Goal: Task Accomplishment & Management: Use online tool/utility

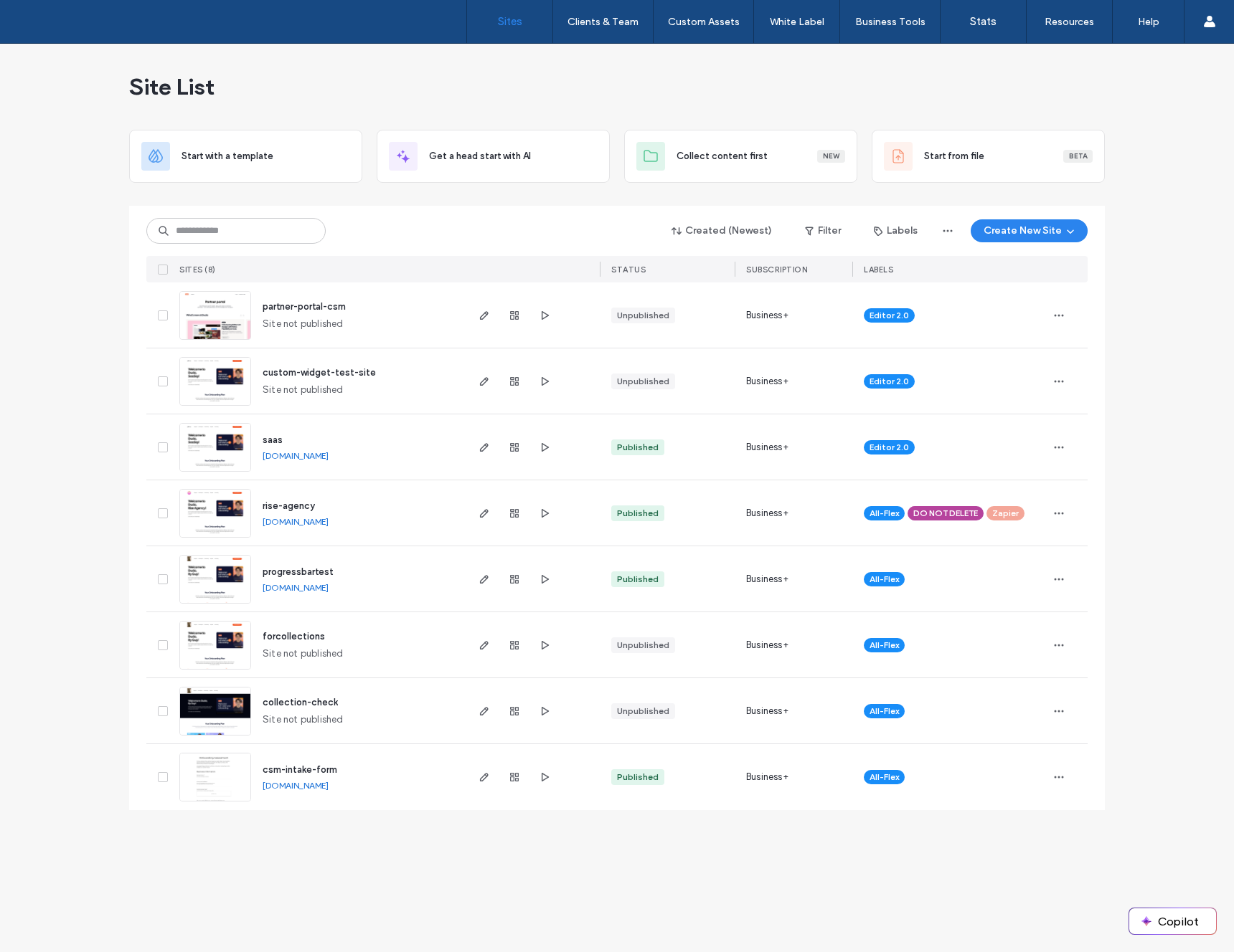
click at [445, 221] on div "Created (Newest) Filter Labels Create New Site" at bounding box center [617, 231] width 941 height 27
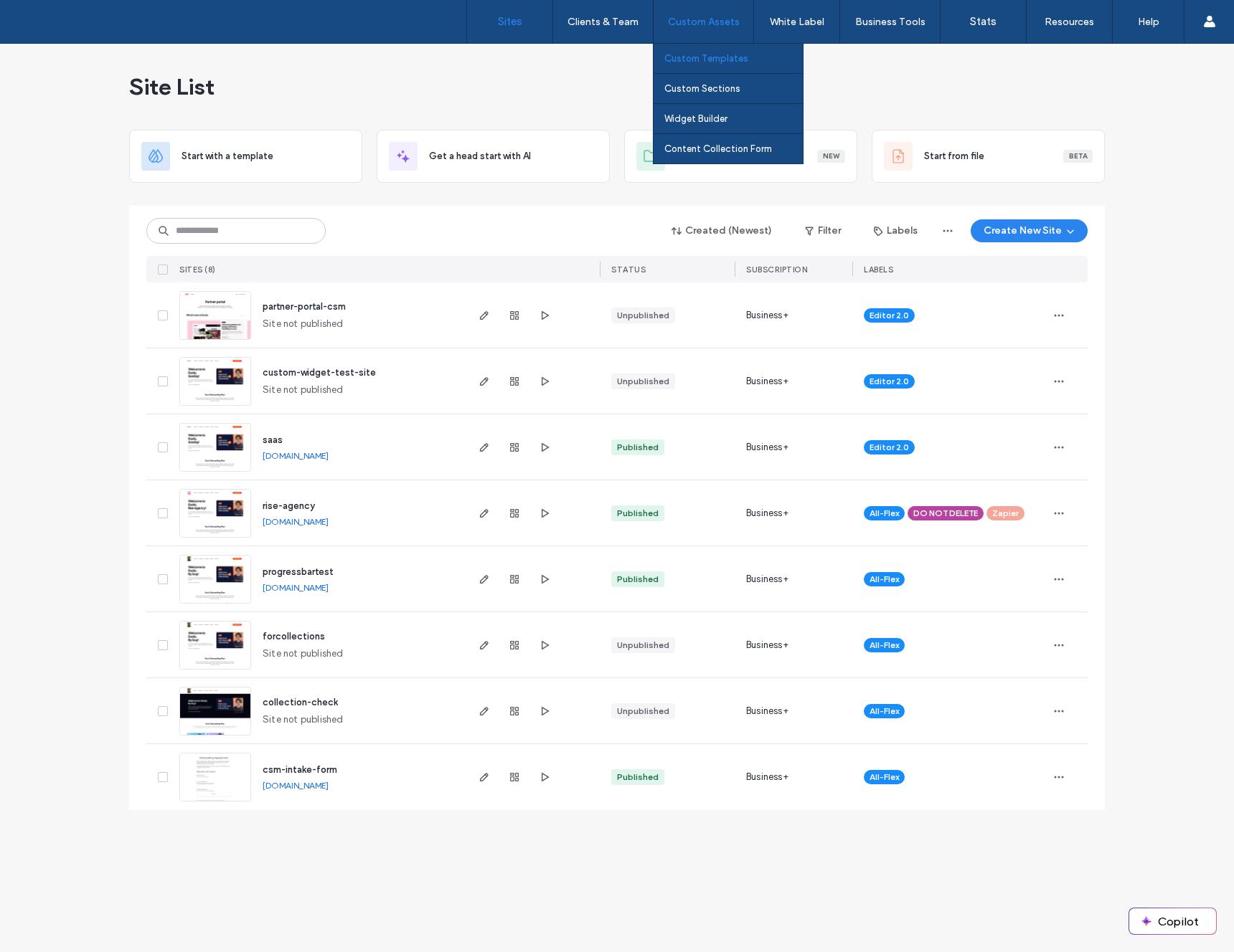
click at [719, 58] on label "Custom Templates" at bounding box center [706, 57] width 84 height 11
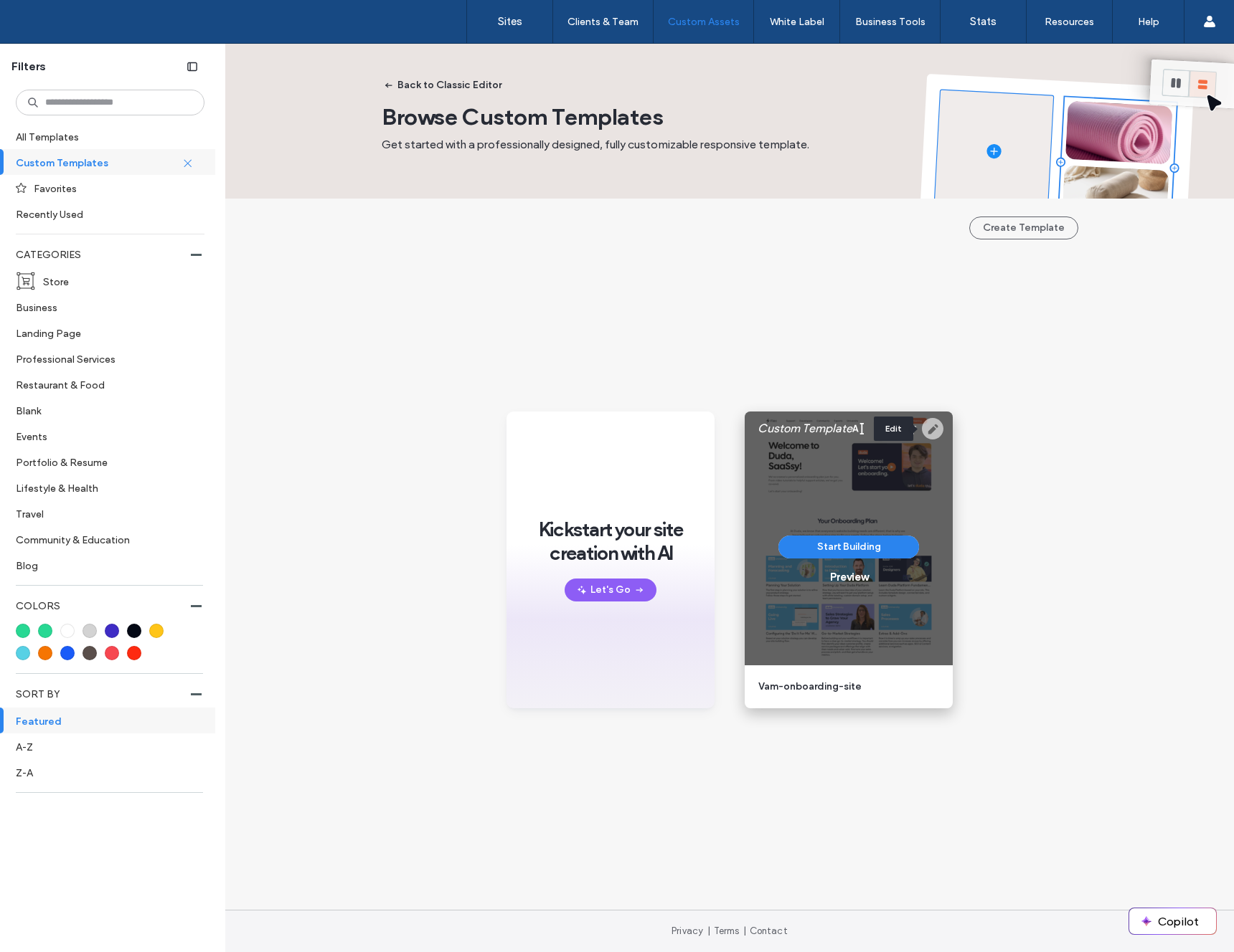
click at [932, 428] on icon at bounding box center [932, 429] width 21 height 21
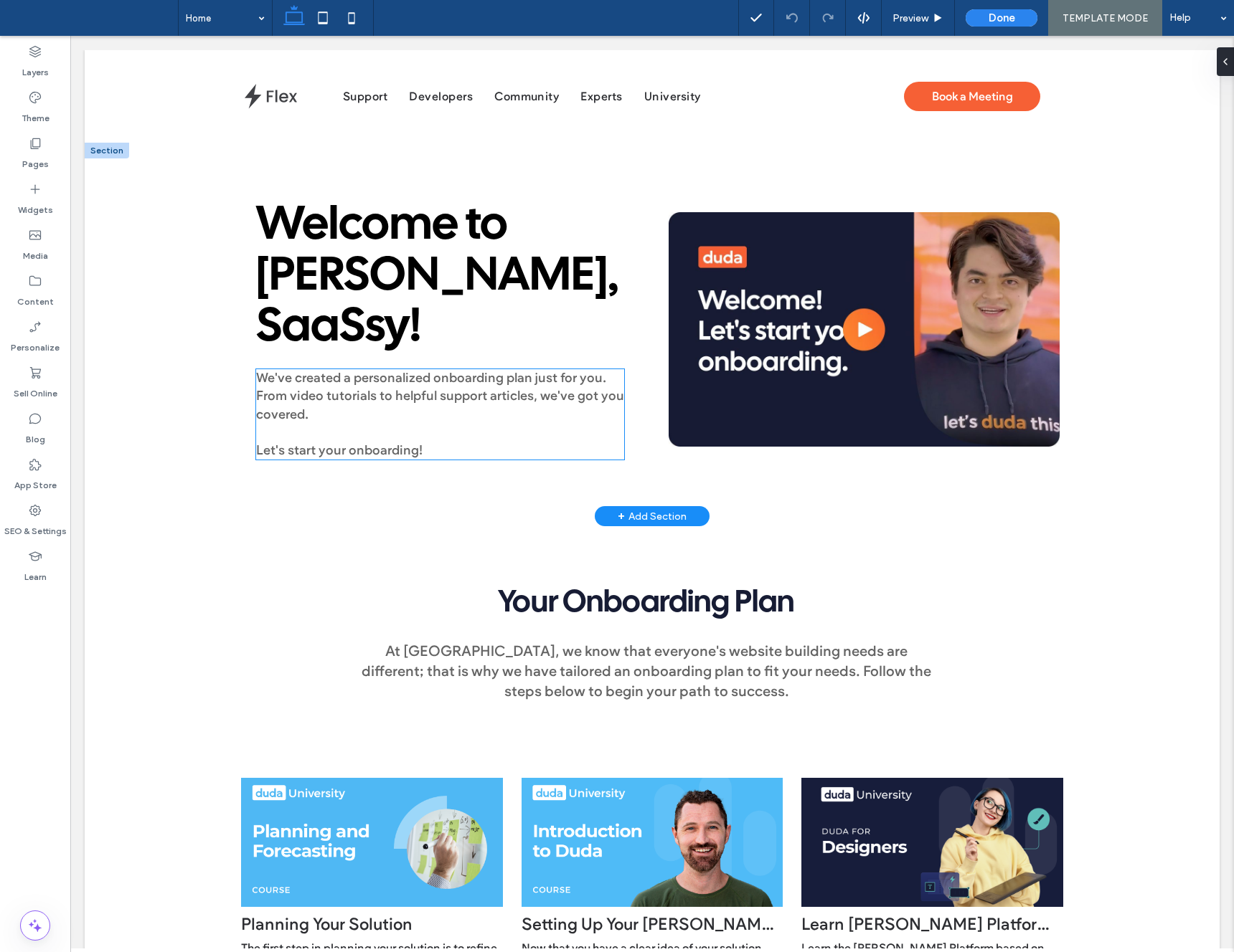
click at [403, 395] on span "We've created a personalized onboarding plan just for you. From video tutorials…" at bounding box center [440, 396] width 368 height 52
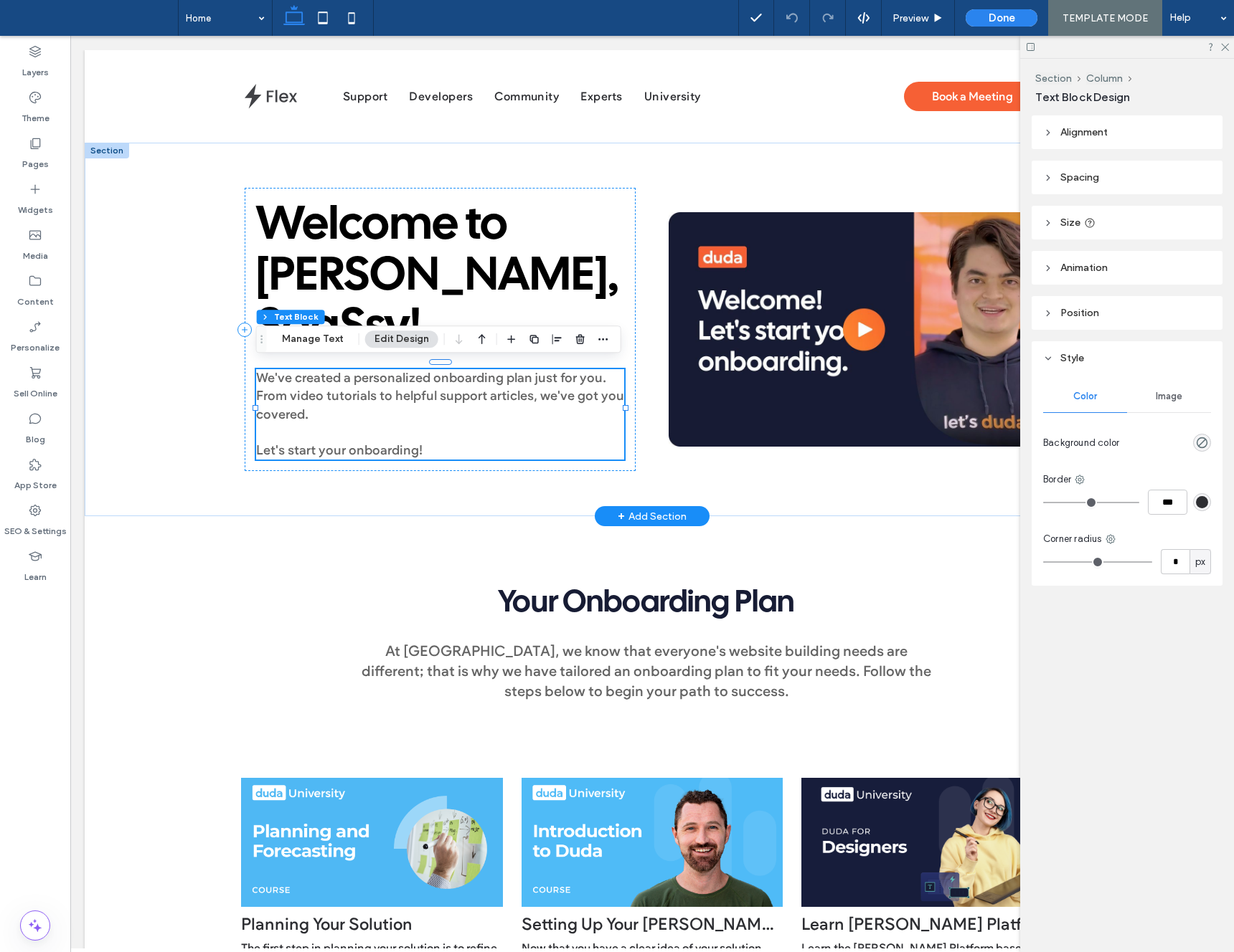
click at [341, 396] on span "We've created a personalized onboarding plan just for you. From video tutorials…" at bounding box center [440, 396] width 368 height 52
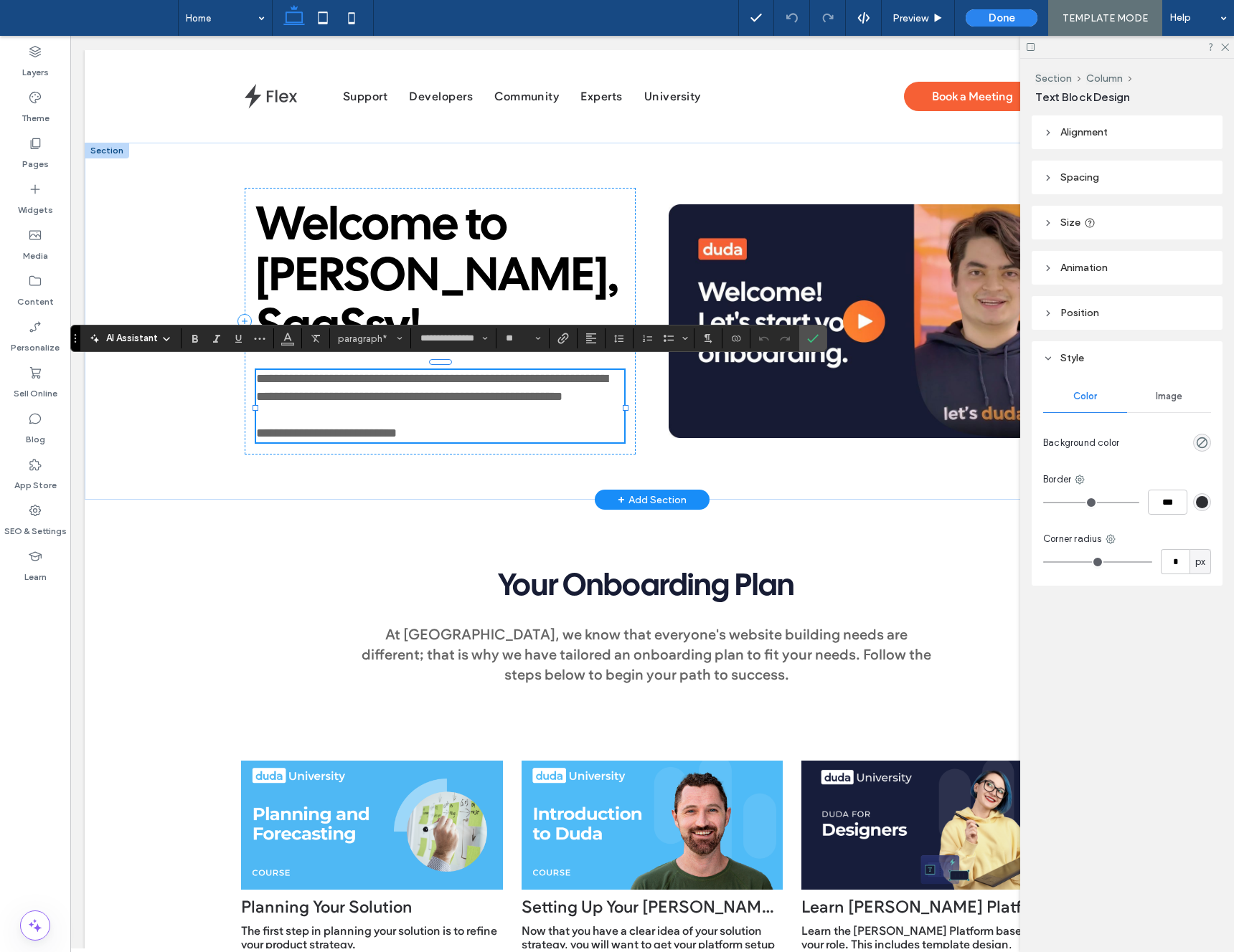
drag, startPoint x: 400, startPoint y: 414, endPoint x: 442, endPoint y: 423, distance: 43.0
click at [442, 423] on p at bounding box center [440, 416] width 369 height 18
click at [815, 344] on span "Confirm" at bounding box center [812, 338] width 11 height 24
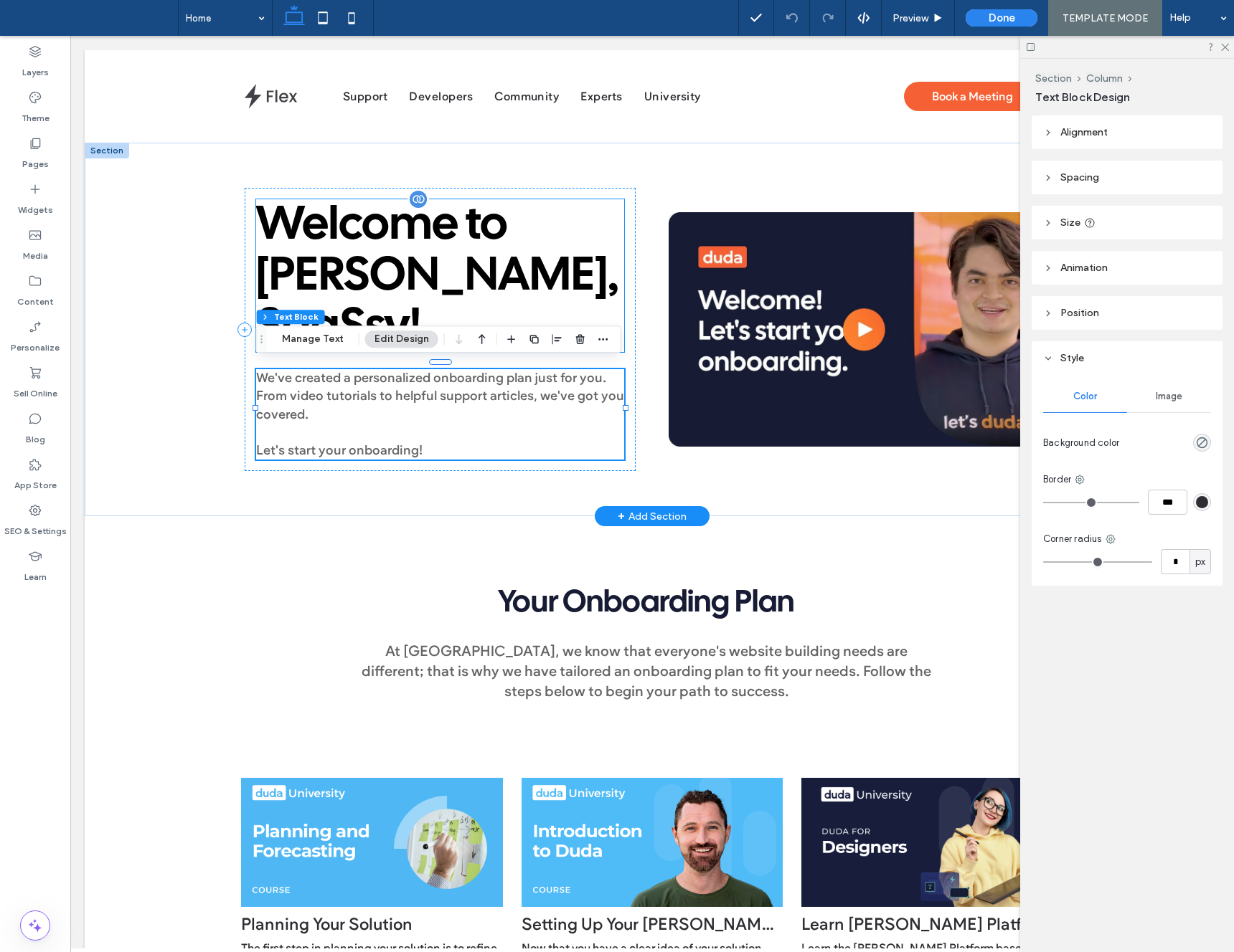
click at [297, 264] on span "Welcome to [PERSON_NAME], SaaSsy !" at bounding box center [437, 277] width 362 height 145
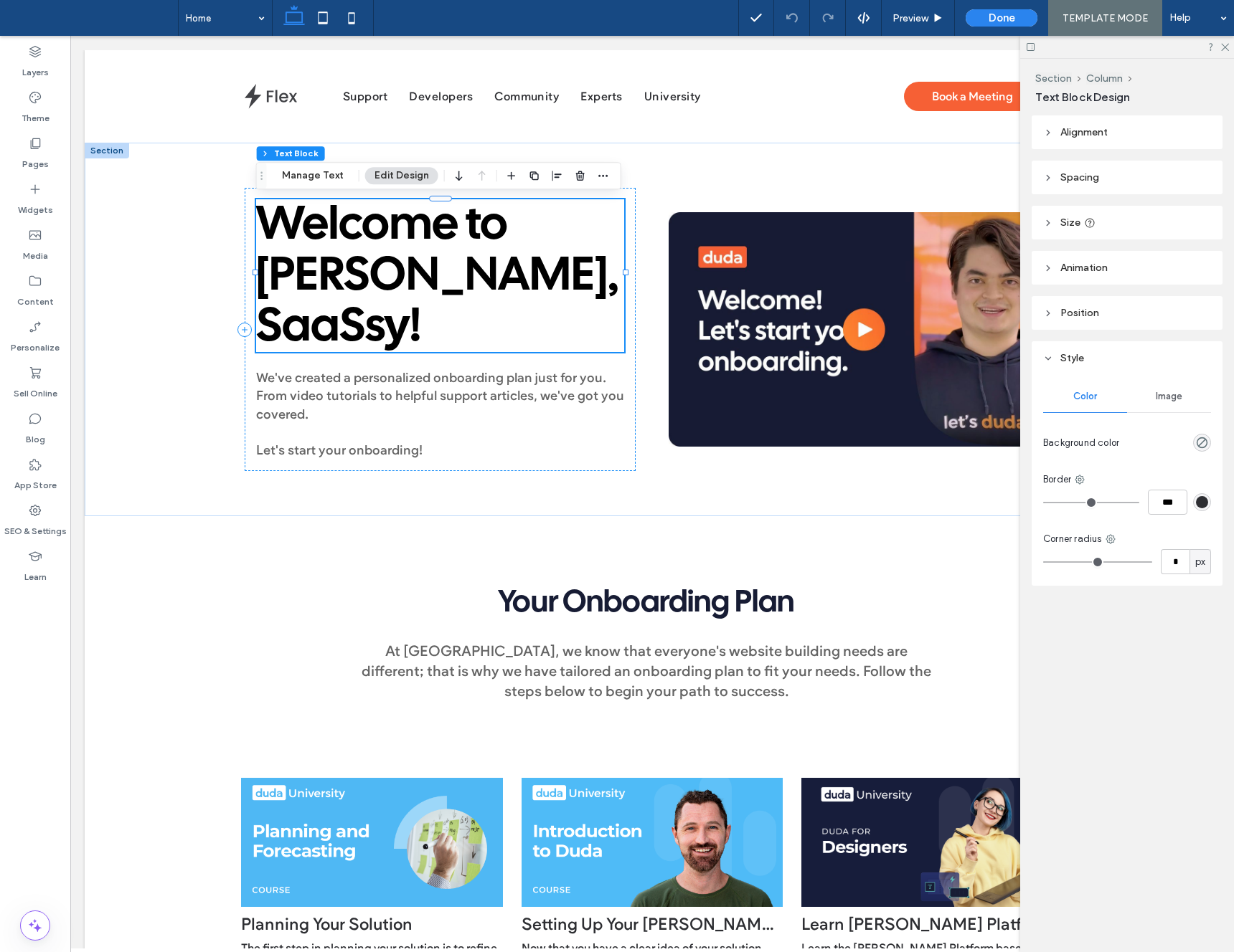
click at [330, 186] on div "Section Column Text Block Manage Text Edit Design" at bounding box center [438, 175] width 365 height 27
click at [332, 178] on button "Manage Text" at bounding box center [313, 175] width 80 height 17
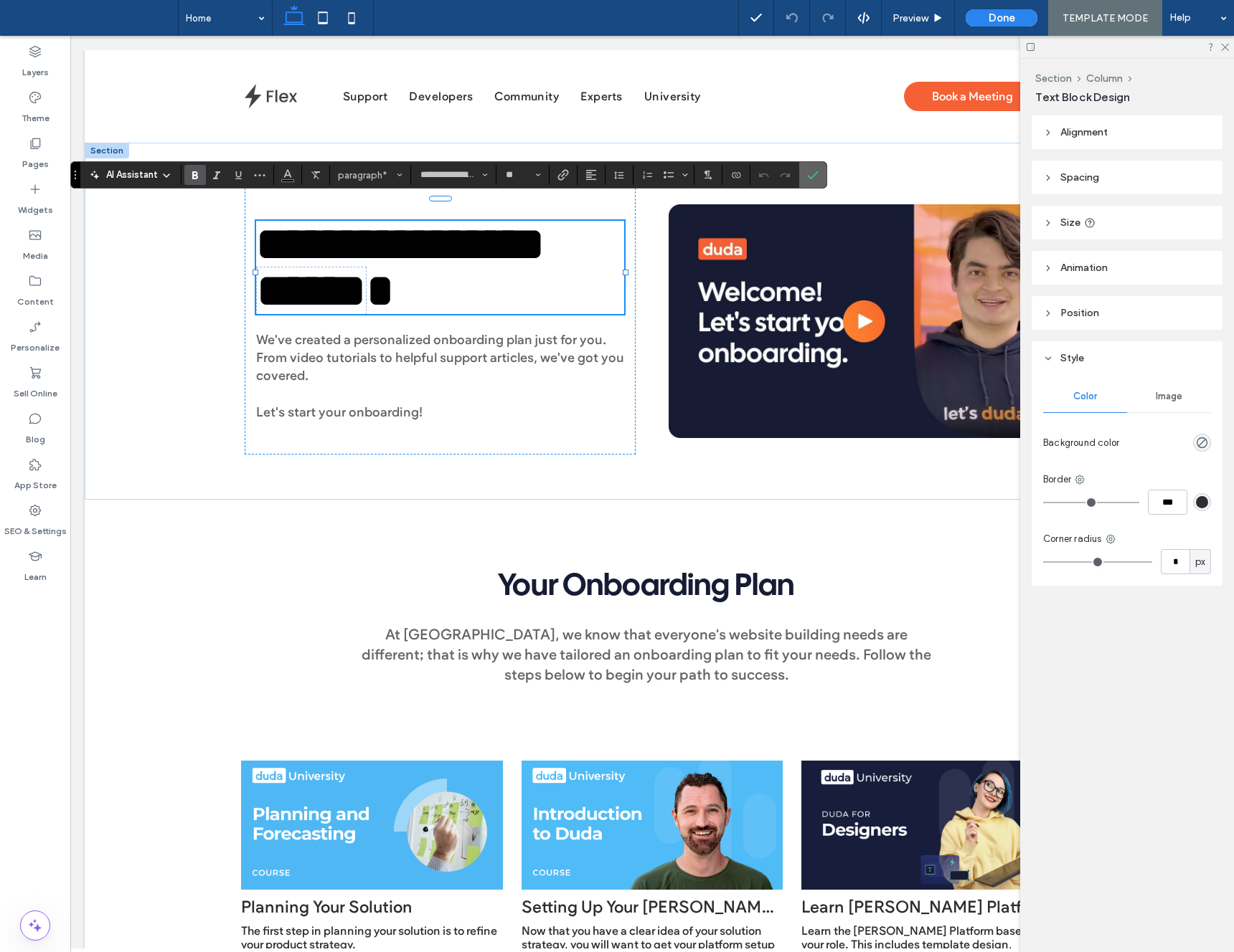
click at [813, 170] on icon "Confirm" at bounding box center [812, 175] width 11 height 11
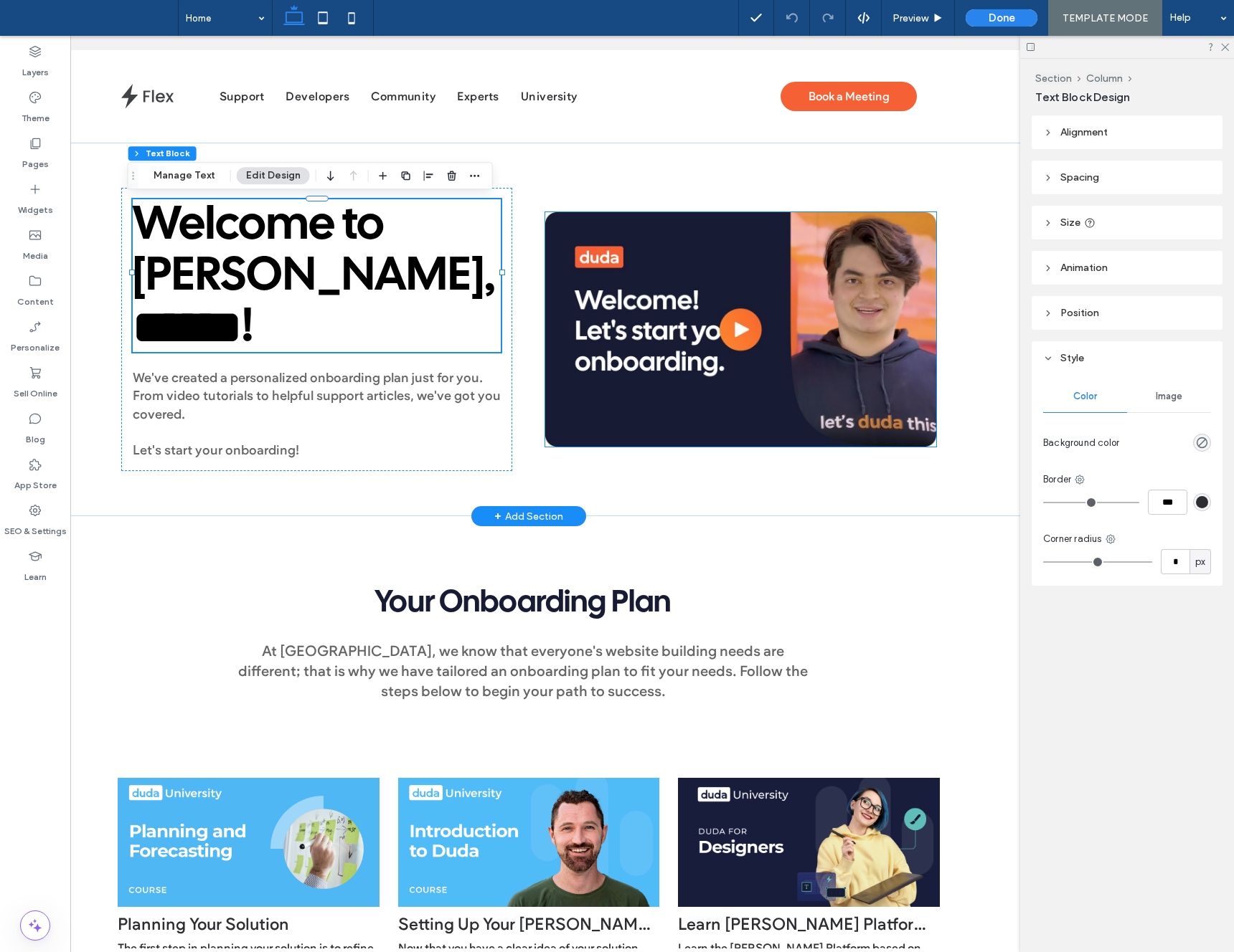
scroll to position [0, 128]
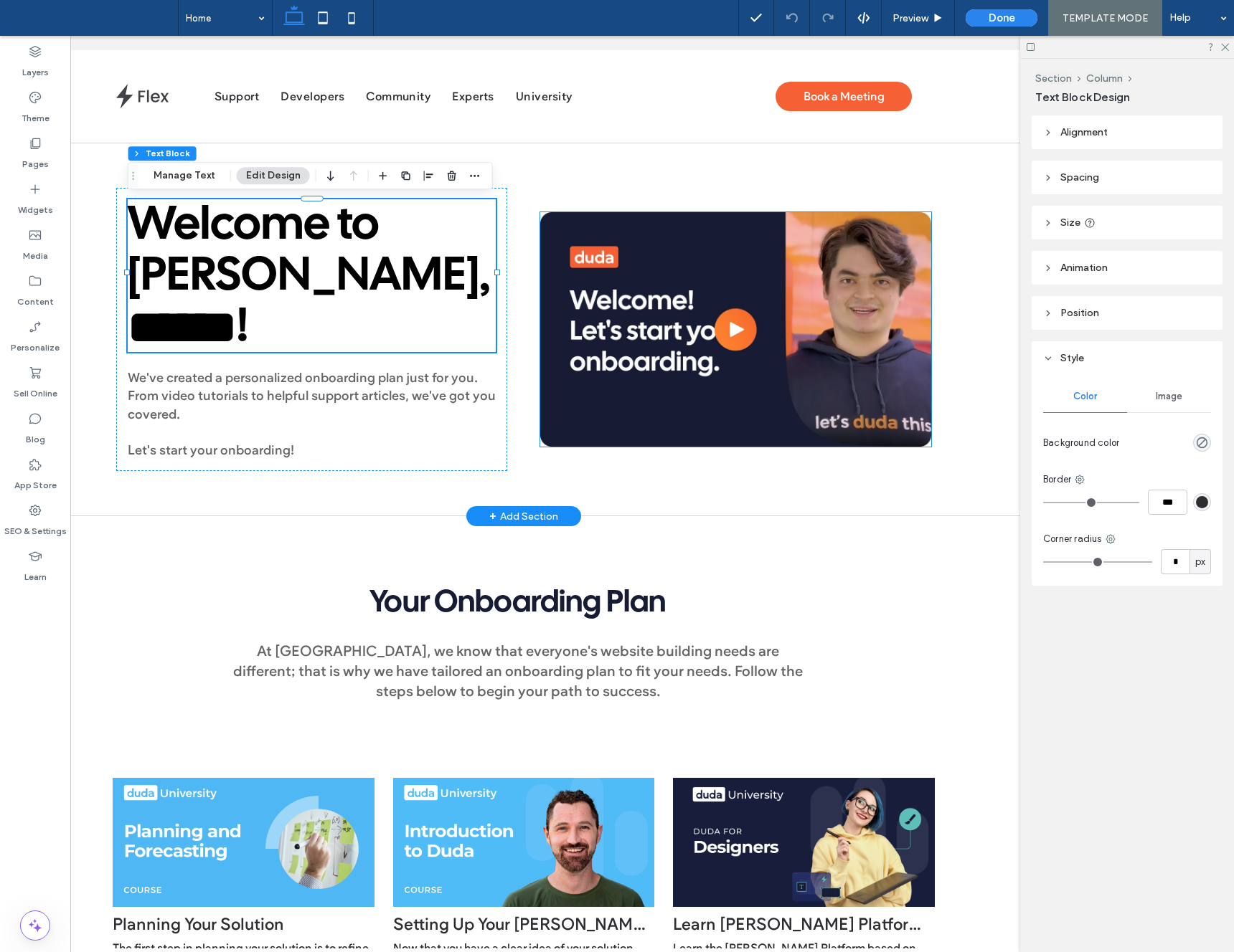
click at [661, 335] on img at bounding box center [736, 329] width 392 height 235
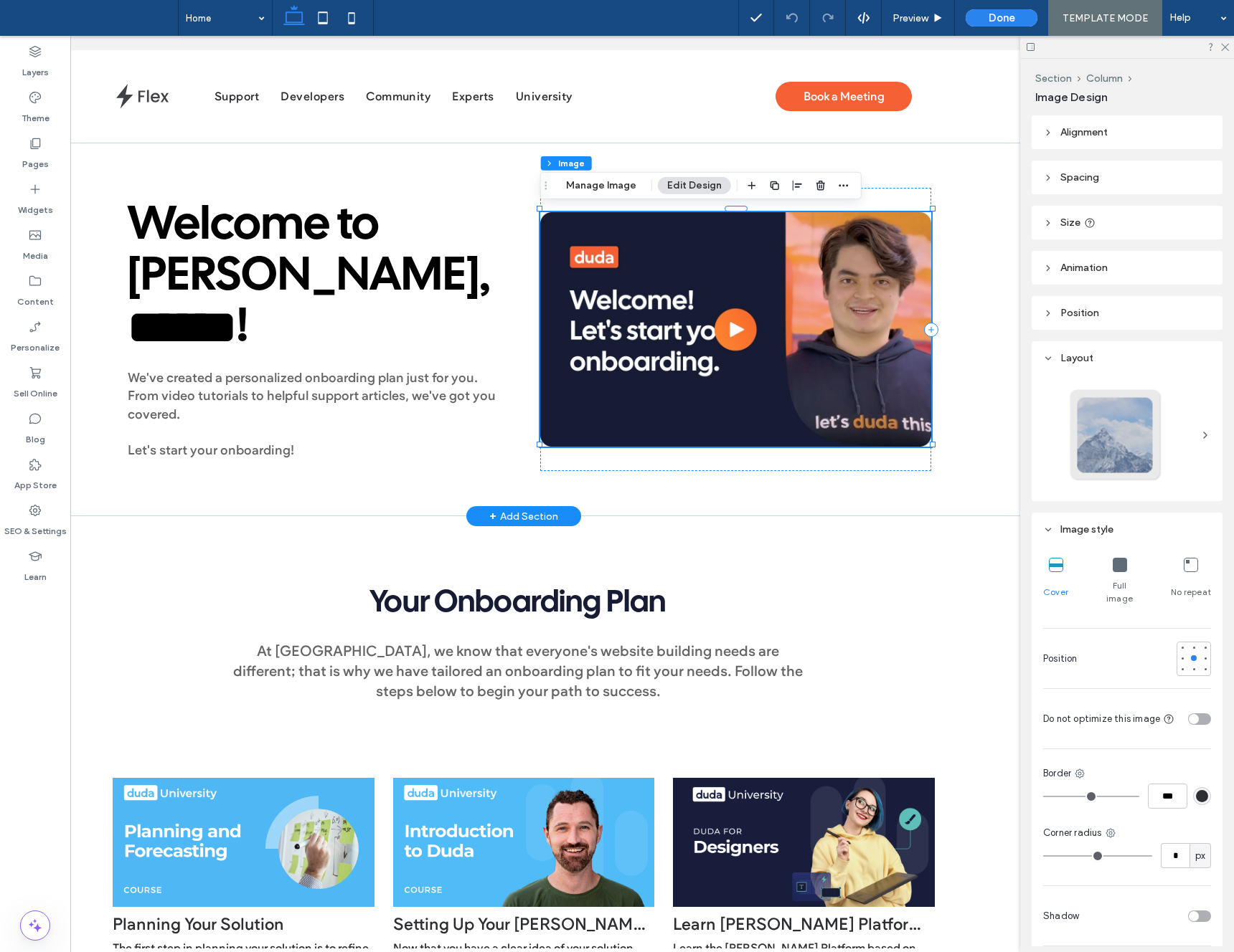
click at [652, 326] on img at bounding box center [736, 329] width 392 height 235
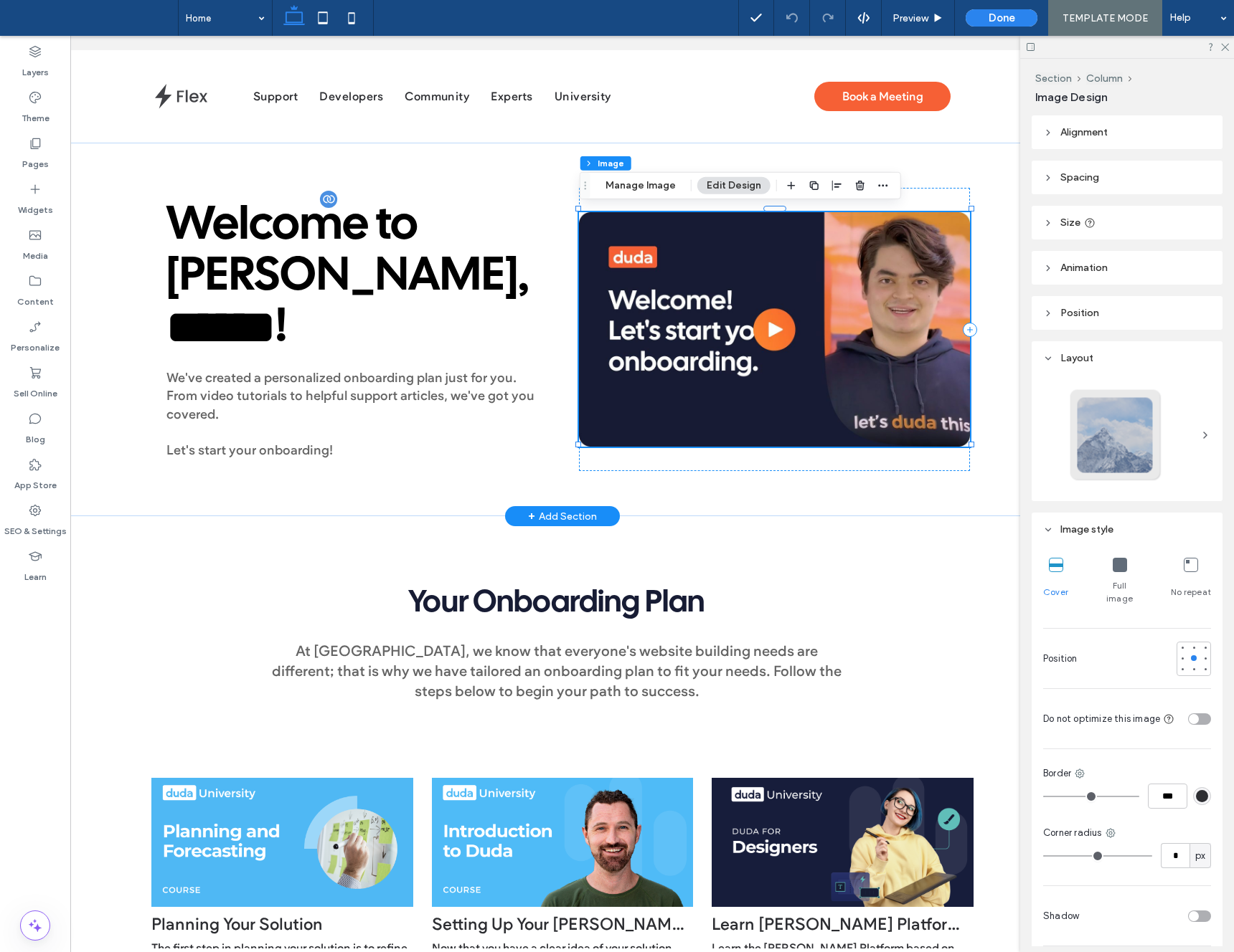
scroll to position [0, 0]
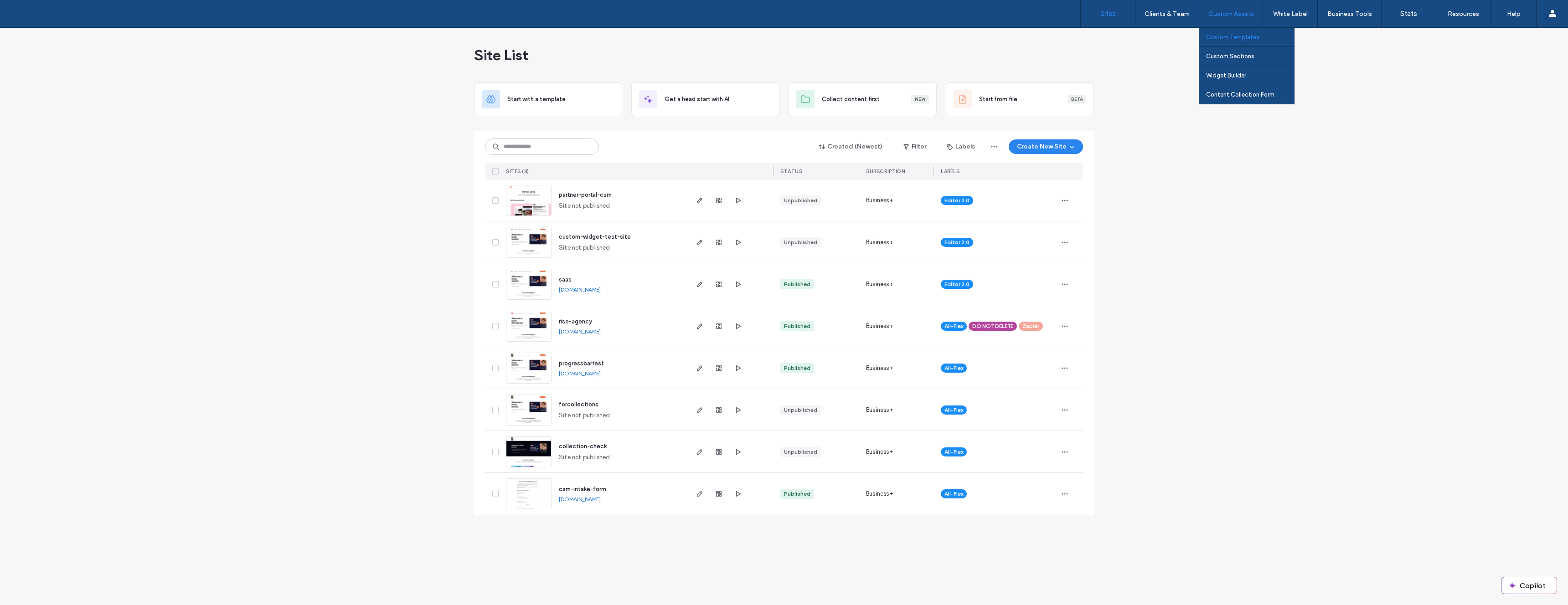
click at [1242, 36] on label "Custom Templates" at bounding box center [1233, 37] width 54 height 7
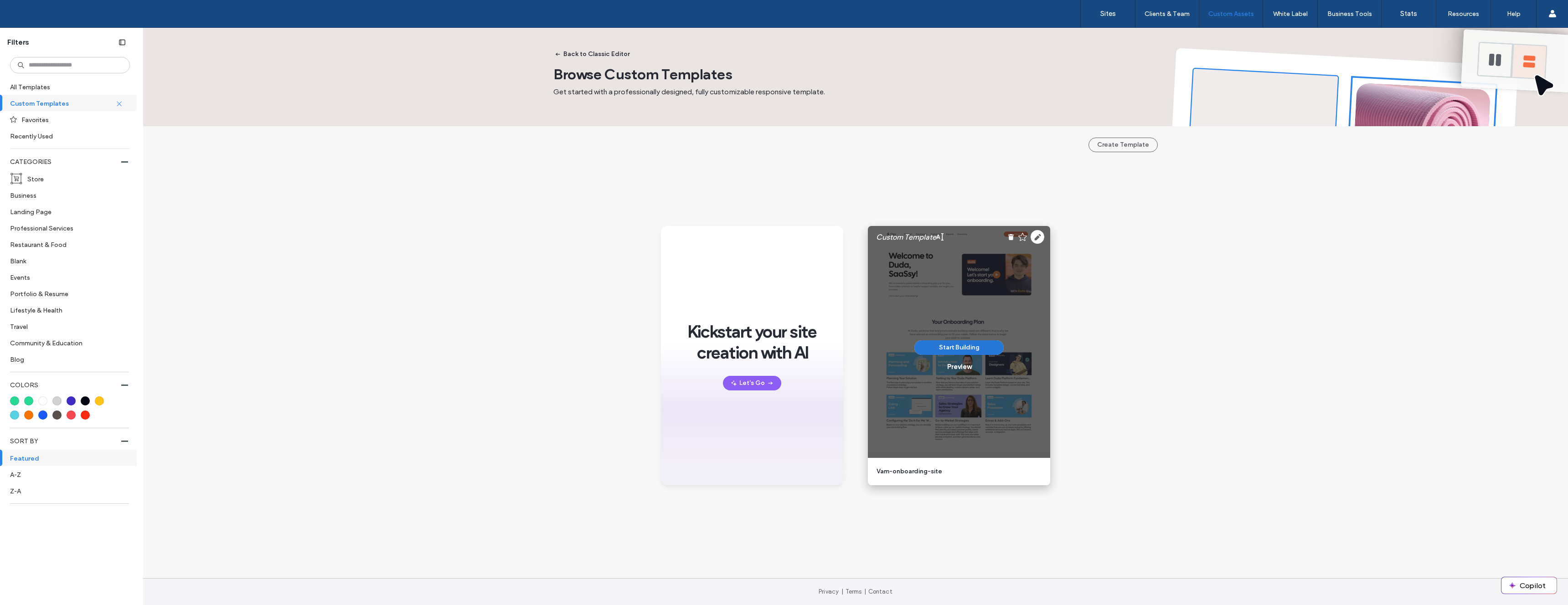
click at [961, 346] on button "Start Building" at bounding box center [959, 348] width 89 height 15
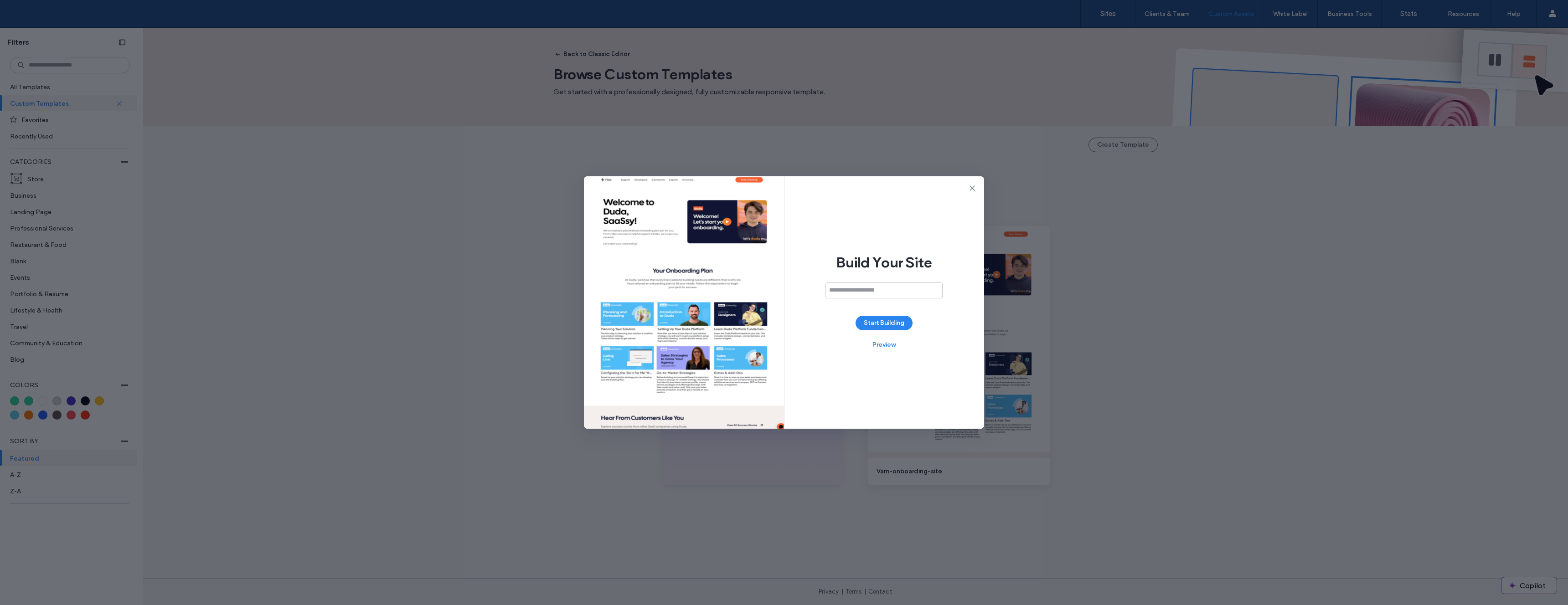
drag, startPoint x: 972, startPoint y: 186, endPoint x: 974, endPoint y: 212, distance: 26.1
click at [972, 186] on icon at bounding box center [972, 188] width 9 height 9
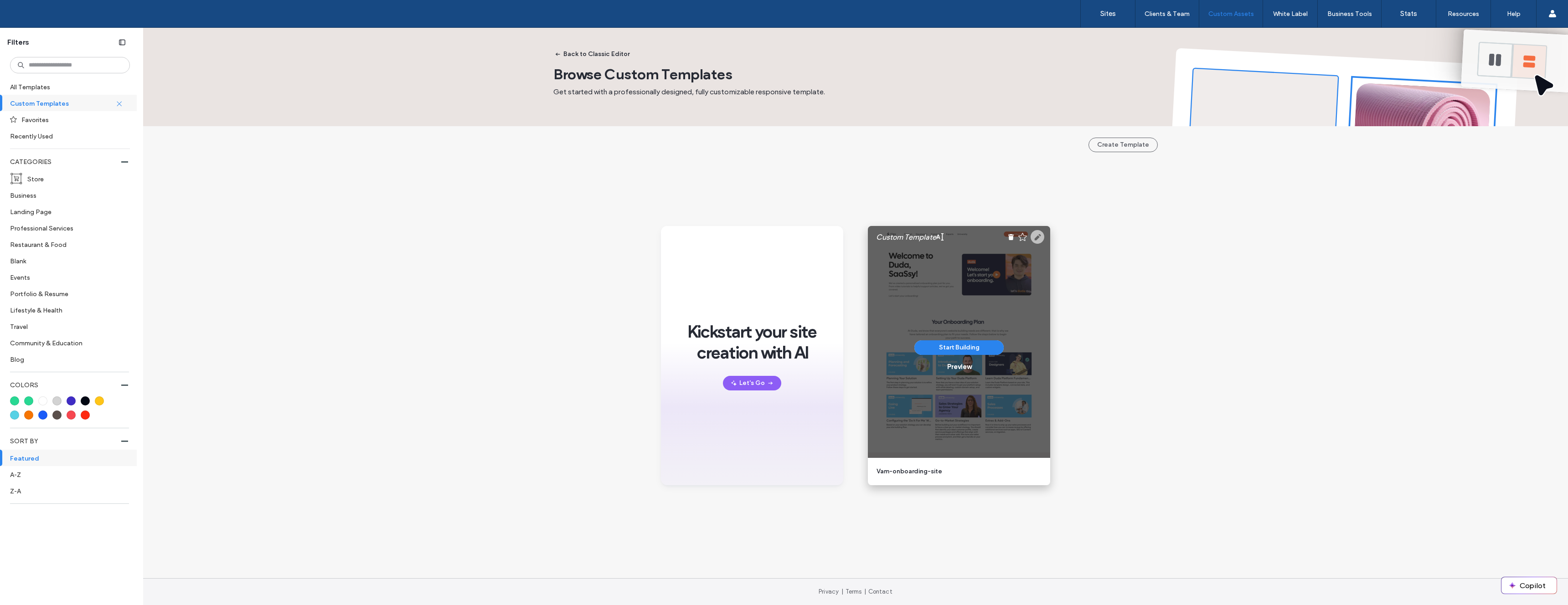
click at [1037, 237] on icon at bounding box center [1037, 237] width 13 height 13
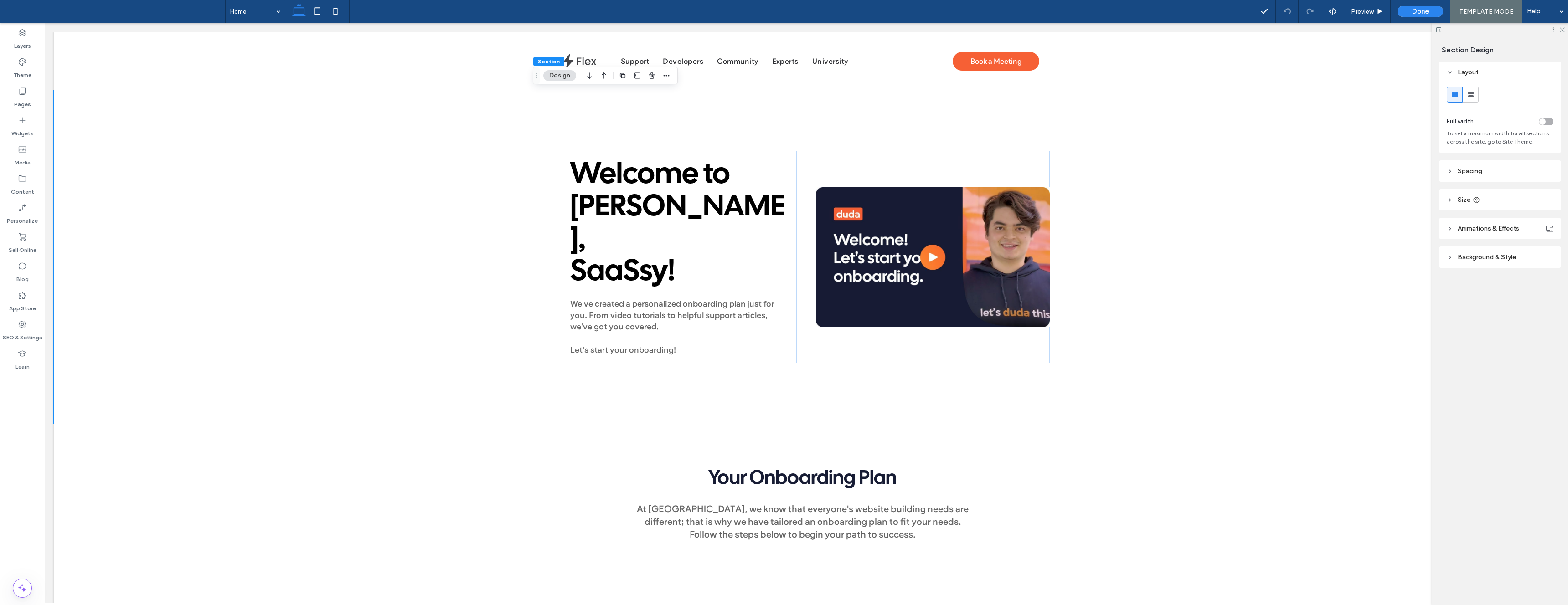
click at [1462, 261] on header "Background & Style" at bounding box center [1500, 257] width 121 height 21
click at [1505, 284] on span "Image" at bounding box center [1500, 282] width 17 height 7
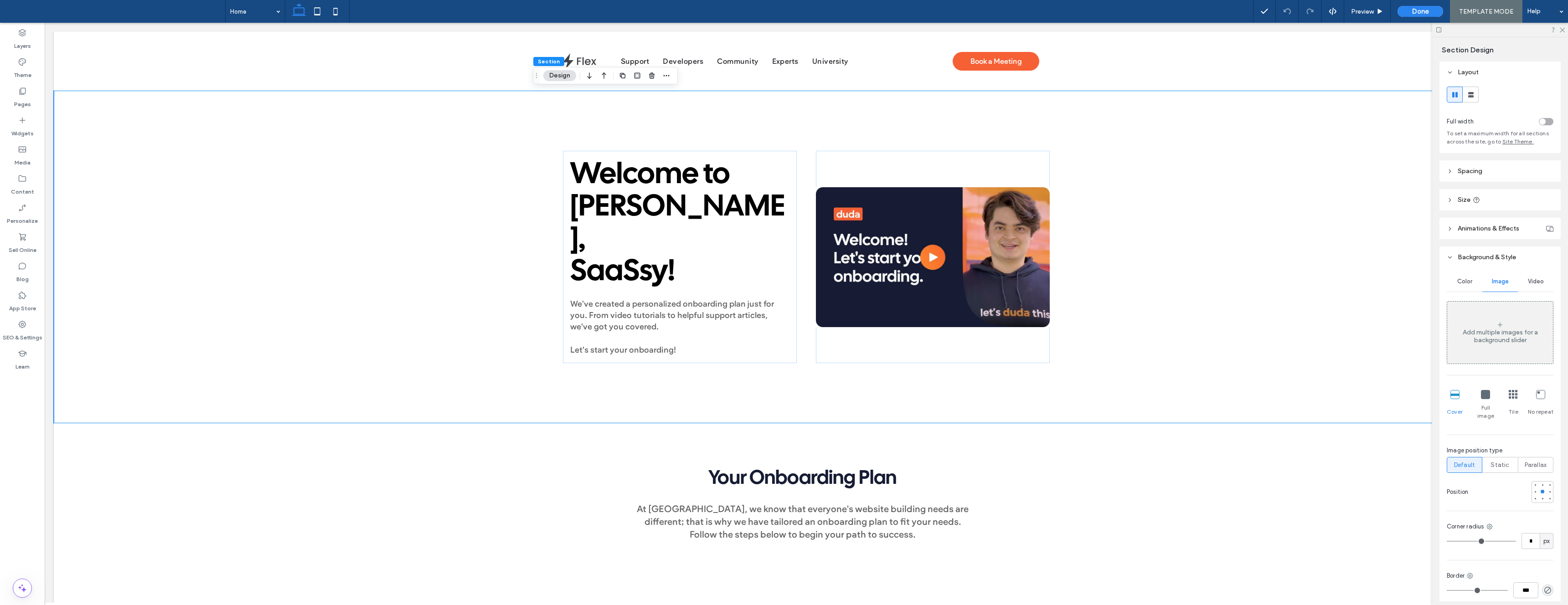
click at [1497, 327] on icon at bounding box center [1500, 325] width 7 height 7
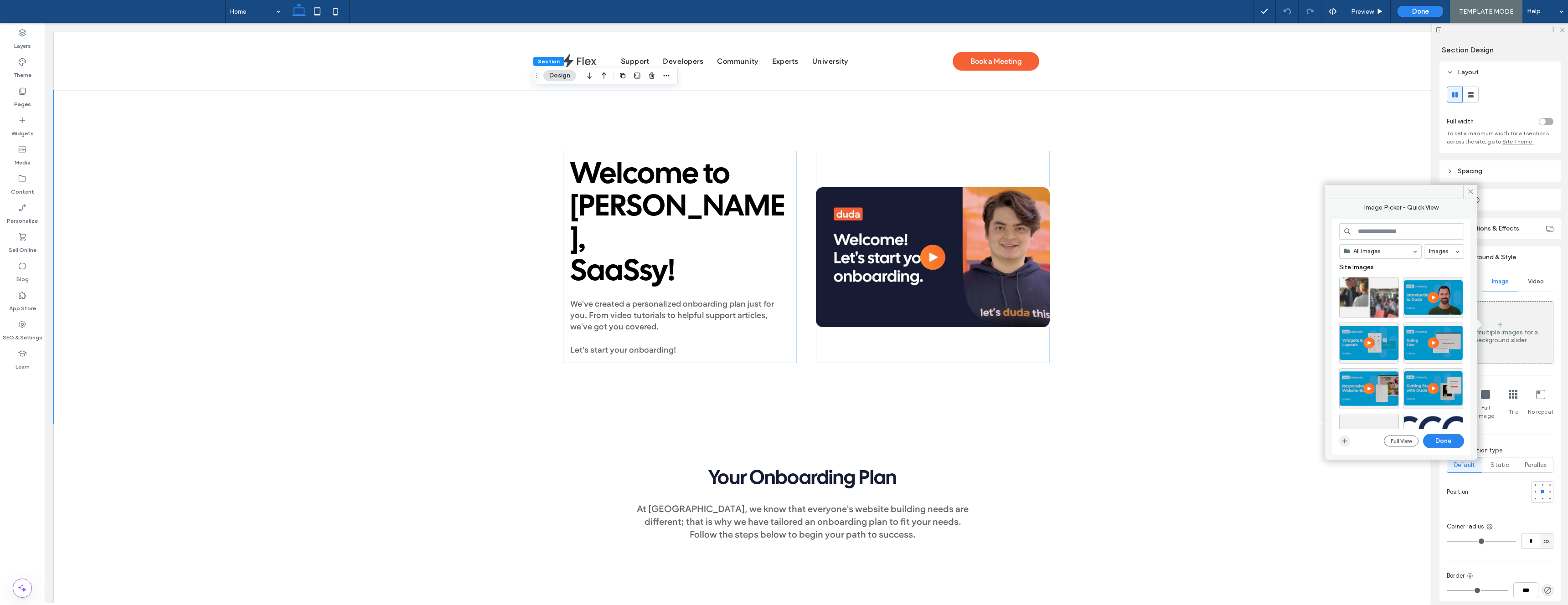
click at [1345, 441] on use "button" at bounding box center [1345, 441] width 5 height 5
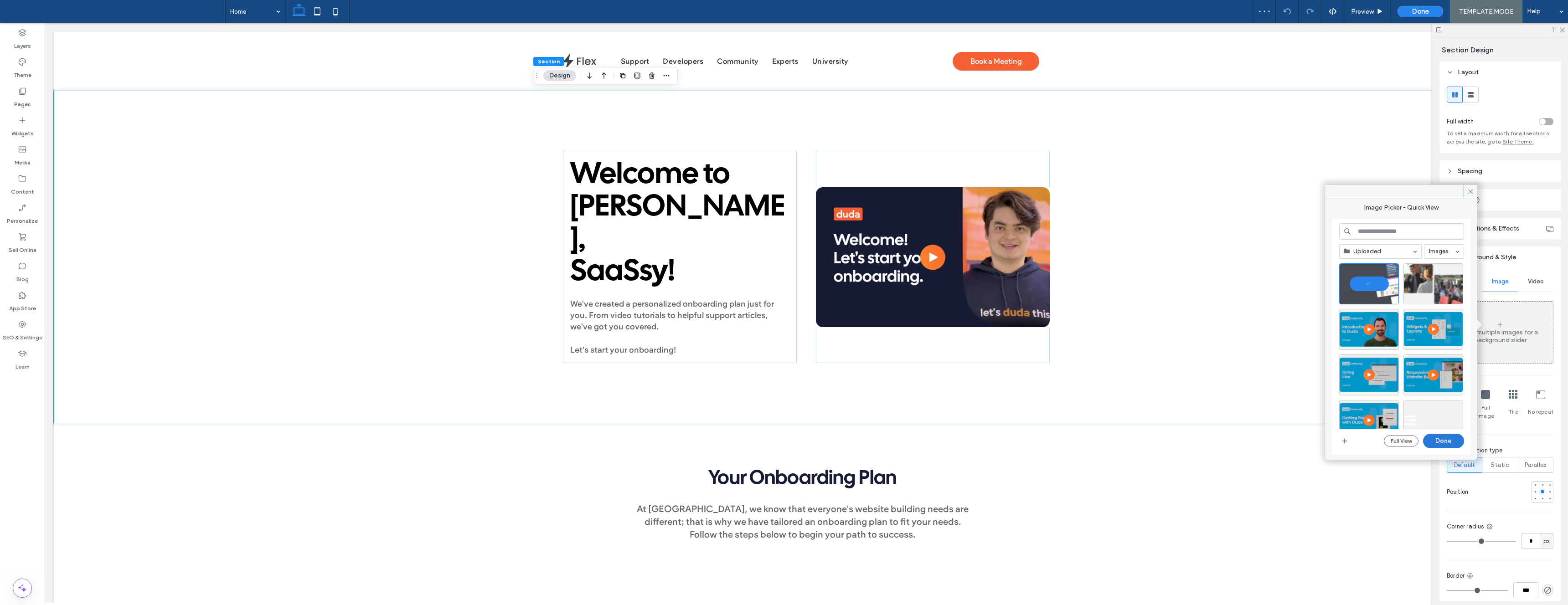
click at [1442, 437] on button "Done" at bounding box center [1443, 441] width 41 height 15
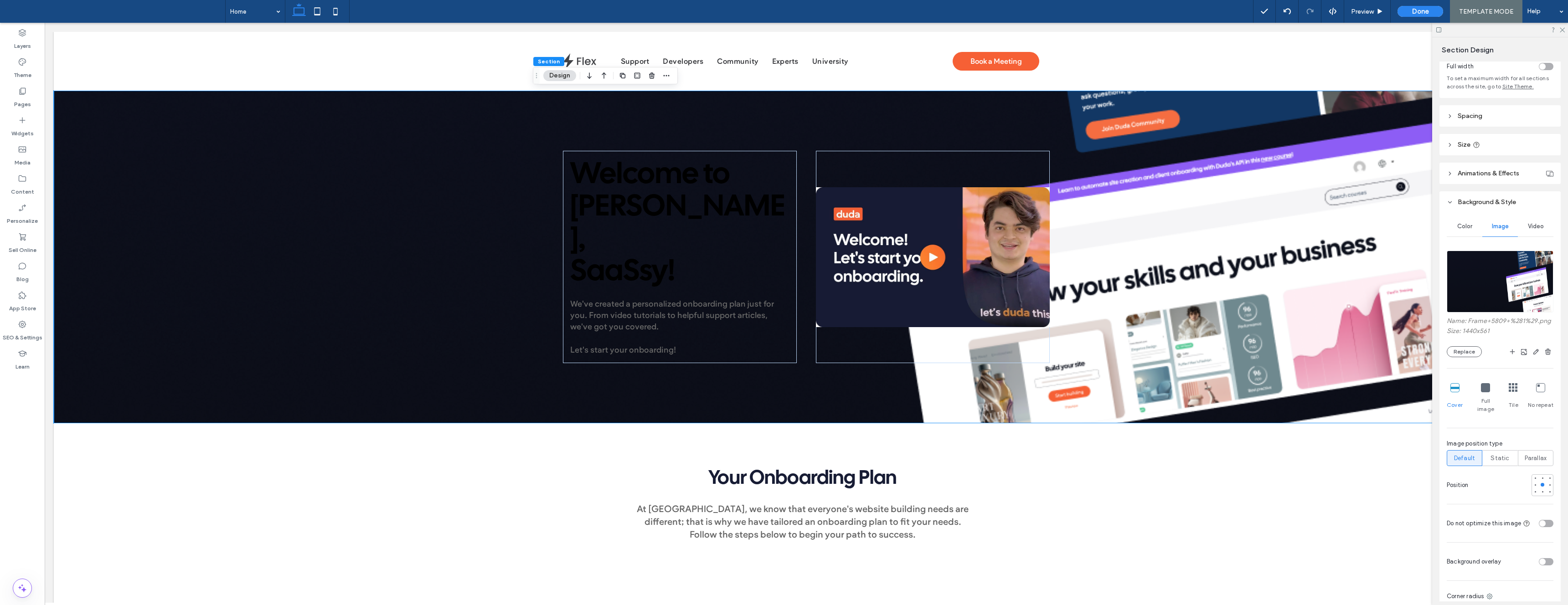
click at [1547, 520] on div "toggle" at bounding box center [1546, 523] width 15 height 7
click at [1547, 519] on div "toggle" at bounding box center [1546, 522] width 15 height 7
click at [1544, 516] on div "toggle" at bounding box center [1542, 519] width 6 height 6
click at [1545, 514] on div "toggle" at bounding box center [1546, 518] width 15 height 7
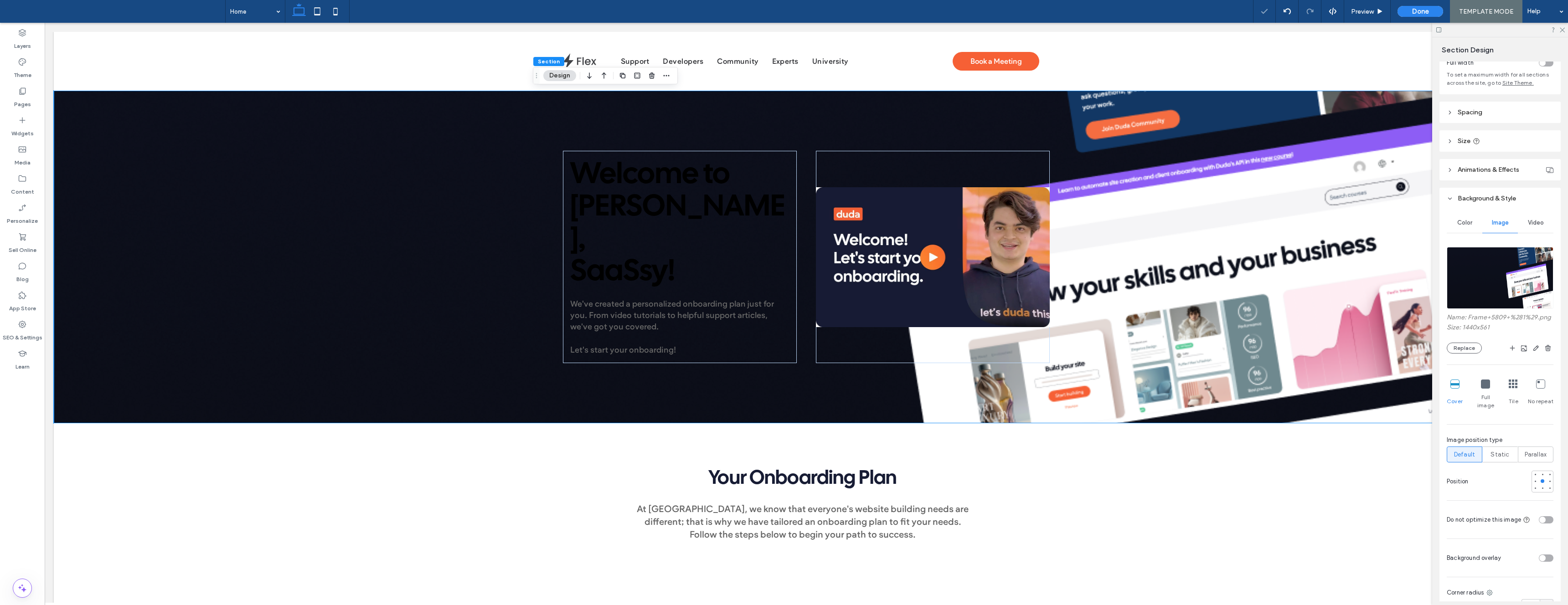
click at [1545, 517] on div "toggle" at bounding box center [1542, 520] width 6 height 6
click at [349, 126] on div "Welcome to Duda, SaaSsy ! We've created a personalized onboarding plan just for…" at bounding box center [806, 257] width 1505 height 333
click at [1465, 352] on button "Replace" at bounding box center [1465, 354] width 35 height 11
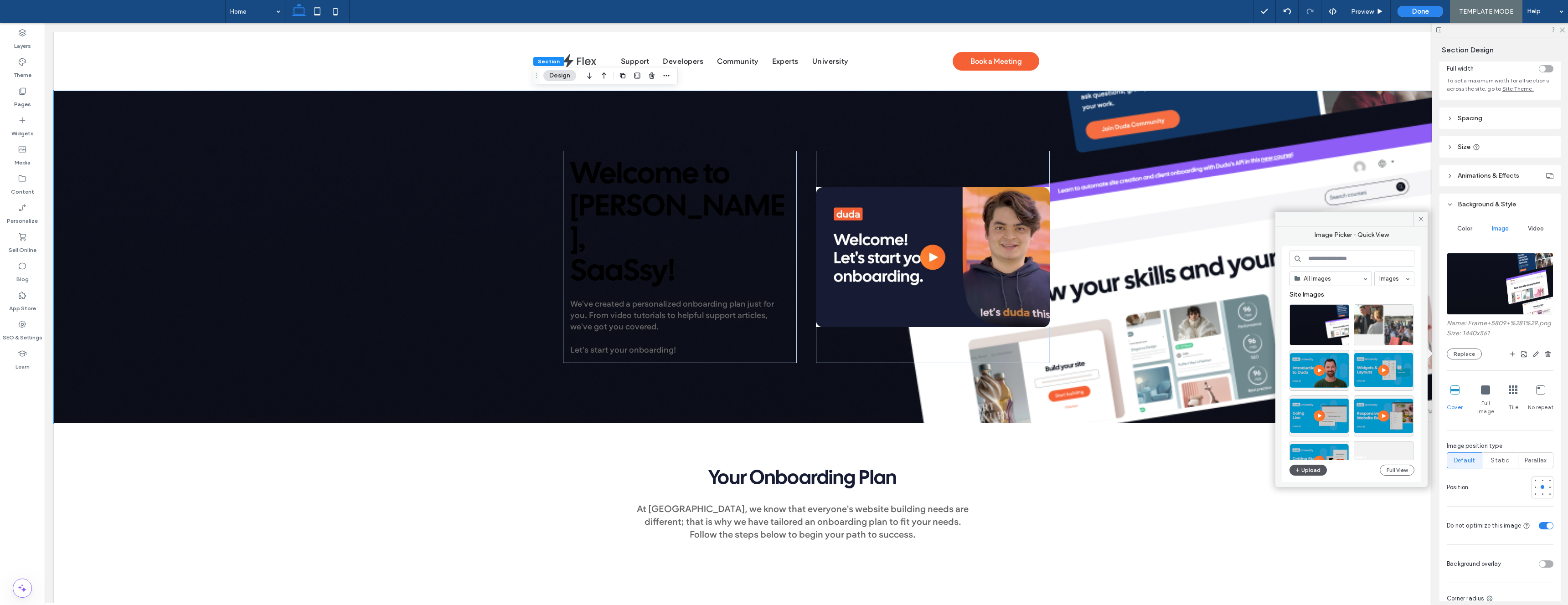
click at [1307, 470] on button "Upload" at bounding box center [1307, 470] width 37 height 11
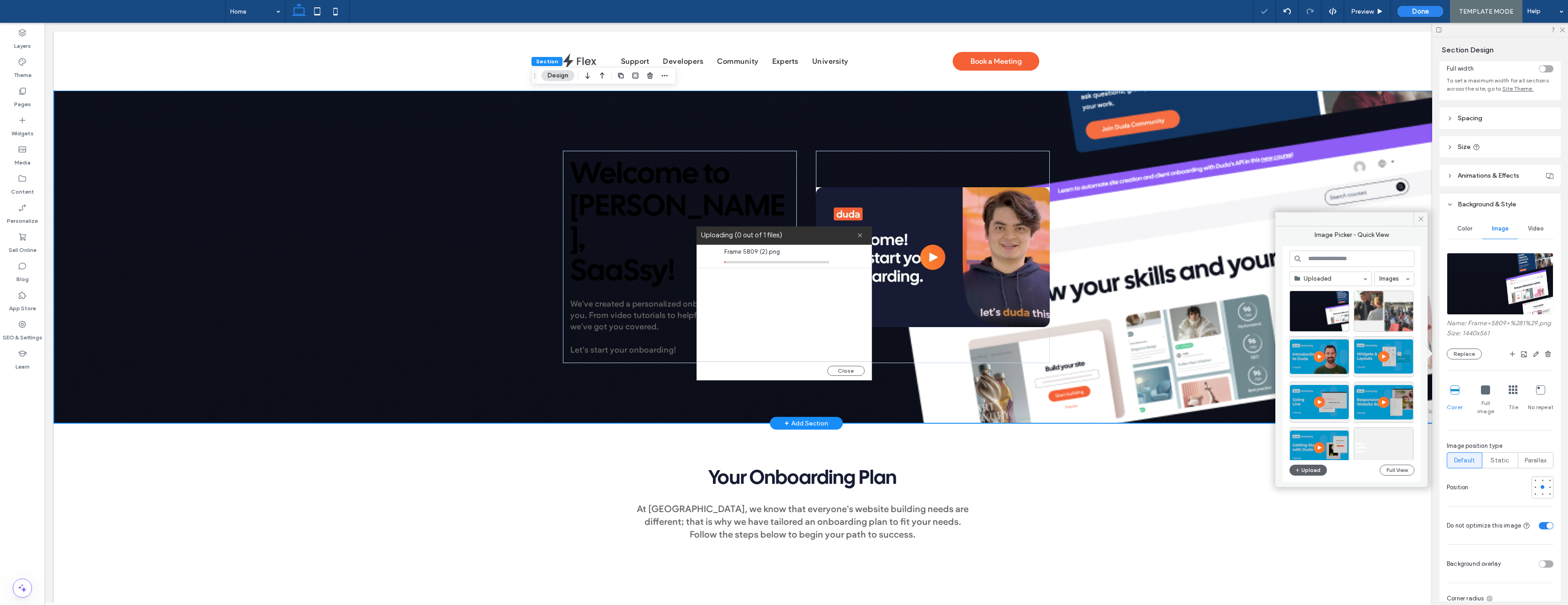
scroll to position [0, 5]
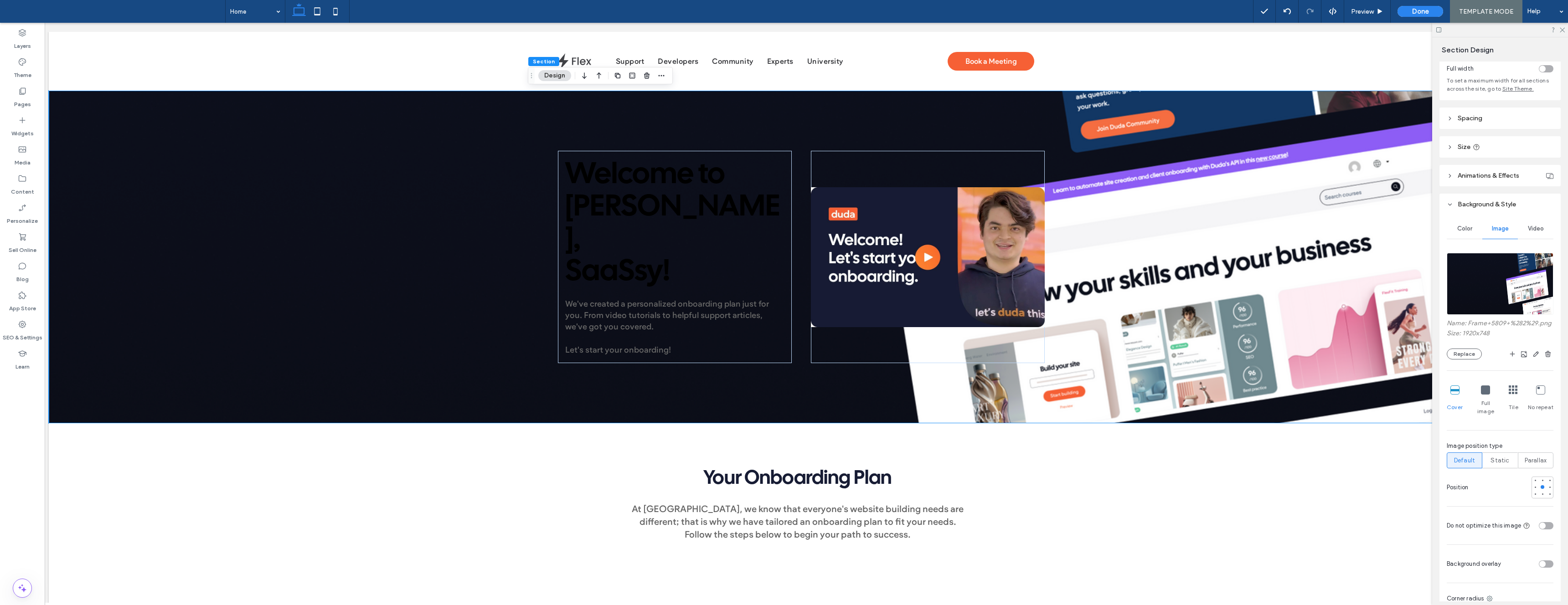
click at [1487, 394] on icon at bounding box center [1485, 390] width 9 height 9
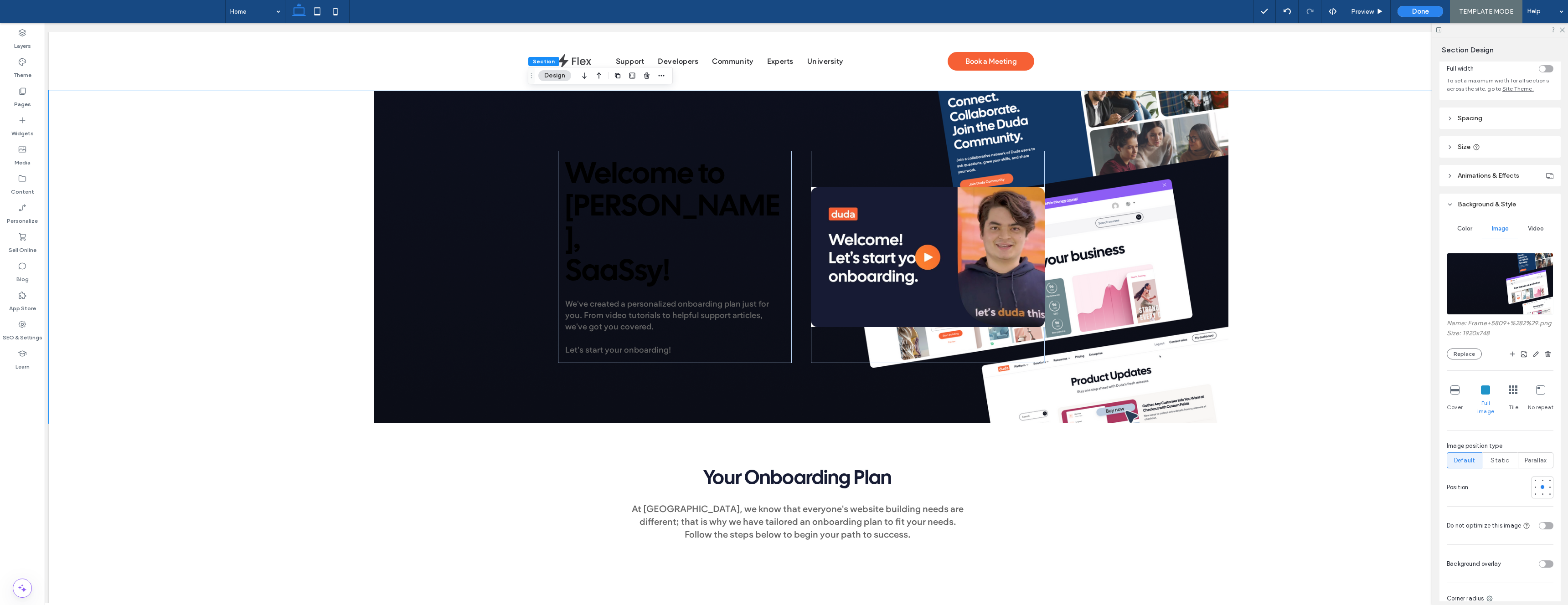
click at [1454, 391] on icon at bounding box center [1455, 390] width 9 height 9
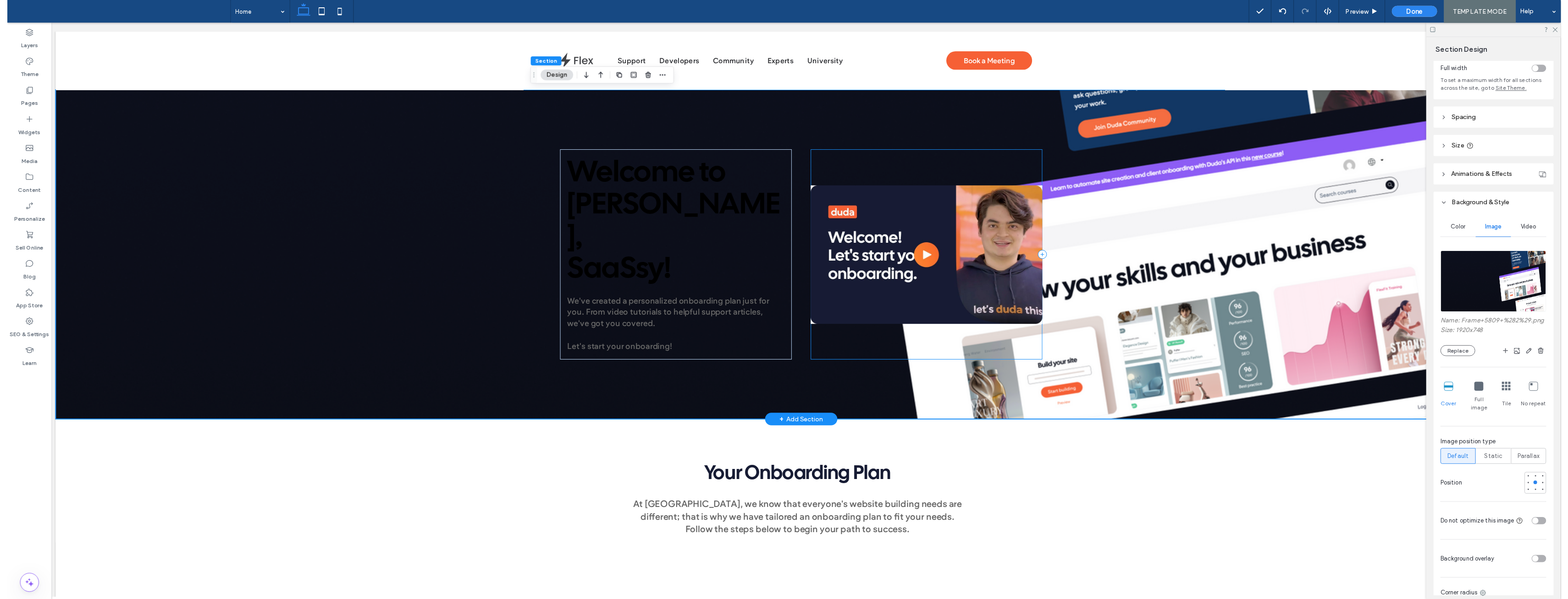
scroll to position [0, 7]
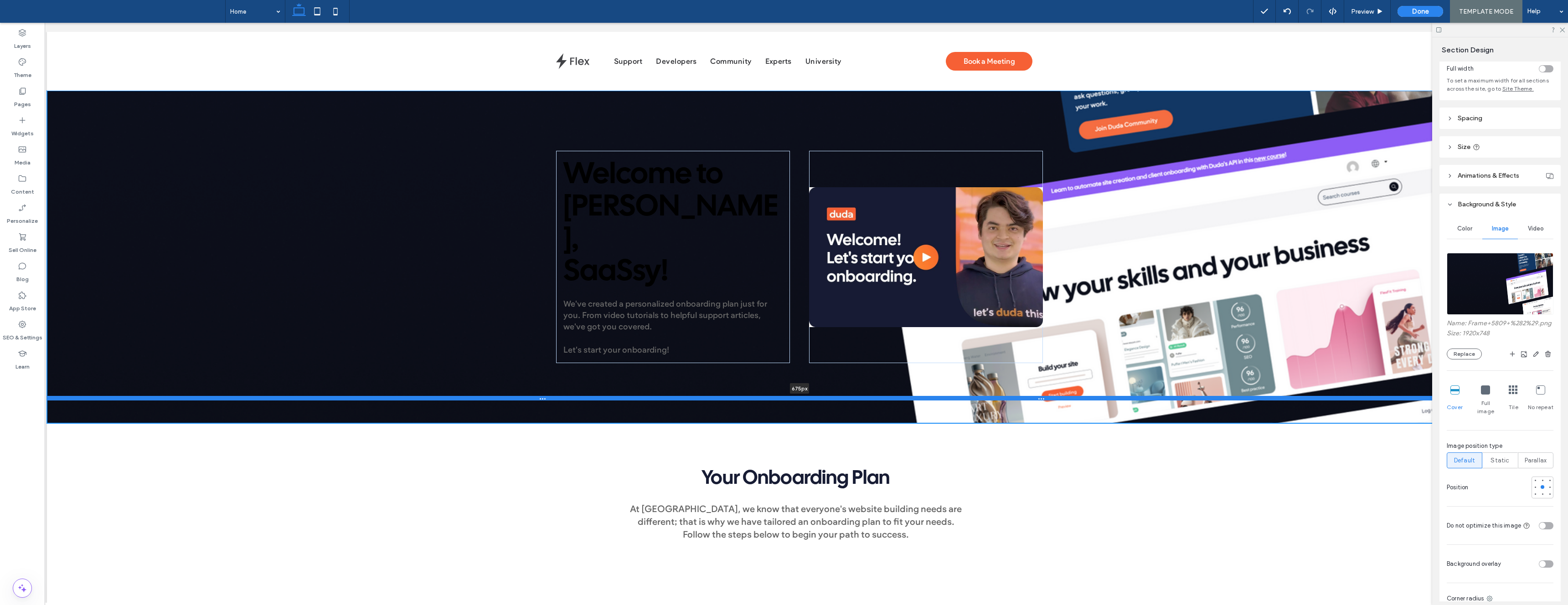
drag, startPoint x: 621, startPoint y: 386, endPoint x: 636, endPoint y: 398, distance: 19.2
click at [636, 398] on div at bounding box center [799, 398] width 1505 height 4
type input "***"
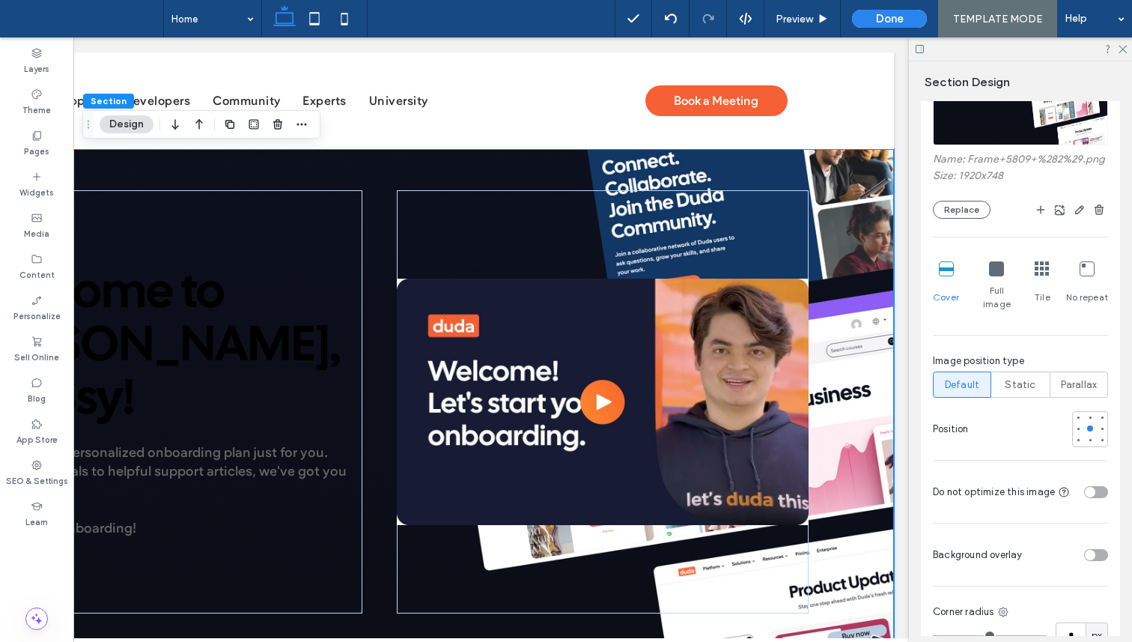
scroll to position [323, 0]
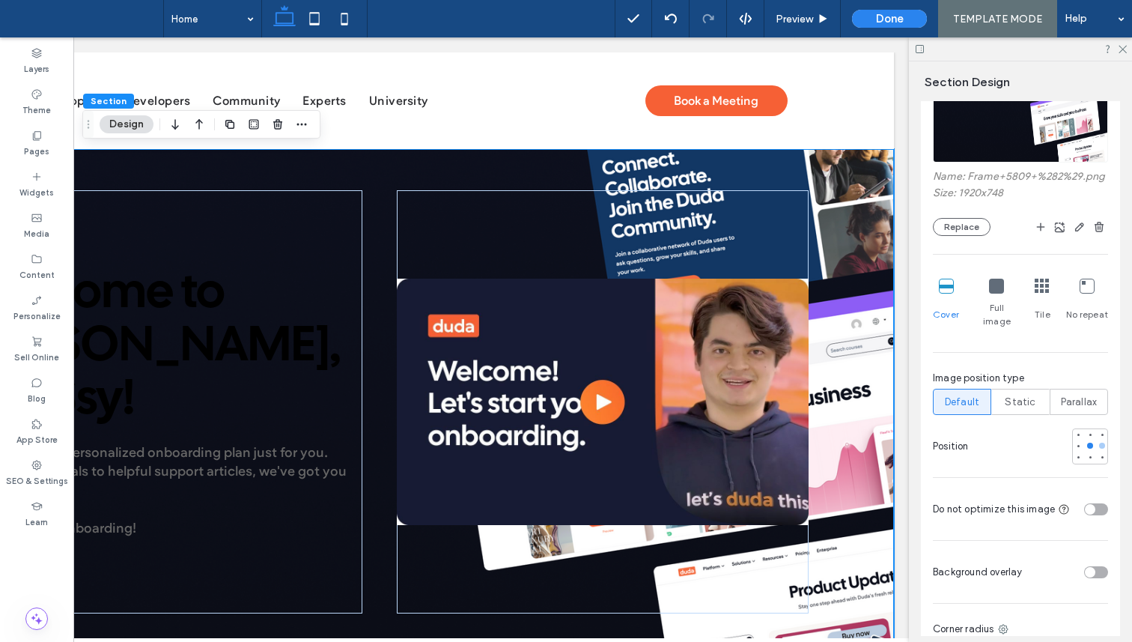
click at [1102, 443] on div at bounding box center [1102, 446] width 6 height 6
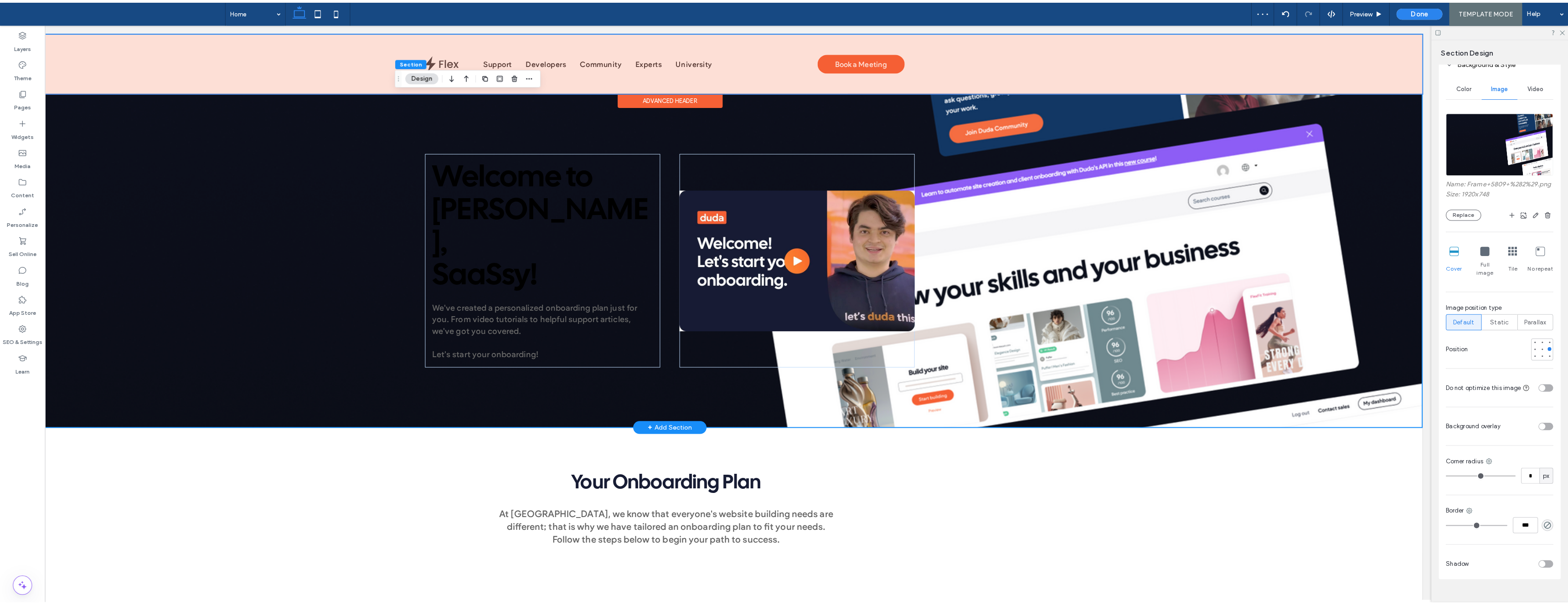
scroll to position [195, 0]
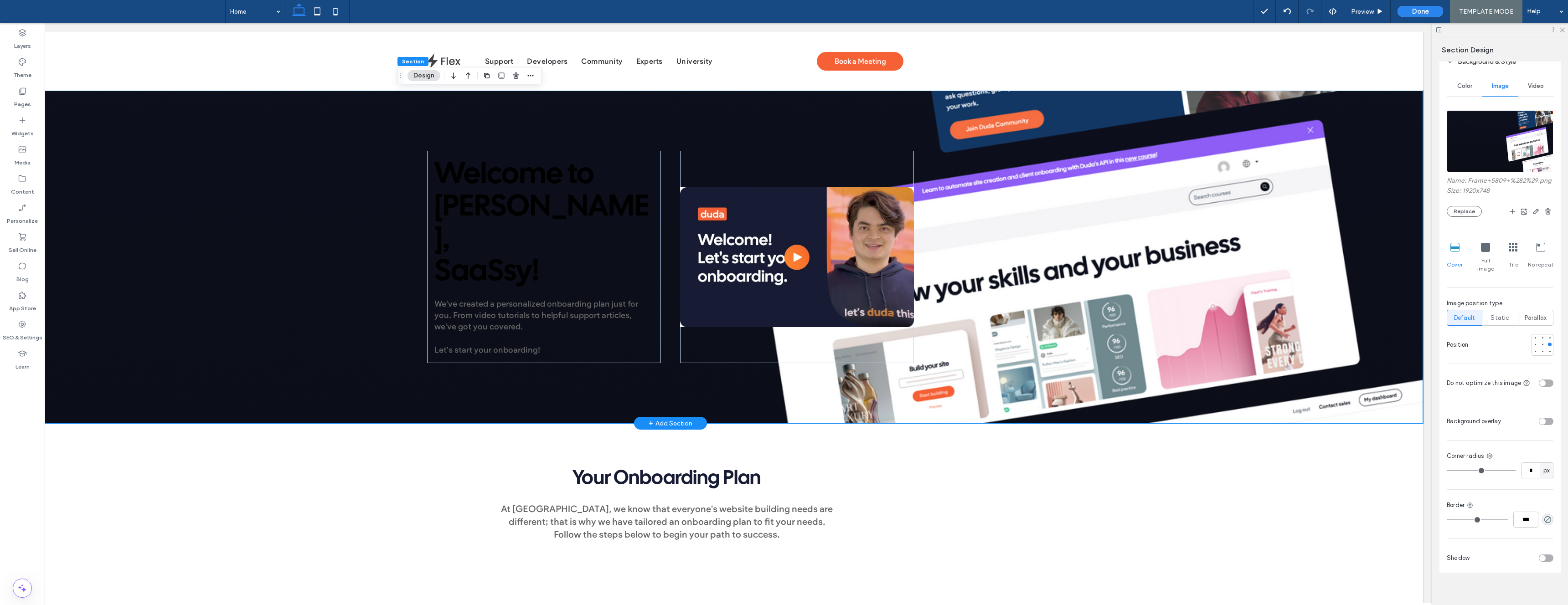
click at [169, 137] on div "Welcome to Duda, SaaSsy ! We've created a personalized onboarding plan just for…" at bounding box center [670, 257] width 1505 height 333
click at [1468, 211] on button "Replace" at bounding box center [1465, 211] width 35 height 11
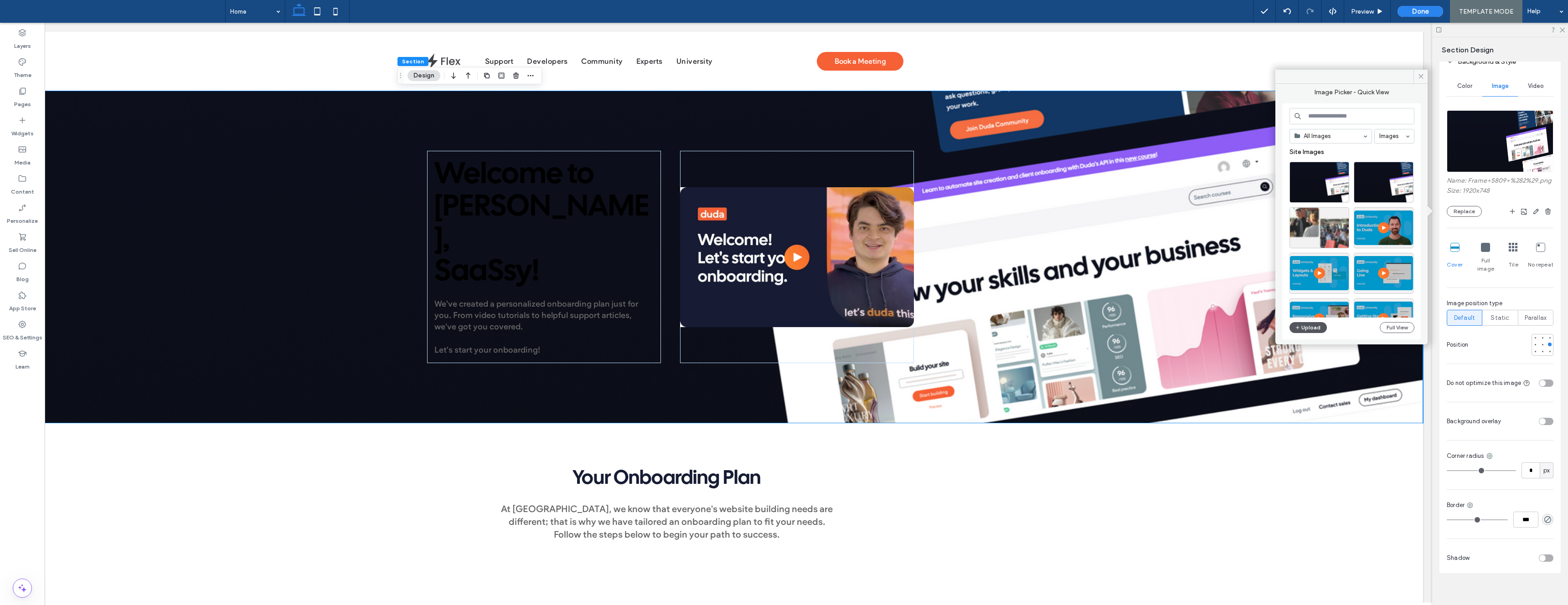
click at [1317, 326] on button "Upload" at bounding box center [1307, 327] width 37 height 11
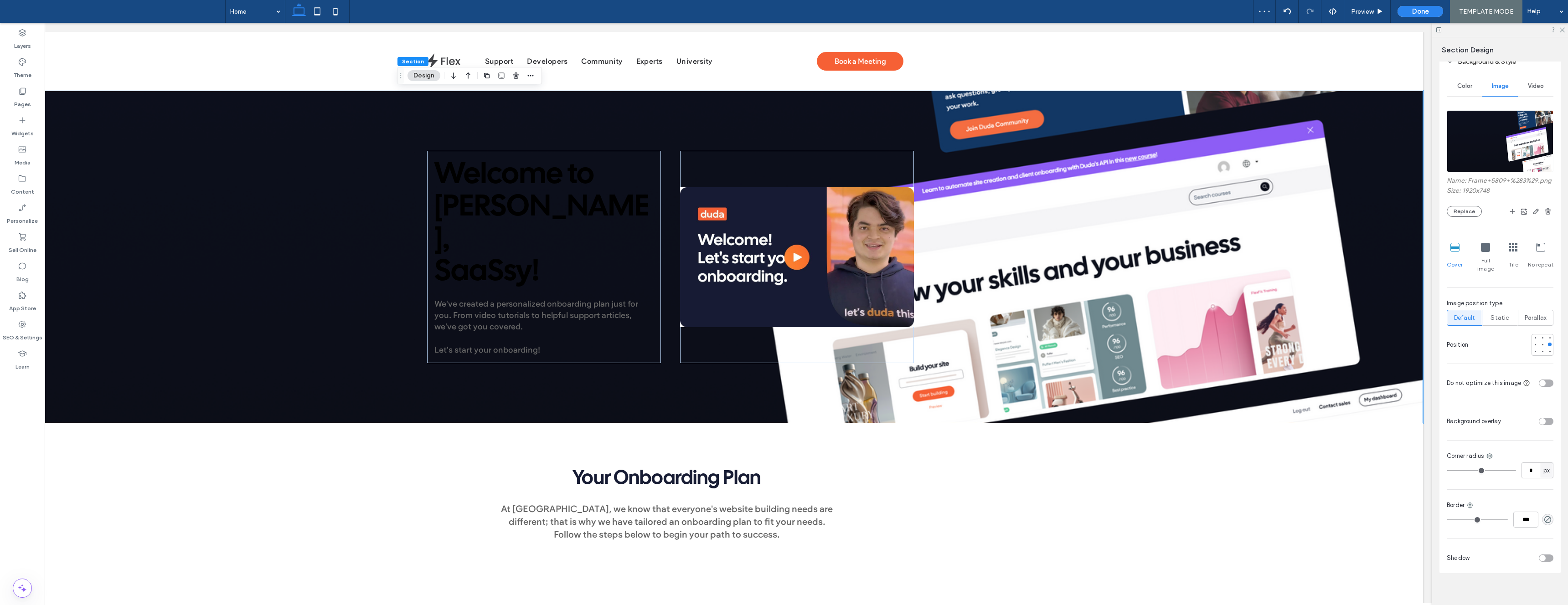
click at [1542, 375] on div at bounding box center [1544, 383] width 19 height 16
click at [1544, 380] on div "toggle" at bounding box center [1542, 383] width 6 height 6
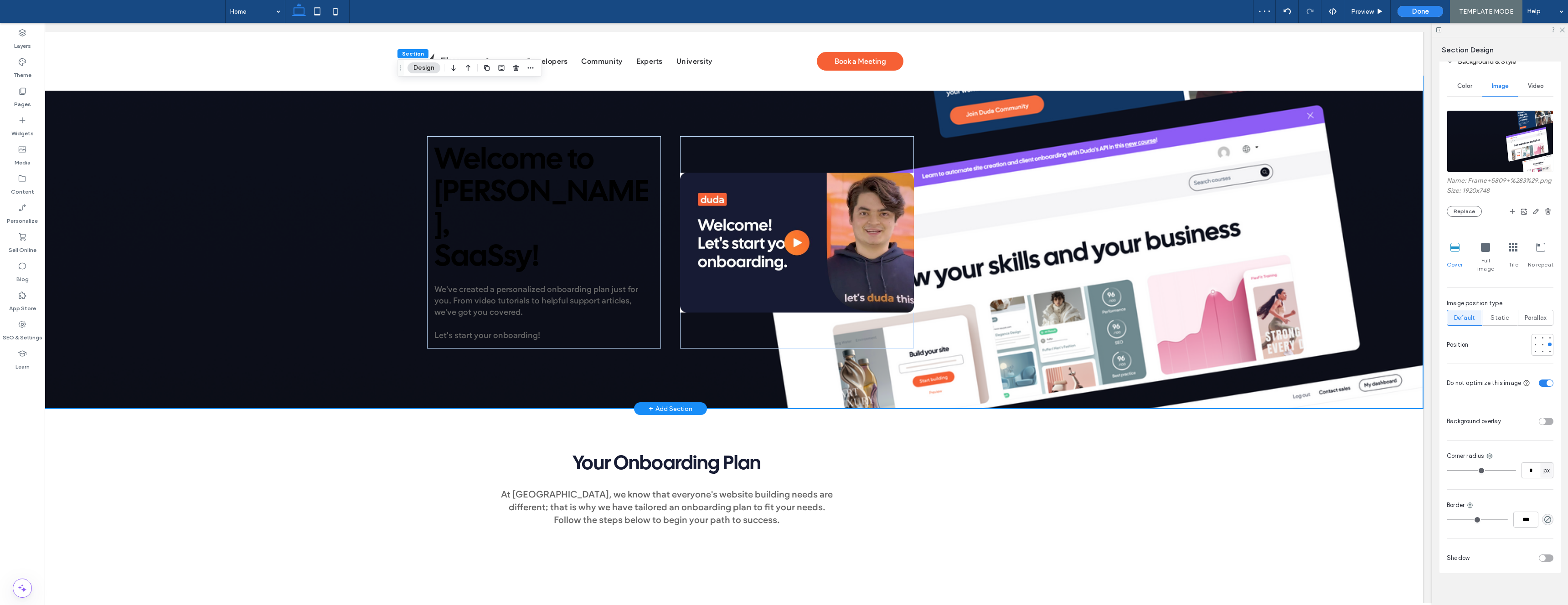
scroll to position [0, 0]
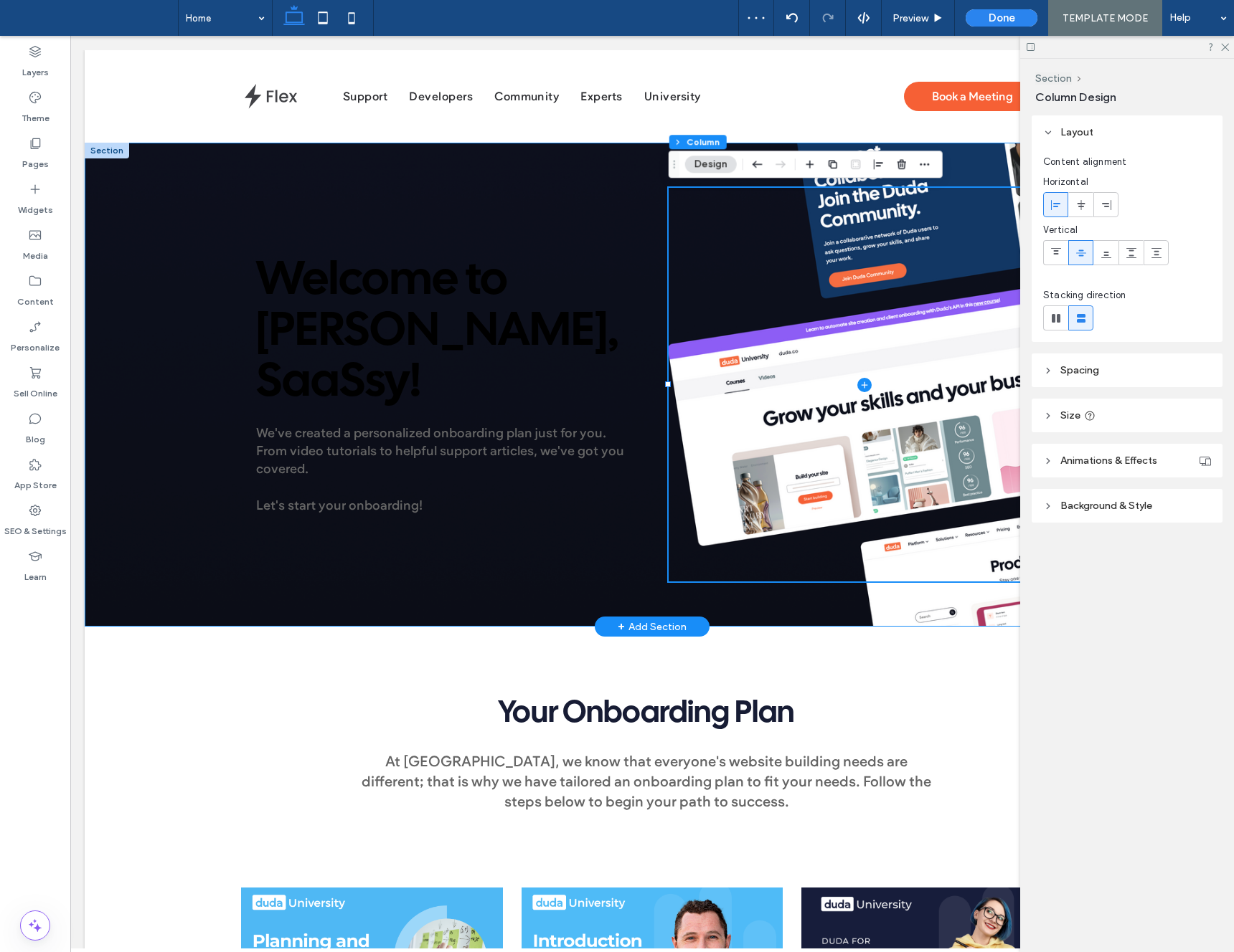
click at [190, 197] on div "Welcome to [PERSON_NAME], SaaSsy ! We've created a personalized onboarding plan…" at bounding box center [651, 384] width 1135 height 484
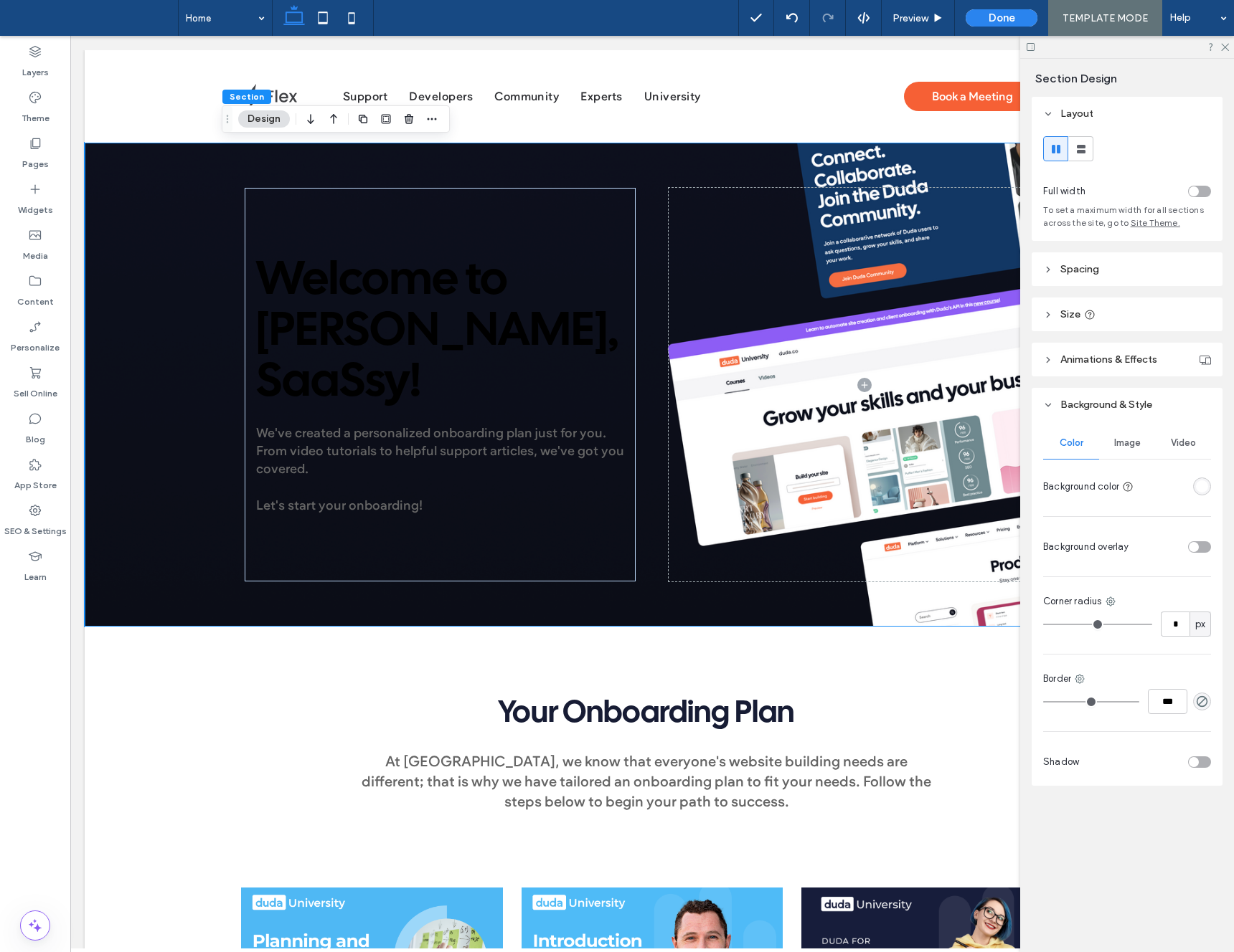
click at [1124, 446] on span "Image" at bounding box center [1128, 443] width 27 height 11
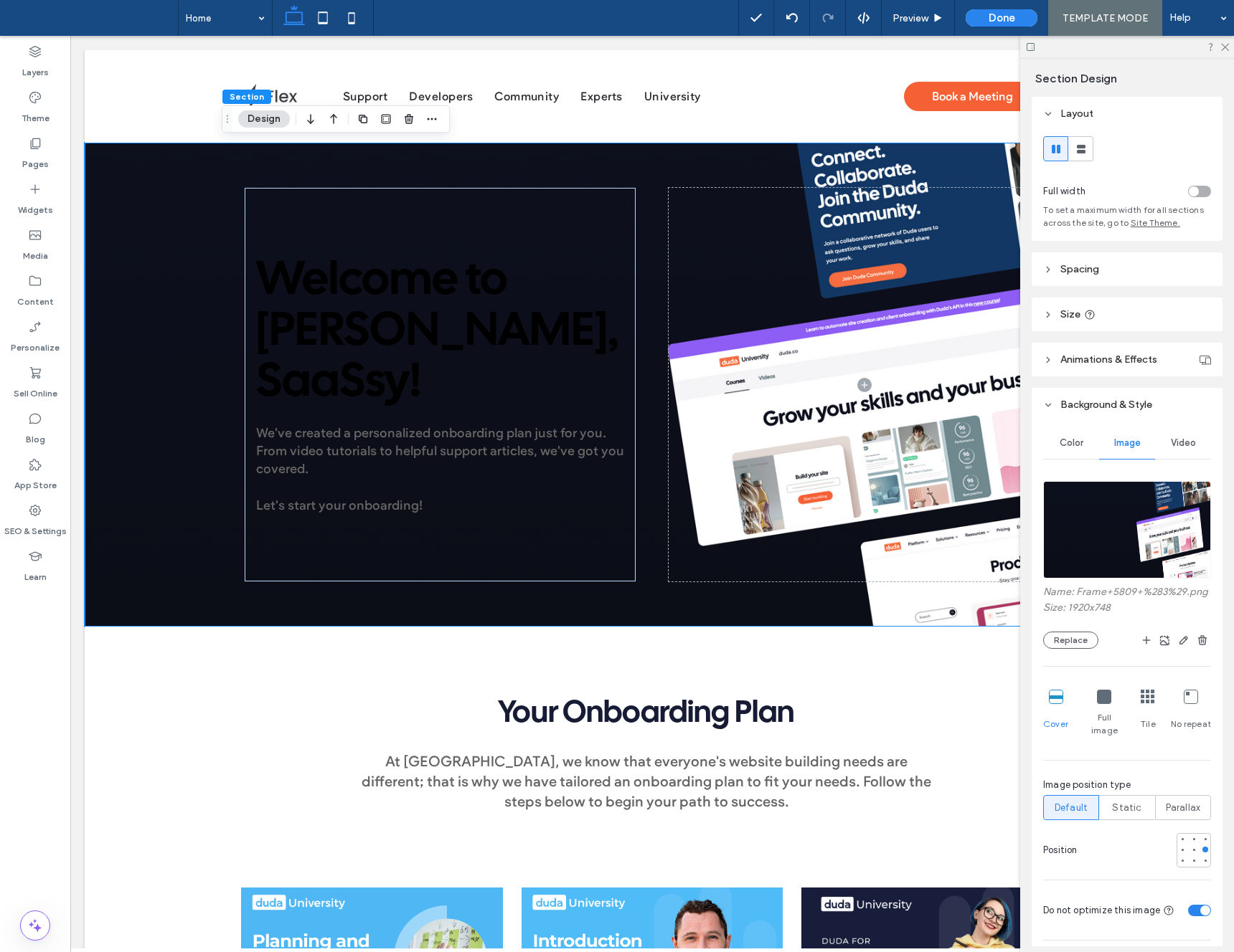
click at [1082, 626] on div "Name: Frame+5809+%283%29.png Size: 1920x748 Replace" at bounding box center [1127, 618] width 168 height 63
click at [1080, 633] on button "Replace" at bounding box center [1071, 641] width 56 height 17
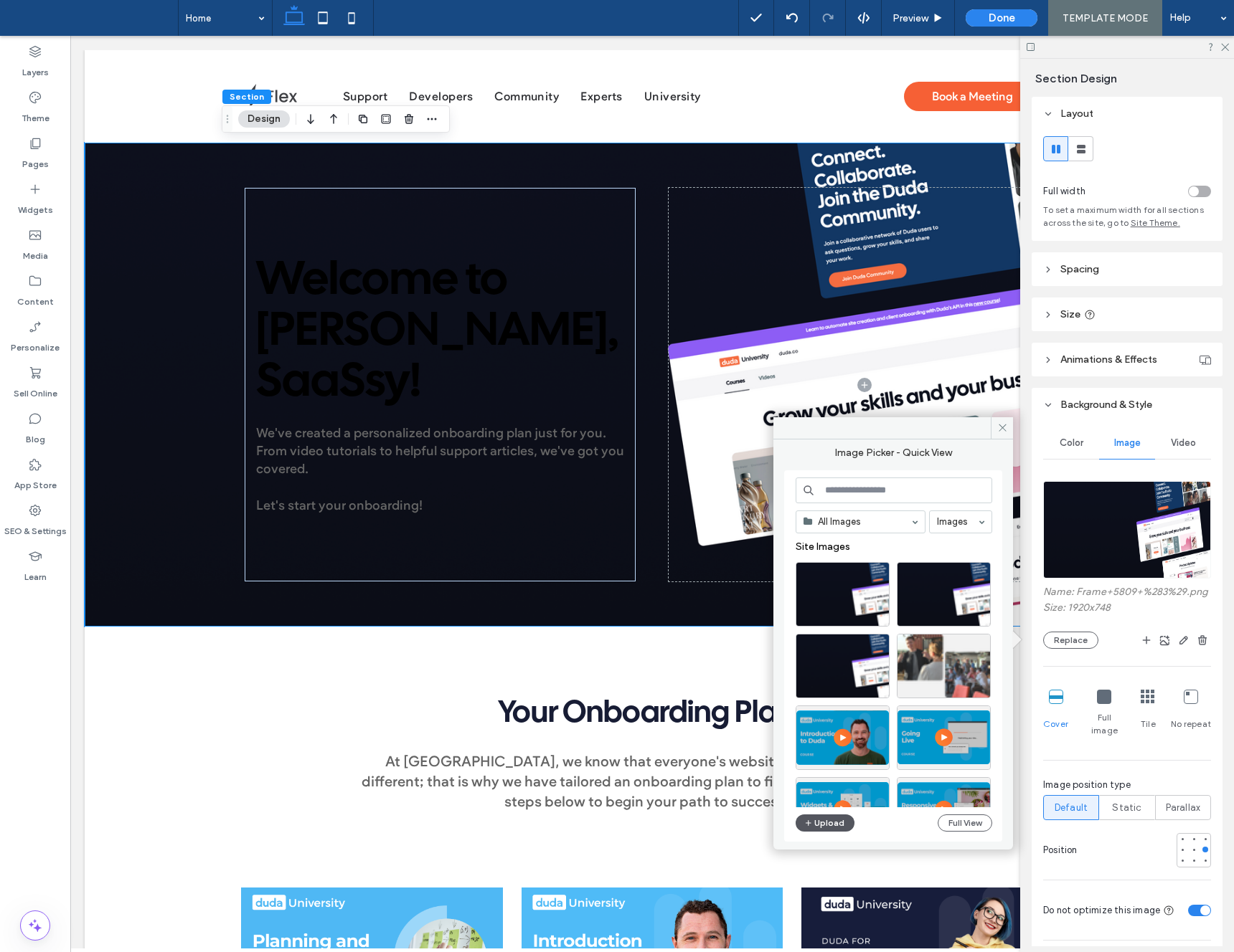
click at [823, 817] on button "Upload" at bounding box center [824, 824] width 58 height 17
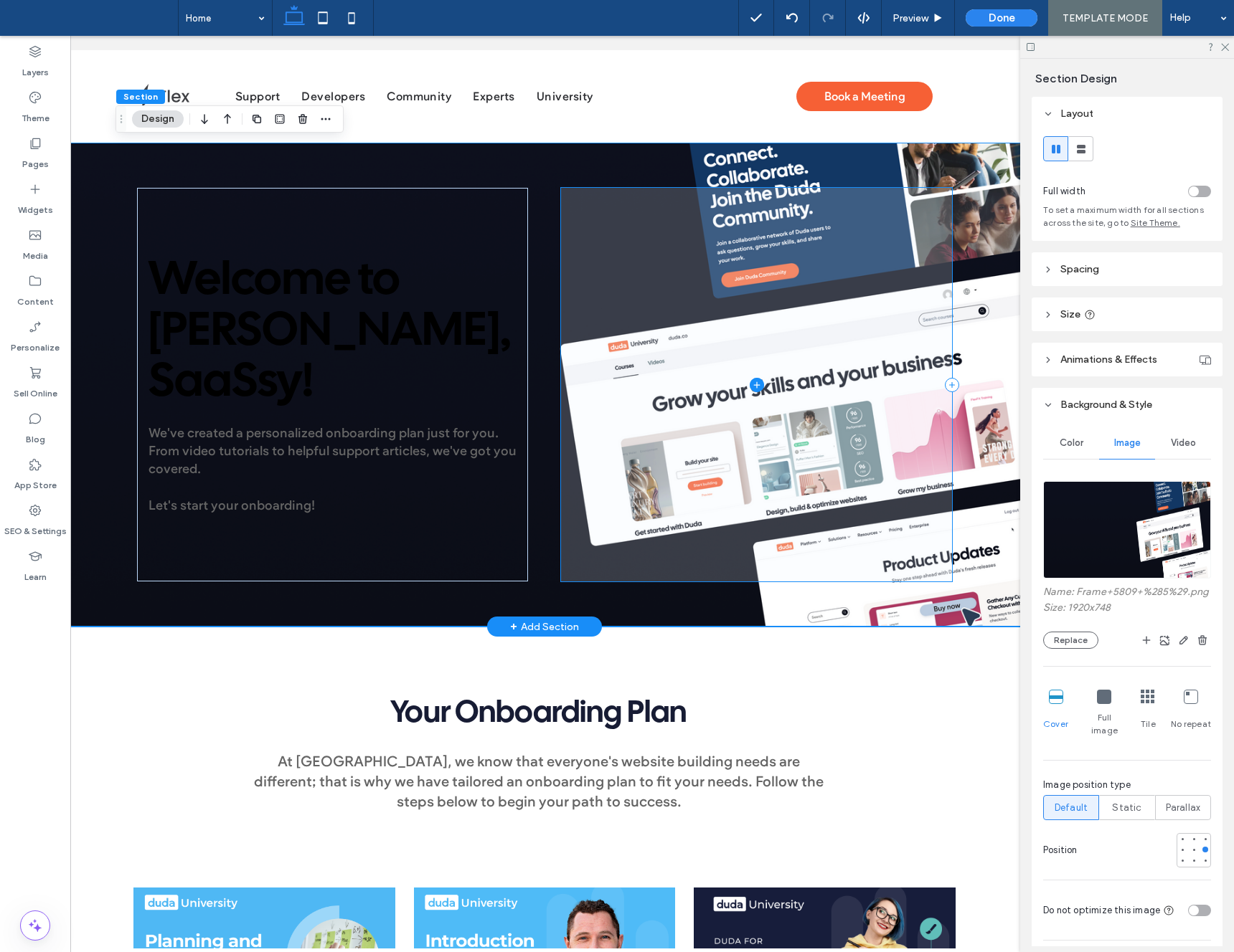
scroll to position [0, 106]
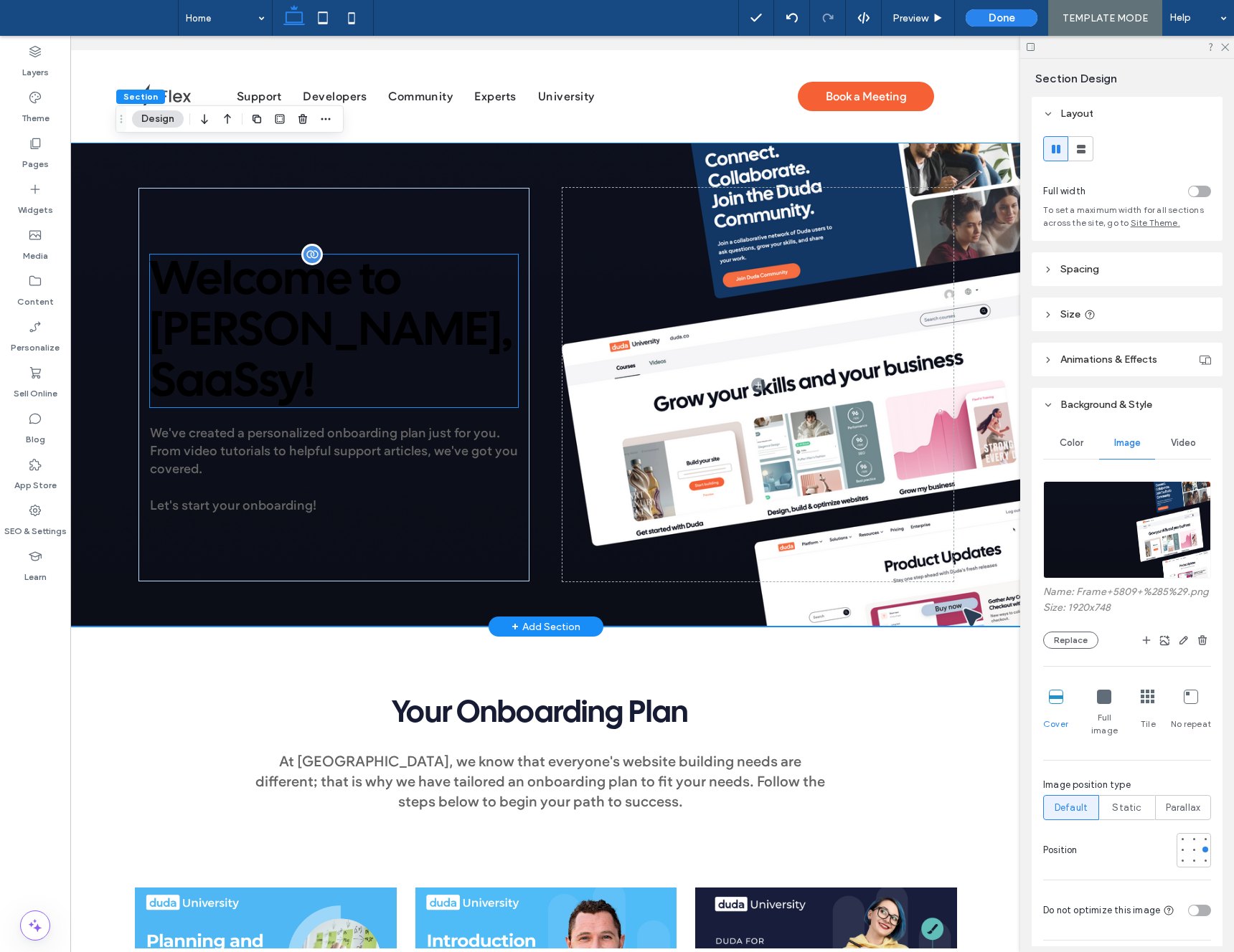
click at [266, 305] on span "Welcome to Duda, SaaSsy !" at bounding box center [331, 332] width 362 height 145
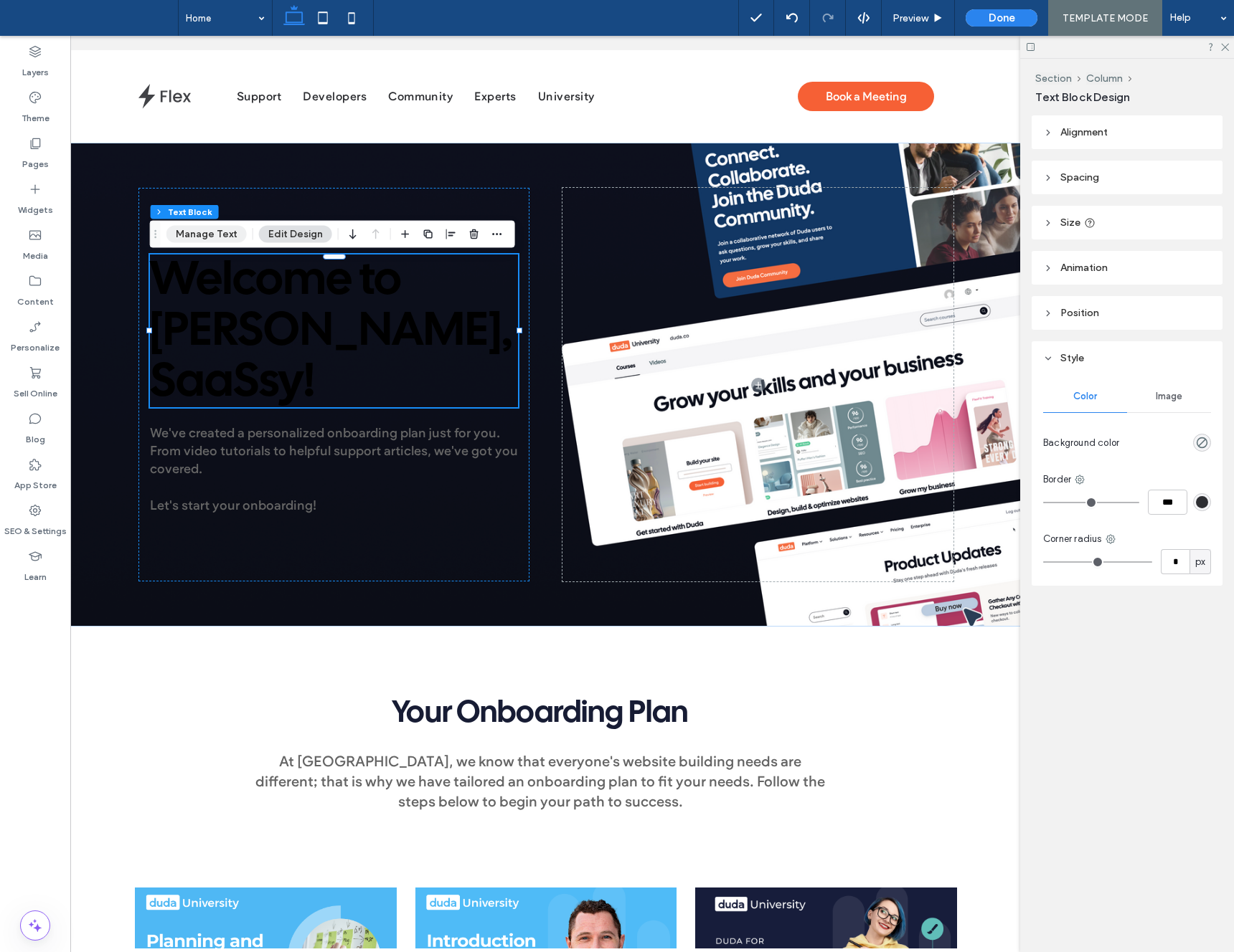
click at [220, 238] on button "Manage Text" at bounding box center [207, 235] width 80 height 17
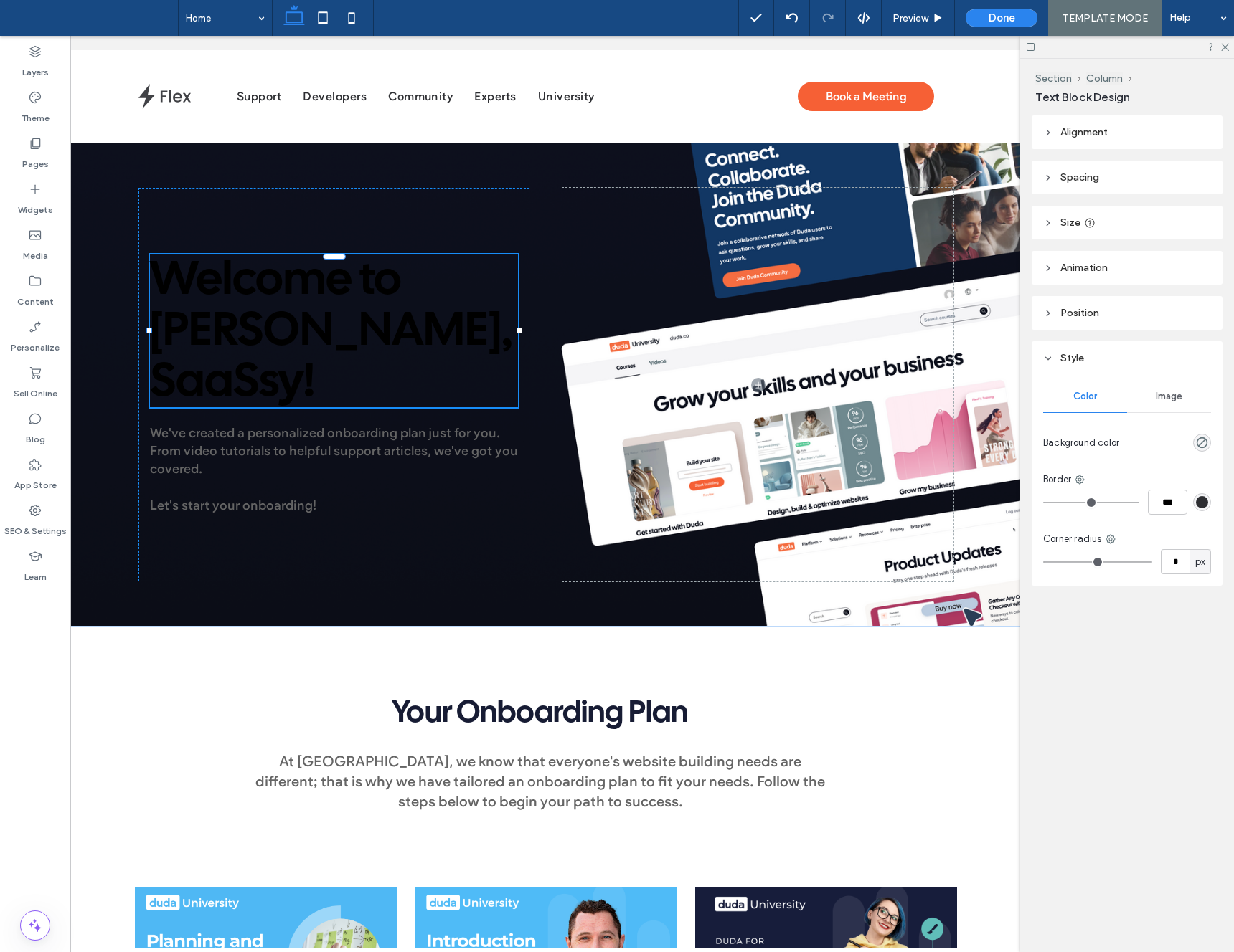
type input "**********"
type input "**"
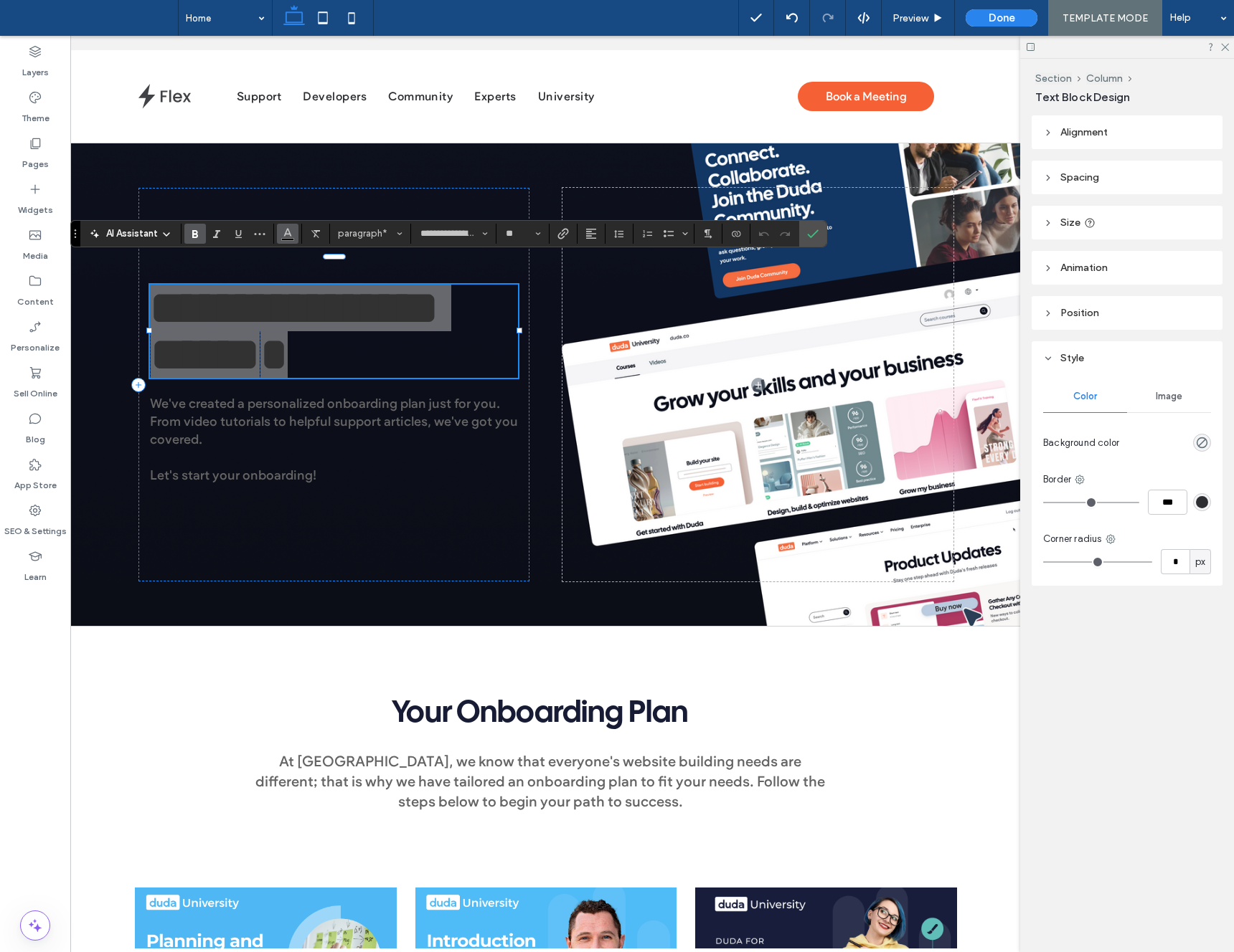
click at [289, 238] on span "Color" at bounding box center [287, 232] width 11 height 18
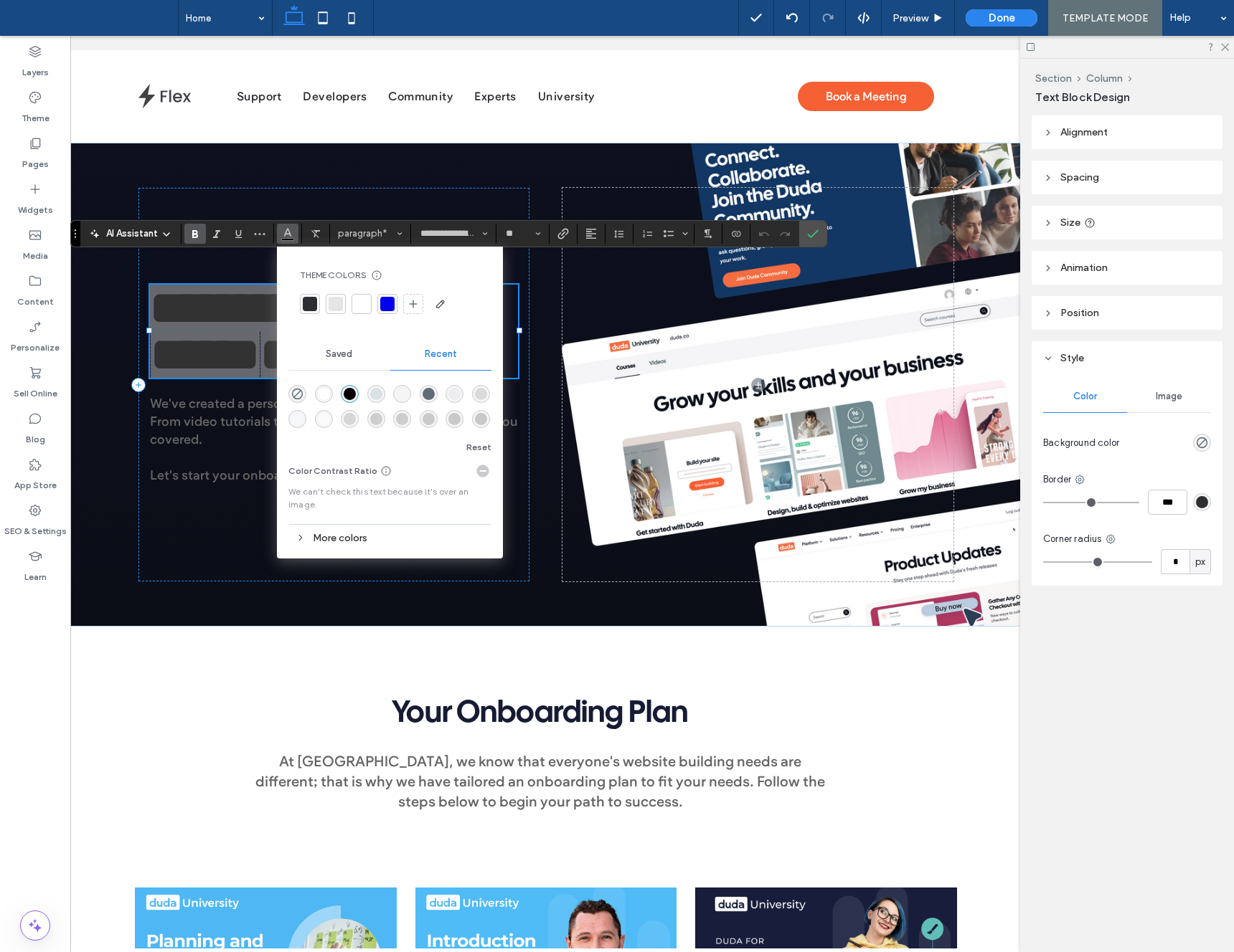
click at [365, 302] on div at bounding box center [361, 304] width 14 height 14
click at [818, 236] on label "Confirm" at bounding box center [812, 234] width 21 height 26
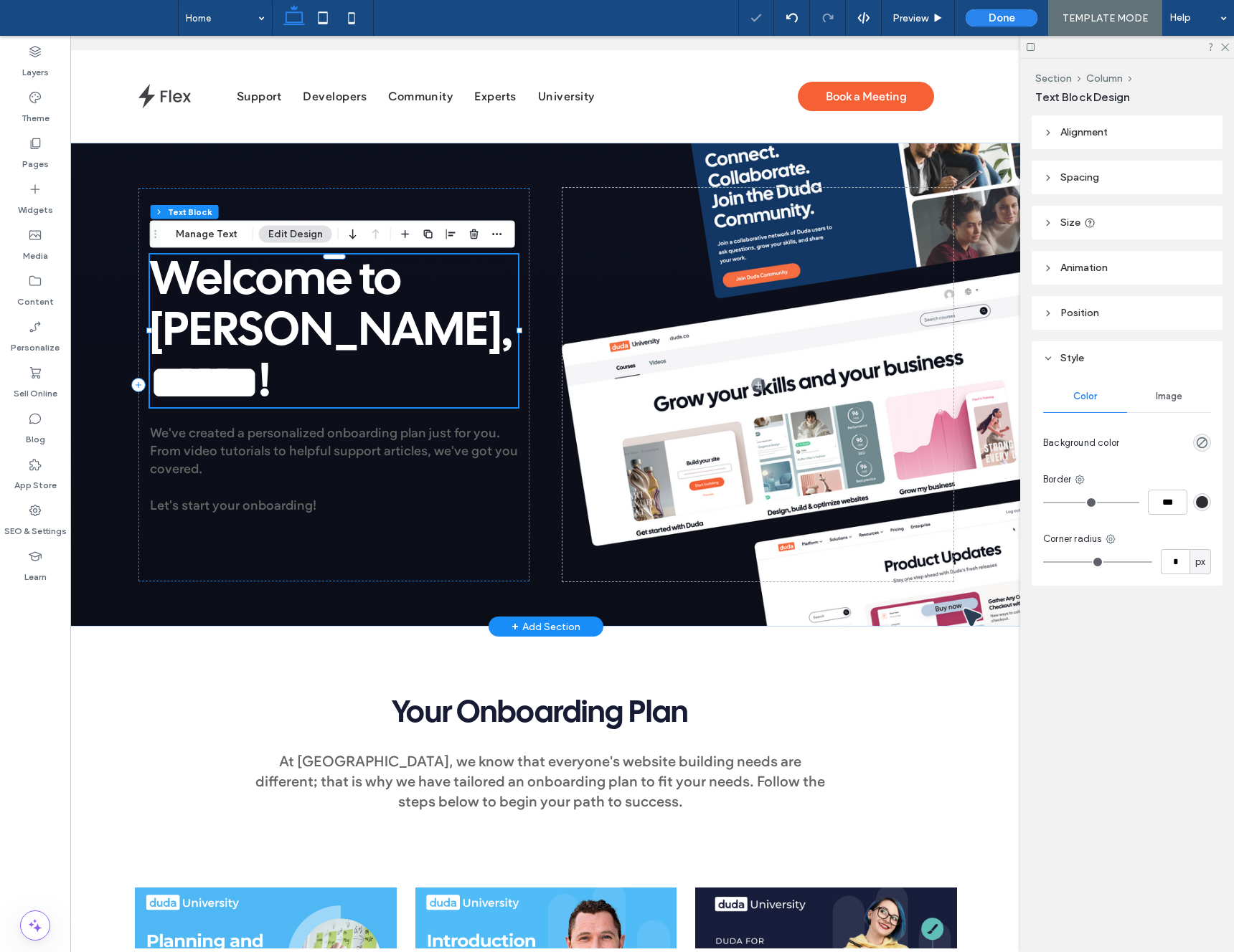
click at [259, 363] on span "******" at bounding box center [205, 382] width 109 height 47
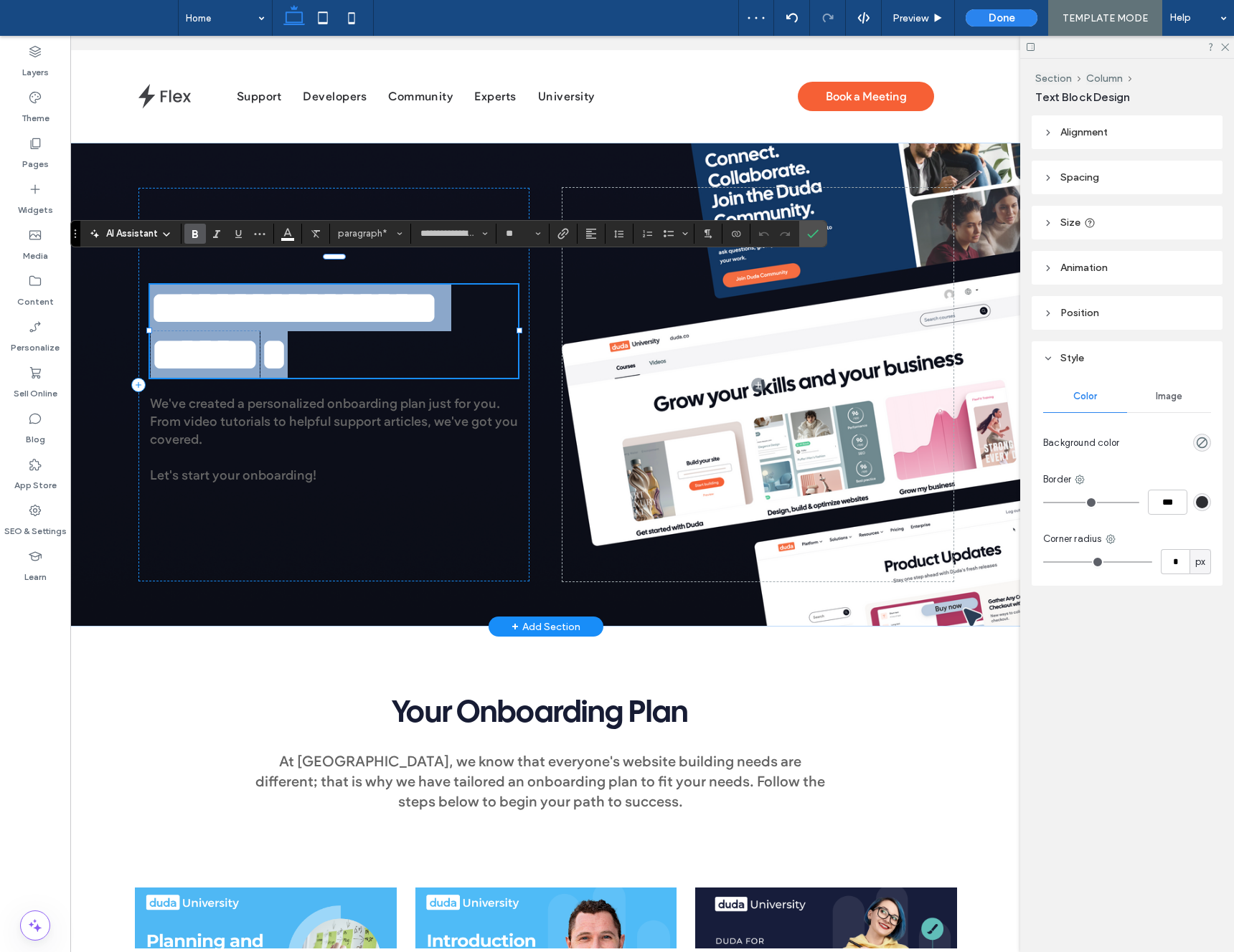
click at [260, 363] on span "******" at bounding box center [205, 354] width 109 height 47
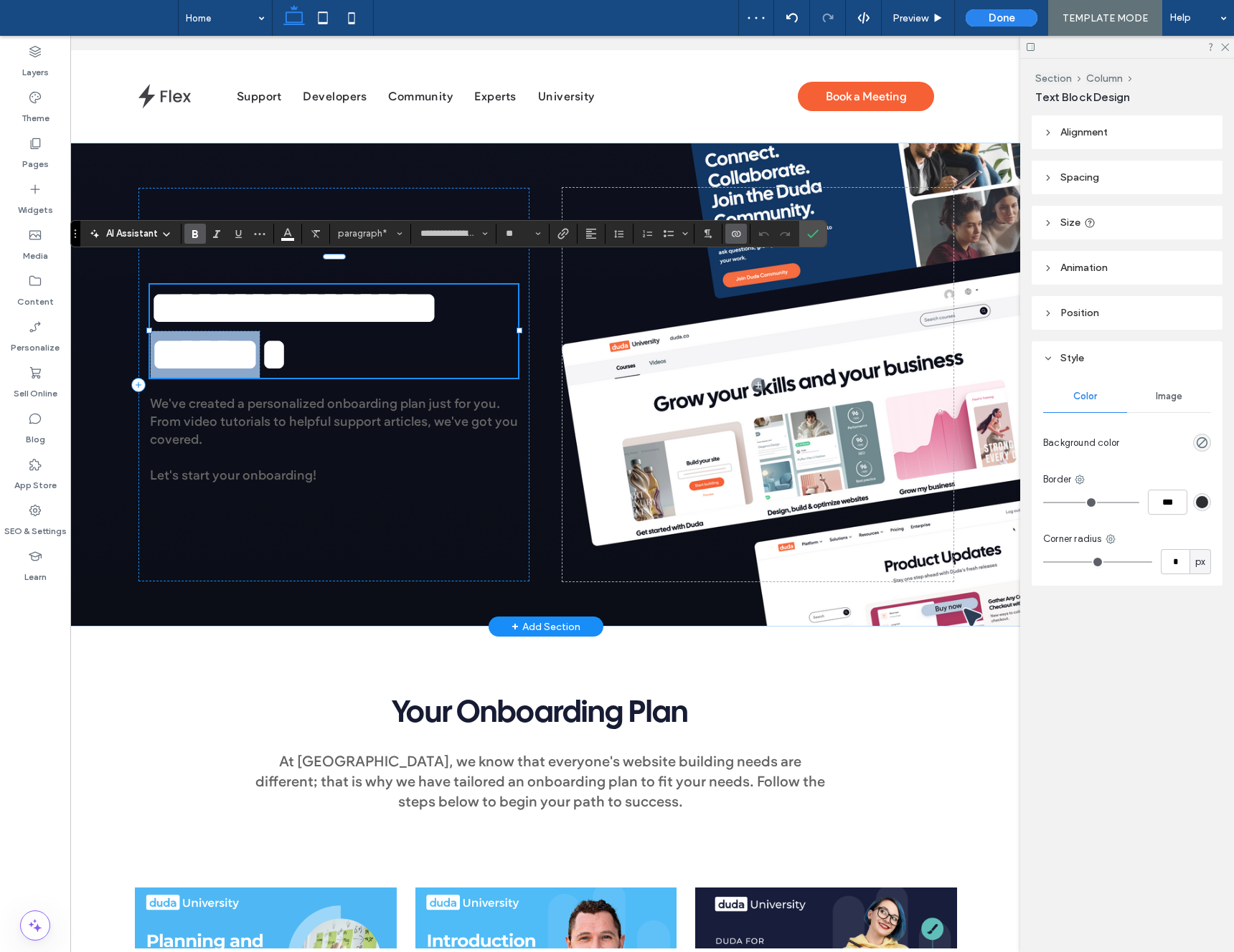
scroll to position [3, 0]
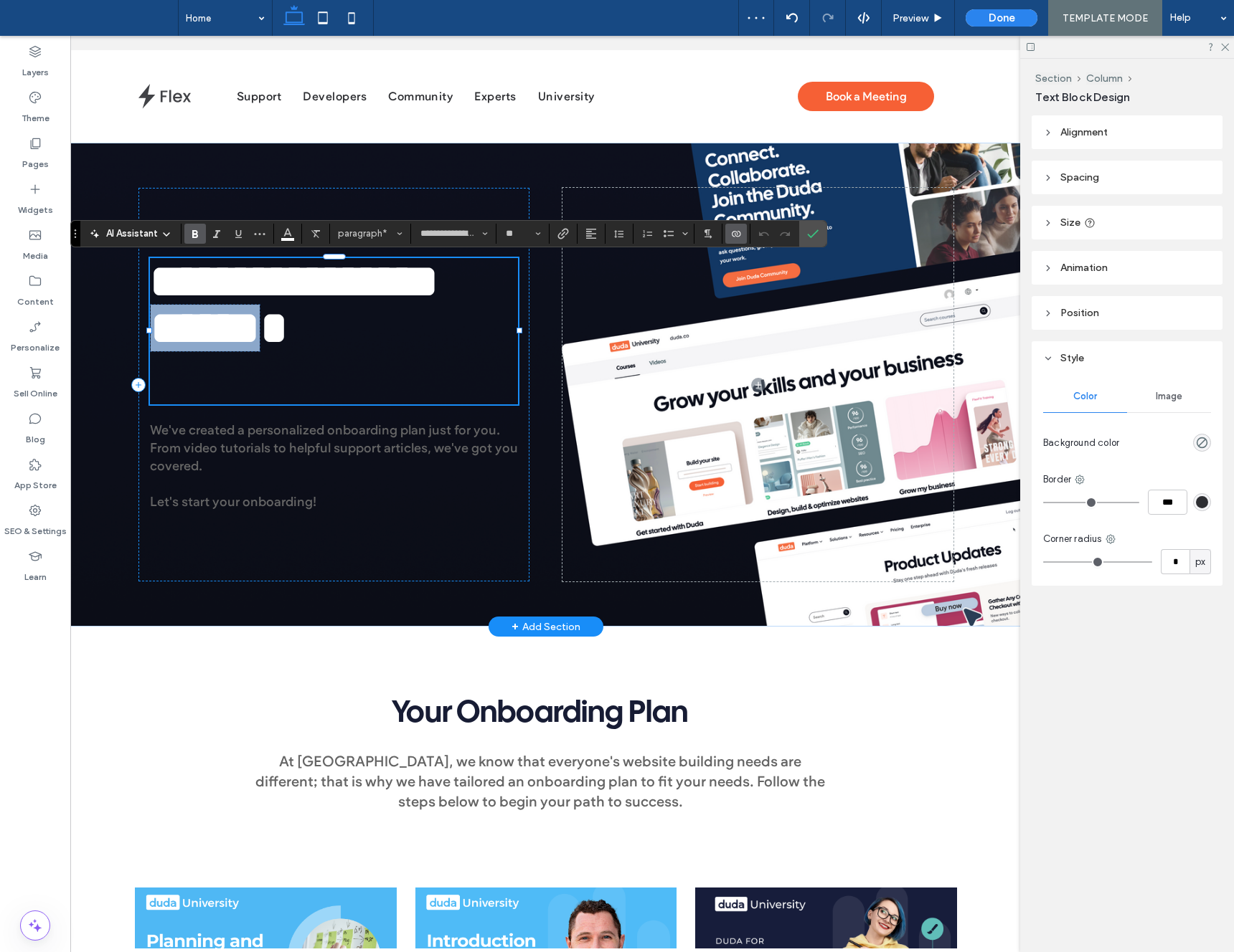
click at [260, 351] on span "******" at bounding box center [205, 328] width 109 height 47
click at [811, 236] on icon "Confirm" at bounding box center [812, 234] width 11 height 11
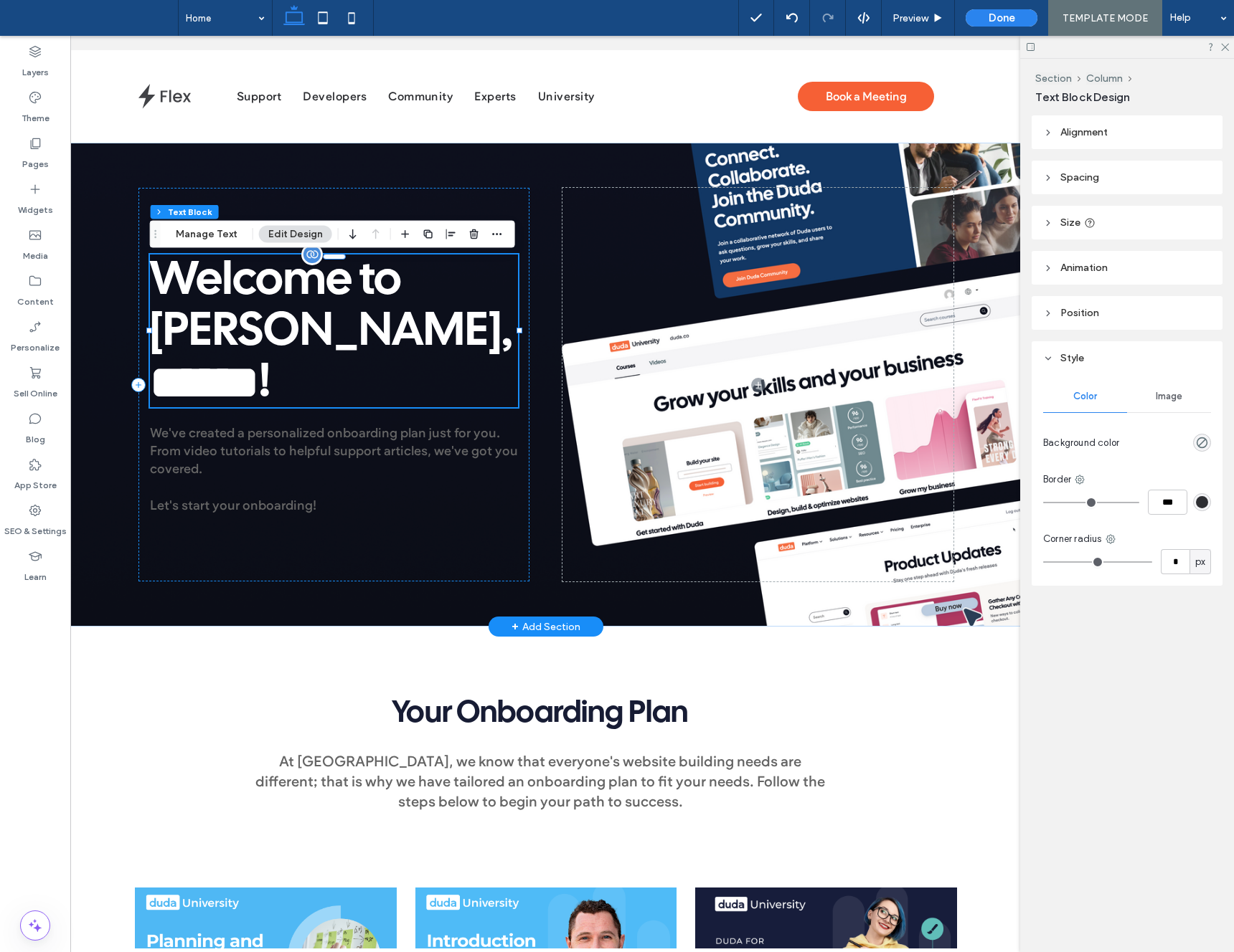
click at [259, 359] on span "﻿ ****** ﻿" at bounding box center [205, 382] width 109 height 47
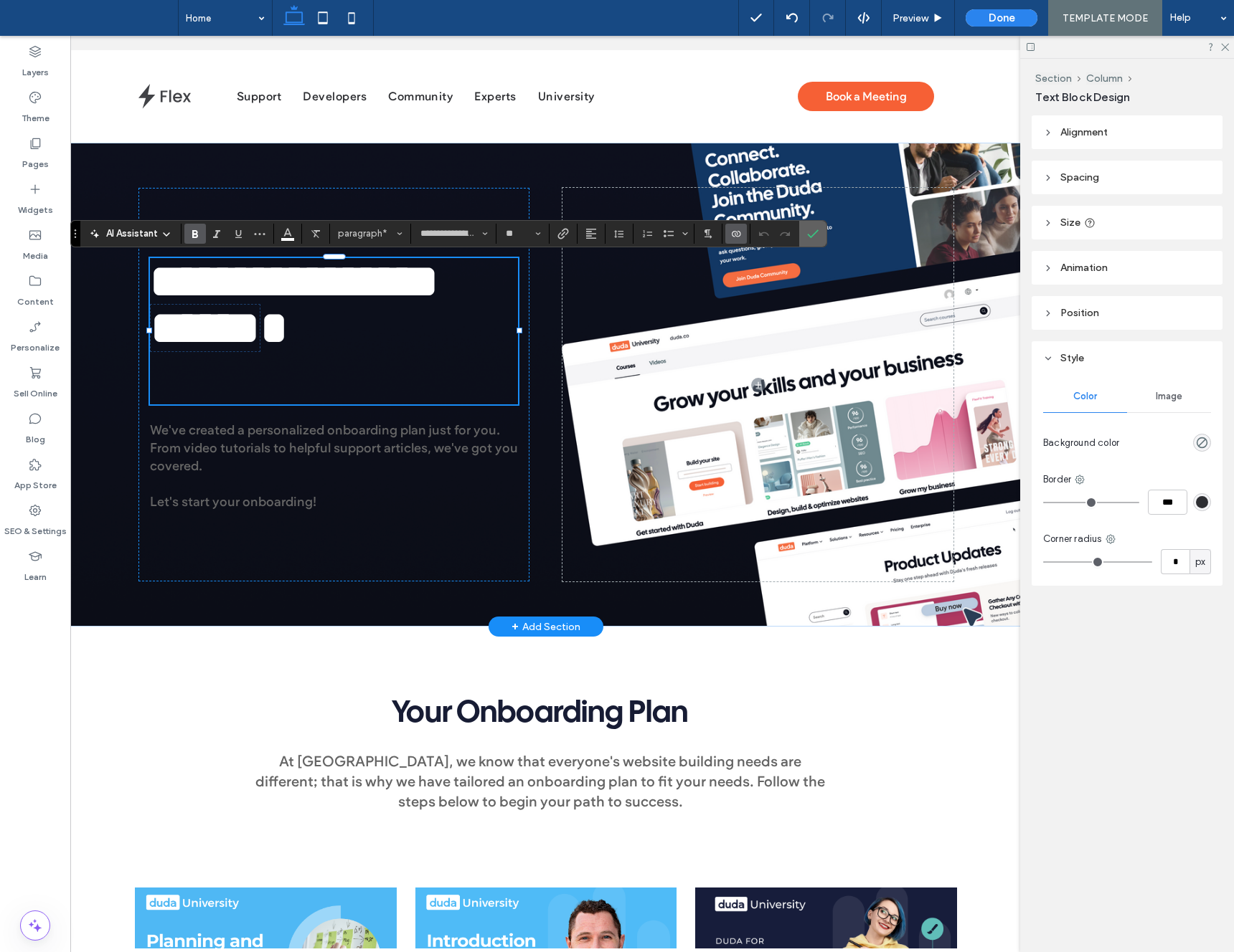
click at [814, 234] on use "Confirm" at bounding box center [813, 234] width 11 height 9
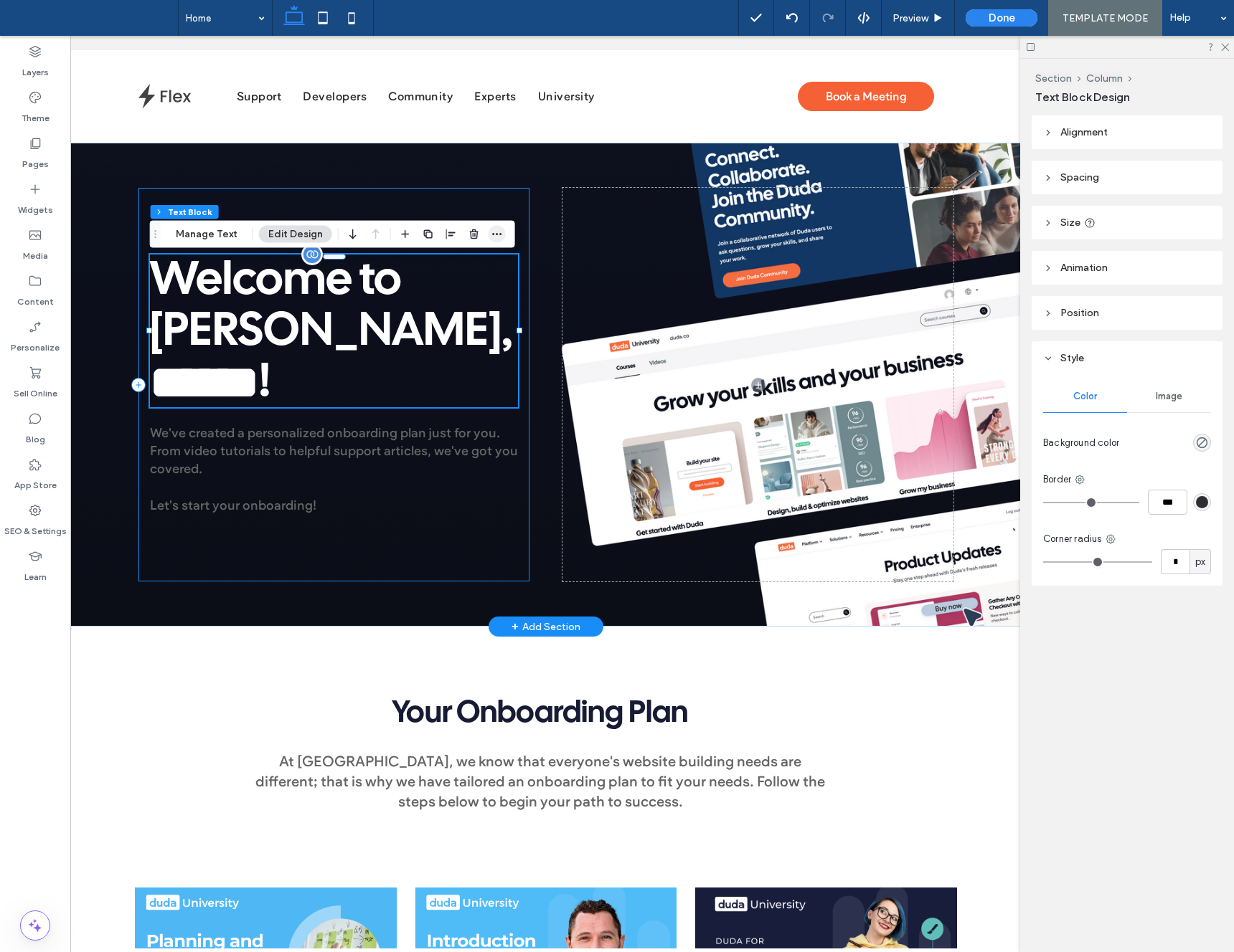
click at [500, 239] on span "button" at bounding box center [497, 235] width 17 height 17
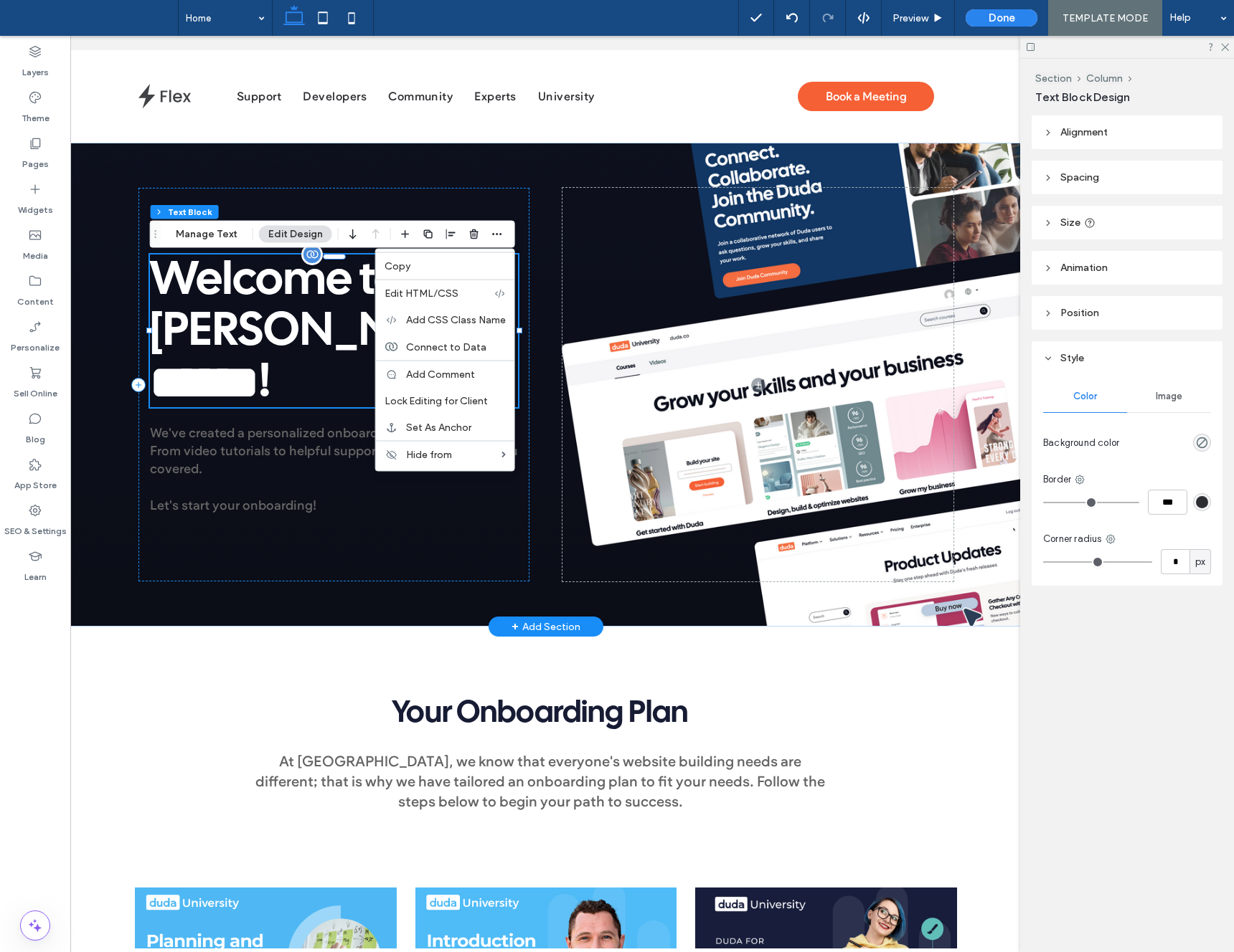
click at [282, 334] on p "Welcome to [PERSON_NAME], ﻿ ****** ﻿ !" at bounding box center [334, 331] width 369 height 153
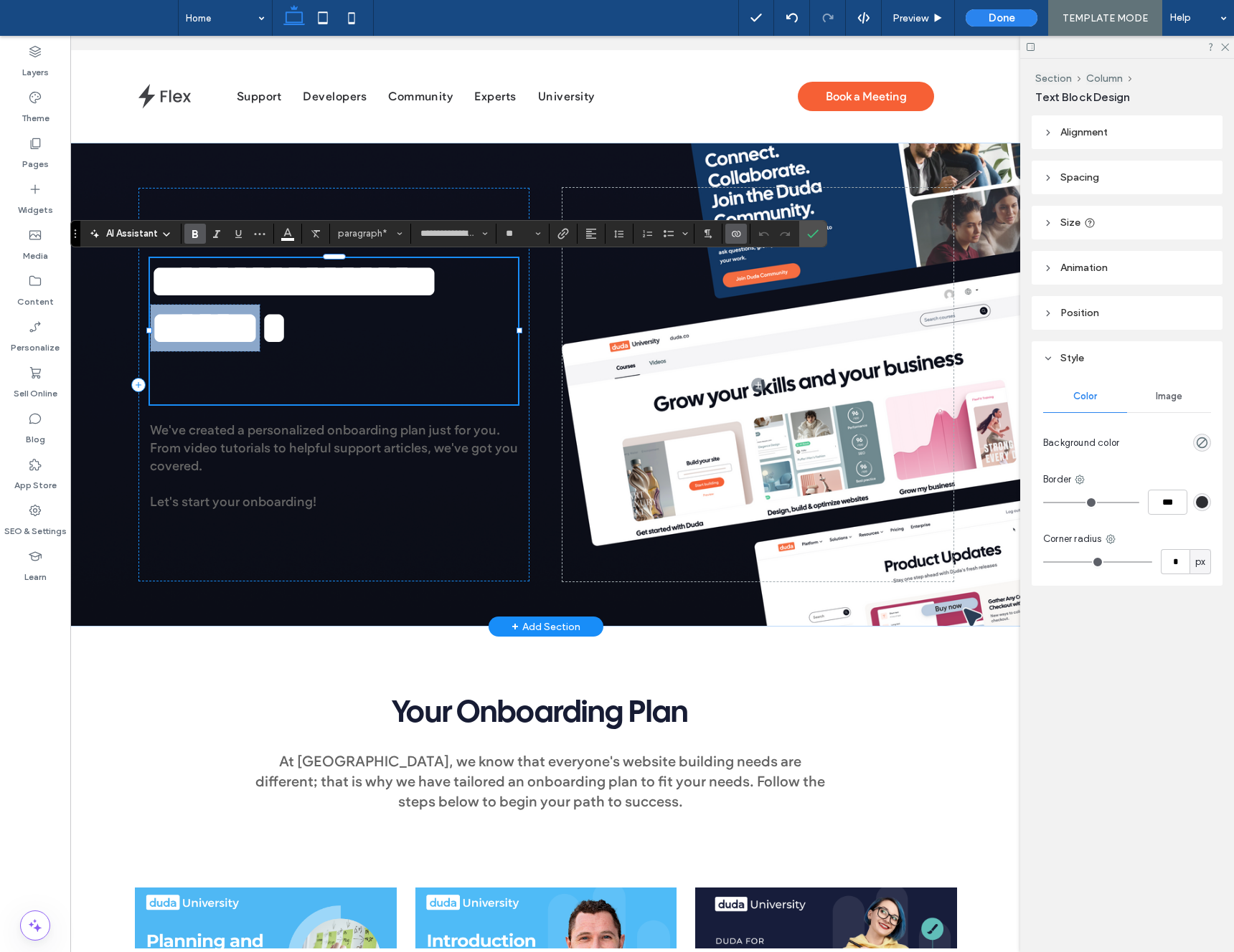
drag, startPoint x: 267, startPoint y: 355, endPoint x: 262, endPoint y: 369, distance: 14.9
click at [260, 351] on span "******" at bounding box center [205, 328] width 109 height 47
type input "**********"
click at [260, 351] on span "******" at bounding box center [205, 328] width 109 height 47
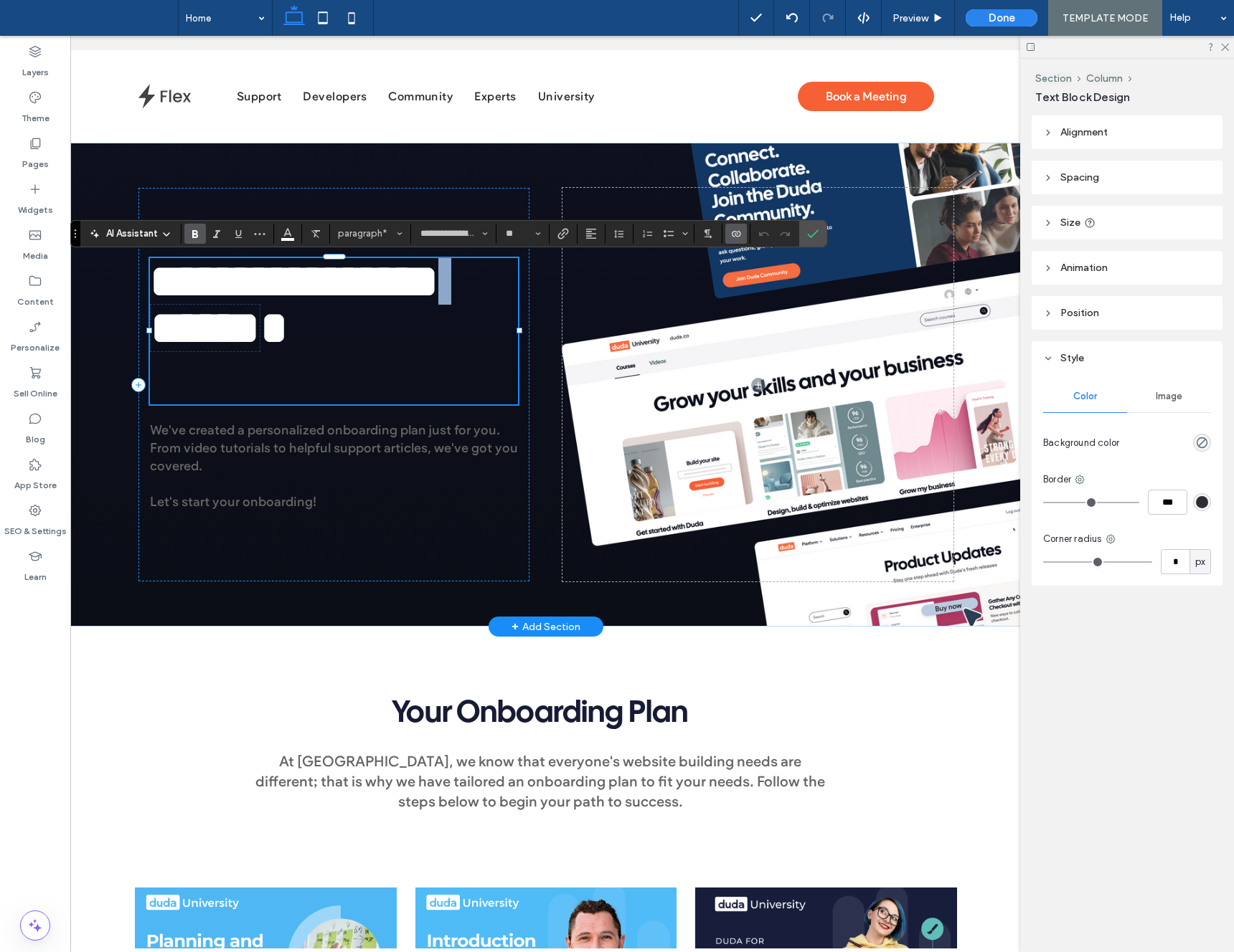
drag, startPoint x: 350, startPoint y: 342, endPoint x: 244, endPoint y: 334, distance: 106.3
click at [350, 343] on p "**********" at bounding box center [334, 305] width 369 height 93
click at [244, 334] on span "**********" at bounding box center [294, 306] width 288 height 94
click at [318, 322] on p "**********" at bounding box center [334, 305] width 369 height 93
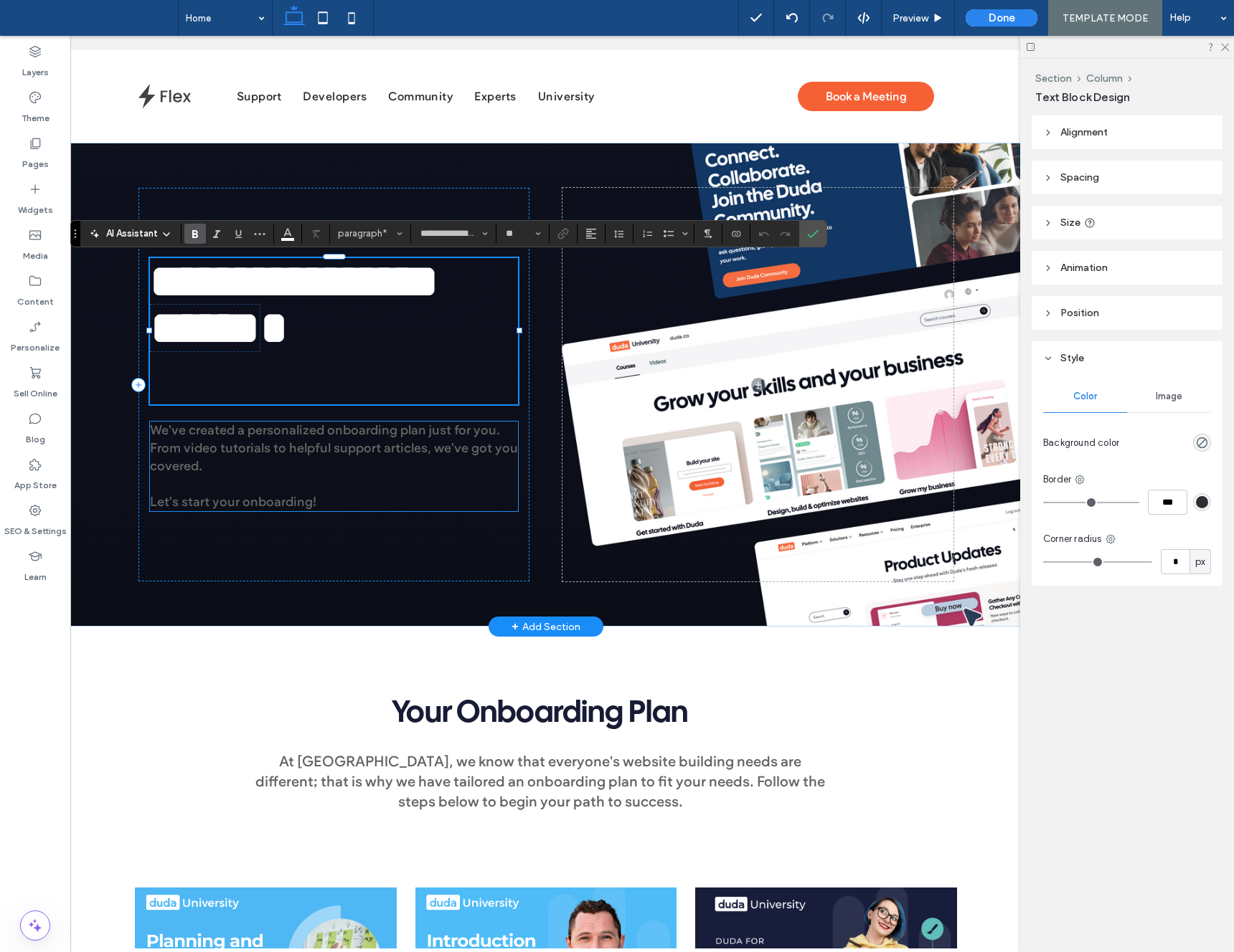
click at [239, 453] on span "We've created a personalized onboarding plan just for you. From video tutorials…" at bounding box center [334, 448] width 368 height 52
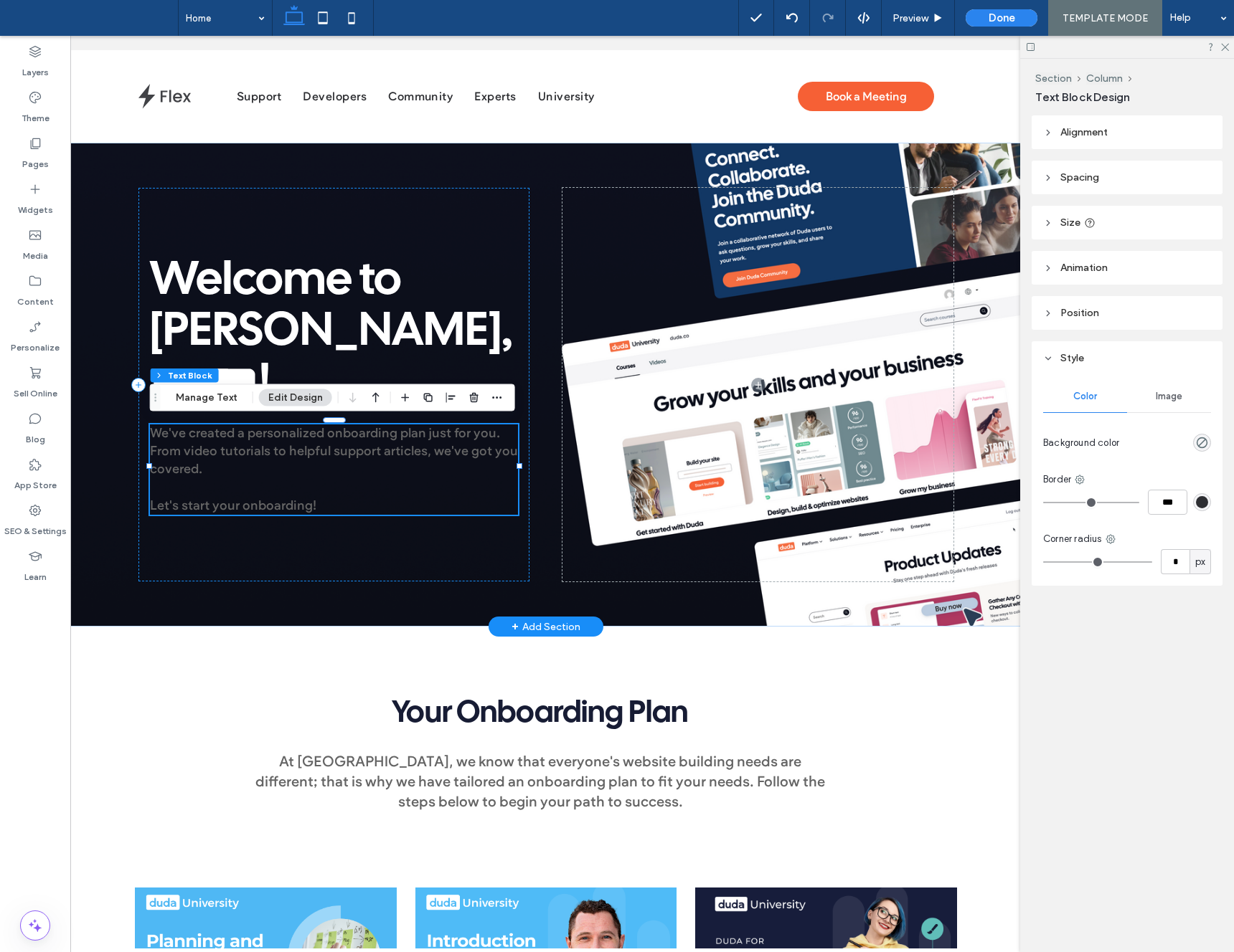
click at [239, 453] on span "We've created a personalized onboarding plan just for you. From video tutorials…" at bounding box center [334, 451] width 368 height 52
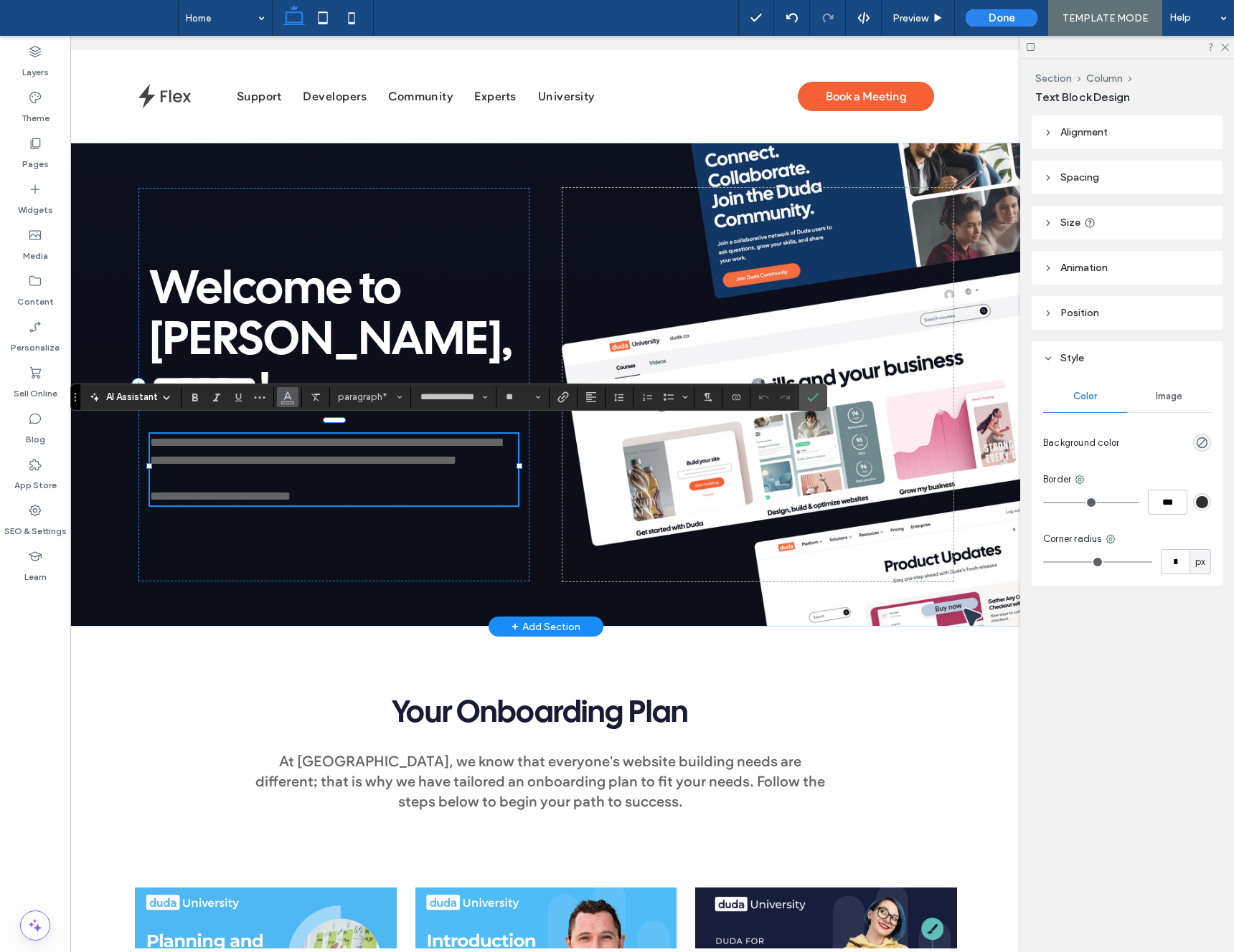
click at [286, 404] on span "Color" at bounding box center [287, 396] width 11 height 18
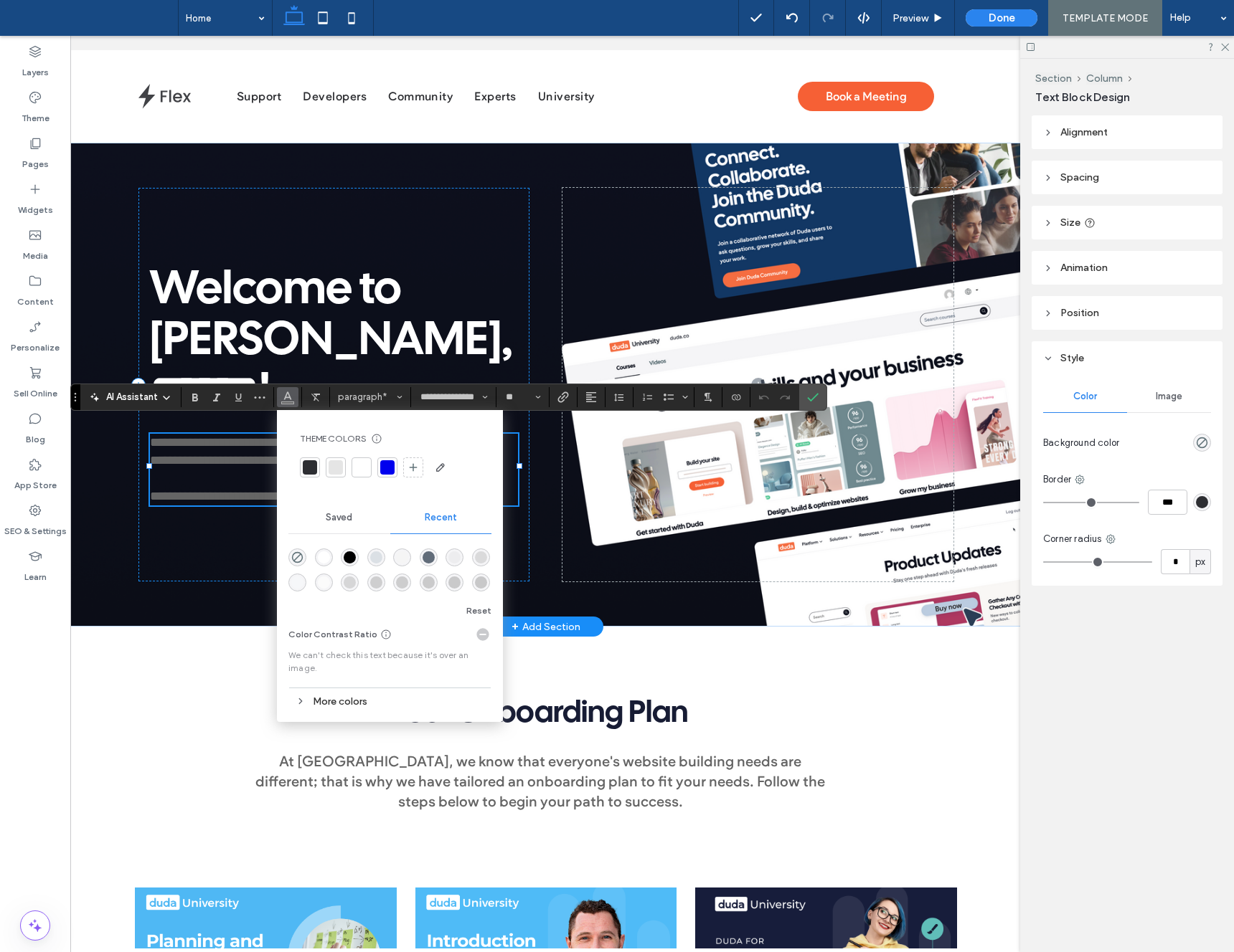
click at [367, 466] on div at bounding box center [361, 467] width 14 height 14
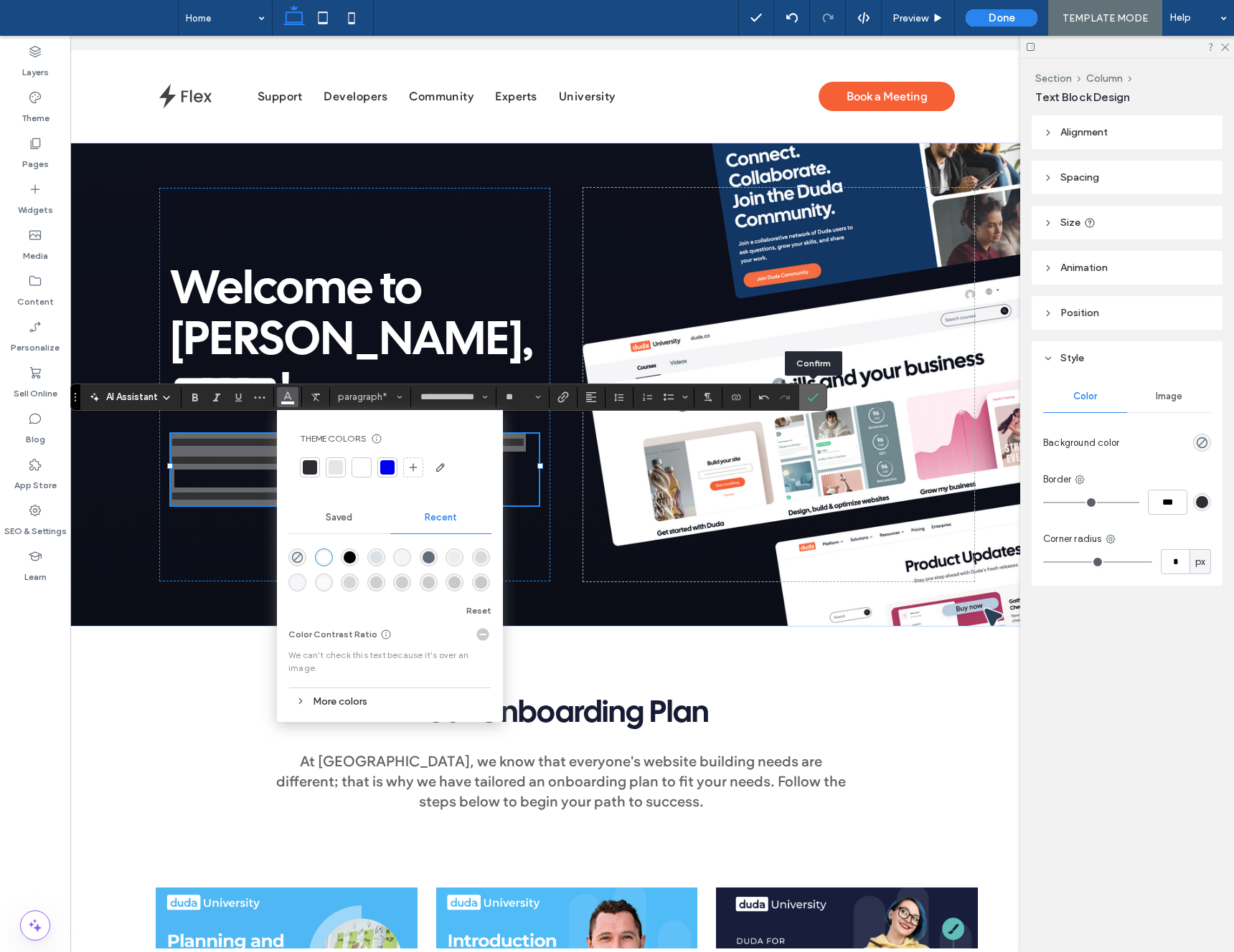
click at [815, 401] on icon "Confirm" at bounding box center [812, 397] width 11 height 11
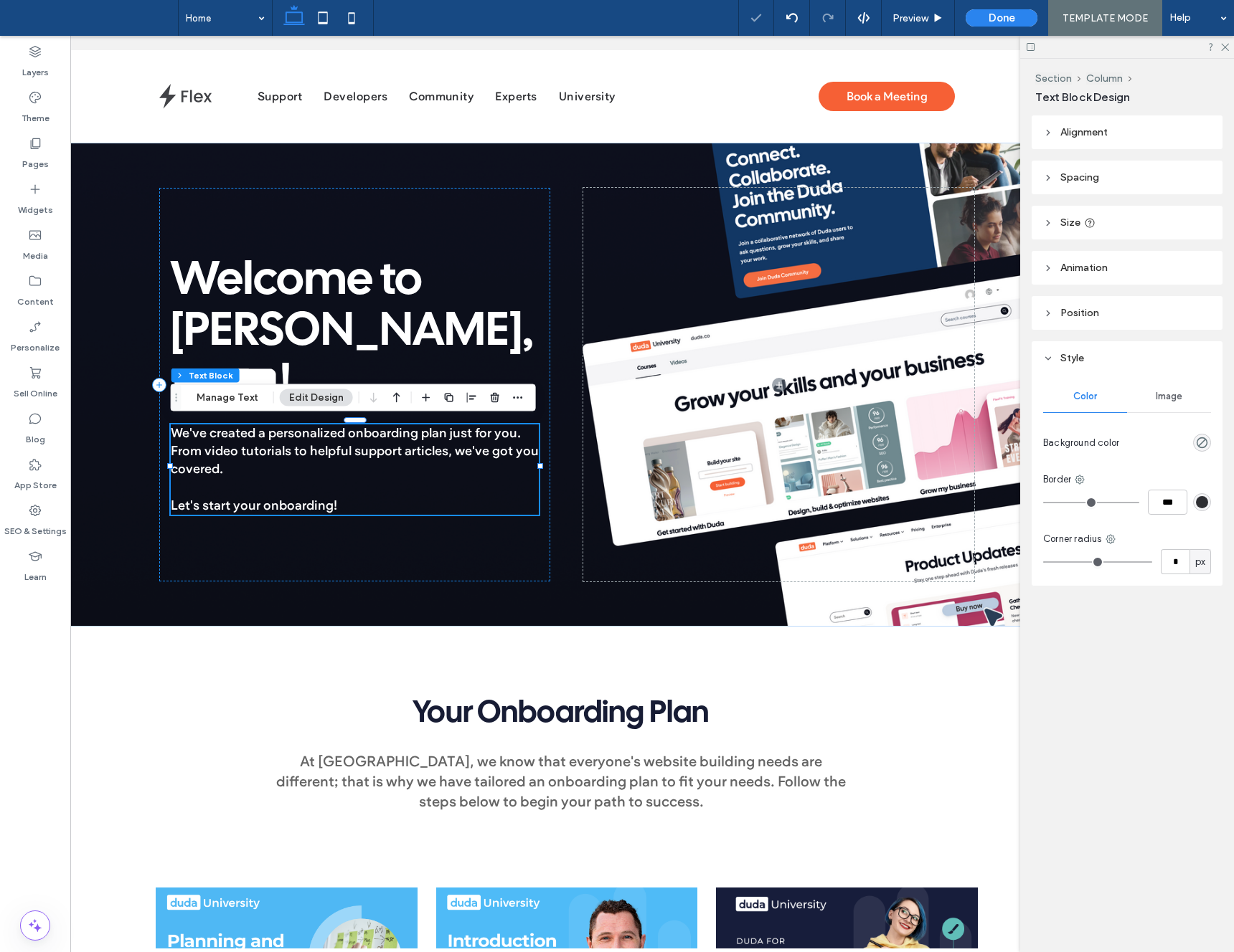
click at [247, 448] on span "We've created a personalized onboarding plan just for you. From video tutorials…" at bounding box center [354, 451] width 368 height 52
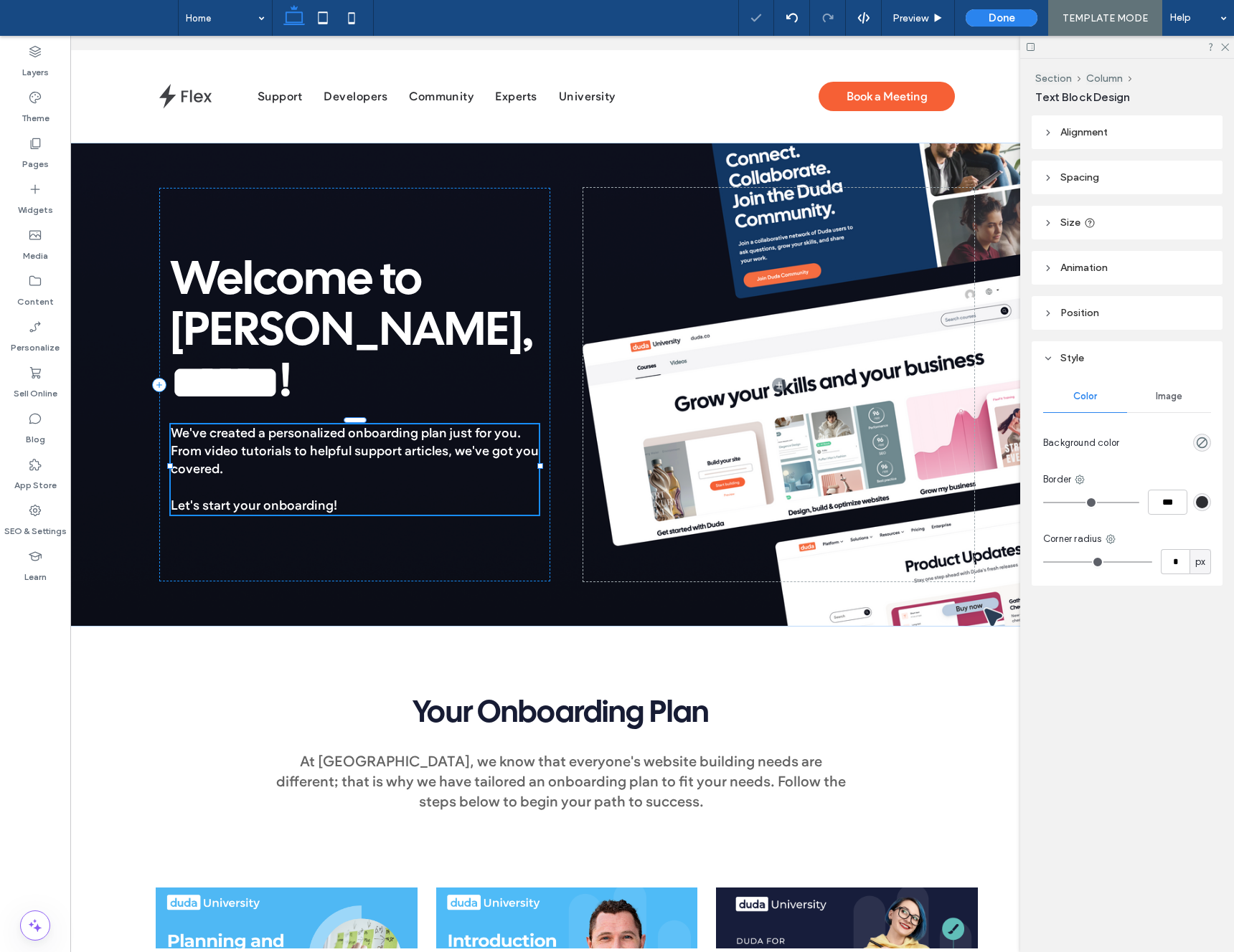
type input "**********"
type input "**"
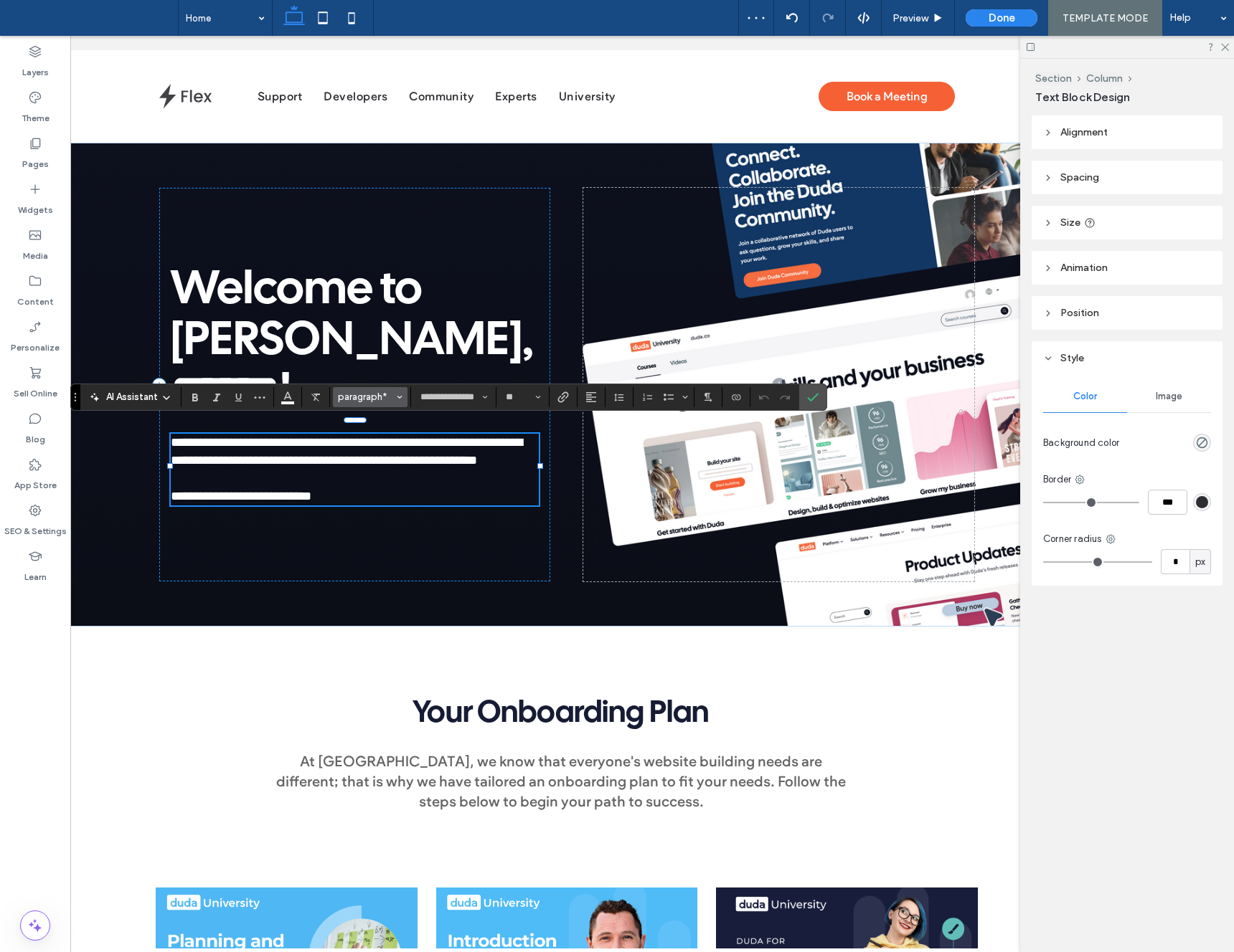
click at [379, 396] on span "paragraph*" at bounding box center [366, 397] width 56 height 11
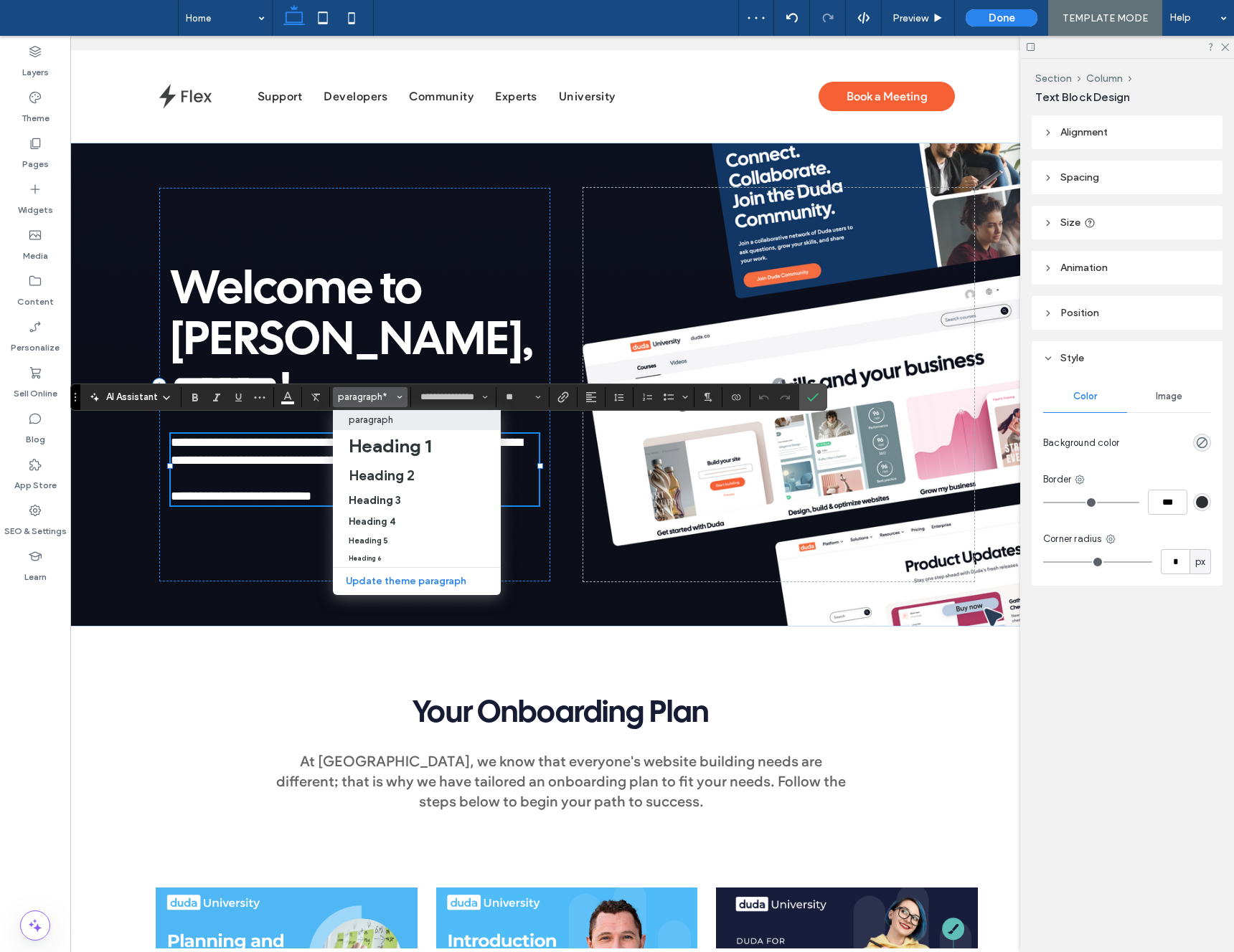
click at [388, 419] on p "paragraph" at bounding box center [371, 419] width 44 height 11
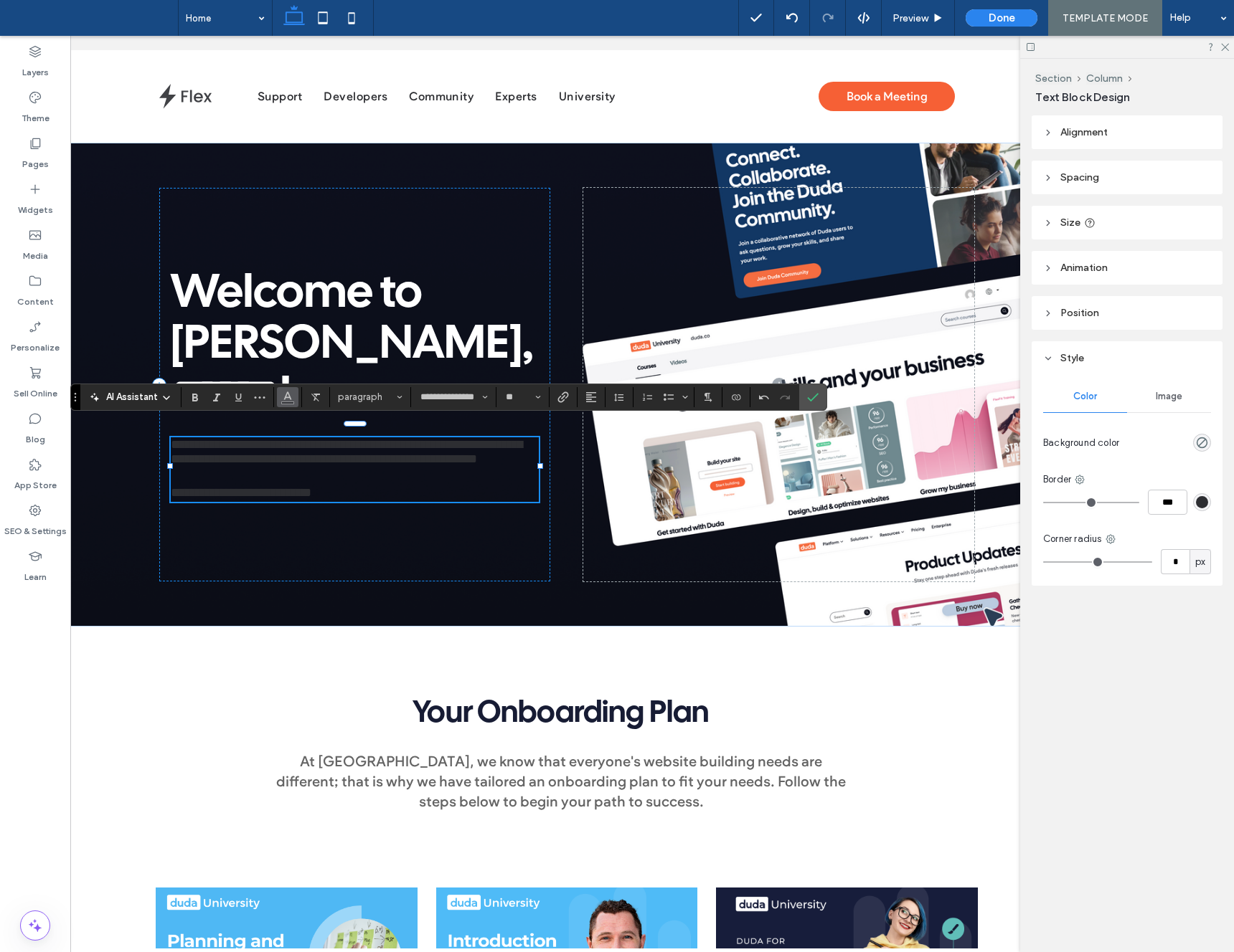
click at [292, 401] on icon "Color" at bounding box center [287, 396] width 11 height 11
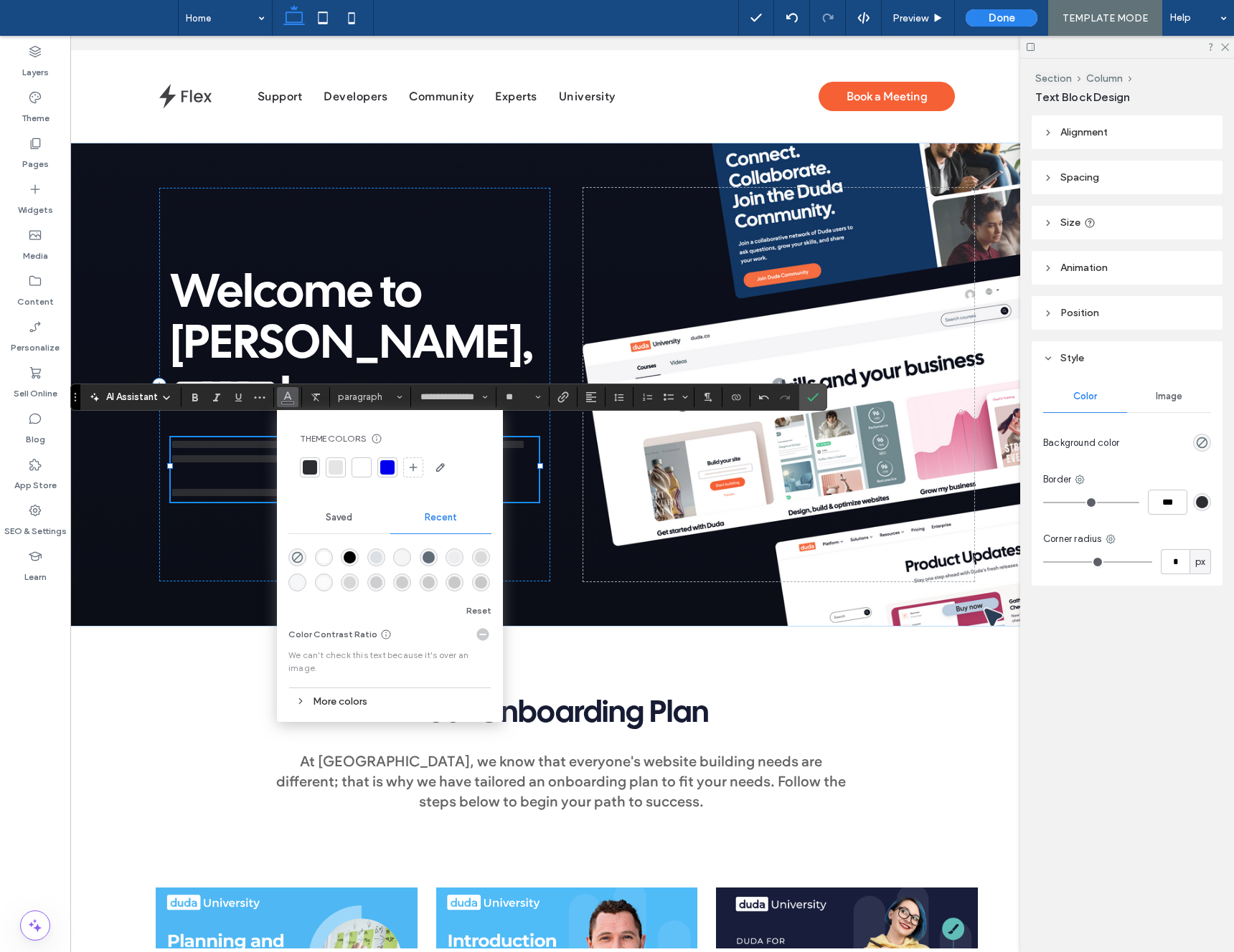
click at [364, 462] on div at bounding box center [361, 467] width 14 height 14
click at [812, 396] on icon "Confirm" at bounding box center [812, 397] width 11 height 11
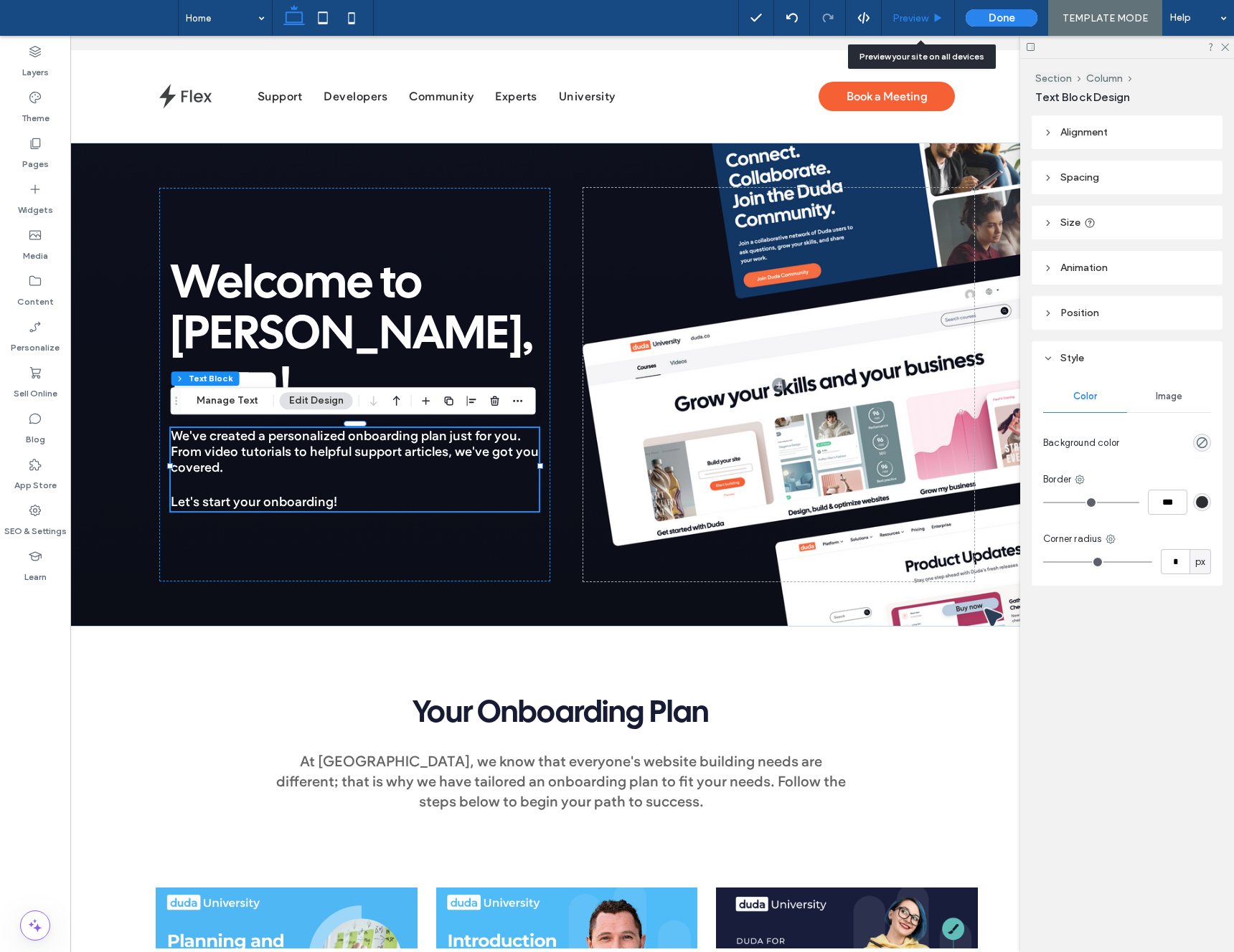
click at [920, 20] on span "Preview" at bounding box center [910, 18] width 35 height 12
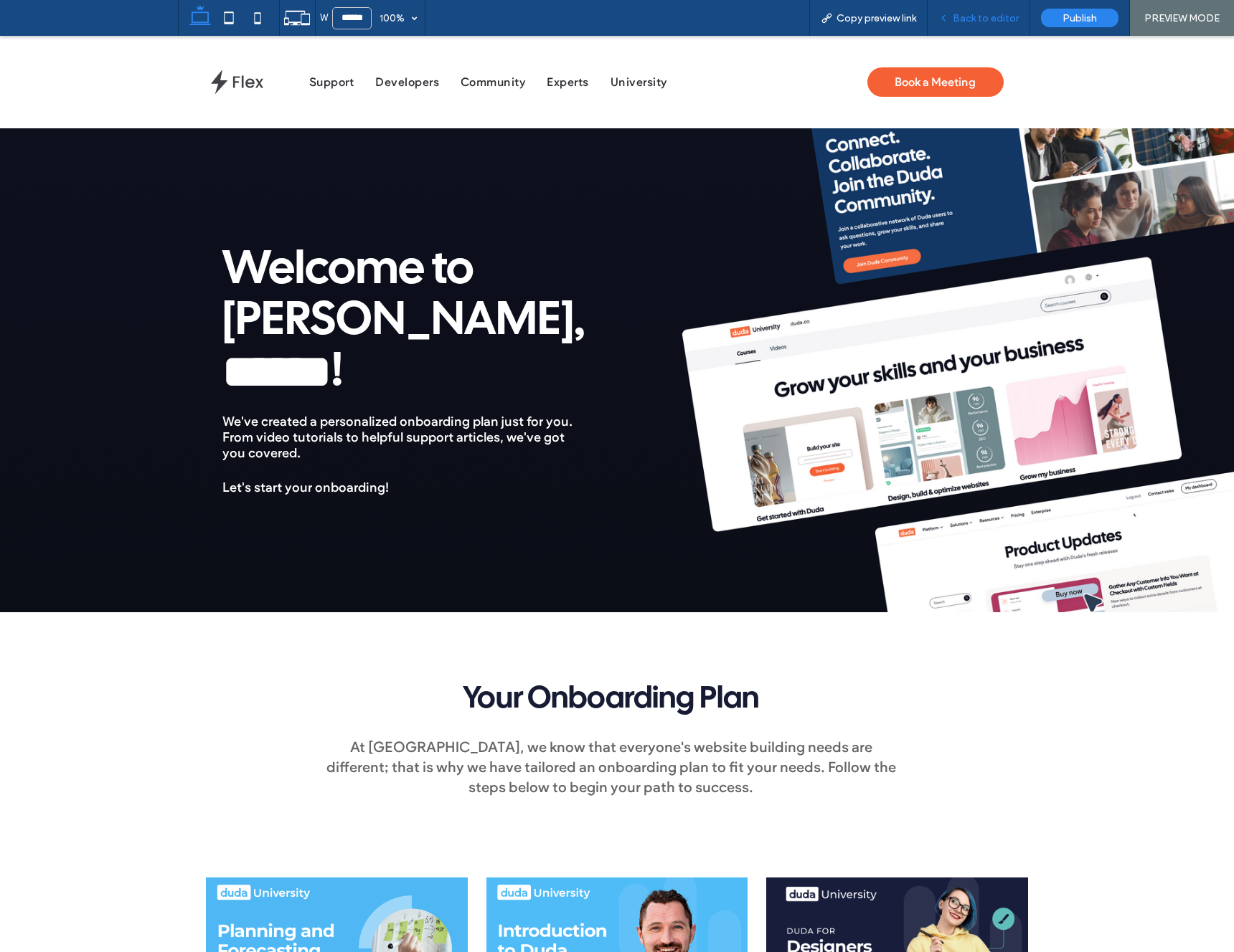
click at [964, 15] on span "Back to editor" at bounding box center [985, 18] width 66 height 12
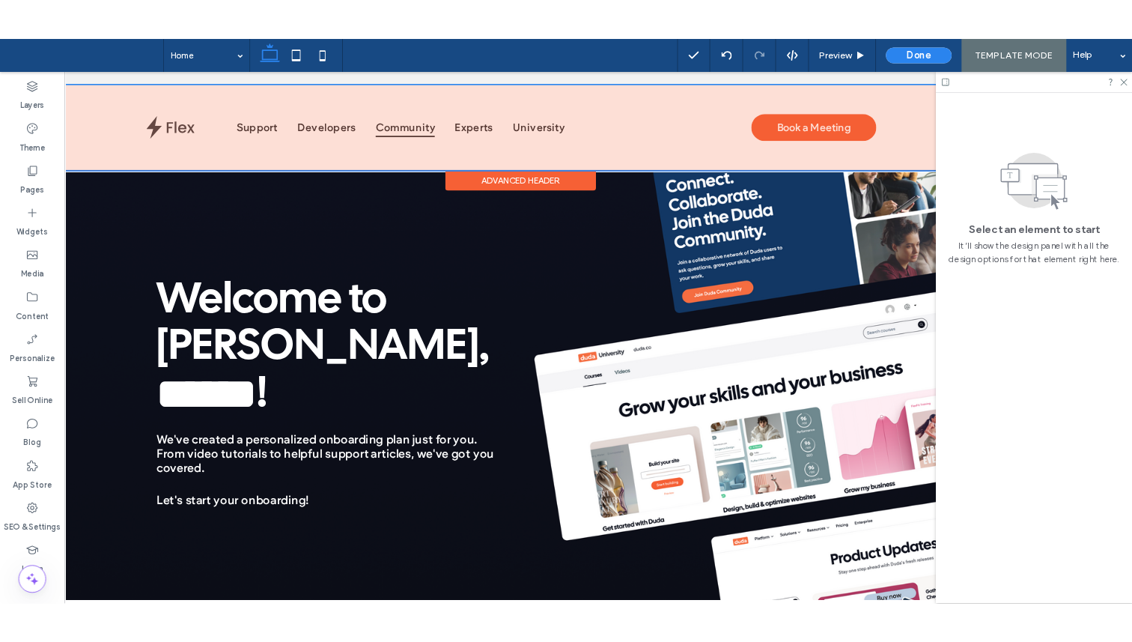
scroll to position [0, 89]
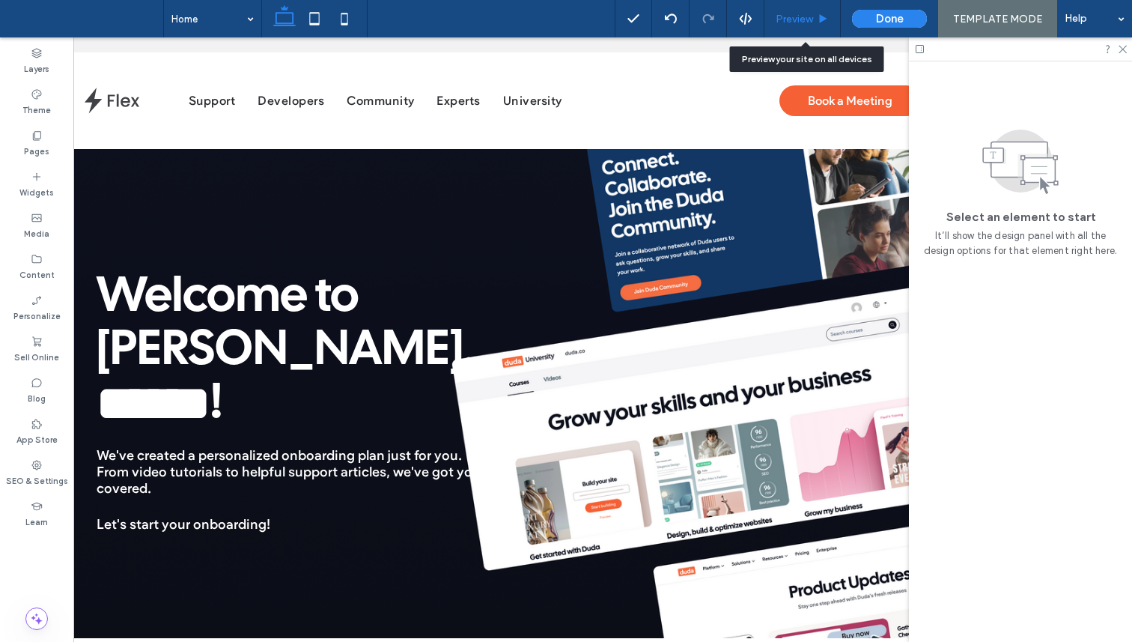
click at [814, 9] on div "Preview" at bounding box center [803, 18] width 76 height 37
click at [804, 21] on span "Preview" at bounding box center [794, 19] width 37 height 13
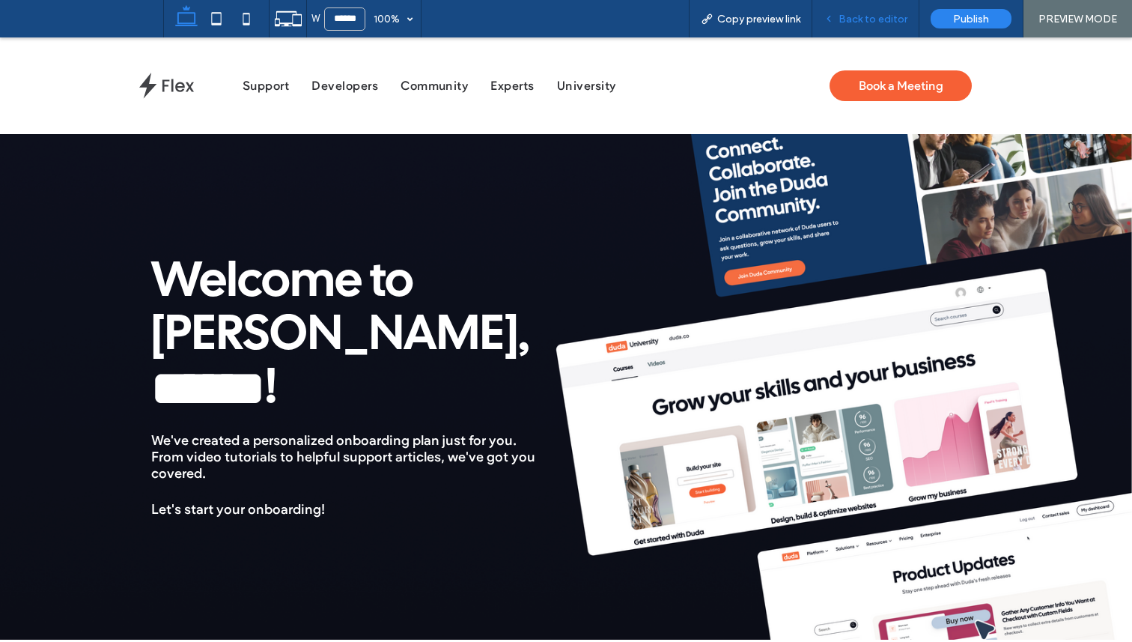
click at [842, 26] on div "Back to editor" at bounding box center [865, 18] width 107 height 37
drag, startPoint x: 502, startPoint y: 366, endPoint x: 536, endPoint y: 339, distance: 43.2
click at [506, 365] on p "Welcome to [PERSON_NAME], ﻿ ****** ﻿ !" at bounding box center [344, 335] width 386 height 160
click at [848, 30] on div "Back to editor" at bounding box center [865, 18] width 107 height 37
click at [416, 489] on p "﻿" at bounding box center [344, 491] width 386 height 19
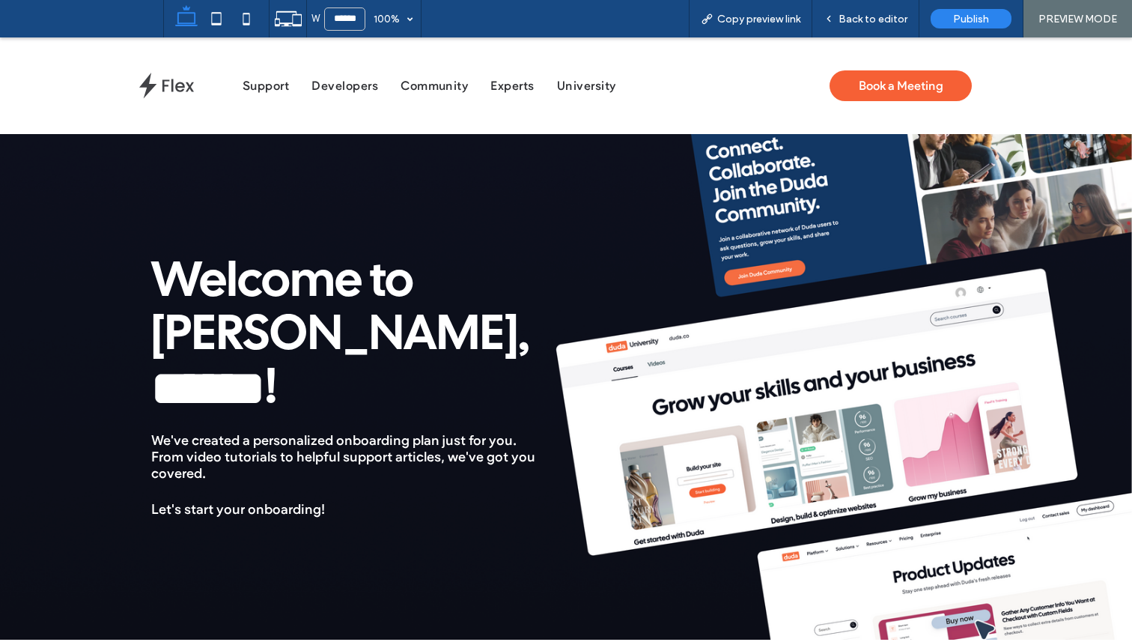
scroll to position [23, 0]
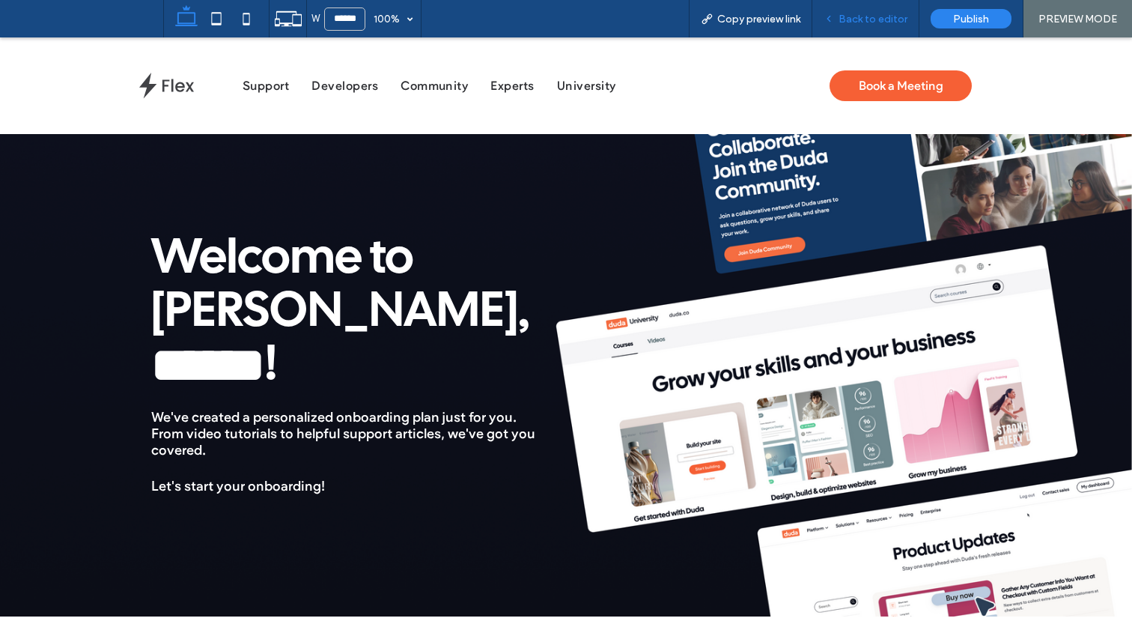
drag, startPoint x: 845, startPoint y: 30, endPoint x: 852, endPoint y: 23, distance: 9.5
click at [846, 28] on div "Back to editor" at bounding box center [865, 18] width 107 height 37
click at [852, 18] on span "Back to editor" at bounding box center [873, 19] width 69 height 13
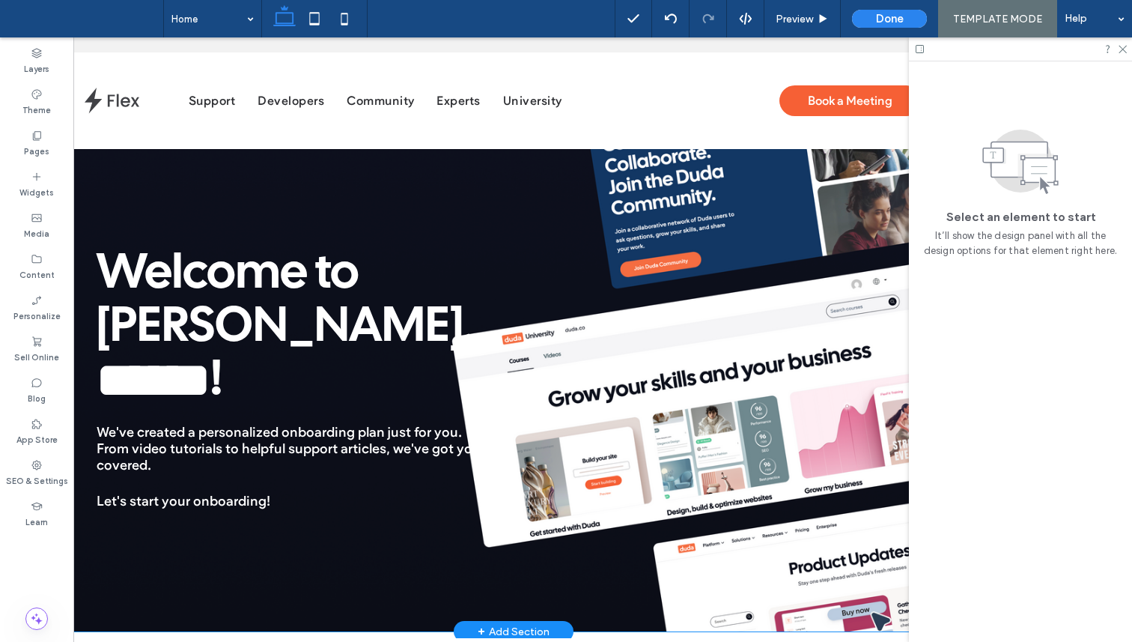
drag, startPoint x: 423, startPoint y: 602, endPoint x: 423, endPoint y: 610, distance: 8.2
click at [423, 602] on div "Welcome to Duda, ﻿ ****** ﻿ ! We've created a personalized onboarding plan just…" at bounding box center [513, 378] width 899 height 505
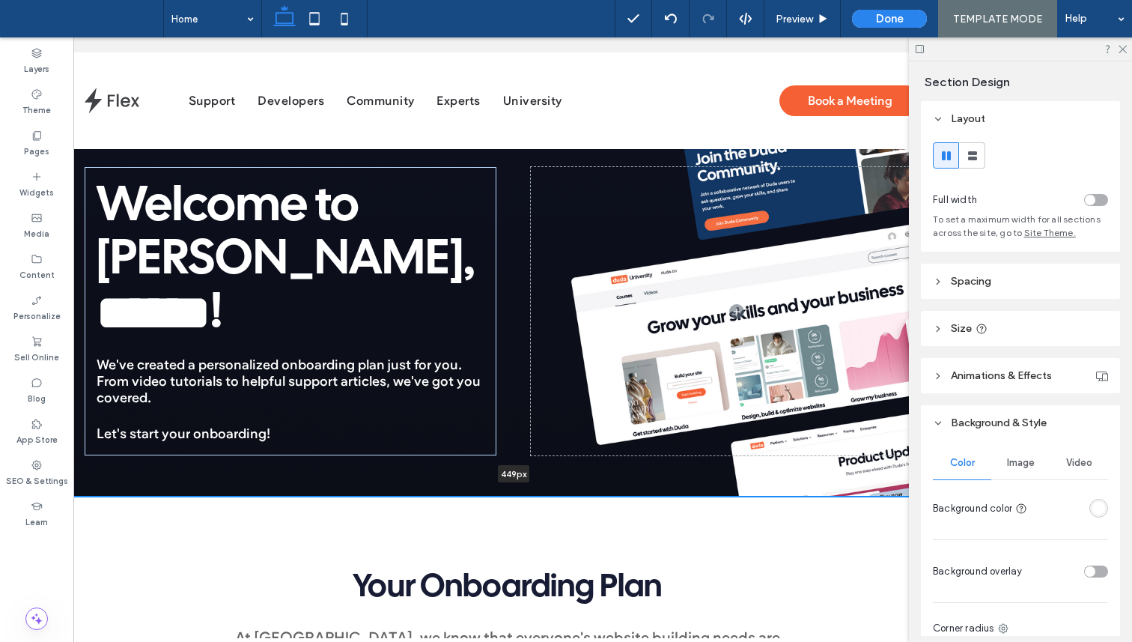
drag, startPoint x: 416, startPoint y: 628, endPoint x: 425, endPoint y: 458, distance: 169.5
click at [425, 458] on div "Welcome to Duda, ﻿ ****** ﻿ ! We've created a personalized onboarding plan just…" at bounding box center [513, 311] width 1029 height 371
type input "***"
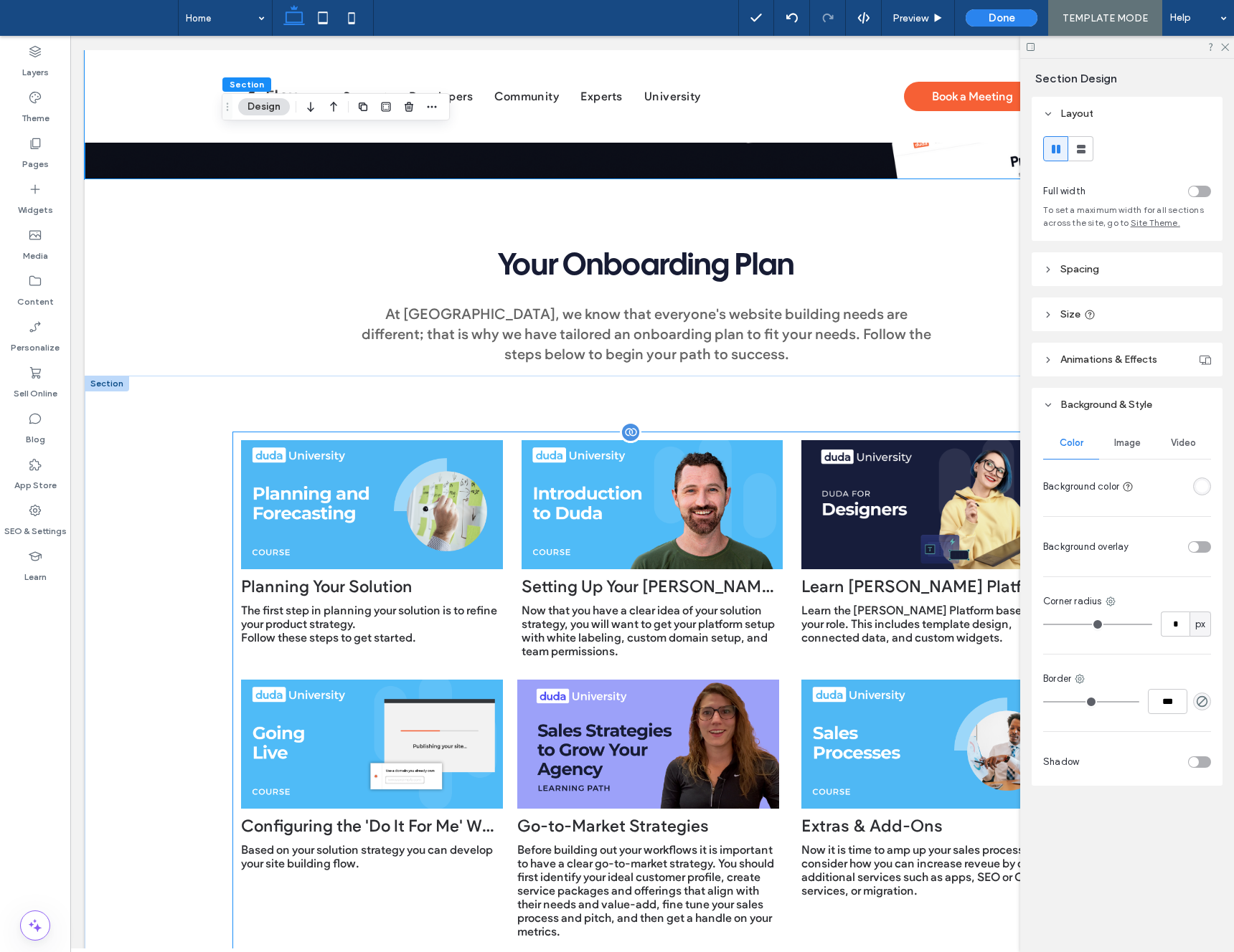
scroll to position [335, 0]
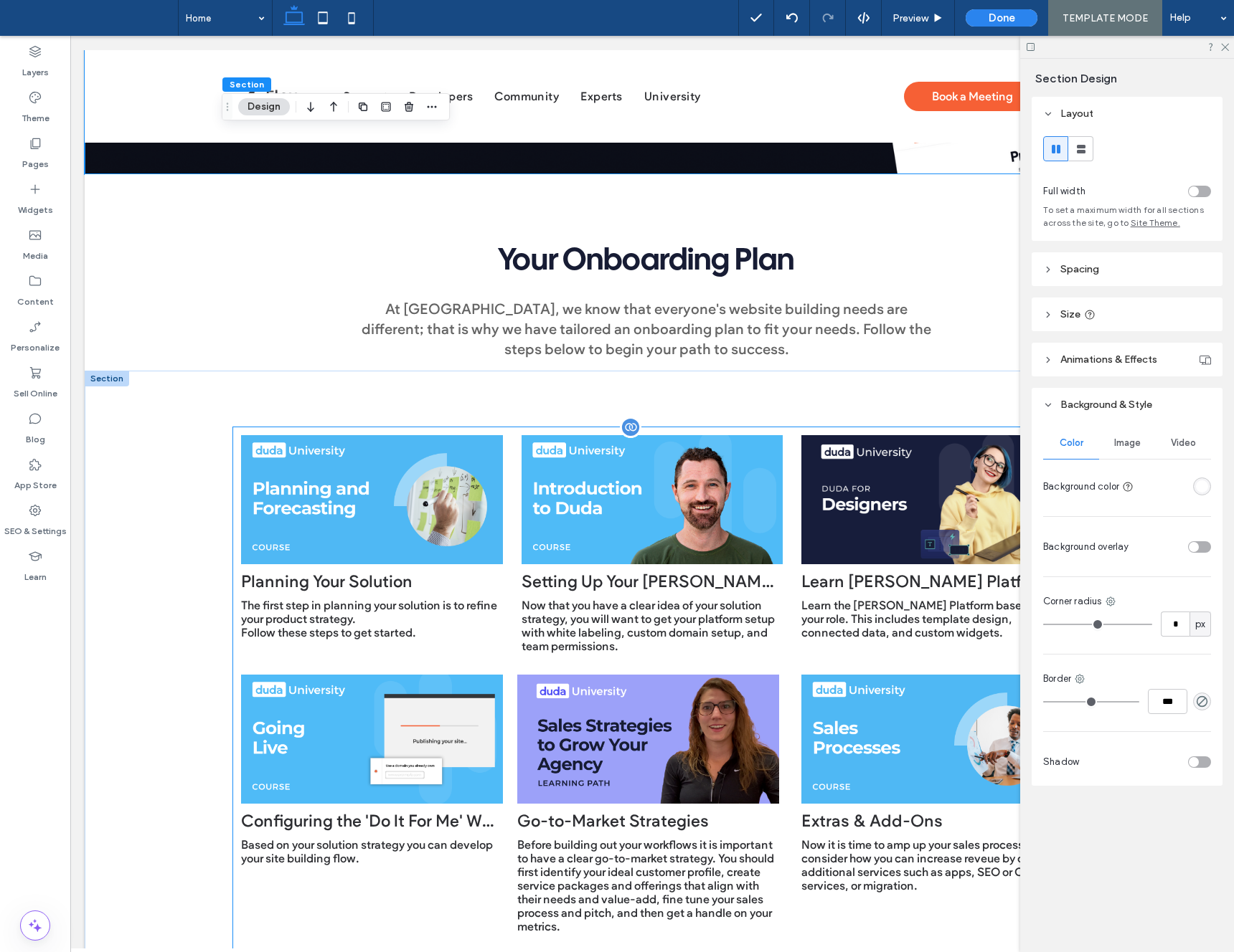
click at [330, 504] on div at bounding box center [372, 500] width 262 height 129
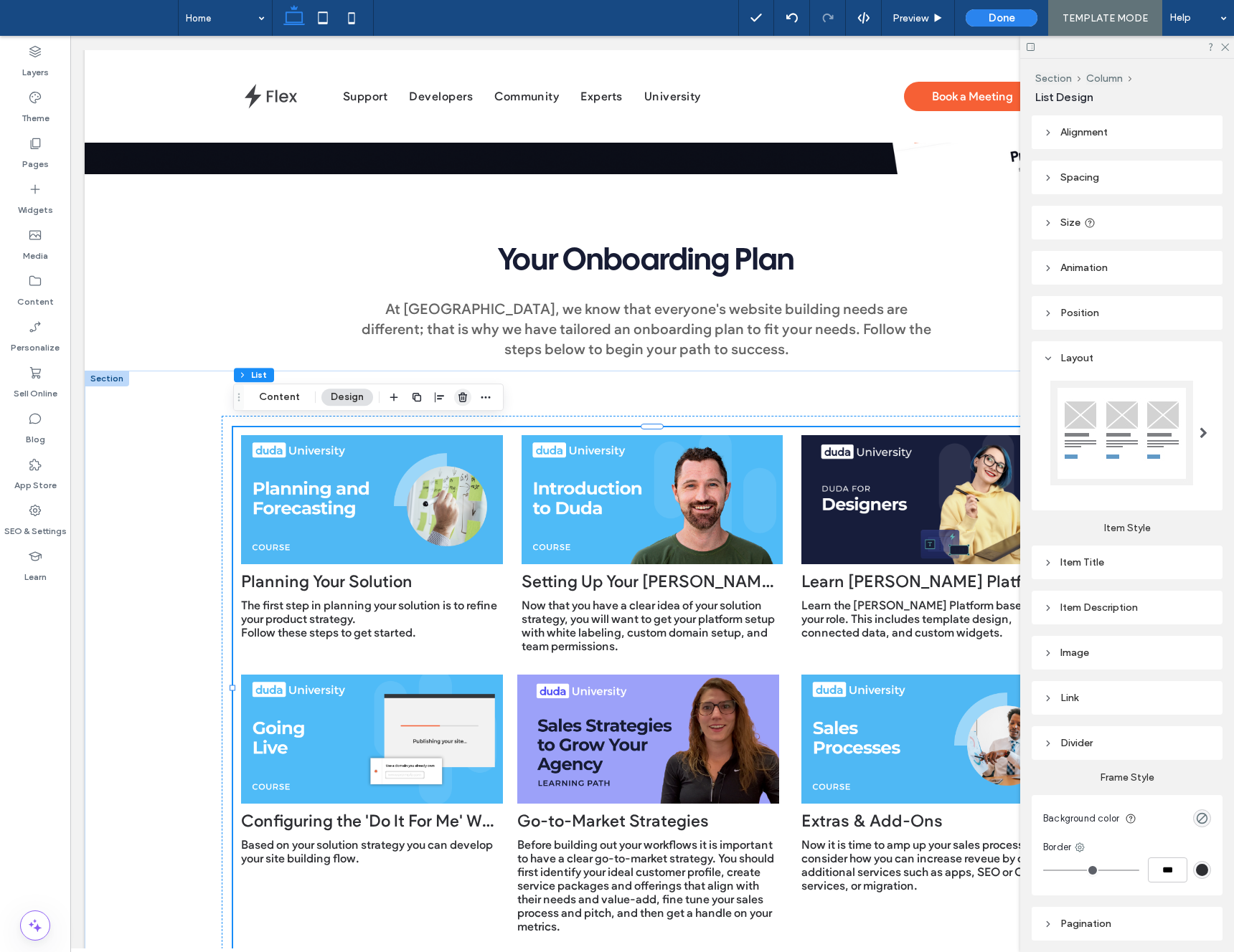
click at [463, 397] on icon "button" at bounding box center [463, 397] width 11 height 11
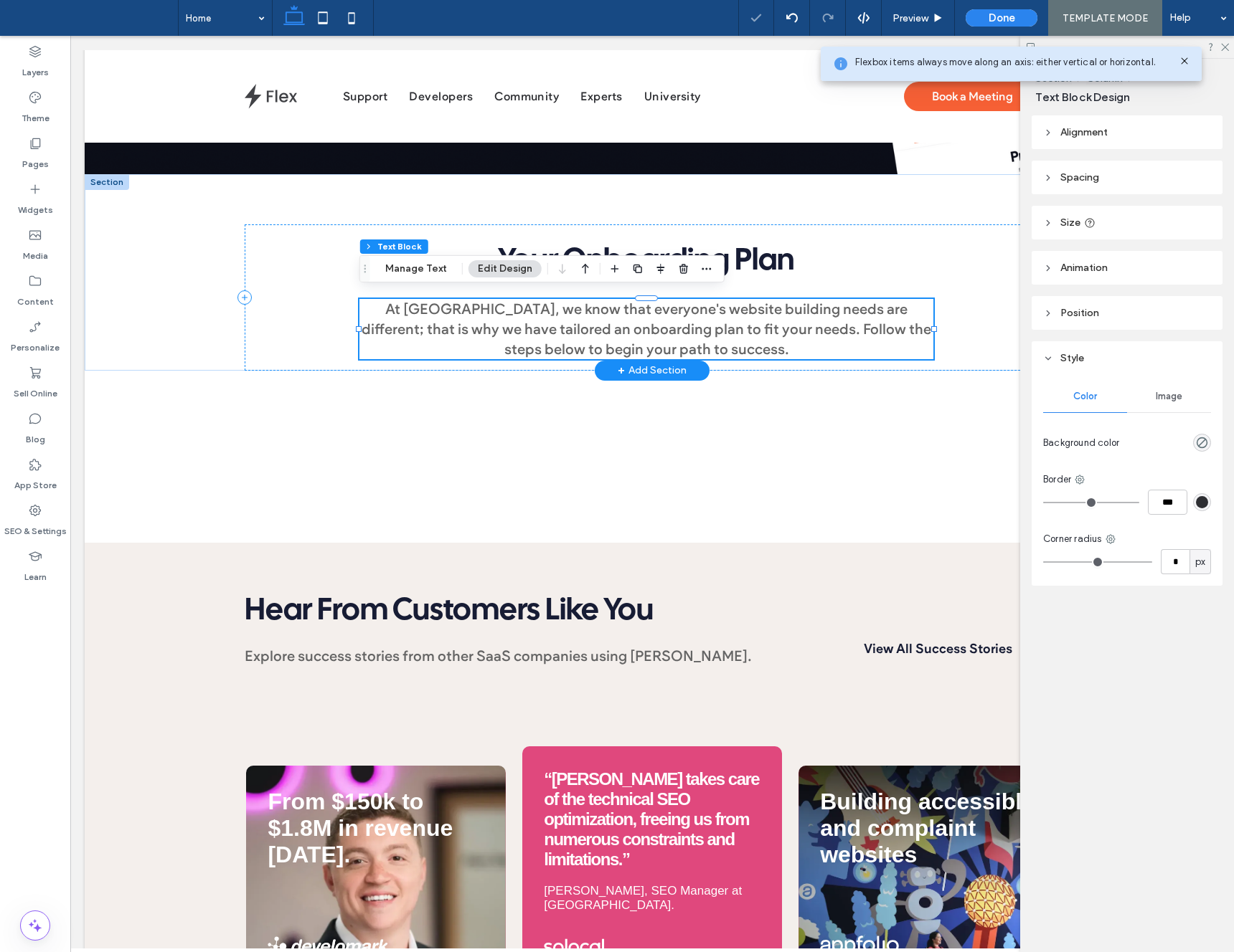
click at [527, 316] on span "At [GEOGRAPHIC_DATA], we know that everyone's website building needs are differ…" at bounding box center [646, 329] width 570 height 57
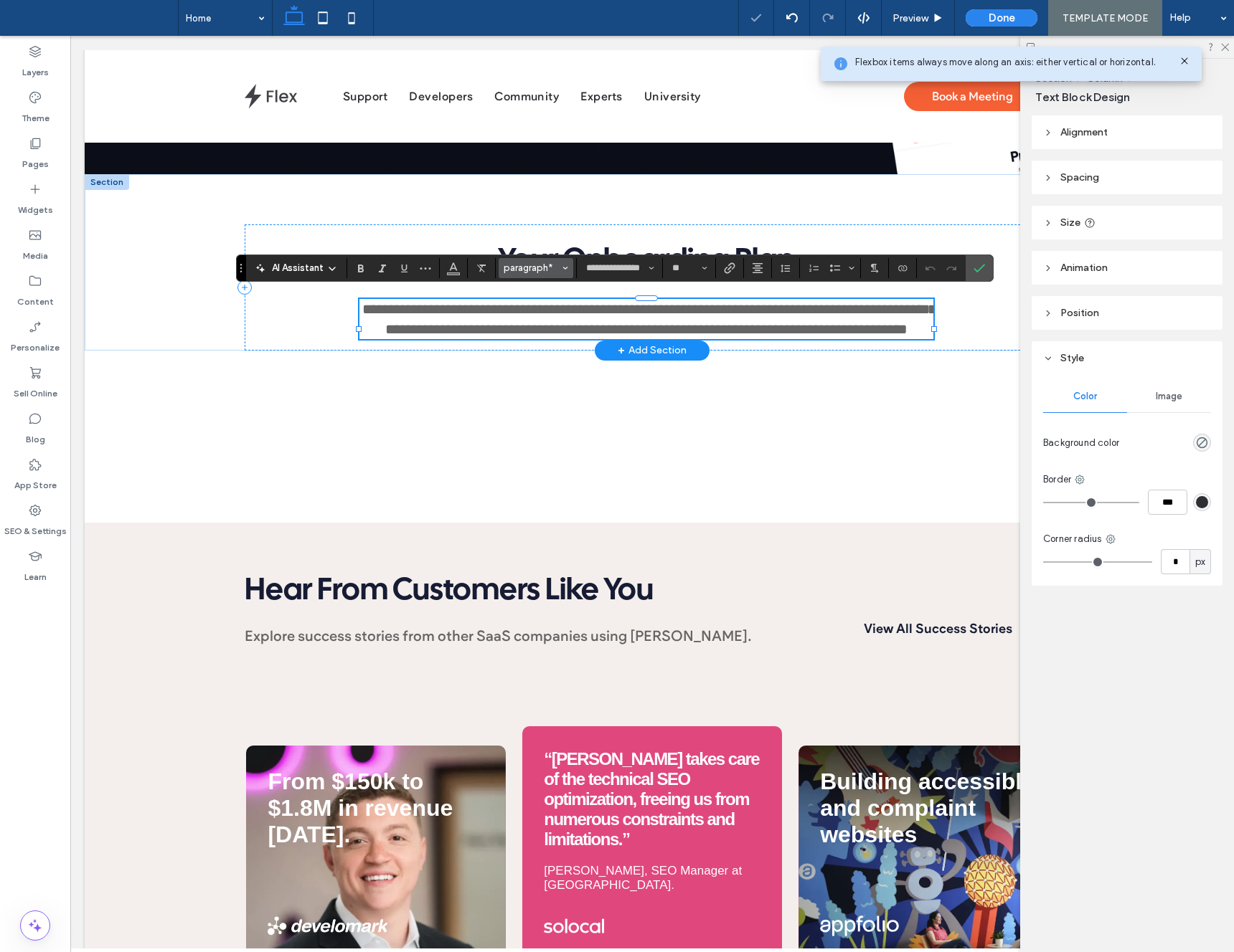
click at [558, 271] on span "paragraph*" at bounding box center [532, 267] width 56 height 11
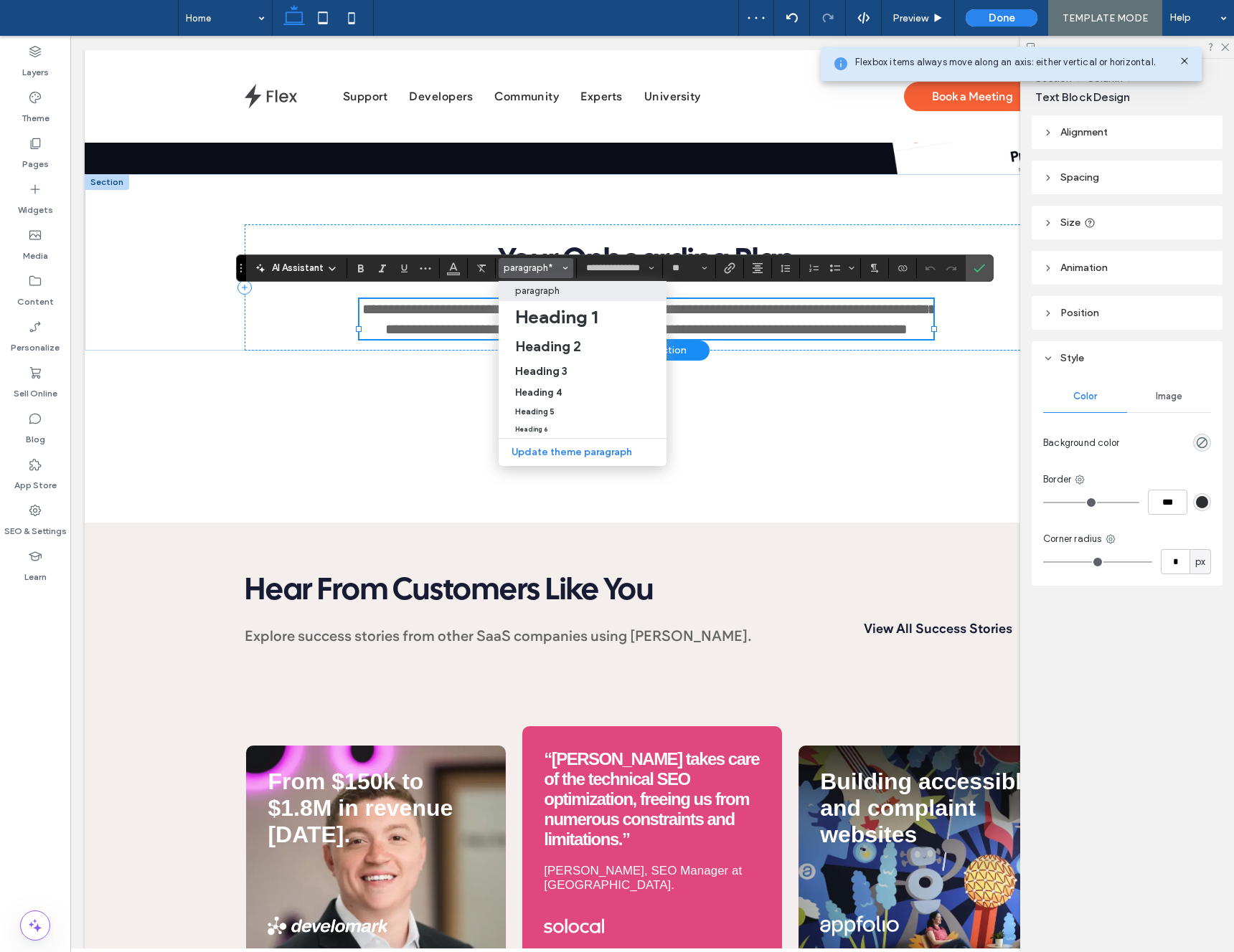
click at [556, 292] on p "paragraph" at bounding box center [537, 290] width 44 height 11
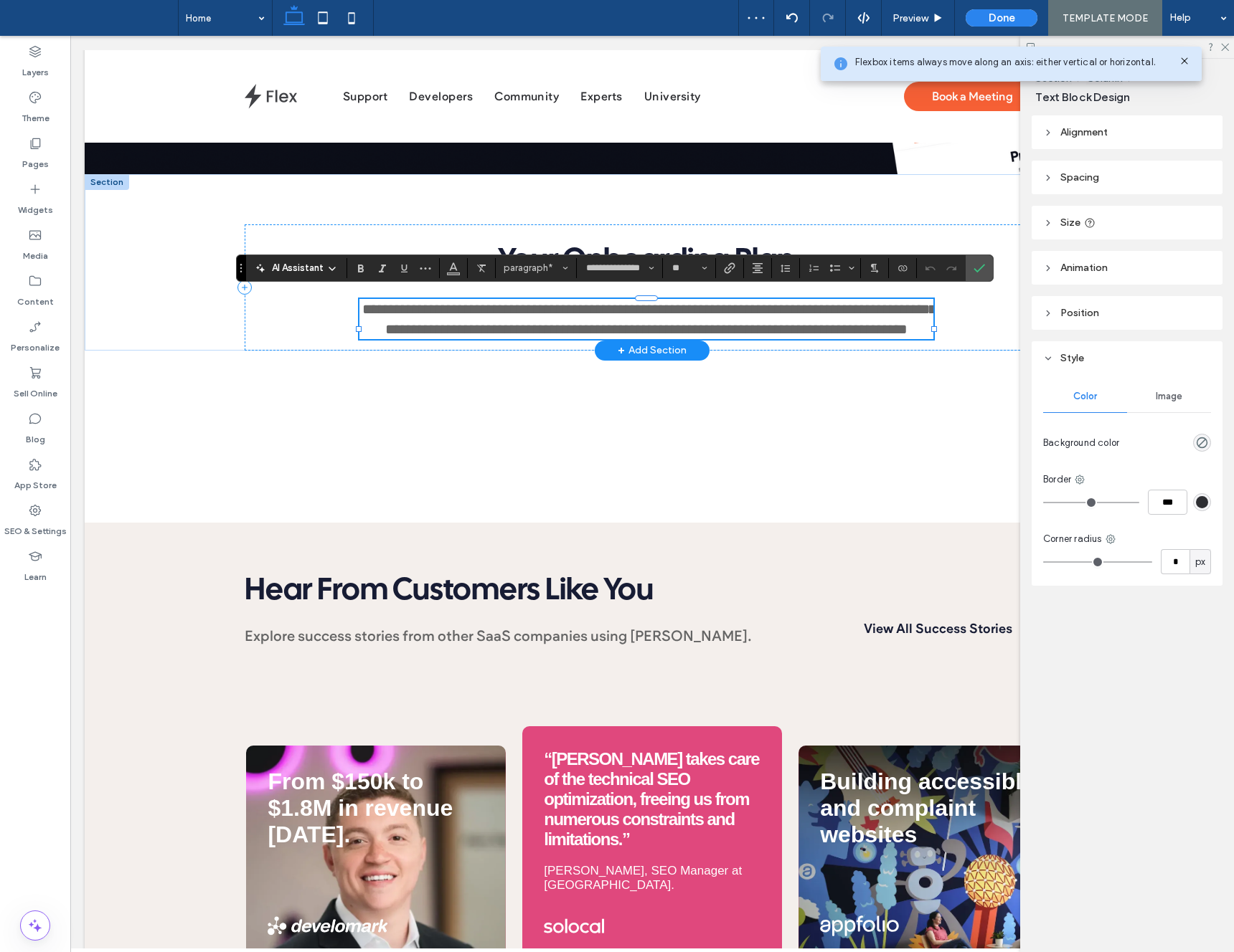
type input "**"
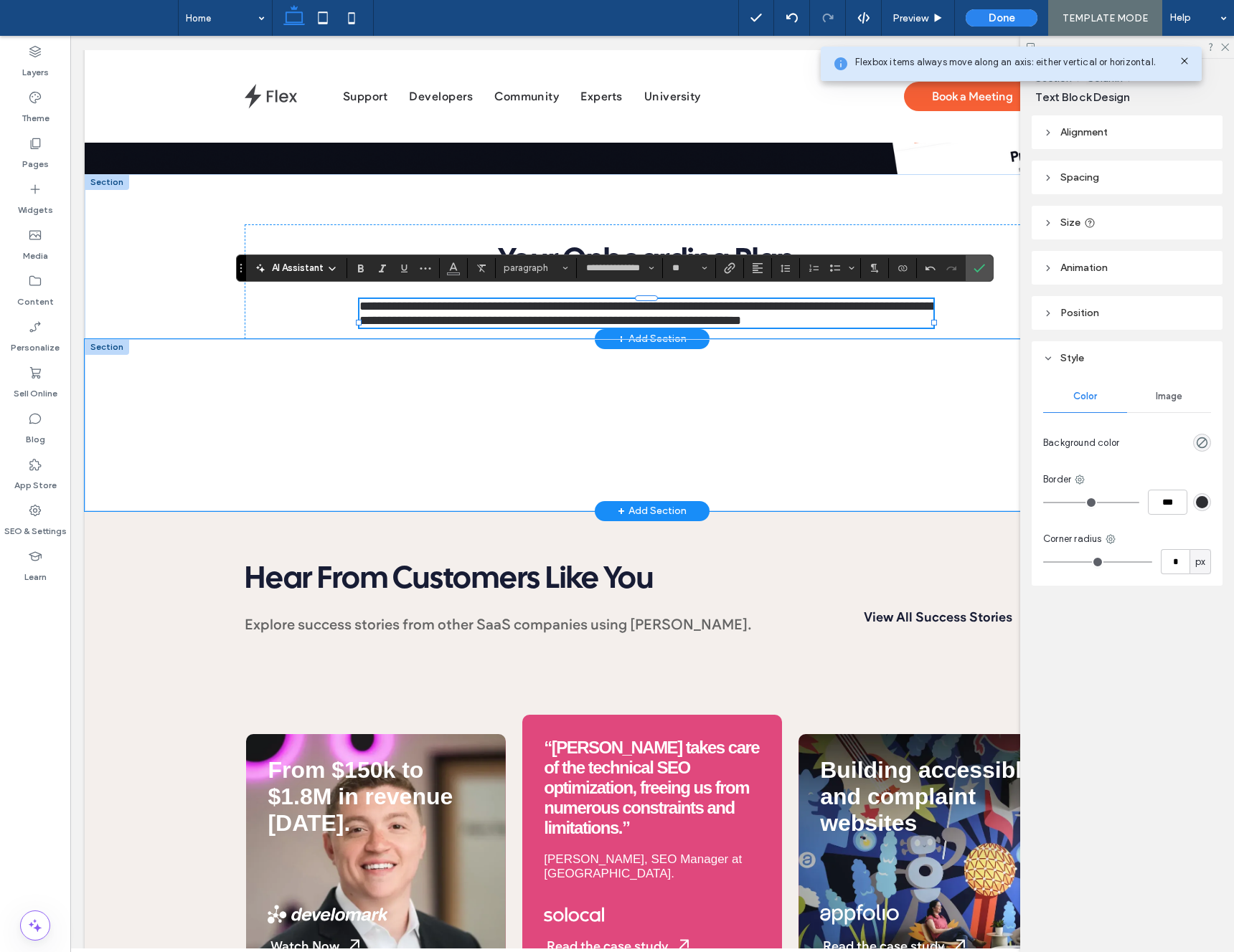
click at [393, 370] on div at bounding box center [651, 425] width 861 height 172
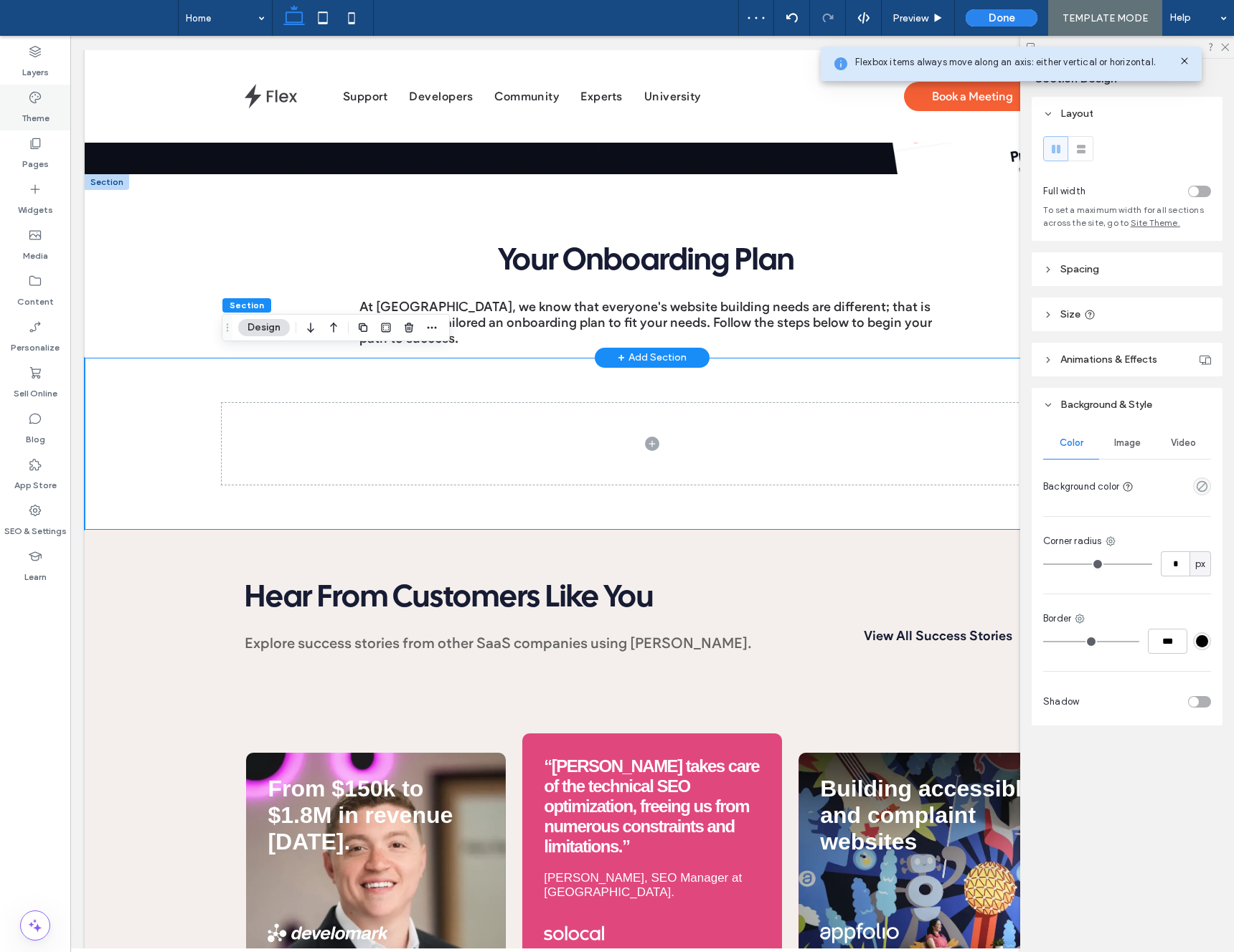
click at [46, 102] on div "Theme" at bounding box center [34, 107] width 70 height 46
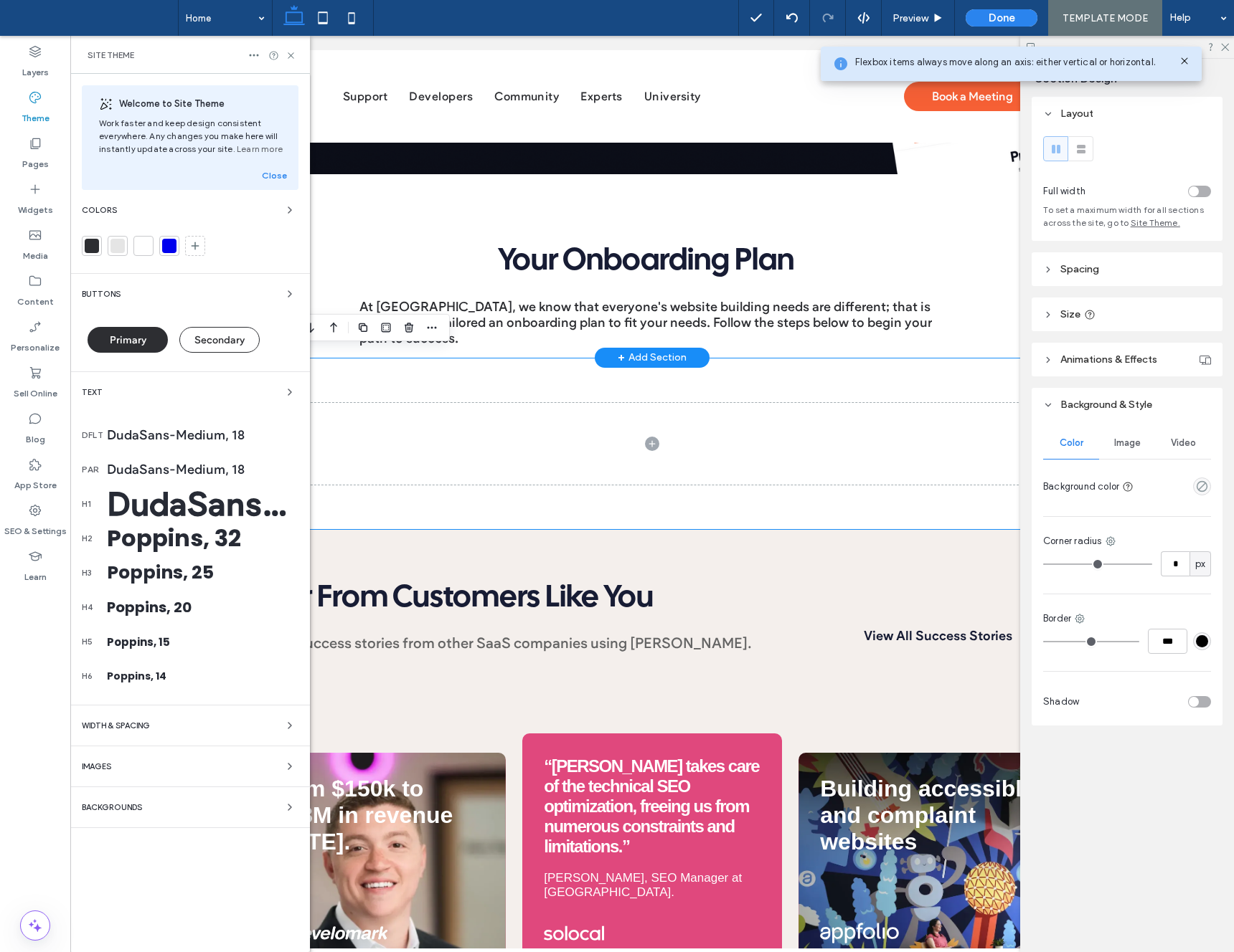
click at [170, 433] on div "DudaSans-Medium, 18" at bounding box center [203, 435] width 192 height 15
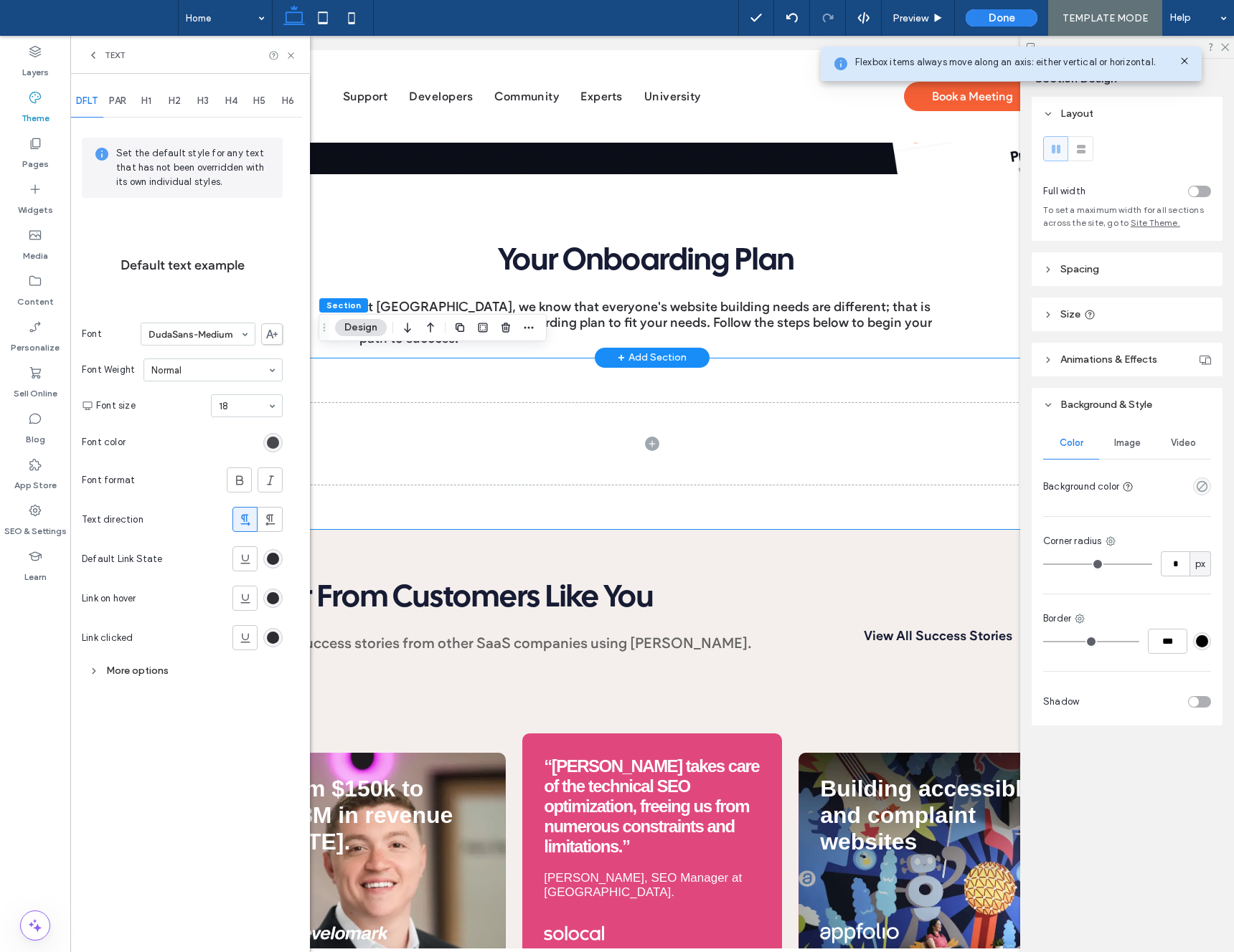
click at [270, 440] on div "rgb(45, 46, 50)" at bounding box center [273, 442] width 12 height 12
click at [275, 444] on div "rgb(45, 46, 50)" at bounding box center [273, 442] width 12 height 12
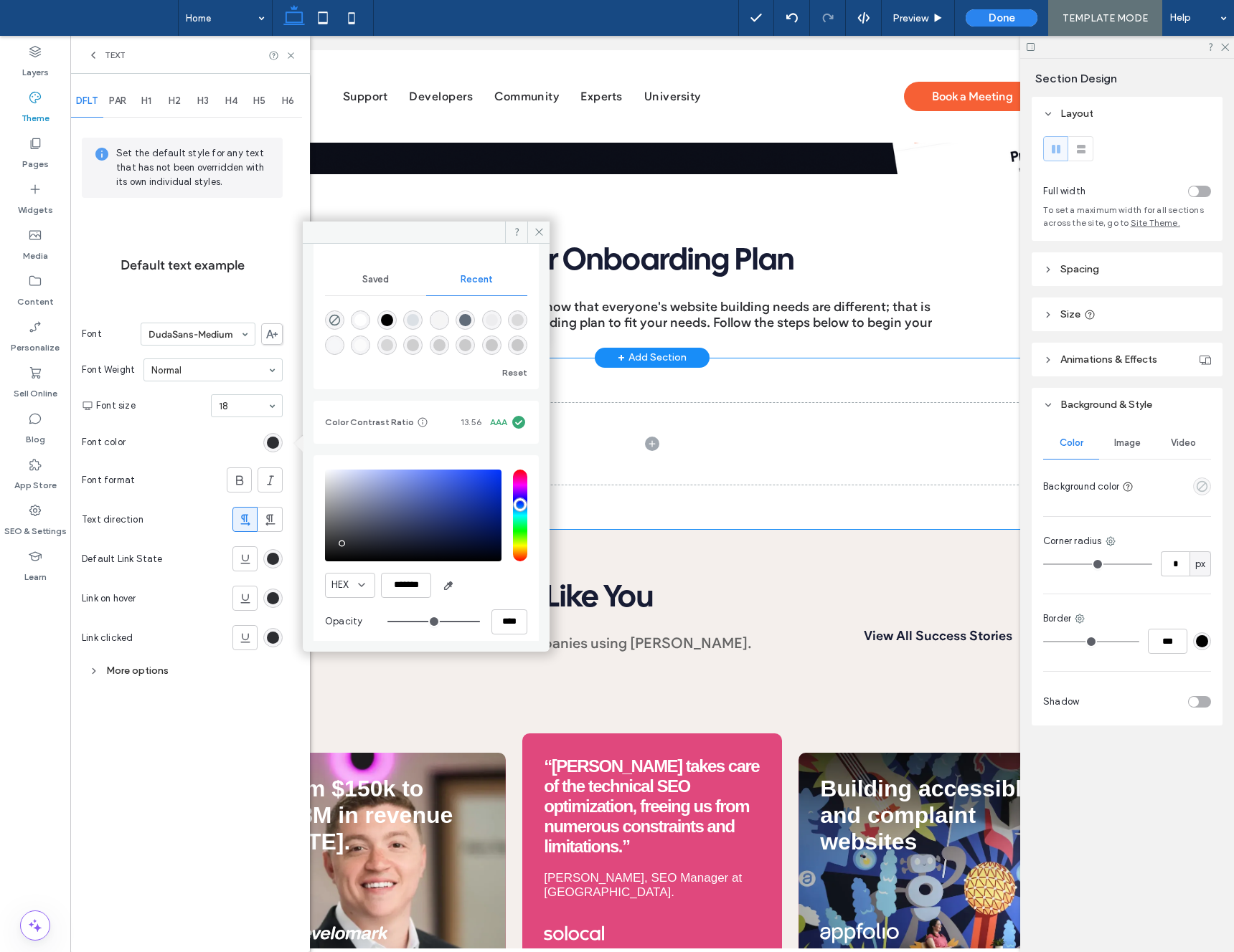
scroll to position [102, 0]
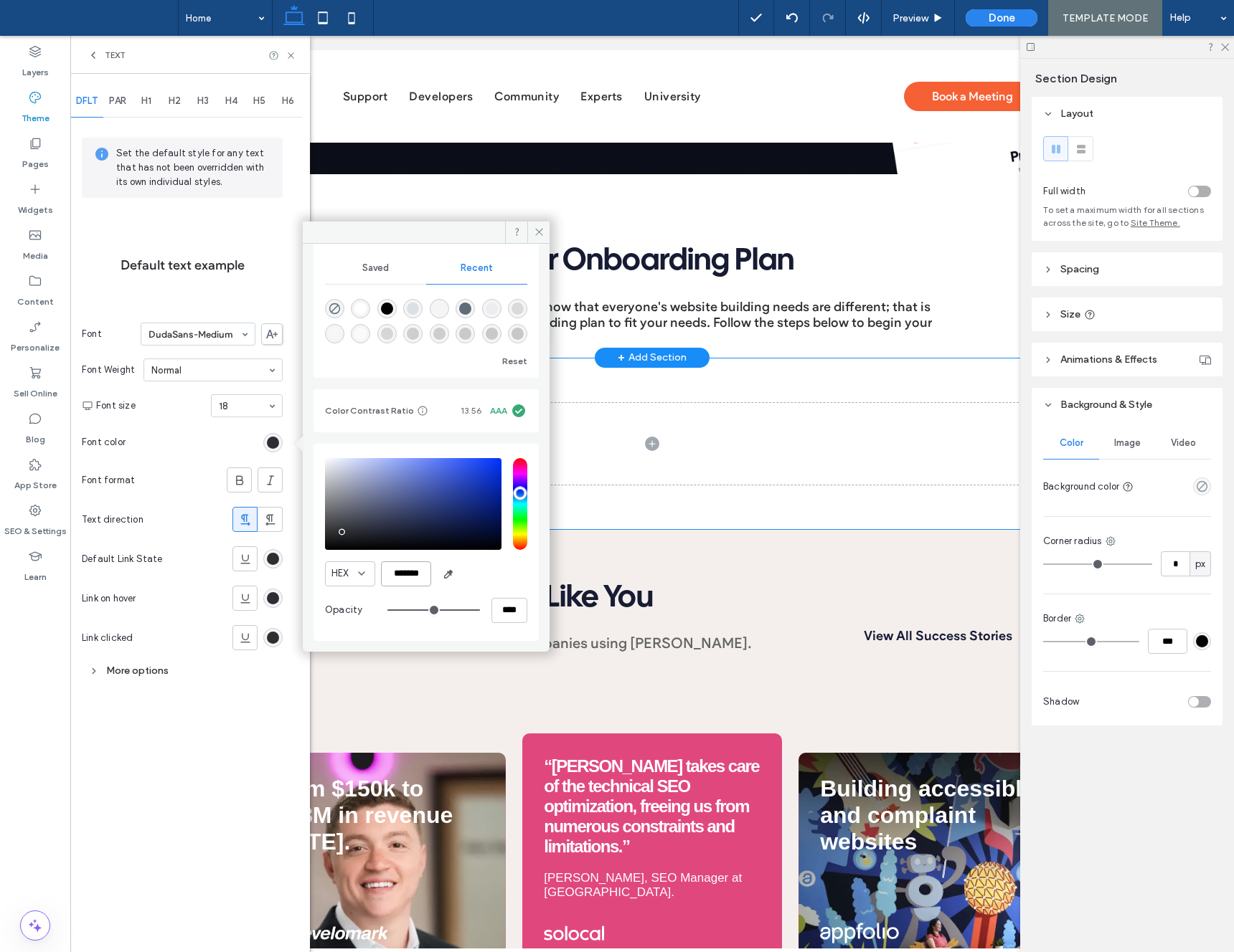
click at [411, 573] on input "*******" at bounding box center [406, 574] width 50 height 25
paste input "color picker textbox"
type input "*******"
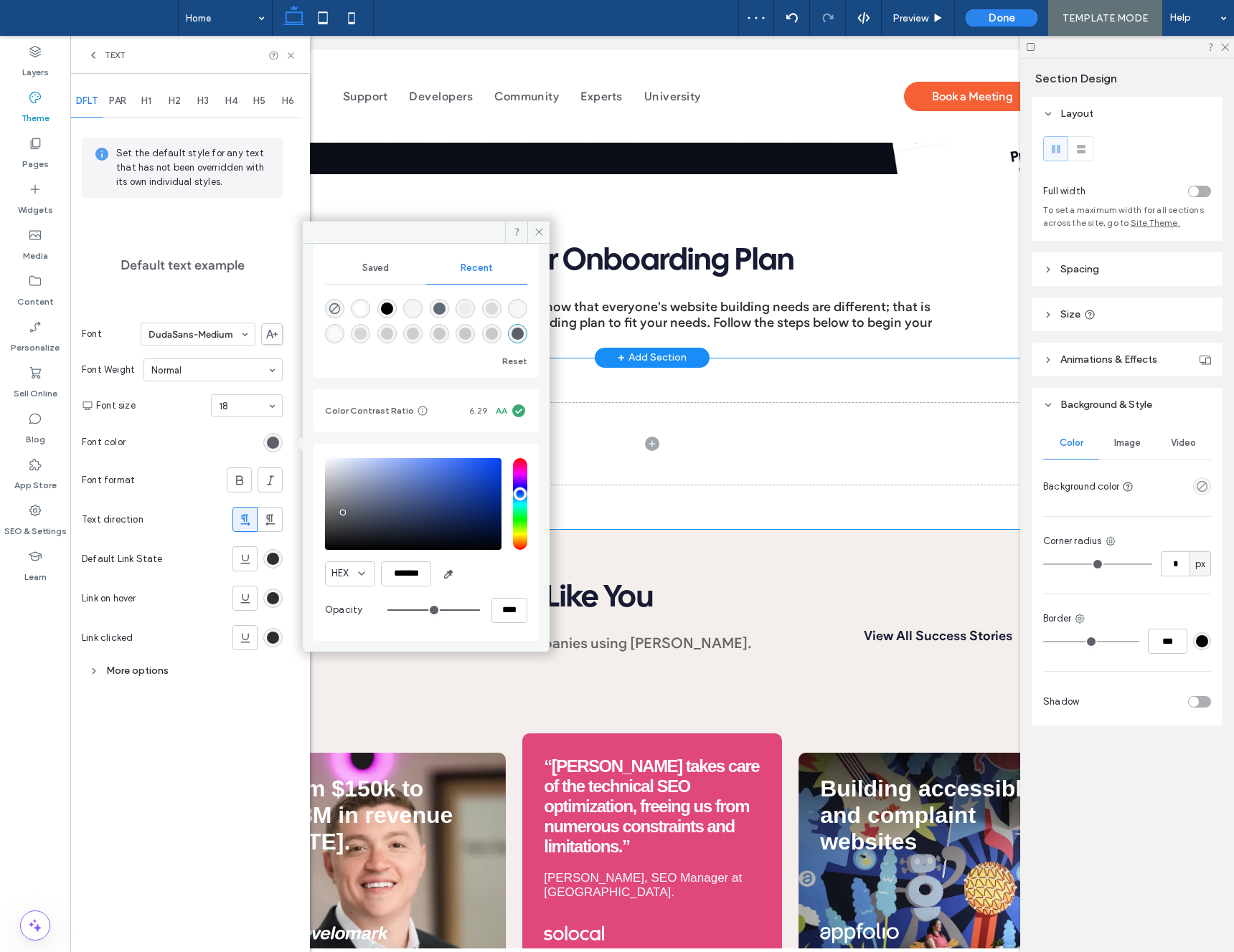
click at [35, 110] on label "Theme" at bounding box center [34, 114] width 28 height 20
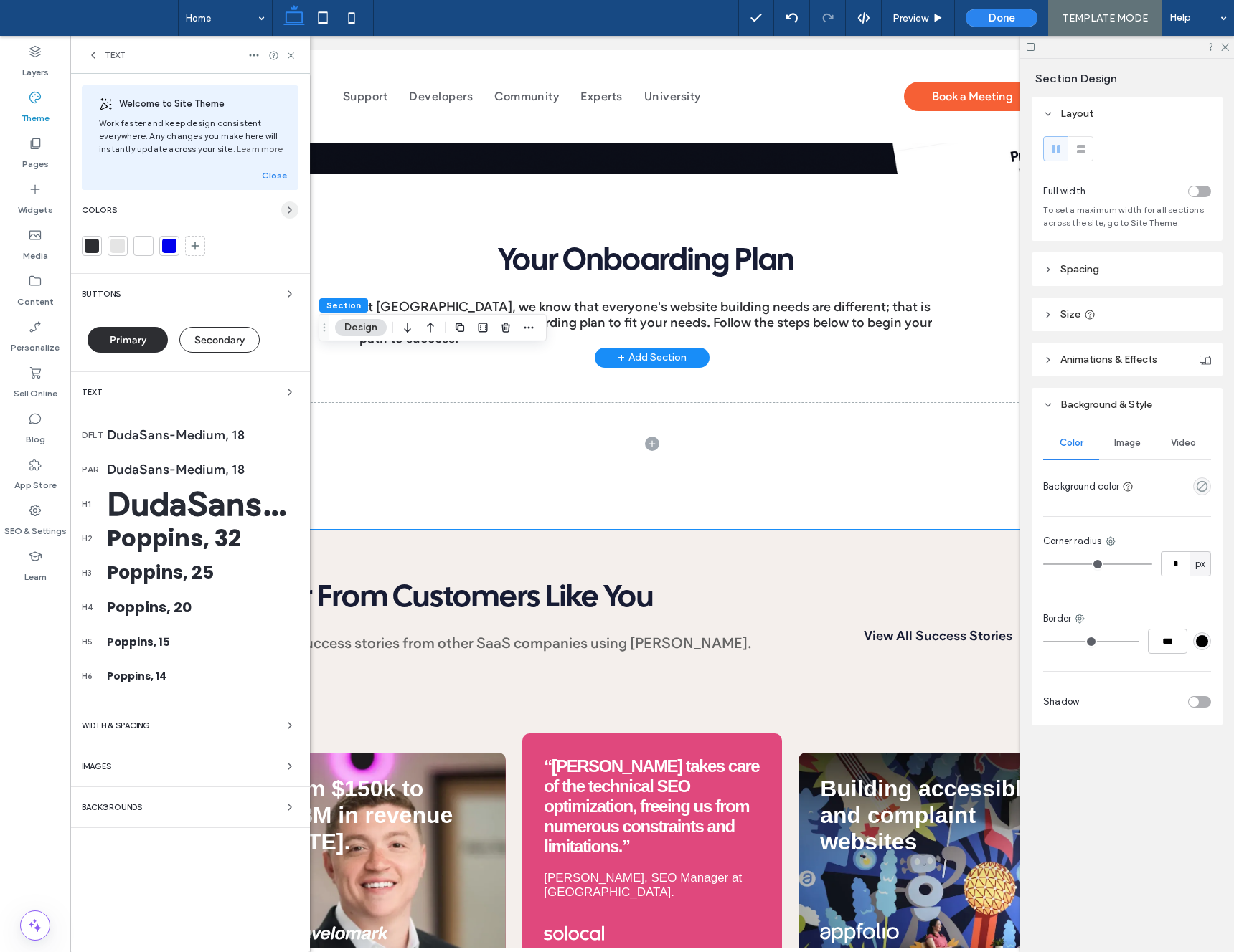
click at [287, 210] on icon "button" at bounding box center [290, 210] width 11 height 11
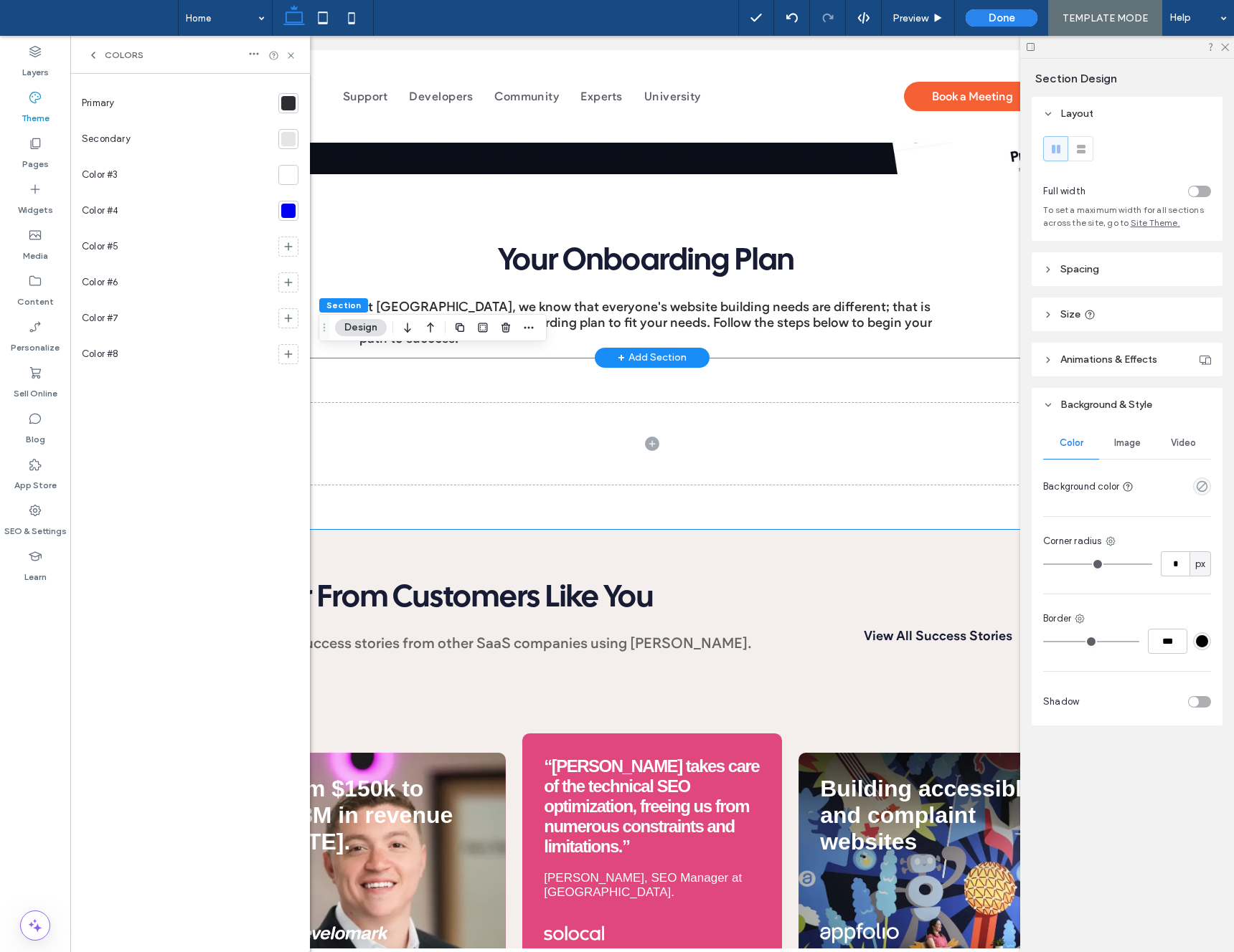
click at [288, 100] on div at bounding box center [288, 102] width 14 height 14
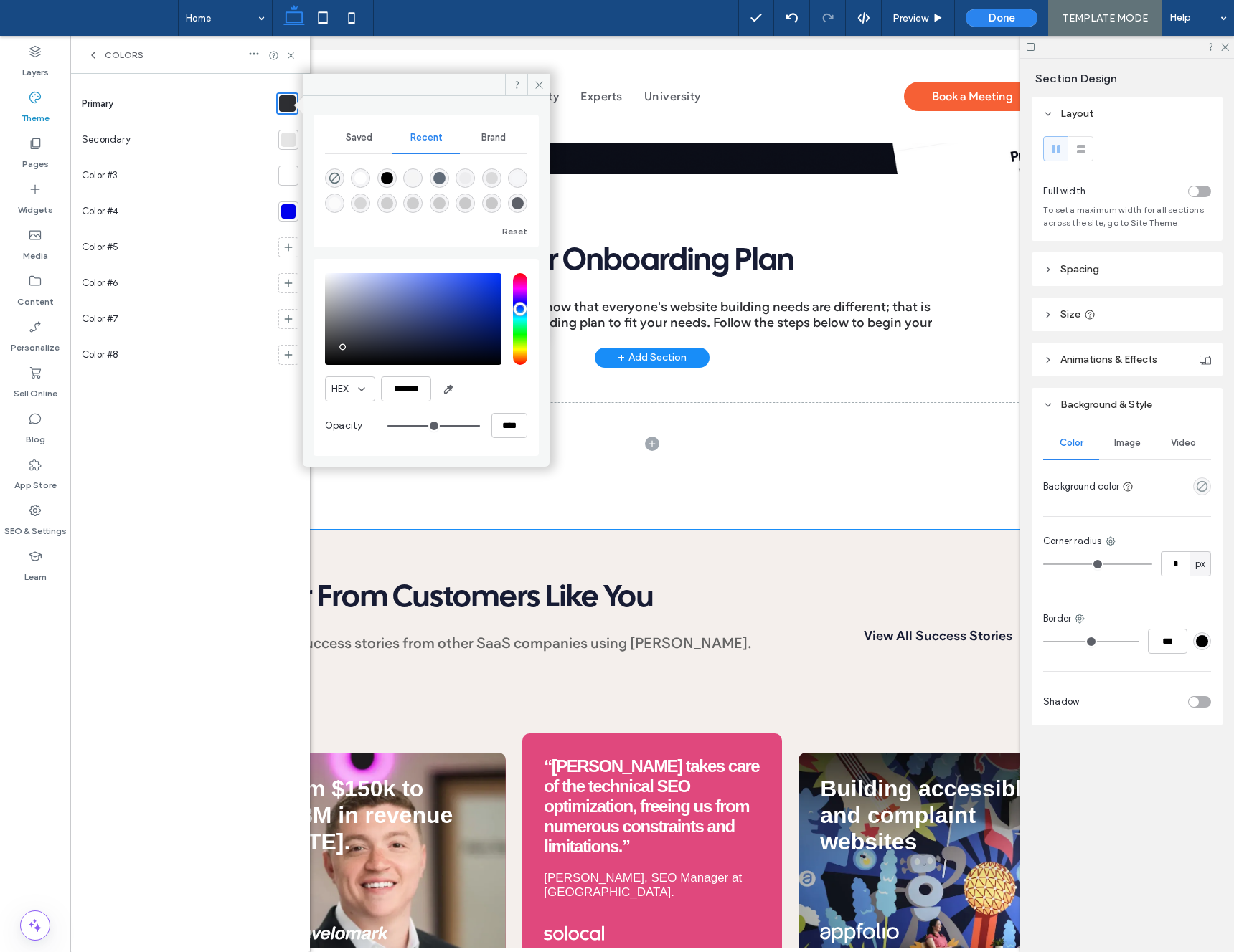
click at [286, 136] on div at bounding box center [288, 140] width 14 height 14
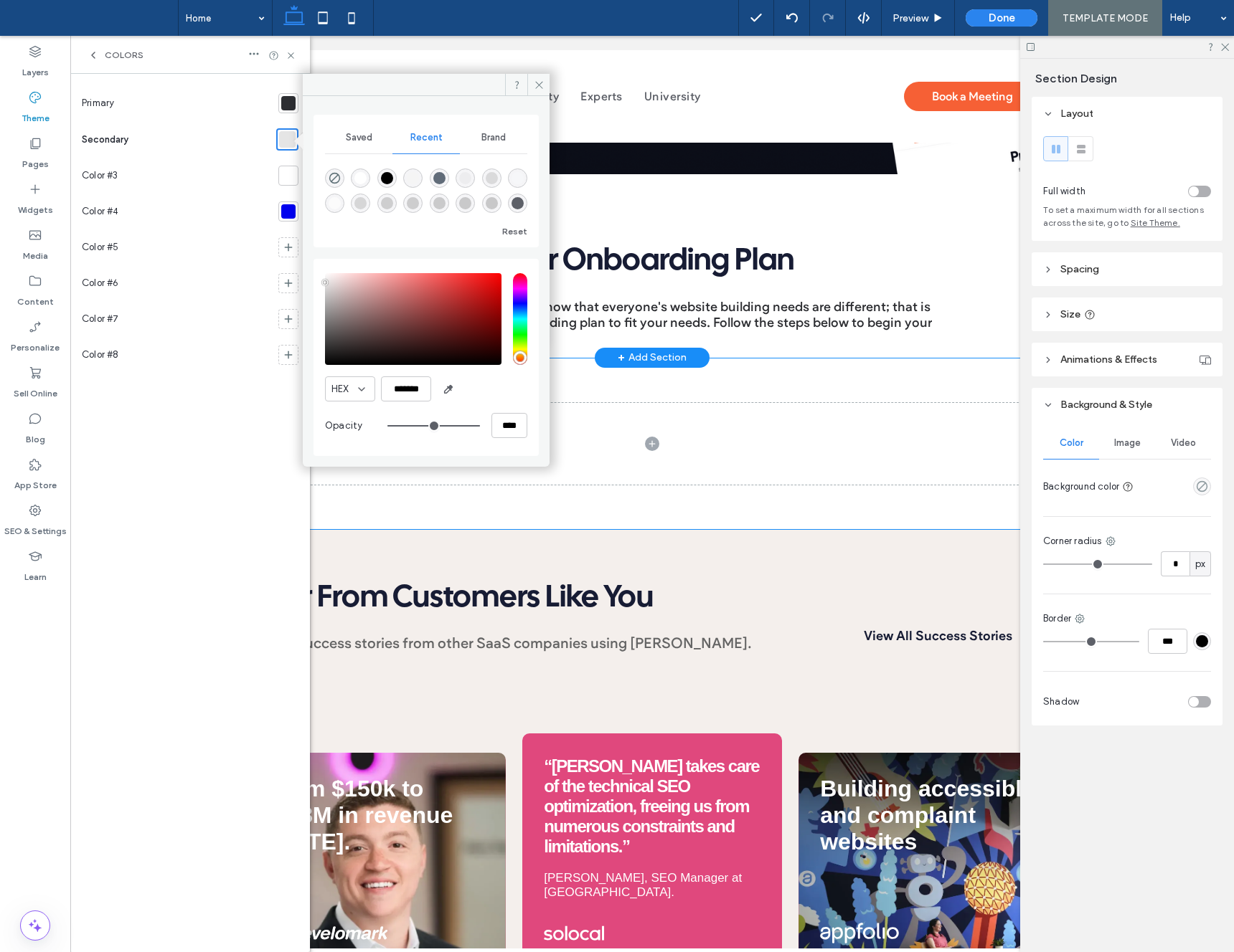
click at [296, 173] on div at bounding box center [288, 175] width 20 height 20
click at [420, 394] on input "*******" at bounding box center [406, 389] width 50 height 25
paste input "color picker textbox"
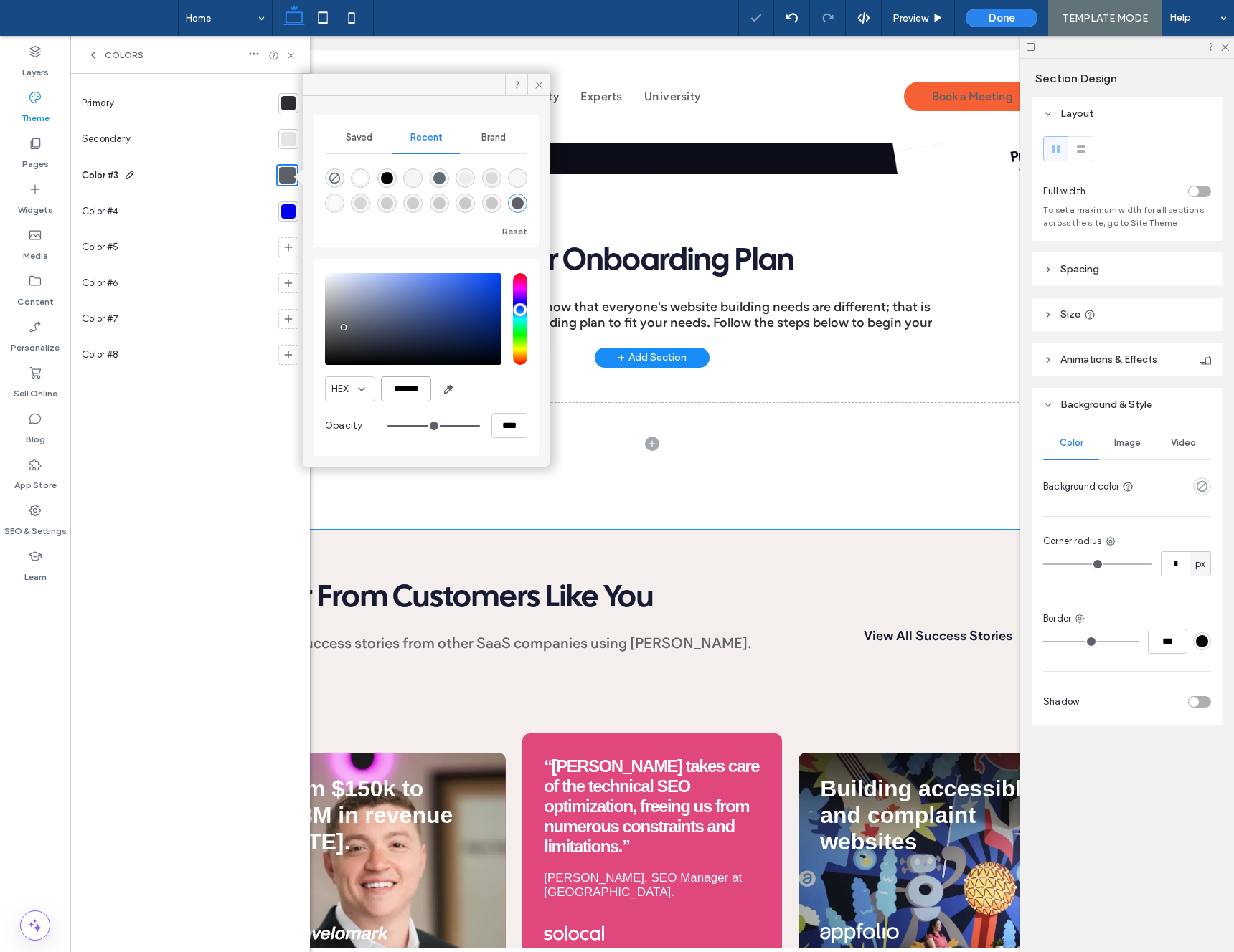
type input "*******"
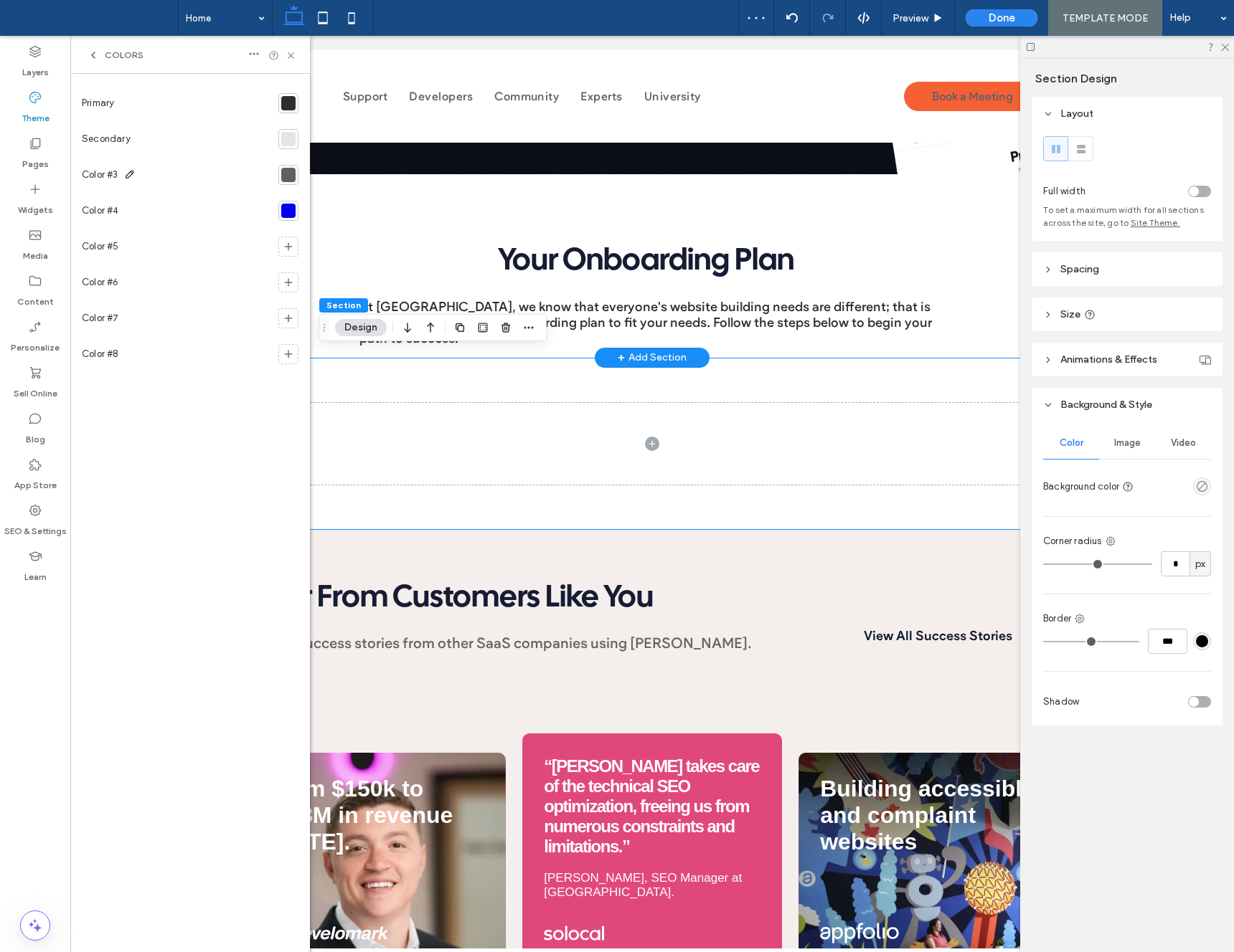
click at [130, 175] on div "Color #3" at bounding box center [176, 174] width 191 height 35
click at [127, 172] on icon at bounding box center [130, 174] width 11 height 11
drag, startPoint x: 130, startPoint y: 172, endPoint x: 41, endPoint y: 172, distance: 89.0
click at [41, 172] on div "Layers Theme Pages Widgets Media Content Personalize Sell Online Blog App Store…" at bounding box center [34, 493] width 70 height 917
type input "*"
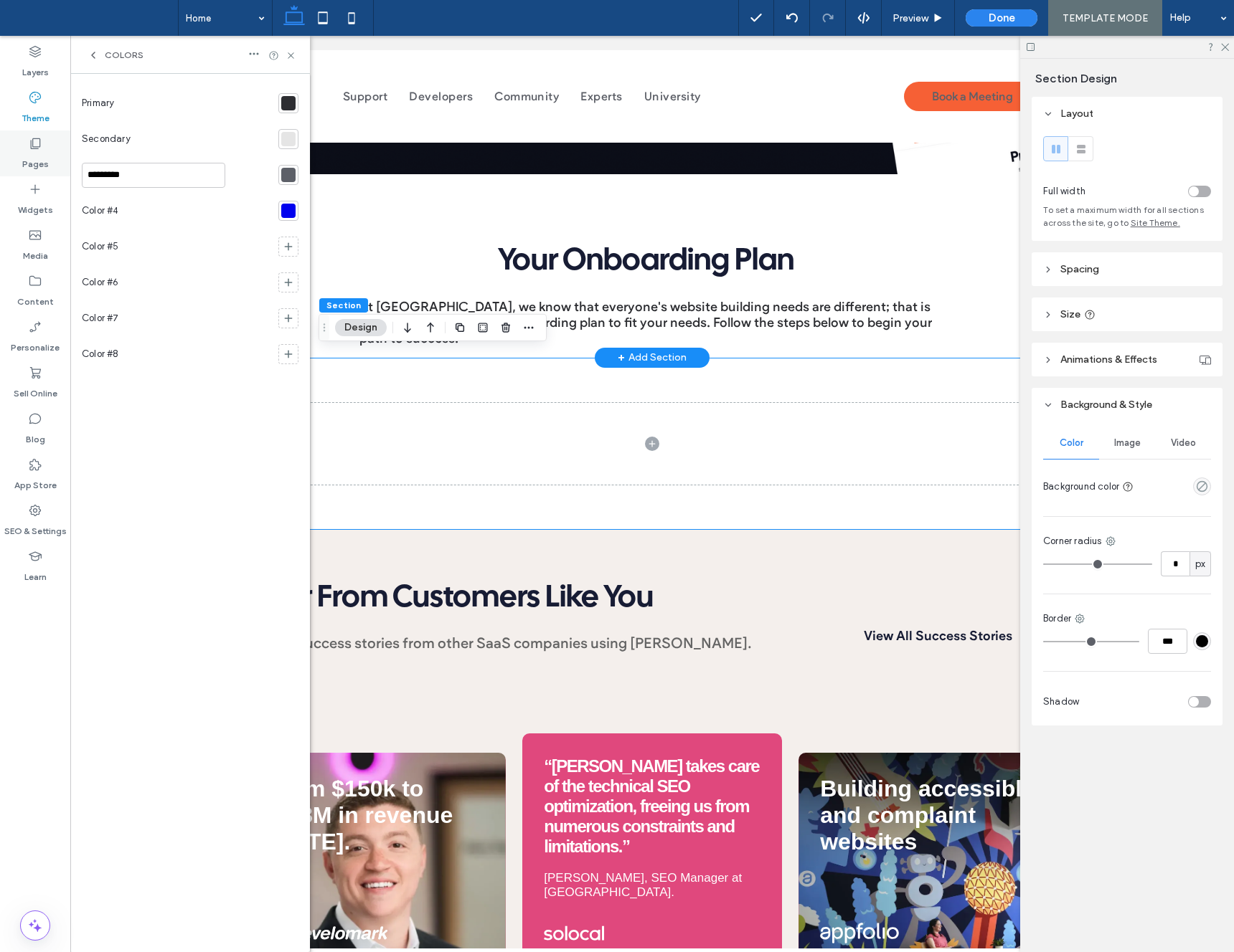
type input "*********"
click at [293, 59] on icon at bounding box center [290, 55] width 11 height 11
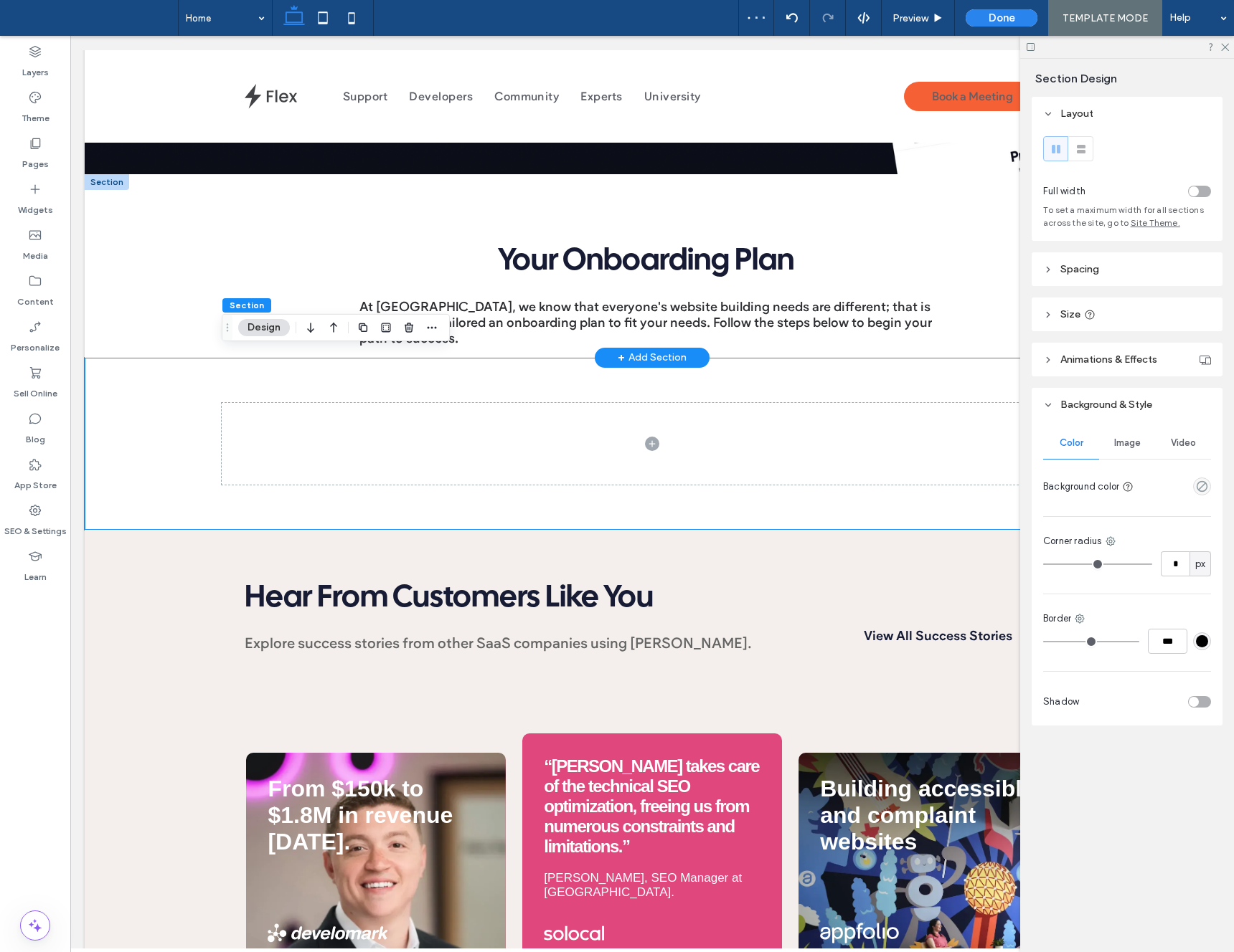
click at [446, 319] on div "Section Design" at bounding box center [335, 328] width 228 height 27
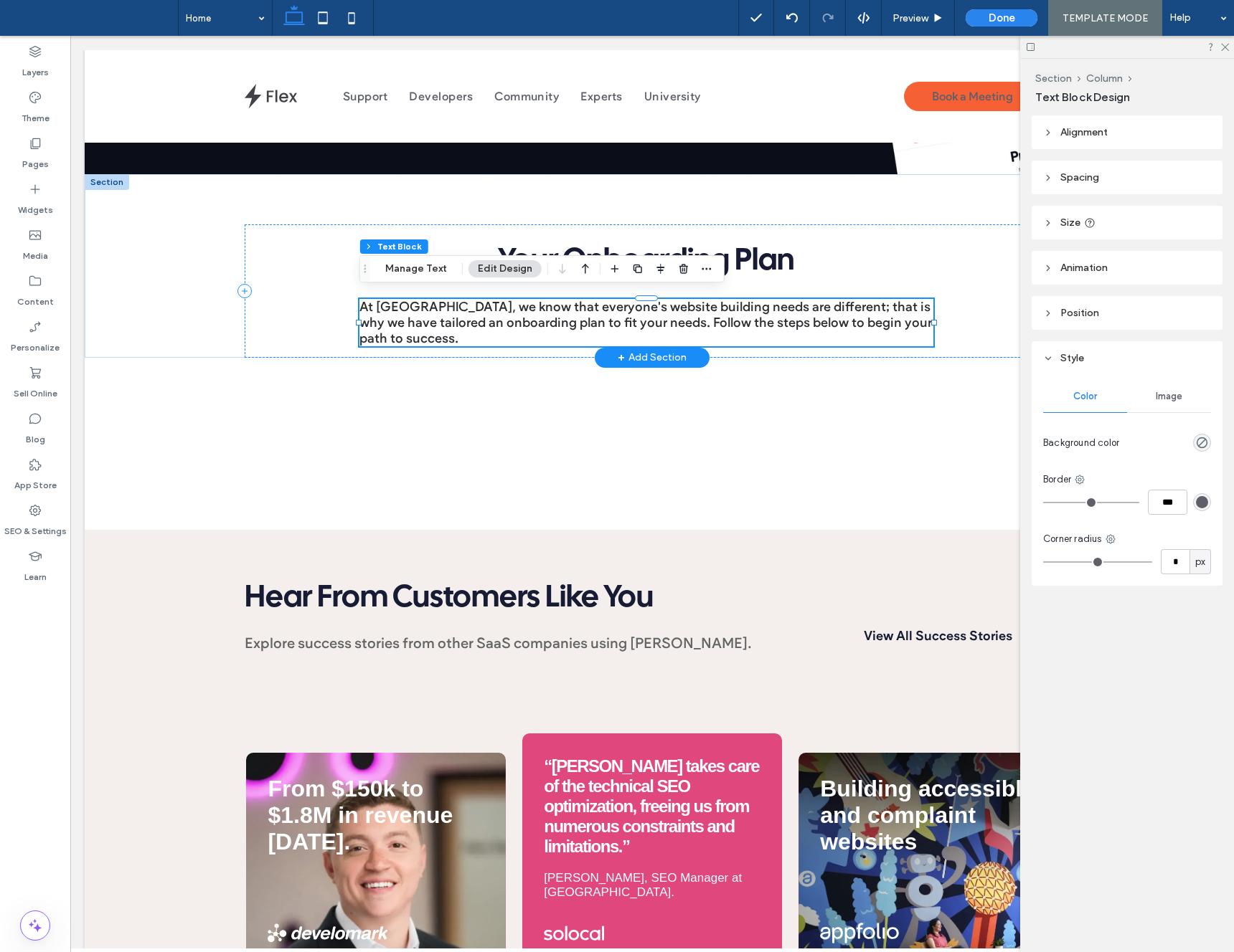
click at [442, 306] on span "At Duda, we know that everyone's website building needs are different; that is …" at bounding box center [646, 322] width 573 height 47
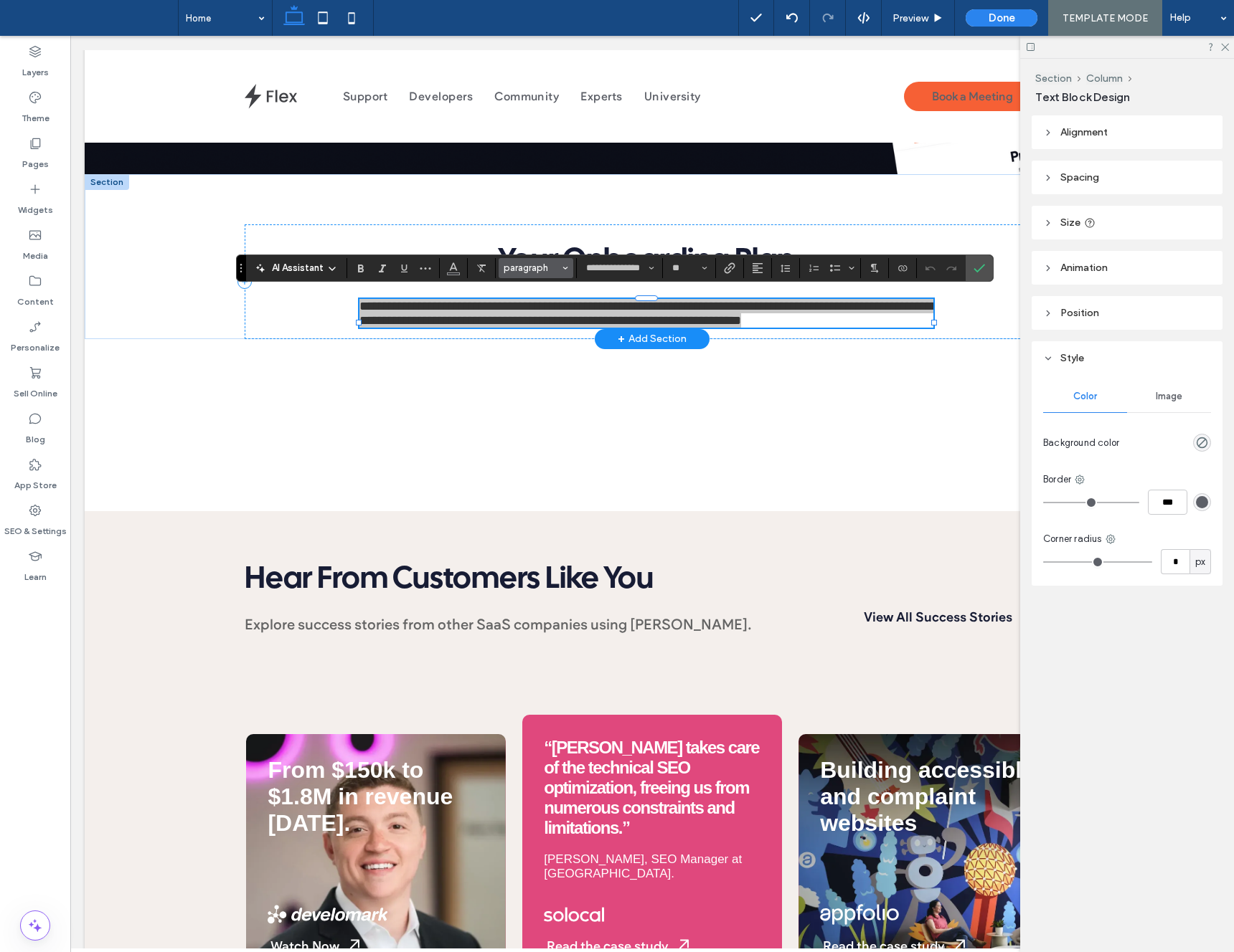
click at [526, 272] on span "paragraph" at bounding box center [532, 267] width 56 height 11
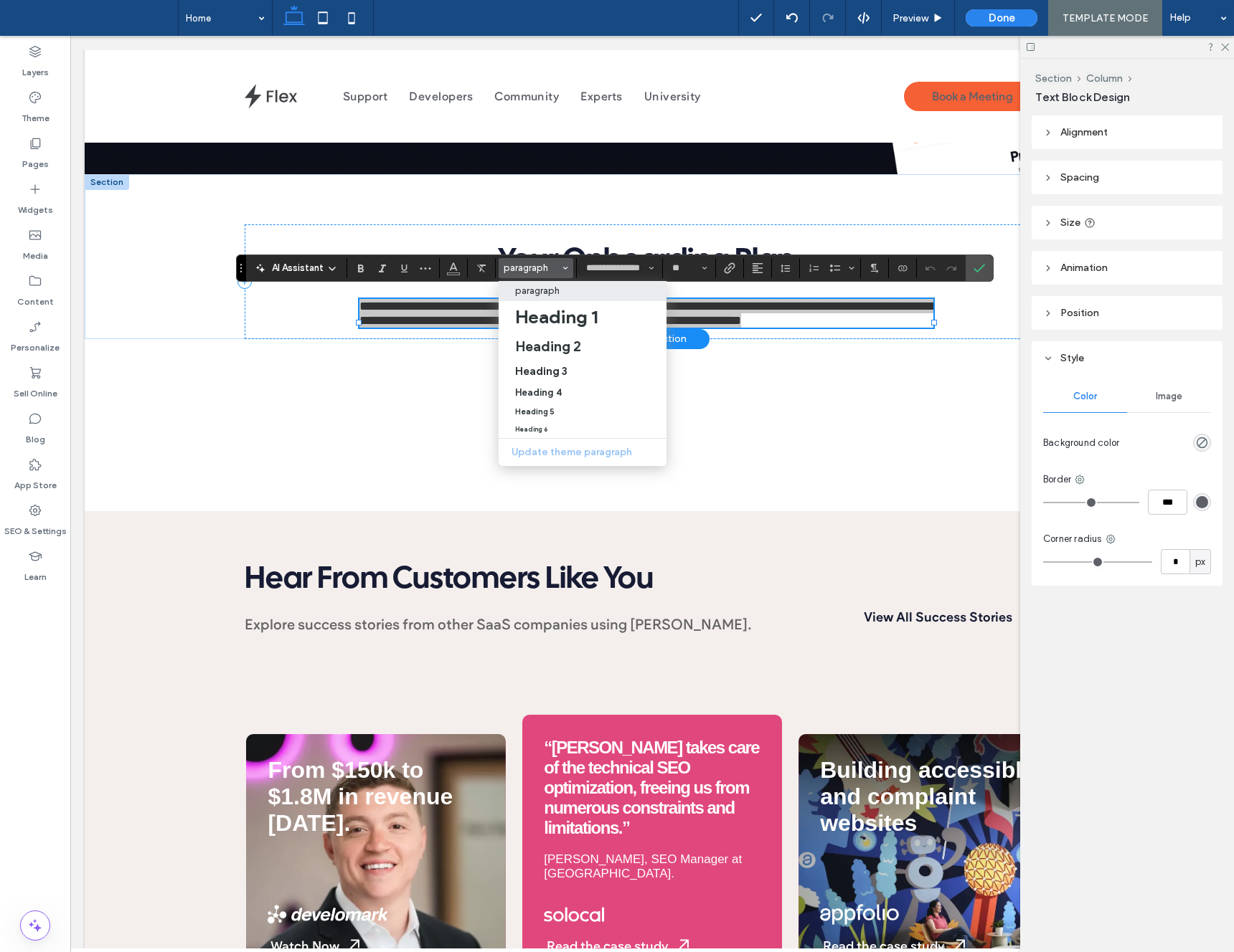
click at [536, 287] on p "paragraph" at bounding box center [537, 290] width 44 height 11
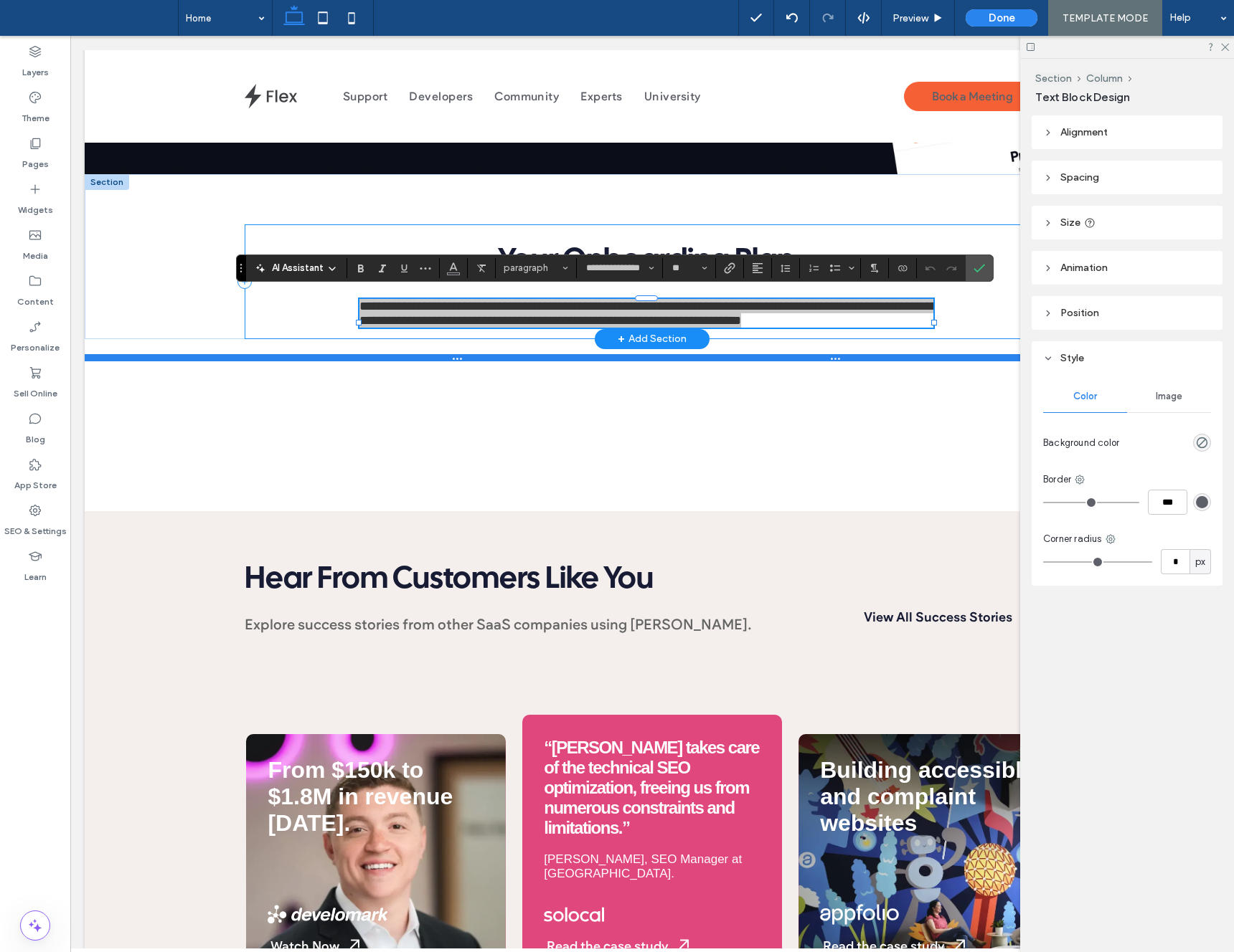
click at [468, 354] on div at bounding box center [651, 357] width 1135 height 7
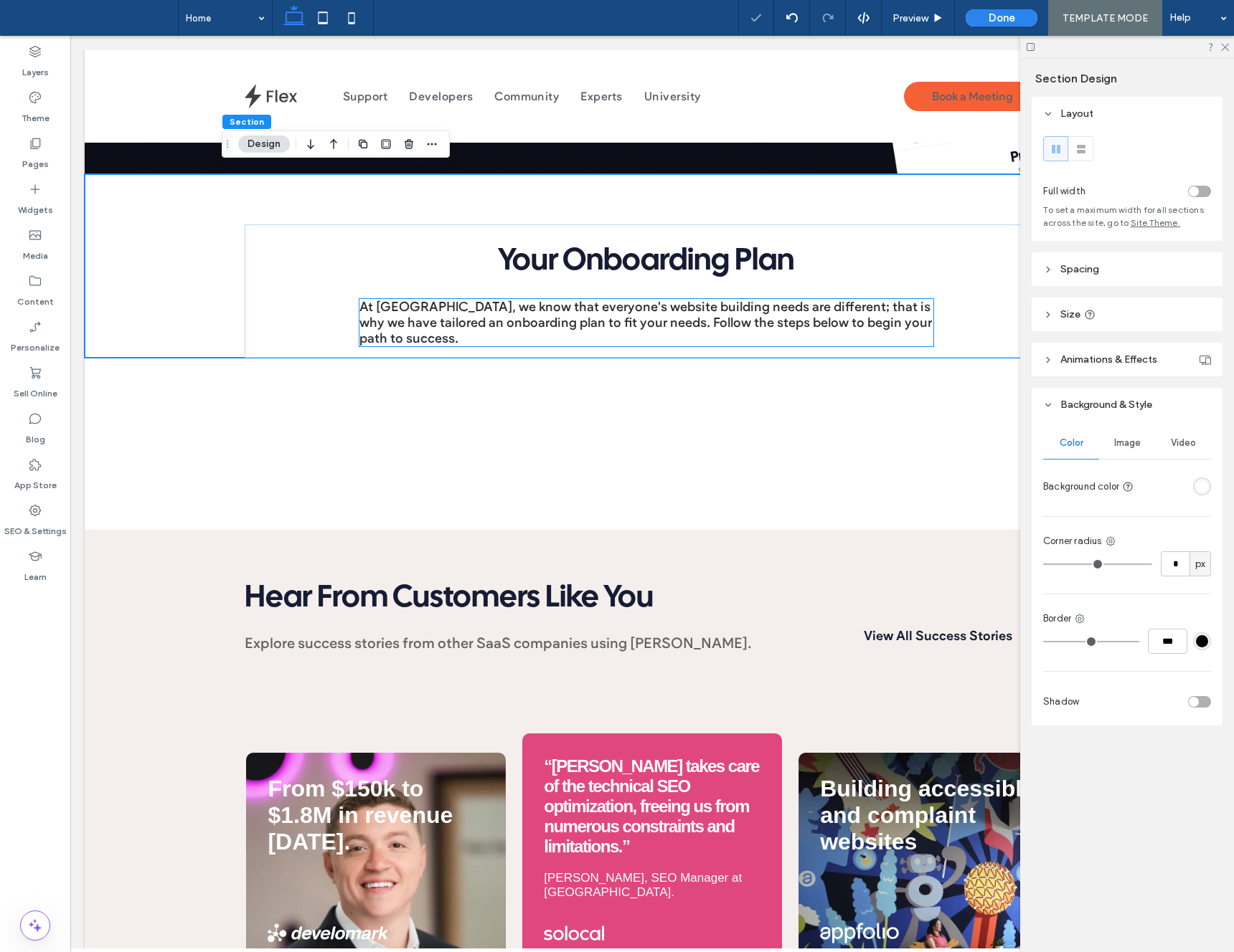
click at [438, 326] on p "At Duda, we know that everyone's website building needs are different; that is …" at bounding box center [646, 322] width 574 height 47
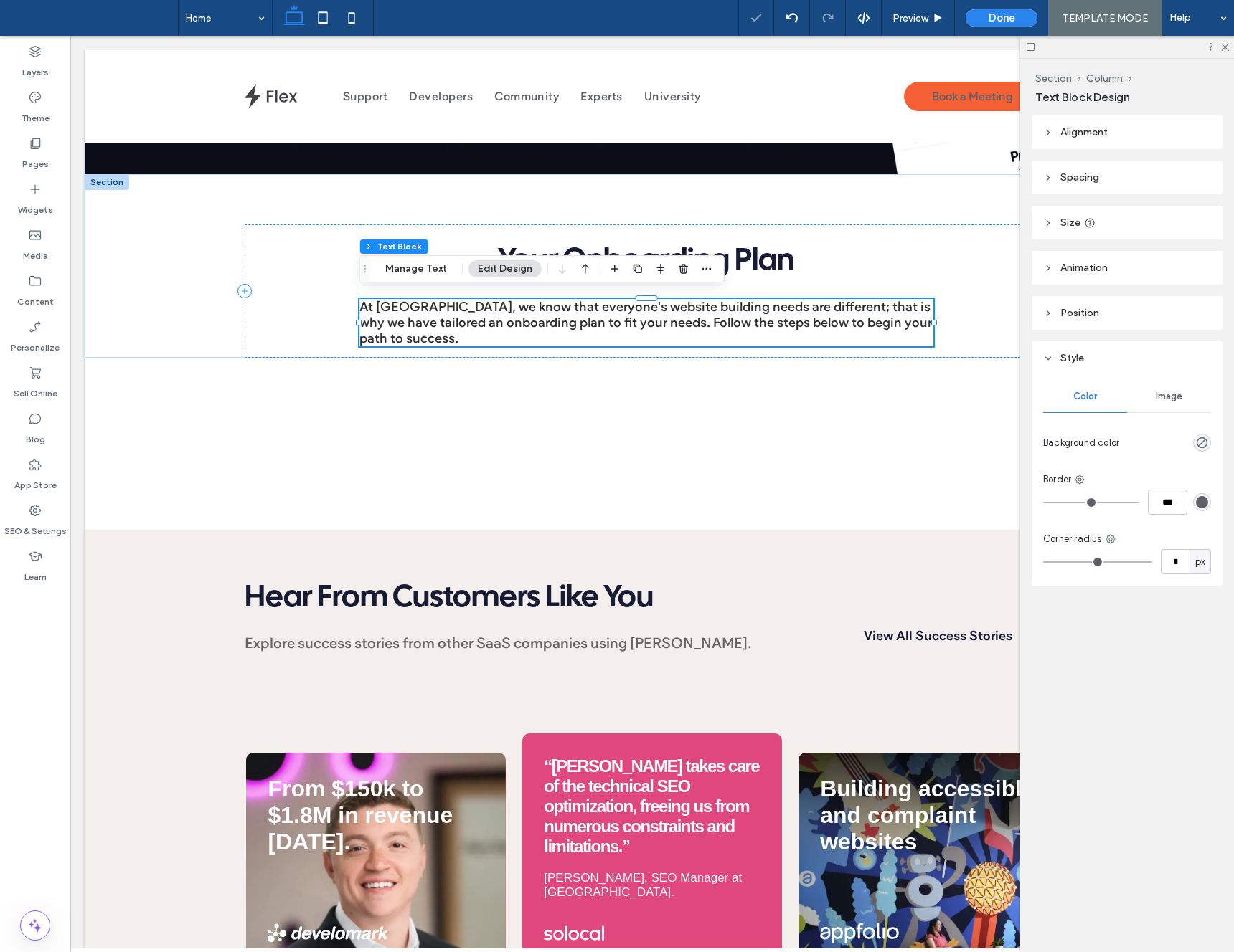
click at [438, 326] on p "At Duda, we know that everyone's website building needs are different; that is …" at bounding box center [646, 322] width 574 height 47
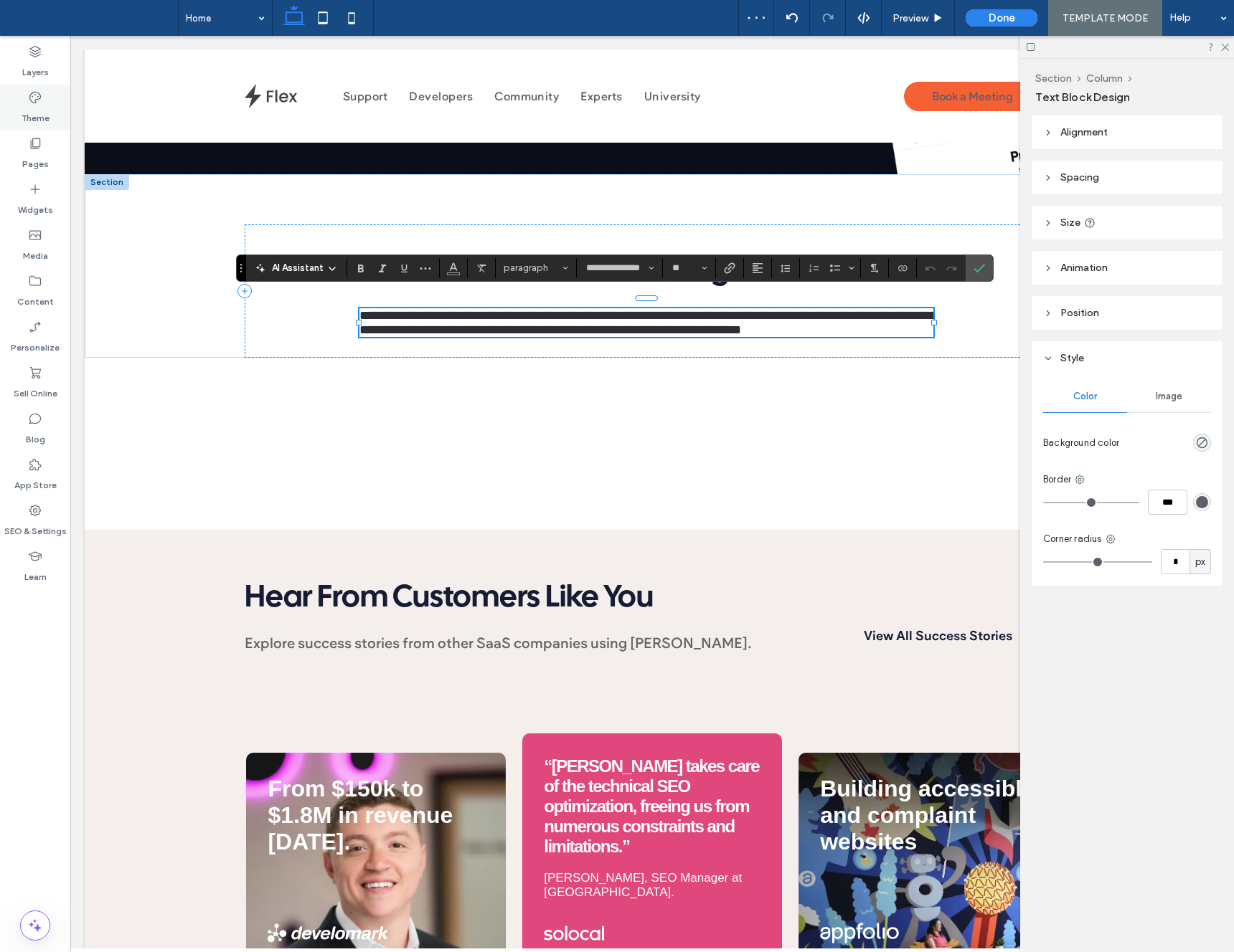
click at [21, 104] on label "Theme" at bounding box center [34, 114] width 28 height 20
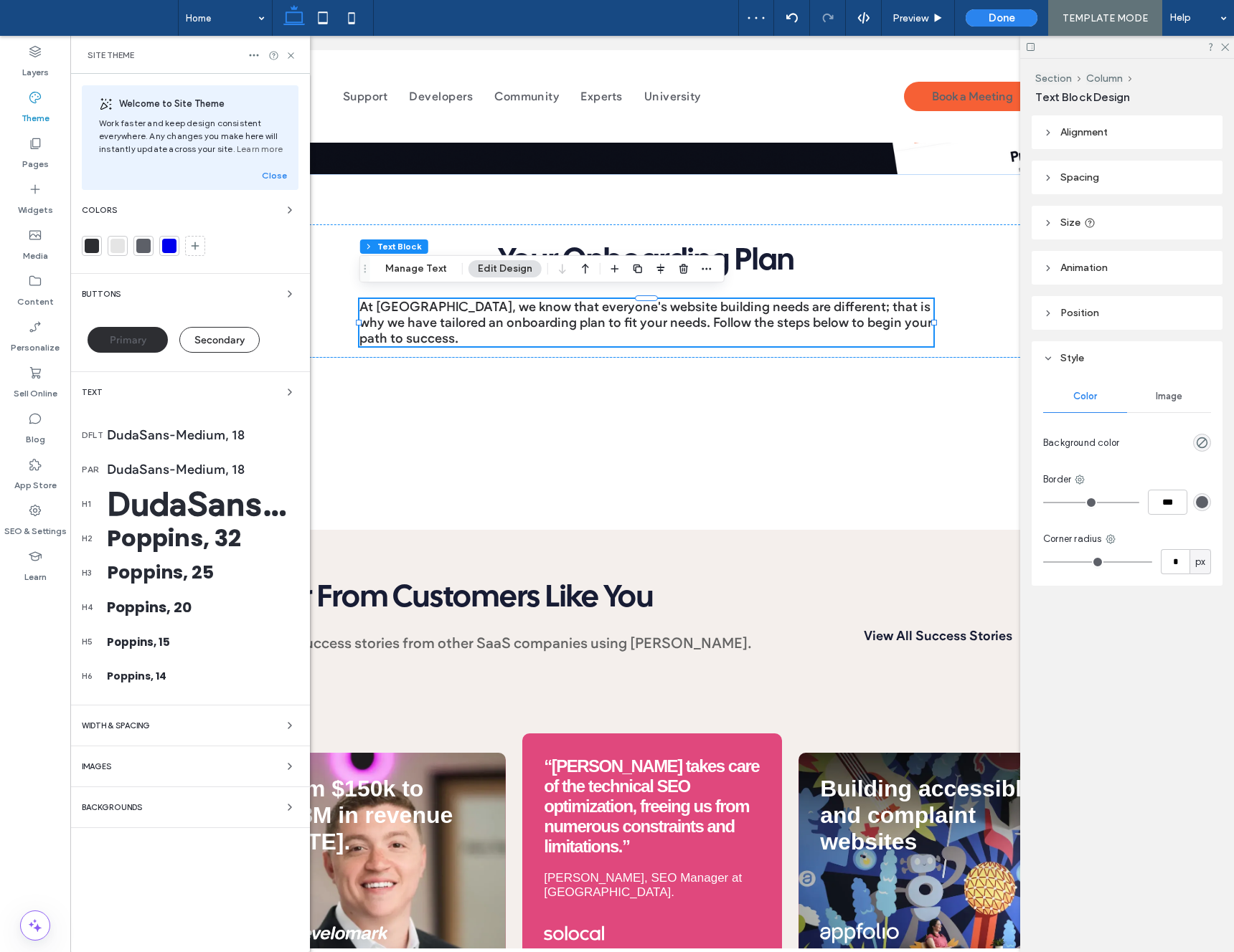
click at [216, 436] on div "DudaSans-Medium, 18" at bounding box center [203, 435] width 192 height 15
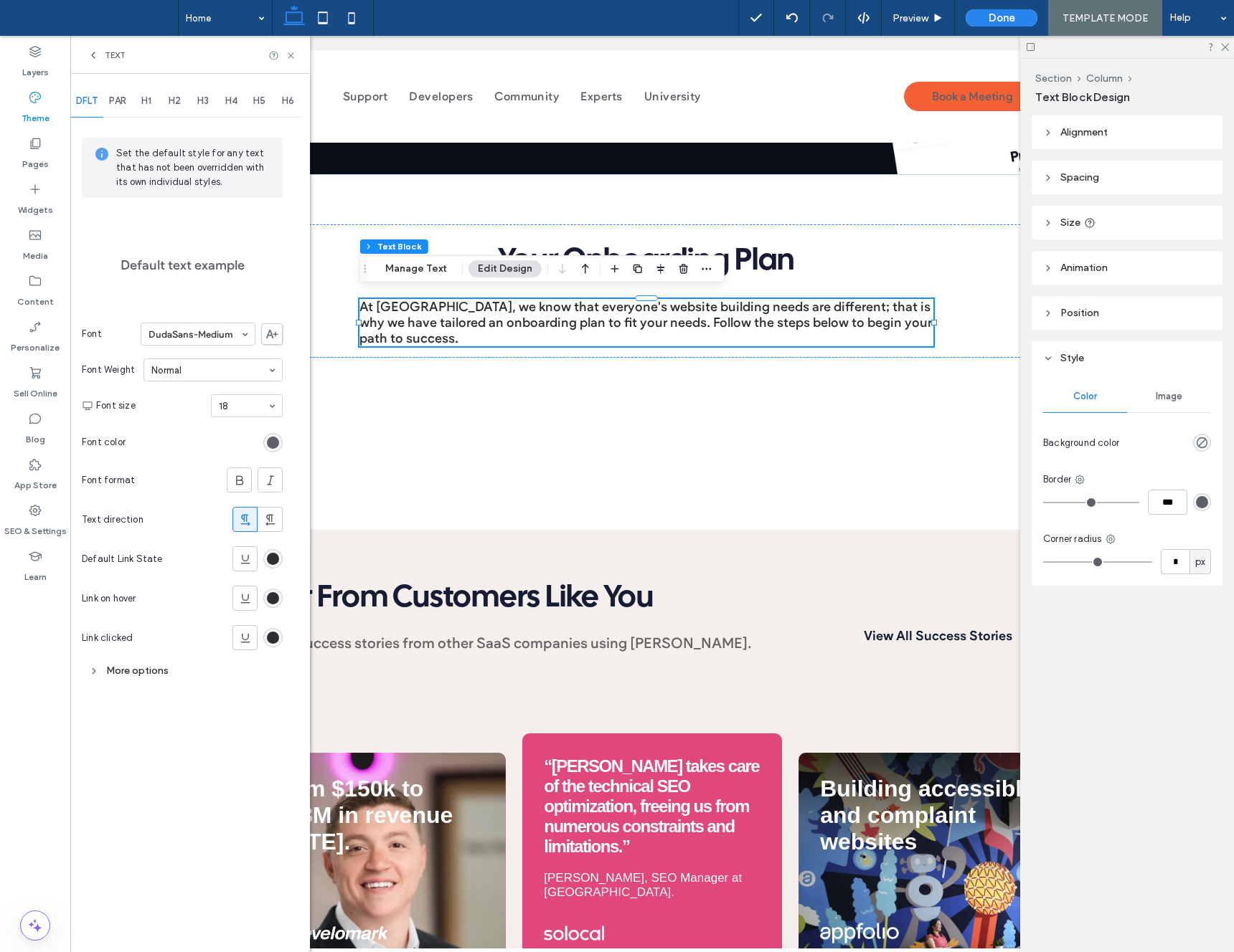
click at [112, 98] on span "PAR" at bounding box center [118, 102] width 17 height 11
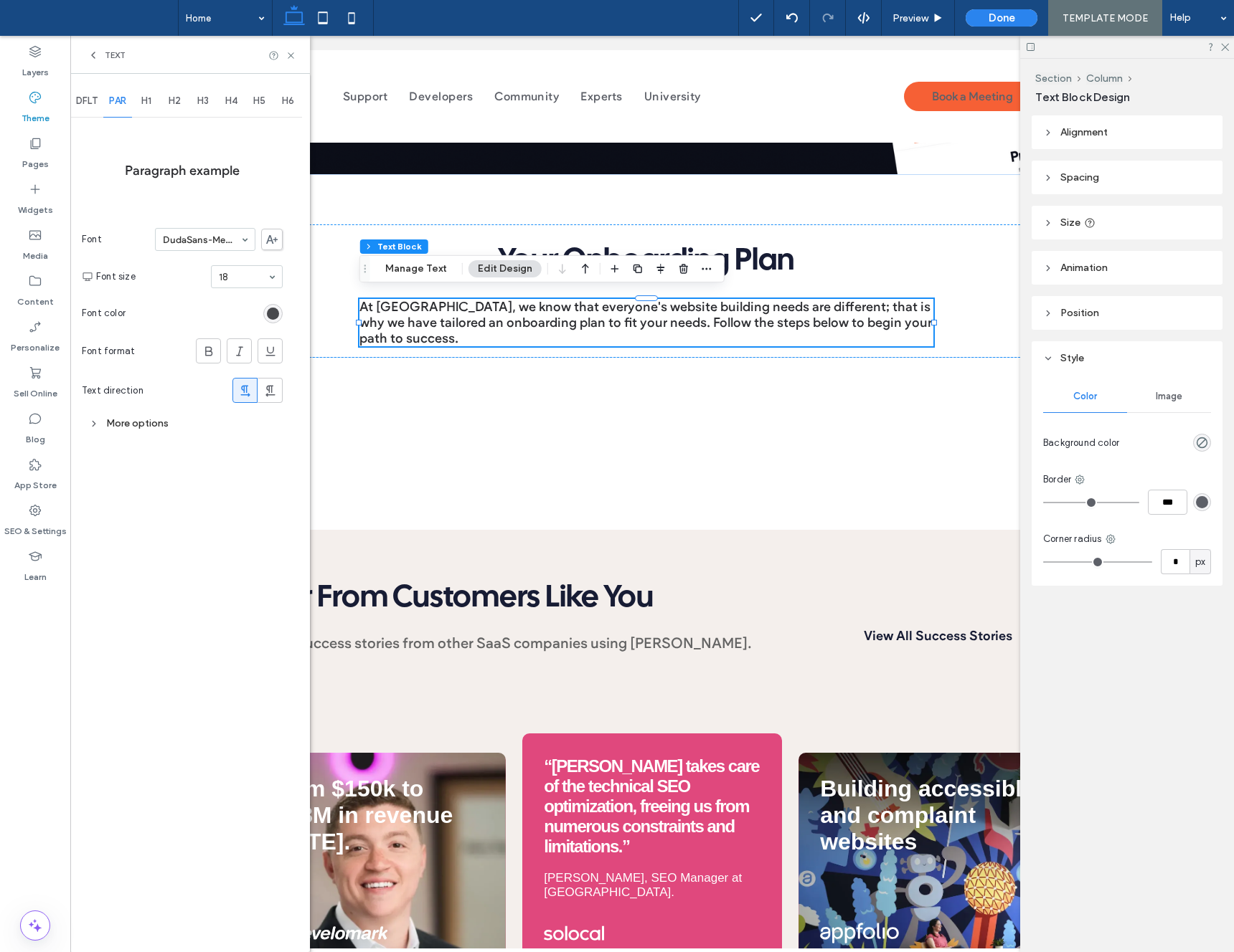
click at [274, 314] on div "rgb(45, 46, 50)" at bounding box center [273, 313] width 12 height 12
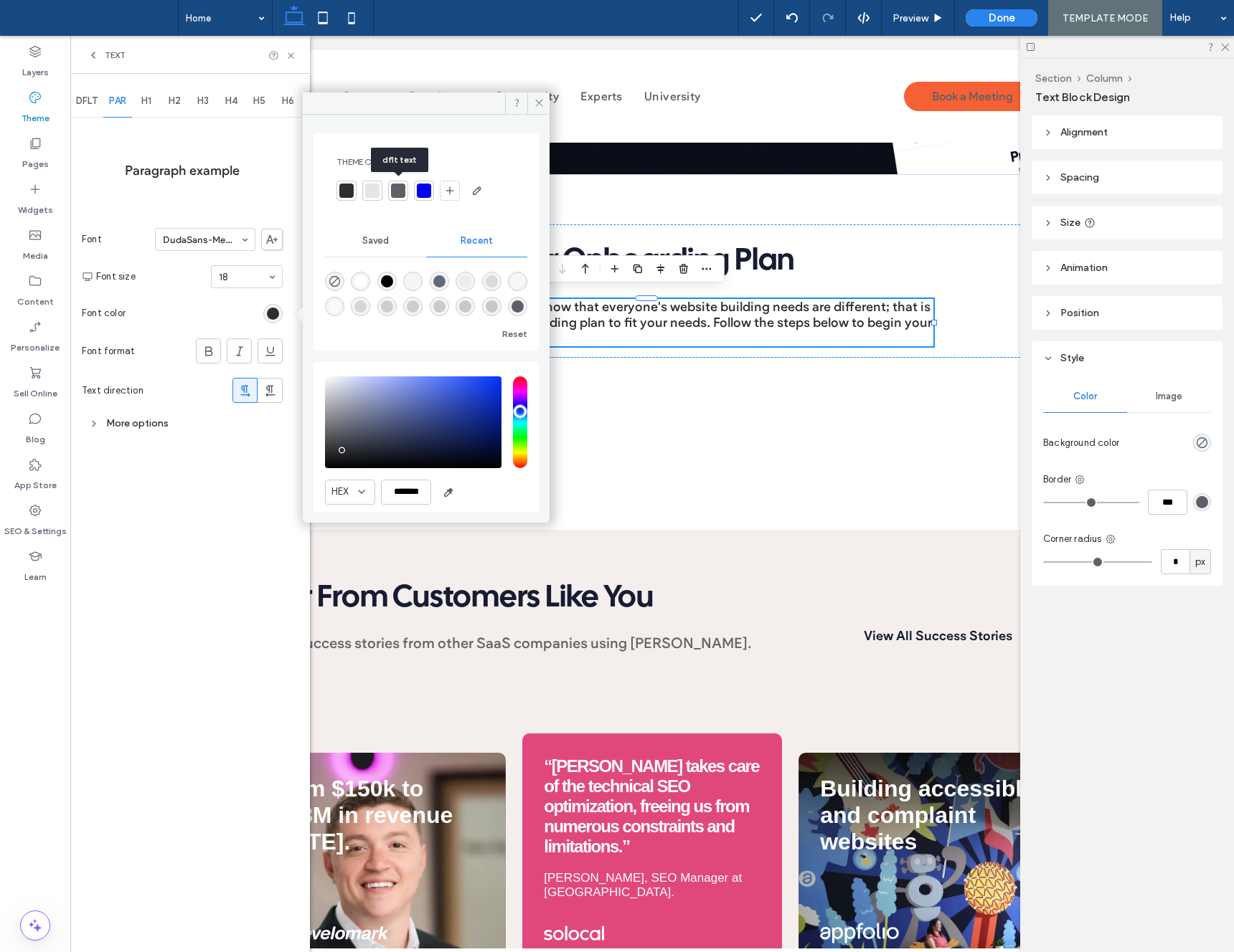
click at [396, 192] on div at bounding box center [398, 191] width 14 height 14
click at [538, 102] on icon at bounding box center [538, 102] width 11 height 11
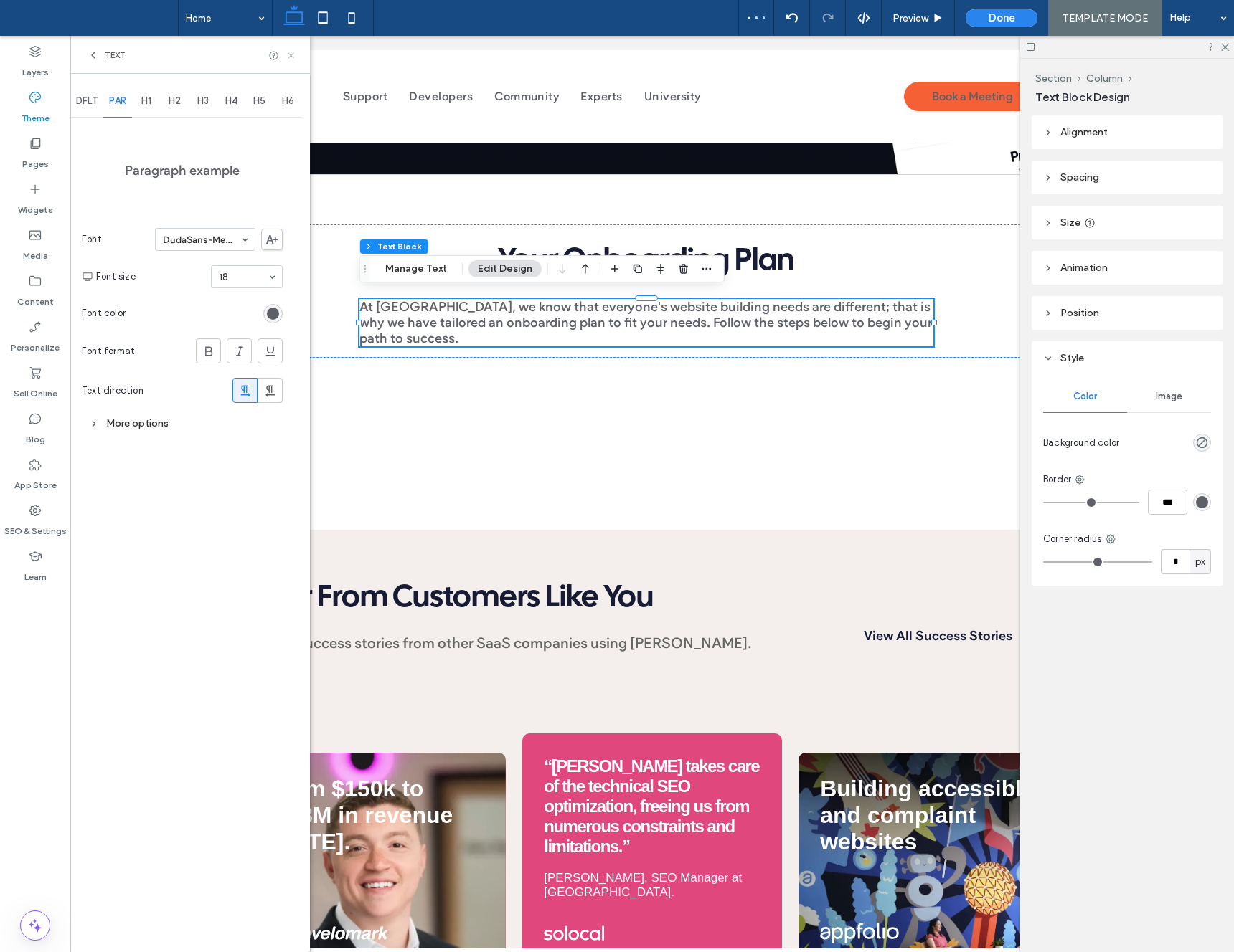
click at [289, 51] on icon at bounding box center [290, 55] width 11 height 11
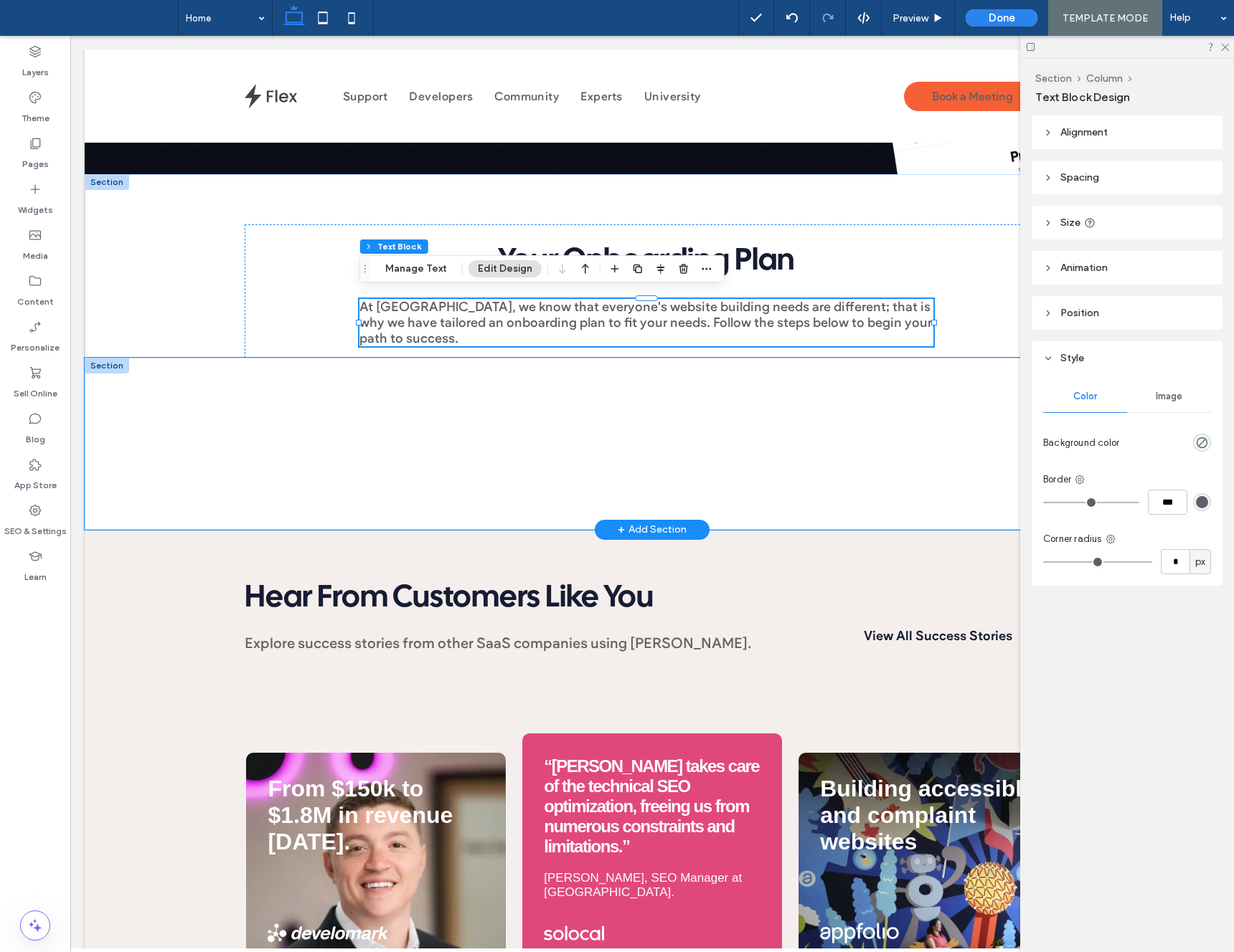
click at [572, 396] on div at bounding box center [651, 444] width 861 height 172
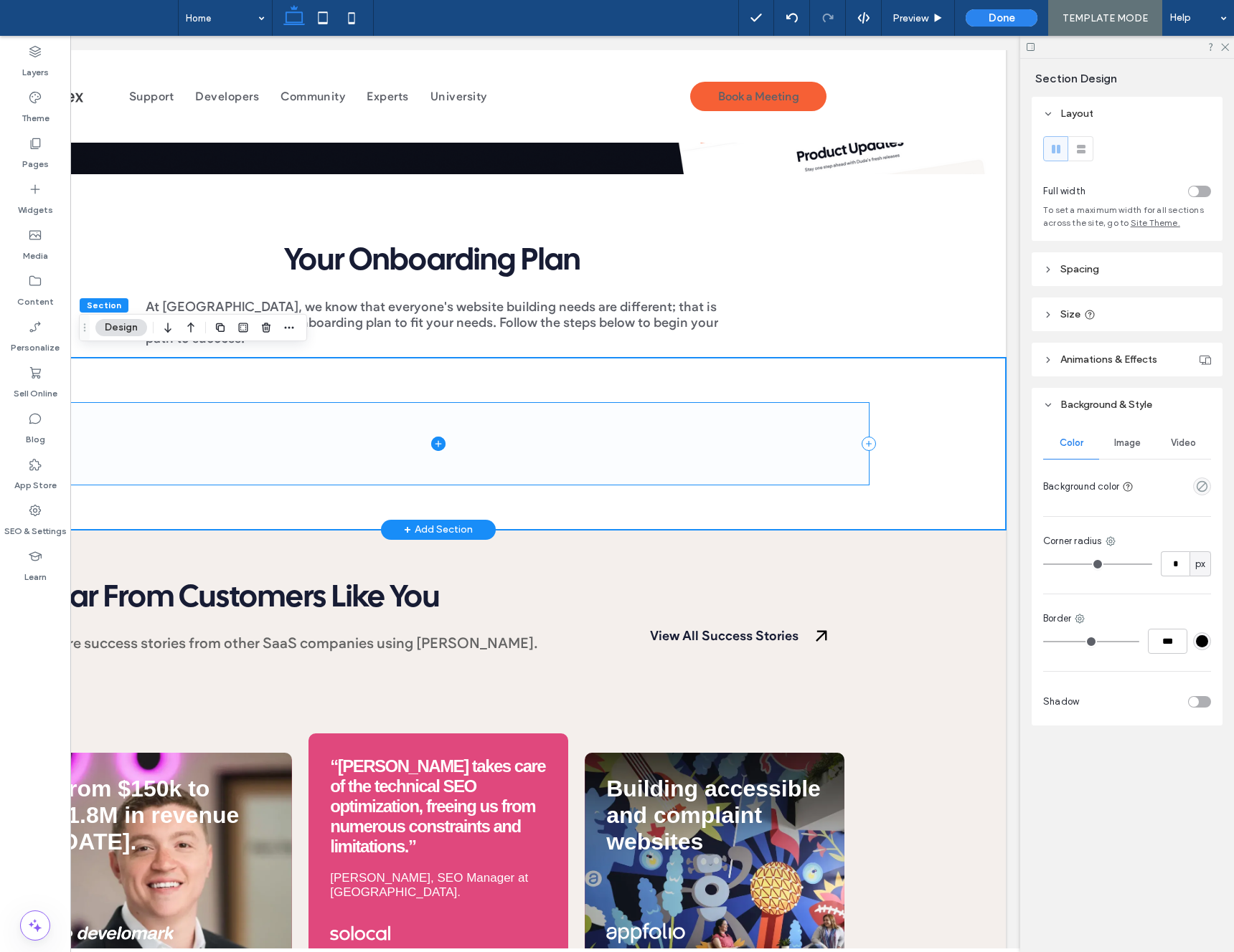
scroll to position [0, 213]
click at [439, 439] on icon at bounding box center [439, 443] width 14 height 14
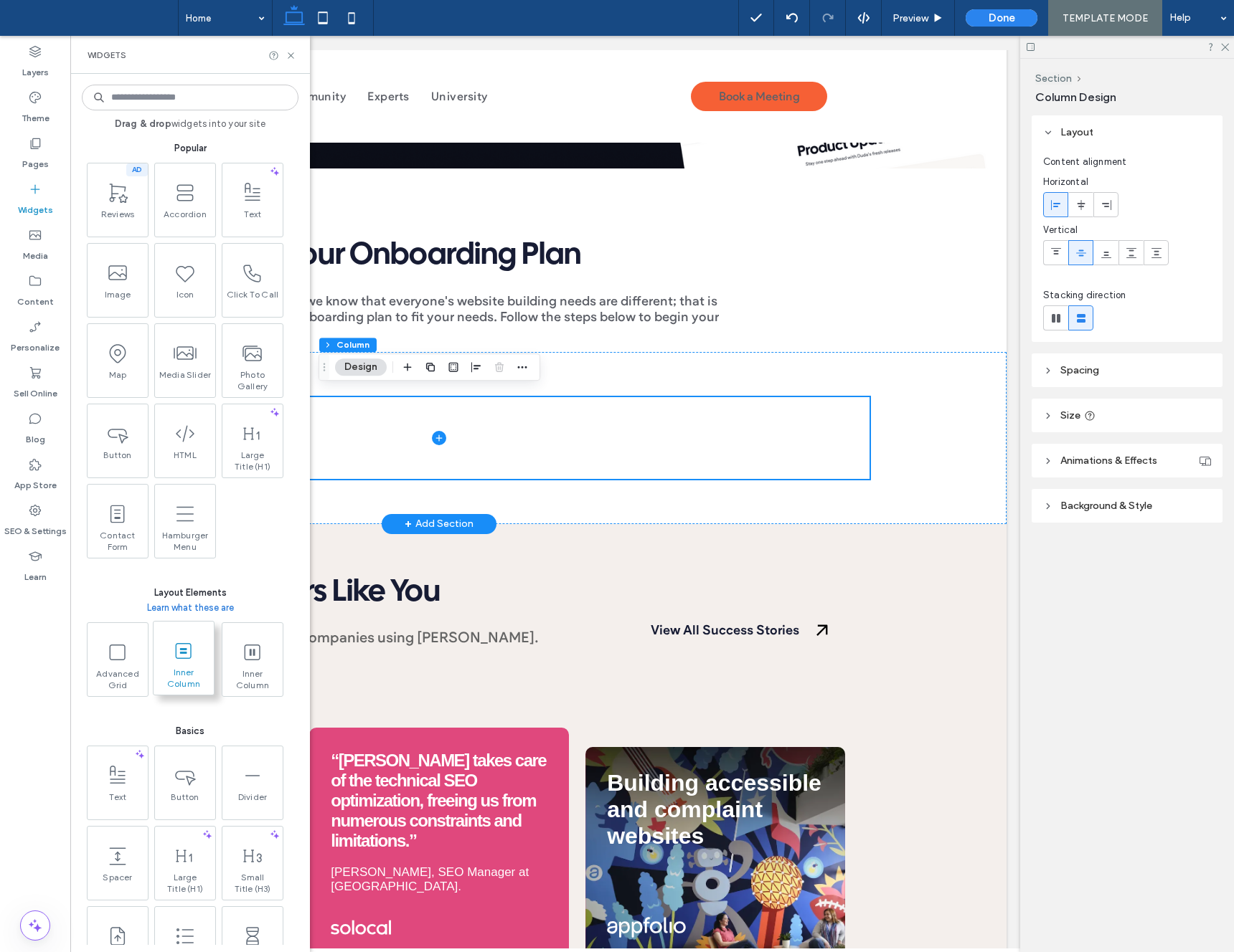
scroll to position [47, 0]
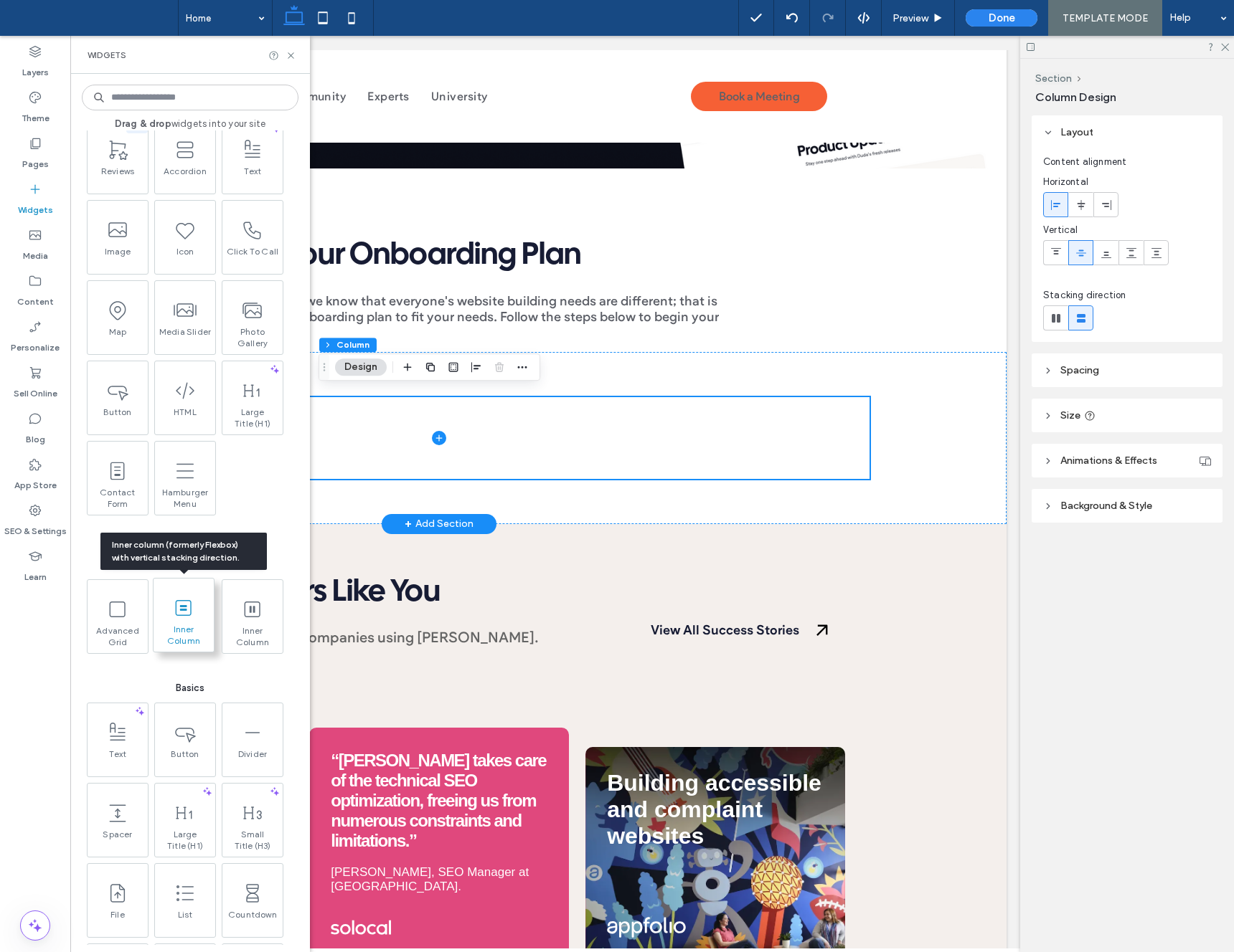
click at [175, 620] on span at bounding box center [183, 608] width 60 height 33
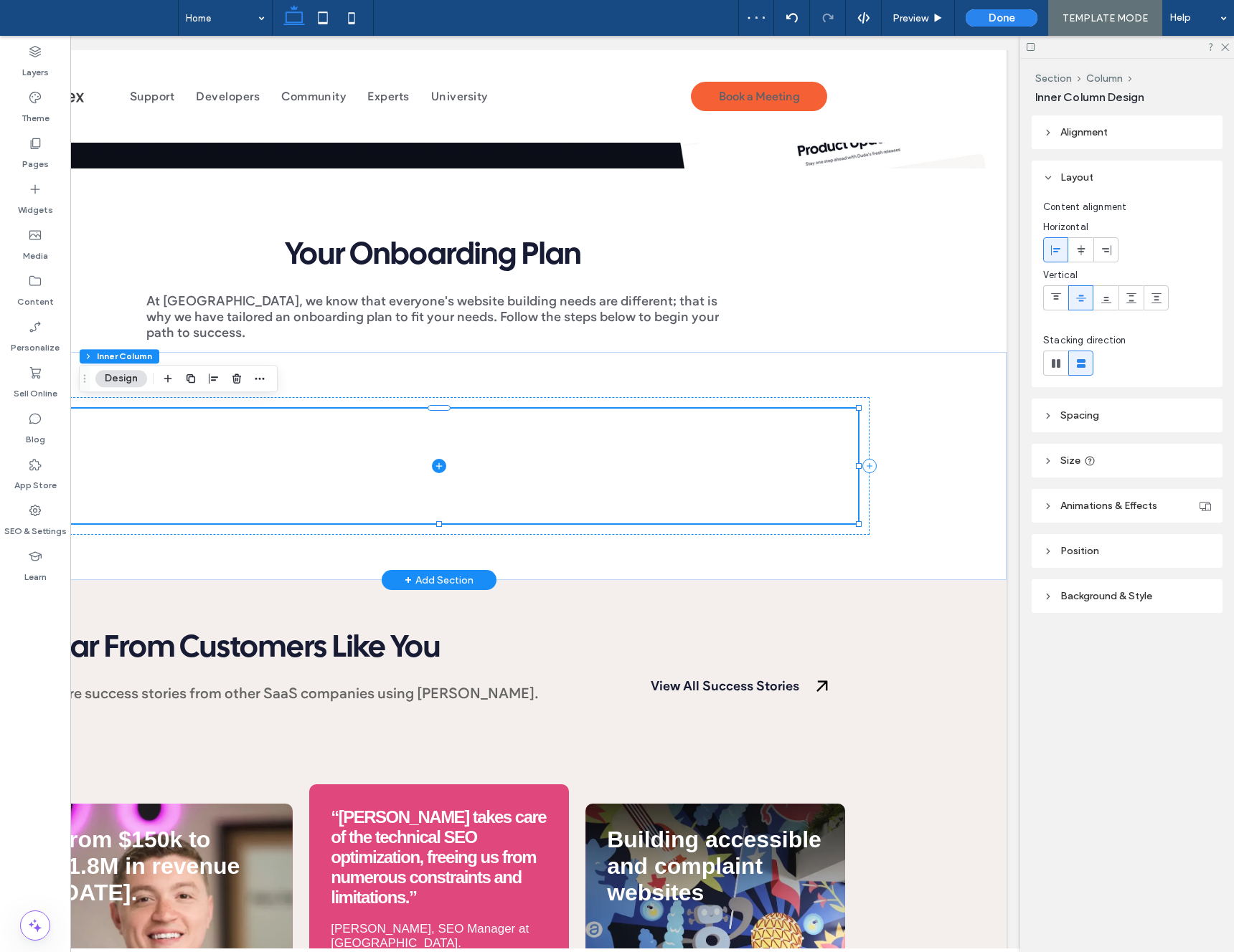
click at [424, 460] on span at bounding box center [439, 466] width 838 height 115
click at [442, 459] on icon at bounding box center [439, 465] width 14 height 14
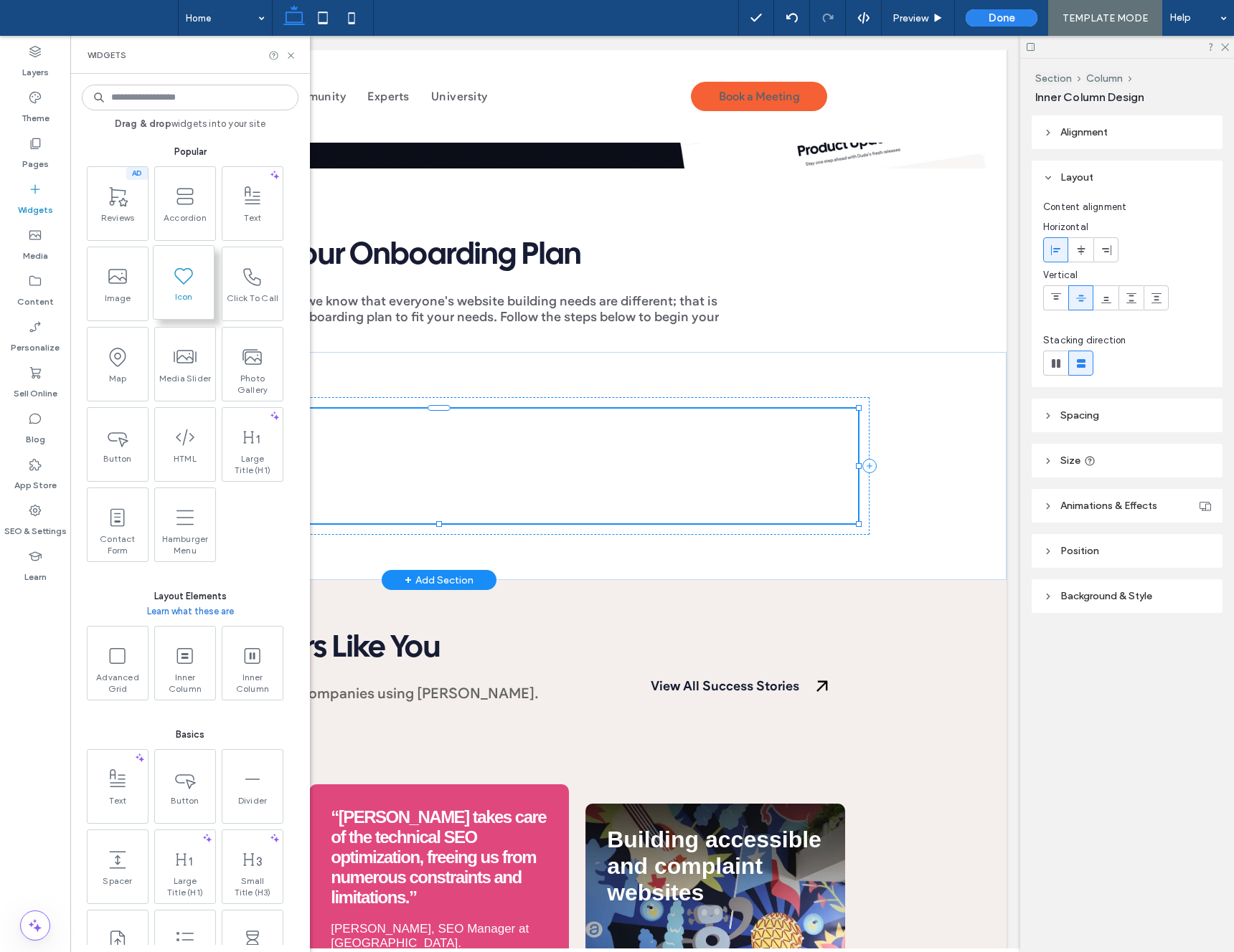
click at [172, 273] on icon at bounding box center [184, 276] width 23 height 23
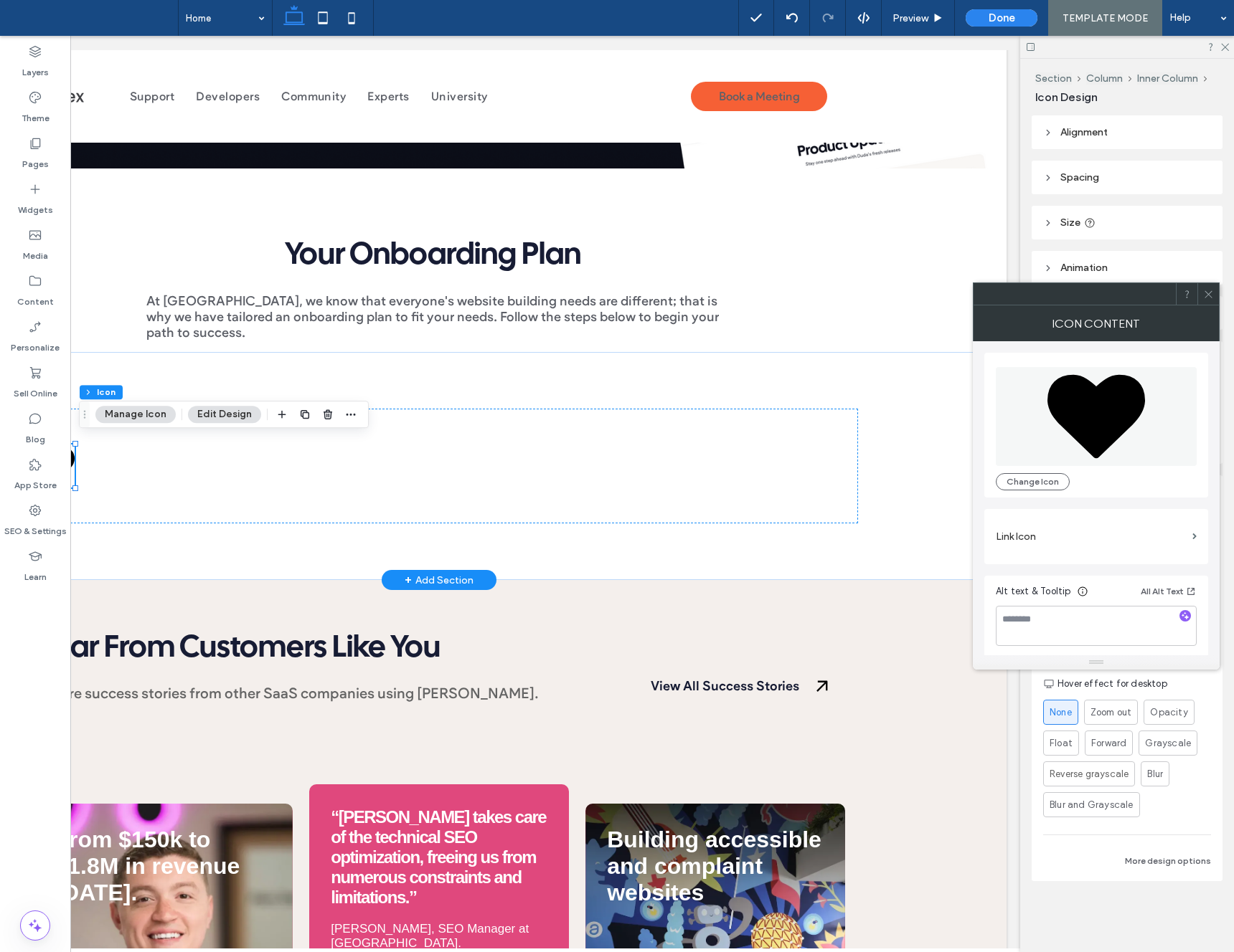
click at [117, 414] on button "Manage Icon" at bounding box center [136, 415] width 80 height 17
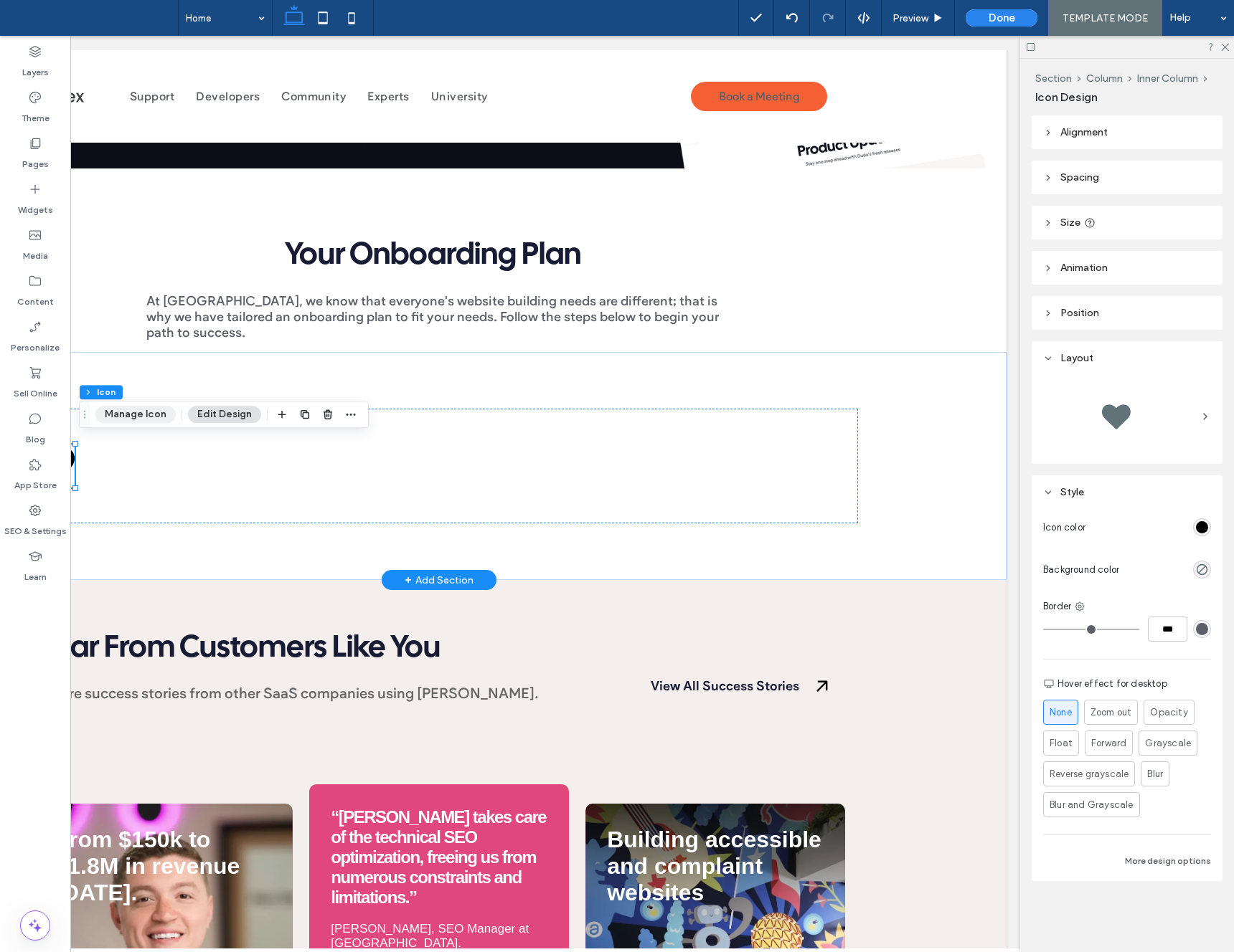
click at [135, 416] on button "Manage Icon" at bounding box center [136, 415] width 80 height 17
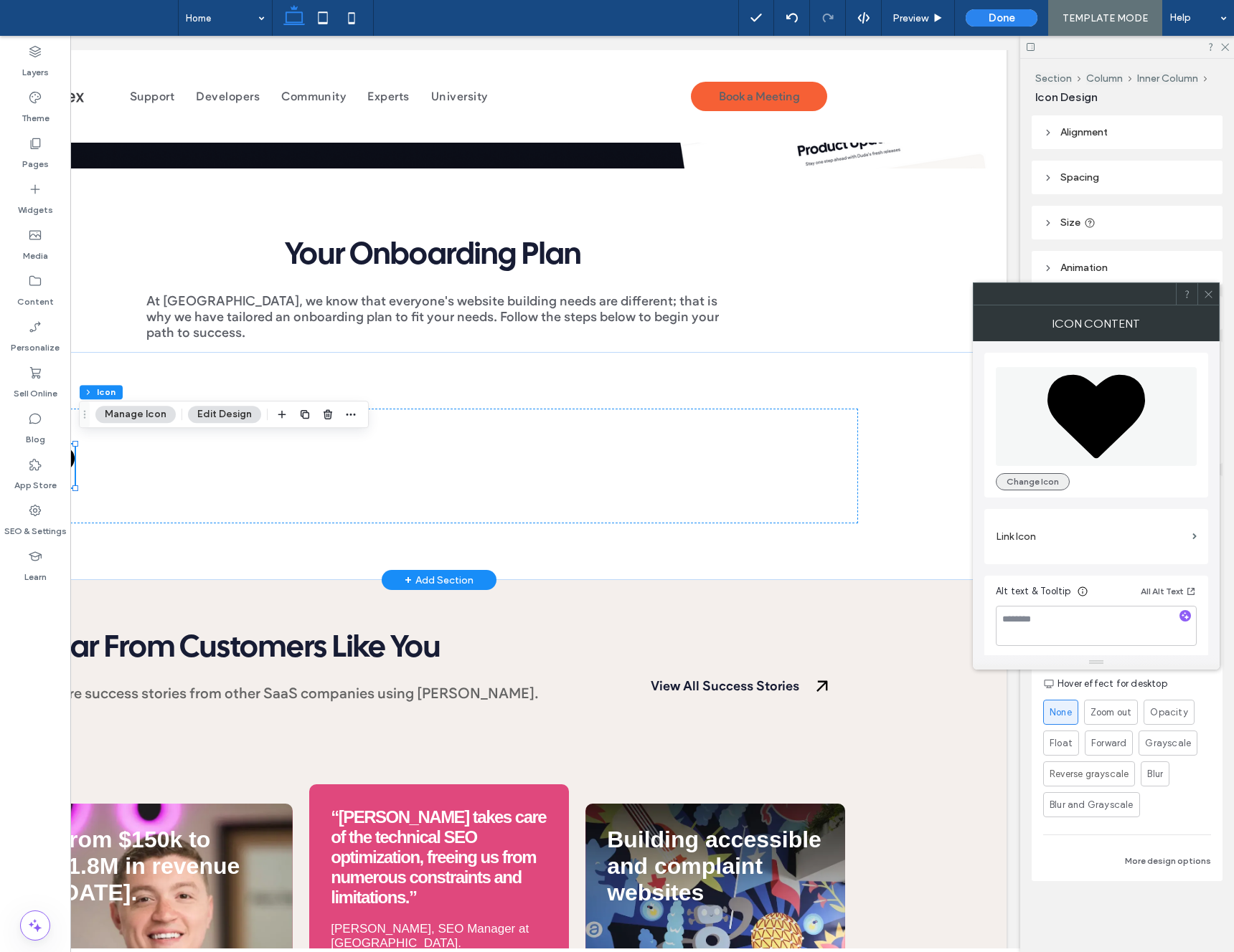
click at [1016, 488] on button "Change Icon" at bounding box center [1032, 482] width 74 height 17
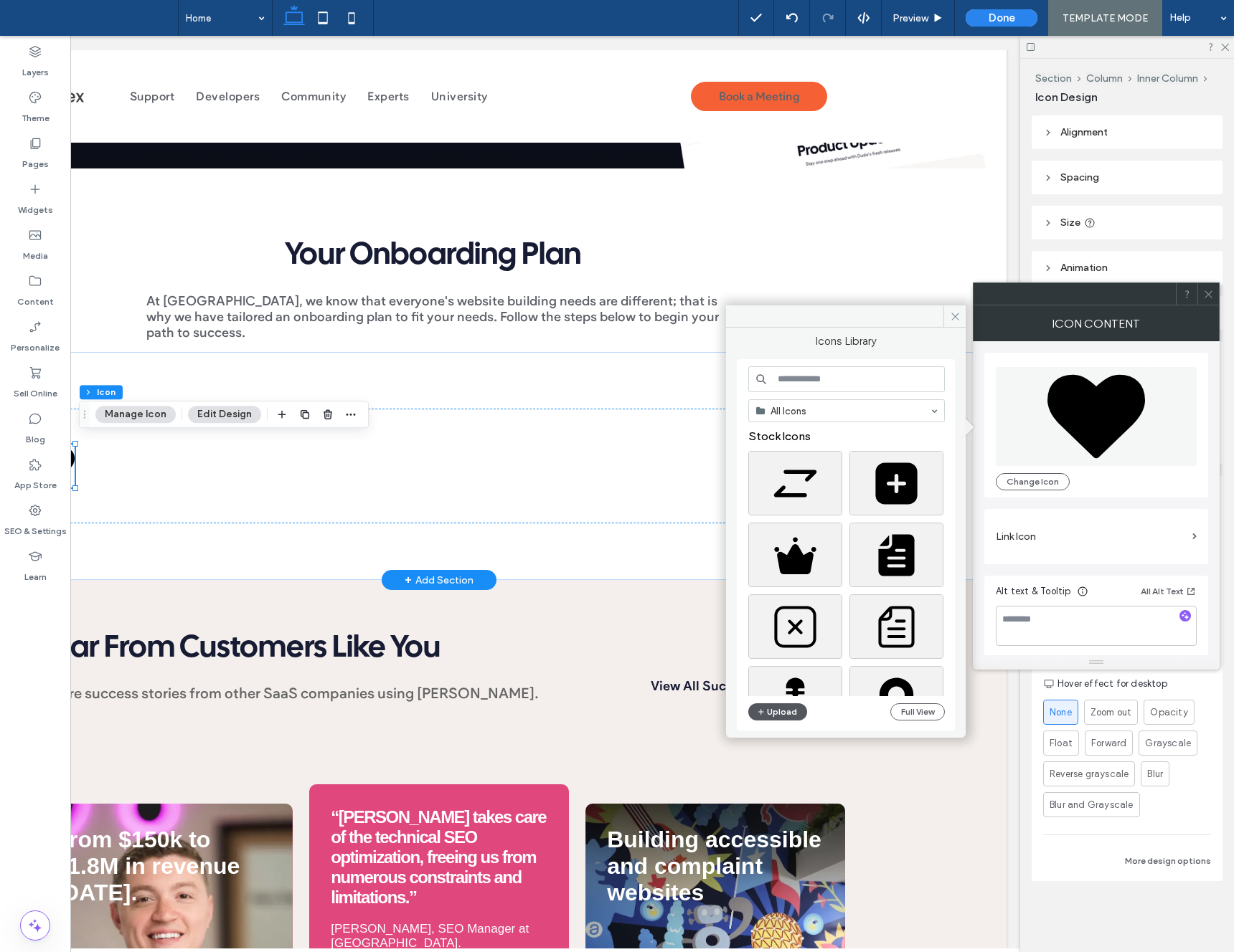
click at [774, 714] on button "Upload" at bounding box center [777, 713] width 58 height 17
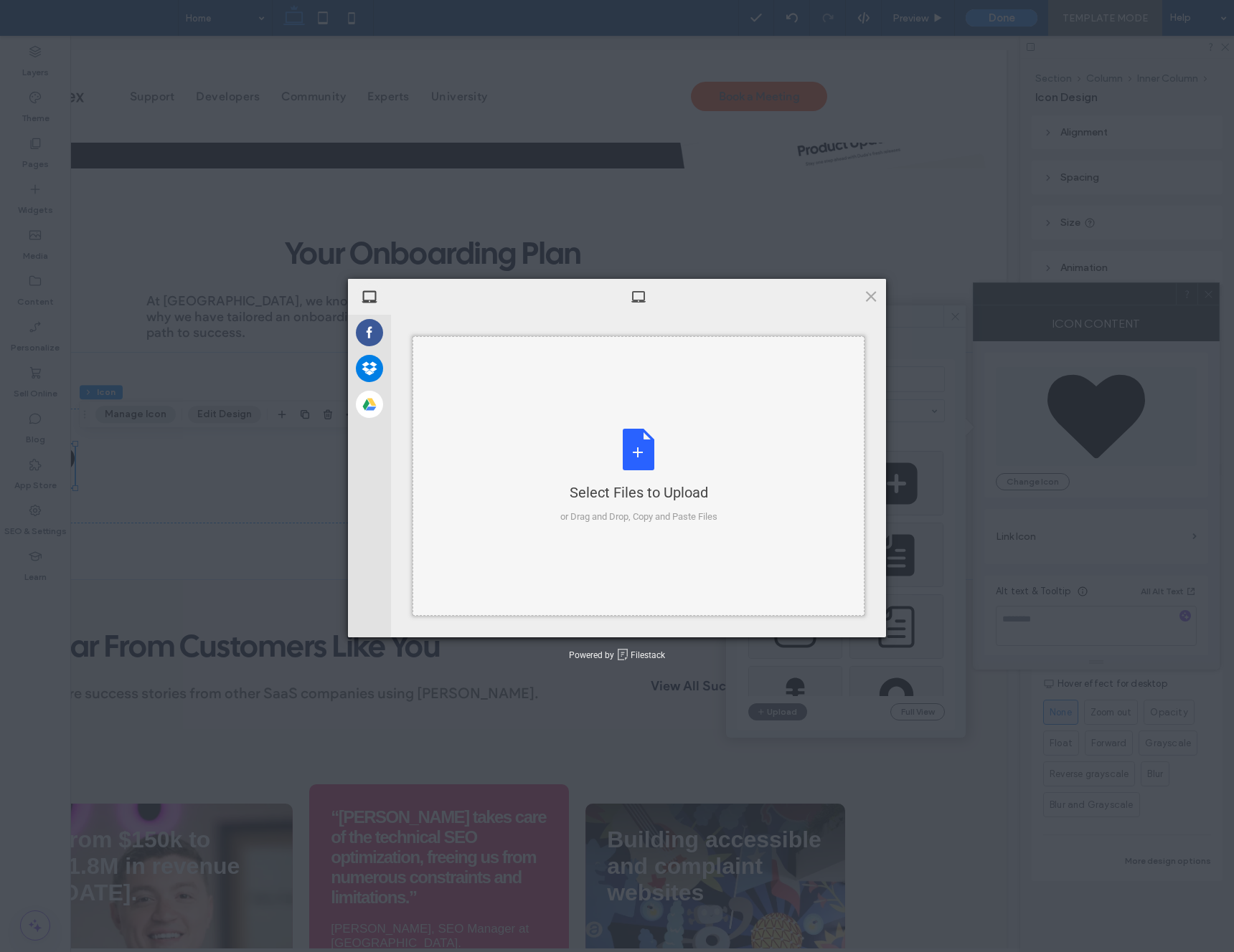
click at [659, 444] on div "Select Files to Upload or Drag and Drop, Copy and Paste Files" at bounding box center [639, 477] width 157 height 96
click at [678, 433] on div "Select Files to Upload or Drag and Drop, Copy and Paste Files" at bounding box center [639, 477] width 157 height 96
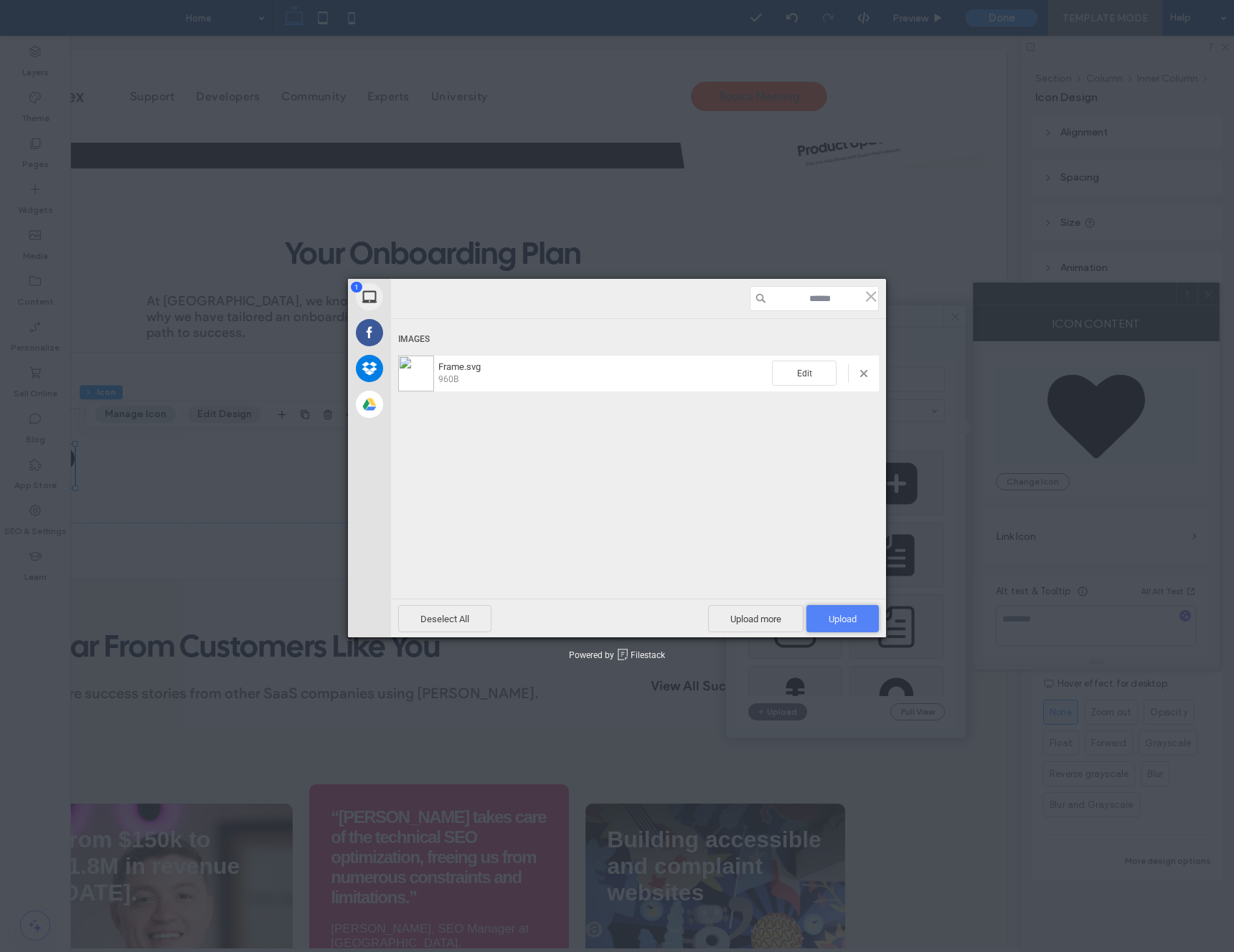
click at [869, 617] on span "Upload 1" at bounding box center [843, 619] width 73 height 27
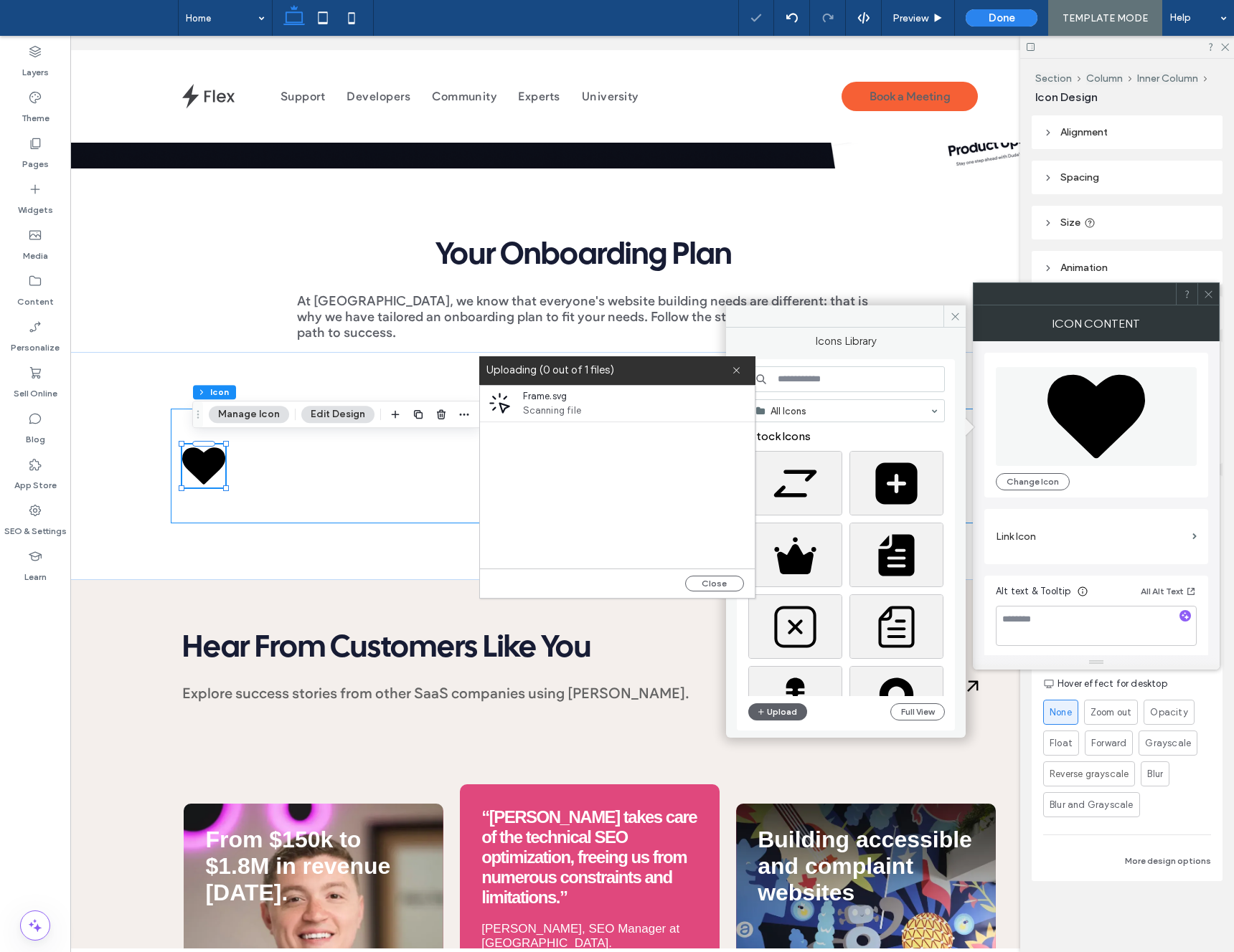
scroll to position [0, 53]
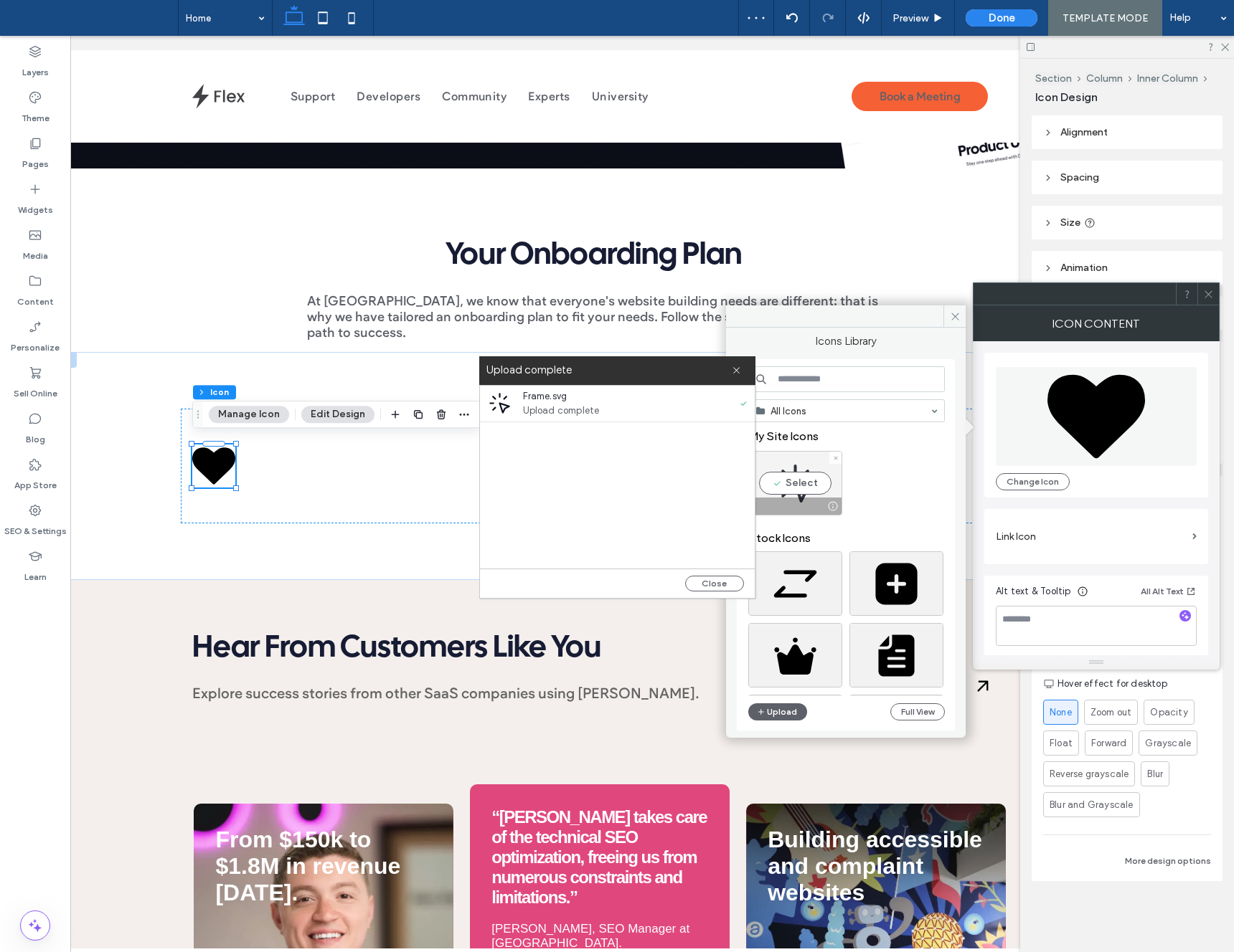
click at [790, 473] on div "Select" at bounding box center [795, 483] width 94 height 64
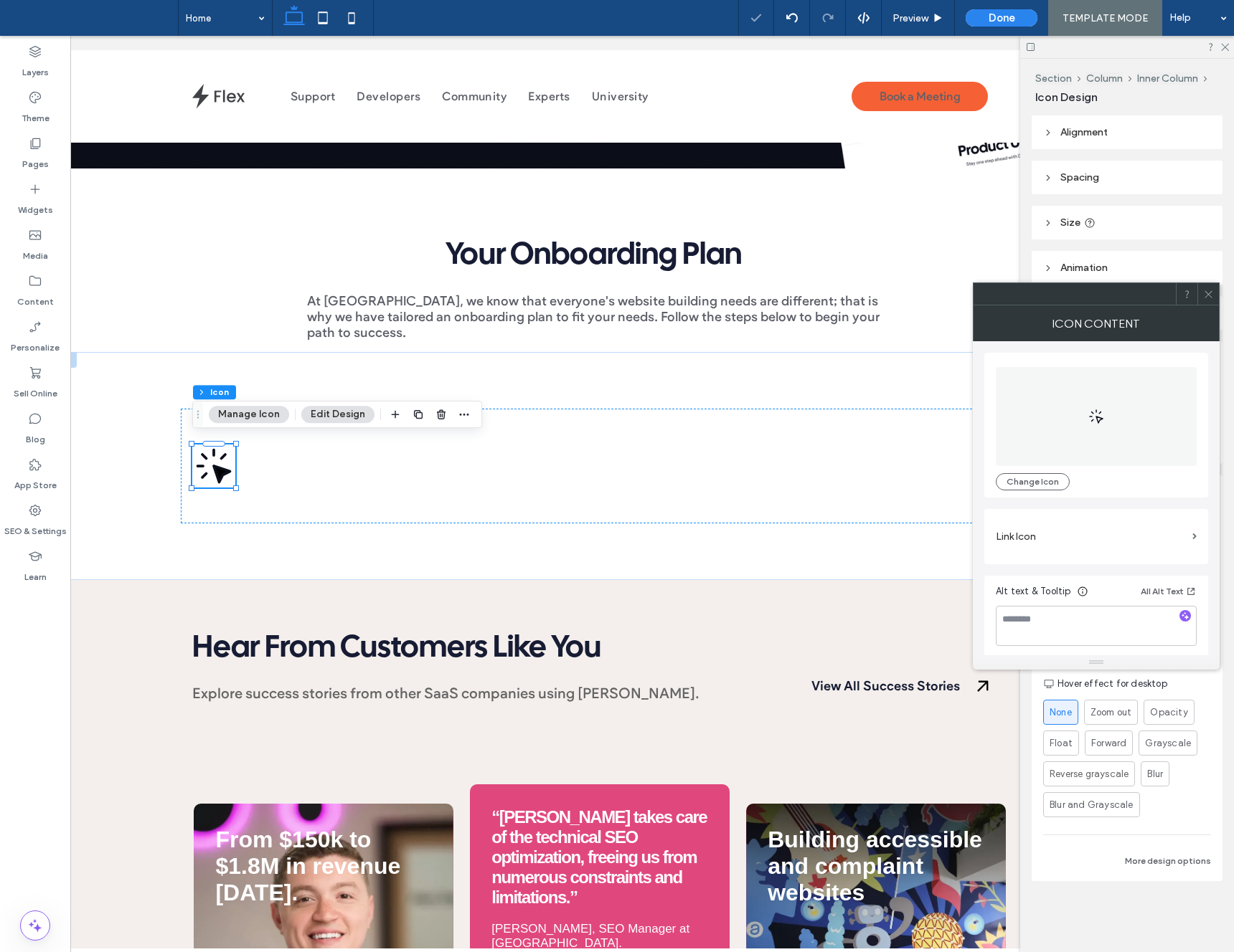
click at [1204, 296] on icon at bounding box center [1208, 294] width 11 height 11
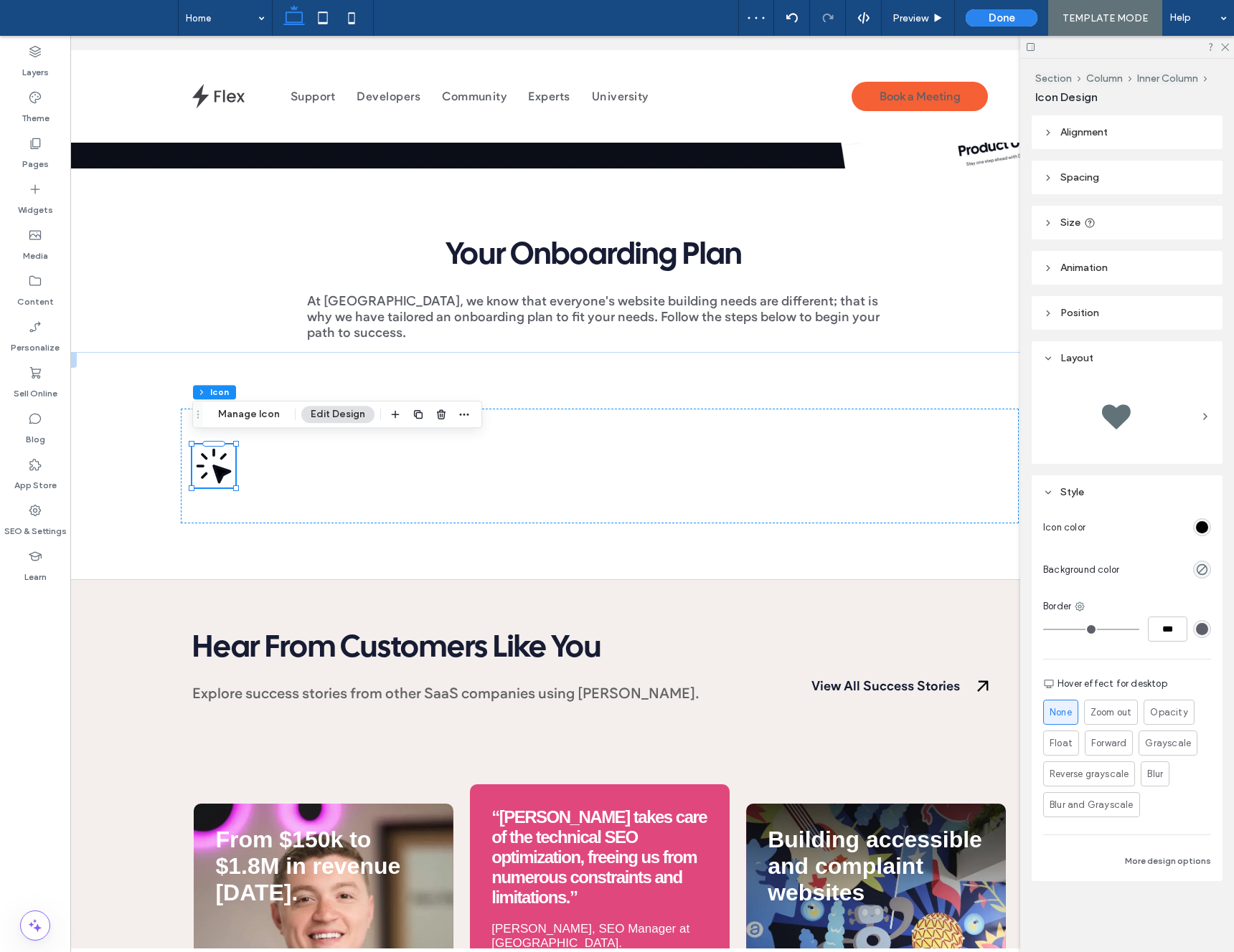
click at [1200, 528] on div "rgb(0, 0, 0)" at bounding box center [1201, 527] width 12 height 12
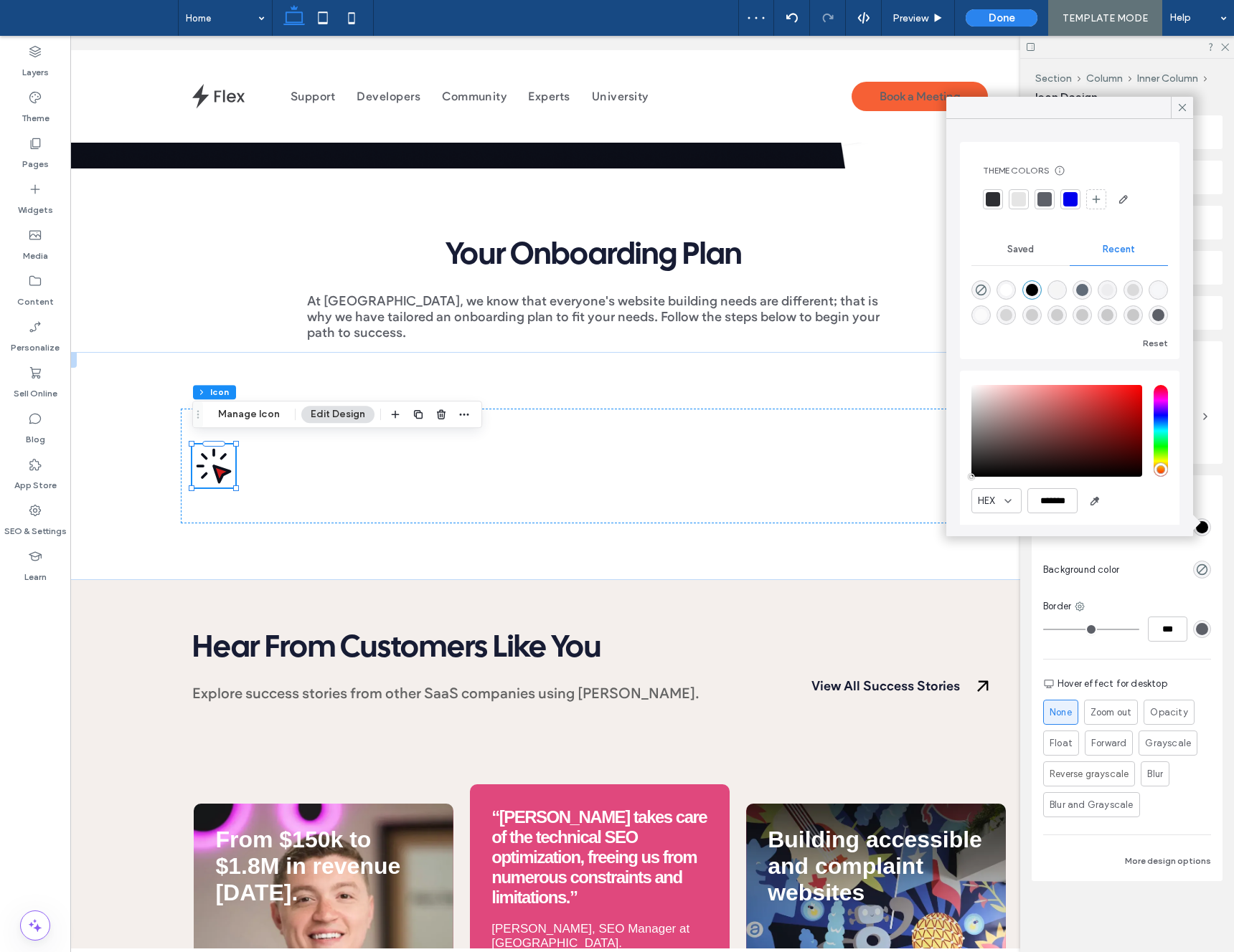
type input "*******"
click at [1118, 404] on div "saturation and value" at bounding box center [1057, 431] width 171 height 92
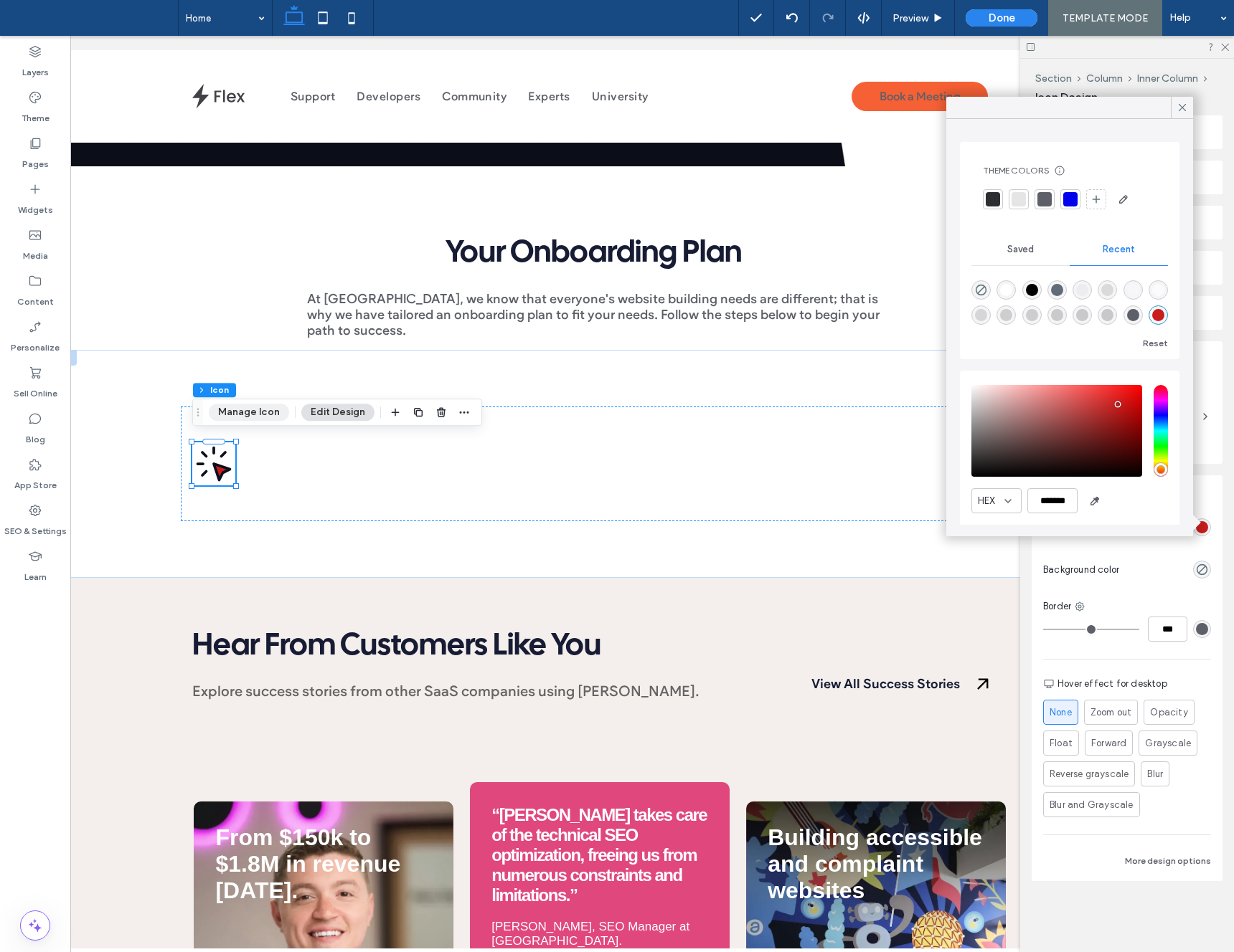
click at [231, 410] on button "Manage Icon" at bounding box center [249, 413] width 80 height 17
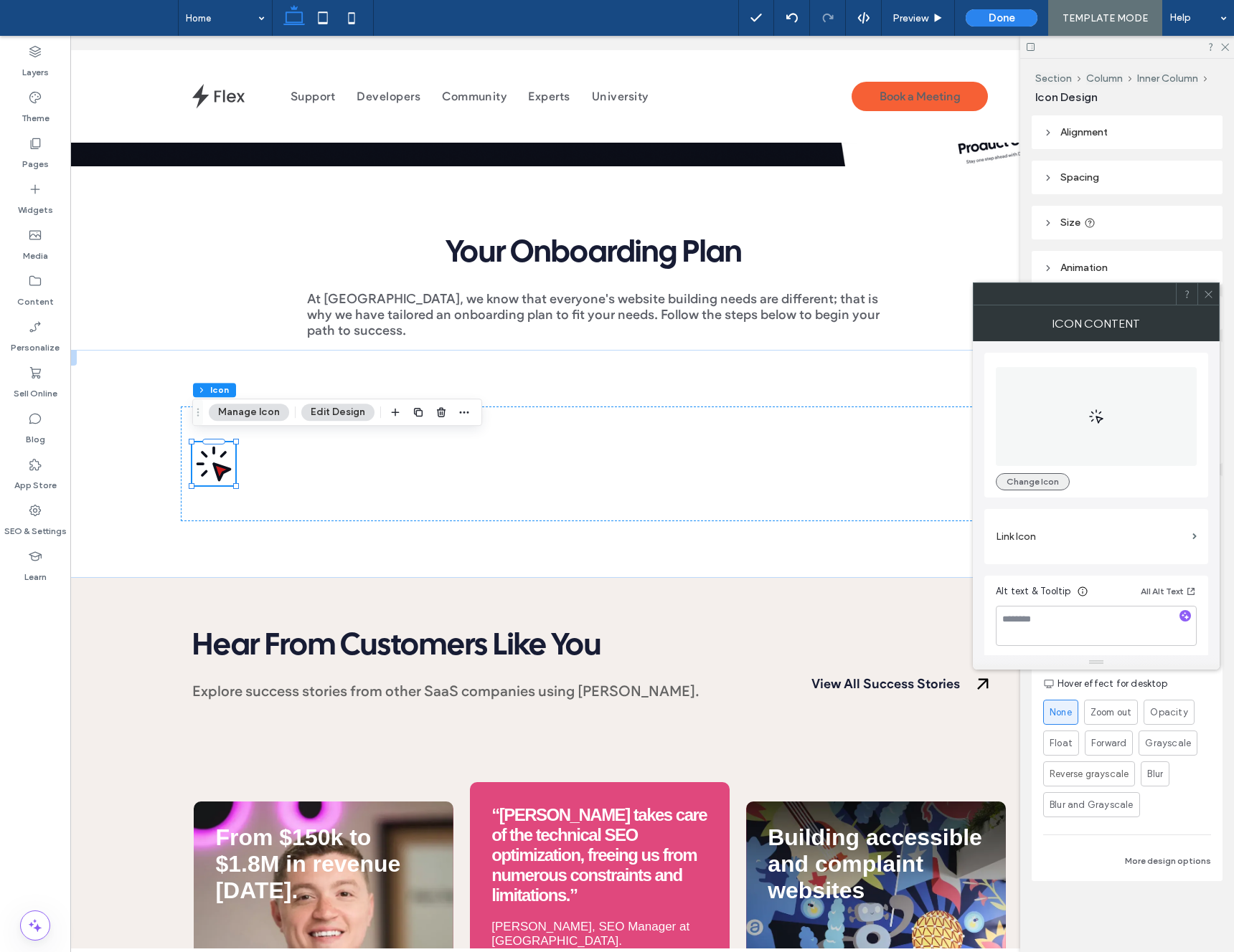
click at [1030, 486] on button "Change Icon" at bounding box center [1032, 482] width 74 height 17
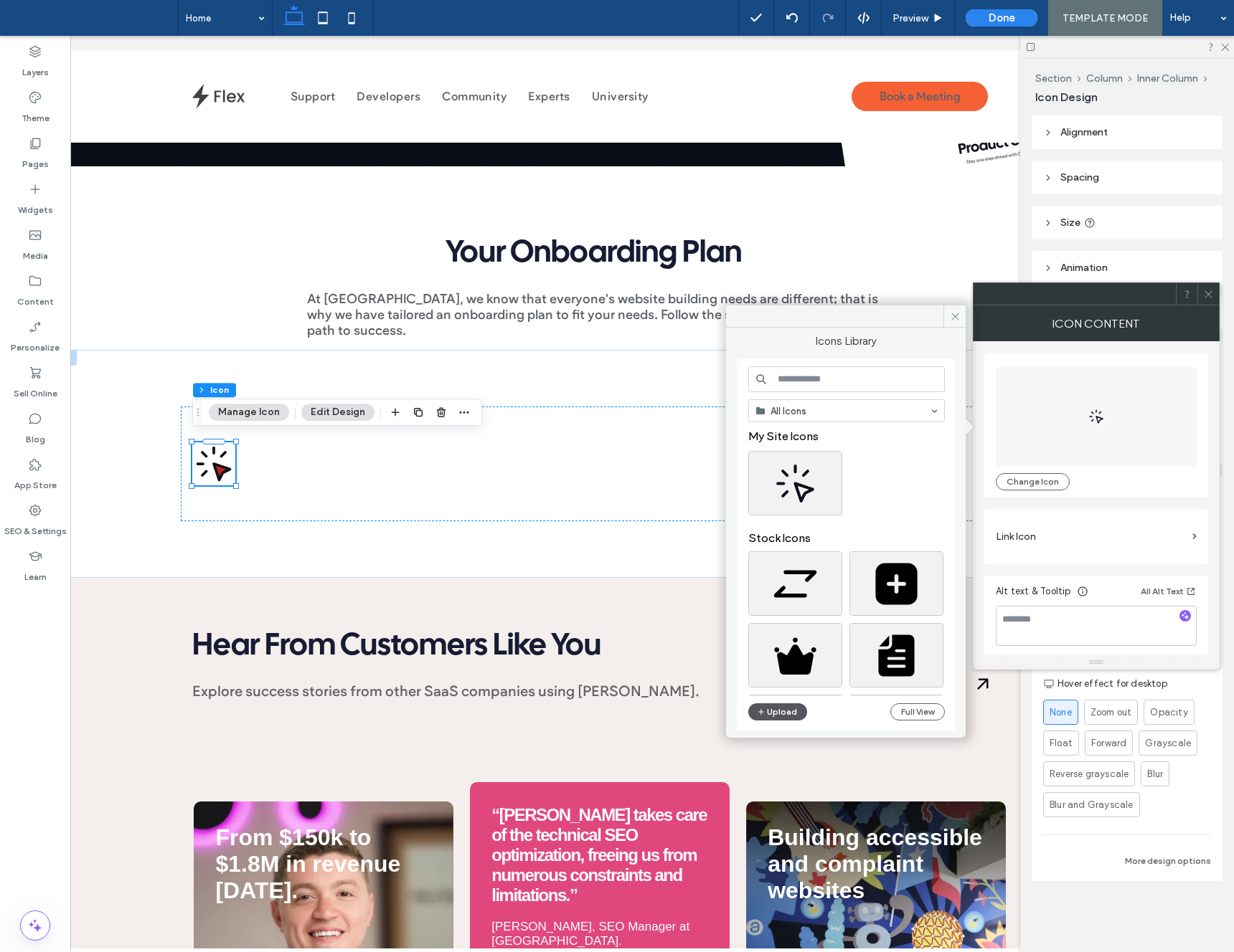
click at [787, 712] on button "Upload" at bounding box center [777, 713] width 58 height 17
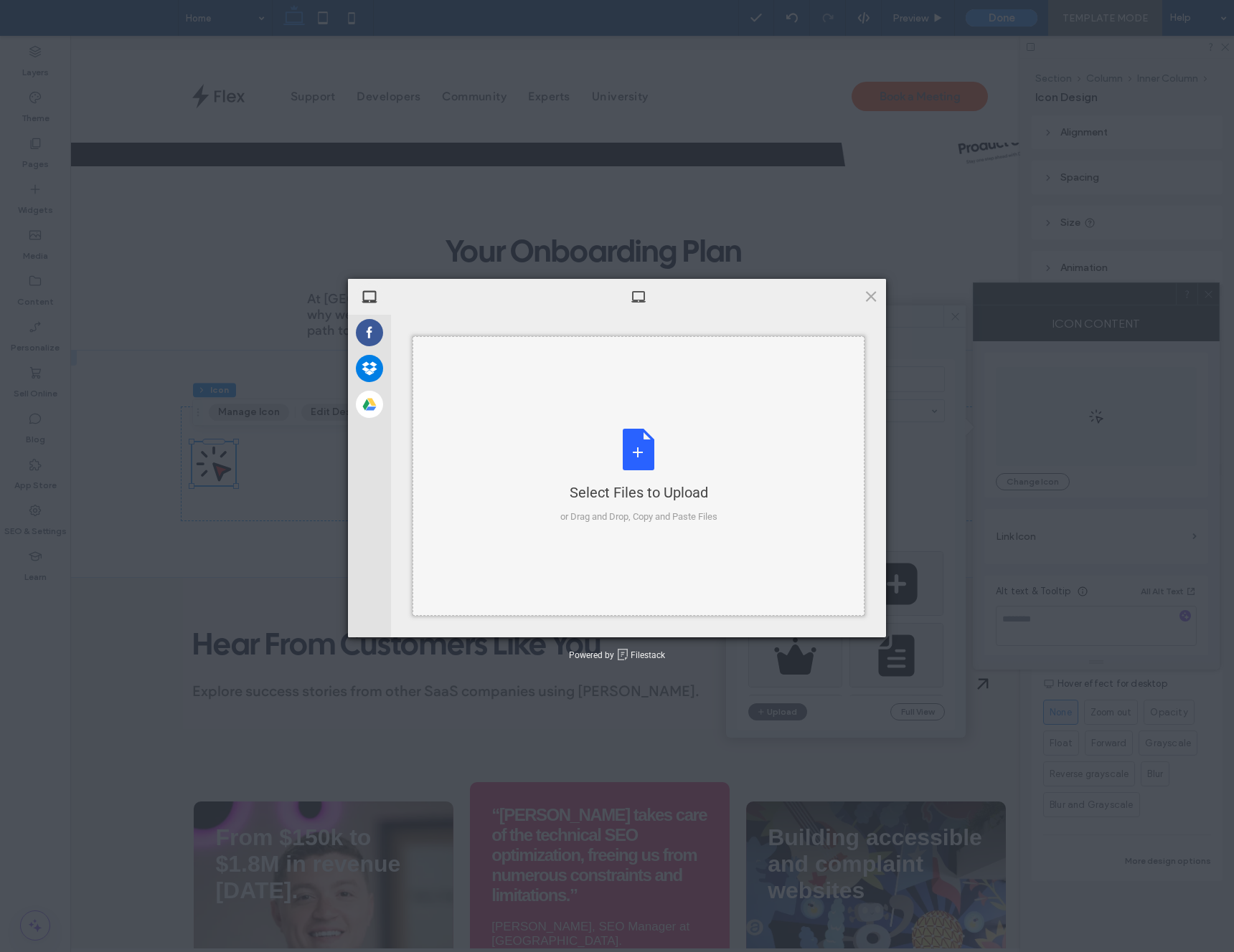
click at [643, 456] on div "Select Files to Upload or Drag and Drop, Copy and Paste Files" at bounding box center [639, 477] width 157 height 96
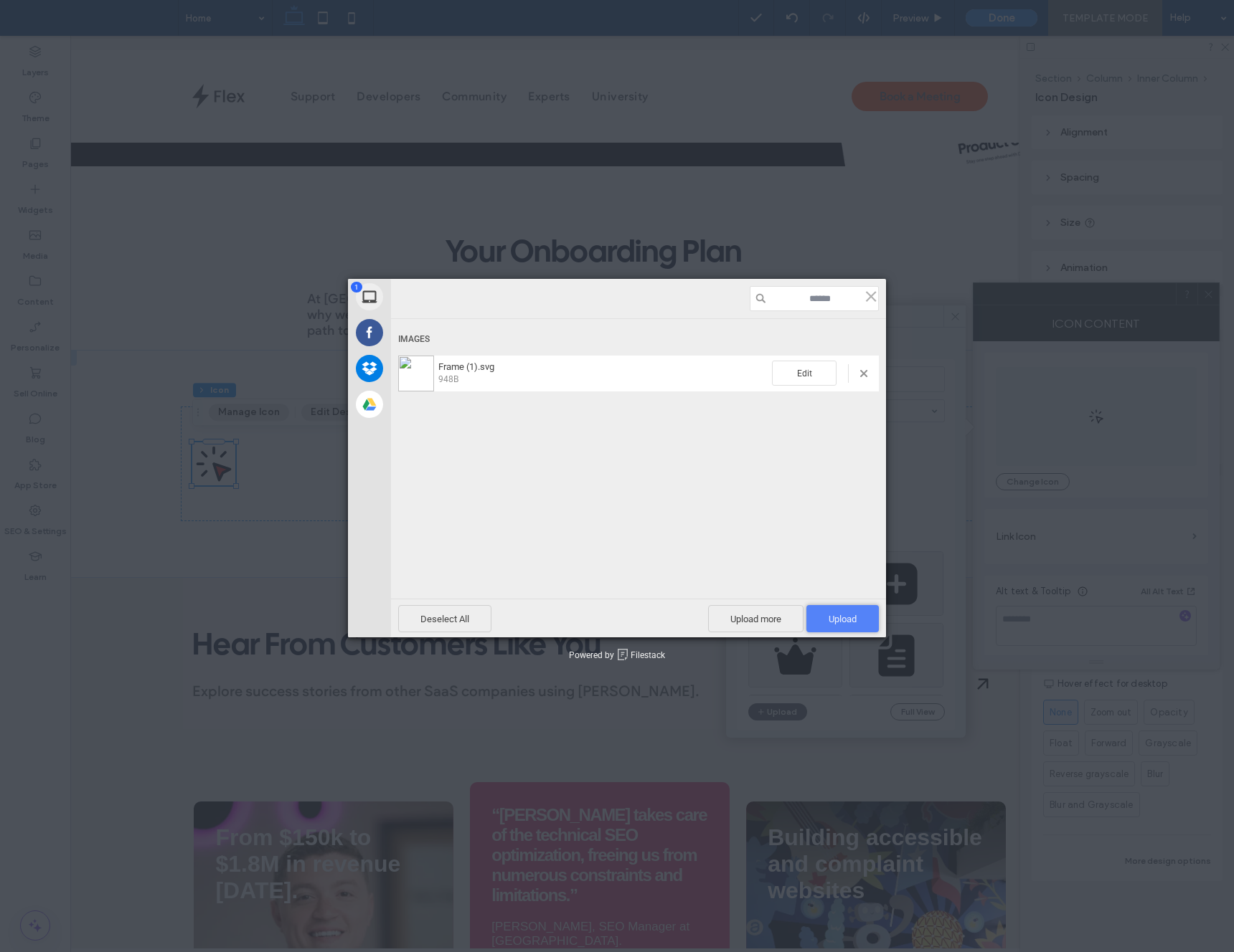
click at [847, 623] on span "Upload 1" at bounding box center [842, 619] width 28 height 11
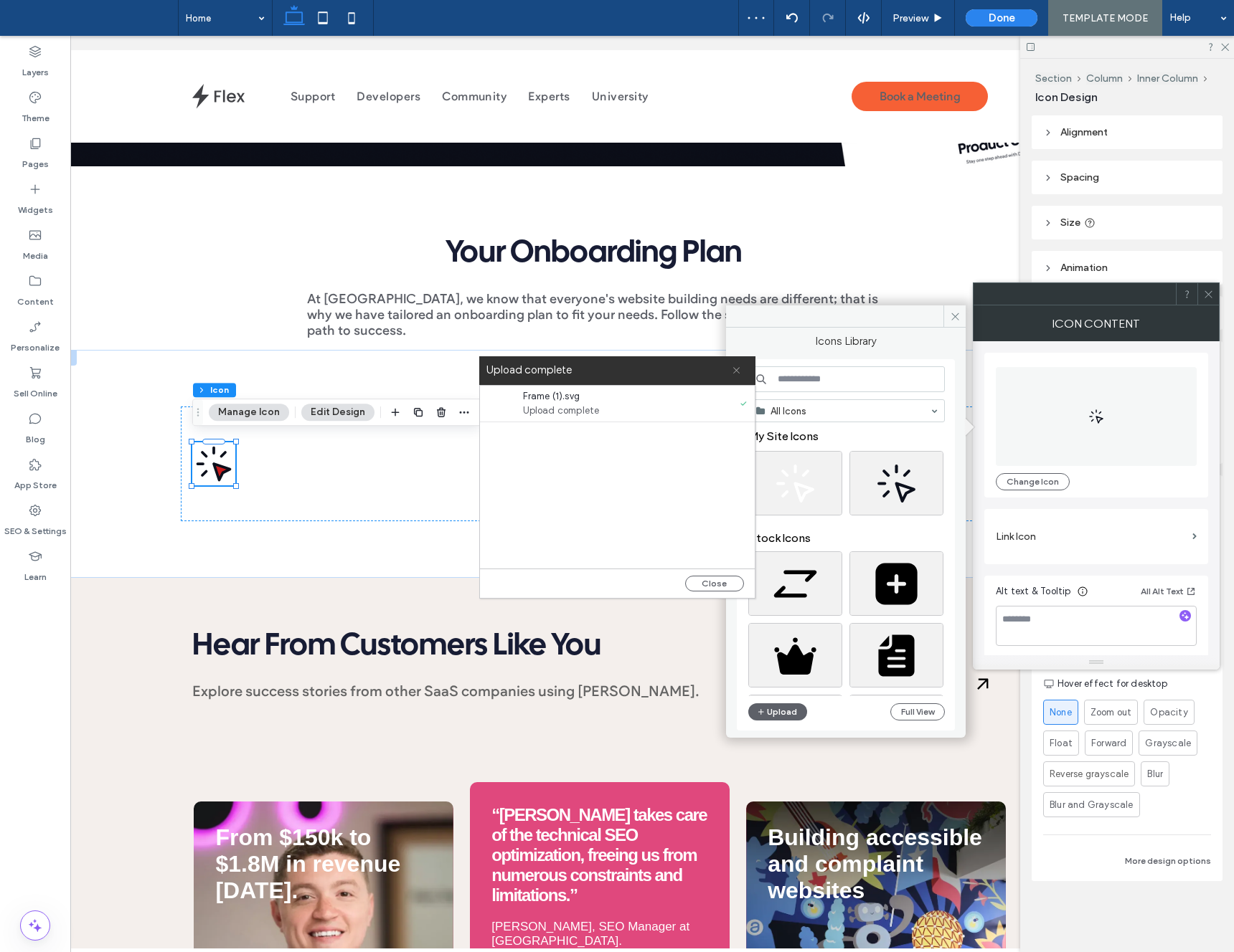
click at [739, 371] on icon at bounding box center [737, 371] width 10 height 10
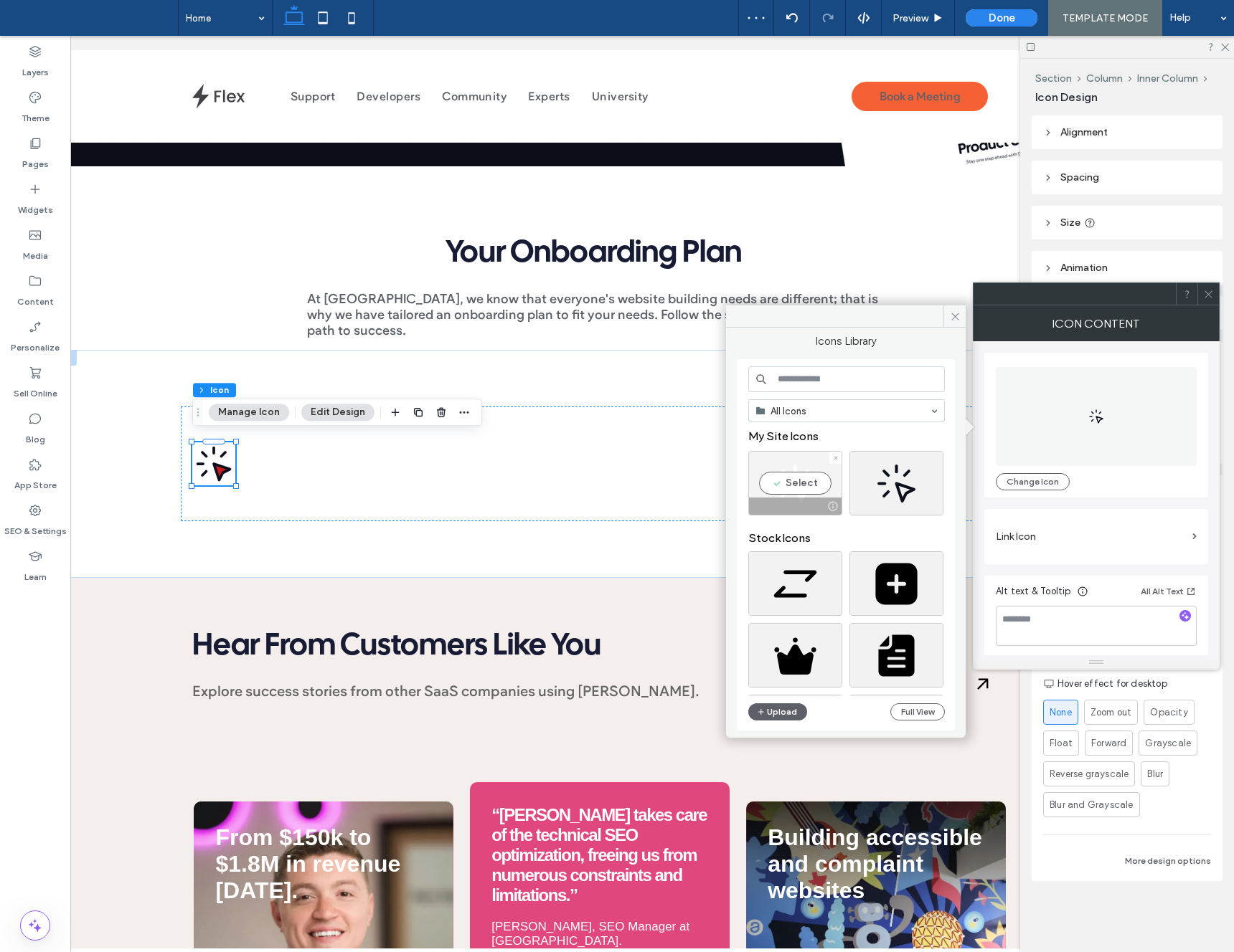
click at [805, 457] on div "Select" at bounding box center [795, 483] width 94 height 64
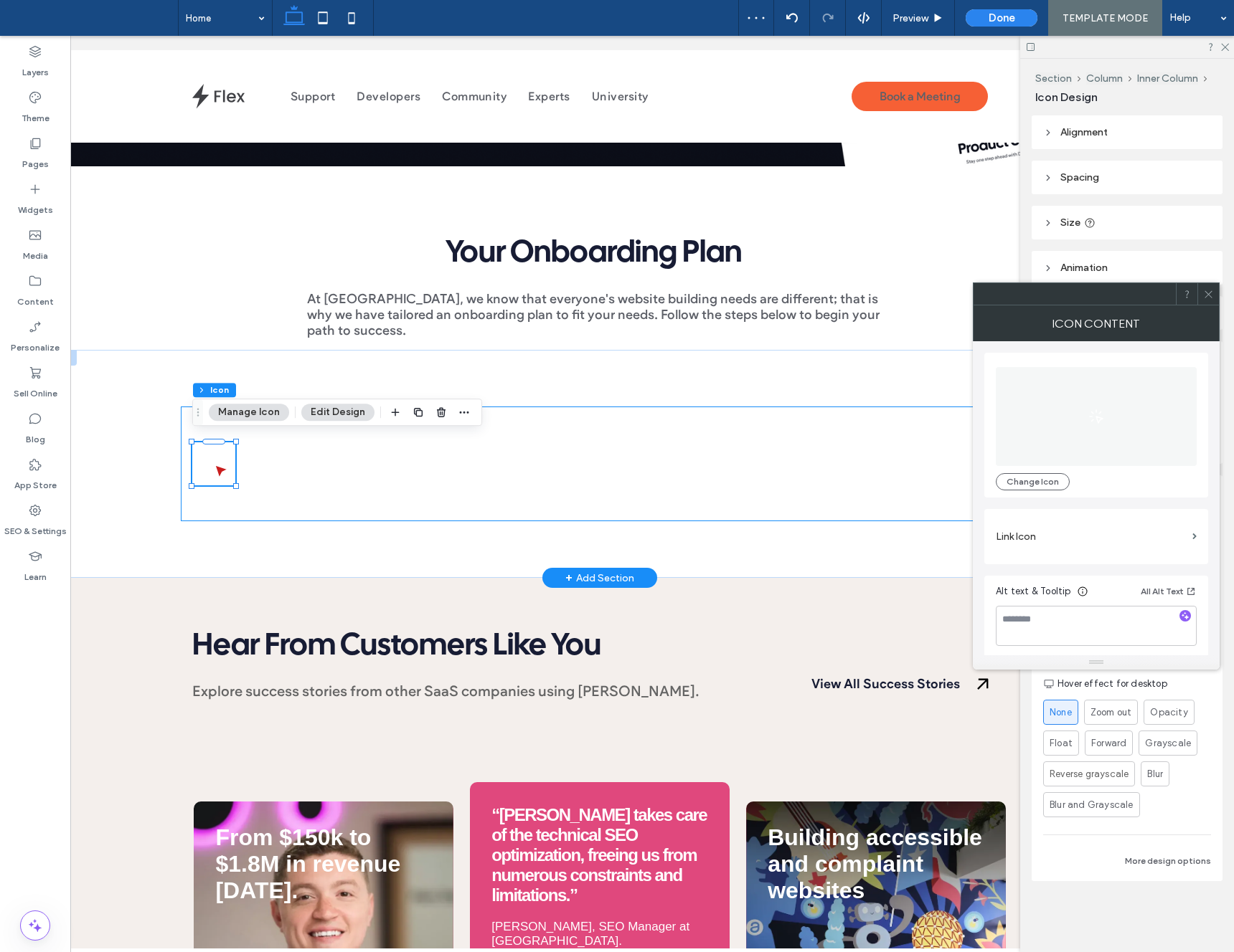
scroll to position [0, 36]
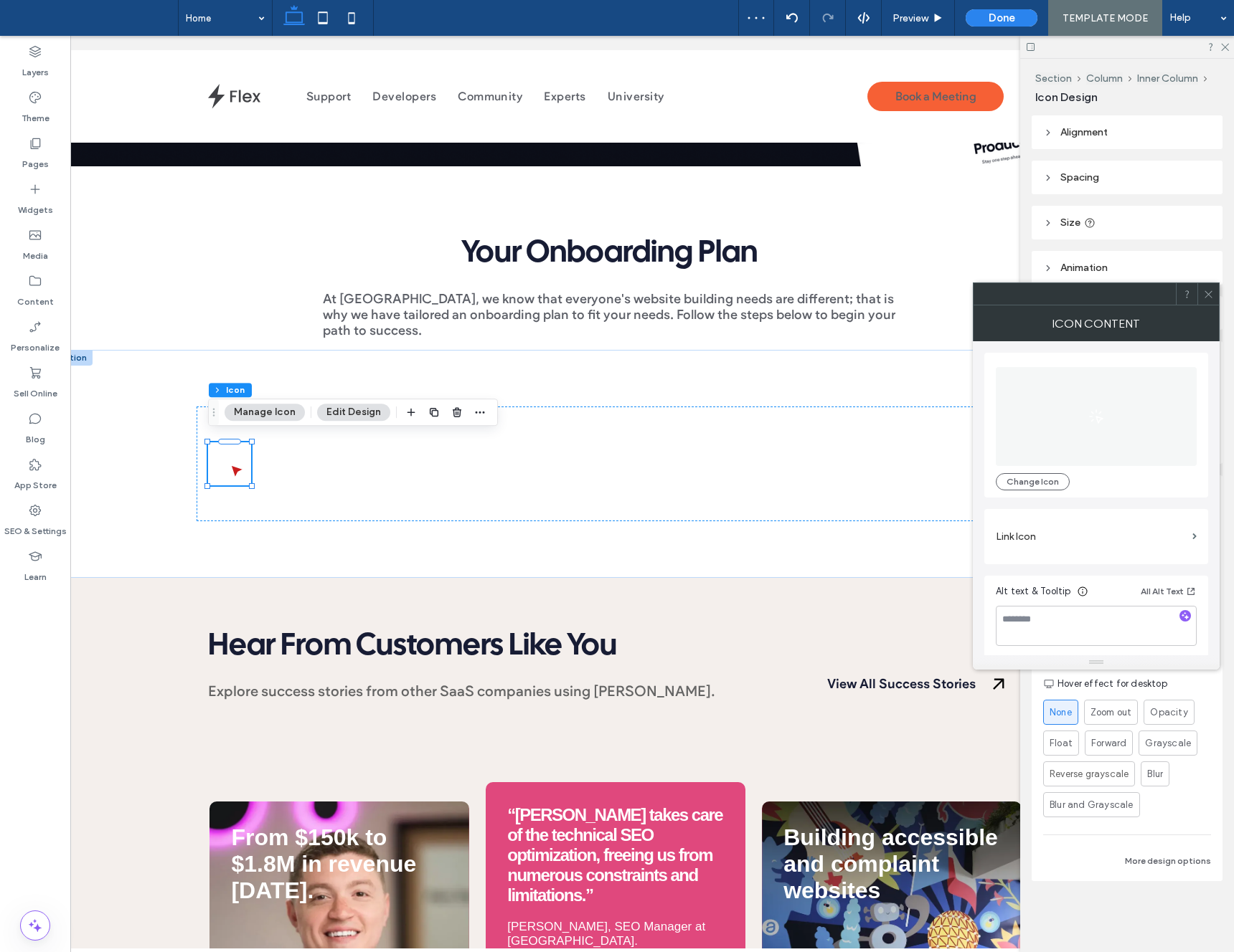
click at [1207, 296] on use at bounding box center [1207, 293] width 7 height 7
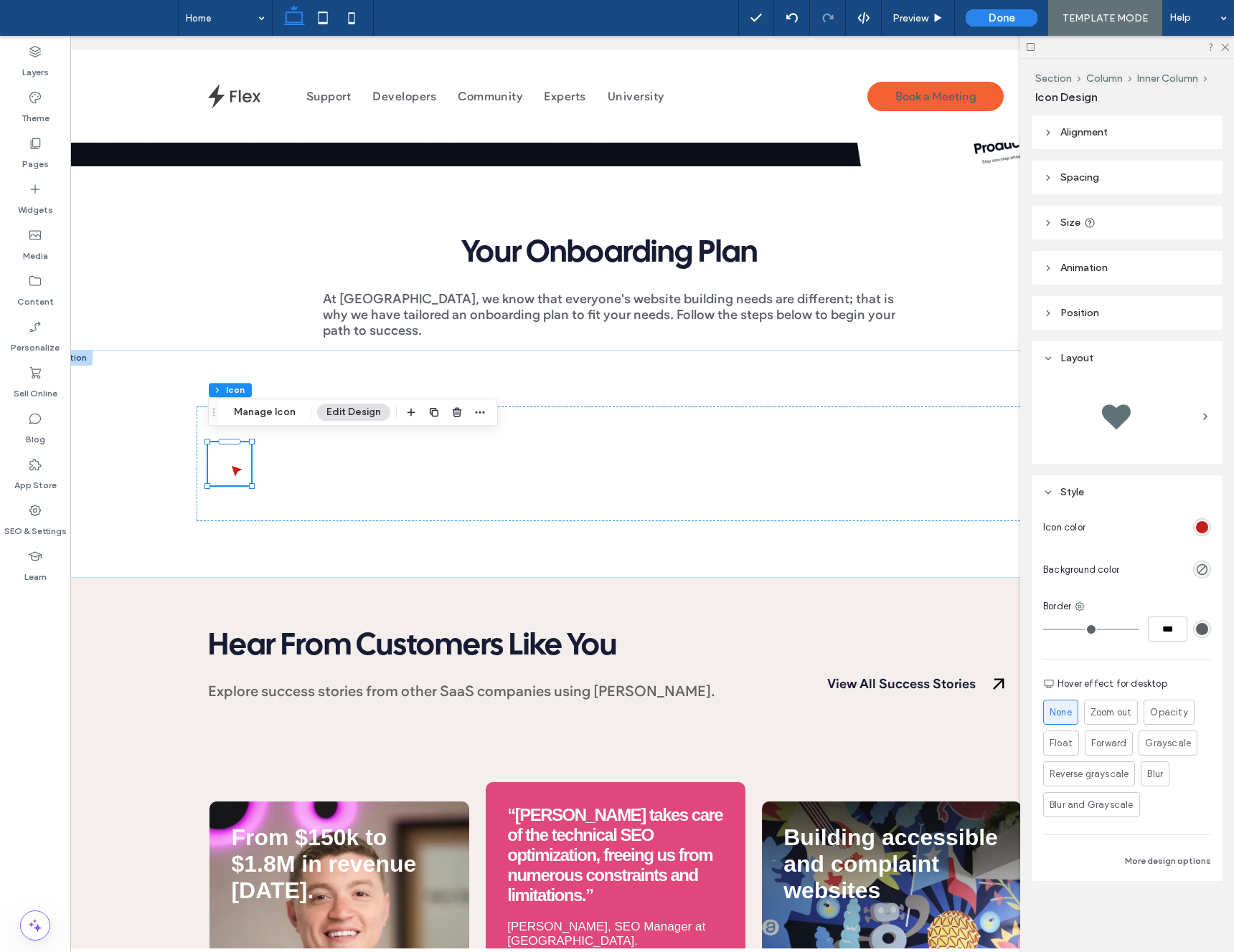
click at [1202, 527] on div "rgb(201, 29, 29)" at bounding box center [1201, 527] width 12 height 12
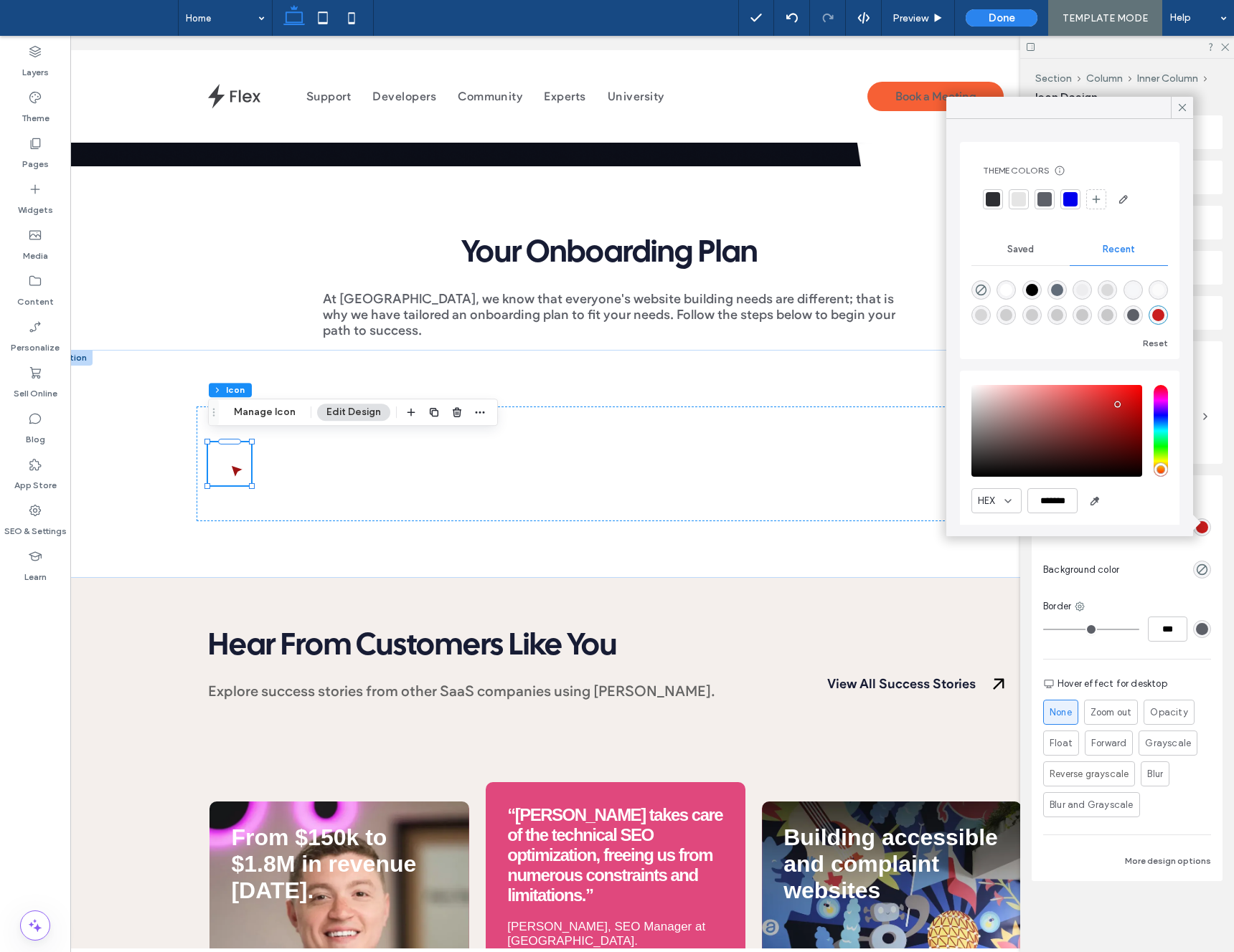
drag, startPoint x: 1121, startPoint y: 420, endPoint x: 1124, endPoint y: 432, distance: 12.4
click at [1121, 421] on div "saturation and value" at bounding box center [1057, 431] width 171 height 92
type input "*******"
drag, startPoint x: 1113, startPoint y: 443, endPoint x: 1016, endPoint y: 296, distance: 176.1
click at [1098, 484] on div "HEX ******* Opacity ****" at bounding box center [1069, 469] width 196 height 183
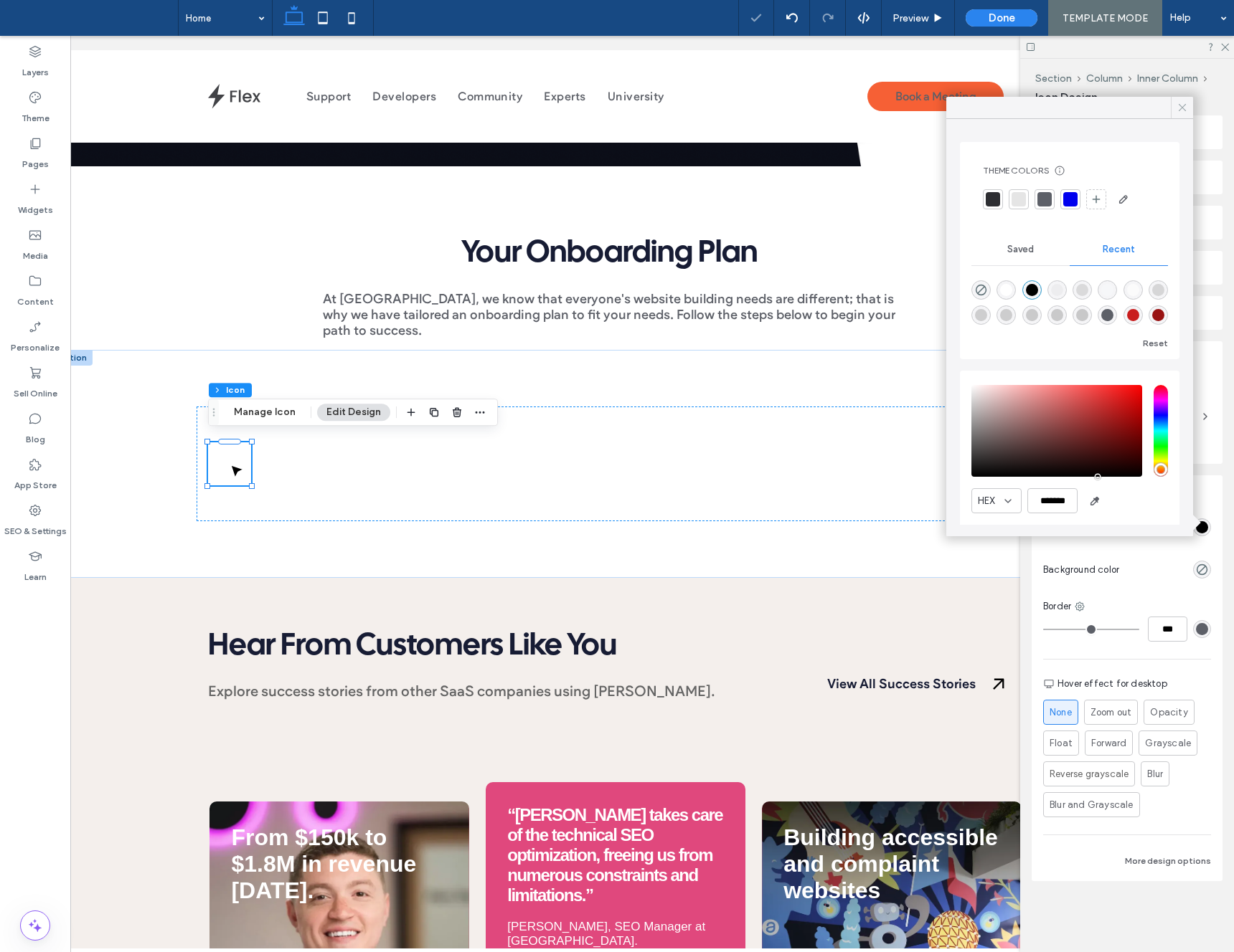
click at [1181, 106] on icon at bounding box center [1181, 107] width 12 height 12
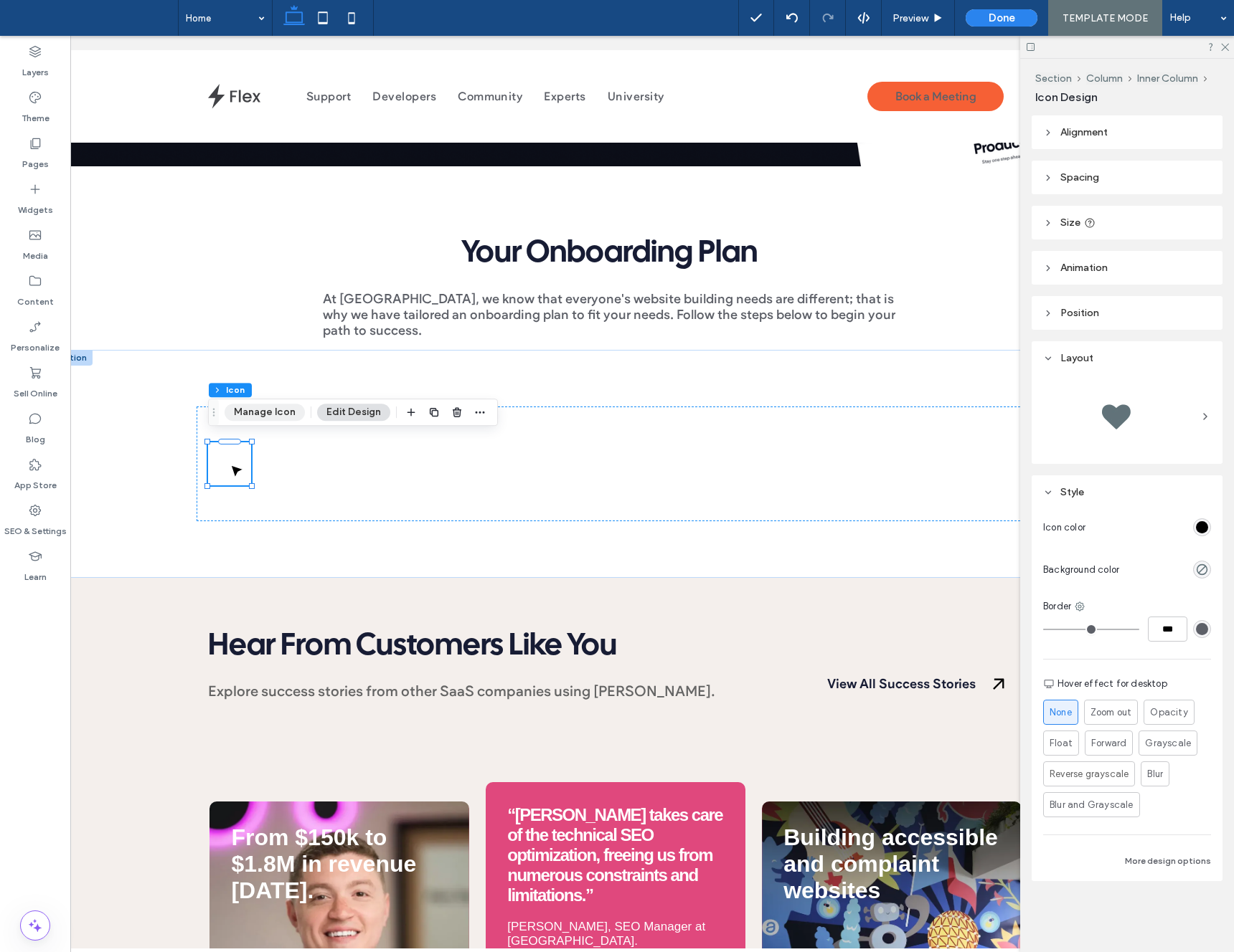
click at [266, 411] on button "Manage Icon" at bounding box center [264, 413] width 80 height 17
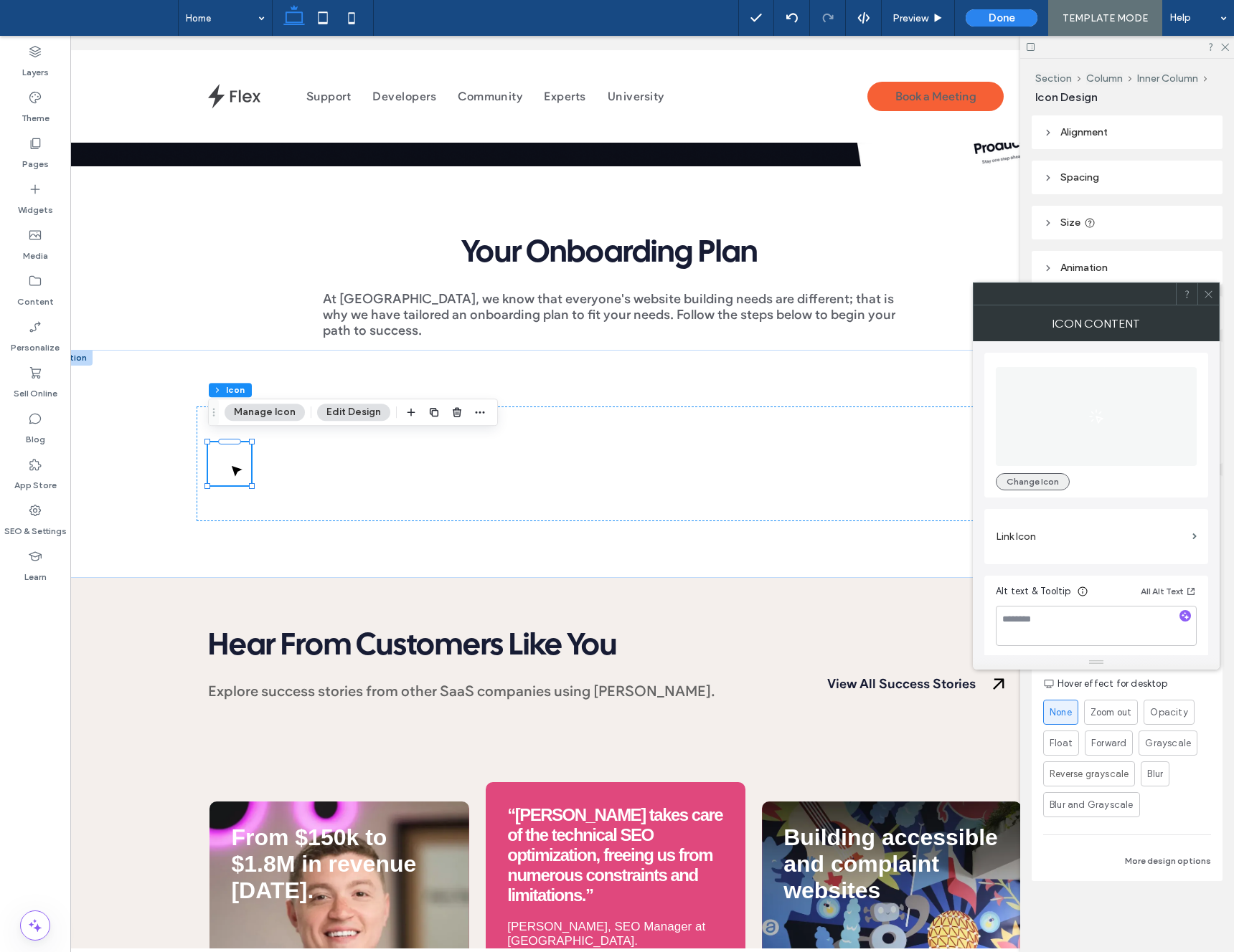
click at [1040, 481] on button "Change Icon" at bounding box center [1032, 482] width 74 height 17
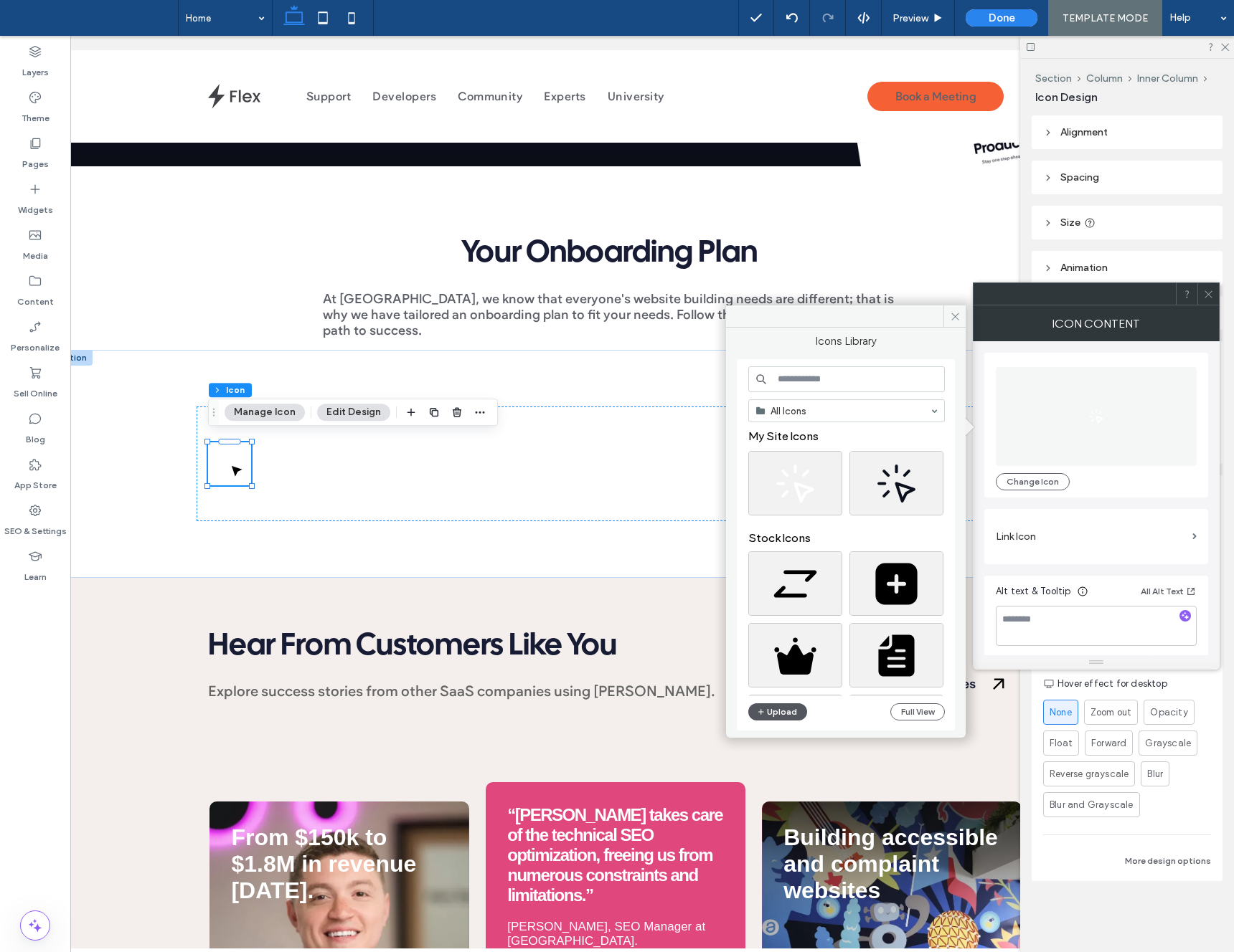
click at [787, 708] on button "Upload" at bounding box center [777, 713] width 58 height 17
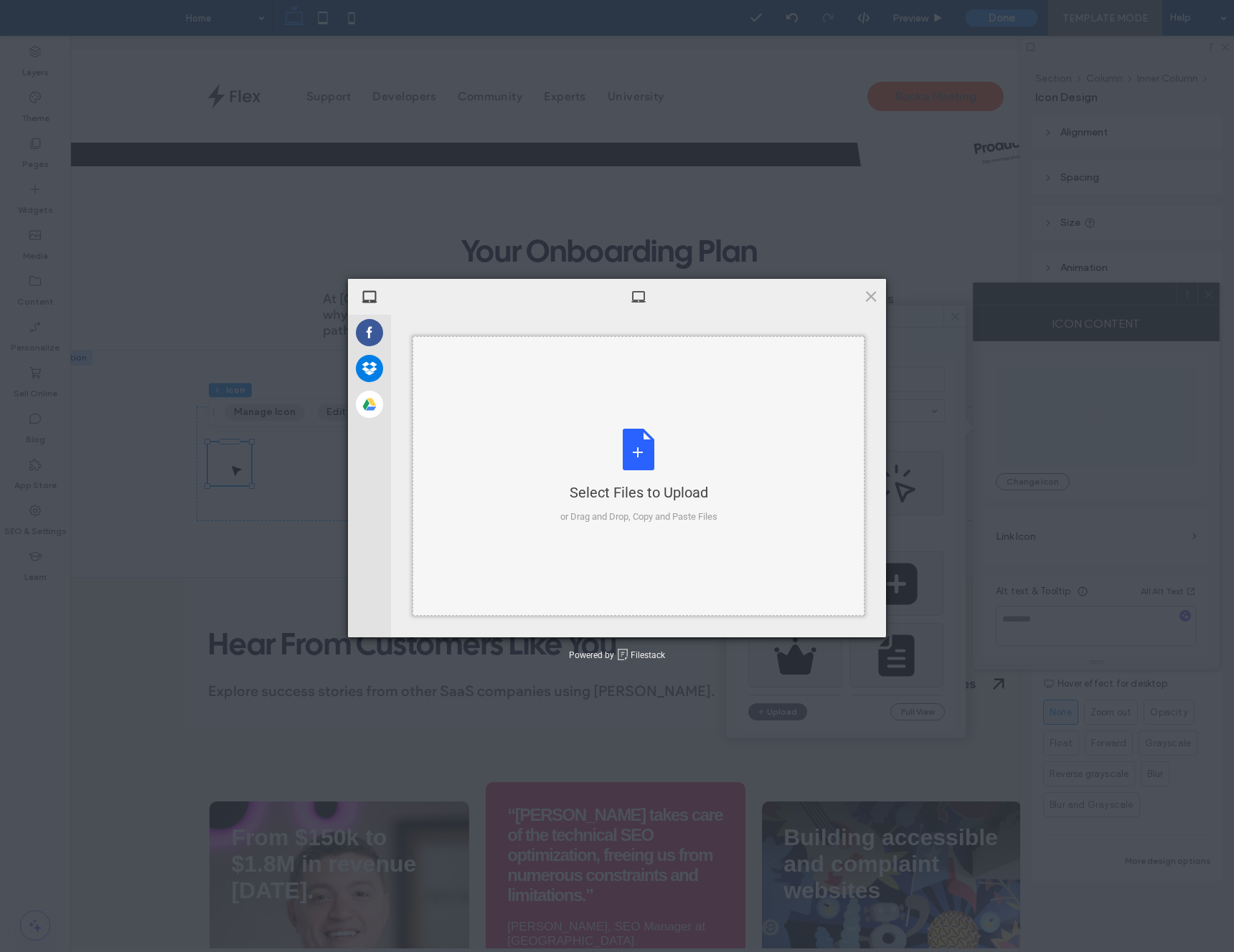
click at [618, 453] on div "Select Files to Upload or Drag and Drop, Copy and Paste Files" at bounding box center [639, 477] width 157 height 96
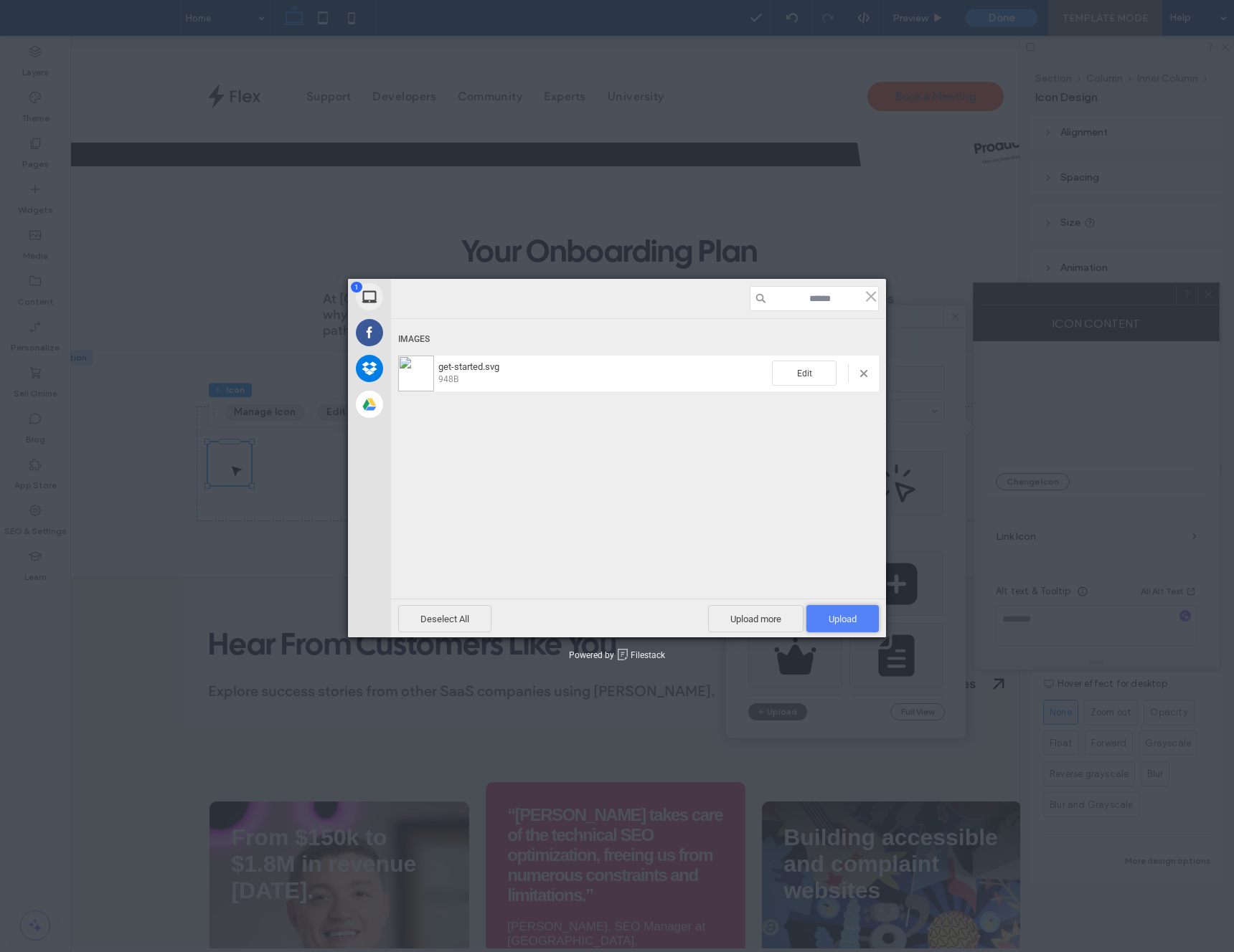
click at [847, 610] on span "Upload 1" at bounding box center [843, 619] width 73 height 27
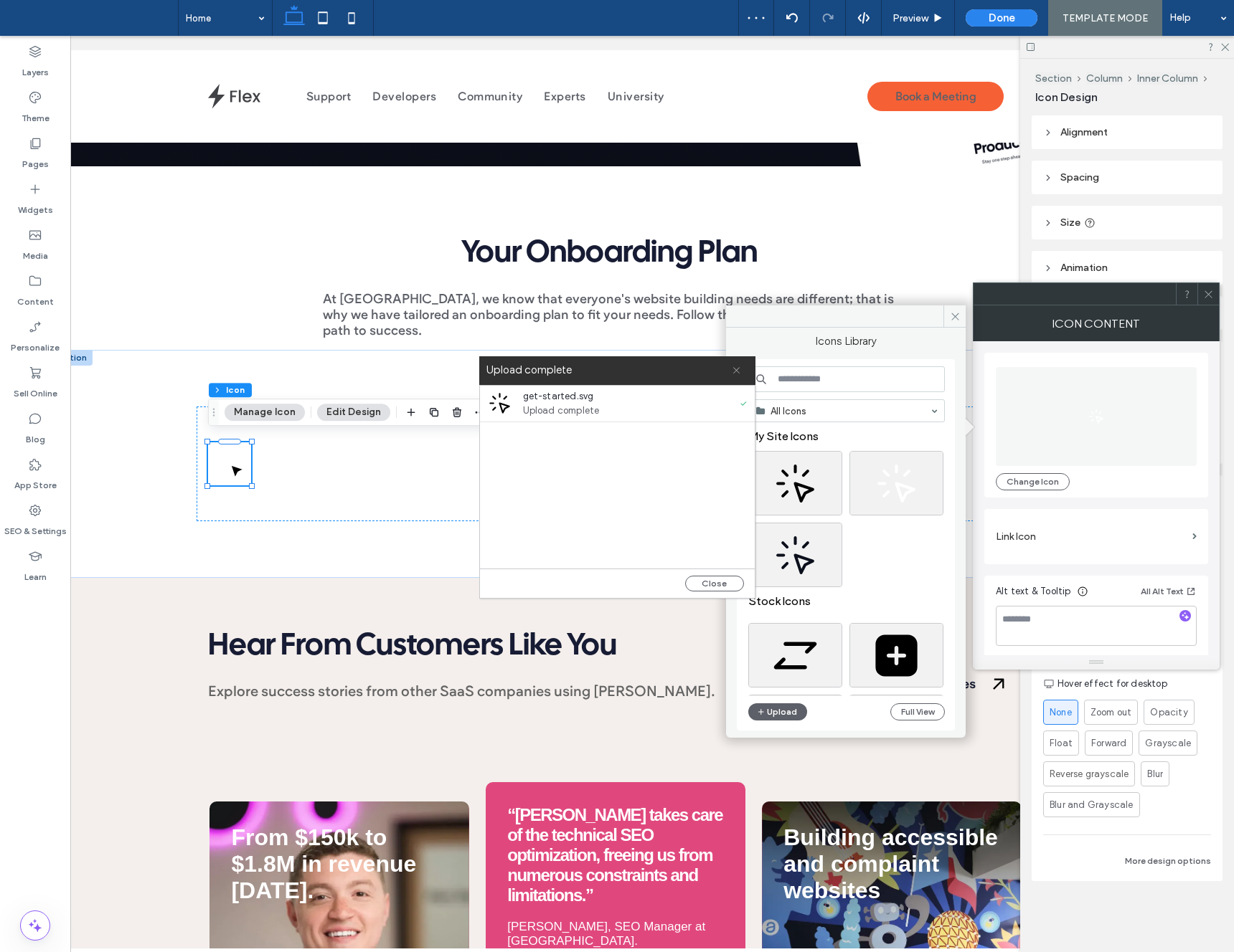
click at [736, 371] on use at bounding box center [736, 370] width 7 height 7
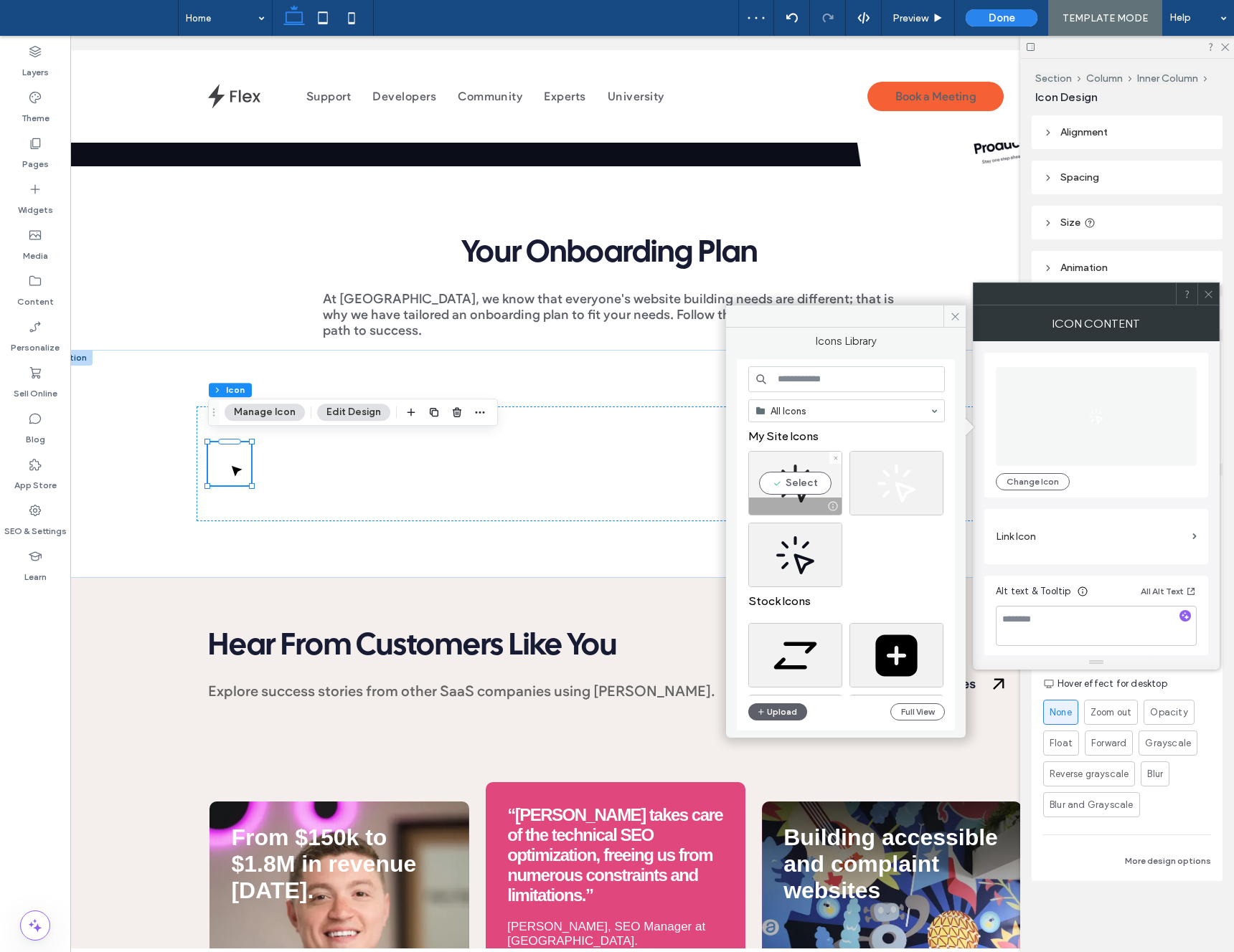
click at [799, 482] on div "Select" at bounding box center [795, 483] width 94 height 64
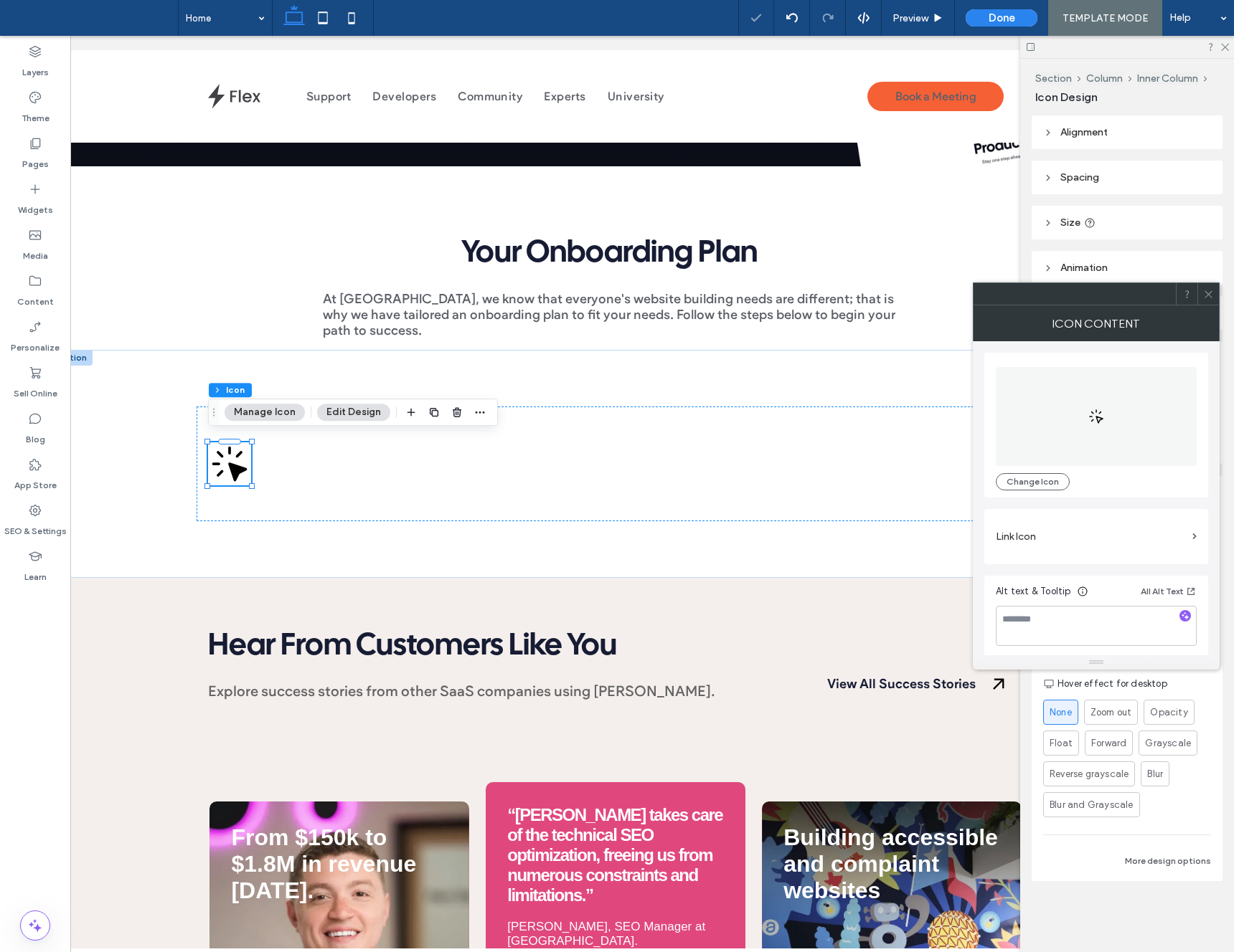
click at [1203, 298] on icon at bounding box center [1208, 294] width 11 height 11
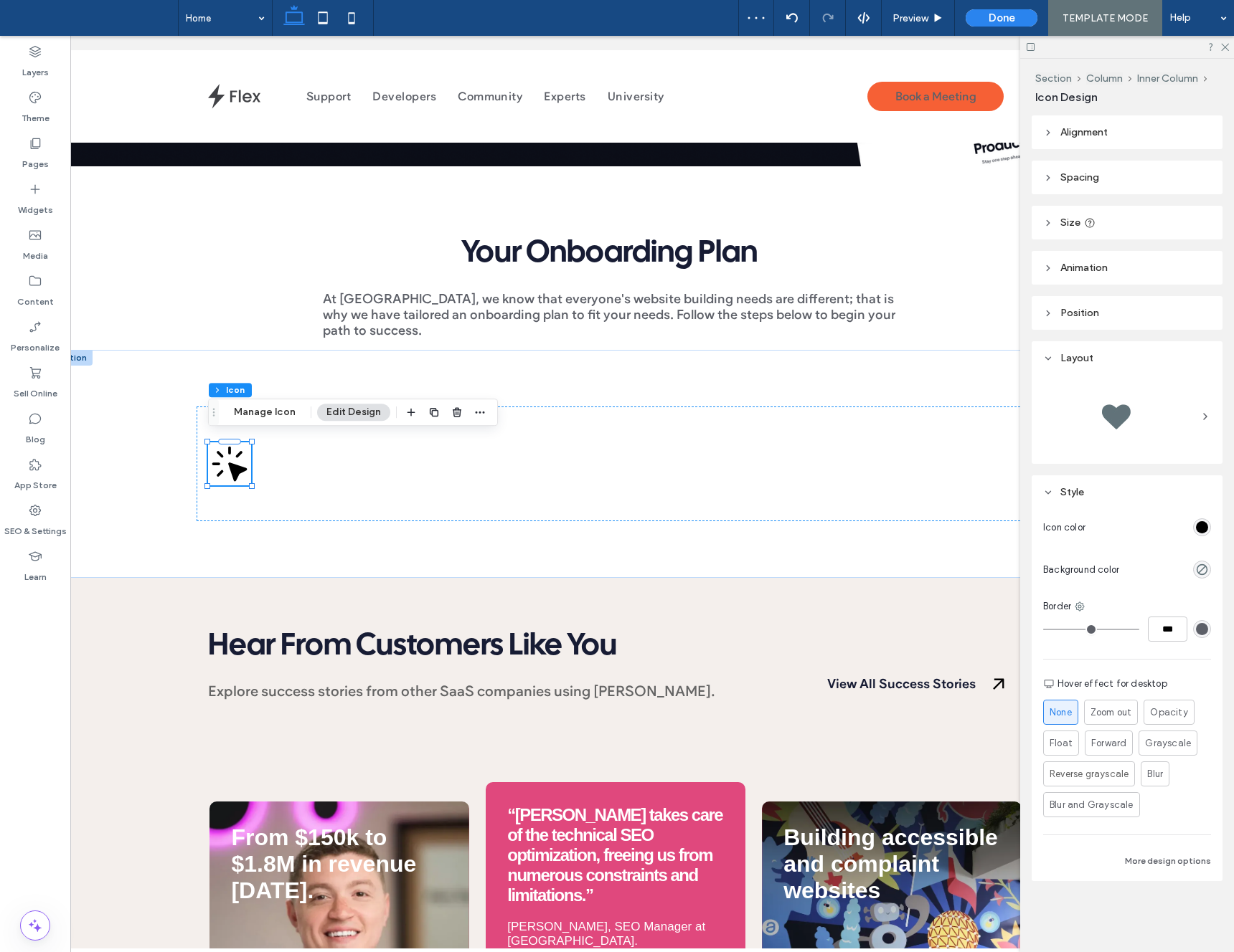
click at [1201, 526] on div "rgb(0, 0, 0)" at bounding box center [1201, 527] width 12 height 12
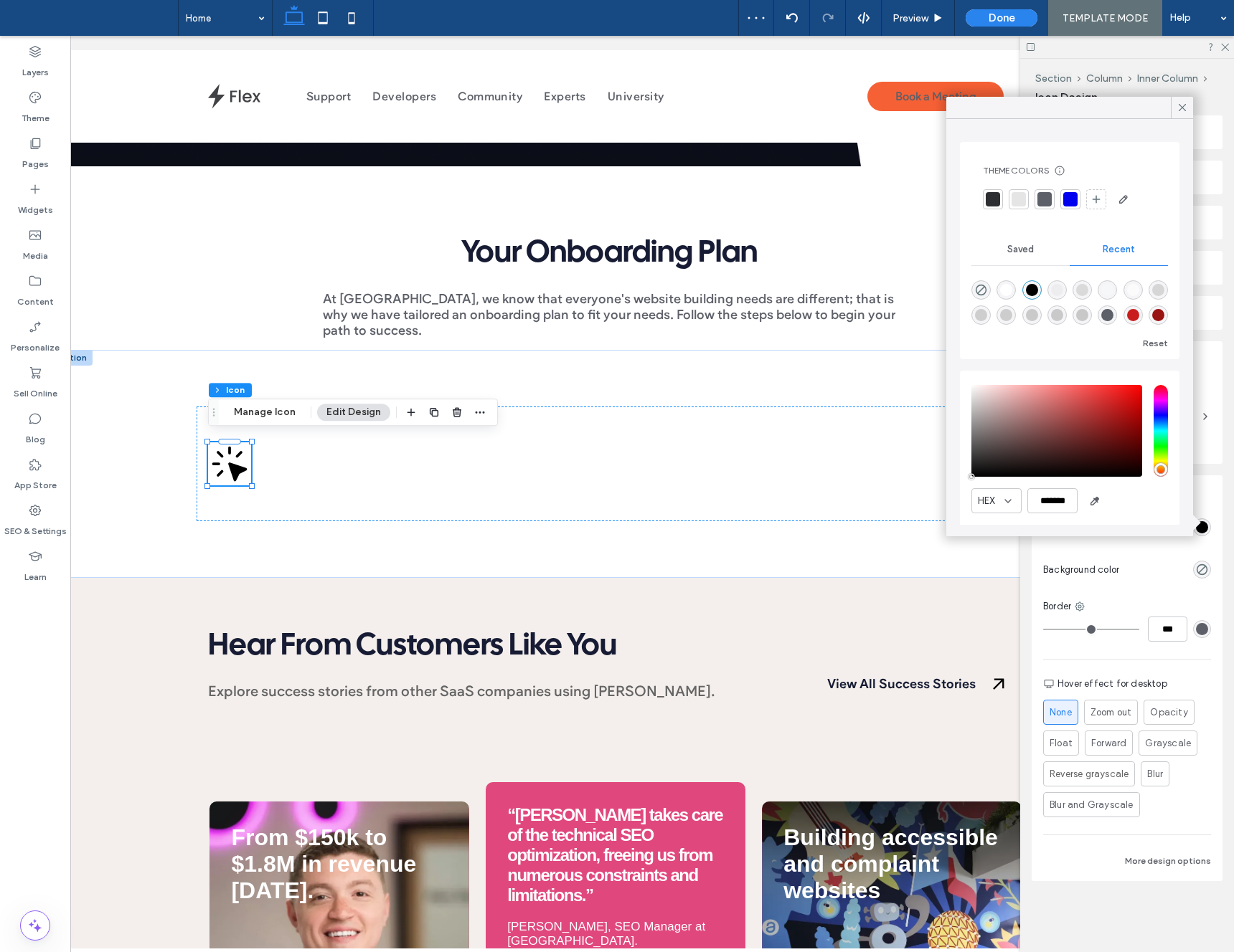
type input "*******"
click at [1112, 398] on div "saturation and value" at bounding box center [1057, 431] width 171 height 92
drag, startPoint x: 1181, startPoint y: 105, endPoint x: 1163, endPoint y: 168, distance: 65.5
click at [1181, 105] on icon at bounding box center [1181, 107] width 12 height 12
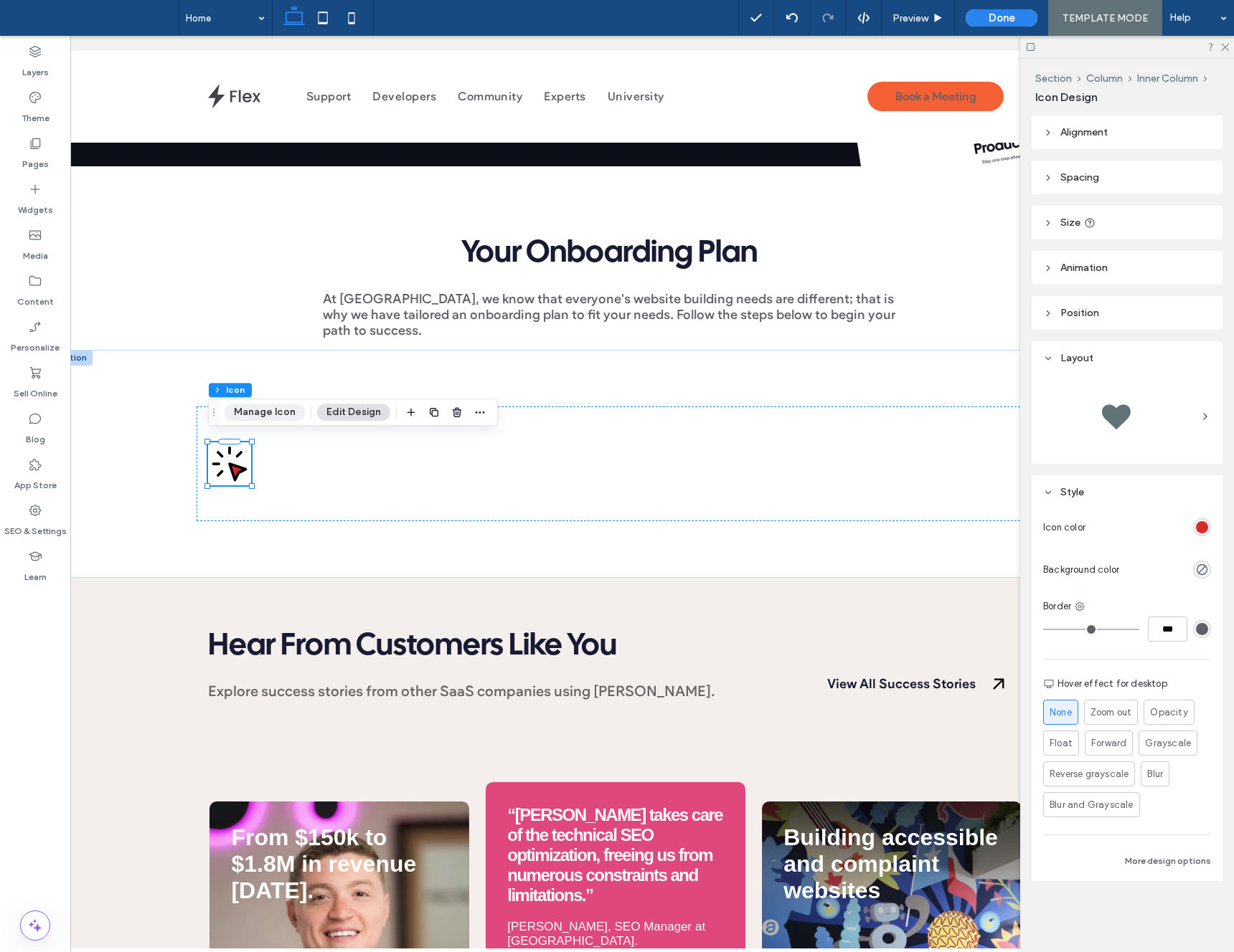
click at [271, 411] on button "Manage Icon" at bounding box center [264, 413] width 80 height 17
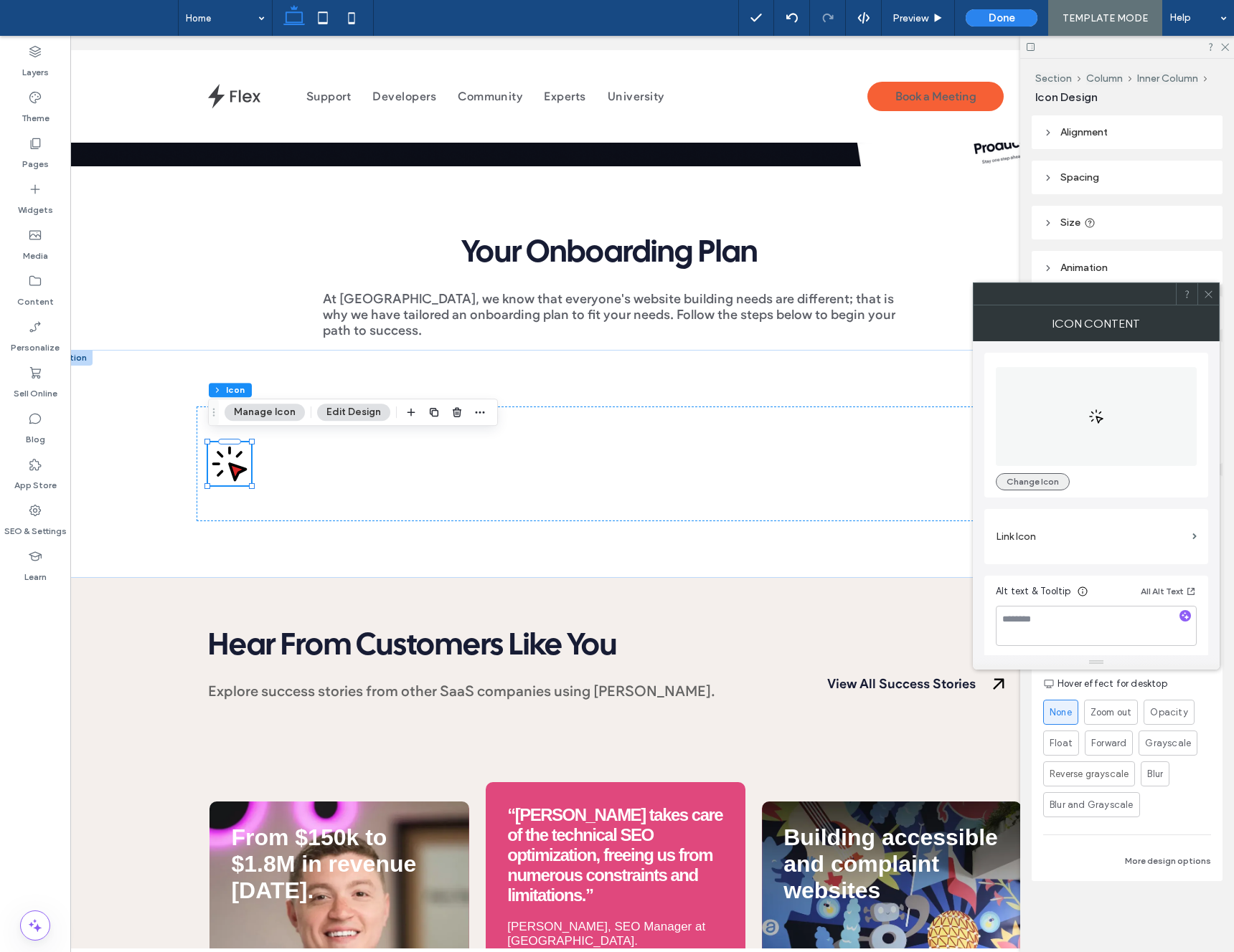
click at [1036, 483] on button "Change Icon" at bounding box center [1032, 482] width 74 height 17
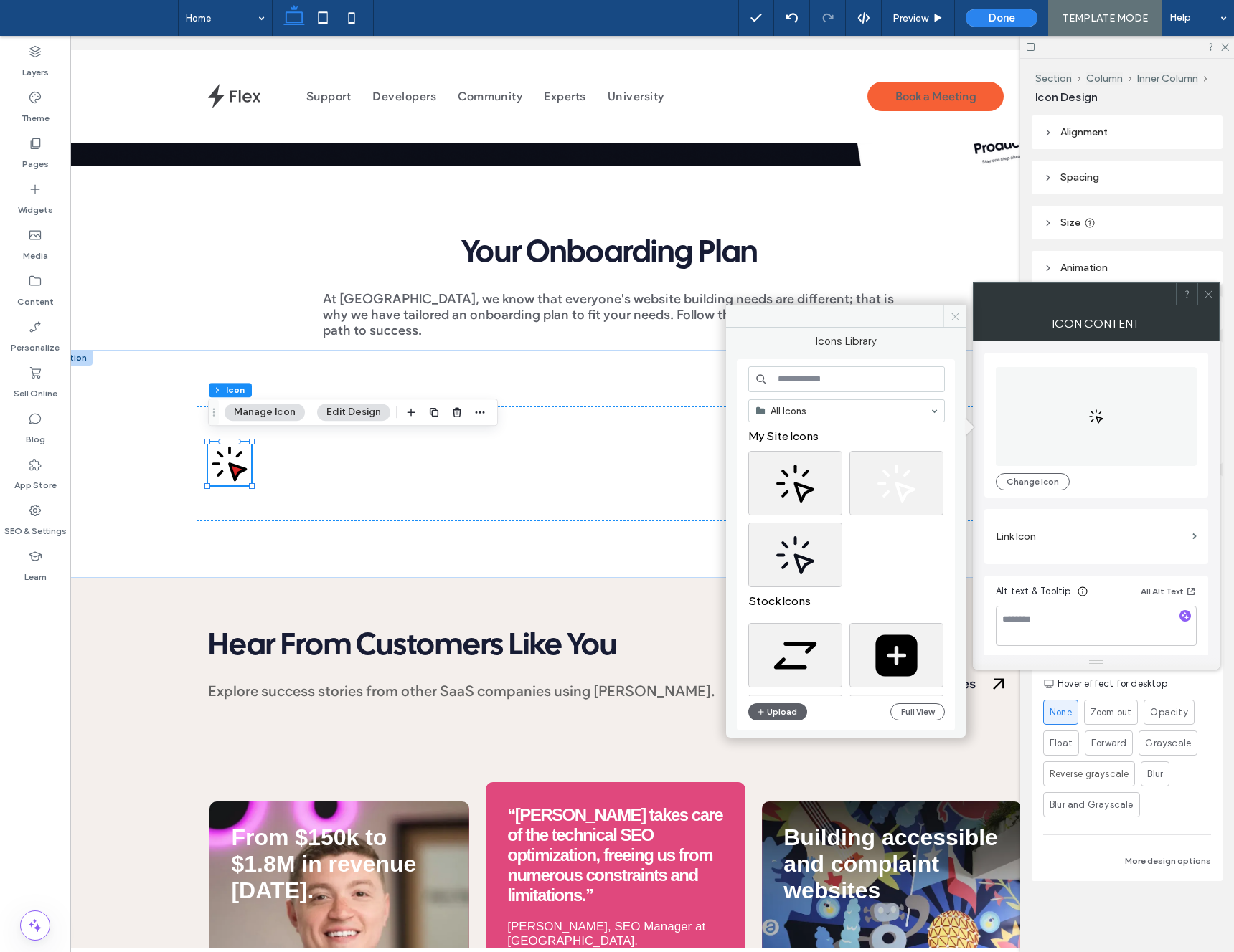
click at [957, 315] on icon at bounding box center [954, 316] width 11 height 11
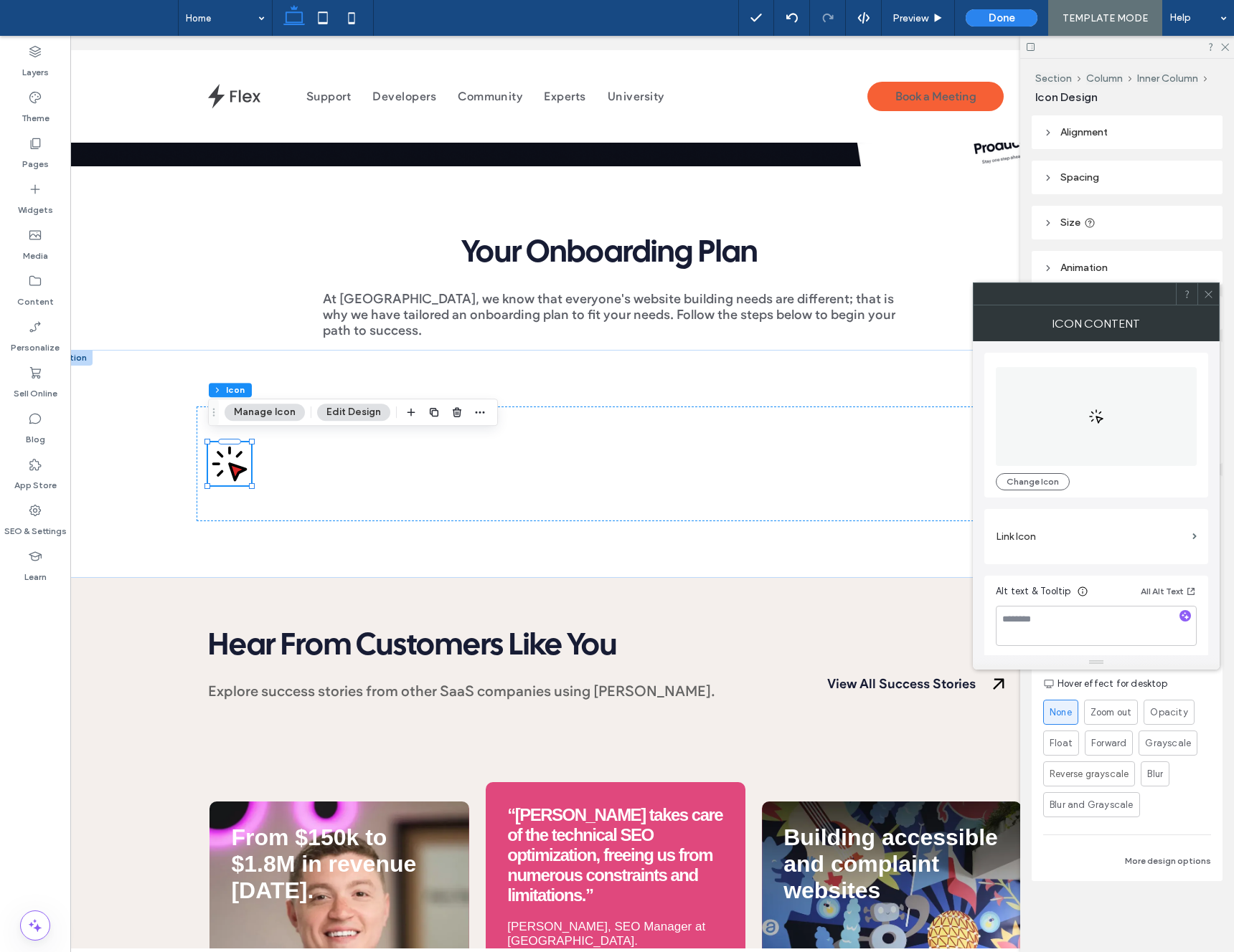
drag, startPoint x: 1206, startPoint y: 299, endPoint x: 1171, endPoint y: 442, distance: 147.2
click at [1206, 300] on span at bounding box center [1208, 294] width 11 height 21
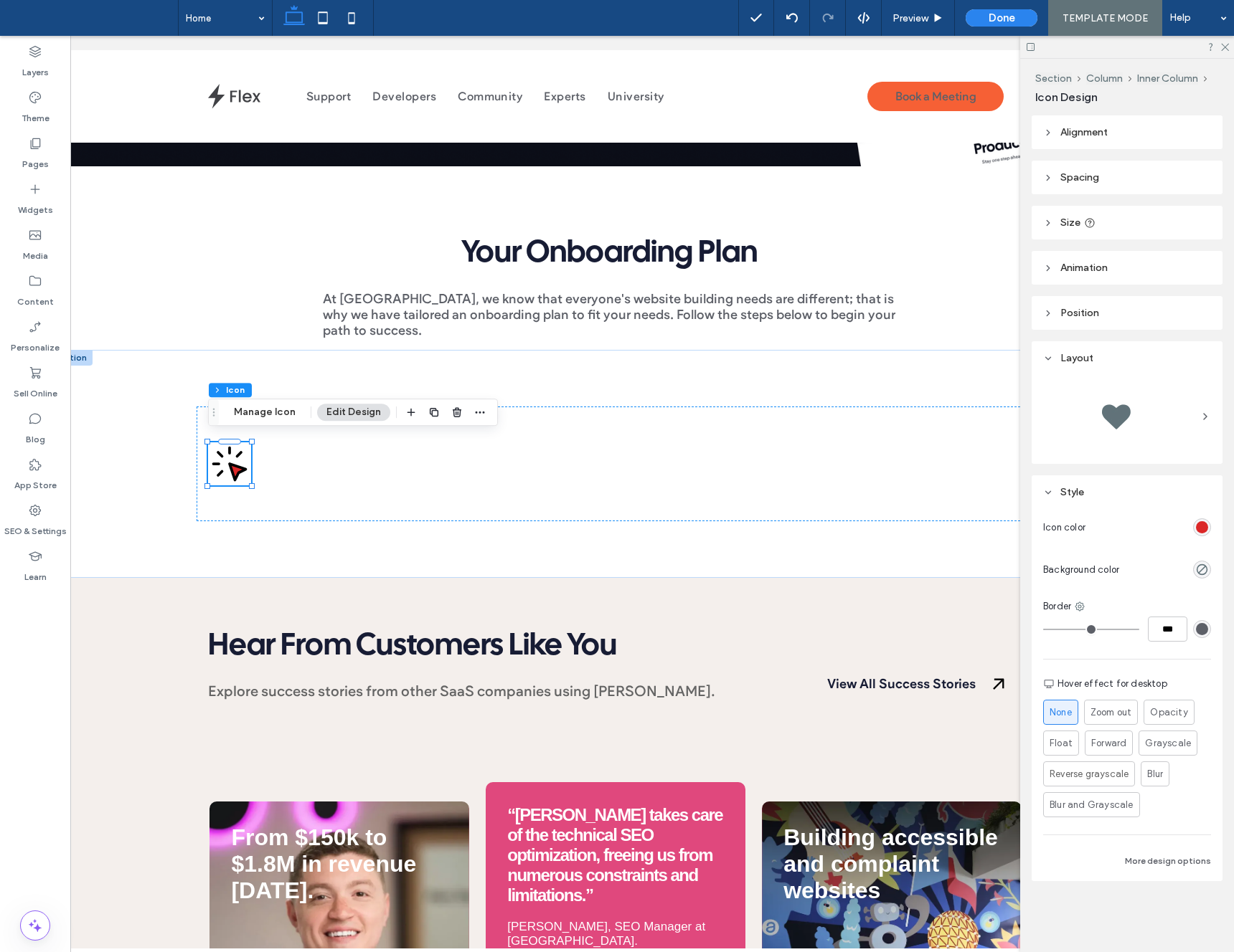
click at [1203, 526] on div "rgb(219, 39, 39)" at bounding box center [1201, 527] width 12 height 12
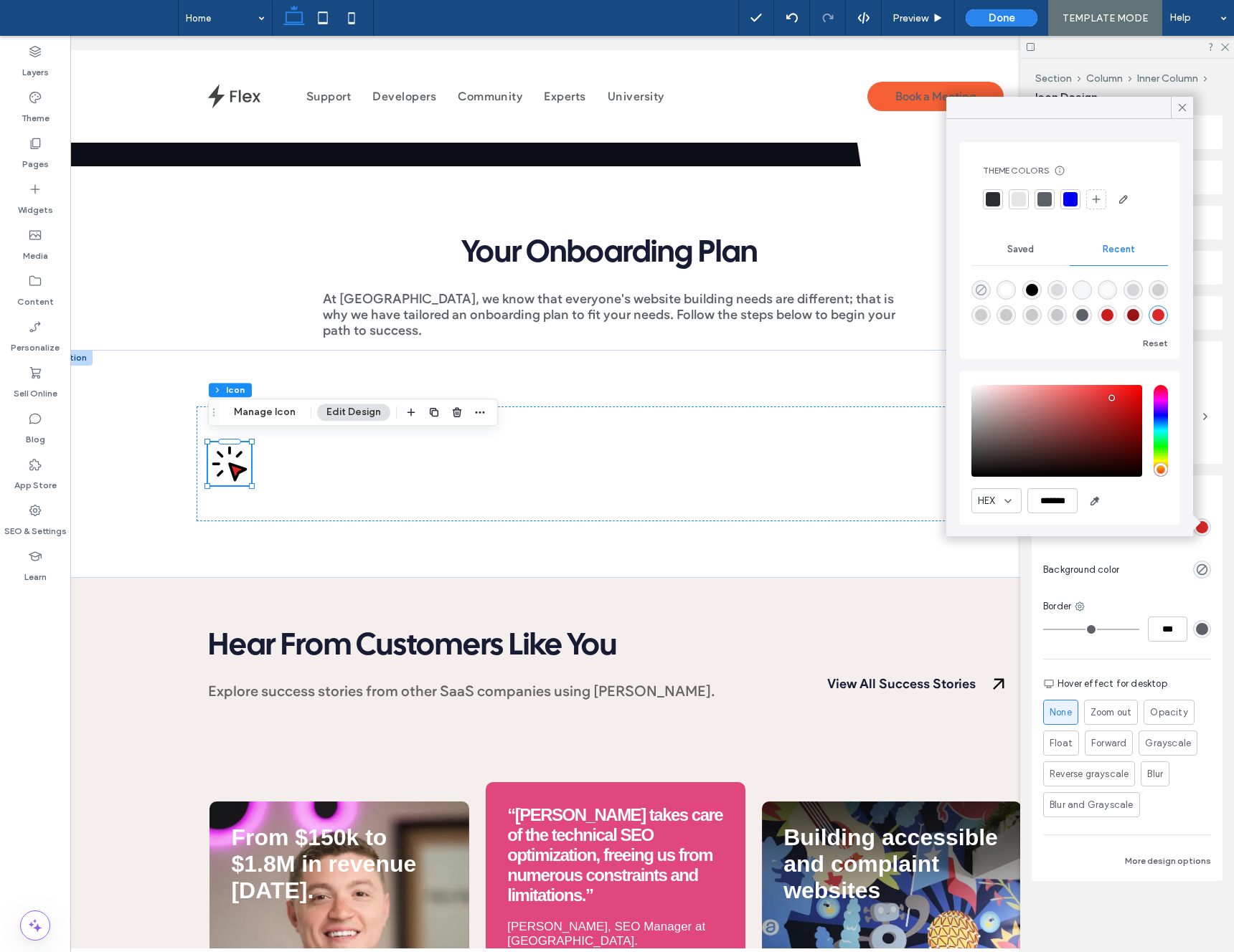
click at [986, 290] on use "rgba(0, 0, 0, 0)" at bounding box center [980, 289] width 11 height 11
type input "*******"
type input "*"
type input "**"
click at [1181, 108] on use at bounding box center [1181, 107] width 7 height 7
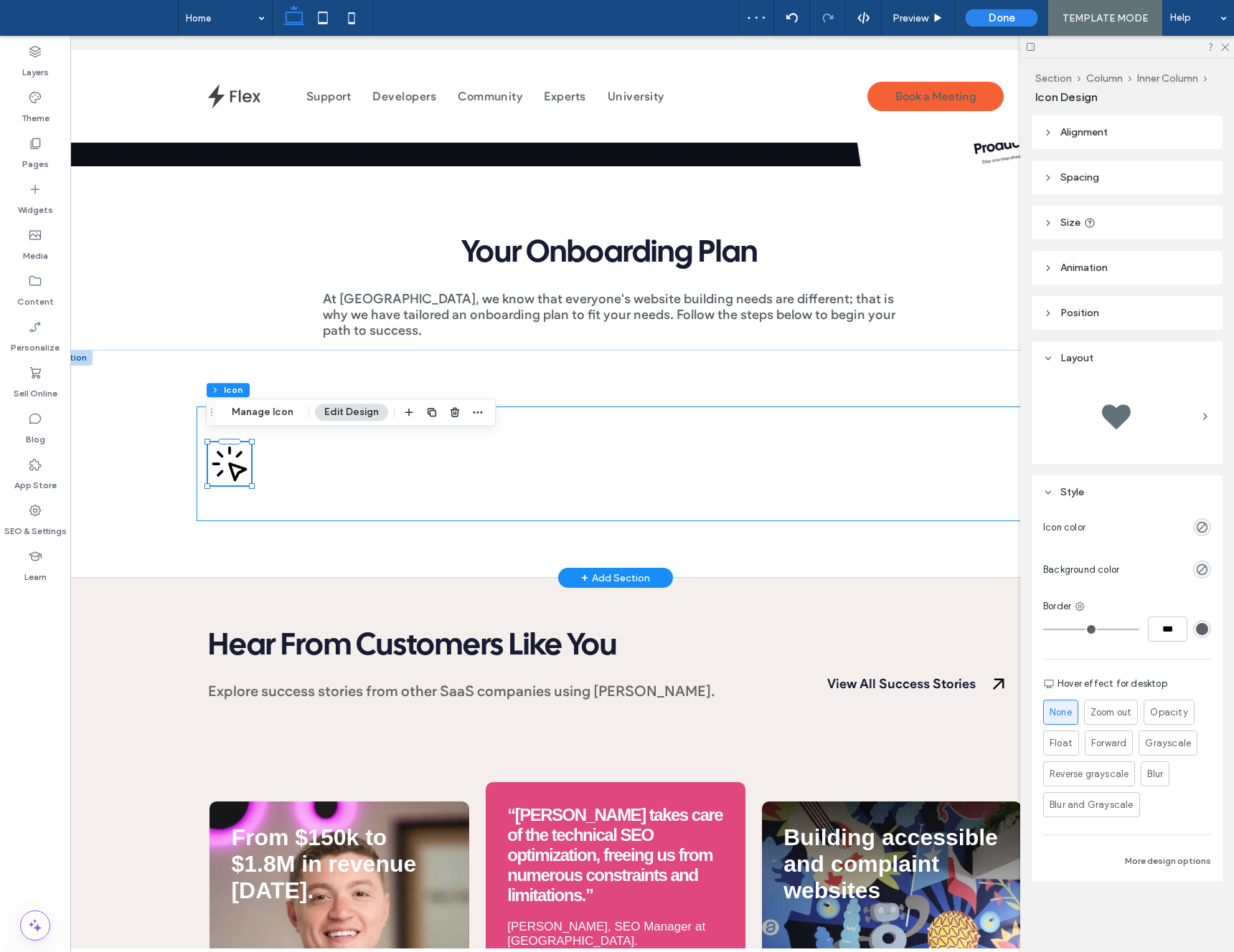
scroll to position [0, 41]
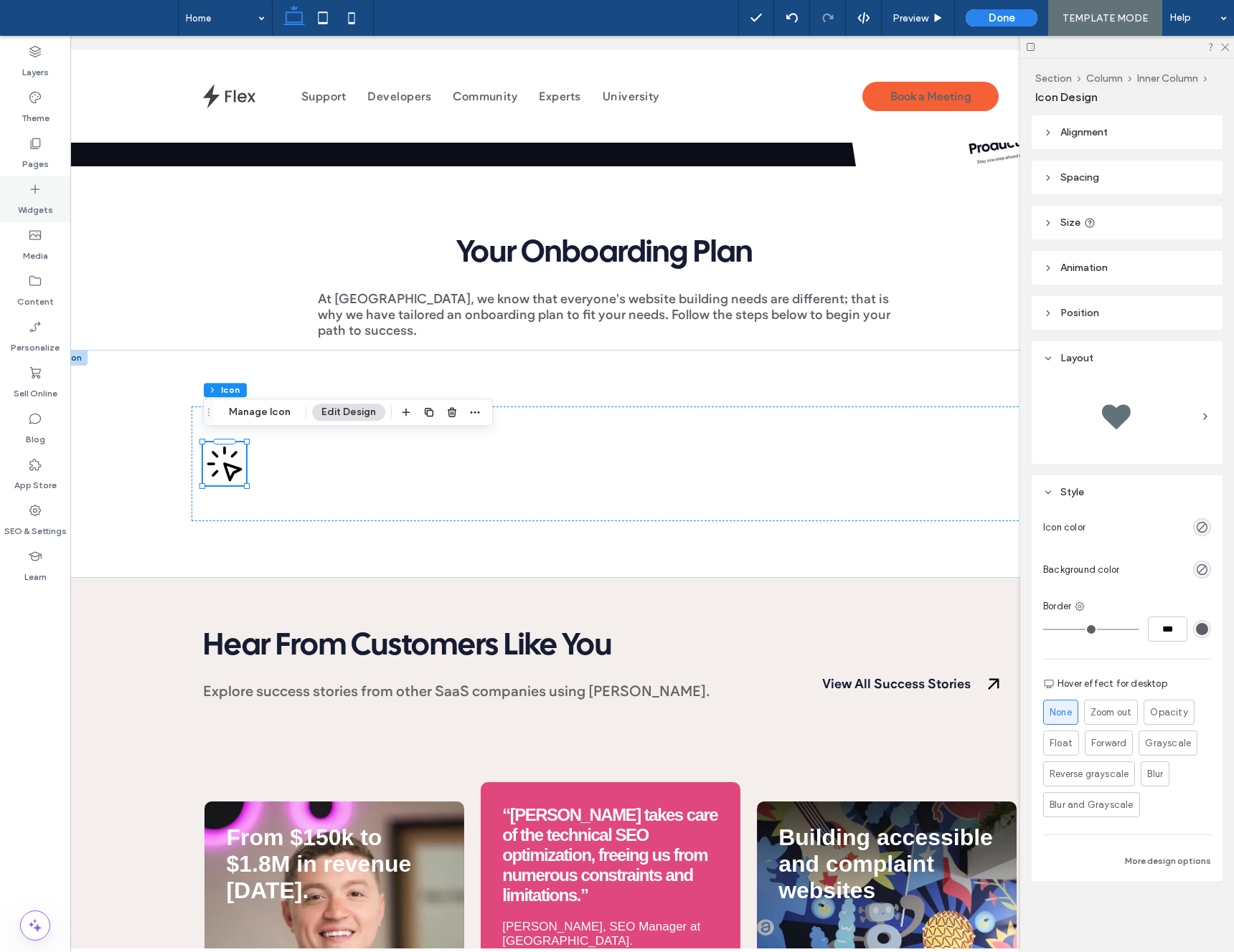
click at [41, 202] on label "Widgets" at bounding box center [35, 206] width 35 height 20
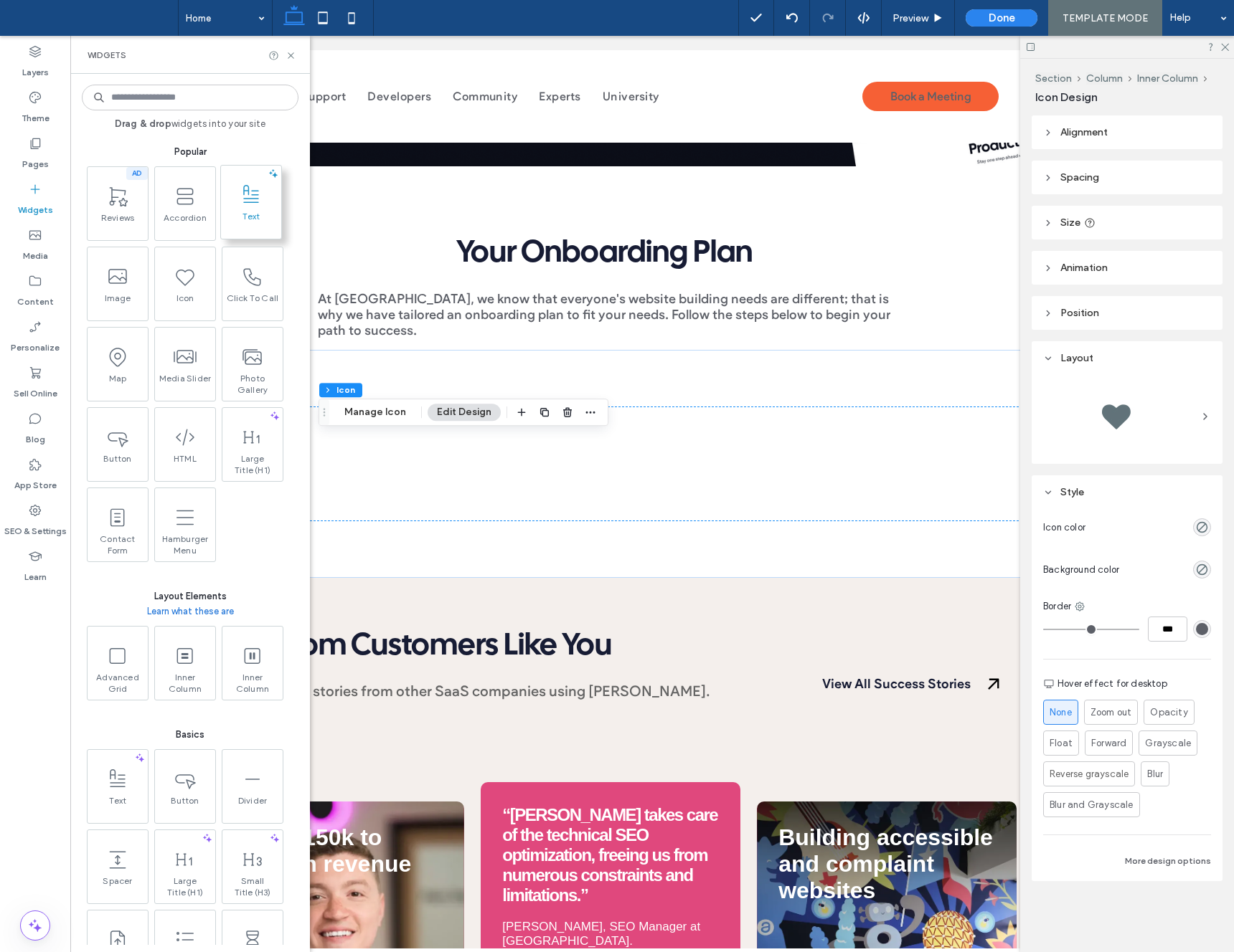
click at [252, 207] on span at bounding box center [251, 194] width 60 height 33
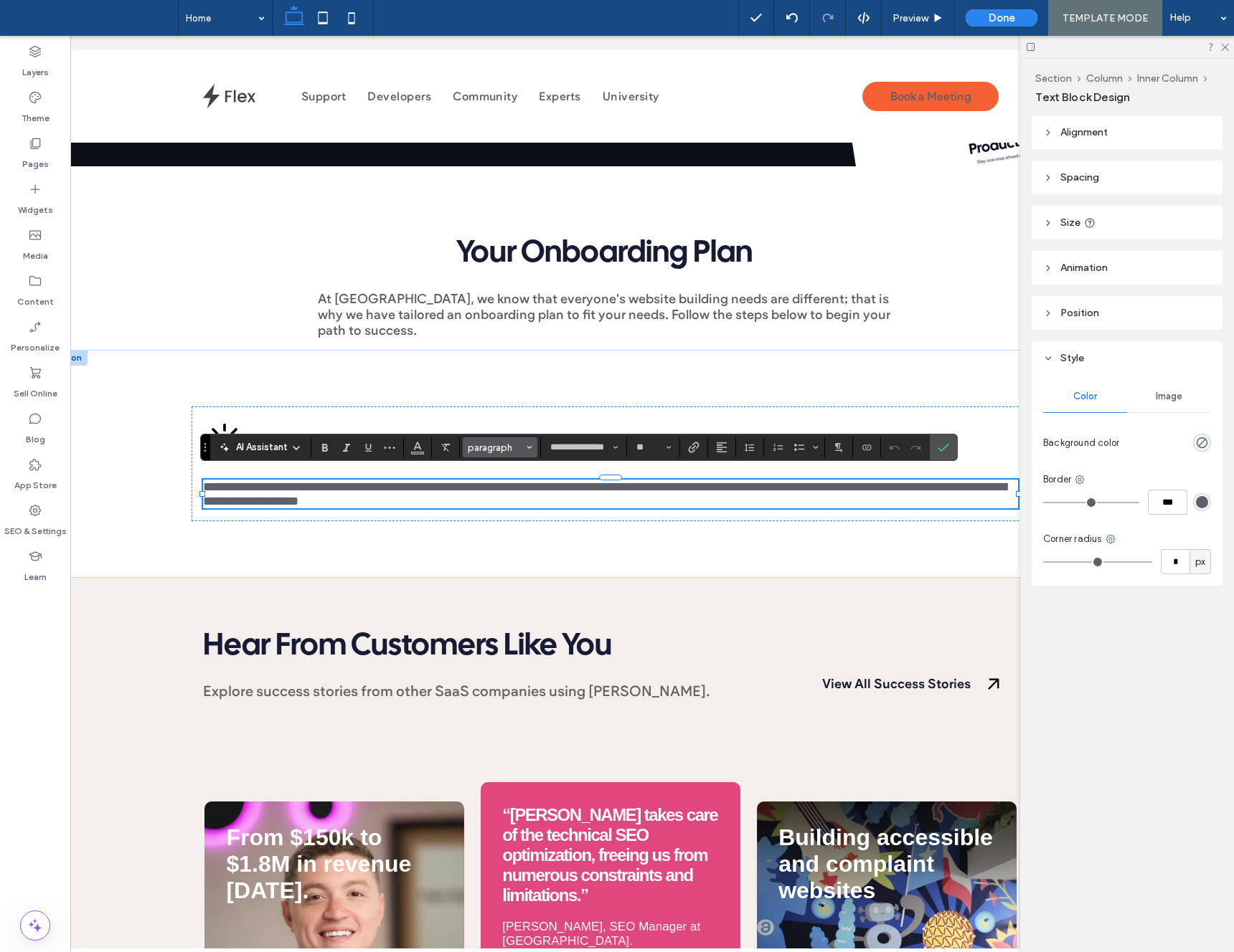
click at [524, 447] on button "paragraph" at bounding box center [500, 447] width 75 height 20
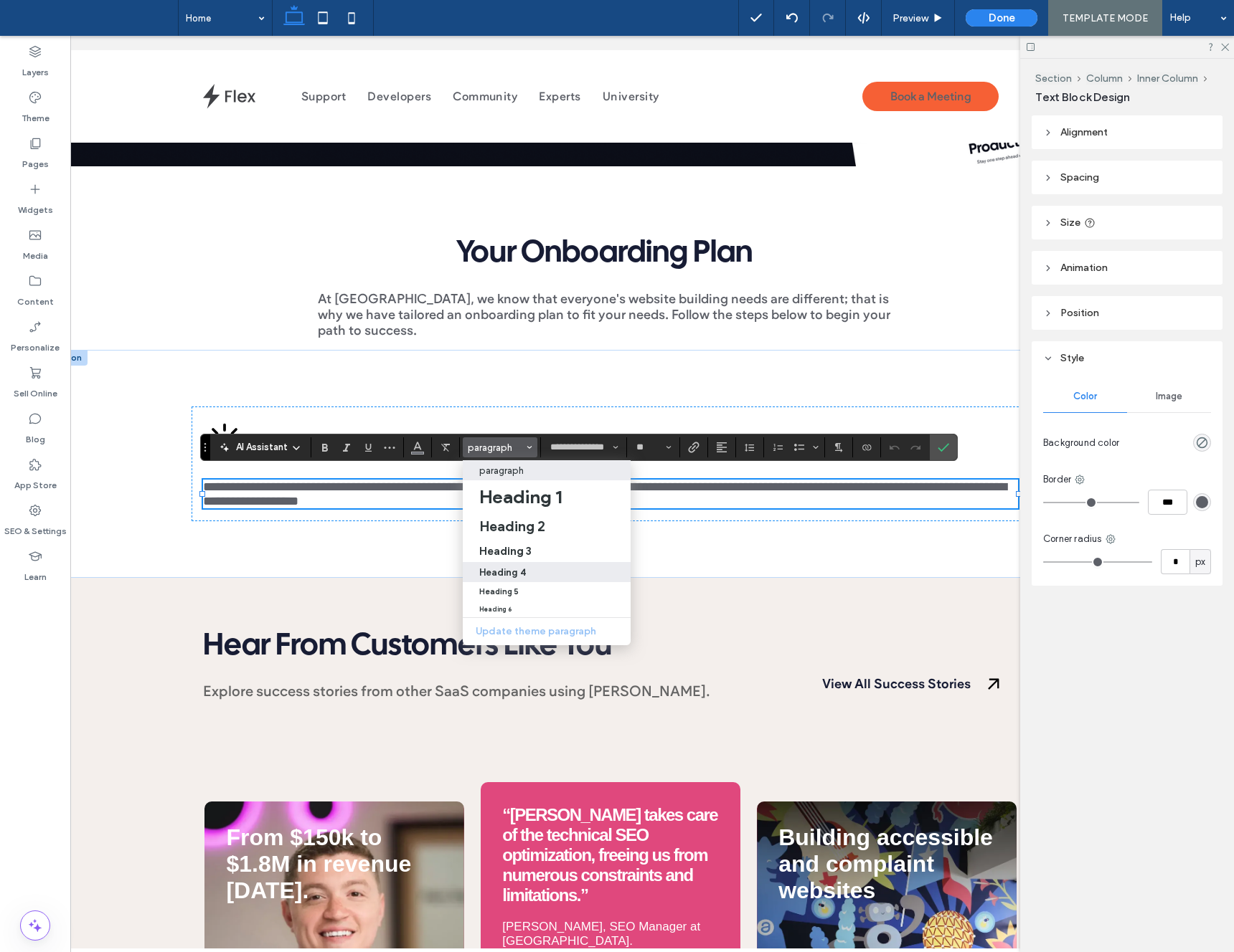
drag, startPoint x: 515, startPoint y: 576, endPoint x: 487, endPoint y: 539, distance: 46.4
click at [515, 576] on h4 "Heading 4" at bounding box center [502, 572] width 47 height 11
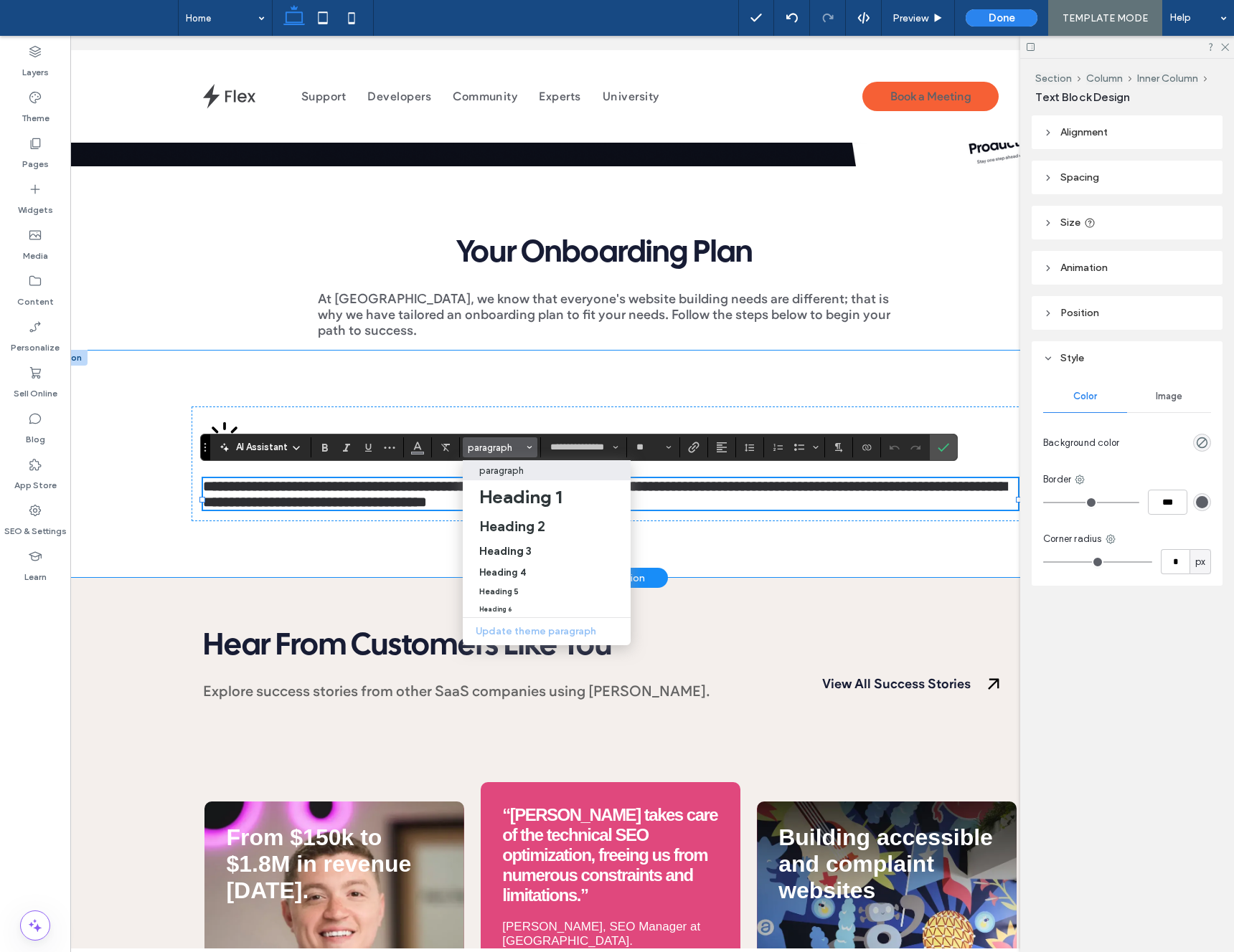
type input "*******"
type input "**"
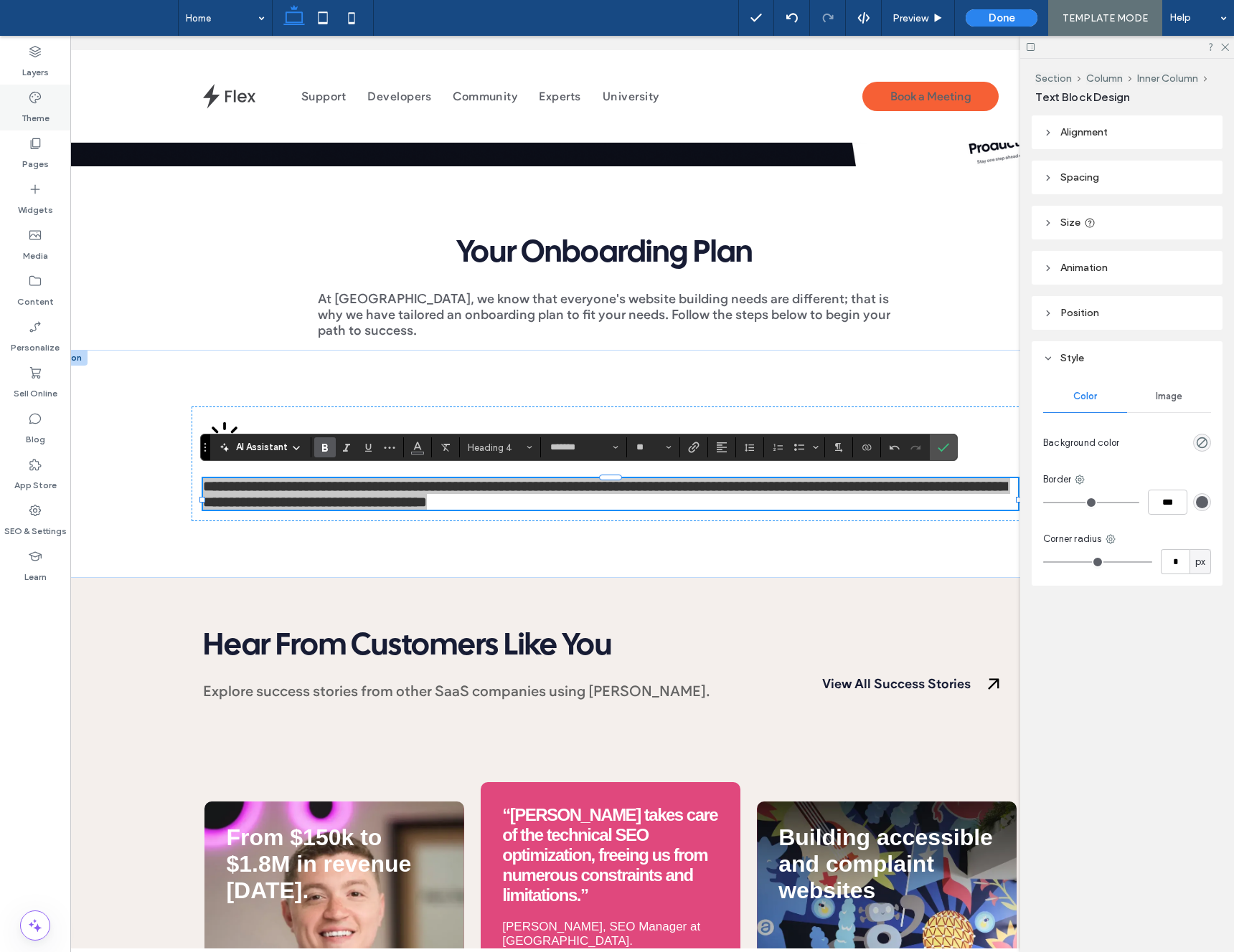
click at [52, 121] on div "Theme" at bounding box center [34, 107] width 70 height 46
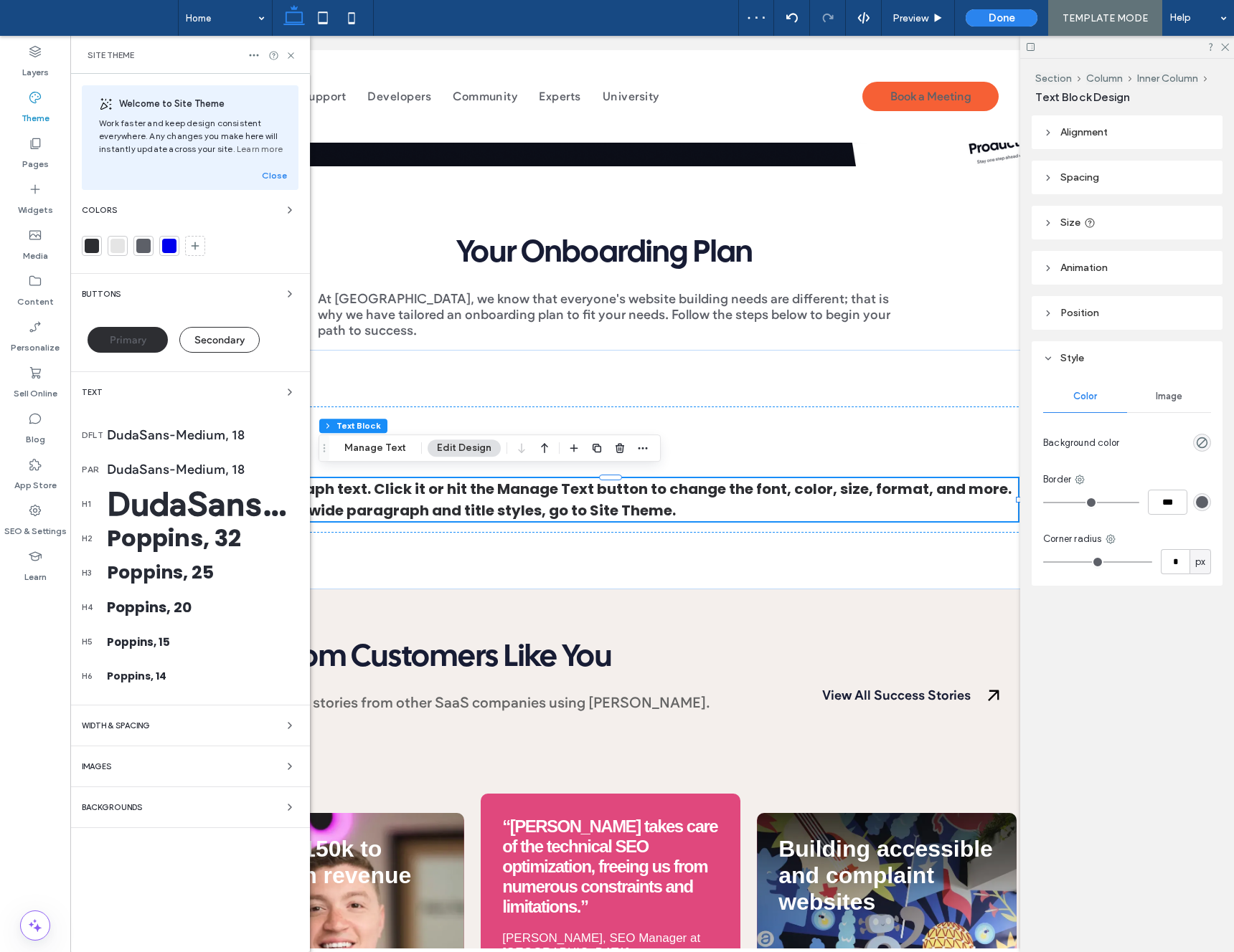
click at [177, 602] on div "Poppins, 20" at bounding box center [203, 607] width 192 height 21
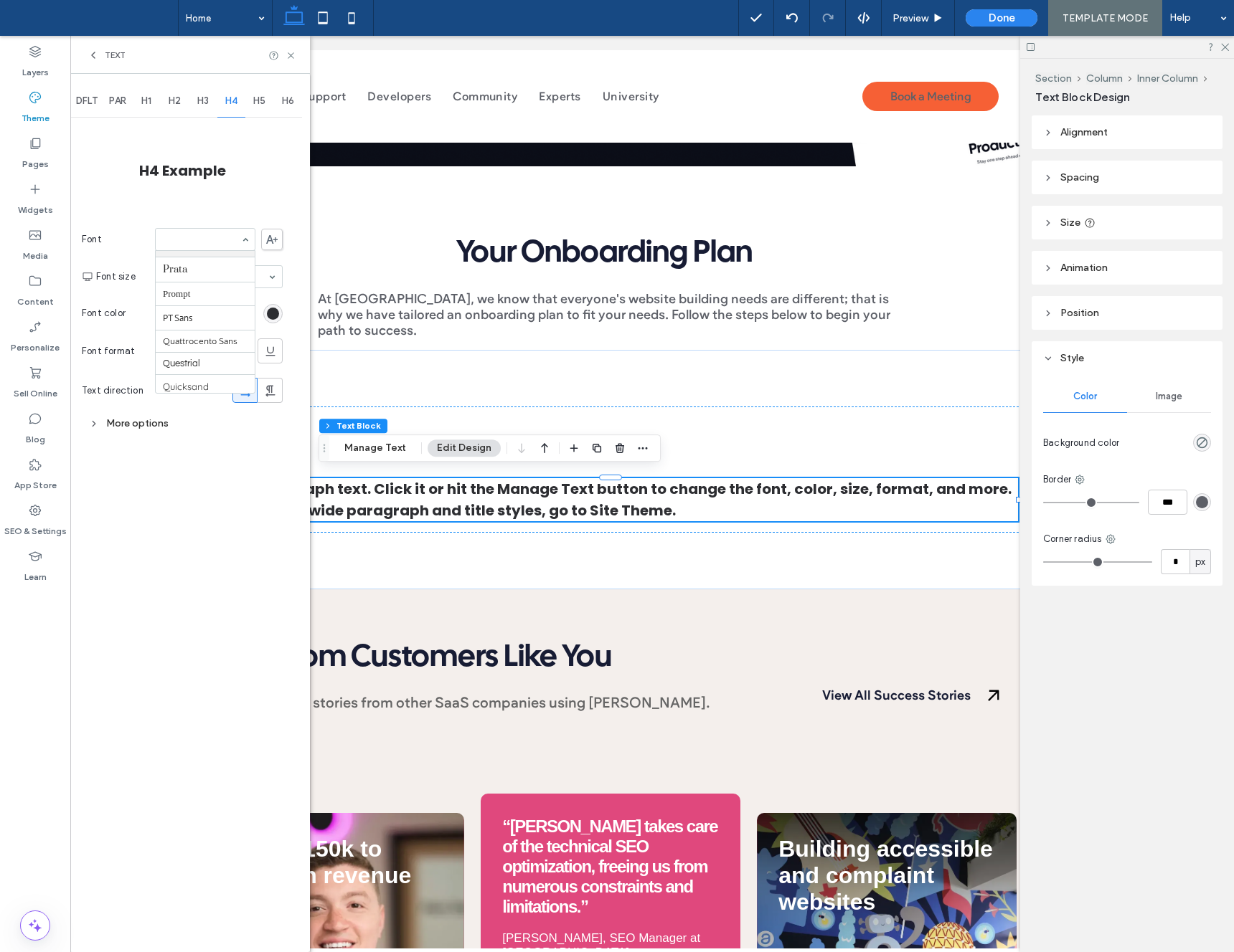
scroll to position [1196, 0]
type input "**"
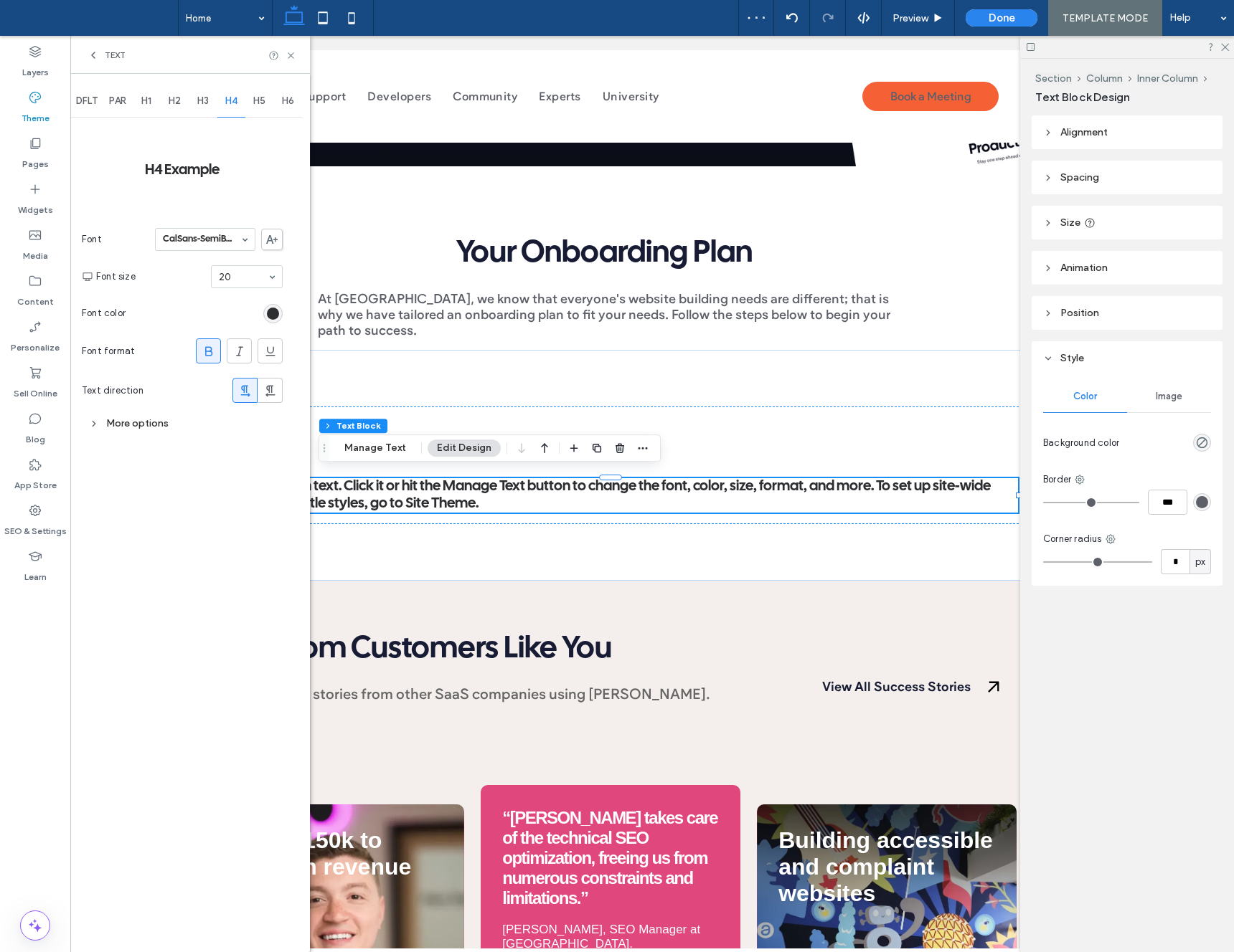
click at [287, 63] on div "Text" at bounding box center [190, 55] width 240 height 38
click at [291, 56] on icon at bounding box center [290, 55] width 11 height 11
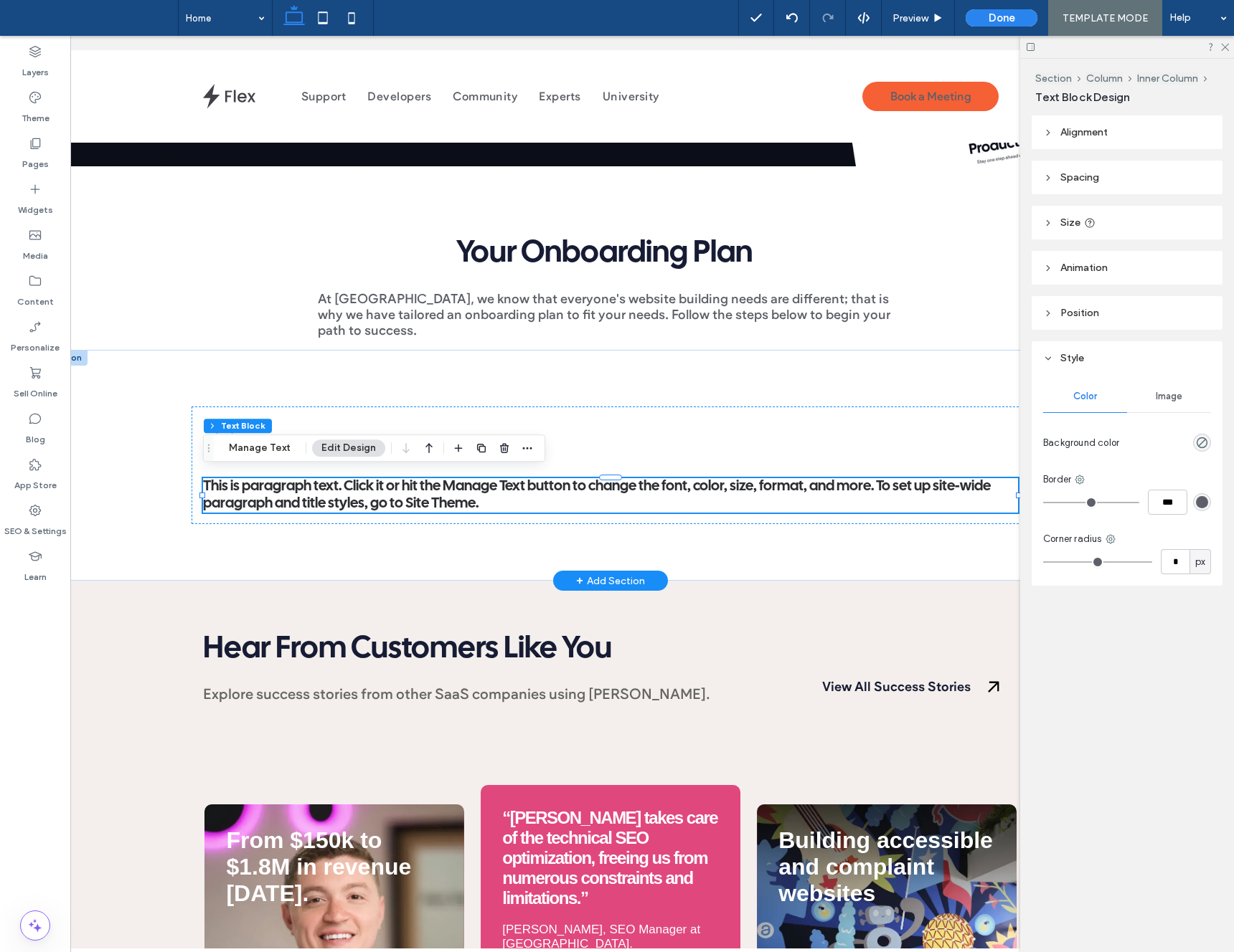
click at [338, 490] on span "This is paragraph text. Click it or hit the Manage Text button to change the fo…" at bounding box center [597, 495] width 788 height 31
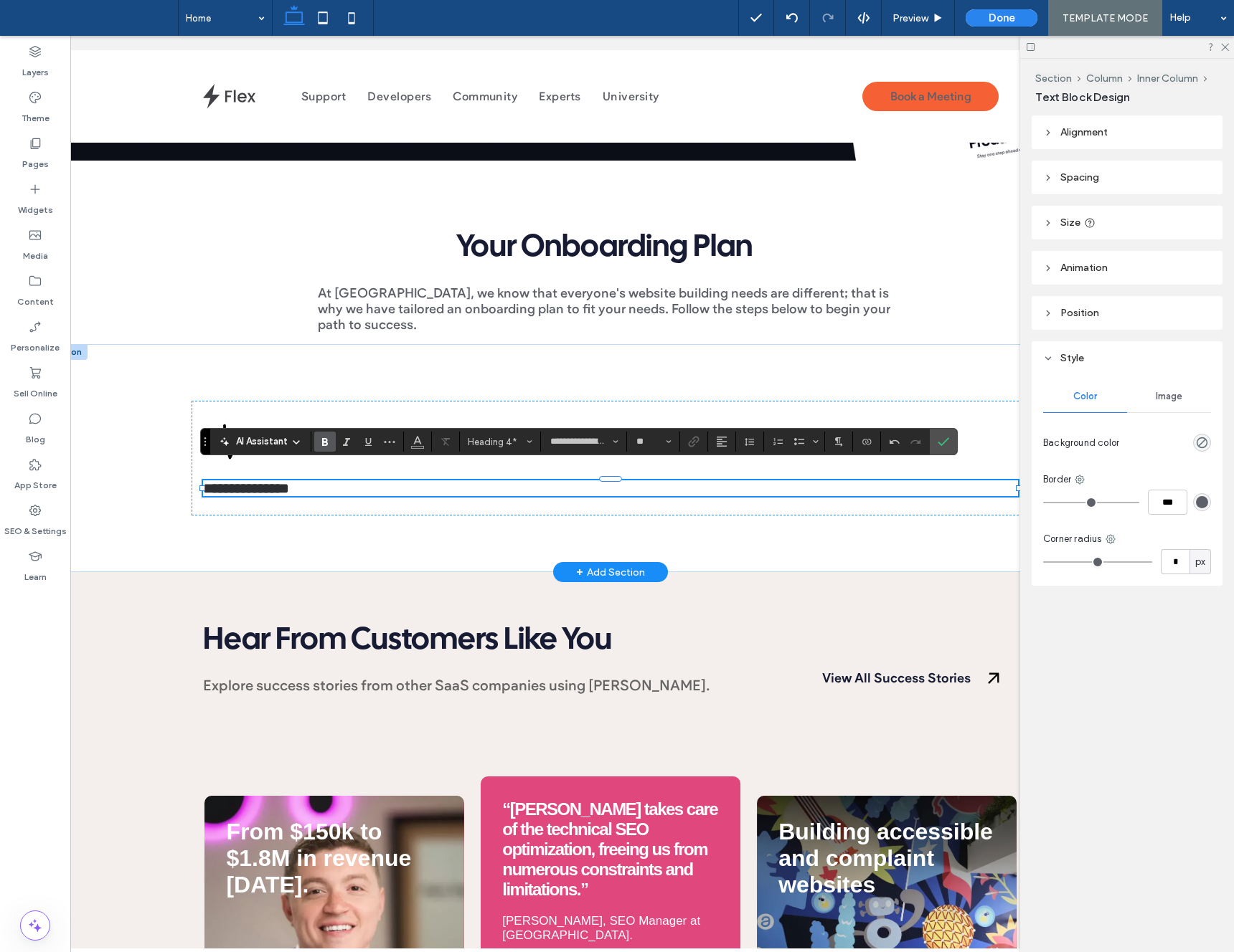
scroll to position [0, 35]
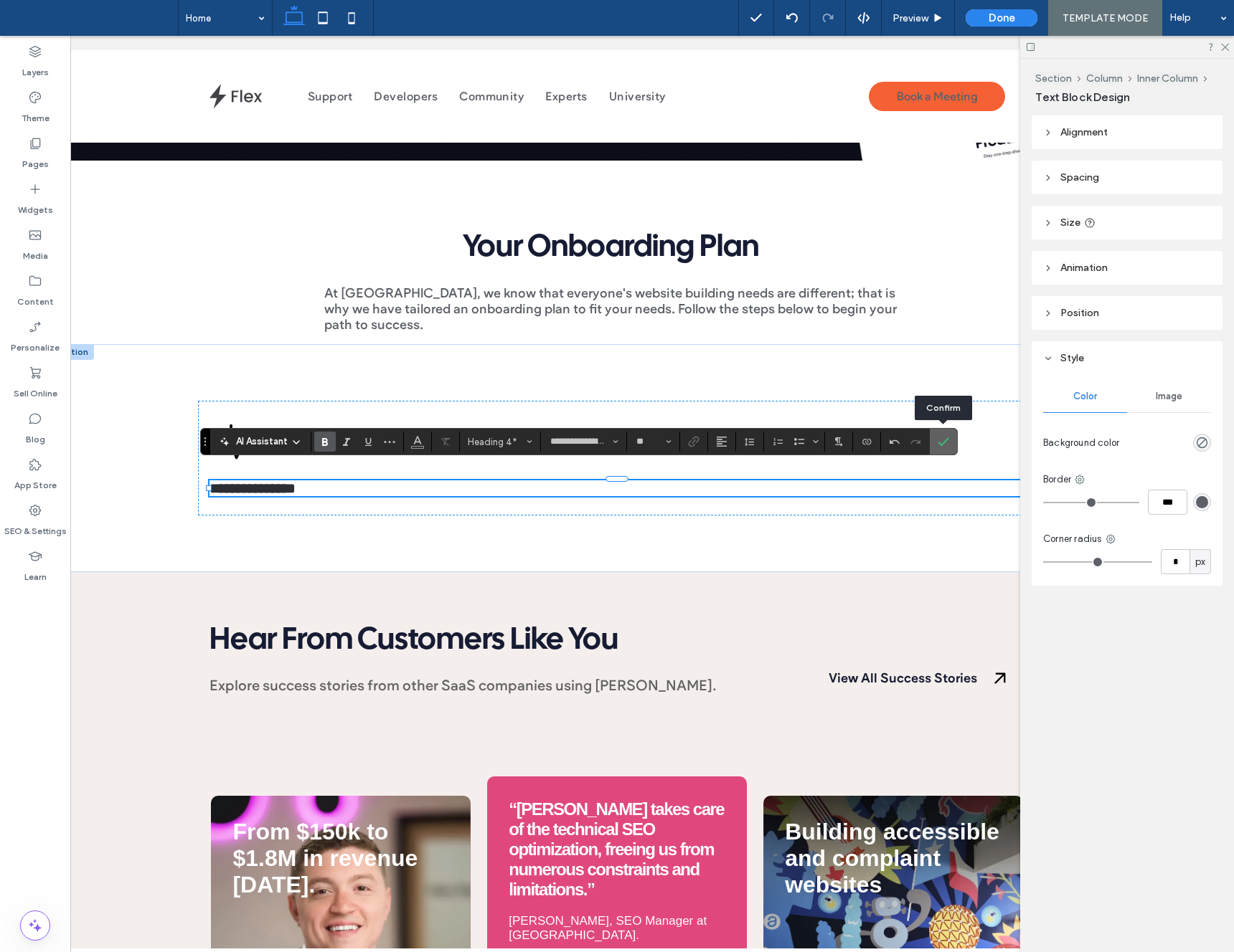
drag, startPoint x: 943, startPoint y: 444, endPoint x: 590, endPoint y: 456, distance: 353.2
click at [943, 444] on use "Confirm" at bounding box center [944, 442] width 11 height 9
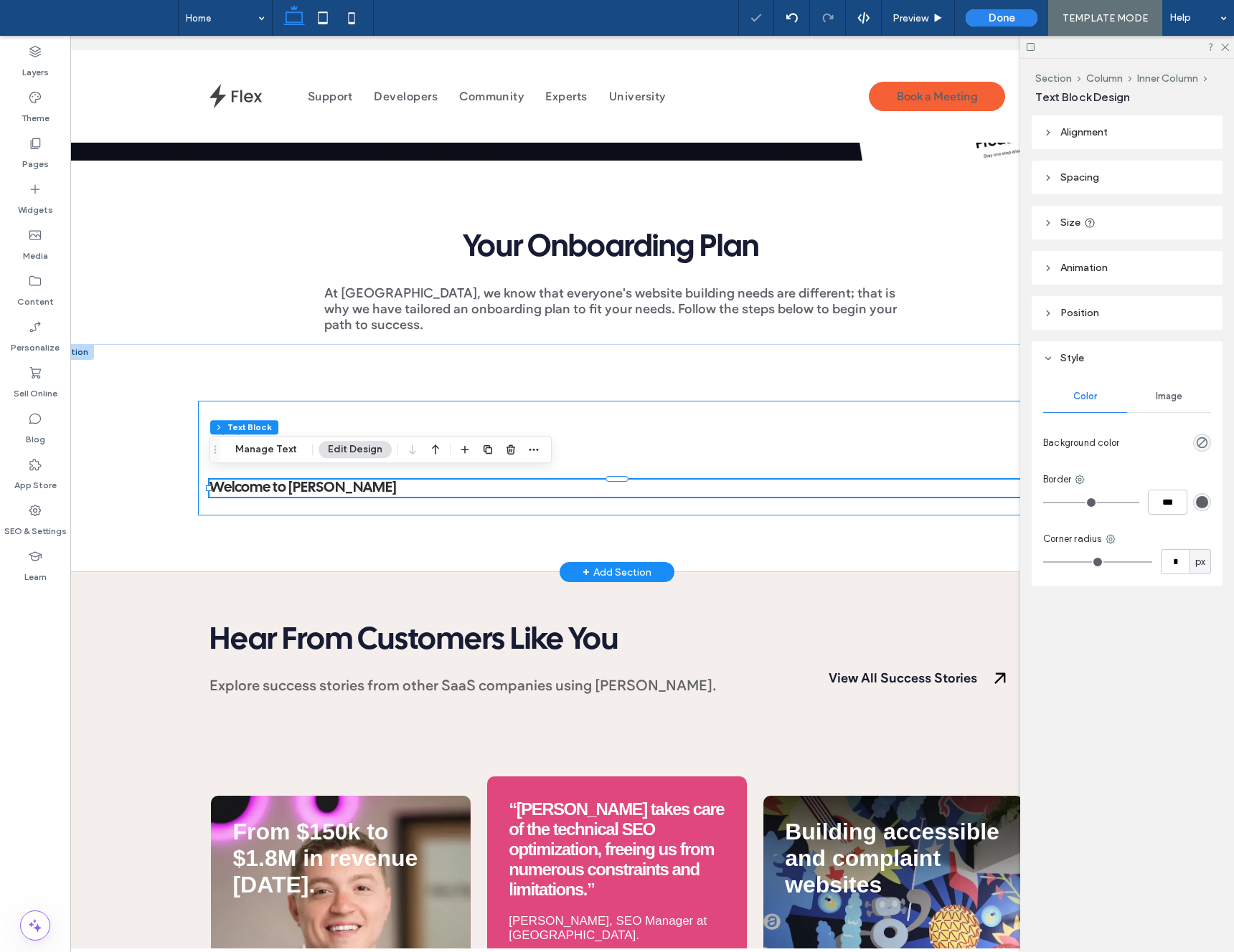
scroll to position [0, 41]
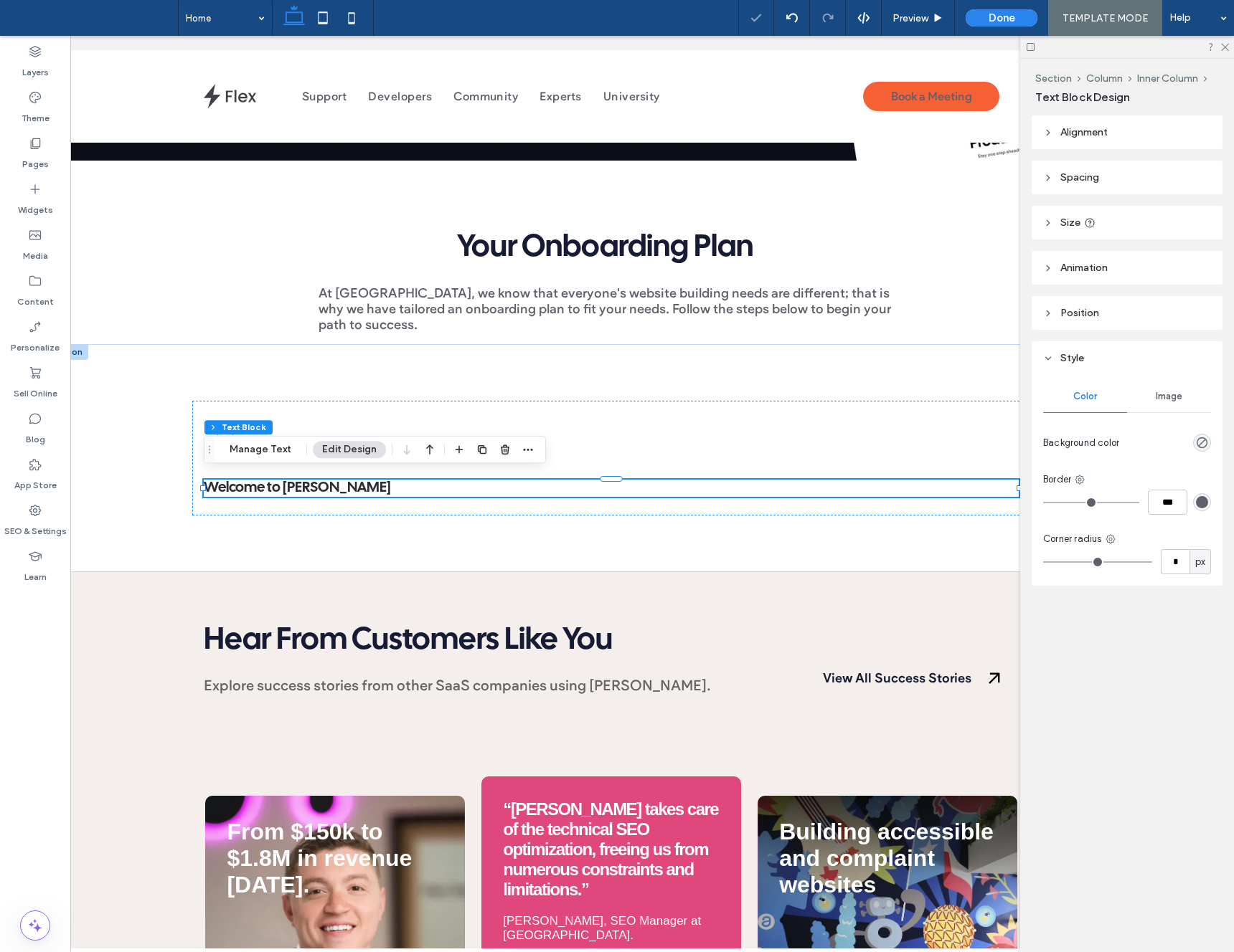
click at [436, 484] on h4 "Welcome to Duda" at bounding box center [611, 488] width 815 height 17
type input "**********"
type input "**"
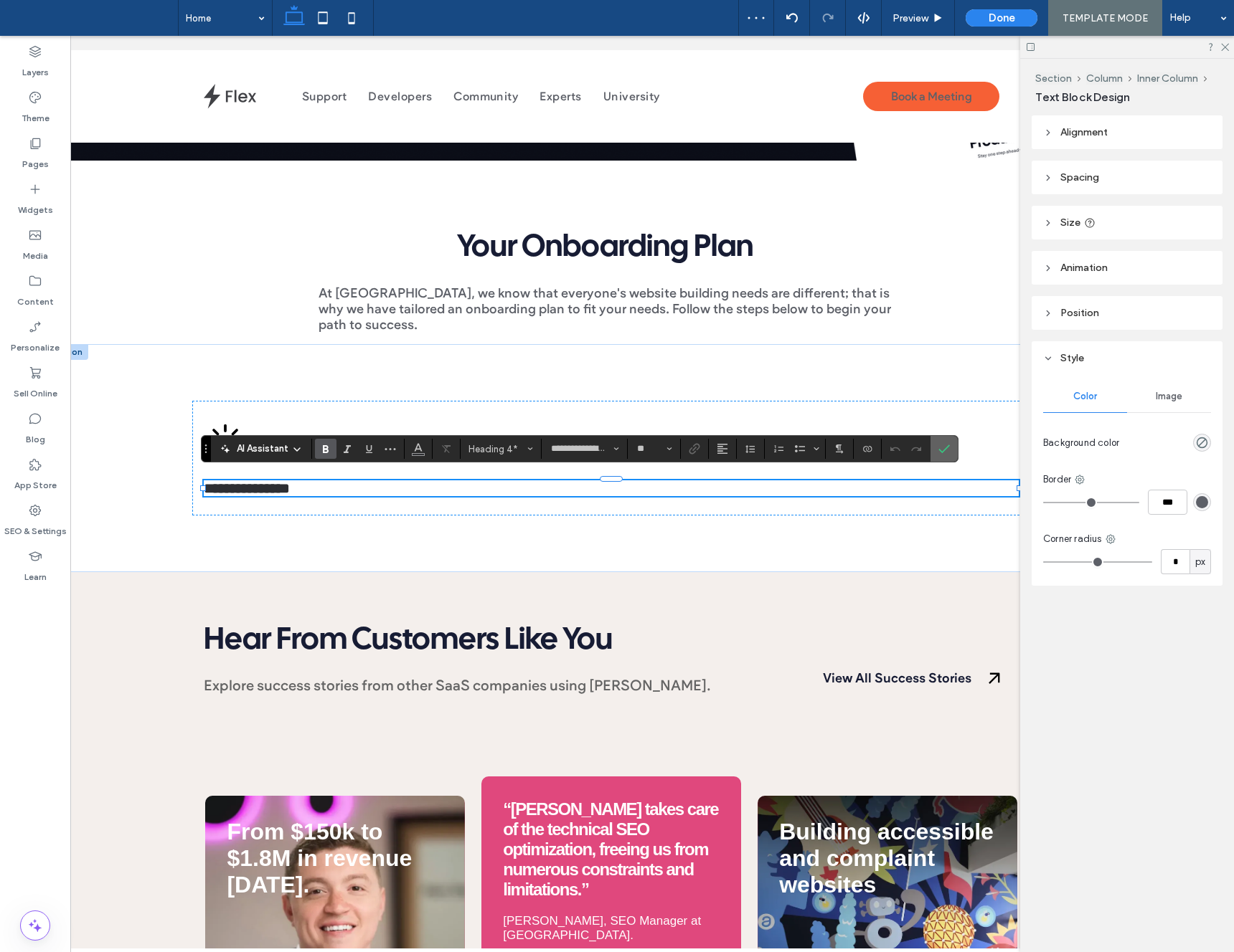
click at [941, 453] on icon "Confirm" at bounding box center [944, 449] width 11 height 11
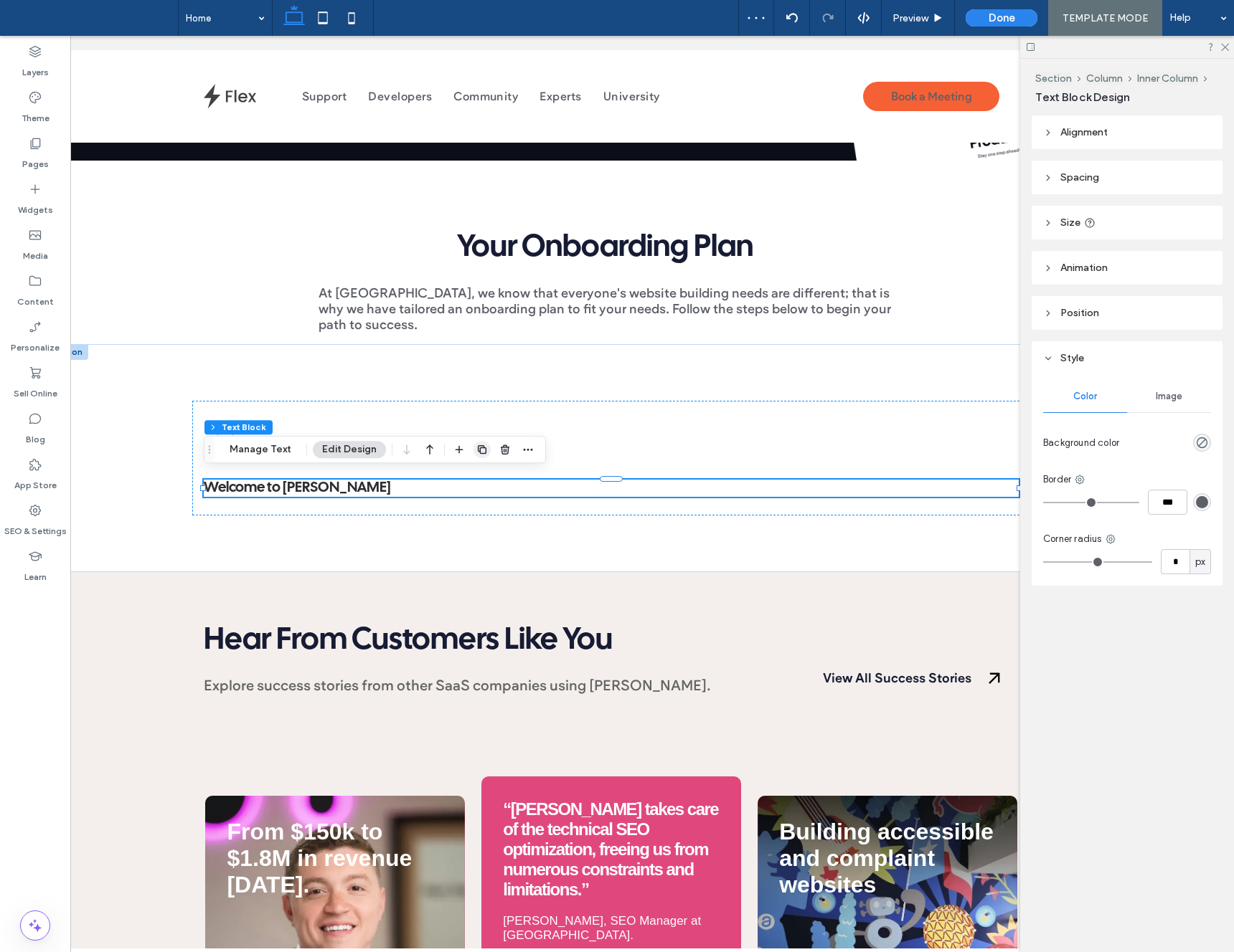
click at [480, 451] on icon "button" at bounding box center [482, 450] width 11 height 11
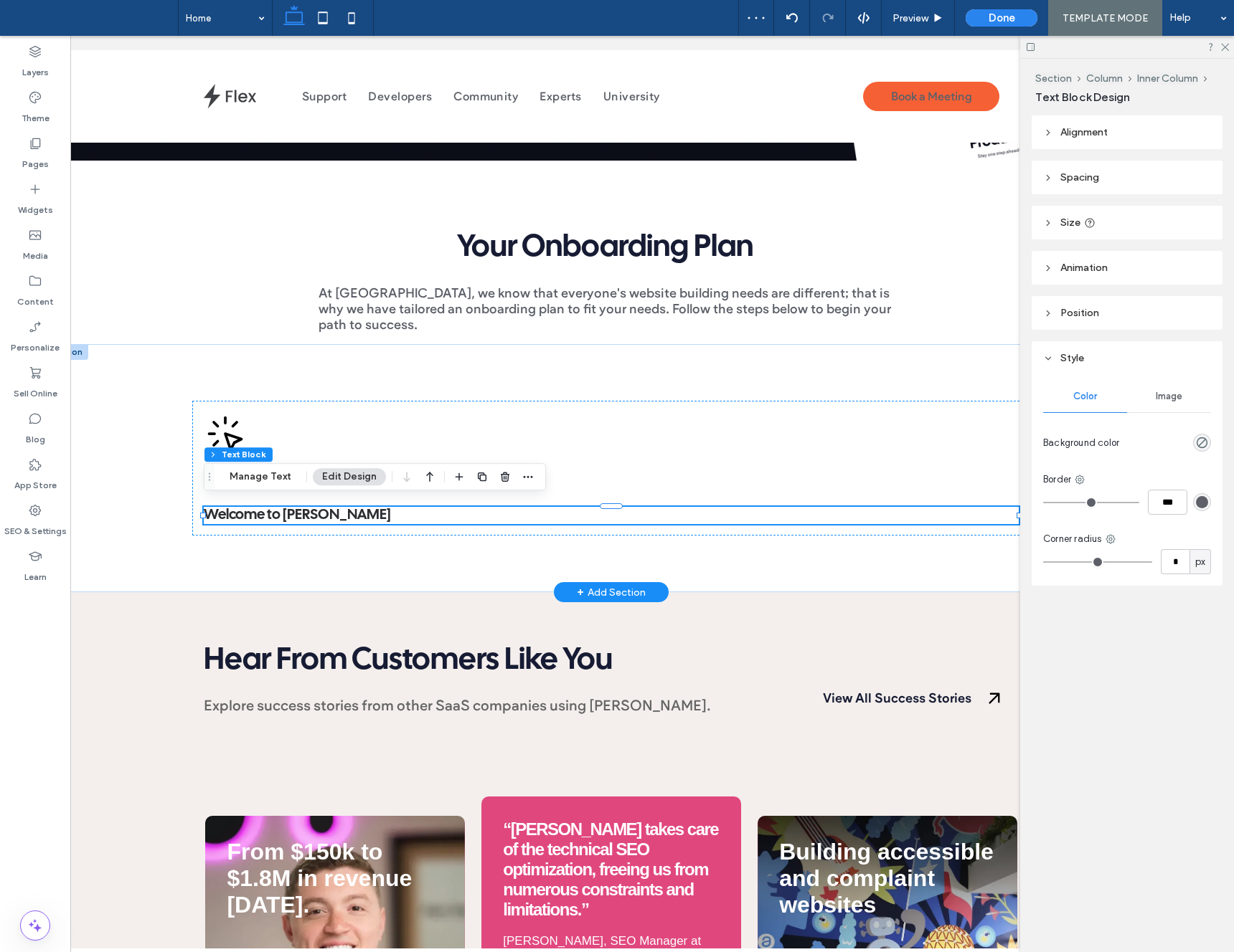
click at [320, 507] on h4 "Welcome to Duda" at bounding box center [611, 515] width 815 height 17
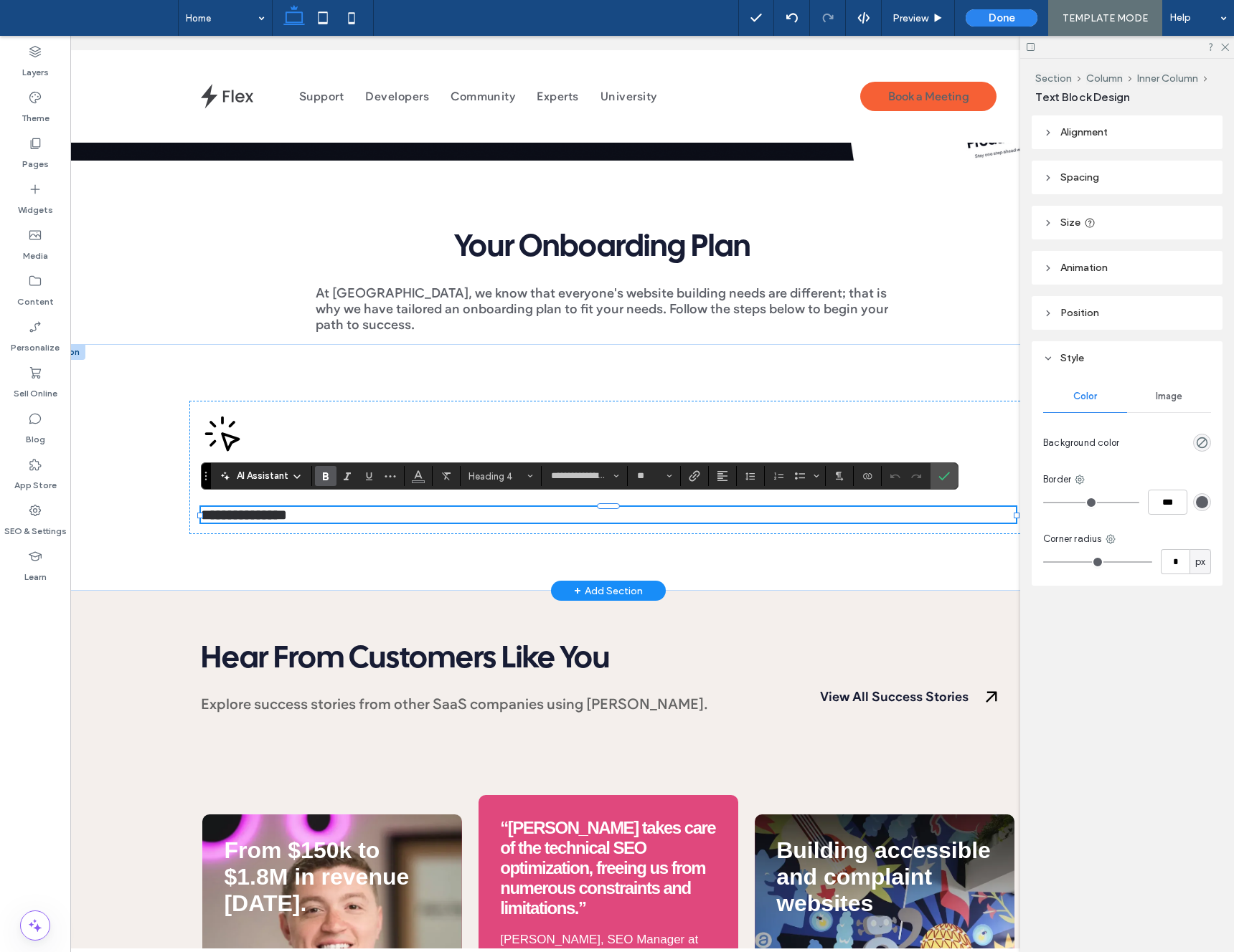
scroll to position [0, 46]
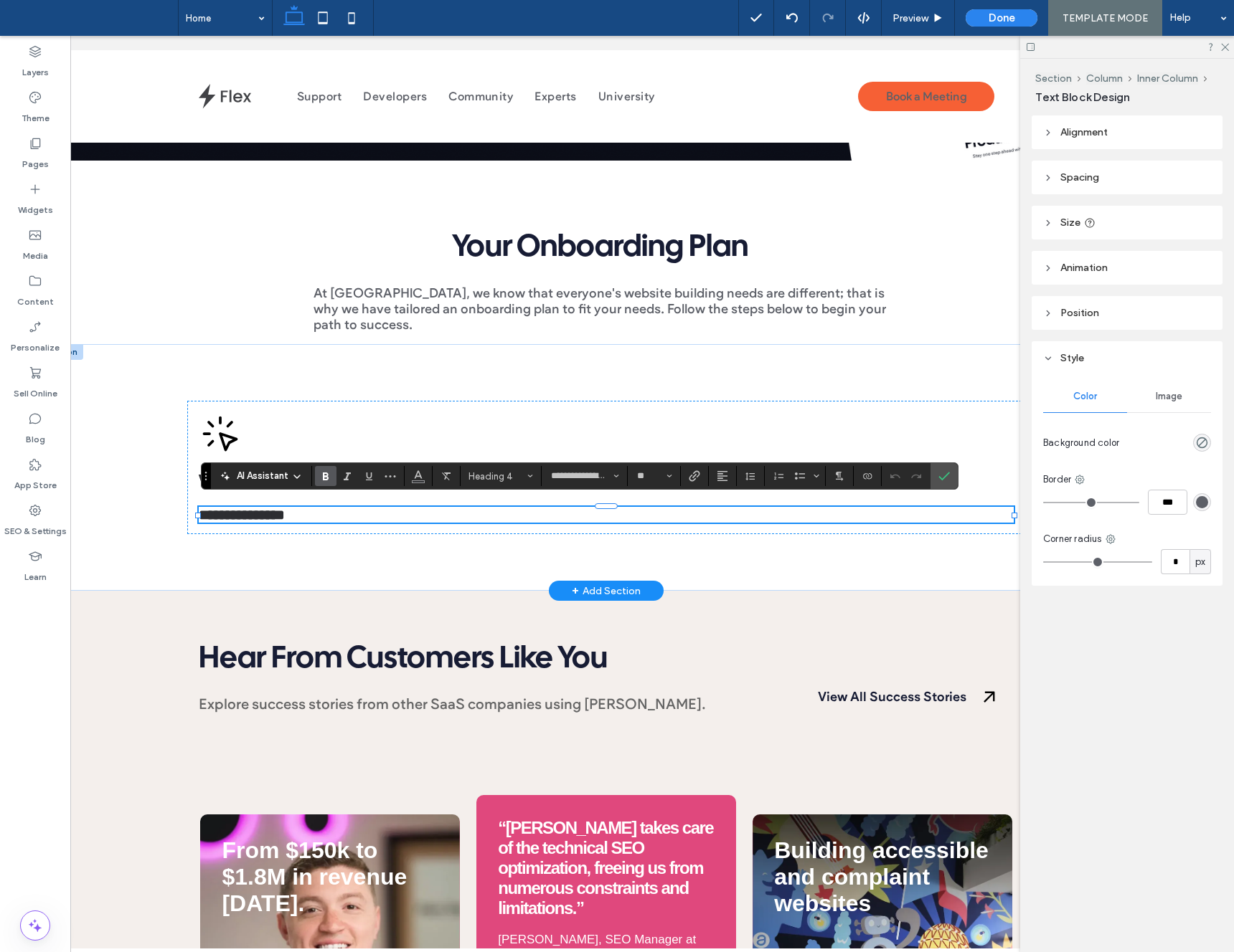
type input "**********"
type input "**"
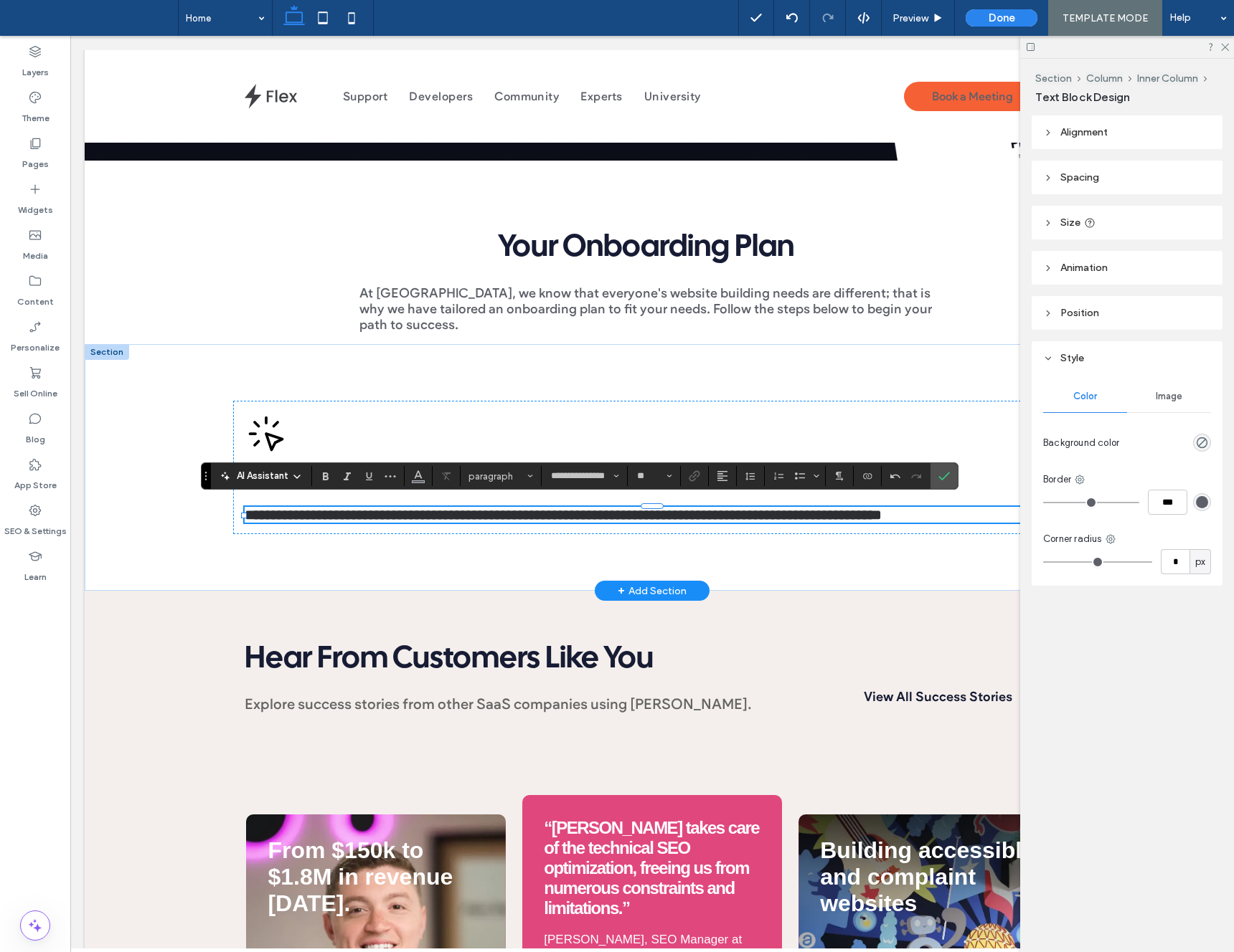
type input "**********"
type input "**"
click at [338, 510] on span "**********" at bounding box center [562, 514] width 637 height 14
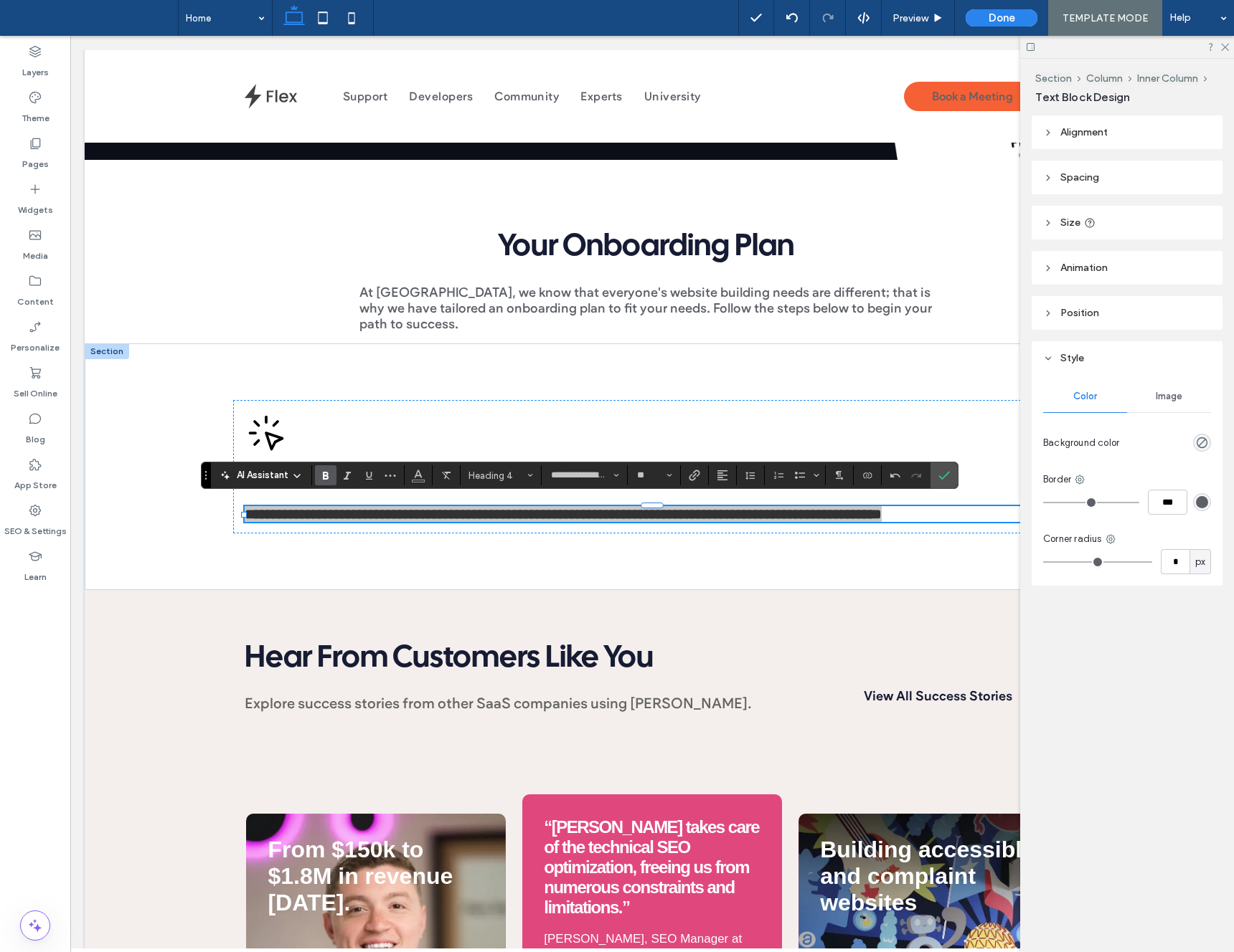
click at [511, 485] on button "Heading 4" at bounding box center [501, 475] width 75 height 20
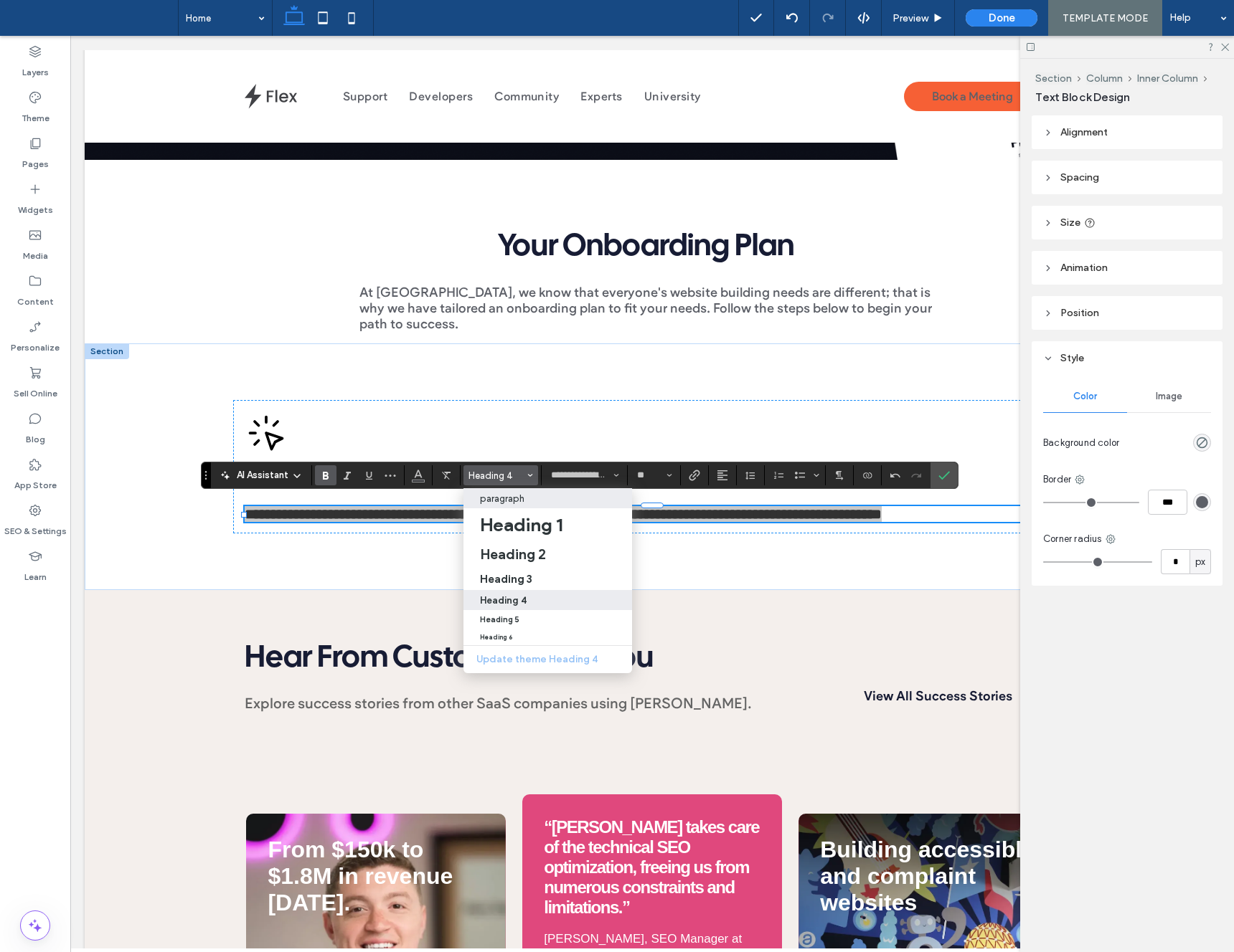
click at [515, 502] on p "paragraph" at bounding box center [502, 498] width 44 height 11
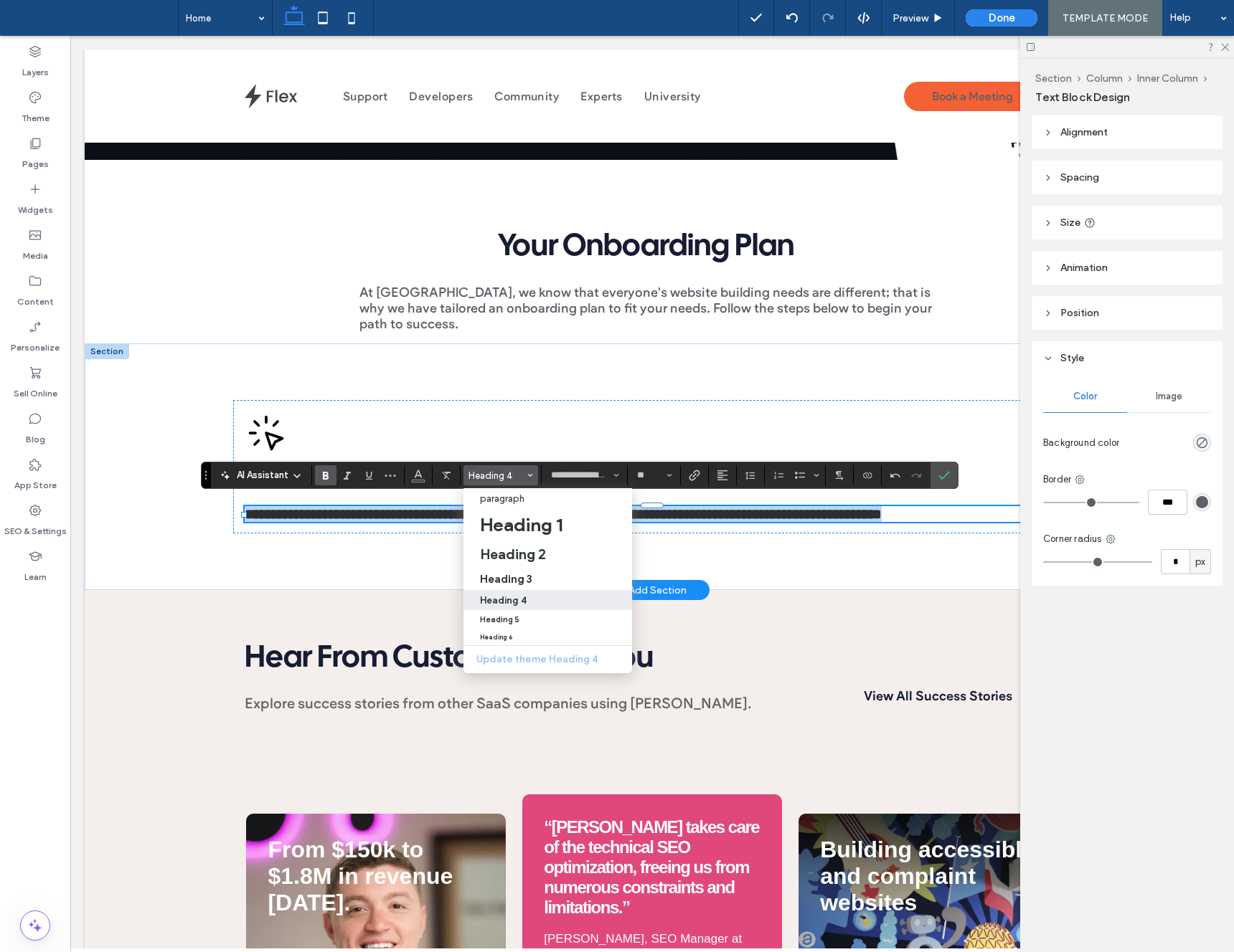
type input "**********"
type input "**"
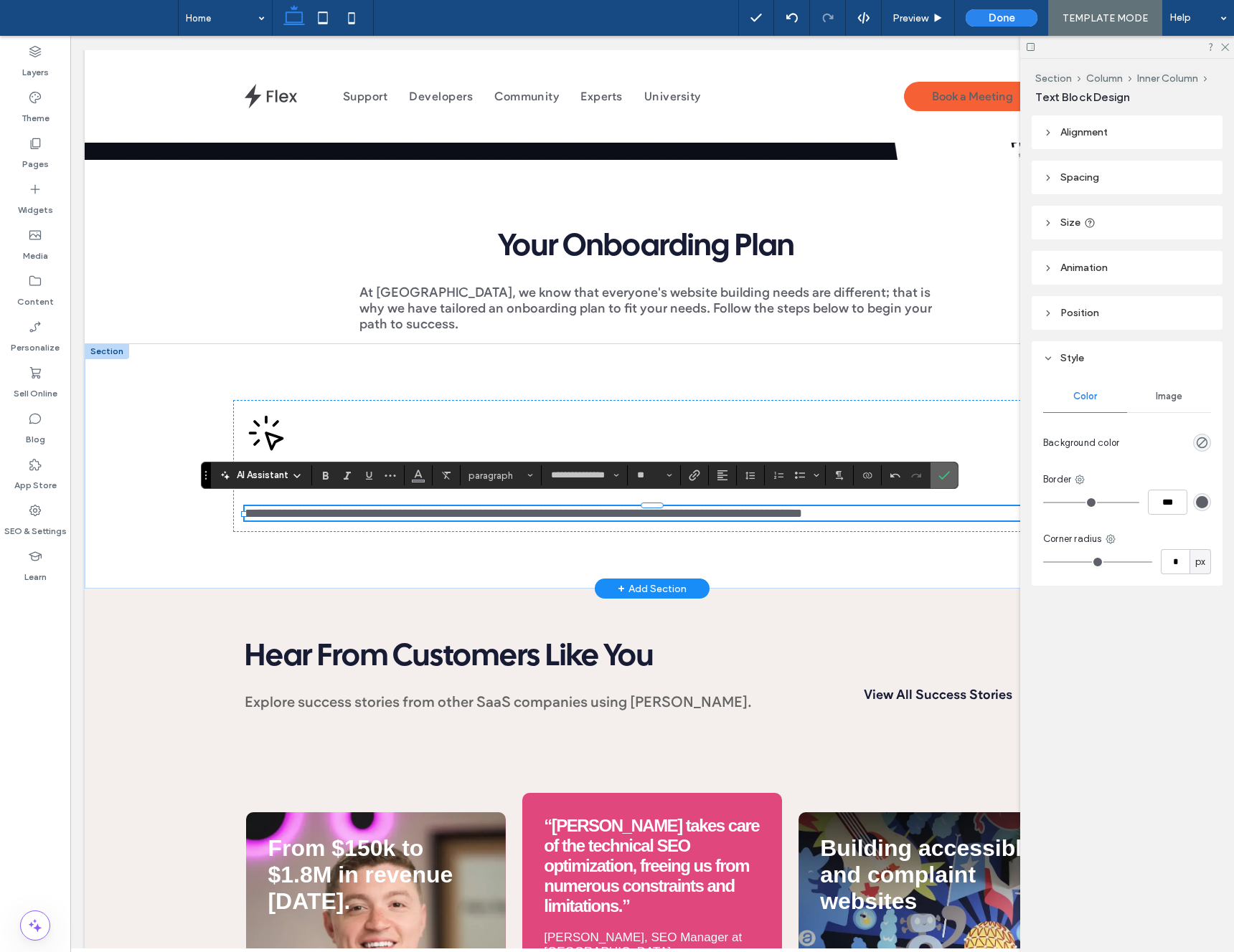
click at [948, 476] on icon "Confirm" at bounding box center [944, 475] width 11 height 11
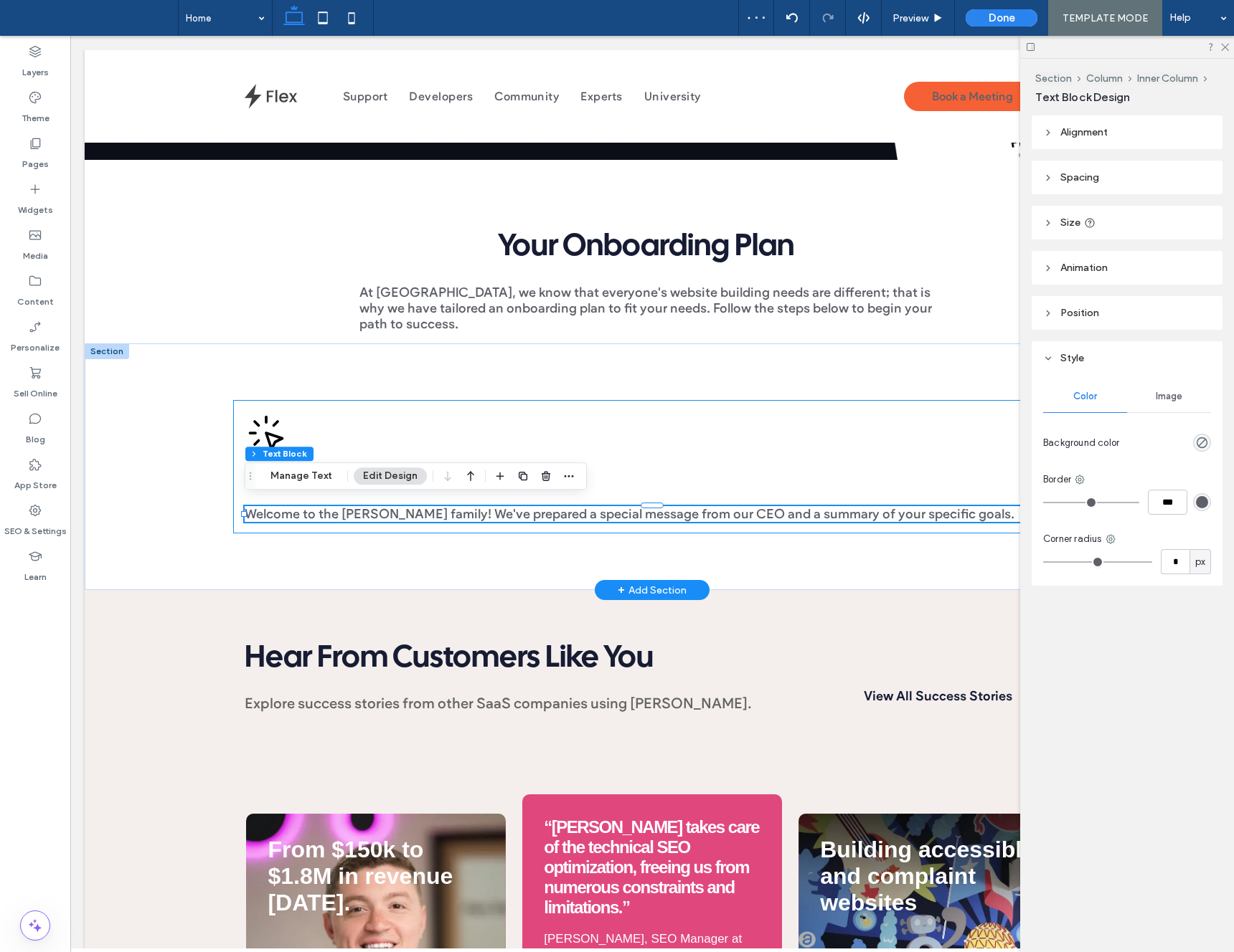
click at [367, 423] on div "Welcome to Duda Welcome to the Duda family! We've prepared a special message fr…" at bounding box center [651, 466] width 838 height 133
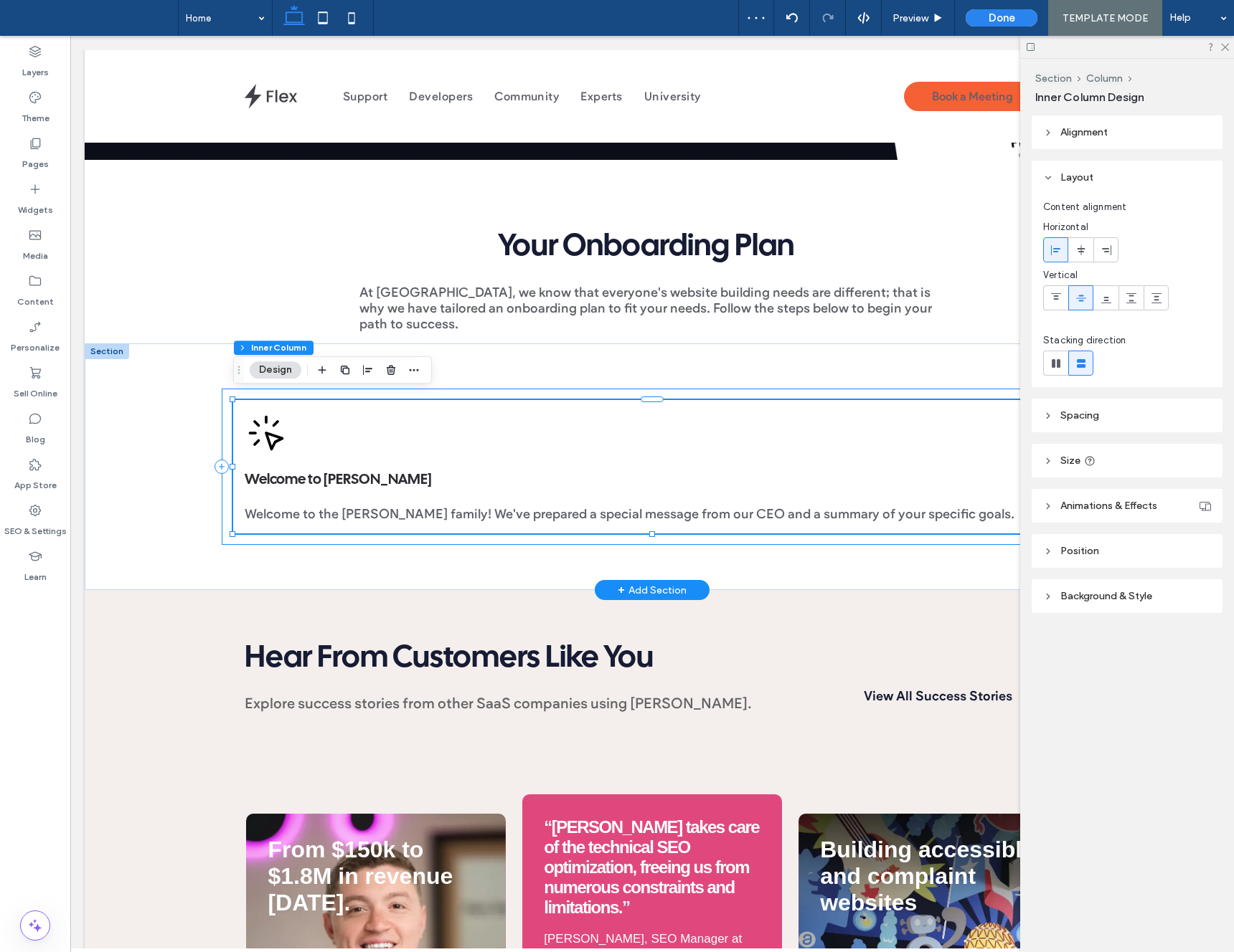
click at [335, 532] on div "Welcome to Duda Welcome to the Duda family! We've prepared a special message fr…" at bounding box center [651, 466] width 861 height 156
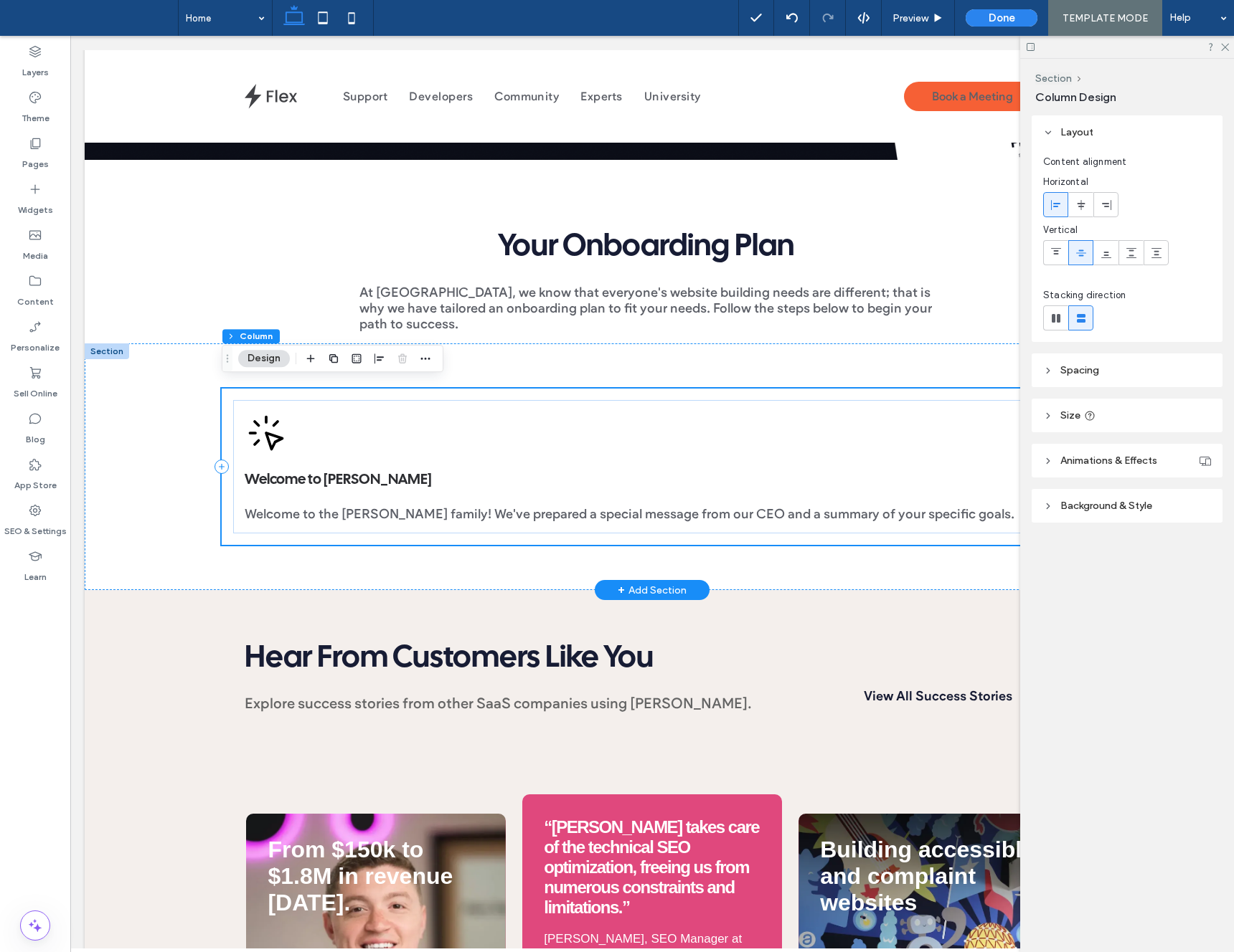
scroll to position [0, 8]
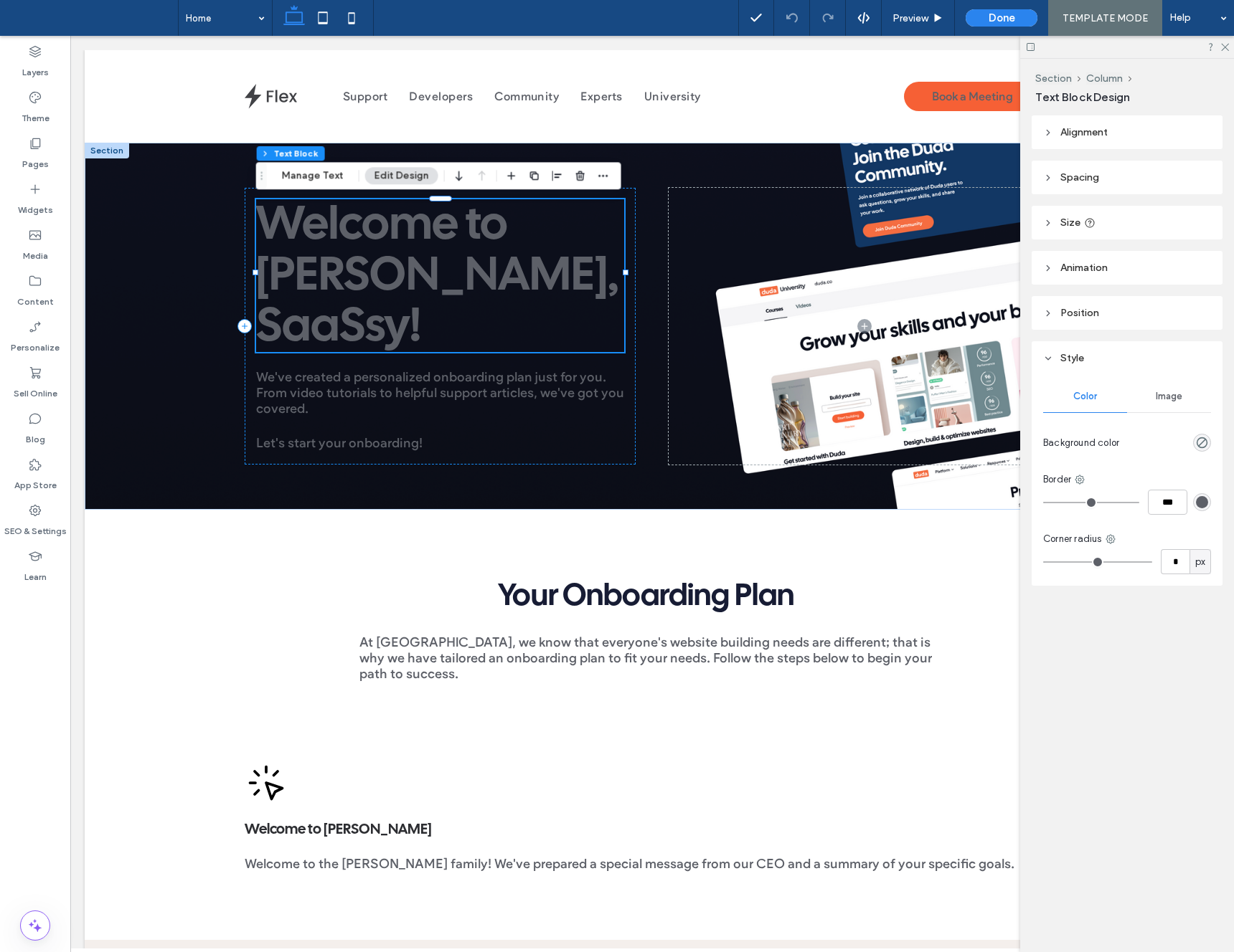
click at [338, 272] on span "Welcome to [PERSON_NAME], SaaSsy !" at bounding box center [437, 277] width 362 height 145
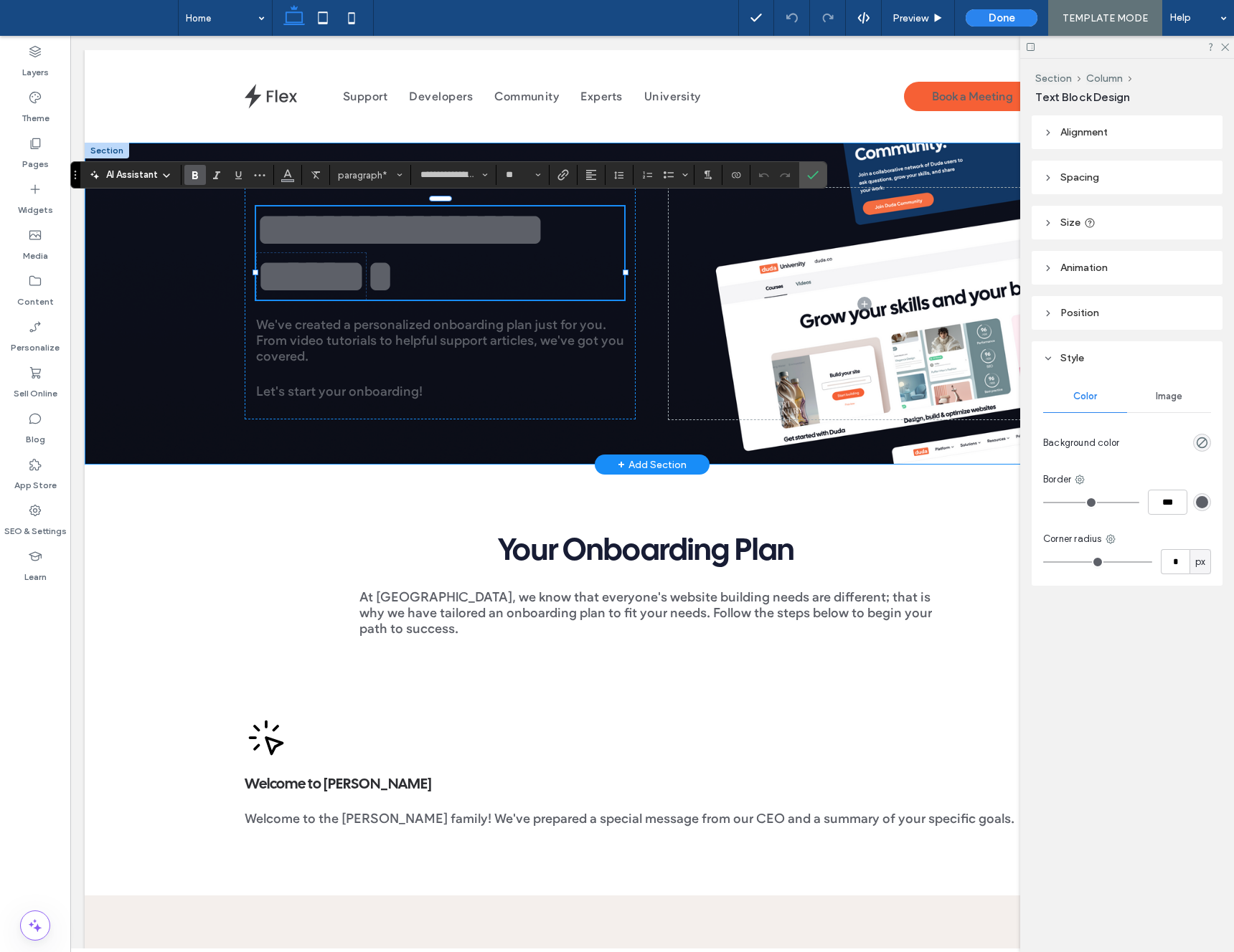
click at [195, 251] on div "**********" at bounding box center [651, 304] width 1135 height 322
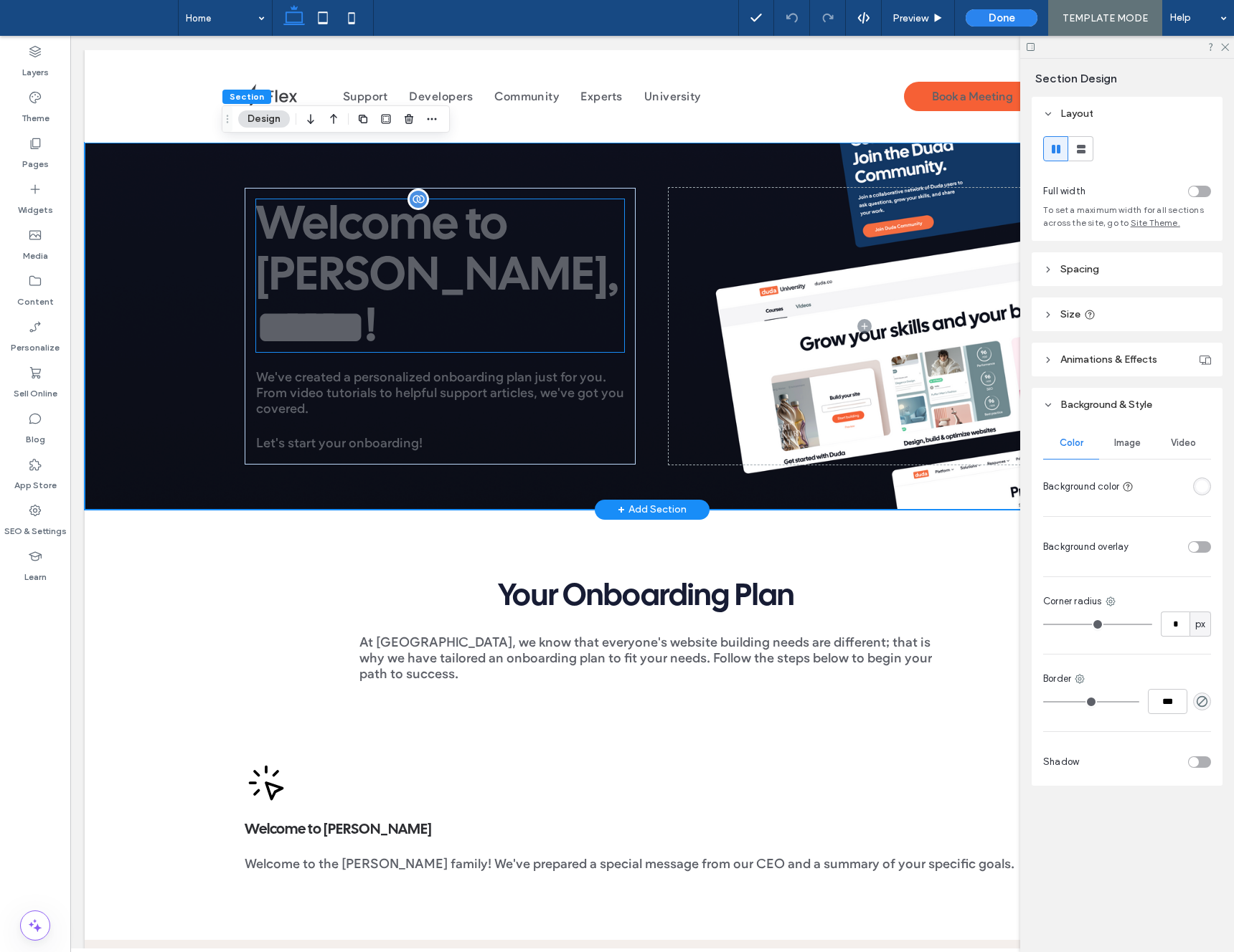
click at [307, 238] on span "Welcome to [PERSON_NAME], ﻿ ****** ﻿ !" at bounding box center [437, 277] width 362 height 145
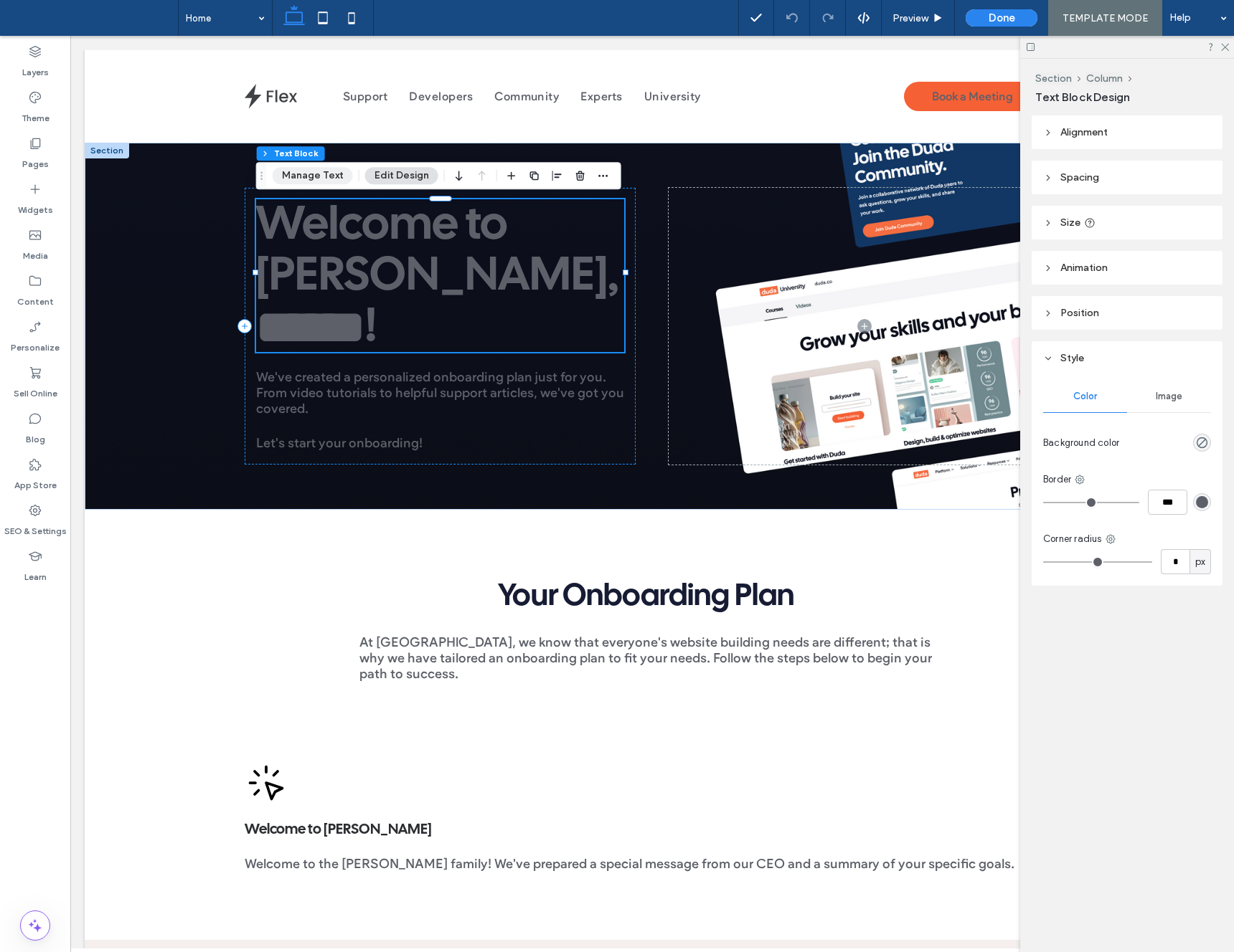
click at [319, 175] on button "Manage Text" at bounding box center [313, 175] width 80 height 17
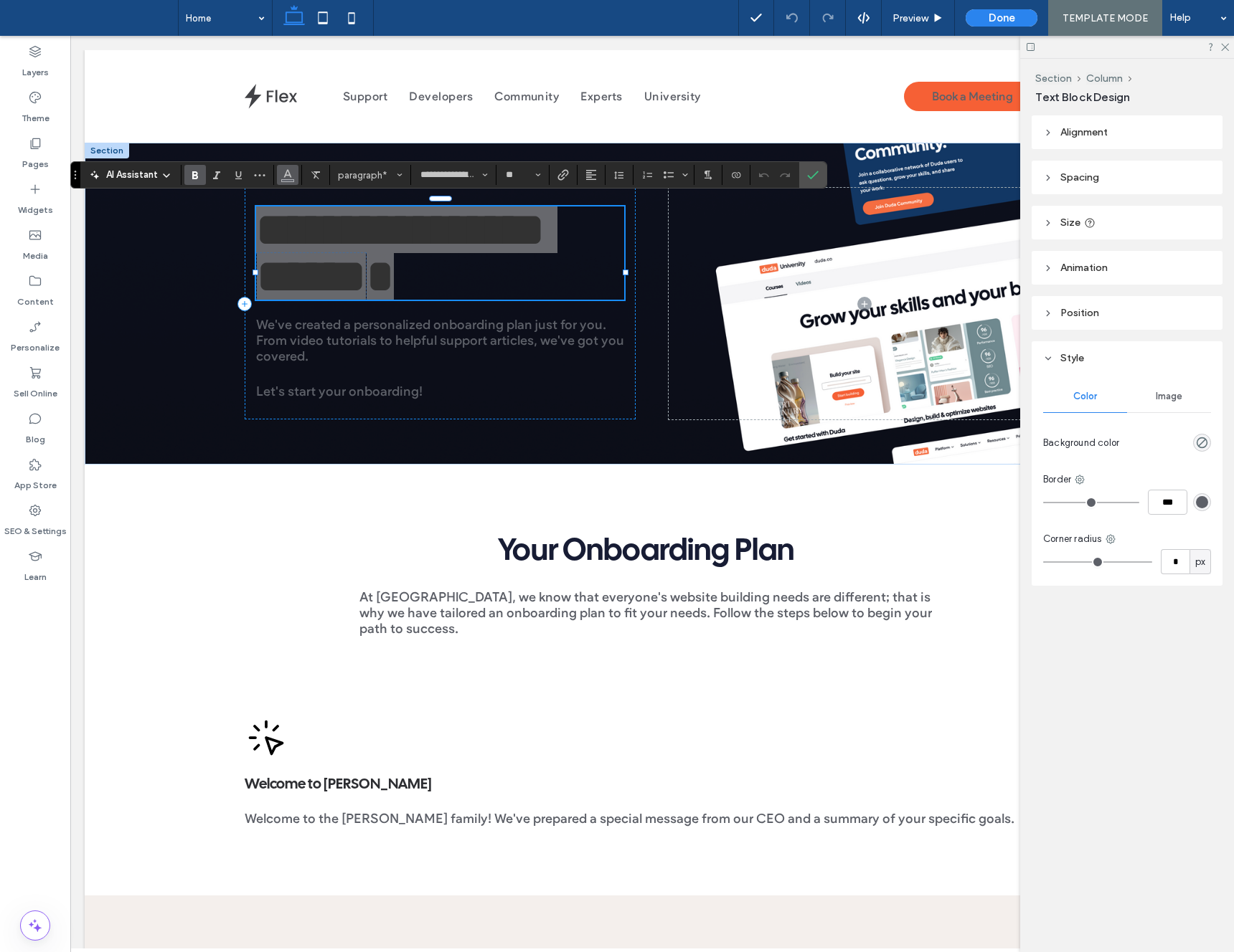
click at [287, 178] on icon "Color" at bounding box center [287, 173] width 11 height 11
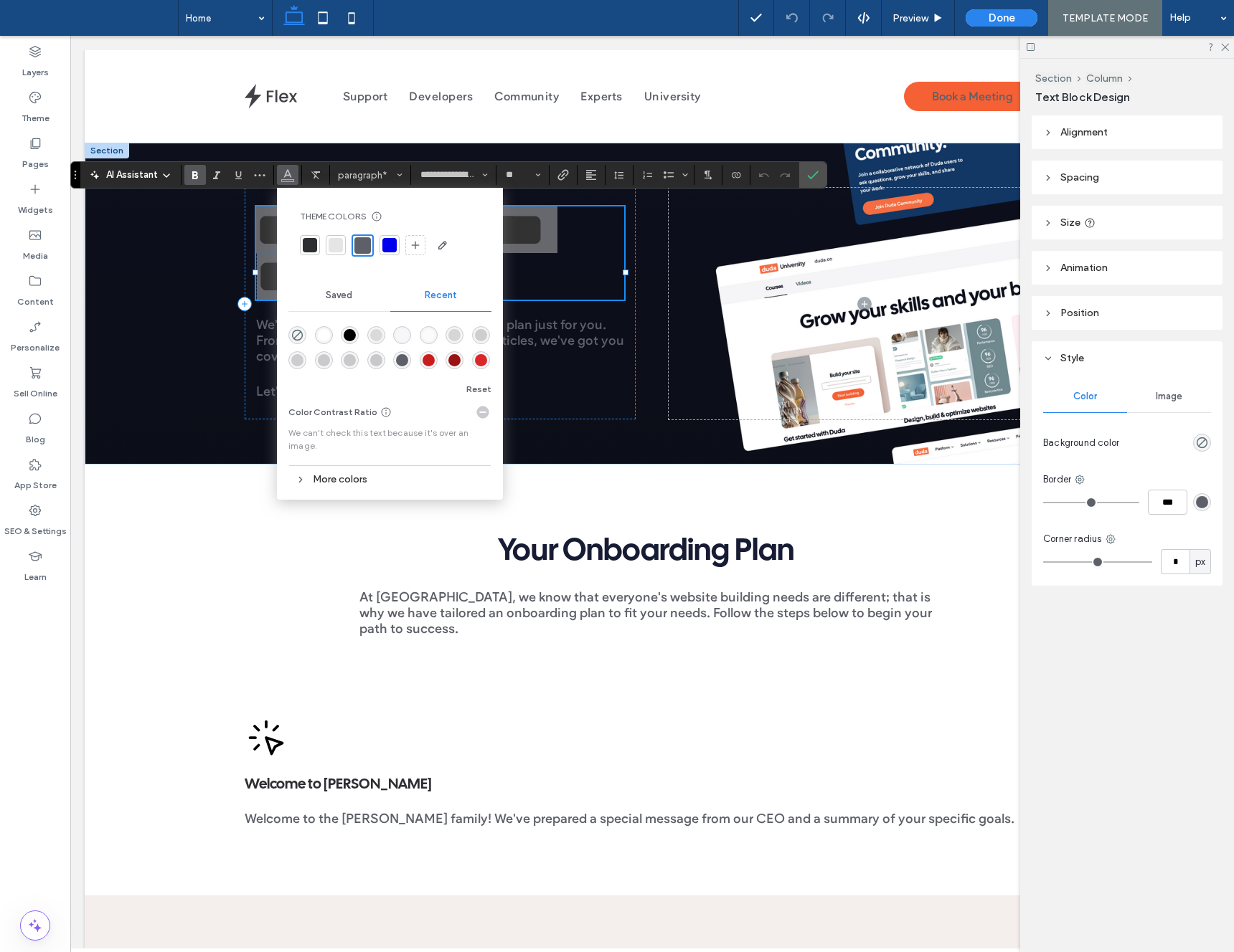
click at [323, 336] on div "rgba(255, 255, 255, 1)" at bounding box center [324, 335] width 12 height 12
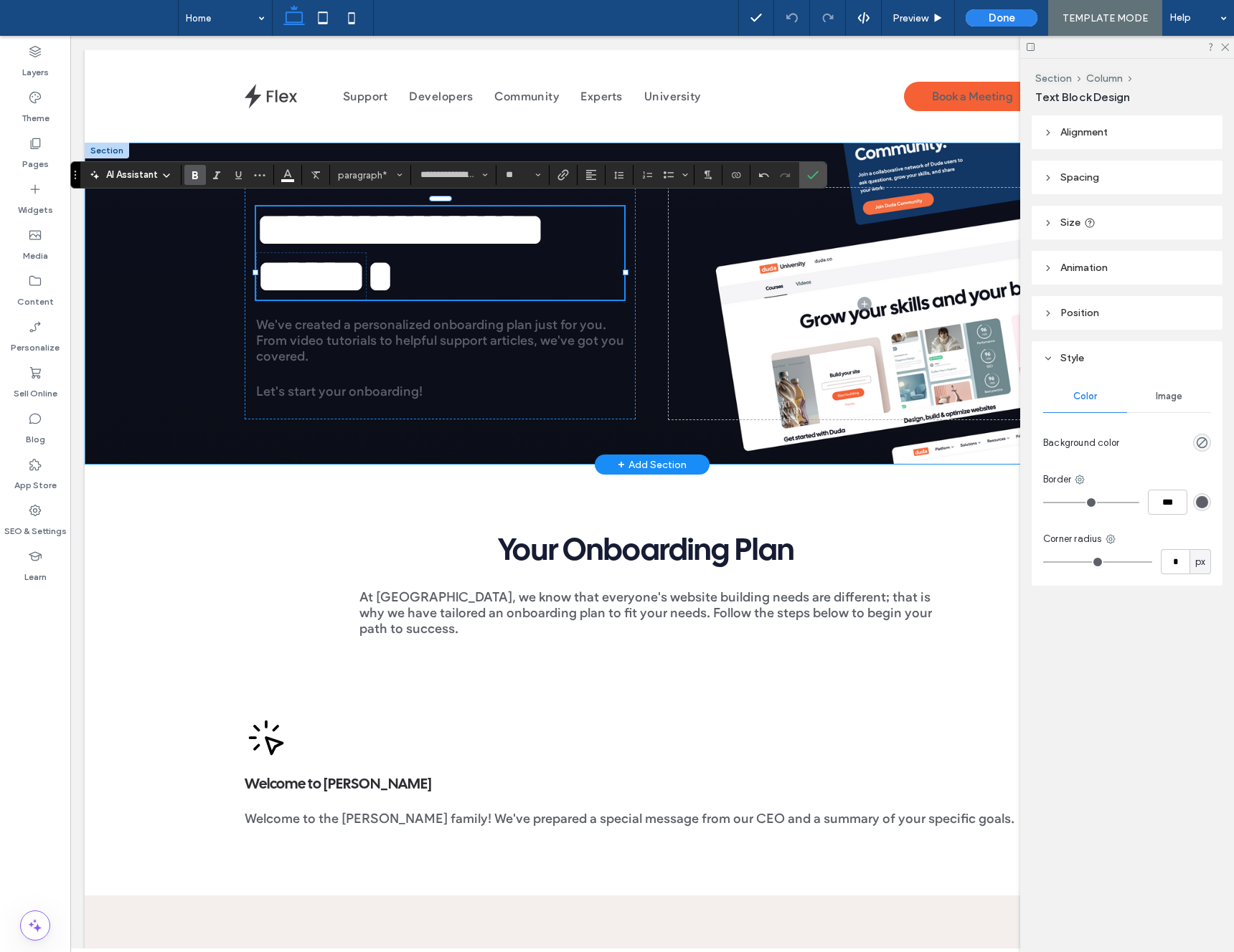
drag, startPoint x: 198, startPoint y: 307, endPoint x: 294, endPoint y: 364, distance: 111.6
click at [199, 307] on div "**********" at bounding box center [651, 304] width 1135 height 322
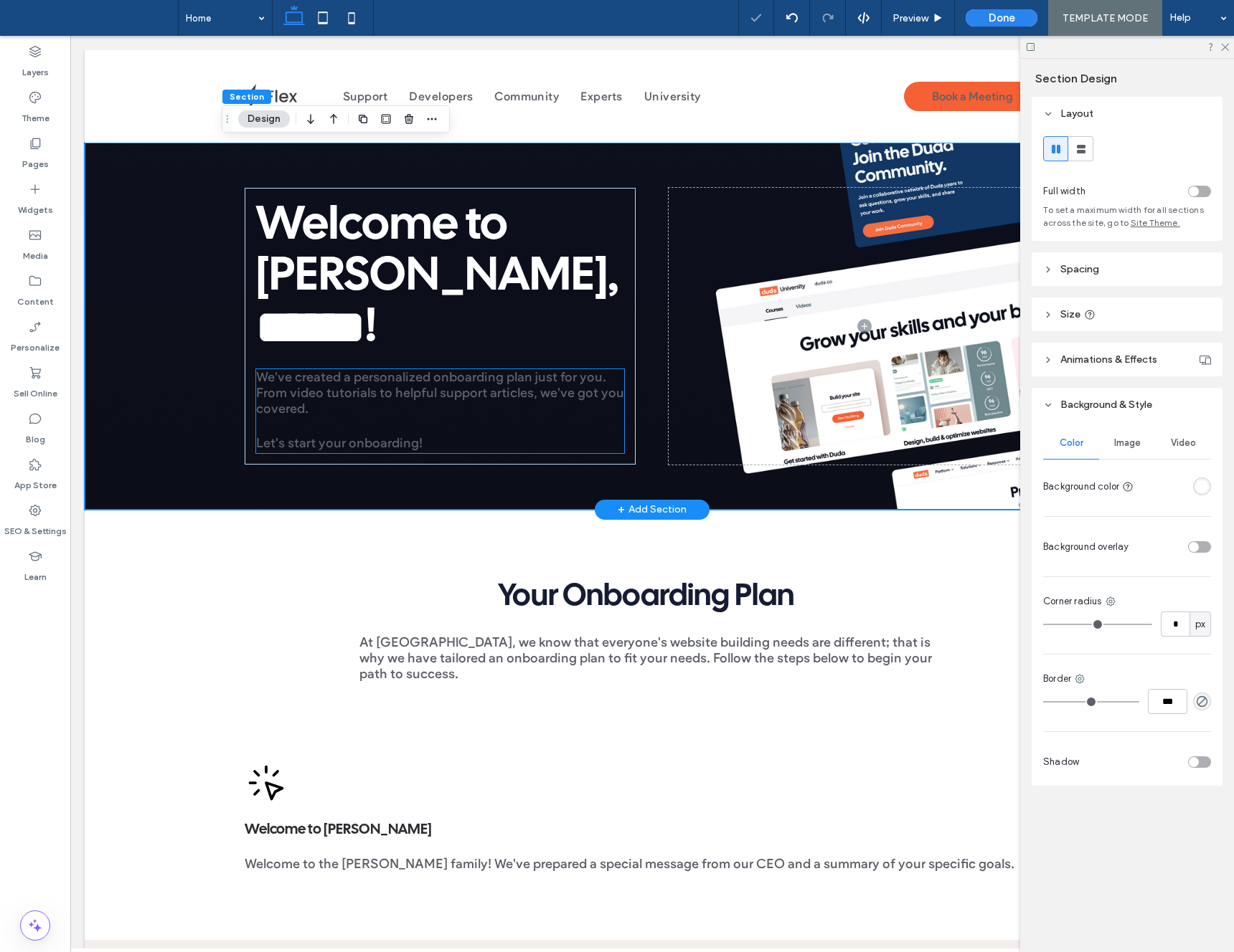
click at [327, 380] on span "We've created a personalized onboarding plan just for you. From video tutorials…" at bounding box center [440, 393] width 368 height 47
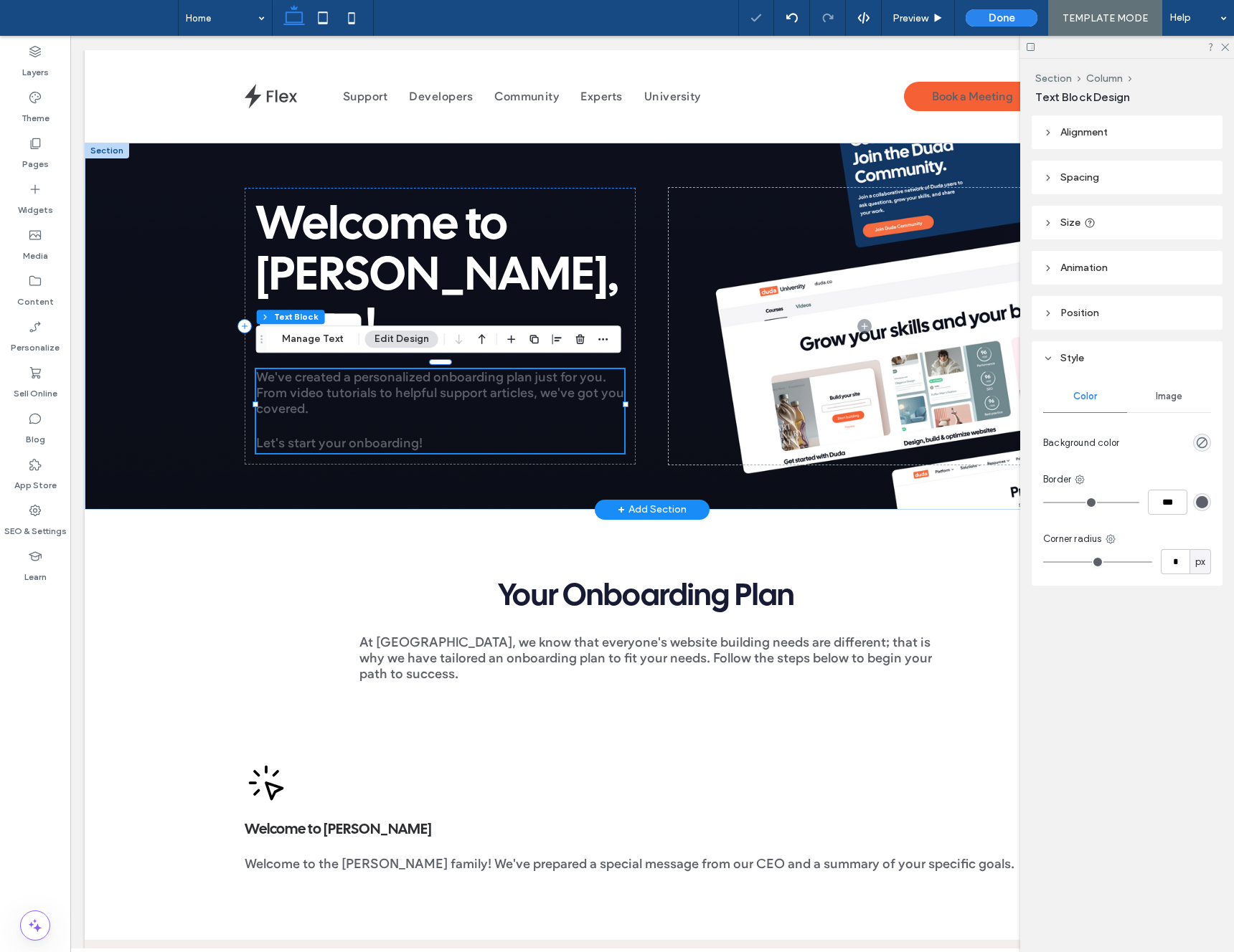
click at [322, 384] on span "We've created a personalized onboarding plan just for you. From video tutorials…" at bounding box center [440, 393] width 368 height 47
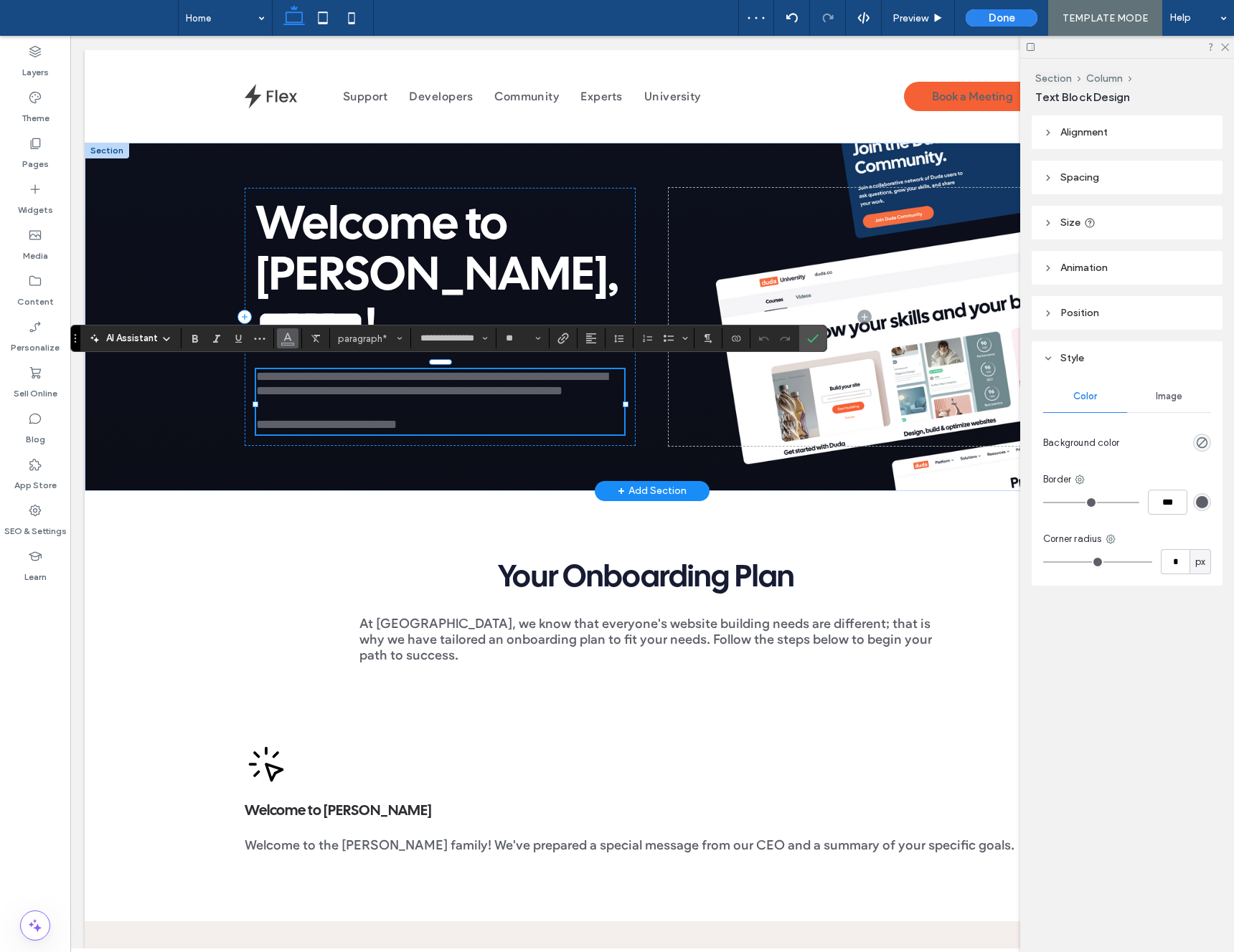
click at [281, 338] on button "Color" at bounding box center [287, 338] width 21 height 20
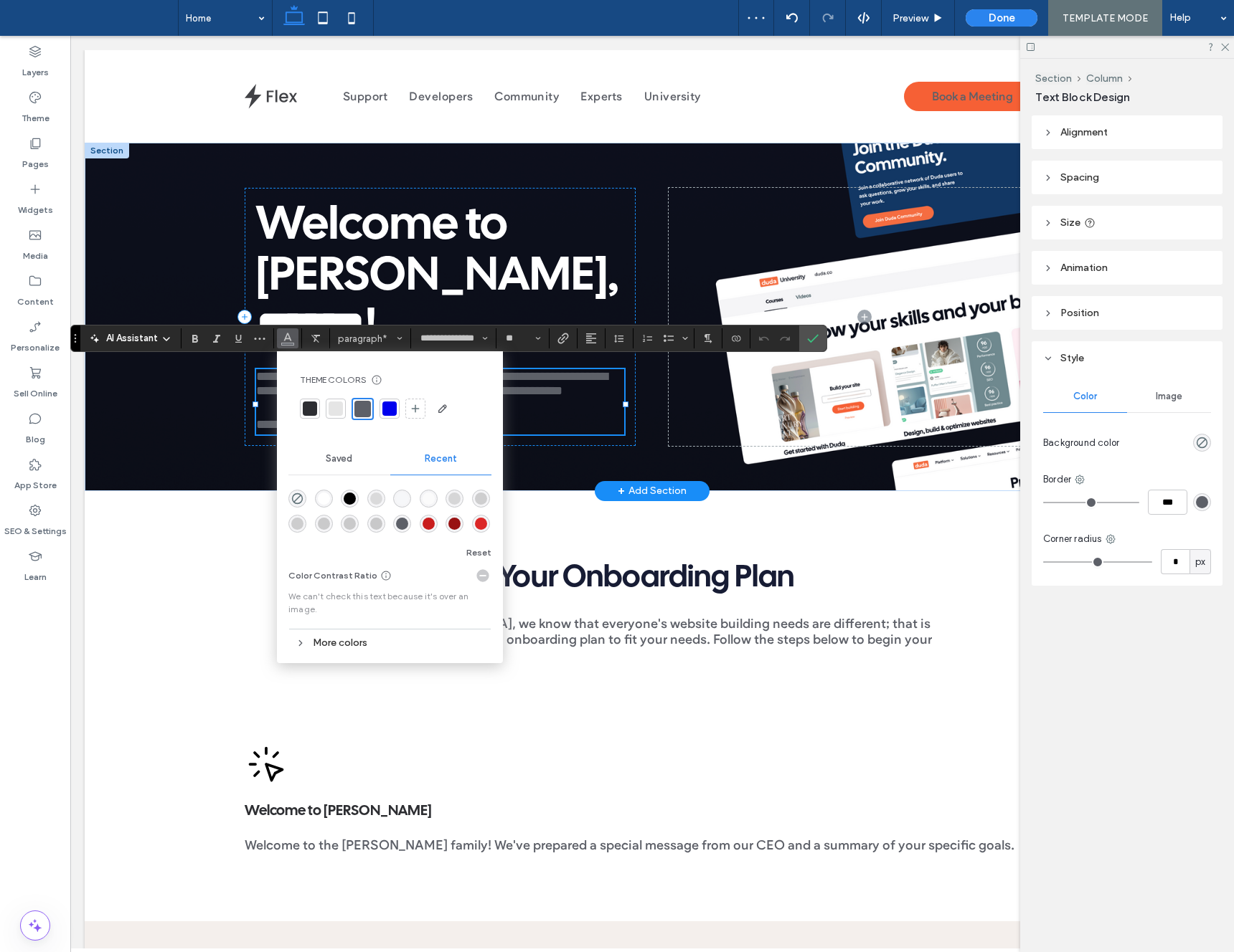
click at [324, 501] on div "rgba(255, 255, 255, 1)" at bounding box center [324, 498] width 12 height 12
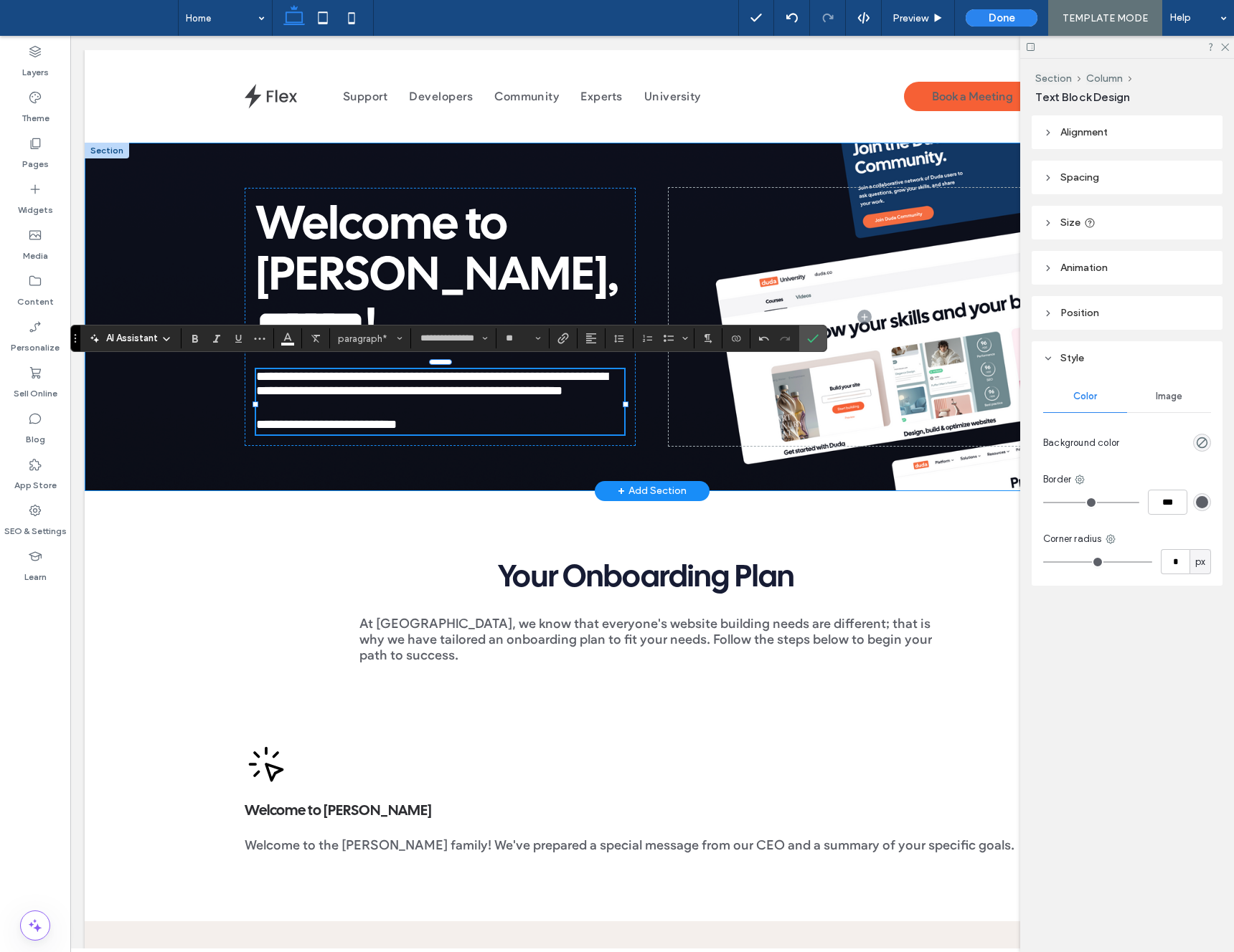
click at [216, 457] on div "**********" at bounding box center [651, 317] width 1135 height 349
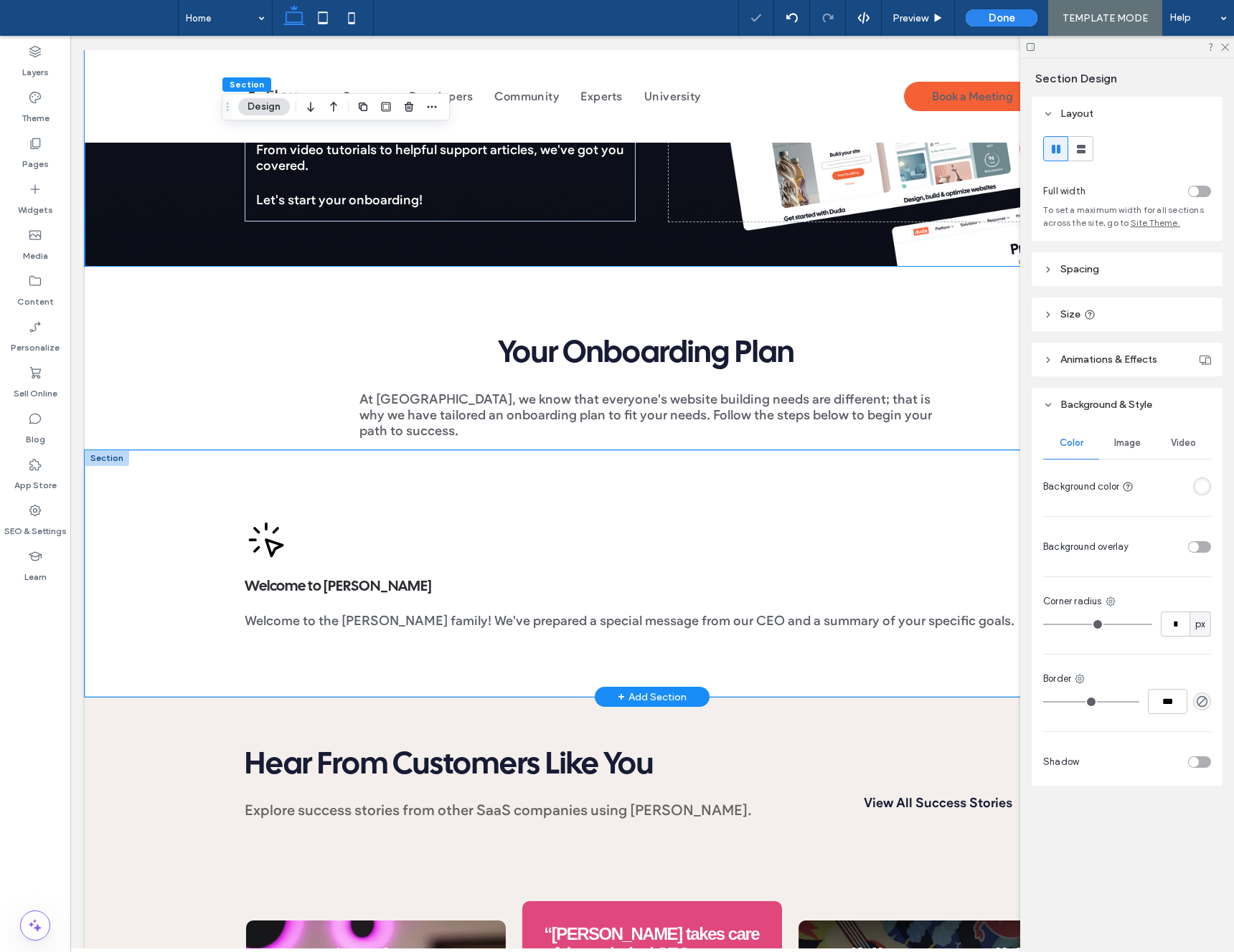
scroll to position [249, 0]
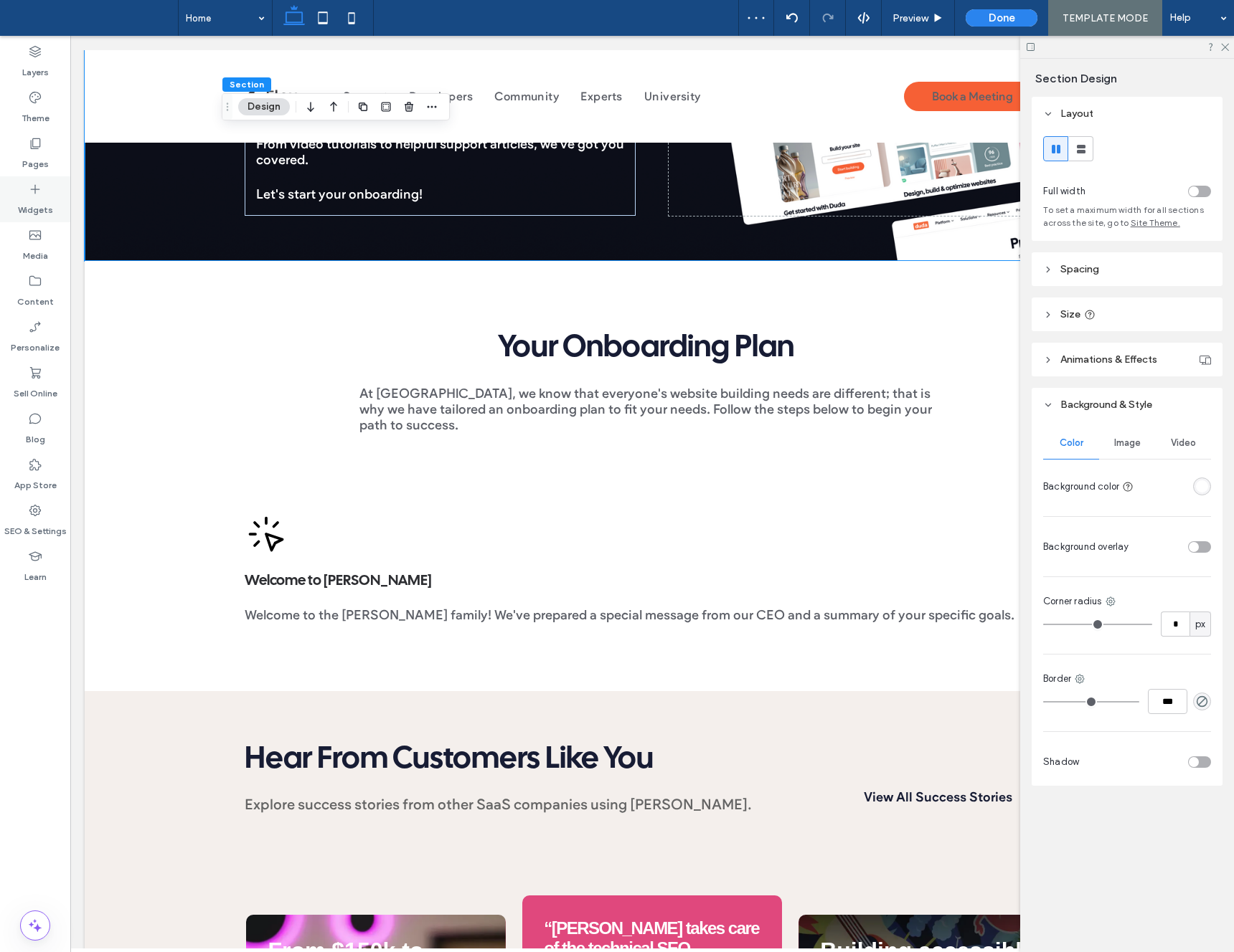
click at [25, 184] on div "Widgets" at bounding box center [34, 199] width 70 height 46
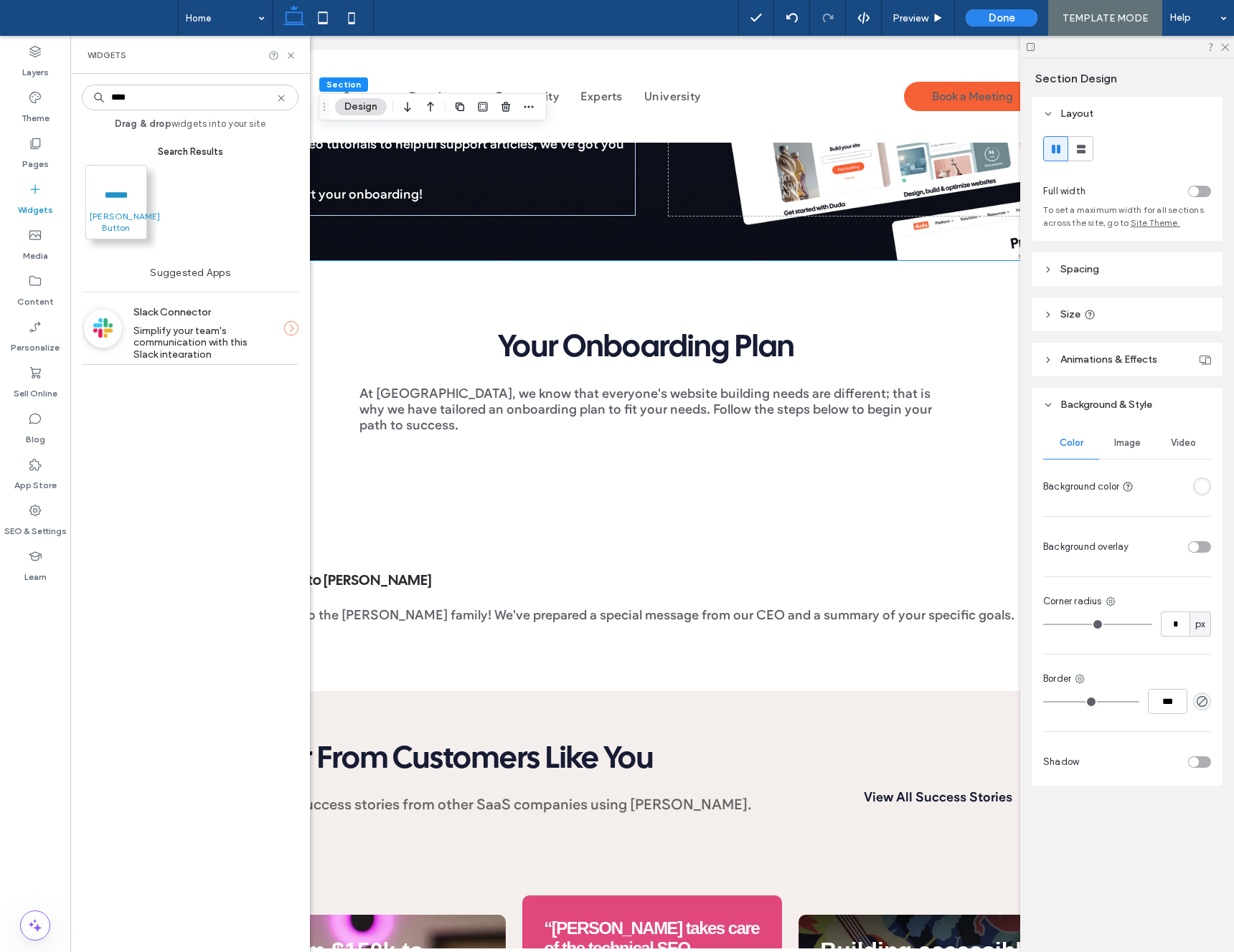
type input "****"
click at [121, 190] on icon "[PERSON_NAME] Button rect { transition: fill 0.3s ease; } rect:hover { fill: #e…" at bounding box center [116, 194] width 21 height 21
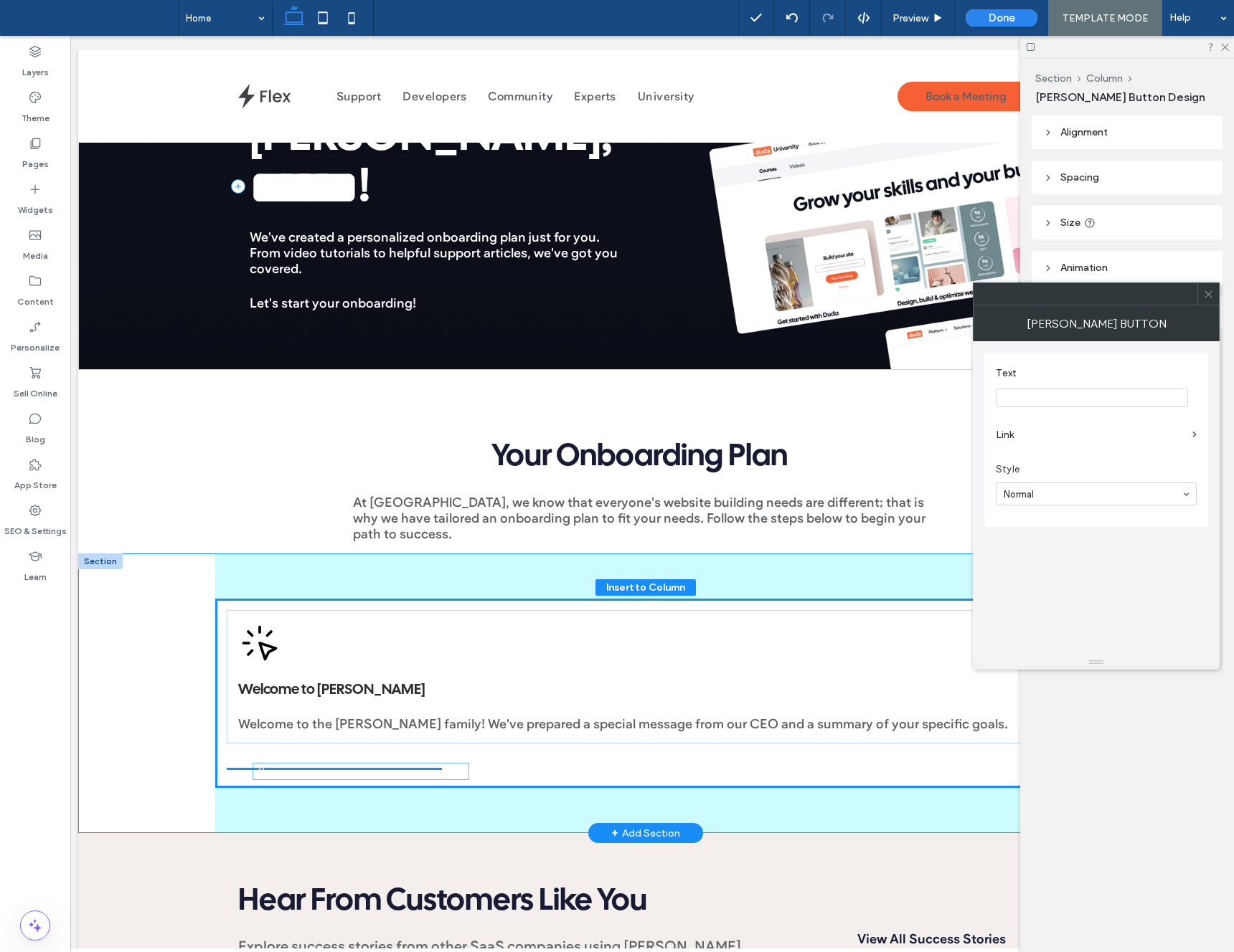
scroll to position [147, 0]
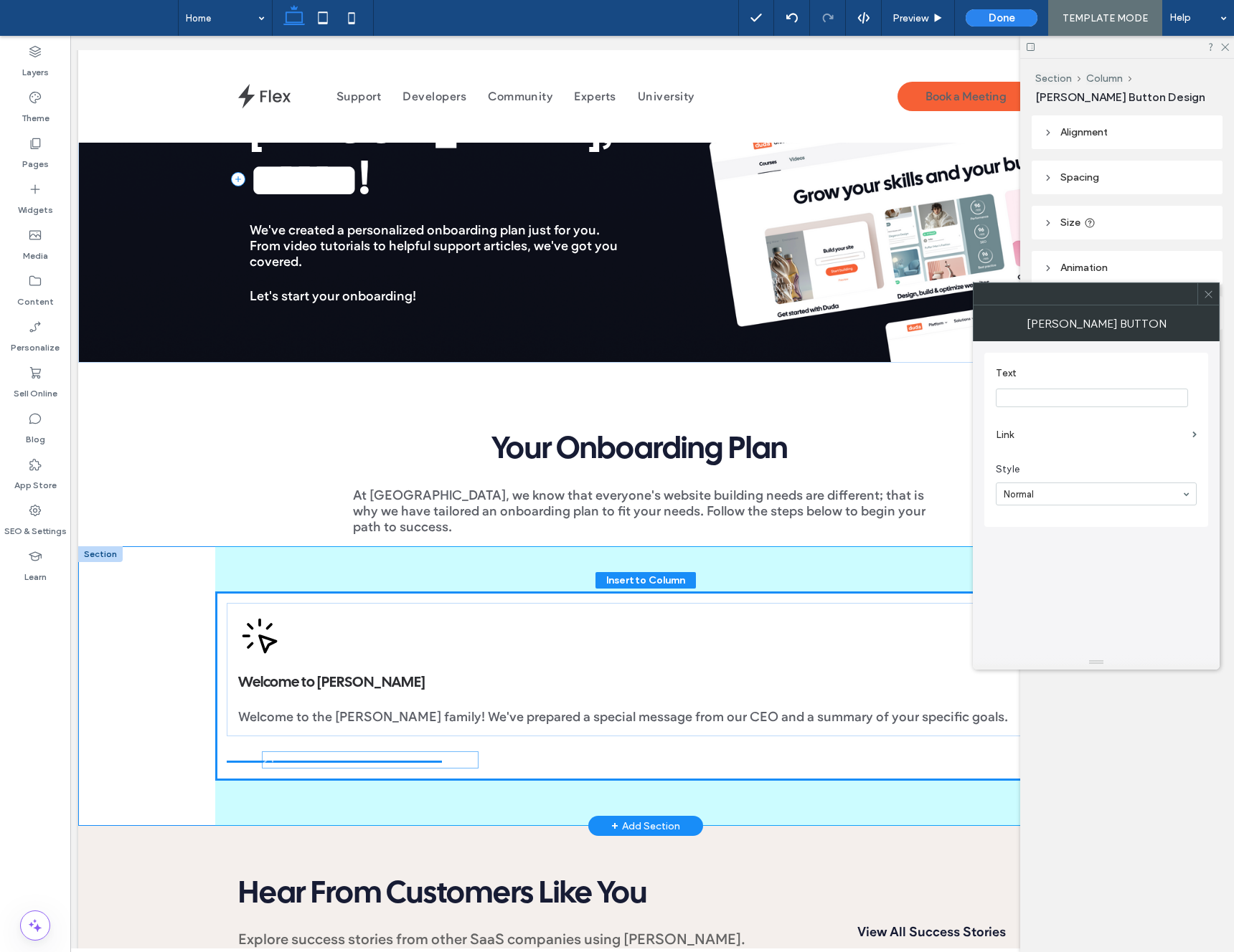
drag, startPoint x: 324, startPoint y: 367, endPoint x: 336, endPoint y: 757, distance: 390.2
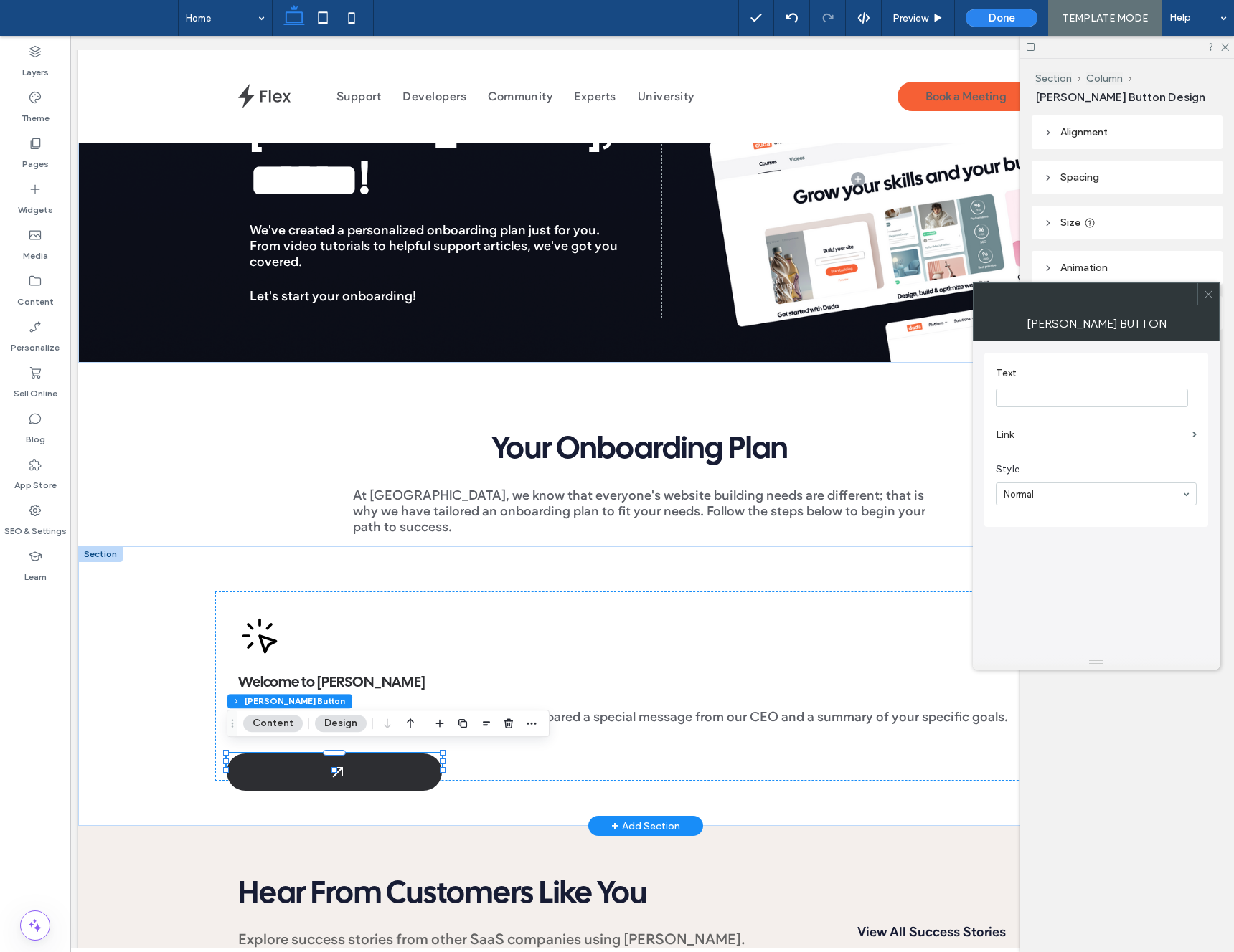
click at [1050, 393] on input "Text" at bounding box center [1091, 397] width 193 height 18
type input "*********"
click at [1027, 495] on input at bounding box center [1093, 494] width 178 height 10
click at [1207, 287] on span at bounding box center [1208, 294] width 11 height 21
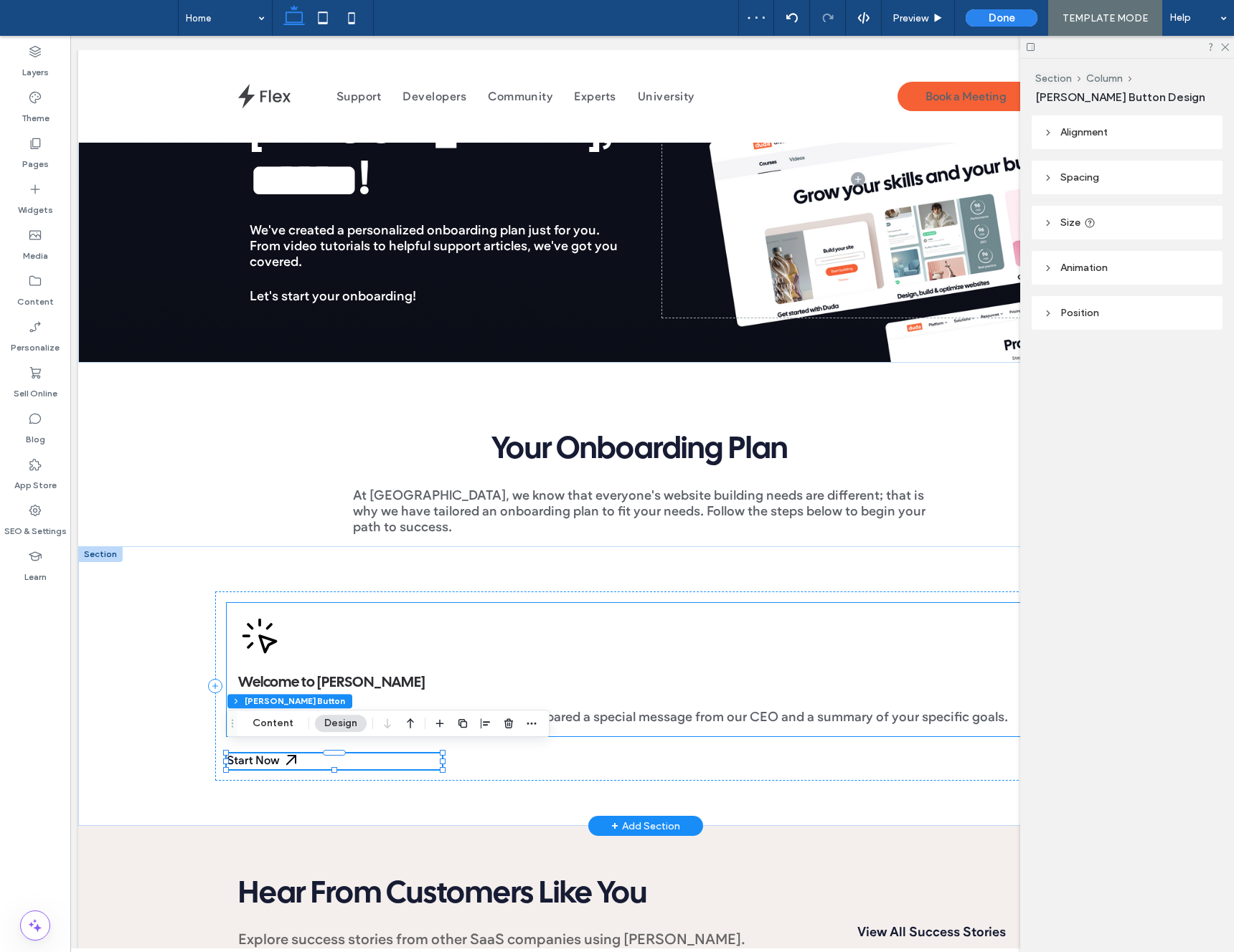
click at [443, 629] on div "Welcome to [PERSON_NAME] Welcome to the [PERSON_NAME] family! We've prepared a …" at bounding box center [646, 669] width 838 height 133
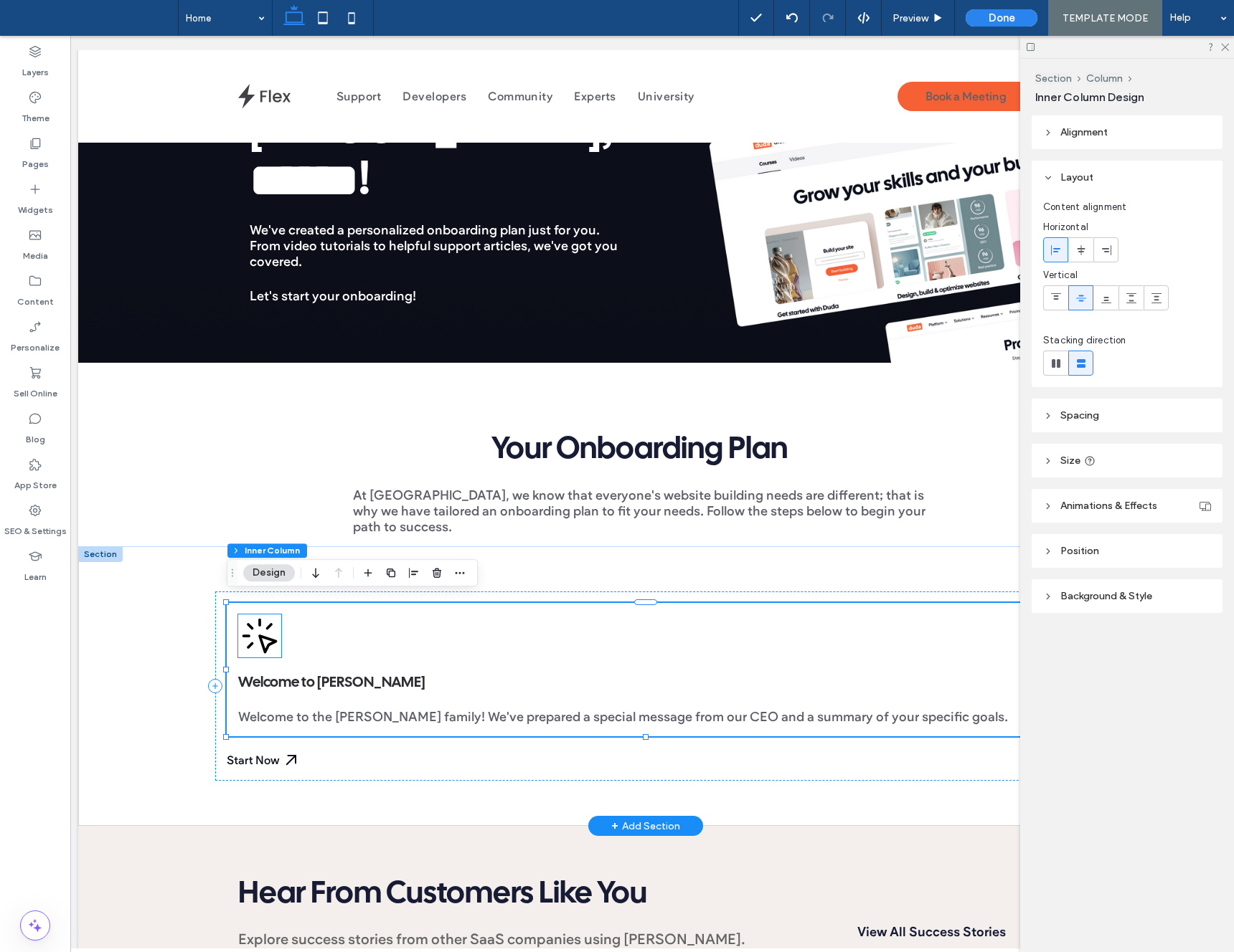
click at [270, 636] on icon at bounding box center [267, 644] width 16 height 16
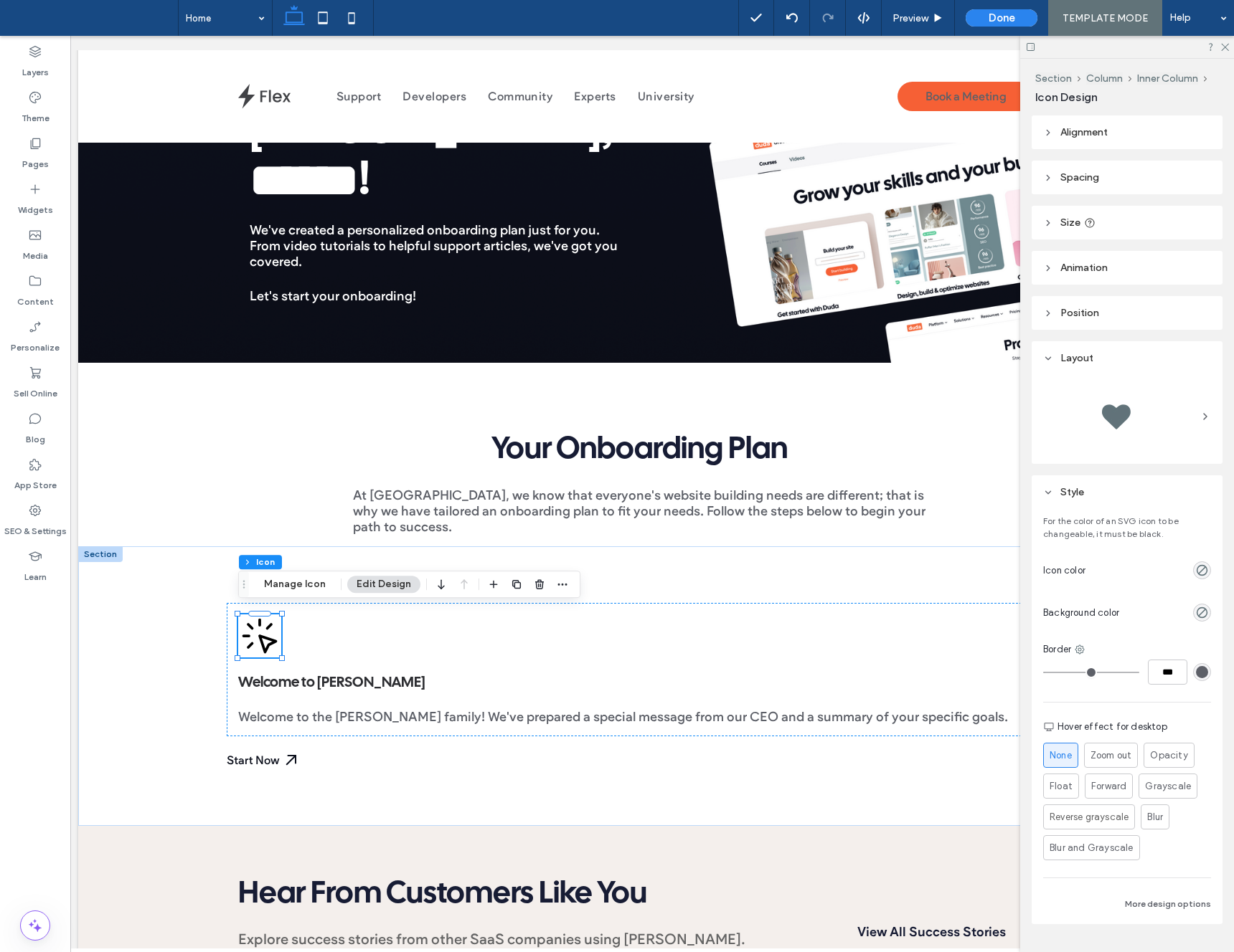
click at [1069, 216] on span "Size" at bounding box center [1070, 222] width 20 height 12
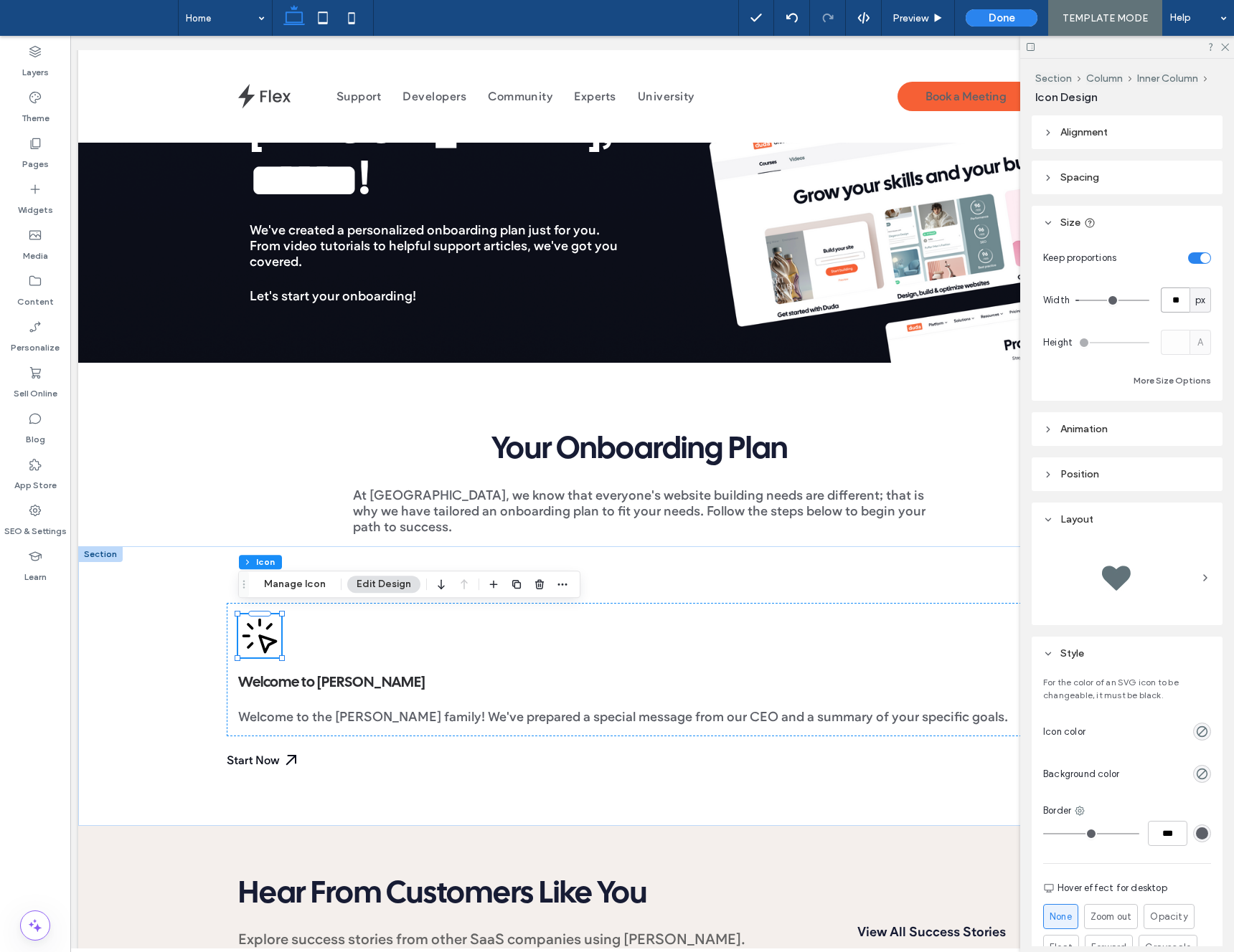
click at [1182, 301] on input "**" at bounding box center [1176, 300] width 29 height 25
type input "**"
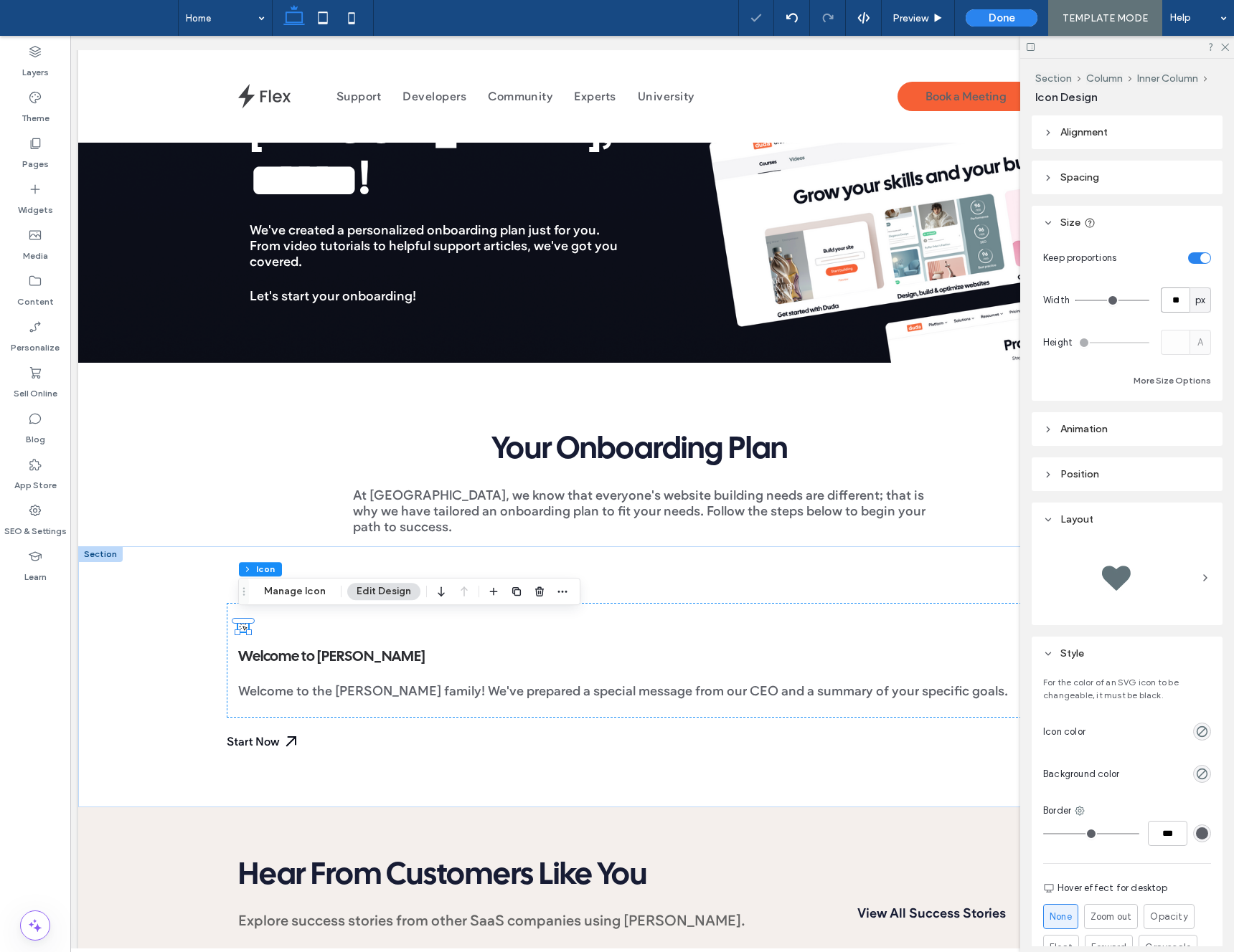
drag, startPoint x: 1176, startPoint y: 294, endPoint x: 1153, endPoint y: 296, distance: 23.1
click at [1153, 296] on div "Width ** px" at bounding box center [1127, 300] width 168 height 25
click at [1170, 297] on input "**" at bounding box center [1176, 300] width 29 height 25
click at [1169, 297] on input "**" at bounding box center [1176, 300] width 29 height 25
type input "**"
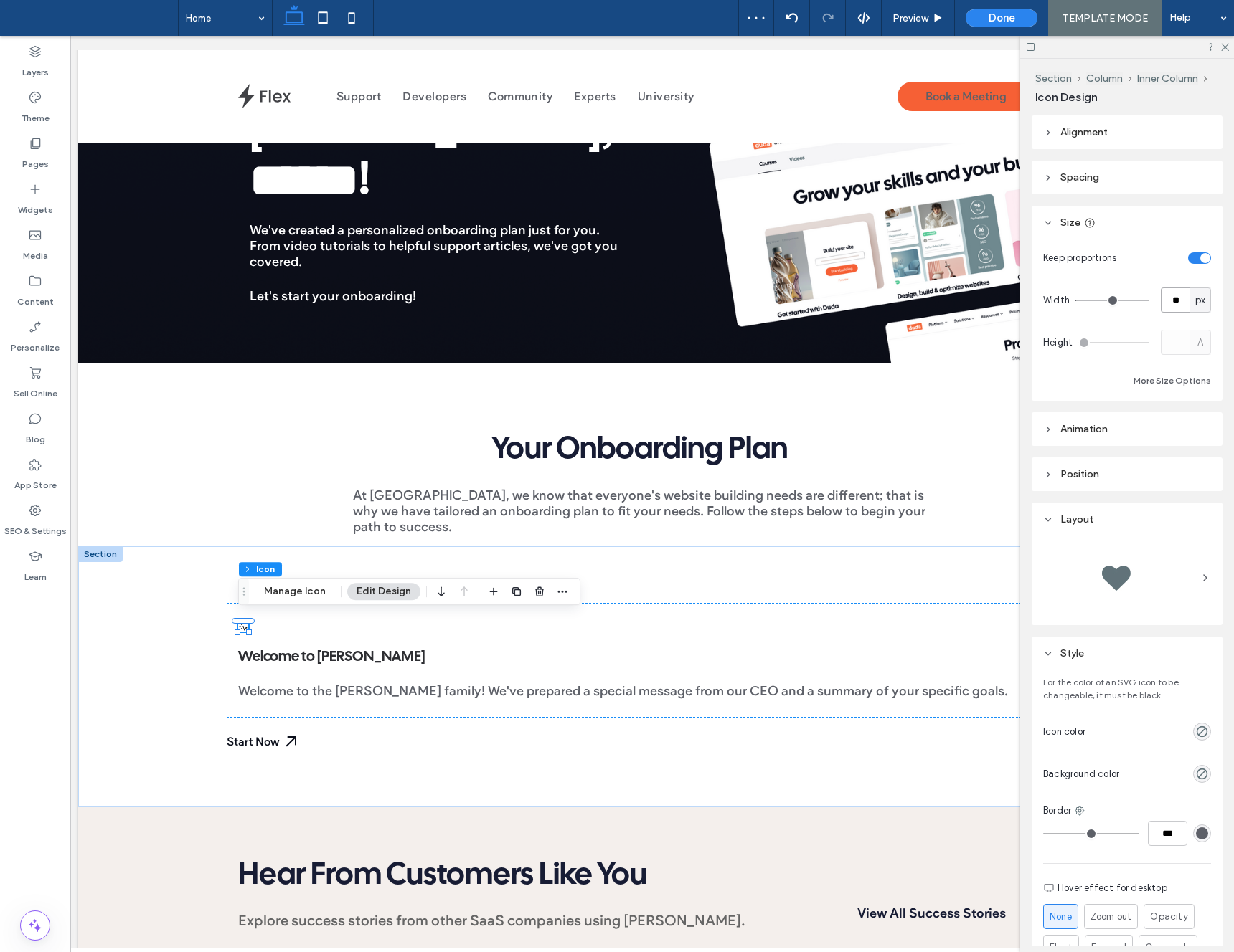
type input "**"
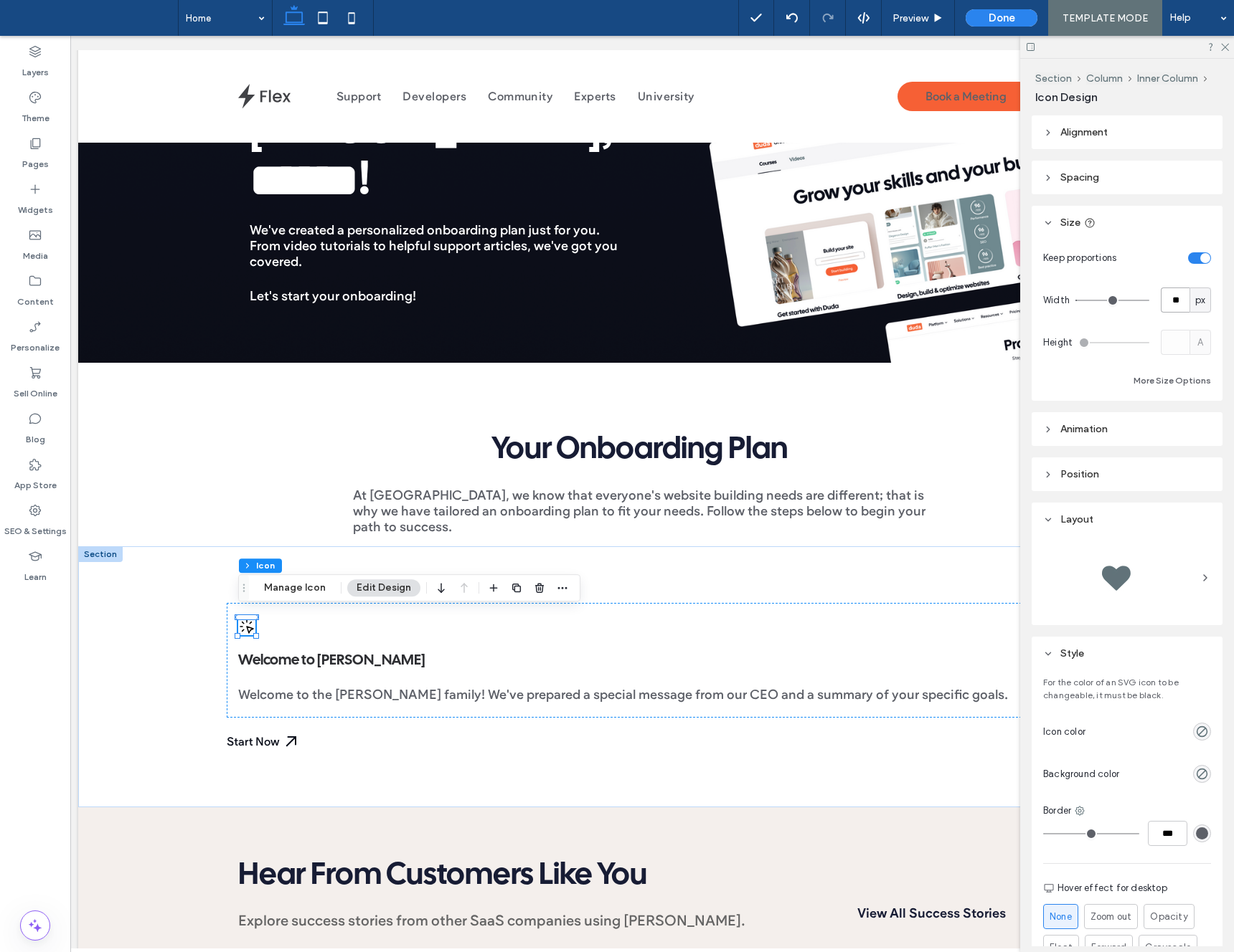
click at [1177, 295] on input "**" at bounding box center [1176, 300] width 29 height 25
type input "**"
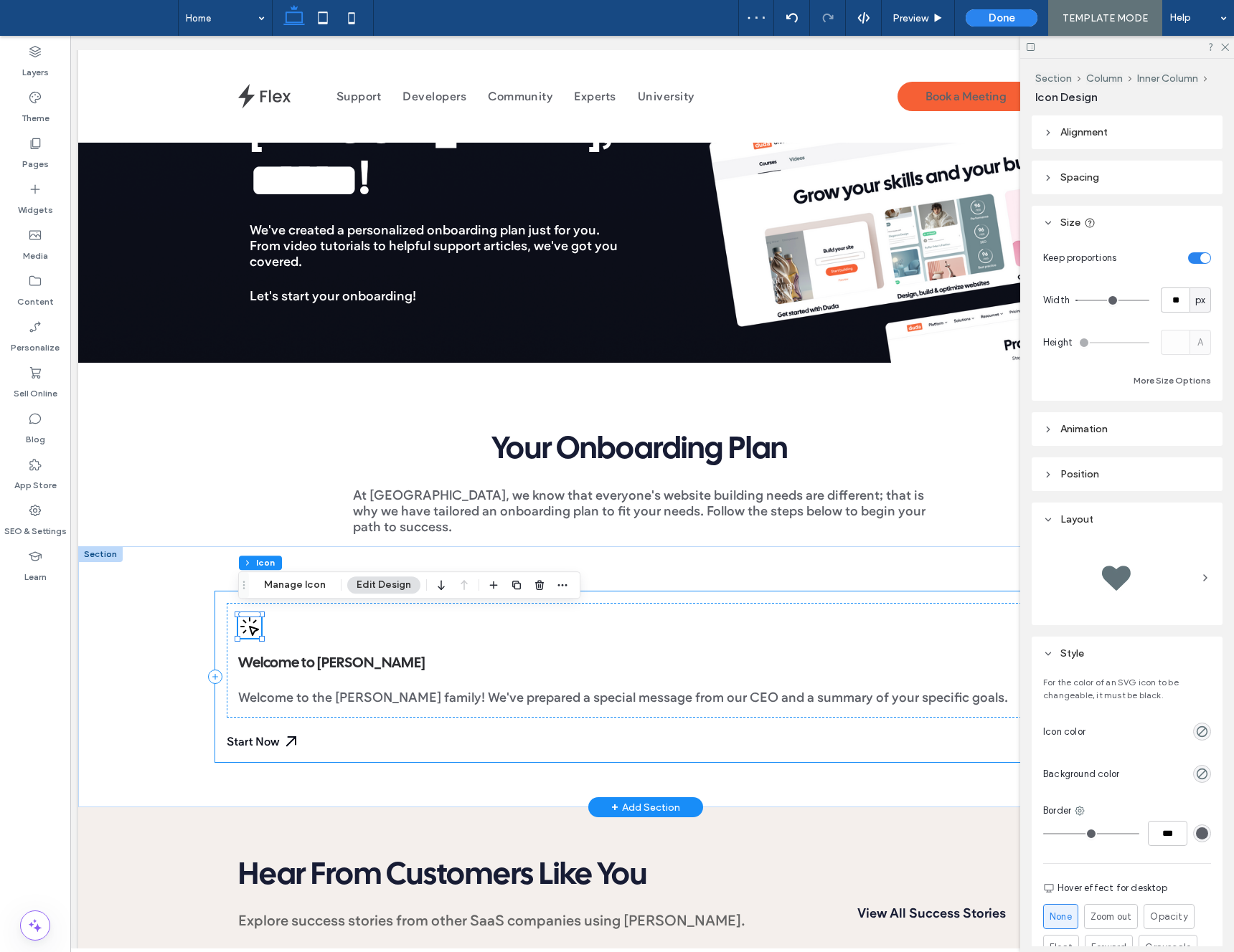
click at [218, 725] on div "Welcome to [PERSON_NAME] Welcome to the [PERSON_NAME] family! We've prepared a …" at bounding box center [646, 677] width 861 height 170
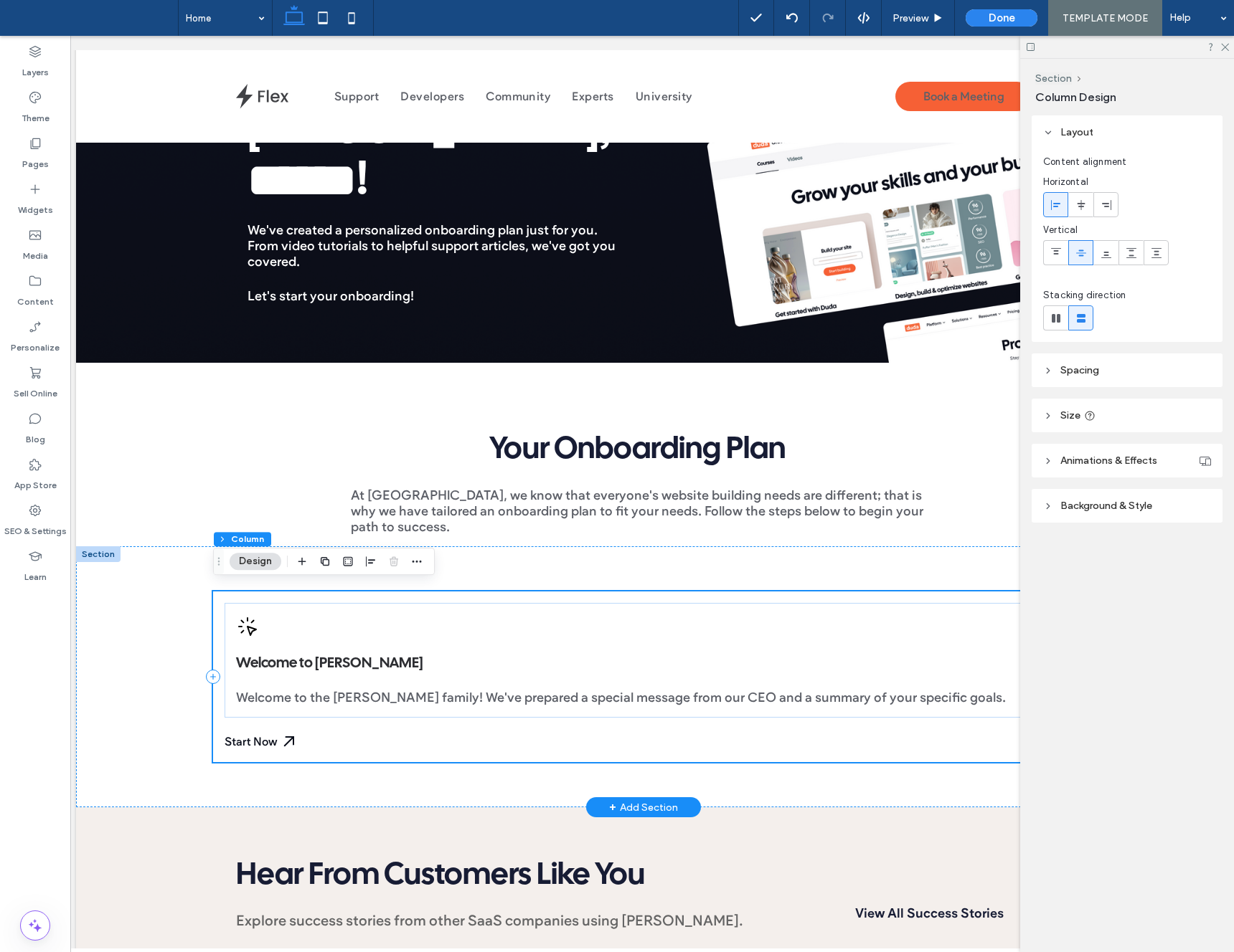
scroll to position [0, 214]
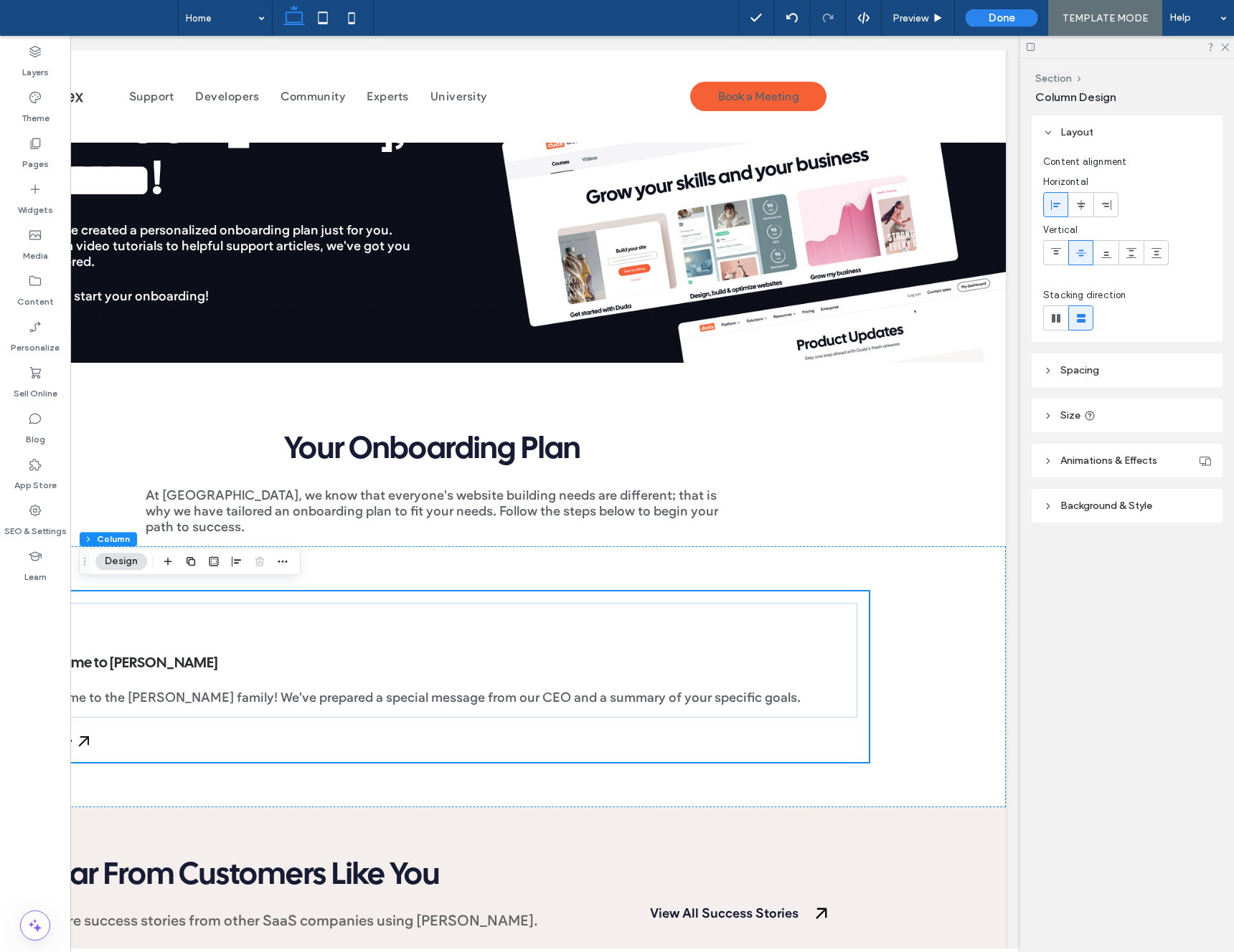
click at [1081, 501] on span "Background & Style" at bounding box center [1107, 506] width 92 height 12
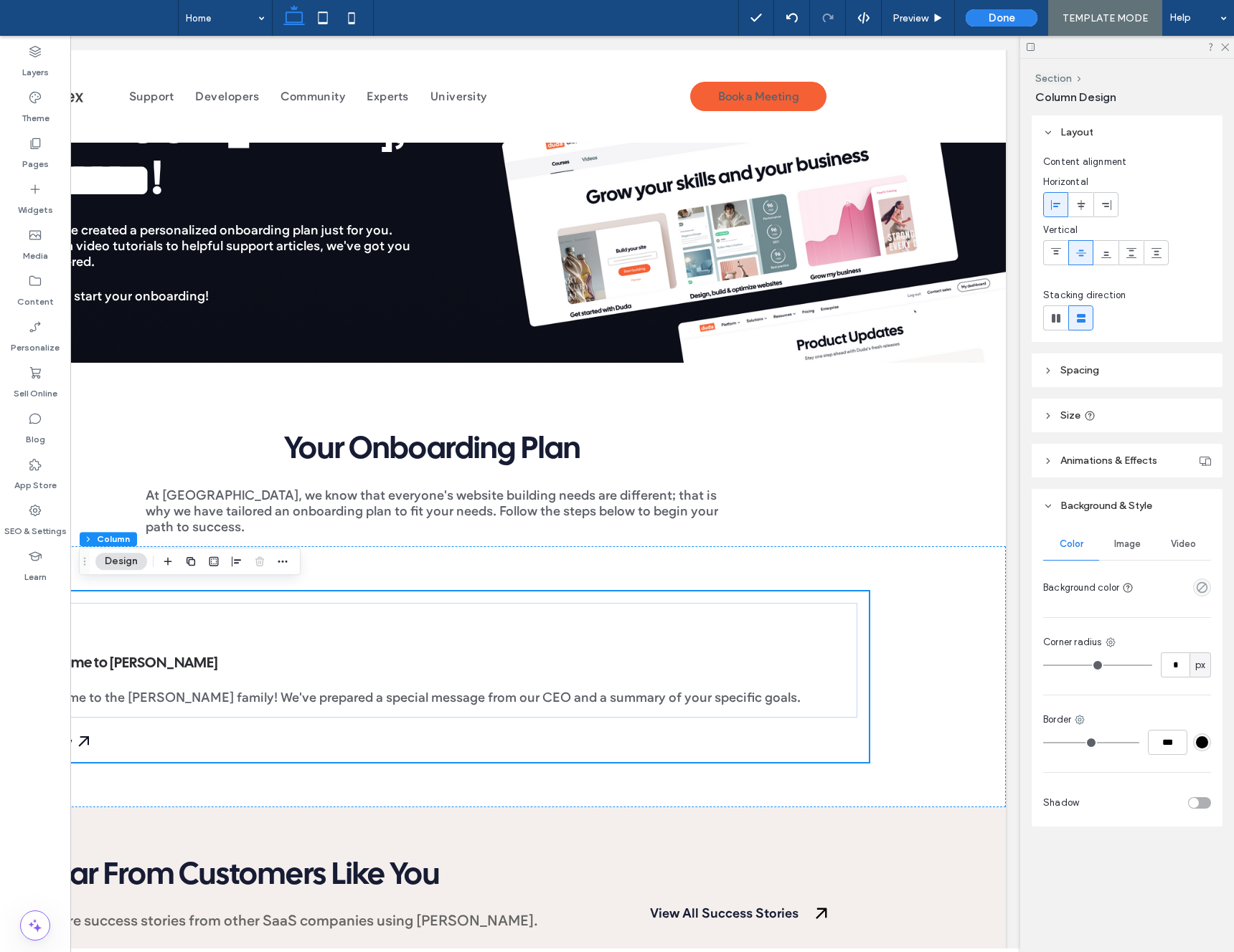
click at [1203, 803] on div "toggle" at bounding box center [1200, 804] width 23 height 11
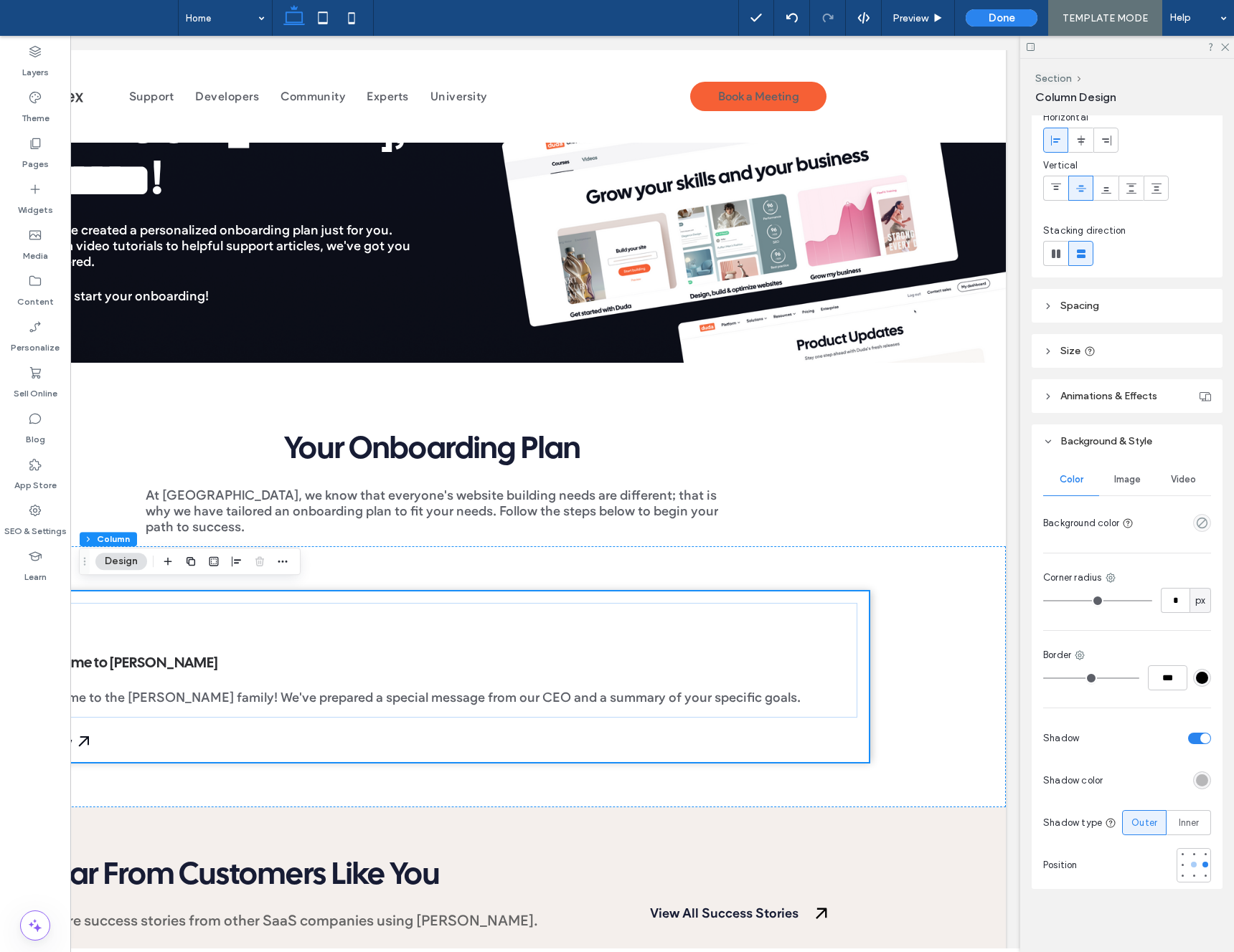
click at [1192, 862] on div at bounding box center [1194, 865] width 6 height 6
click at [1199, 785] on div "rgba(0, 0, 0, 0.25)" at bounding box center [1201, 781] width 12 height 12
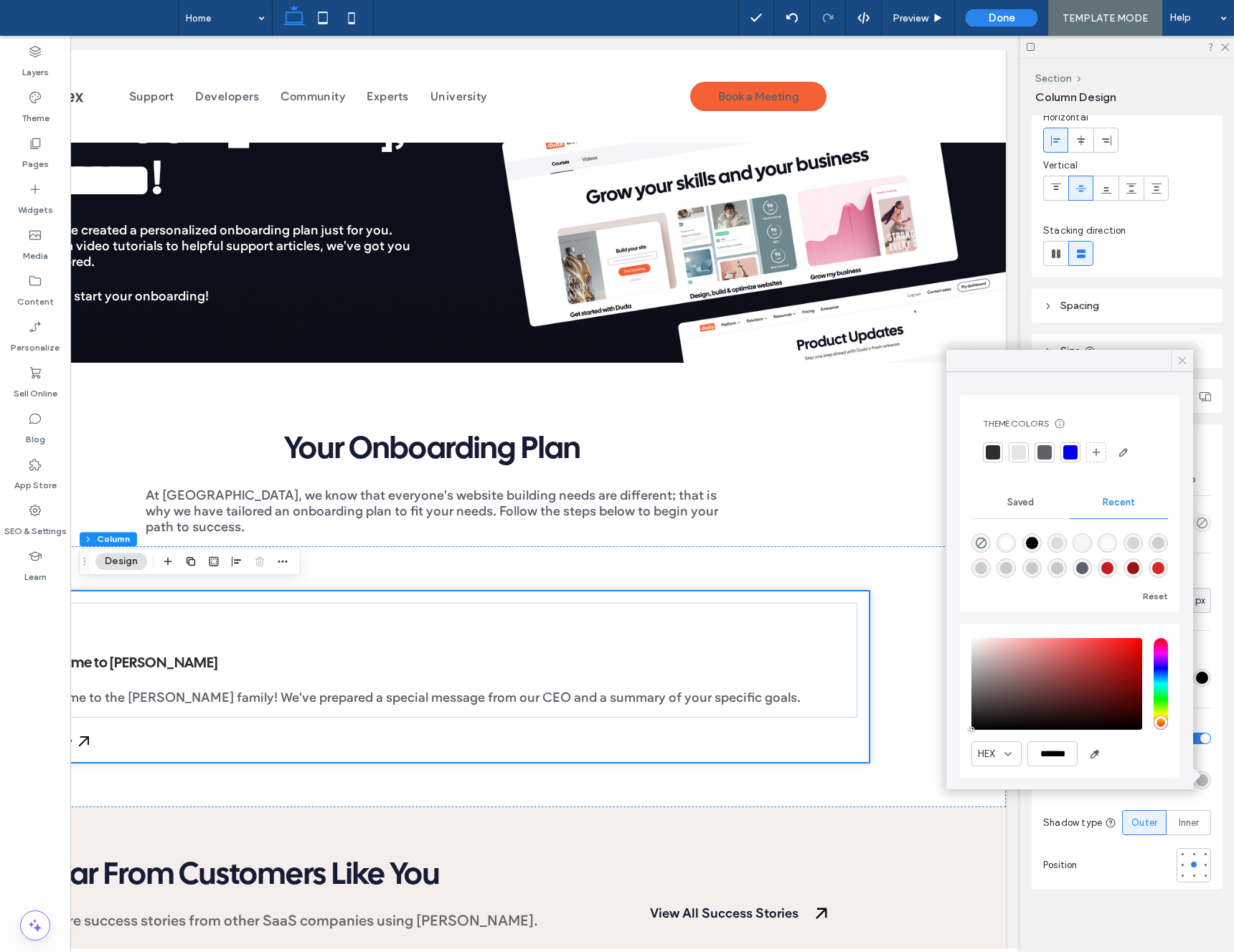
click at [1176, 360] on icon at bounding box center [1181, 360] width 12 height 12
drag, startPoint x: 1176, startPoint y: 360, endPoint x: 1020, endPoint y: 419, distance: 166.8
click at [1175, 361] on header "Size" at bounding box center [1127, 351] width 191 height 34
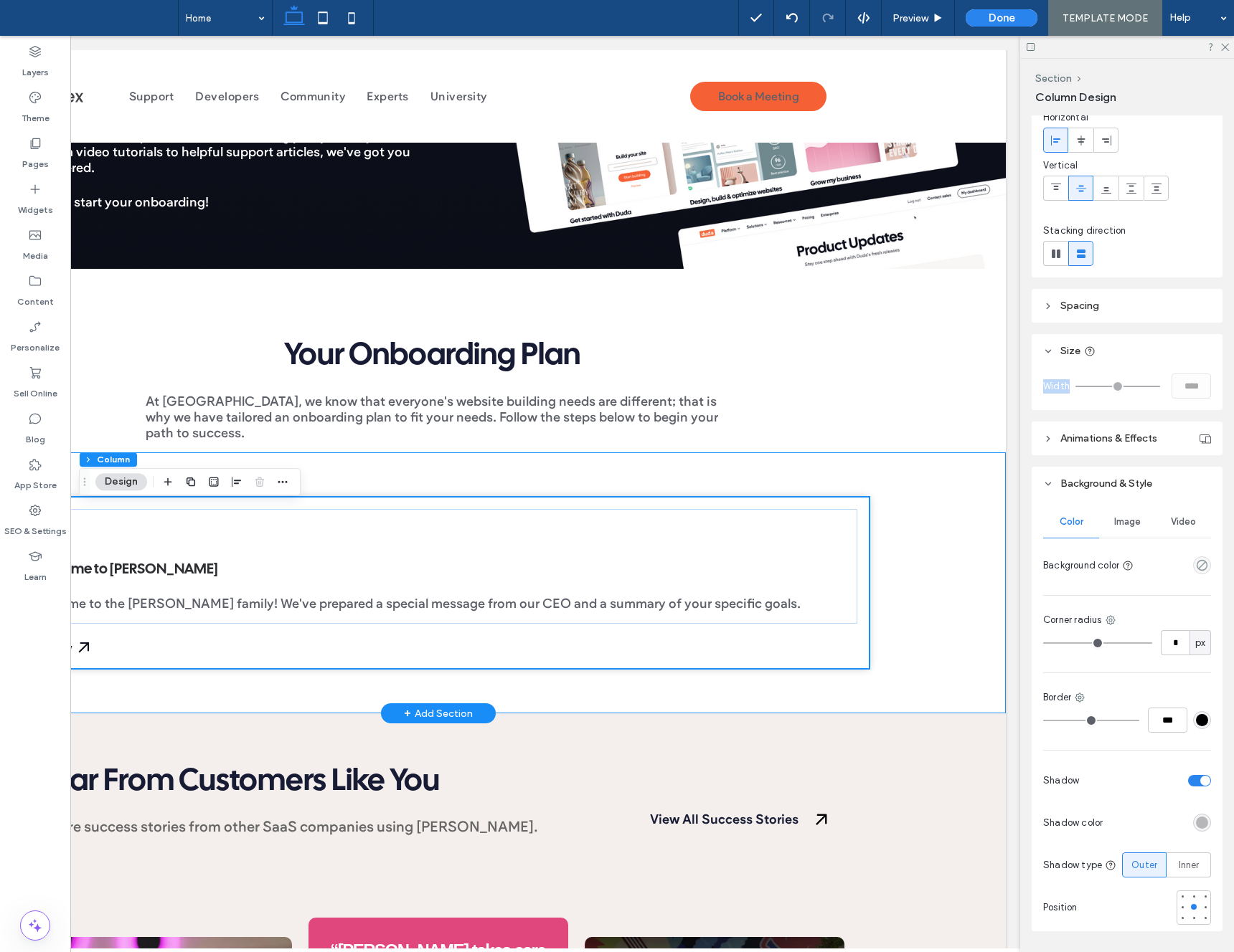
scroll to position [243, 0]
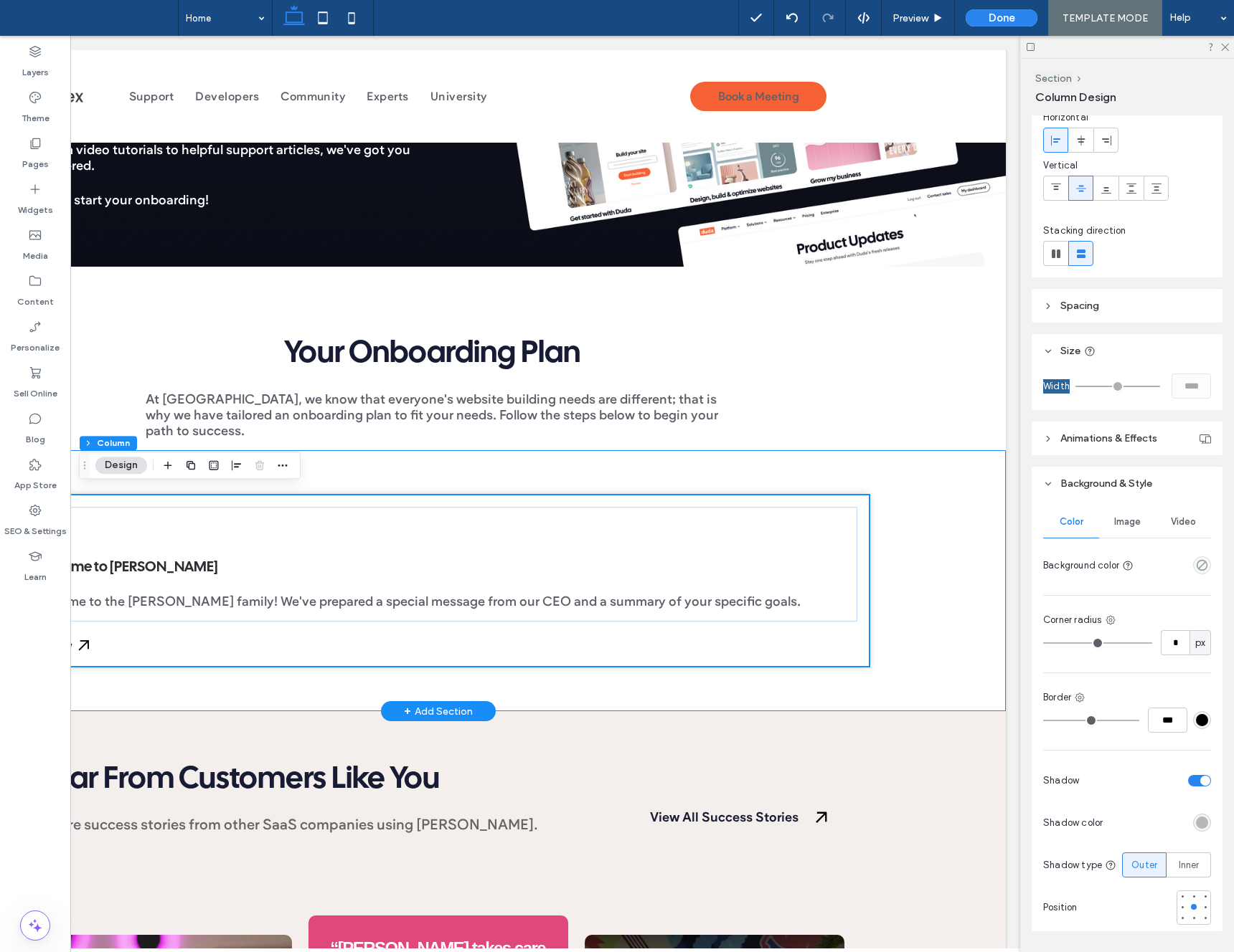
click at [893, 475] on div "Welcome to [PERSON_NAME] Welcome to the [PERSON_NAME] family! We've prepared a …" at bounding box center [438, 580] width 1135 height 261
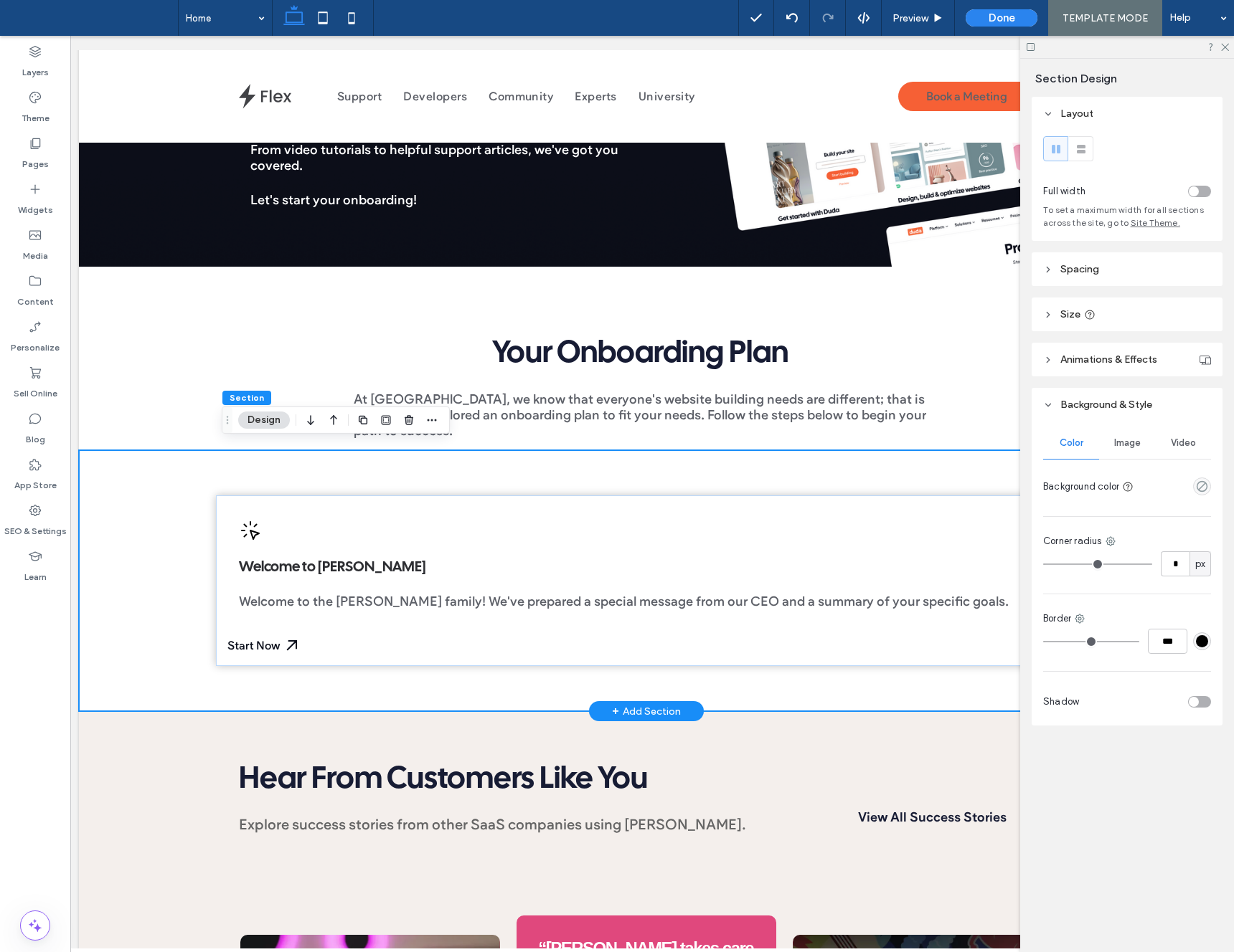
scroll to position [0, 0]
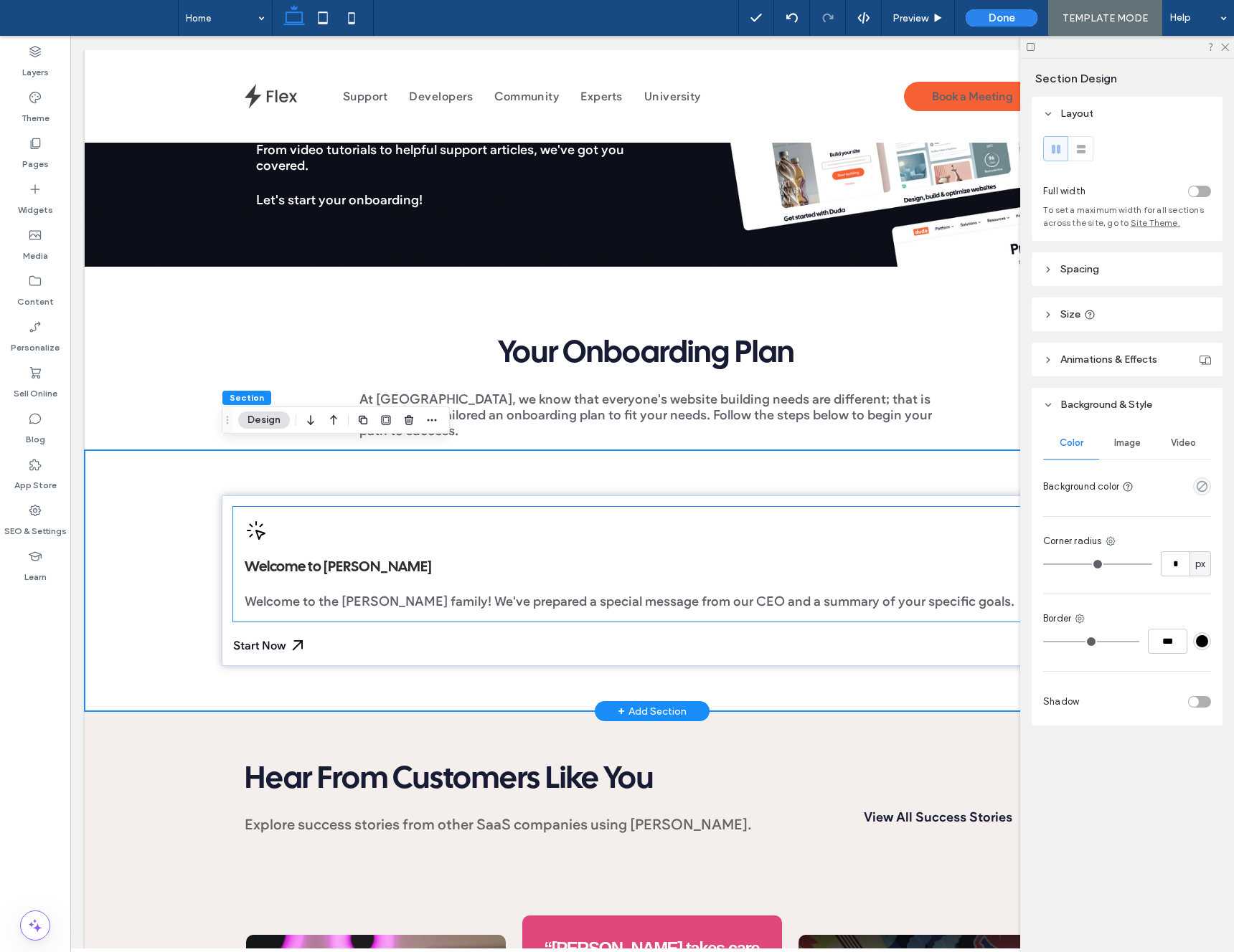
click at [864, 512] on div "Welcome to [PERSON_NAME] Welcome to the [PERSON_NAME] family! We've prepared a …" at bounding box center [651, 564] width 838 height 115
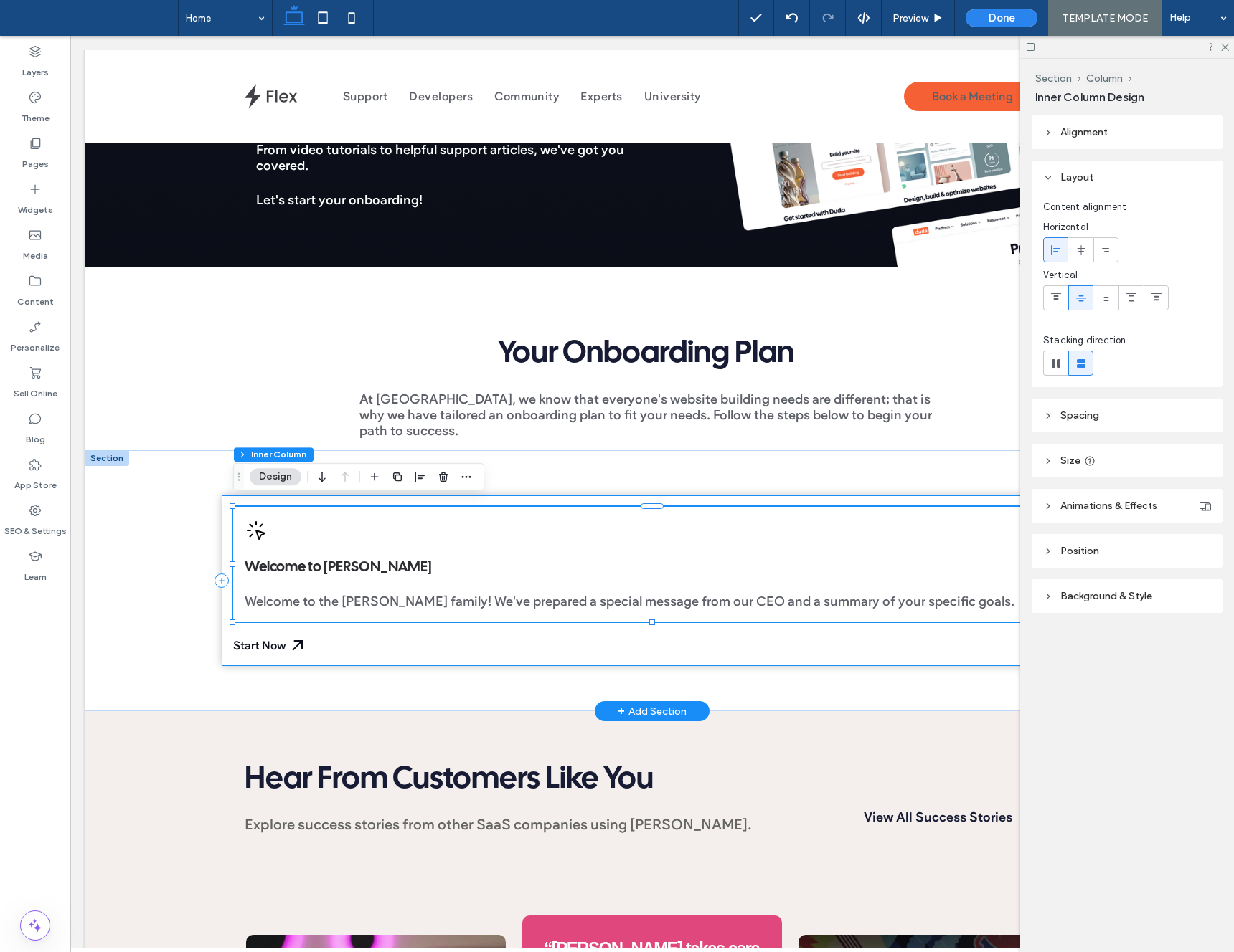
click at [867, 495] on div "Welcome to [PERSON_NAME] Welcome to the [PERSON_NAME] family! We've prepared a …" at bounding box center [651, 580] width 861 height 170
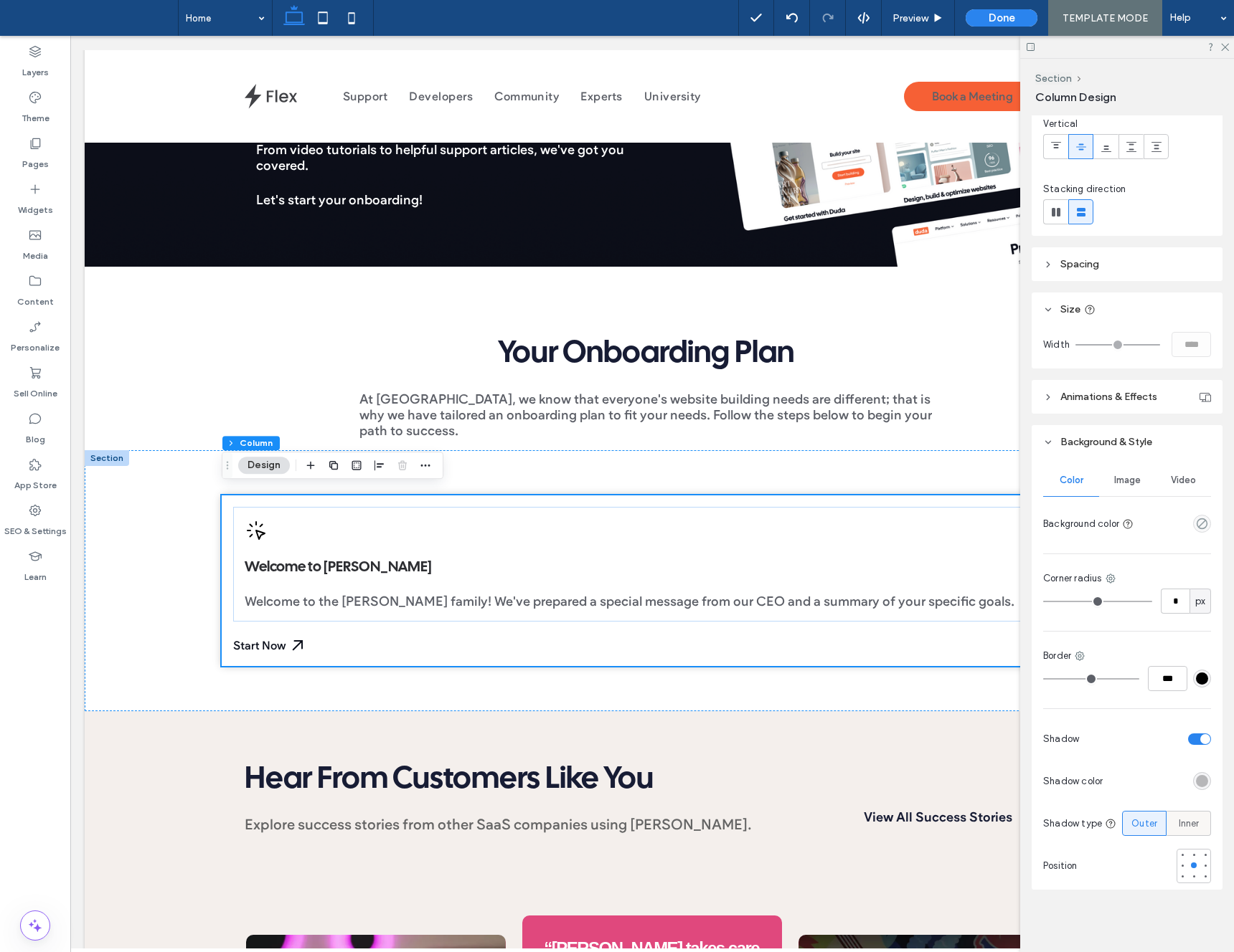
scroll to position [103, 0]
click at [1184, 824] on span "Inner" at bounding box center [1189, 825] width 21 height 14
click at [1161, 823] on label "Outer" at bounding box center [1144, 827] width 44 height 25
click at [1200, 784] on div "rgba(0, 0, 0, 0.25)" at bounding box center [1201, 783] width 12 height 12
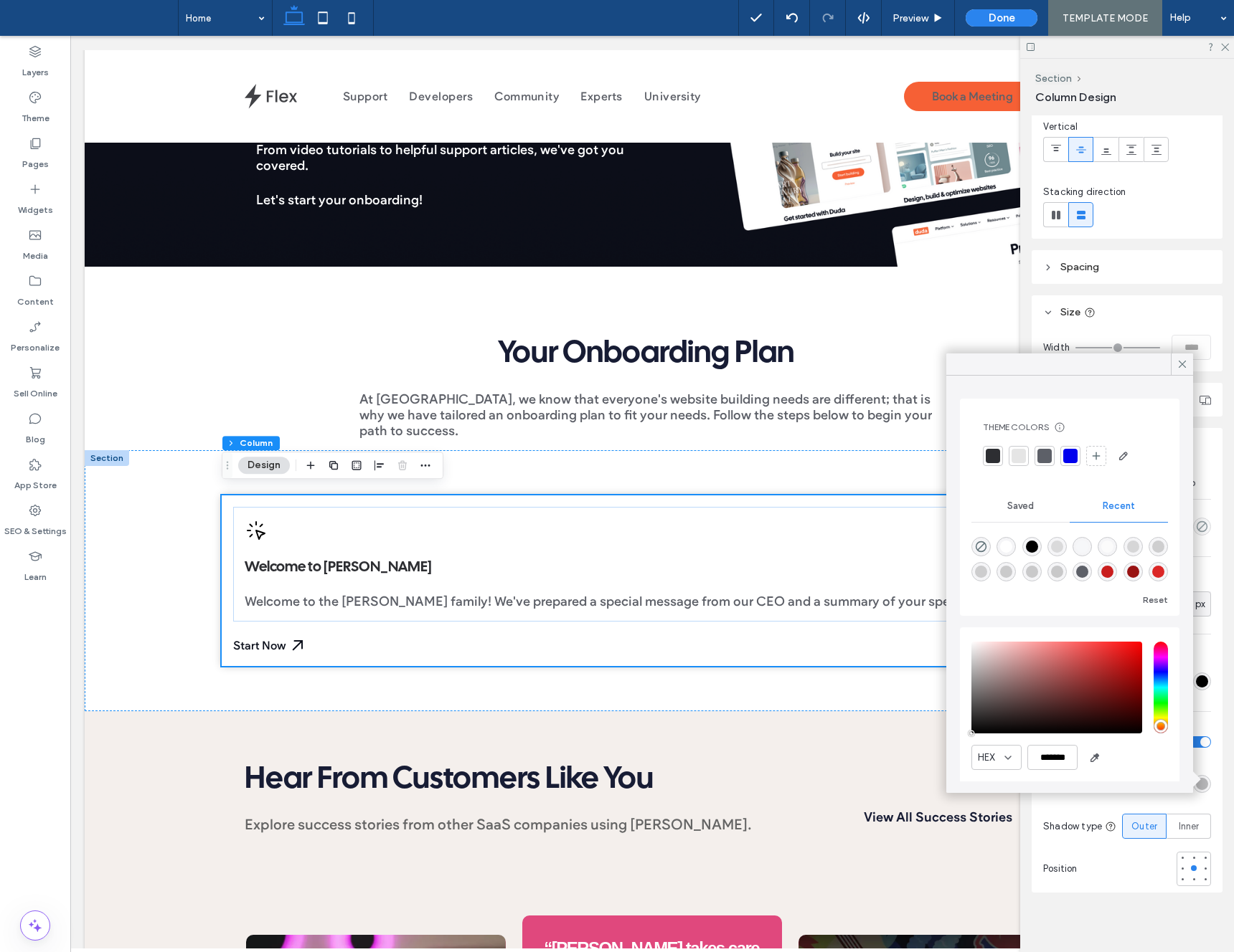
scroll to position [43, 0]
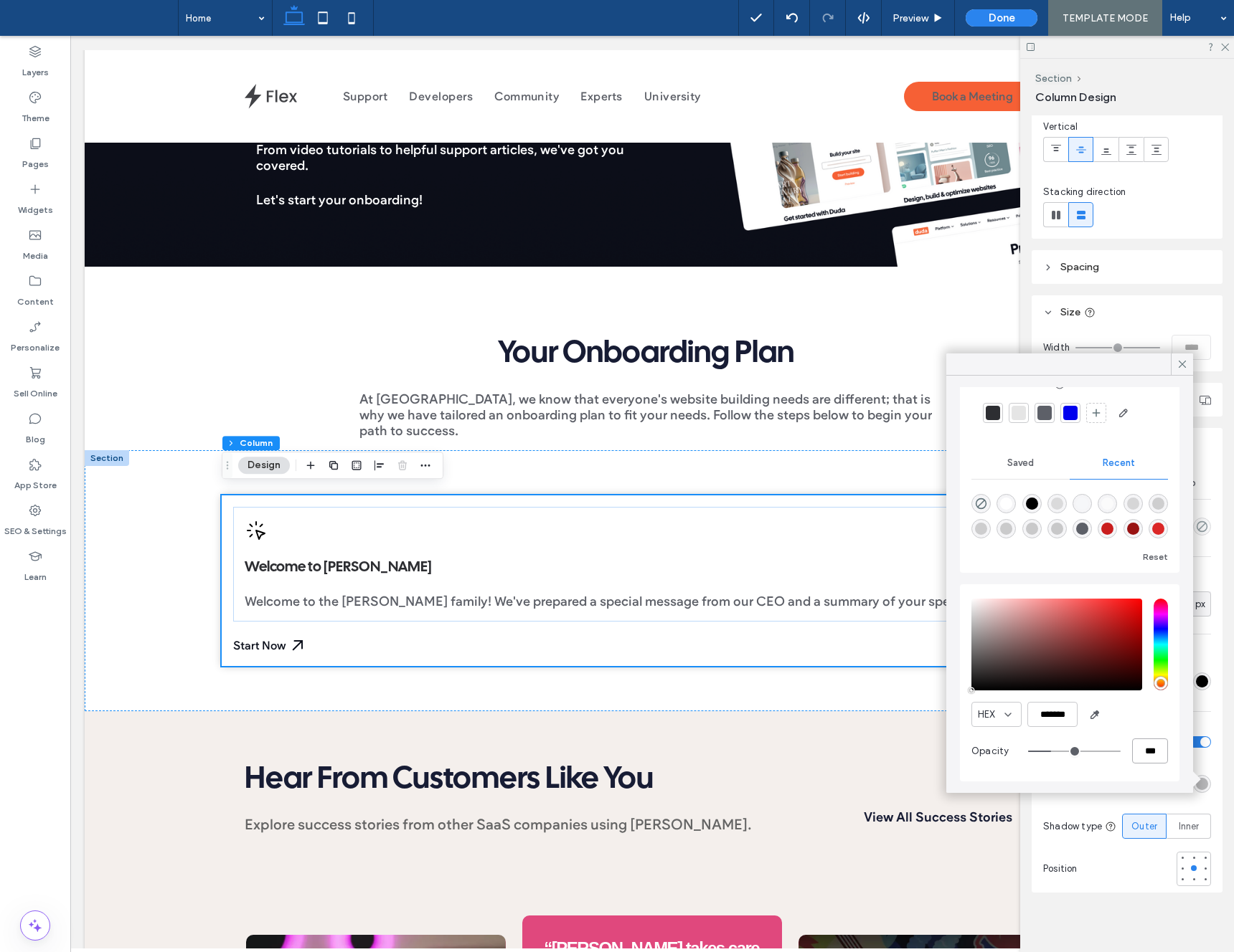
click at [1149, 756] on input "***" at bounding box center [1150, 751] width 35 height 25
type input "**"
type input "*"
type input "**"
type input "*"
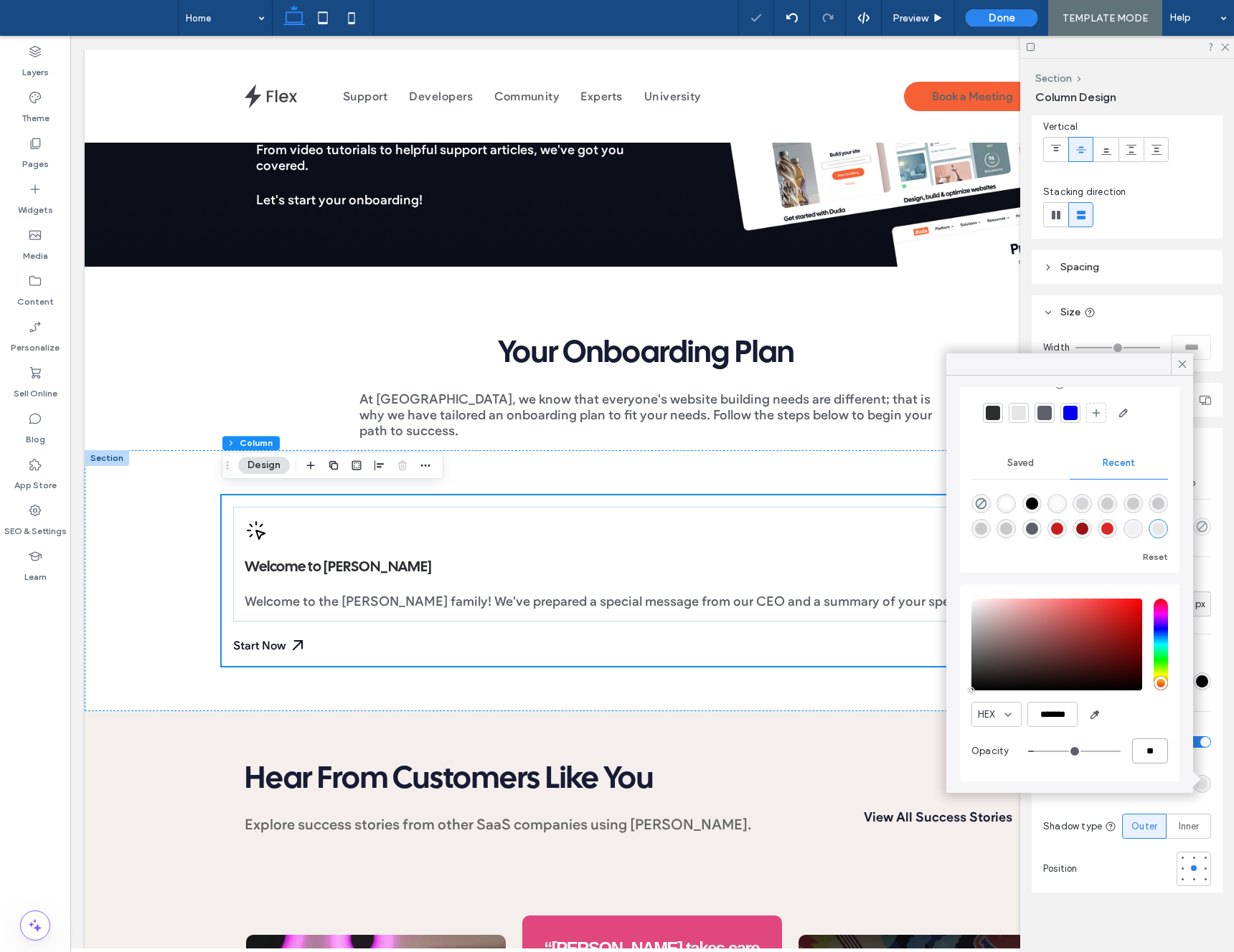
type input "**"
click at [707, 710] on div "+ Add Section" at bounding box center [652, 711] width 115 height 20
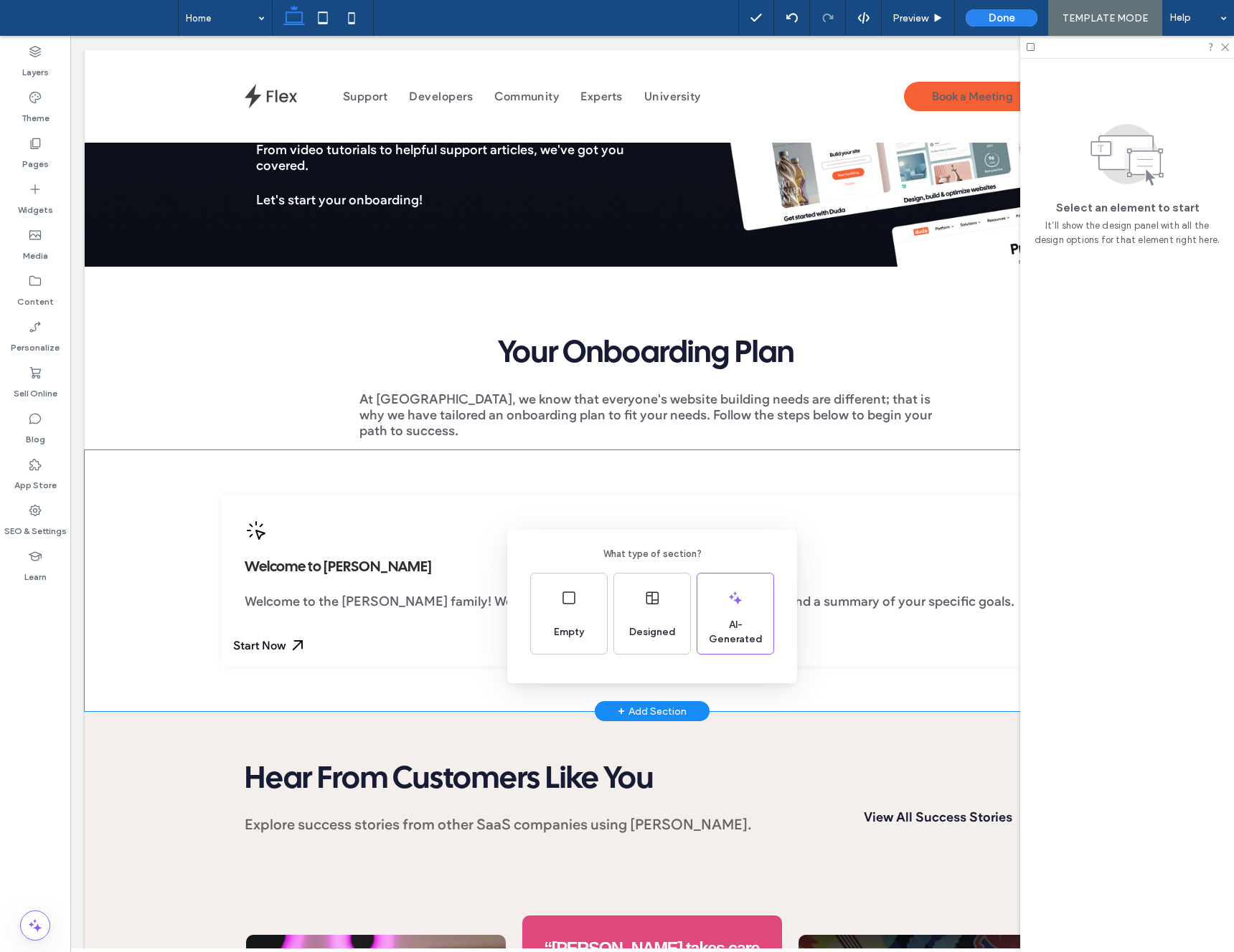
click at [423, 524] on div "What type of section? Empty Designed AI-Generated" at bounding box center [617, 511] width 1234 height 1023
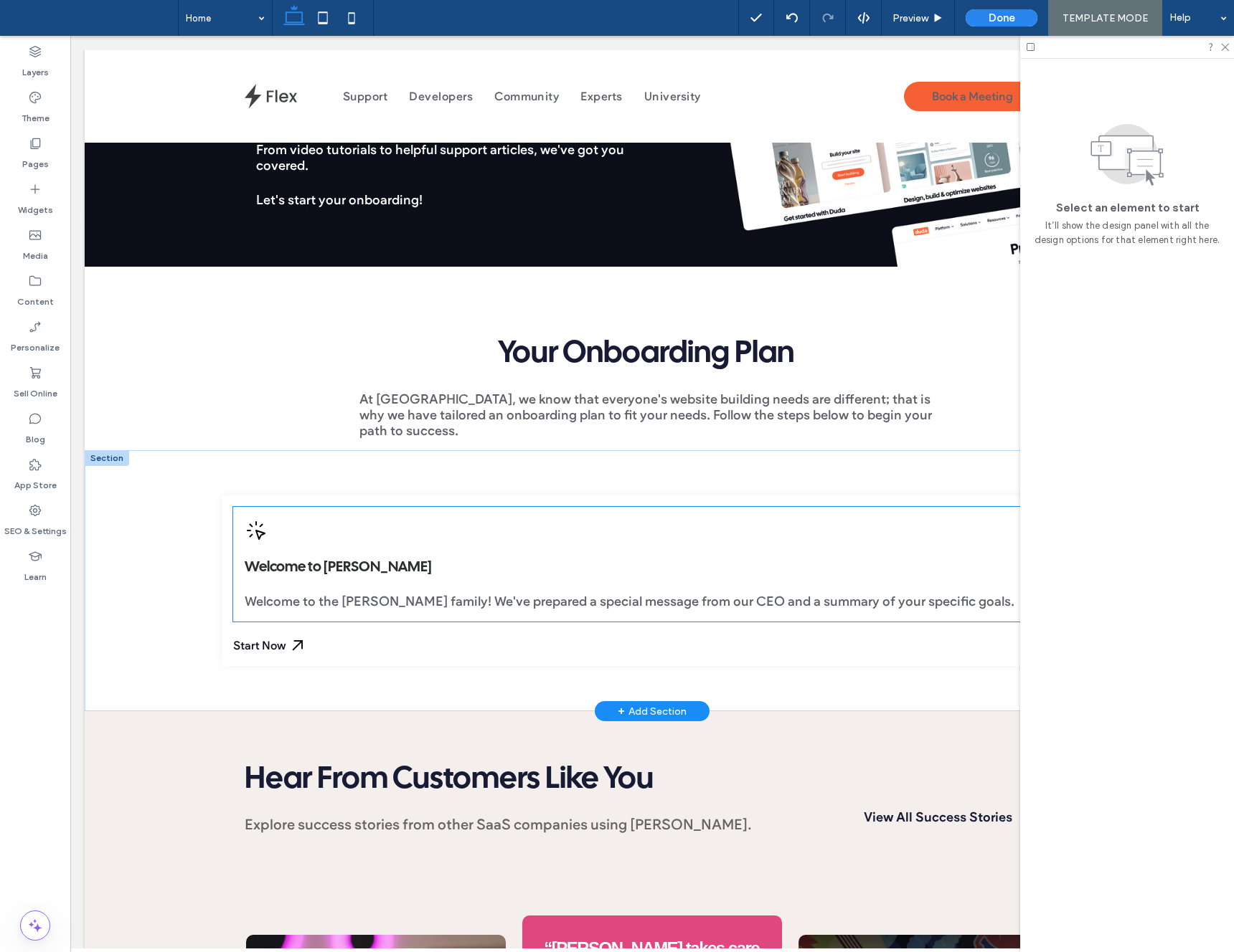
click at [383, 525] on div "Welcome to Duda Welcome to the Duda family! We've prepared a special message fr…" at bounding box center [651, 564] width 838 height 115
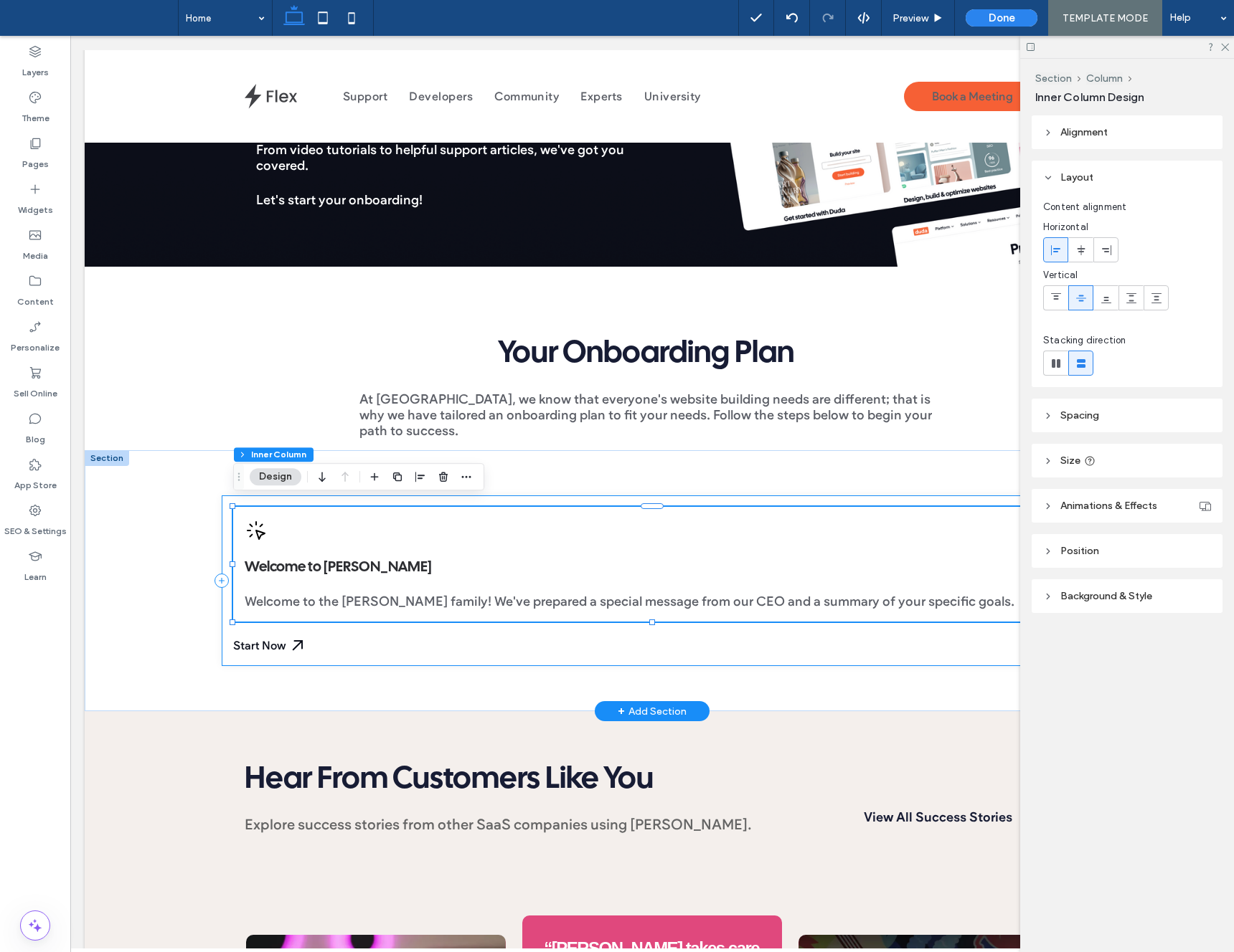
click at [224, 508] on div "Welcome to Duda Welcome to the Duda family! We've prepared a special message fr…" at bounding box center [651, 580] width 861 height 170
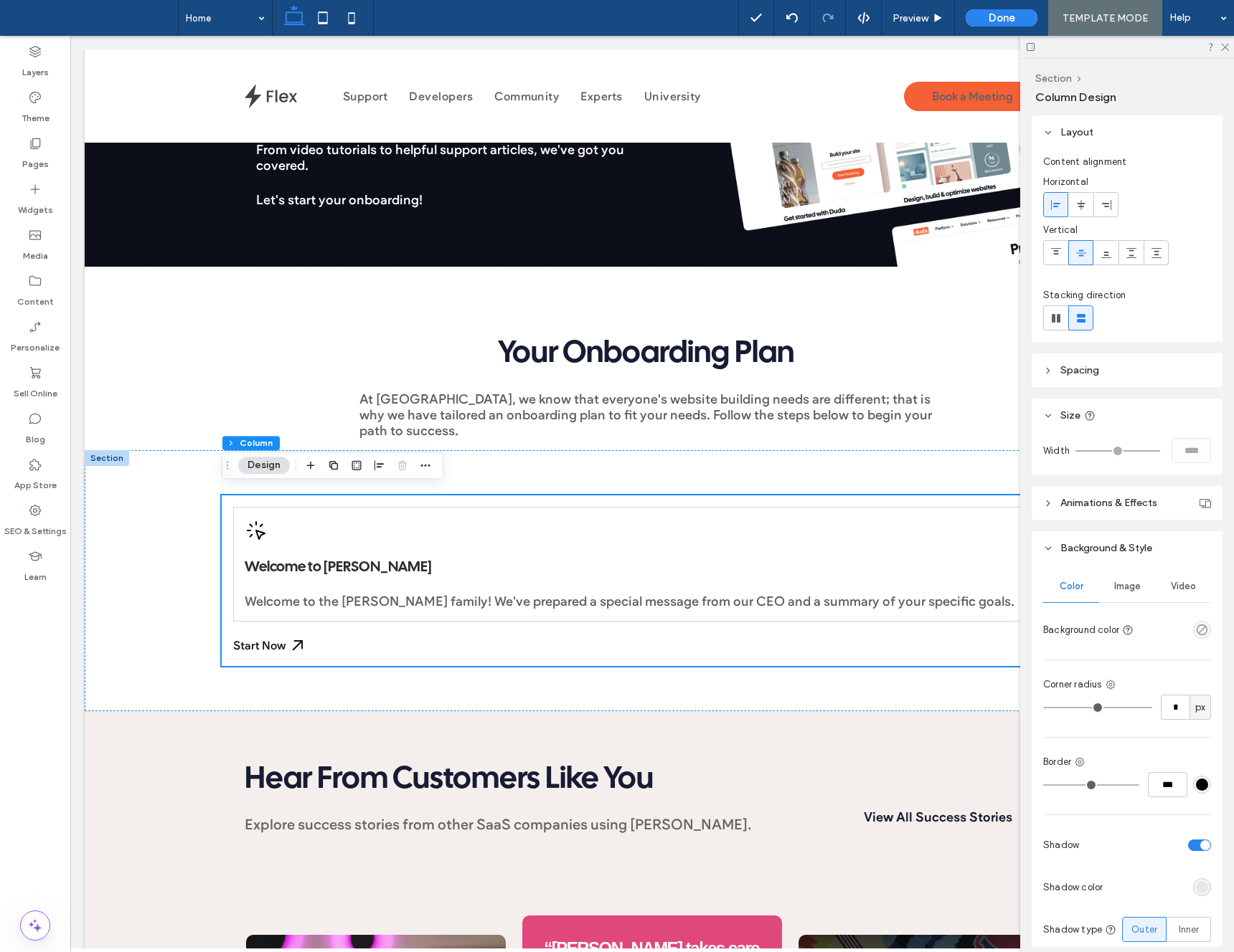
scroll to position [80, 0]
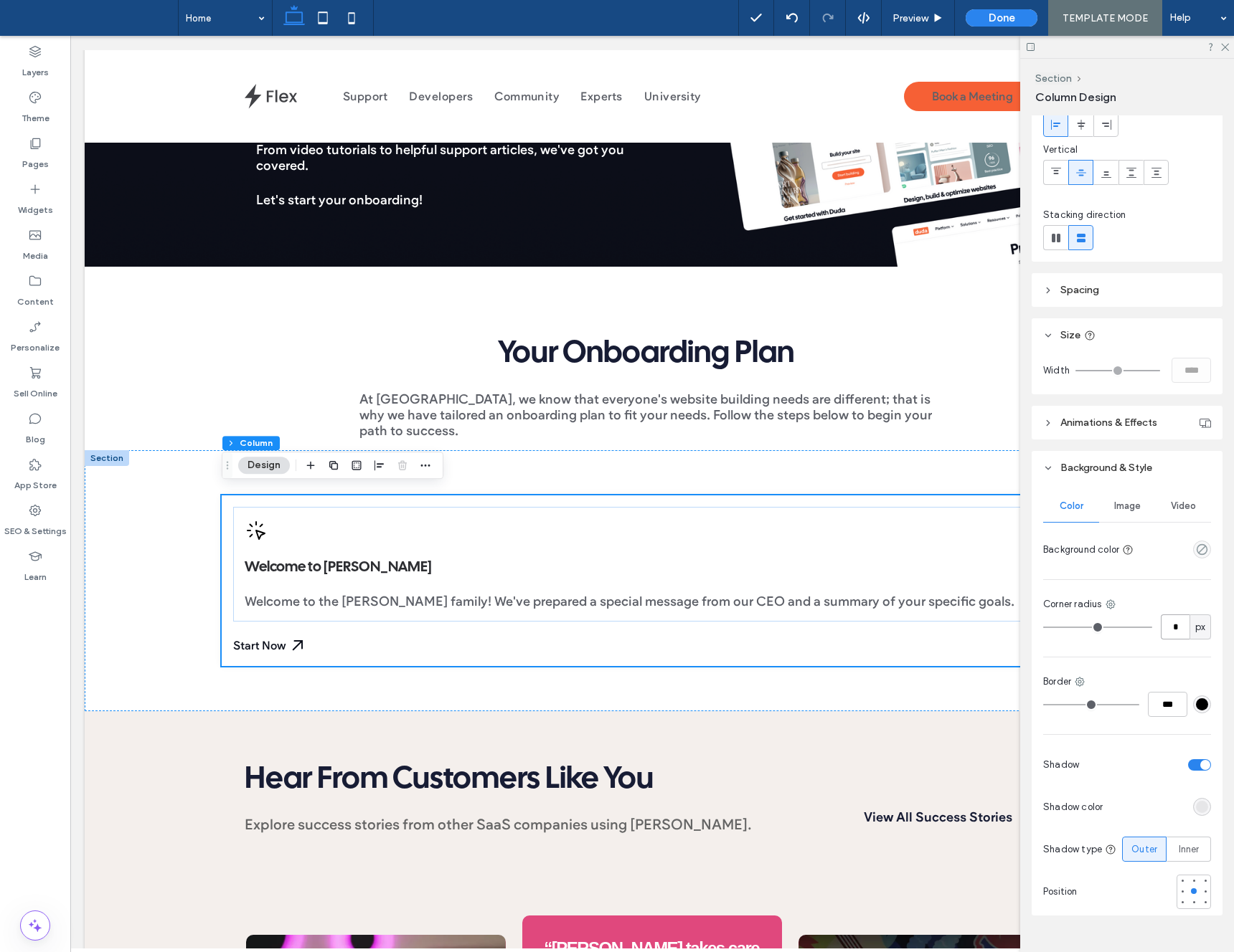
click at [1173, 631] on input "*" at bounding box center [1176, 627] width 29 height 25
type input "*"
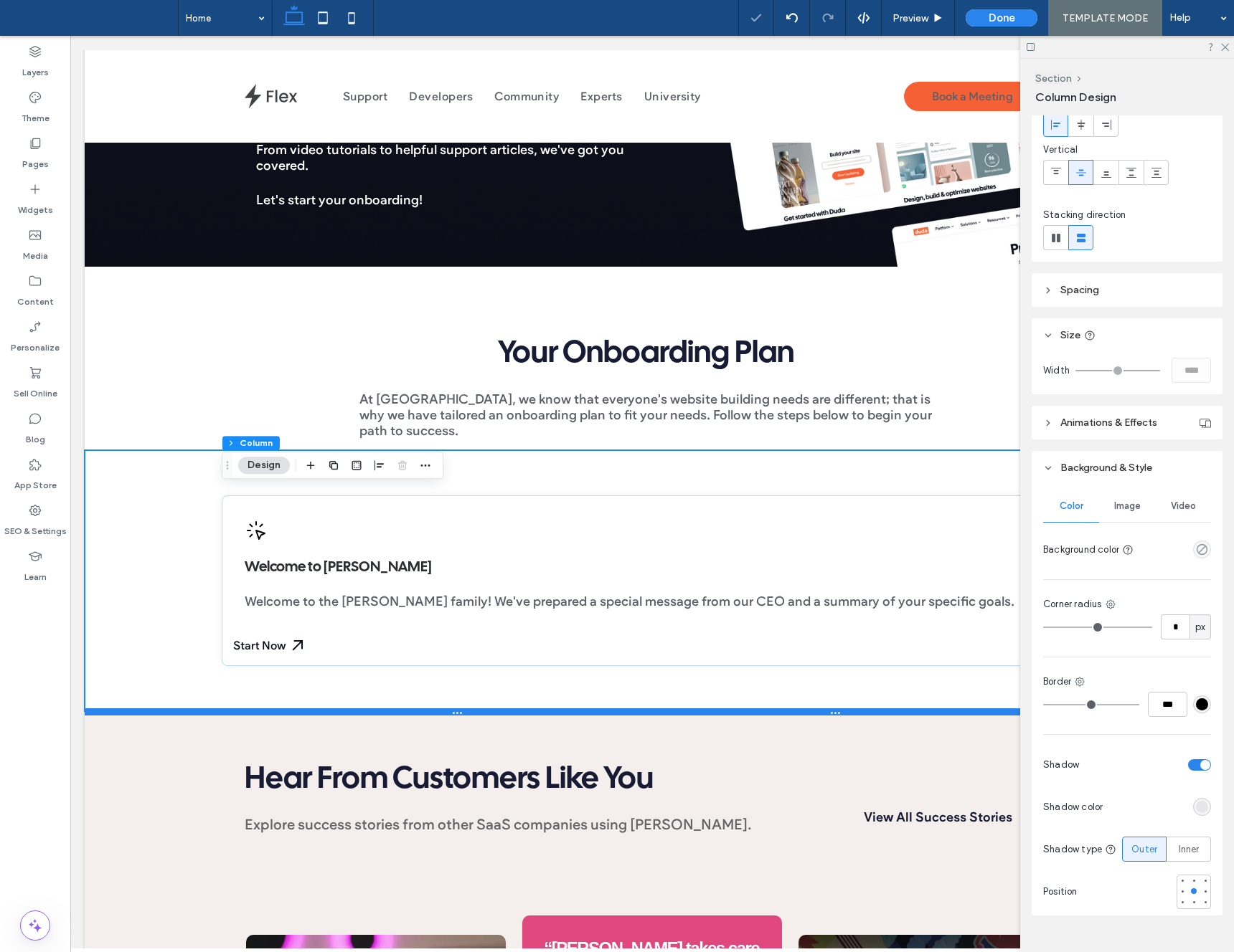
click at [525, 709] on div at bounding box center [651, 712] width 1135 height 7
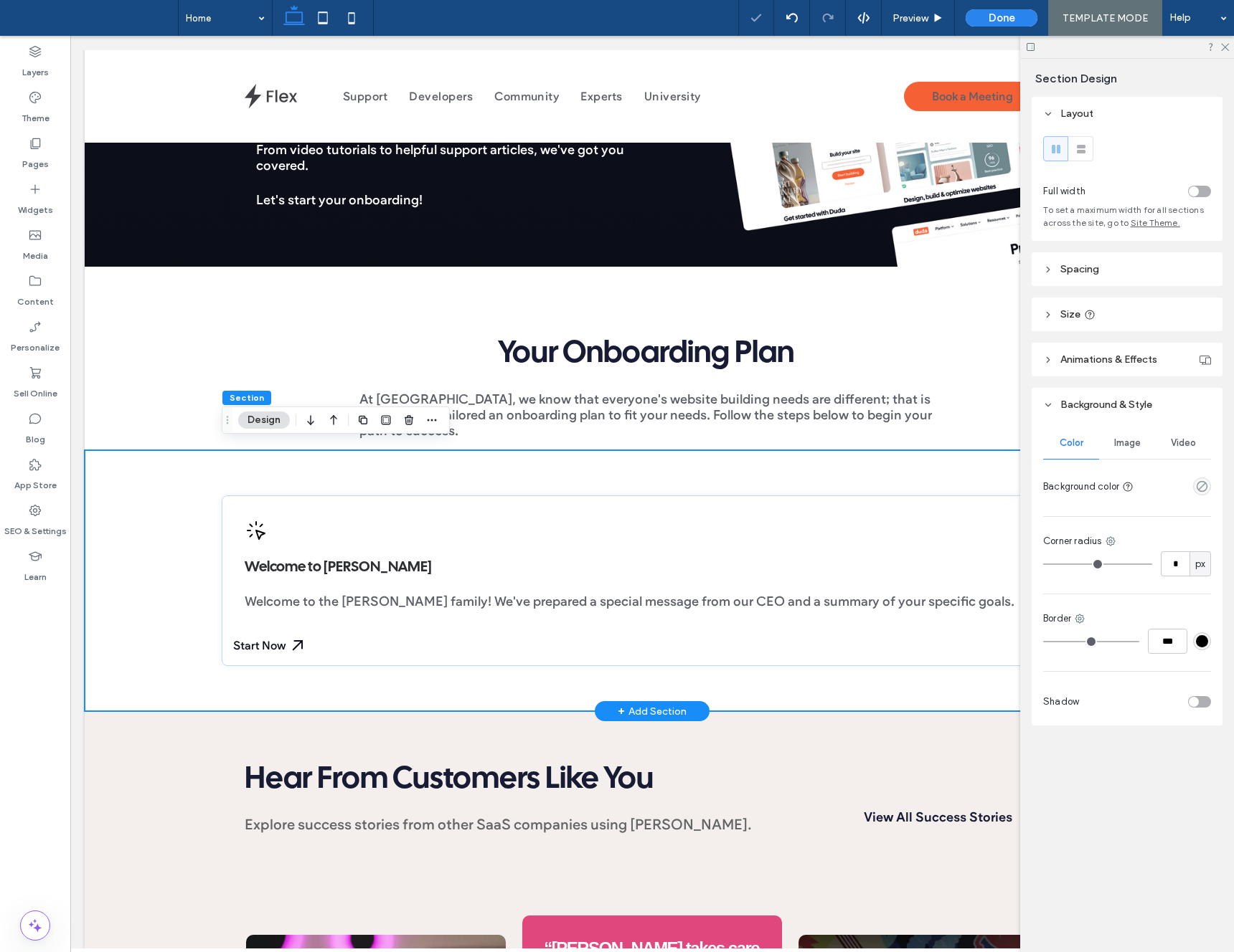
click at [164, 613] on div "Welcome to Duda Welcome to the Duda family! We've prepared a special message fr…" at bounding box center [651, 580] width 1135 height 261
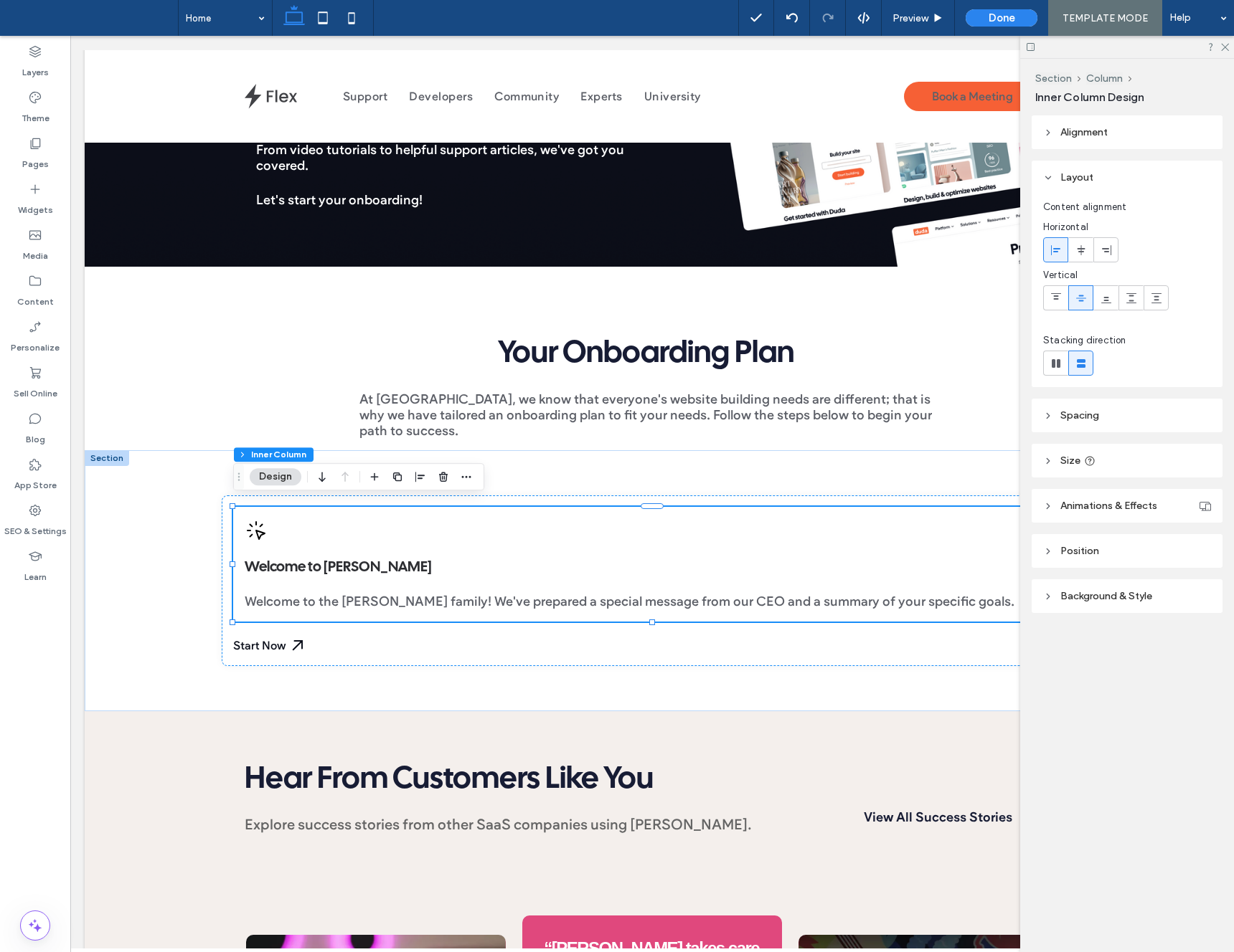
click at [1069, 414] on span "Spacing" at bounding box center [1080, 416] width 38 height 12
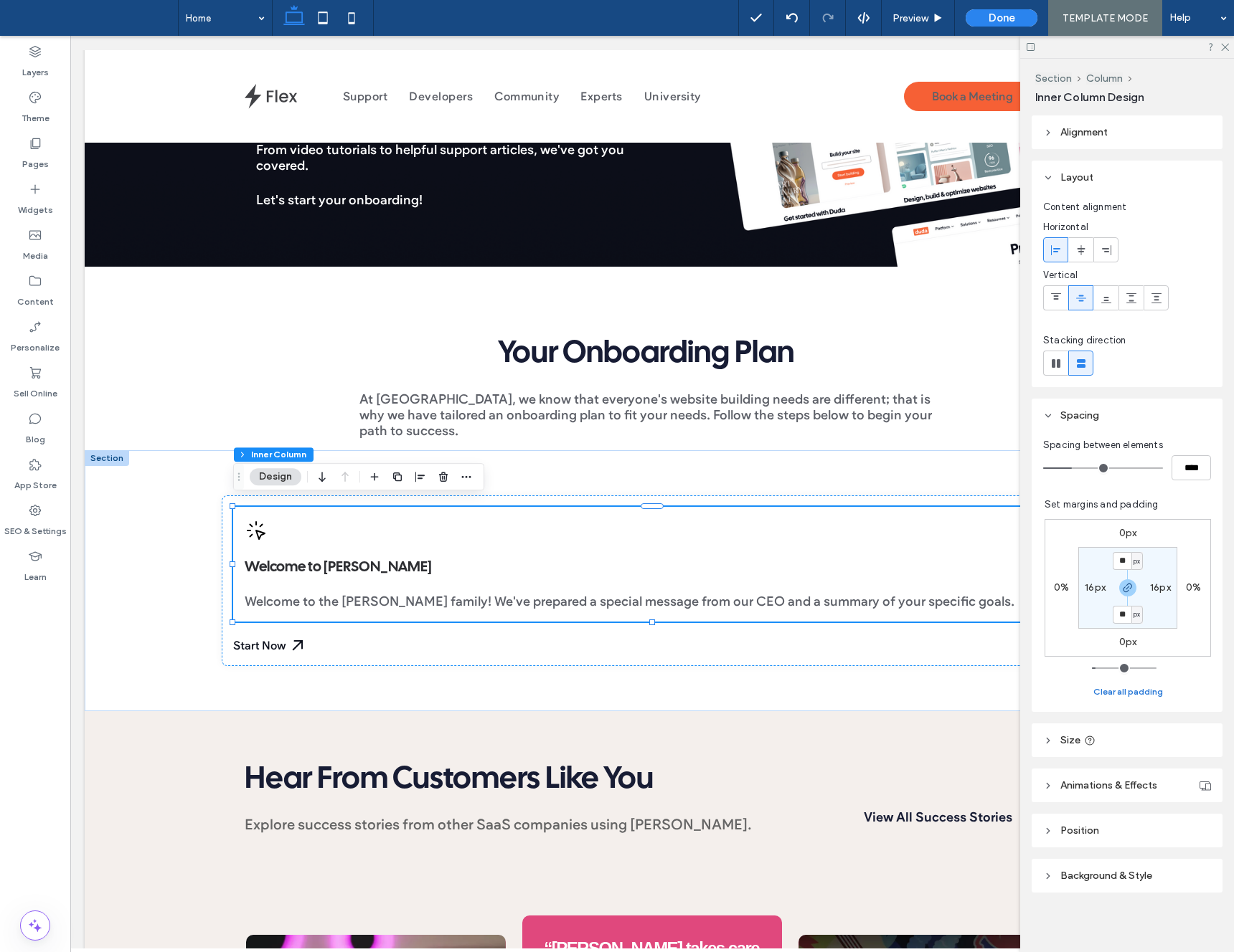
click at [1131, 690] on button "Clear all padding" at bounding box center [1128, 692] width 70 height 17
type input "*"
click at [228, 629] on div "Welcome to Duda Welcome to the Duda family! We've prepared a special message fr…" at bounding box center [651, 580] width 861 height 170
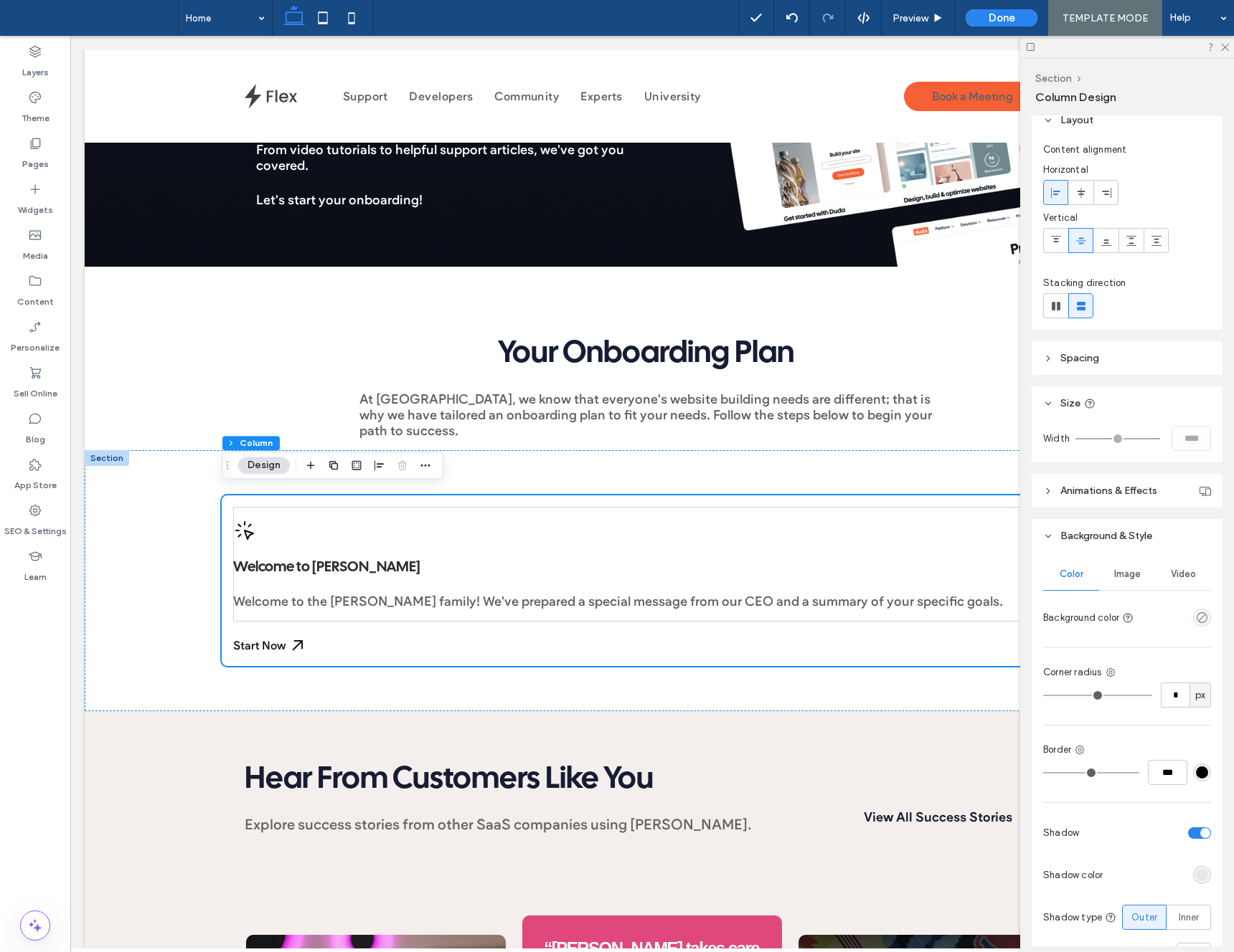
scroll to position [15, 0]
click at [1071, 341] on header "Spacing" at bounding box center [1127, 354] width 191 height 34
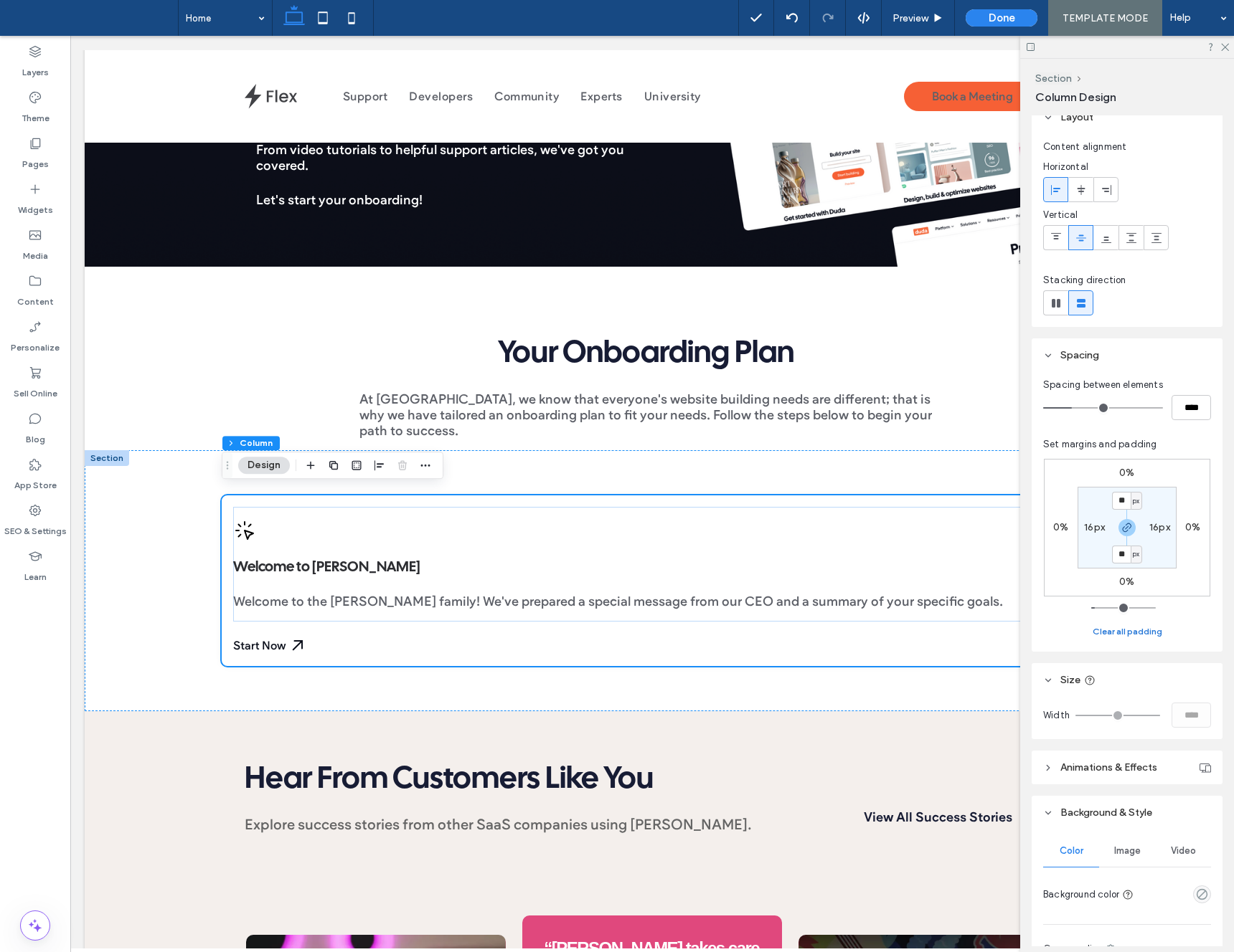
click at [1130, 626] on button "Clear all padding" at bounding box center [1127, 632] width 70 height 17
type input "*"
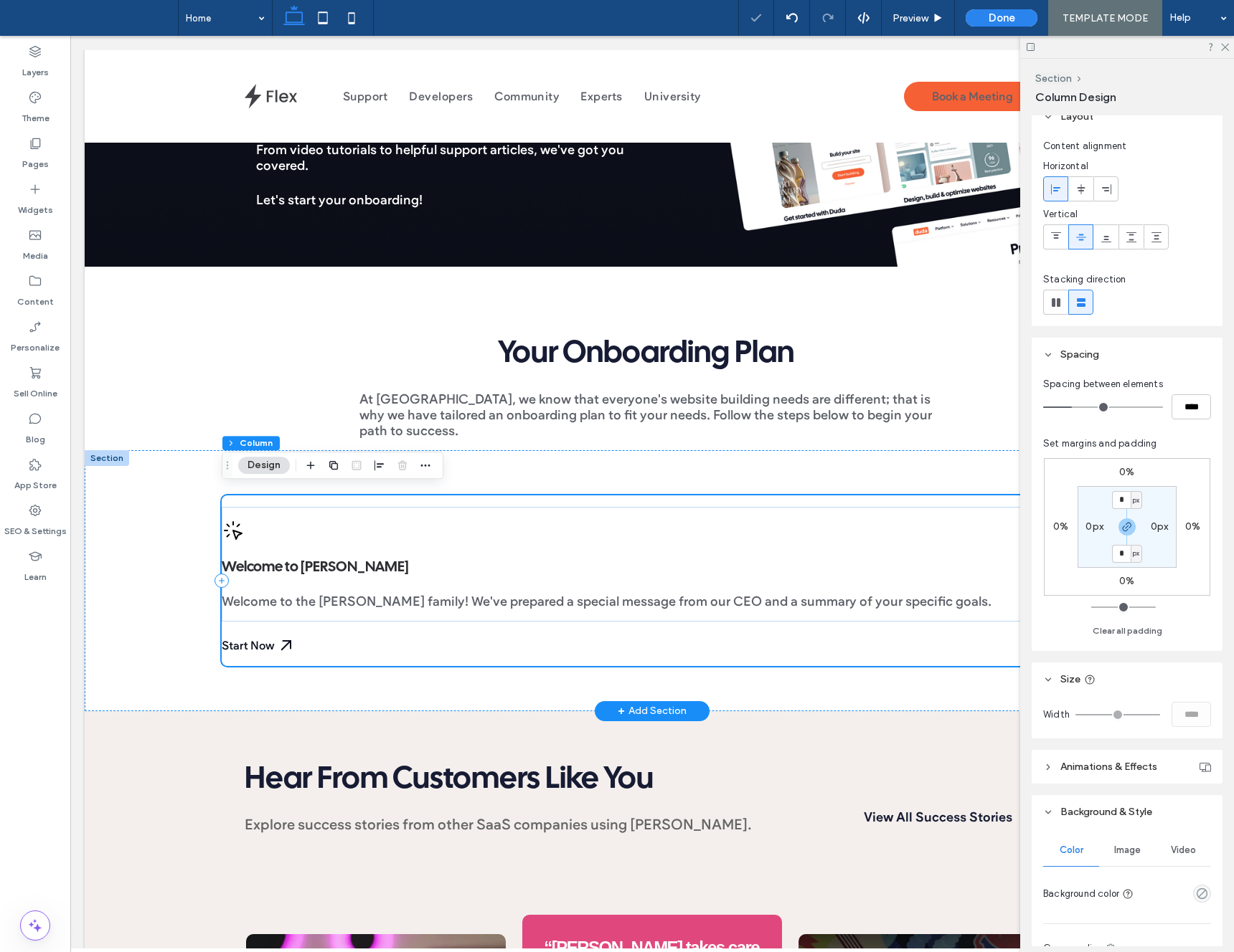
click at [494, 646] on div "Welcome to Duda Welcome to the Duda family! We've prepared a special message fr…" at bounding box center [651, 579] width 861 height 170
click at [1057, 73] on button "Section" at bounding box center [1054, 79] width 36 height 12
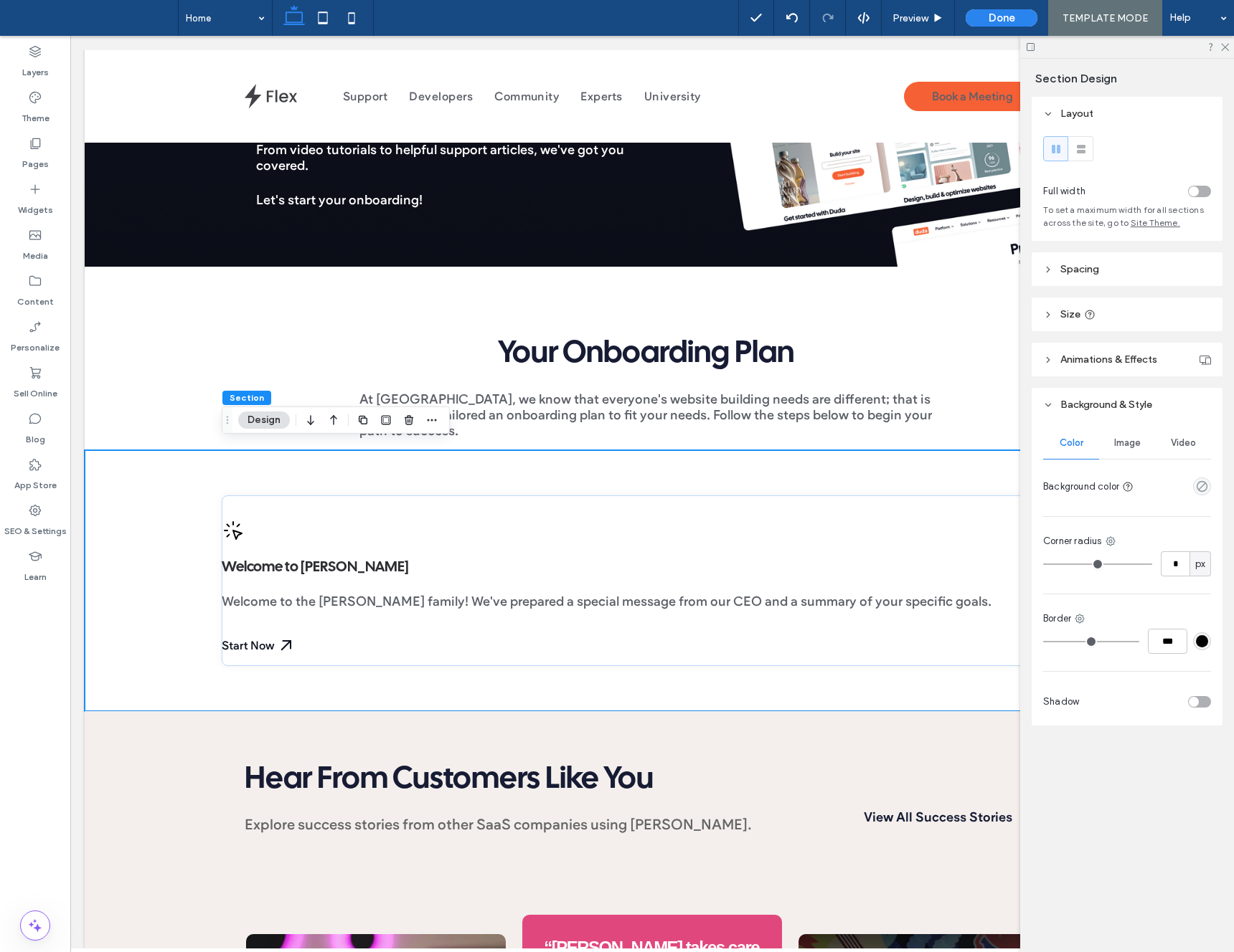
click at [1072, 321] on header "Size" at bounding box center [1127, 314] width 191 height 34
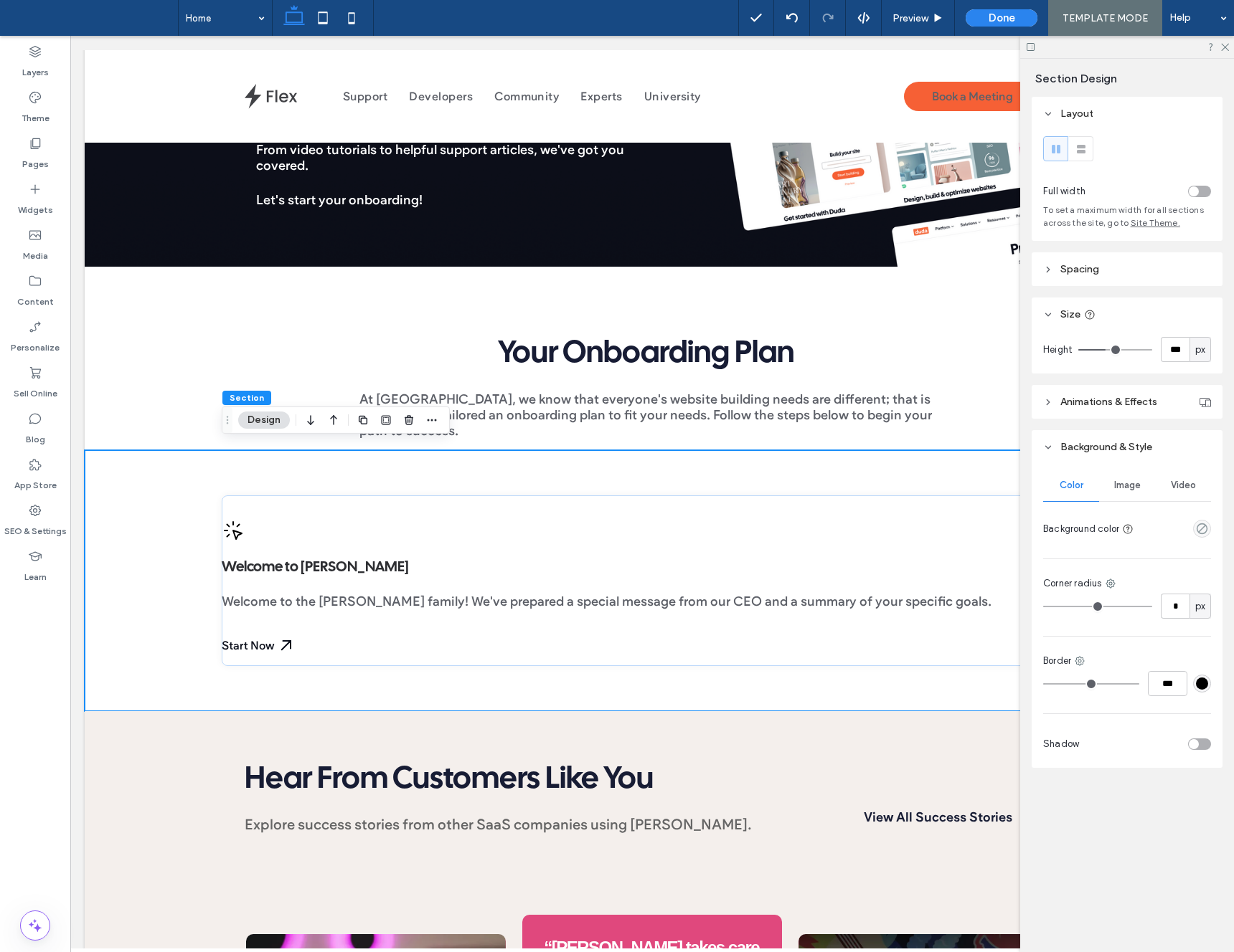
click at [1200, 347] on span "px" at bounding box center [1200, 350] width 10 height 14
click at [1201, 481] on span "A" at bounding box center [1200, 475] width 6 height 14
type input "*"
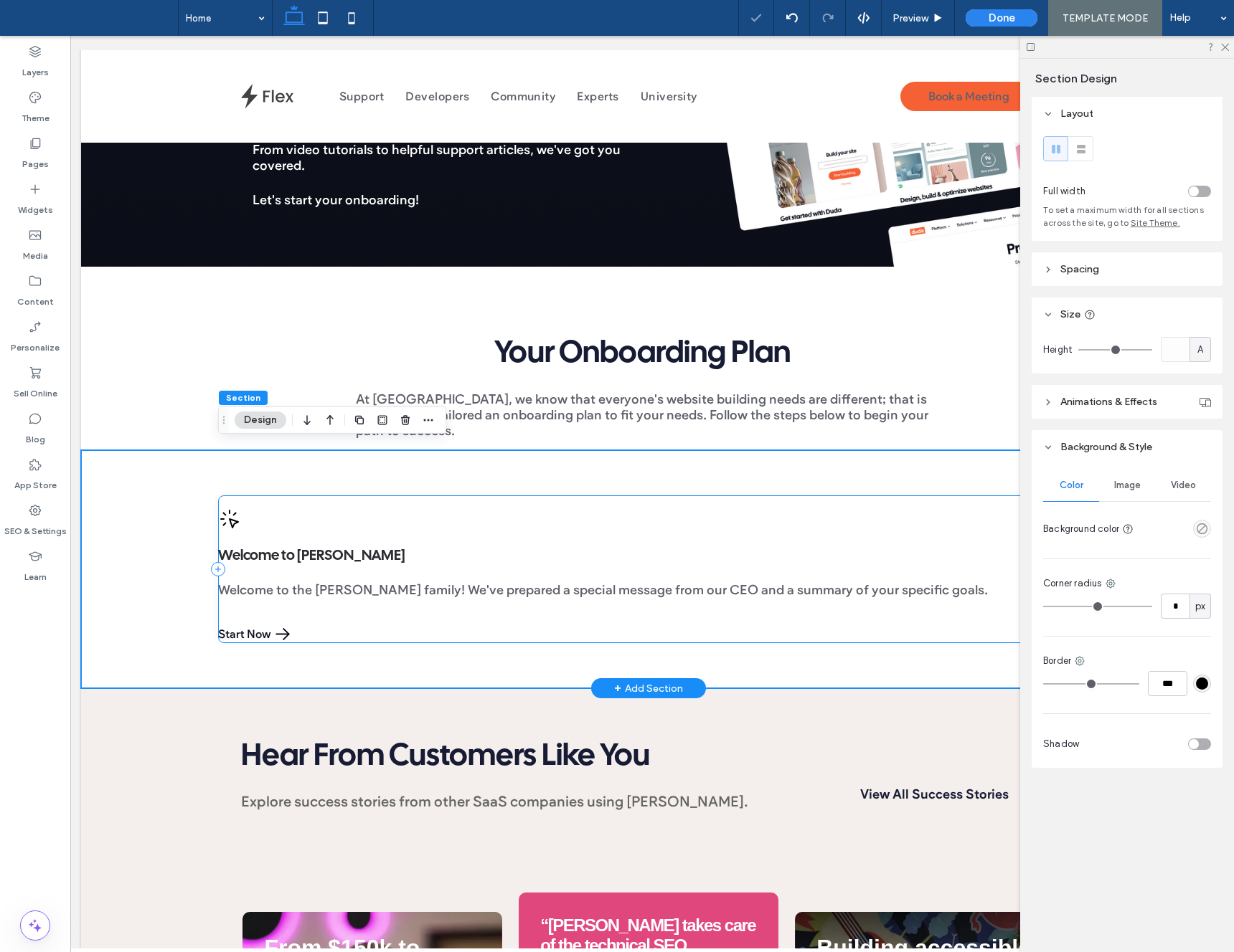
scroll to position [0, 6]
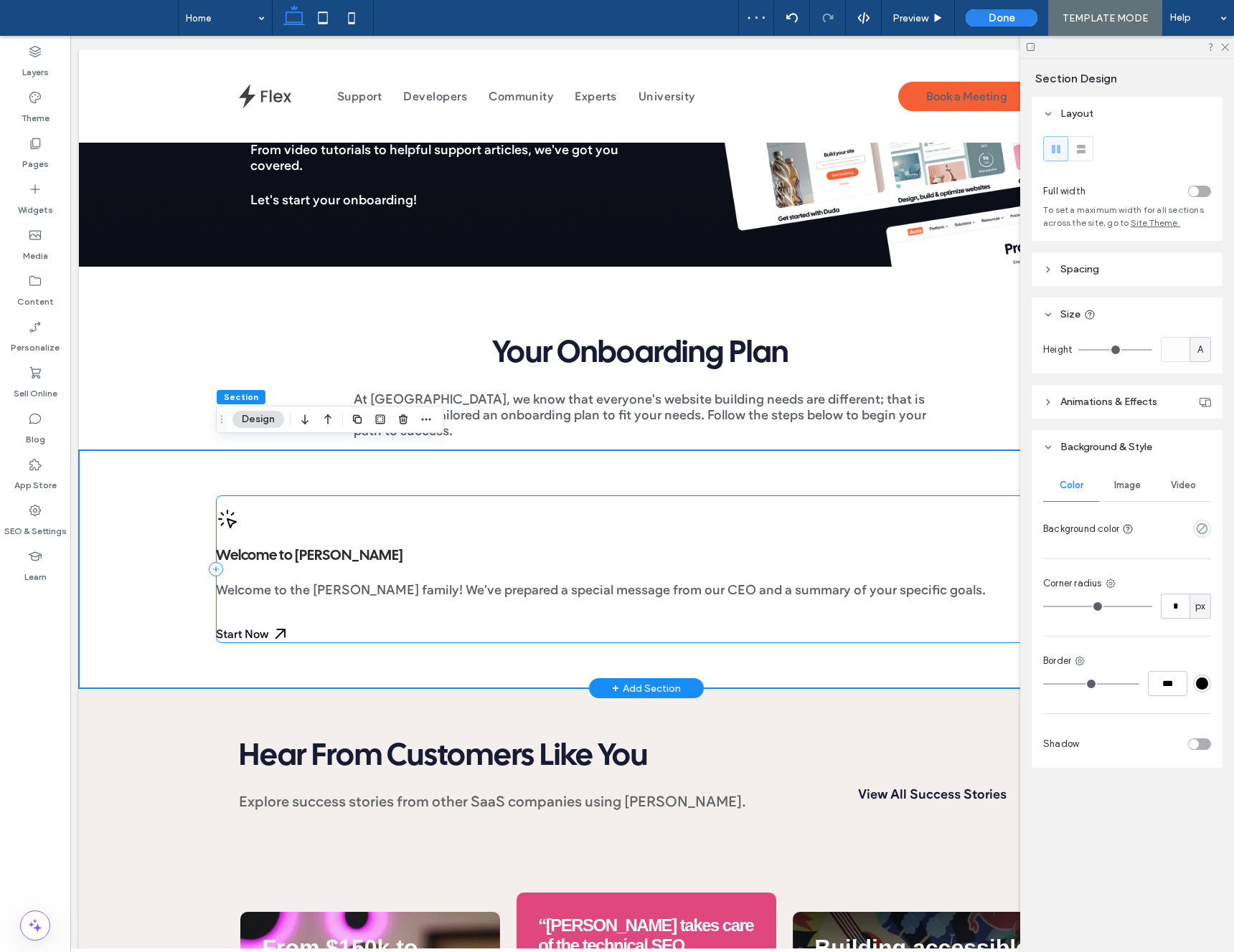
click at [461, 623] on div "Welcome to Duda Welcome to the Duda family! We've prepared a special message fr…" at bounding box center [646, 569] width 861 height 147
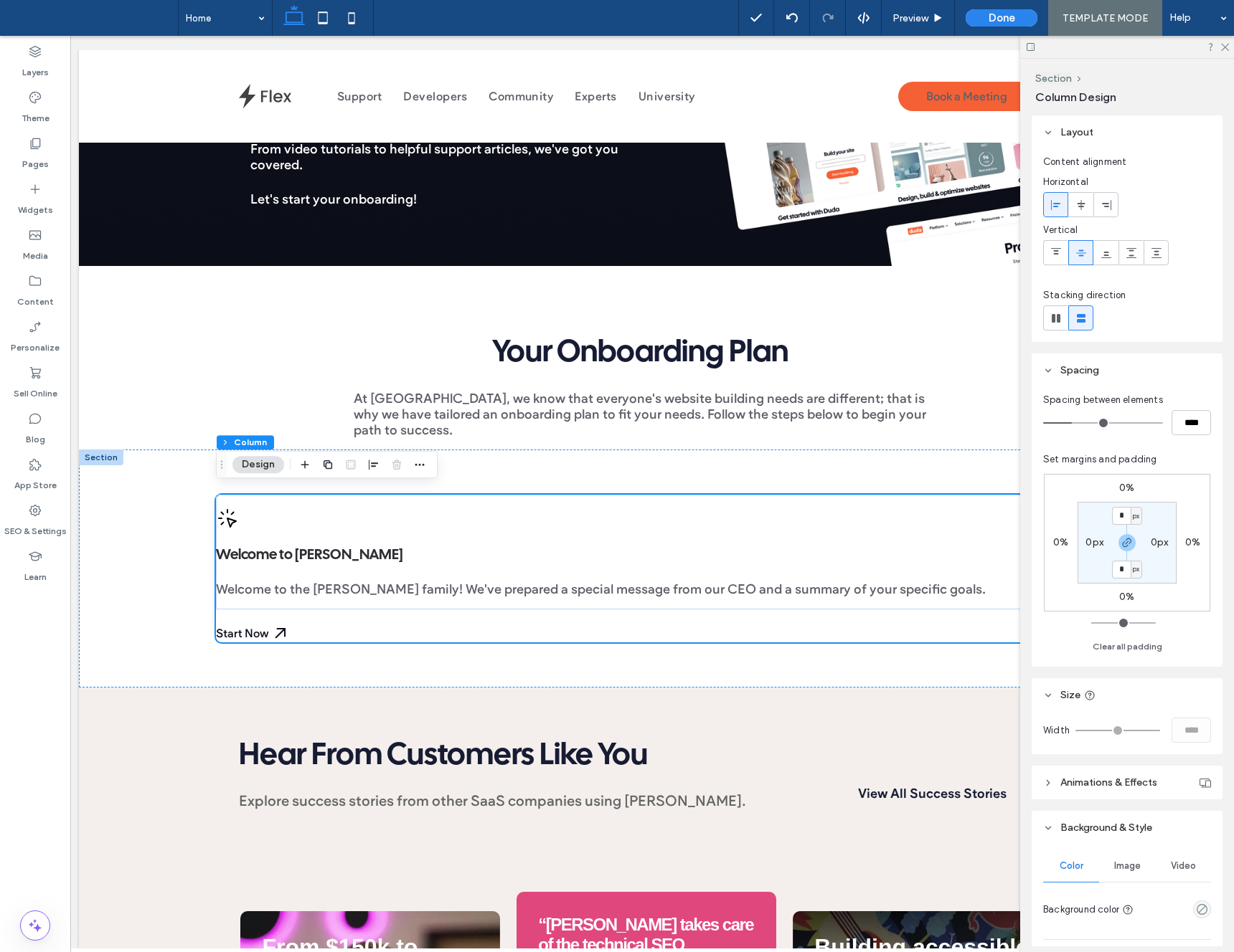
click at [1137, 516] on span "px" at bounding box center [1135, 516] width 7 height 14
click at [1119, 513] on input "*" at bounding box center [1121, 515] width 18 height 18
click at [1132, 516] on span "px" at bounding box center [1135, 516] width 7 height 14
drag, startPoint x: 1133, startPoint y: 564, endPoint x: 1129, endPoint y: 530, distance: 34.2
click at [1133, 564] on span "%" at bounding box center [1131, 562] width 9 height 14
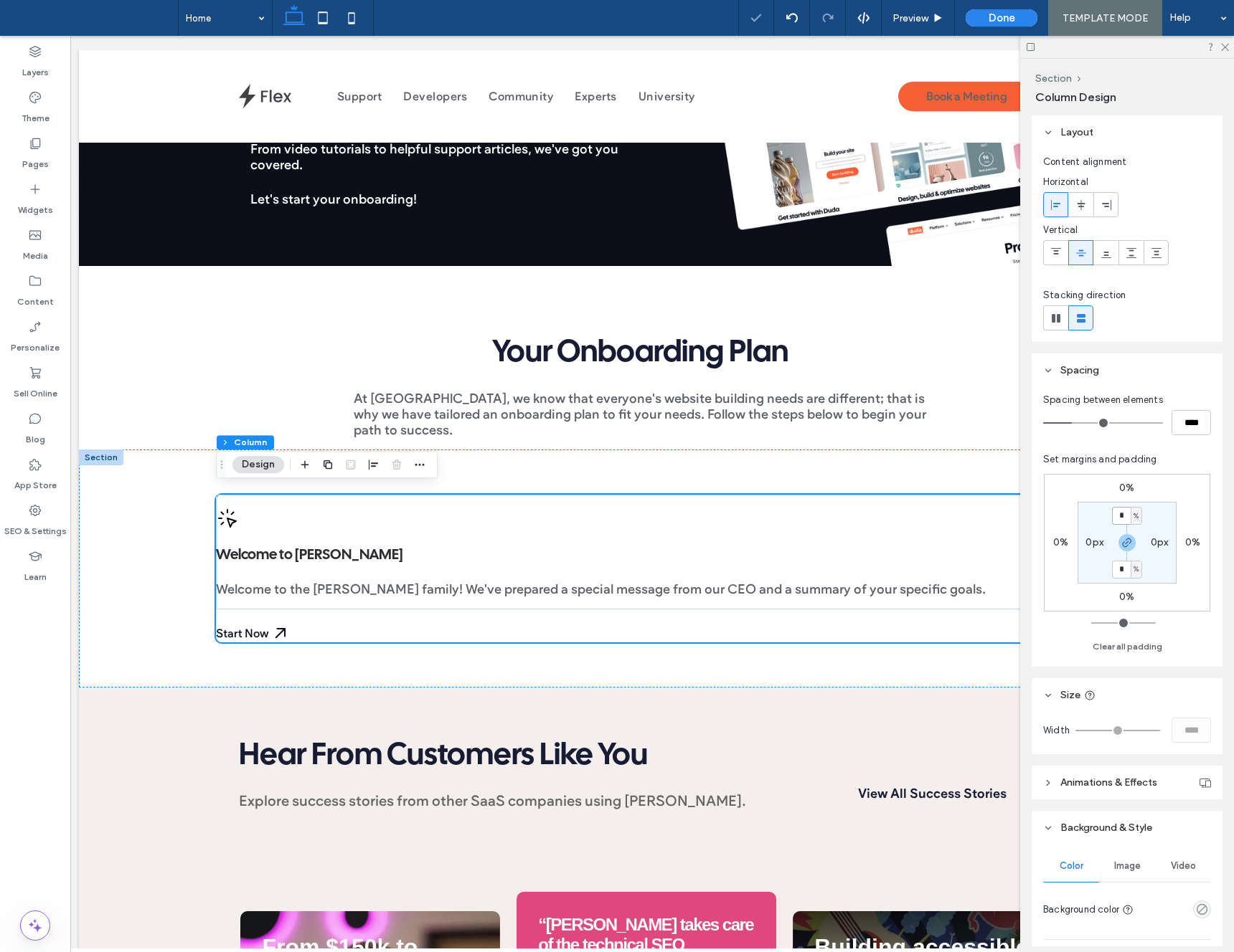
click at [1125, 519] on input "*" at bounding box center [1121, 515] width 18 height 18
type input "*"
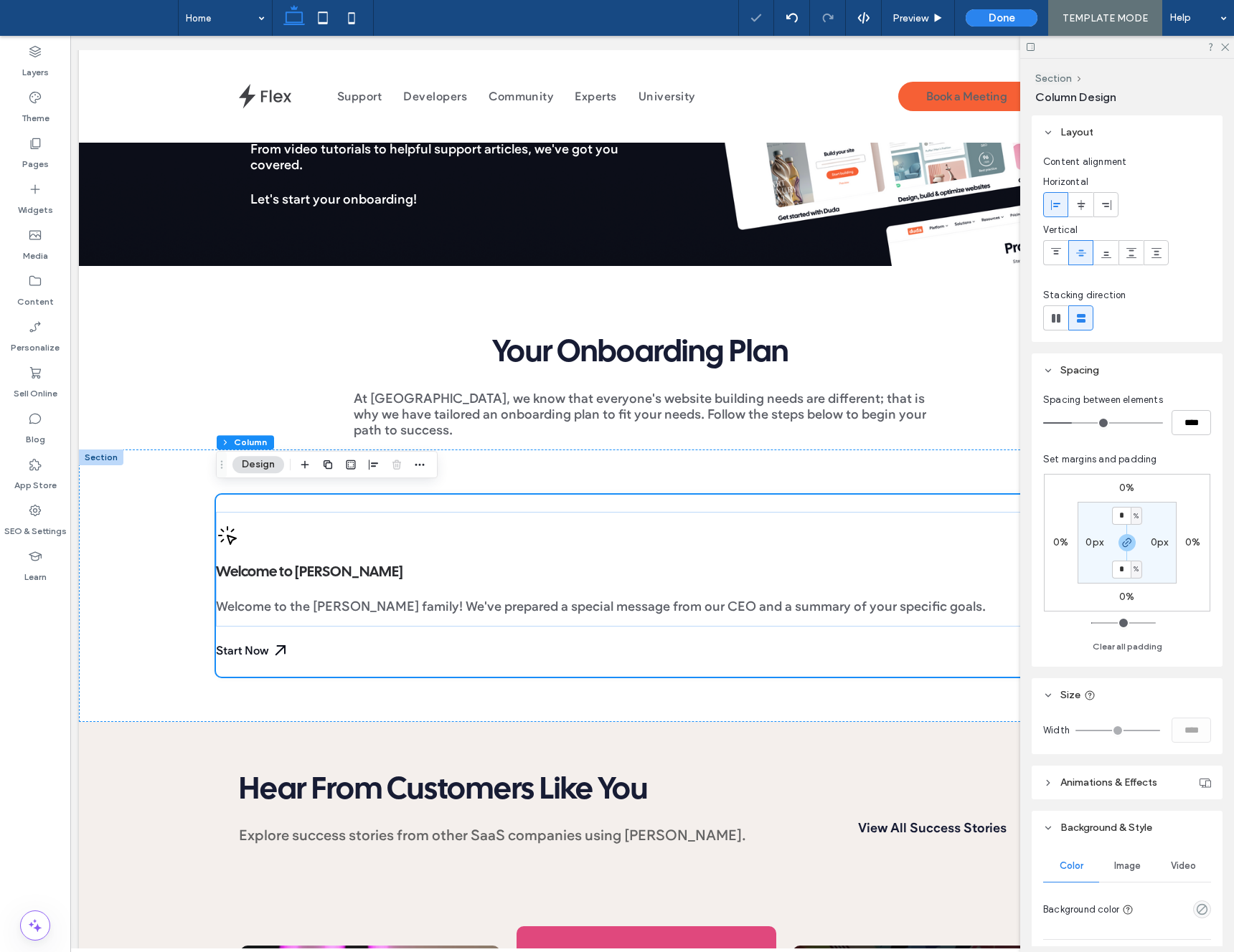
click at [1101, 541] on label "0px" at bounding box center [1094, 542] width 18 height 12
type input "*"
click at [1101, 543] on span "px" at bounding box center [1104, 542] width 7 height 14
click at [1097, 588] on span "%" at bounding box center [1099, 589] width 9 height 14
click at [1088, 541] on input "*" at bounding box center [1088, 542] width 18 height 18
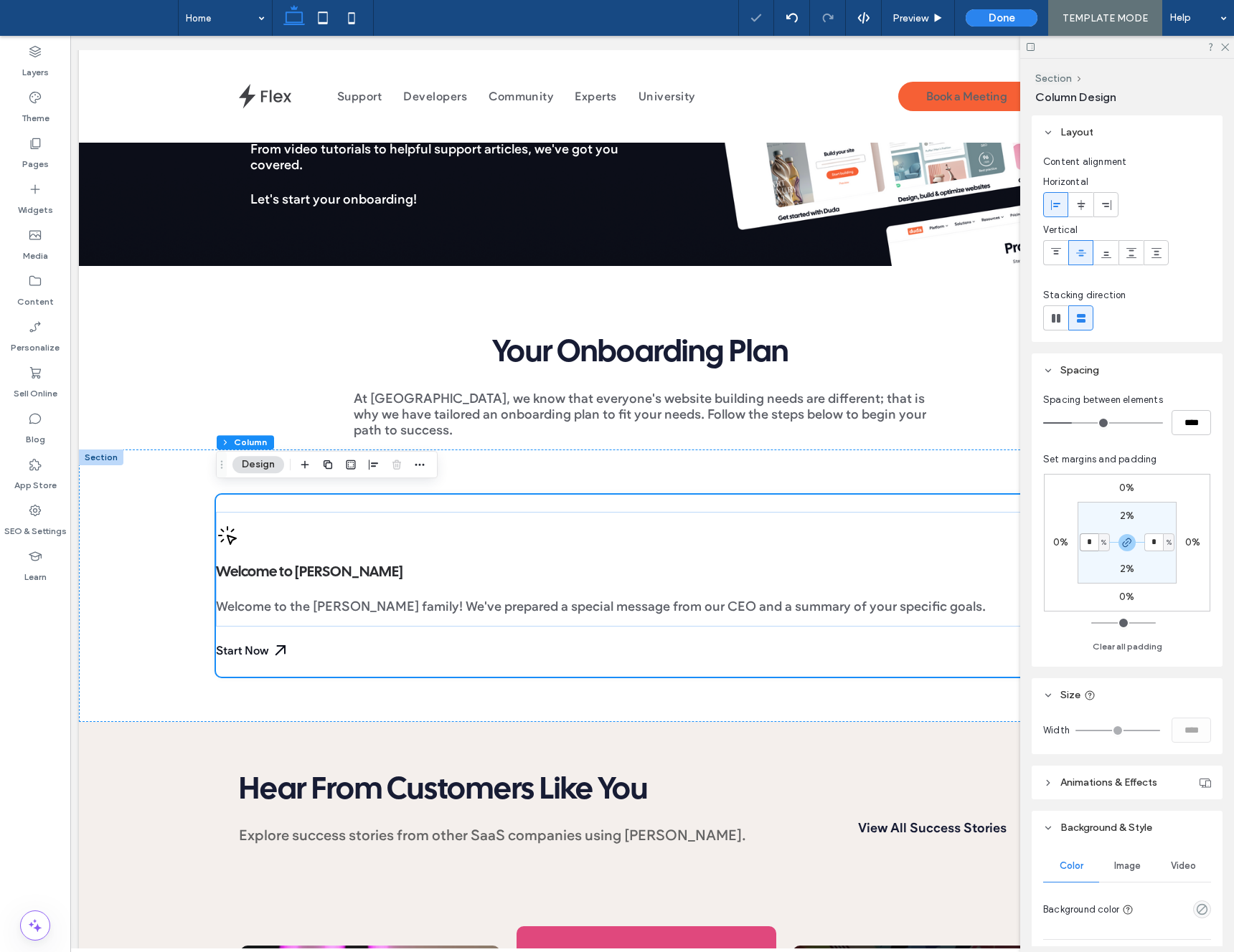
type input "*"
drag, startPoint x: 1090, startPoint y: 541, endPoint x: 1082, endPoint y: 543, distance: 8.2
click at [1082, 543] on input "*" at bounding box center [1088, 542] width 18 height 18
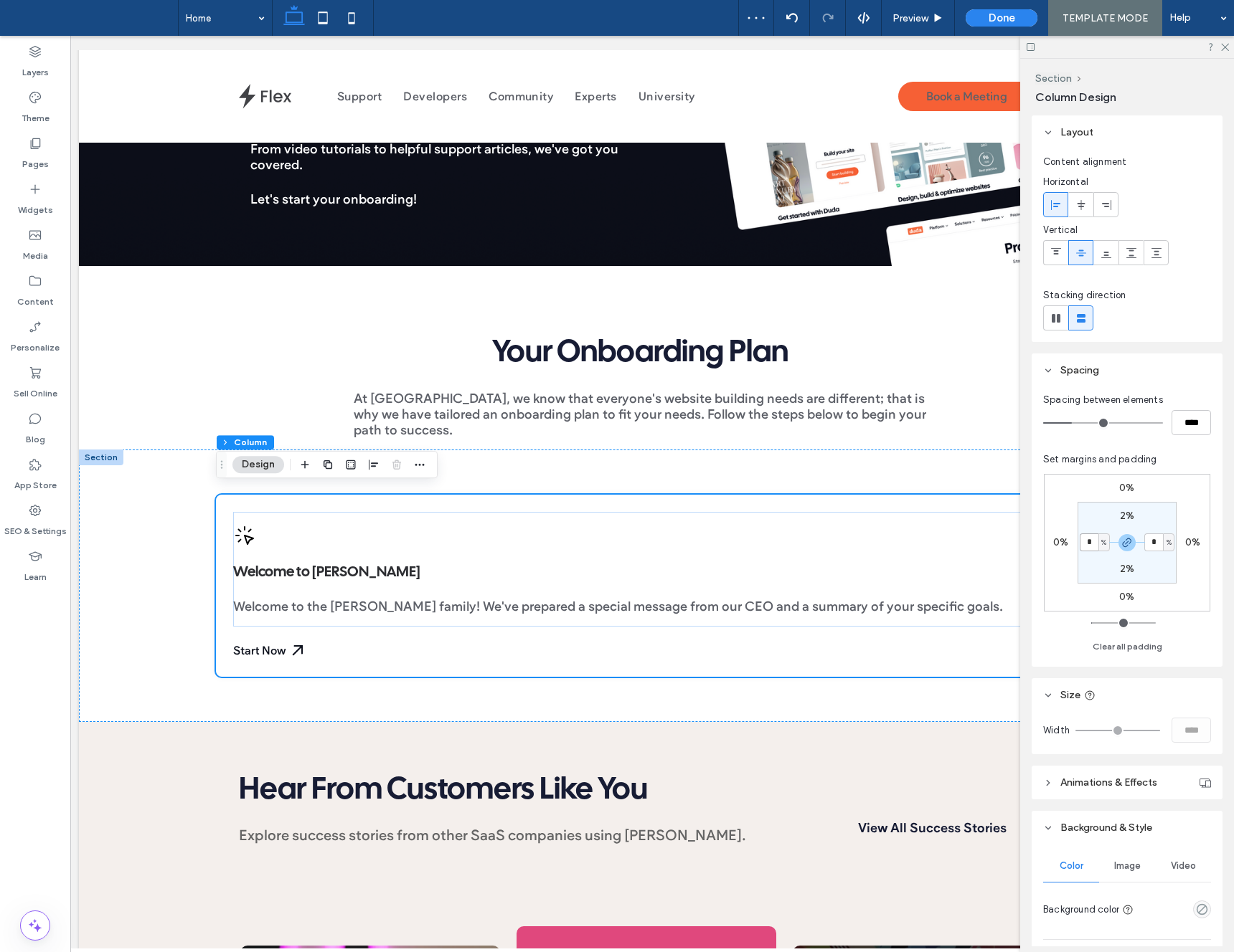
type input "*"
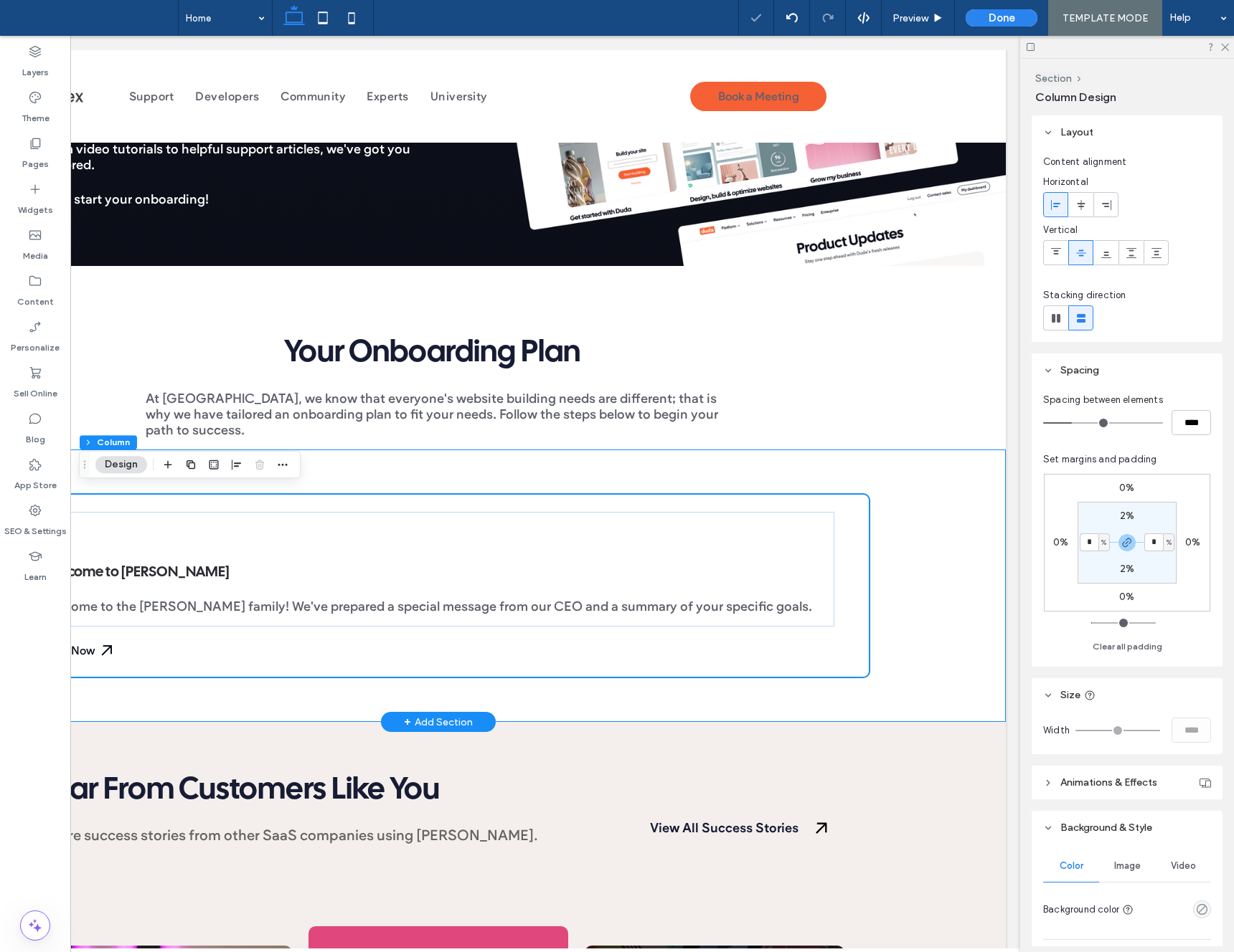
click at [821, 692] on div "Welcome to Duda Welcome to the Duda family! We've prepared a special message fr…" at bounding box center [438, 586] width 861 height 273
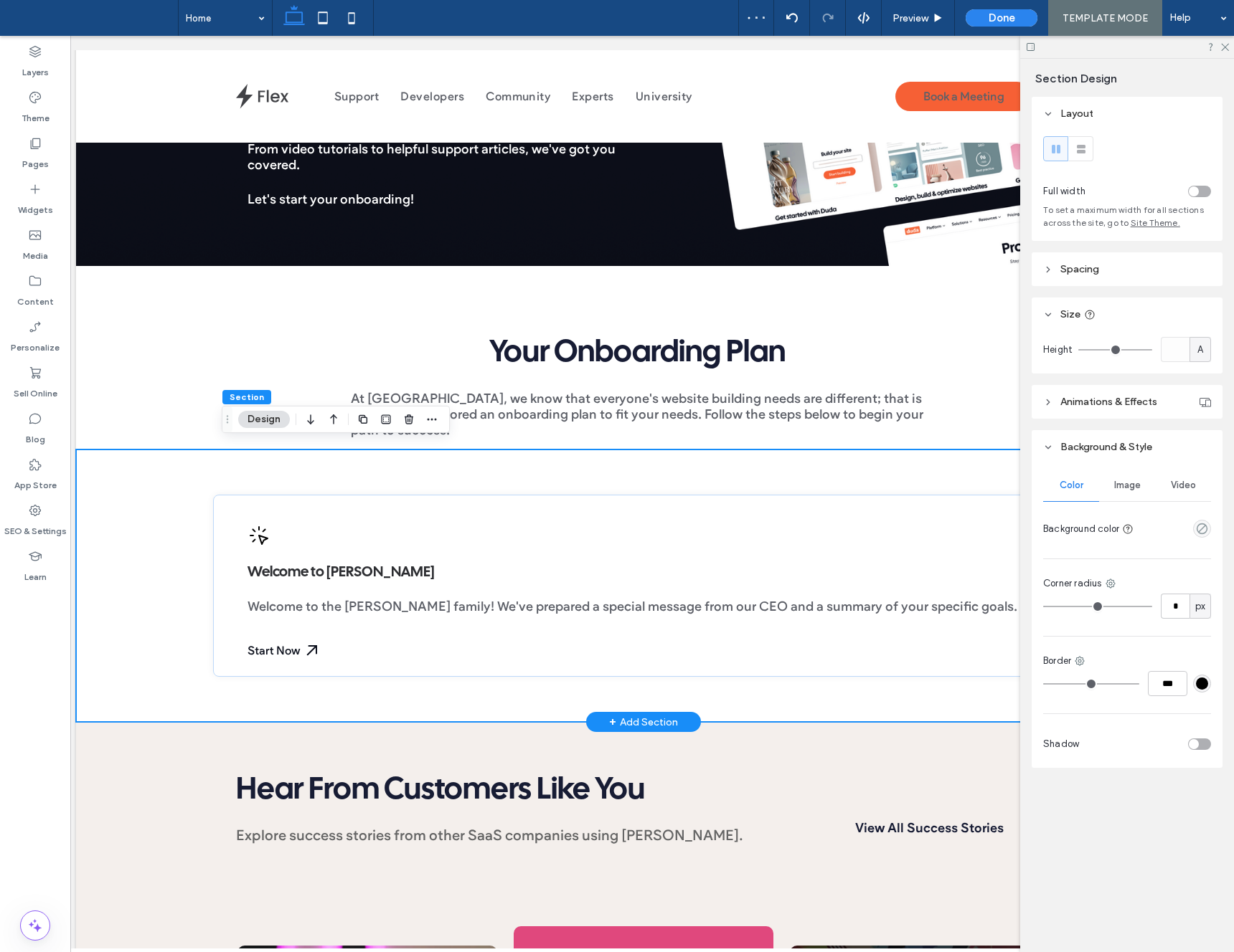
scroll to position [0, 0]
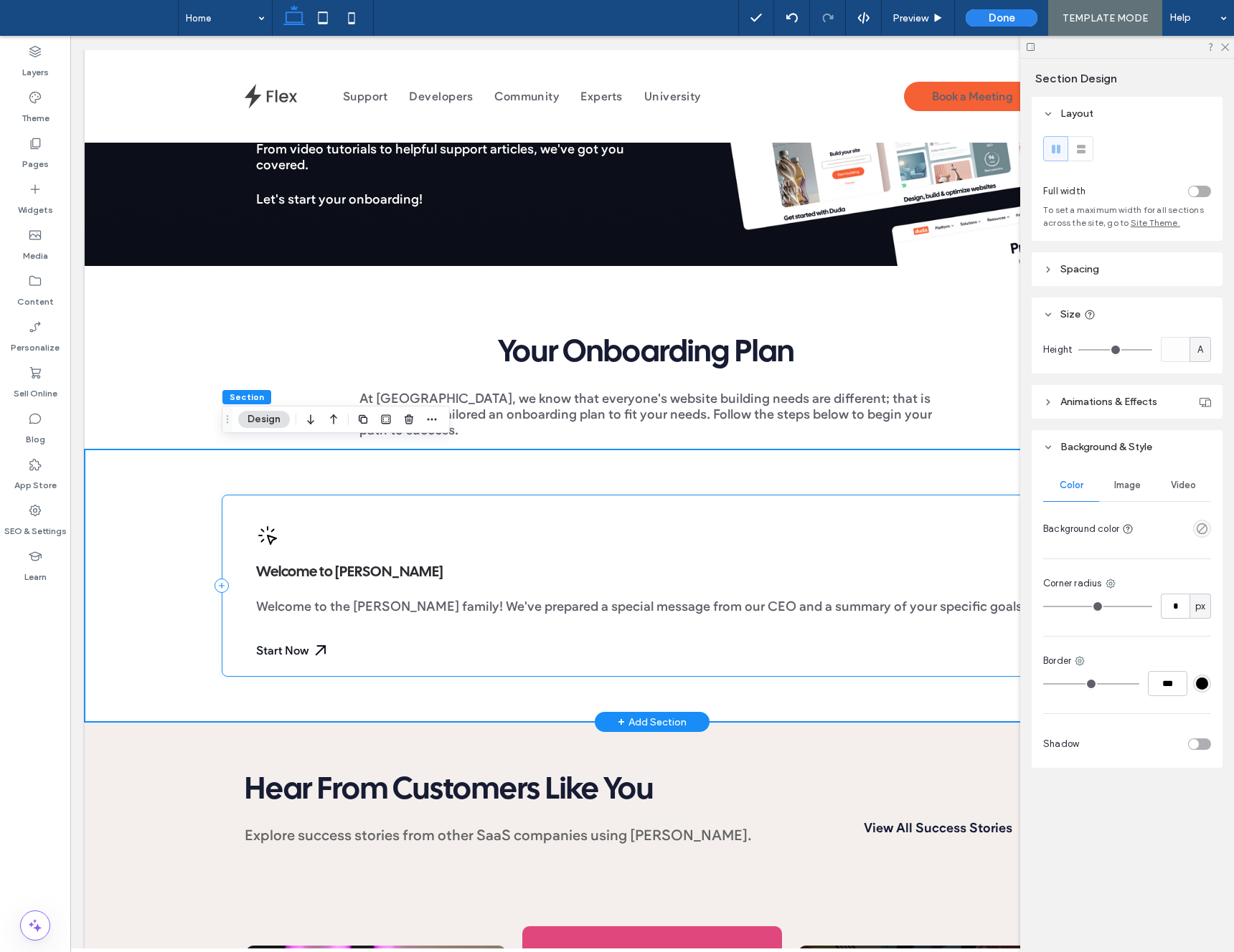
click at [228, 510] on div "Welcome to Duda Welcome to the Duda family! We've prepared a special message fr…" at bounding box center [651, 586] width 861 height 182
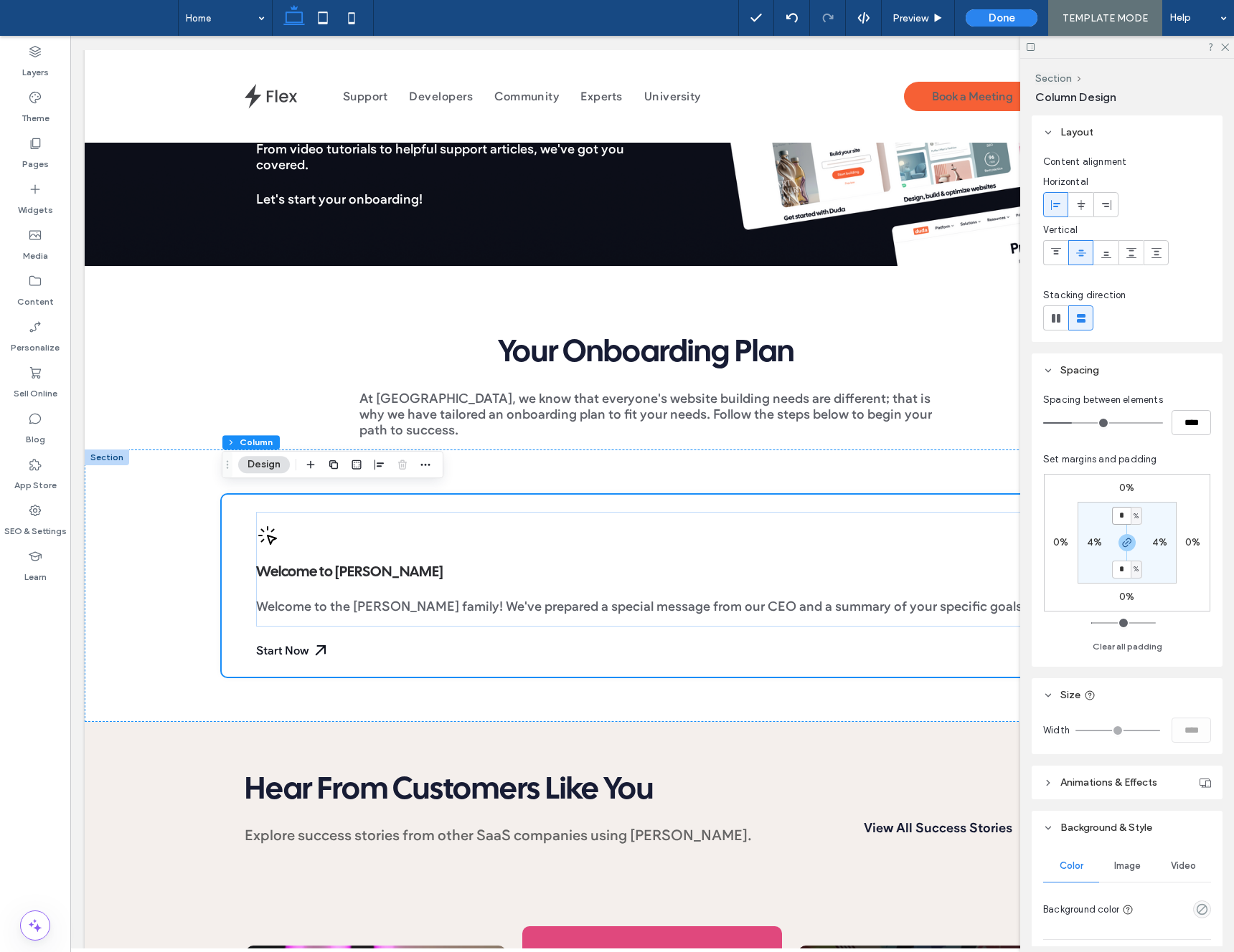
click at [1127, 517] on input "*" at bounding box center [1121, 515] width 18 height 18
type input "*"
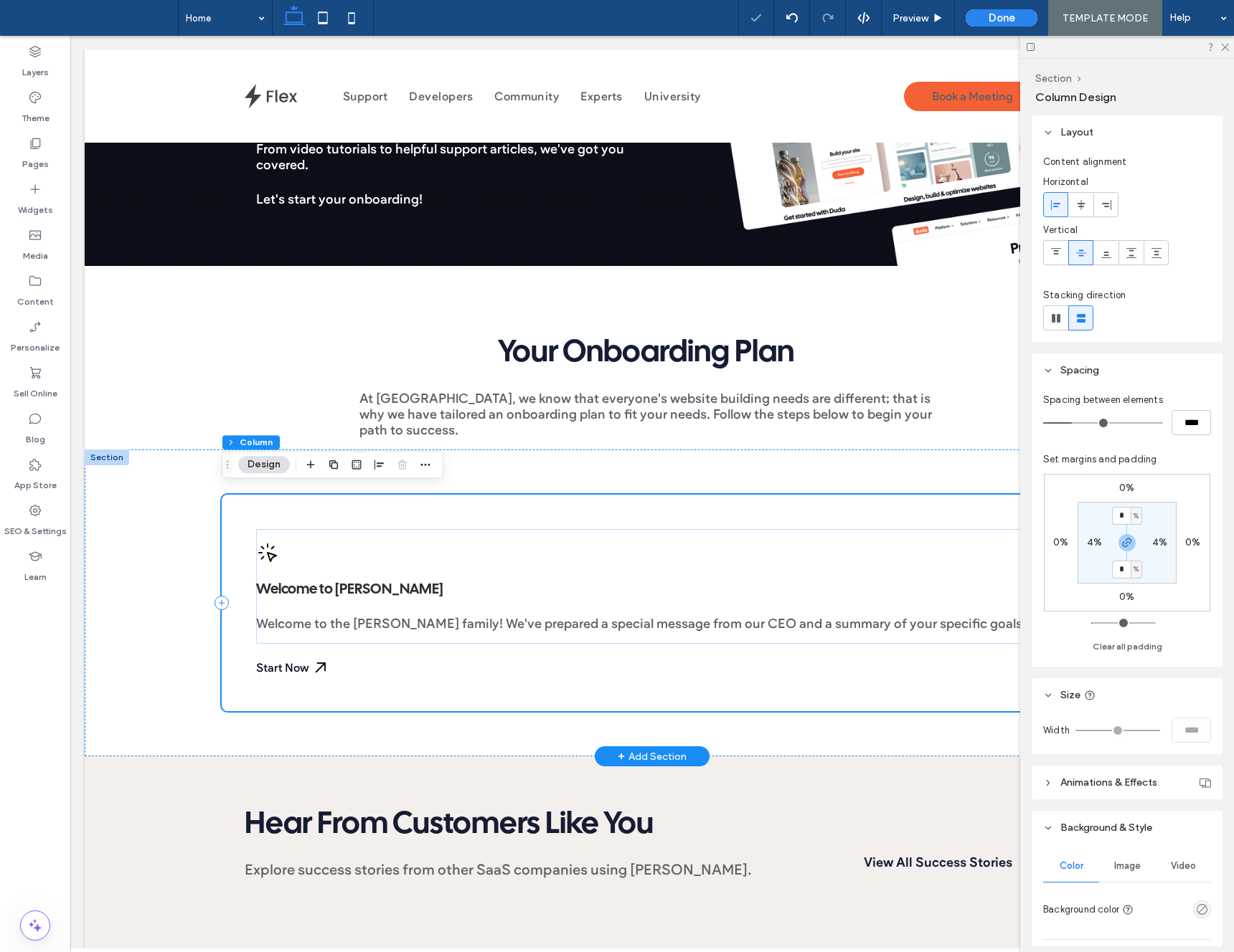
click at [433, 502] on div "Welcome to Duda Welcome to the Duda family! We've prepared a special message fr…" at bounding box center [651, 603] width 861 height 216
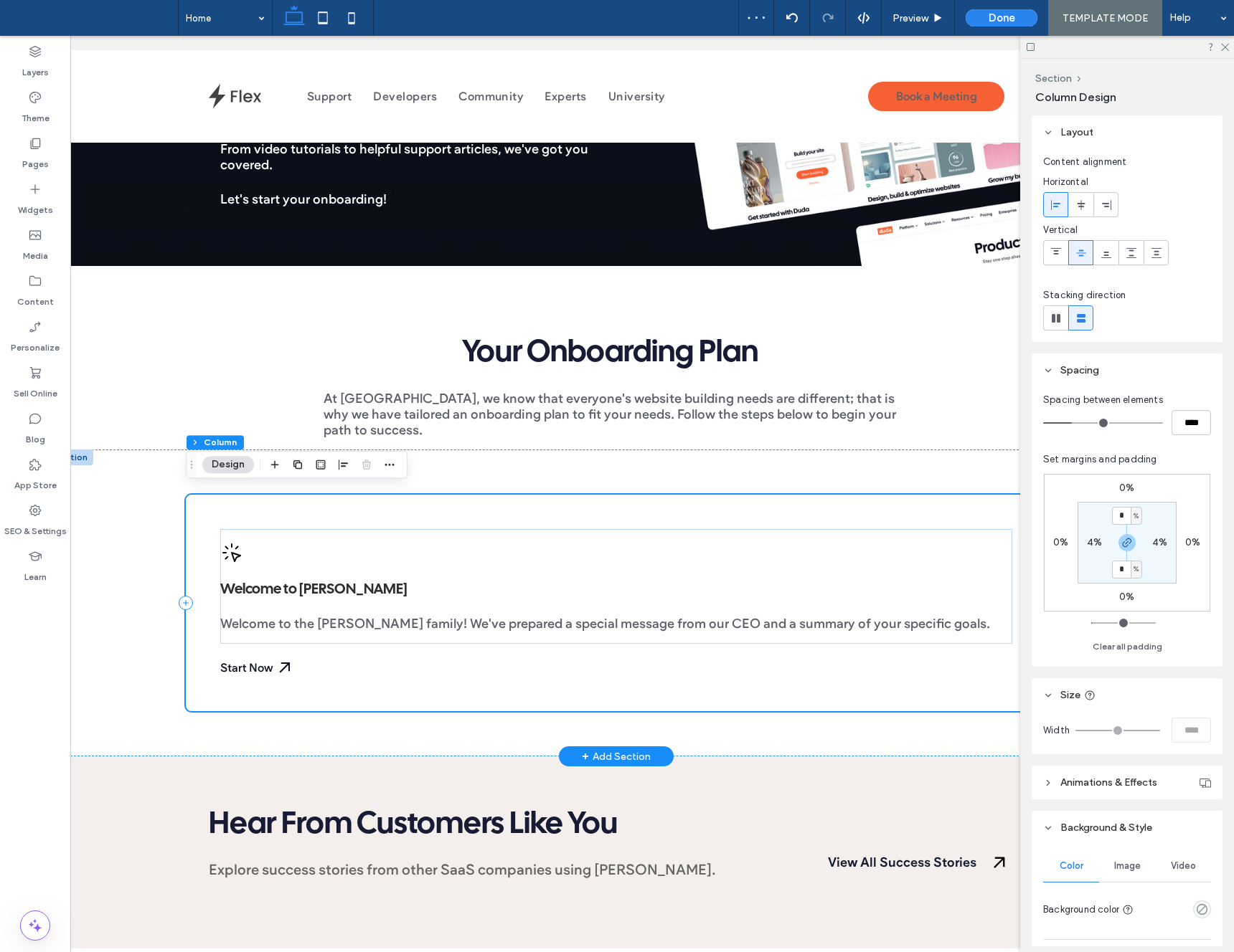
scroll to position [0, 214]
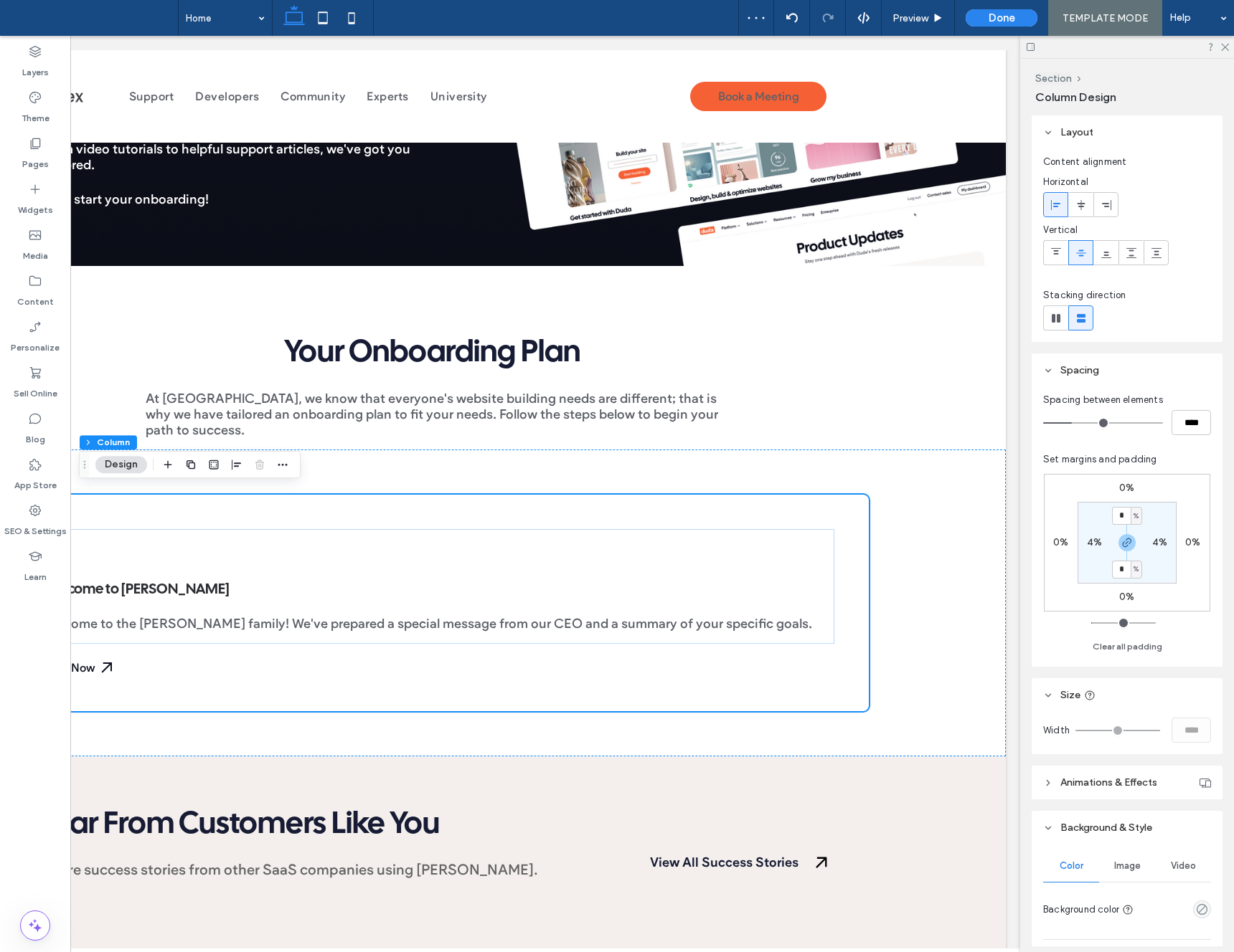
click at [190, 467] on icon "button" at bounding box center [191, 465] width 11 height 11
type input "**"
type input "***"
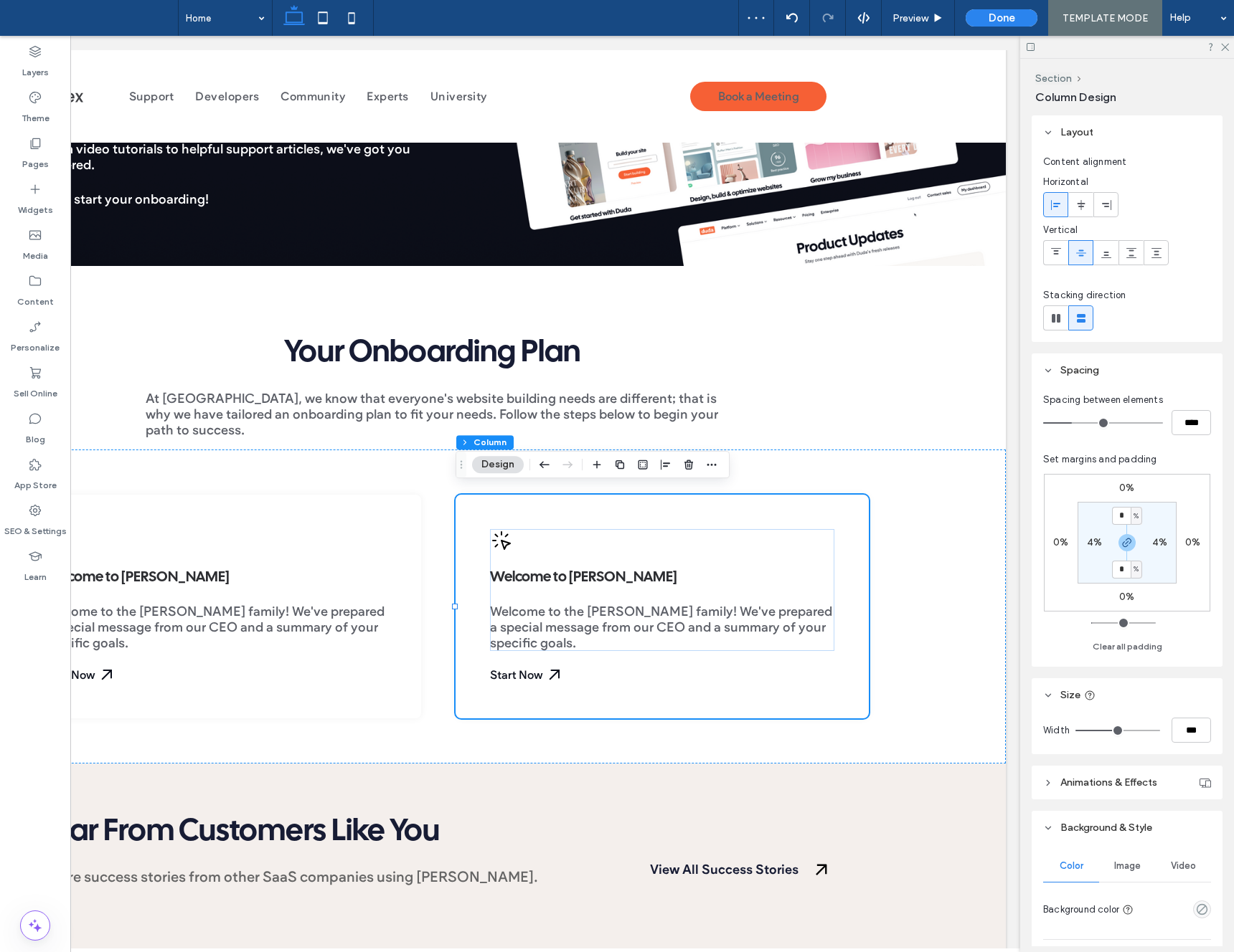
click at [619, 462] on use "button" at bounding box center [620, 465] width 9 height 9
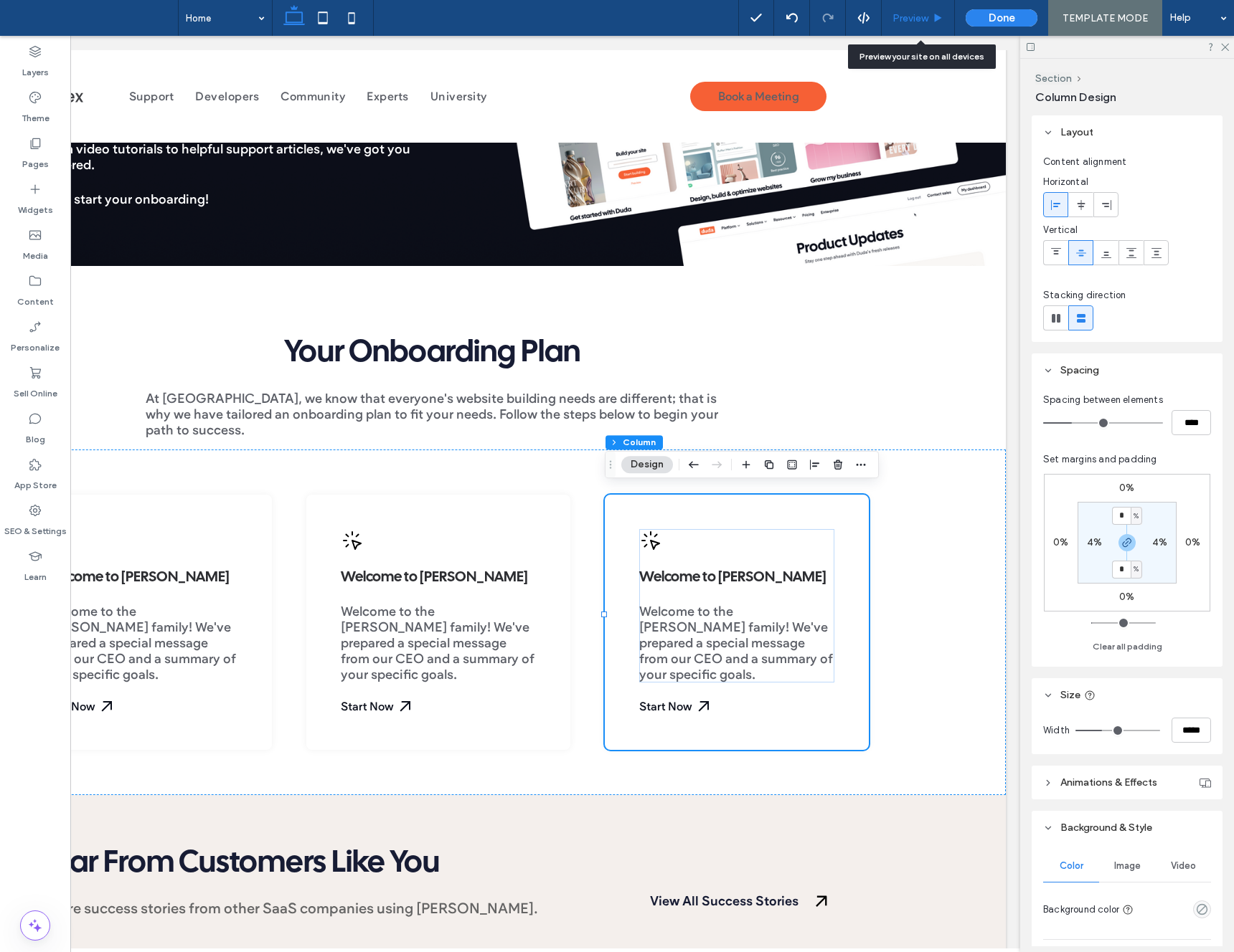
click at [930, 21] on div "Preview" at bounding box center [918, 18] width 73 height 12
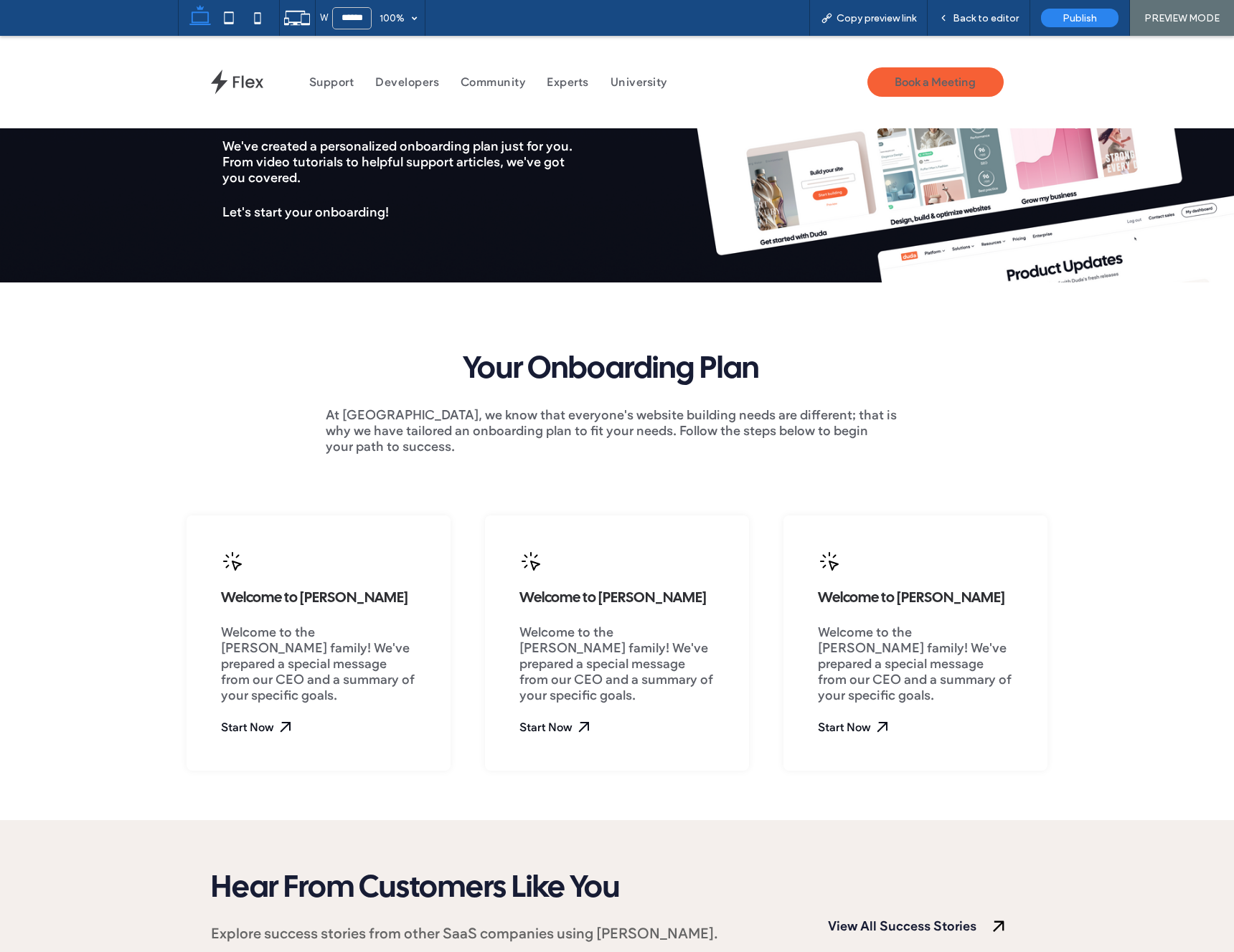
scroll to position [314, 0]
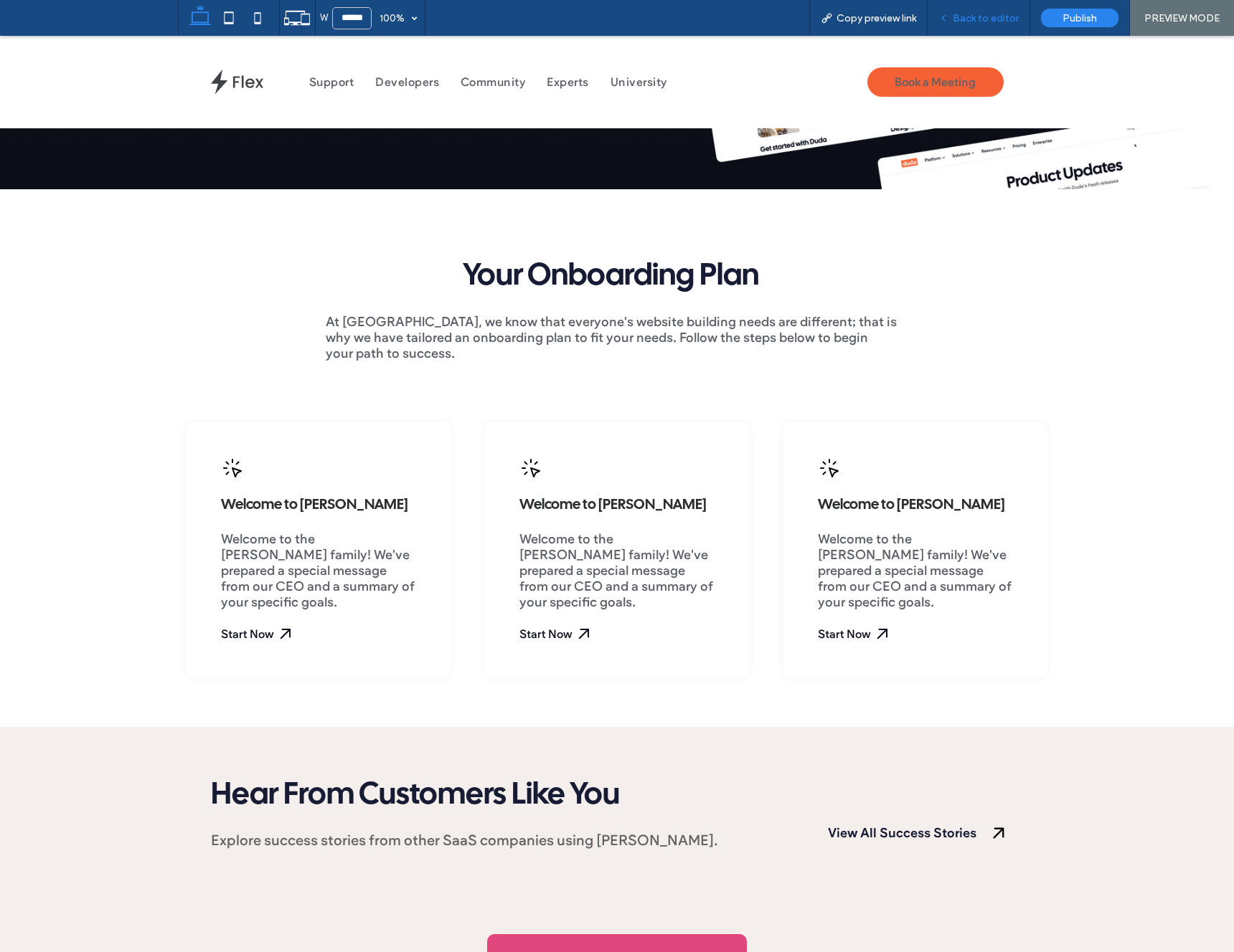
click at [960, 28] on div "Back to editor" at bounding box center [978, 17] width 103 height 35
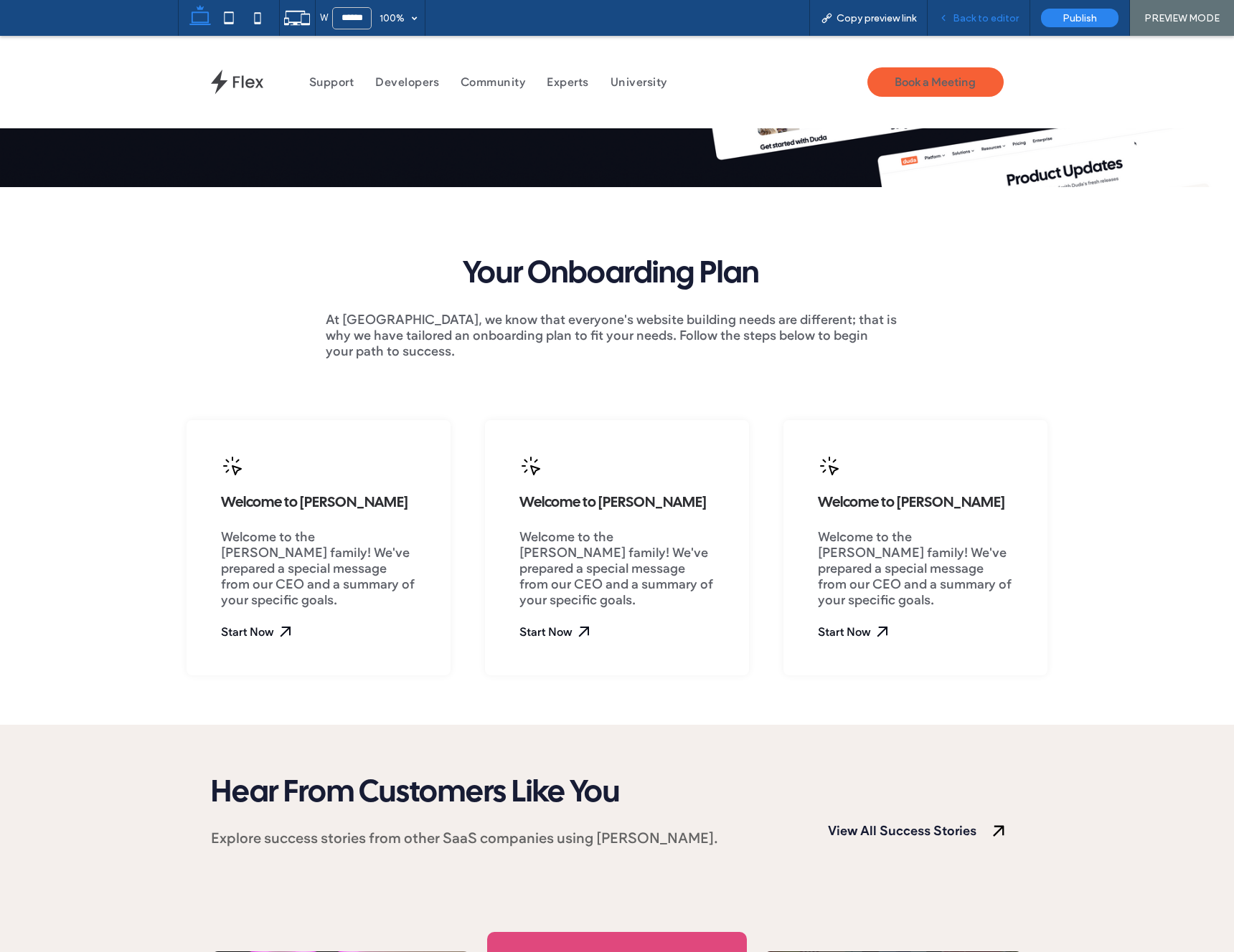
click at [964, 14] on span "Back to editor" at bounding box center [985, 18] width 66 height 12
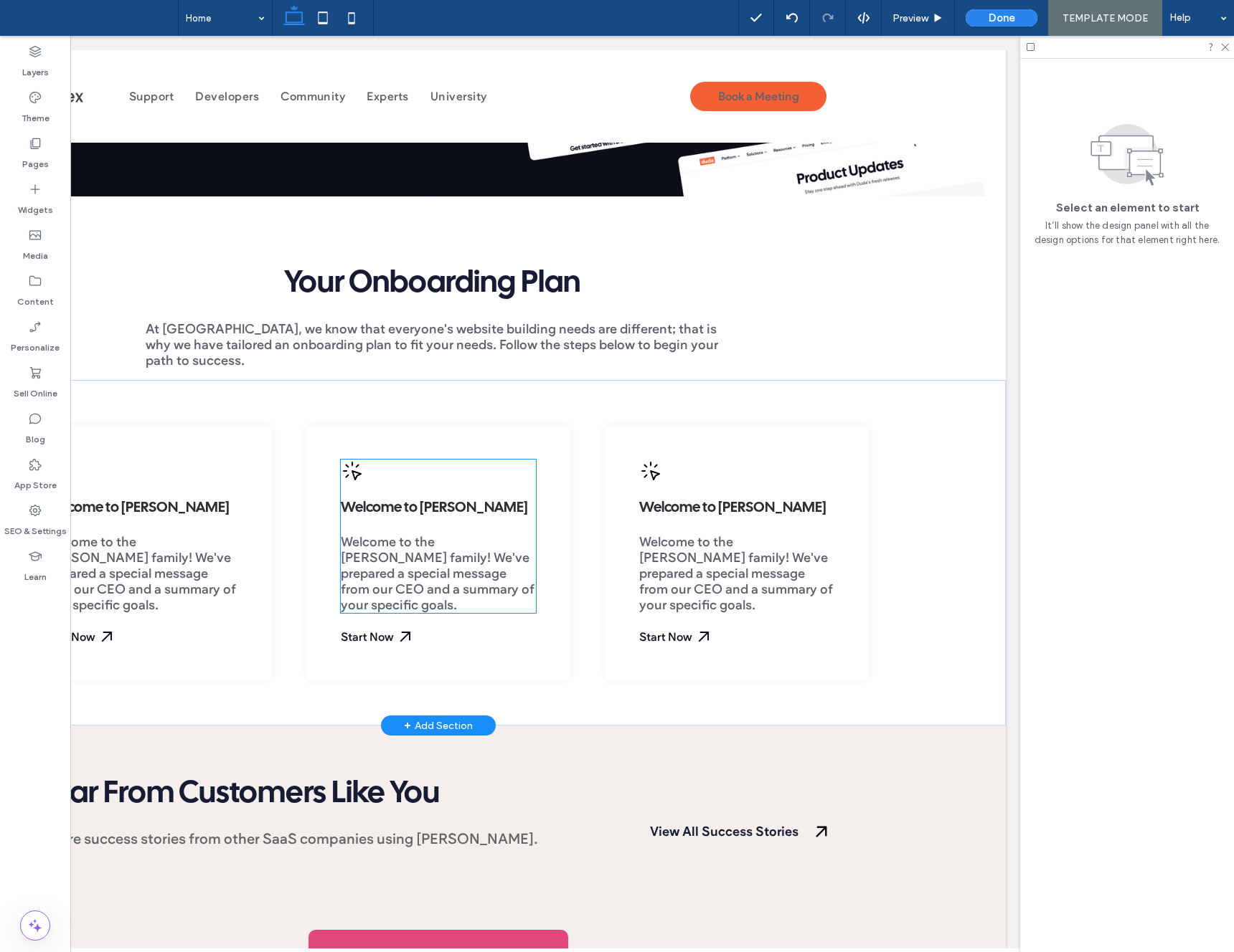
scroll to position [0, 149]
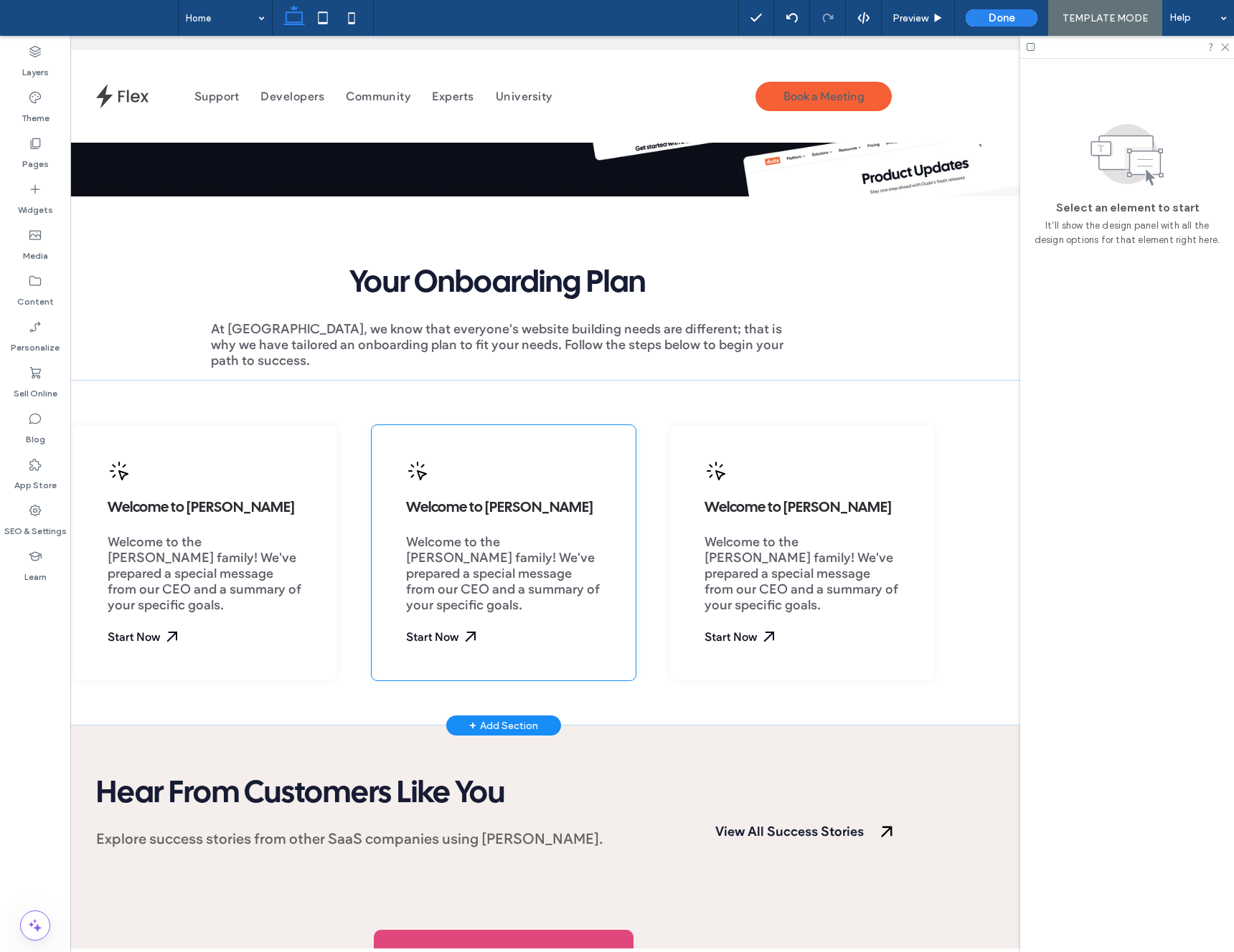
click at [450, 438] on div "Welcome to Duda Welcome to the Duda family! We've prepared a special message fr…" at bounding box center [504, 553] width 264 height 256
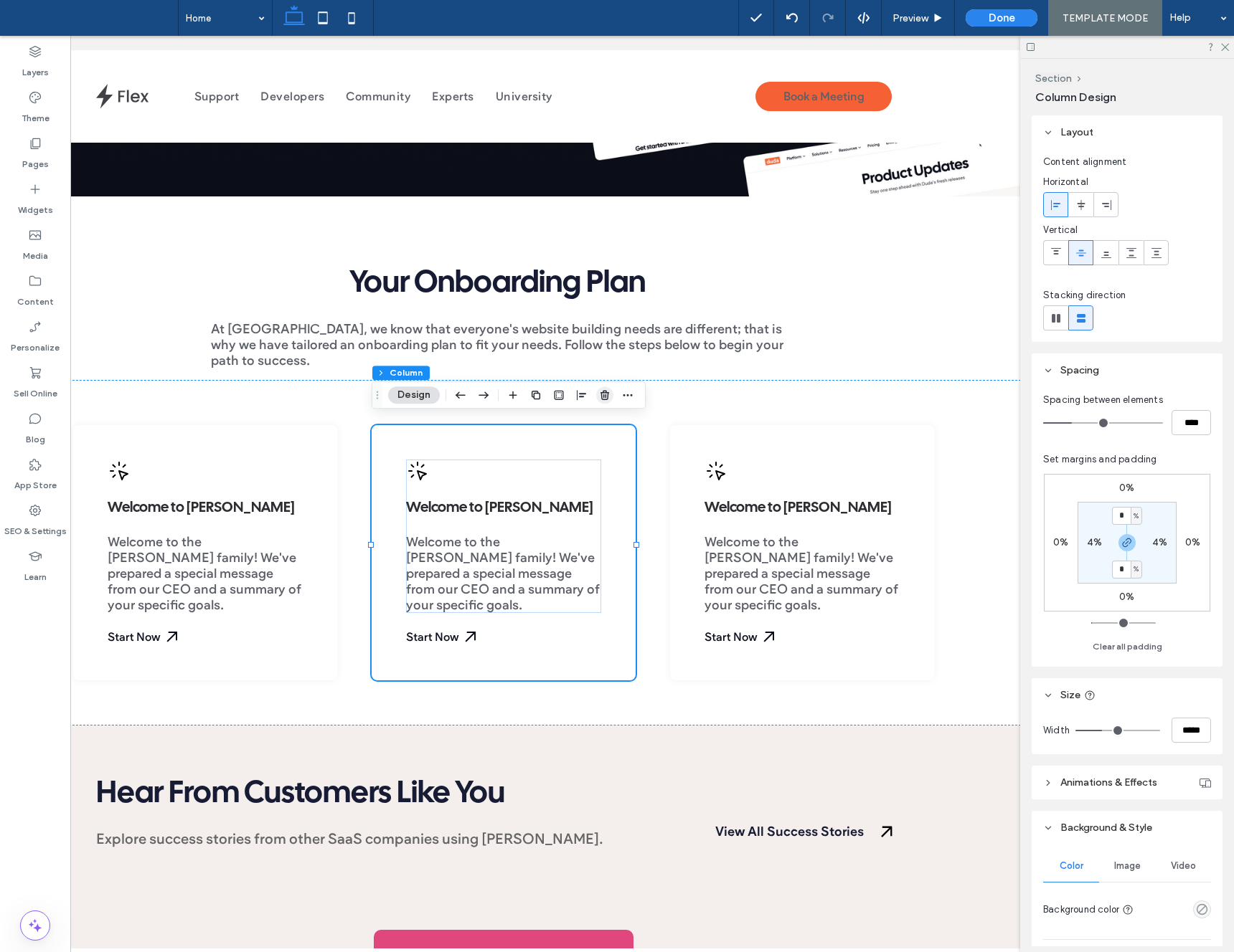
click at [605, 392] on icon "button" at bounding box center [605, 396] width 11 height 11
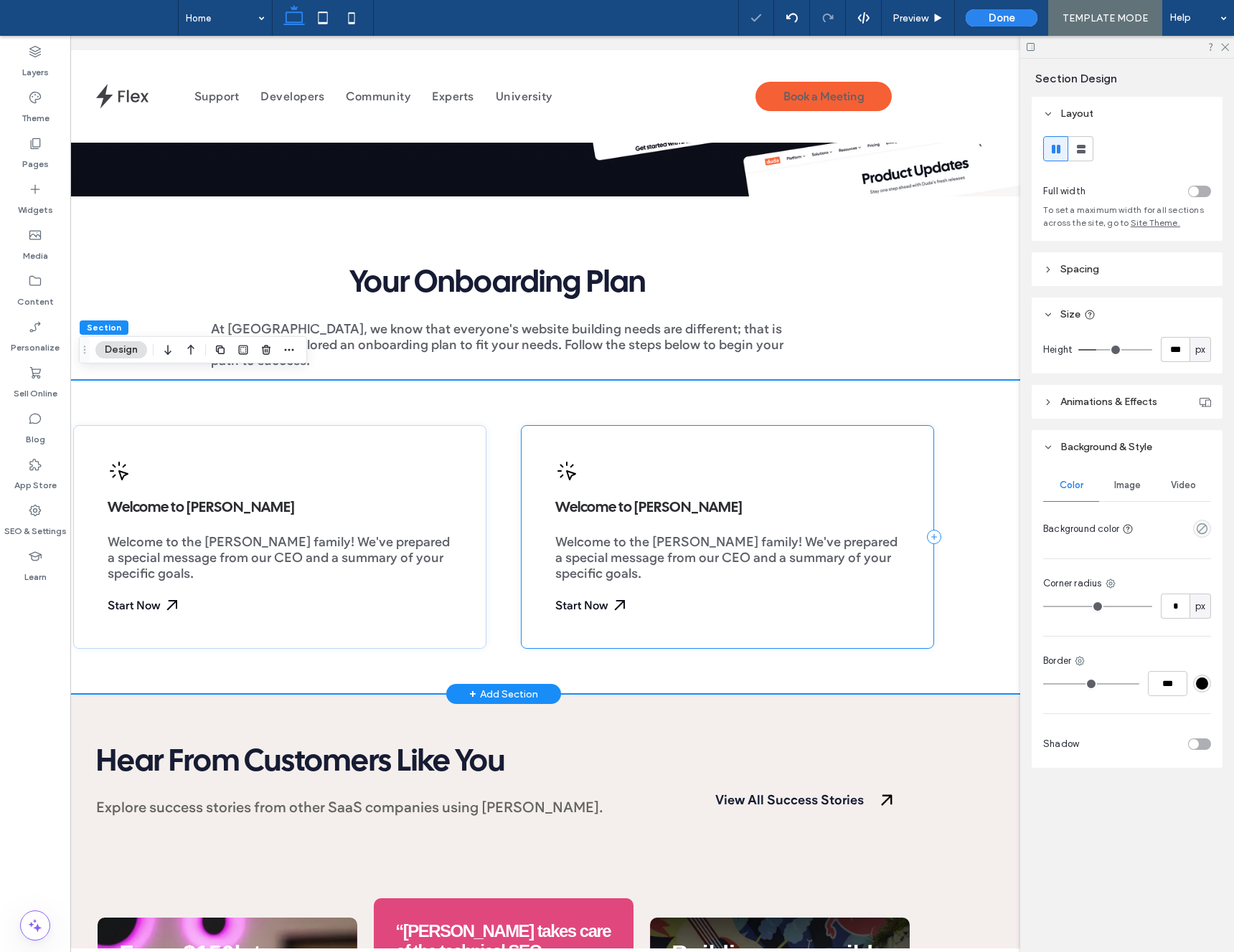
click at [588, 426] on div "Welcome to Duda Welcome to the Duda family! We've prepared a special message fr…" at bounding box center [727, 537] width 413 height 224
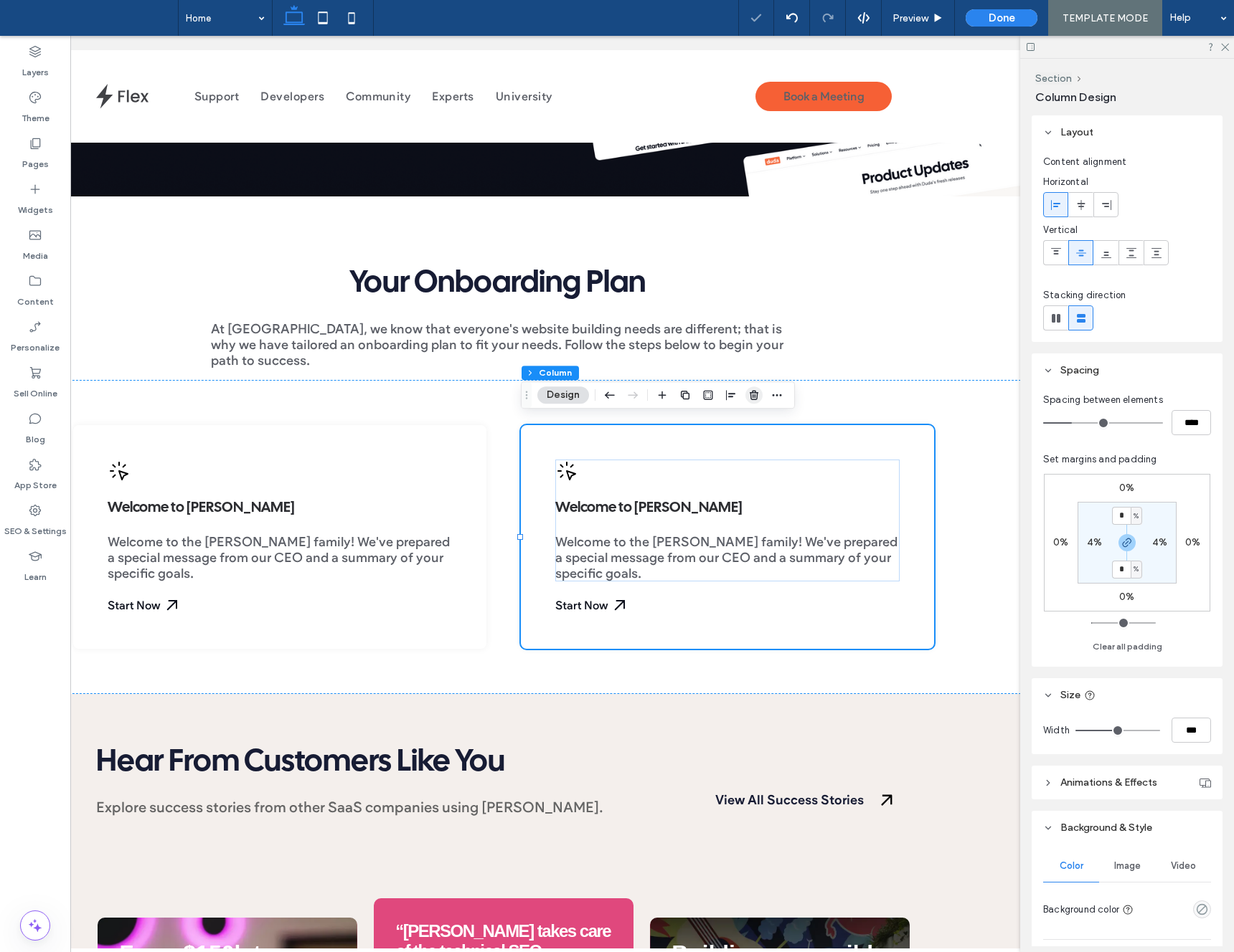
click at [756, 396] on icon "button" at bounding box center [754, 396] width 11 height 11
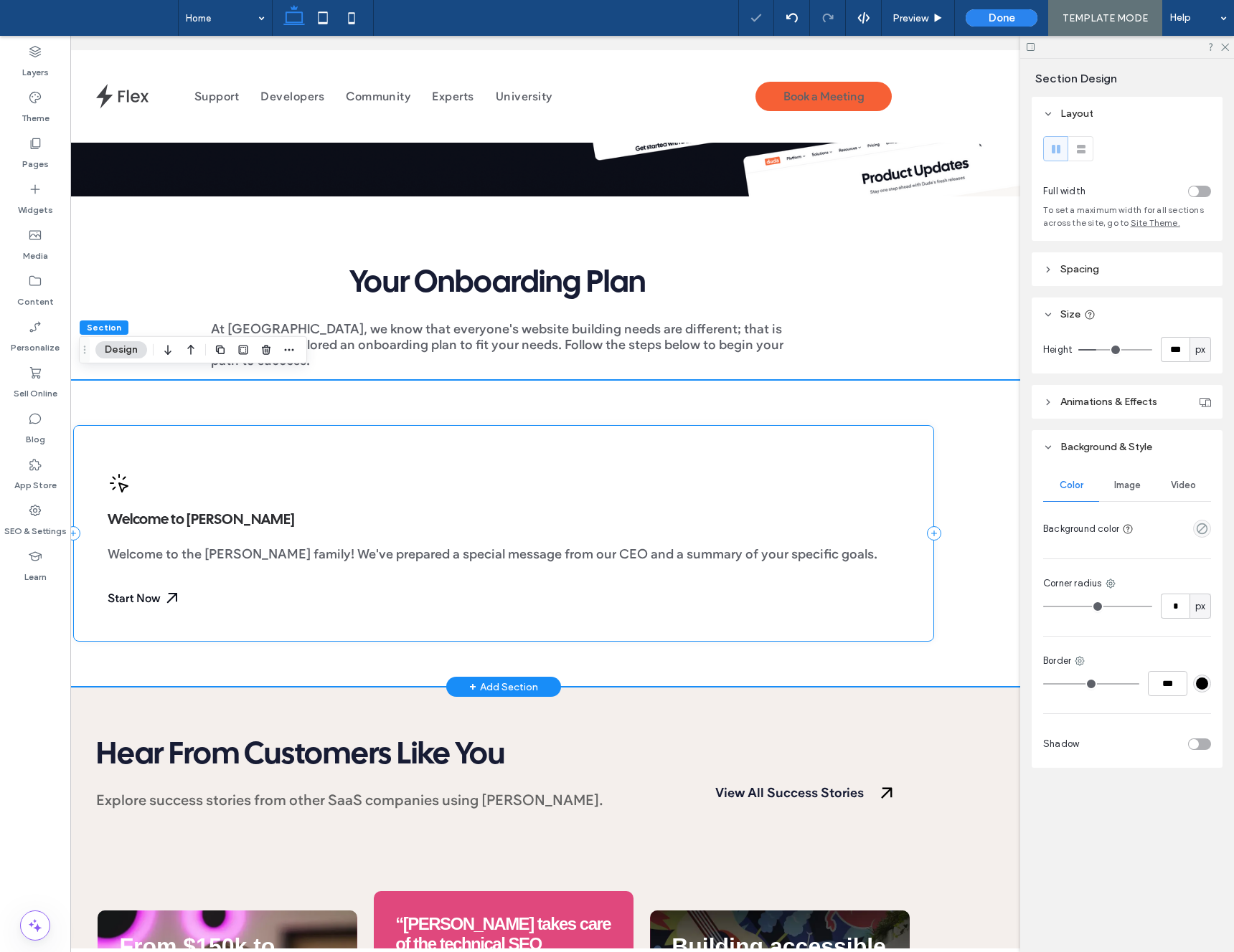
click at [438, 434] on div "Welcome to Duda Welcome to the Duda family! We've prepared a special message fr…" at bounding box center [503, 533] width 861 height 216
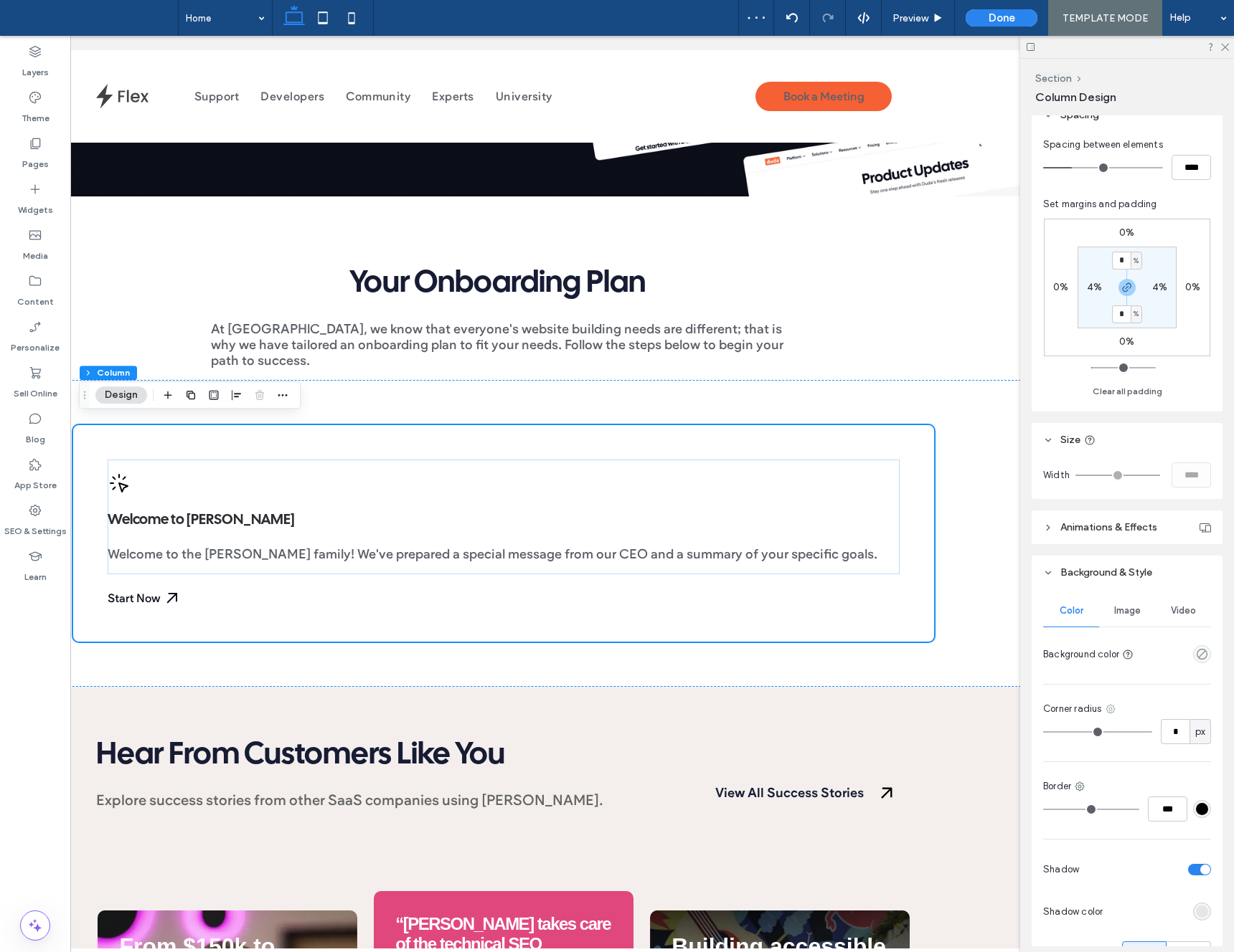
scroll to position [376, 0]
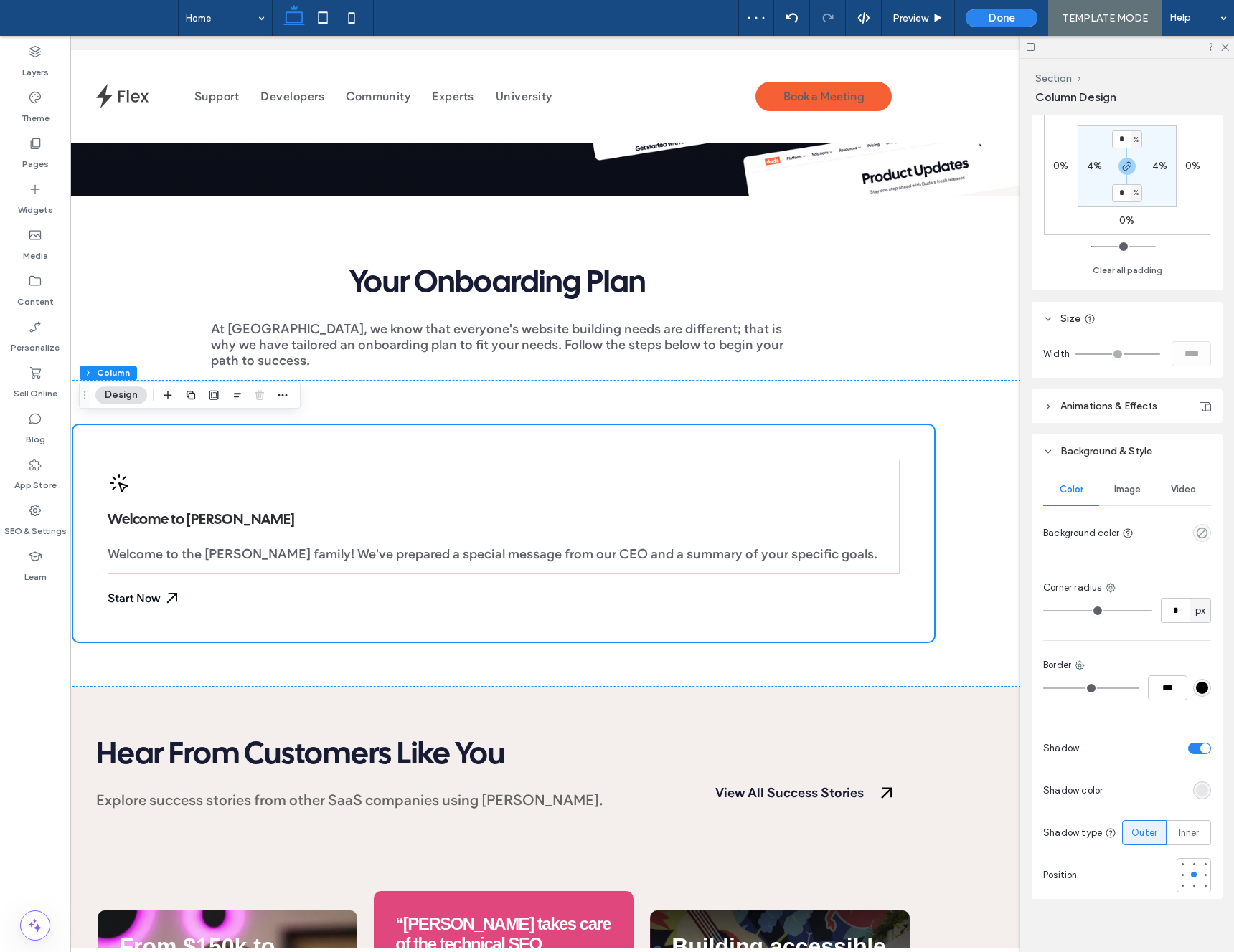
click at [1099, 407] on span "Animations & Effects" at bounding box center [1108, 406] width 97 height 12
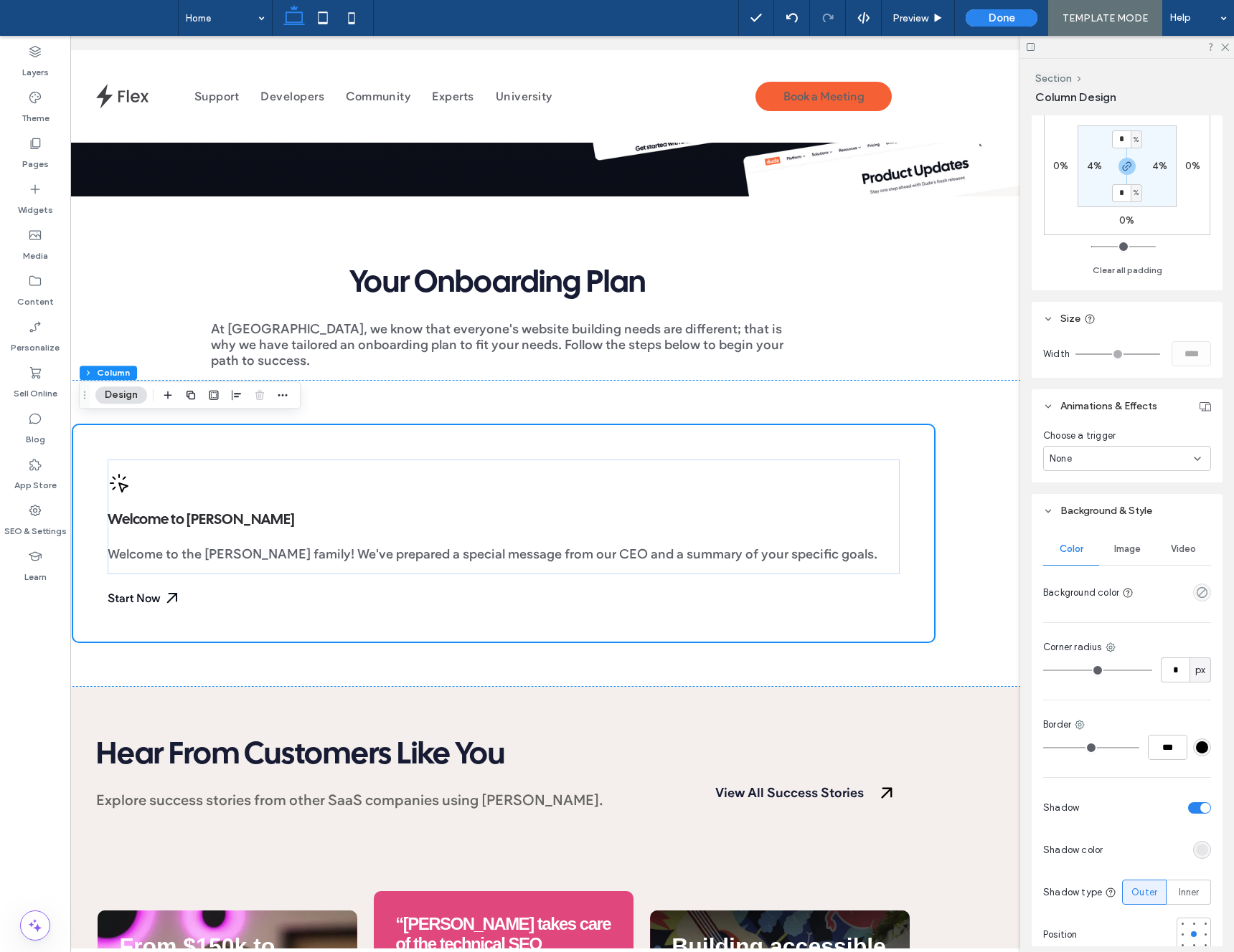
click at [1102, 462] on div "None" at bounding box center [1122, 459] width 145 height 14
click at [1085, 506] on div "Hover" at bounding box center [1128, 509] width 167 height 25
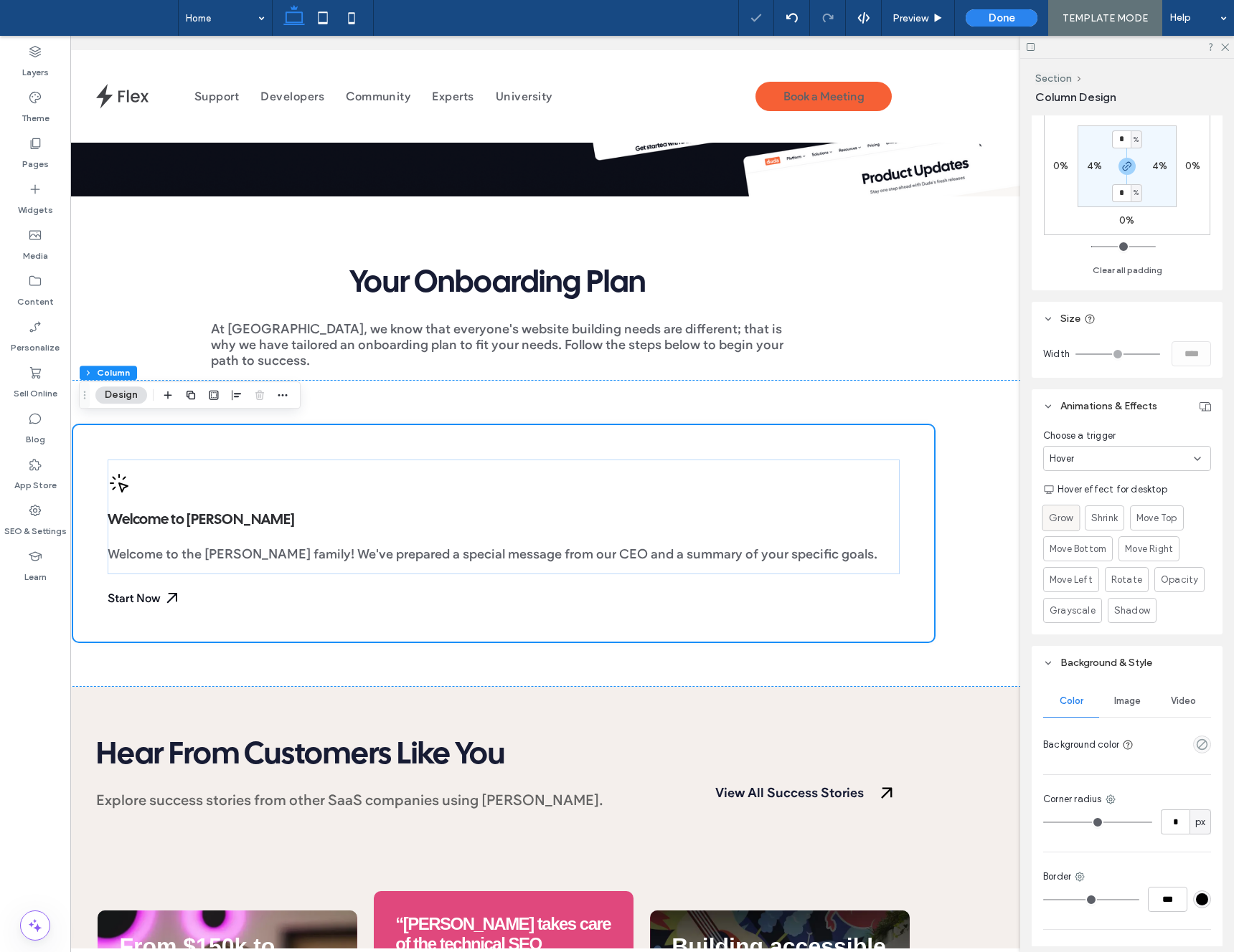
click at [1063, 515] on span "Grow" at bounding box center [1061, 518] width 24 height 15
click at [923, 30] on div "Preview" at bounding box center [918, 17] width 73 height 35
click at [926, 18] on span "Preview" at bounding box center [910, 18] width 35 height 12
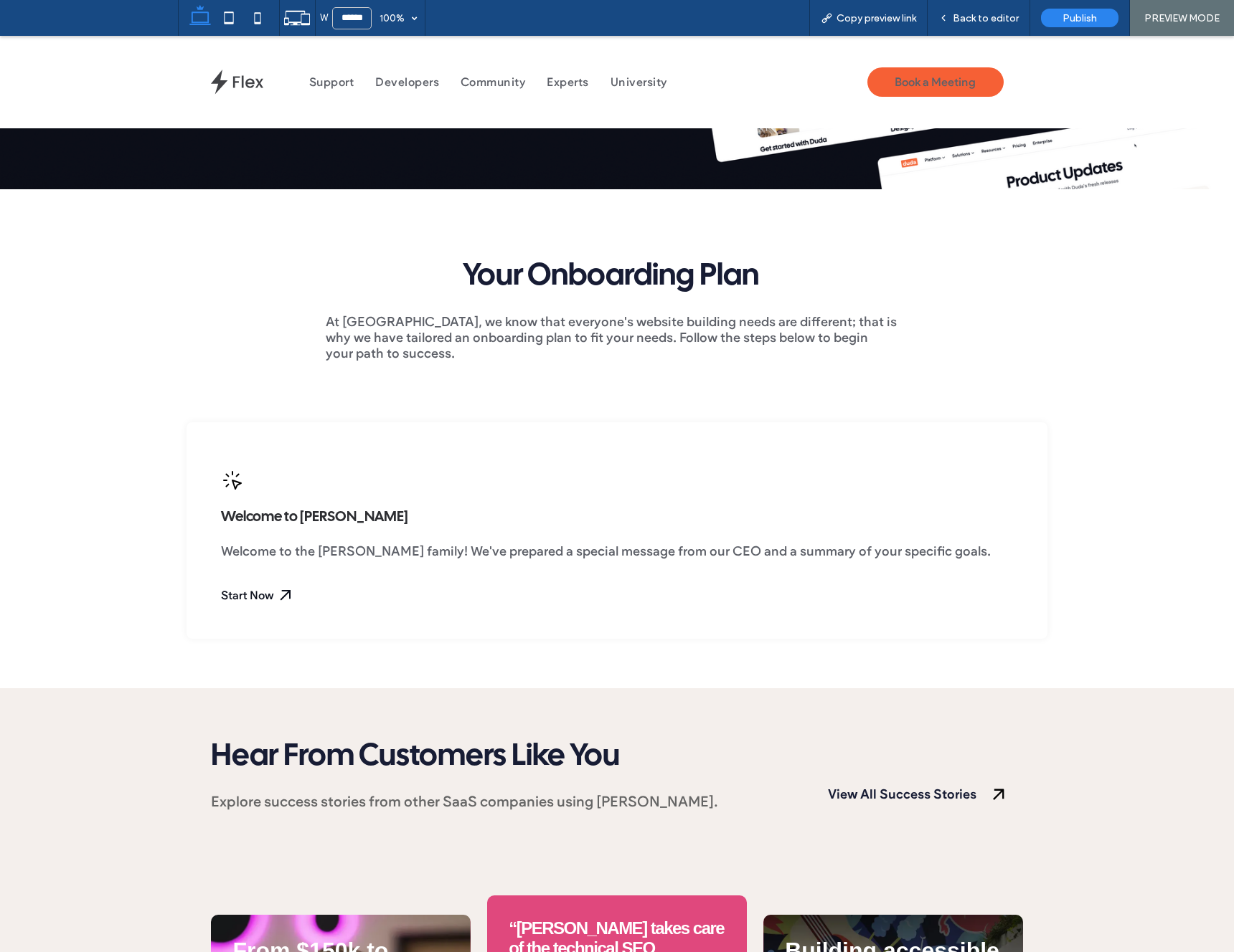
scroll to position [316, 0]
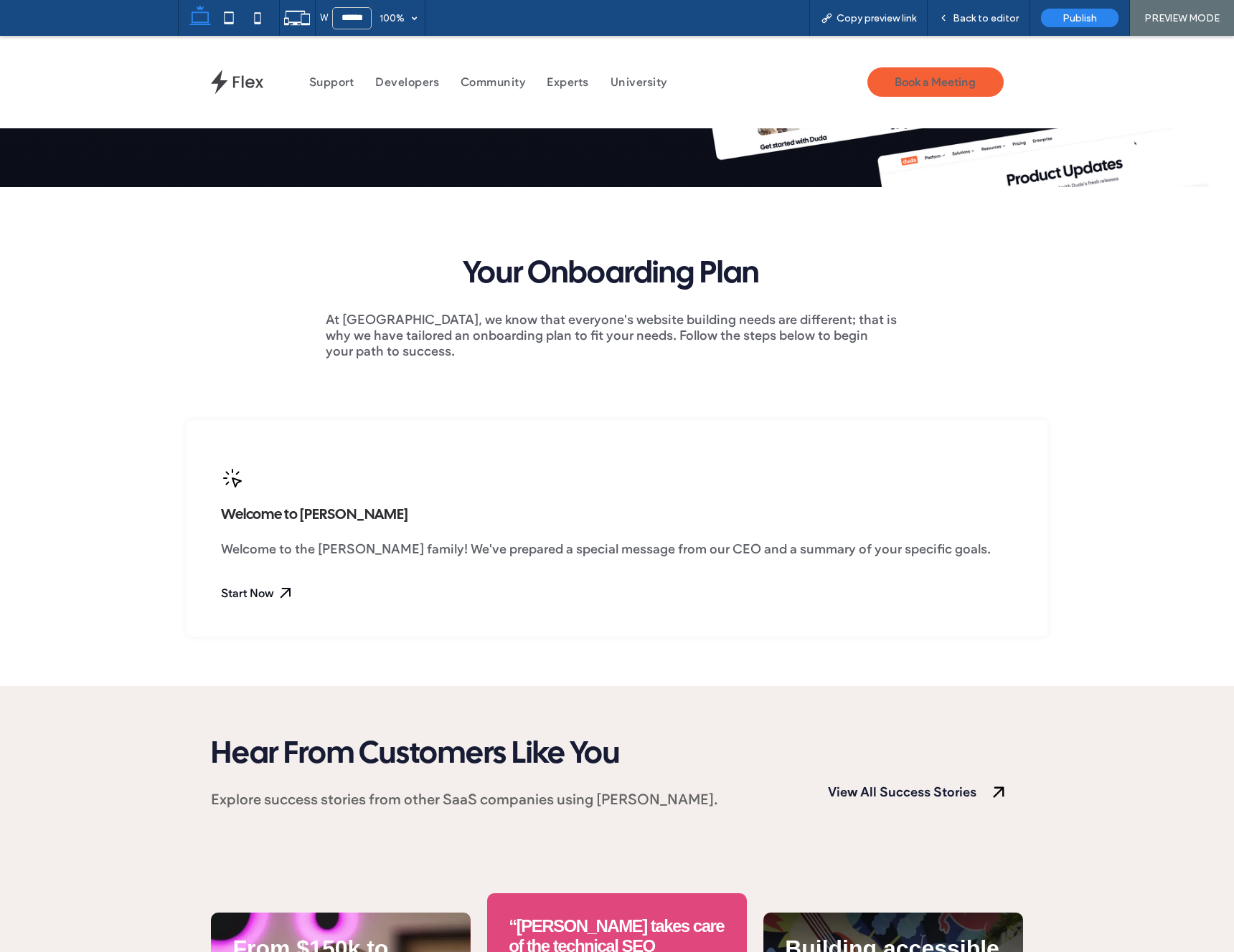
drag, startPoint x: 1018, startPoint y: 375, endPoint x: 983, endPoint y: 386, distance: 36.7
click at [1018, 376] on div "Welcome to Duda Welcome to the Duda family! We've prepared a special message fr…" at bounding box center [617, 528] width 861 height 315
click at [975, 28] on div "Back to editor" at bounding box center [978, 17] width 103 height 35
click at [958, 23] on span "Back to editor" at bounding box center [985, 18] width 66 height 12
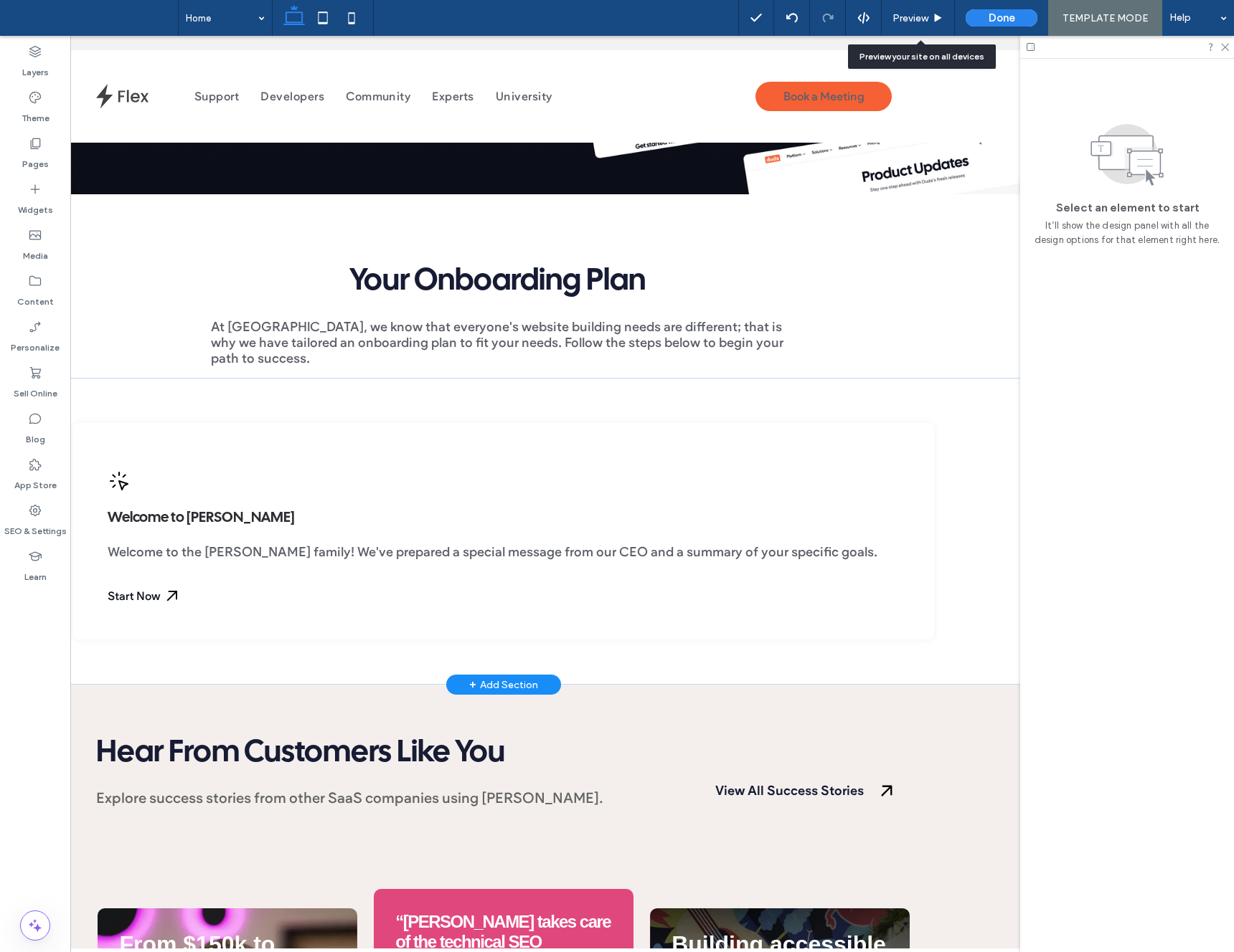
scroll to position [313, 0]
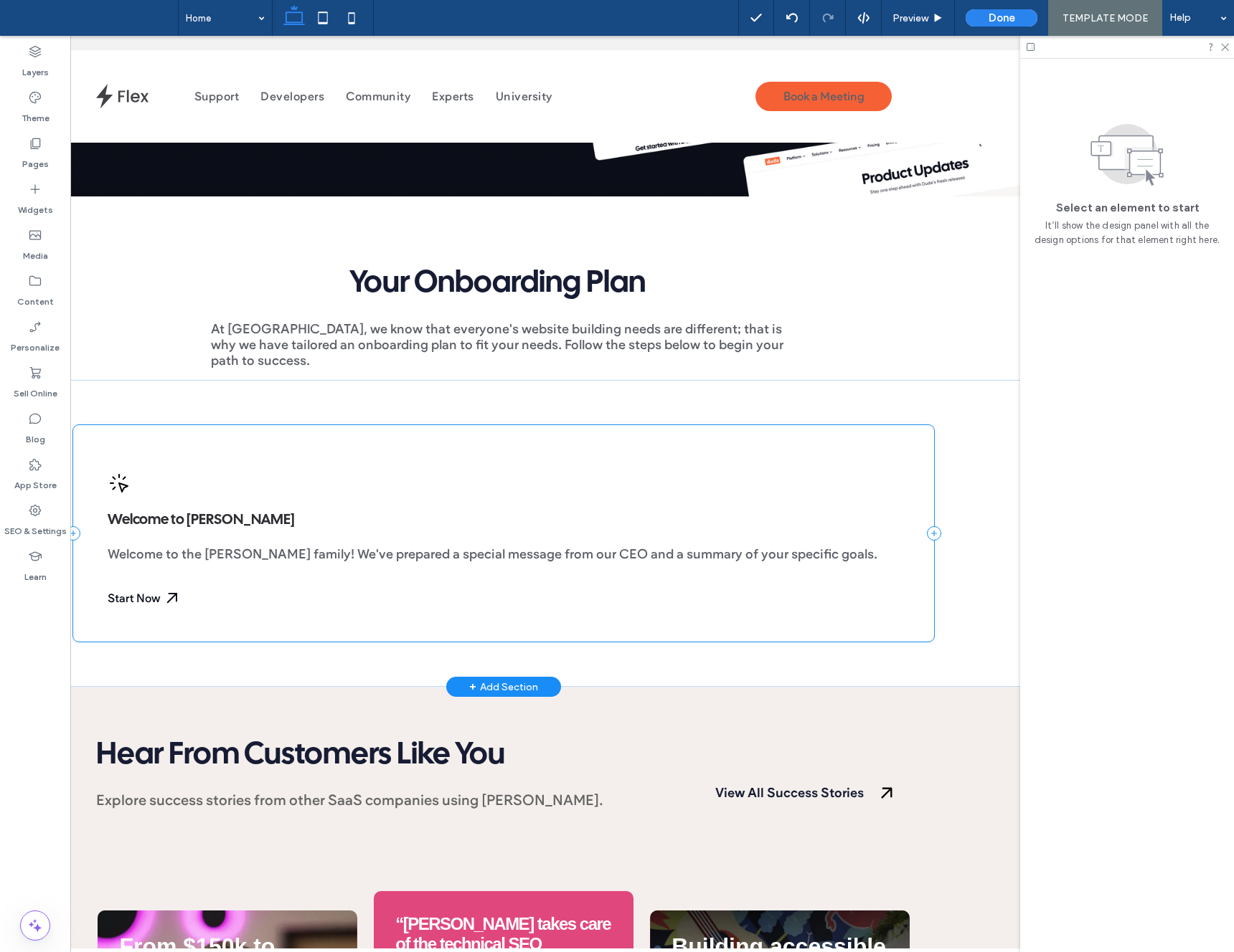
click at [422, 432] on div "Welcome to Duda Welcome to the Duda family! We've prepared a special message fr…" at bounding box center [503, 533] width 861 height 216
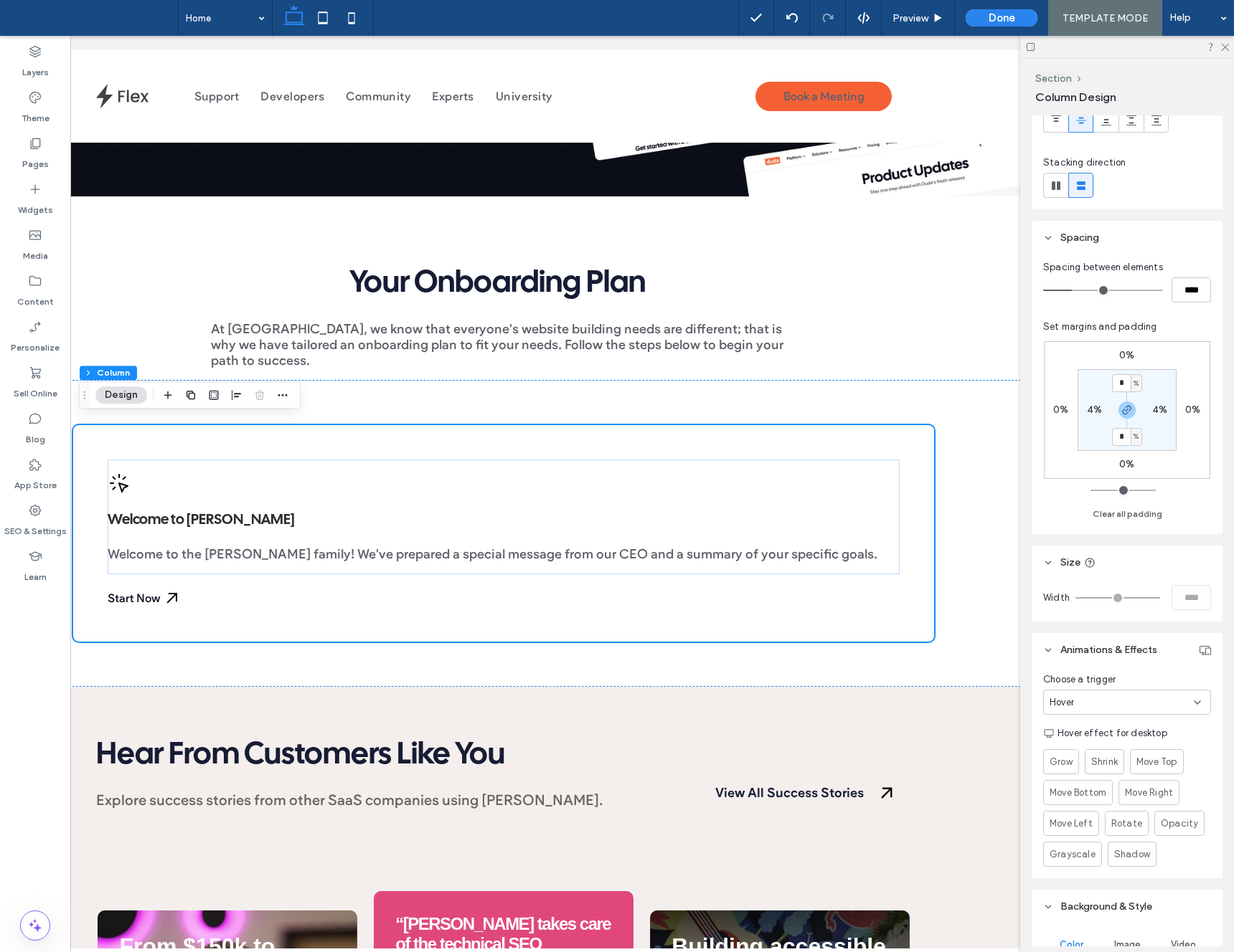
scroll to position [155, 0]
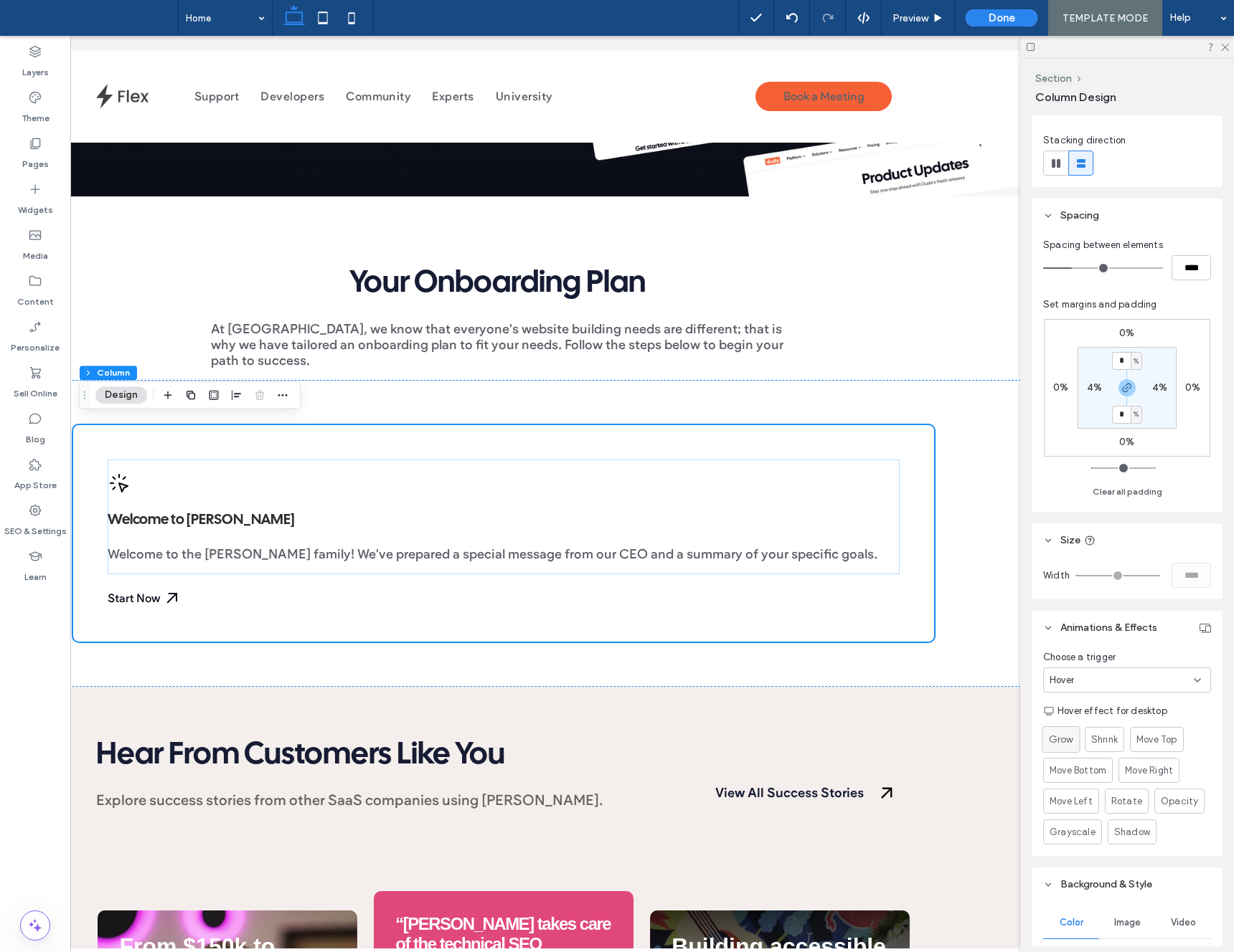
click at [1064, 738] on span "Grow" at bounding box center [1061, 740] width 24 height 15
click at [904, 15] on span "Preview" at bounding box center [910, 18] width 35 height 12
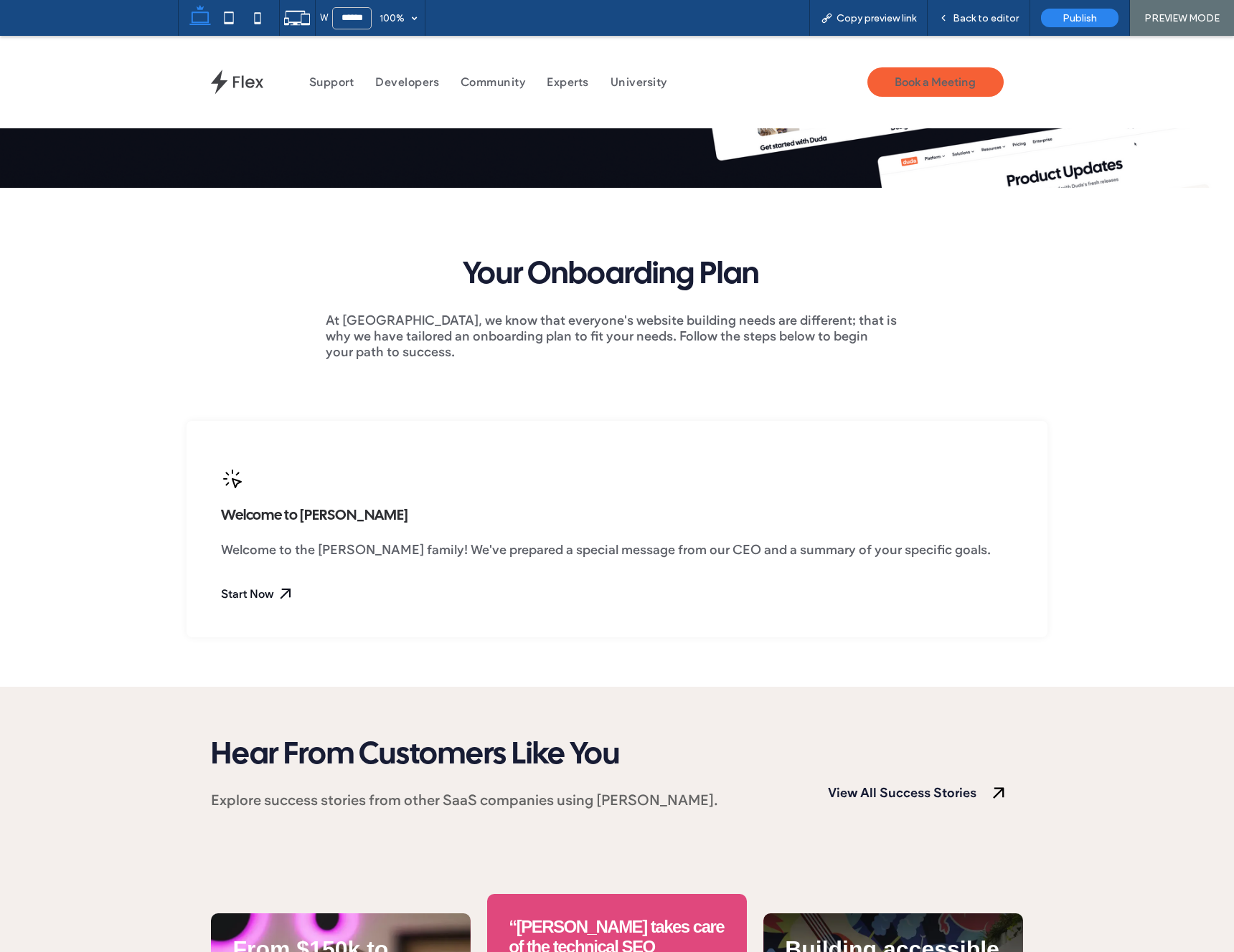
scroll to position [316, 0]
click at [971, 27] on div "Back to editor" at bounding box center [978, 17] width 103 height 35
click at [970, 21] on span "Back to editor" at bounding box center [985, 18] width 66 height 12
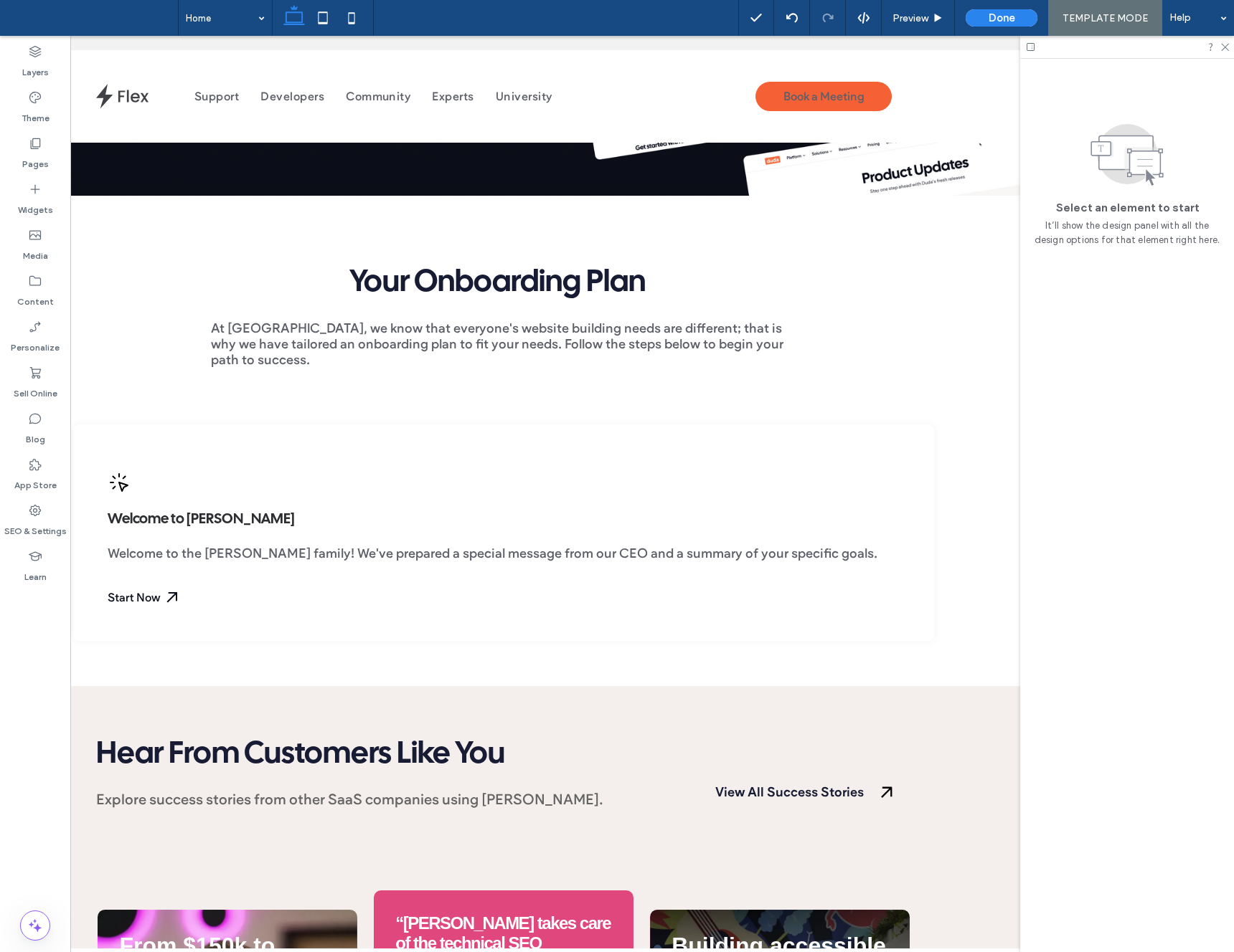
scroll to position [313, 0]
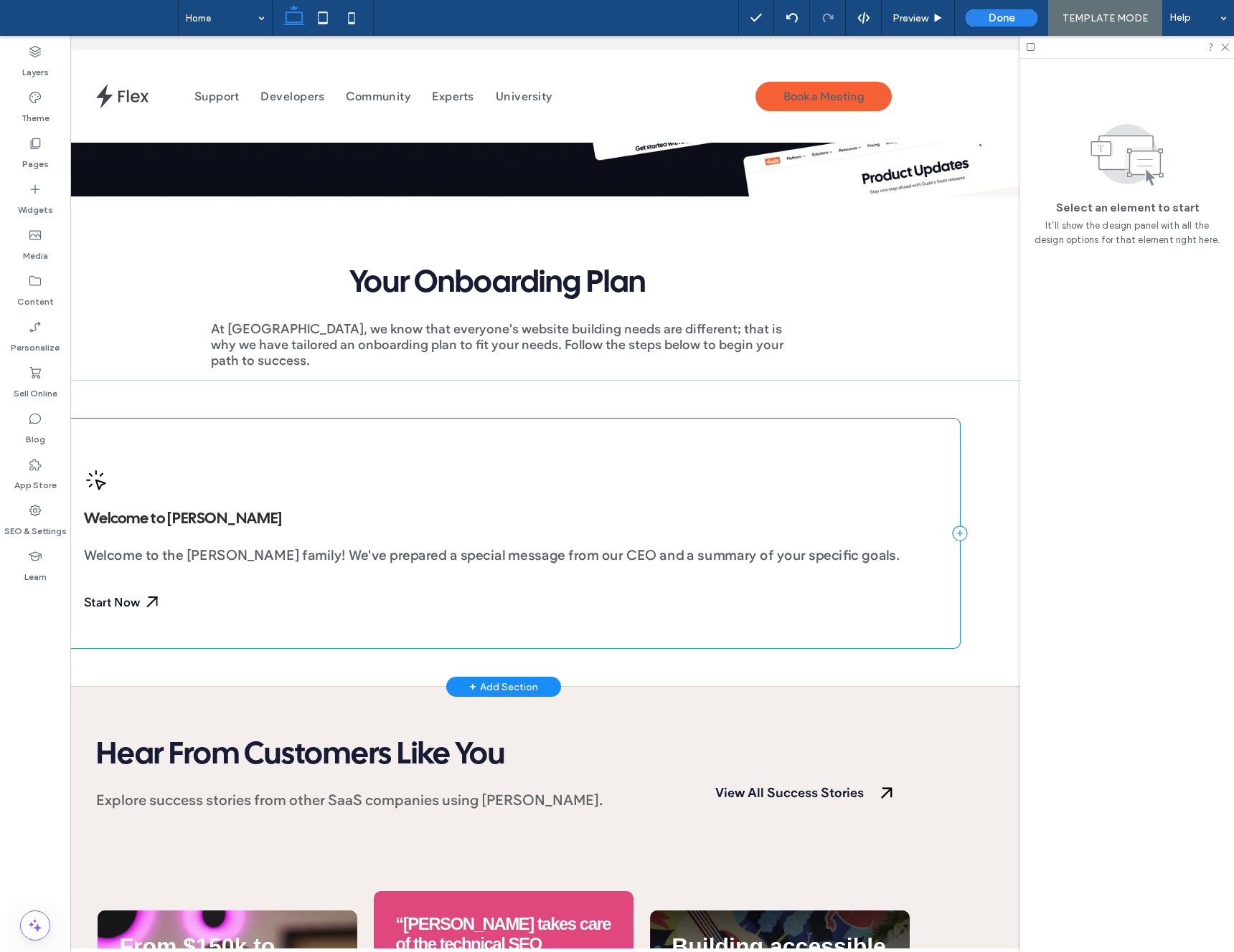
click at [838, 436] on div "Welcome to Duda Welcome to the Duda family! We've prepared a special message fr…" at bounding box center [503, 533] width 913 height 230
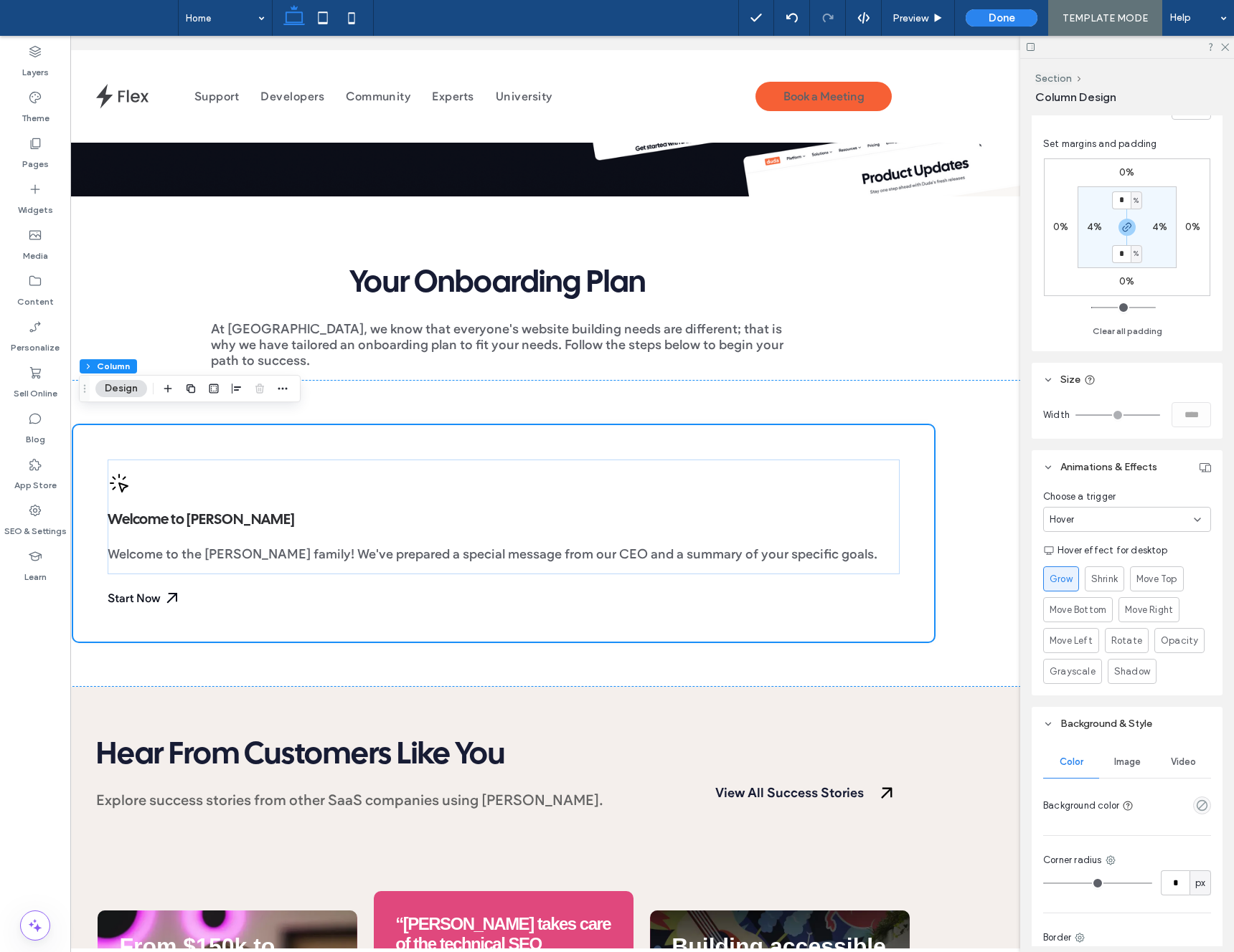
scroll to position [320, 0]
click at [193, 390] on icon "button" at bounding box center [191, 389] width 11 height 11
type input "**"
type input "***"
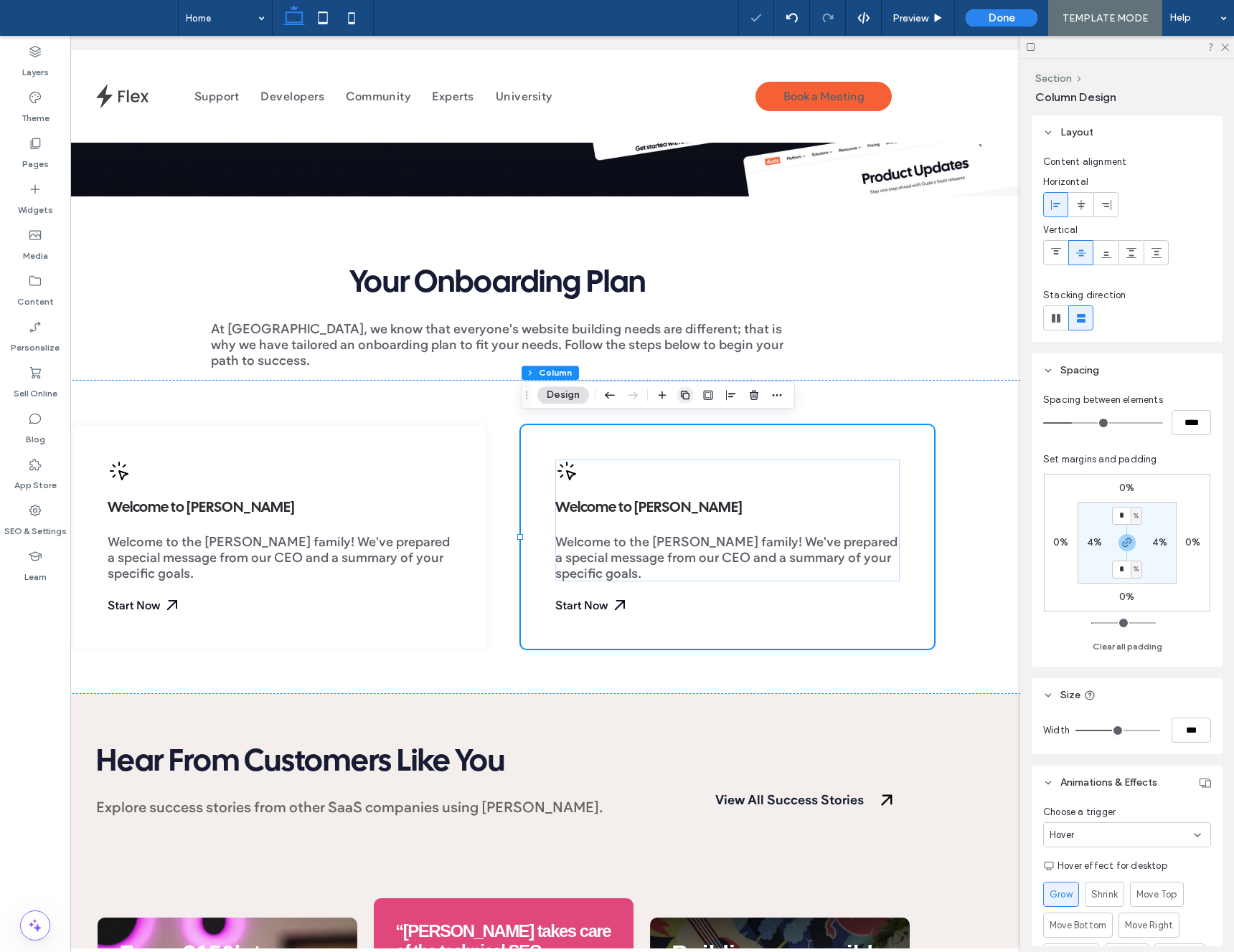
click at [677, 396] on span "button" at bounding box center [685, 396] width 17 height 17
type input "**"
type input "*****"
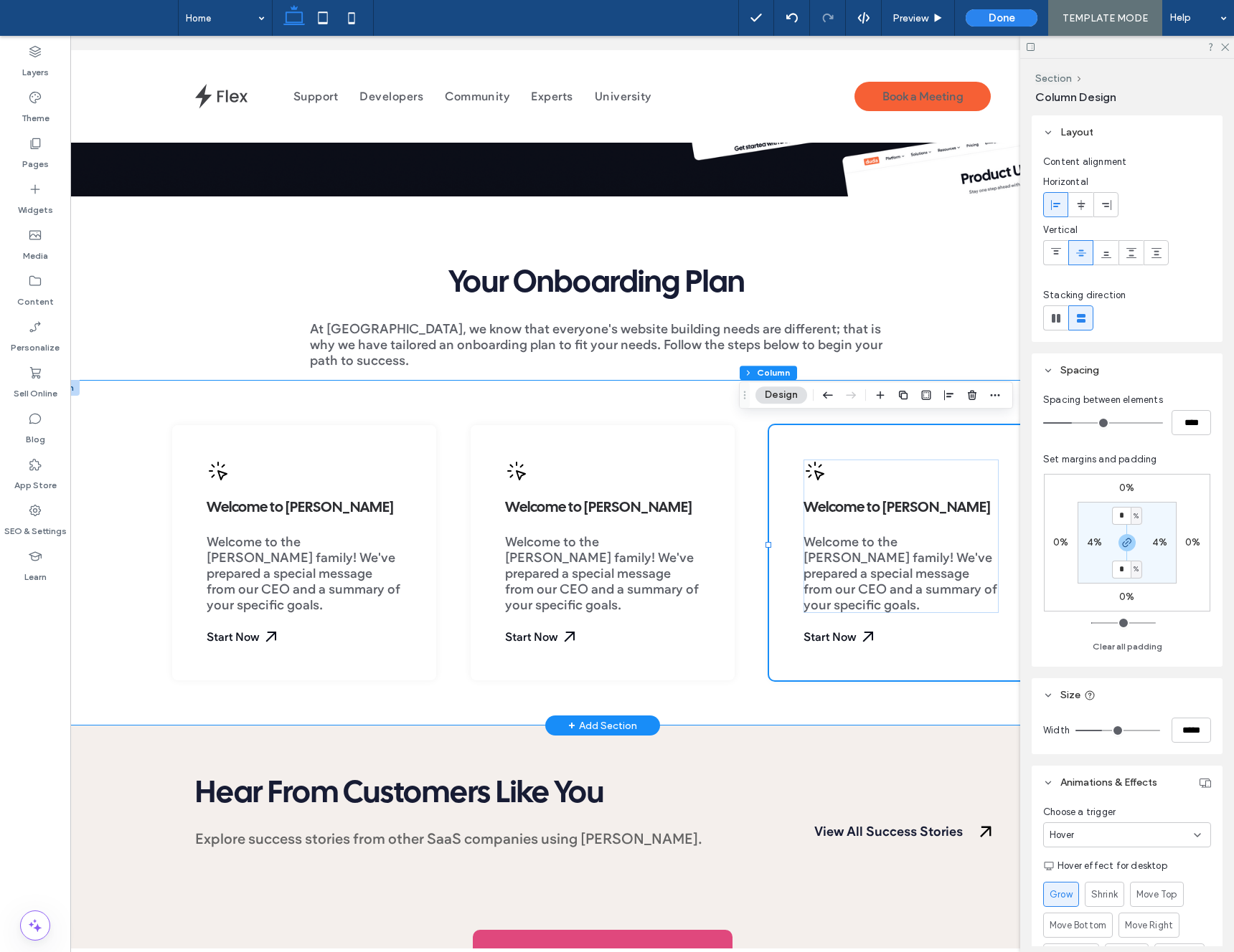
scroll to position [0, 70]
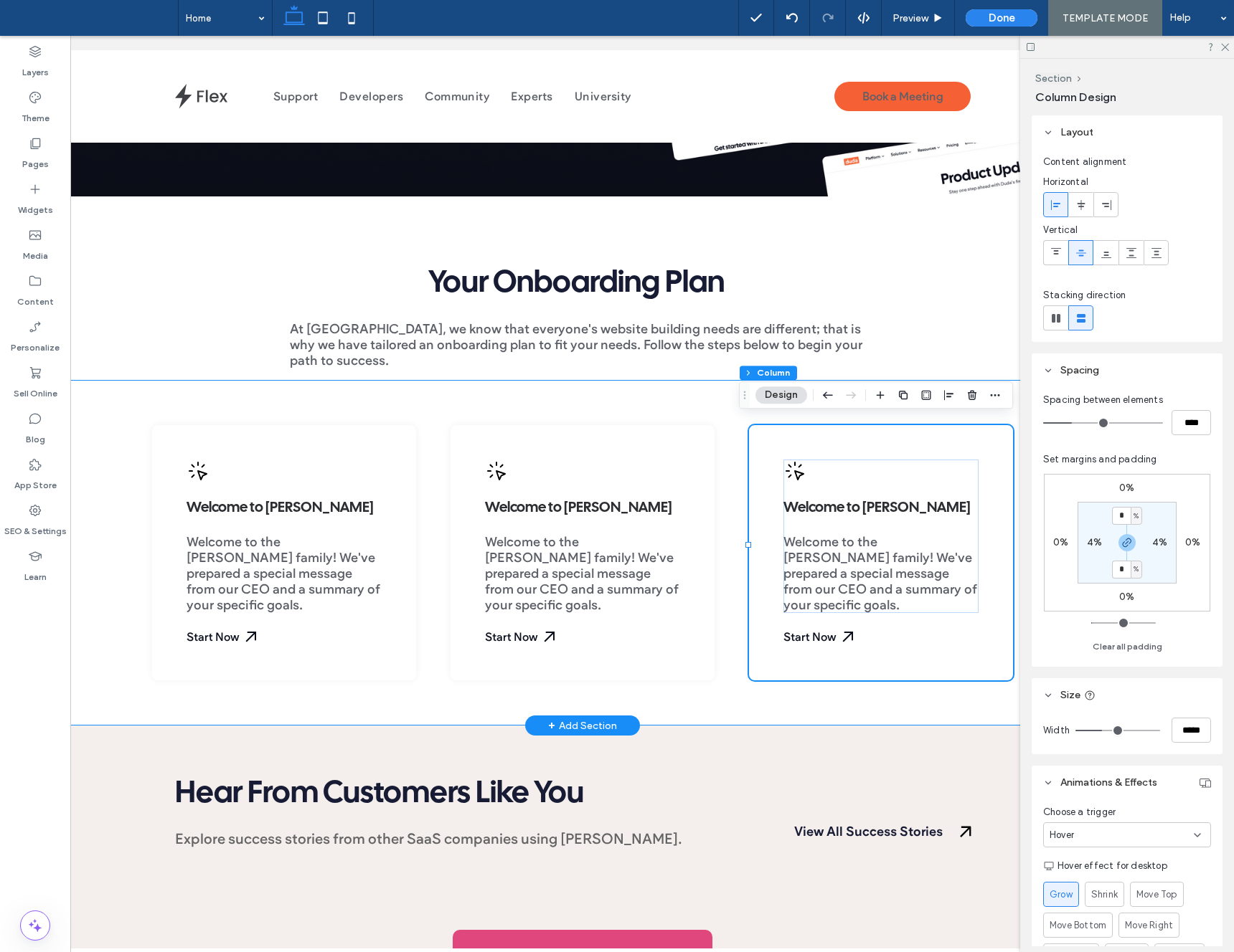
click at [321, 398] on div "Welcome to Duda Welcome to the Duda family! We've prepared a special message fr…" at bounding box center [583, 554] width 861 height 347
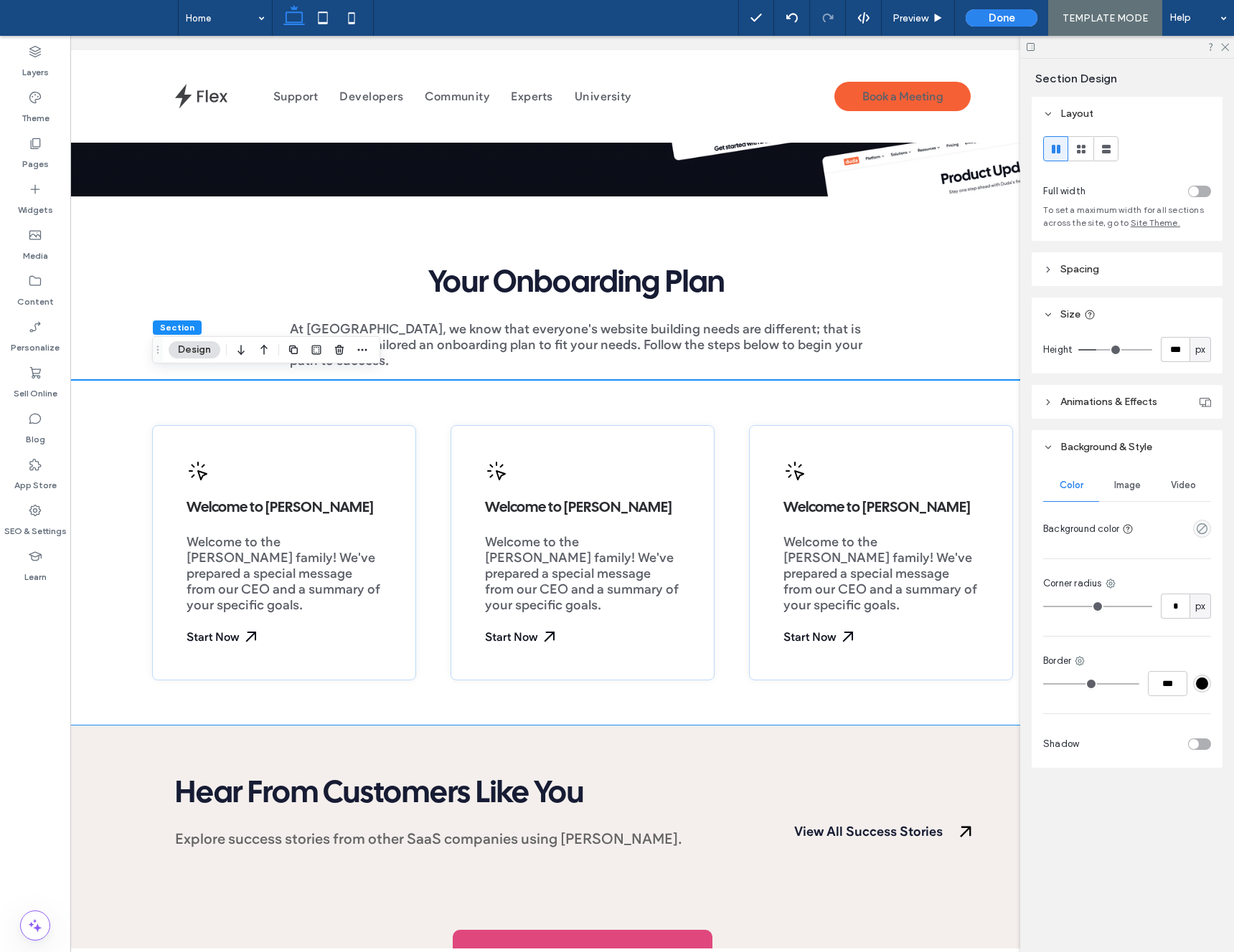
click at [1073, 267] on span "Spacing" at bounding box center [1080, 269] width 38 height 12
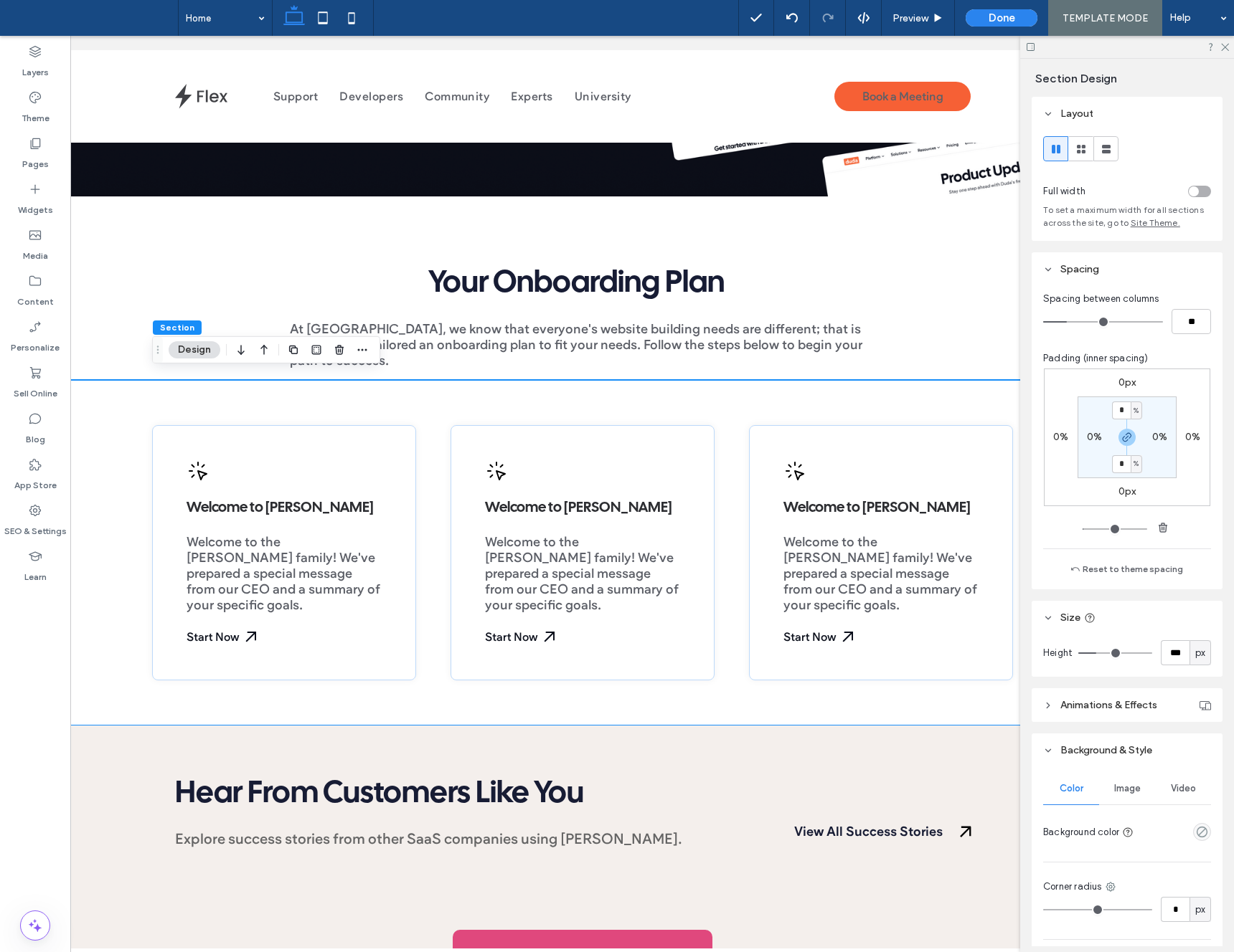
scroll to position [4, 0]
click at [1127, 465] on input "*" at bounding box center [1121, 461] width 18 height 18
type input "*"
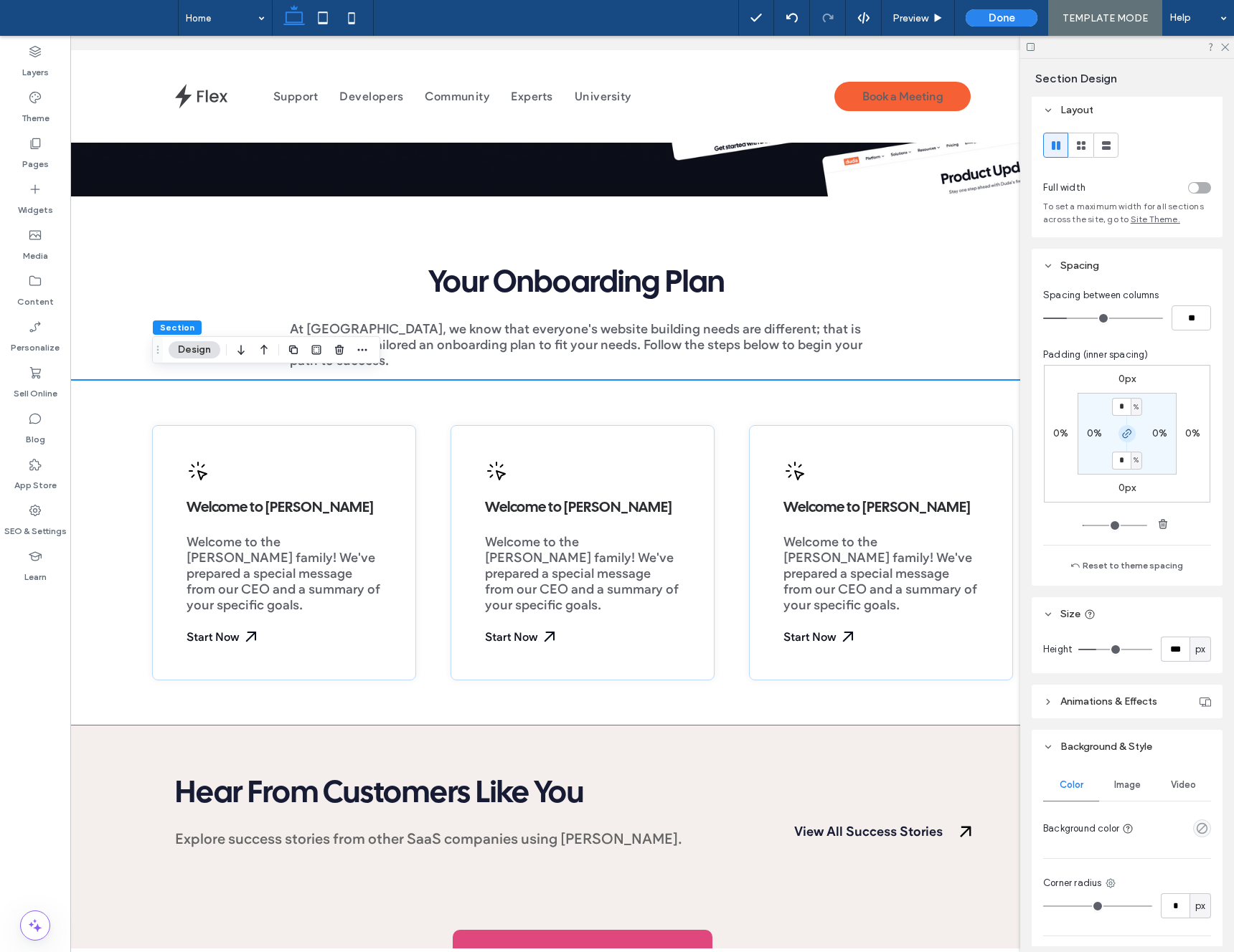
click at [1126, 435] on use "button" at bounding box center [1127, 434] width 9 height 9
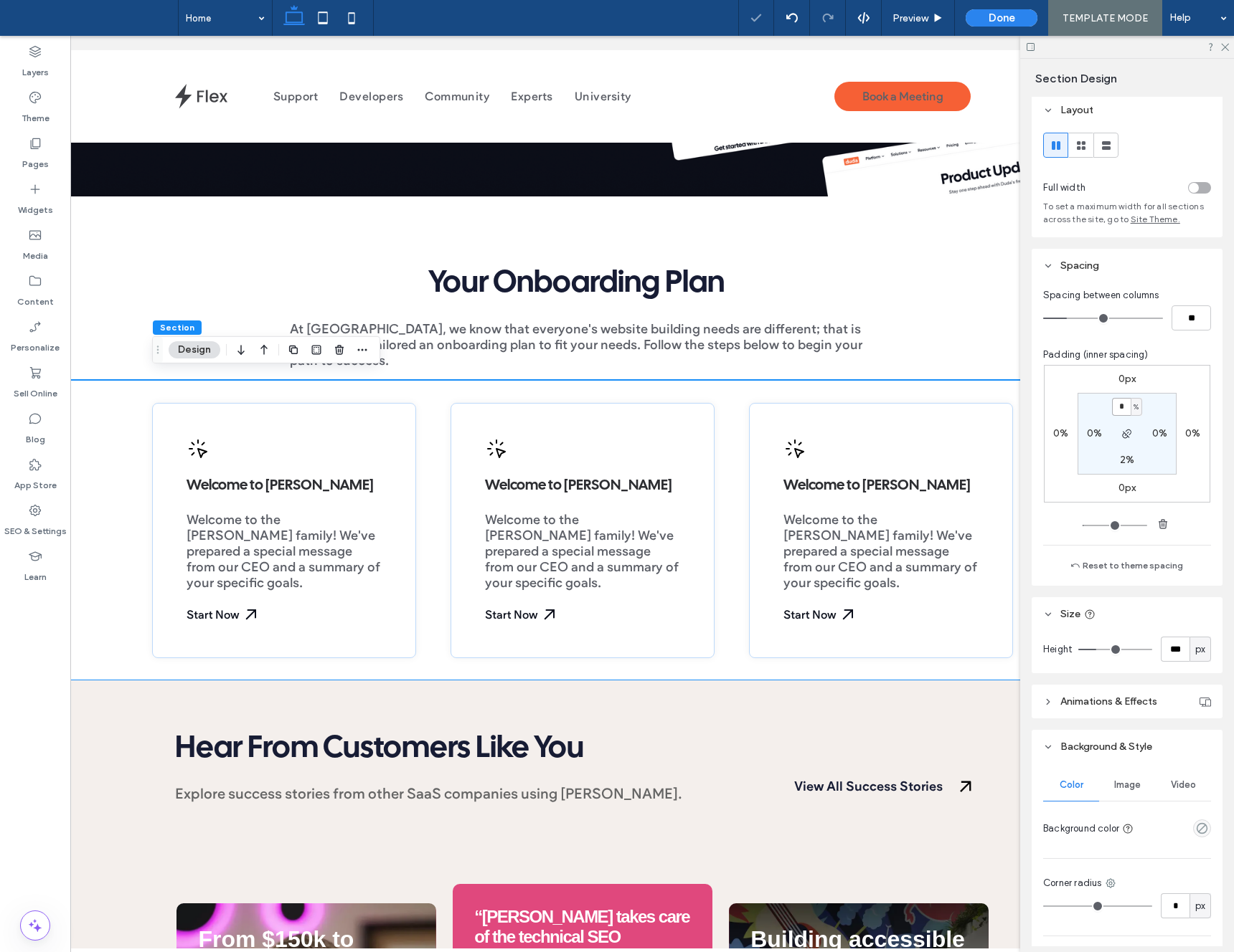
click at [1124, 409] on input "*" at bounding box center [1121, 407] width 18 height 18
type input "*"
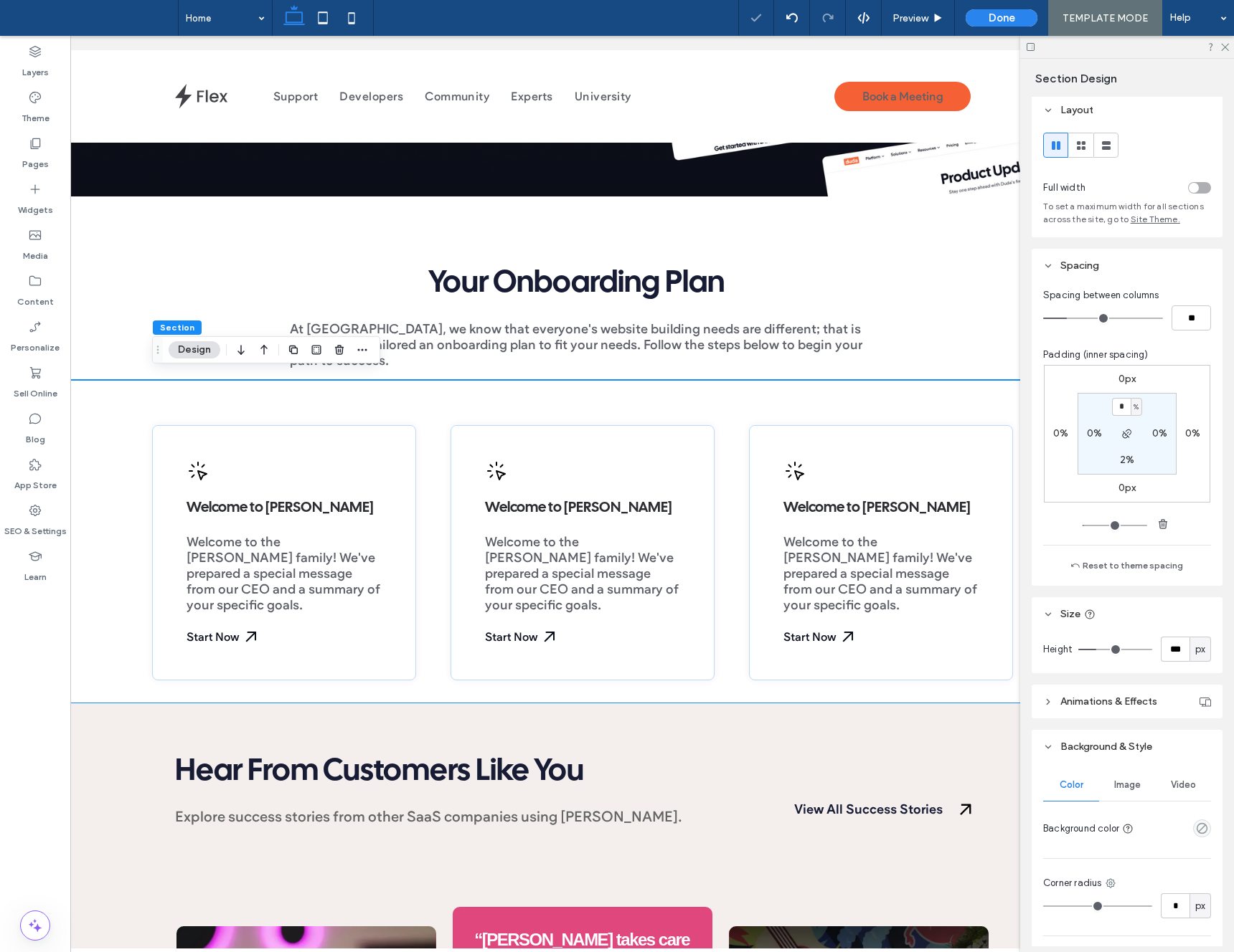
click at [1120, 462] on label "2%" at bounding box center [1127, 460] width 14 height 12
type input "*"
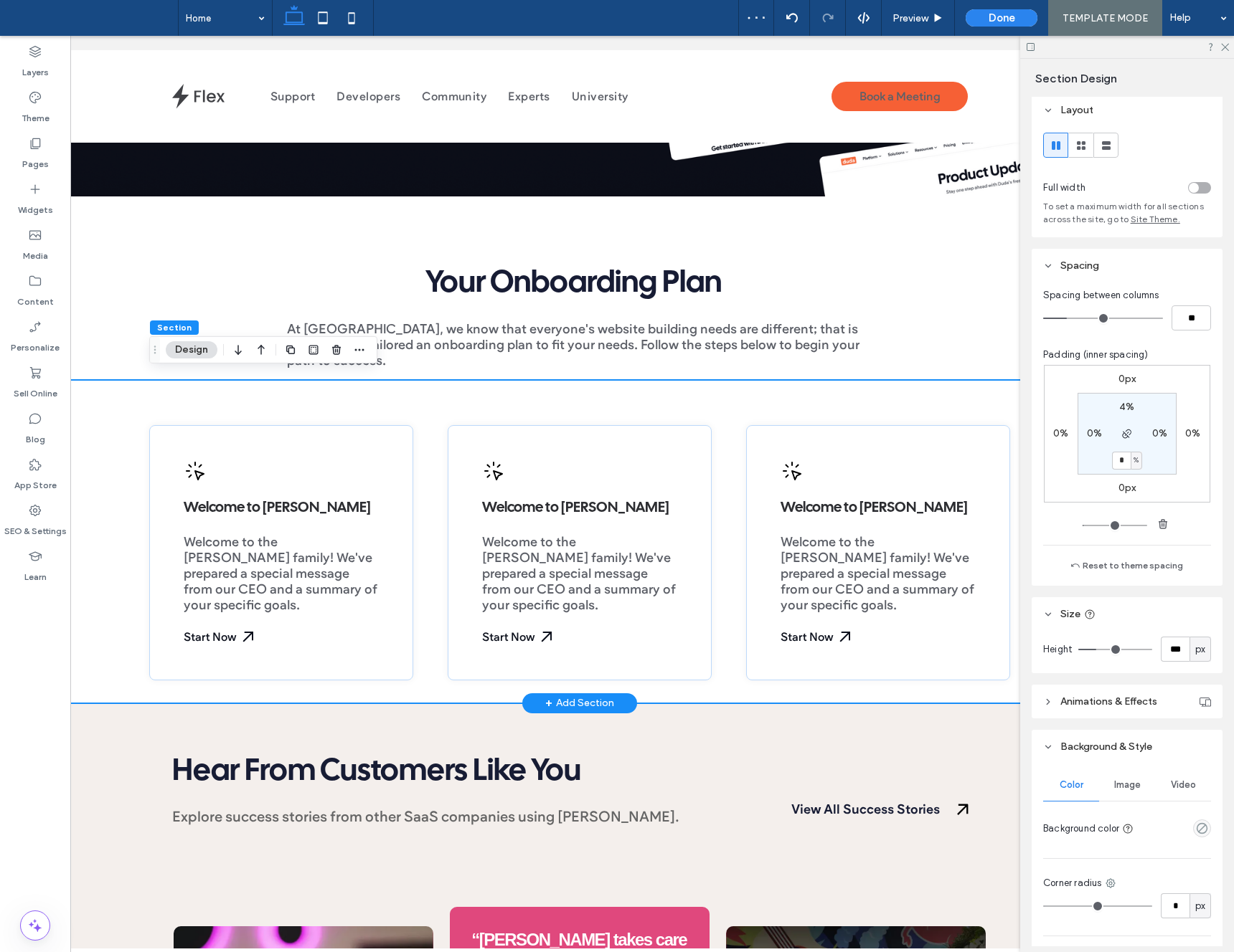
click at [103, 409] on div "Welcome to Duda Welcome to the Duda family! We've prepared a special message fr…" at bounding box center [580, 542] width 1135 height 324
click at [286, 352] on icon "button" at bounding box center [290, 350] width 11 height 11
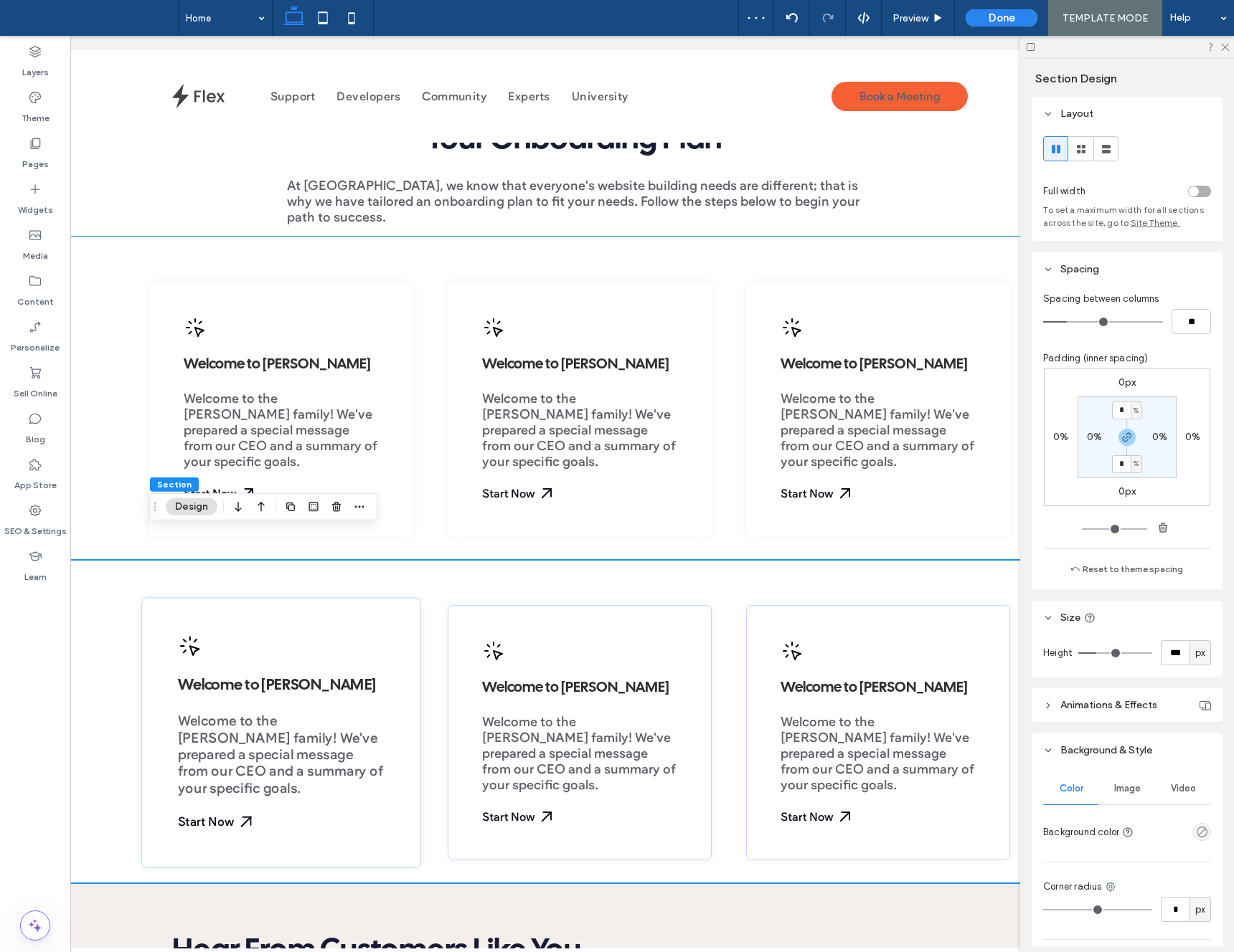
scroll to position [478, 0]
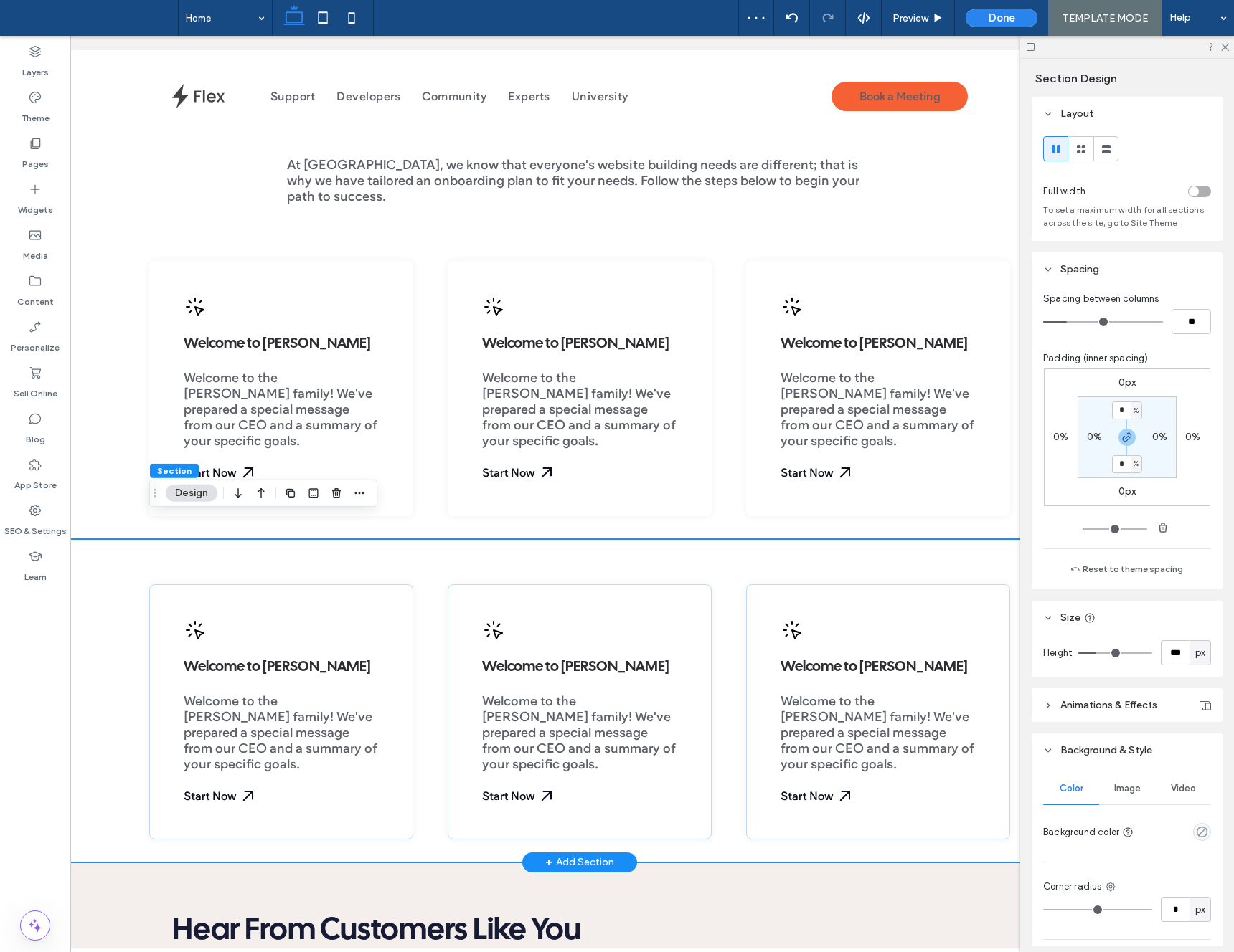
click at [354, 539] on div "Welcome to Duda Welcome to the Duda family! We've prepared a special message fr…" at bounding box center [580, 701] width 861 height 324
click at [1121, 411] on input "*" at bounding box center [1121, 410] width 18 height 18
type input "*"
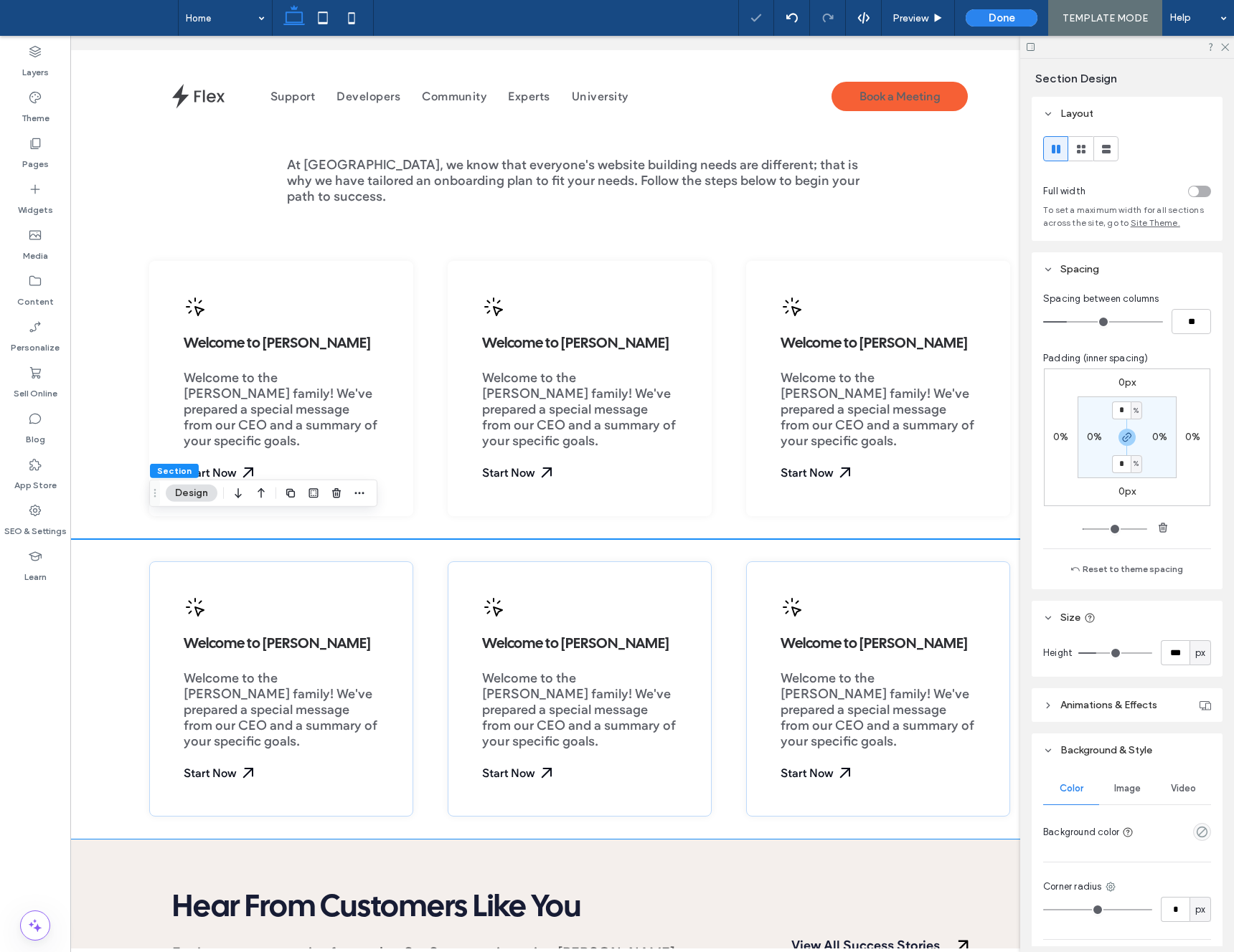
drag, startPoint x: 1129, startPoint y: 441, endPoint x: 1123, endPoint y: 456, distance: 16.2
click at [1129, 442] on icon "button" at bounding box center [1127, 438] width 11 height 11
drag, startPoint x: 1123, startPoint y: 456, endPoint x: 1121, endPoint y: 466, distance: 10.2
click at [1121, 466] on label "2%" at bounding box center [1127, 464] width 14 height 12
type input "*"
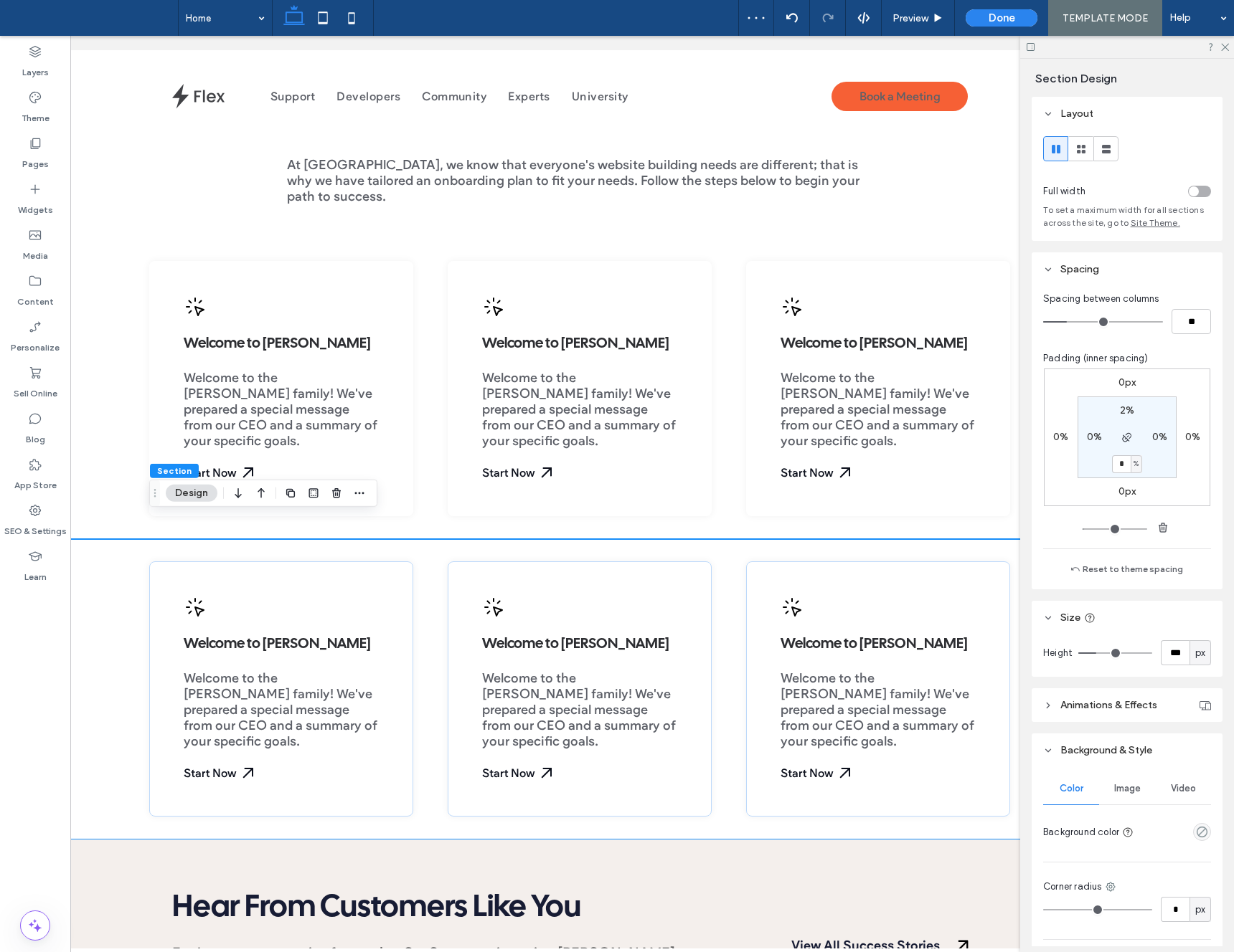
type input "*"
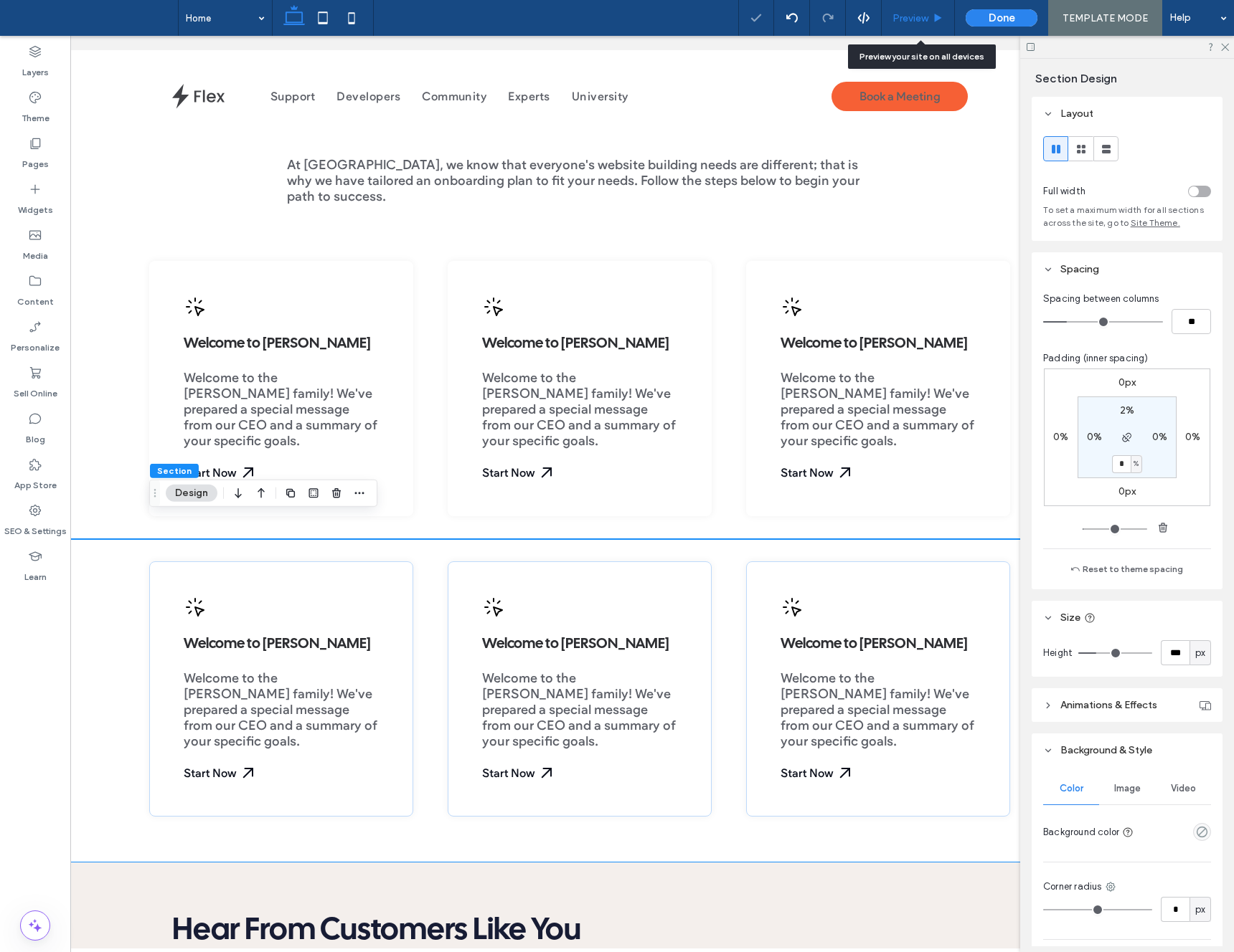
click at [916, 7] on div "Preview" at bounding box center [918, 17] width 73 height 35
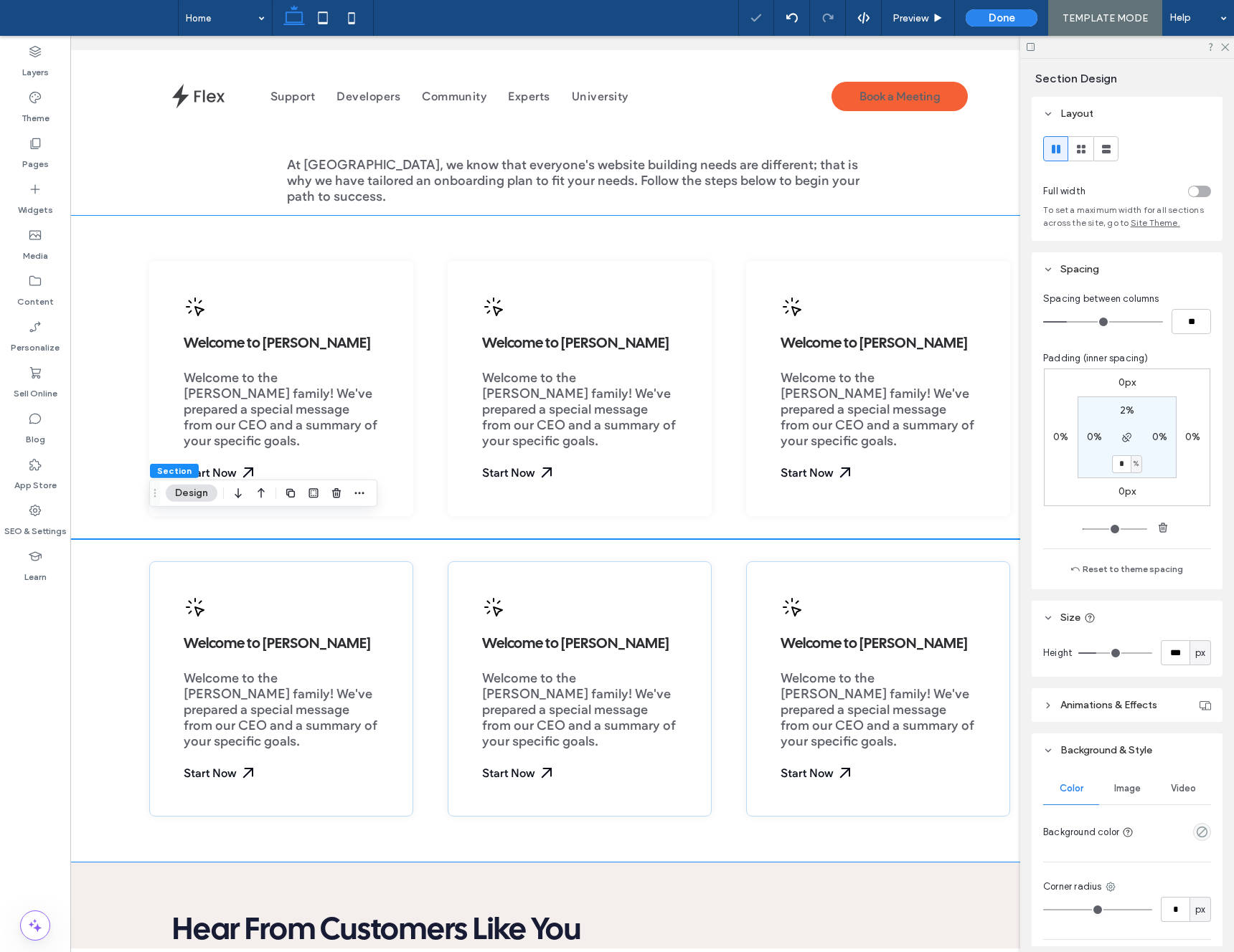
scroll to position [0, 73]
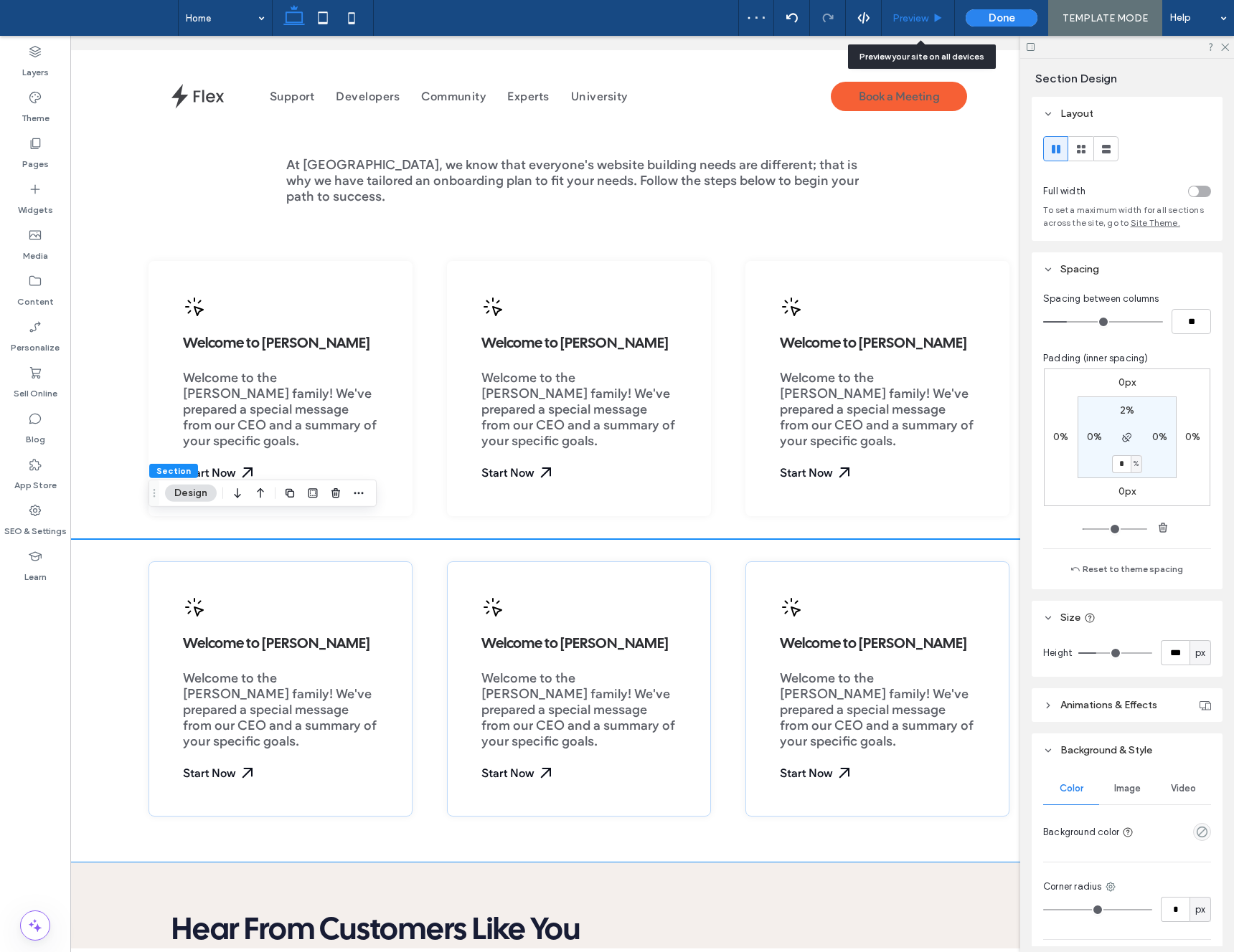
click at [909, 28] on div "Preview" at bounding box center [918, 17] width 73 height 35
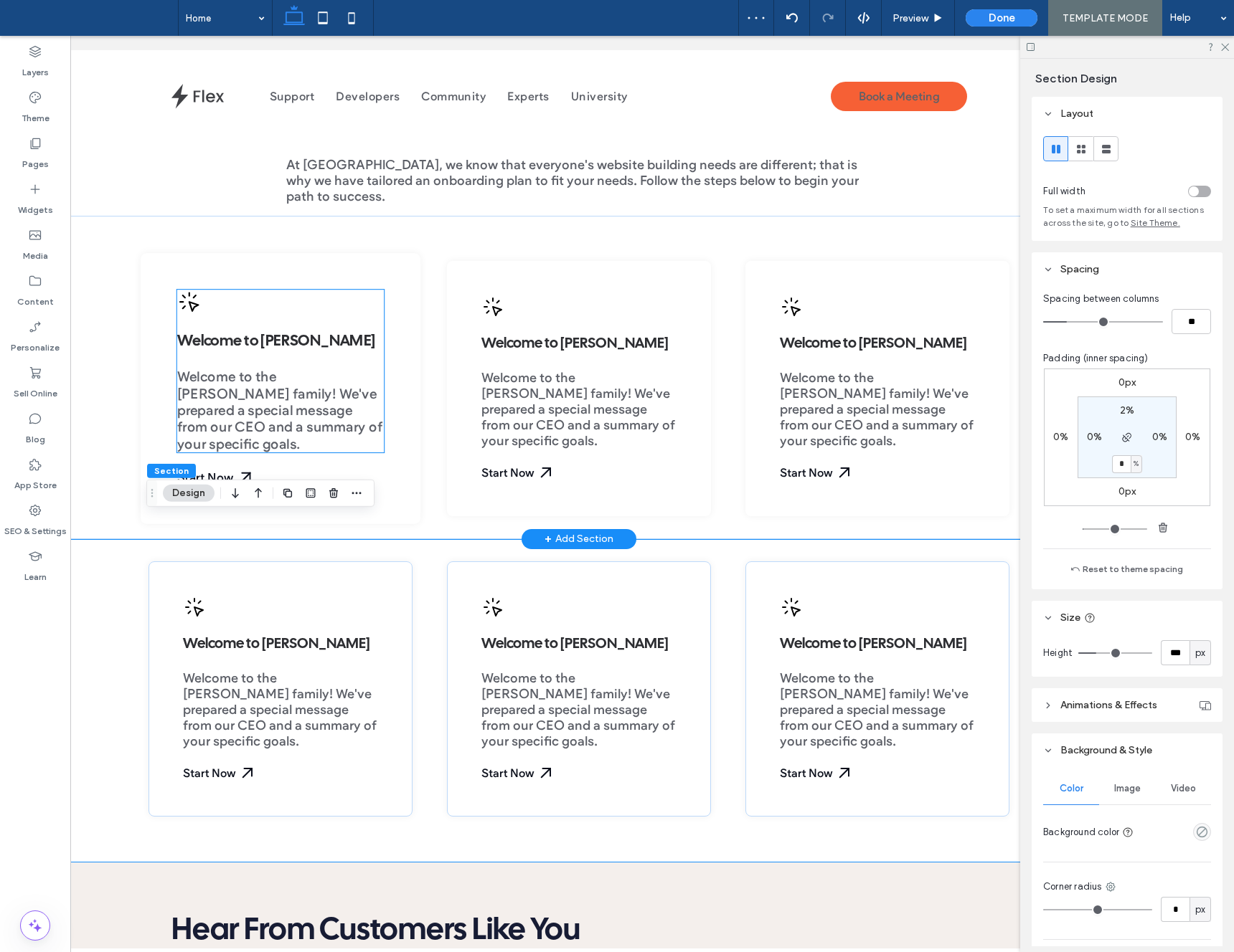
scroll to position [0, 76]
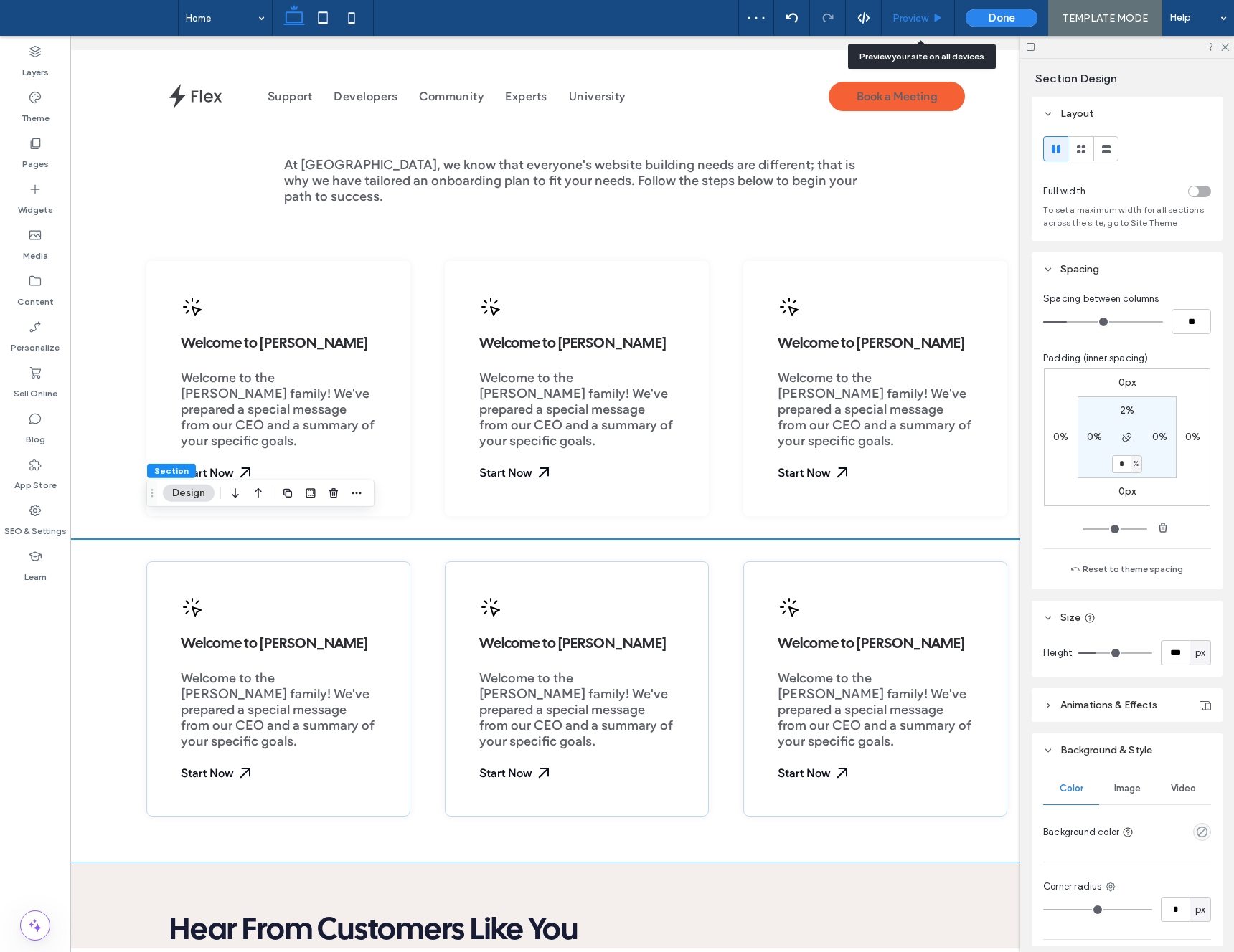
click at [913, 22] on span "Preview" at bounding box center [910, 18] width 35 height 12
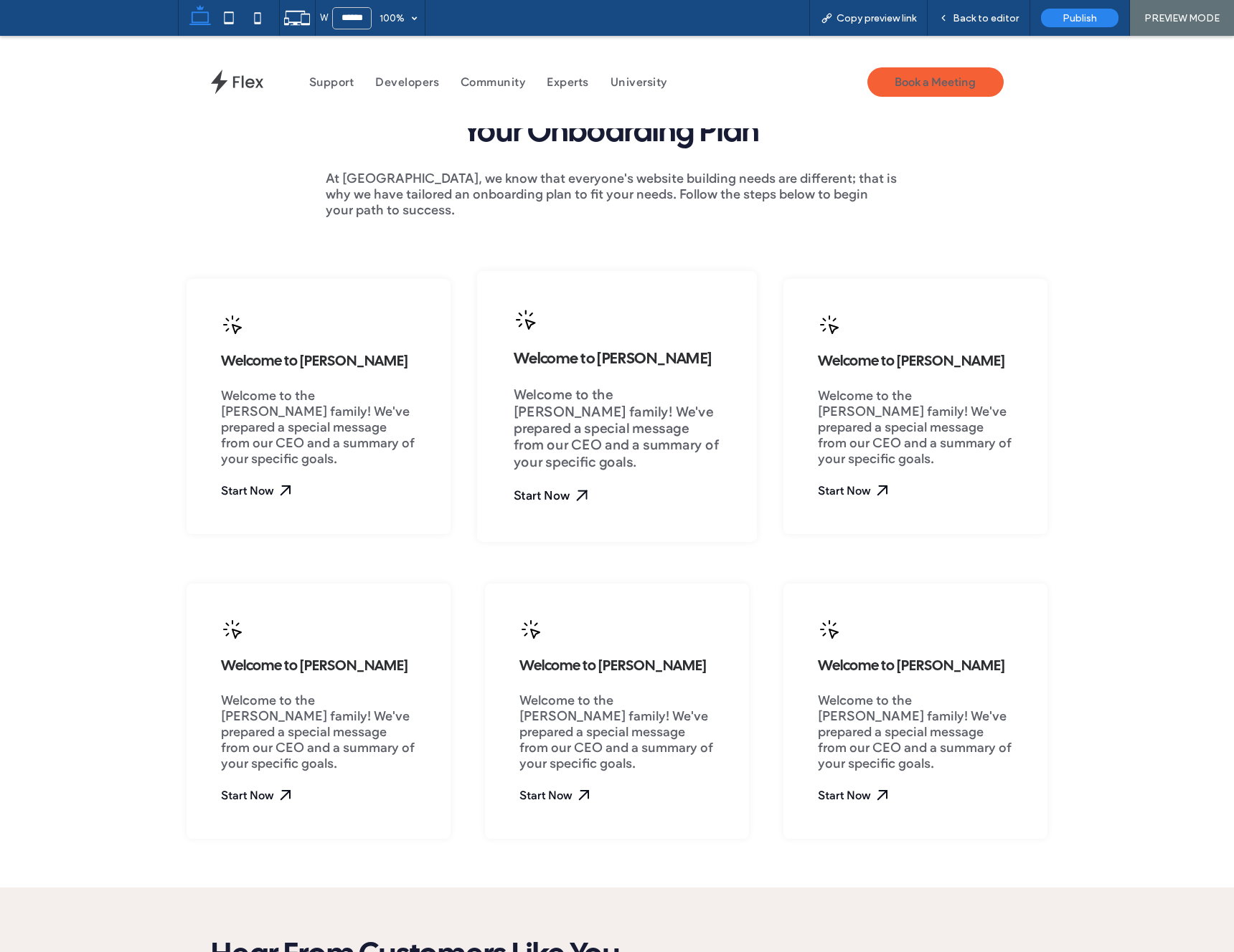
scroll to position [521, 0]
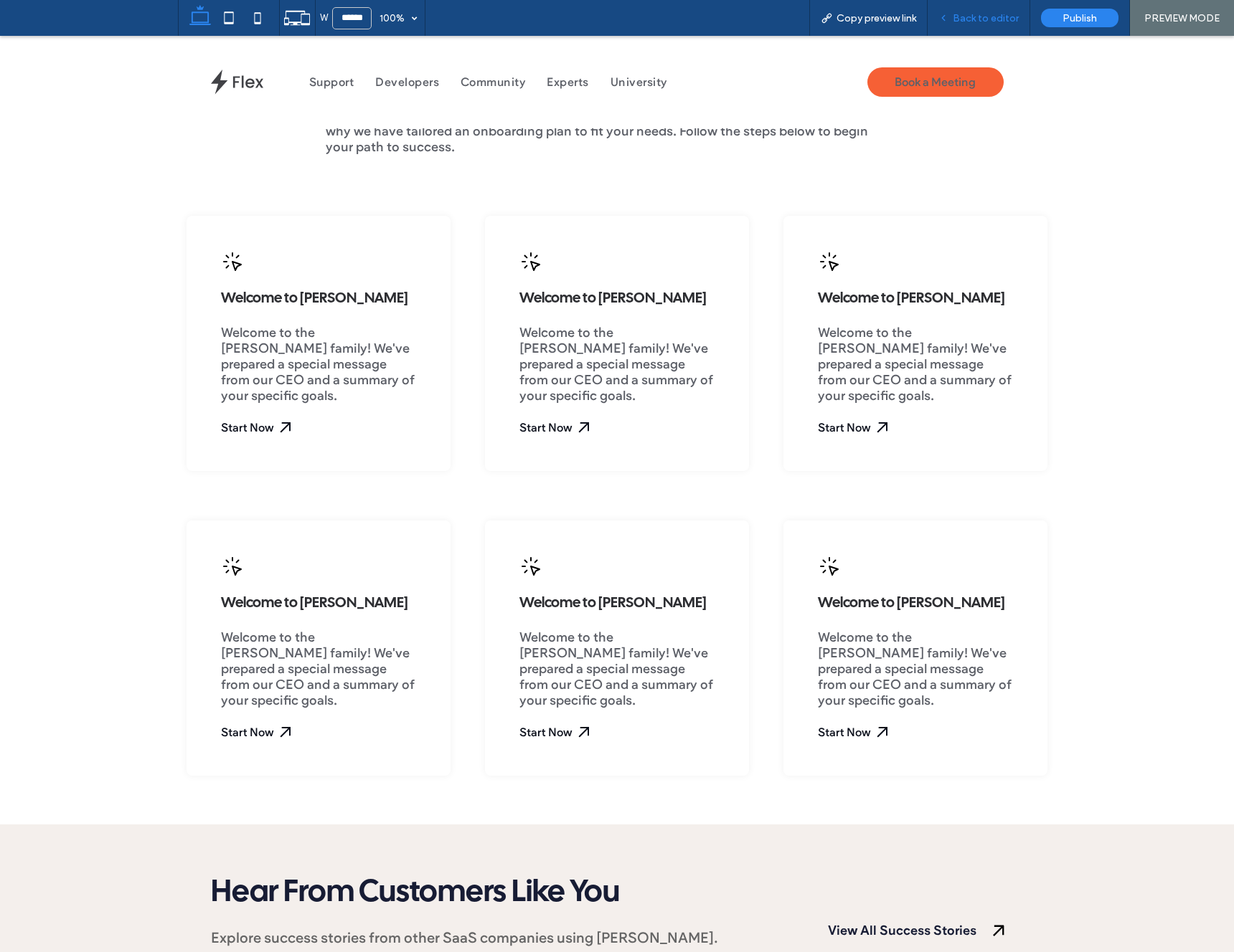
click at [980, 27] on div "Back to editor" at bounding box center [978, 17] width 103 height 35
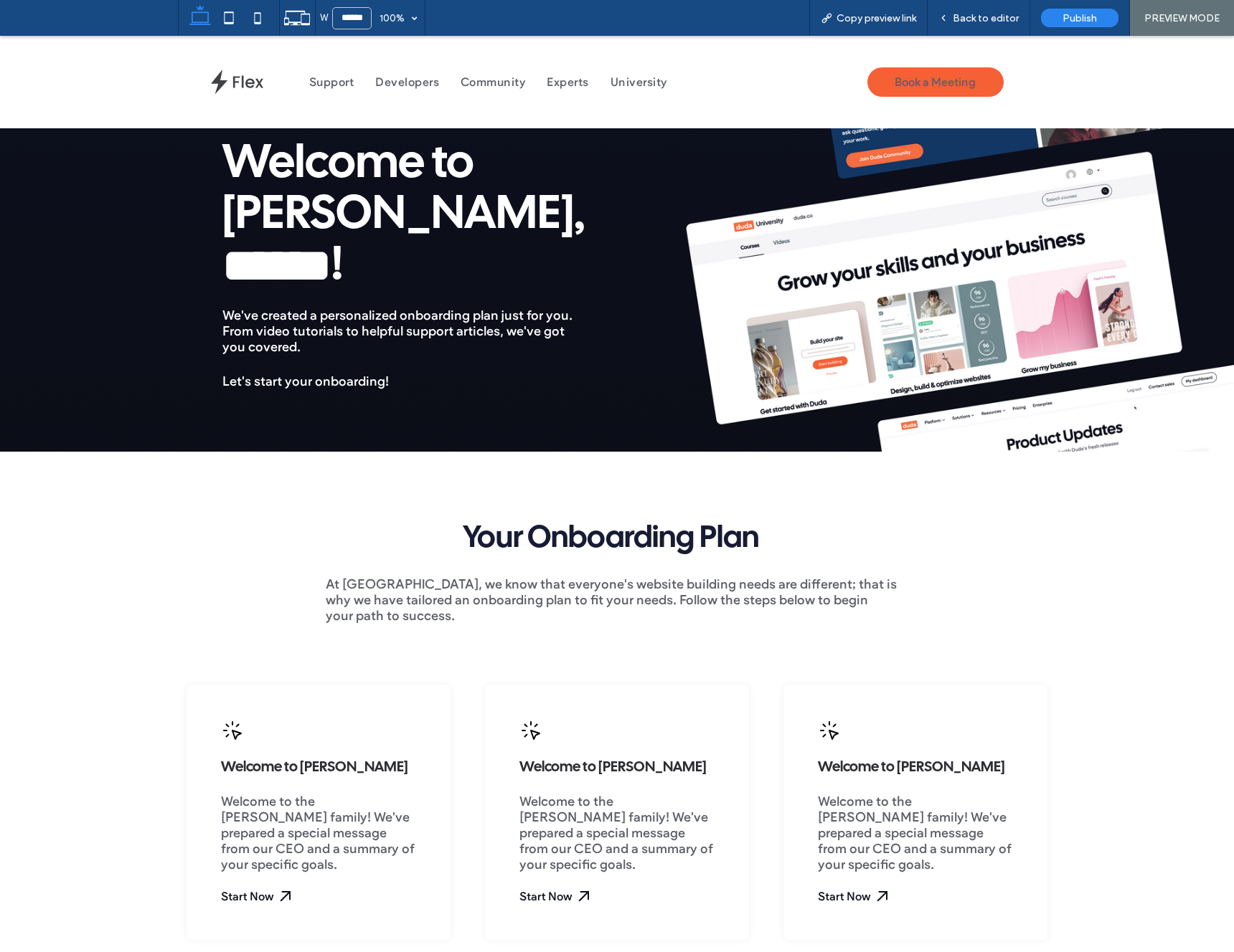
scroll to position [0, 0]
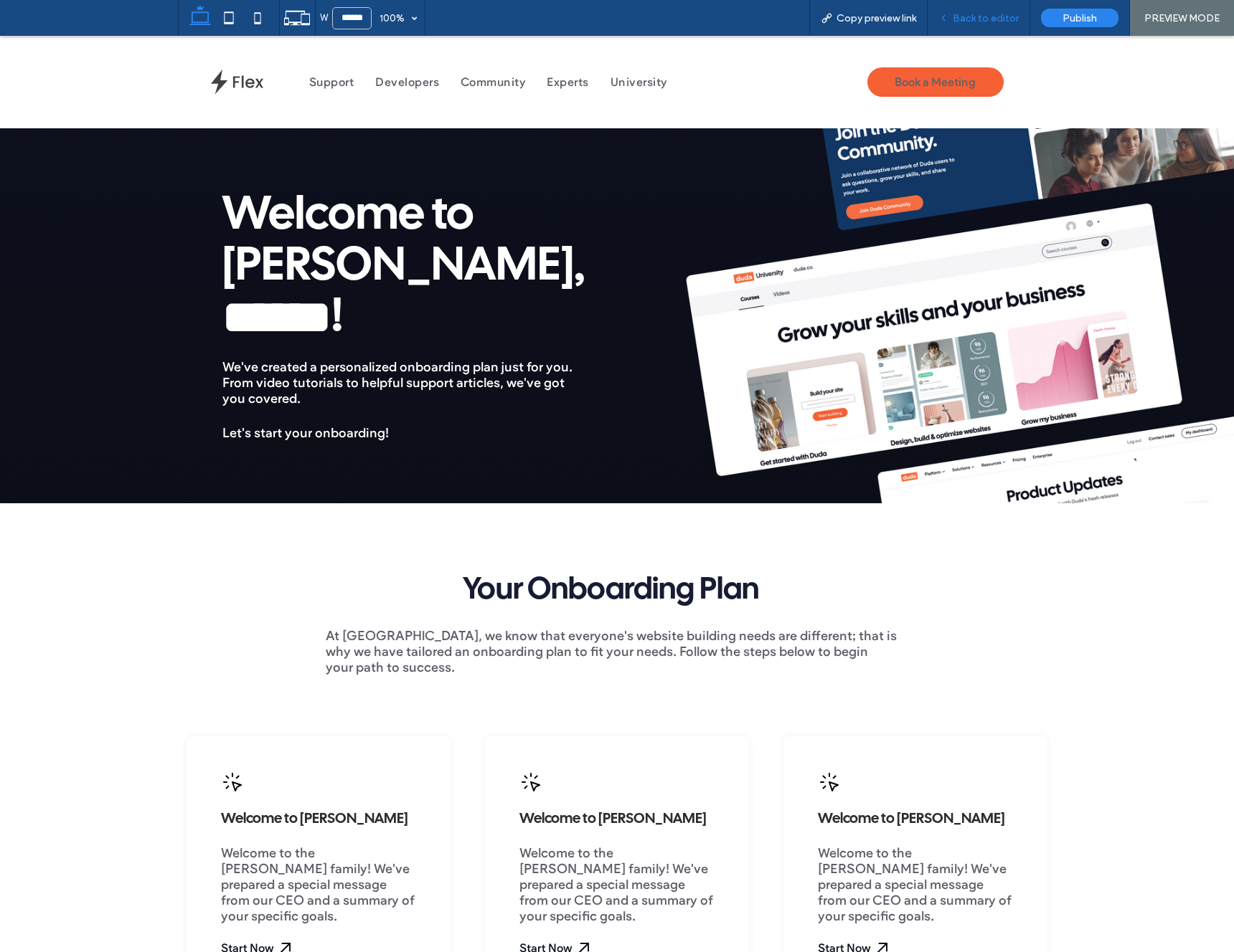
click at [959, 31] on div "Back to editor" at bounding box center [978, 17] width 103 height 35
click at [988, 17] on span "Back to editor" at bounding box center [985, 18] width 66 height 12
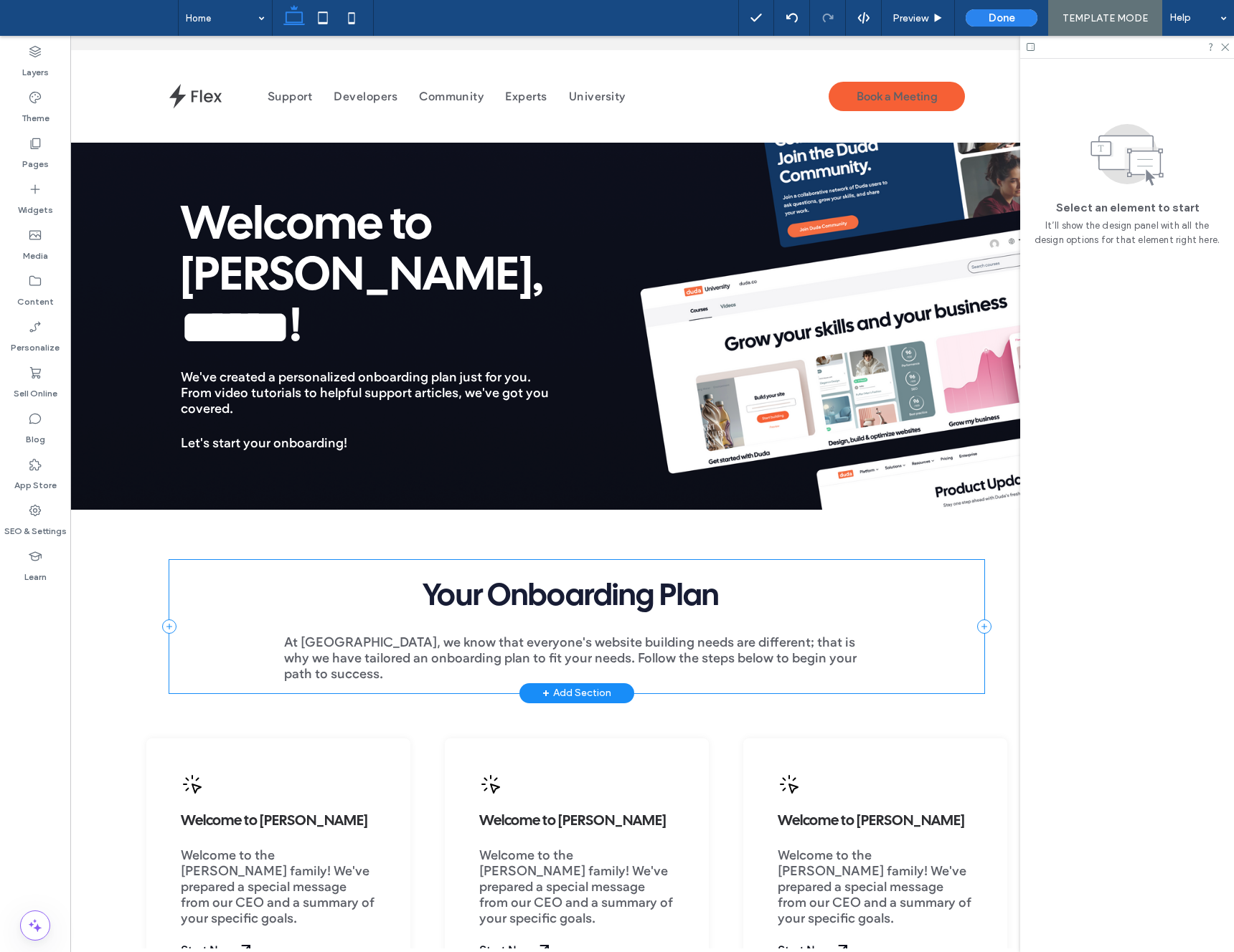
scroll to position [288, 0]
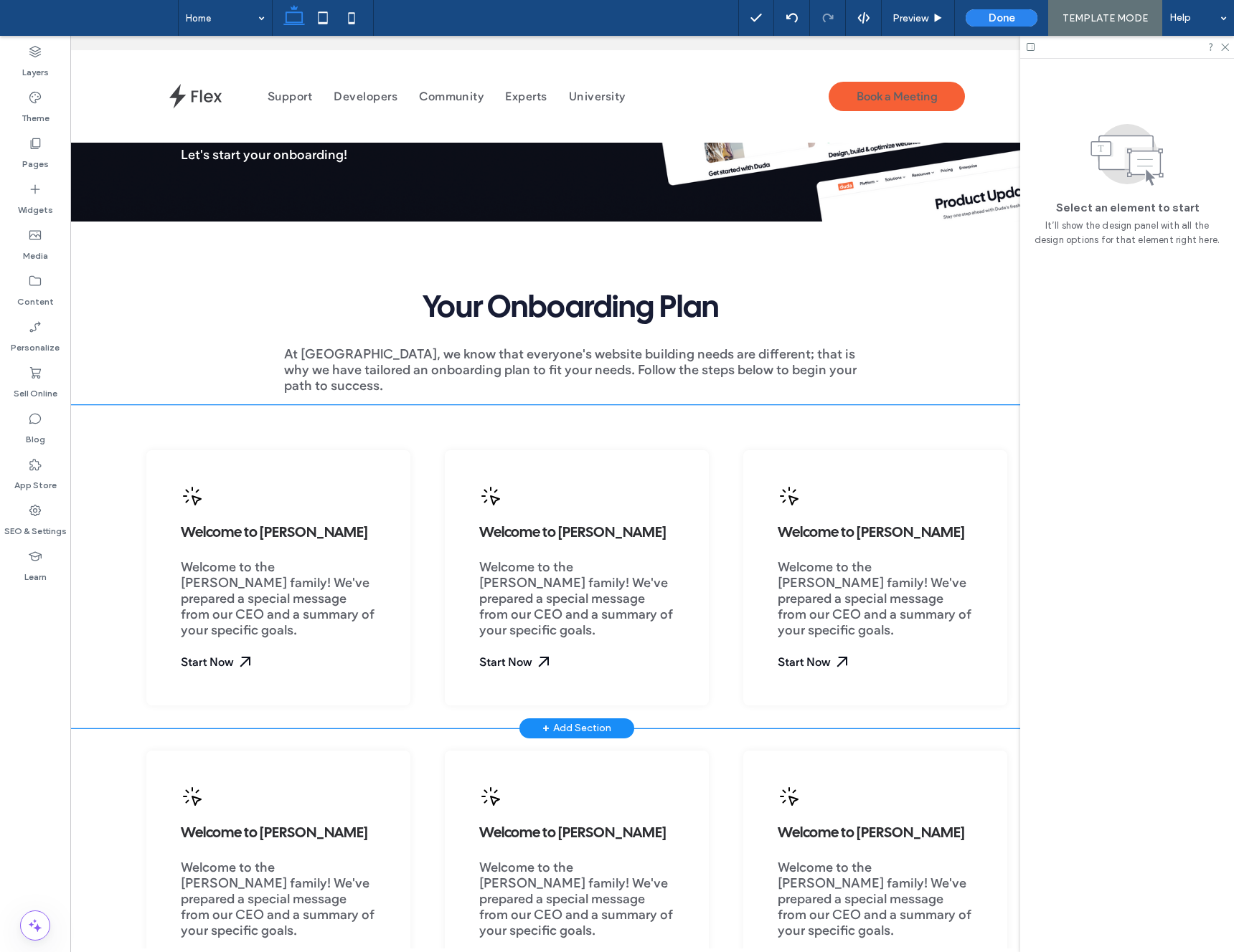
click at [119, 507] on div "Welcome to Duda Welcome to the Duda family! We've prepared a special message fr…" at bounding box center [577, 567] width 1135 height 324
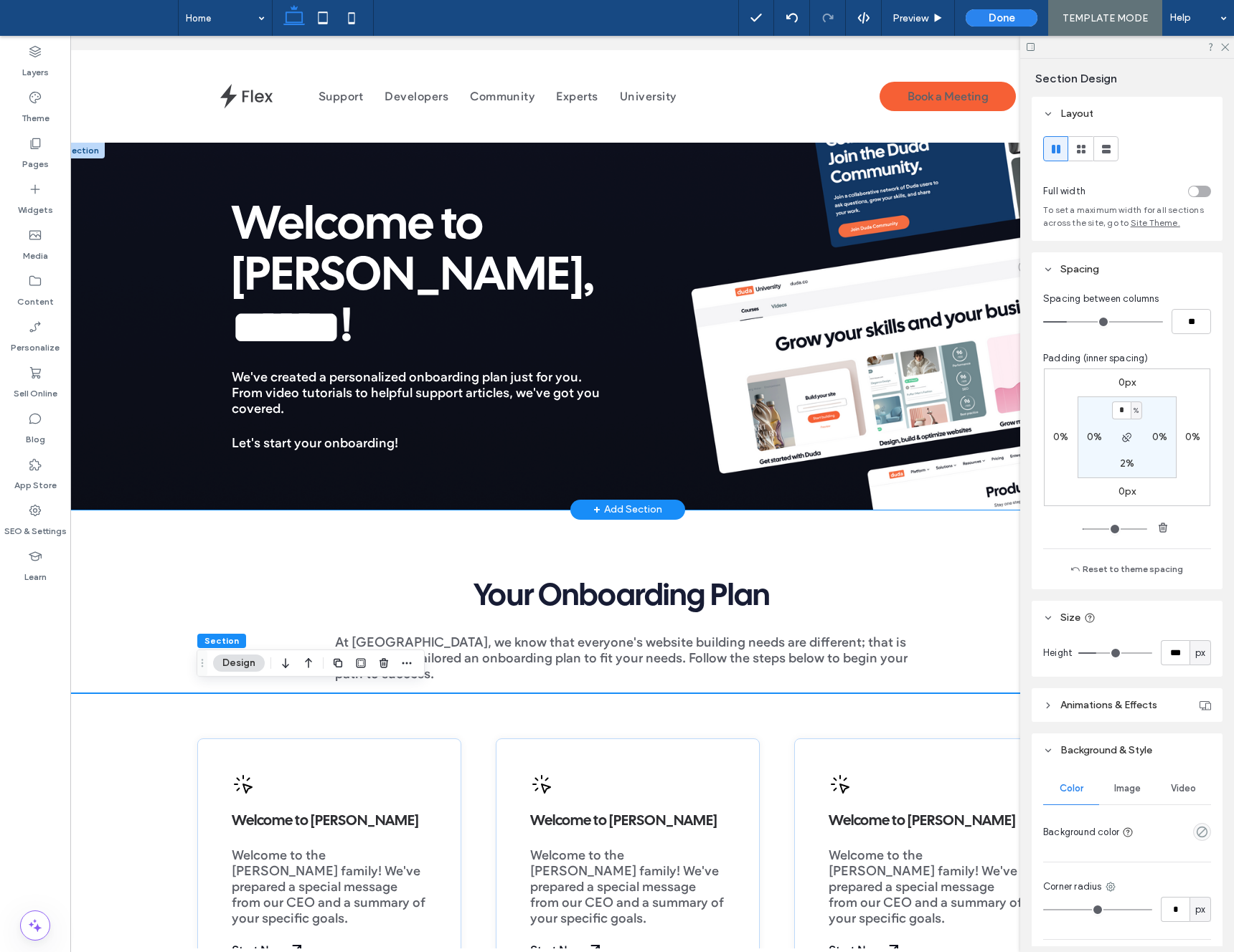
scroll to position [0, 25]
click at [190, 354] on div "Welcome to Duda, ﻿ ****** ﻿ ! We've created a personalized onboarding plan just…" at bounding box center [627, 326] width 1135 height 367
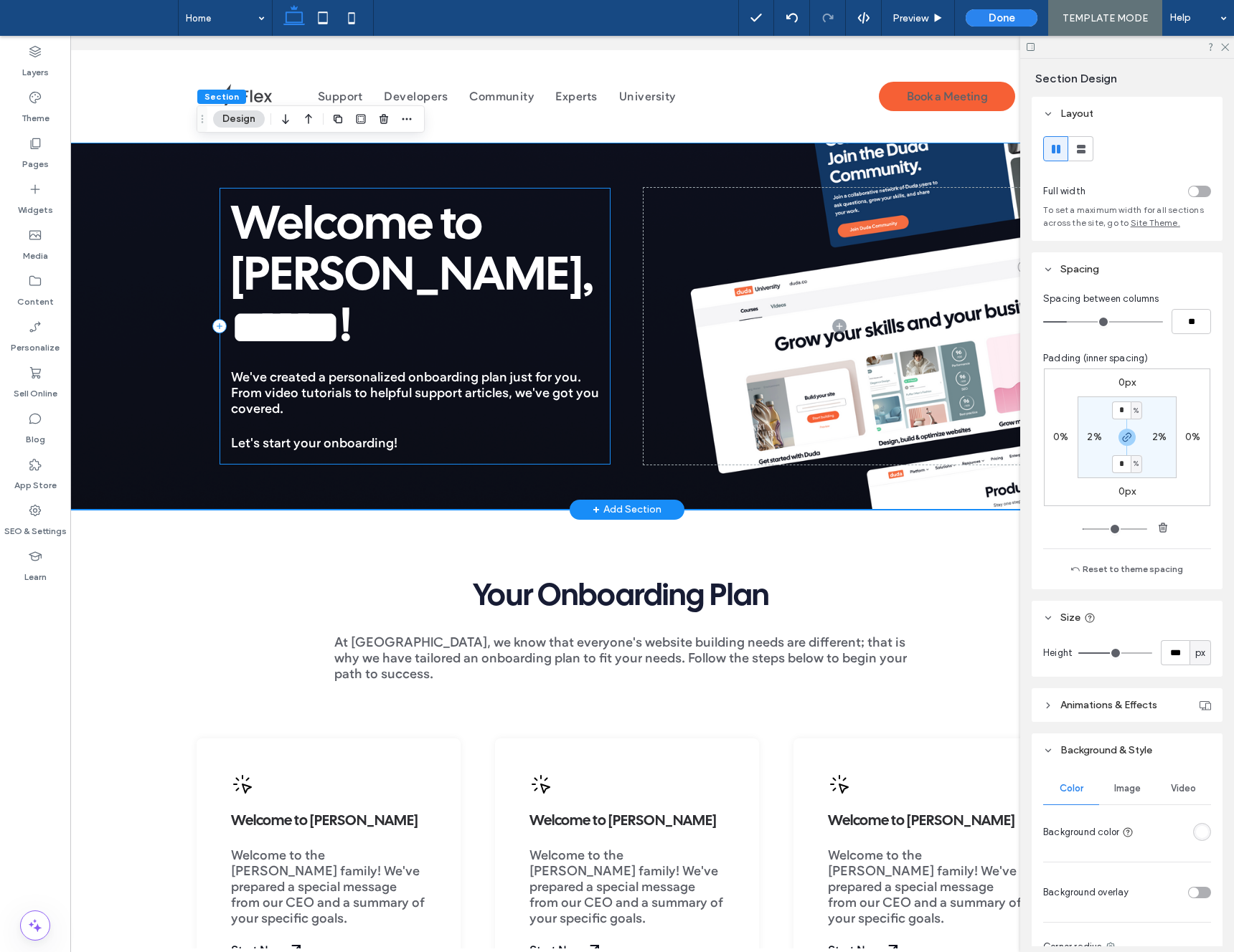
click at [224, 350] on div "Welcome to Duda, ﻿ ****** ﻿ ! We've created a personalized onboarding plan just…" at bounding box center [415, 326] width 392 height 276
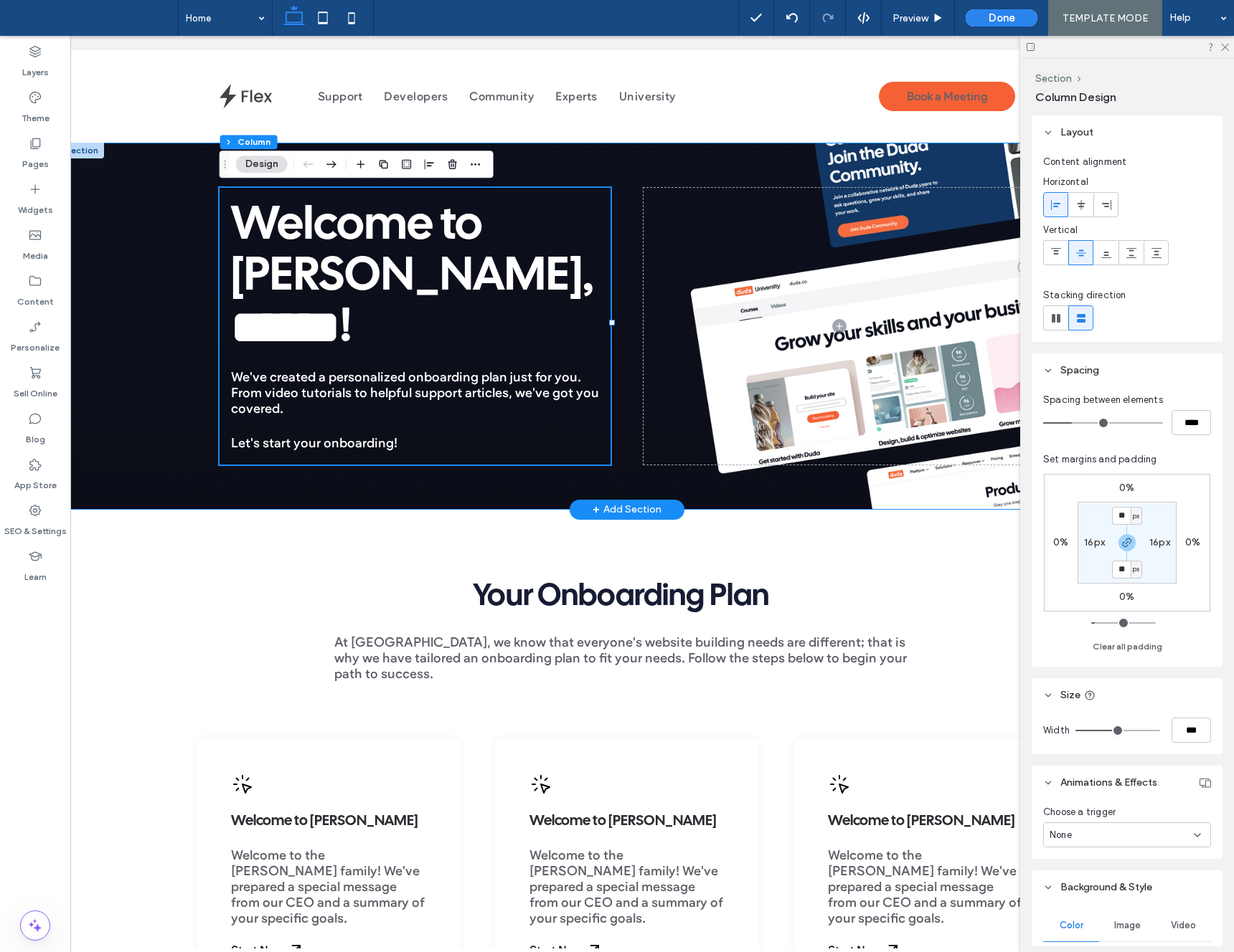
click at [197, 354] on div "Welcome to Duda, ﻿ ****** ﻿ ! We've created a personalized onboarding plan just…" at bounding box center [627, 326] width 861 height 367
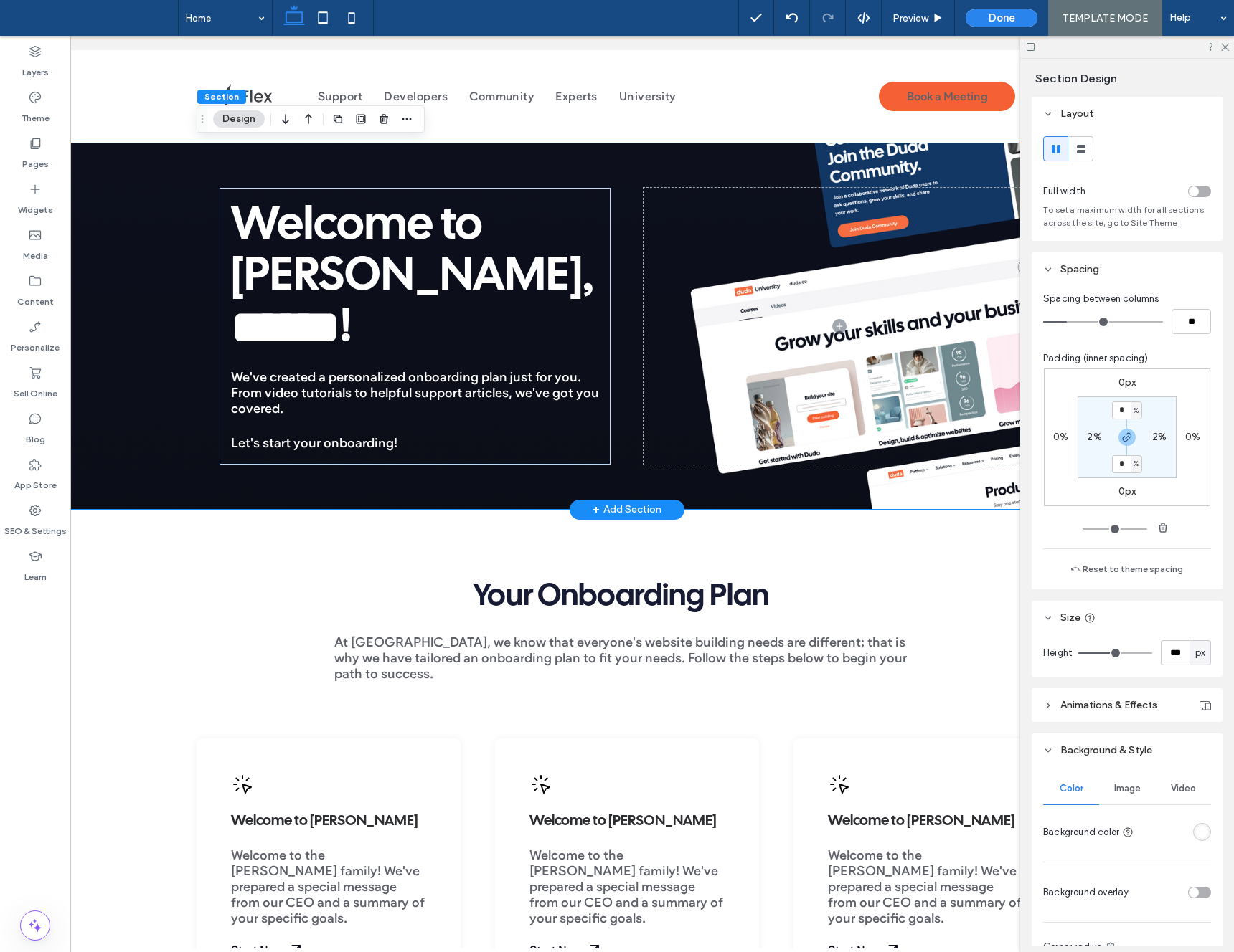
click at [167, 355] on div "Welcome to Duda, ﻿ ****** ﻿ ! We've created a personalized onboarding plan just…" at bounding box center [627, 326] width 1135 height 367
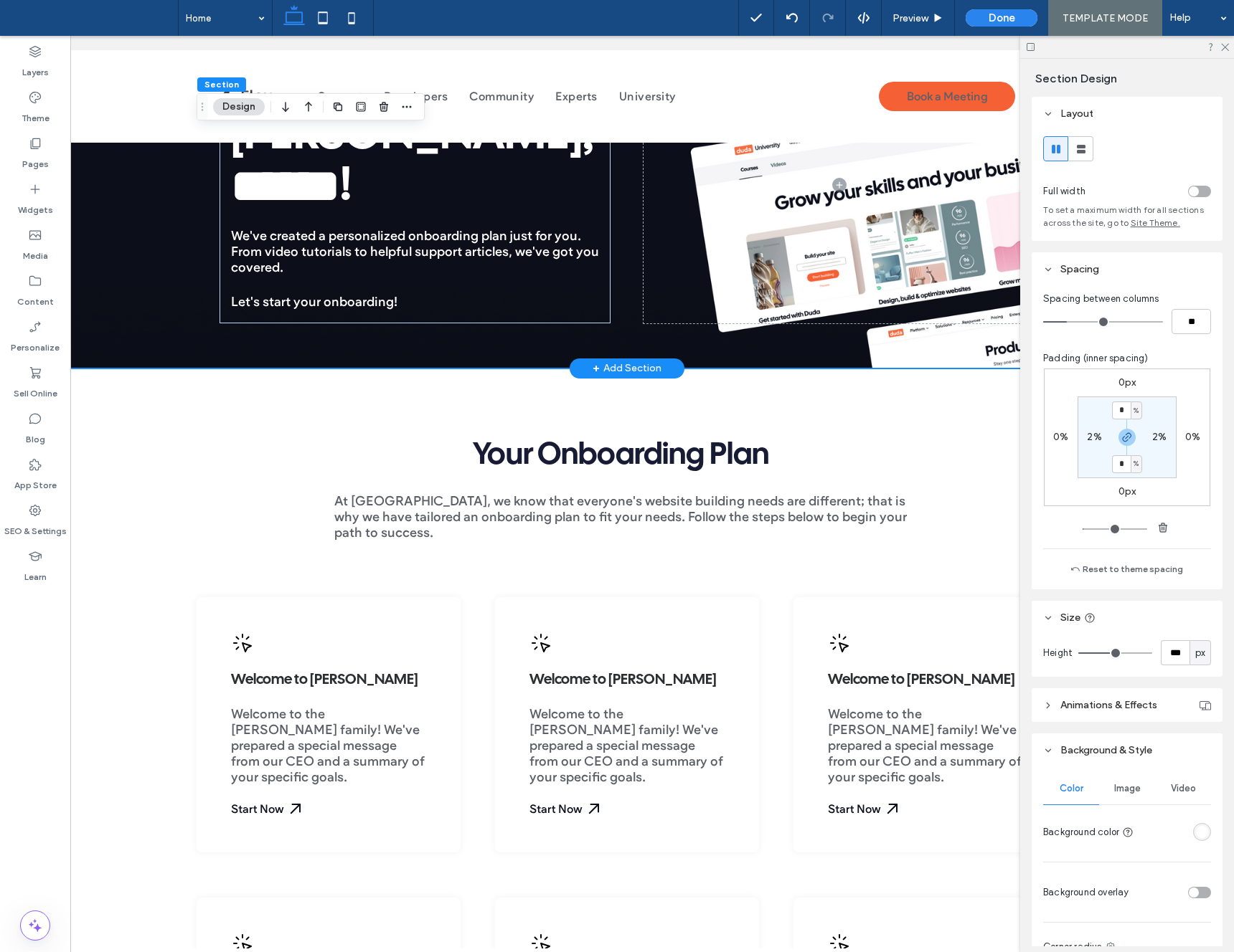
scroll to position [159, 0]
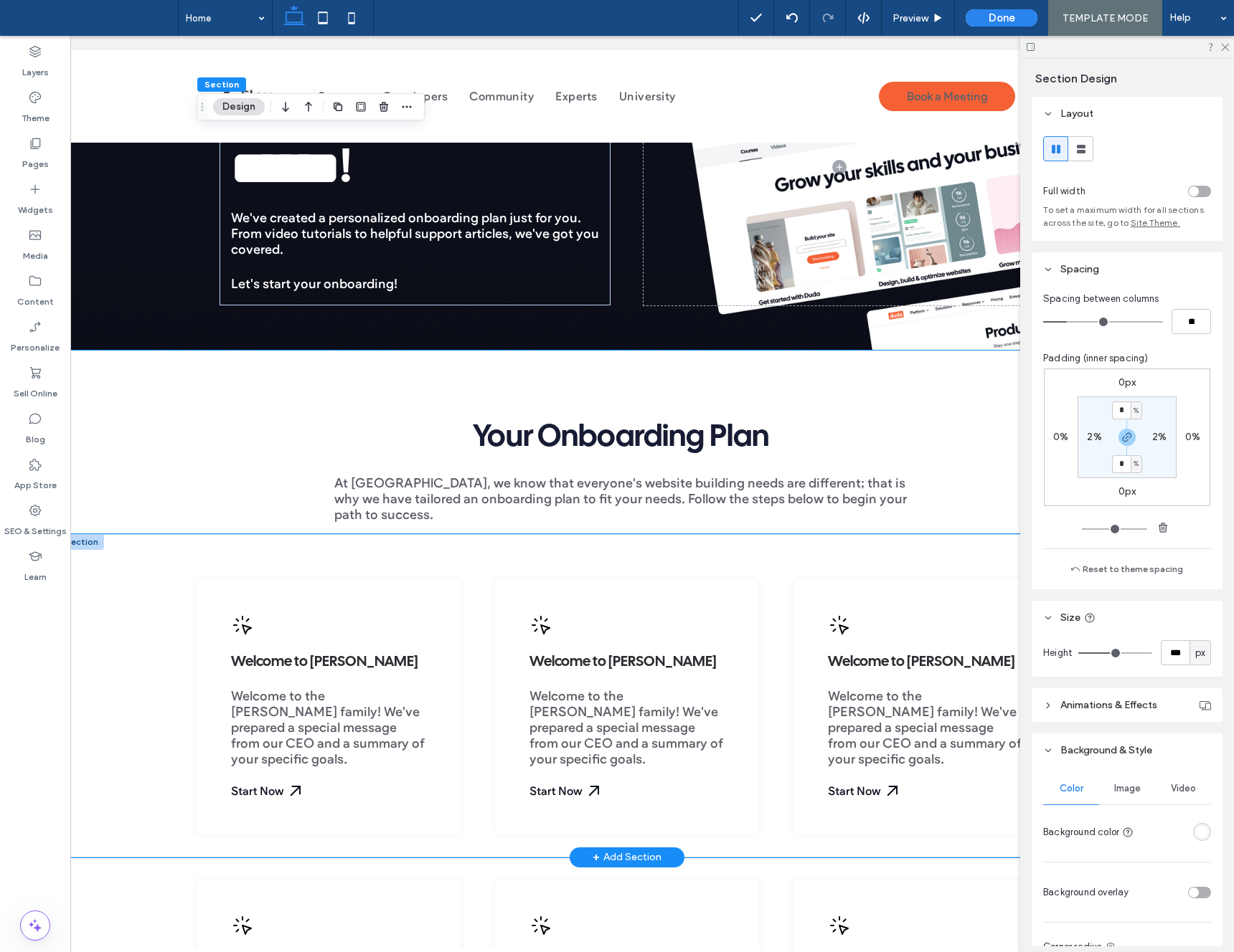
click at [142, 599] on div "Welcome to Duda Welcome to the Duda family! We've prepared a special message fr…" at bounding box center [627, 696] width 1135 height 324
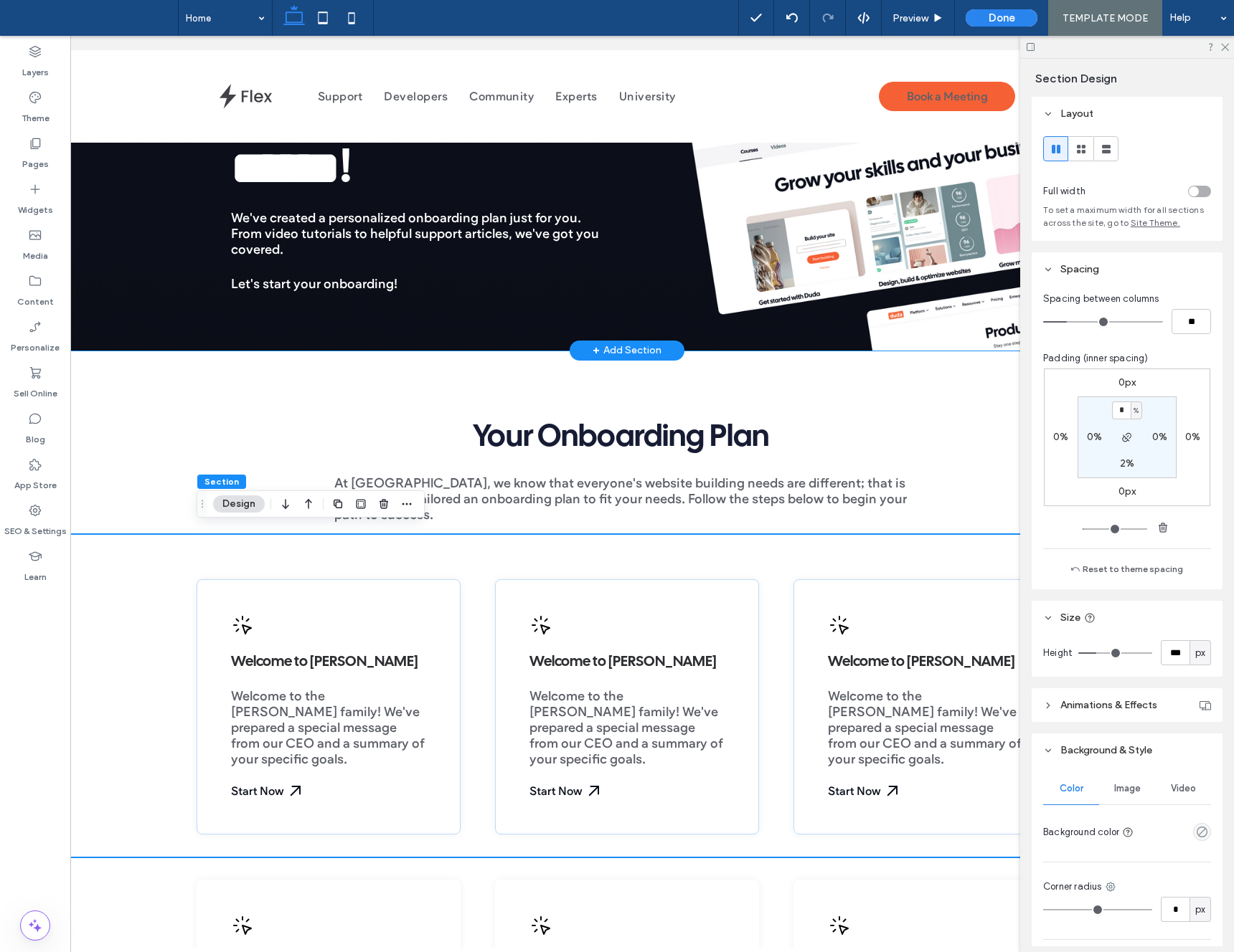
click at [183, 225] on div "Welcome to Duda, ﻿ ****** ﻿ ! We've created a personalized onboarding plan just…" at bounding box center [627, 167] width 1135 height 367
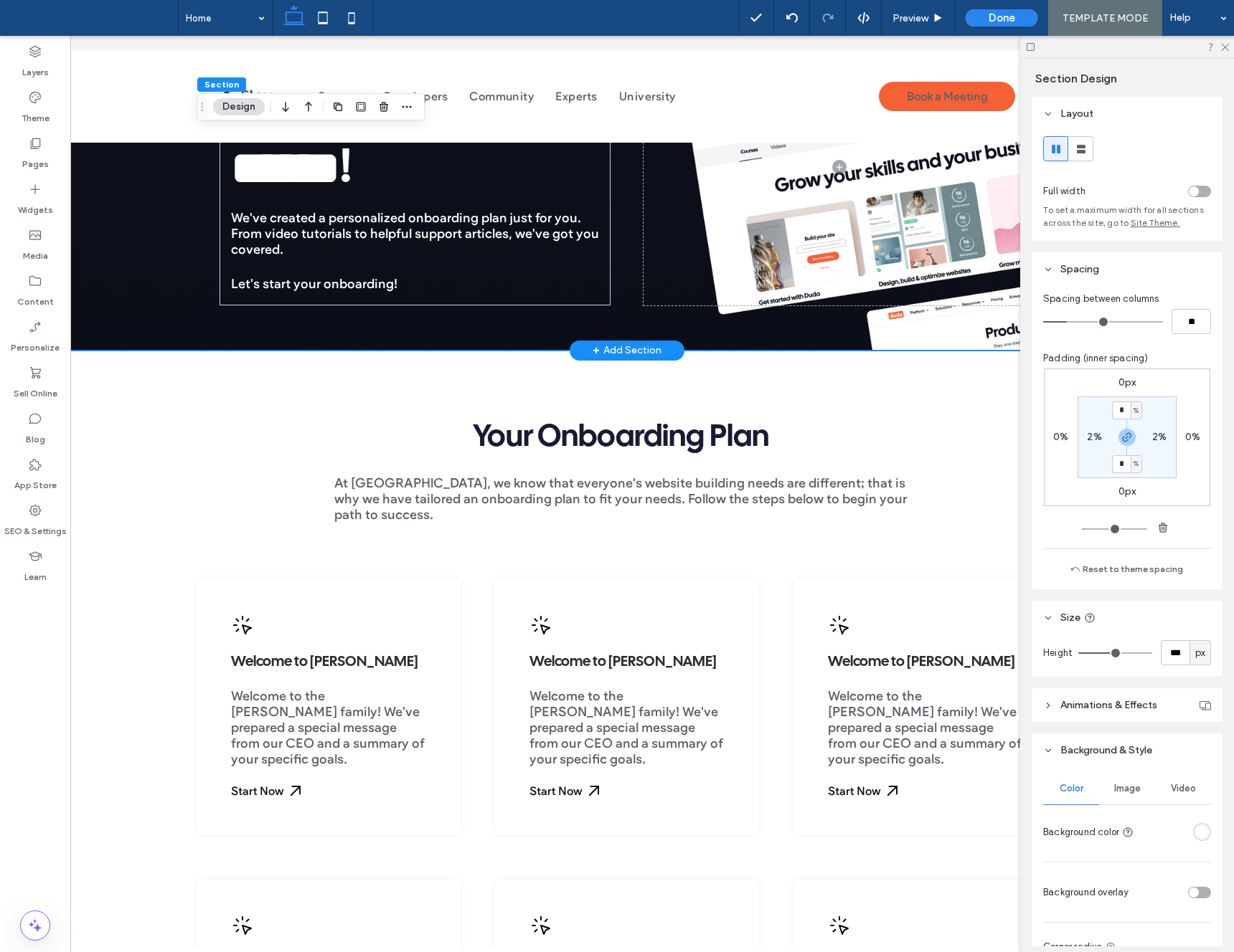
click at [171, 233] on div "Welcome to Duda, ﻿ ****** ﻿ ! We've created a personalized onboarding plan just…" at bounding box center [627, 167] width 1135 height 367
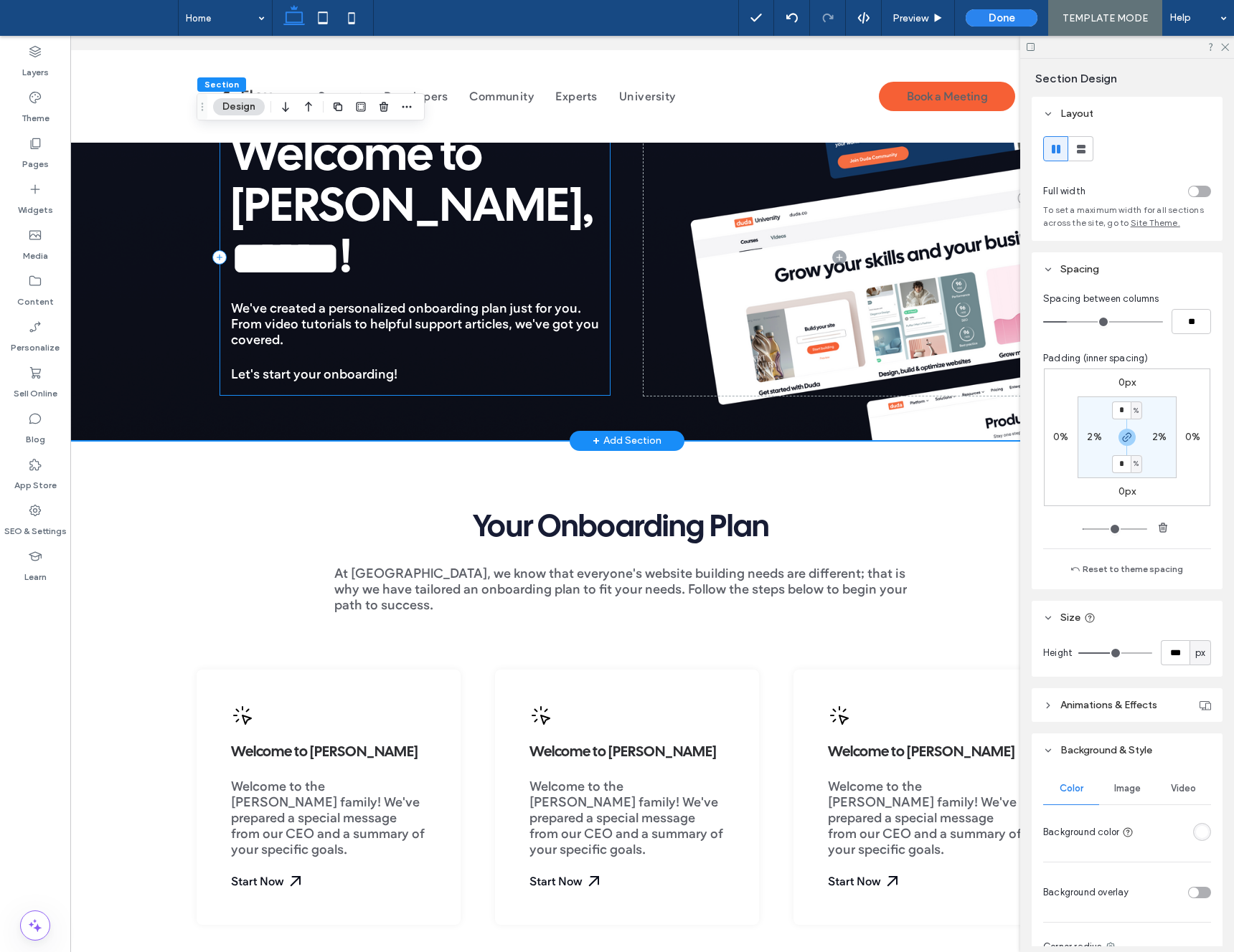
click at [224, 341] on div "Welcome to Duda, ﻿ ****** ﻿ ! We've created a personalized onboarding plan just…" at bounding box center [415, 257] width 392 height 276
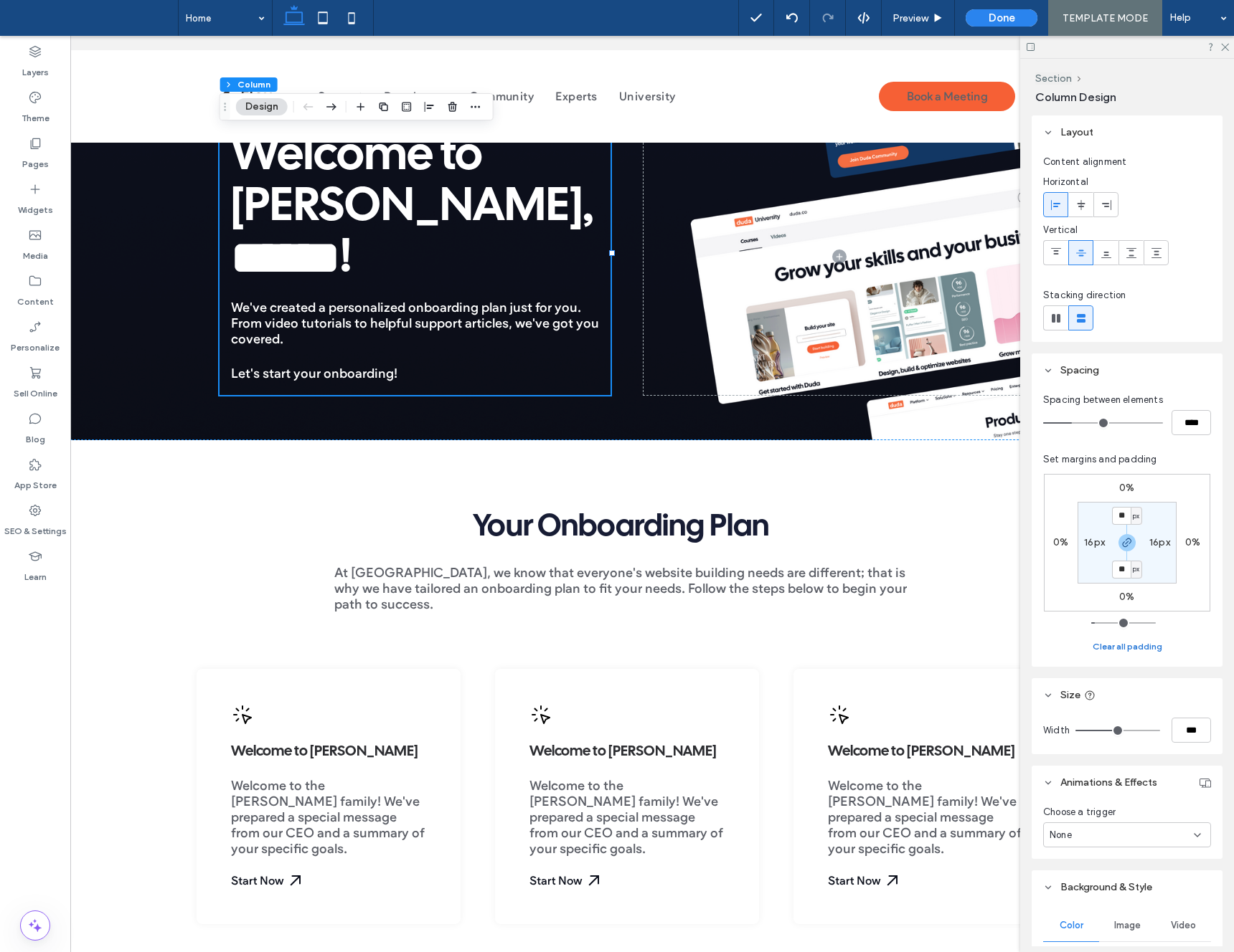
click at [1127, 639] on button "Clear all padding" at bounding box center [1127, 646] width 70 height 17
type input "*"
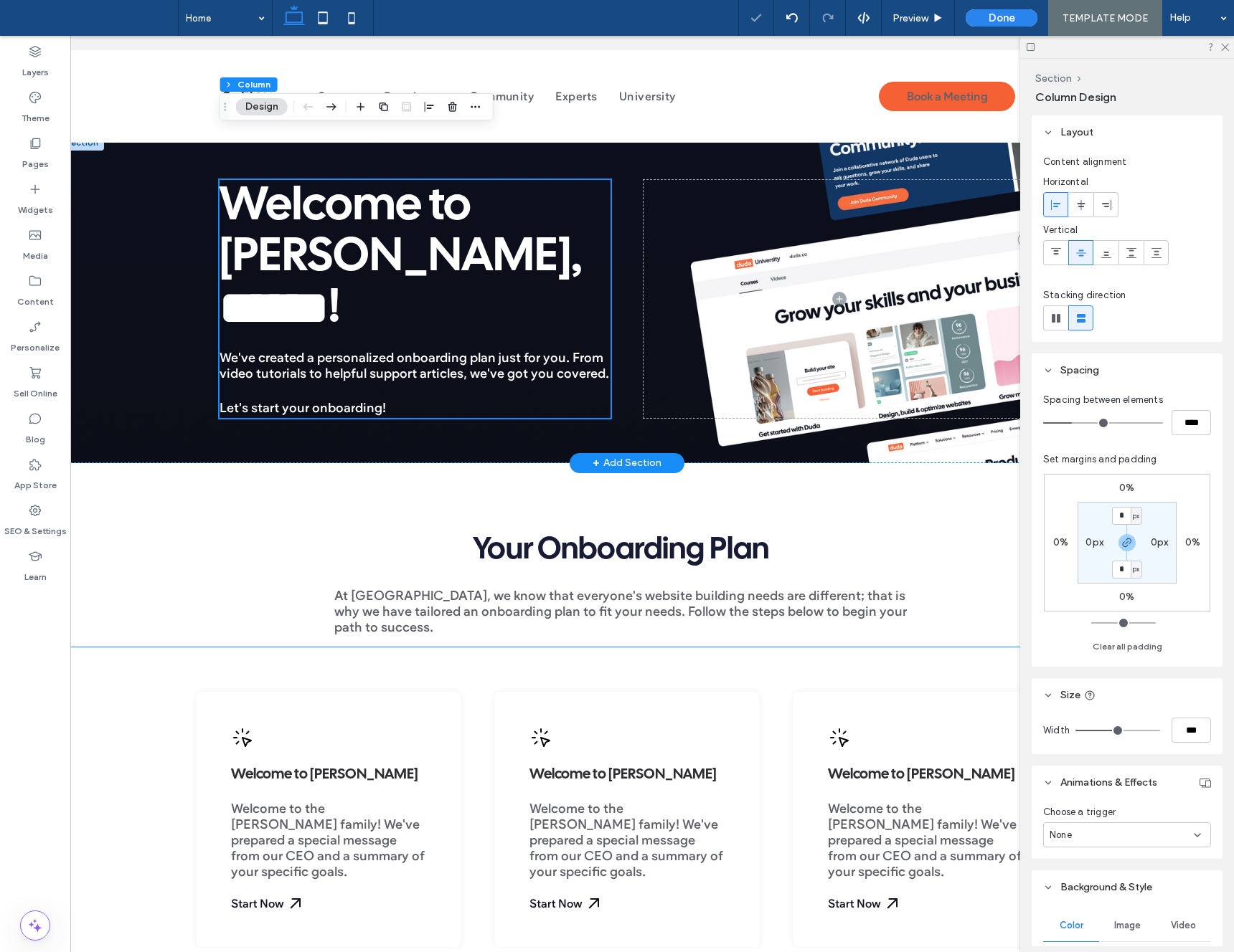
scroll to position [0, 0]
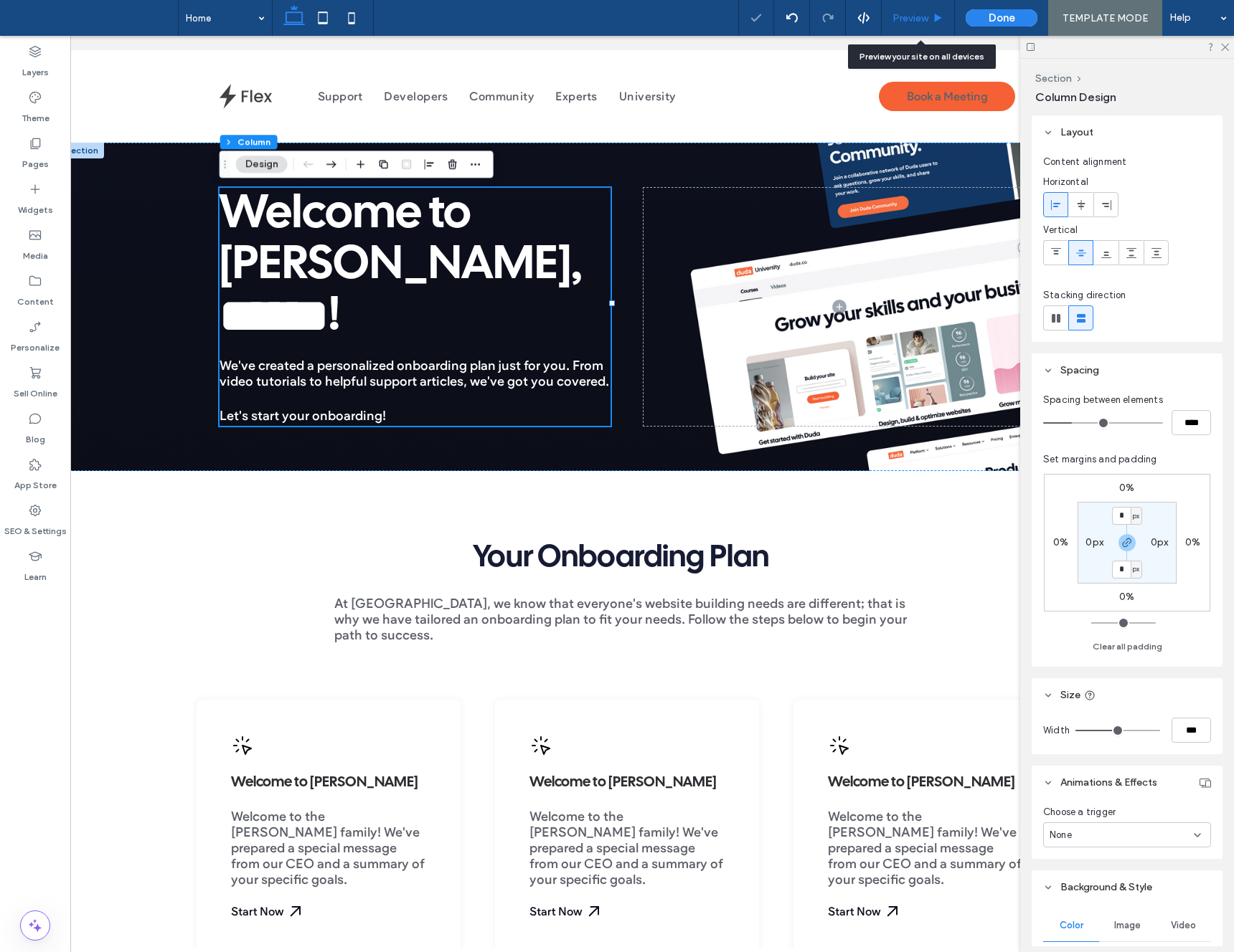
click at [926, 25] on div "Preview" at bounding box center [918, 17] width 73 height 35
click at [924, 17] on span "Preview" at bounding box center [910, 18] width 35 height 12
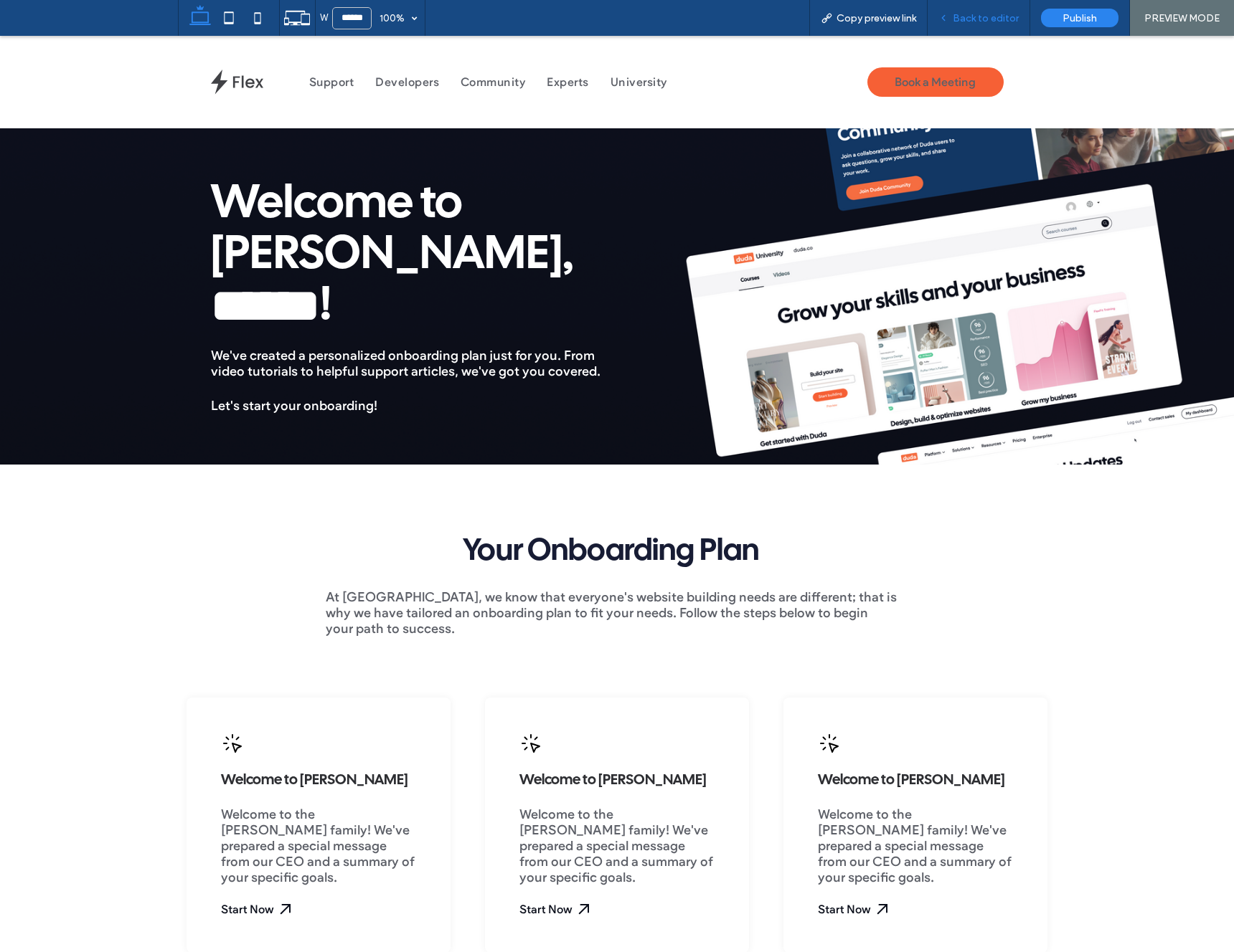
click at [961, 18] on span "Back to editor" at bounding box center [985, 18] width 66 height 12
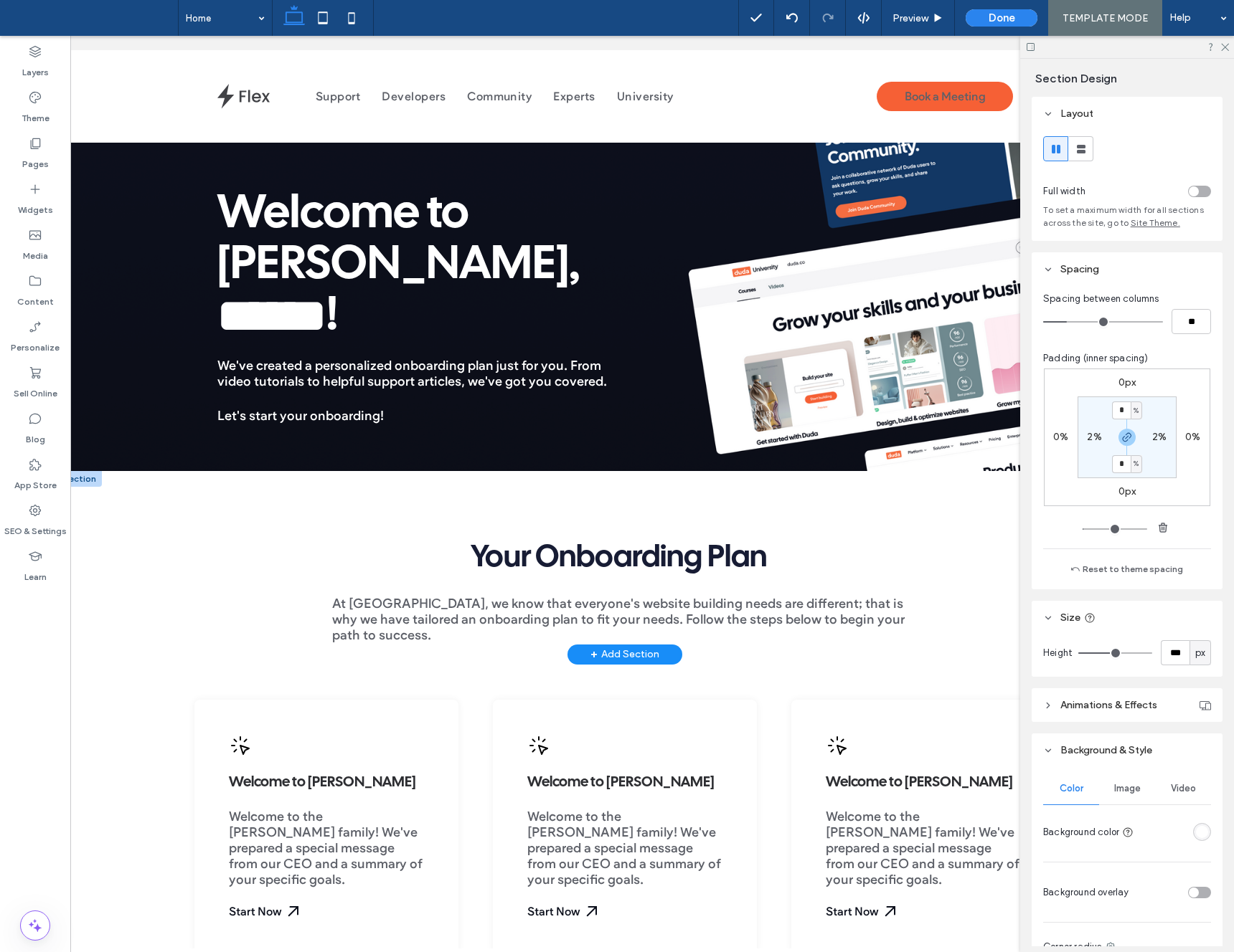
scroll to position [1, 0]
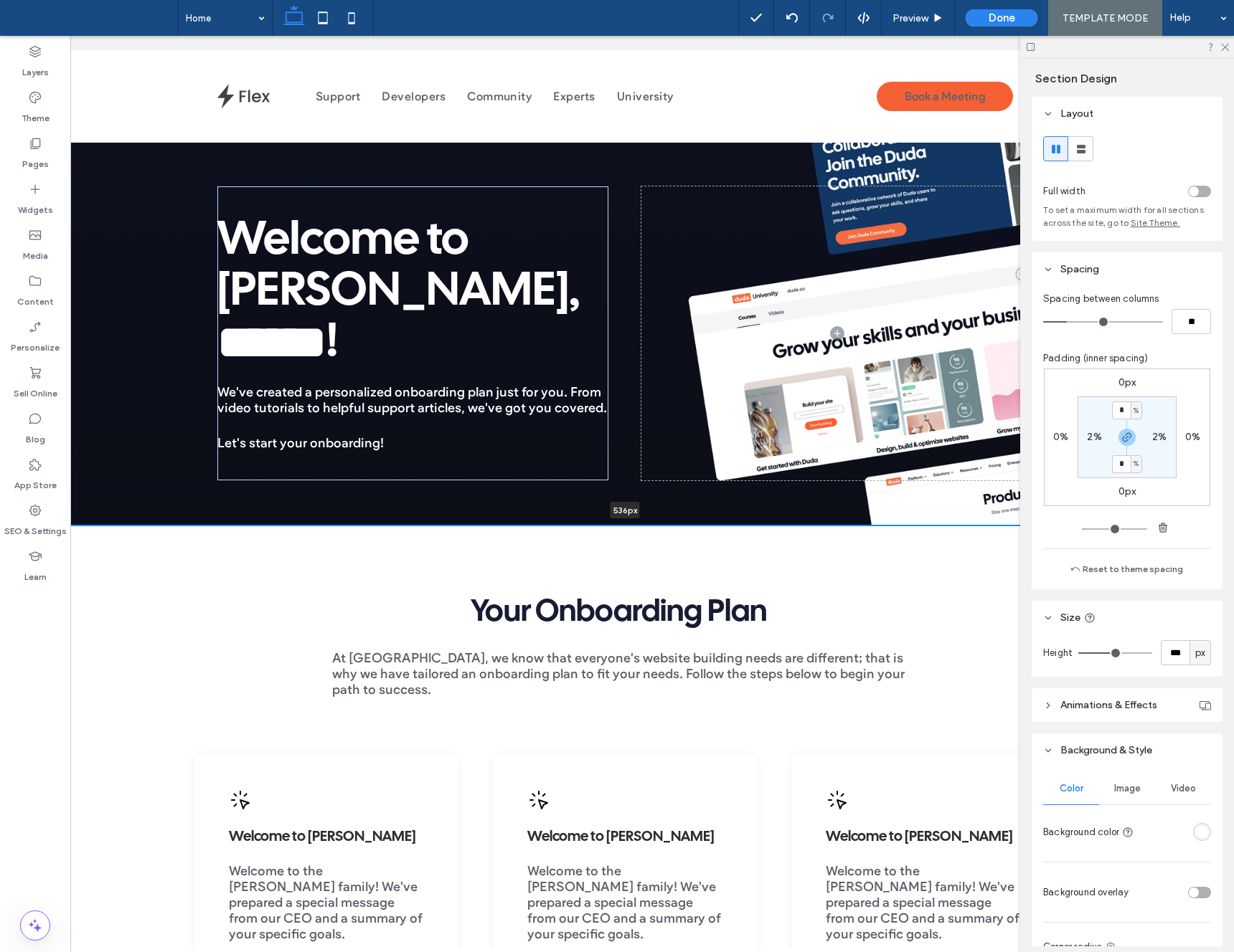
drag, startPoint x: 507, startPoint y: 464, endPoint x: 518, endPoint y: 518, distance: 55.1
type input "***"
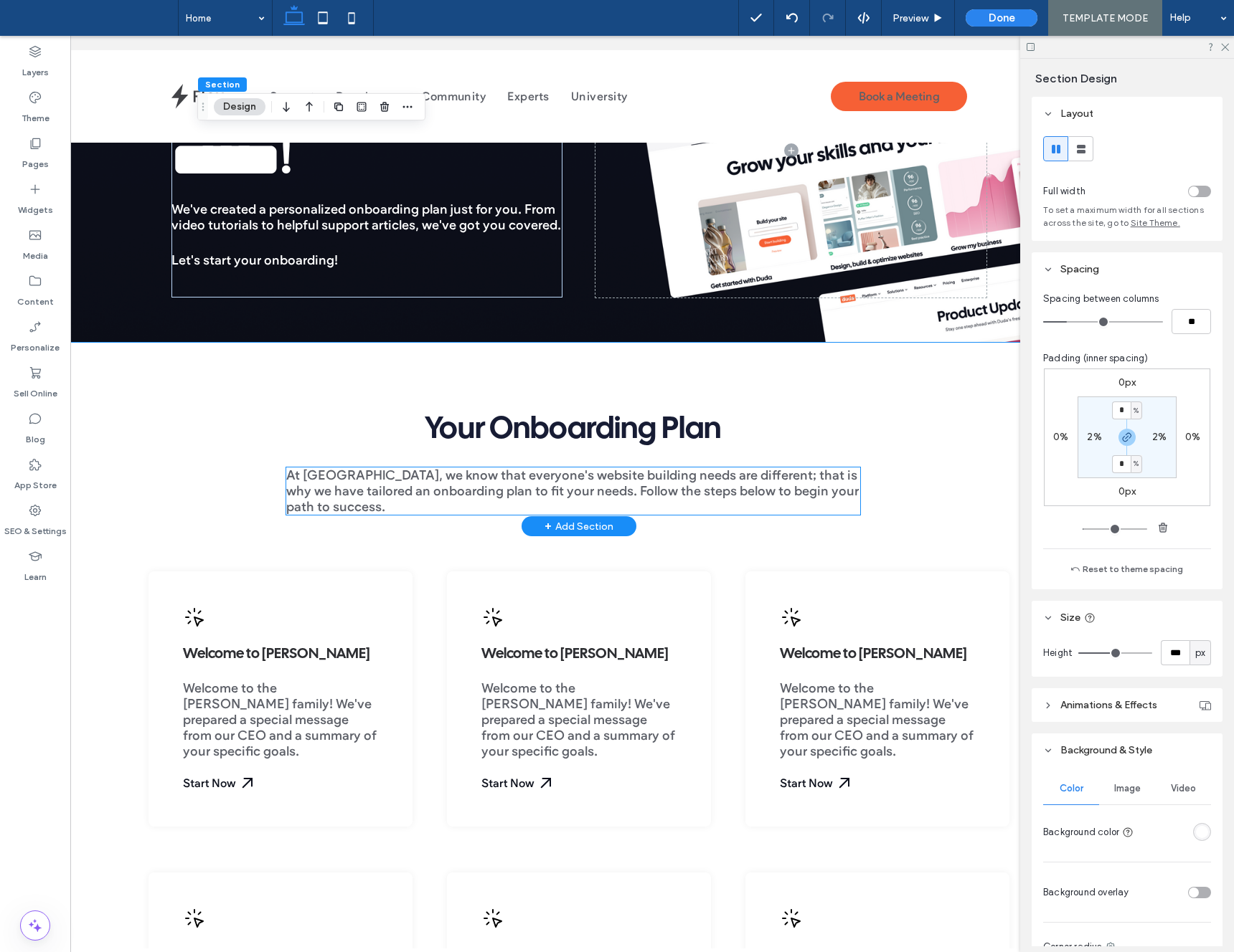
scroll to position [0, 0]
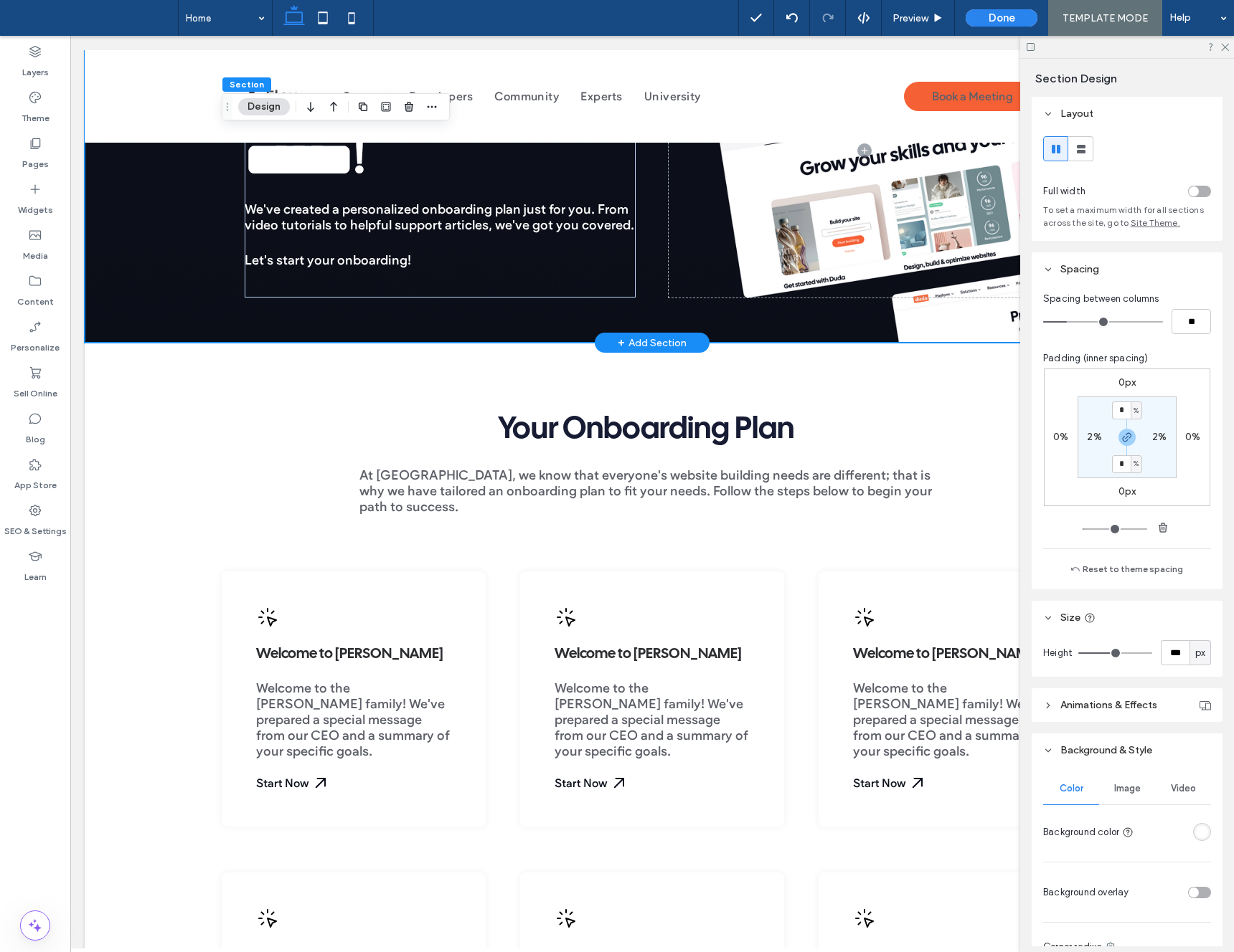
click at [187, 281] on div "Welcome to Duda, ﻿ ****** ﻿ ! We've created a personalized onboarding plan just…" at bounding box center [651, 150] width 1135 height 384
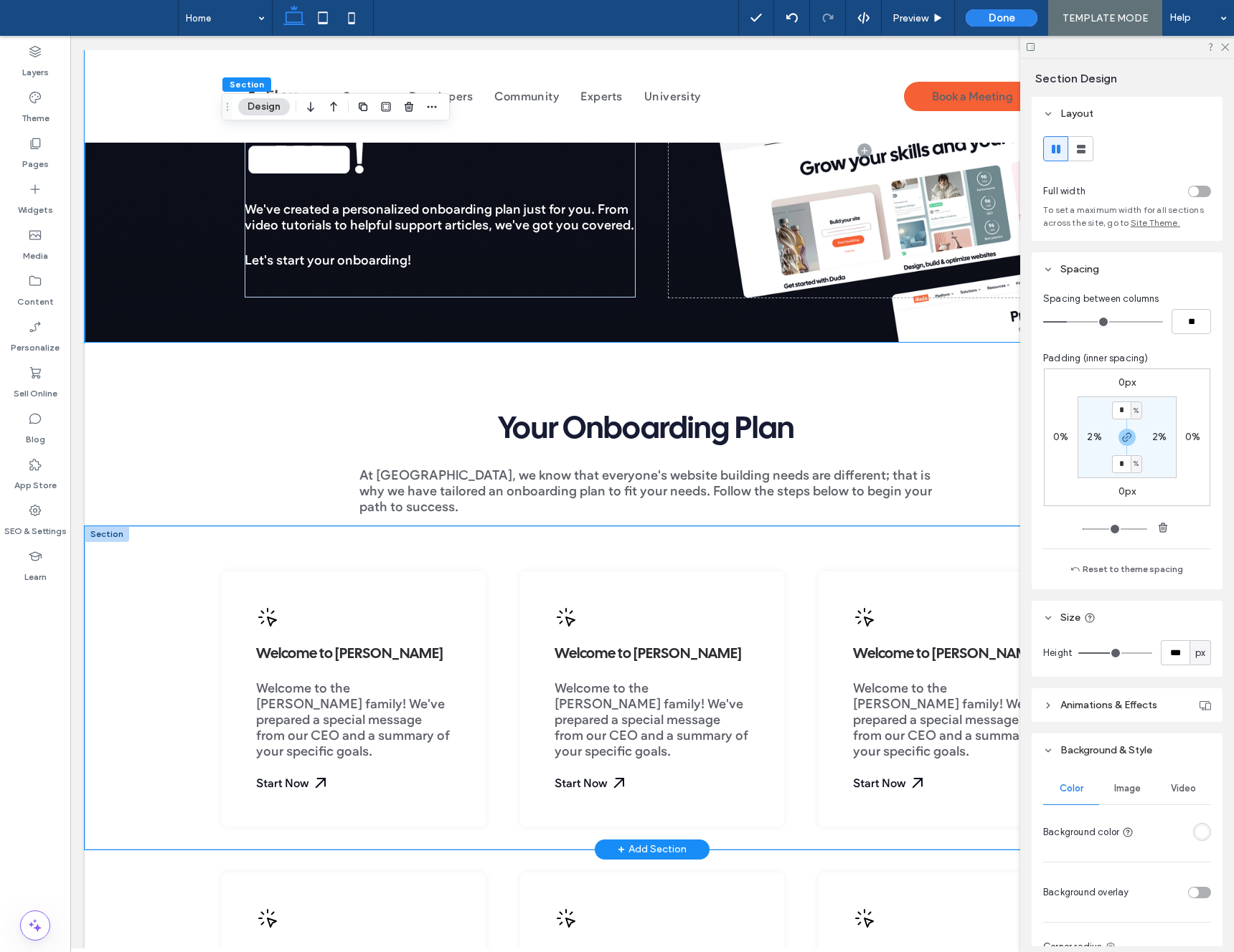
click at [132, 632] on div "Welcome to Duda Welcome to the Duda family! We've prepared a special message fr…" at bounding box center [651, 689] width 1135 height 324
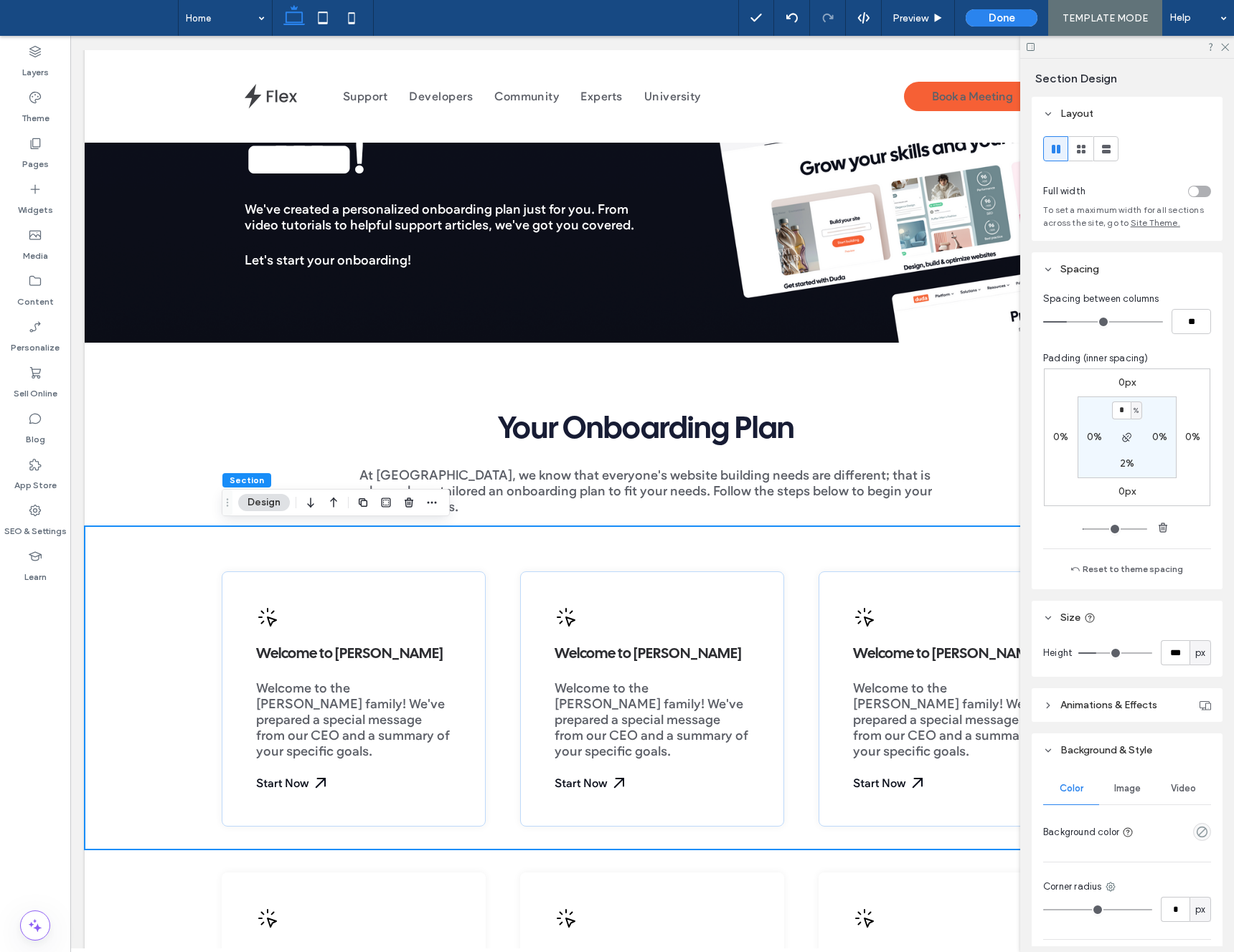
click at [1086, 438] on label "0%" at bounding box center [1094, 437] width 15 height 12
type input "*"
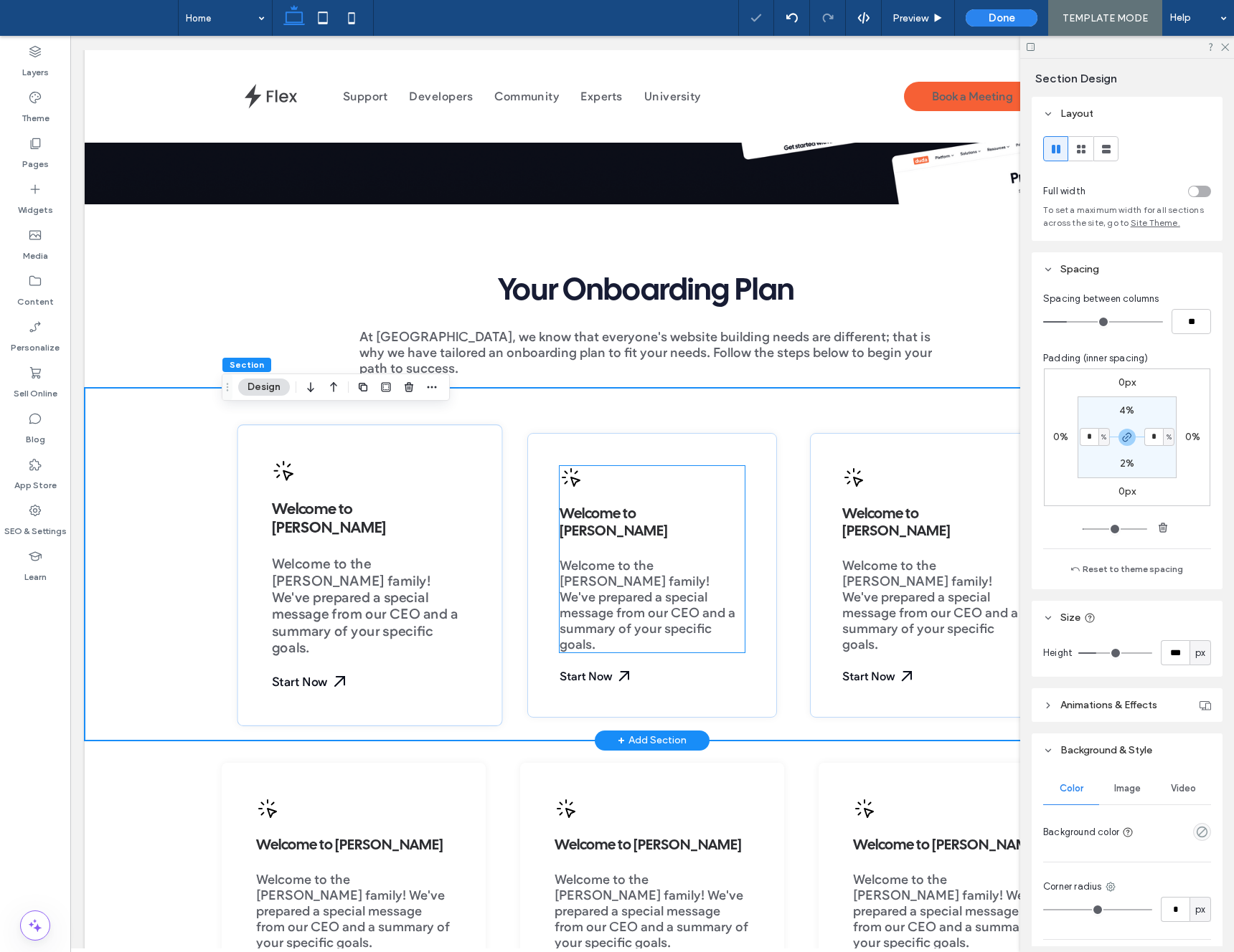
scroll to position [335, 0]
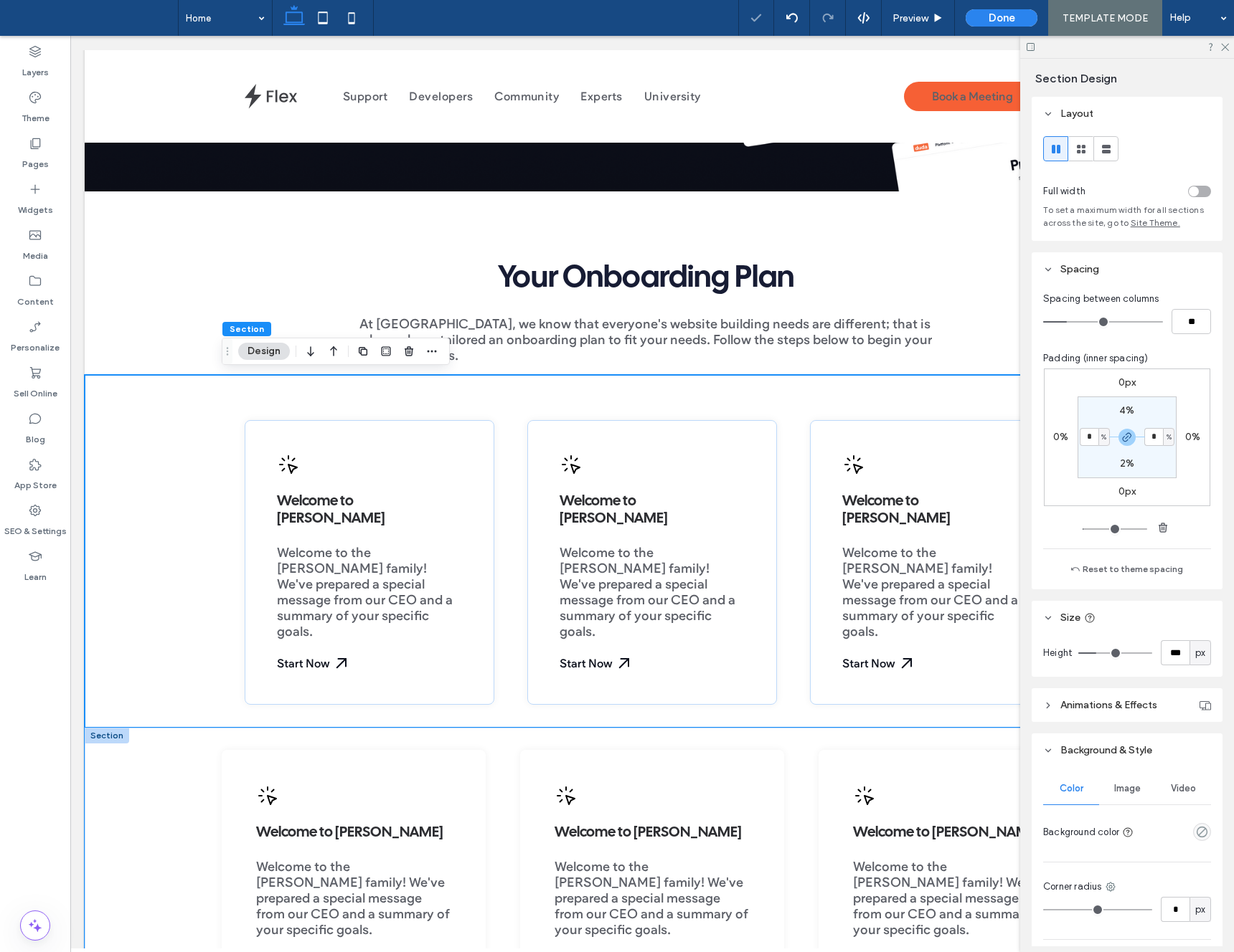
click at [178, 769] on div "Welcome to Duda Welcome to the Duda family! We've prepared a special message fr…" at bounding box center [651, 890] width 1135 height 324
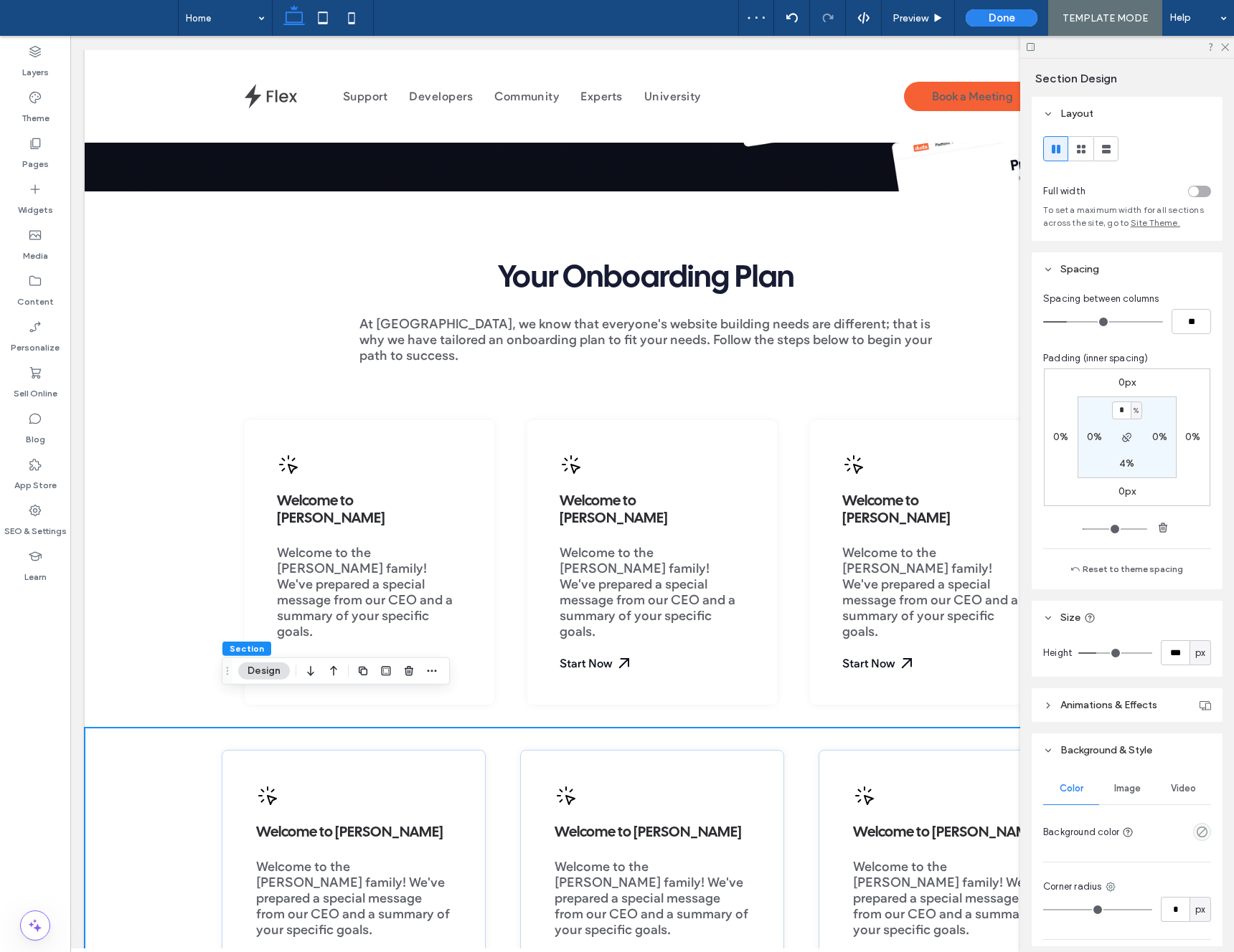
click at [1089, 436] on label "0%" at bounding box center [1094, 437] width 15 height 12
type input "*"
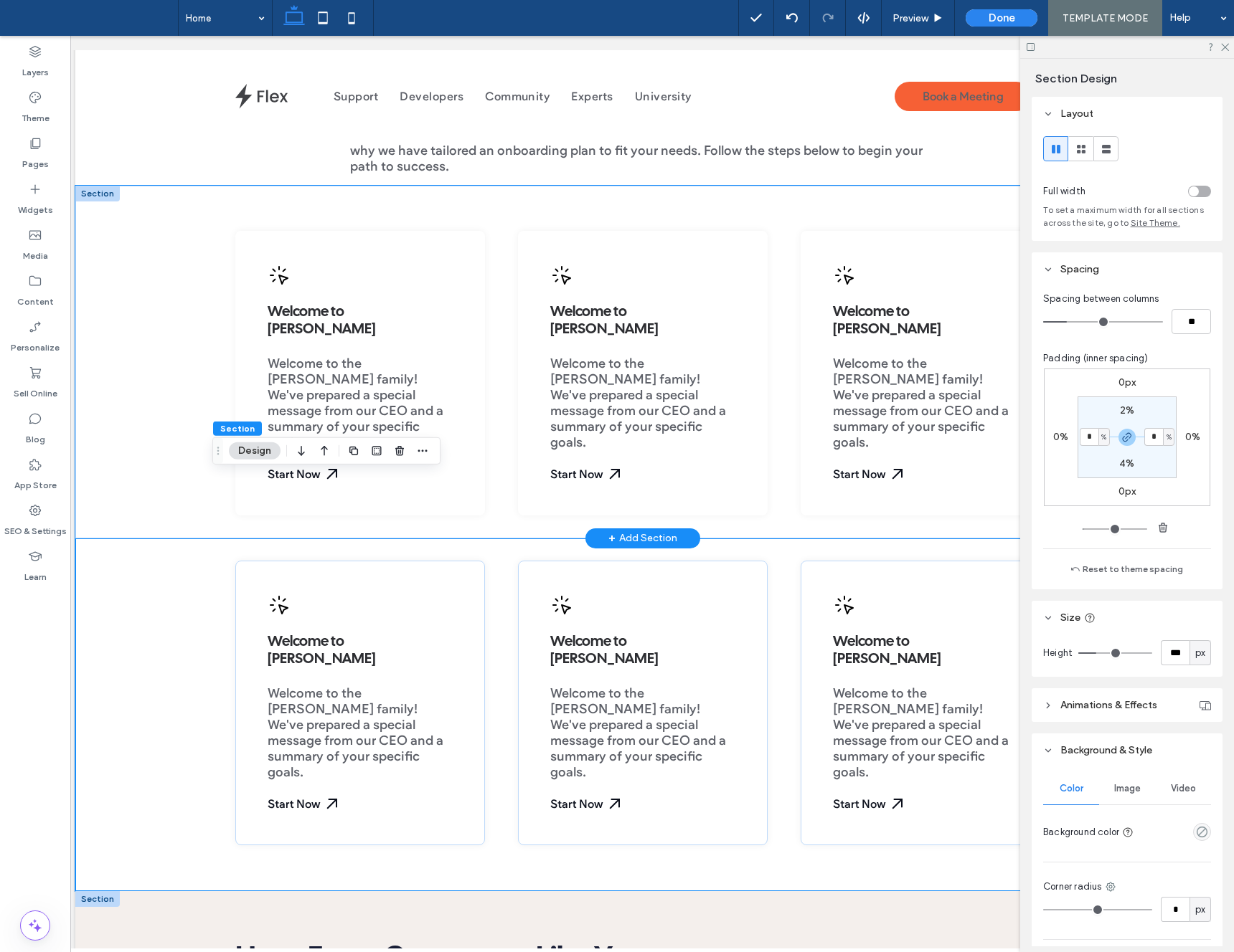
scroll to position [472, 0]
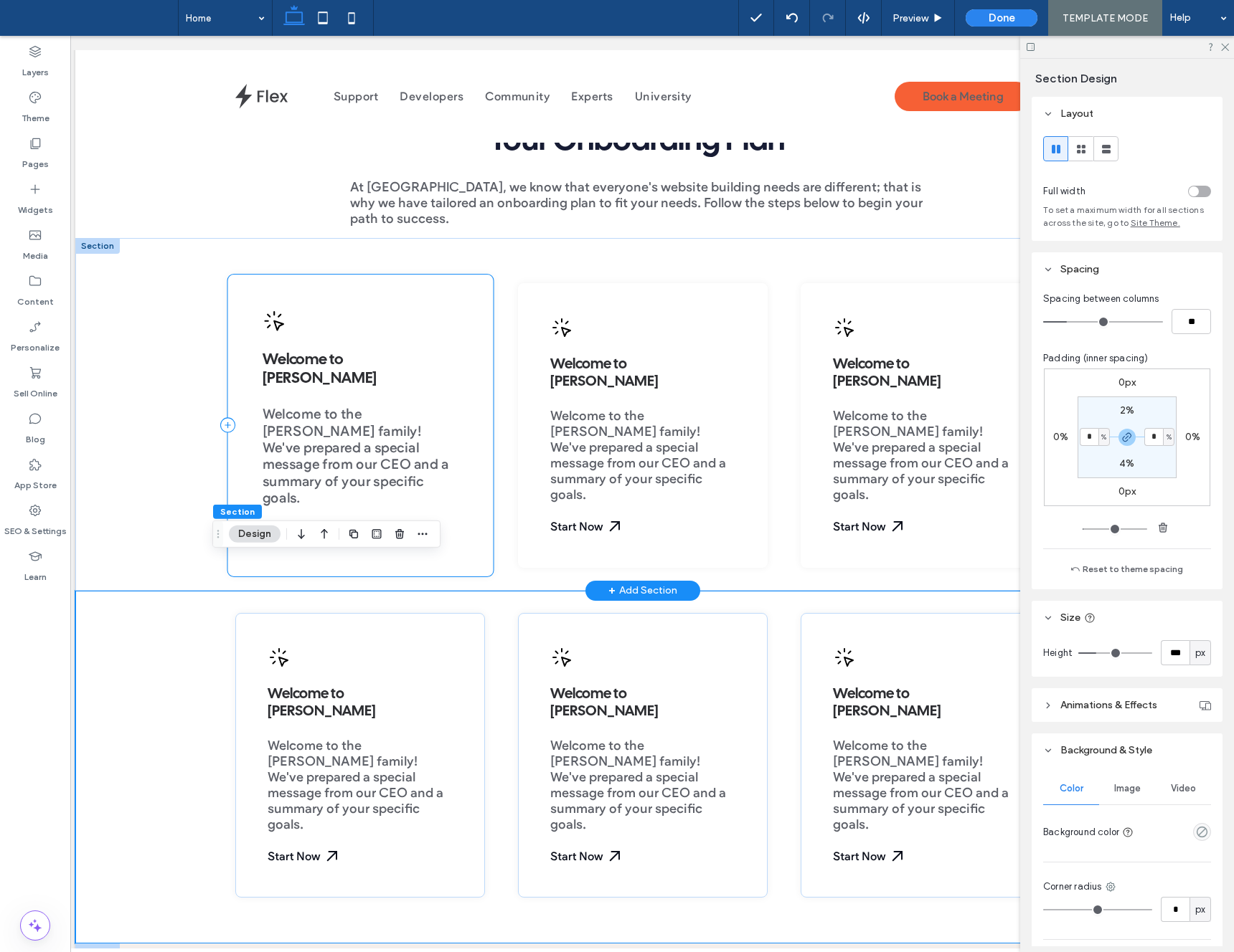
drag, startPoint x: 468, startPoint y: 515, endPoint x: 430, endPoint y: 506, distance: 39.1
click at [468, 515] on div "Welcome to Duda Welcome to the Duda family! We've prepared a special message fr…" at bounding box center [359, 425] width 265 height 302
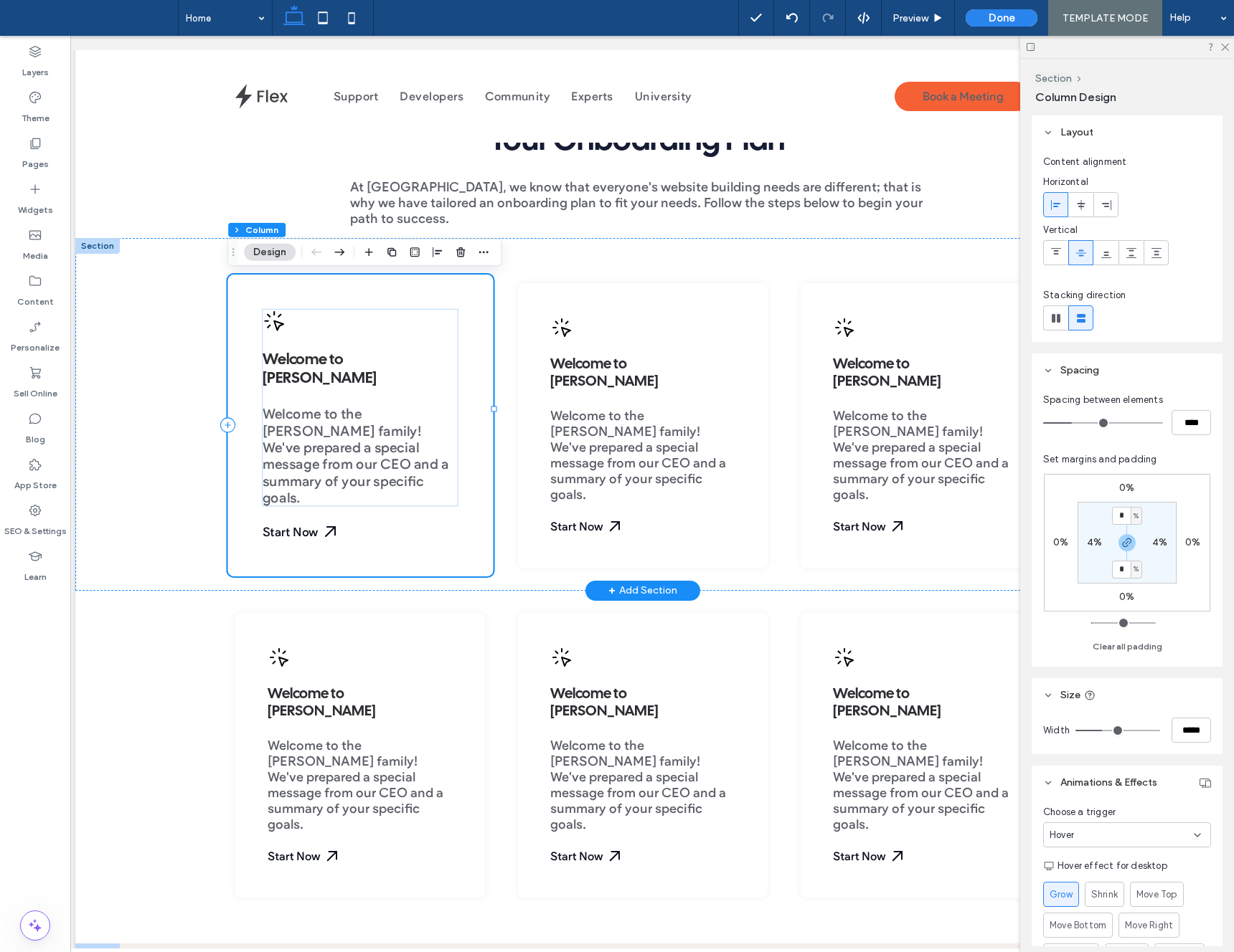
click at [328, 518] on div "Welcome to Duda Welcome to the Duda family! We've prepared a special message fr…" at bounding box center [359, 425] width 265 height 302
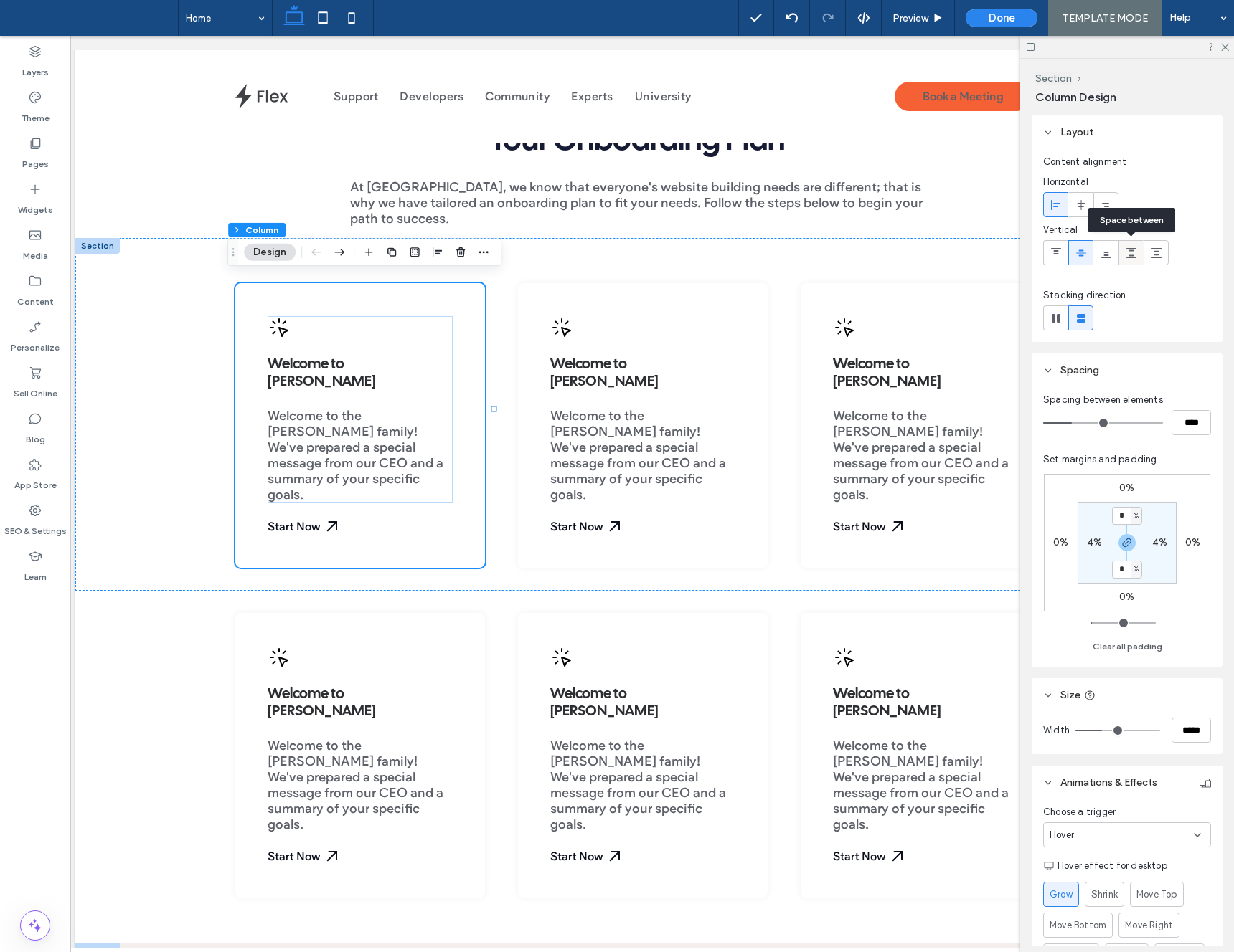
click at [1126, 259] on span at bounding box center [1131, 253] width 11 height 24
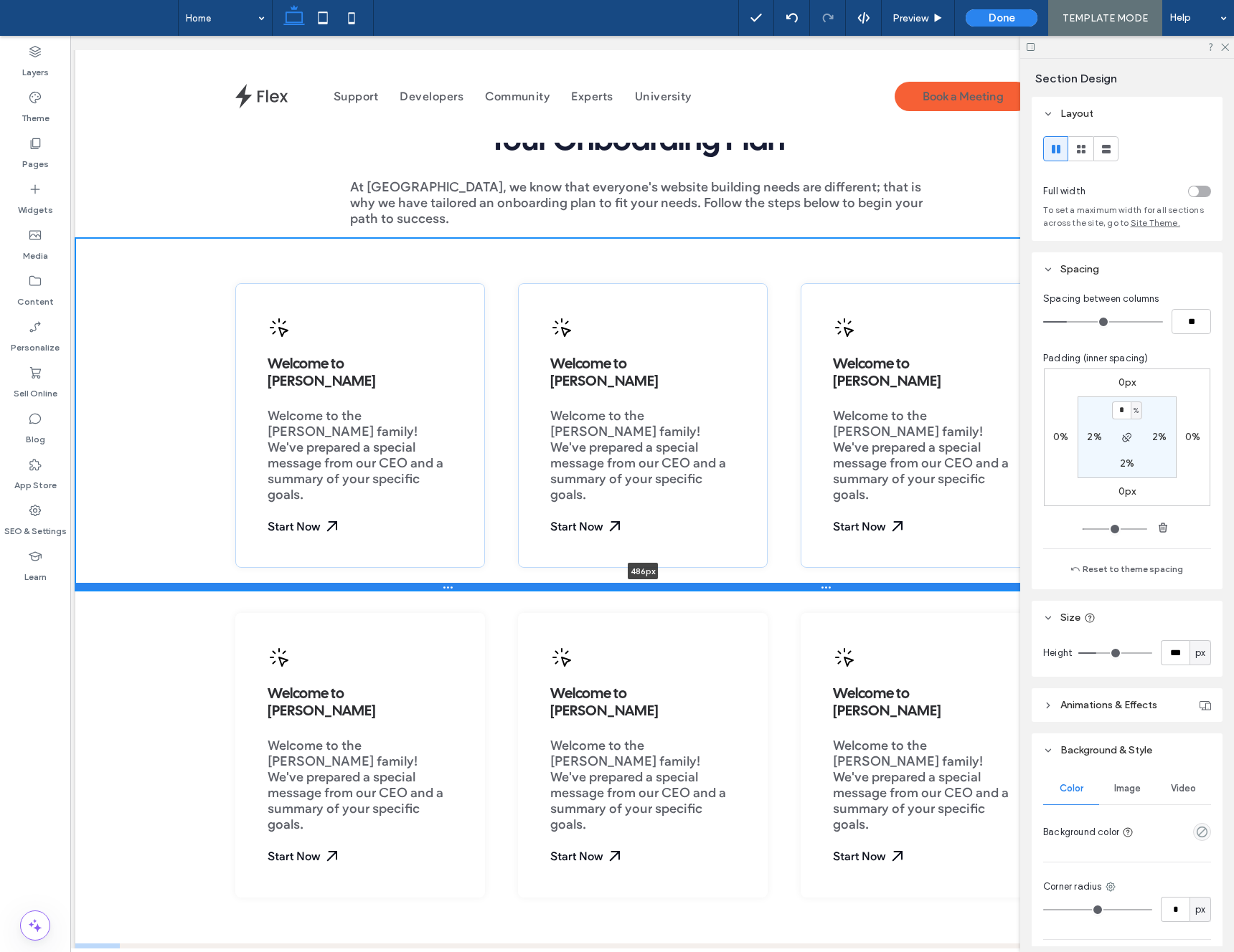
drag, startPoint x: 409, startPoint y: 555, endPoint x: 418, endPoint y: 583, distance: 29.4
click at [418, 583] on div at bounding box center [643, 586] width 1135 height 7
type input "***"
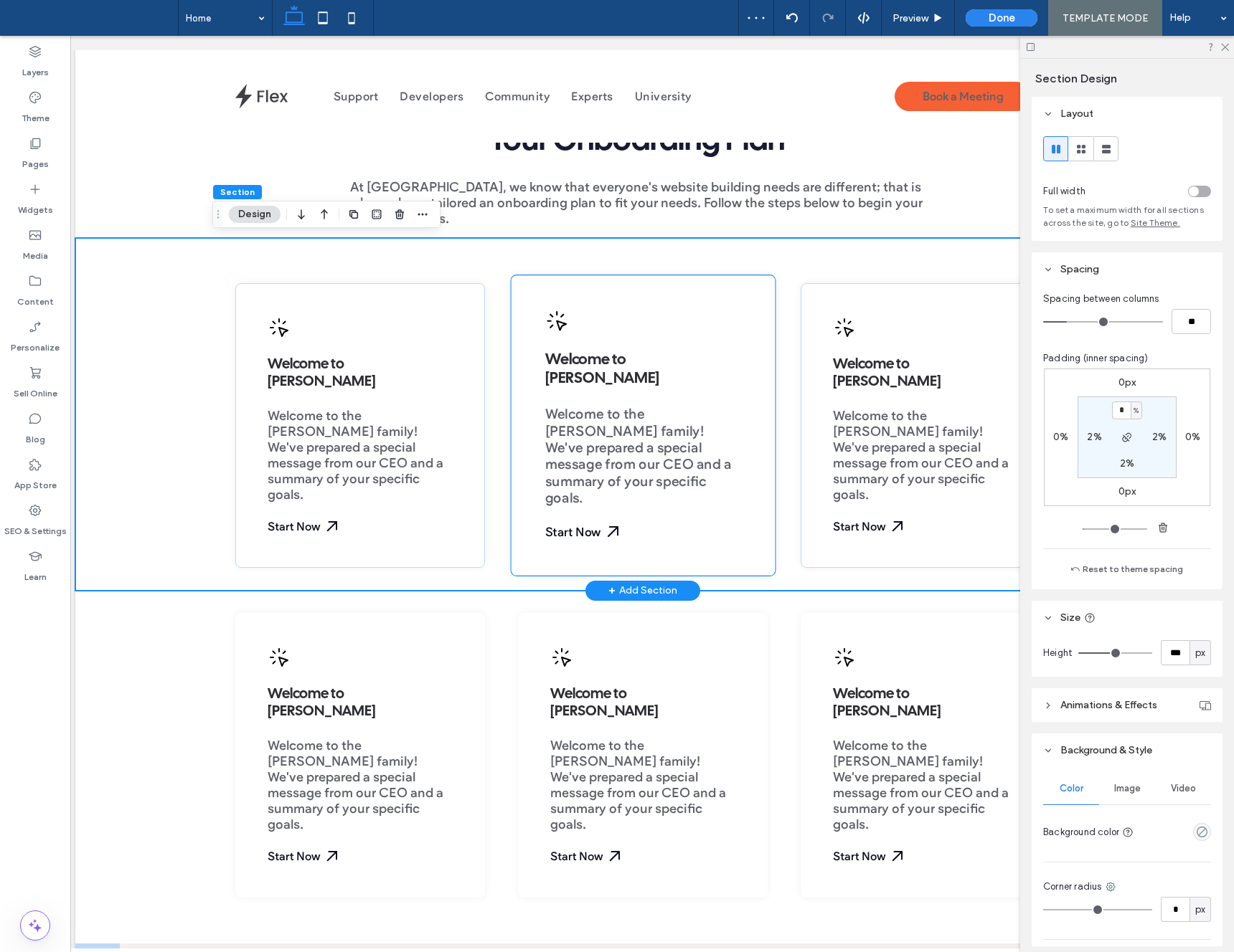
click at [720, 531] on div "Welcome to Duda Welcome to the Duda family! We've prepared a special message fr…" at bounding box center [642, 425] width 265 height 302
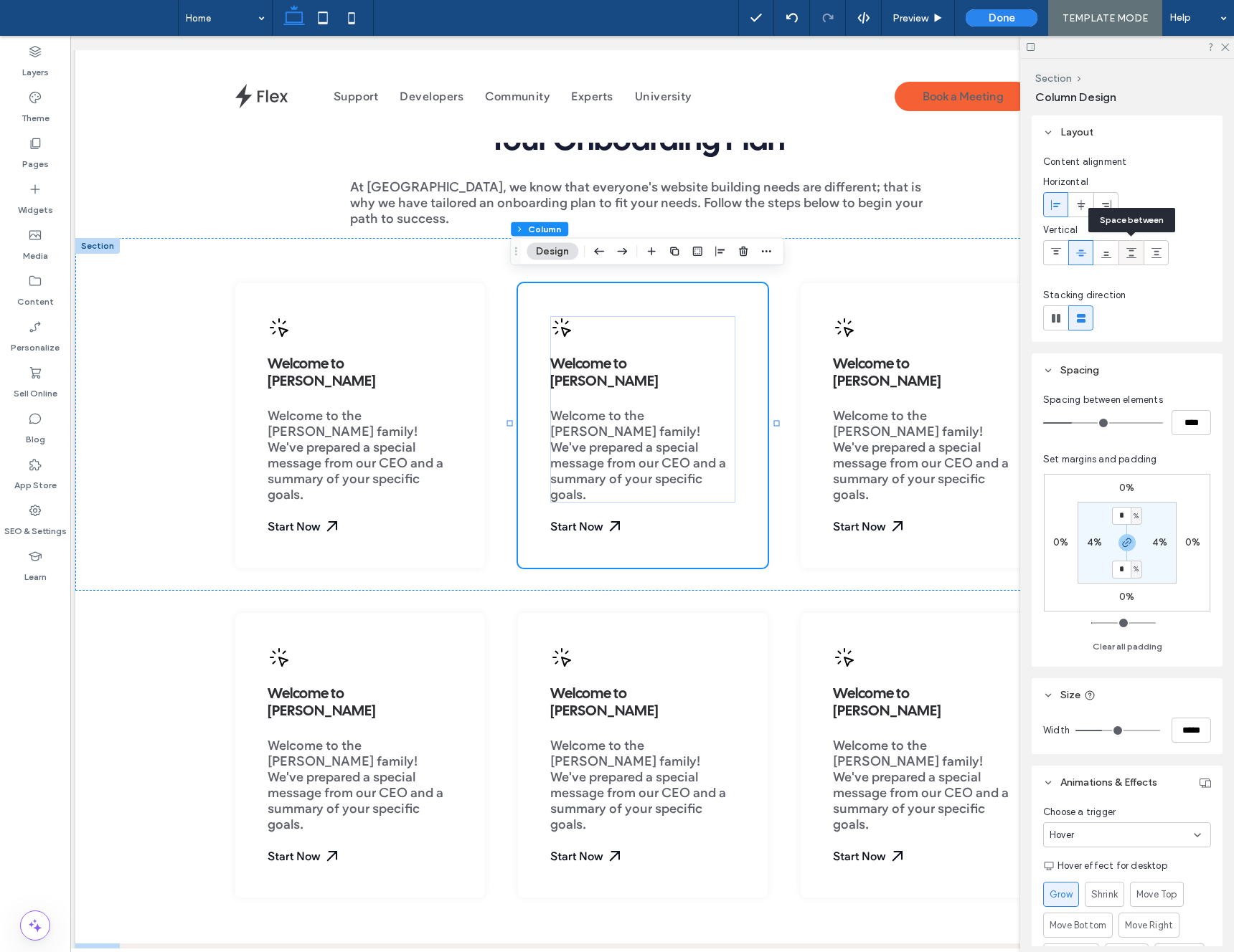
click at [1134, 258] on use at bounding box center [1131, 253] width 10 height 10
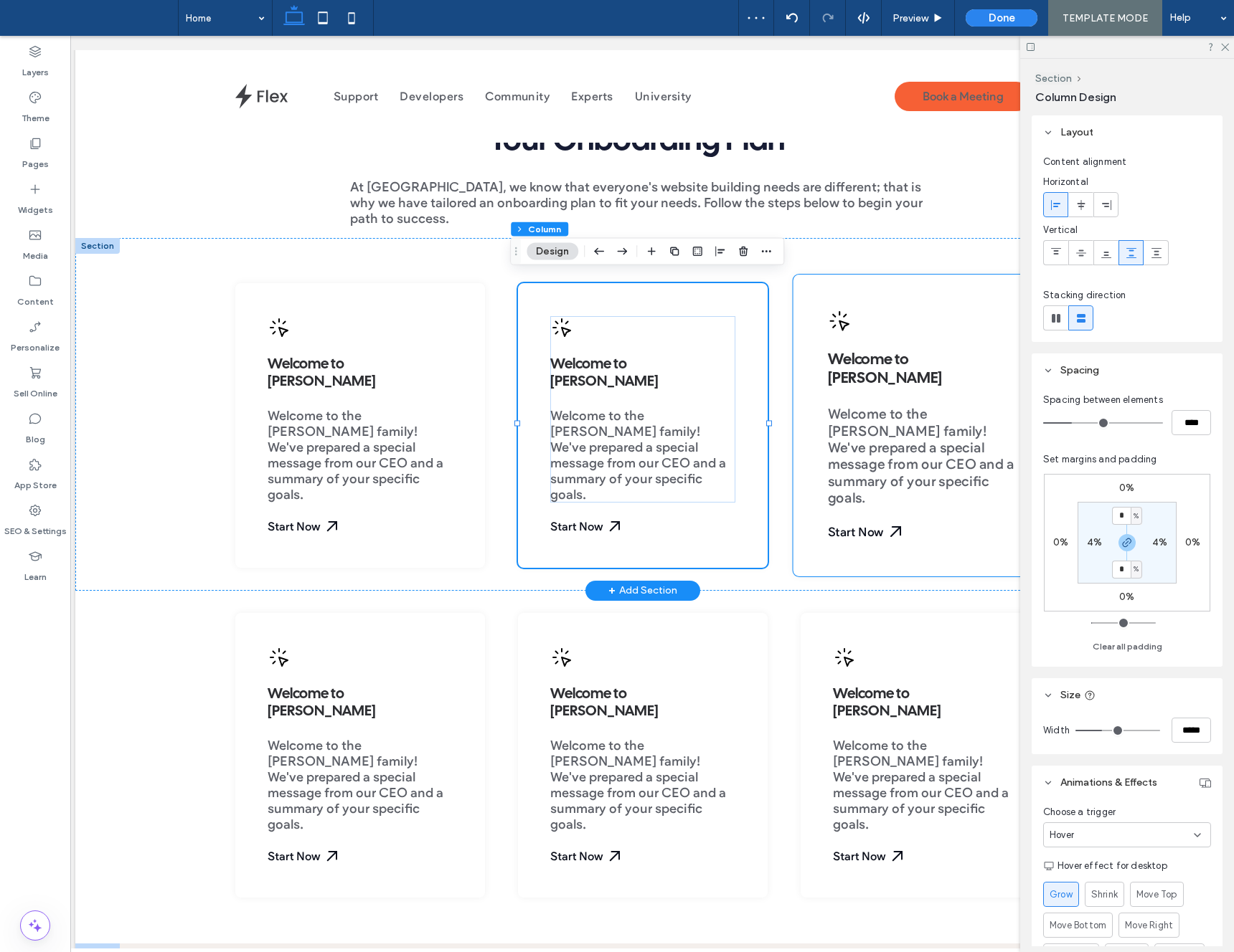
click at [844, 306] on div "Welcome to Duda Welcome to the Duda family! We've prepared a special message fr…" at bounding box center [925, 425] width 265 height 302
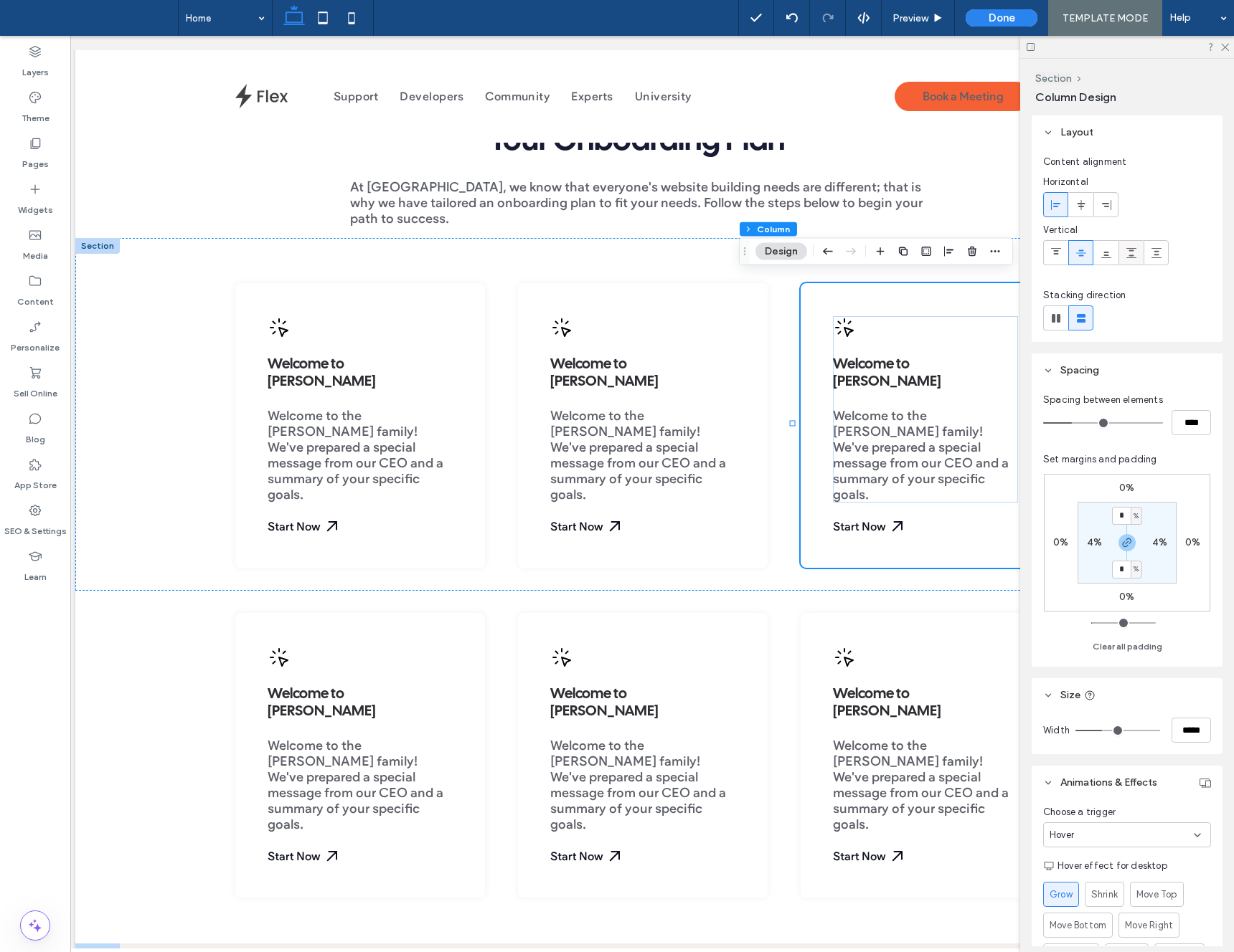
click at [1135, 258] on use at bounding box center [1131, 253] width 10 height 10
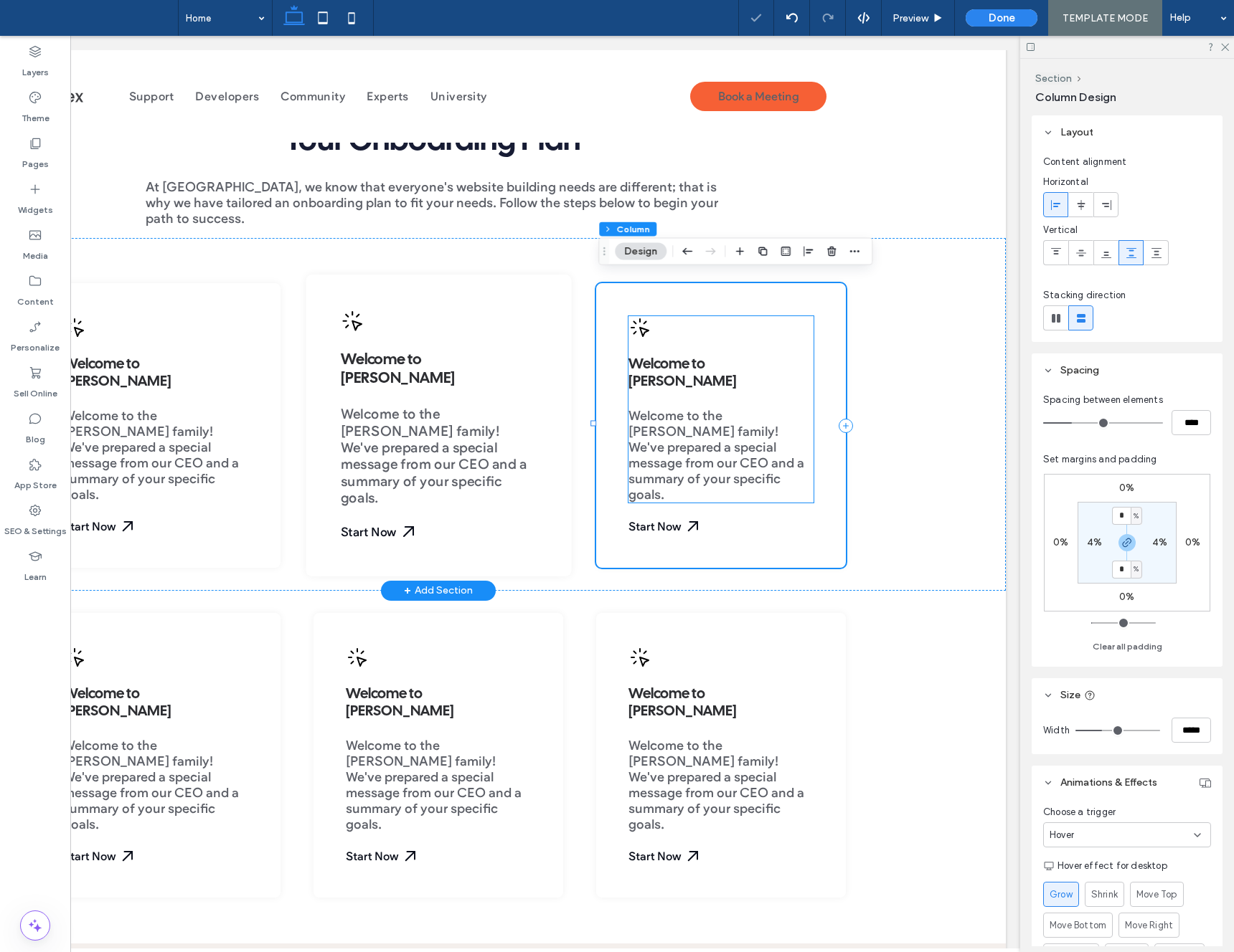
scroll to position [0, 0]
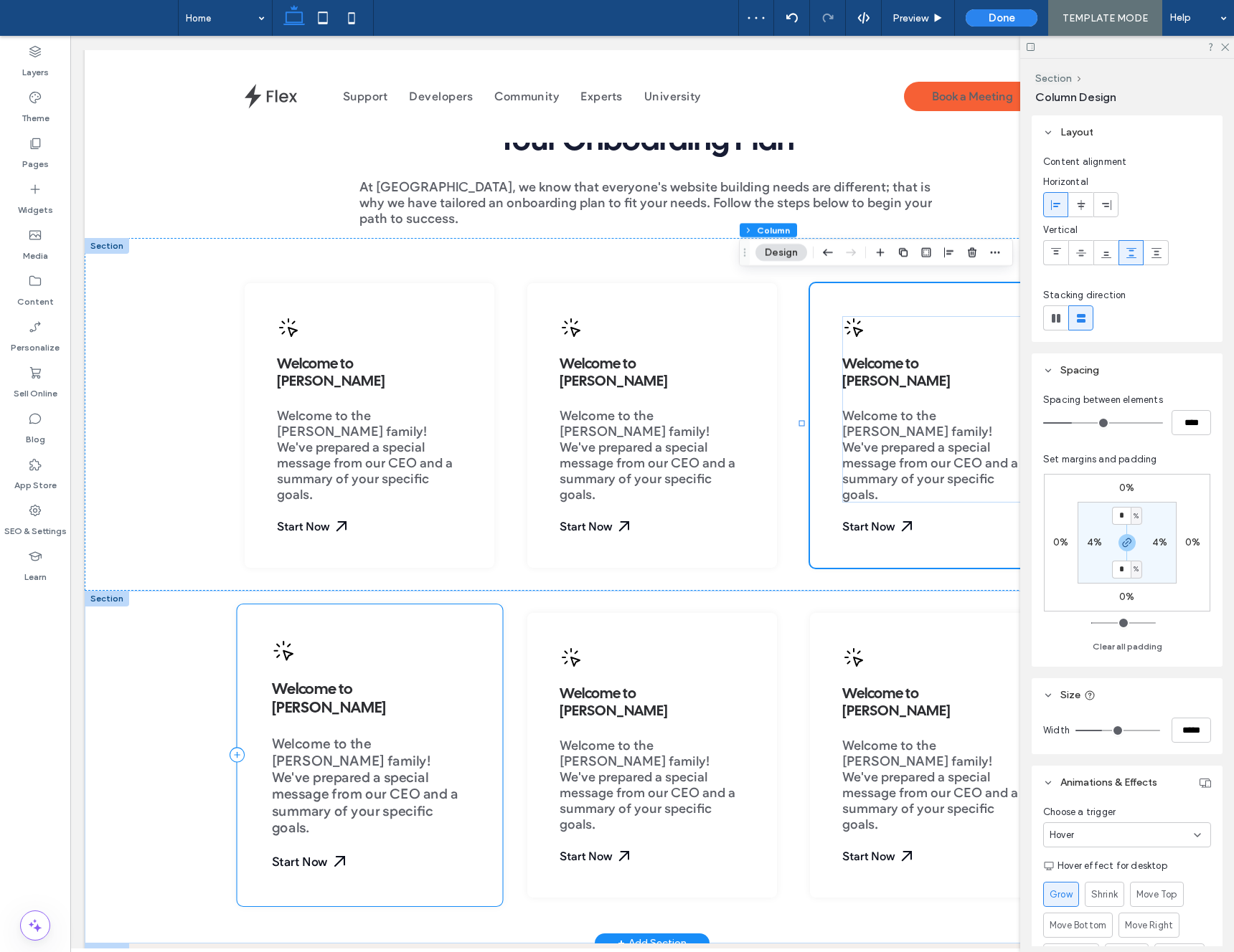
click at [254, 630] on div "Welcome to Duda Welcome to the Duda family! We've prepared a special message fr…" at bounding box center [369, 756] width 265 height 302
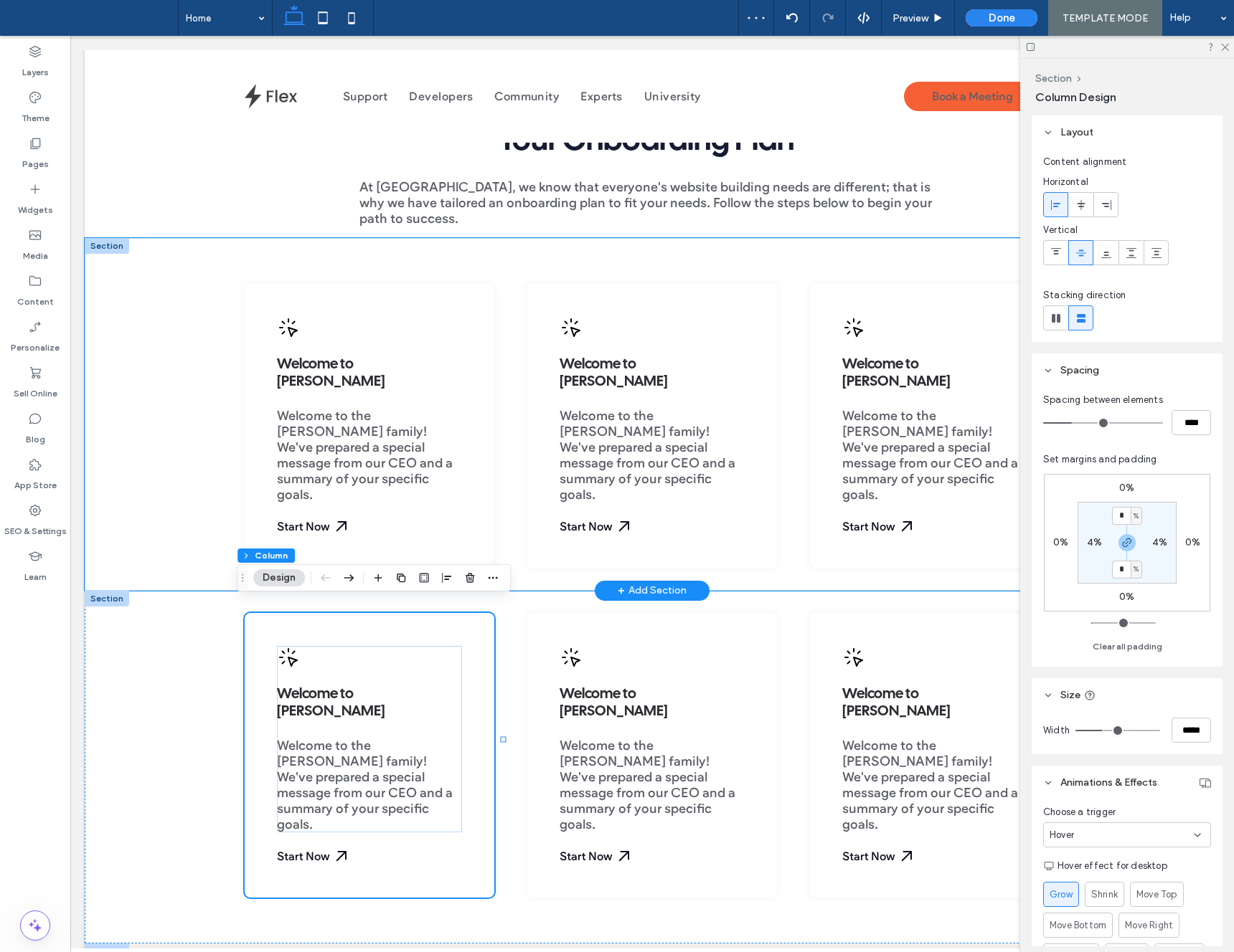
click at [186, 470] on div "Welcome to Duda Welcome to the Duda family! We've prepared a special message fr…" at bounding box center [651, 415] width 1135 height 352
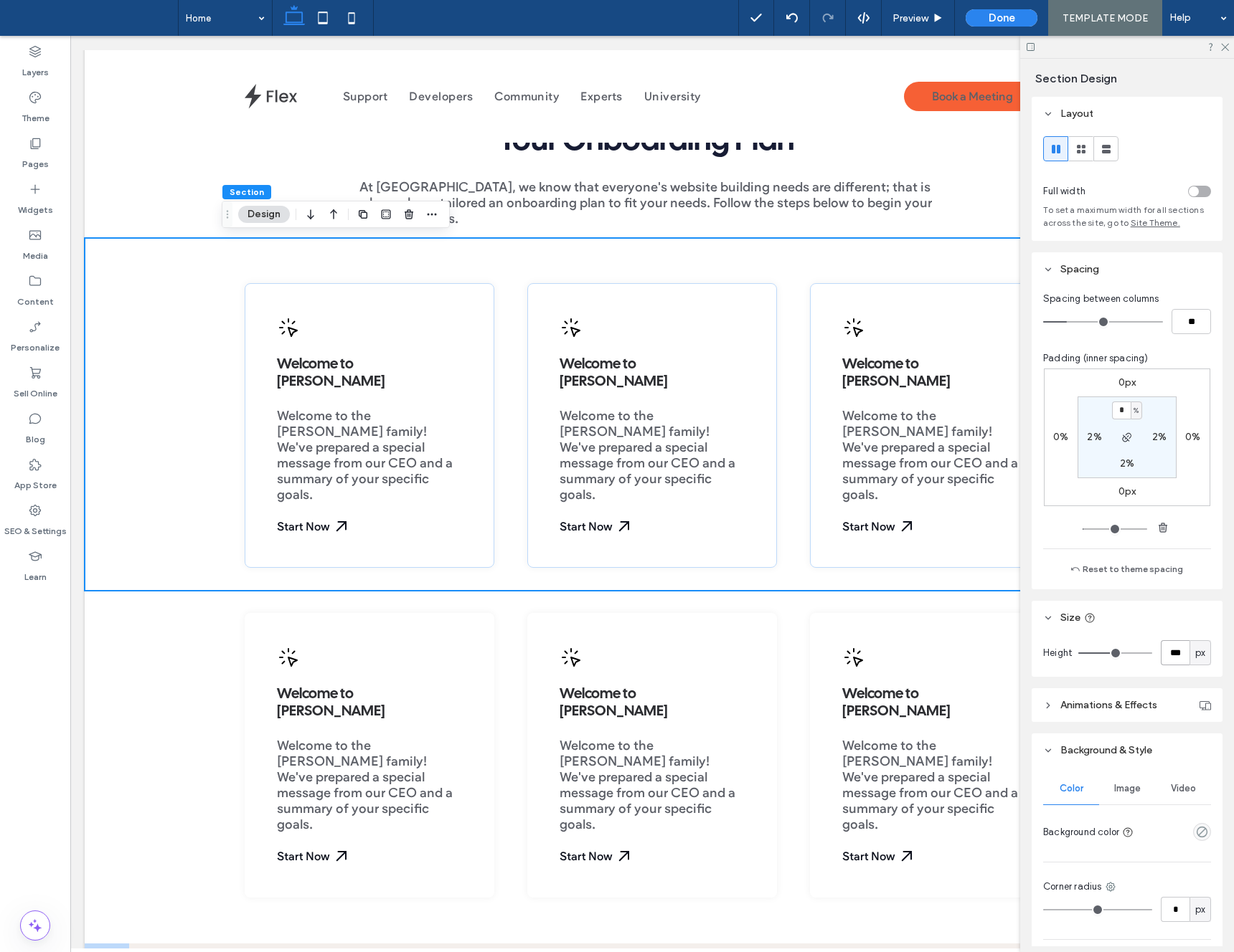
click at [1173, 648] on input "***" at bounding box center [1176, 653] width 29 height 25
type input "***"
drag, startPoint x: 77, startPoint y: 673, endPoint x: 110, endPoint y: 675, distance: 33.1
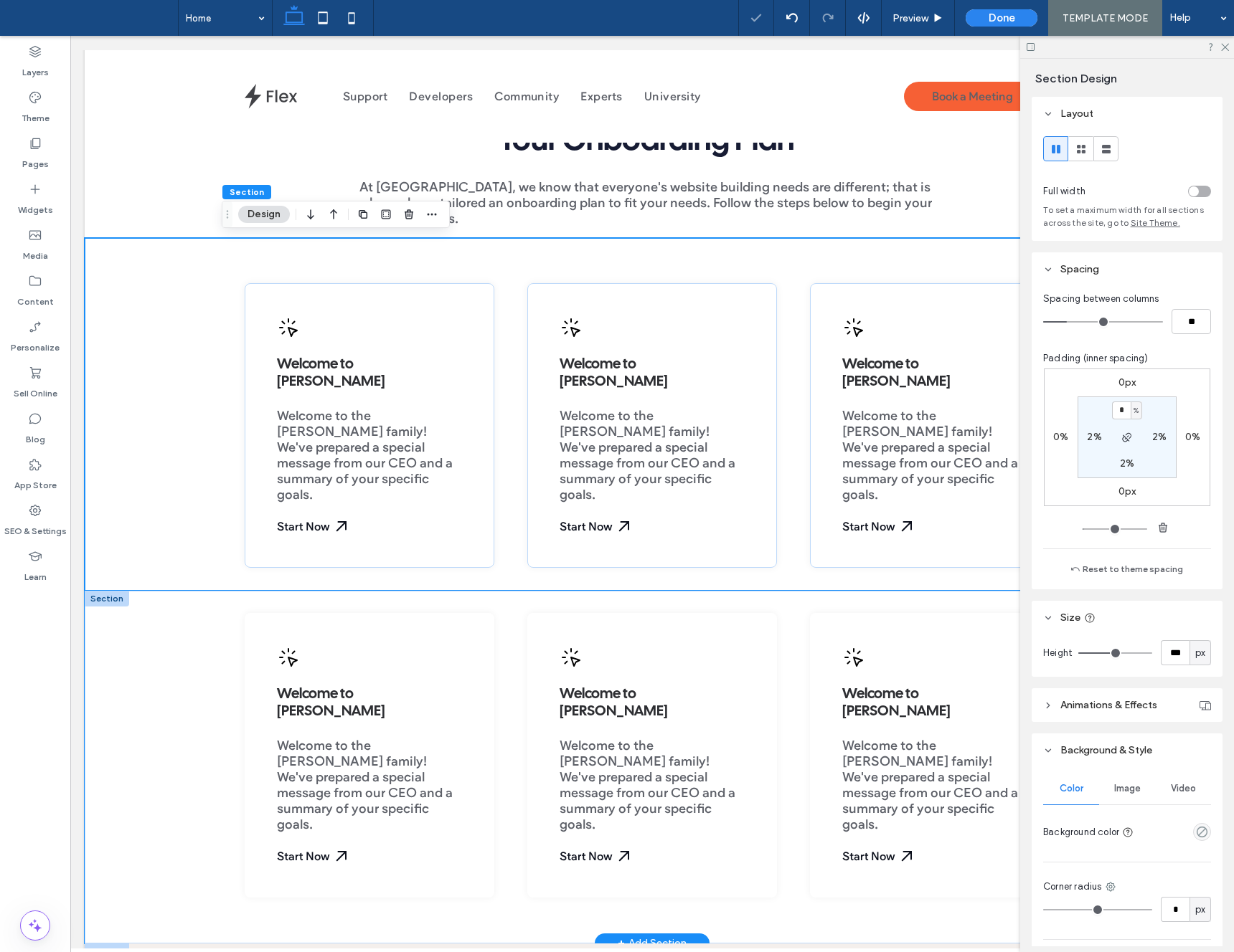
click at [183, 673] on div "Welcome to Duda Welcome to the Duda family! We've prepared a special message fr…" at bounding box center [651, 767] width 1135 height 352
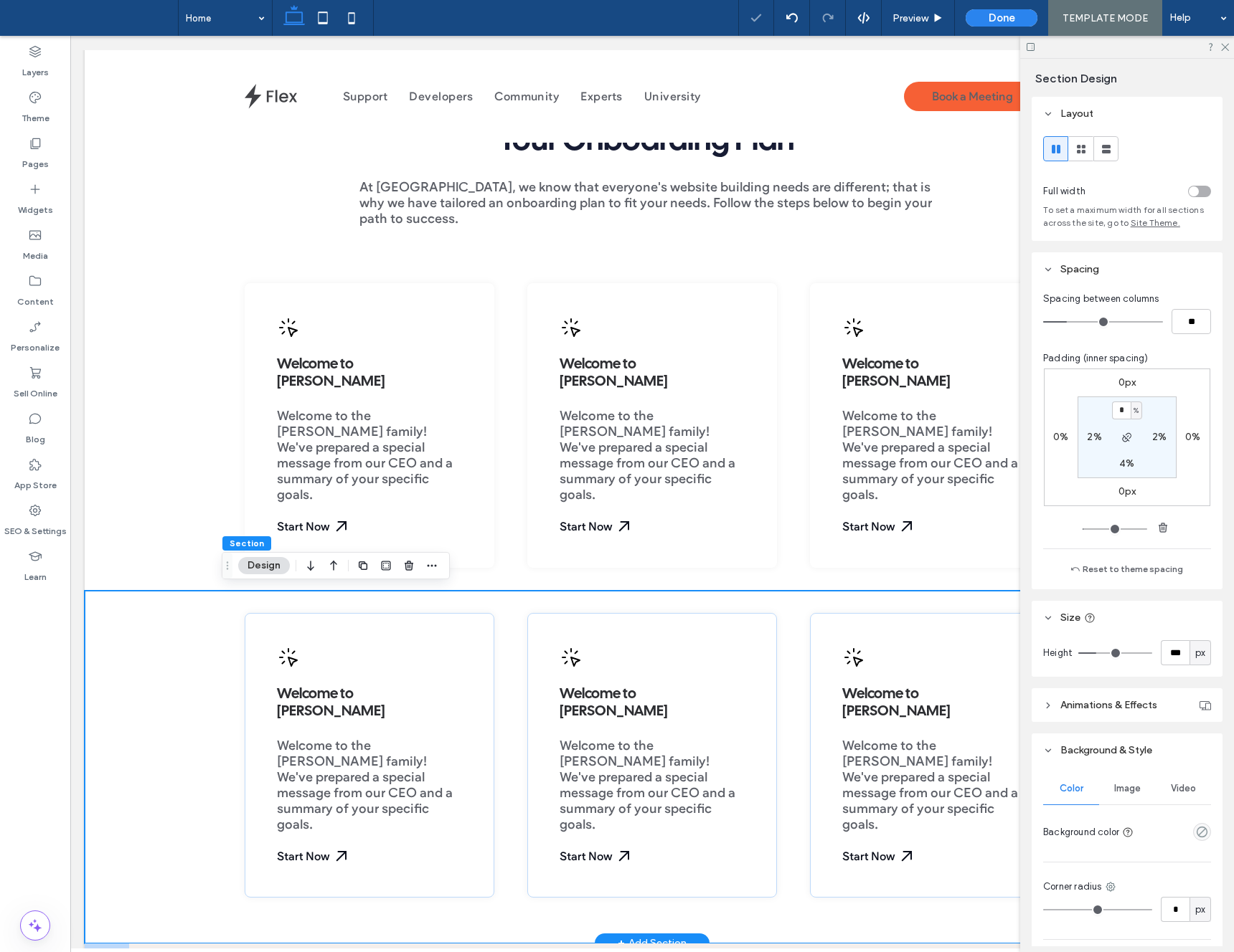
scroll to position [475, 0]
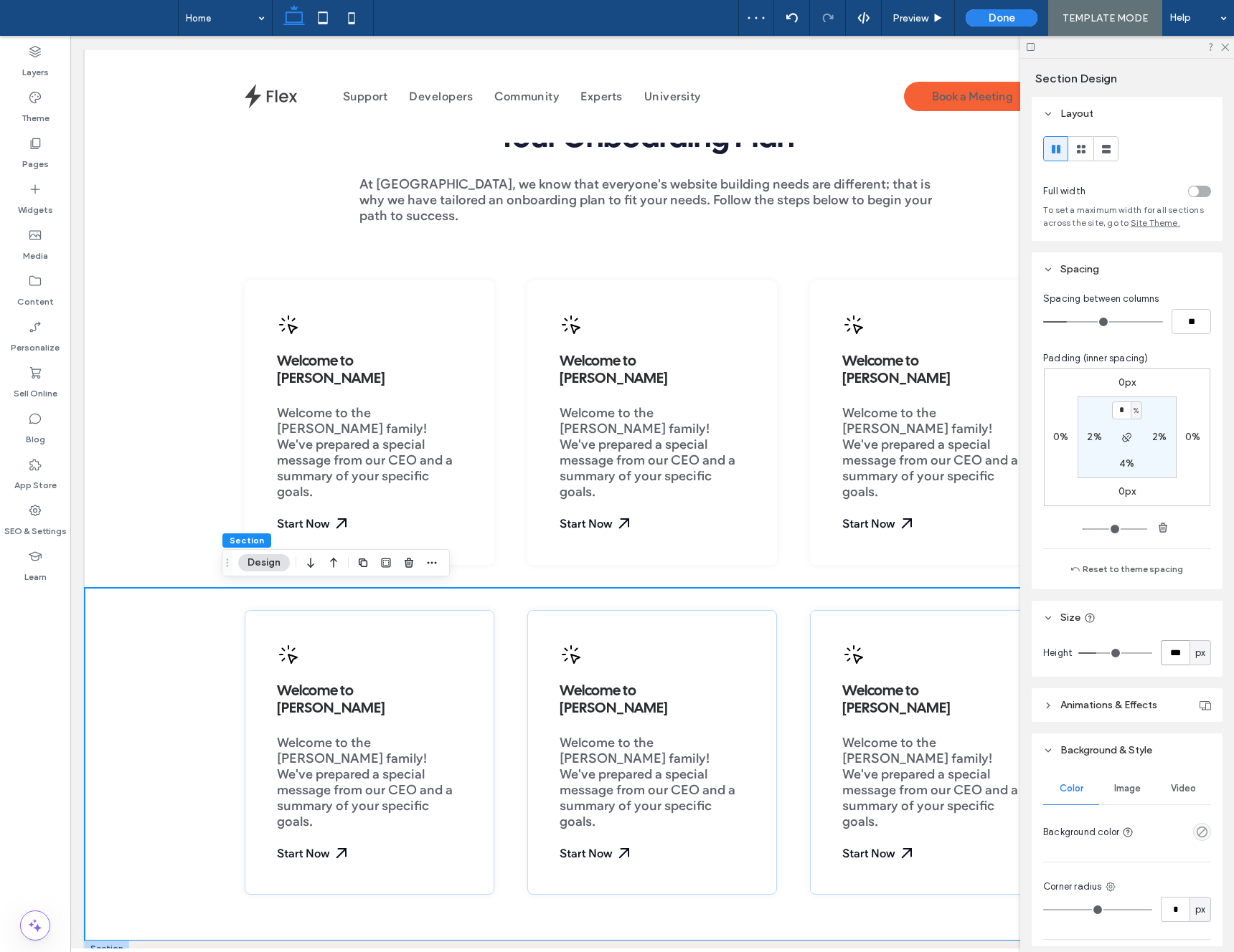
click at [1181, 656] on input "***" at bounding box center [1176, 653] width 29 height 25
type input "***"
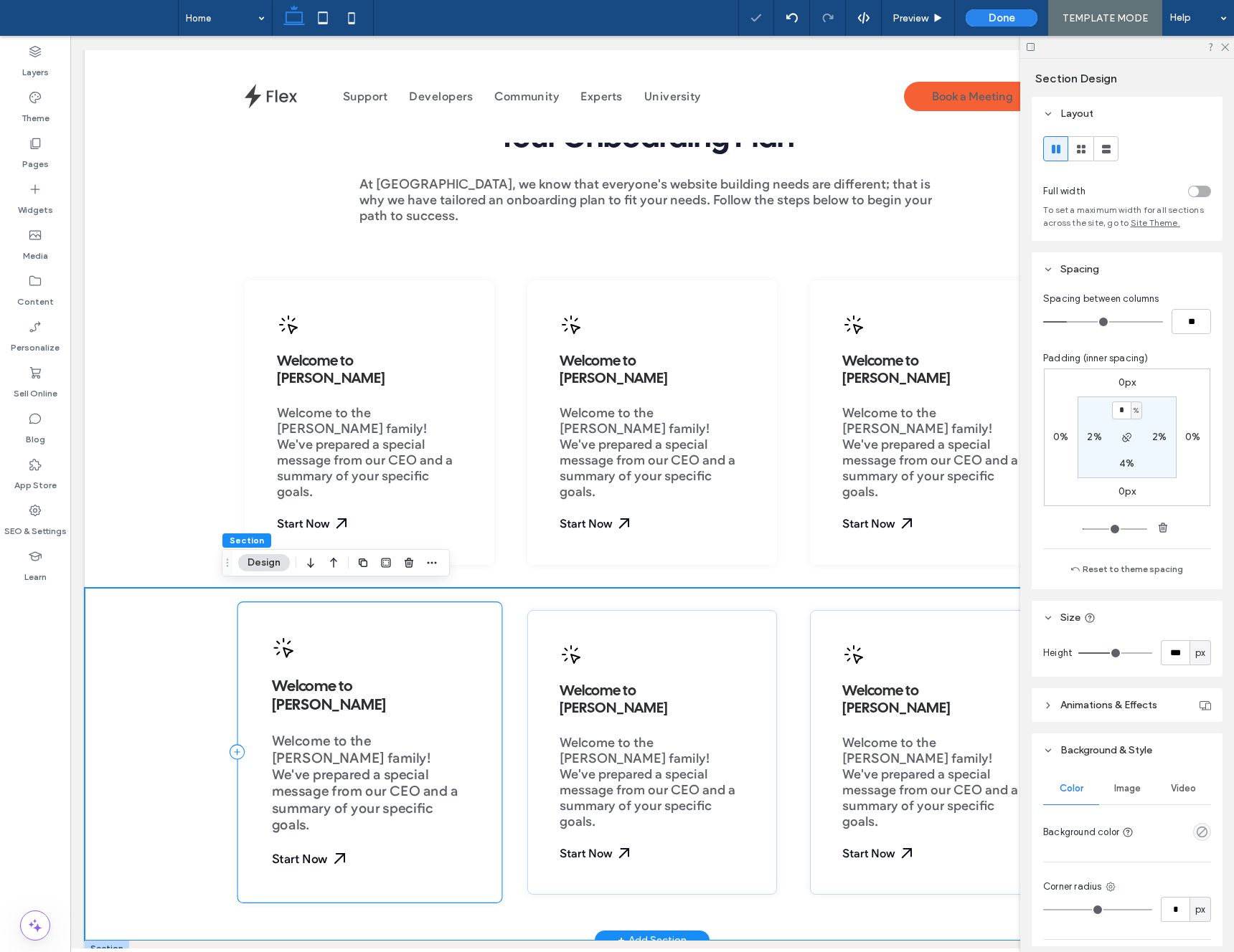
click at [274, 623] on div "Welcome to Duda Welcome to the Duda family! We've prepared a special message fr…" at bounding box center [369, 753] width 265 height 302
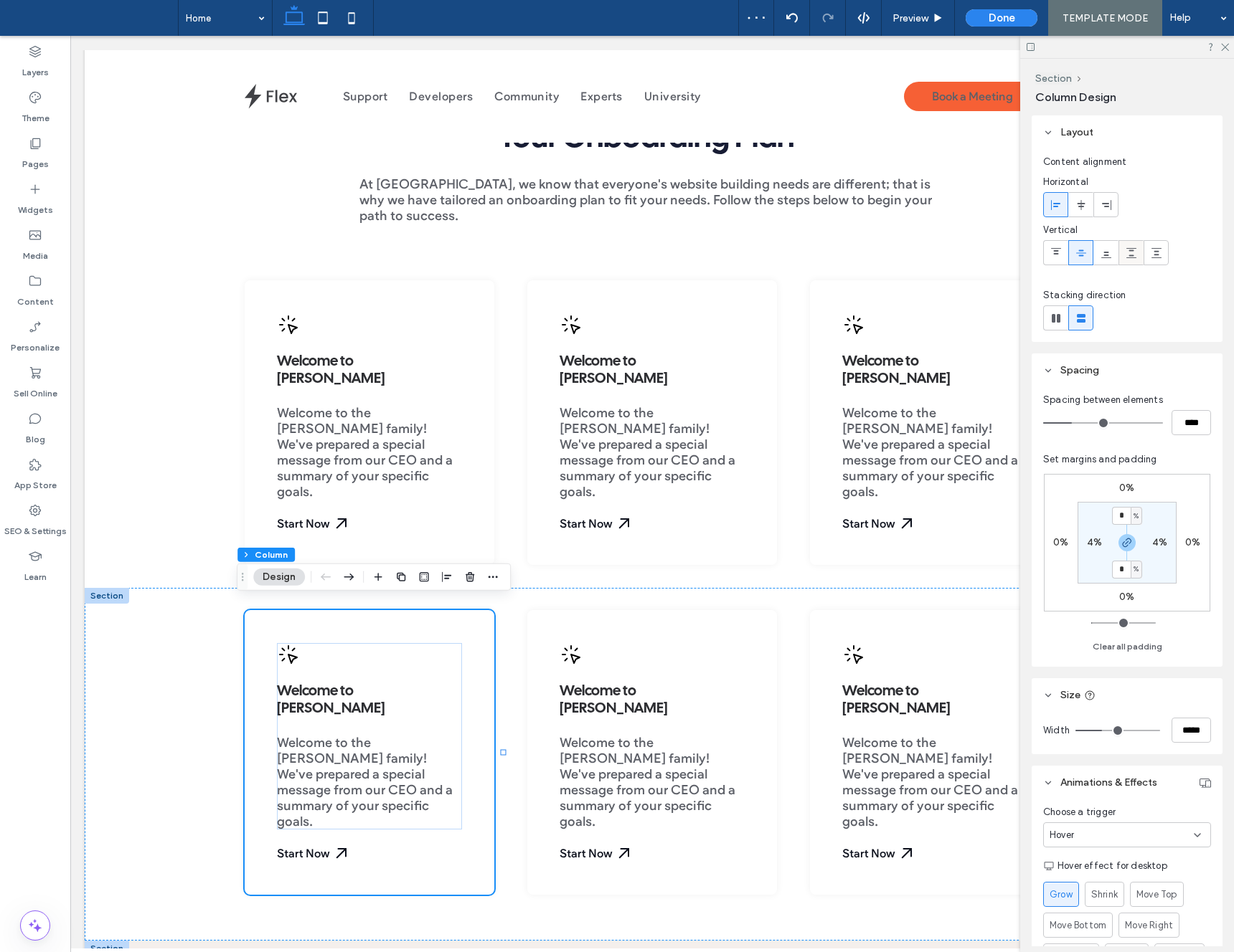
click at [1141, 252] on div at bounding box center [1131, 253] width 24 height 24
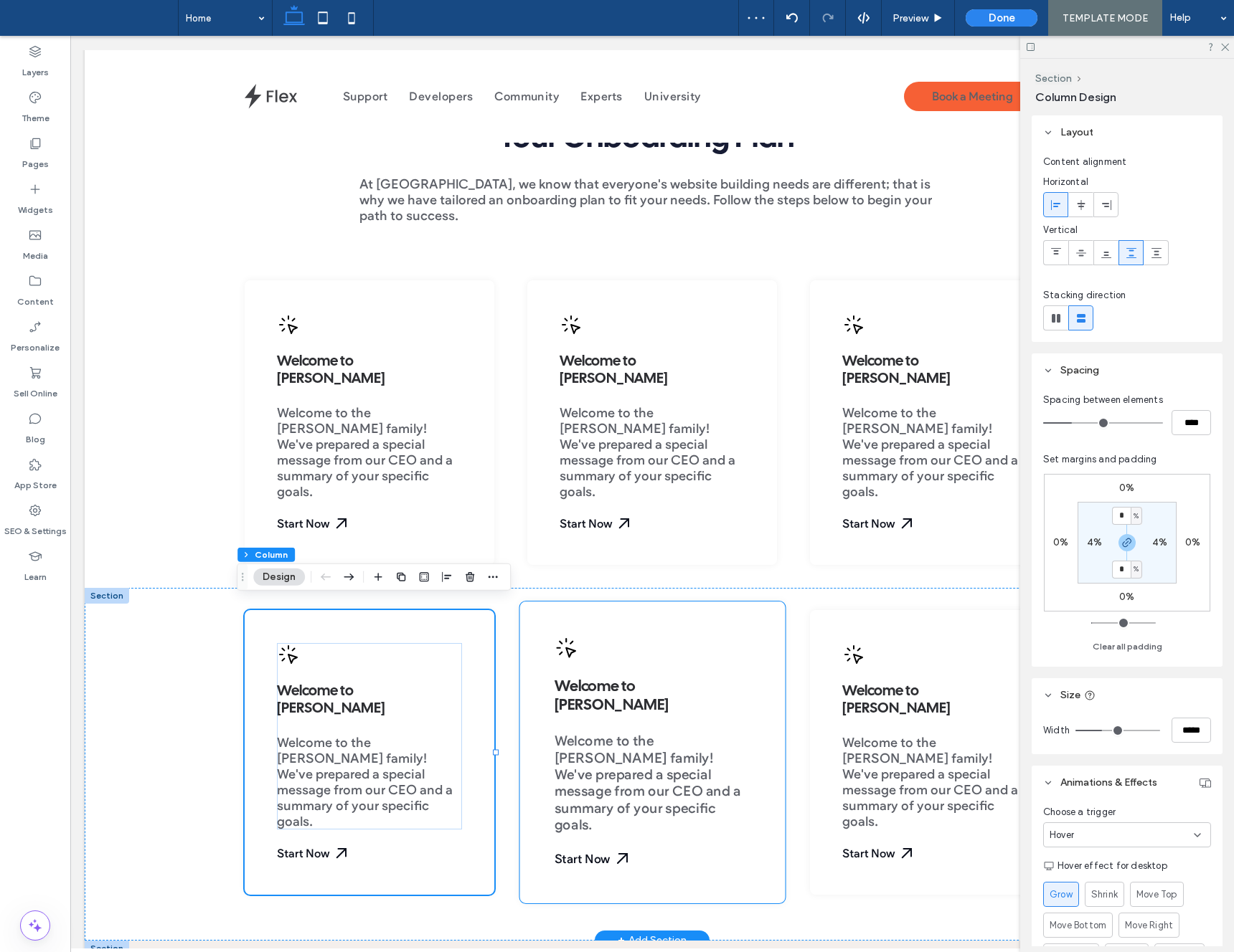
click at [670, 624] on div "Welcome to Duda Welcome to the Duda family! We've prepared a special message fr…" at bounding box center [651, 753] width 265 height 302
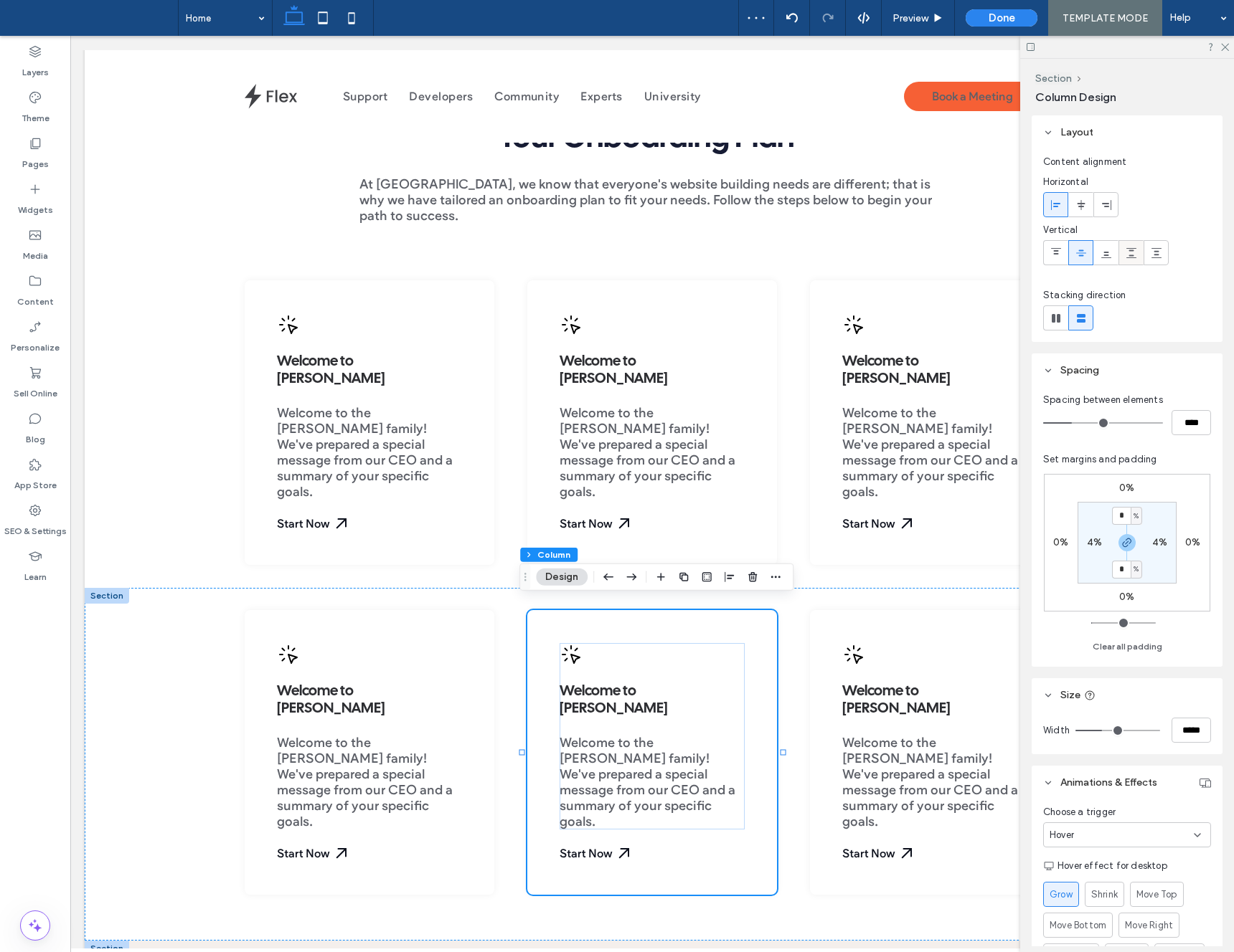
click at [1132, 250] on use at bounding box center [1131, 253] width 10 height 10
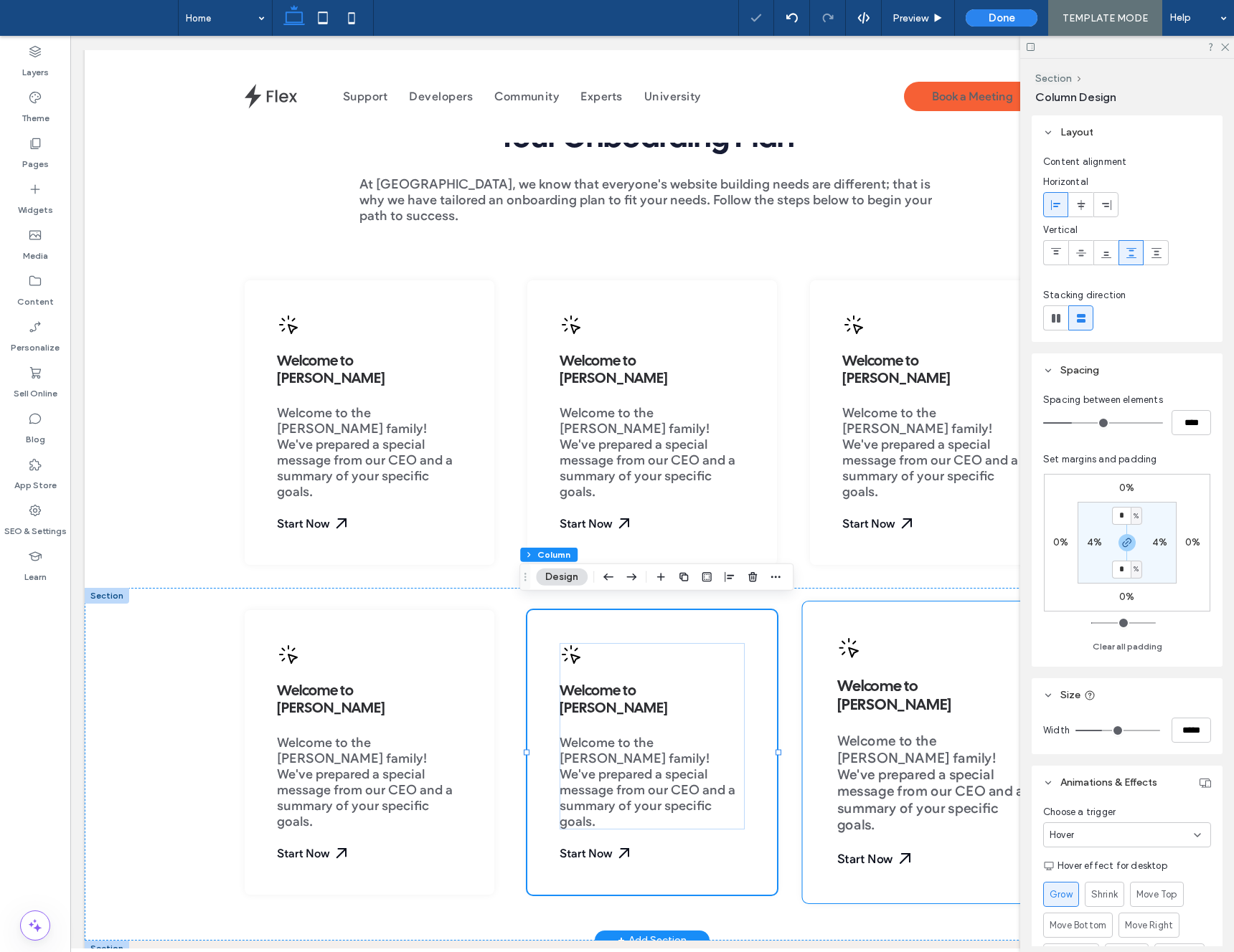
click at [858, 623] on div "Welcome to Duda Welcome to the Duda family! We've prepared a special message fr…" at bounding box center [934, 753] width 265 height 302
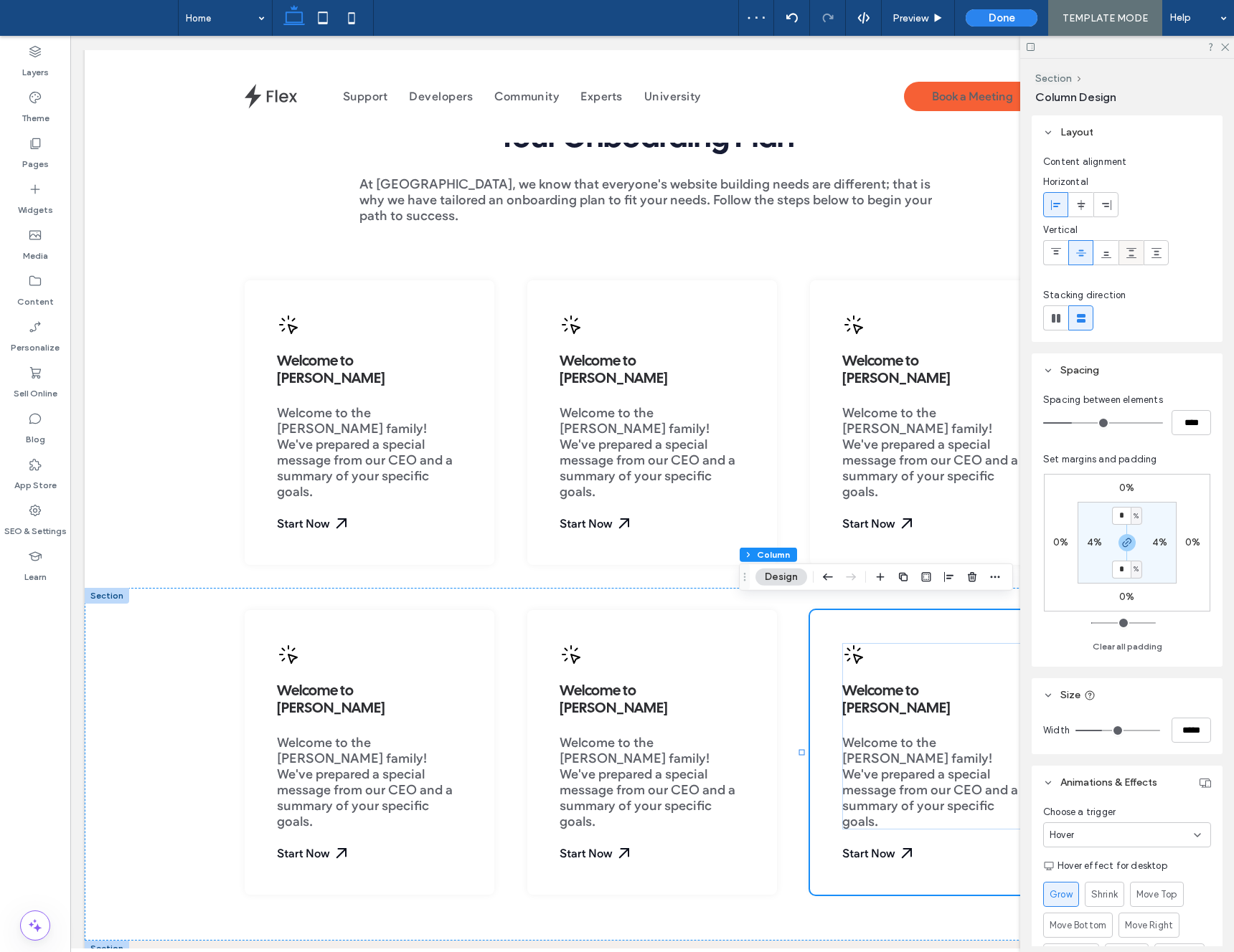
click at [1130, 254] on icon at bounding box center [1131, 253] width 11 height 11
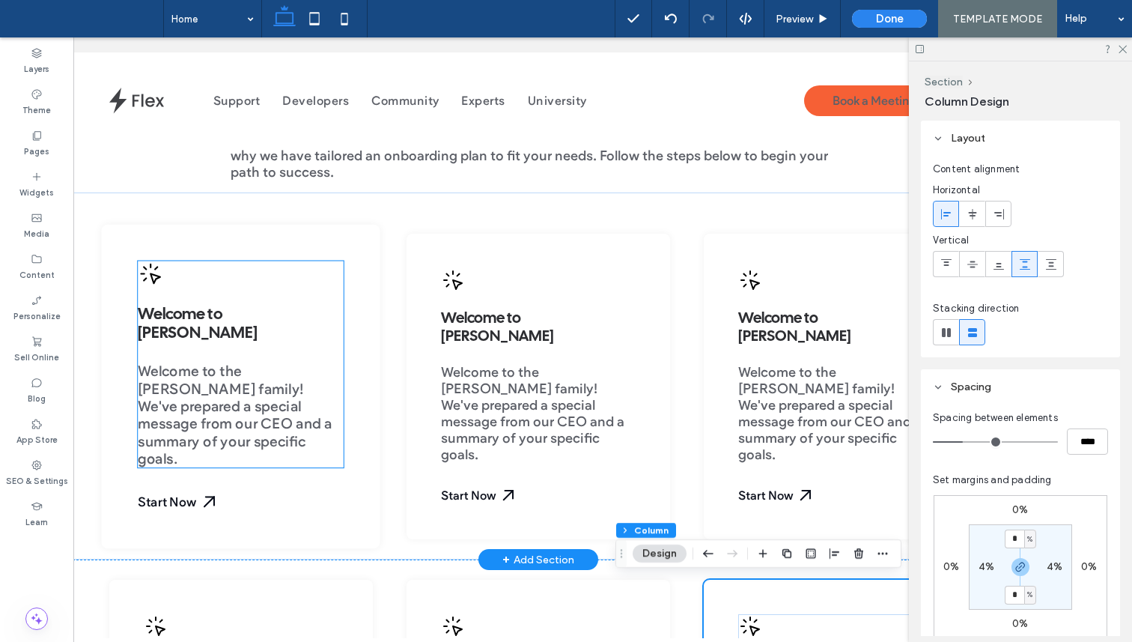
scroll to position [553, 0]
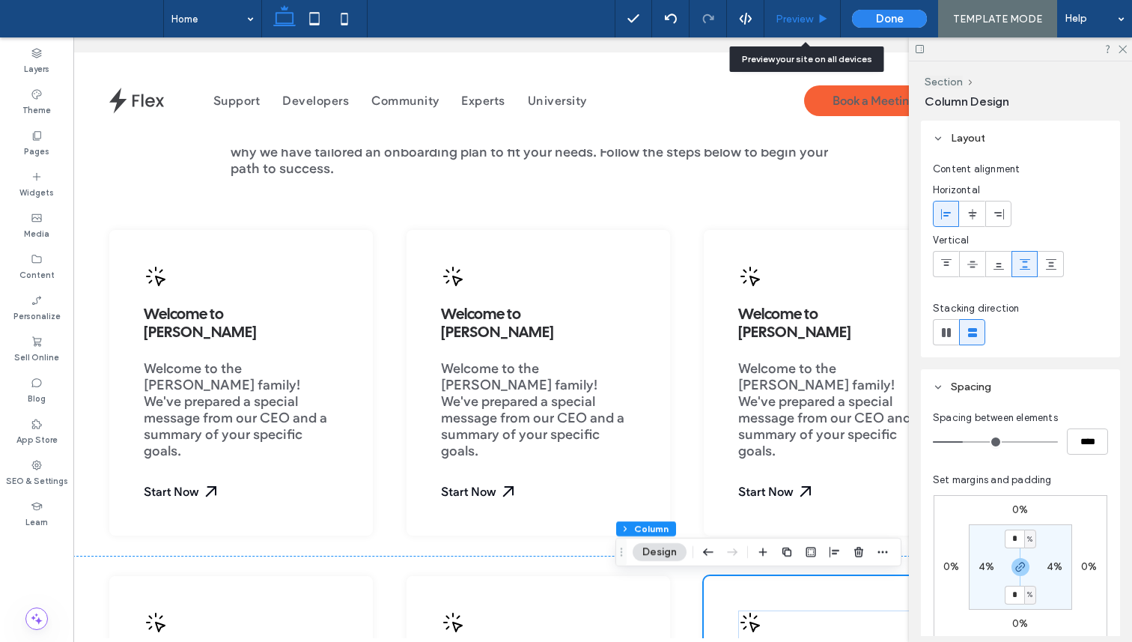
click at [787, 22] on span "Preview" at bounding box center [794, 19] width 37 height 13
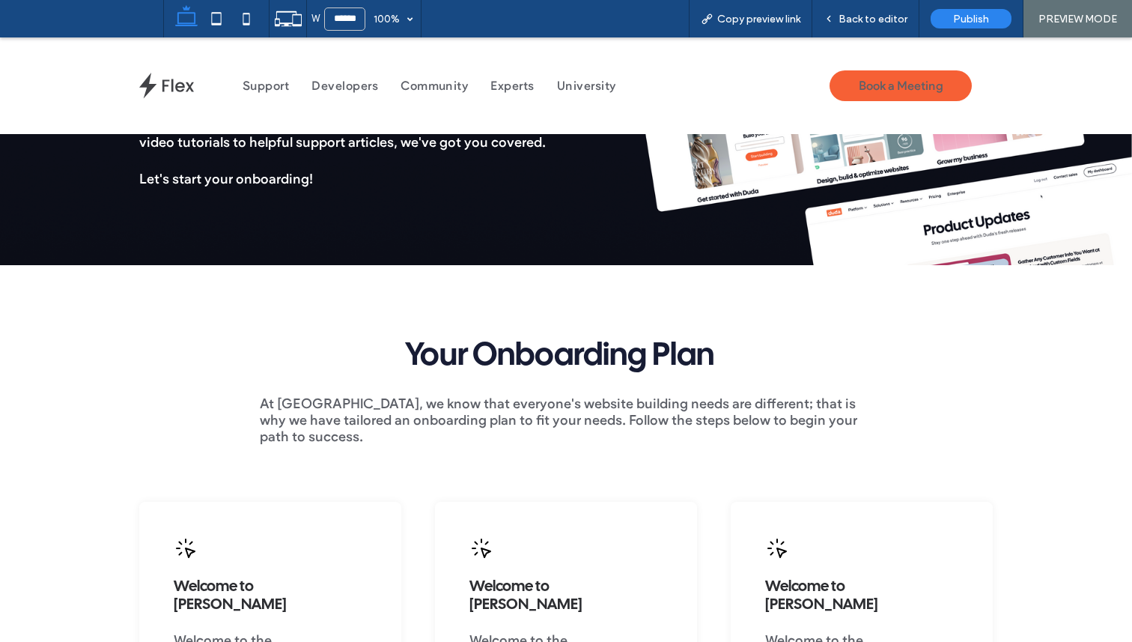
scroll to position [336, 0]
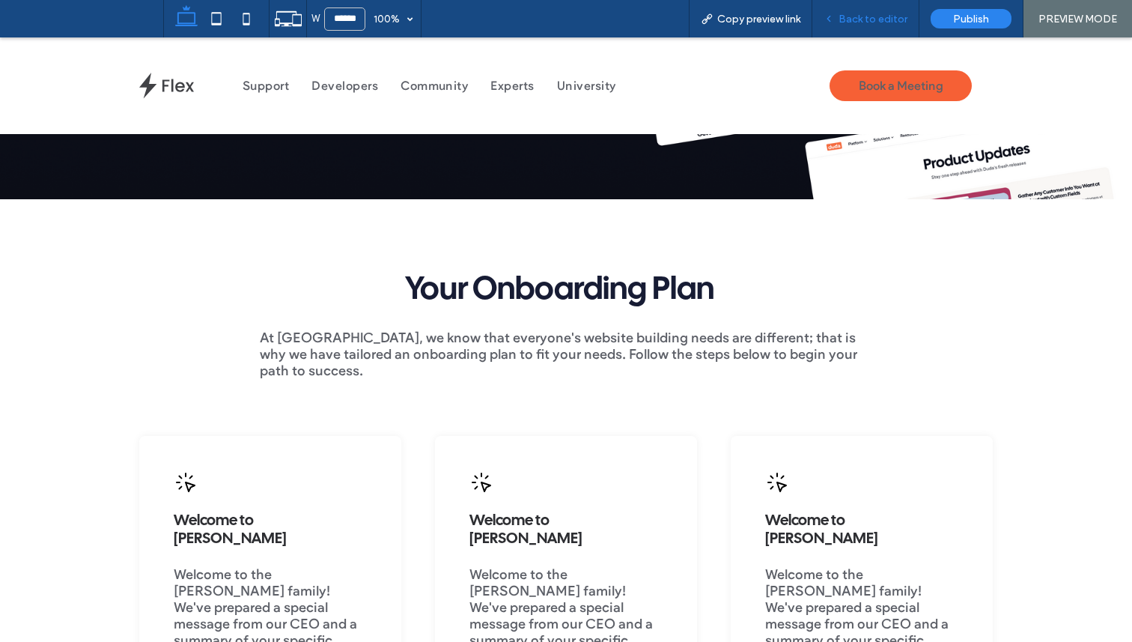
click at [864, 21] on span "Back to editor" at bounding box center [873, 19] width 69 height 13
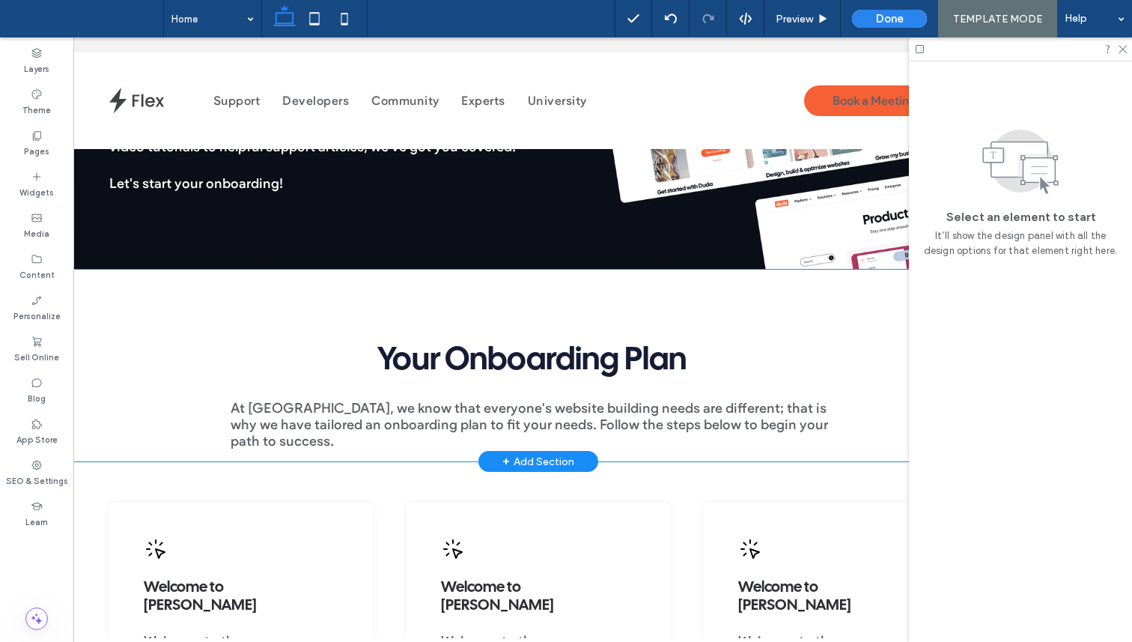
scroll to position [312, 0]
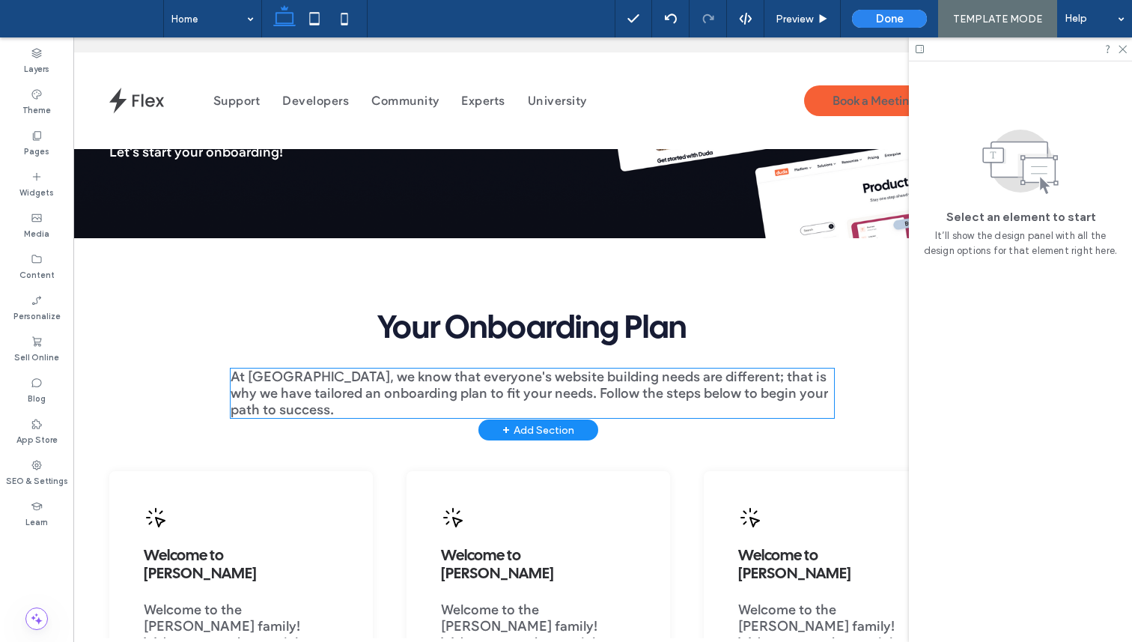
click at [257, 382] on span "At Duda, we know that everyone's website building needs are different; that is …" at bounding box center [530, 392] width 598 height 49
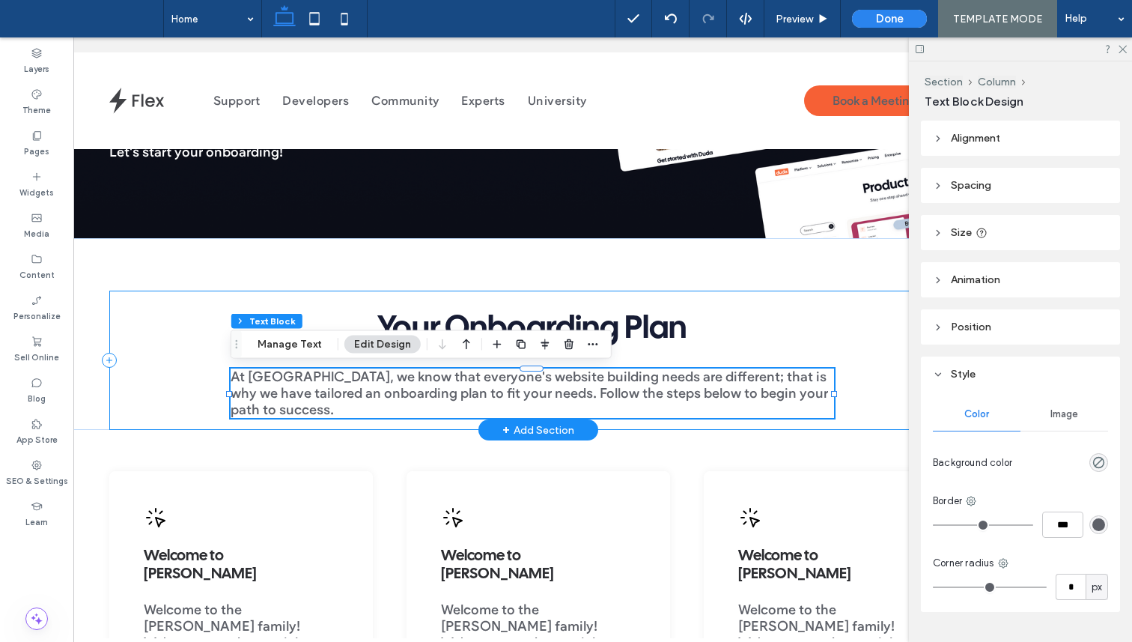
click at [144, 386] on div "Your Onboarding Plan At Duda, we know that everyone's website building needs ar…" at bounding box center [537, 360] width 857 height 139
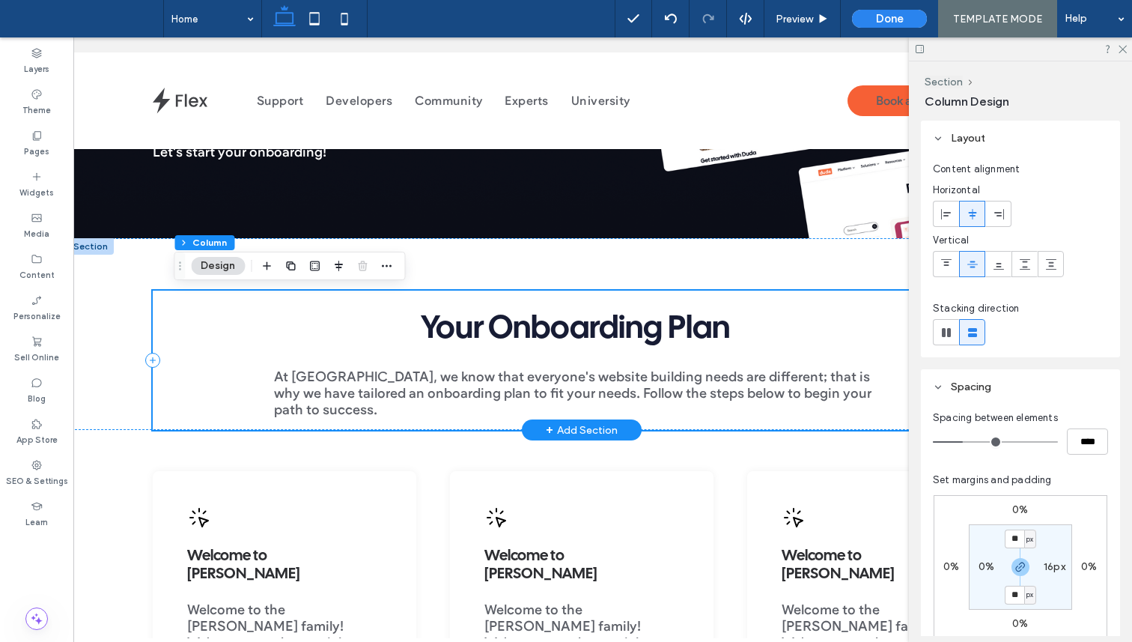
scroll to position [0, 0]
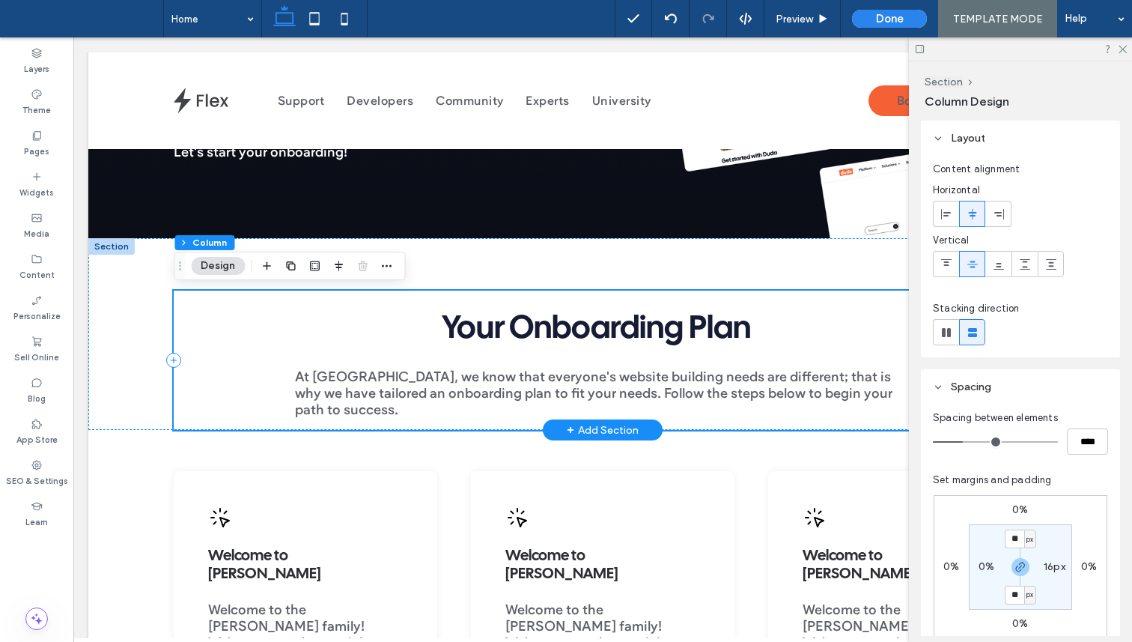
click at [228, 367] on div "Your Onboarding Plan At Duda, we know that everyone's website building needs ar…" at bounding box center [602, 360] width 857 height 139
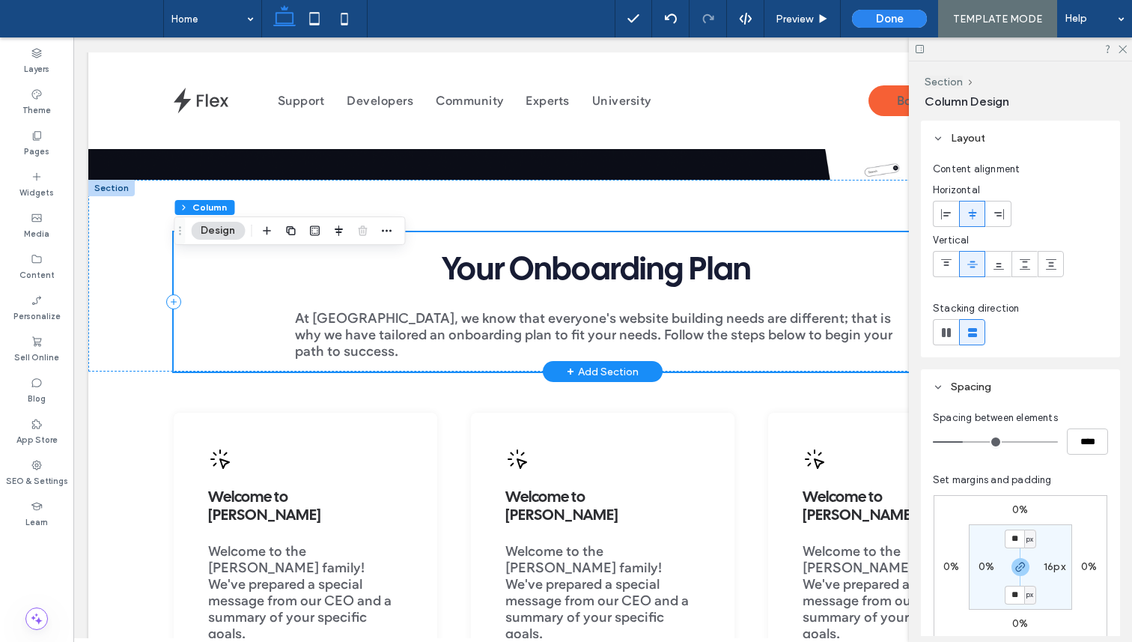
scroll to position [372, 0]
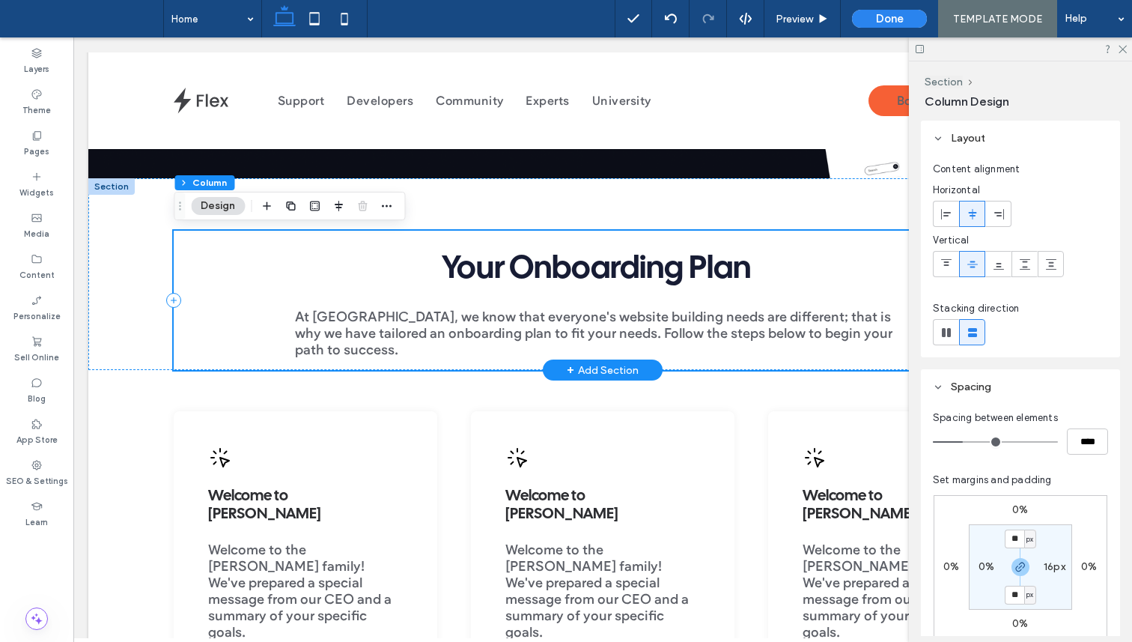
click at [278, 317] on div "Your Onboarding Plan At Duda, we know that everyone's website building needs ar…" at bounding box center [602, 300] width 857 height 139
click at [941, 218] on icon at bounding box center [947, 214] width 12 height 12
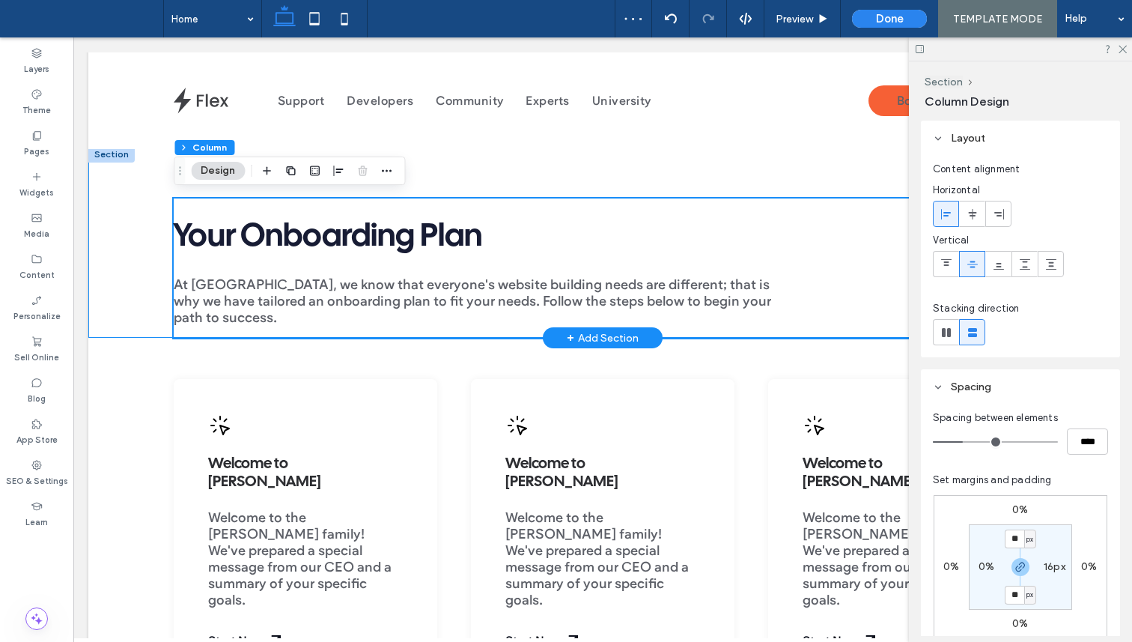
scroll to position [407, 0]
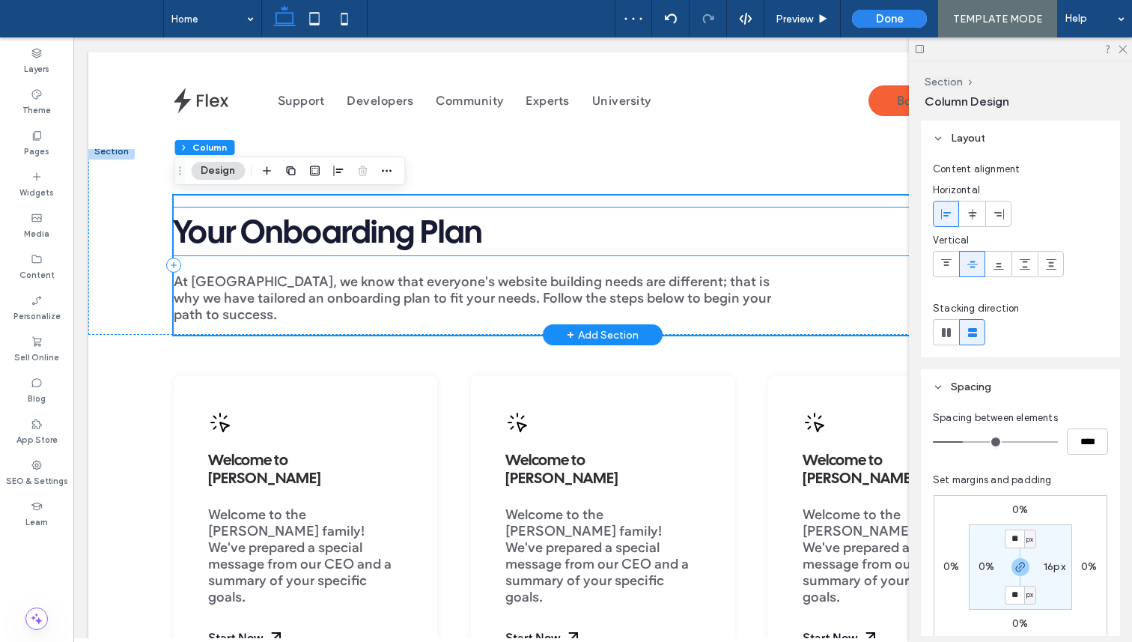
click at [564, 244] on h2 "Your Onboarding Plan" at bounding box center [596, 231] width 845 height 48
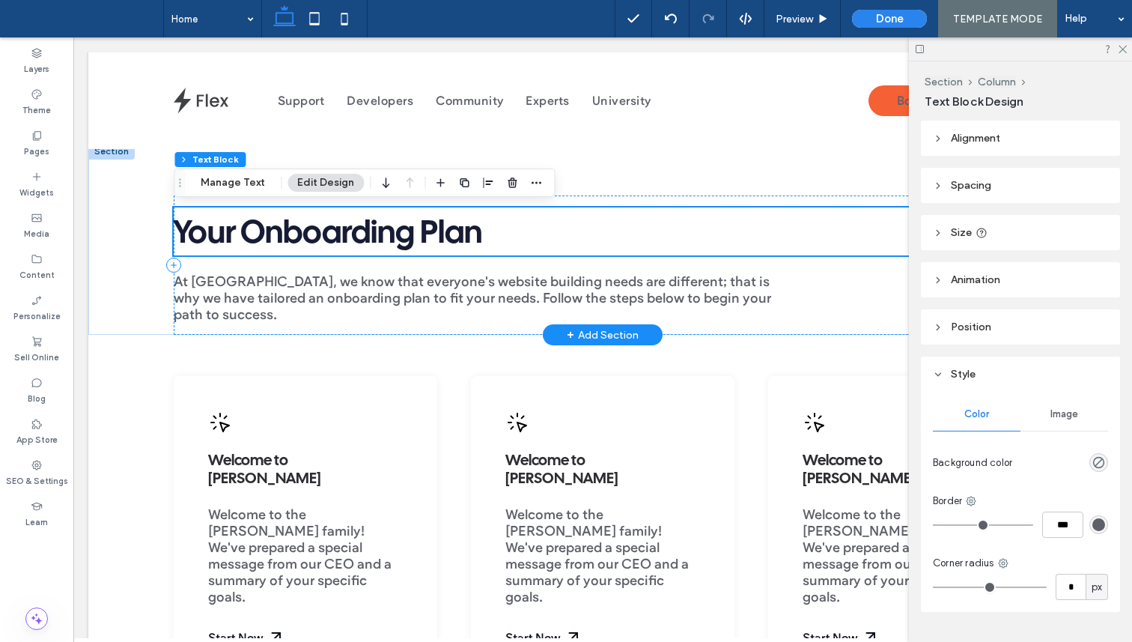
scroll to position [413, 0]
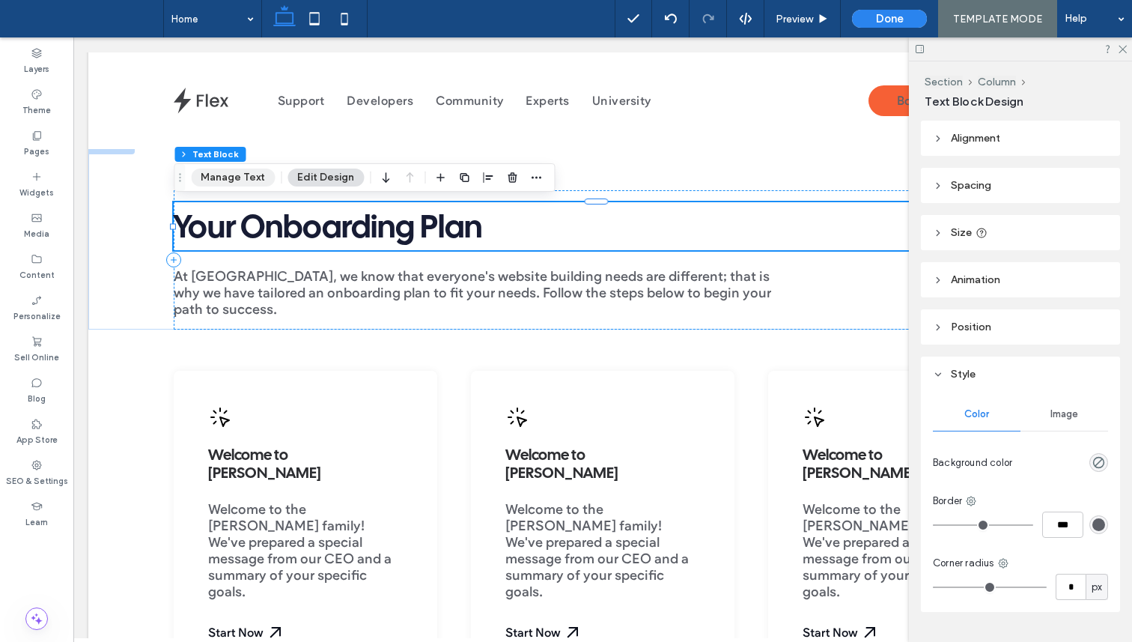
click at [228, 168] on button "Manage Text" at bounding box center [233, 177] width 84 height 18
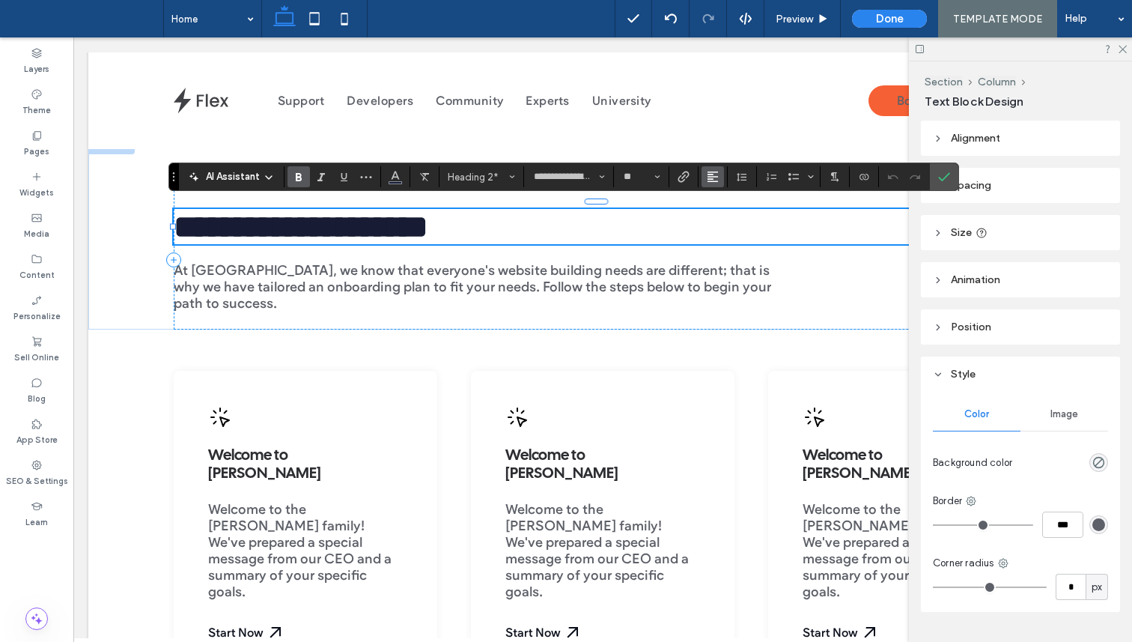
click at [708, 180] on icon "Alignment" at bounding box center [713, 177] width 12 height 12
click at [728, 222] on icon "ui.textEditor.alignment.center" at bounding box center [724, 223] width 12 height 12
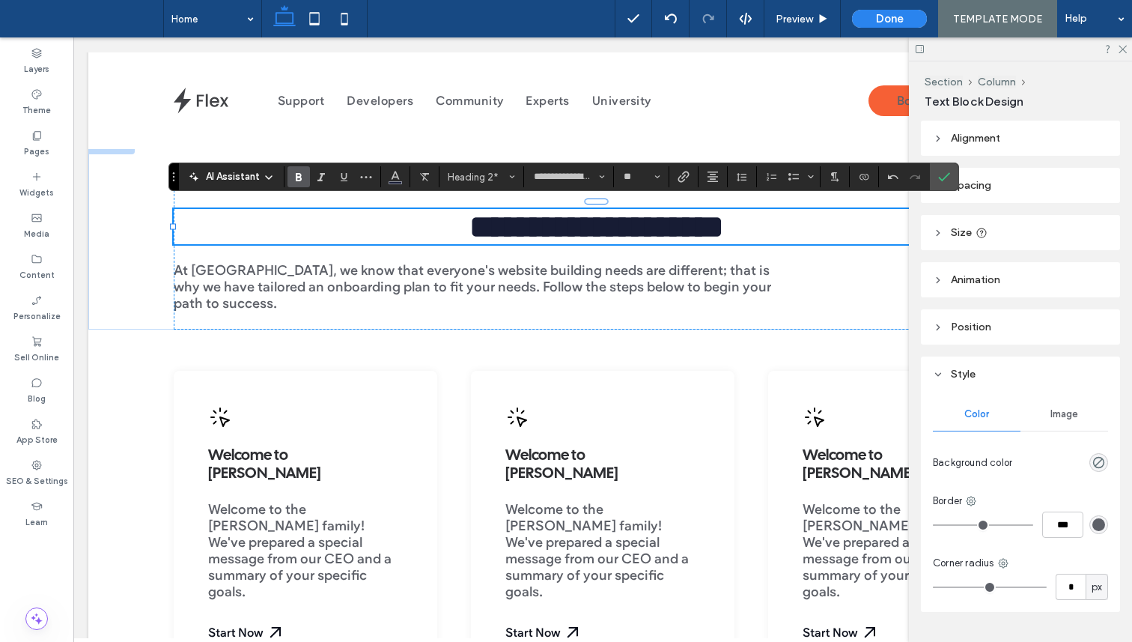
click at [941, 170] on span "Confirm" at bounding box center [941, 176] width 7 height 27
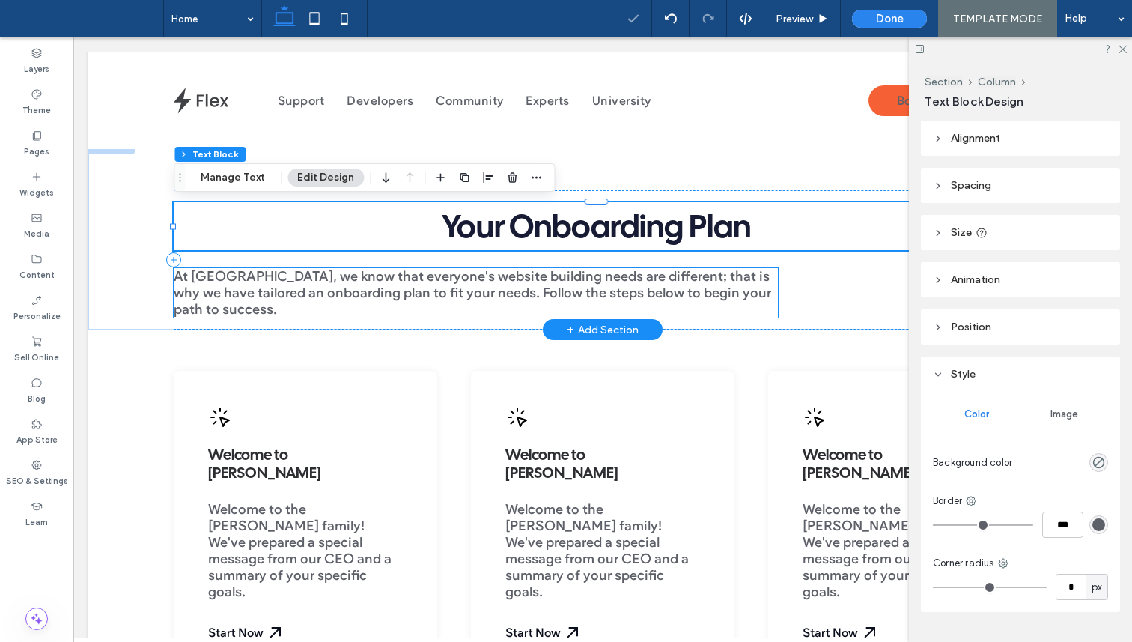
scroll to position [0, 2]
click at [505, 278] on span "At Duda, we know that everyone's website building needs are different; that is …" at bounding box center [470, 292] width 598 height 49
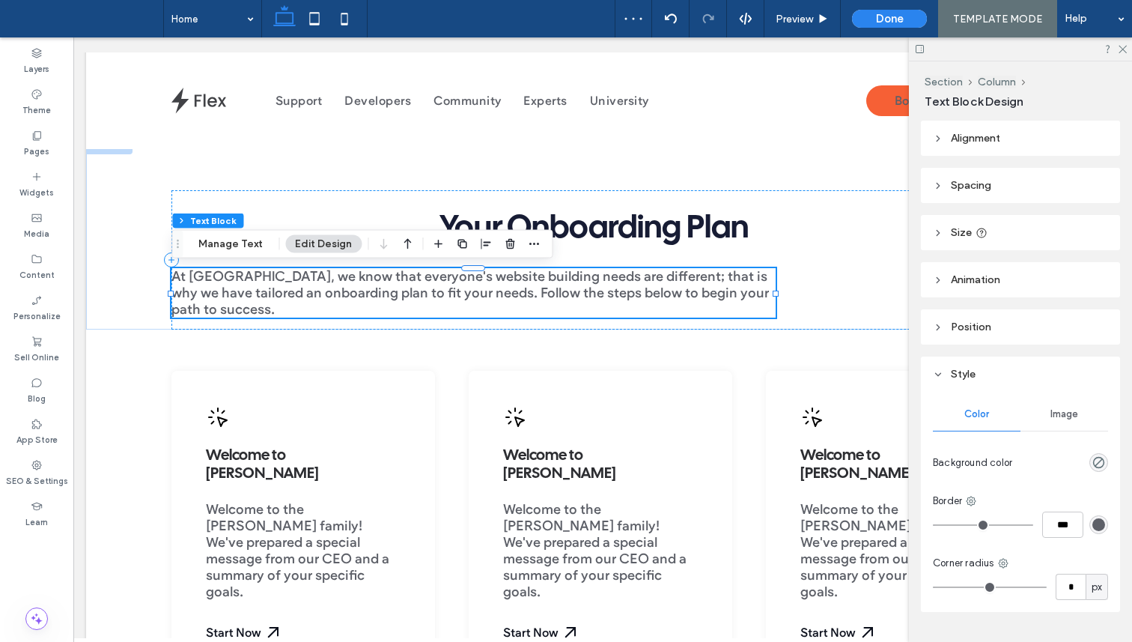
click at [973, 148] on header "Alignment" at bounding box center [1020, 138] width 199 height 35
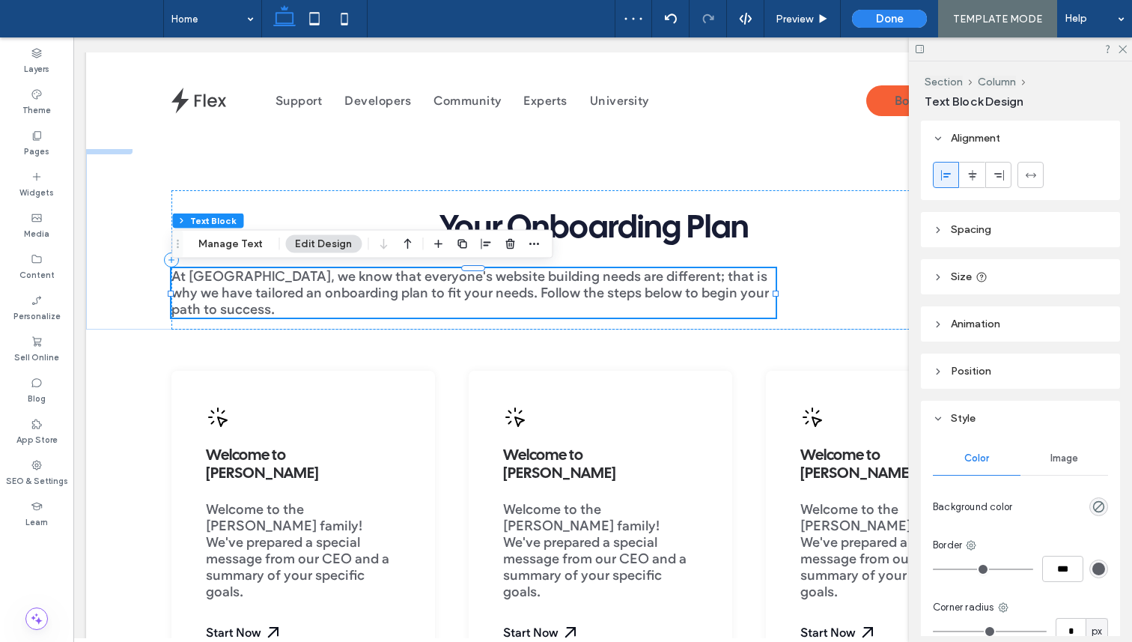
click at [963, 225] on span "Spacing" at bounding box center [971, 229] width 40 height 13
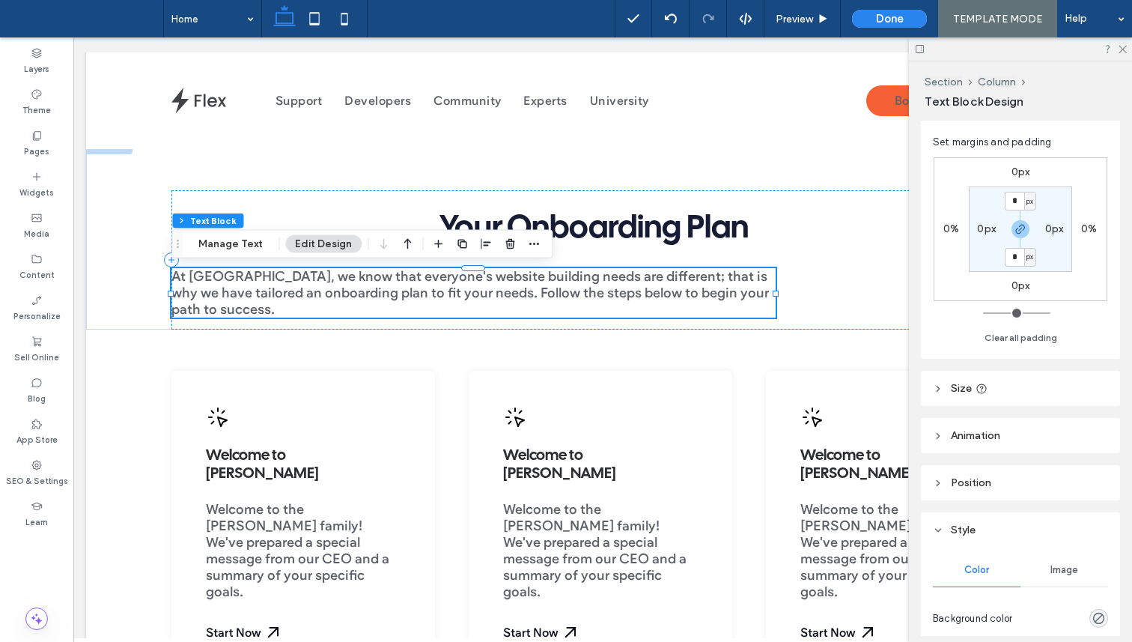
click at [957, 379] on header "Size" at bounding box center [1020, 388] width 199 height 35
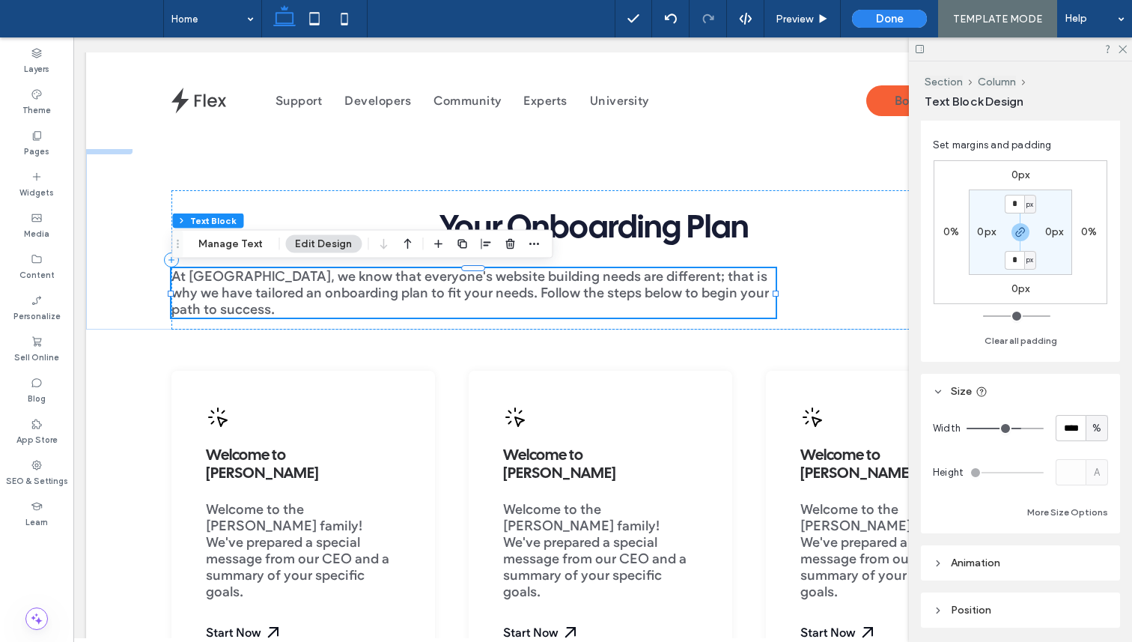
type input "**"
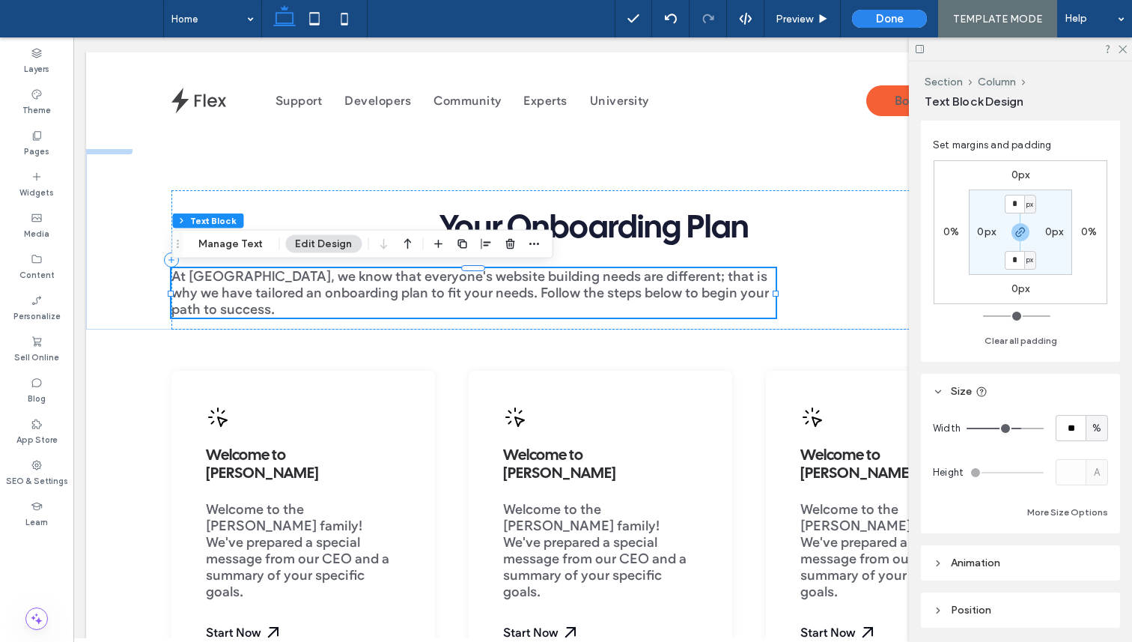
type input "**"
type input "***"
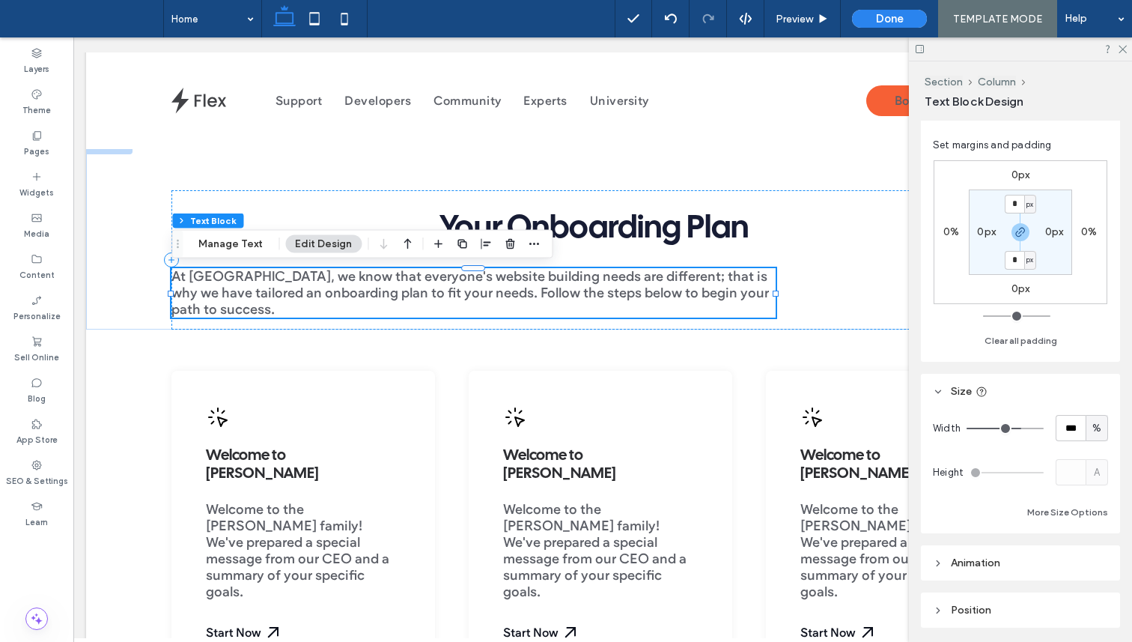
type input "***"
click at [1131, 437] on div "Section Column Text Block Design Alignment Spacing Set margins and padding 0px …" at bounding box center [1020, 351] width 223 height 580
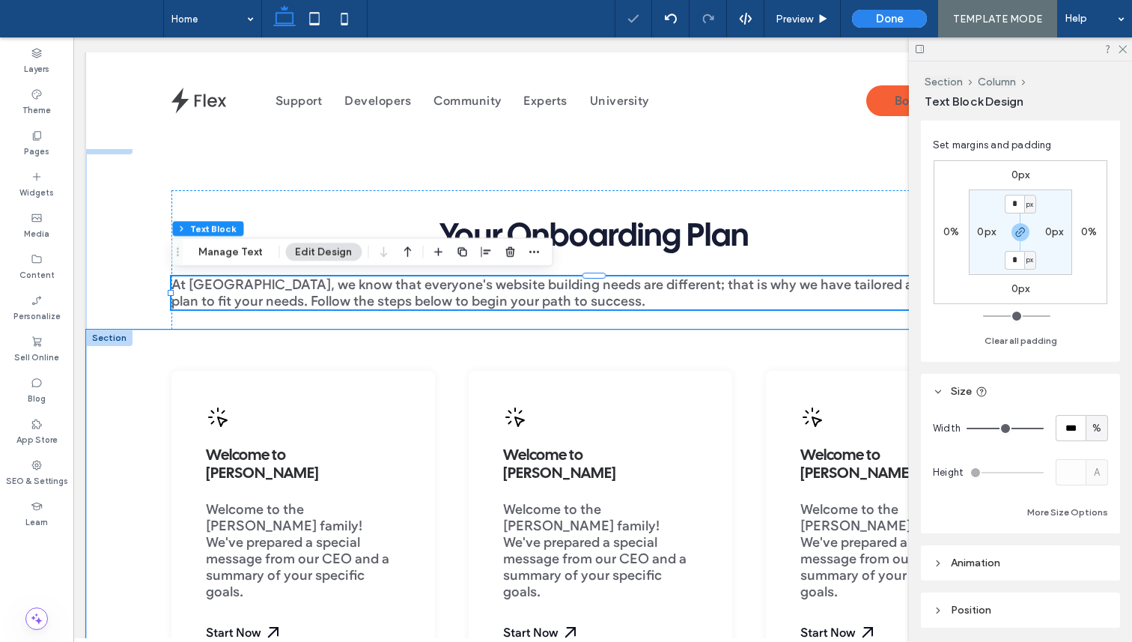
scroll to position [0, 223]
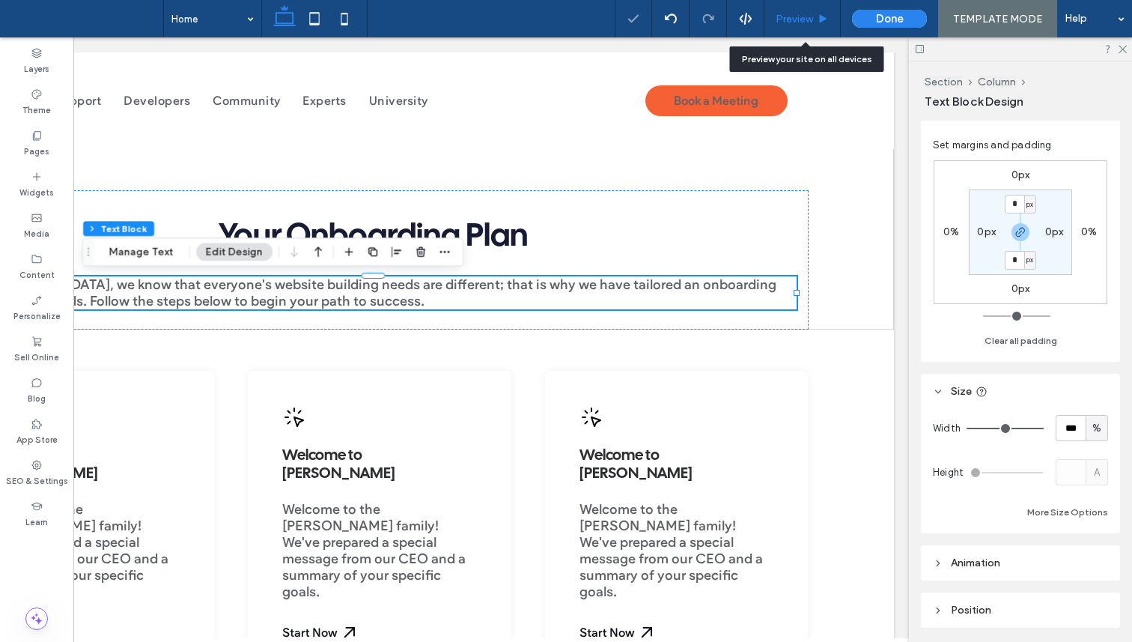
click at [827, 11] on div "Preview" at bounding box center [803, 18] width 76 height 37
click at [802, 20] on span "Preview" at bounding box center [794, 19] width 37 height 13
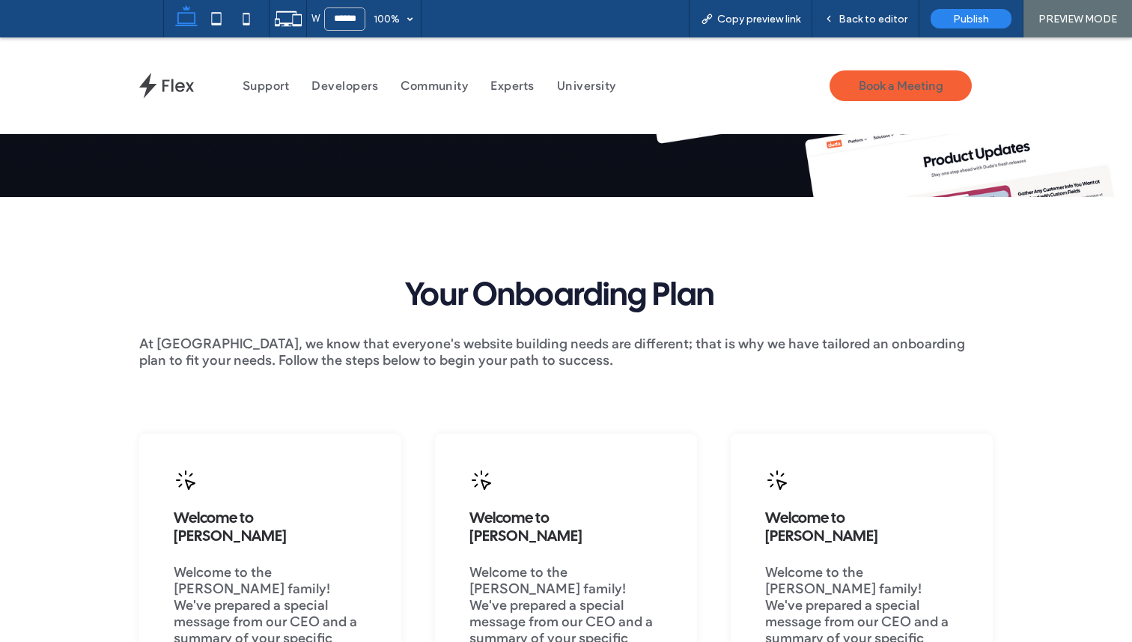
scroll to position [334, 0]
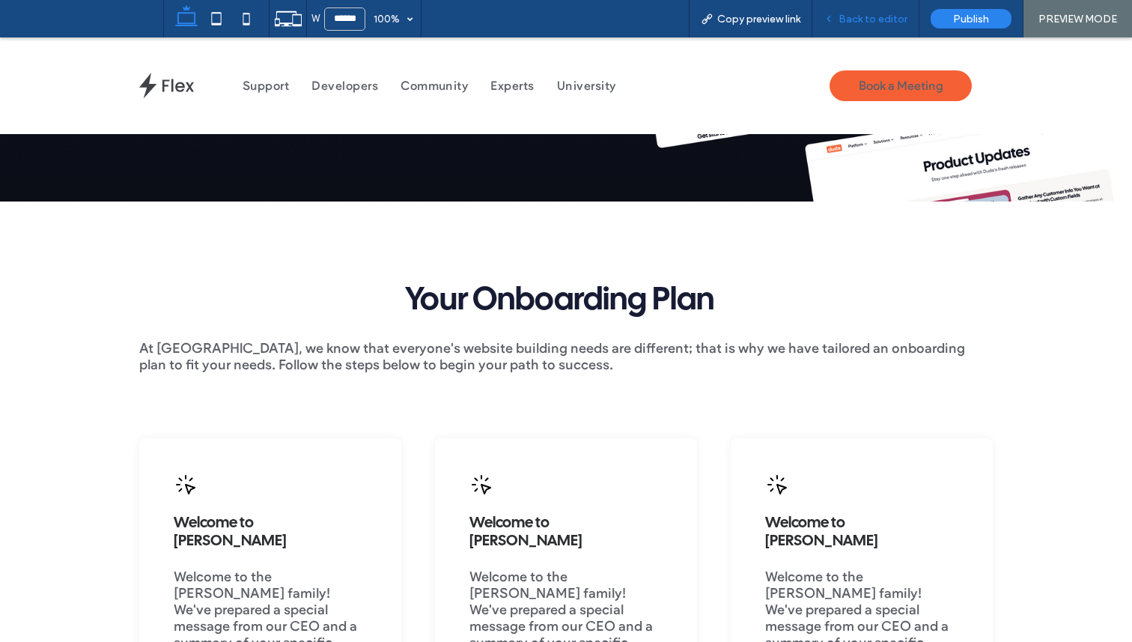
click at [851, 27] on div "Back to editor" at bounding box center [865, 18] width 107 height 37
click at [858, 24] on span "Back to editor" at bounding box center [873, 19] width 69 height 13
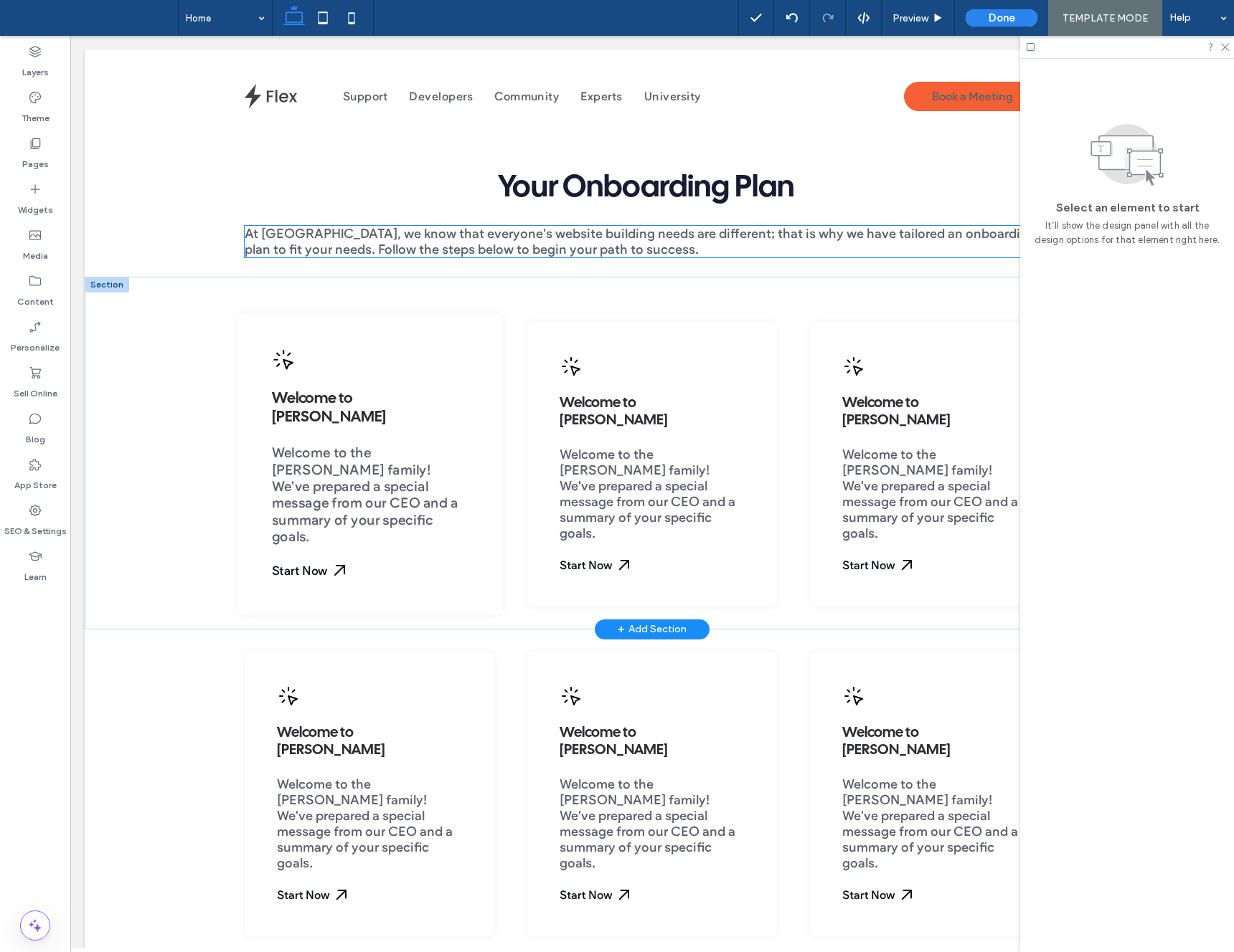
scroll to position [437, 0]
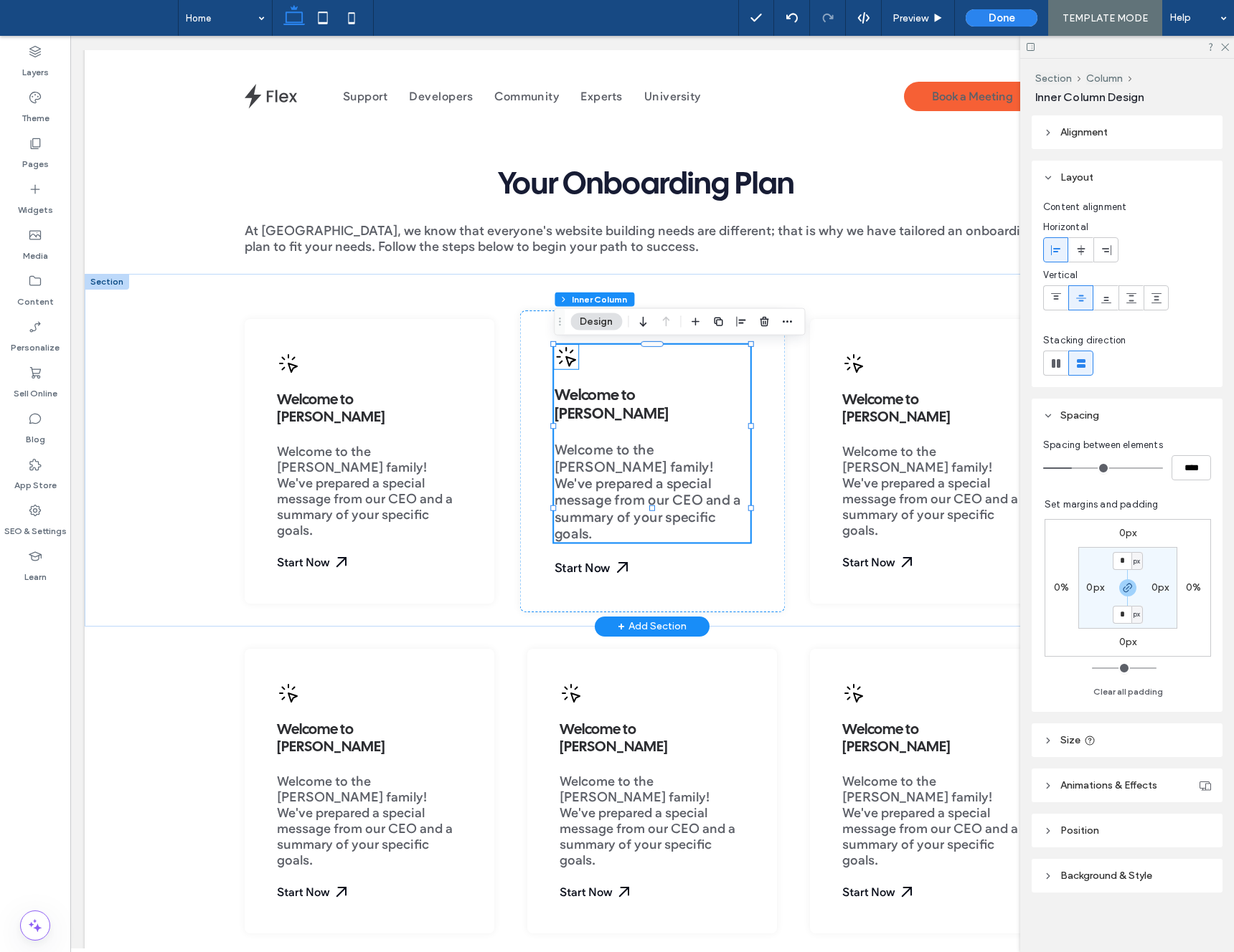
click at [574, 364] on icon at bounding box center [565, 357] width 24 height 24
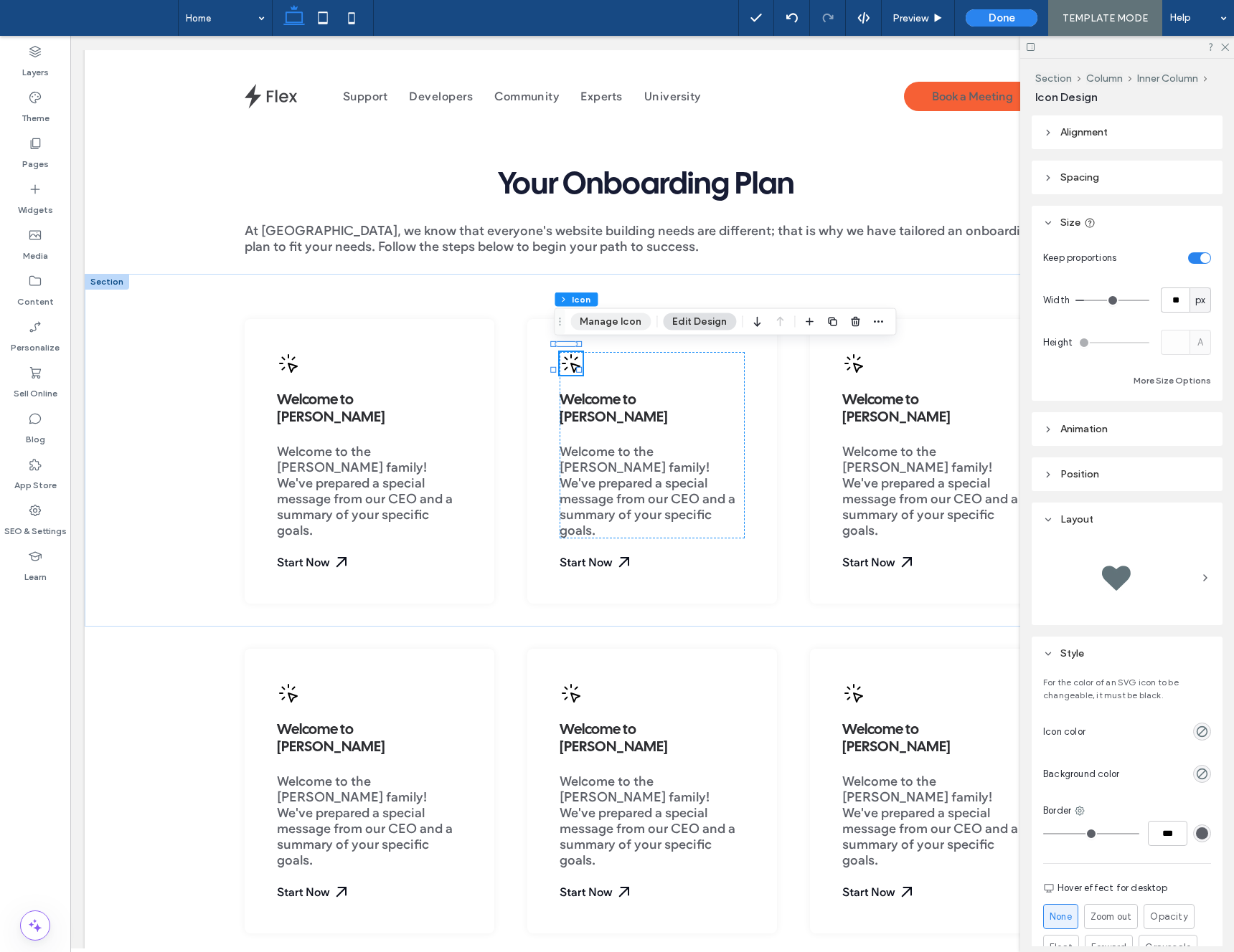
click at [600, 327] on button "Manage Icon" at bounding box center [610, 322] width 80 height 17
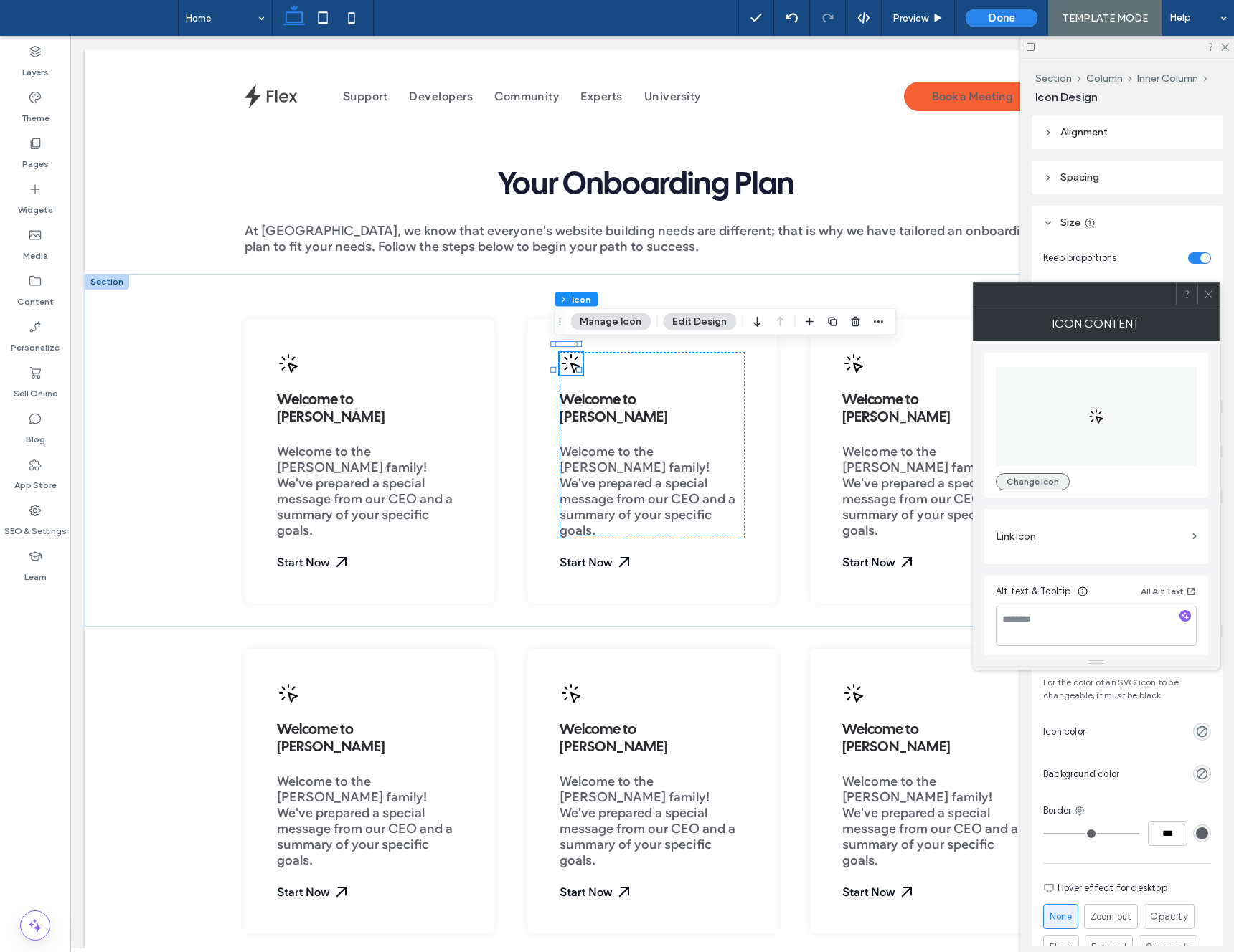
click at [1046, 481] on button "Change Icon" at bounding box center [1032, 482] width 74 height 17
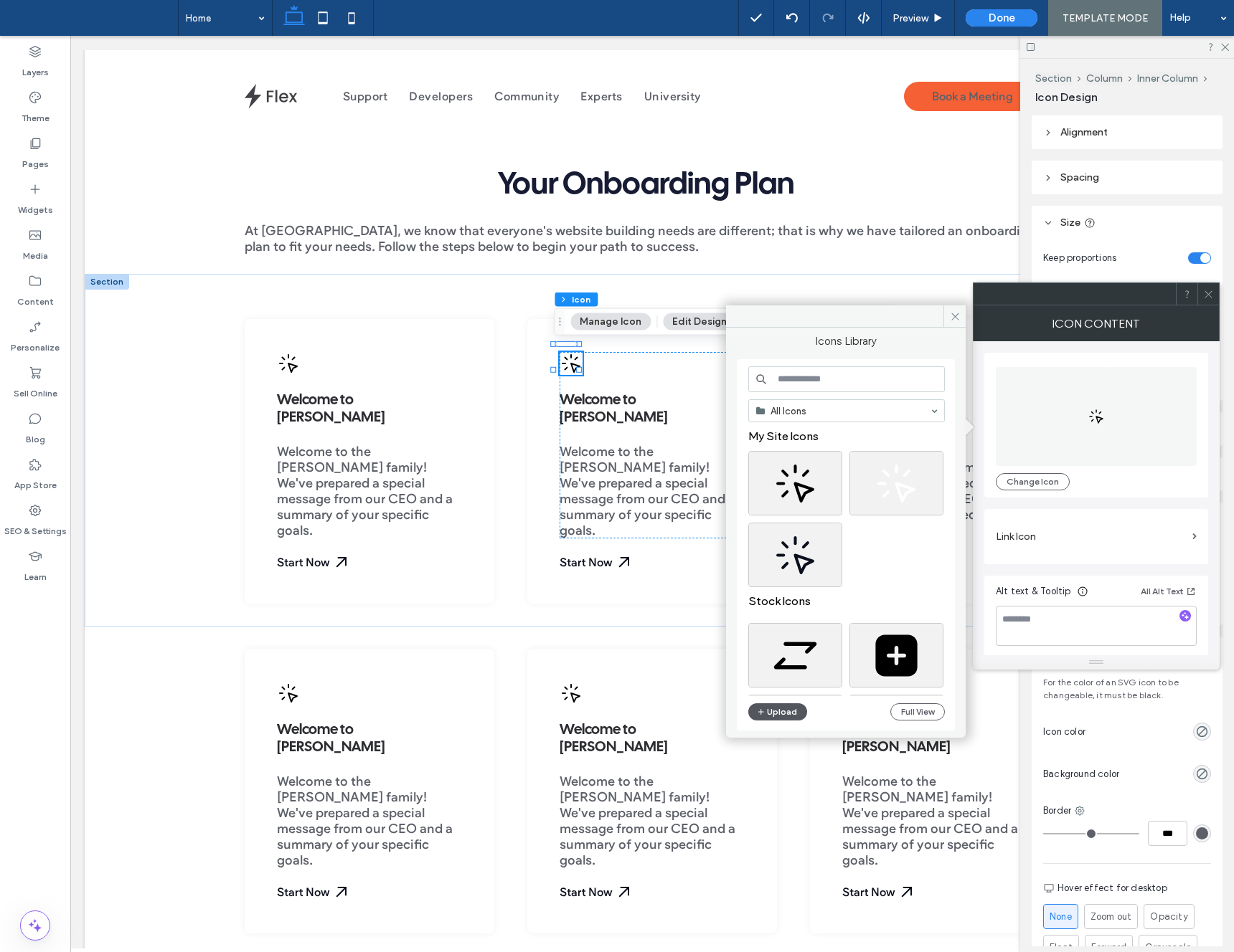
click at [770, 716] on button "Upload" at bounding box center [777, 713] width 58 height 17
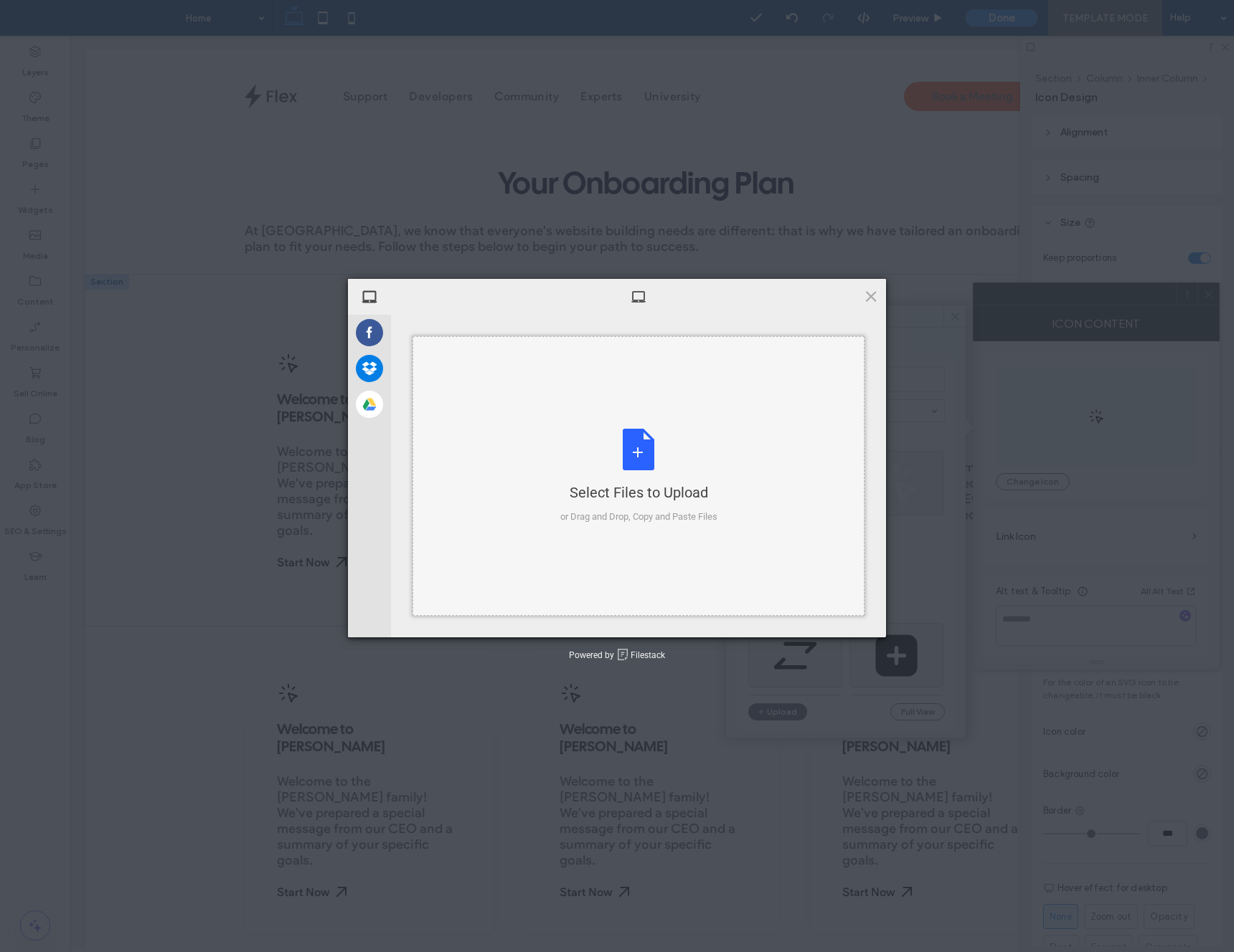
click at [661, 455] on div "Select Files to Upload or Drag and Drop, Copy and Paste Files" at bounding box center [639, 477] width 157 height 96
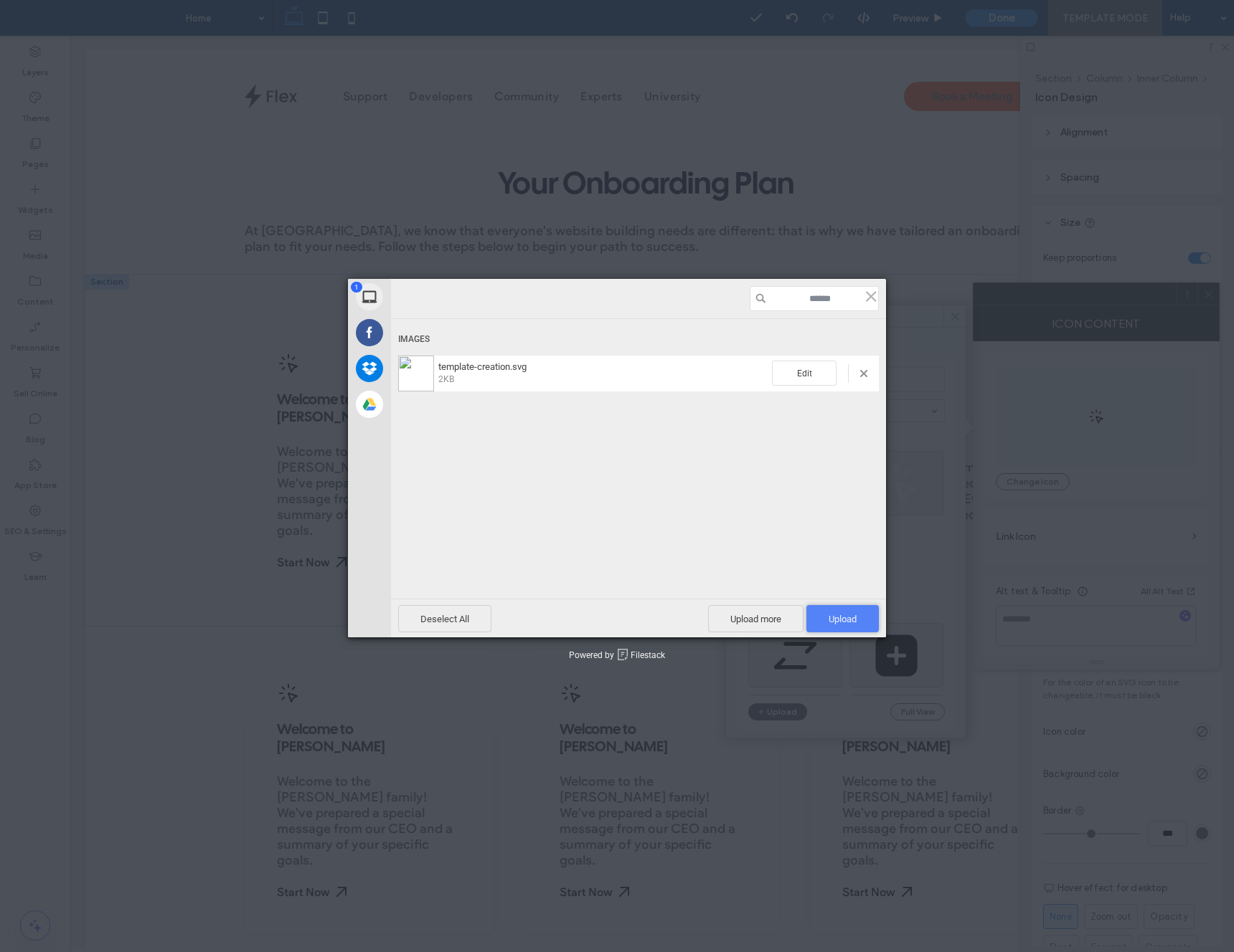
click at [863, 611] on span "Upload 1" at bounding box center [843, 619] width 73 height 27
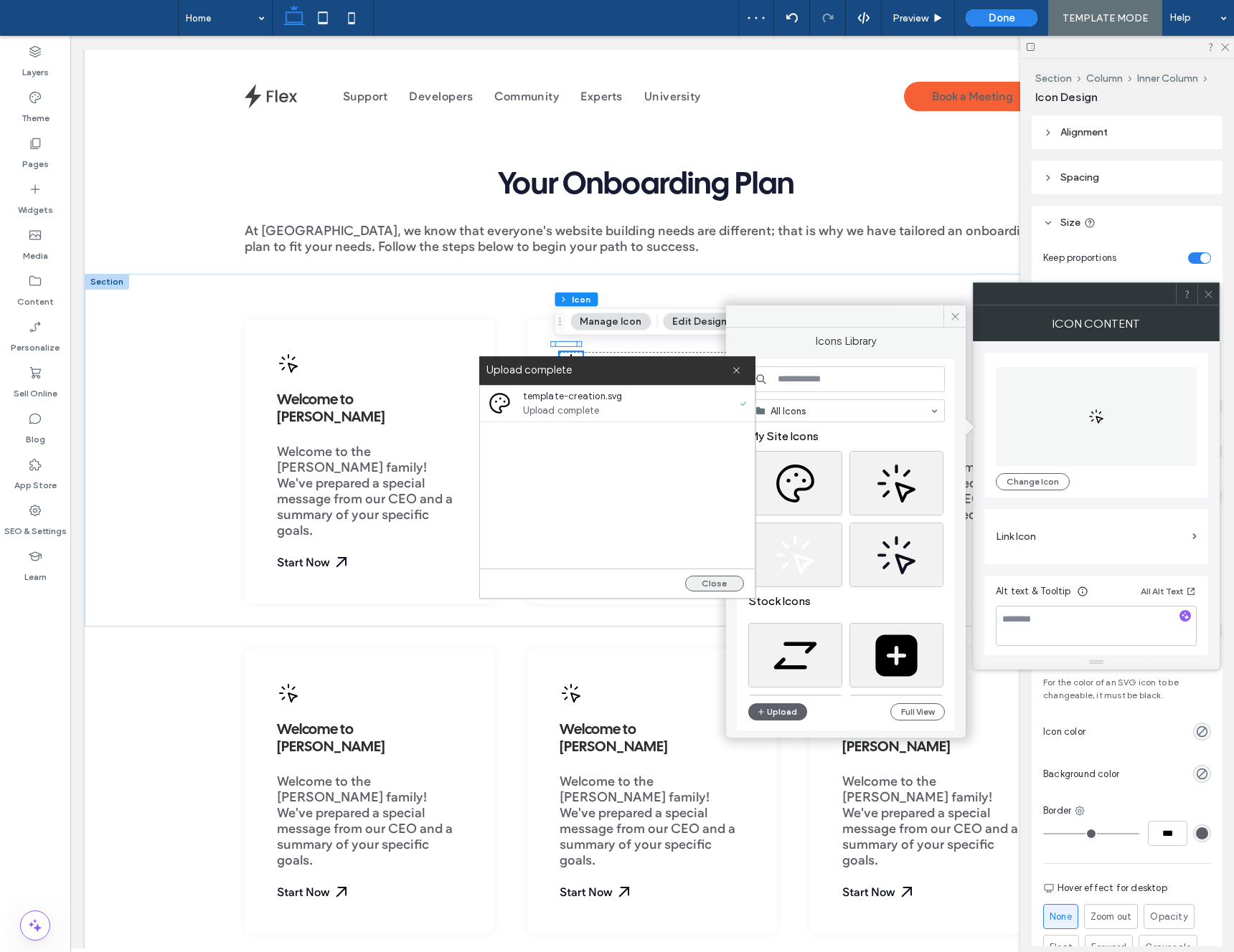
click at [718, 584] on button "Close" at bounding box center [714, 583] width 58 height 15
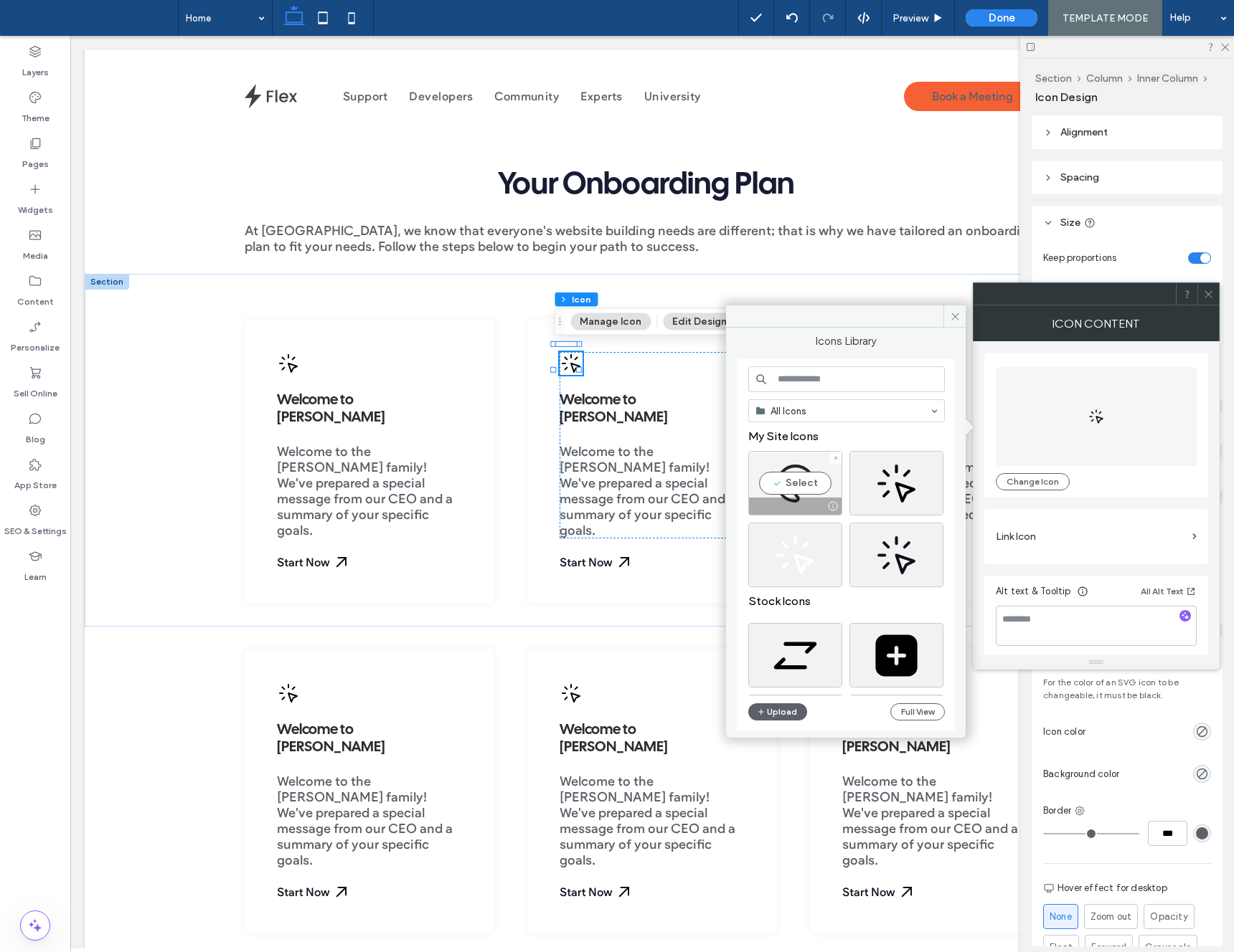
click at [792, 490] on div "Select" at bounding box center [795, 483] width 94 height 64
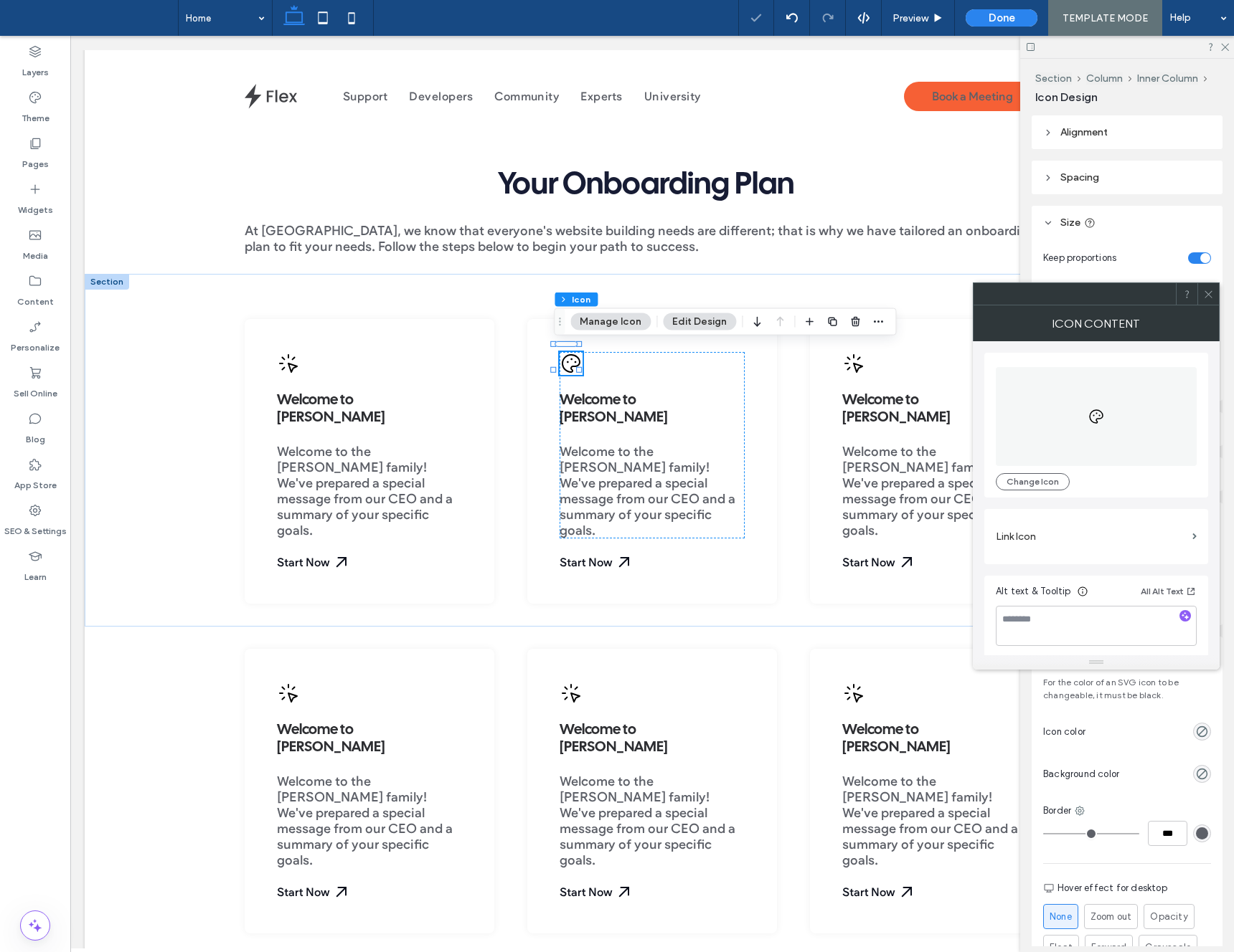
drag, startPoint x: 1206, startPoint y: 296, endPoint x: 1023, endPoint y: 326, distance: 185.4
click at [1206, 296] on icon at bounding box center [1208, 294] width 11 height 11
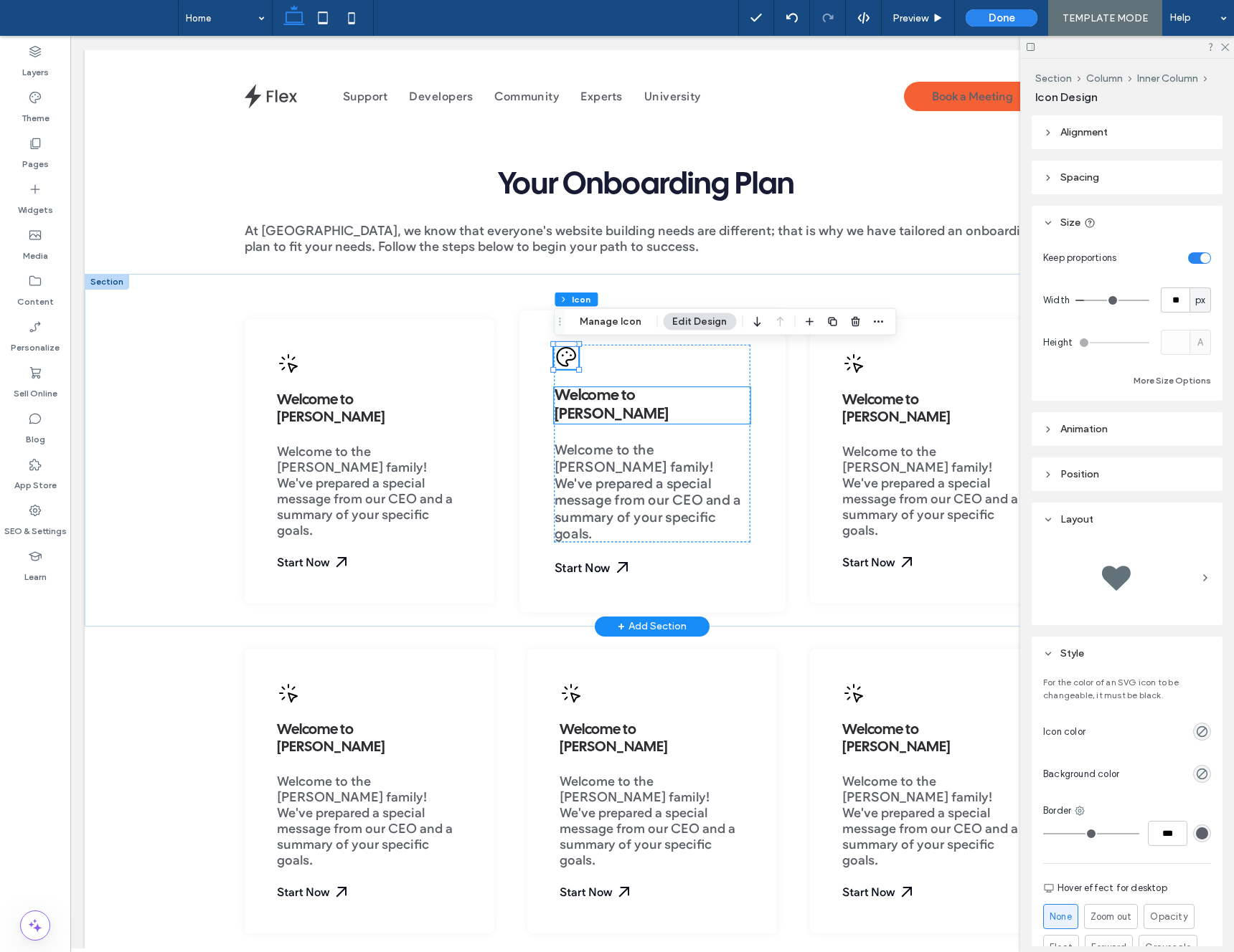
click at [602, 399] on span "Welcome to Duda" at bounding box center [611, 406] width 115 height 33
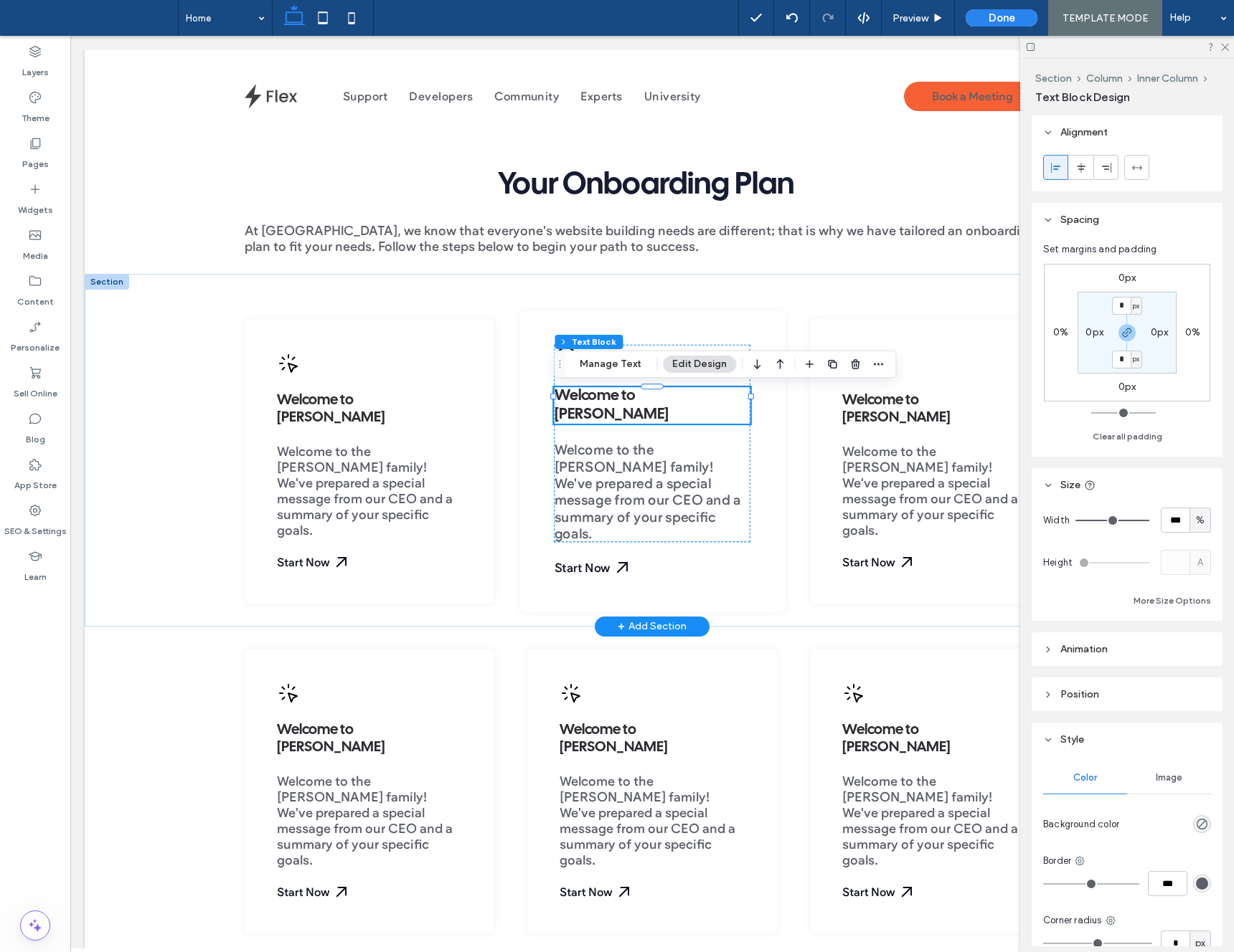
click at [600, 400] on span "Welcome to Duda" at bounding box center [611, 406] width 115 height 33
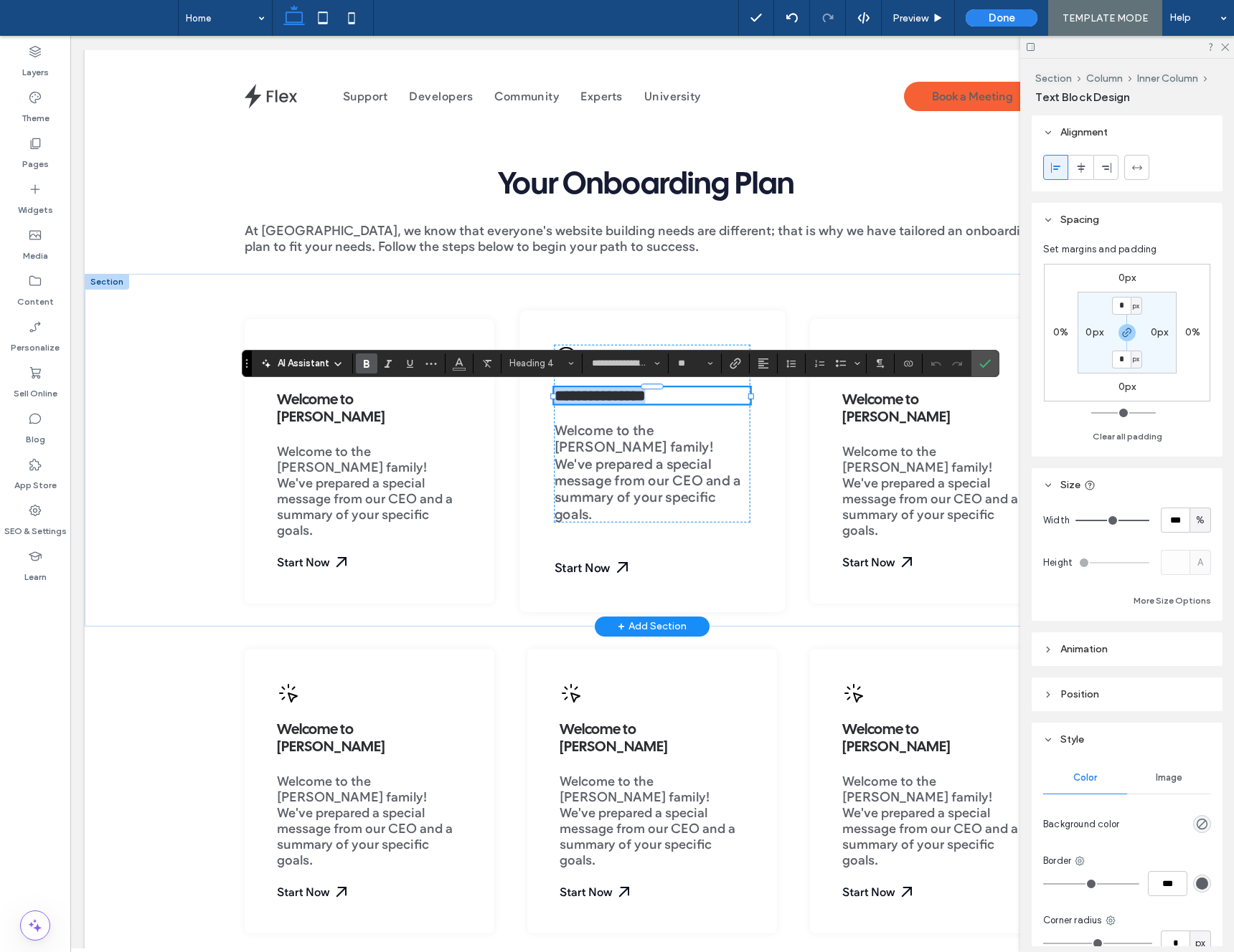
paste div
type input "**********"
type input "**"
type input "**********"
type input "**"
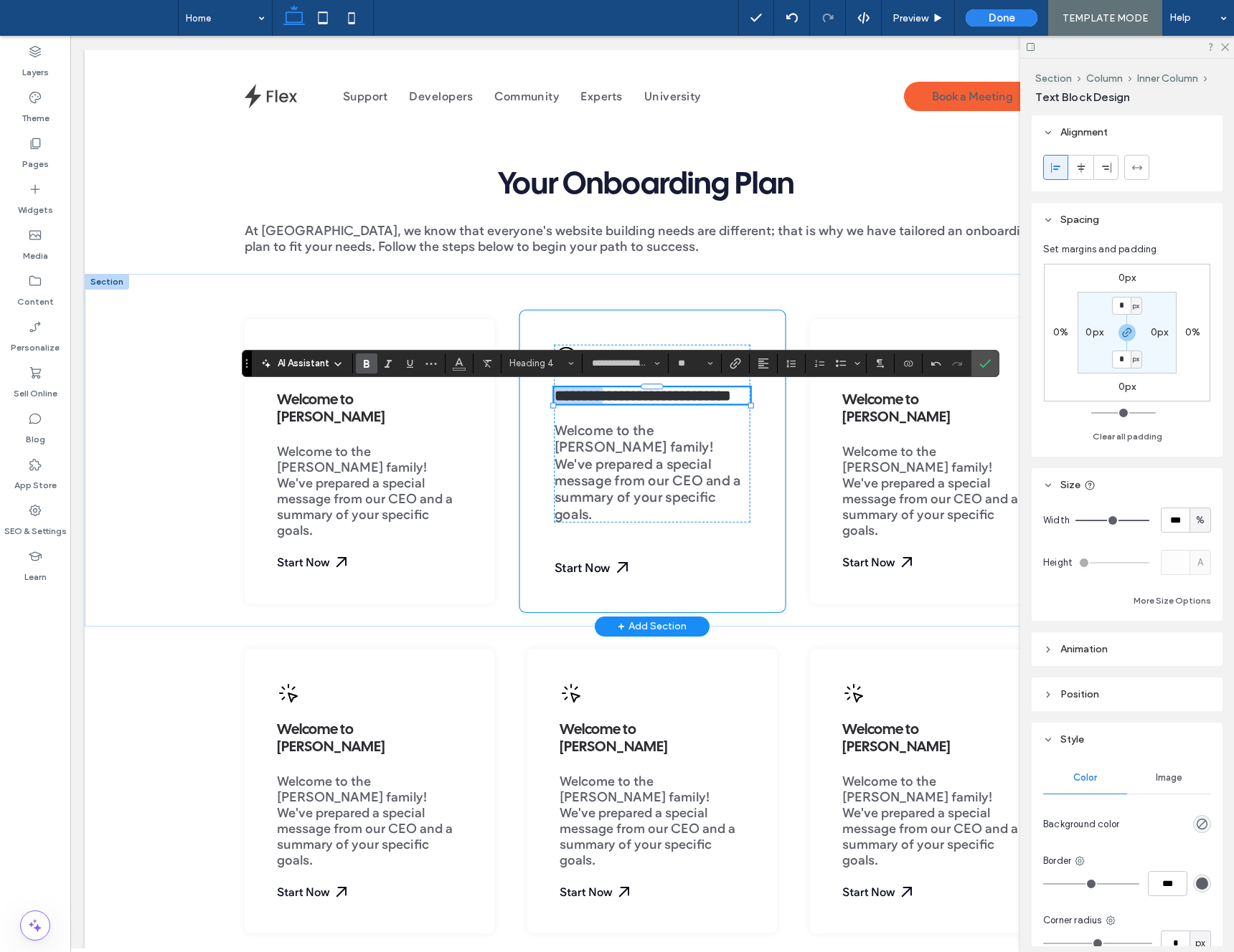
drag, startPoint x: 610, startPoint y: 397, endPoint x: 523, endPoint y: 391, distance: 87.2
click at [523, 391] on div "**********" at bounding box center [651, 461] width 265 height 302
click at [569, 529] on div "**********" at bounding box center [651, 461] width 265 height 302
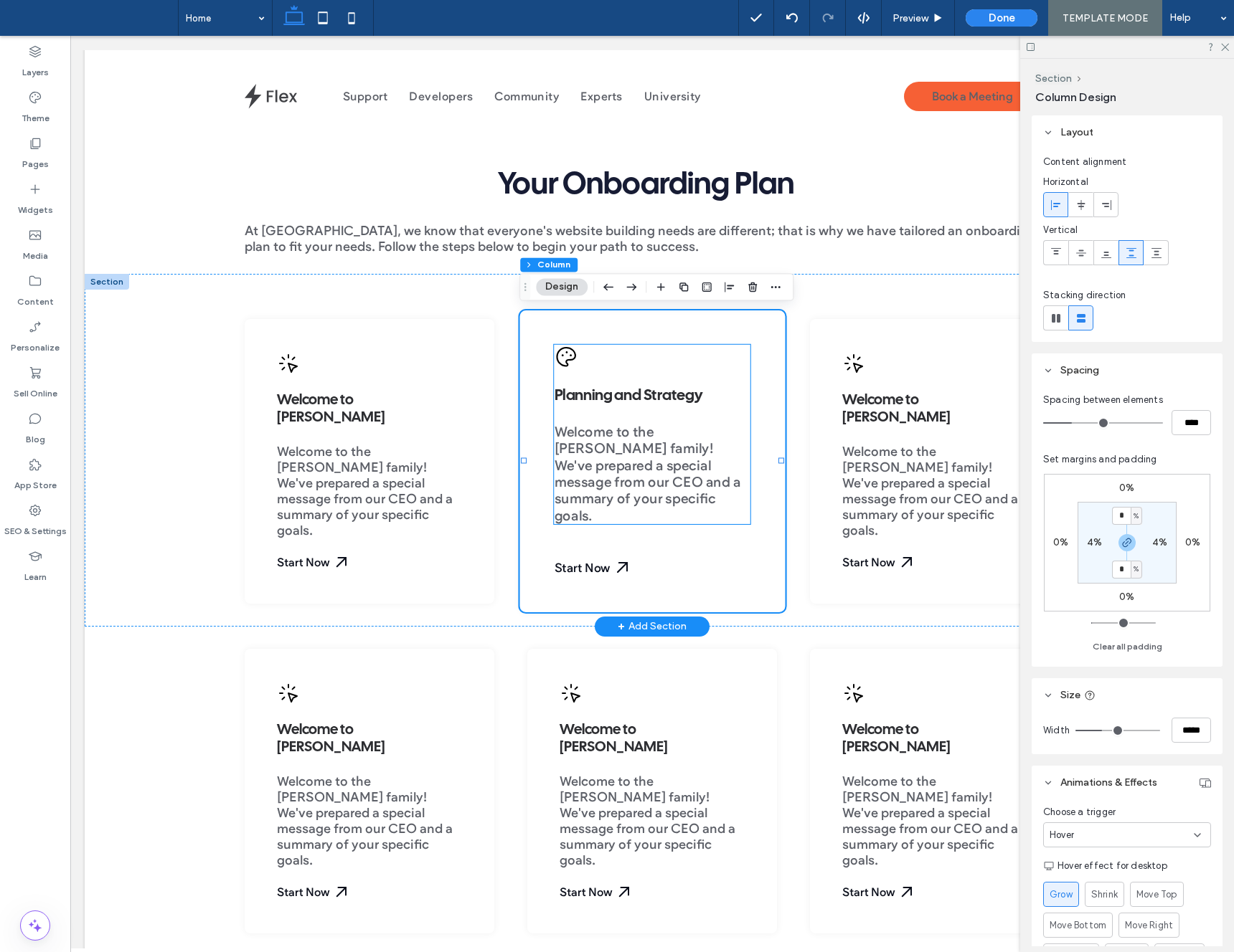
click at [569, 356] on icon at bounding box center [566, 357] width 18 height 18
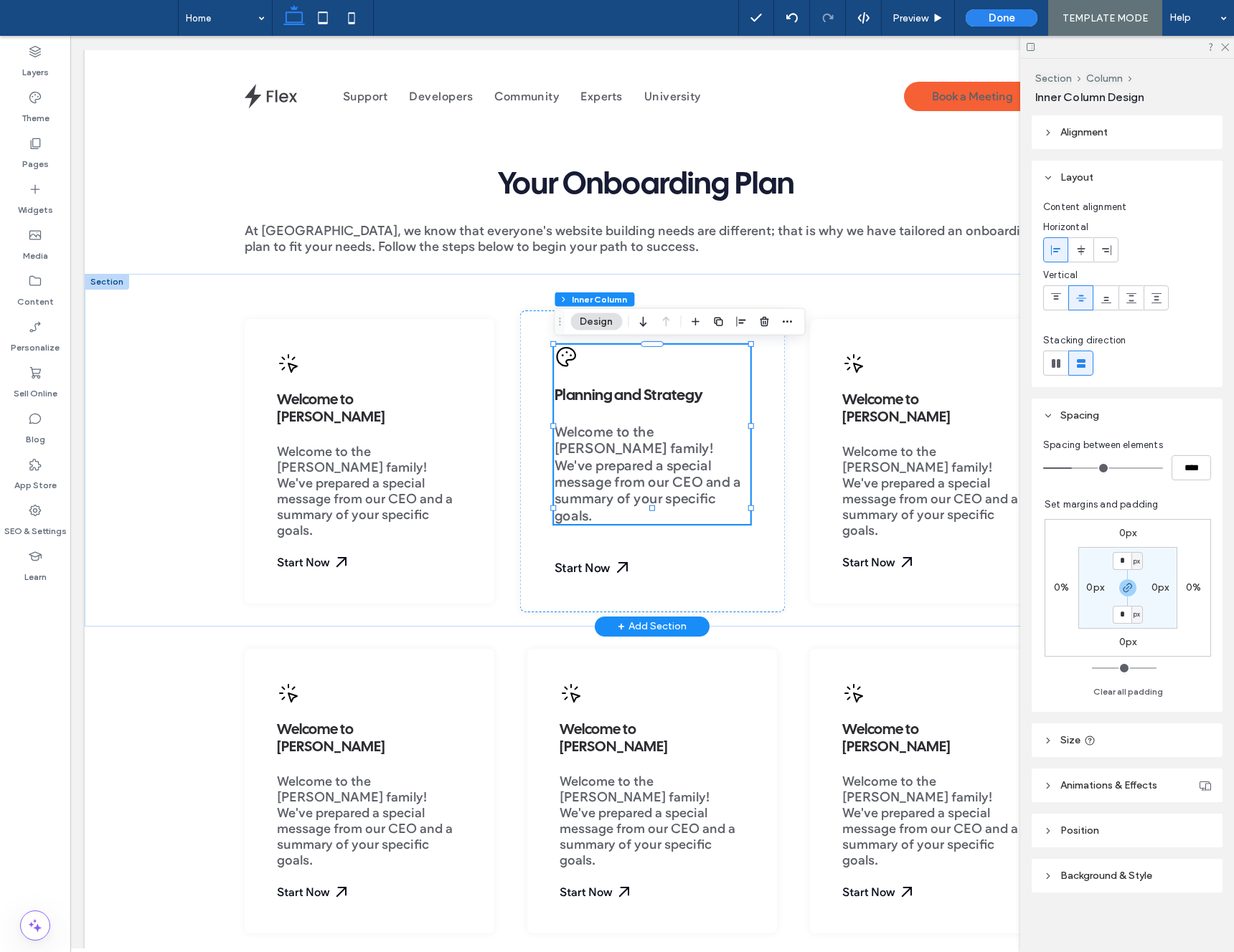
click at [563, 356] on icon at bounding box center [566, 357] width 18 height 18
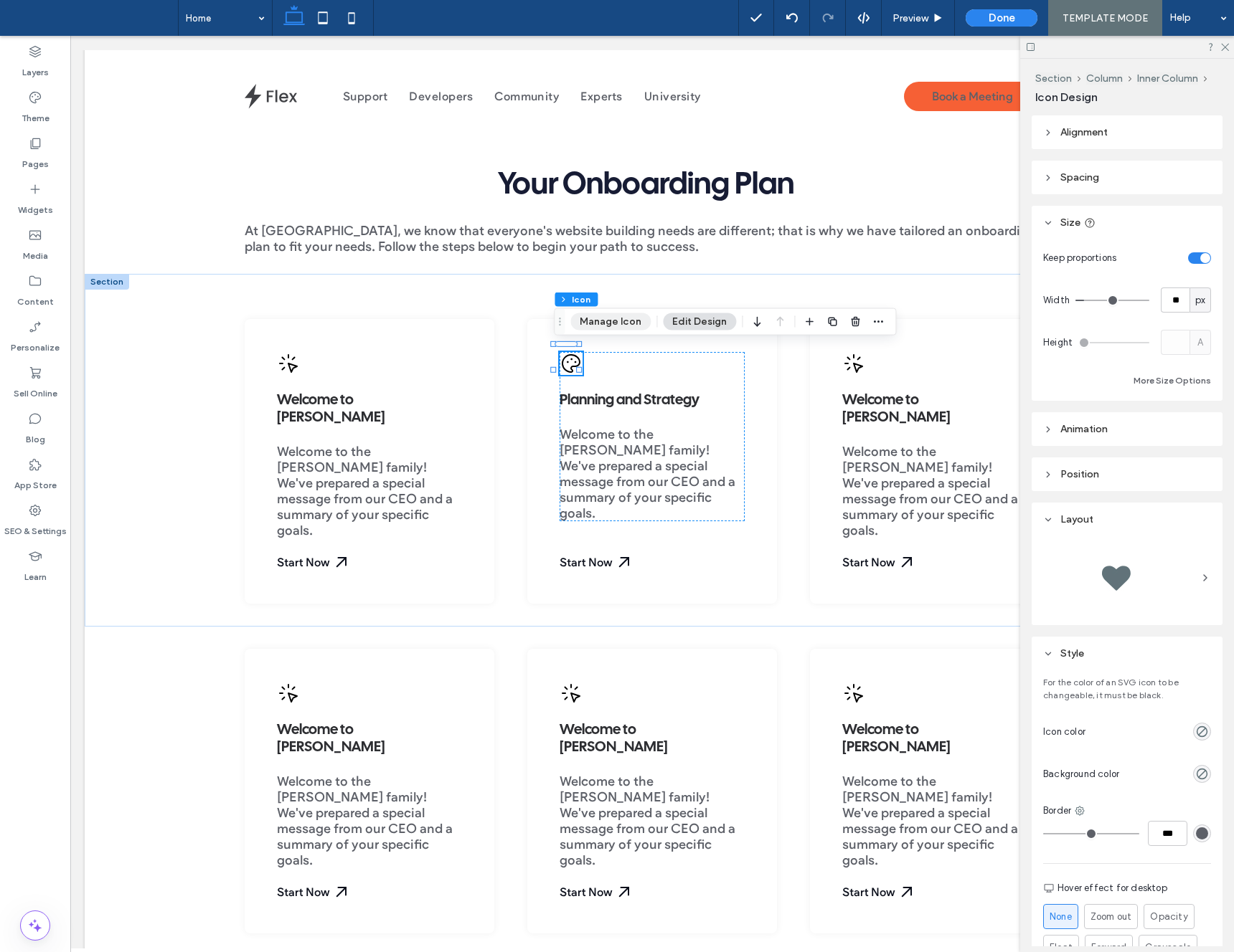
click at [608, 324] on button "Manage Icon" at bounding box center [610, 322] width 80 height 17
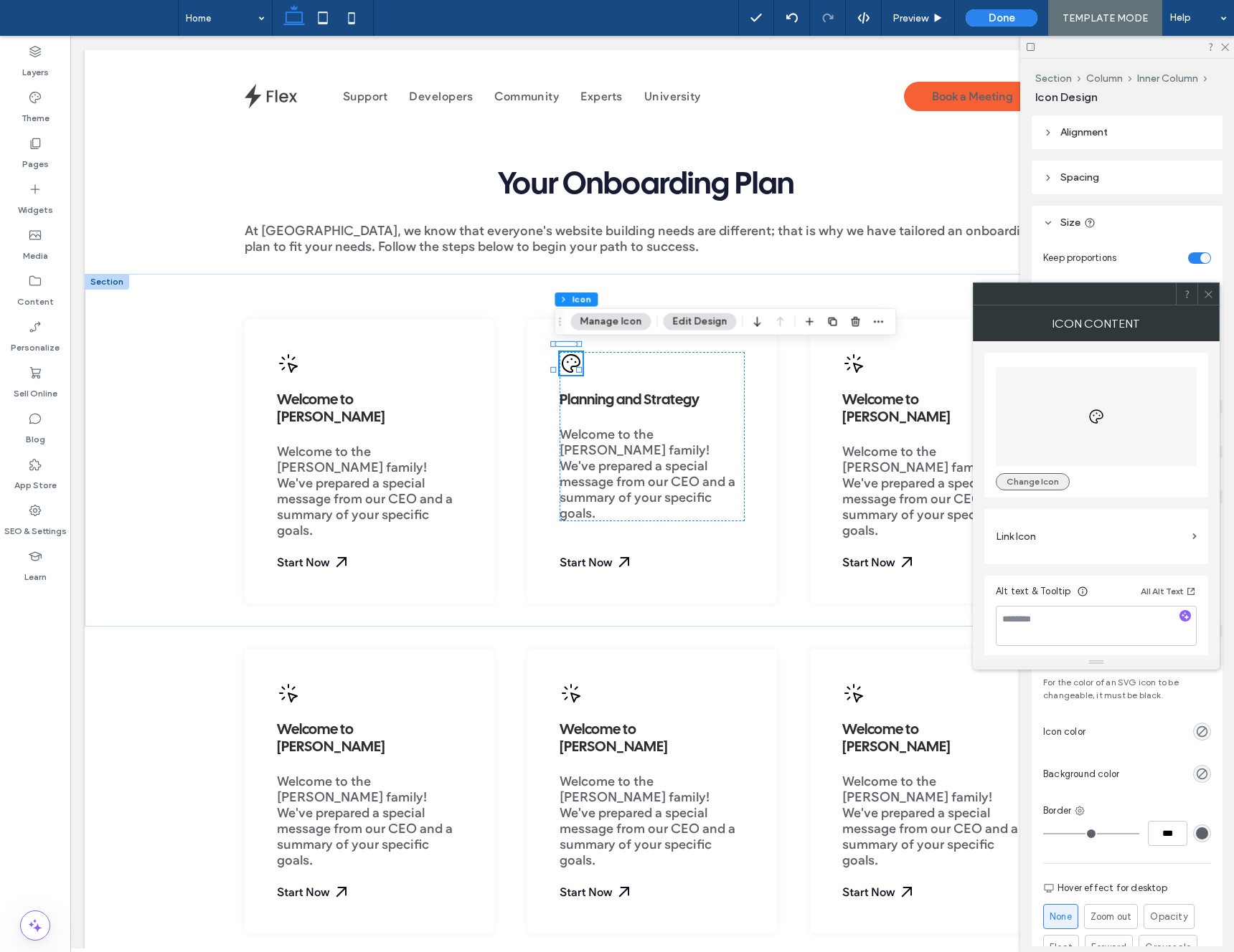
click at [1011, 478] on button "Change Icon" at bounding box center [1032, 482] width 74 height 17
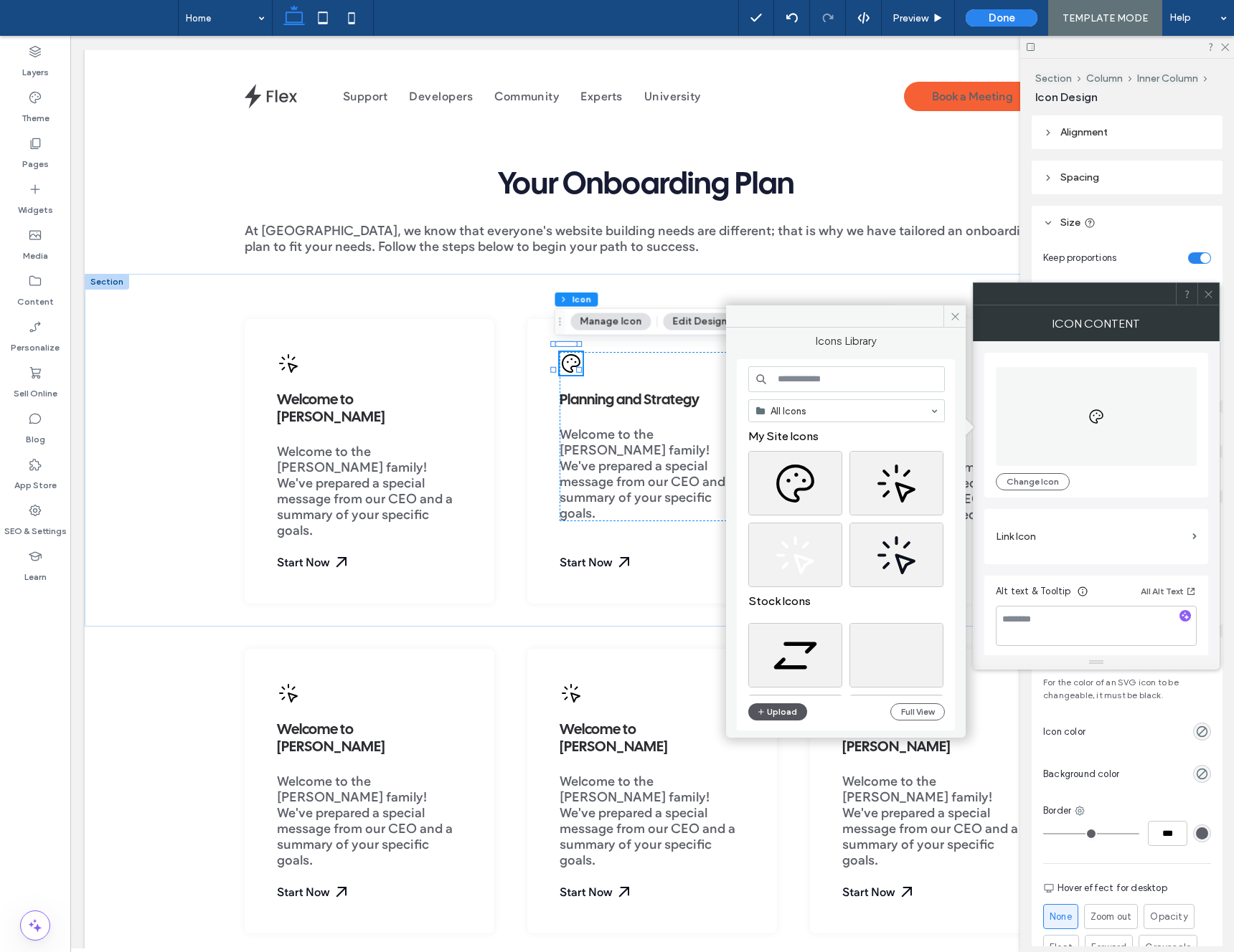
click at [771, 709] on button "Upload" at bounding box center [777, 713] width 58 height 17
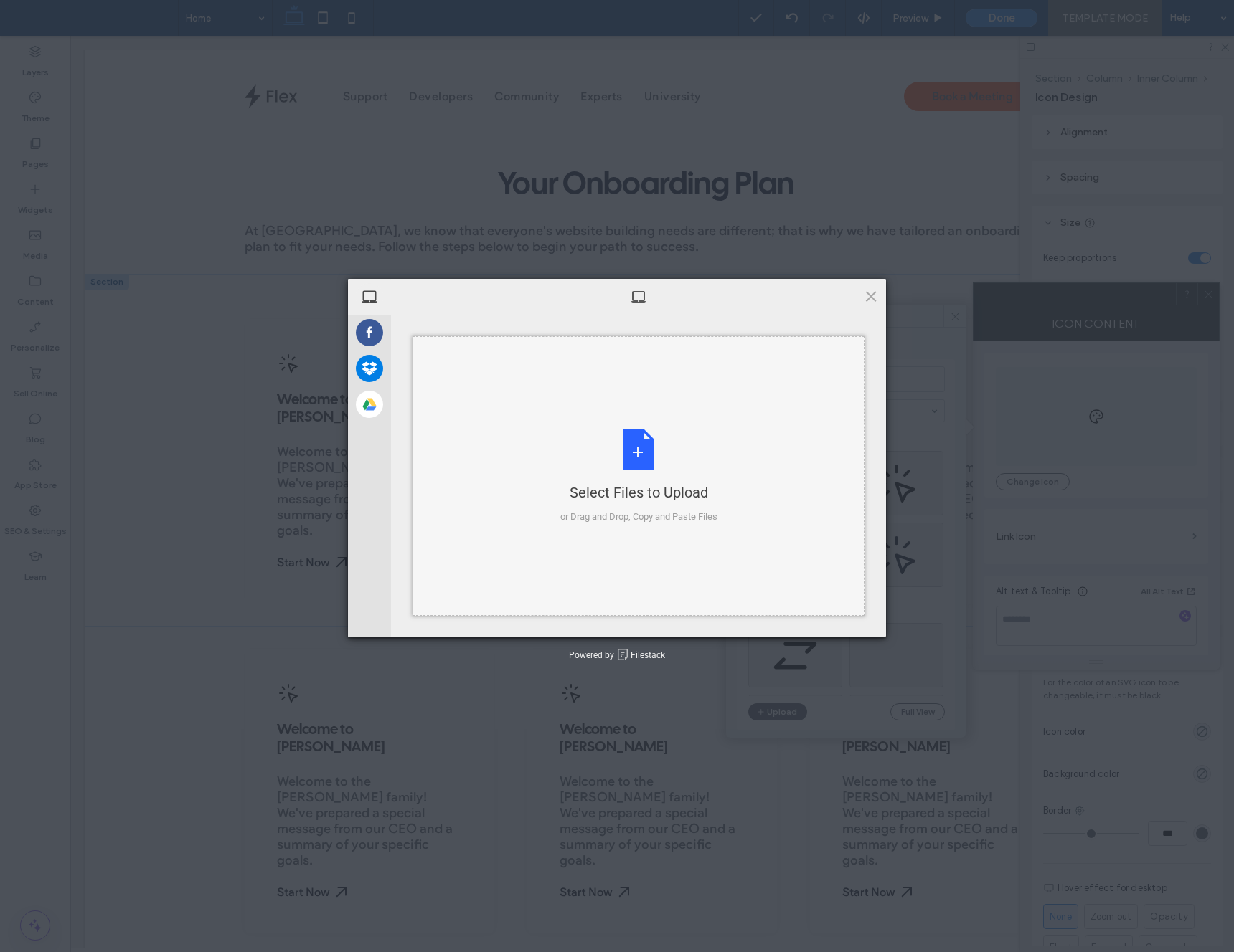
click at [680, 453] on div "Select Files to Upload or Drag and Drop, Copy and Paste Files" at bounding box center [639, 477] width 157 height 96
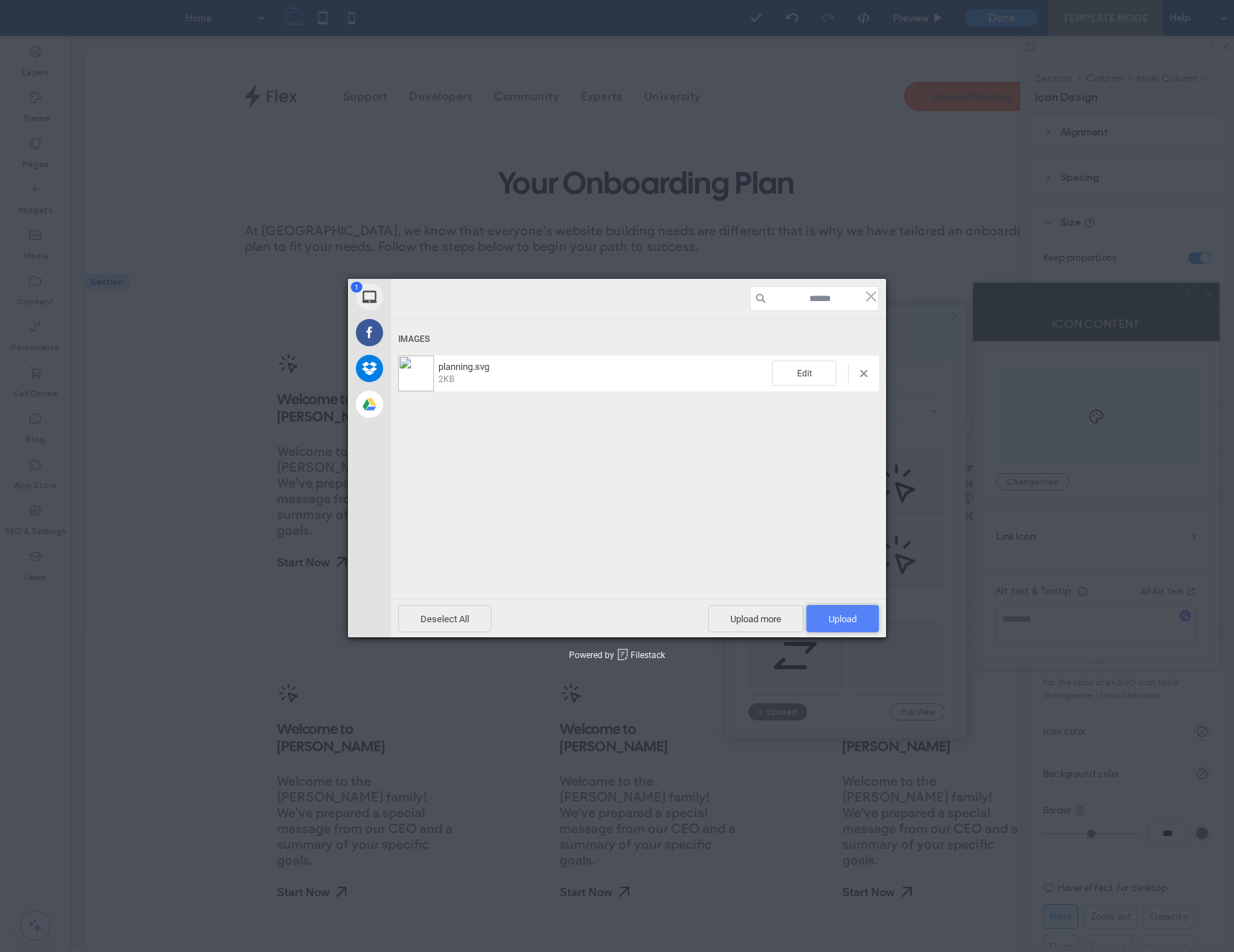
click at [854, 617] on span "Upload 1" at bounding box center [842, 619] width 28 height 11
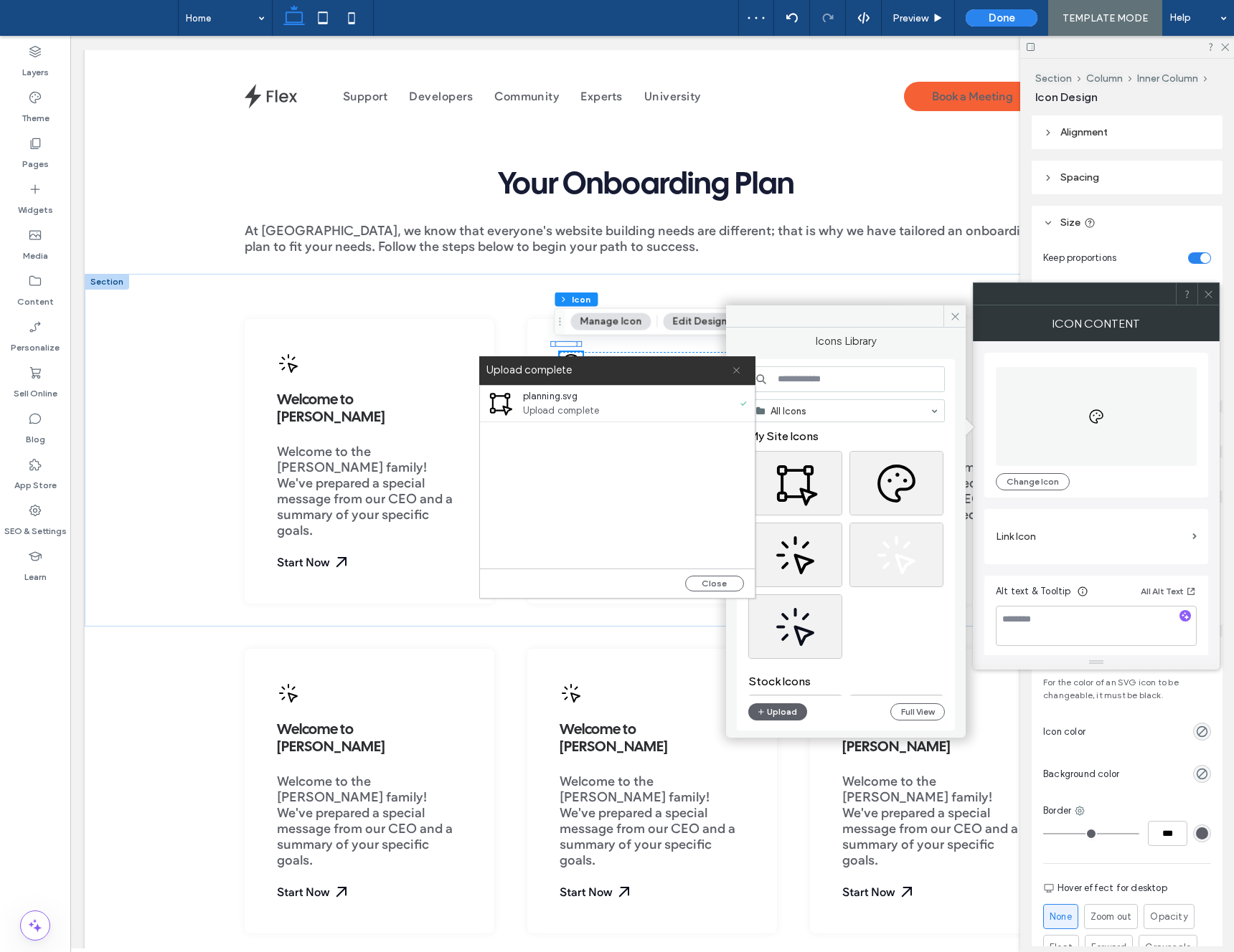
click at [733, 370] on icon at bounding box center [737, 371] width 10 height 10
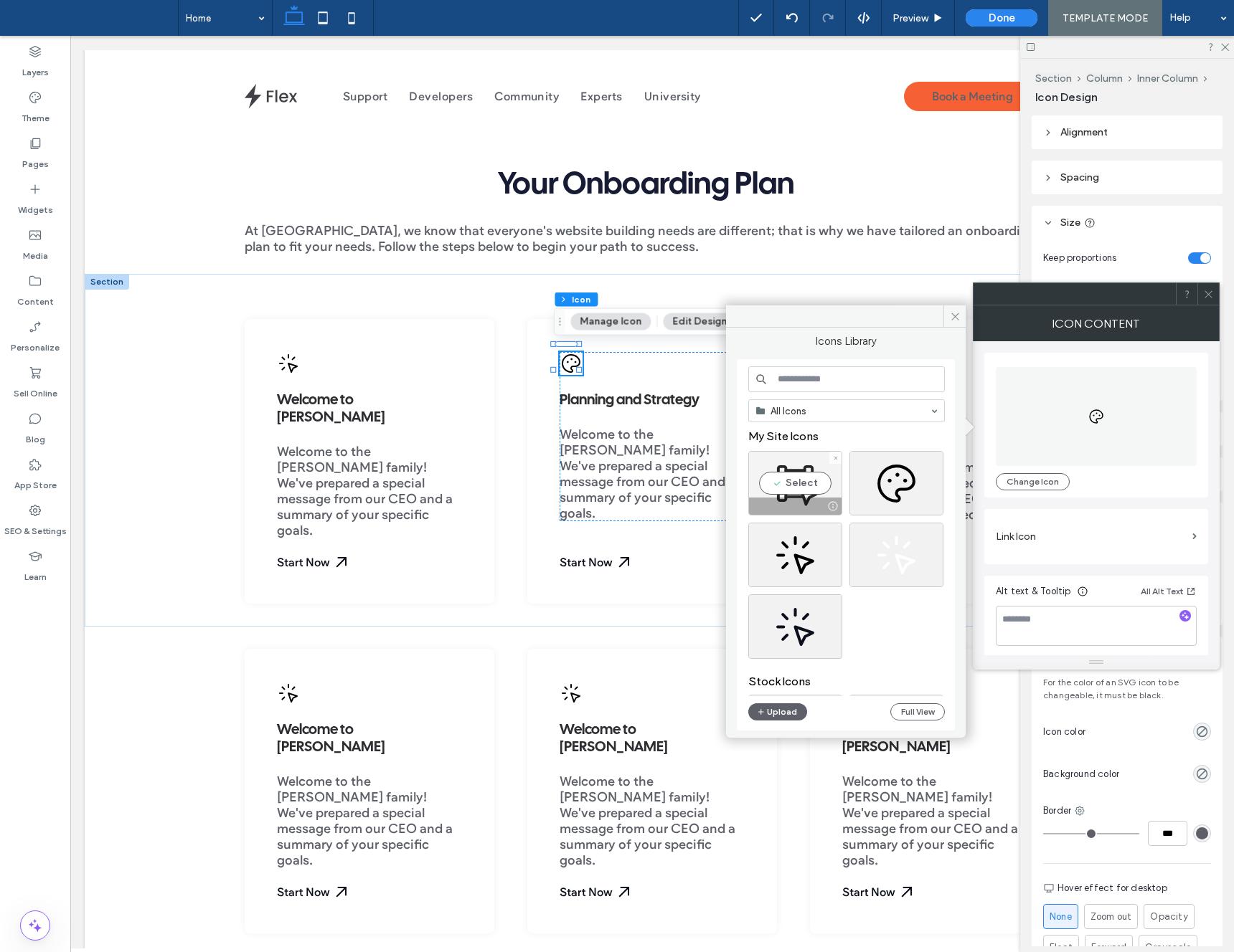
click at [781, 475] on div "Select" at bounding box center [795, 483] width 94 height 64
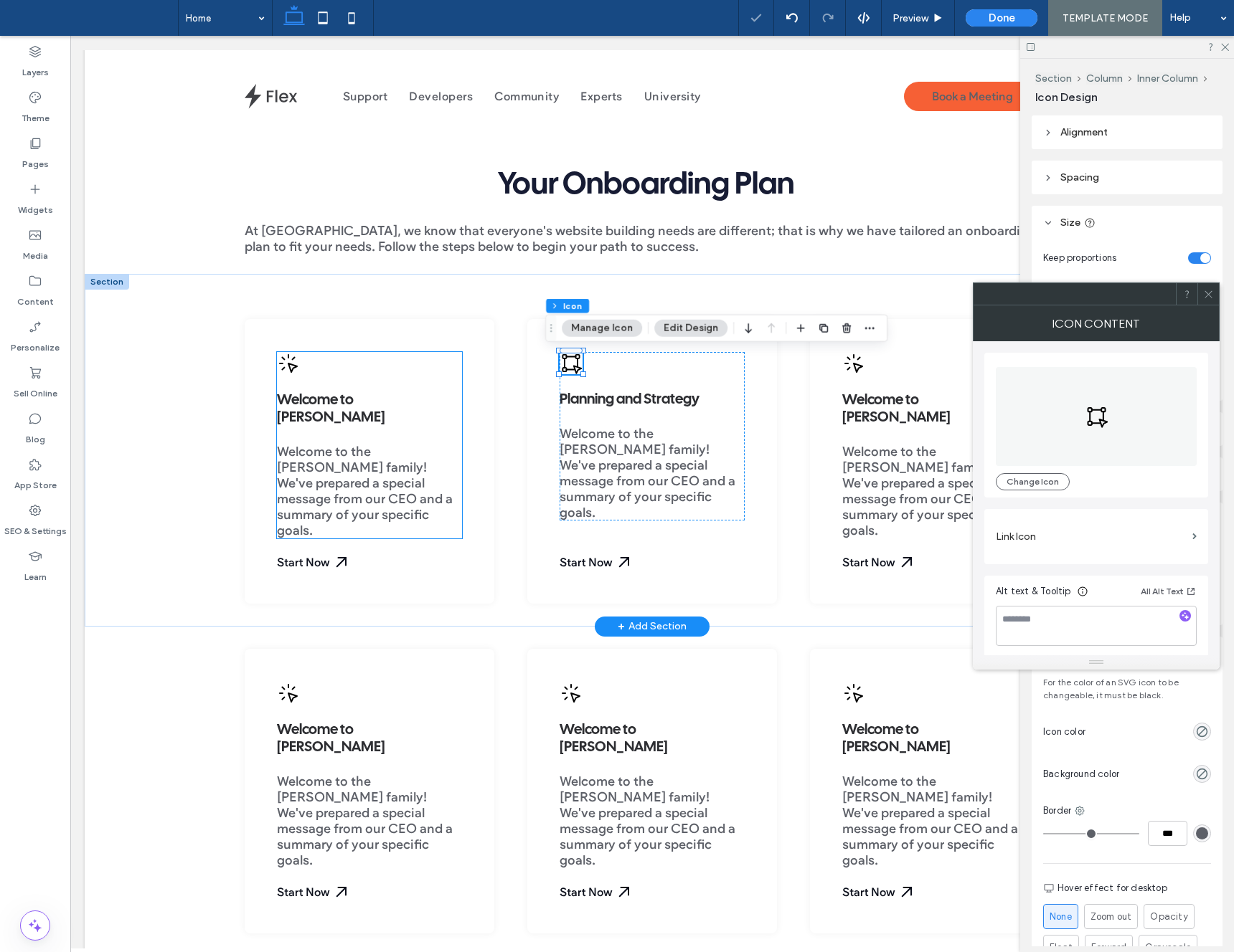
scroll to position [0, 14]
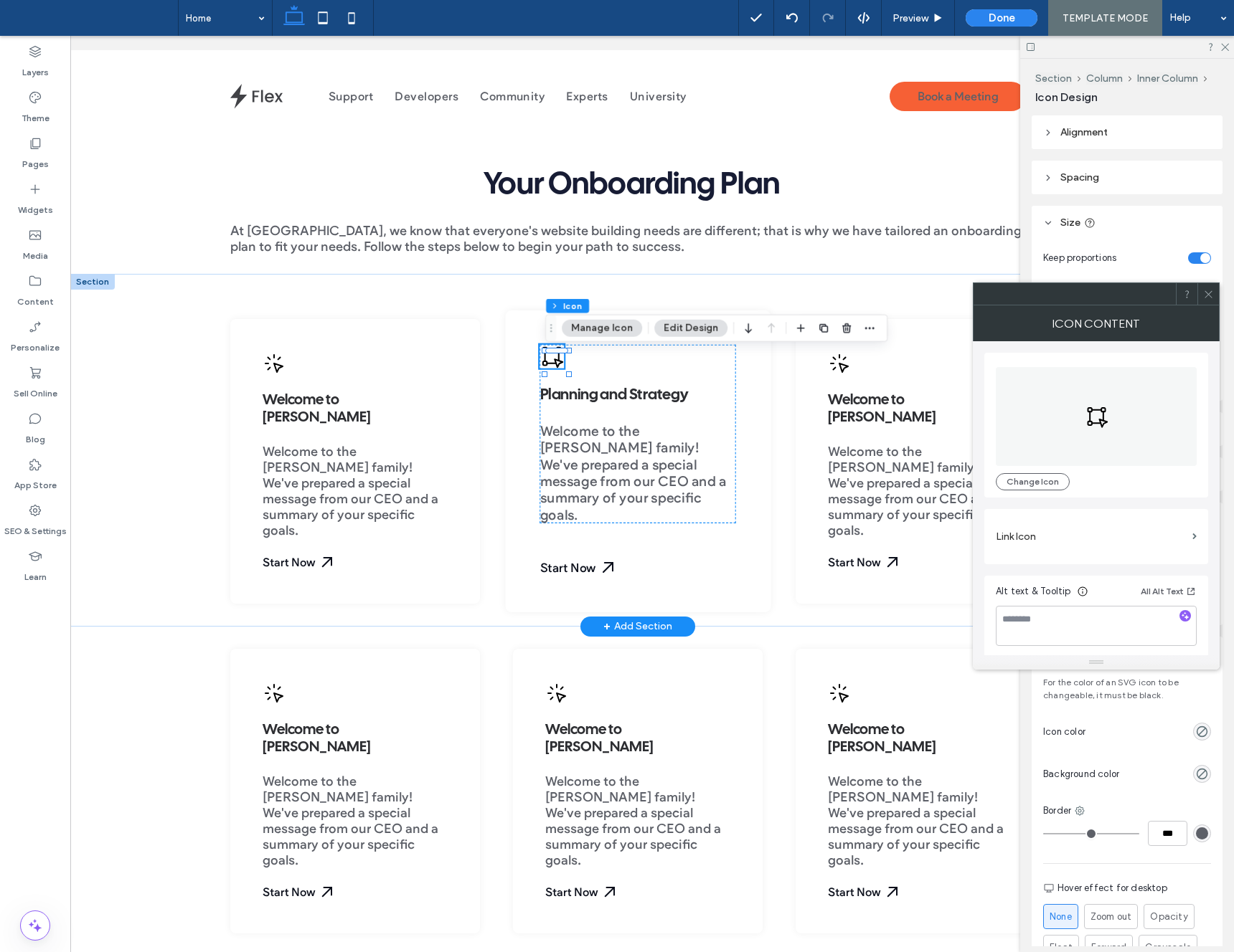
click at [586, 470] on span "Welcome to the Duda family! We've prepared a special message from our CEO and a…" at bounding box center [632, 474] width 187 height 101
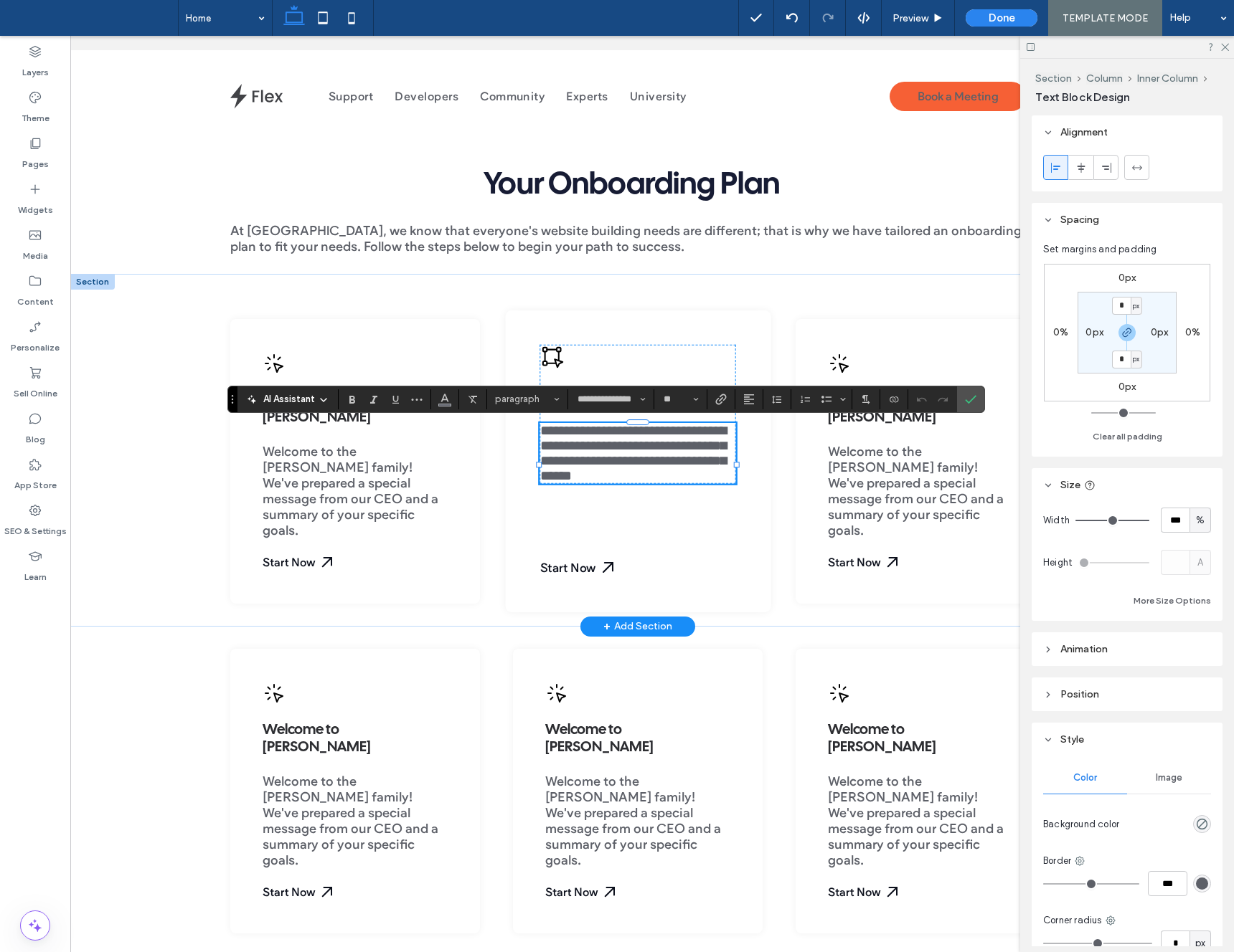
click at [586, 471] on span "**********" at bounding box center [632, 454] width 187 height 59
click at [584, 484] on span "**********" at bounding box center [632, 454] width 187 height 59
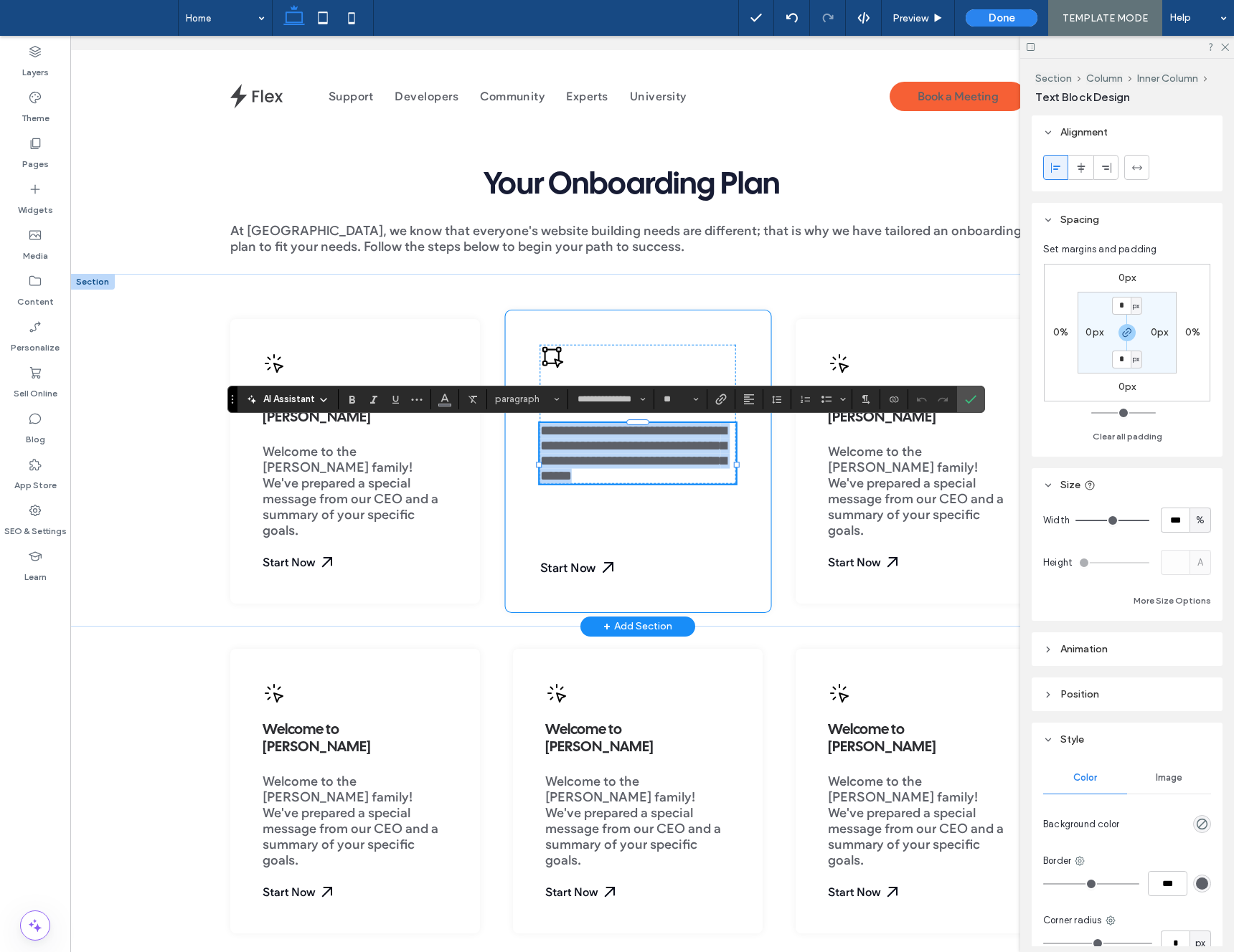
drag, startPoint x: 582, startPoint y: 502, endPoint x: 530, endPoint y: 433, distance: 86.4
click at [530, 433] on div "**********" at bounding box center [637, 461] width 265 height 302
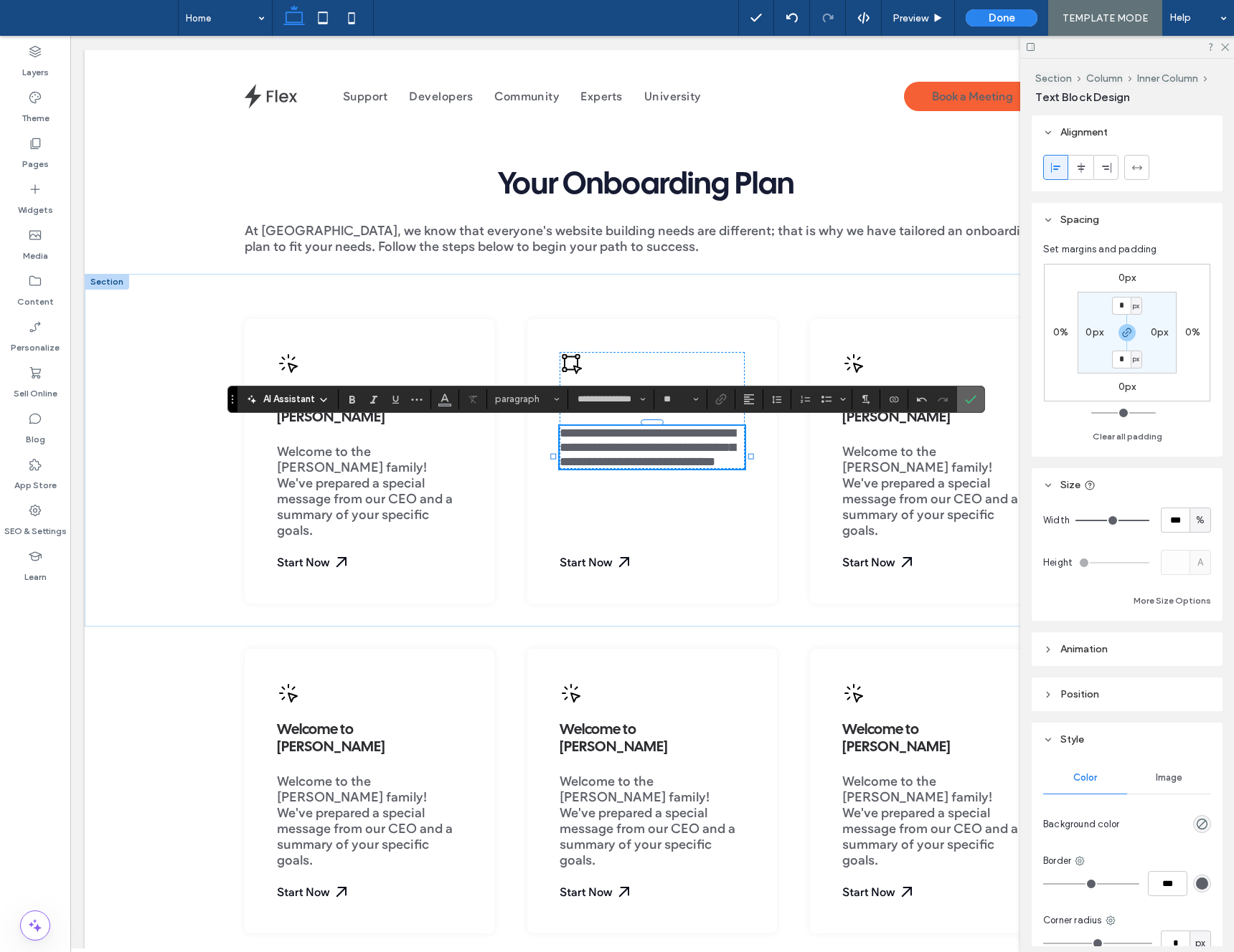
click at [975, 402] on icon "Confirm" at bounding box center [971, 399] width 11 height 11
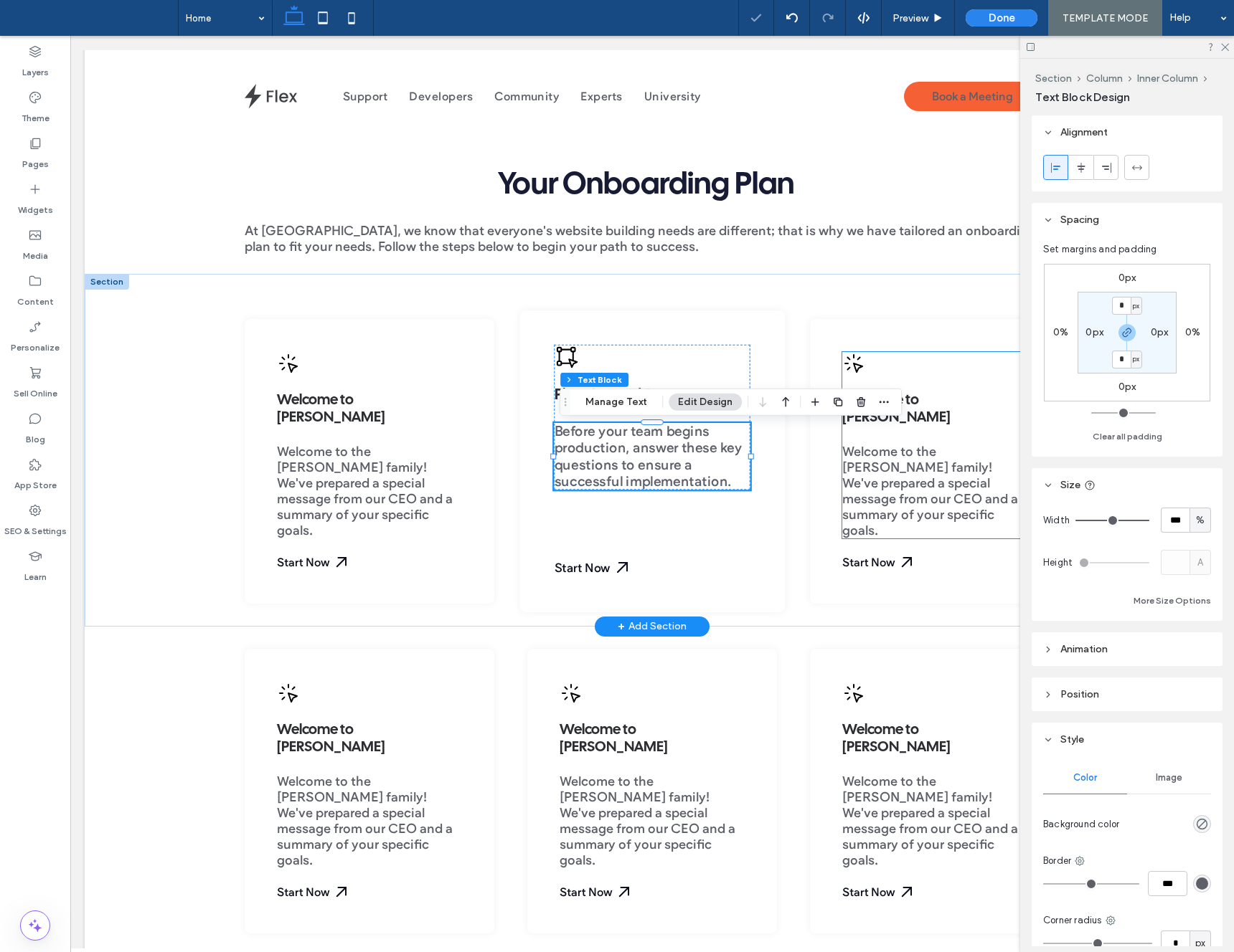
scroll to position [0, 1]
click at [677, 537] on div "Planning and Strategy Before your team begins production, answer these key ques…" at bounding box center [651, 461] width 265 height 302
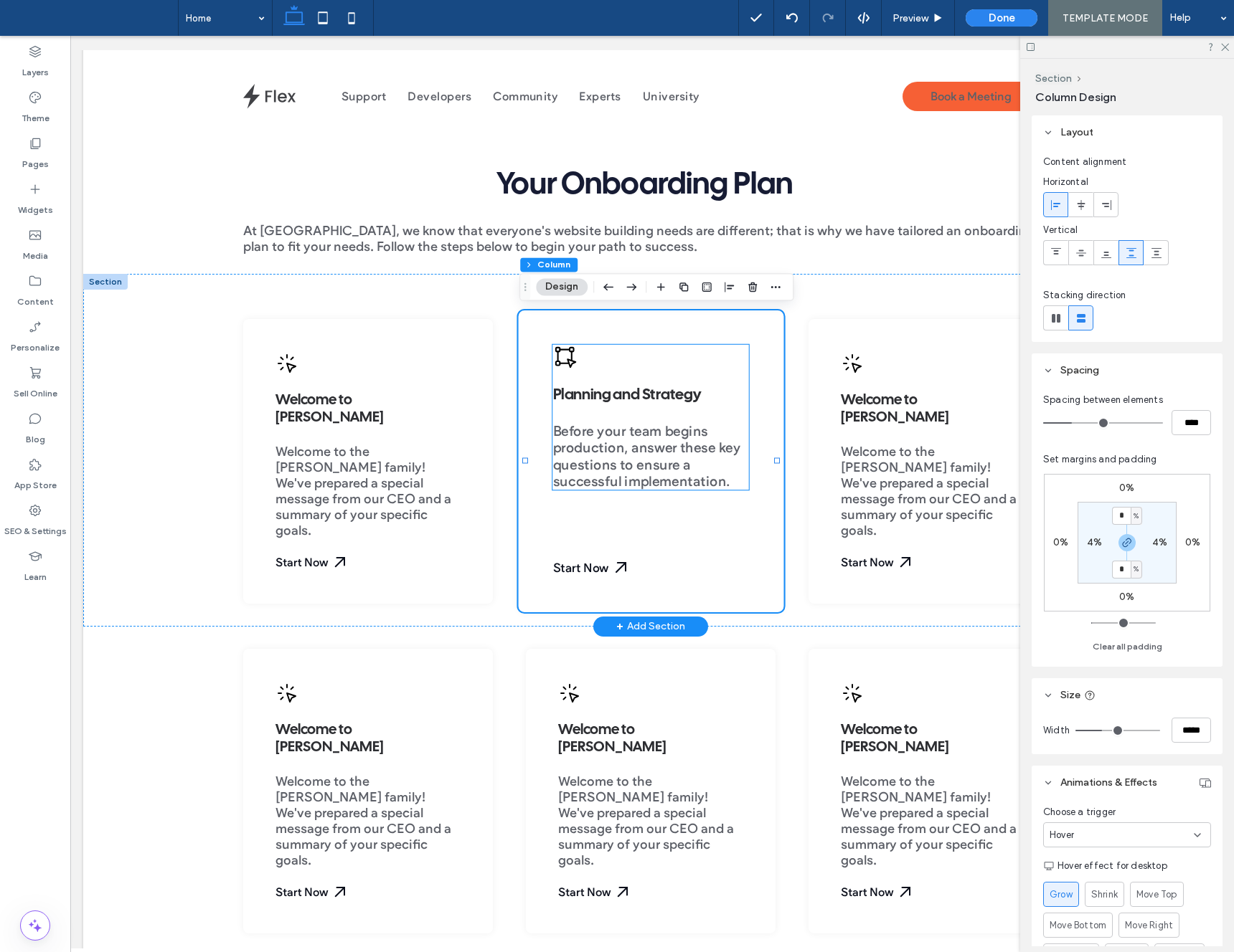
scroll to position [0, 0]
click at [621, 399] on span "Planning and Strategy" at bounding box center [628, 396] width 149 height 14
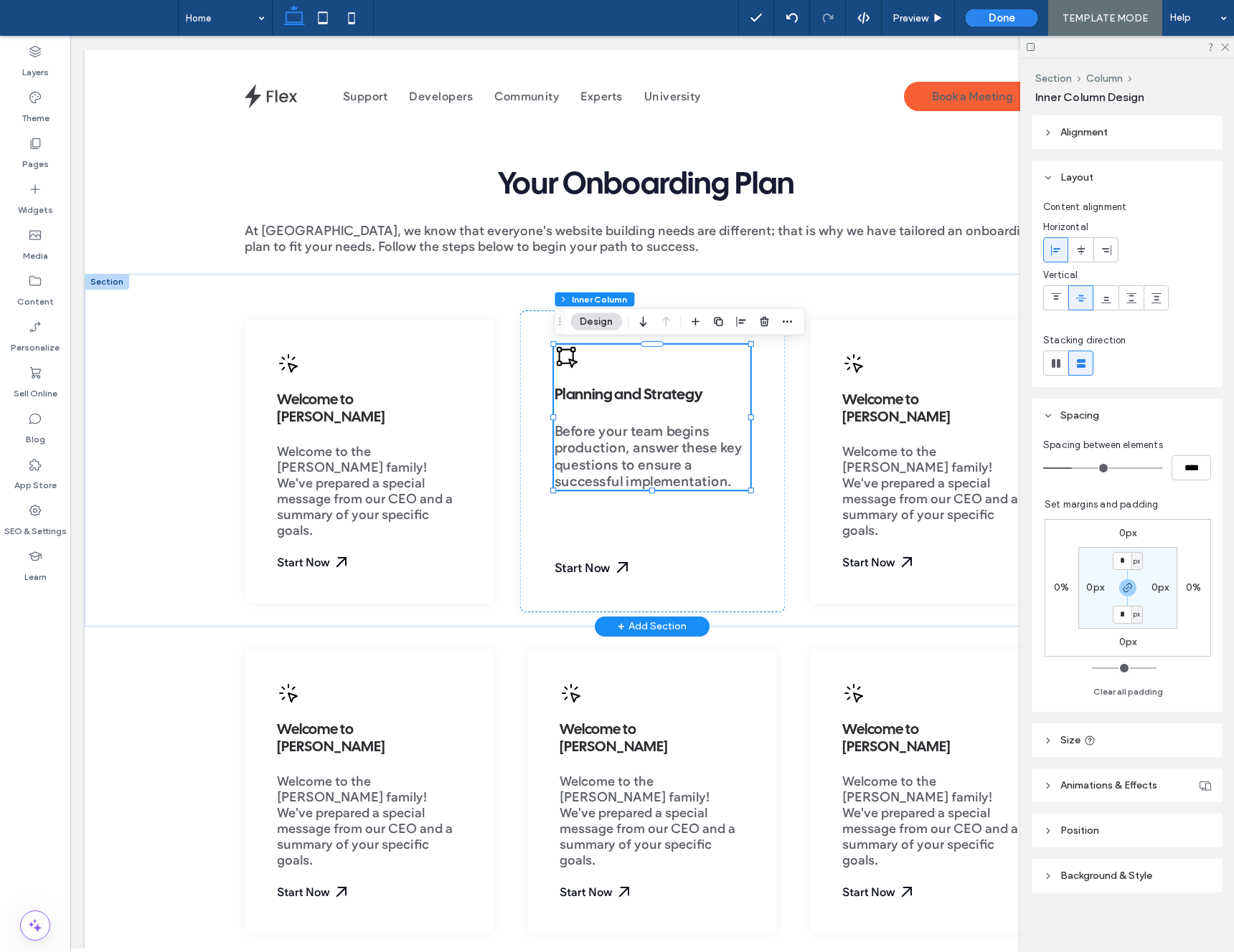
click at [593, 393] on span "Planning and Strategy" at bounding box center [628, 396] width 149 height 14
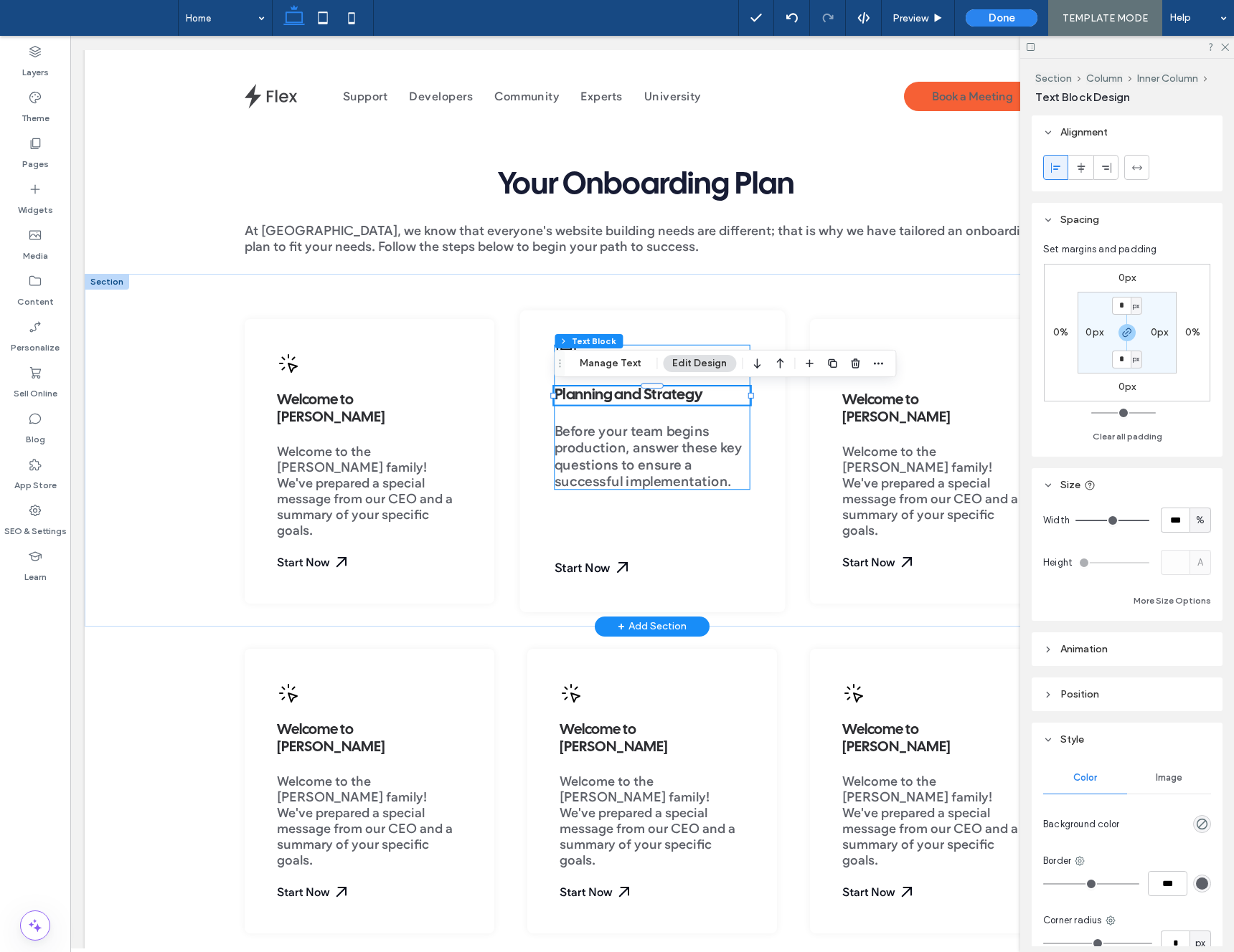
click at [593, 393] on span "Planning and Strategy" at bounding box center [628, 396] width 149 height 14
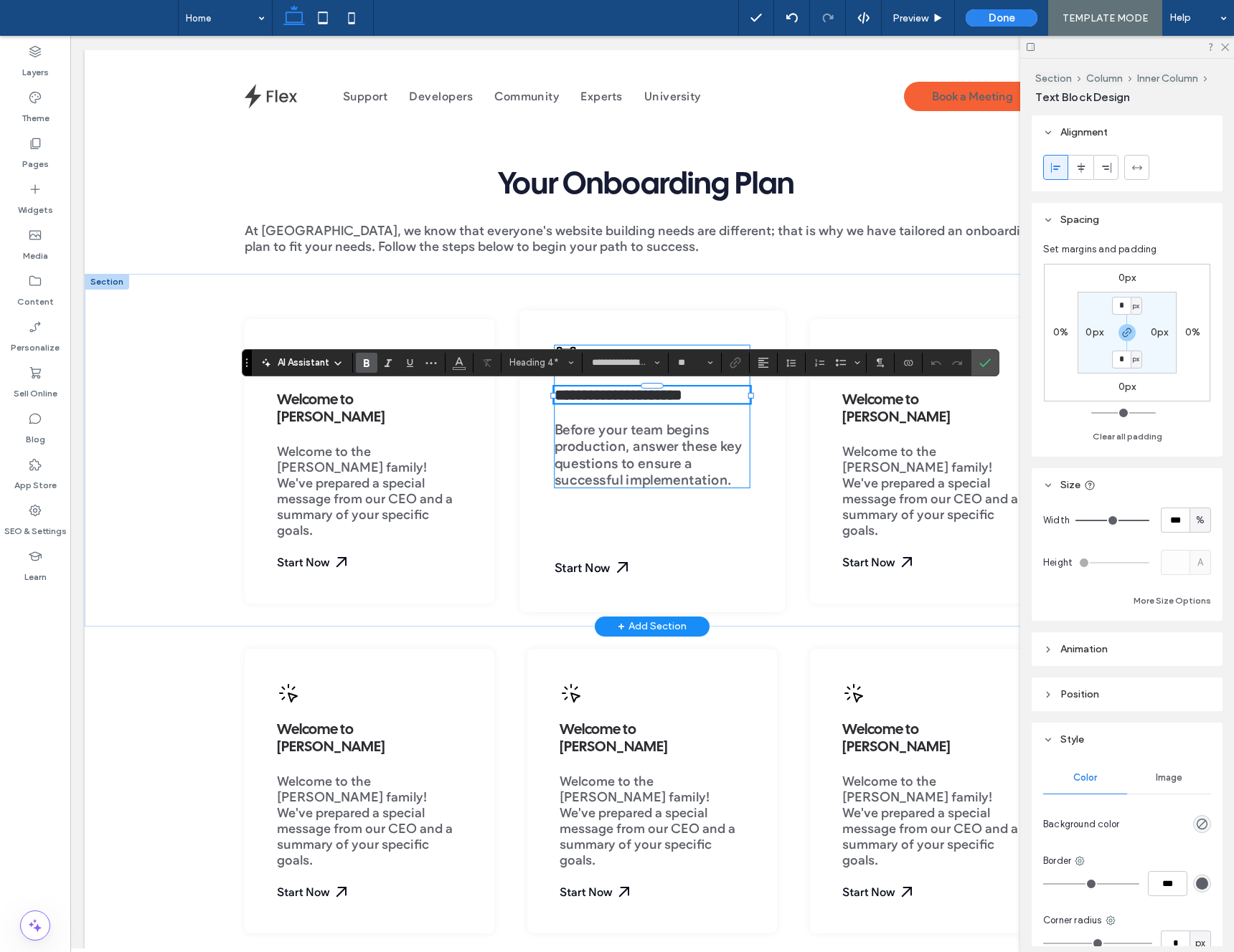
click at [593, 393] on span "**********" at bounding box center [617, 396] width 127 height 15
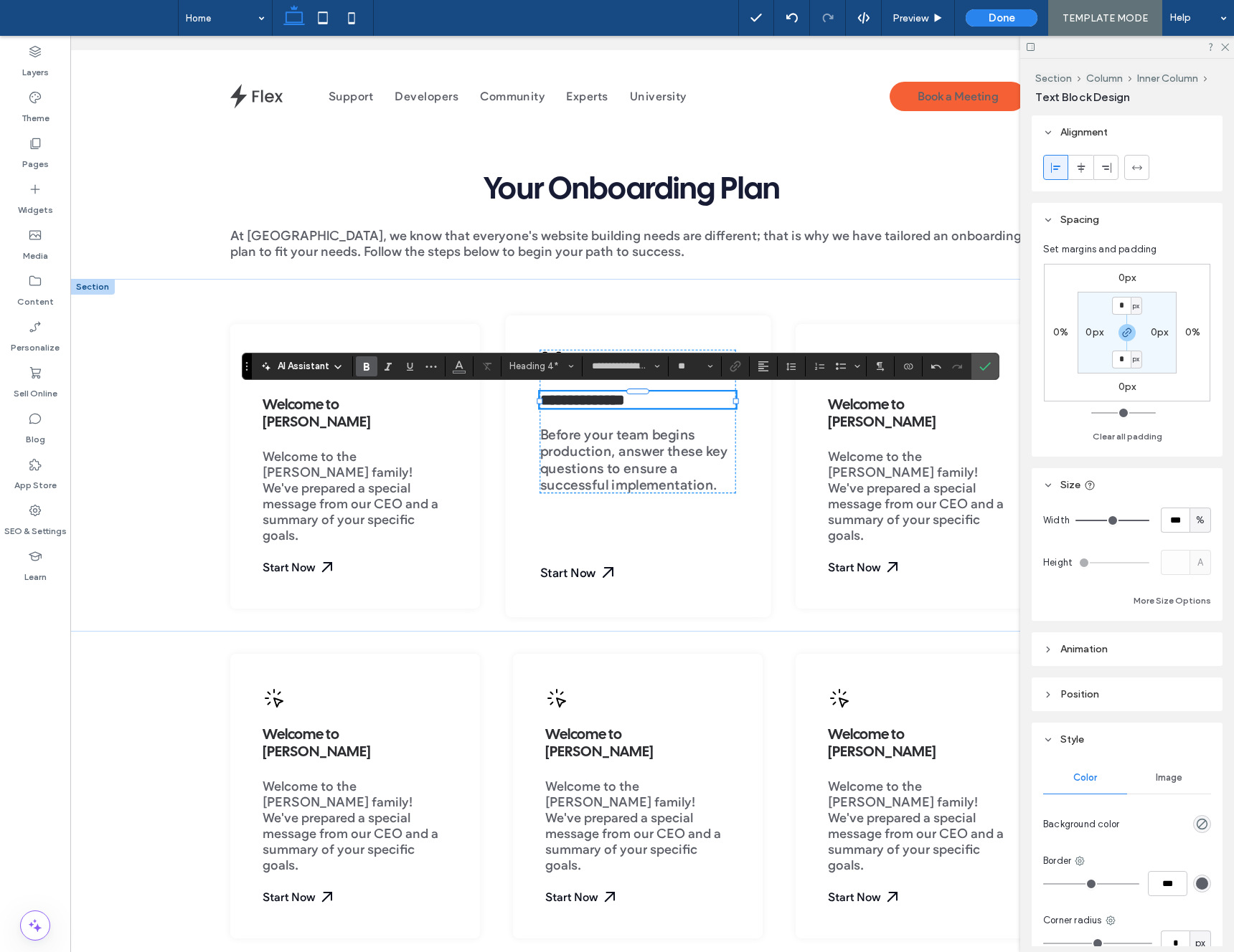
click at [625, 398] on span "**********" at bounding box center [582, 400] width 85 height 15
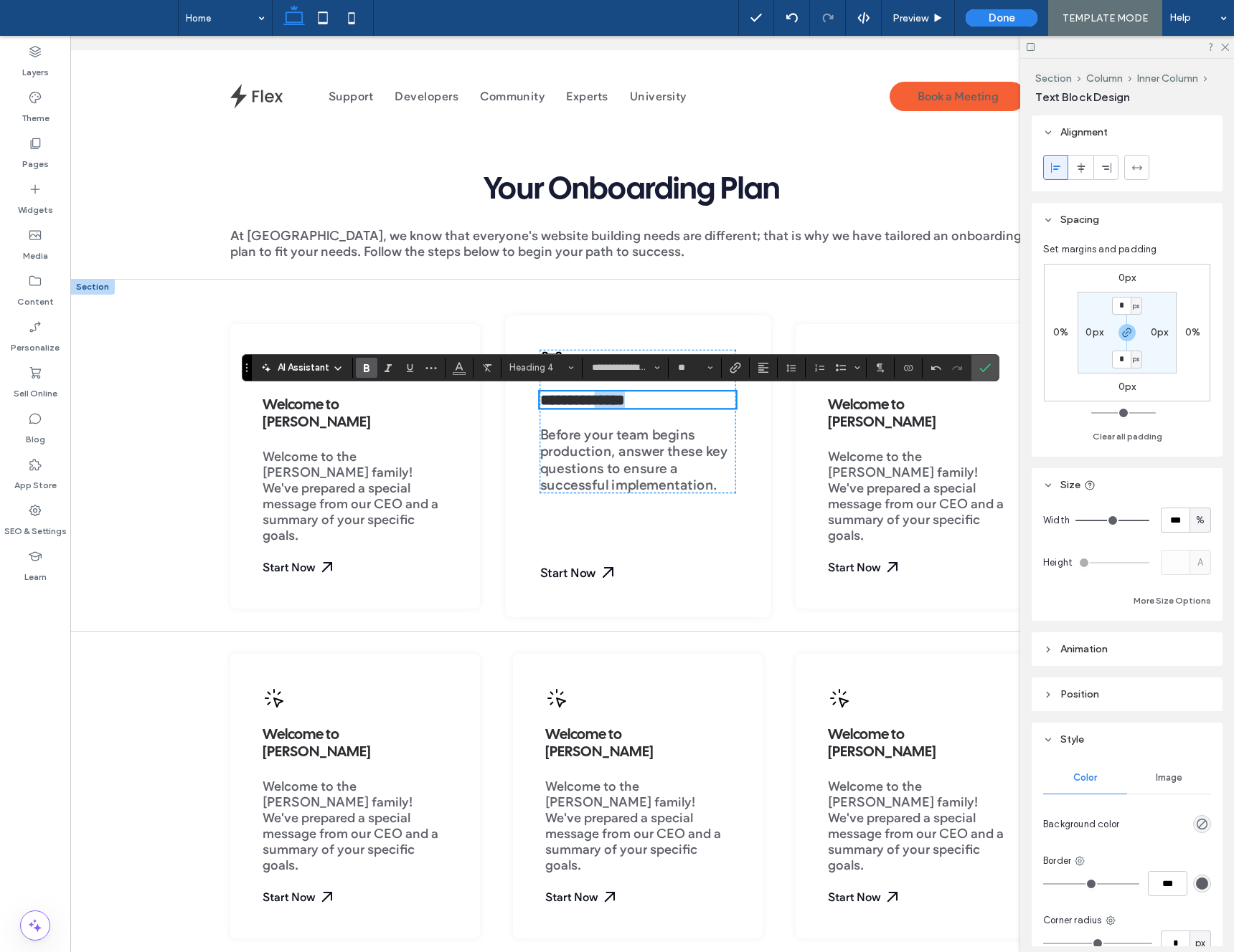
click at [625, 398] on span "**********" at bounding box center [582, 400] width 85 height 15
click at [625, 398] on span "**********" at bounding box center [582, 402] width 85 height 15
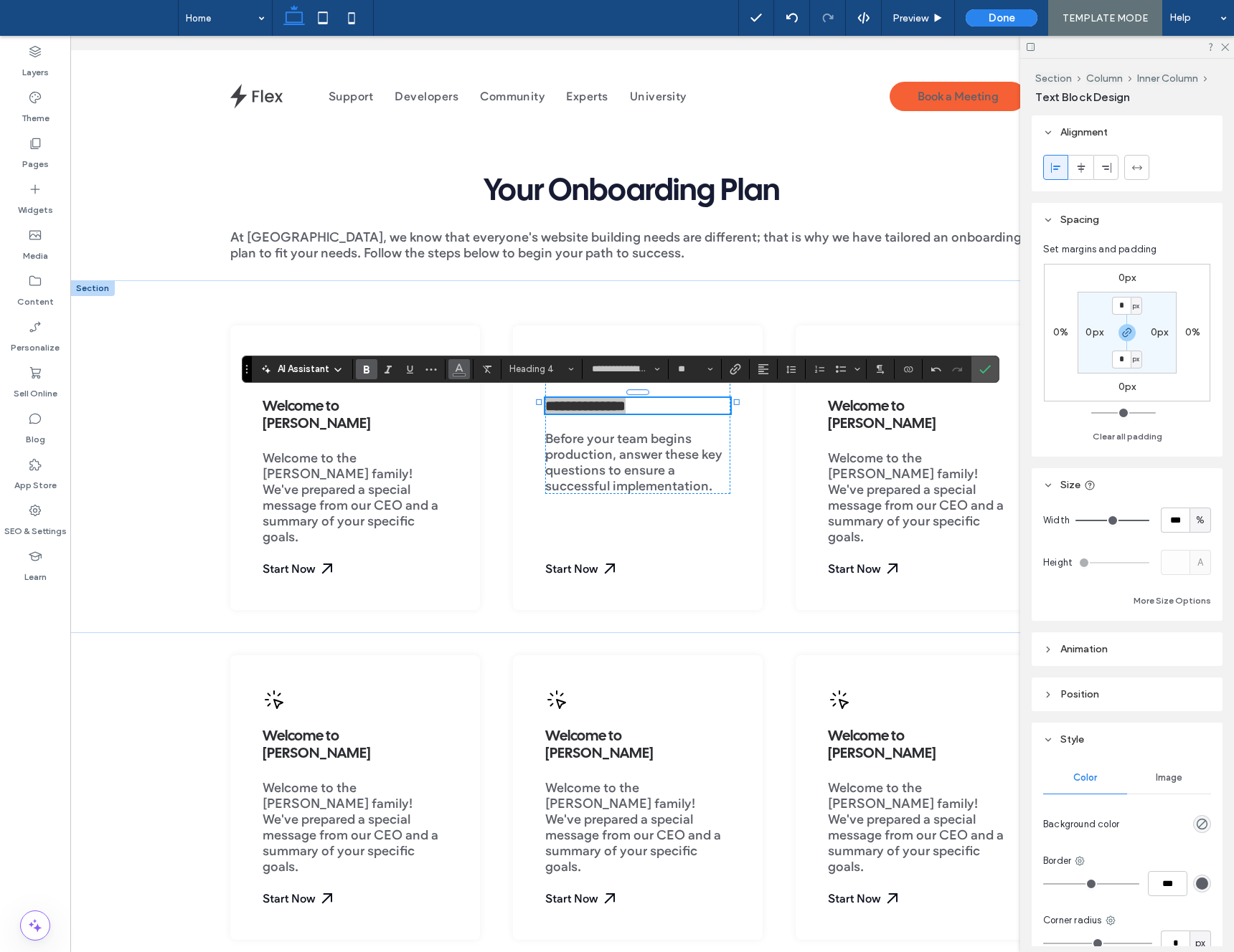
click at [453, 369] on icon "Color" at bounding box center [459, 368] width 11 height 11
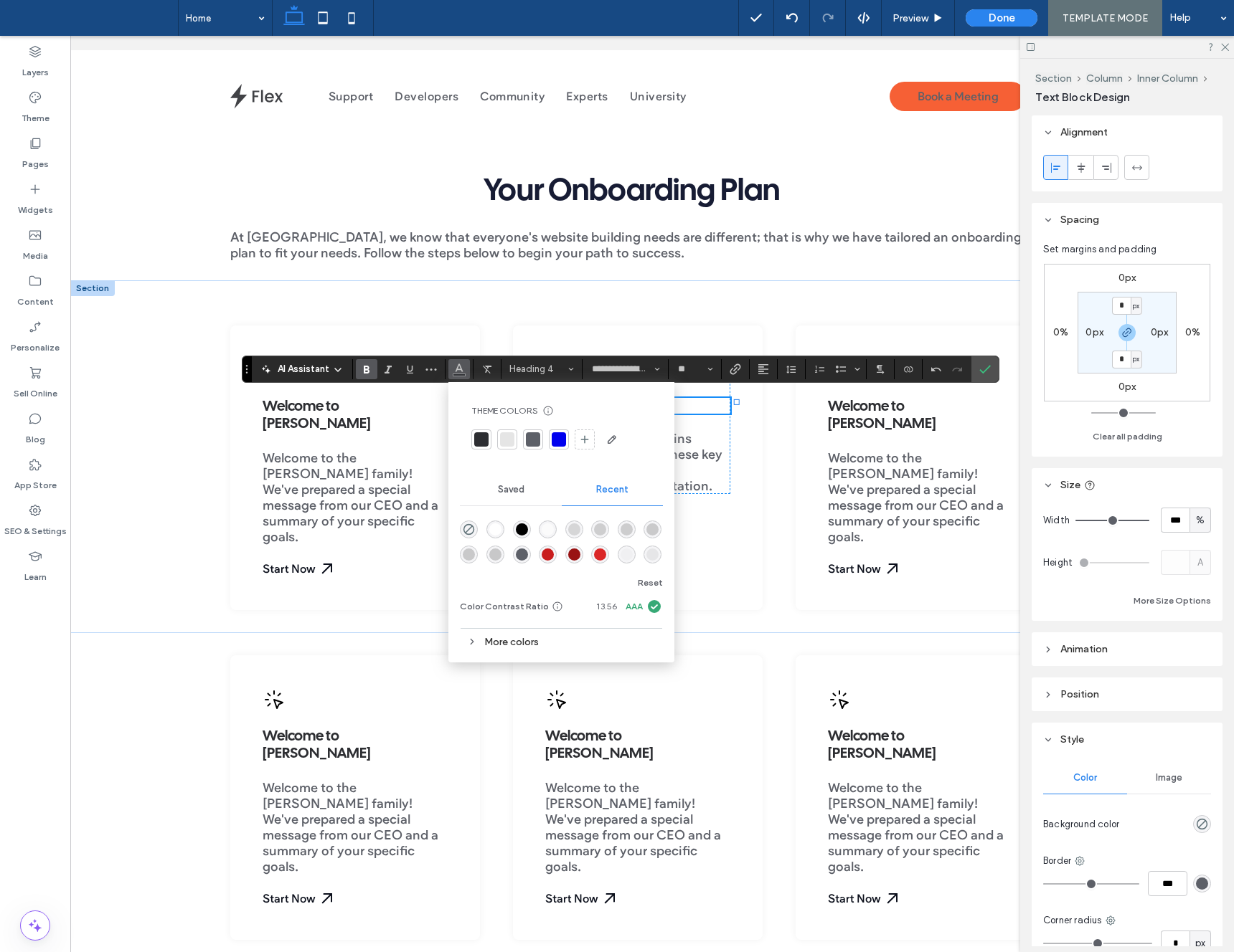
click at [518, 532] on div "rgba(0, 0, 0, 1)" at bounding box center [521, 530] width 12 height 12
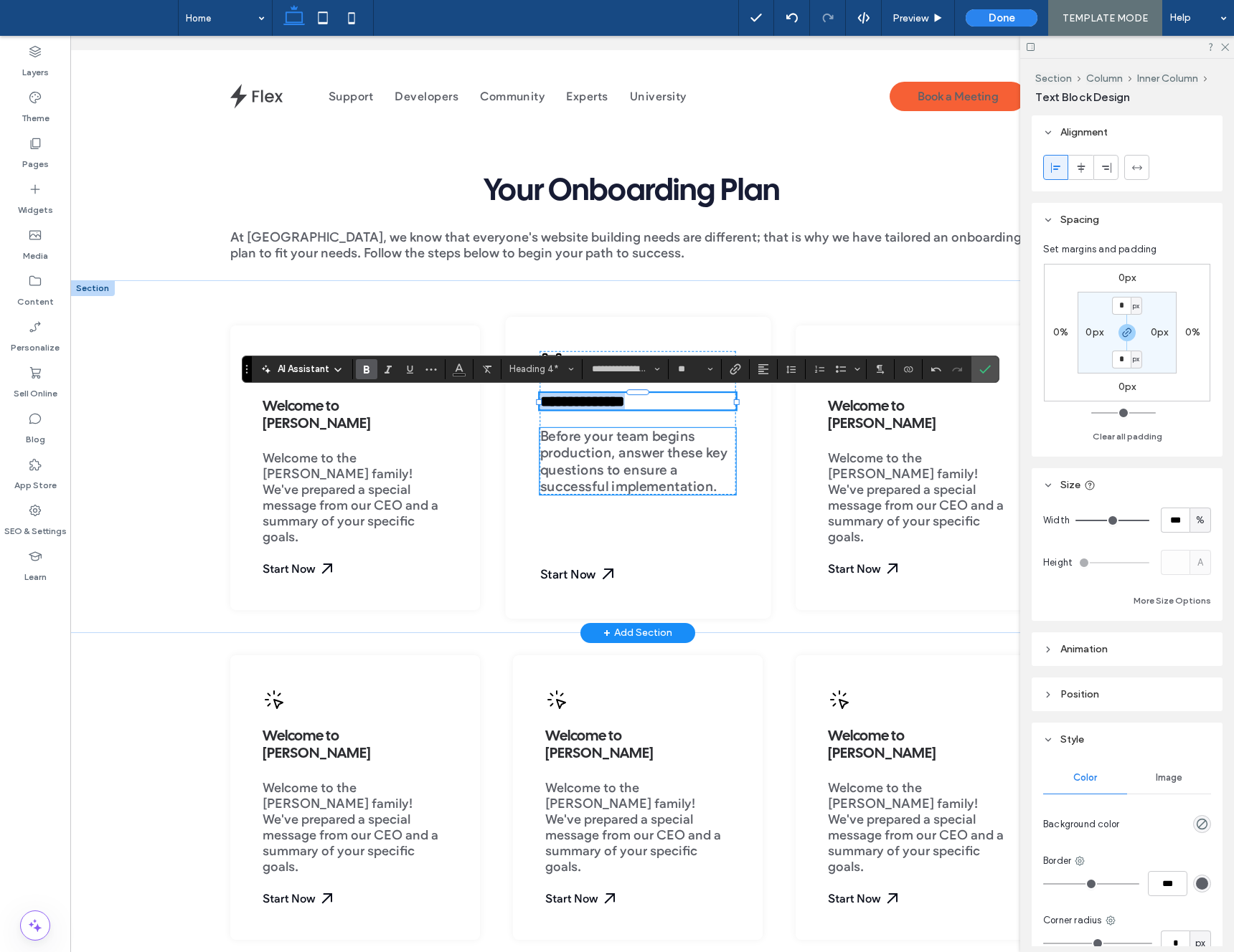
click at [721, 443] on p "Before your team begins production, answer these key questions to ensure a succ…" at bounding box center [637, 463] width 195 height 67
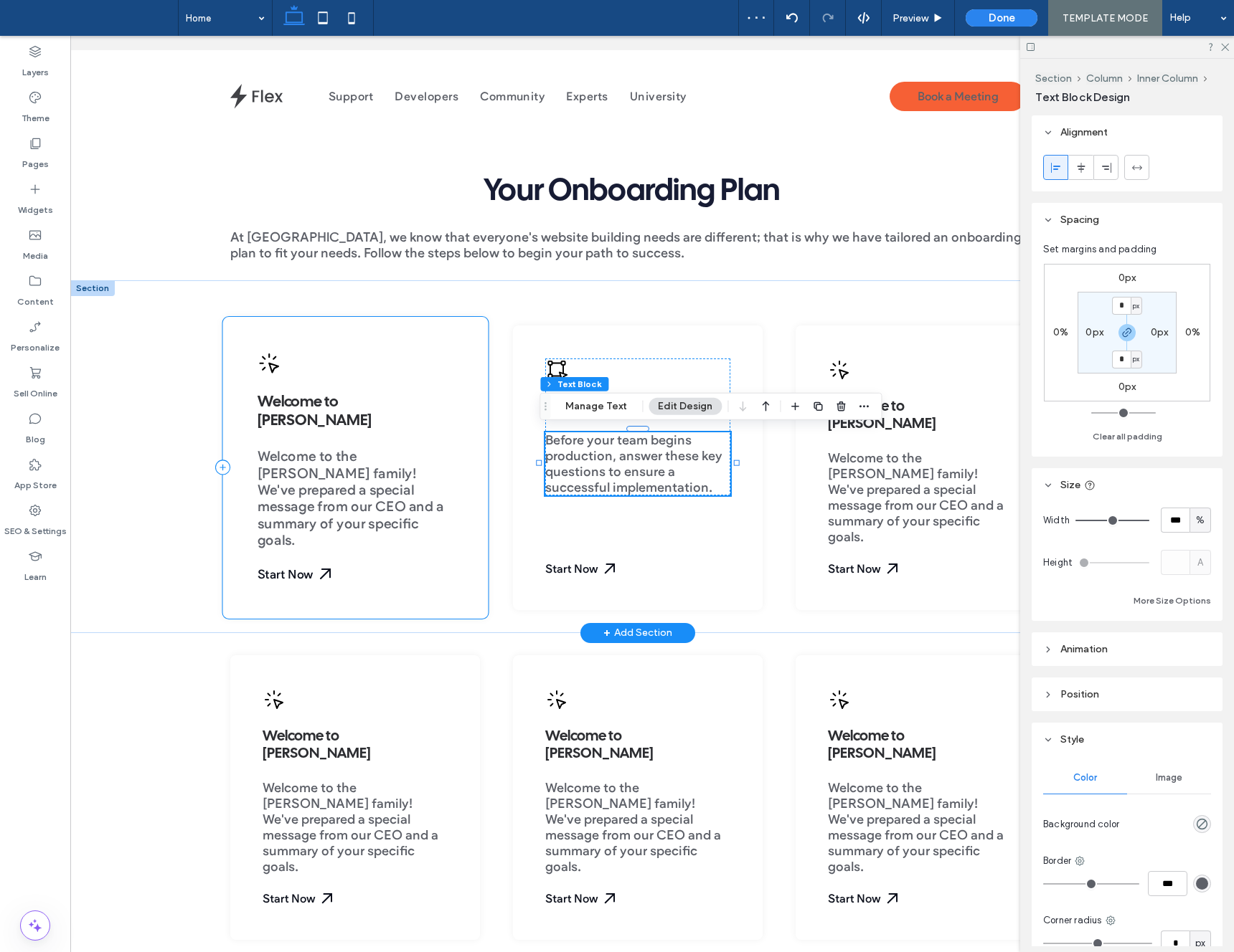
click at [475, 412] on div "Welcome to Duda Welcome to the Duda family! We've prepared a special message fr…" at bounding box center [354, 467] width 265 height 302
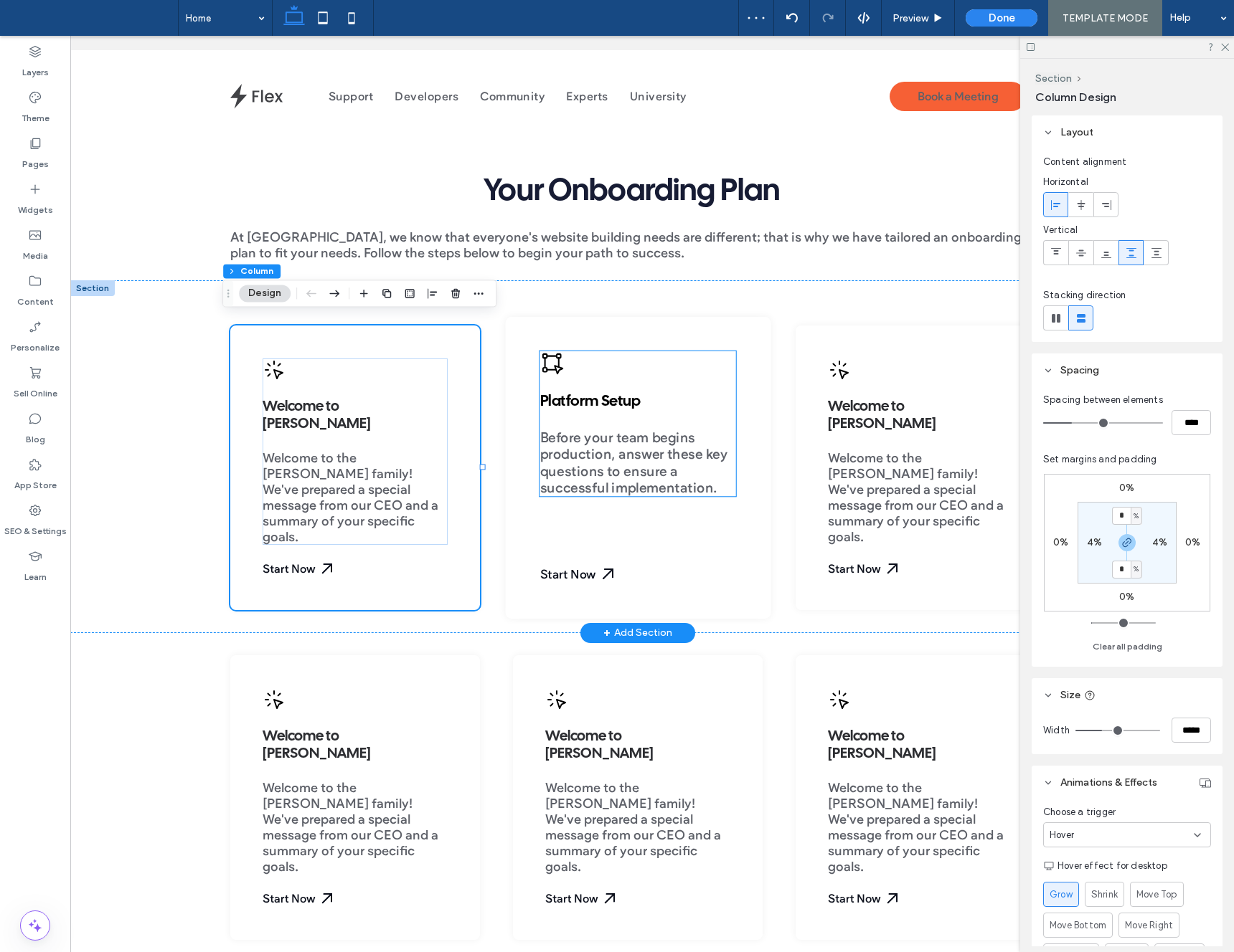
click at [593, 402] on span "Platform Setup" at bounding box center [589, 402] width 101 height 14
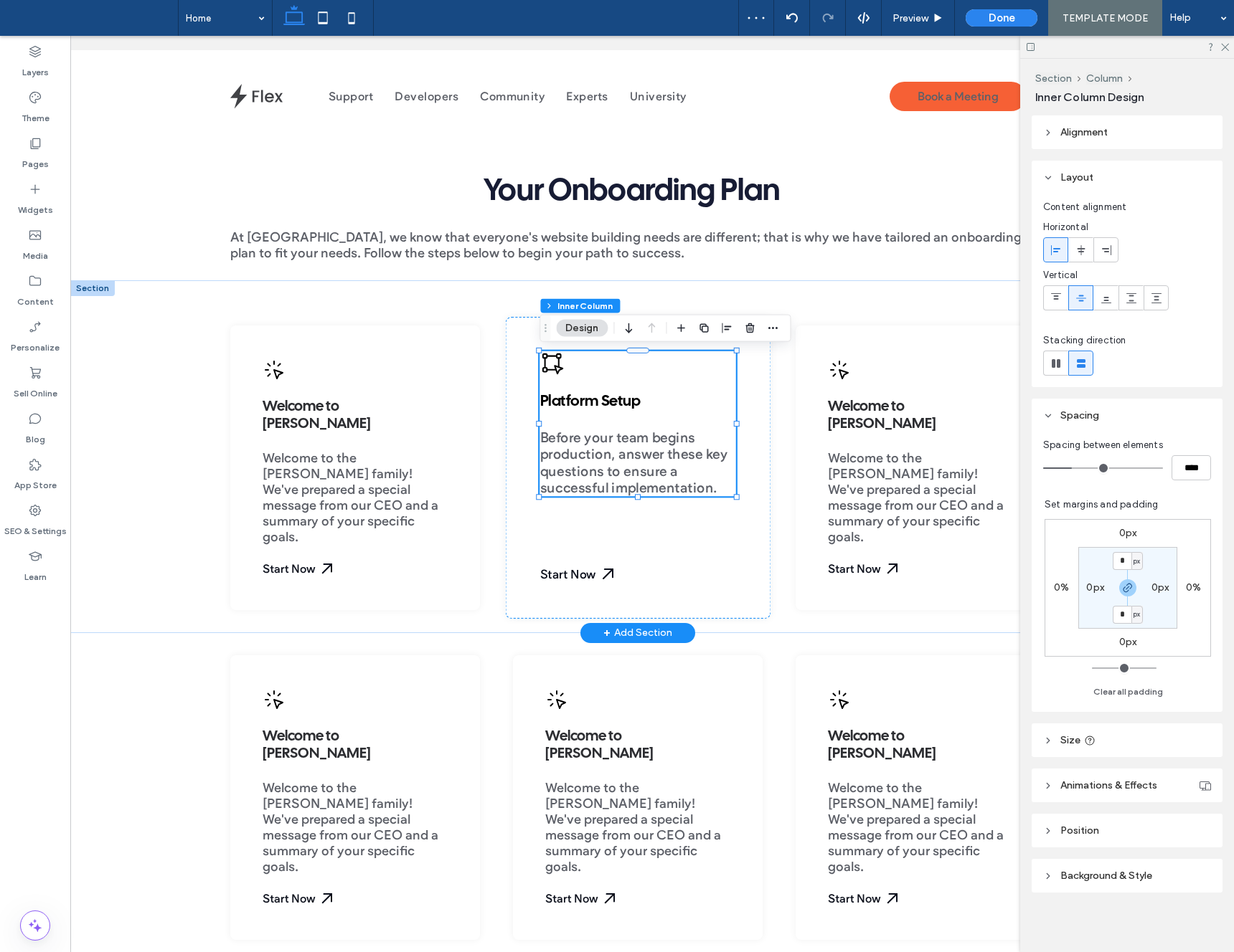
click at [593, 402] on span "Platform Setup" at bounding box center [589, 402] width 101 height 14
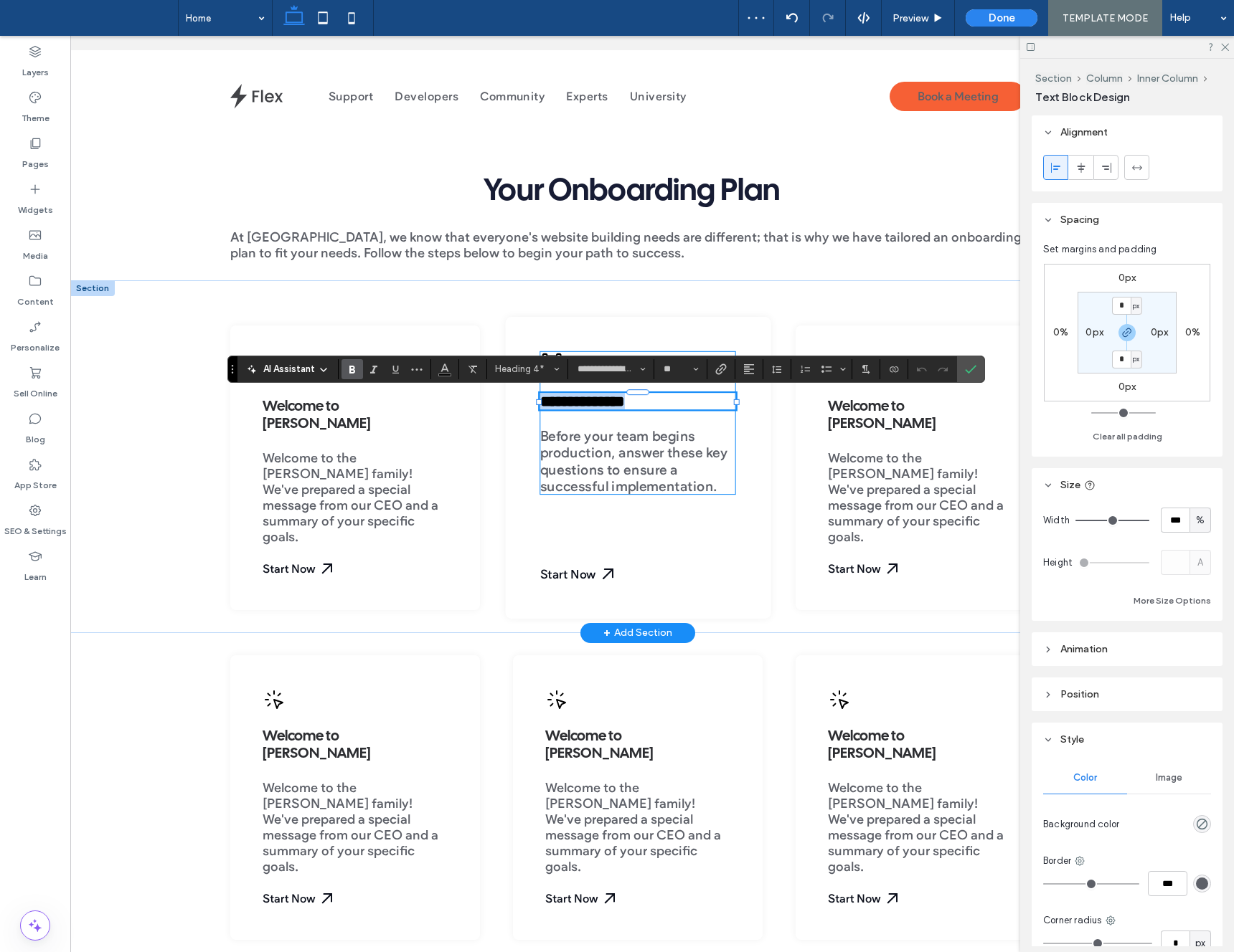
click at [593, 403] on span "**********" at bounding box center [582, 402] width 85 height 15
click at [535, 375] on button "Heading 4*" at bounding box center [527, 369] width 75 height 20
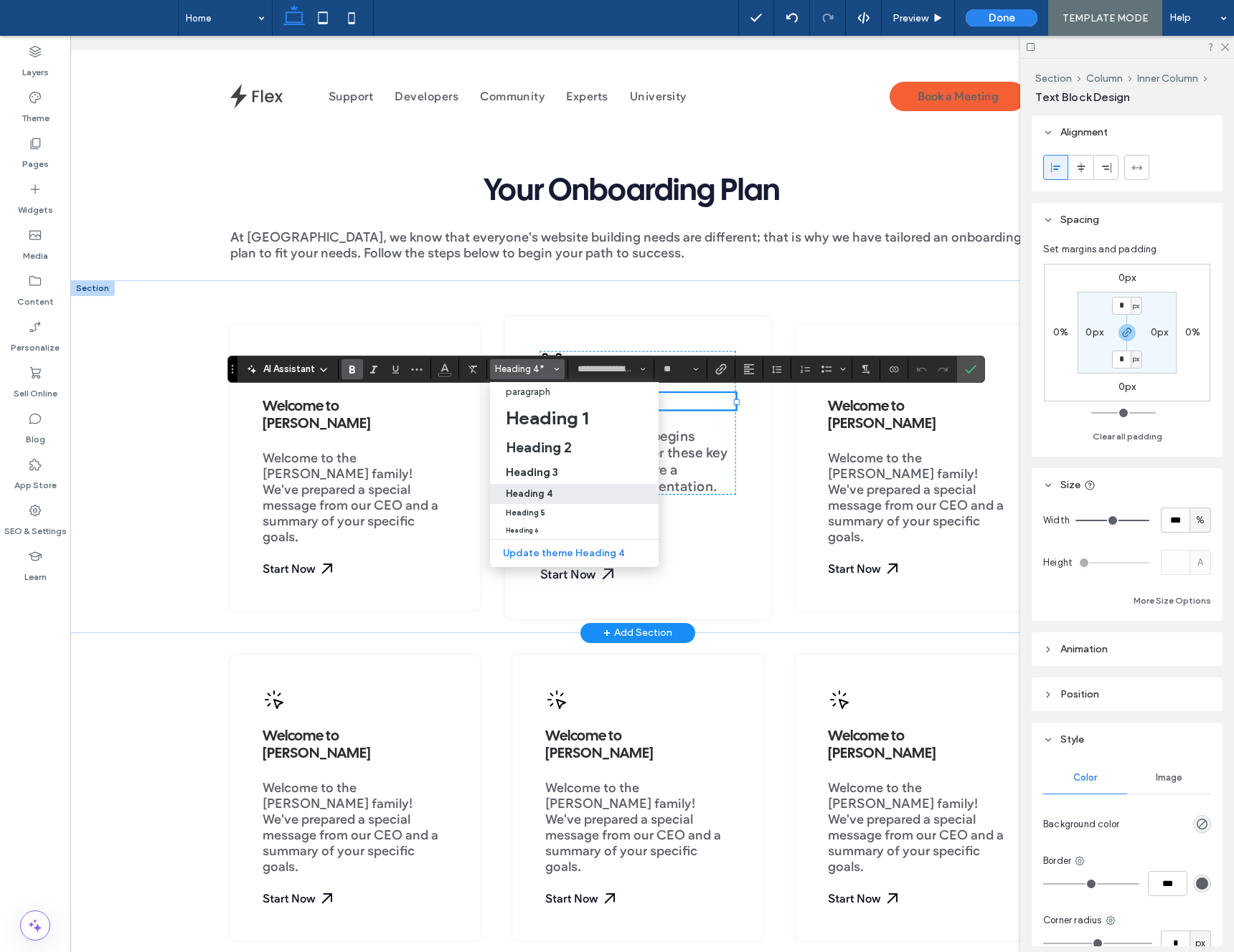
click at [544, 487] on label "Heading 4" at bounding box center [574, 493] width 169 height 20
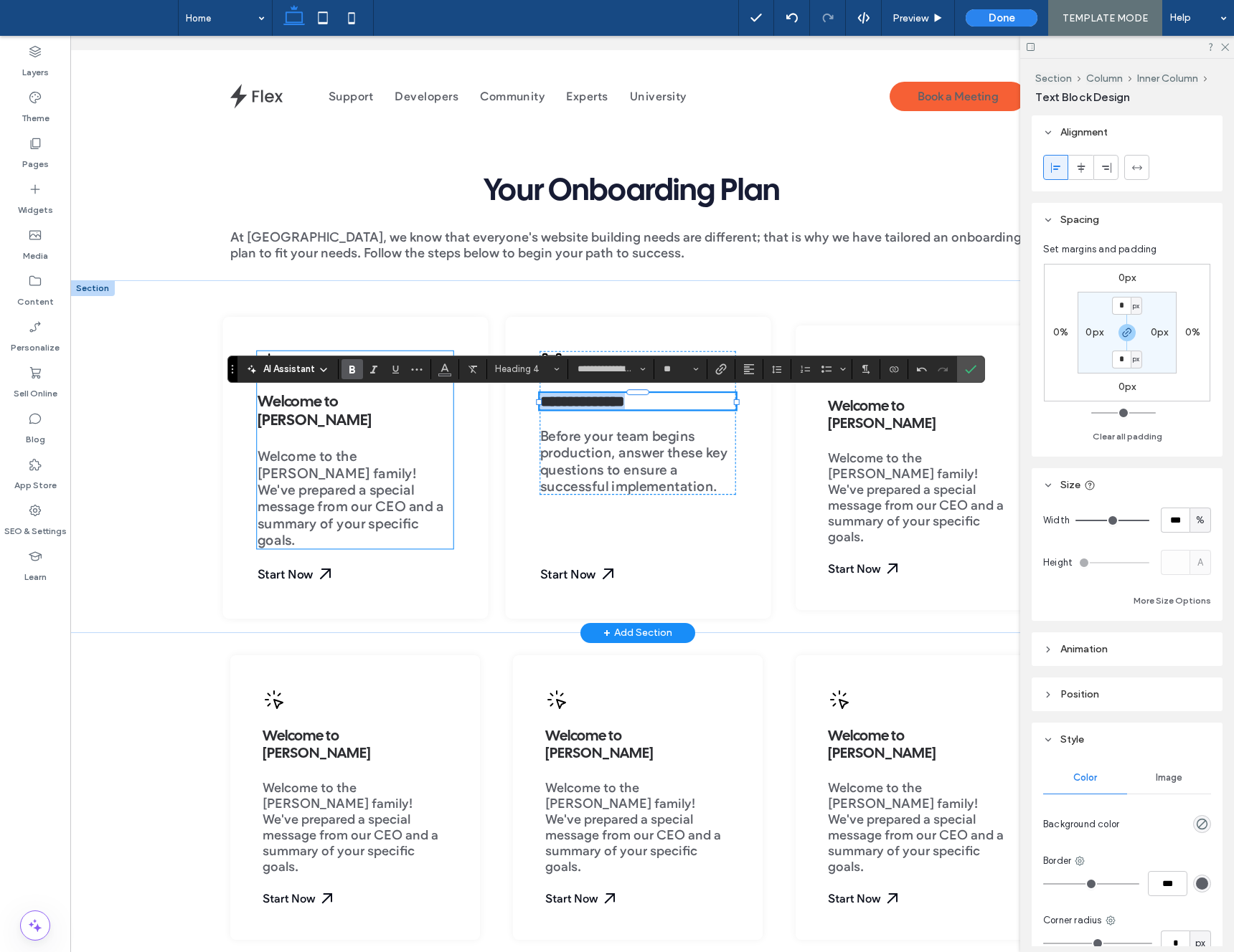
click at [313, 406] on span "Welcome to Duda" at bounding box center [314, 412] width 115 height 33
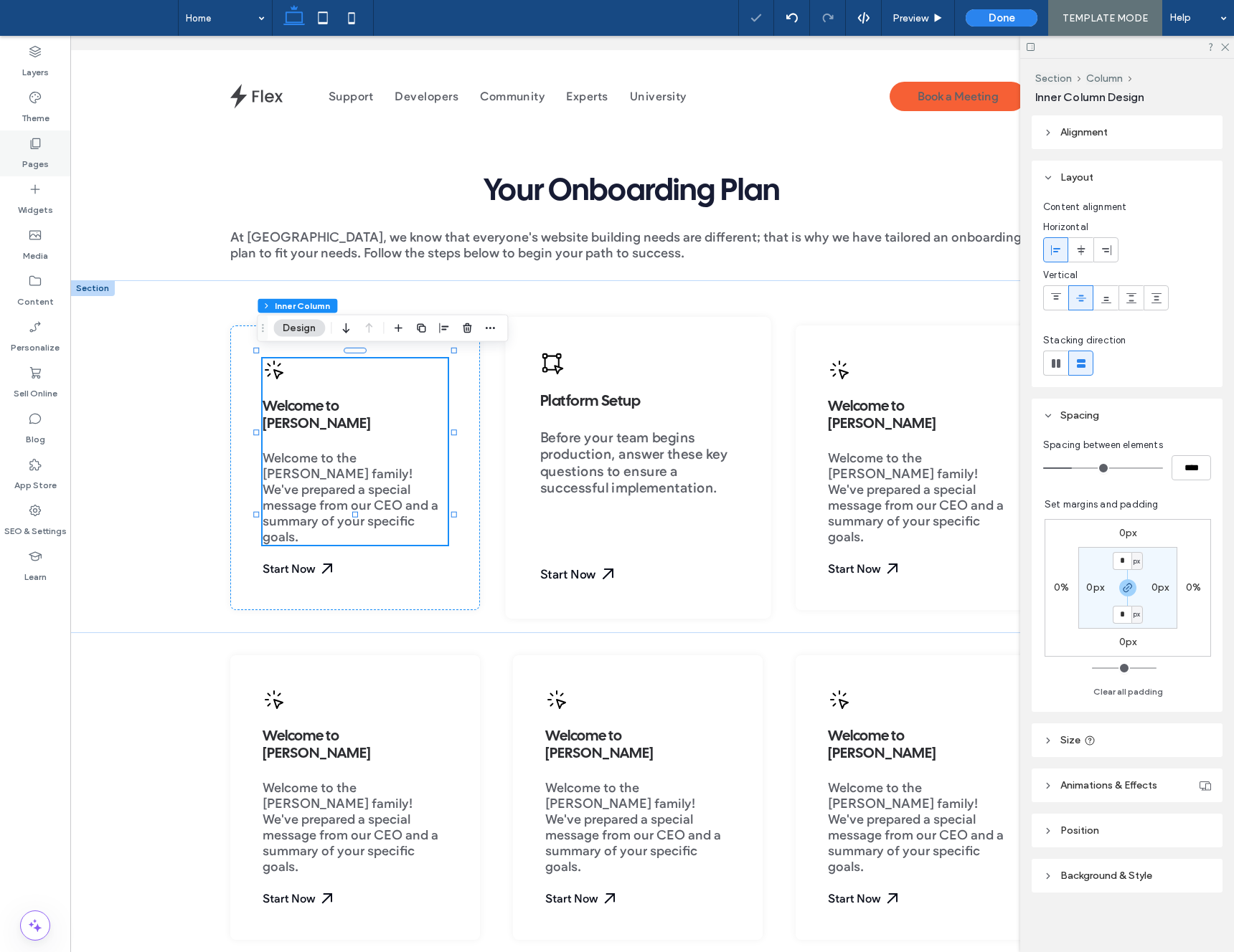
click at [48, 145] on div "Pages" at bounding box center [34, 153] width 70 height 46
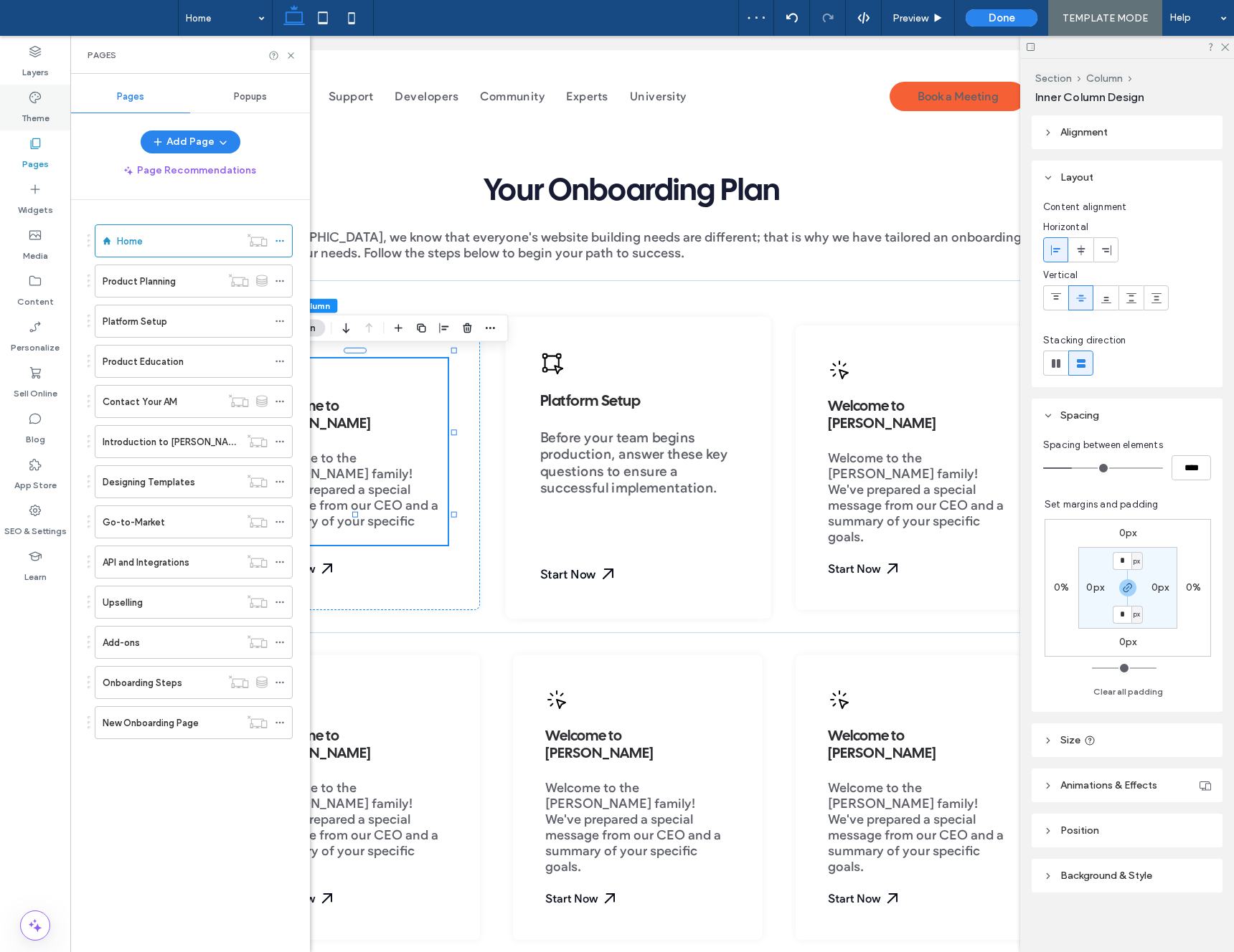
click at [34, 116] on label "Theme" at bounding box center [34, 114] width 28 height 20
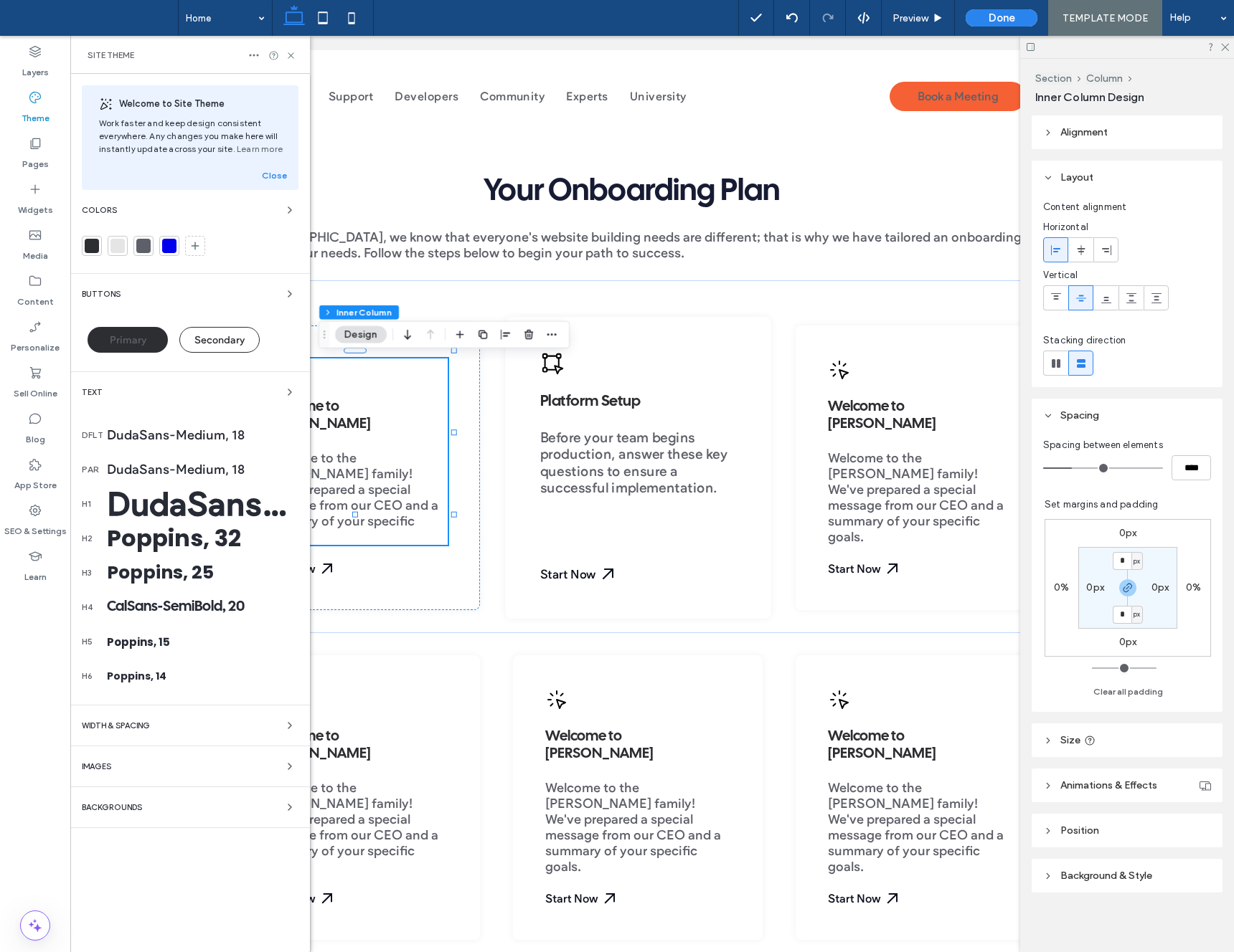
click at [170, 607] on div "CalSans-SemiBold, 20" at bounding box center [203, 607] width 192 height 17
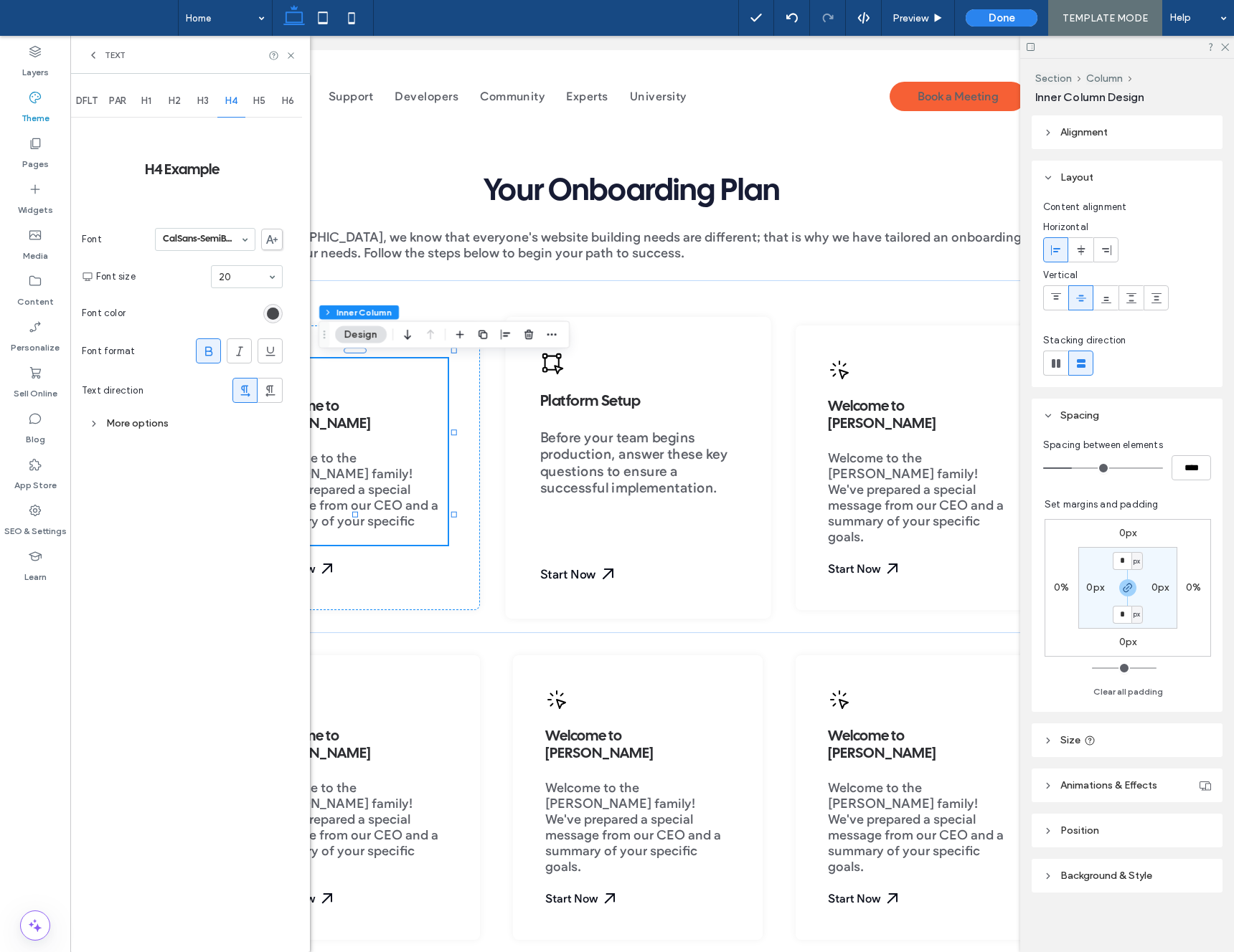
click at [273, 314] on div "rgb(45, 46, 50)" at bounding box center [273, 313] width 12 height 12
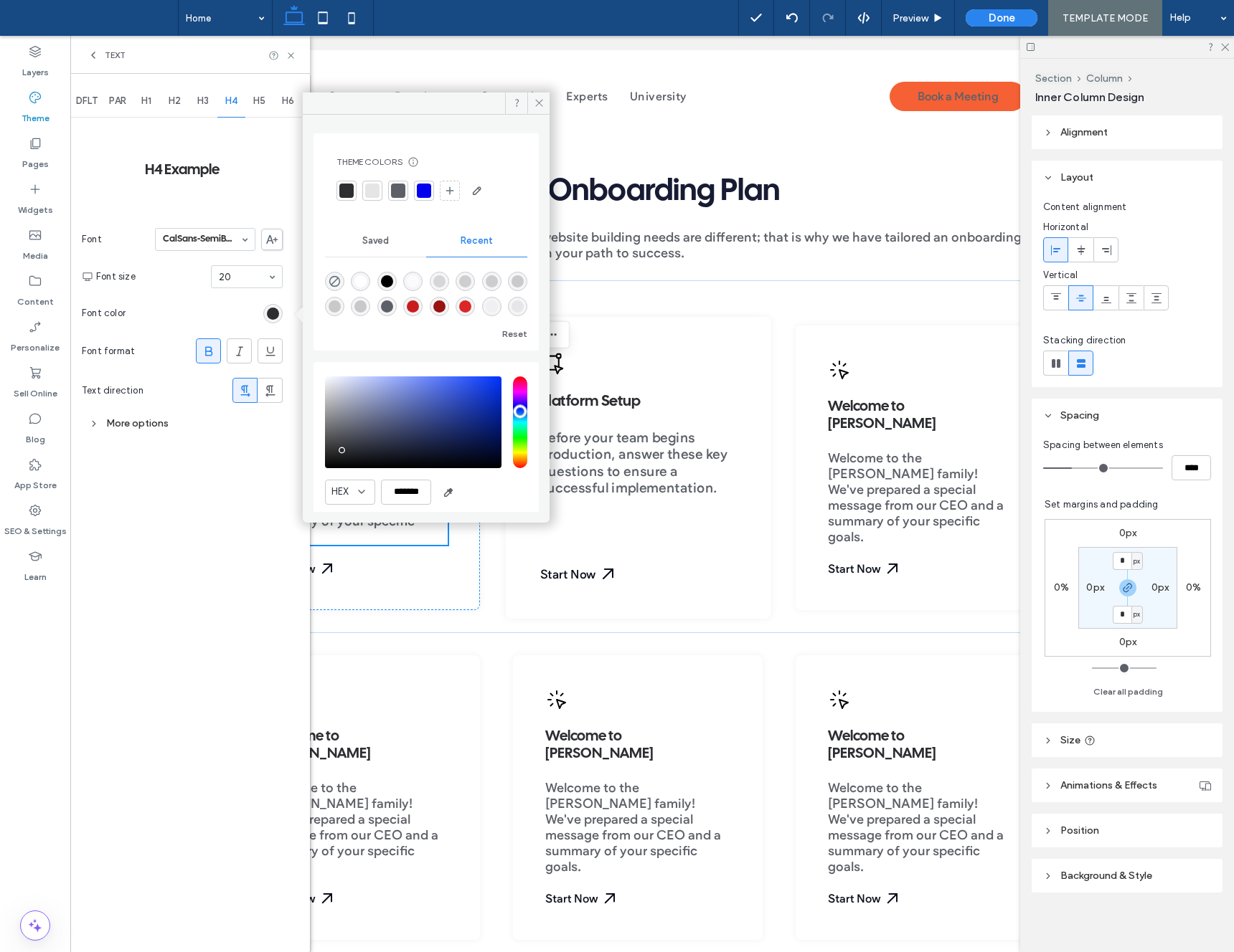
click at [387, 279] on div "rgba(0, 0, 0, 1)" at bounding box center [387, 282] width 12 height 12
type input "*******"
click at [533, 104] on span at bounding box center [537, 103] width 22 height 21
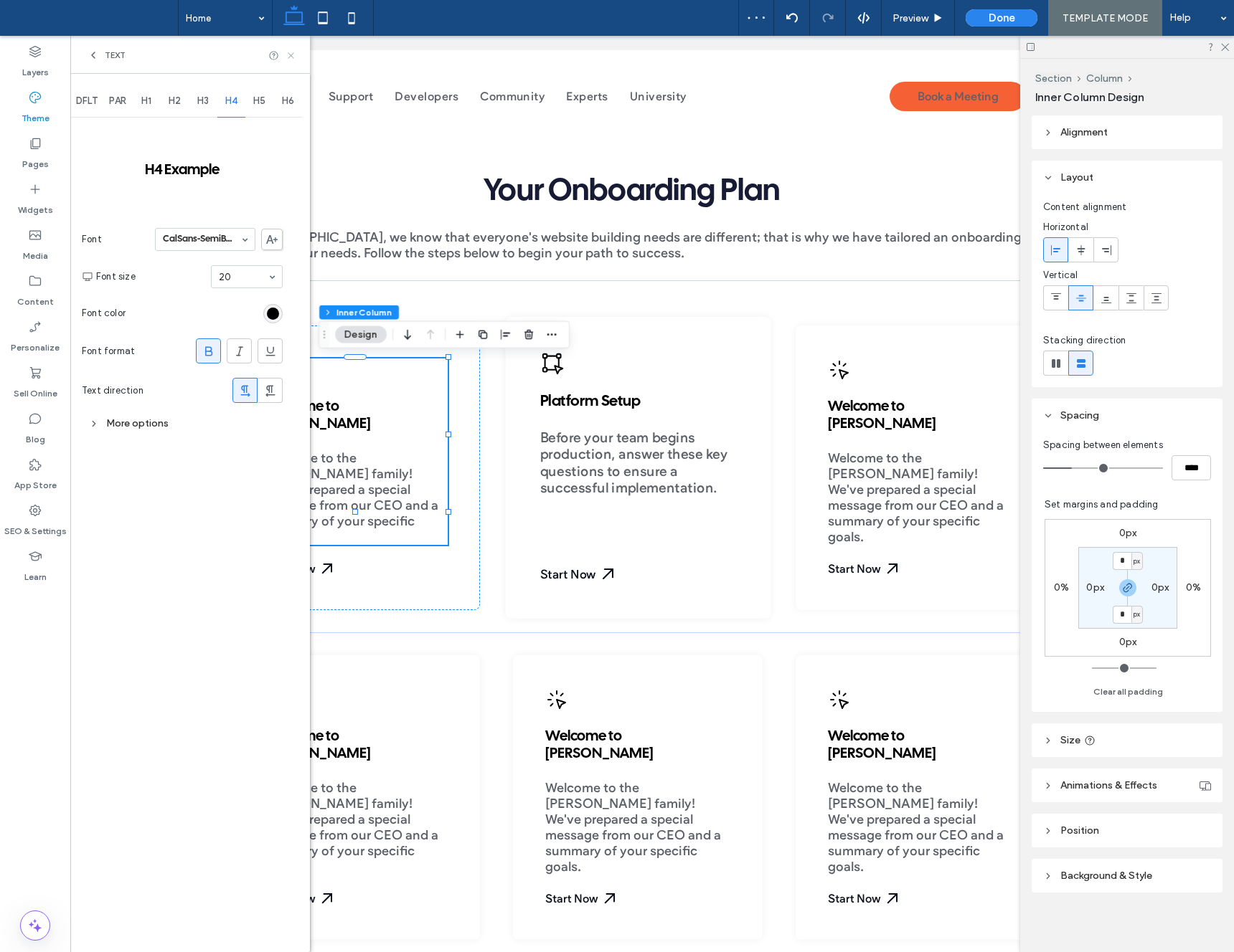
click at [293, 53] on use at bounding box center [290, 56] width 6 height 6
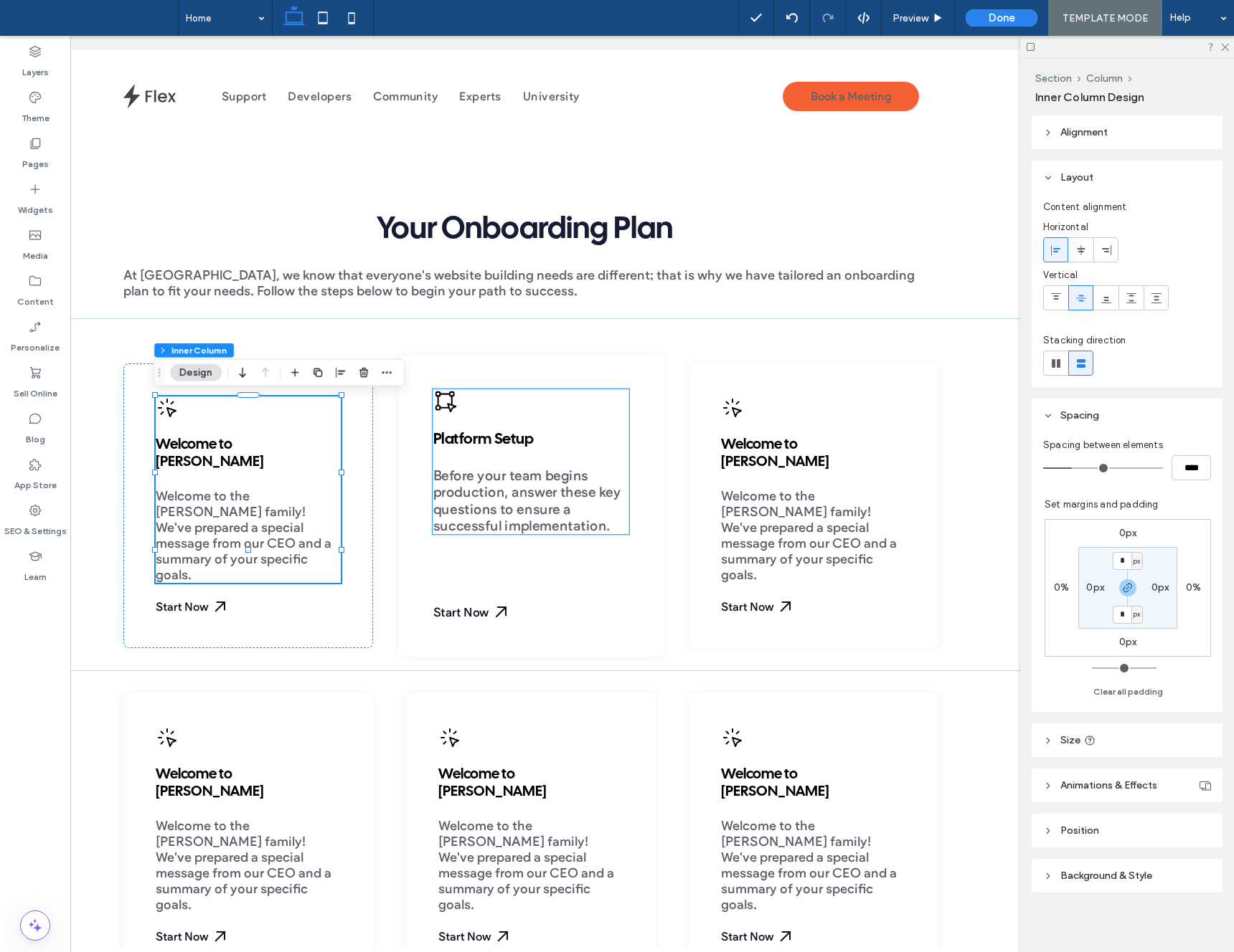
scroll to position [0, 125]
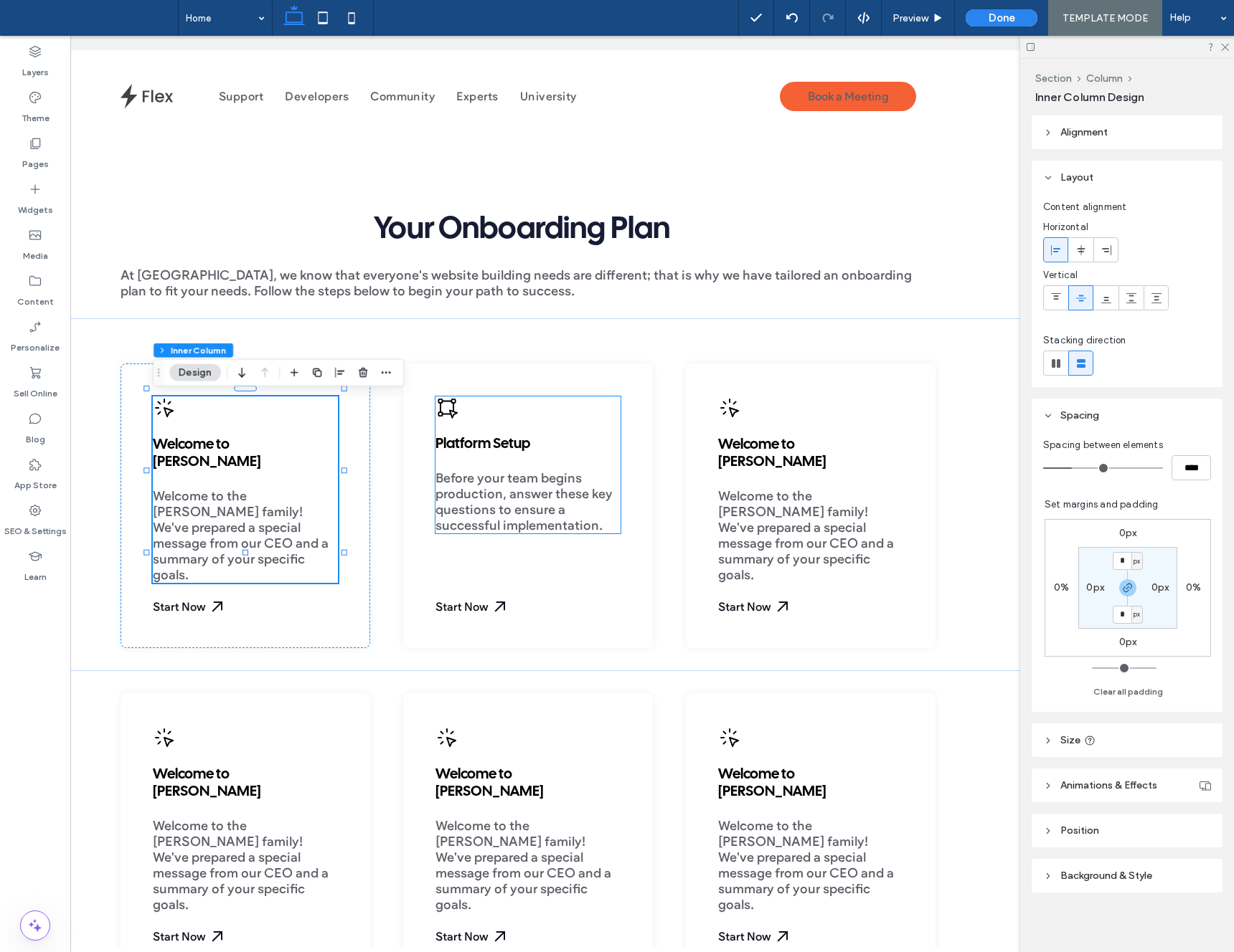
click at [428, 404] on div "Platform Setup Before your team begins production, answer these key questions t…" at bounding box center [528, 506] width 250 height 284
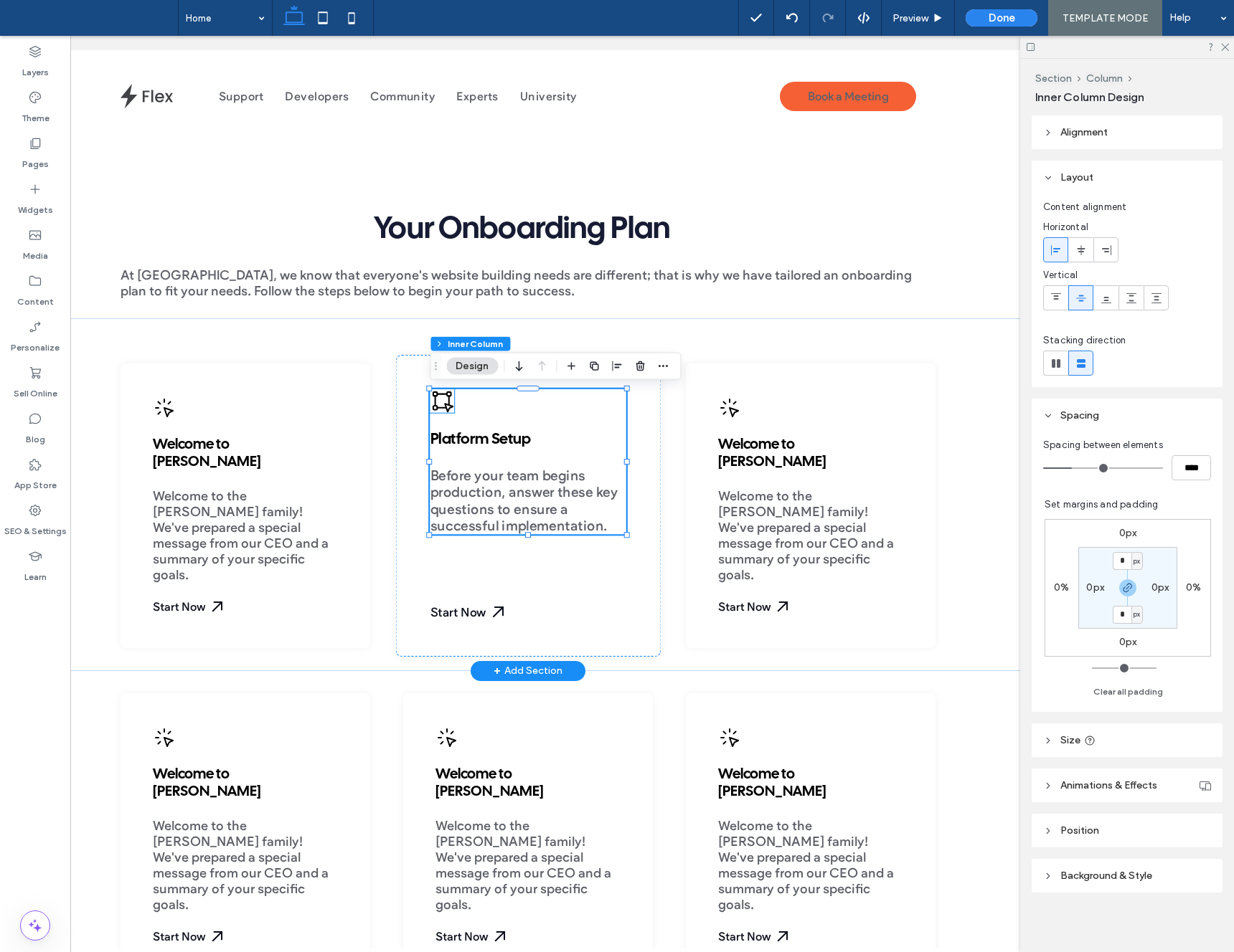
click at [439, 401] on icon at bounding box center [442, 401] width 24 height 24
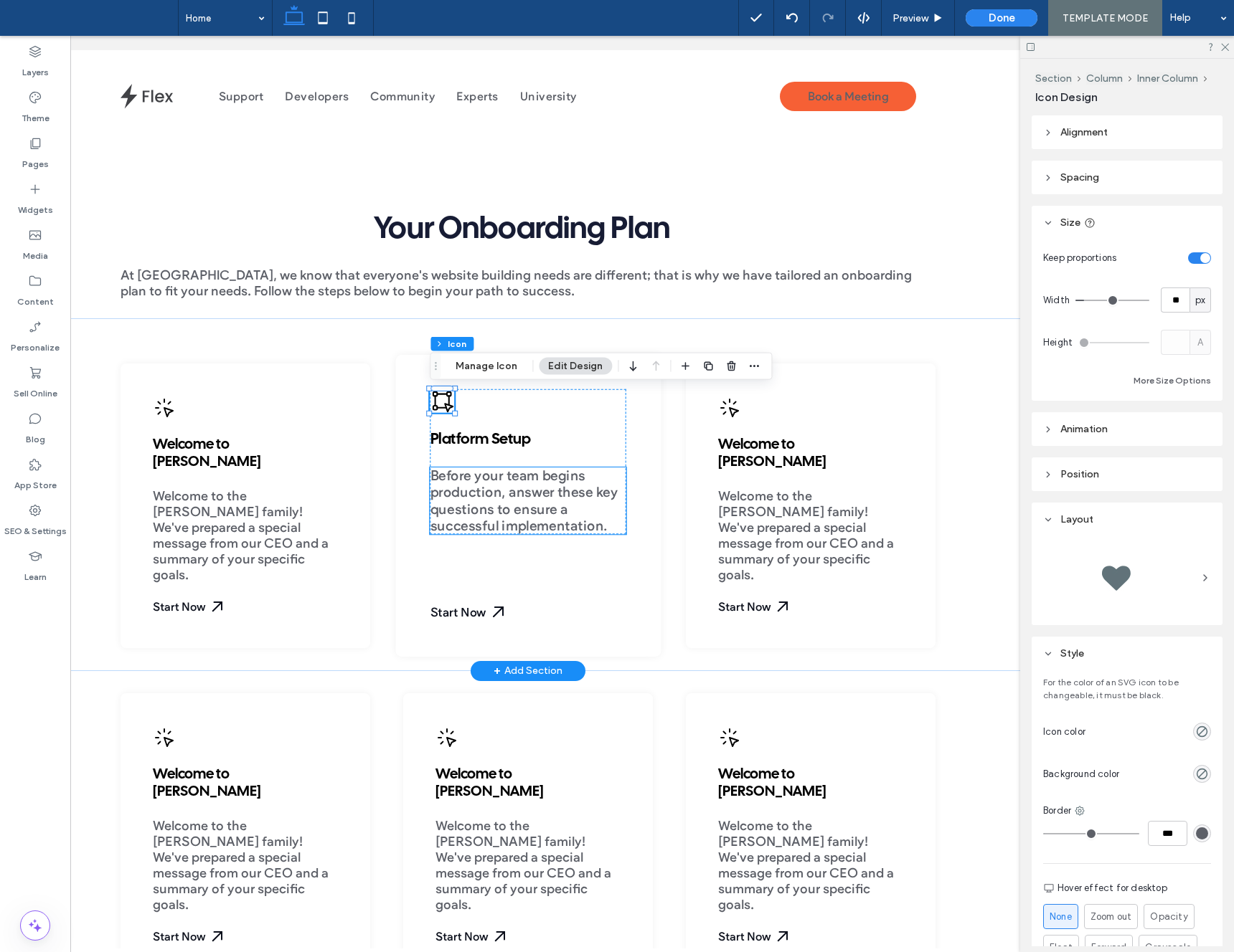
click at [476, 496] on span "Before your team begins production, answer these key questions to ensure a succ…" at bounding box center [524, 502] width 188 height 67
click at [475, 497] on div "Before your team begins production, answer these key questions to ensure a succ…" at bounding box center [528, 502] width 195 height 67
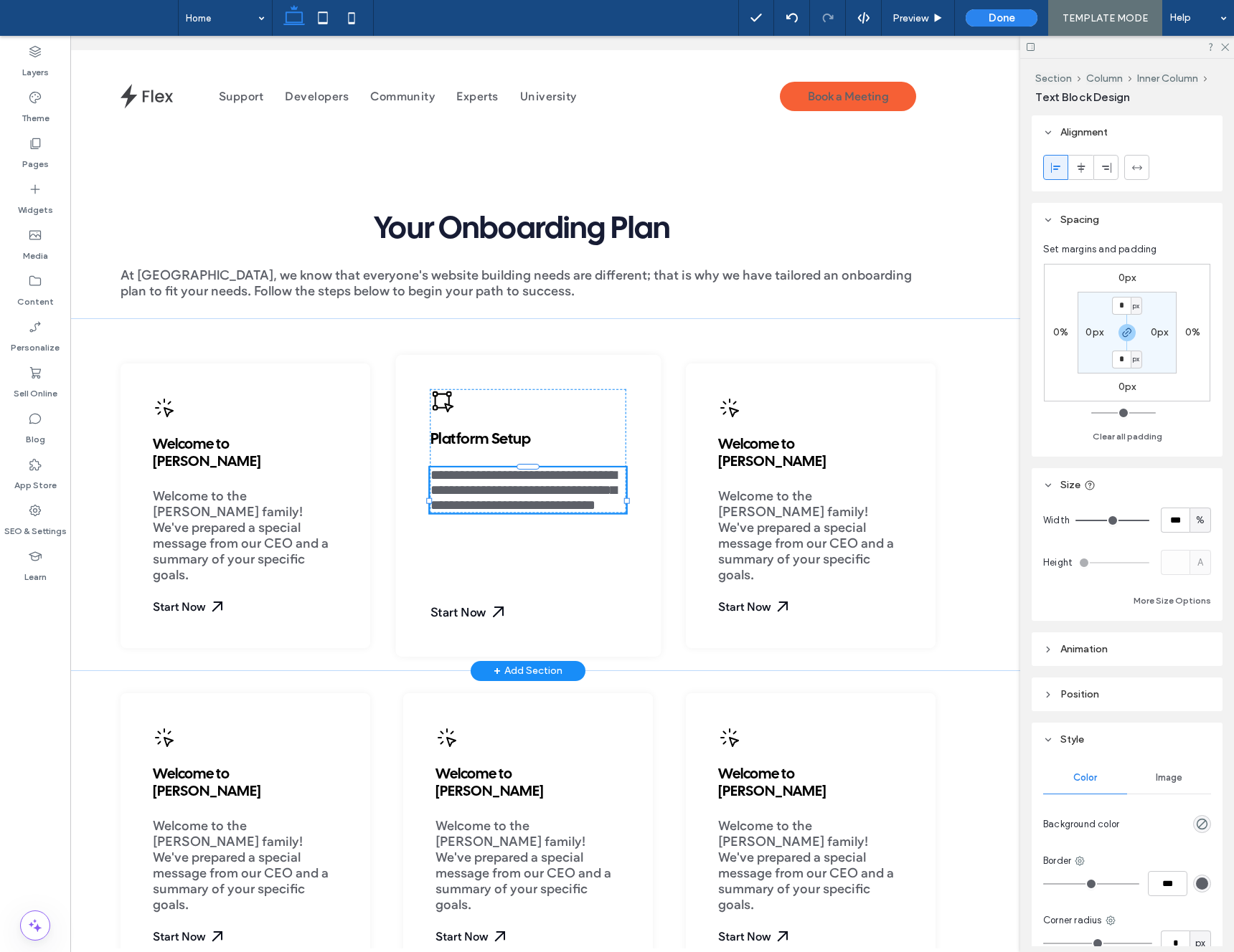
type input "**********"
type input "**"
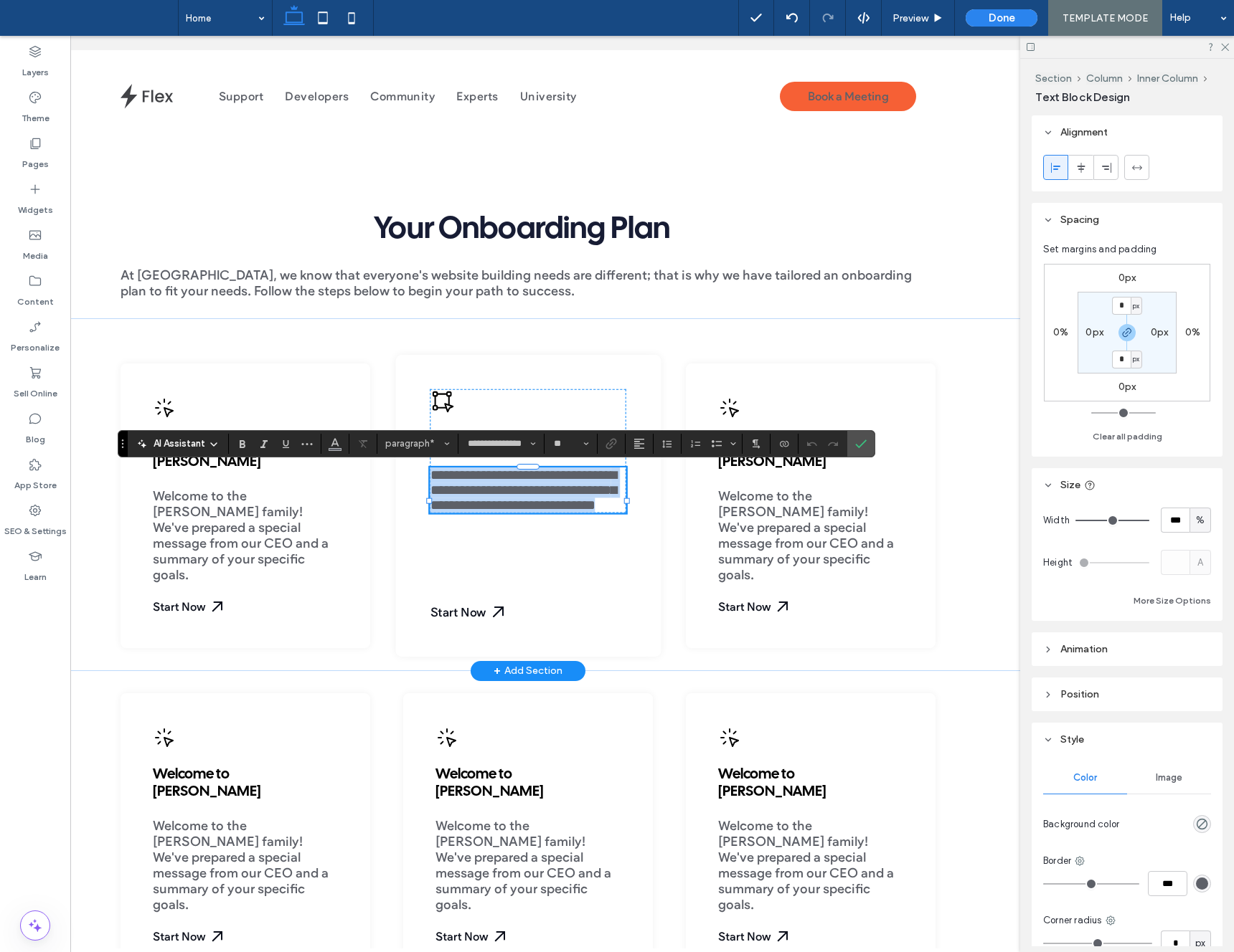
click at [475, 497] on span "**********" at bounding box center [523, 491] width 187 height 44
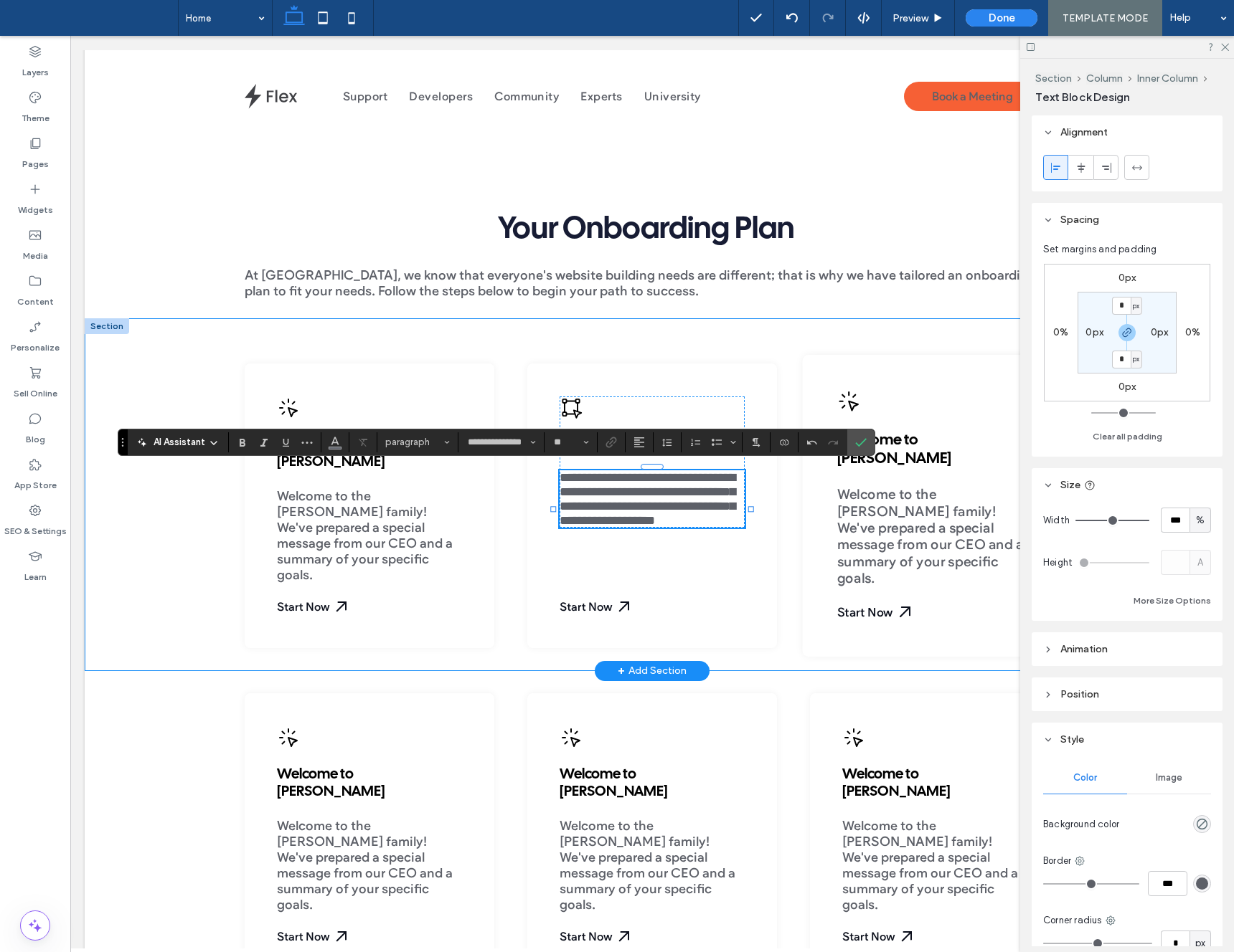
scroll to position [394, 0]
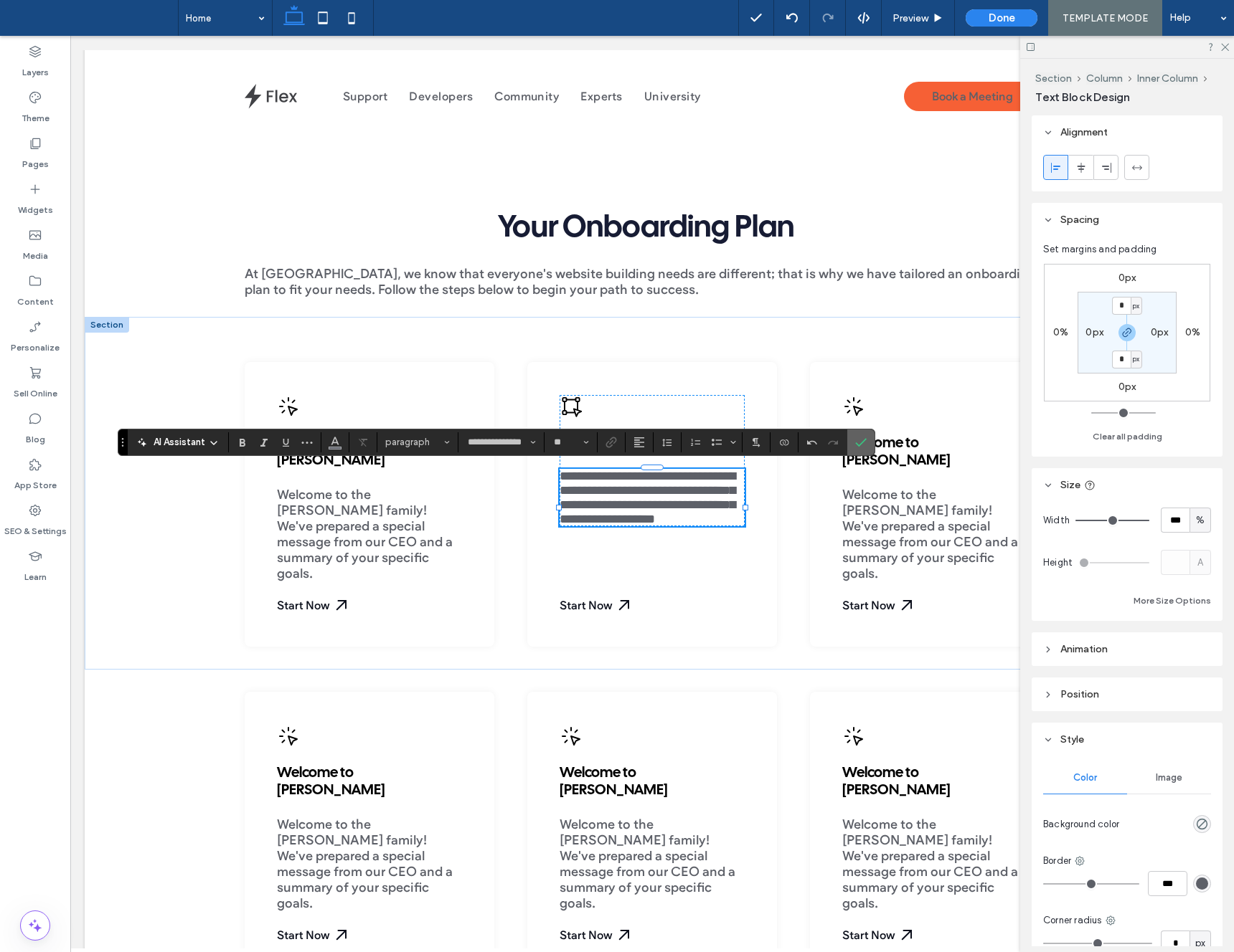
click at [868, 451] on label "Confirm" at bounding box center [860, 442] width 21 height 26
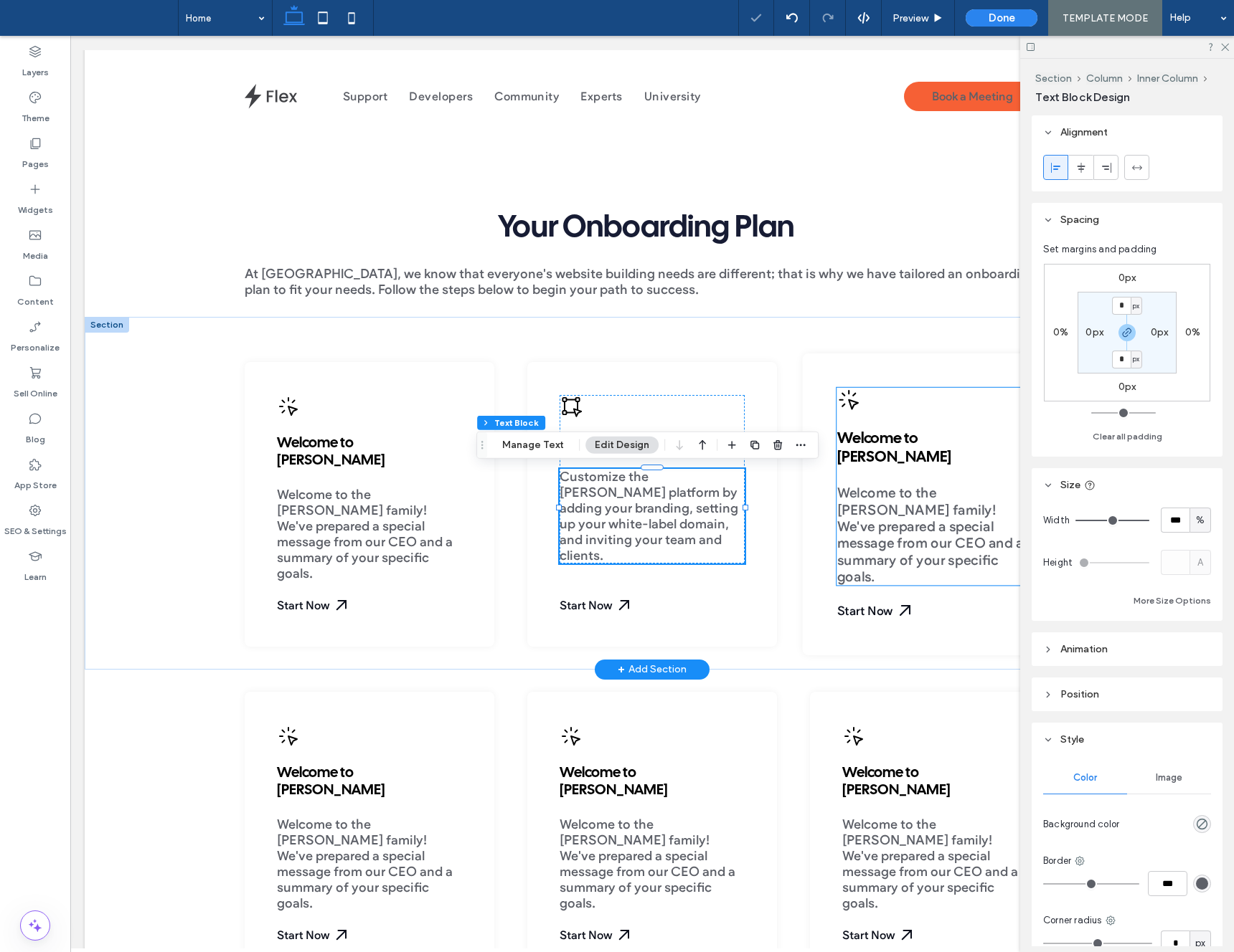
scroll to position [0, 155]
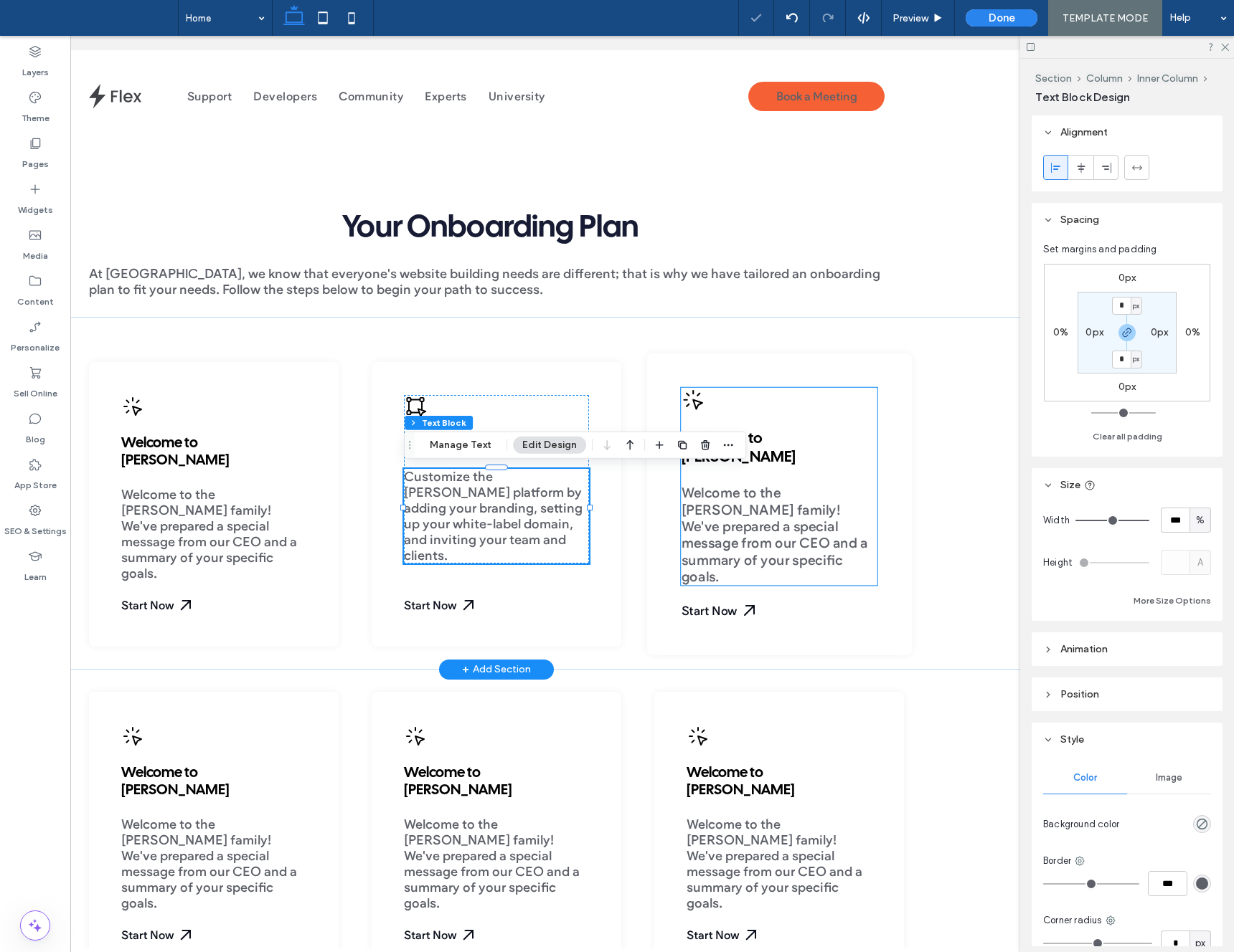
click at [809, 502] on span "Welcome to the Duda family! We've prepared a special message from our CEO and a…" at bounding box center [774, 535] width 187 height 101
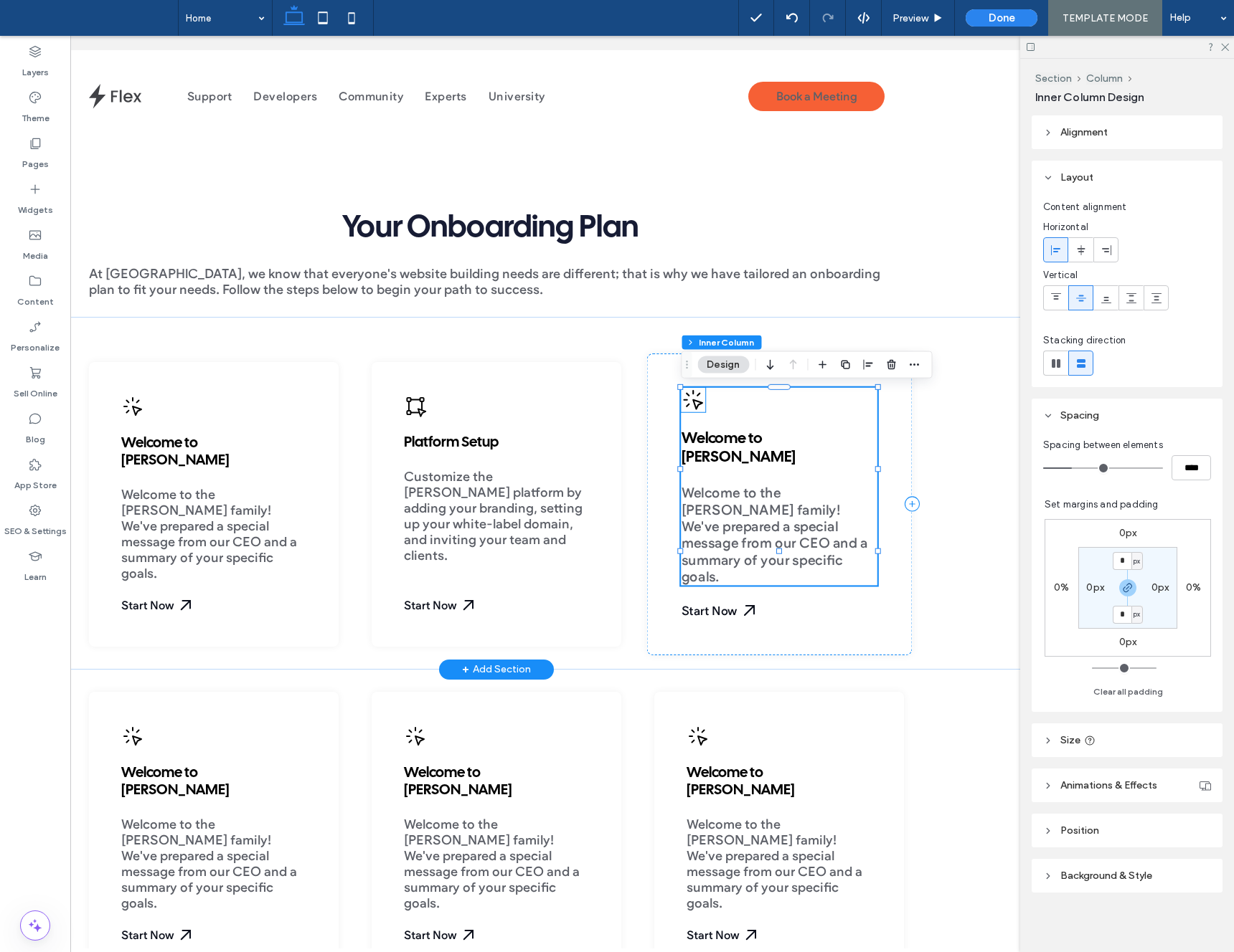
click at [701, 409] on icon at bounding box center [693, 400] width 24 height 24
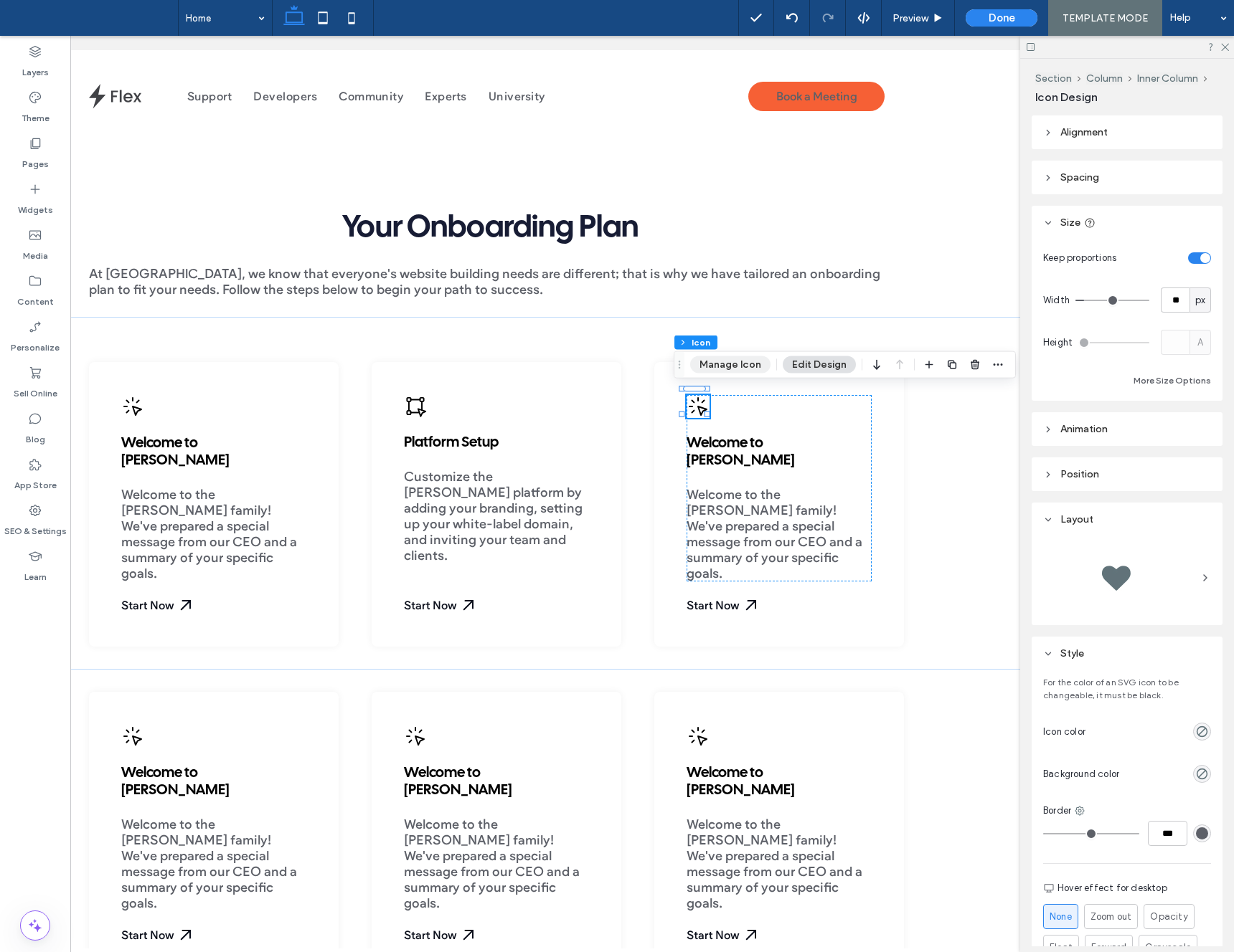
click at [730, 361] on button "Manage Icon" at bounding box center [730, 365] width 80 height 17
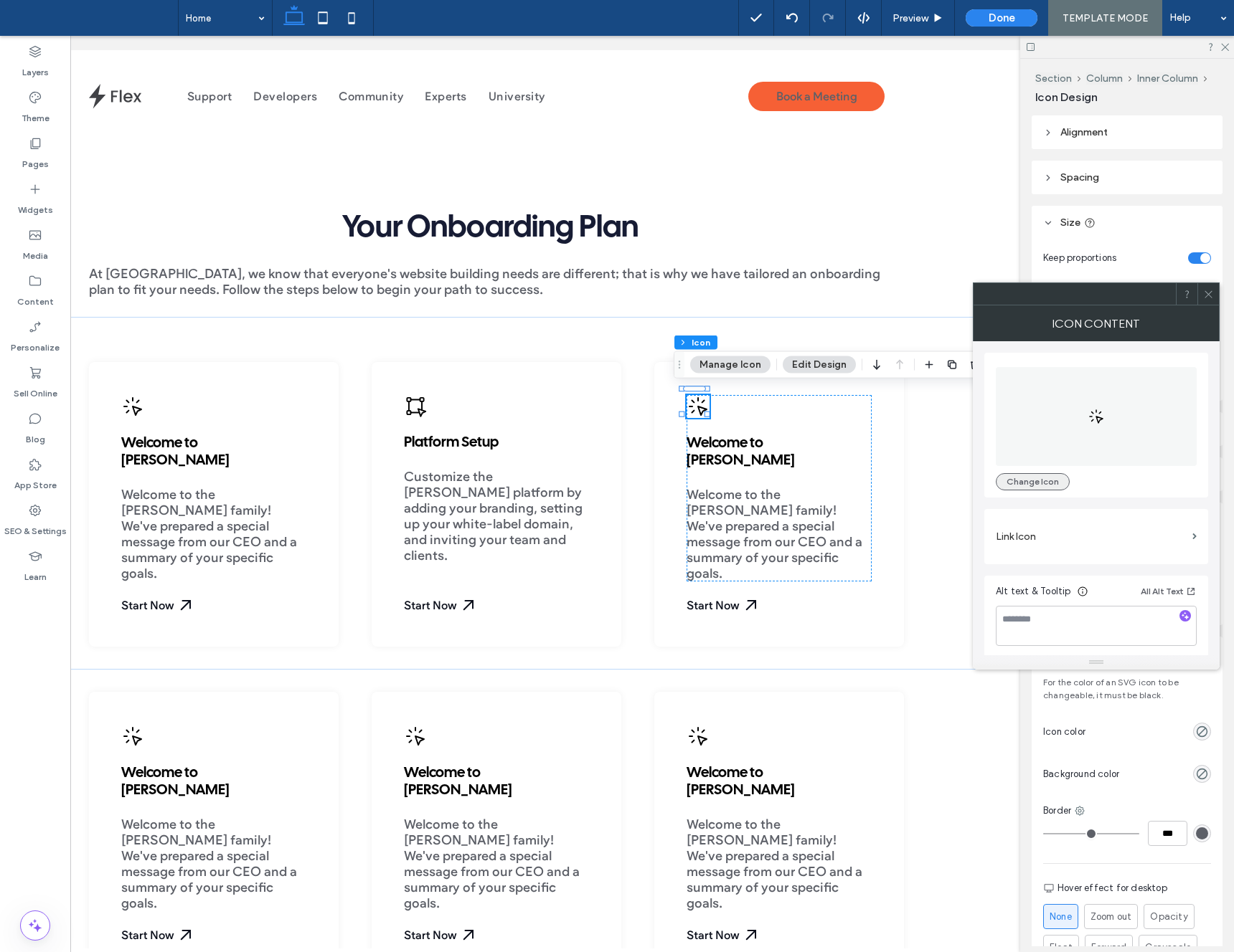
click at [1026, 483] on button "Change Icon" at bounding box center [1032, 482] width 74 height 17
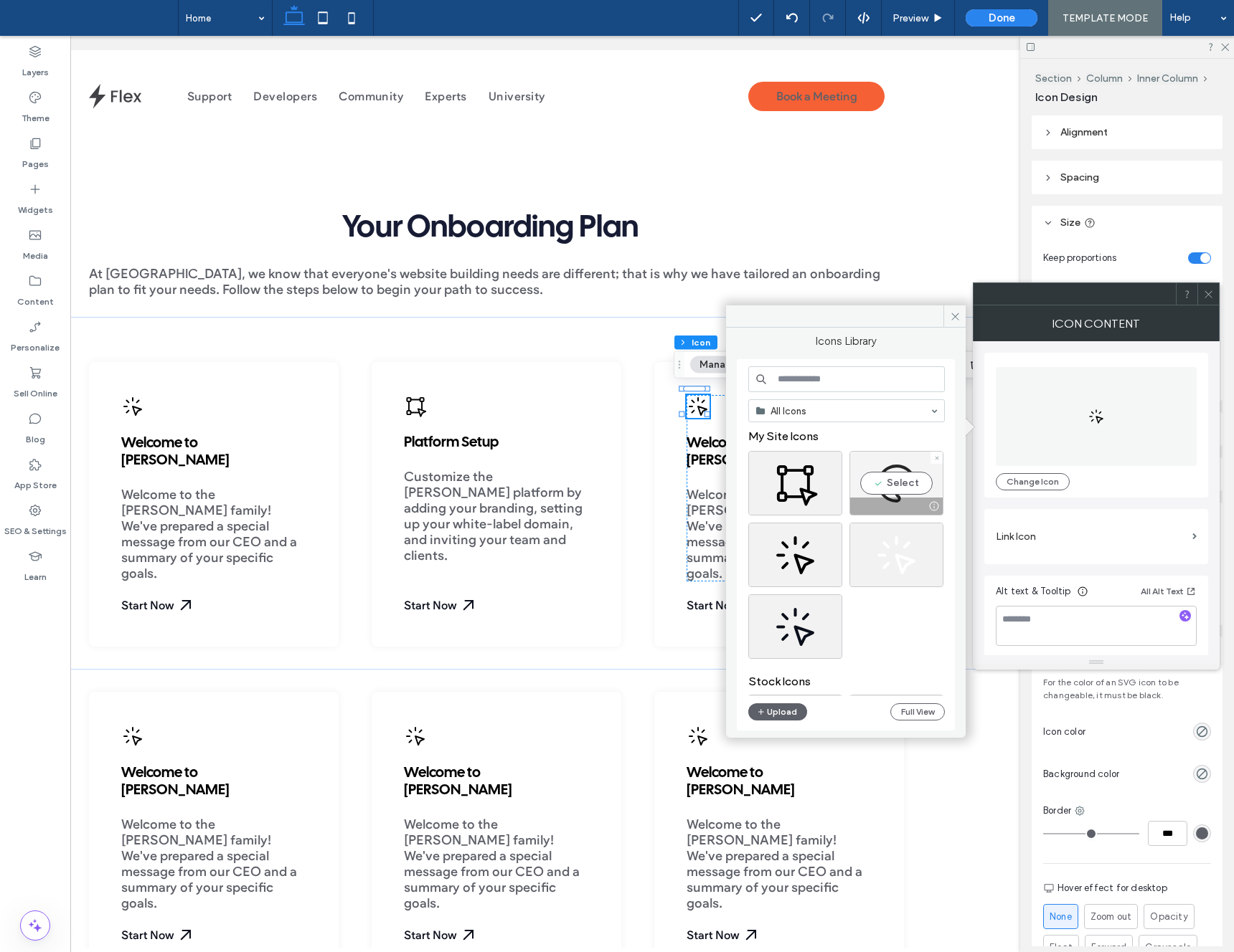
click at [884, 483] on div "Select" at bounding box center [897, 483] width 94 height 64
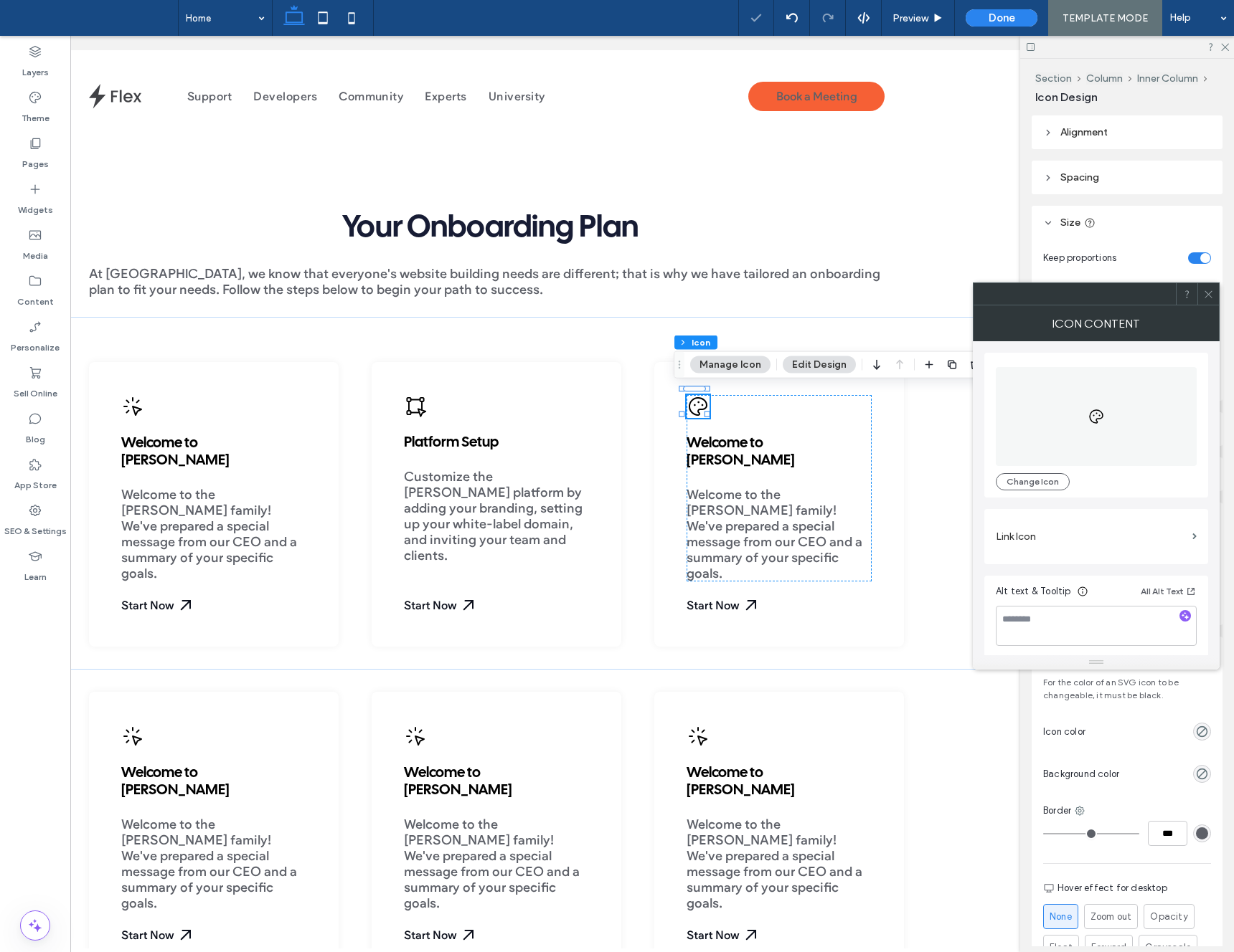
click at [1208, 298] on icon at bounding box center [1208, 294] width 11 height 11
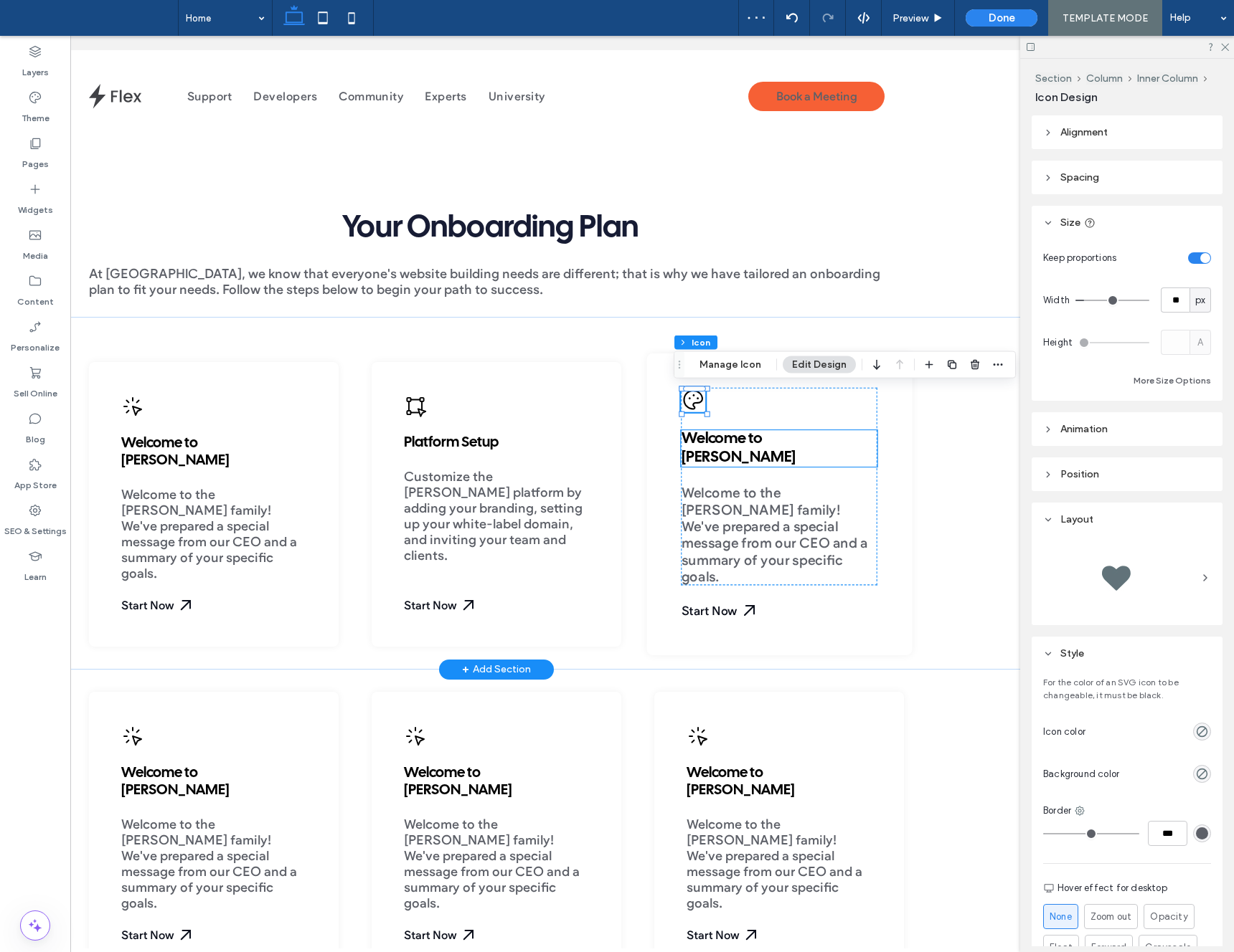
click at [706, 434] on span "Welcome to Duda" at bounding box center [739, 449] width 115 height 33
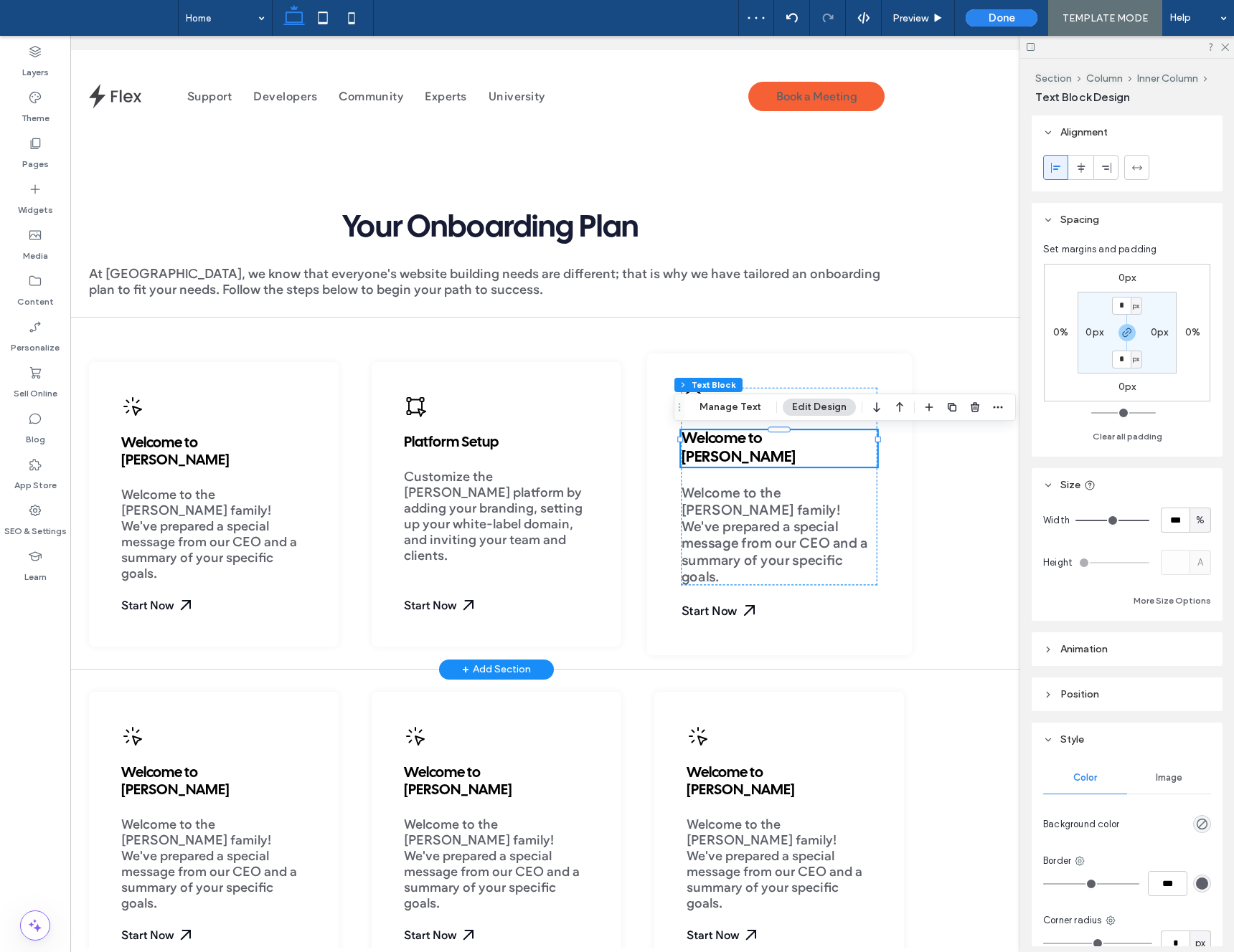
click at [707, 441] on span "Welcome to Duda" at bounding box center [739, 449] width 115 height 33
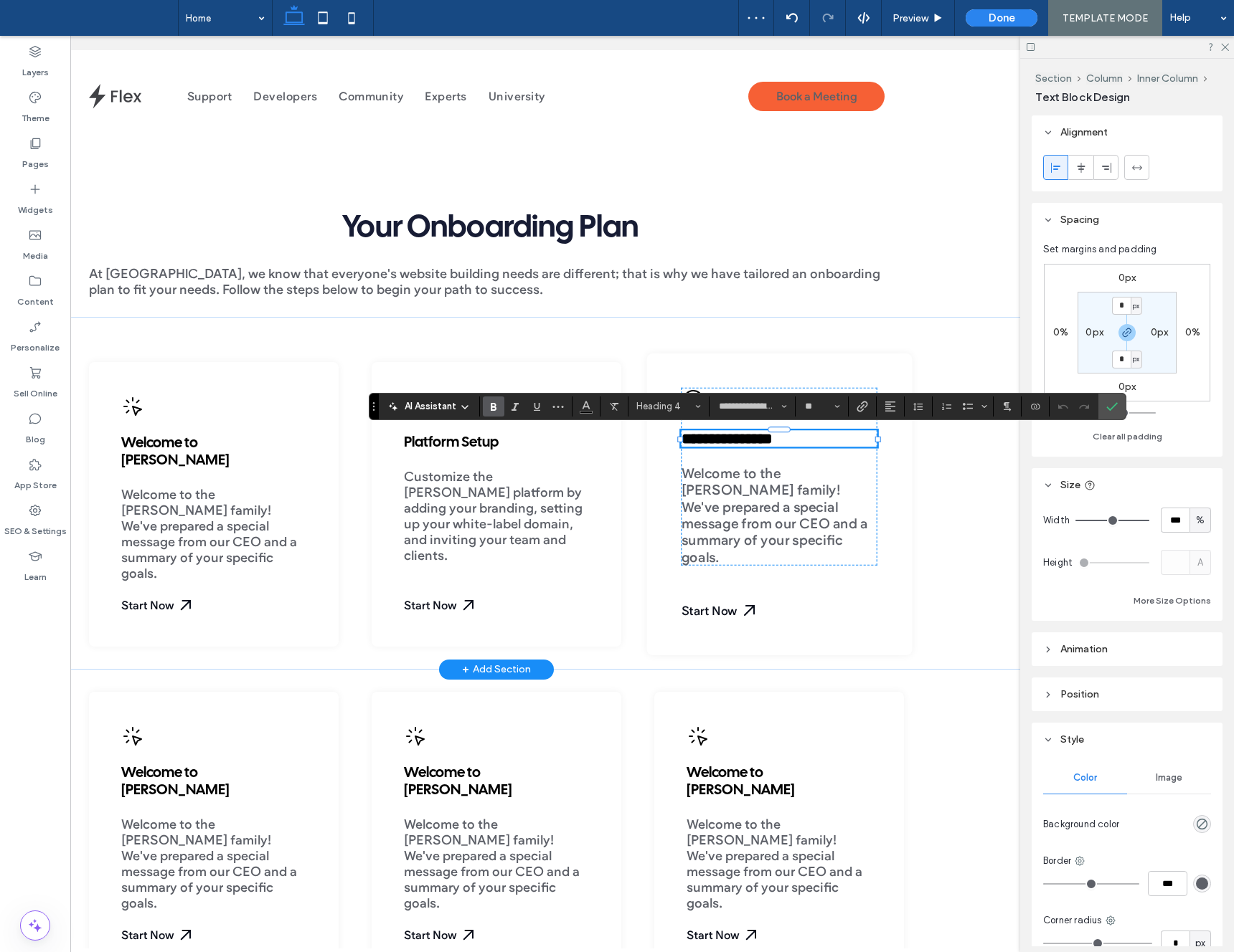
scroll to position [0, 155]
click at [726, 499] on span "Welcome to the Duda family! We've prepared a special message from our CEO and a…" at bounding box center [774, 516] width 187 height 101
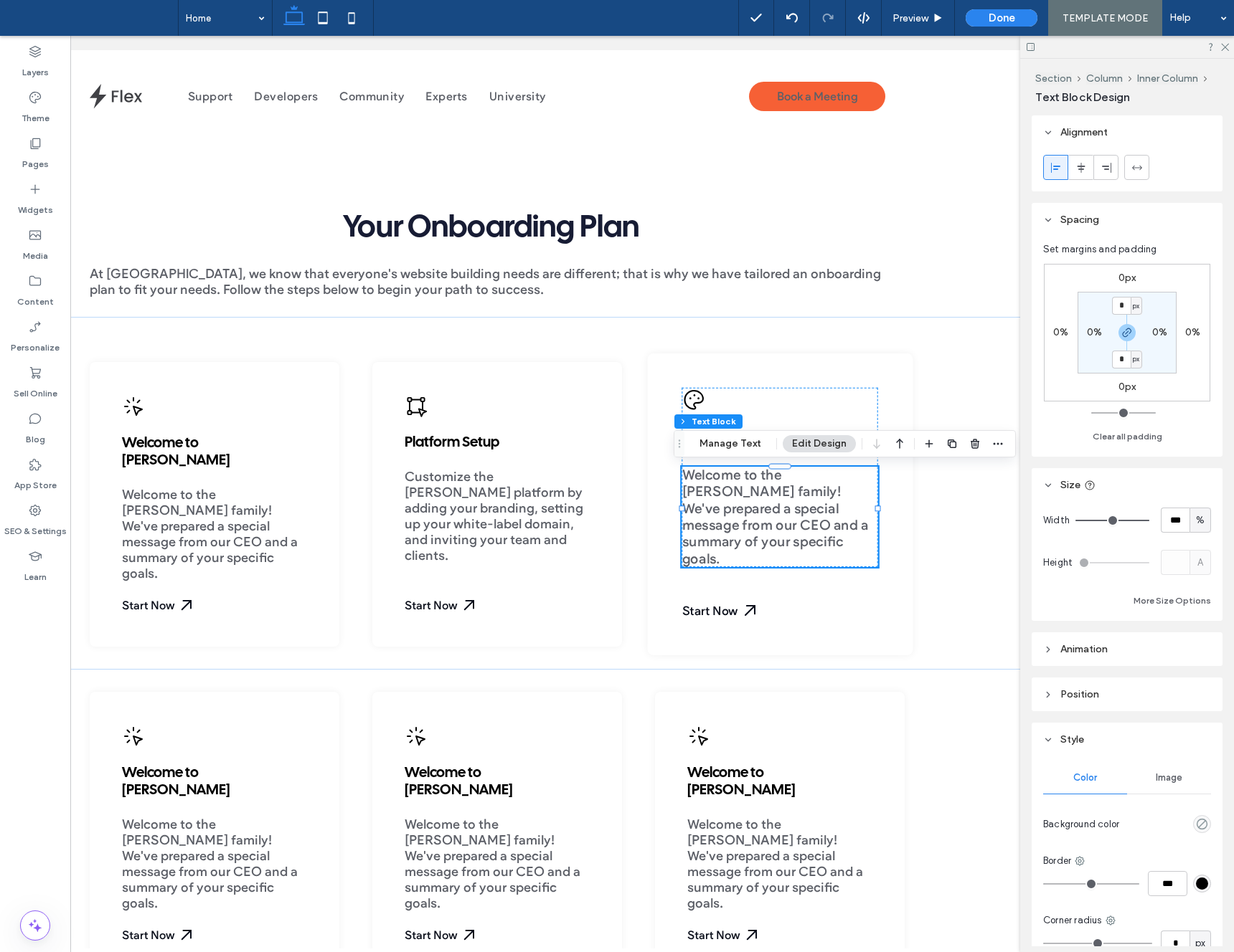
click at [726, 499] on span "Welcome to the Duda family! We've prepared a special message from our CEO and a…" at bounding box center [774, 517] width 187 height 101
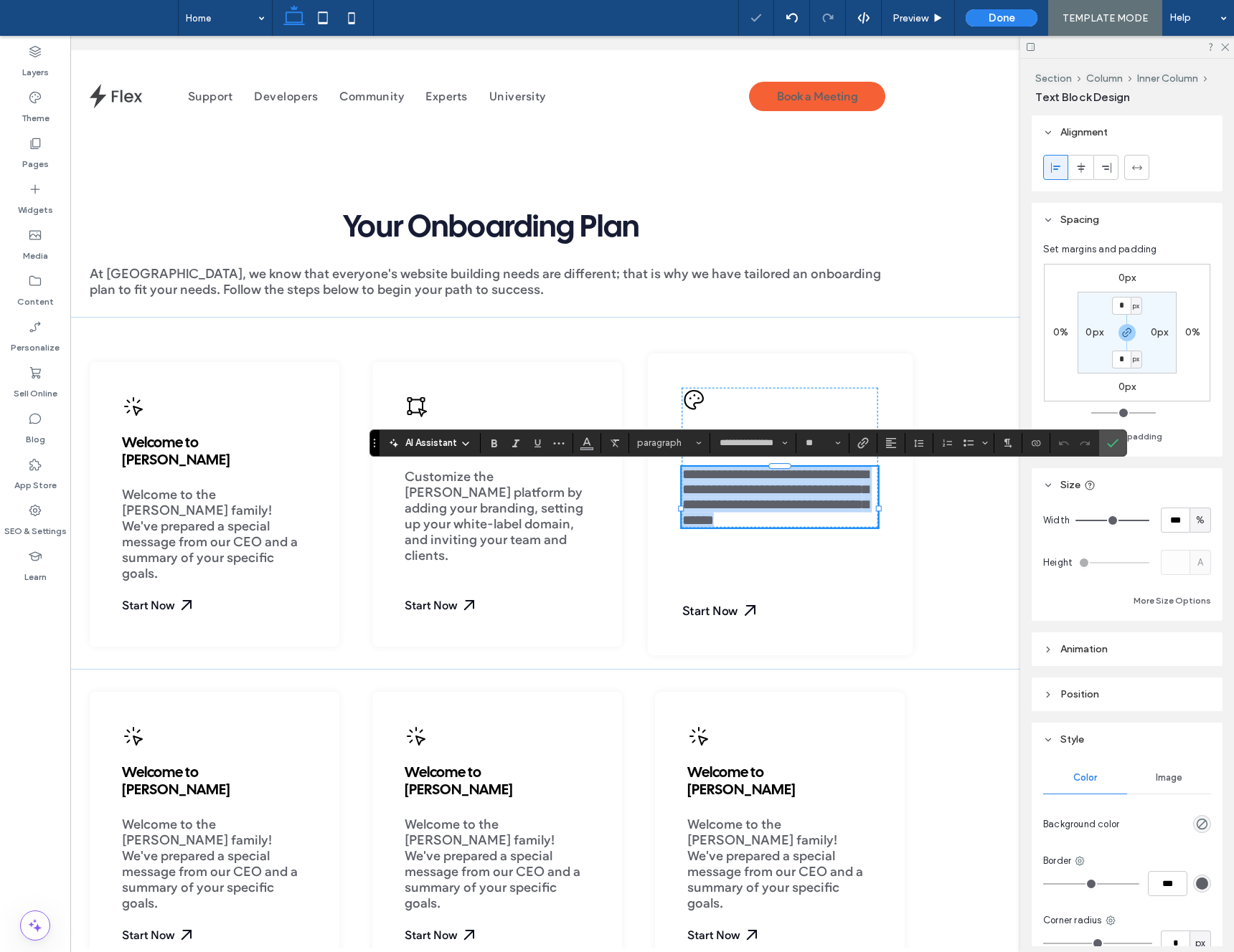
click at [726, 499] on span "**********" at bounding box center [774, 498] width 187 height 59
click at [732, 510] on span "**********" at bounding box center [774, 498] width 187 height 59
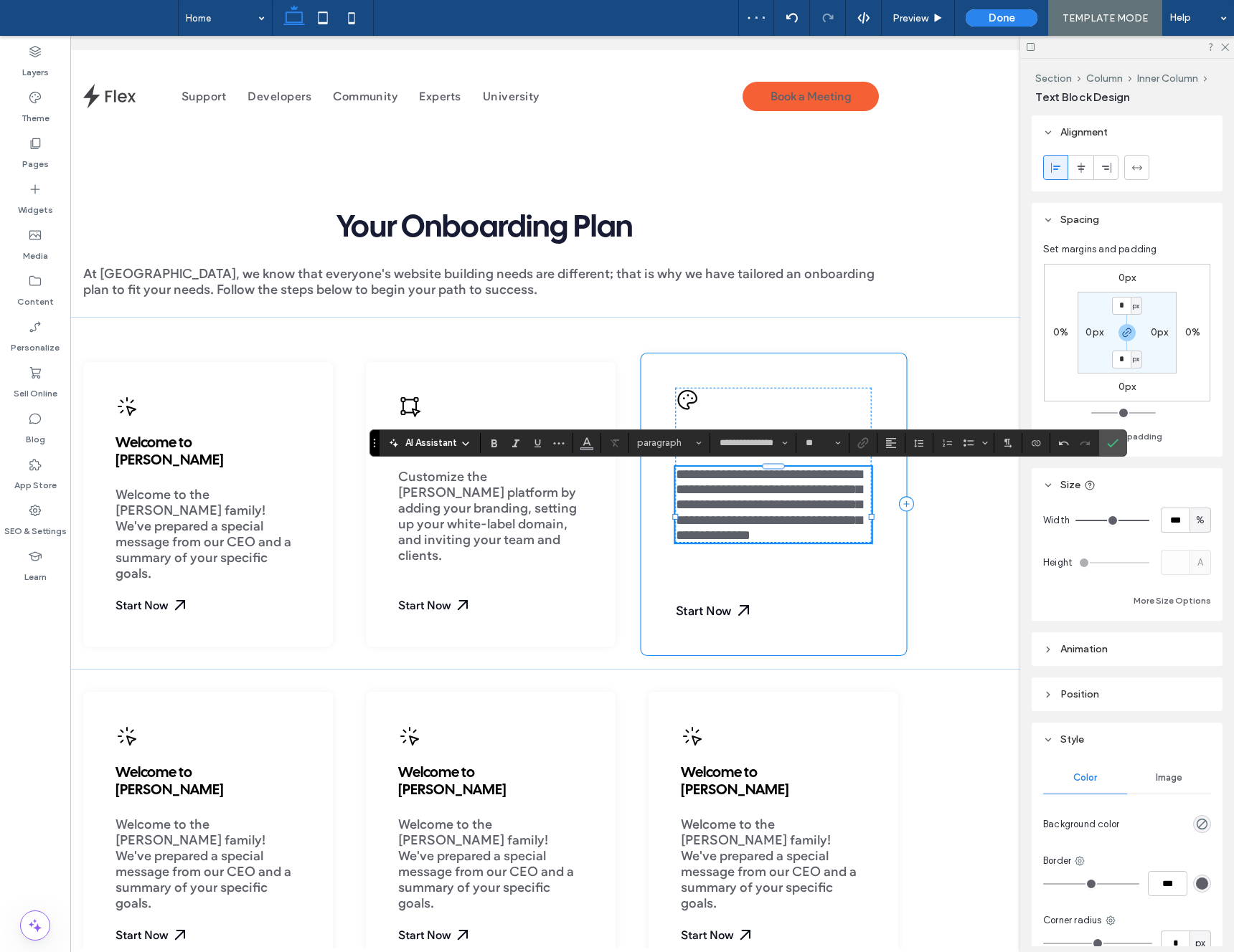
scroll to position [0, 214]
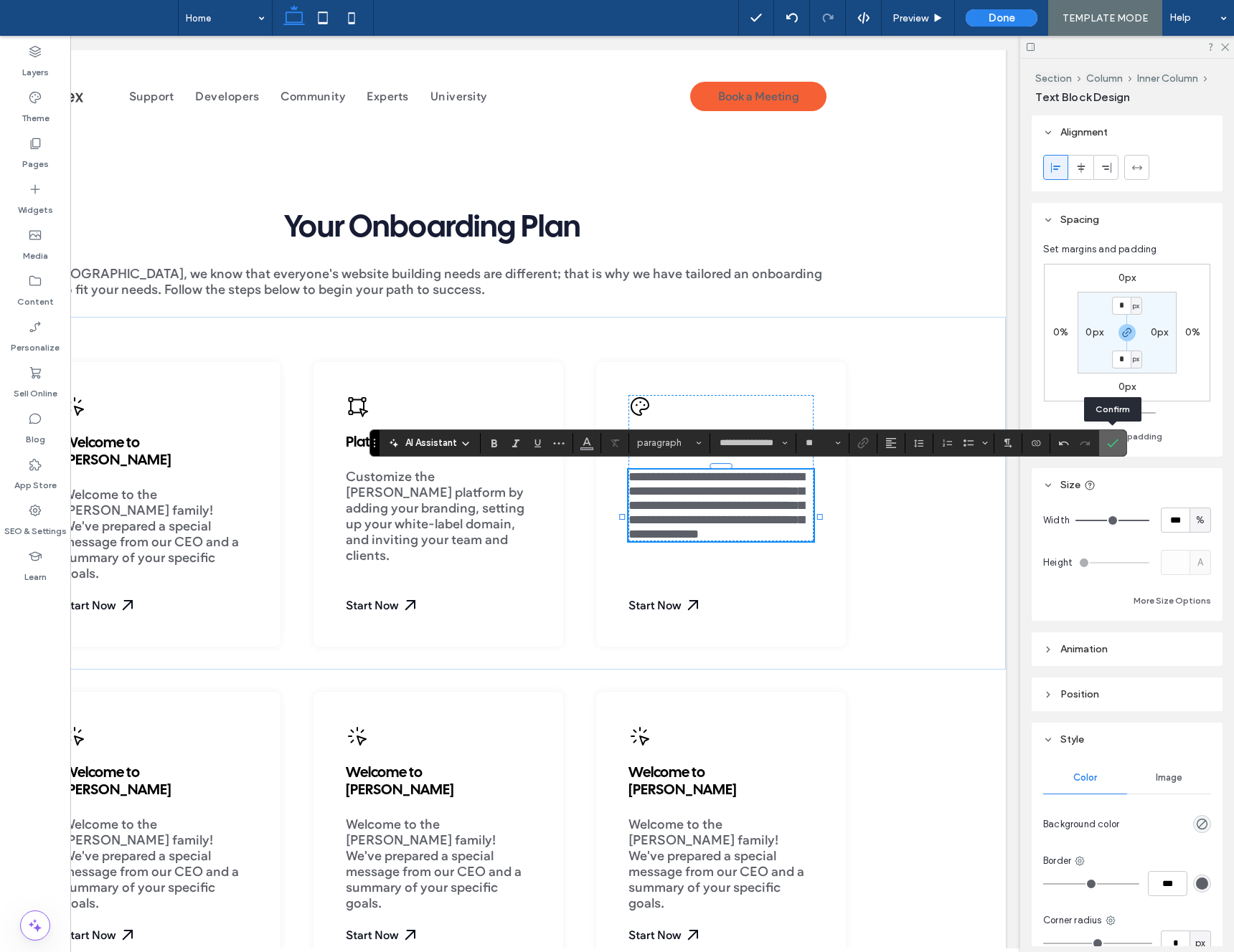
click at [1110, 441] on icon "Confirm" at bounding box center [1112, 443] width 11 height 11
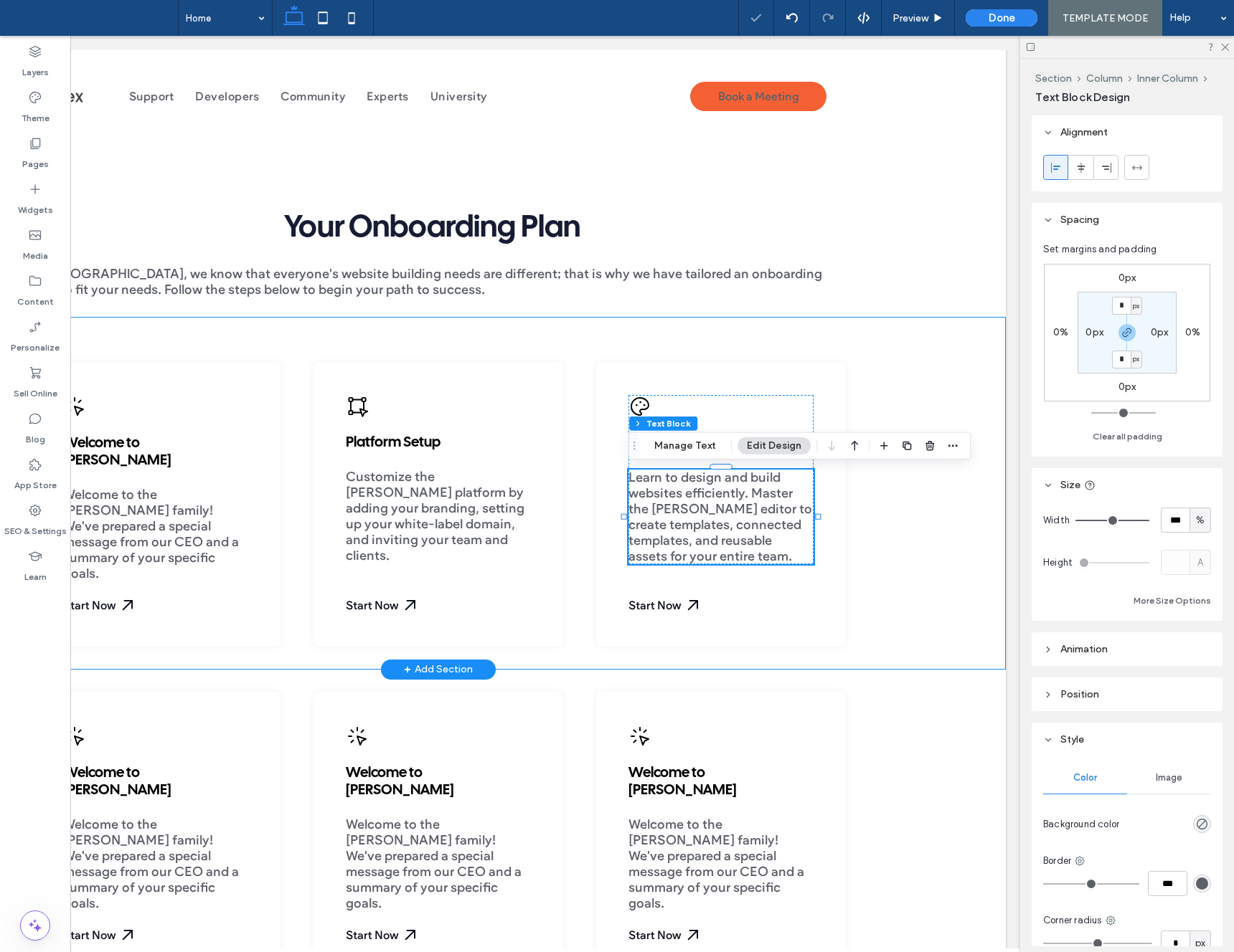
click at [893, 543] on div "Welcome to Duda Welcome to the Duda family! We've prepared a special message fr…" at bounding box center [438, 493] width 1135 height 352
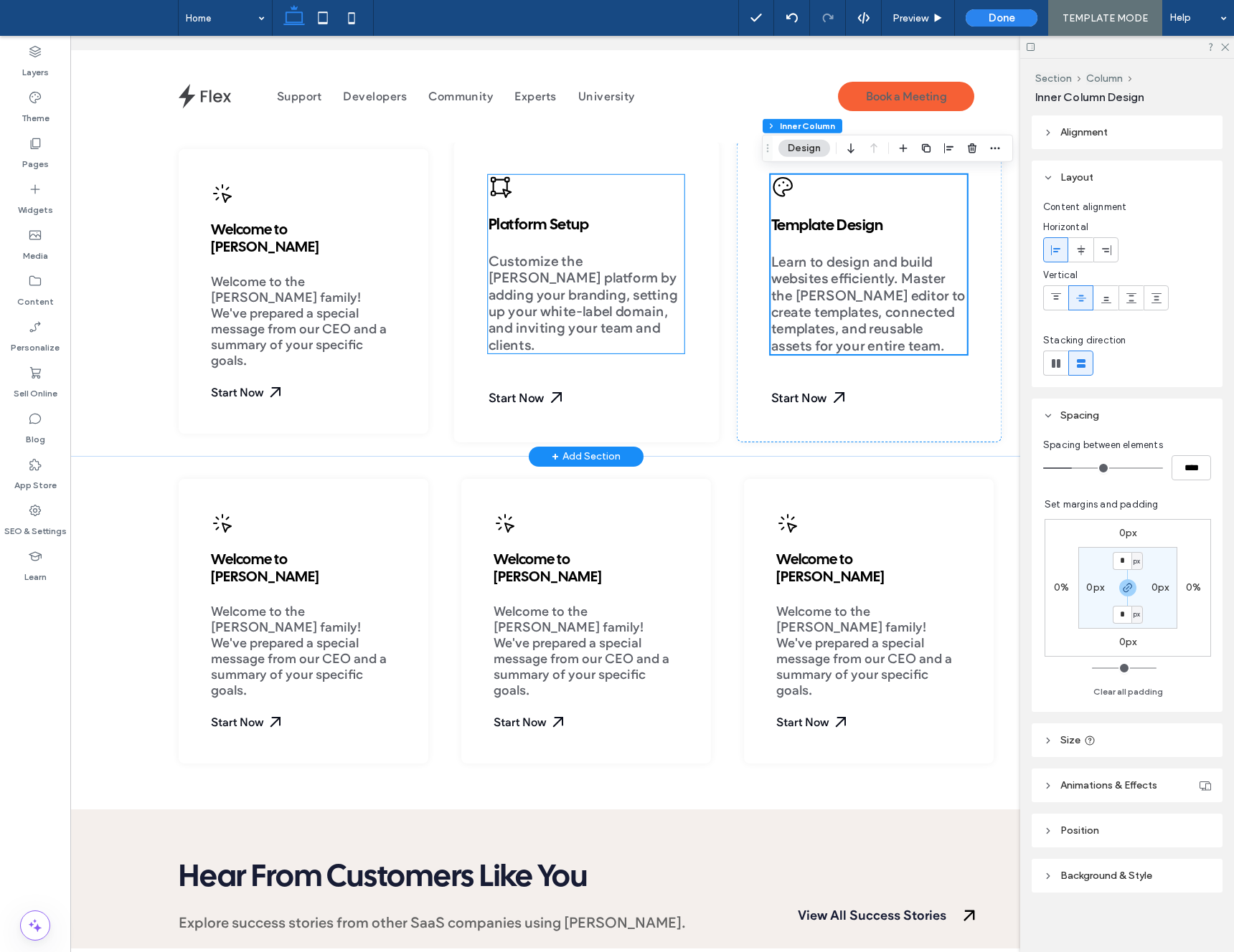
scroll to position [587, 0]
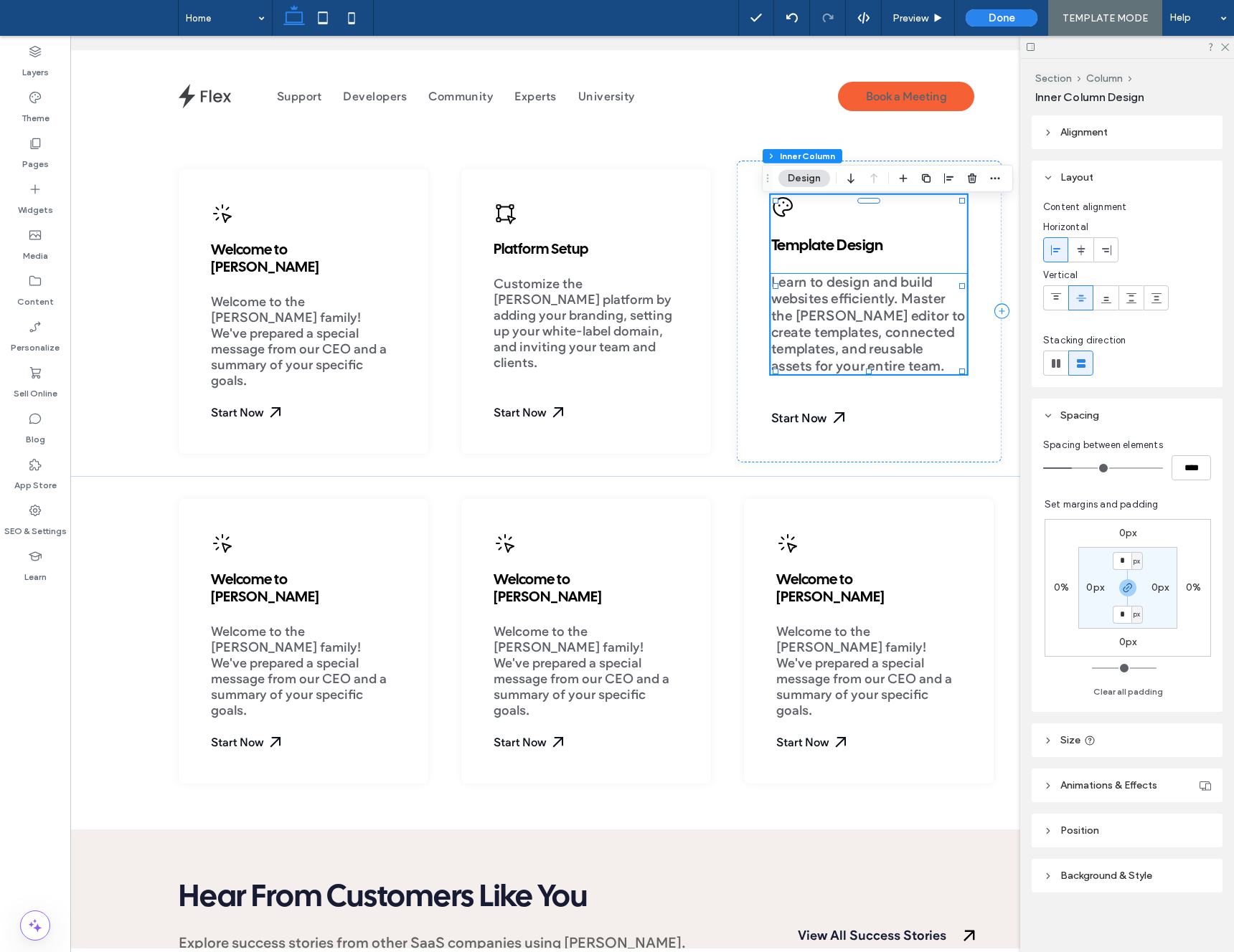
click at [872, 329] on span "Learn to design and build websites efficiently. Master the Duda editor to creat…" at bounding box center [867, 325] width 194 height 101
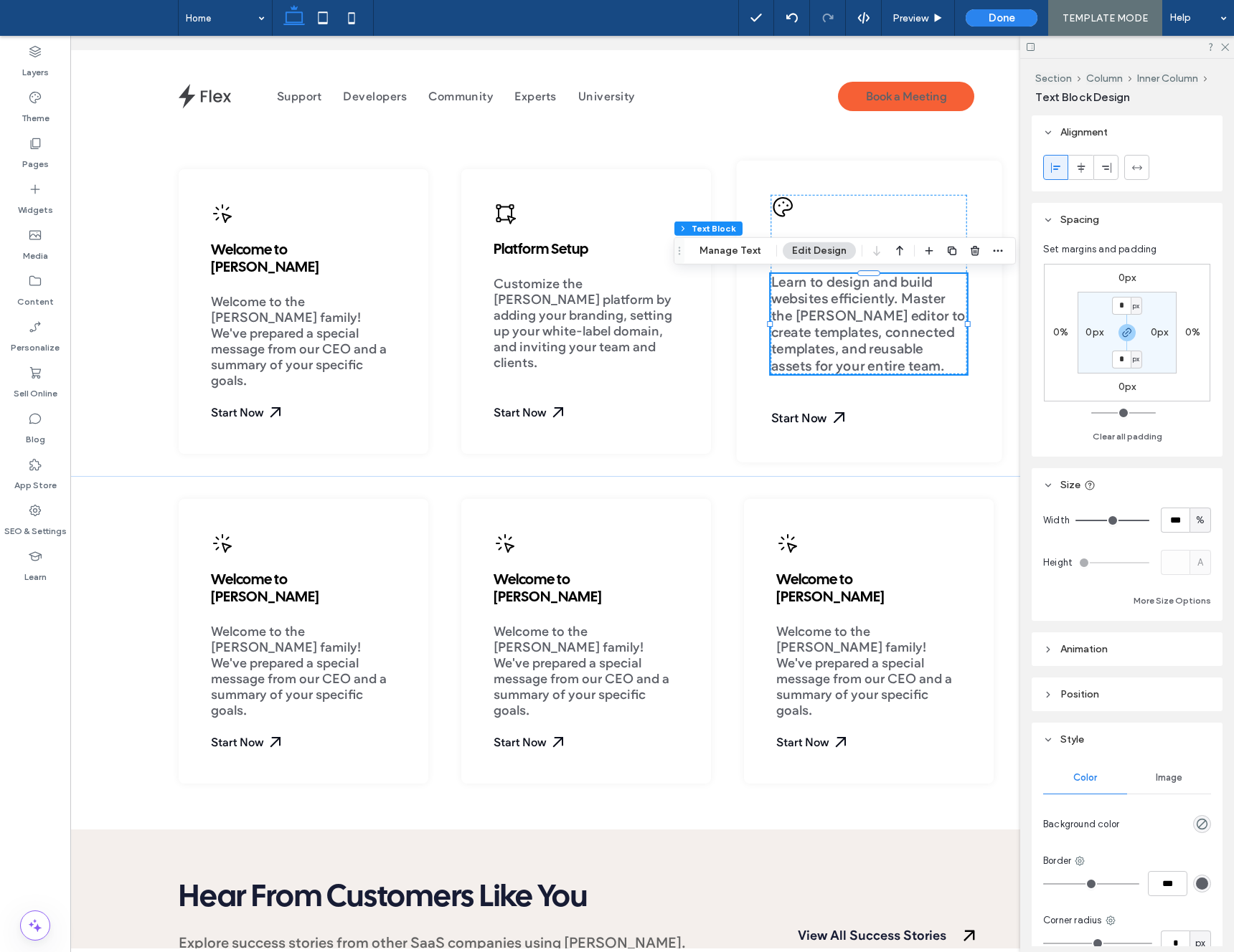
click at [873, 331] on span "Learn to design and build websites efficiently. Master the Duda editor to creat…" at bounding box center [867, 325] width 194 height 101
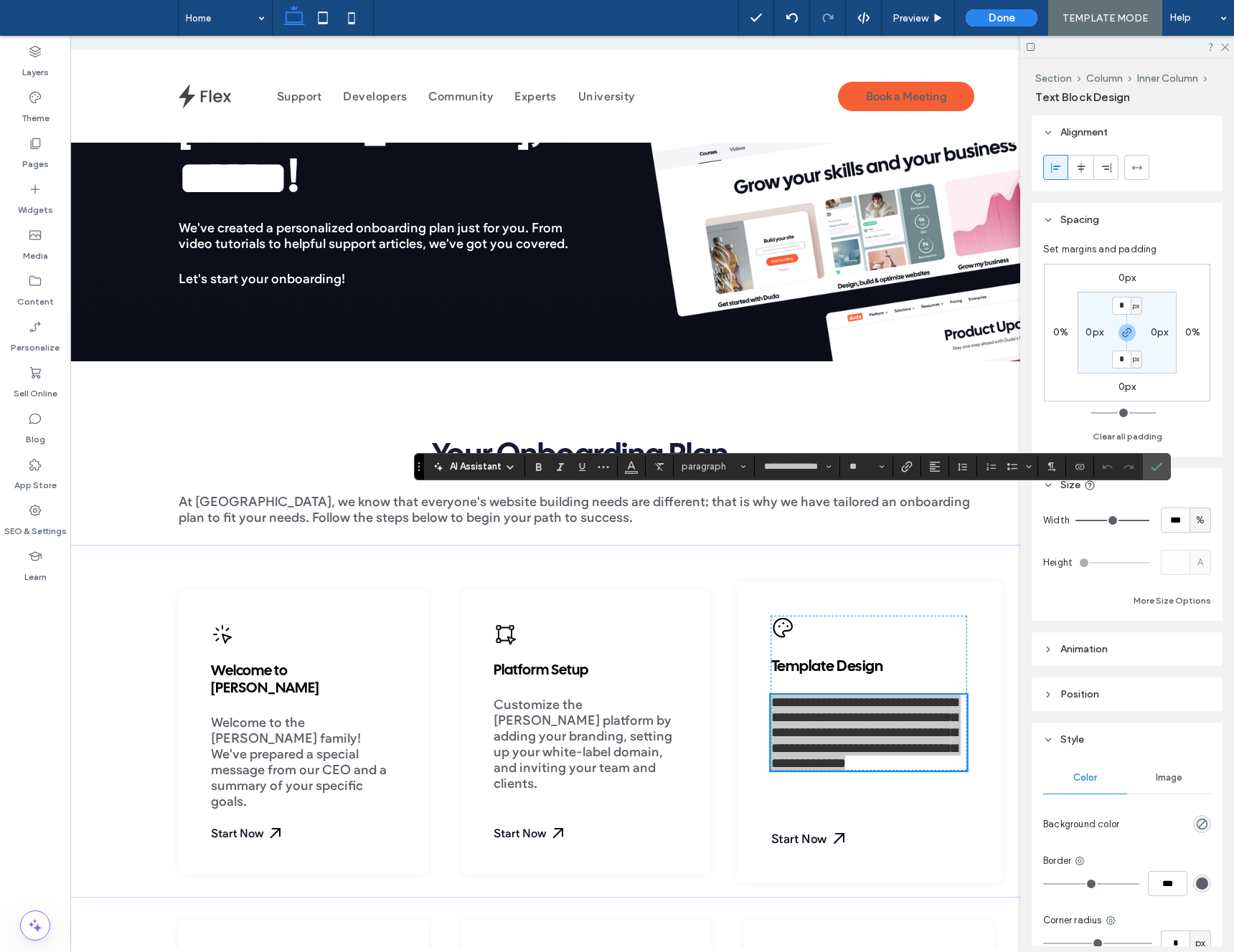
scroll to position [0, 0]
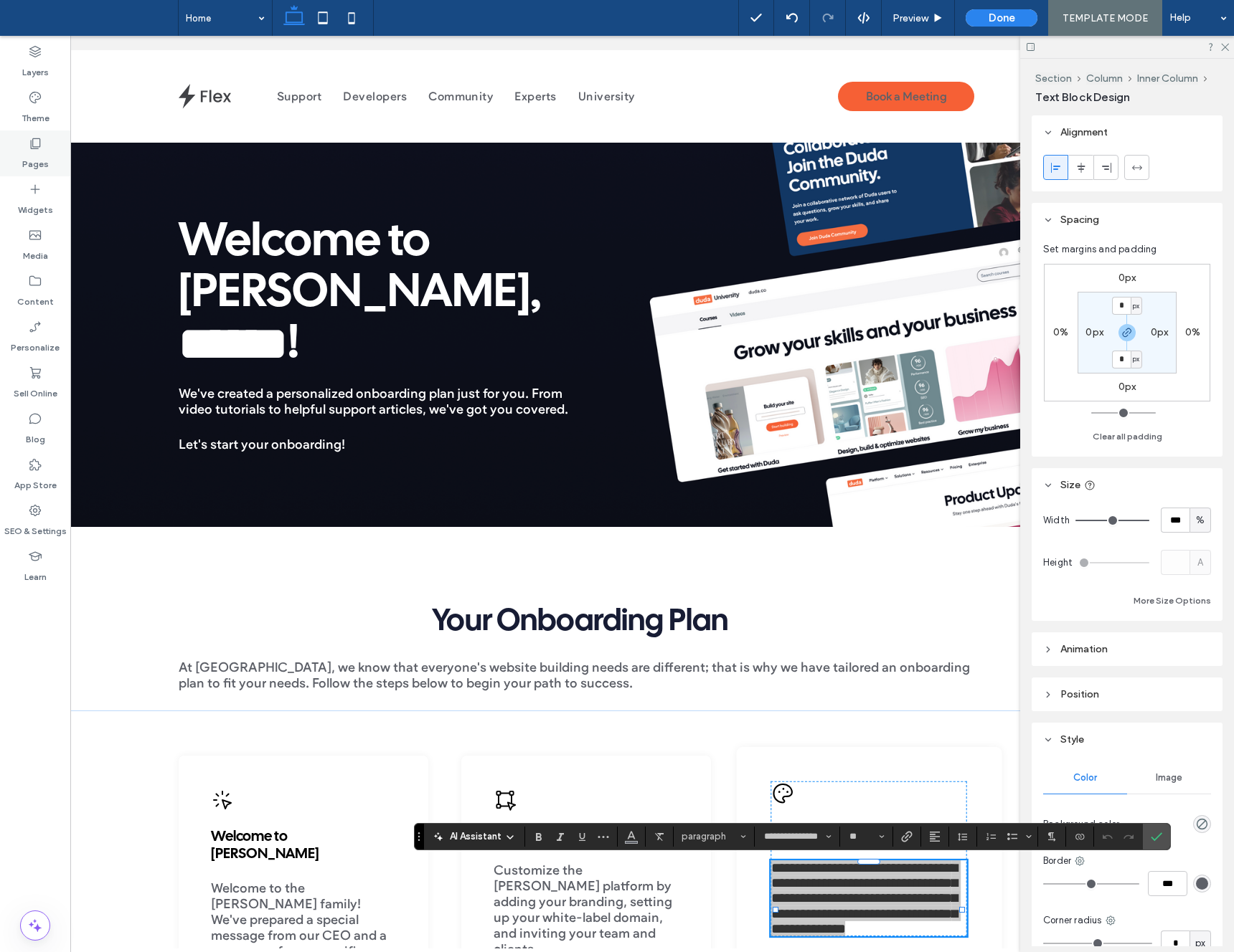
click at [37, 143] on icon at bounding box center [34, 143] width 14 height 14
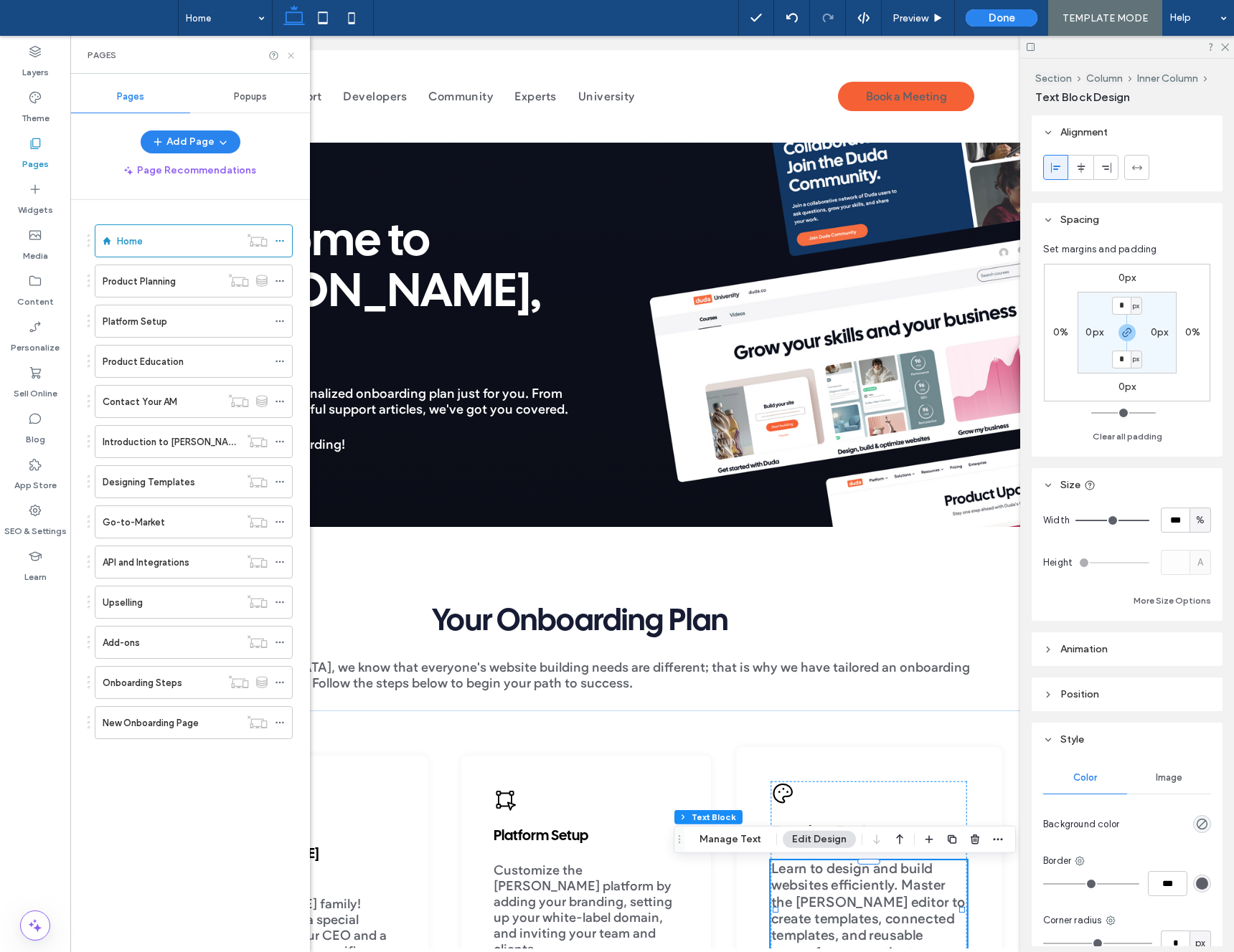
click at [289, 56] on icon at bounding box center [290, 55] width 11 height 11
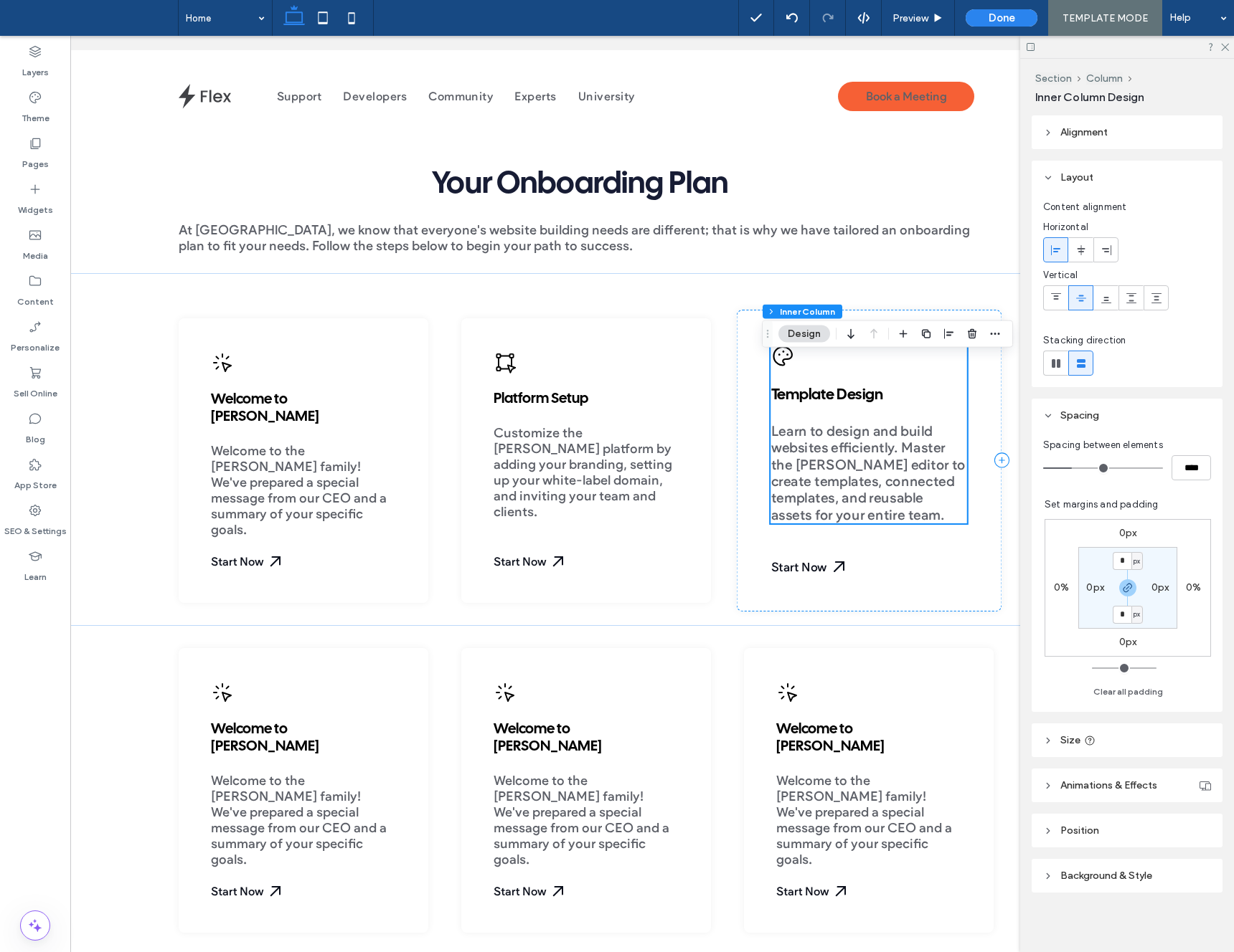
scroll to position [376, 0]
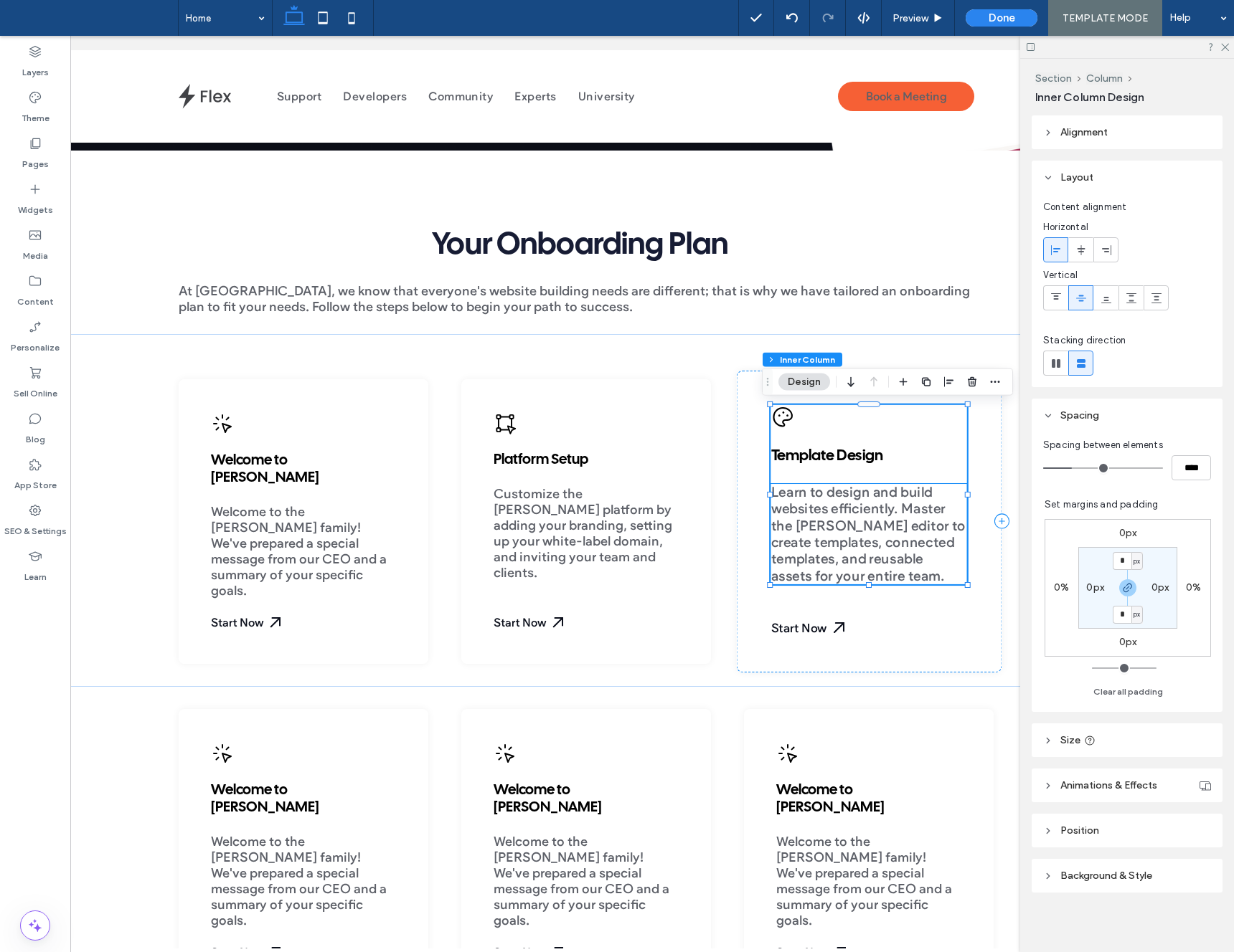
click at [818, 508] on span "Learn to design and build websites efficiently. Master the Duda editor to creat…" at bounding box center [867, 534] width 194 height 101
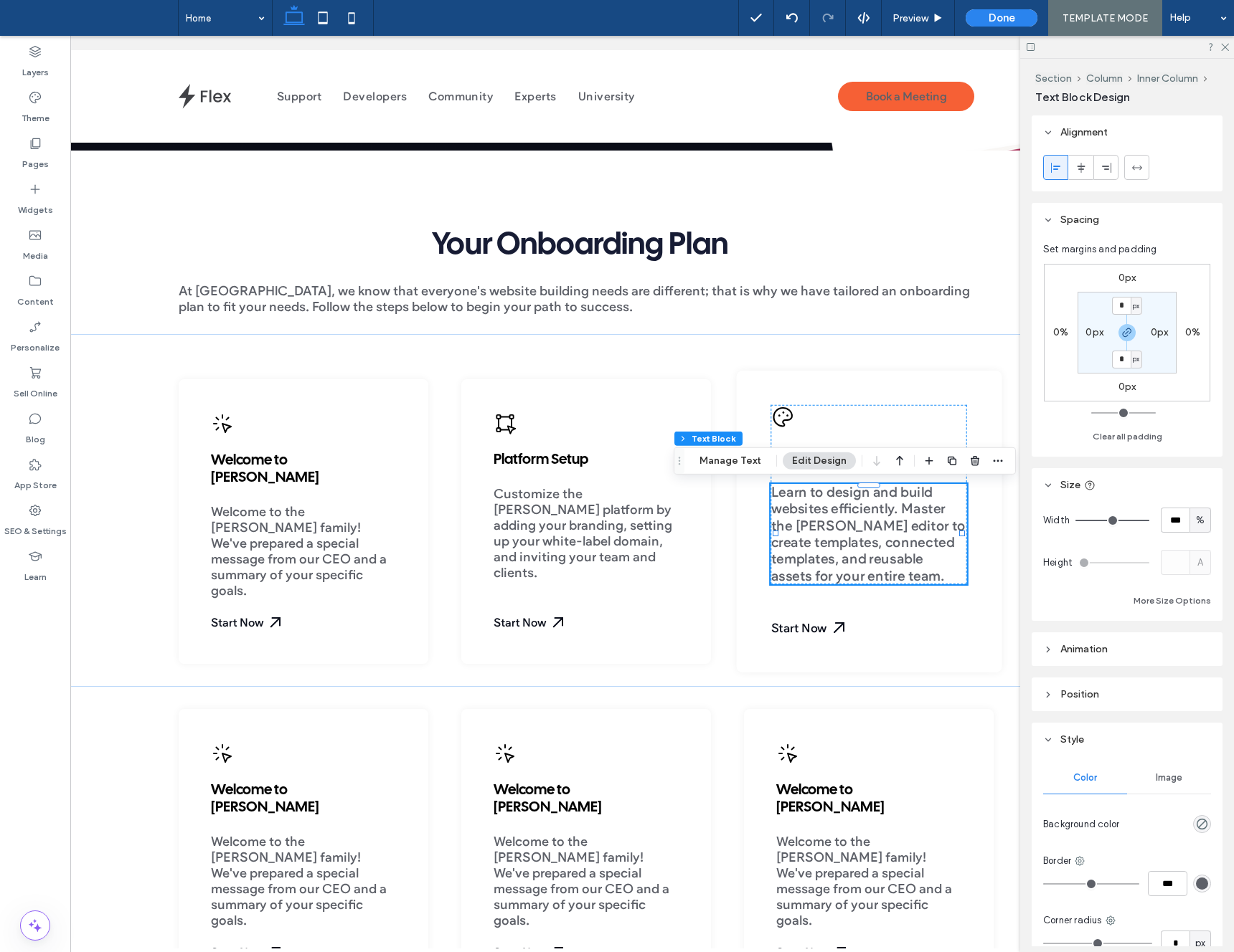
click at [882, 516] on span "Learn to design and build websites efficiently. Master the Duda editor to creat…" at bounding box center [867, 534] width 194 height 101
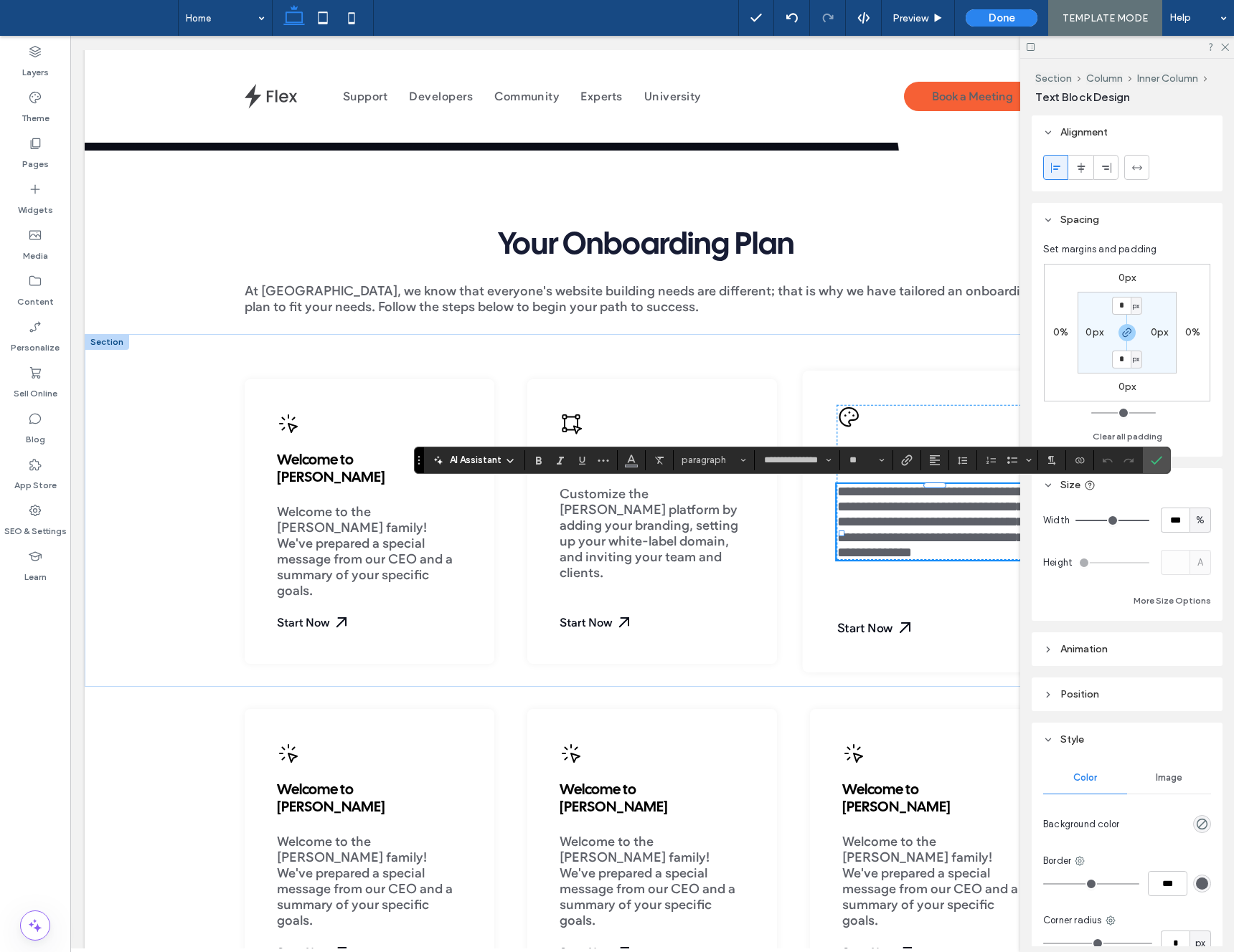
scroll to position [0, 8]
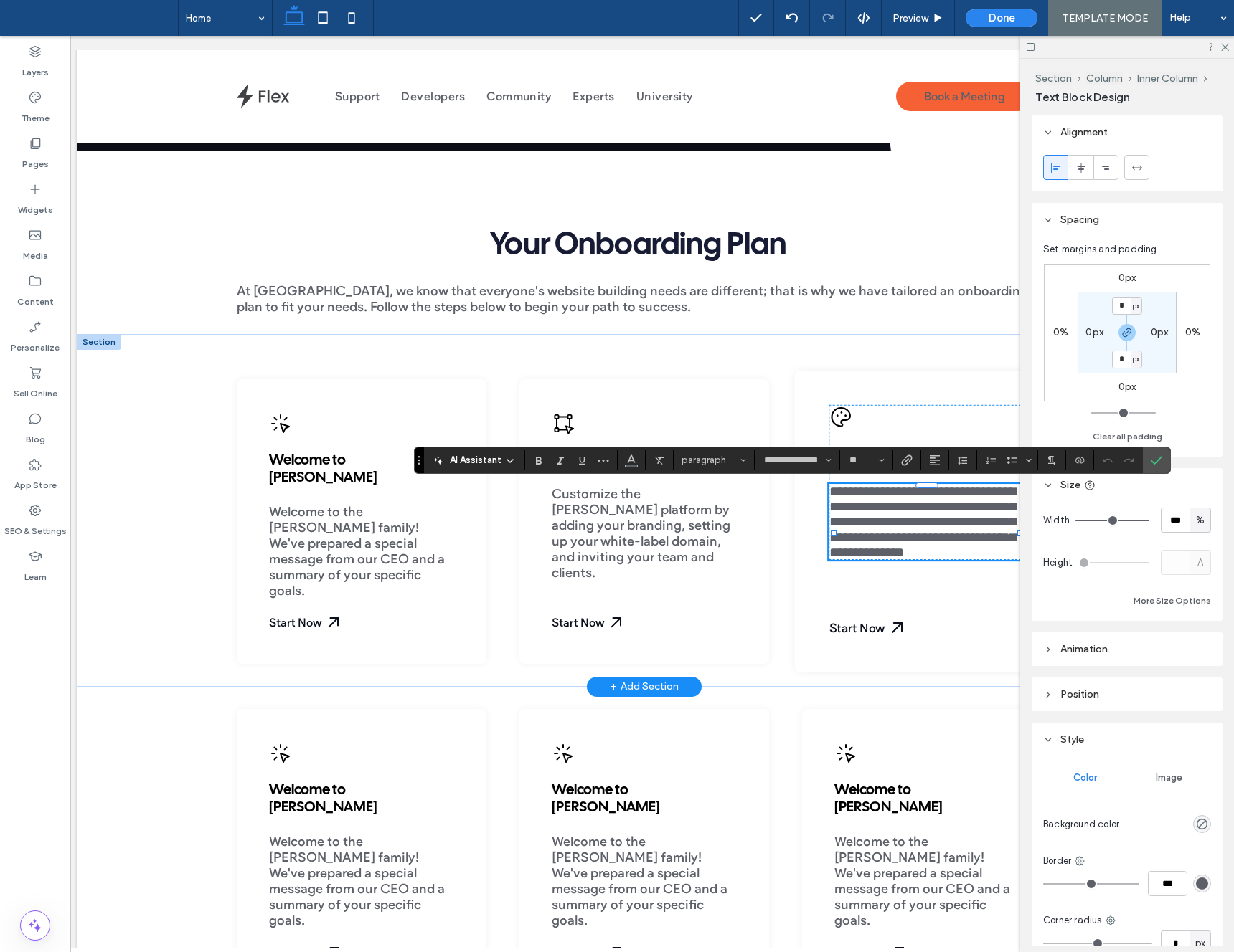
click at [931, 559] on span "**********" at bounding box center [922, 523] width 187 height 75
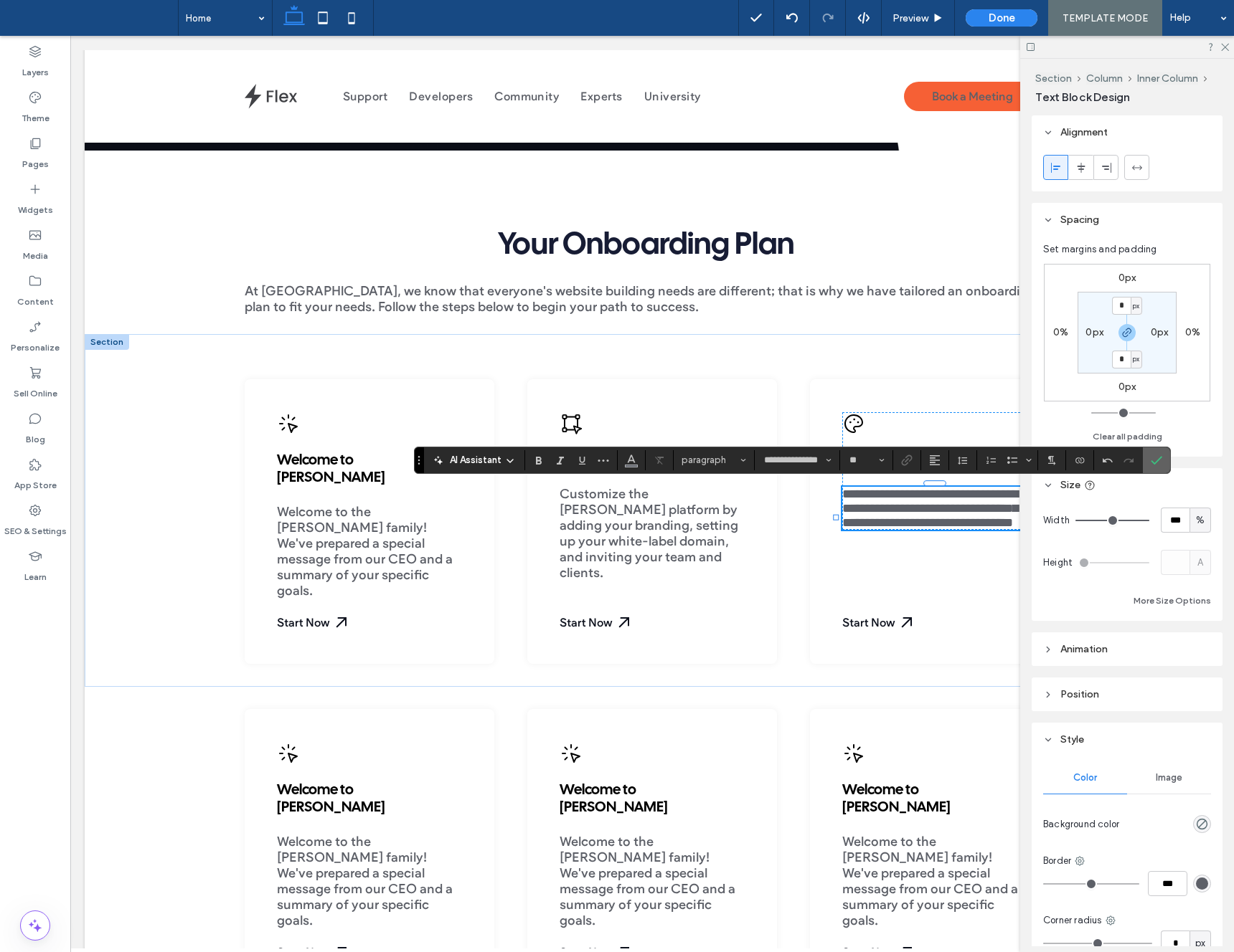
click at [1153, 459] on icon "Confirm" at bounding box center [1156, 461] width 11 height 11
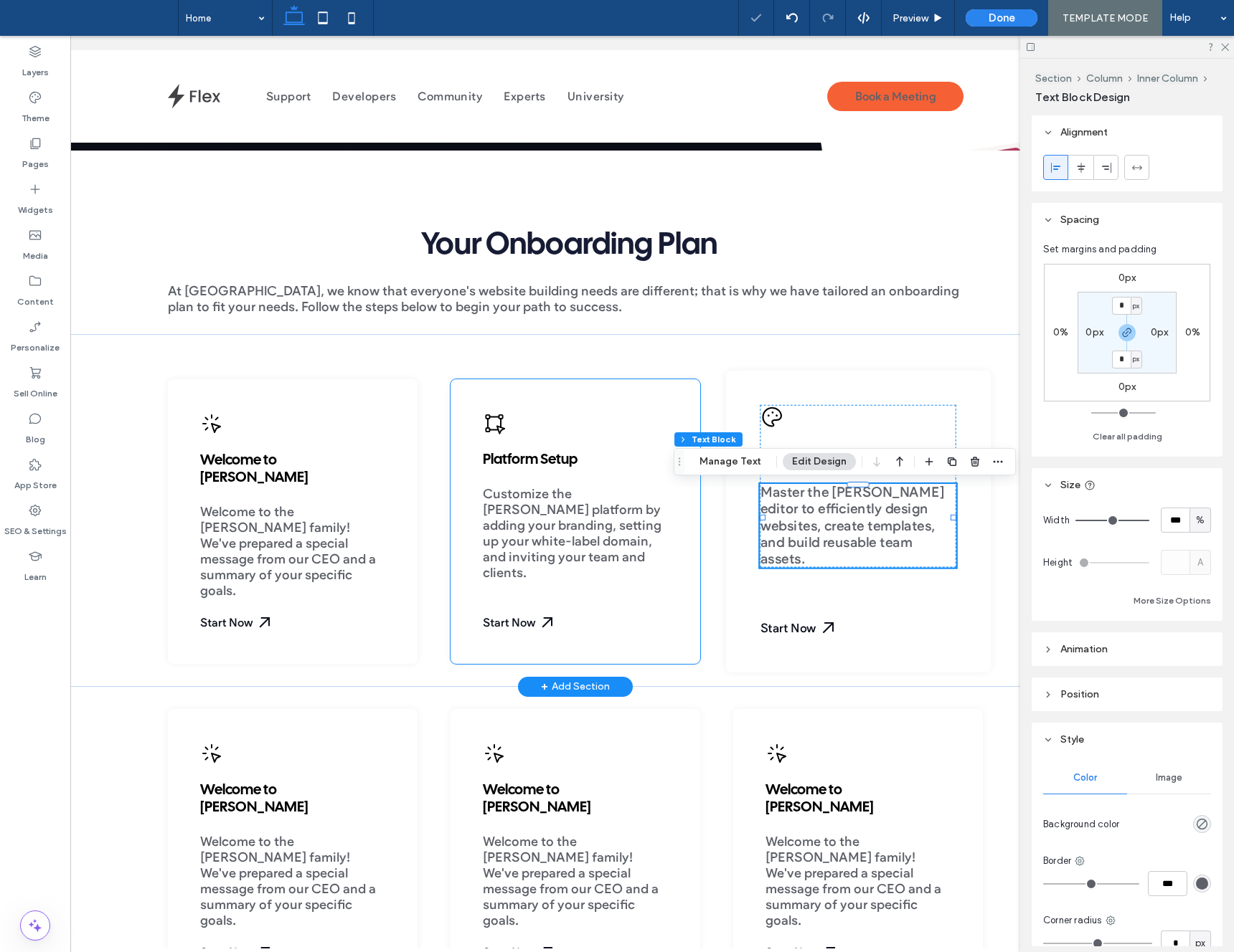
scroll to position [0, 149]
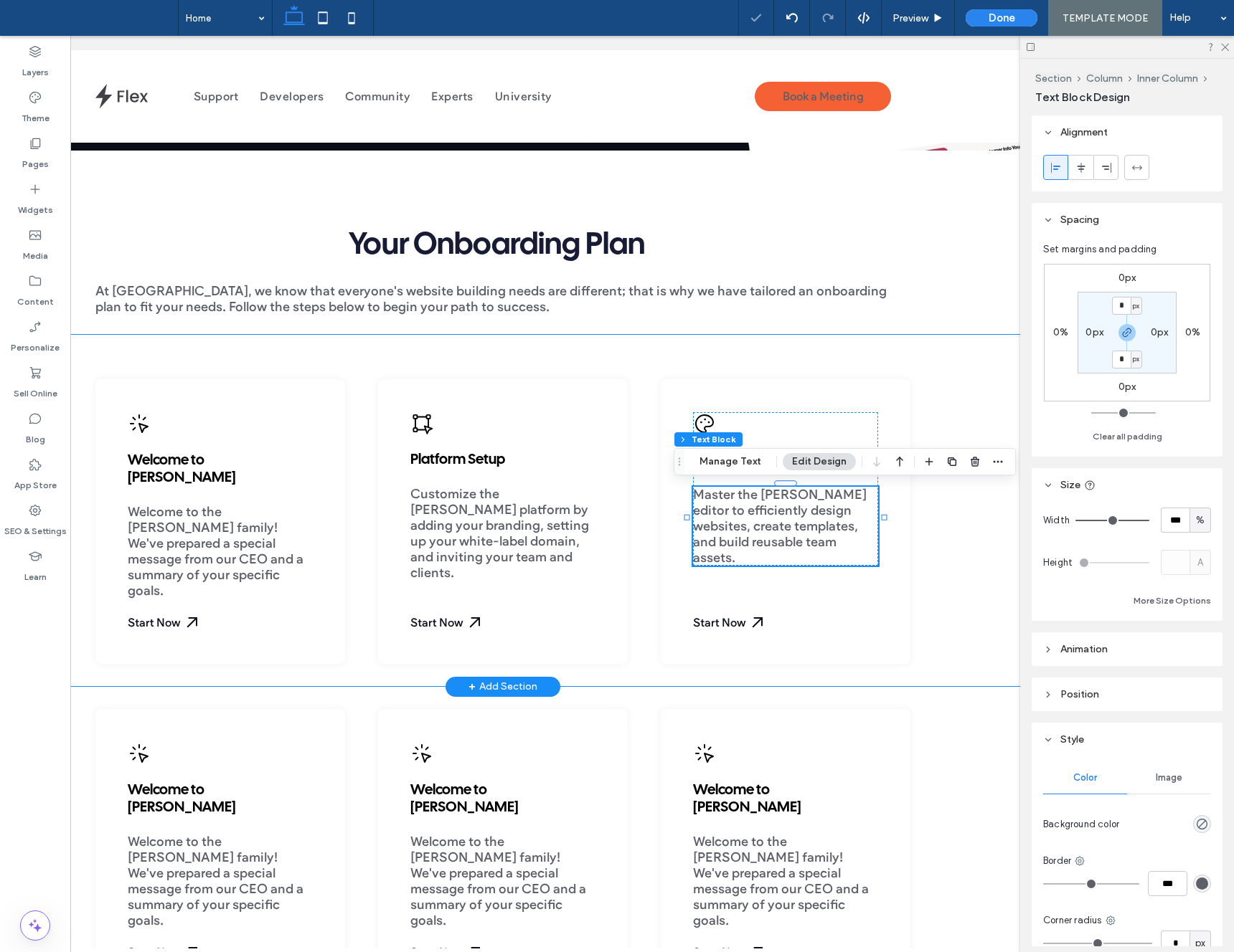
click at [954, 629] on div "Welcome to Duda Welcome to the Duda family! We've prepared a special message fr…" at bounding box center [503, 510] width 1135 height 352
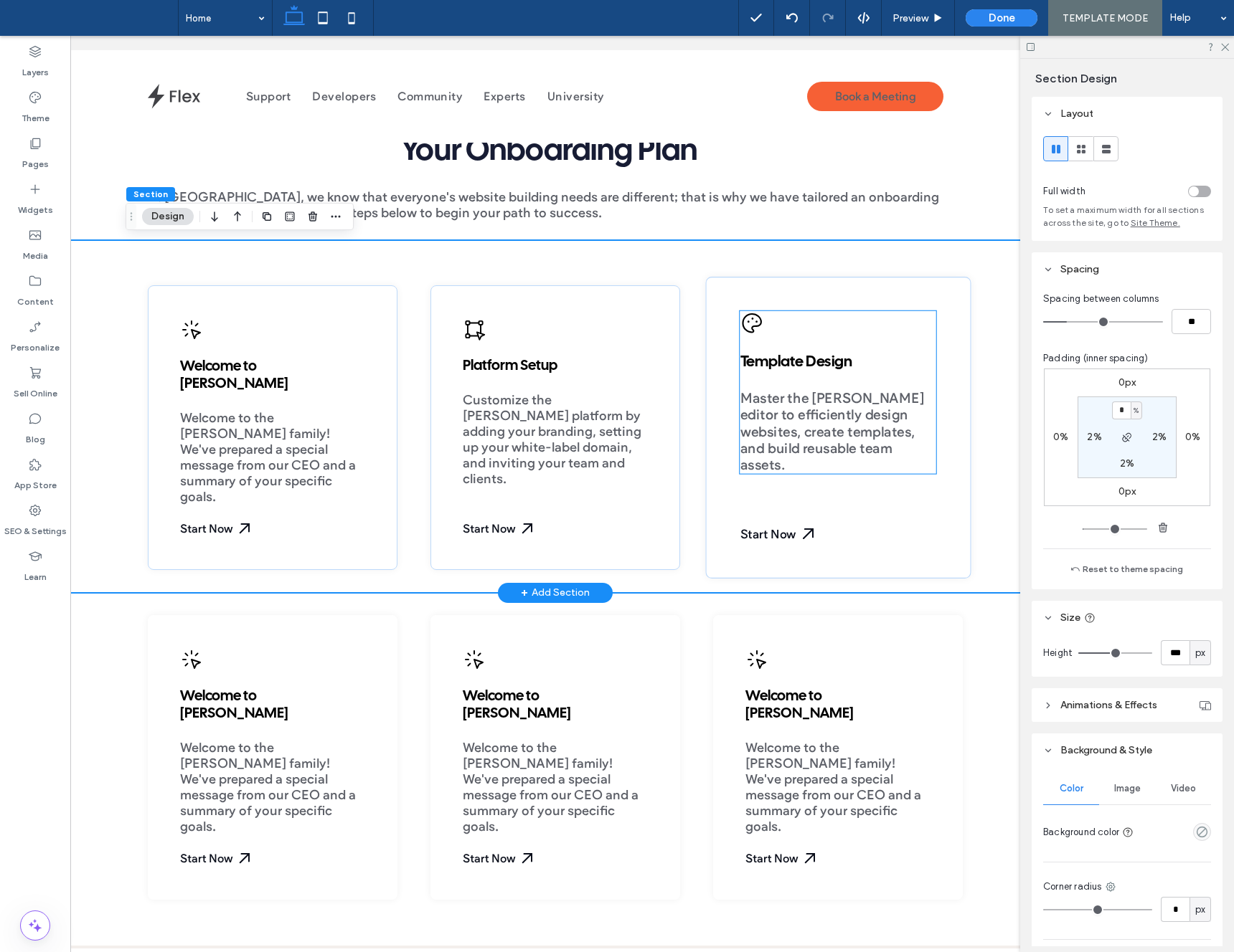
scroll to position [0, 100]
click at [775, 355] on span "Template Design" at bounding box center [792, 362] width 112 height 14
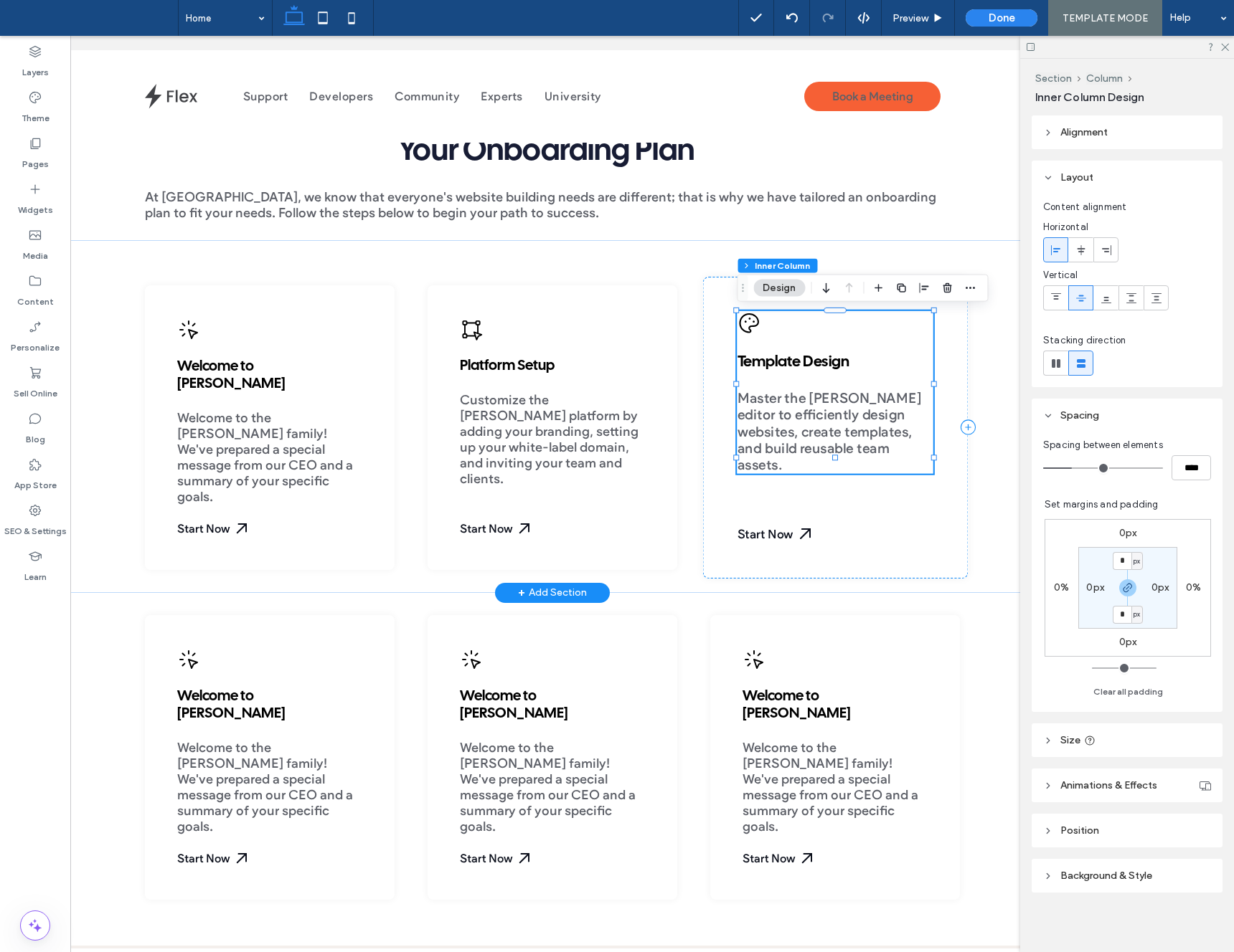
click at [754, 361] on span "Template Design" at bounding box center [792, 362] width 112 height 14
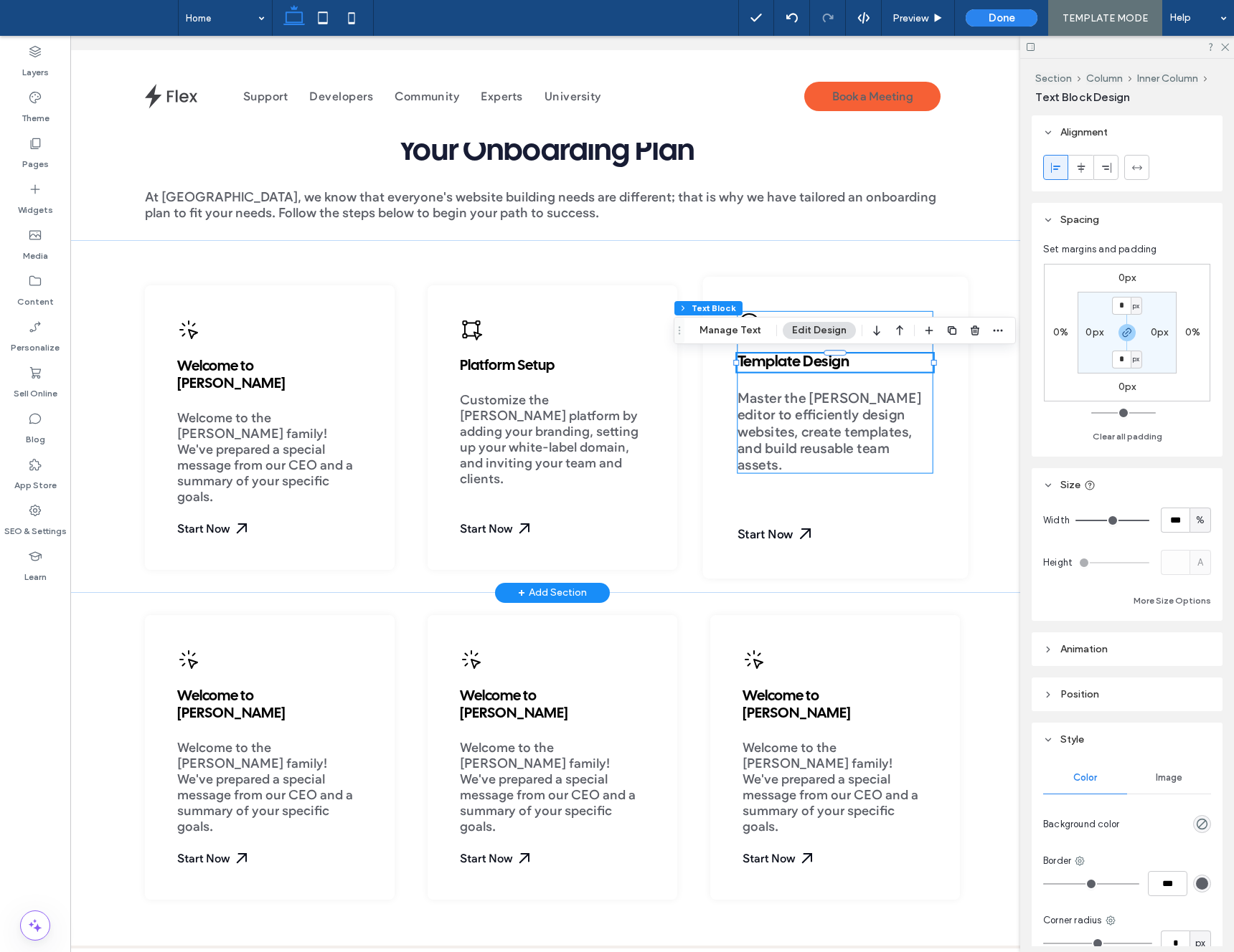
click at [745, 361] on span "Template Design" at bounding box center [792, 362] width 112 height 14
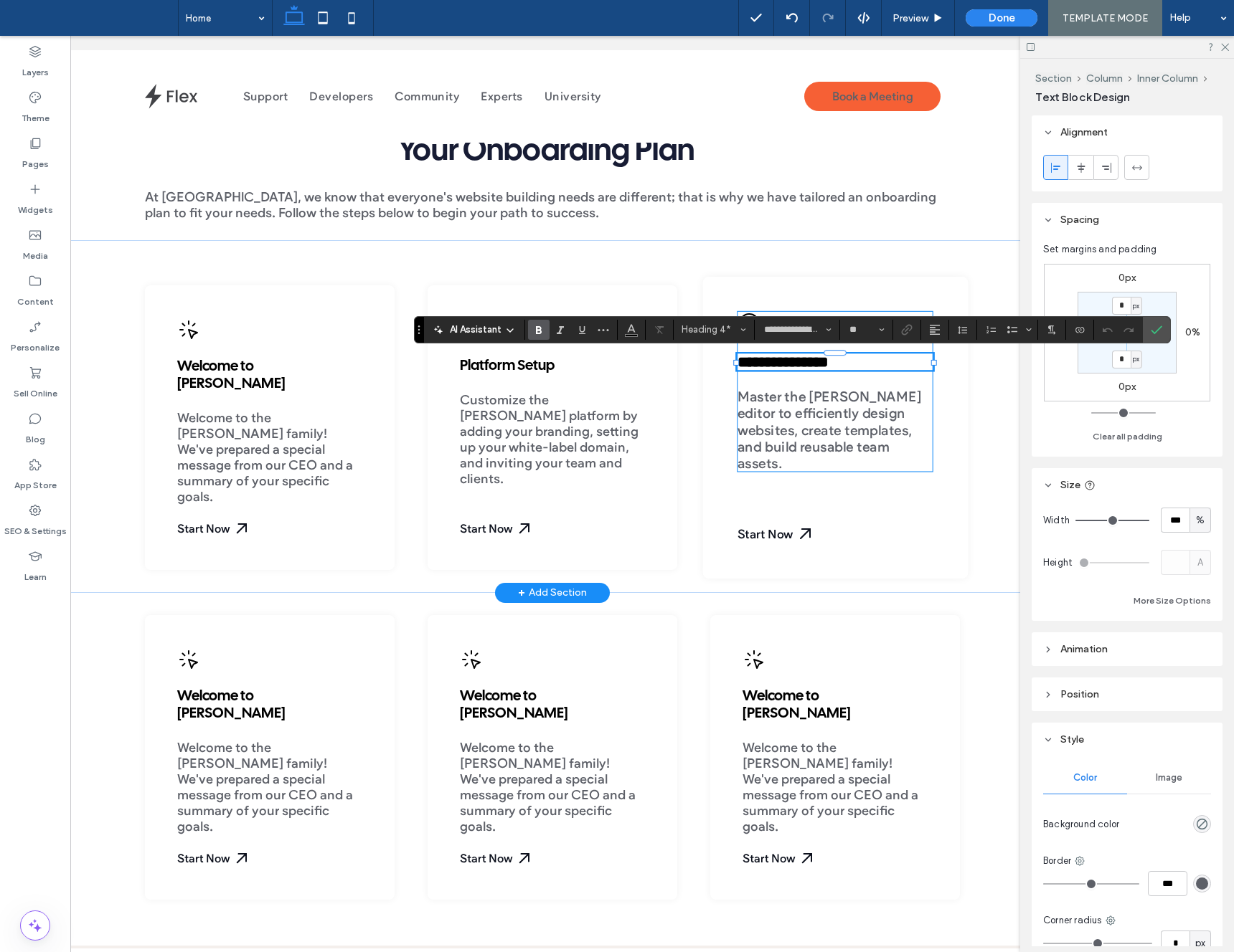
click at [742, 362] on span "**********" at bounding box center [782, 363] width 91 height 15
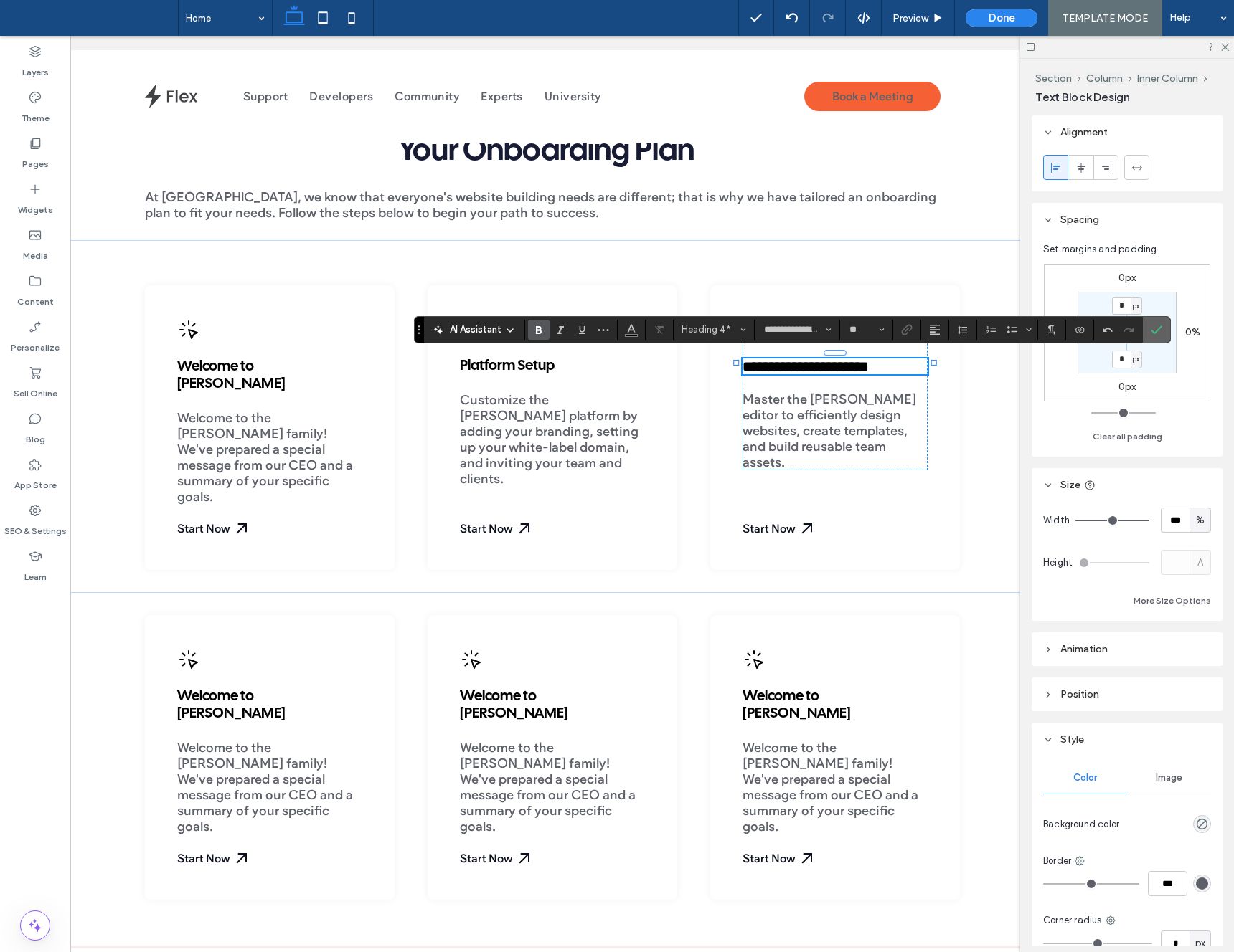
click at [1155, 329] on icon "Confirm" at bounding box center [1156, 329] width 11 height 11
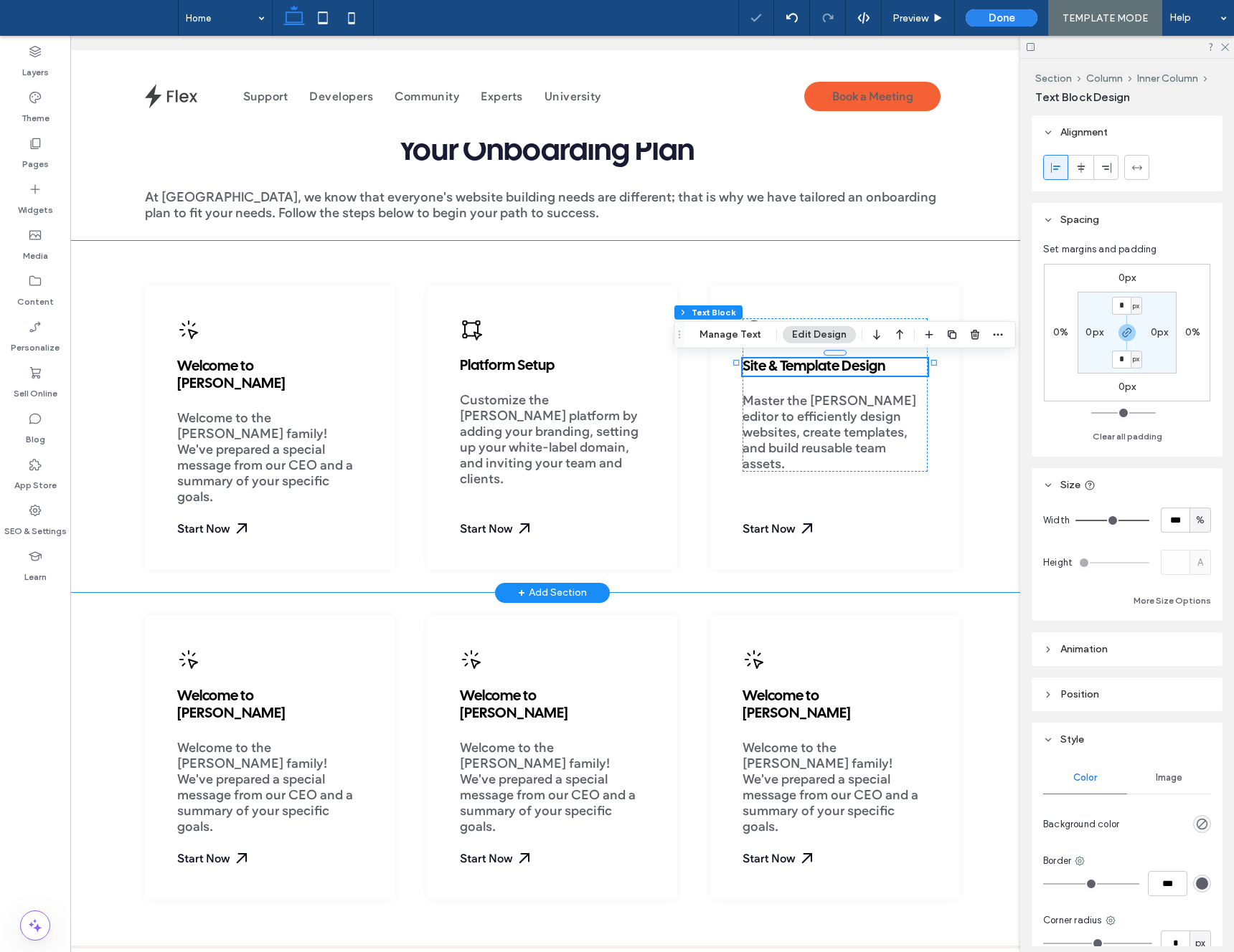
click at [996, 493] on div "Welcome to Duda Welcome to the Duda family! We've prepared a special message fr…" at bounding box center [552, 417] width 1135 height 352
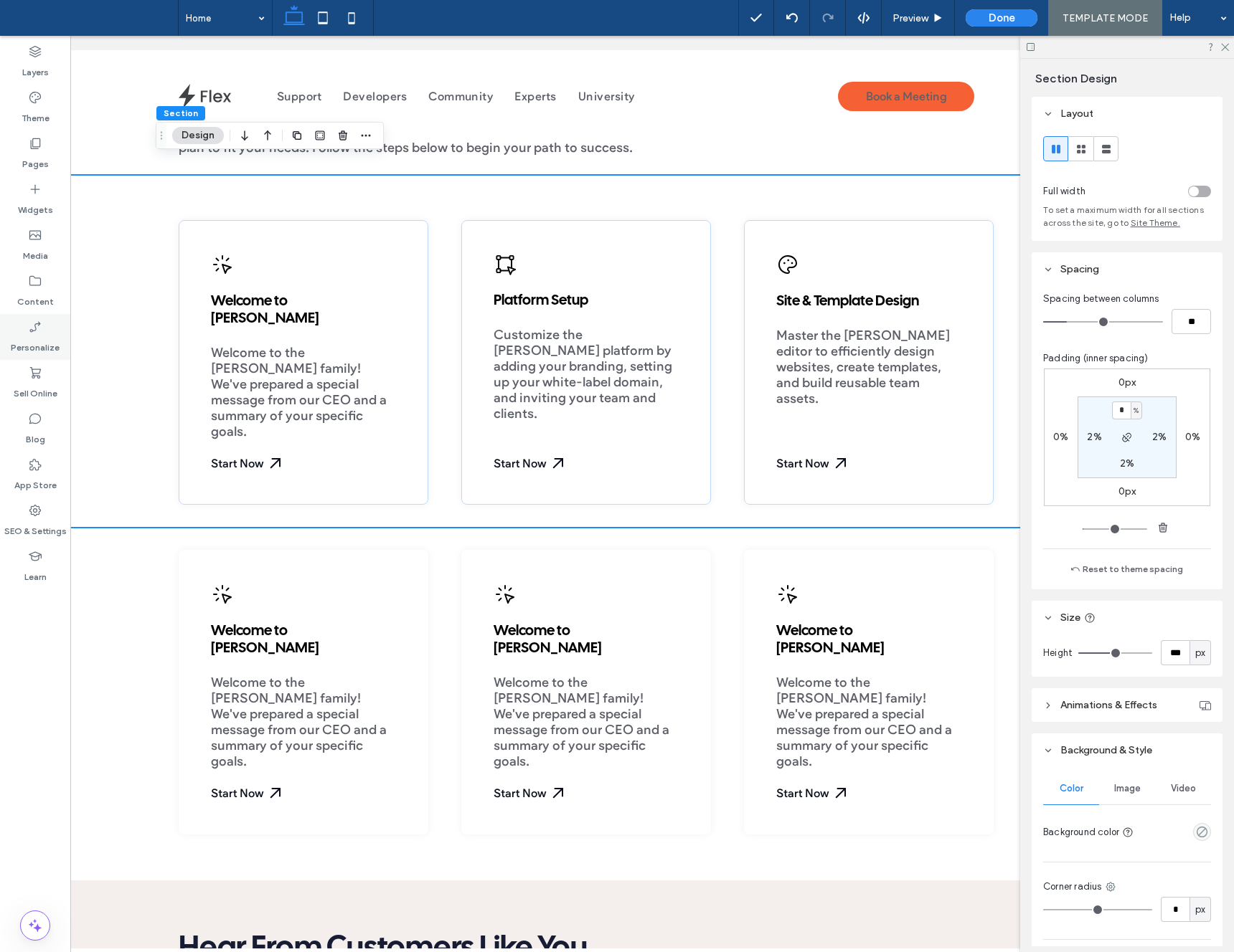
scroll to position [615, 0]
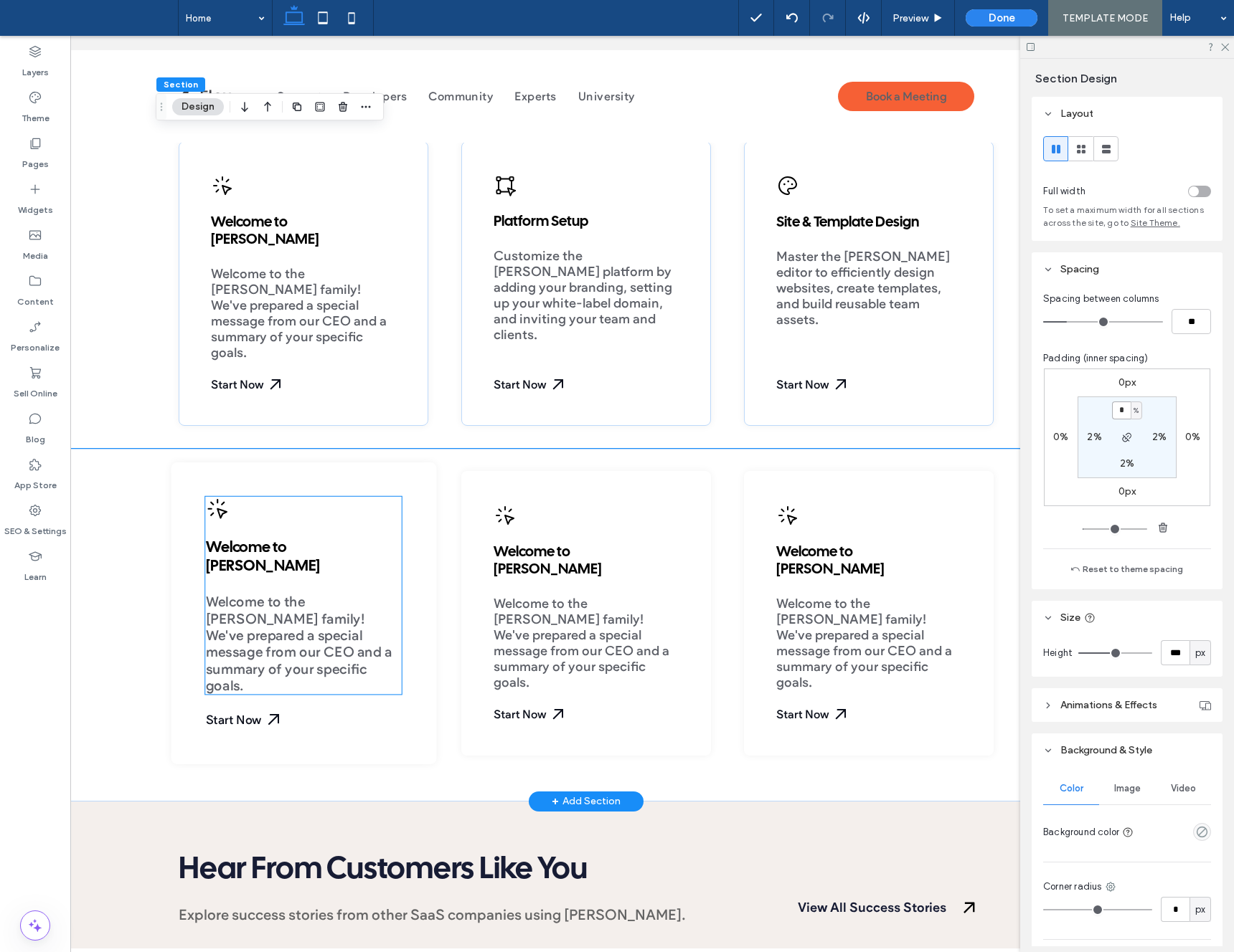
click at [257, 545] on span "Welcome to Duda" at bounding box center [263, 557] width 115 height 33
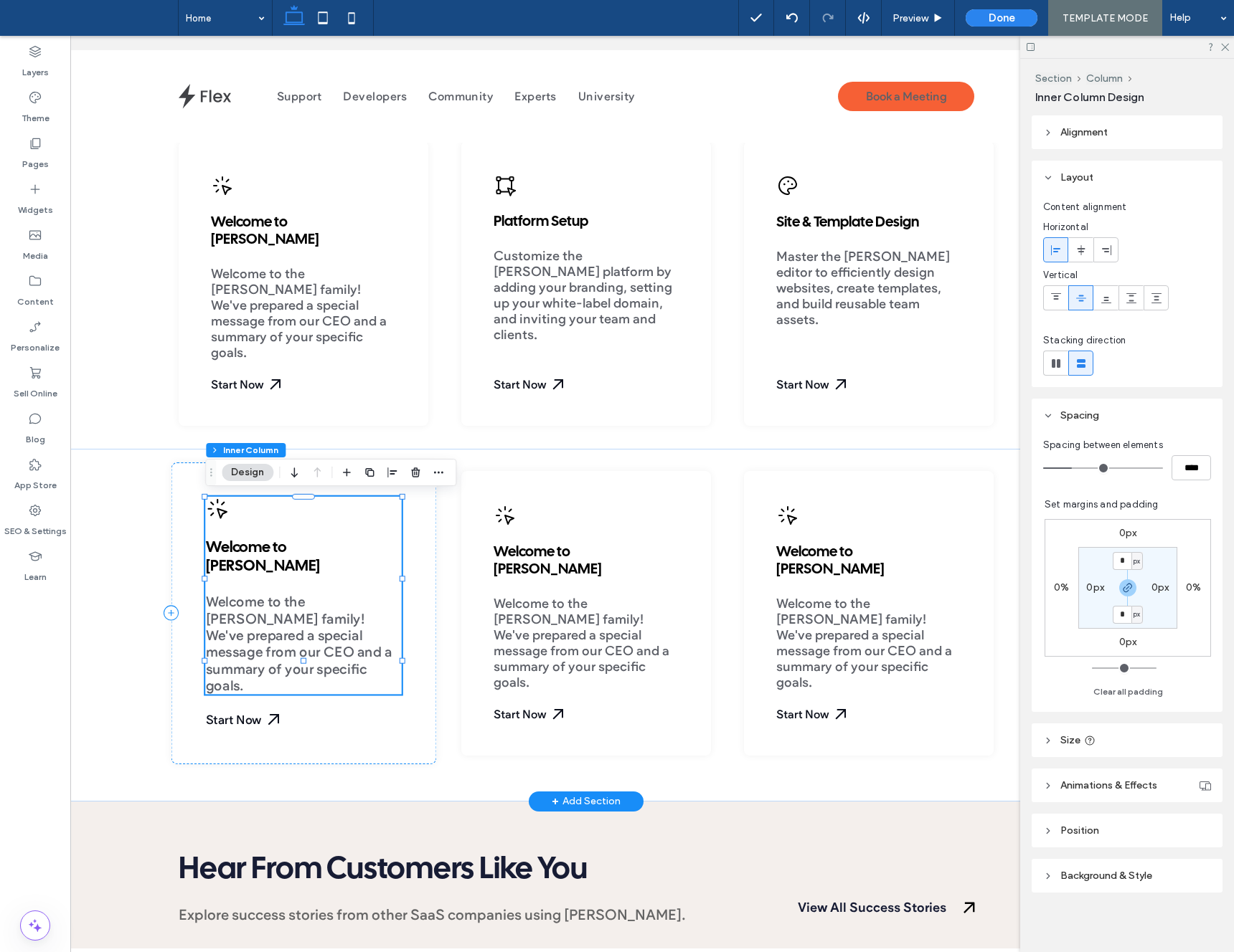
click at [257, 545] on span "Welcome to Duda" at bounding box center [263, 557] width 115 height 33
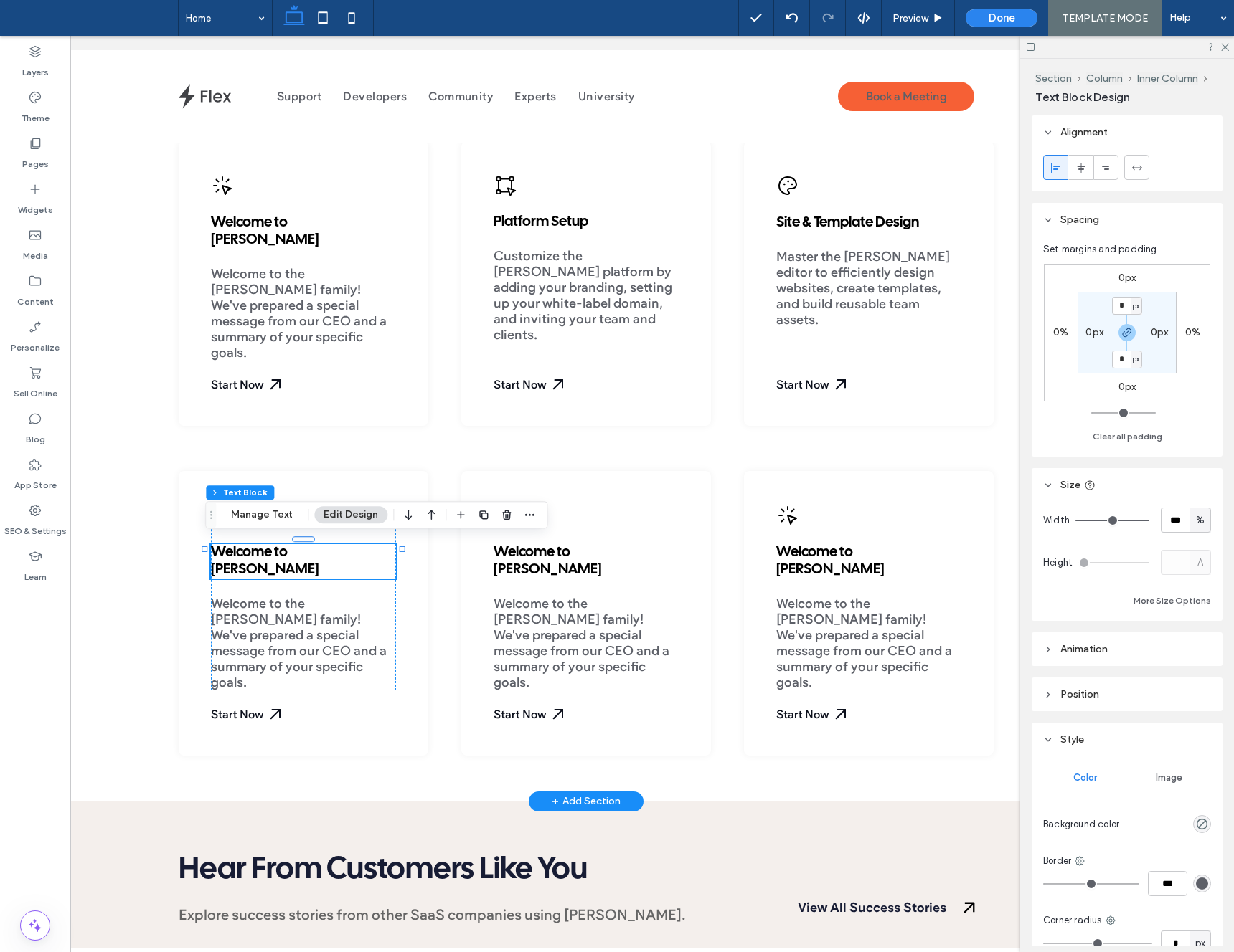
click at [165, 466] on div "Welcome to Duda Welcome to the Duda family! We've prepared a special message fr…" at bounding box center [585, 625] width 861 height 352
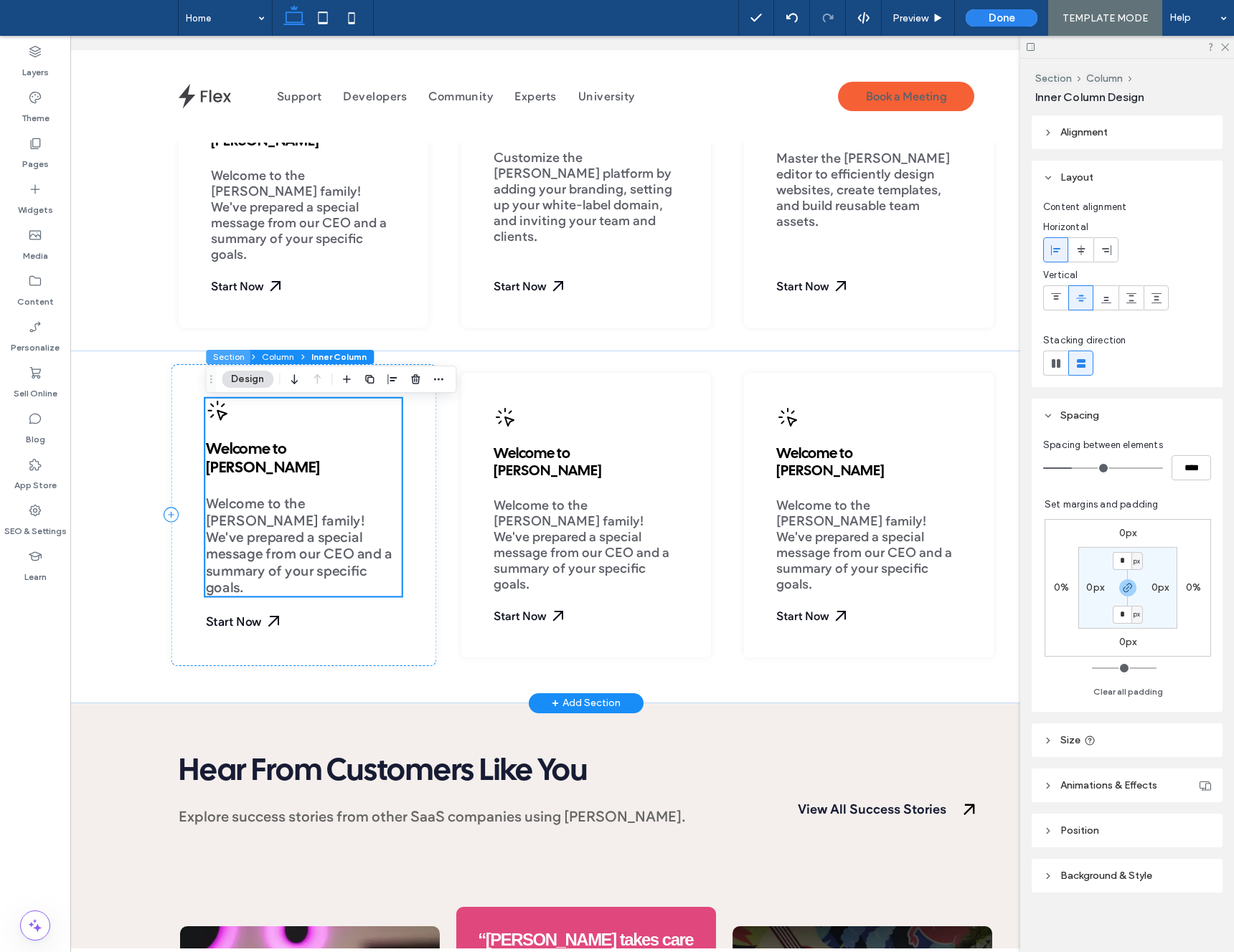
scroll to position [680, 0]
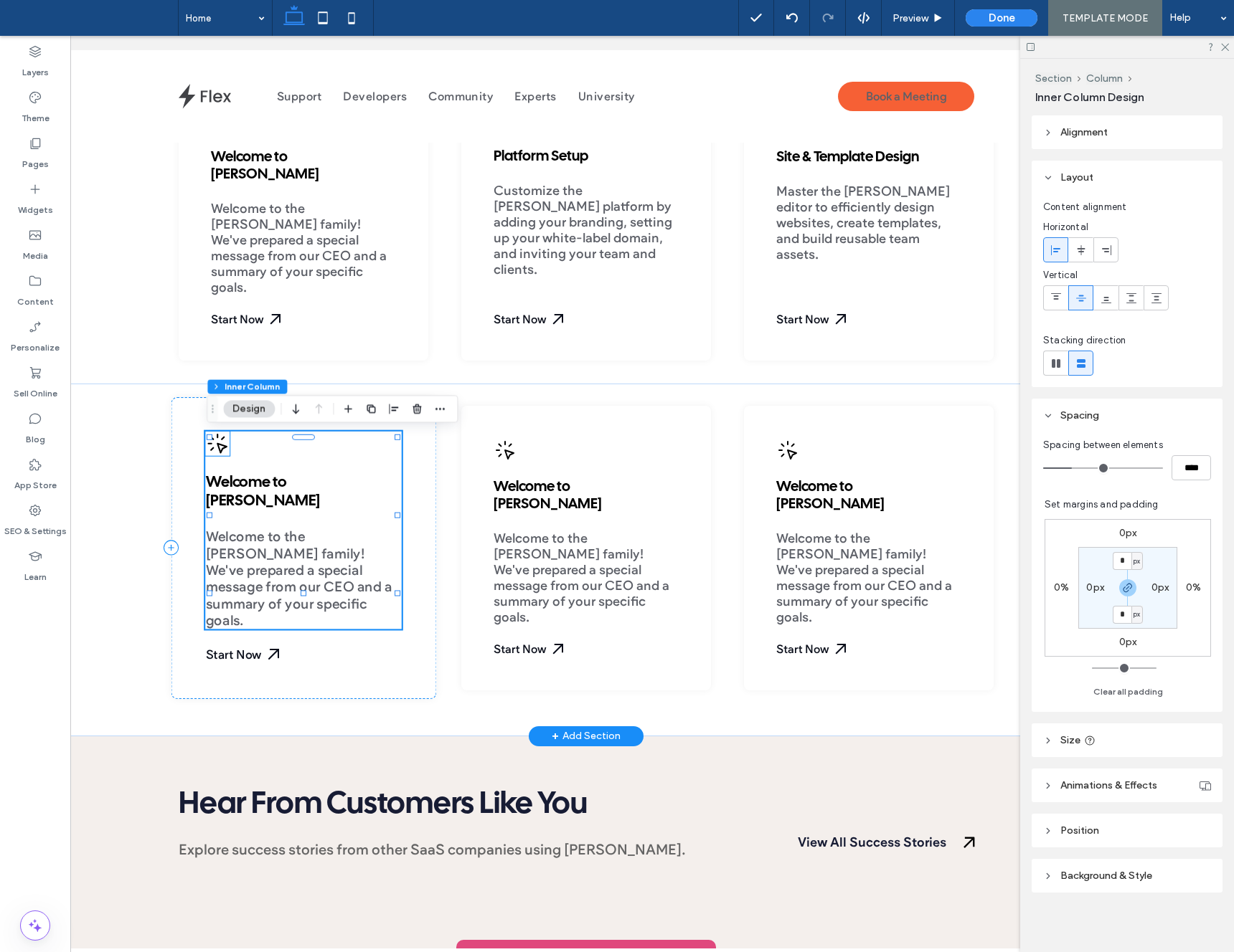
click at [221, 446] on icon at bounding box center [222, 449] width 10 height 10
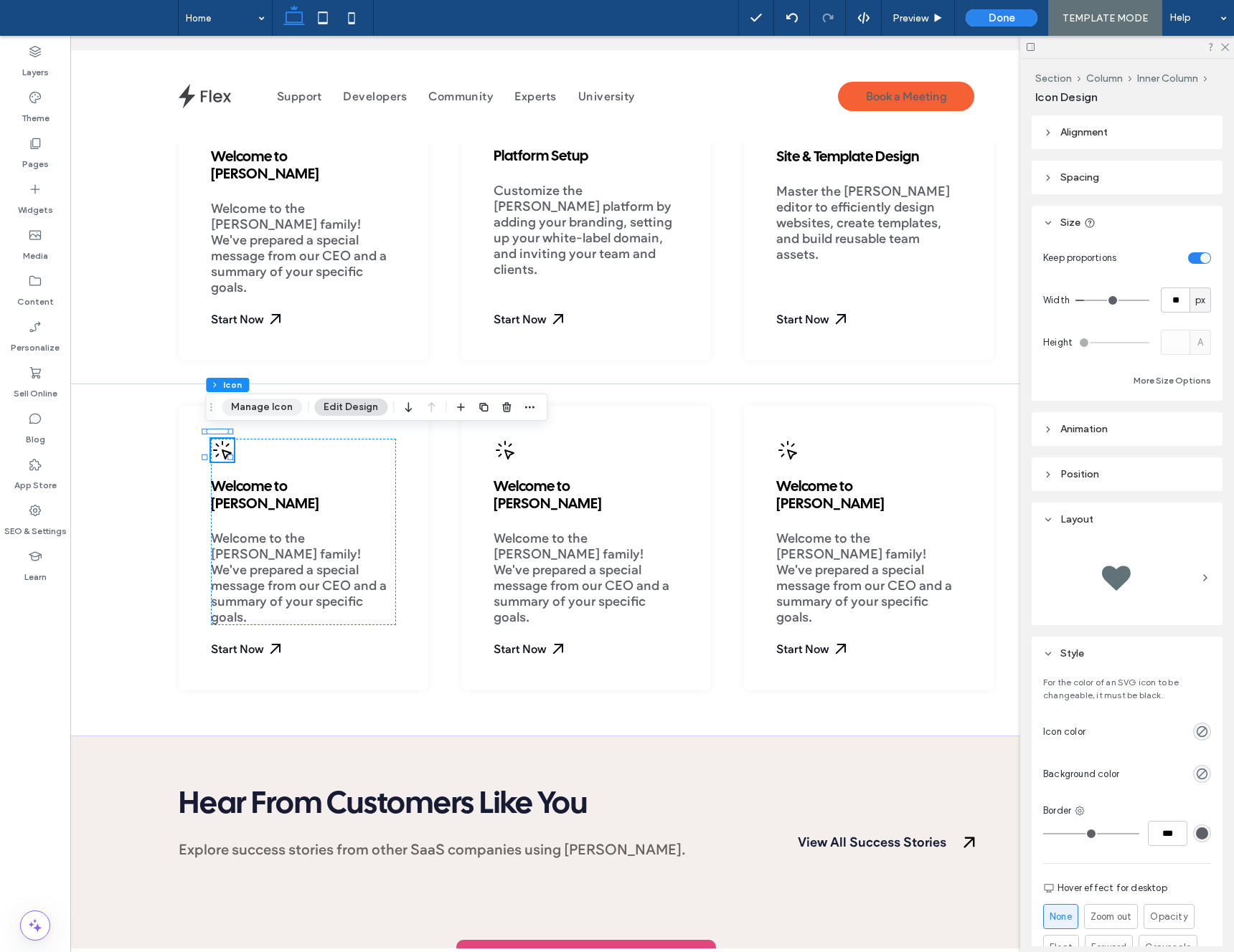
click at [262, 413] on button "Manage Icon" at bounding box center [262, 407] width 80 height 17
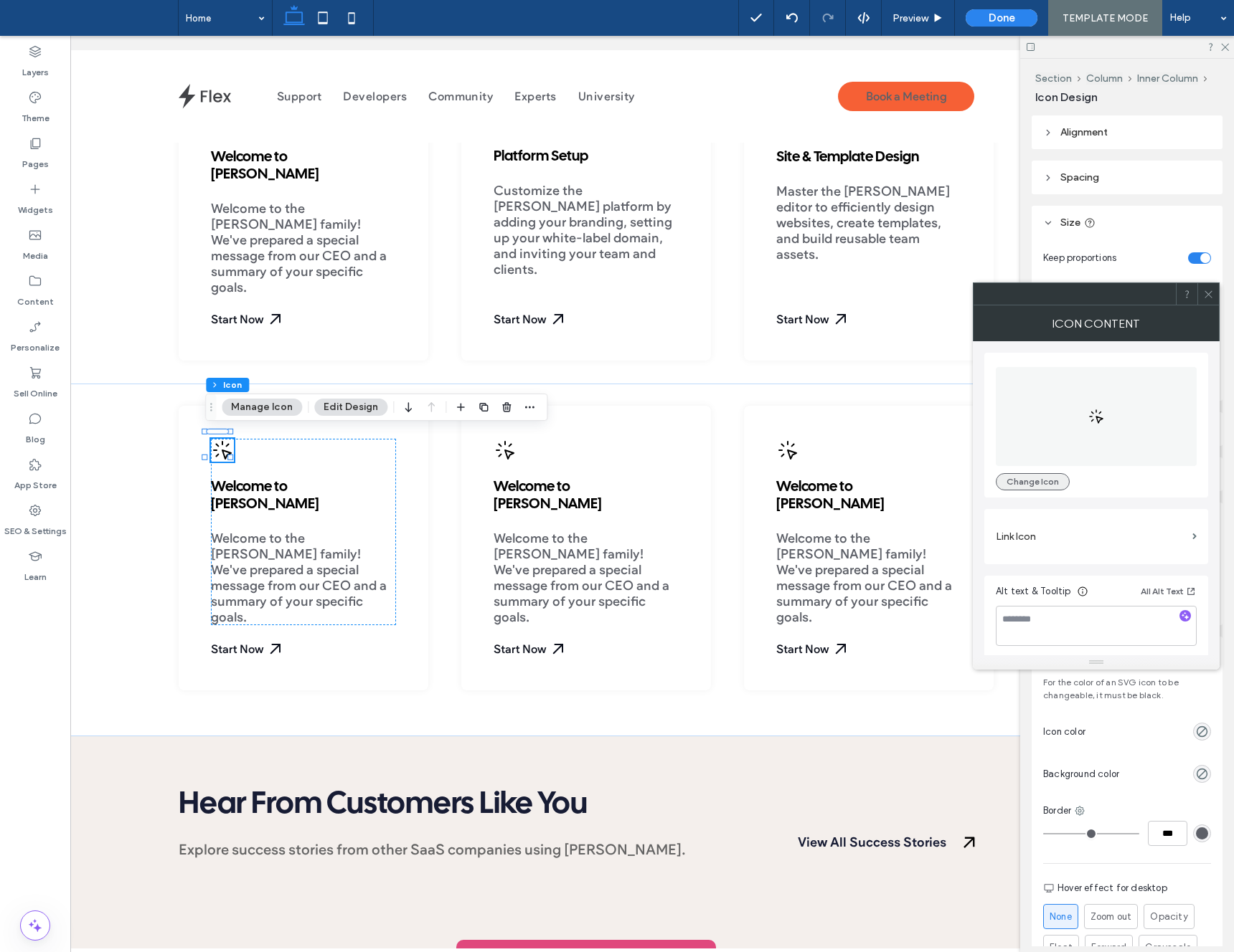
click at [1018, 482] on button "Change Icon" at bounding box center [1032, 482] width 74 height 17
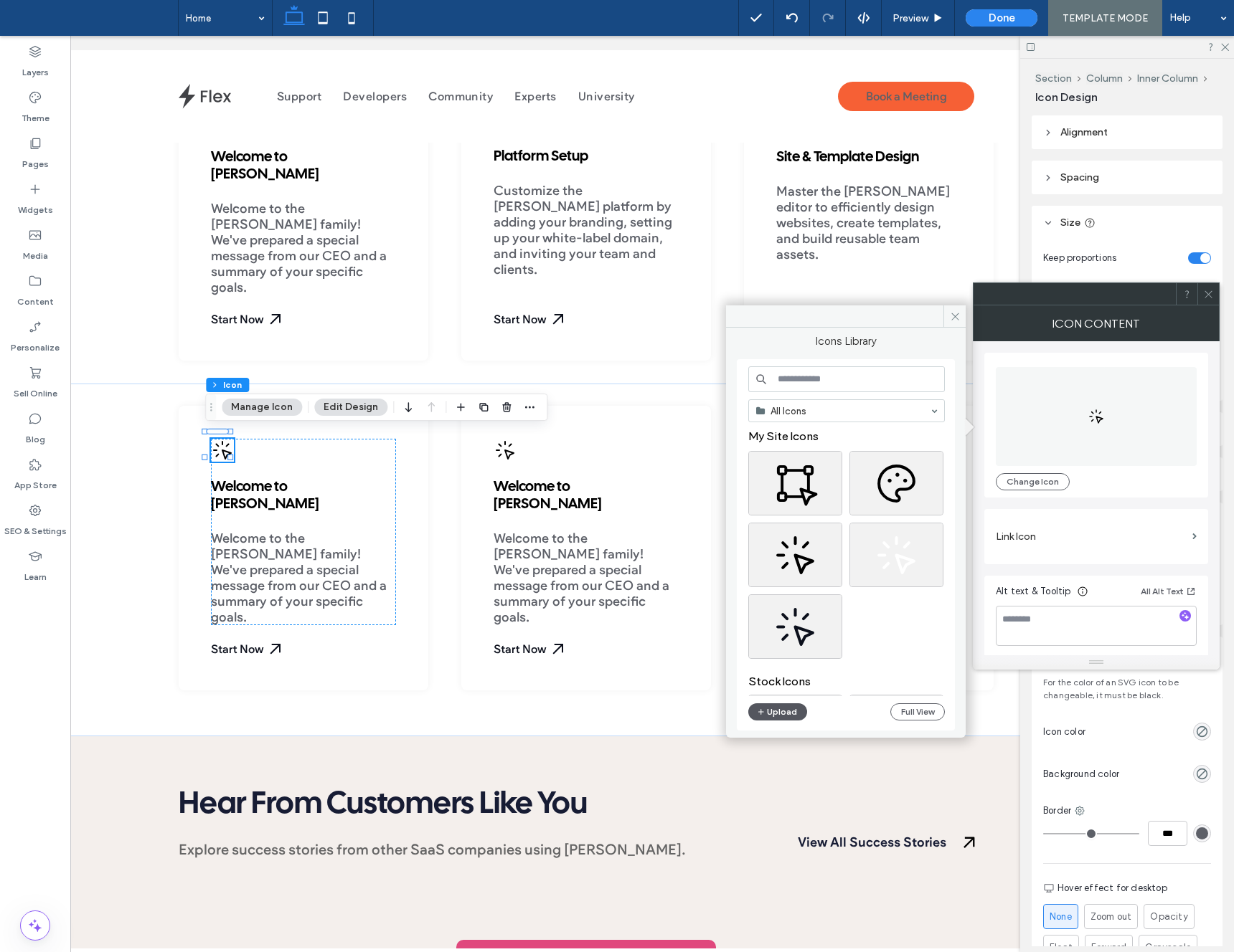
click at [775, 713] on button "Upload" at bounding box center [777, 713] width 58 height 17
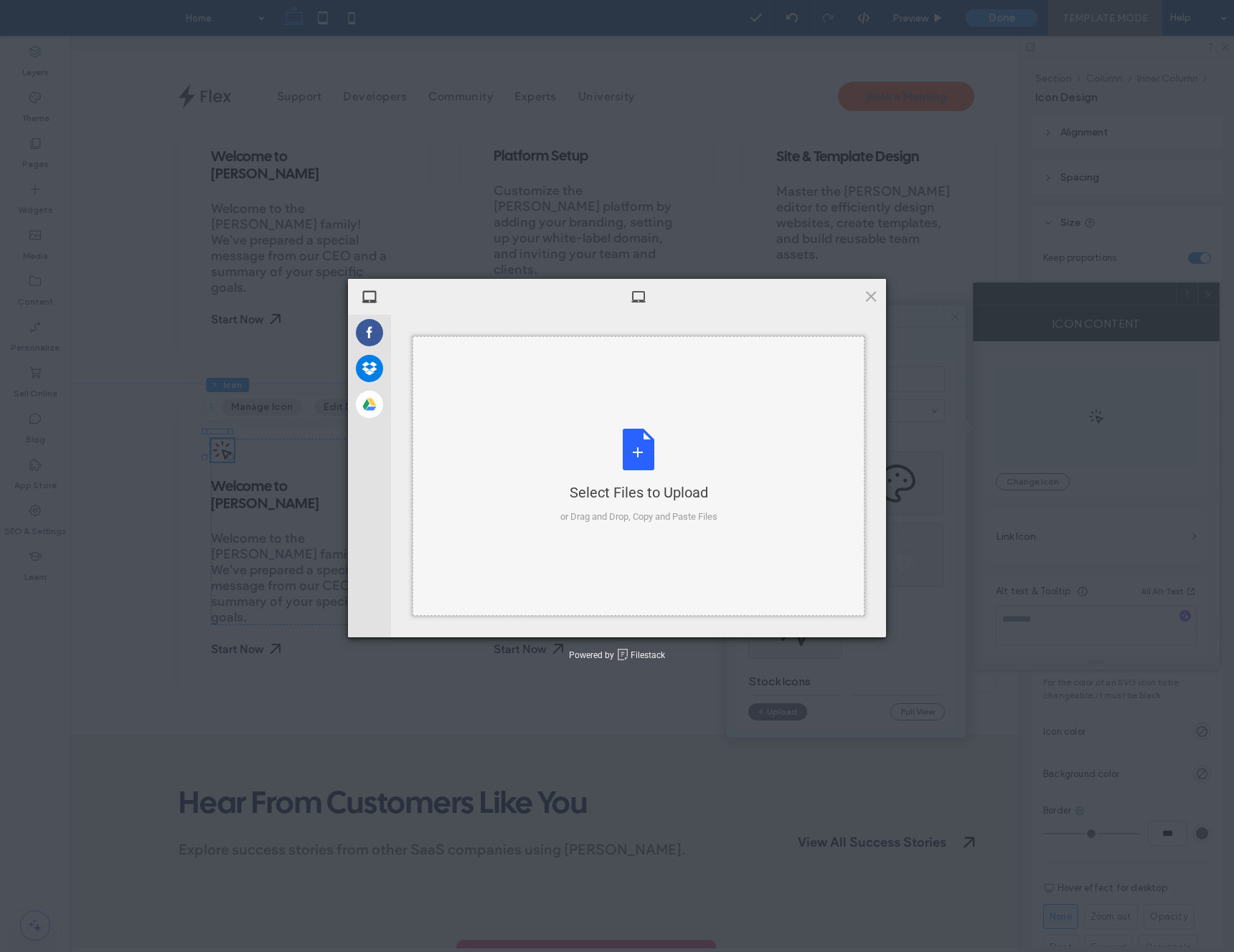
click at [624, 438] on div "Select Files to Upload or Drag and Drop, Copy and Paste Files" at bounding box center [639, 477] width 157 height 96
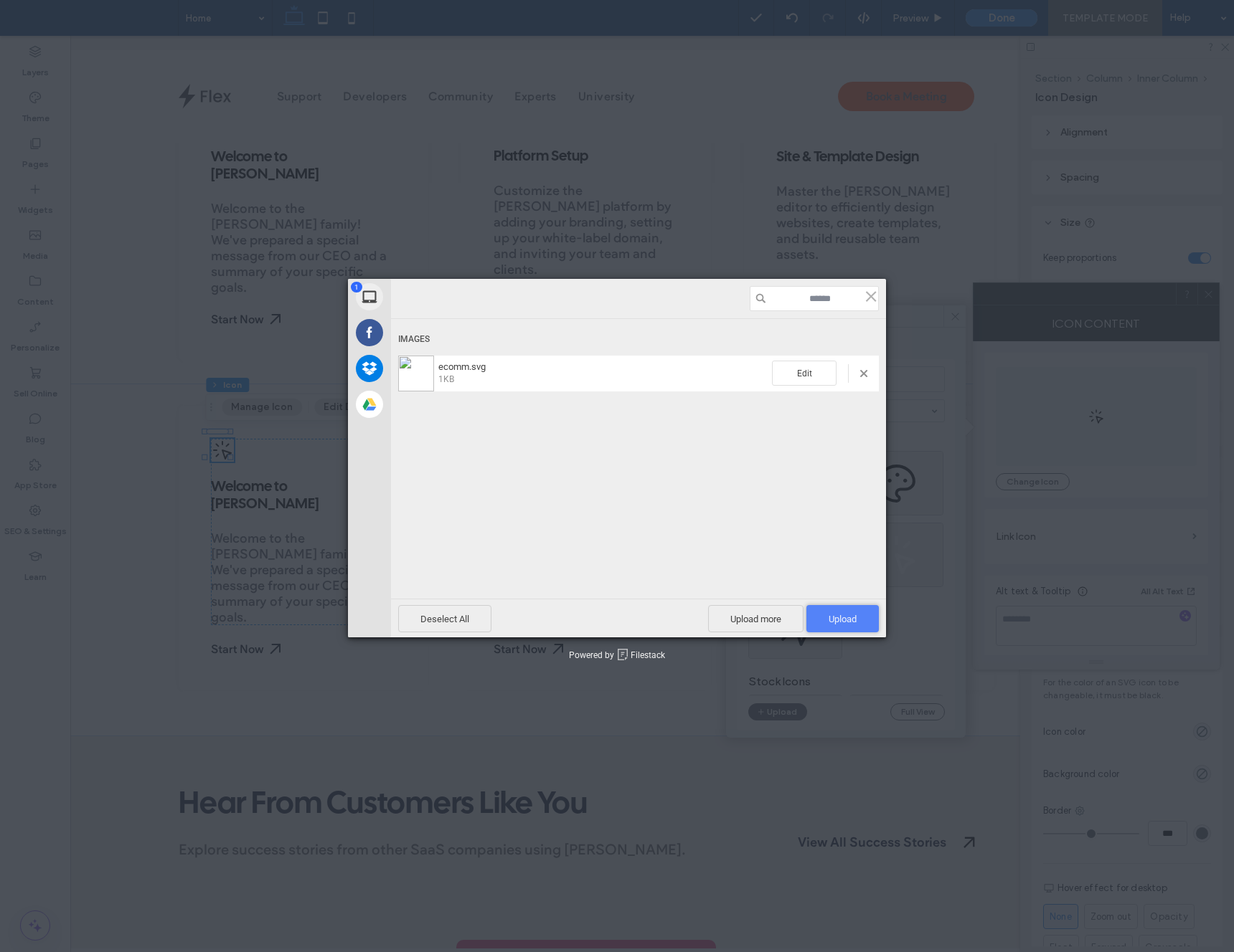
click at [855, 616] on span "Upload 1" at bounding box center [842, 619] width 28 height 11
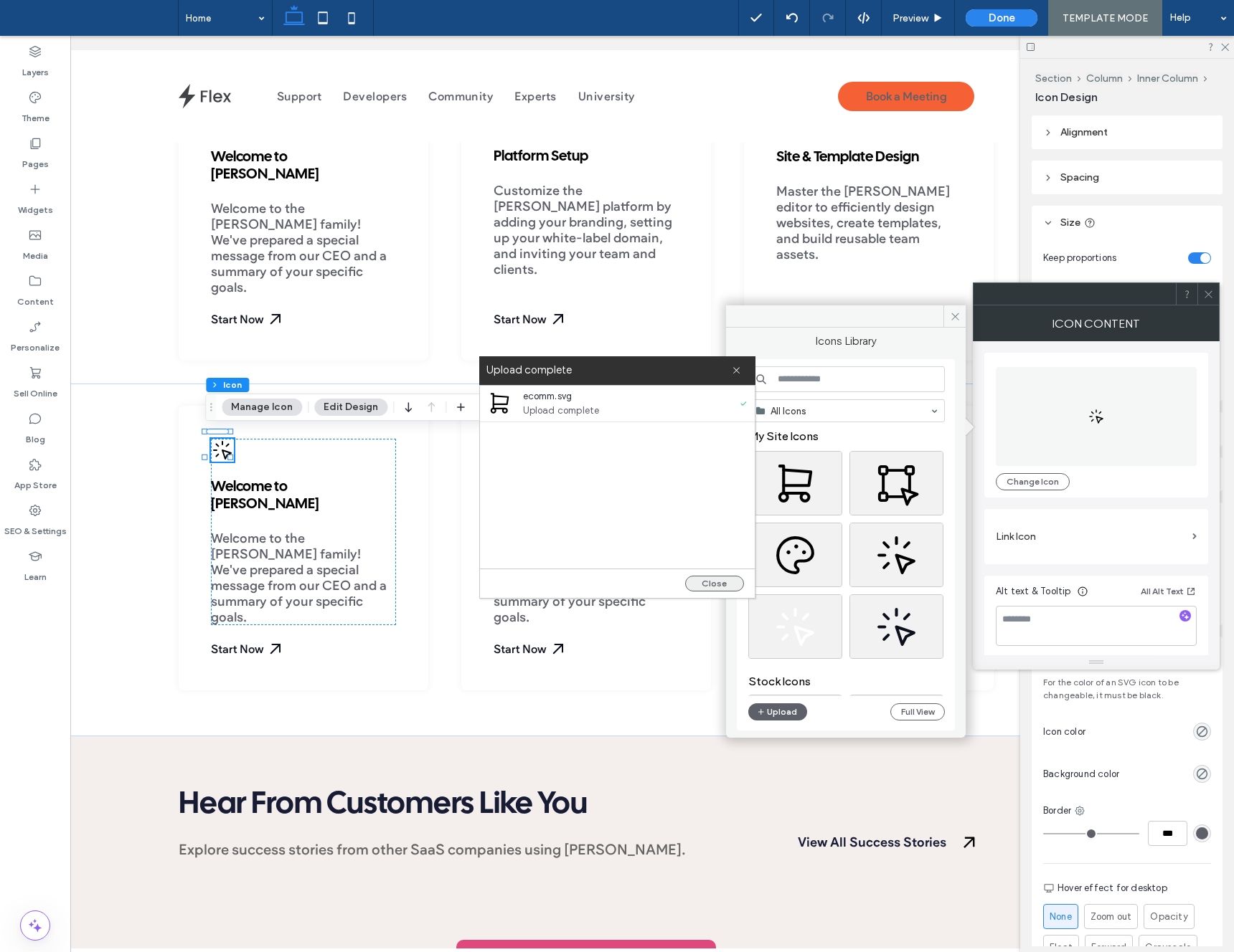
click at [732, 587] on button "Close" at bounding box center [714, 583] width 58 height 15
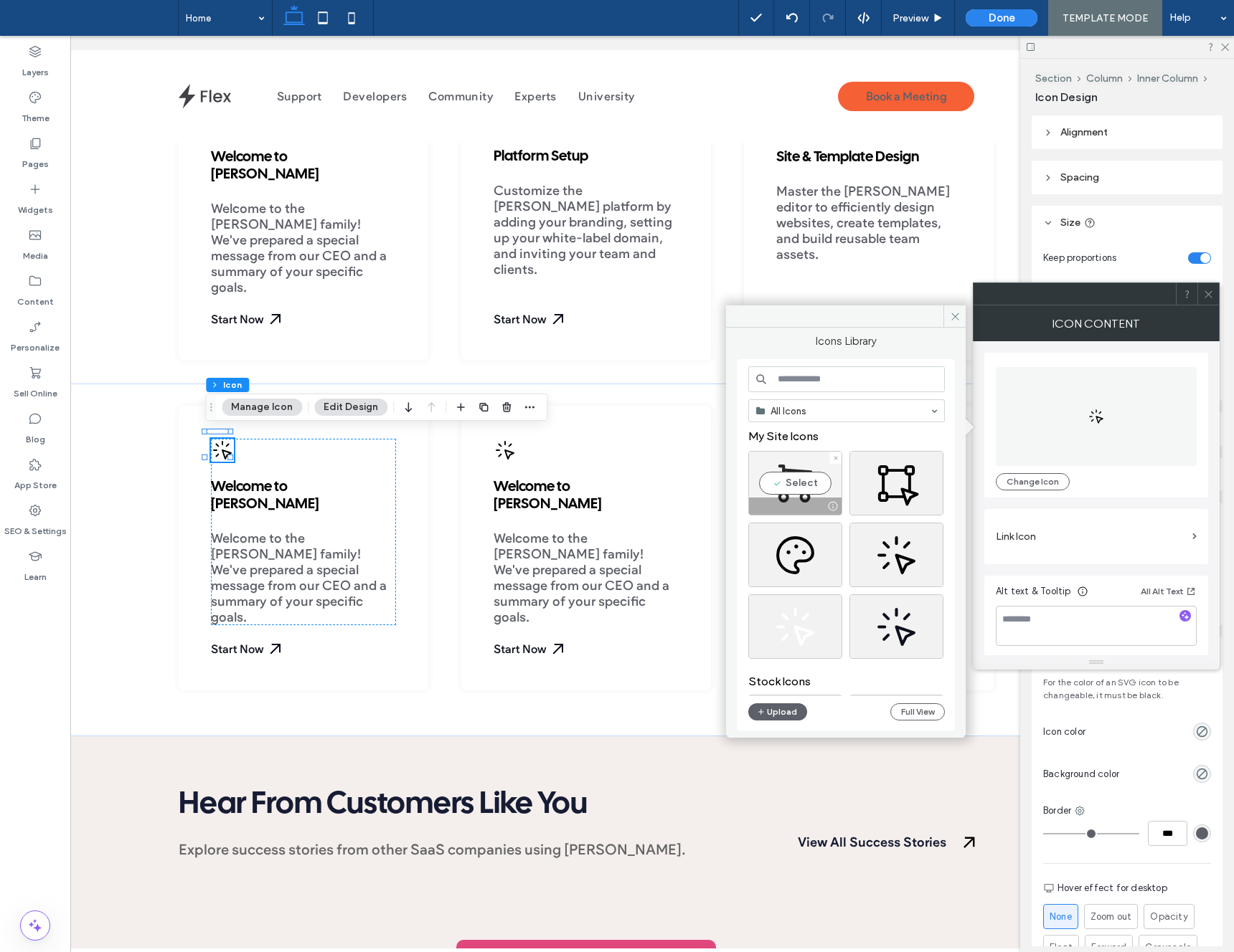
click at [805, 492] on div "Select" at bounding box center [795, 483] width 94 height 64
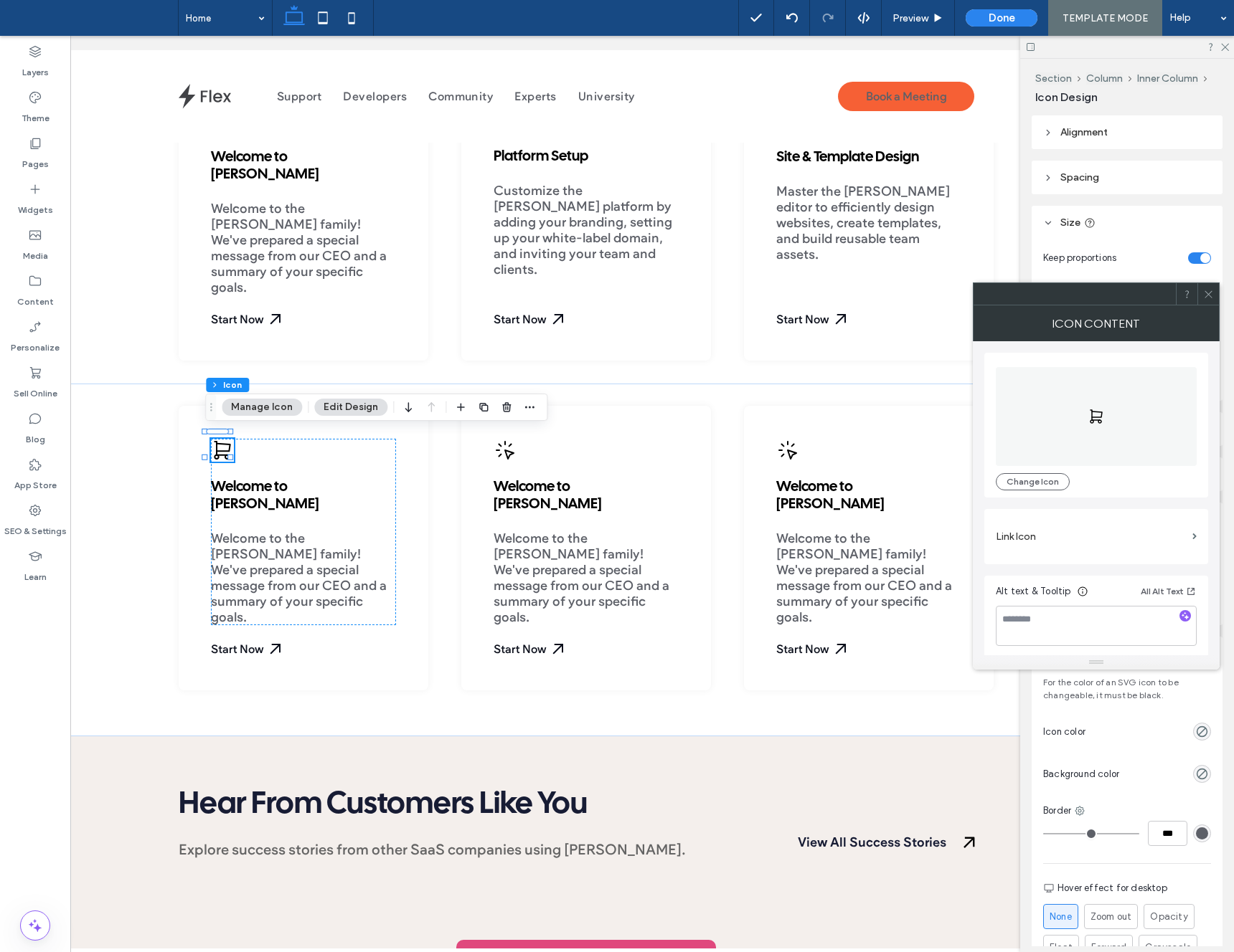
click at [268, 407] on button "Manage Icon" at bounding box center [262, 407] width 80 height 17
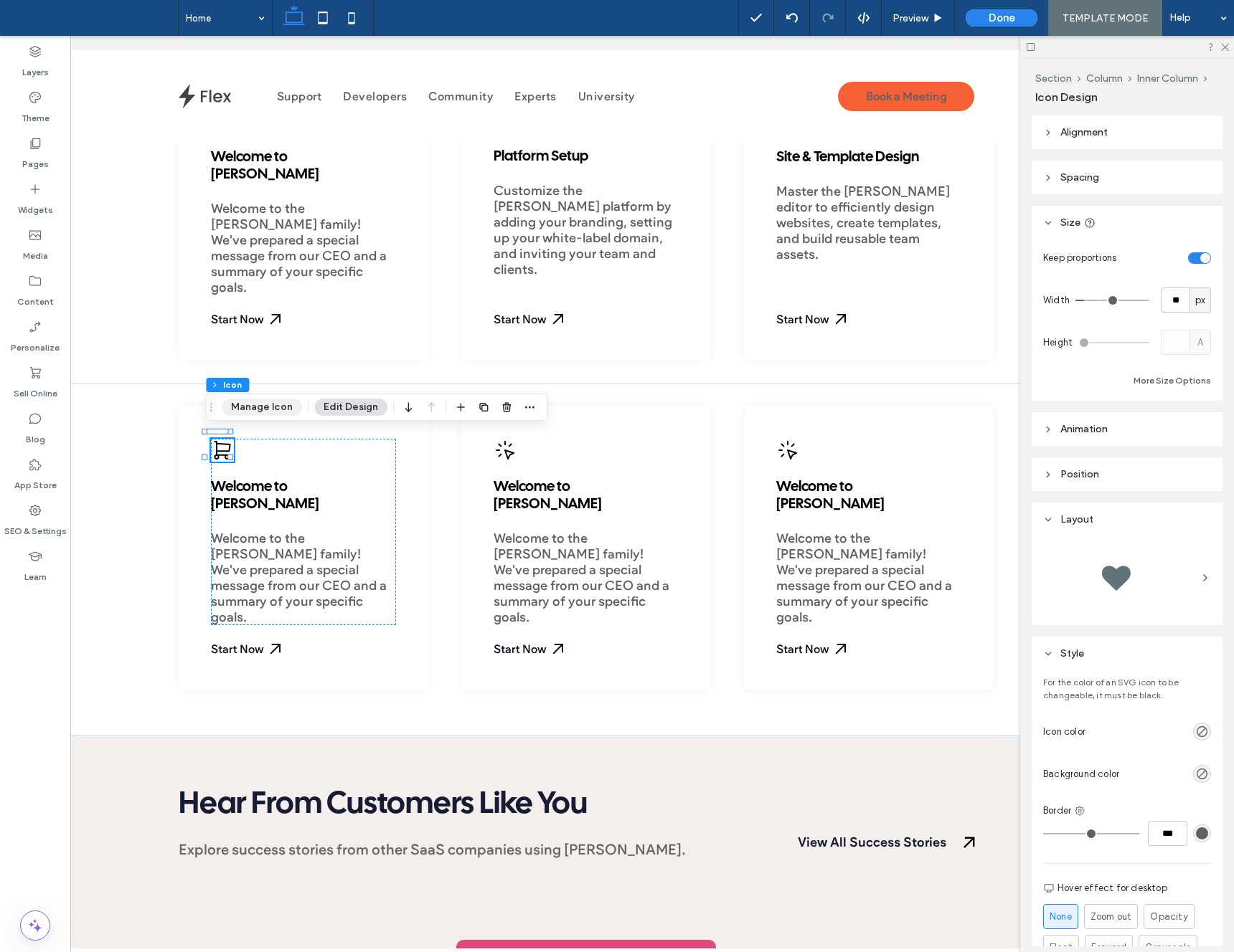
click at [268, 407] on button "Manage Icon" at bounding box center [262, 407] width 80 height 17
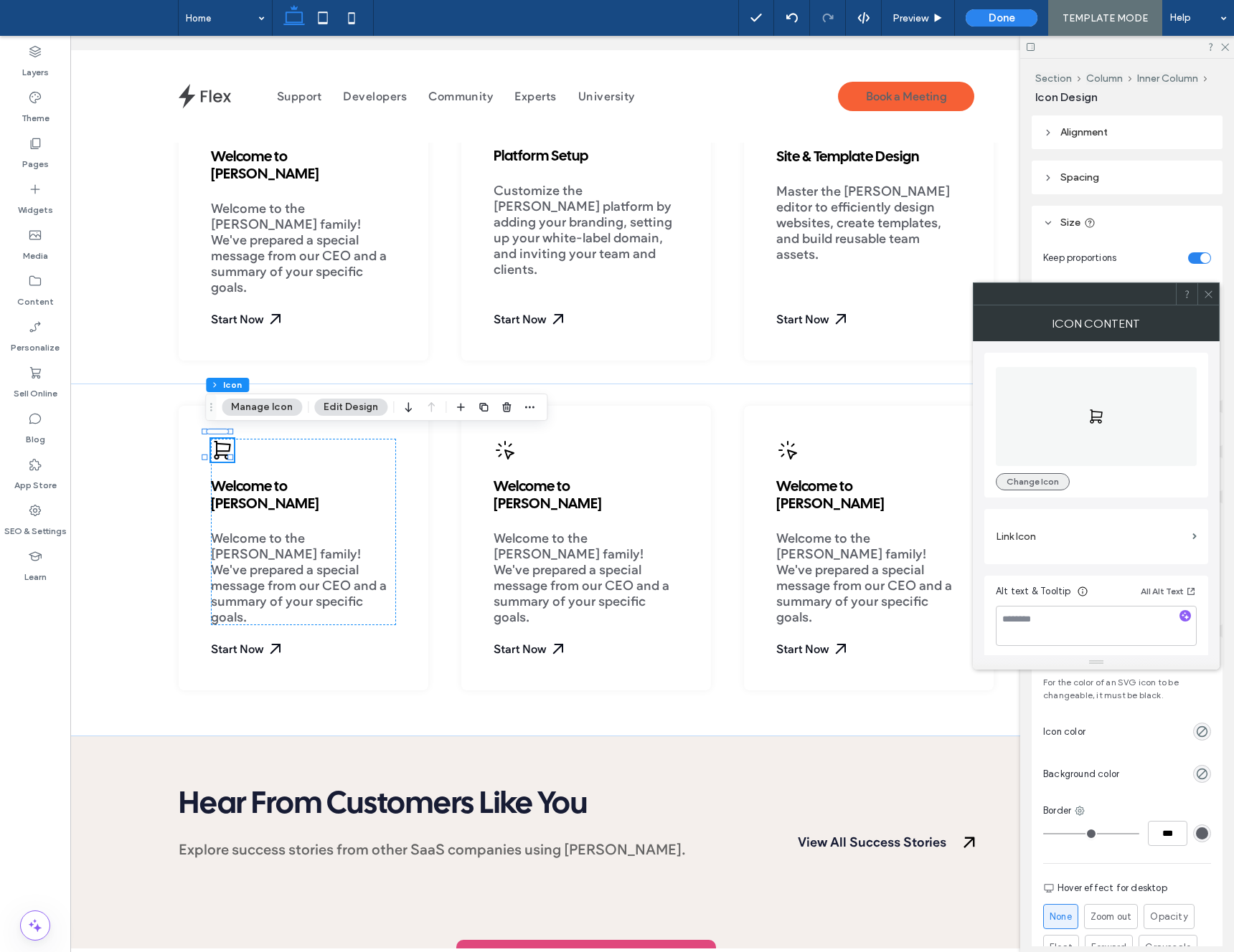
click at [1031, 487] on button "Change Icon" at bounding box center [1032, 482] width 74 height 17
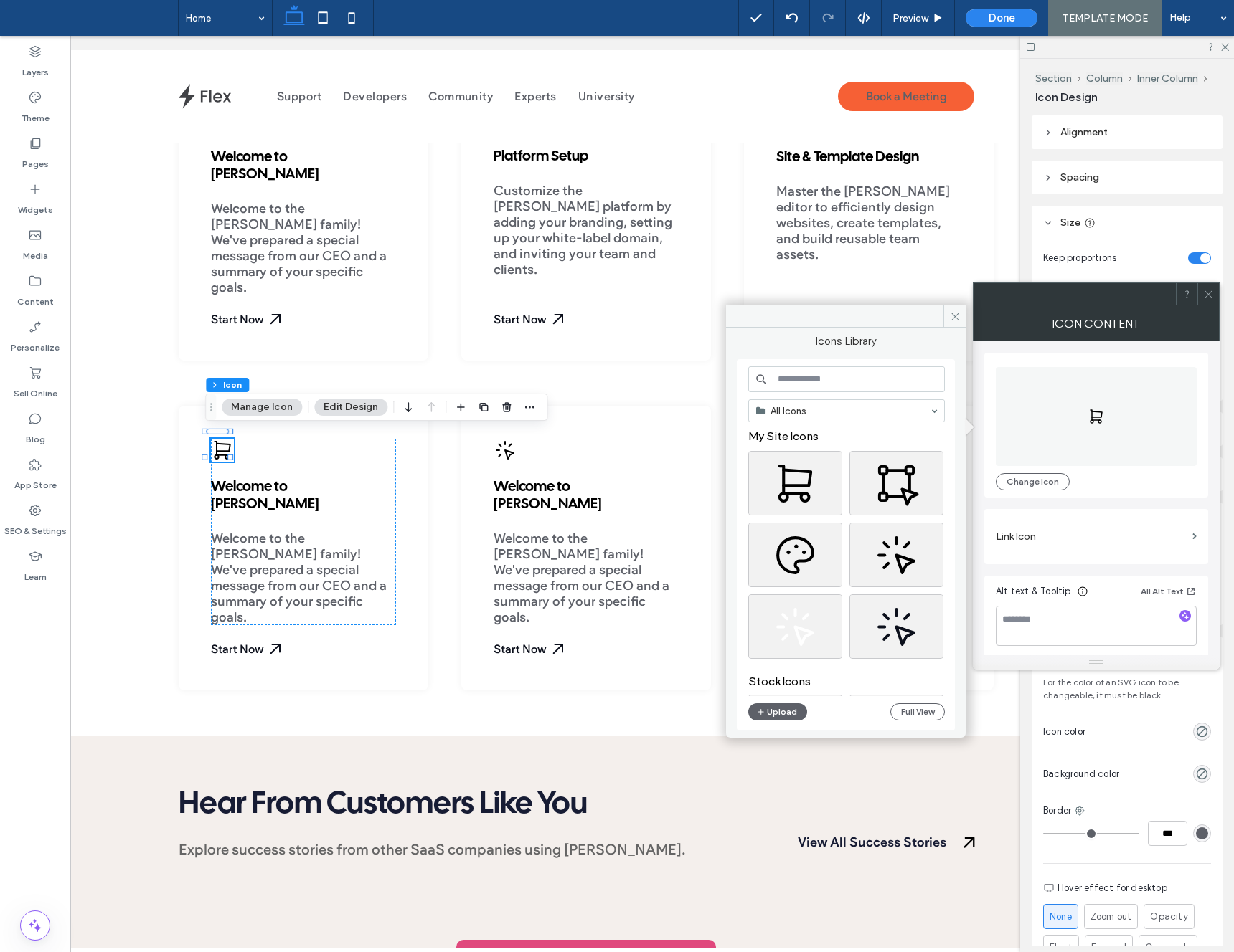
click at [776, 702] on div "All Icons My Site Icons Stock Icons Upload Full View" at bounding box center [846, 546] width 196 height 358
click at [772, 710] on button "Upload" at bounding box center [777, 713] width 58 height 17
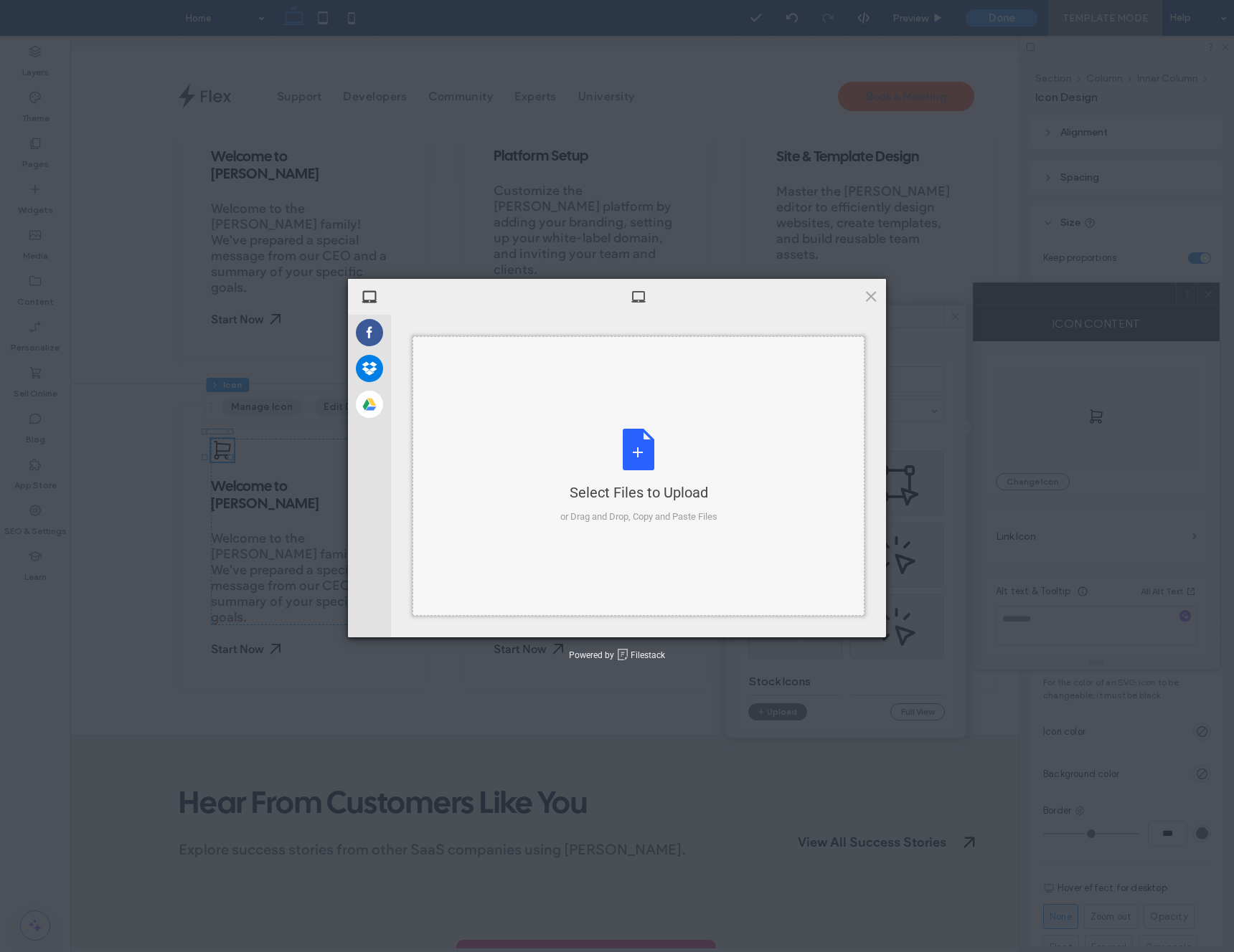
click at [678, 467] on div "Select Files to Upload or Drag and Drop, Copy and Paste Files" at bounding box center [639, 477] width 157 height 96
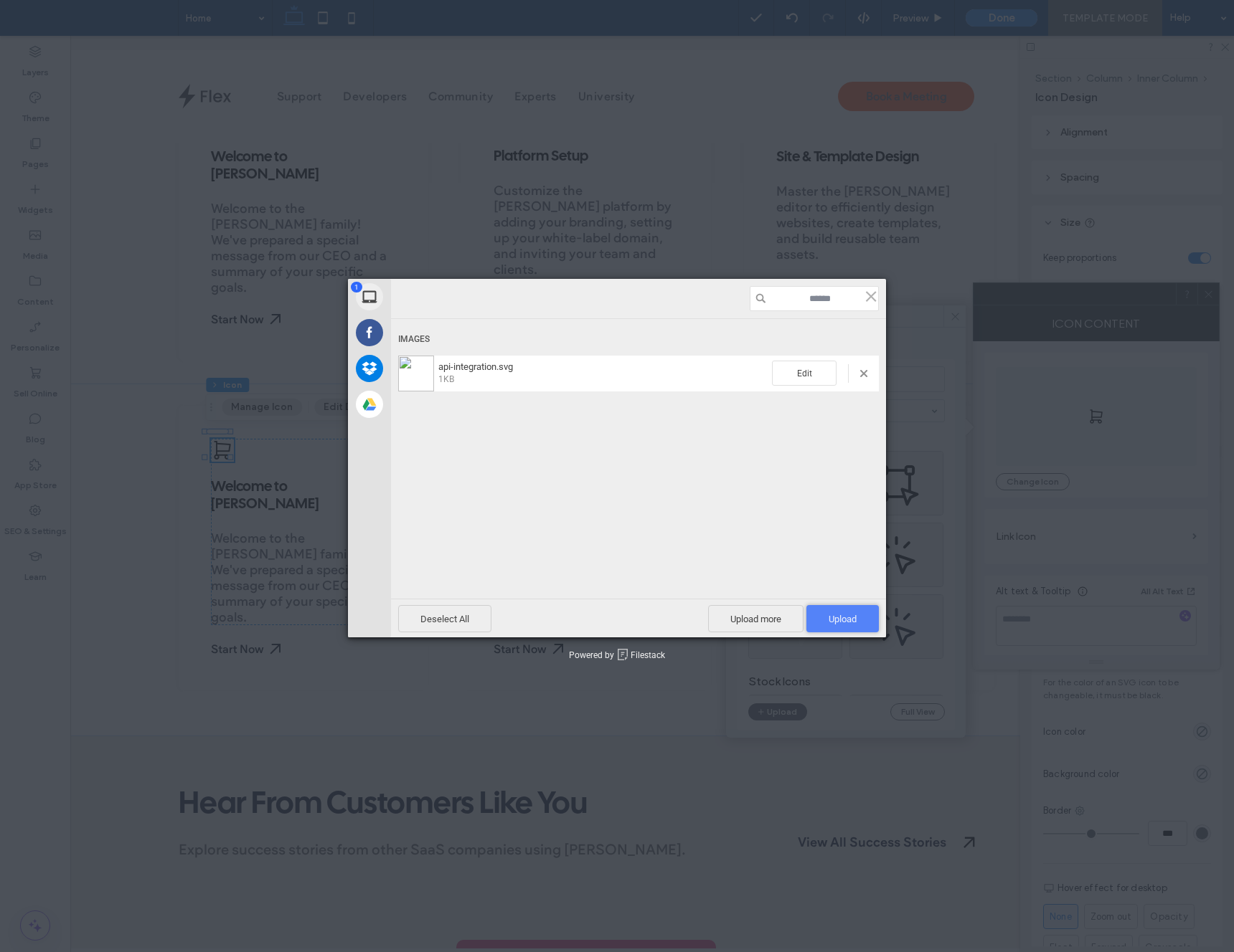
click at [830, 621] on span "Upload 1" at bounding box center [842, 619] width 28 height 11
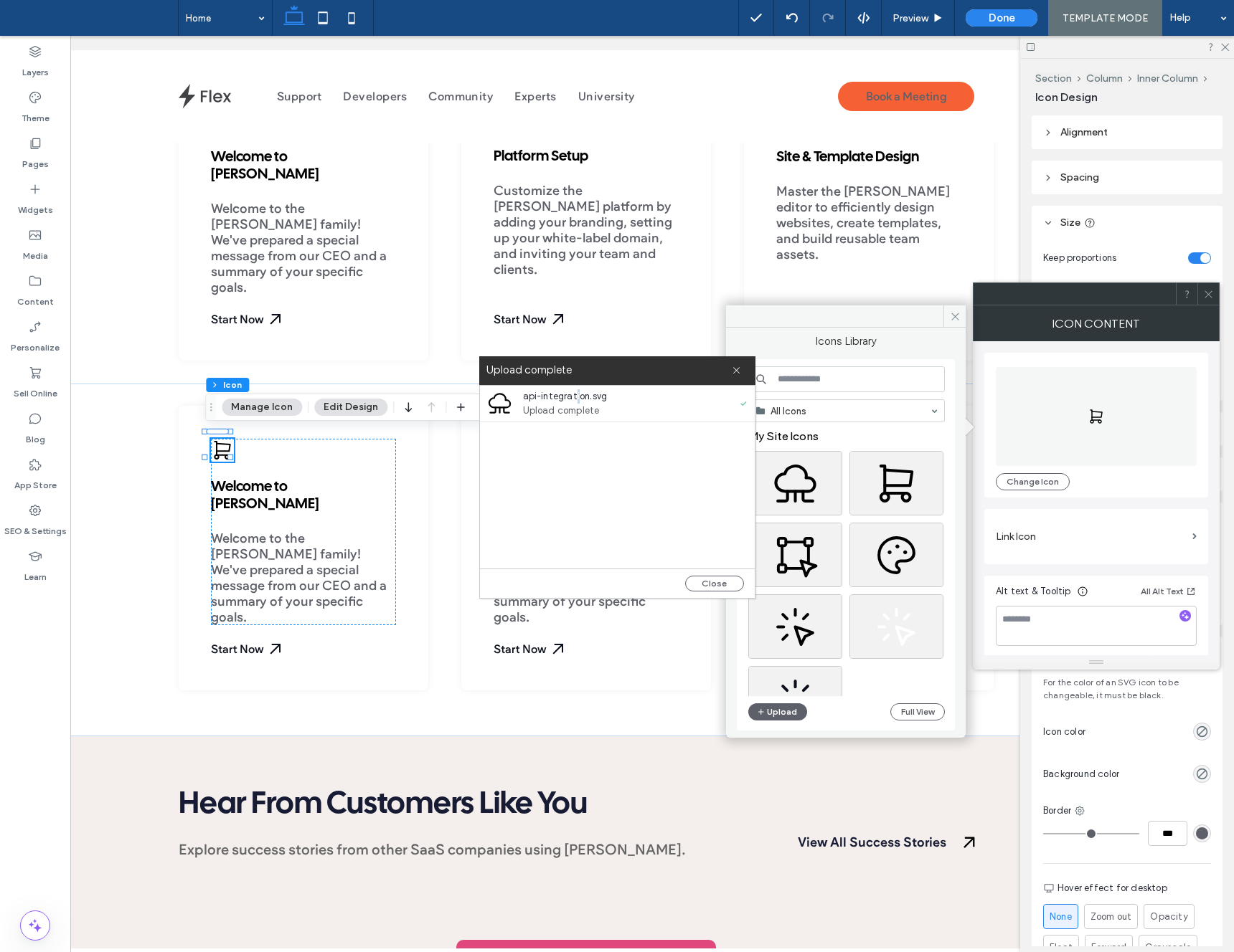
click at [577, 397] on span "api-integration.svg" at bounding box center [606, 397] width 165 height 14
click at [799, 467] on div "Select" at bounding box center [795, 483] width 94 height 64
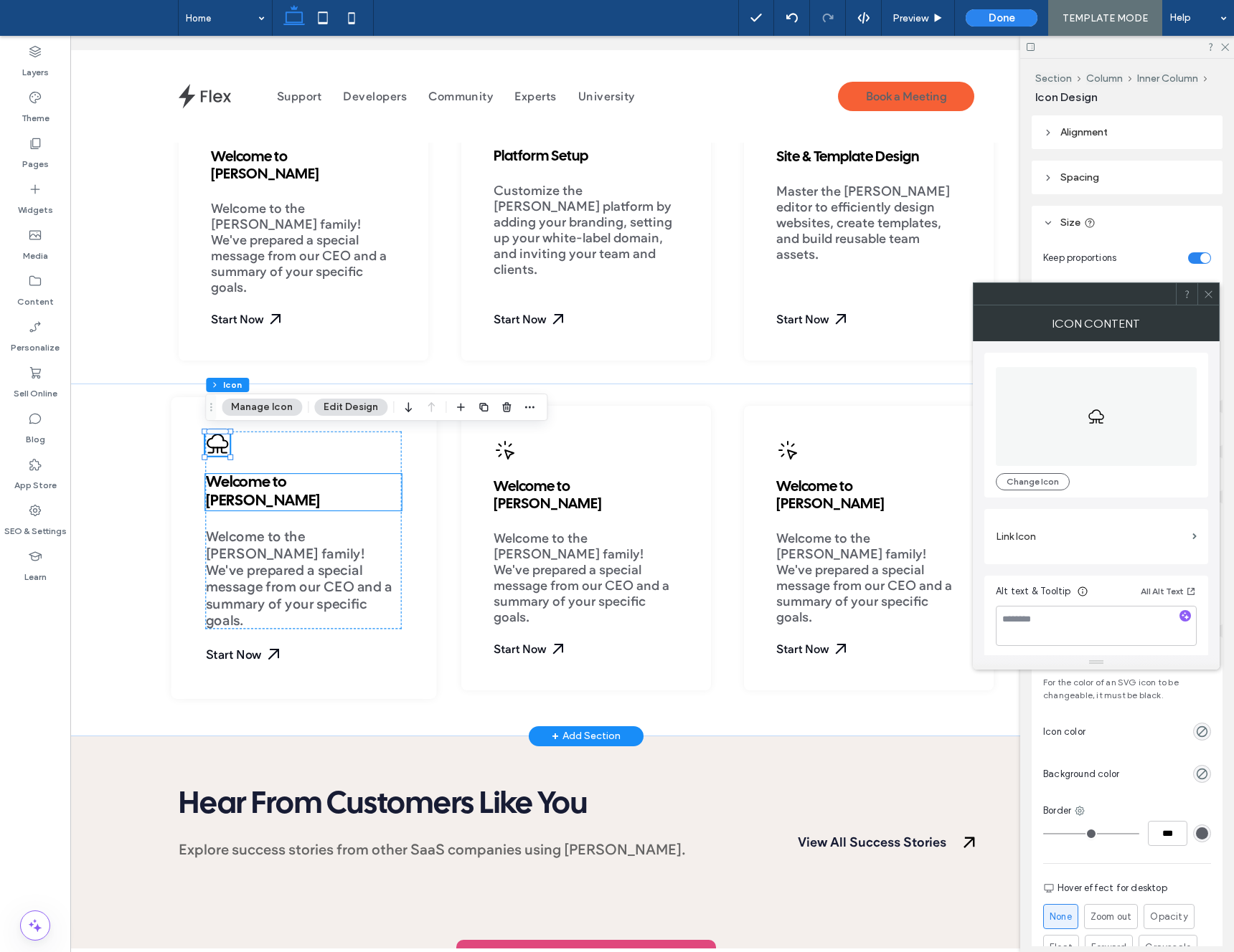
click at [274, 484] on span "Welcome to Duda" at bounding box center [263, 492] width 115 height 33
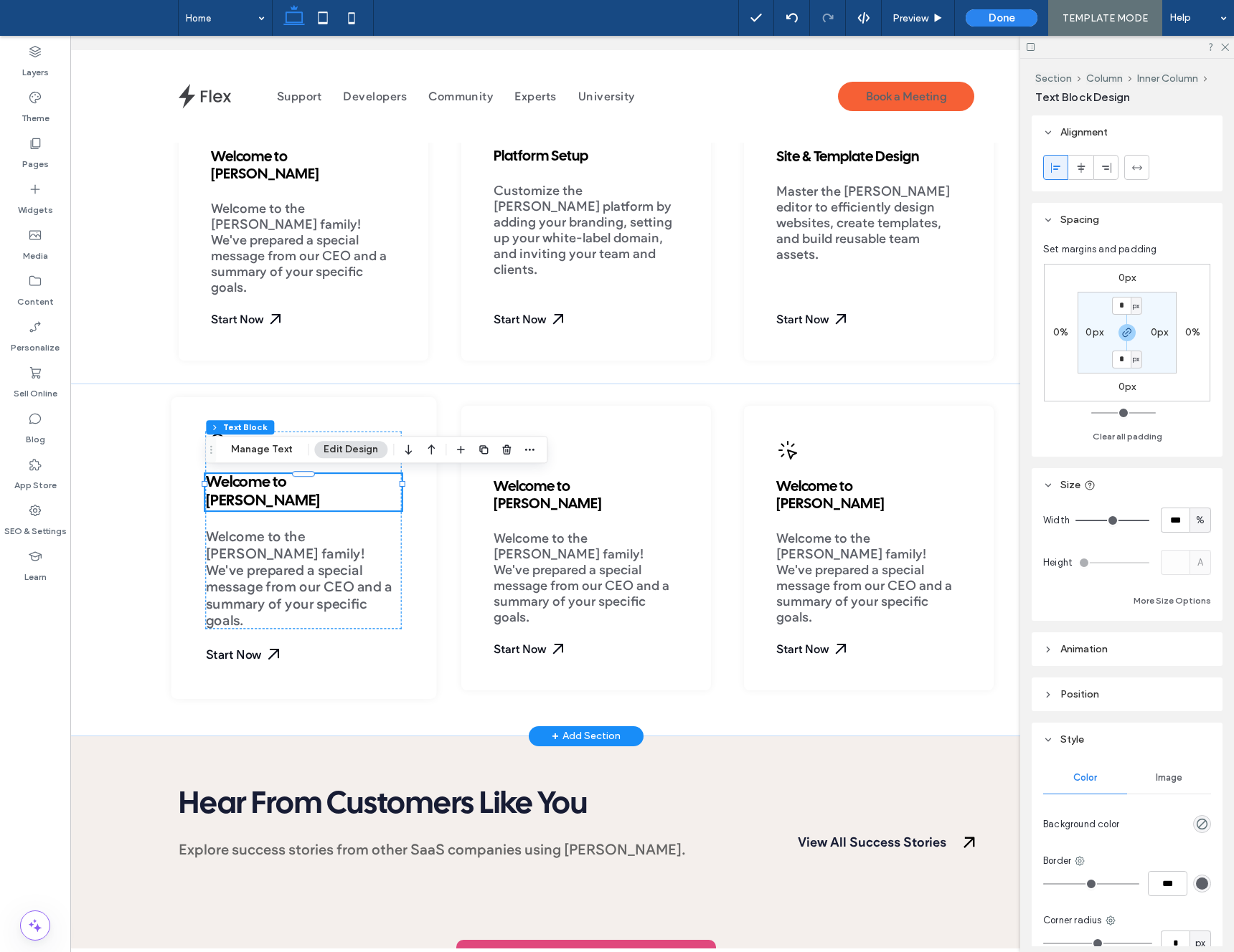
click at [277, 484] on span "Welcome to Duda" at bounding box center [263, 492] width 115 height 33
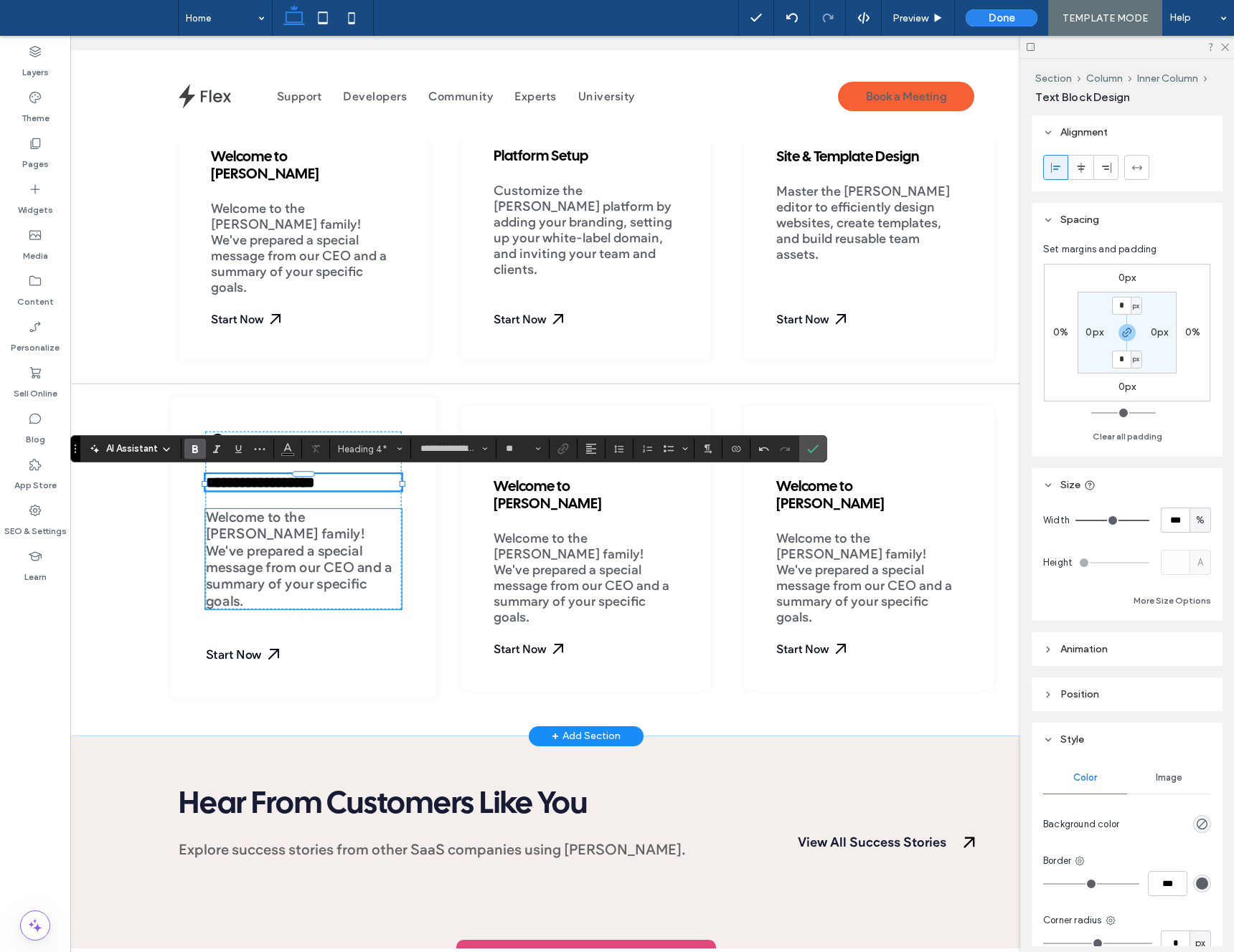
click at [274, 521] on span "Welcome to the Duda family! We've prepared a special message from our CEO and a…" at bounding box center [298, 559] width 187 height 101
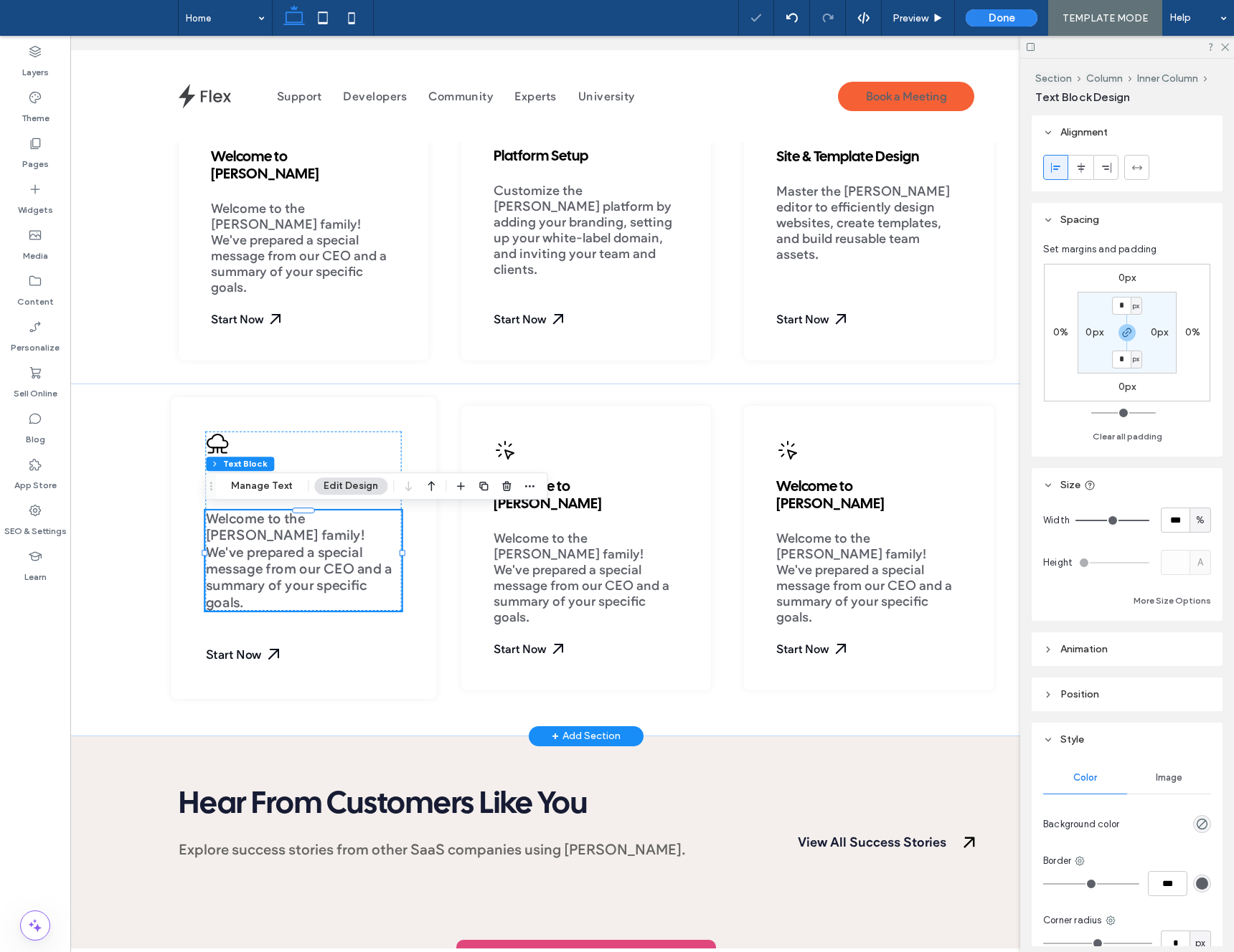
click at [274, 521] on span "Welcome to the Duda family! We've prepared a special message from our CEO and a…" at bounding box center [298, 561] width 187 height 101
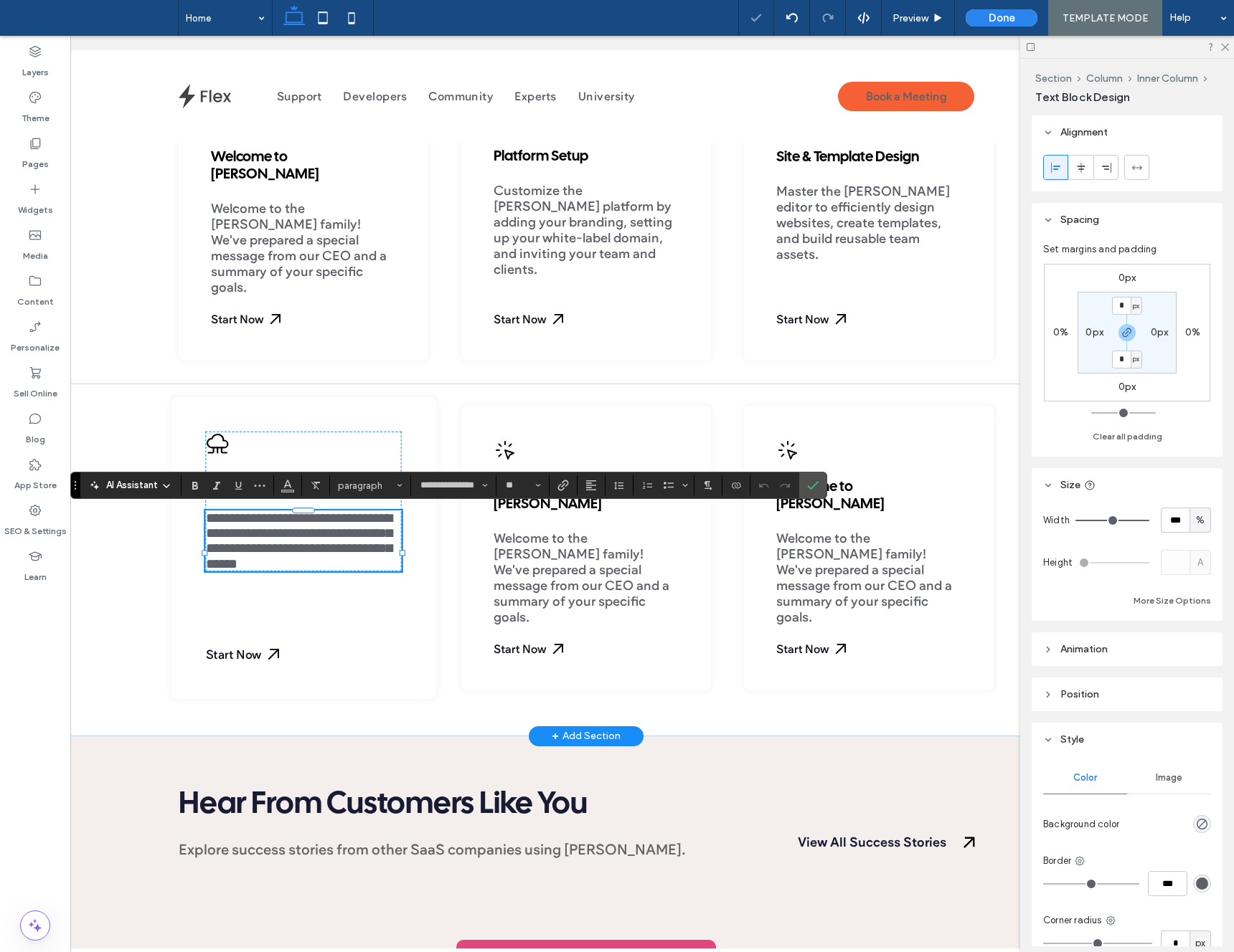
scroll to position [0, 0]
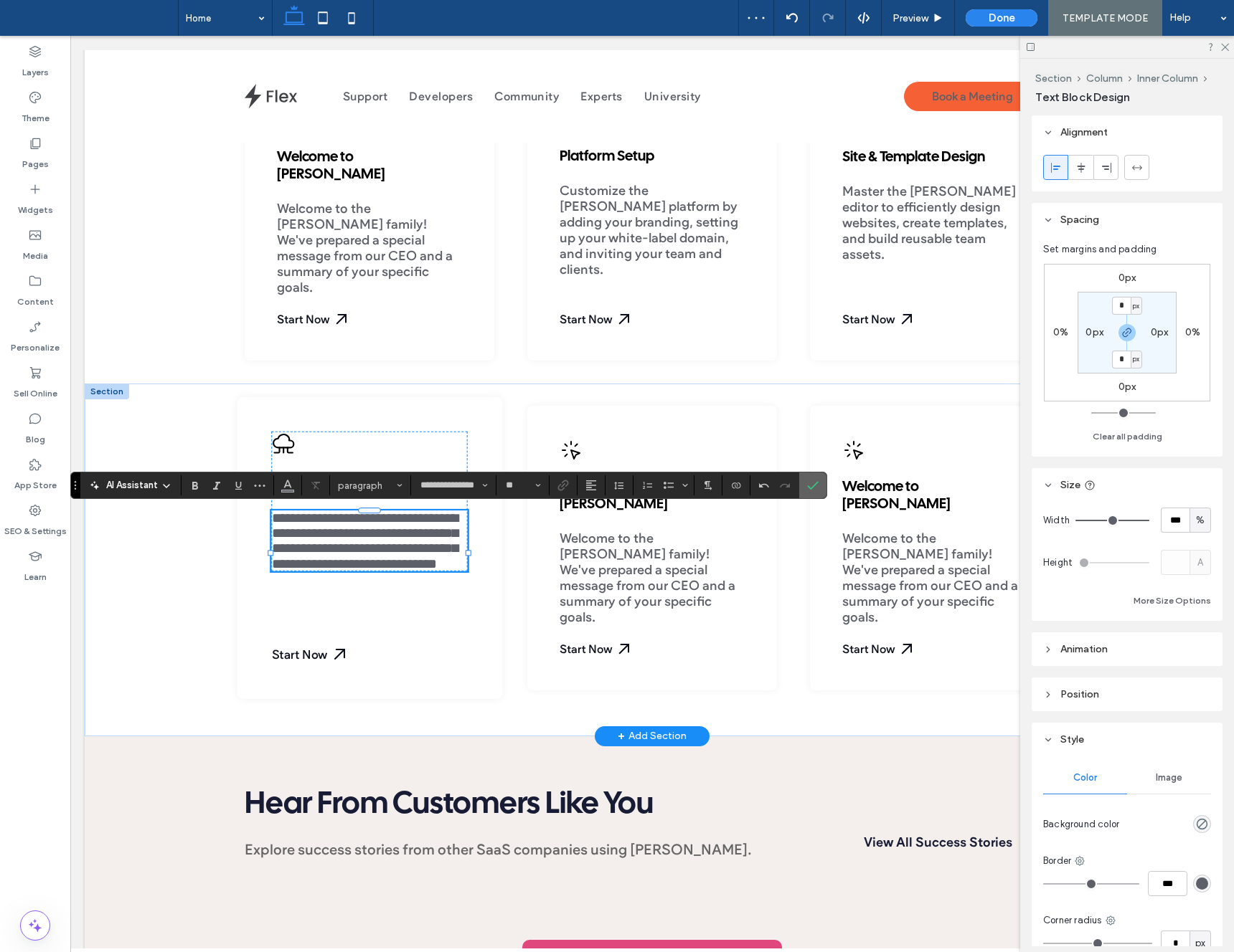
click at [815, 483] on icon "Confirm" at bounding box center [812, 486] width 11 height 11
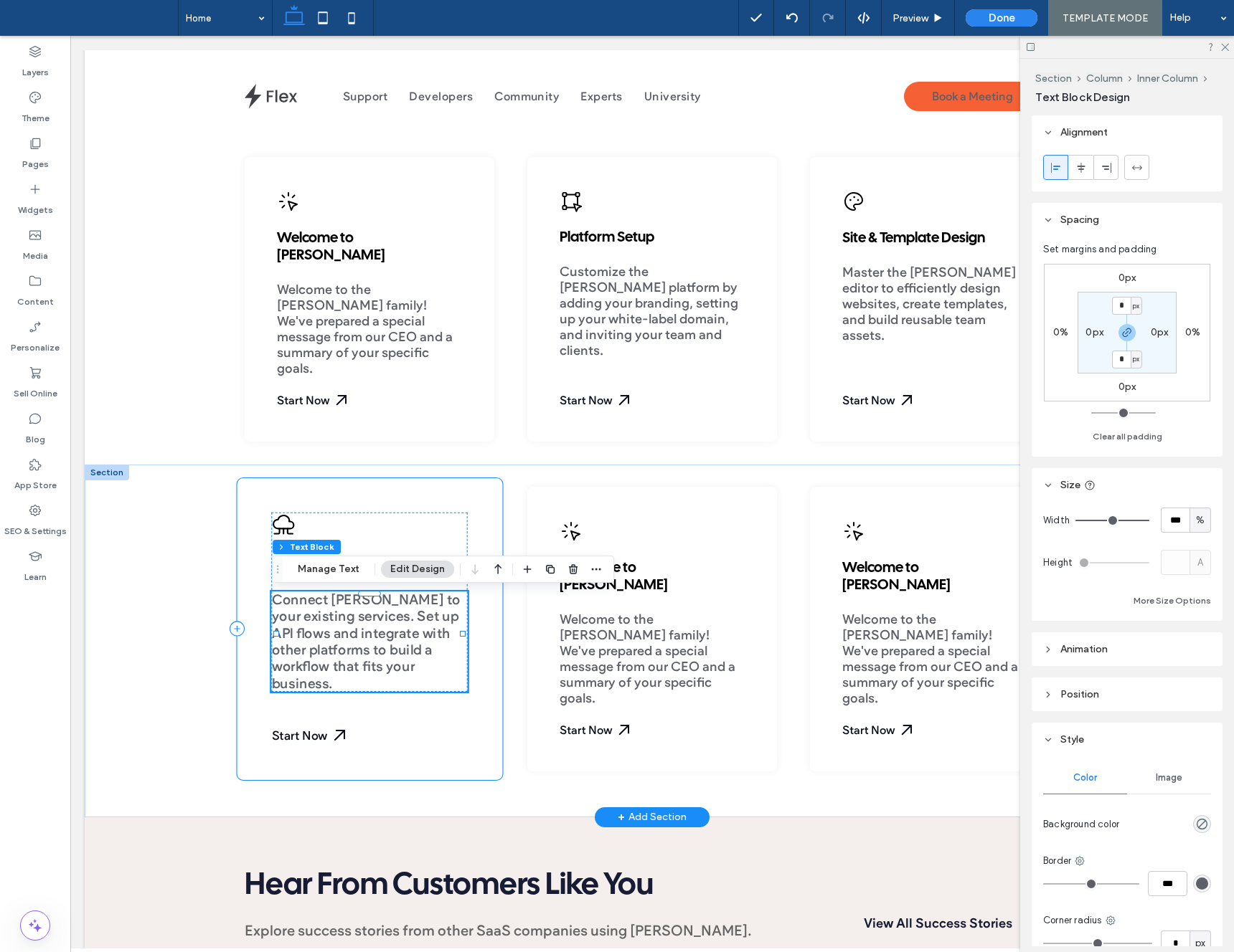
scroll to position [0, 13]
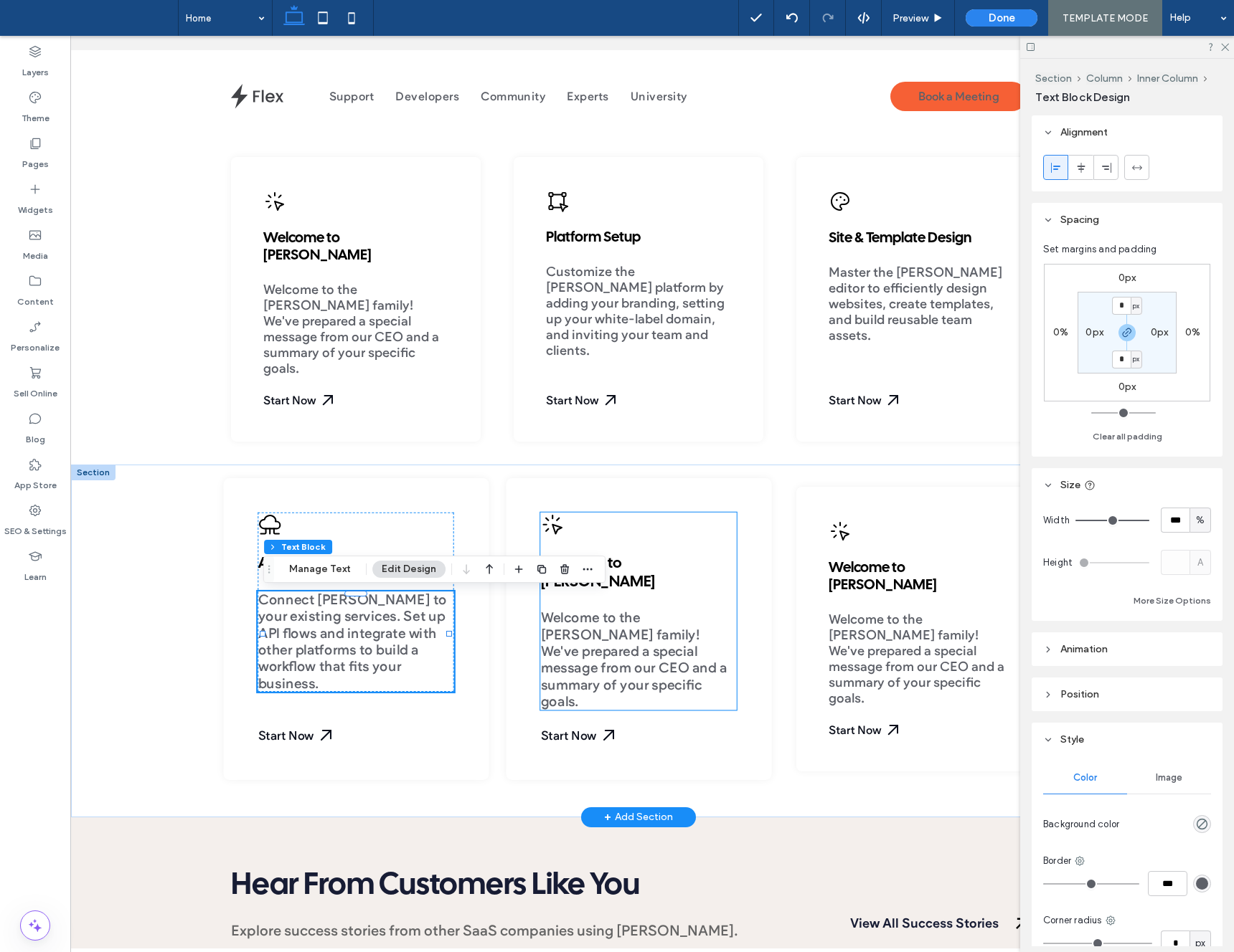
click at [562, 533] on icon at bounding box center [552, 525] width 24 height 24
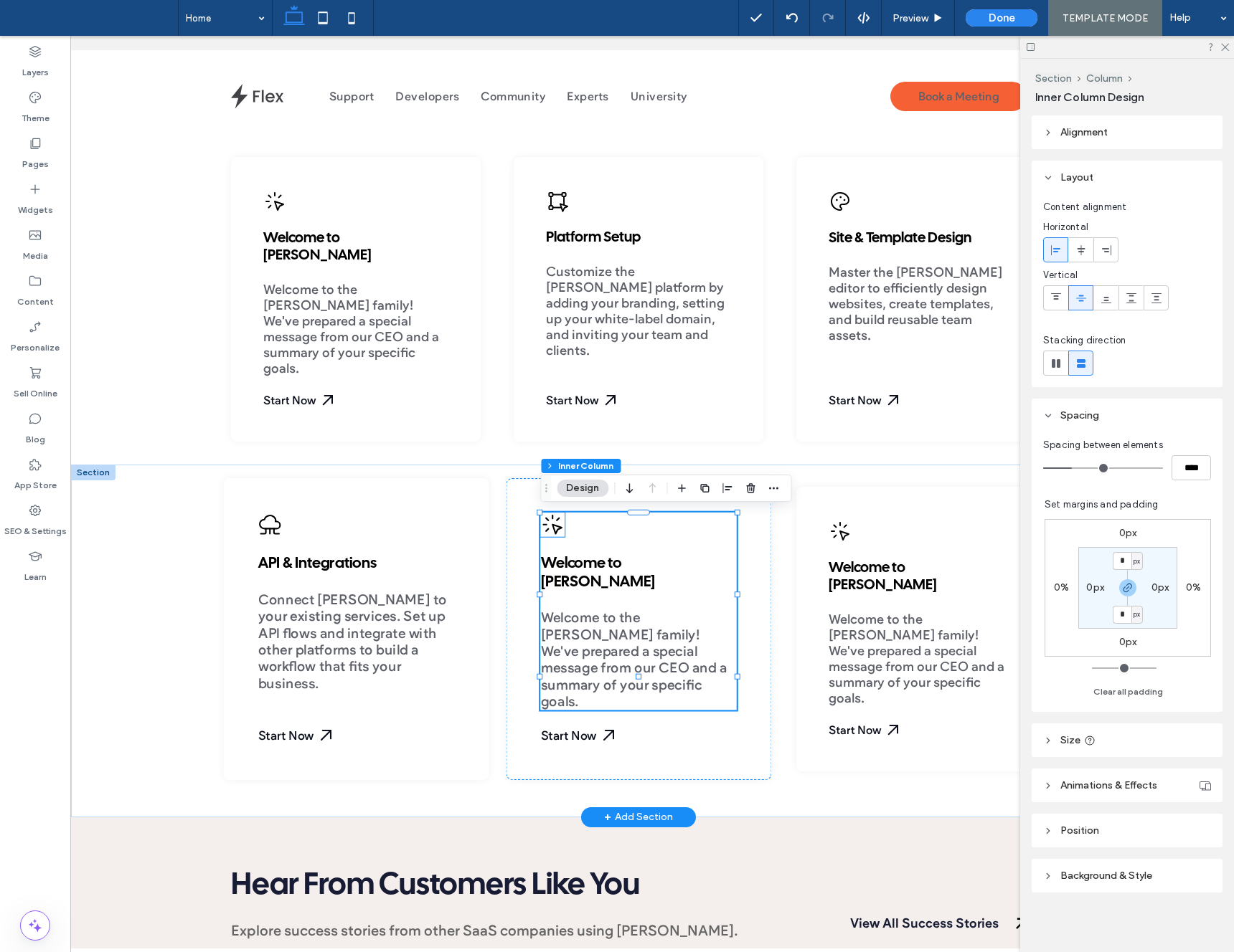
click at [556, 526] on icon at bounding box center [558, 531] width 10 height 10
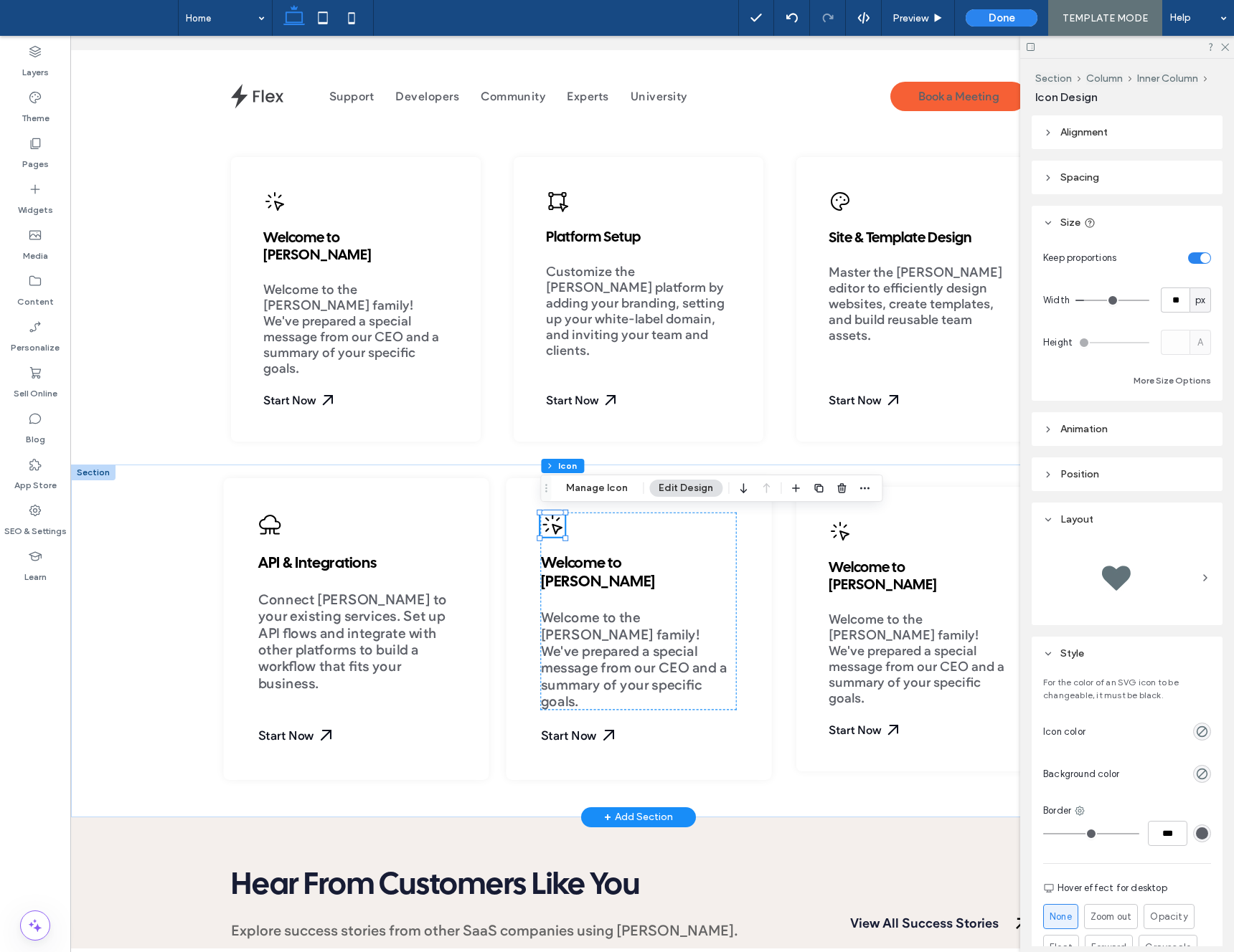
click at [556, 526] on icon at bounding box center [558, 531] width 10 height 10
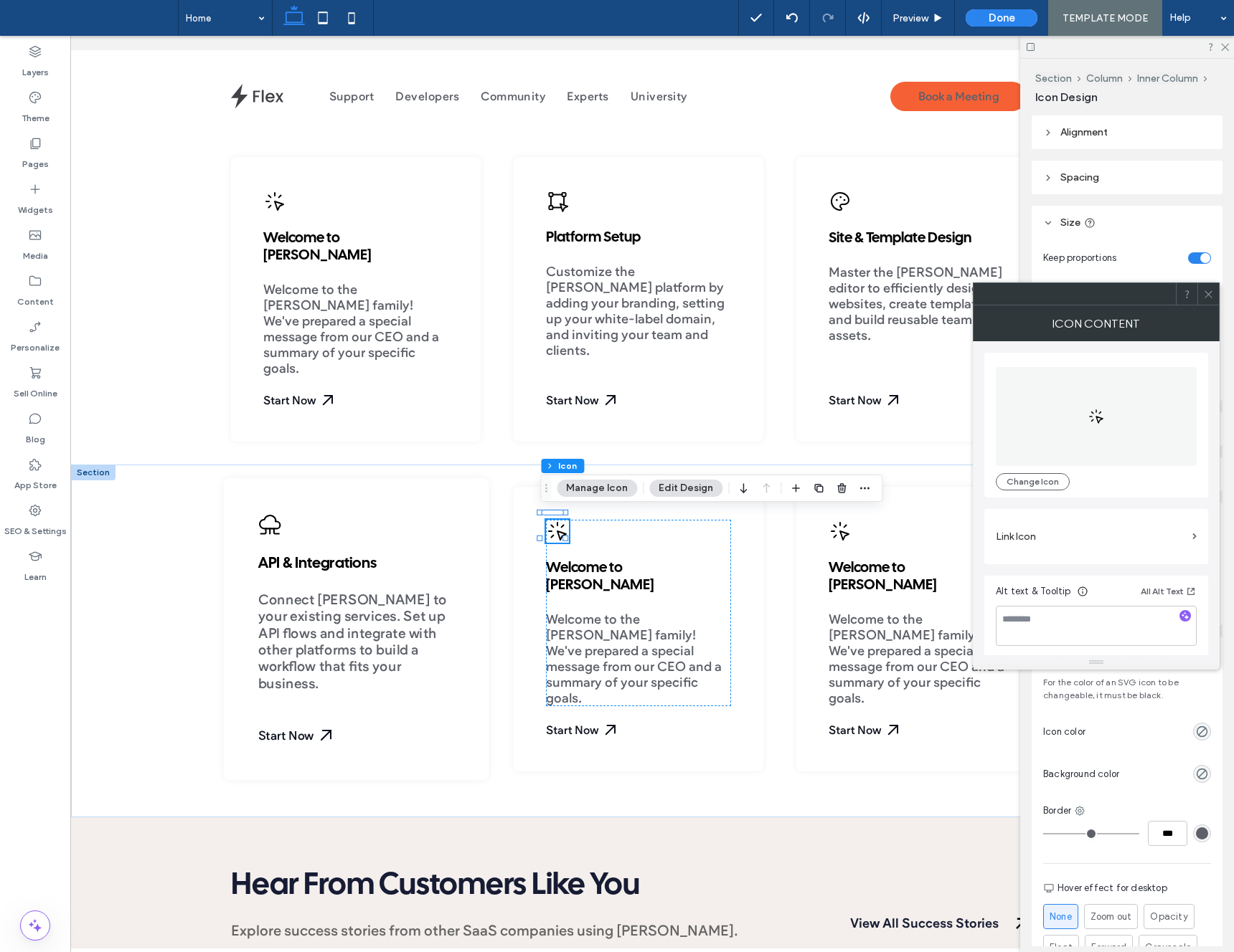
click at [1017, 471] on div "Change Icon" at bounding box center [1096, 425] width 201 height 130
click at [1025, 484] on button "Change Icon" at bounding box center [1032, 482] width 74 height 17
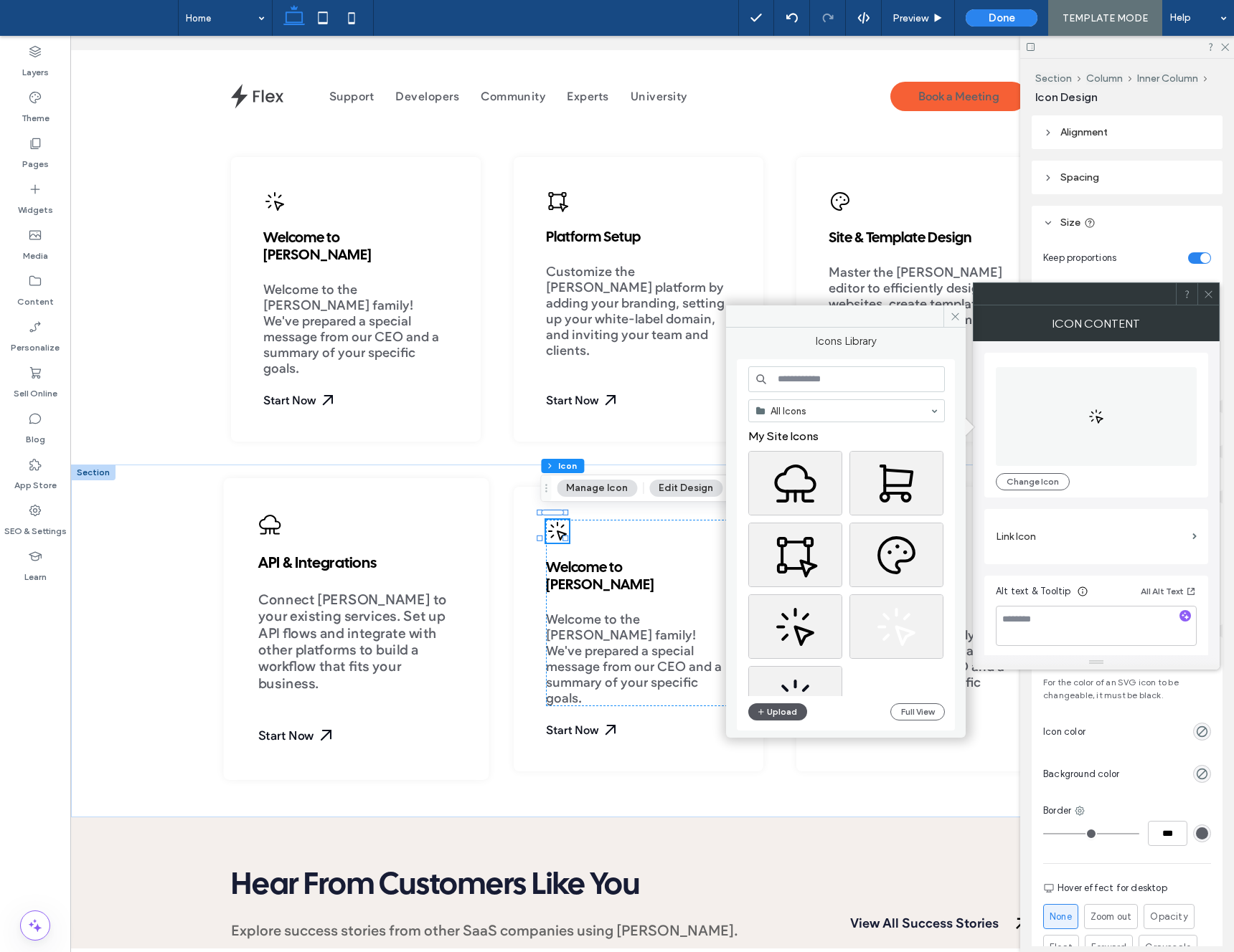
click at [766, 713] on button "Upload" at bounding box center [777, 713] width 58 height 17
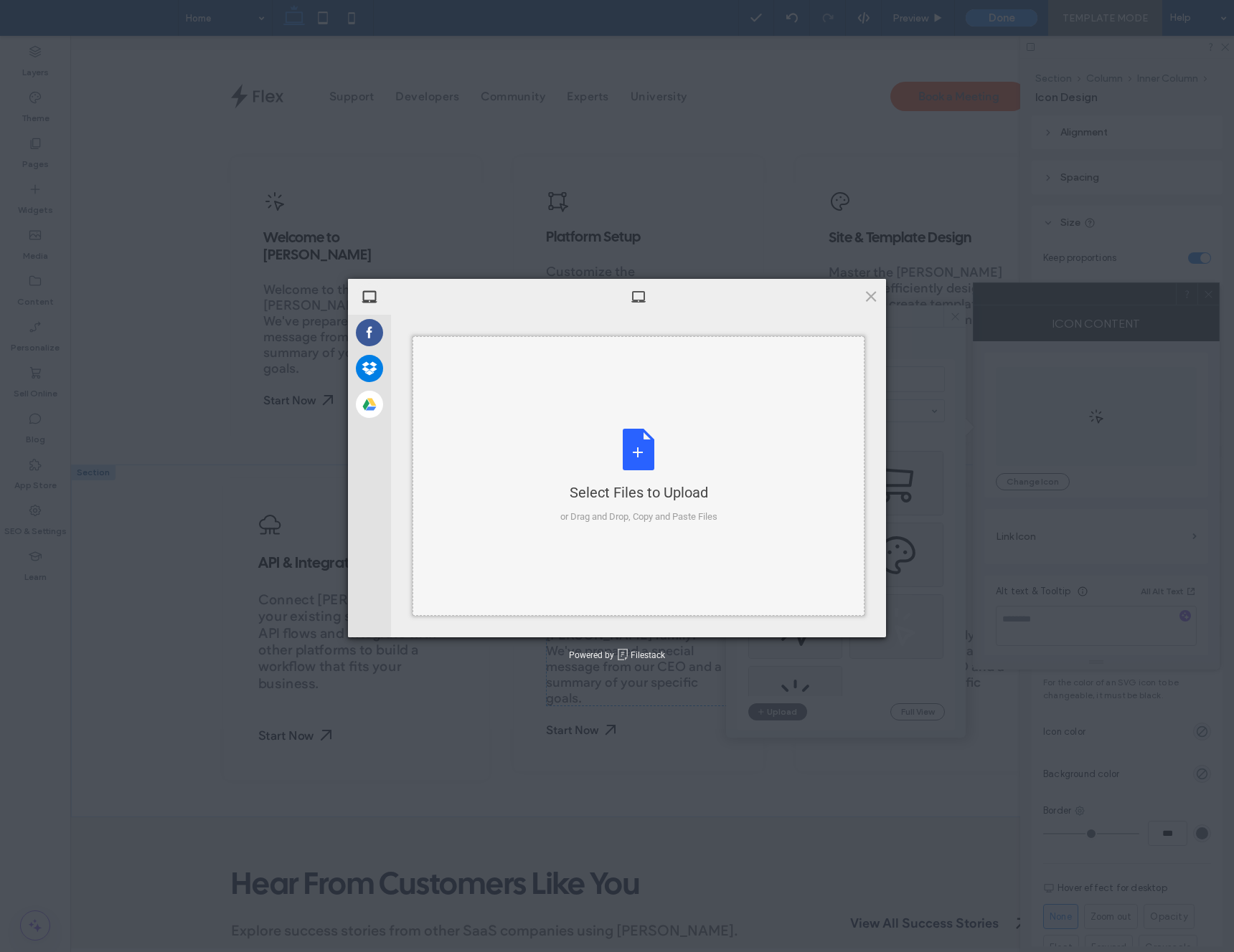
click at [632, 435] on div "Select Files to Upload or Drag and Drop, Copy and Paste Files" at bounding box center [639, 477] width 157 height 96
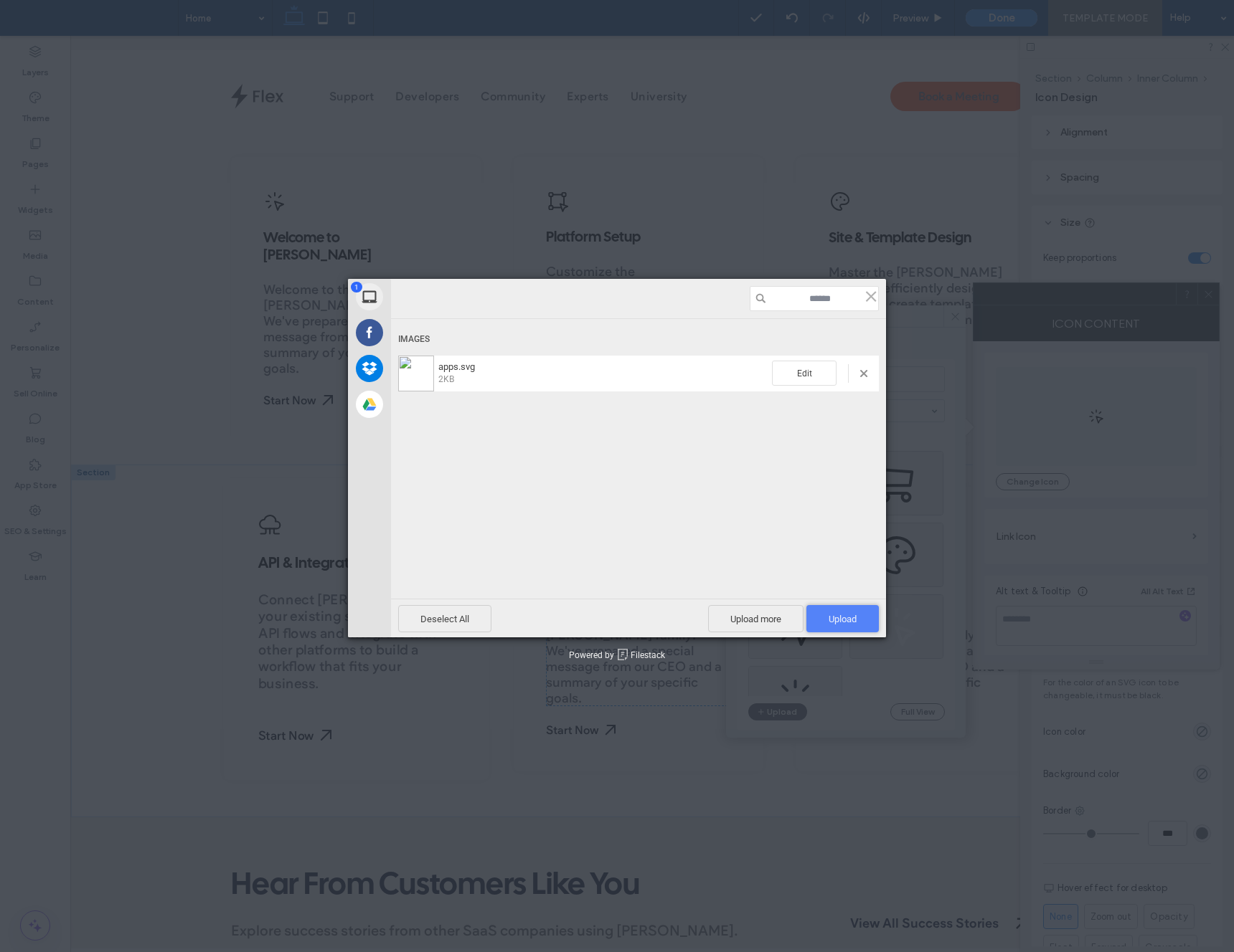
click at [839, 629] on span "Upload 1" at bounding box center [843, 619] width 73 height 27
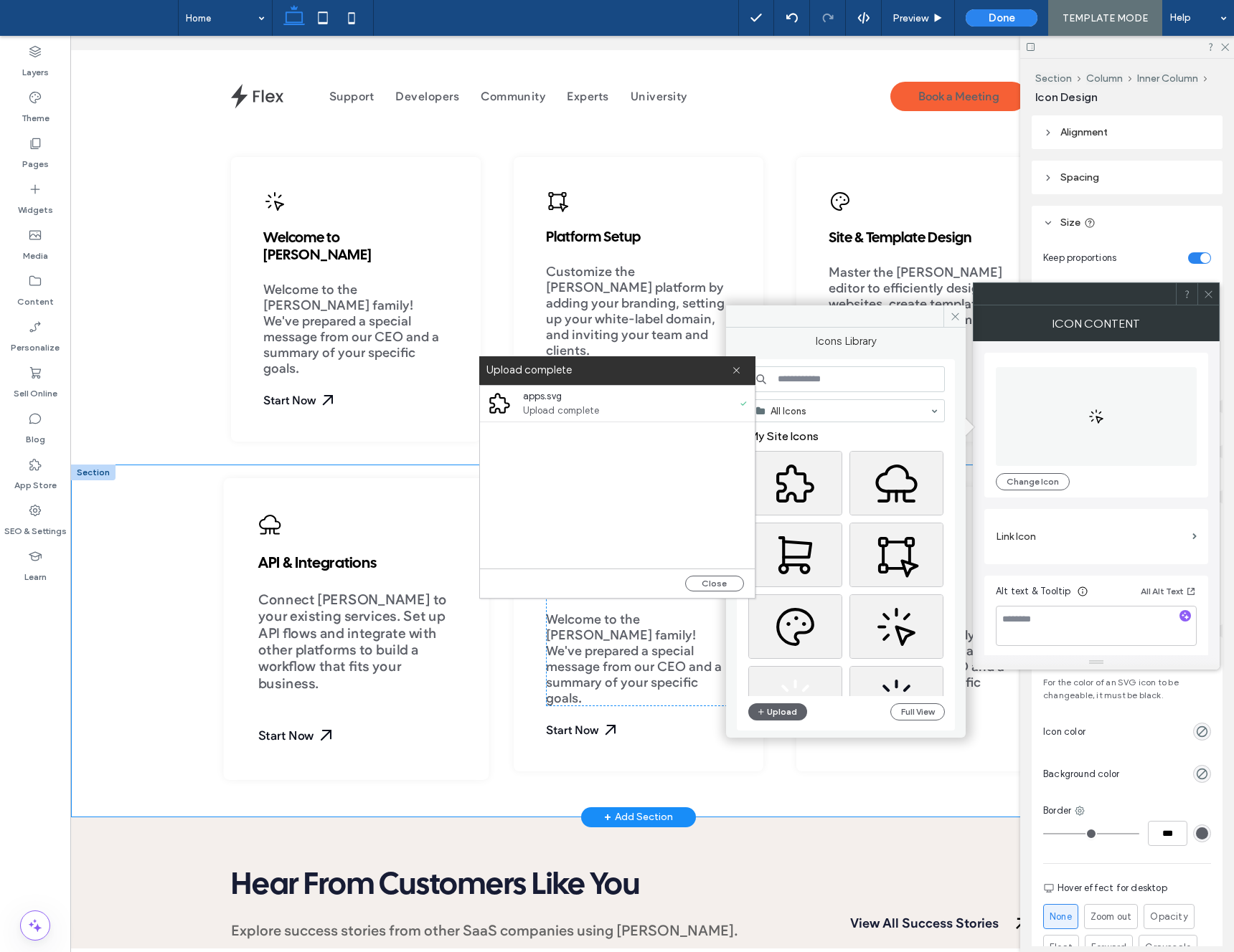
click at [148, 499] on div "API & Integrations Connect Duda to your existing services. Set up API flows and…" at bounding box center [638, 641] width 1135 height 352
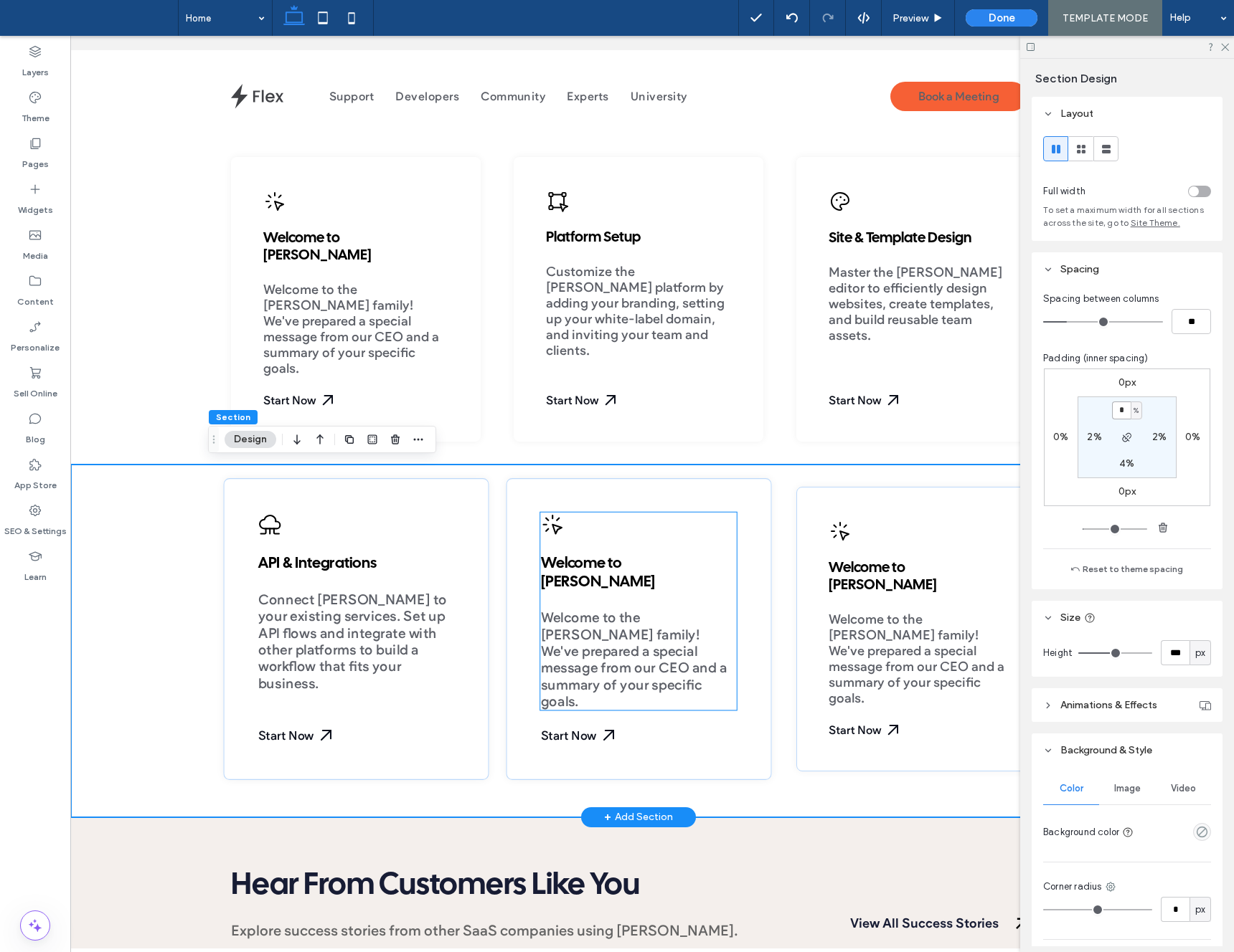
click at [583, 623] on span "Welcome to the Duda family! We've prepared a special message from our CEO and a…" at bounding box center [633, 660] width 187 height 101
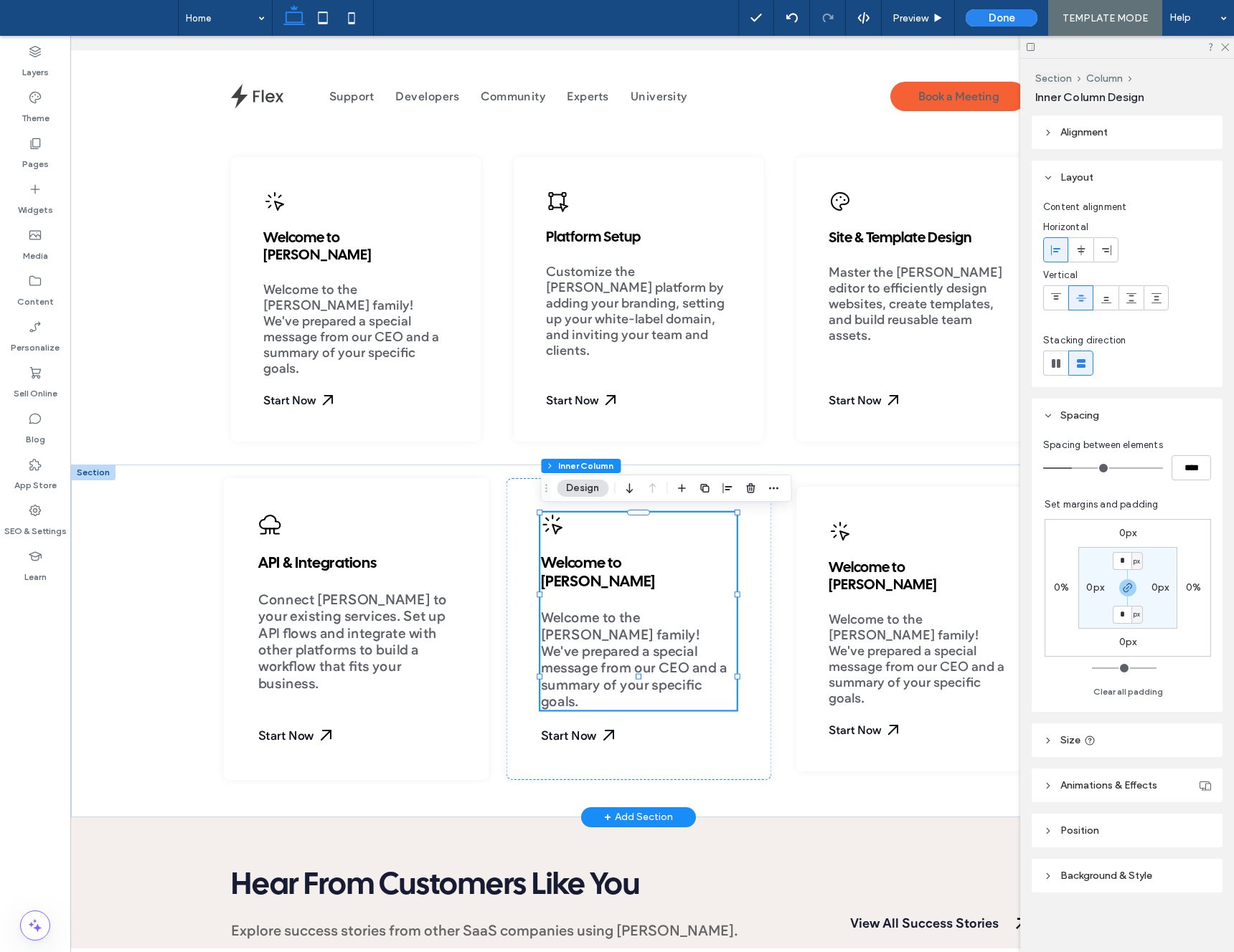
click at [584, 623] on span "Welcome to the Duda family! We've prepared a special message from our CEO and a…" at bounding box center [633, 660] width 187 height 101
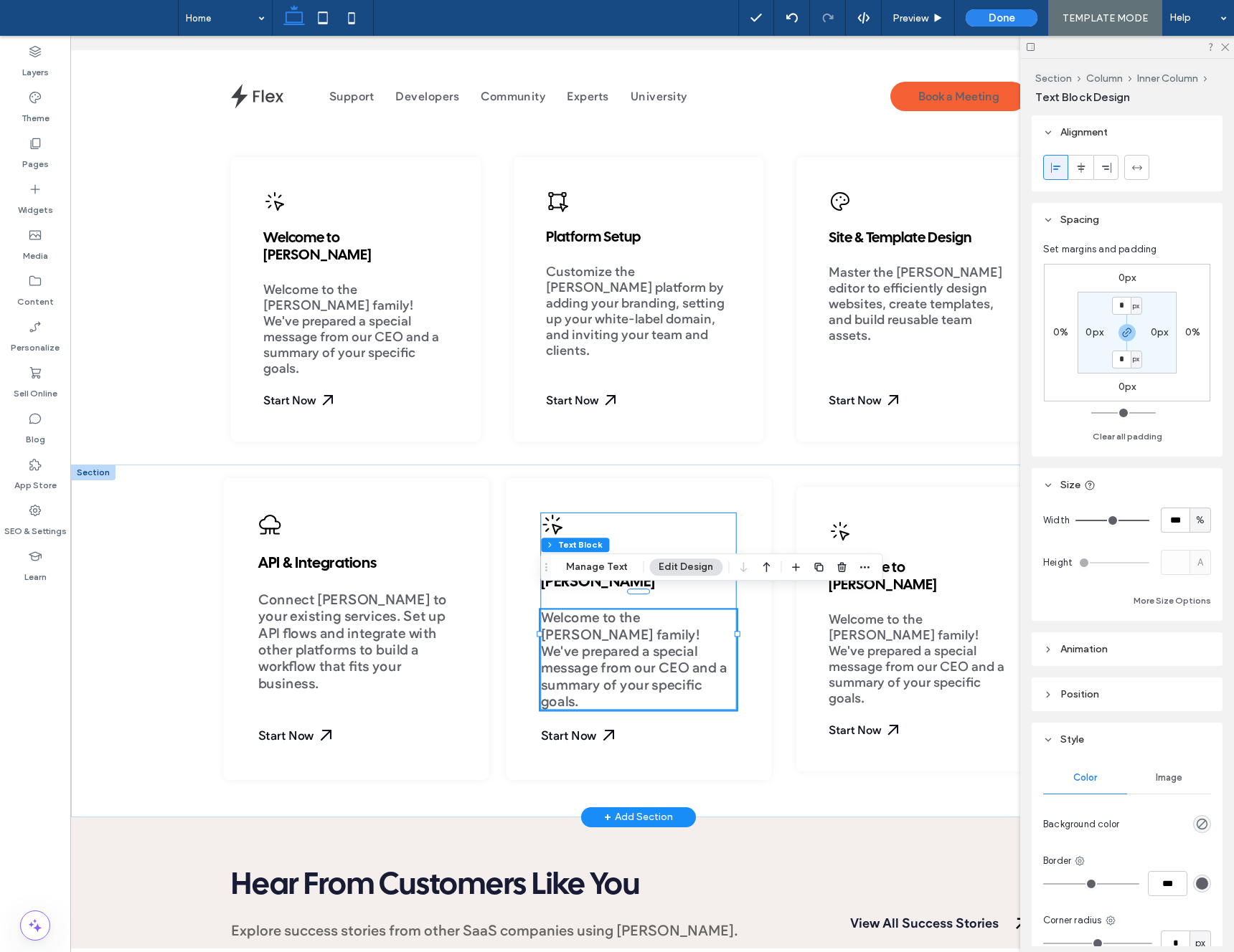
click at [586, 623] on span "Welcome to the Duda family! We've prepared a special message from our CEO and a…" at bounding box center [633, 660] width 187 height 101
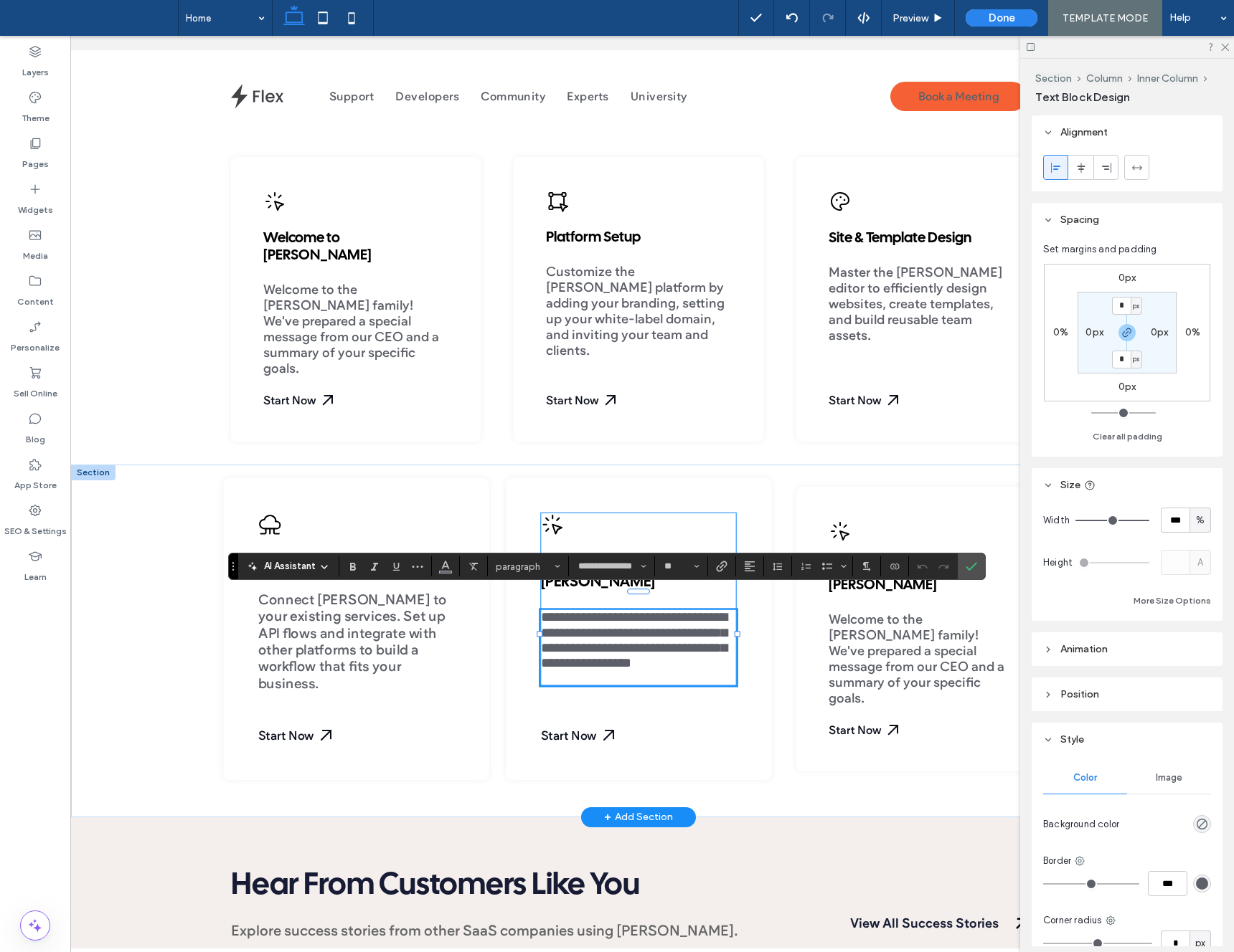
scroll to position [0, 0]
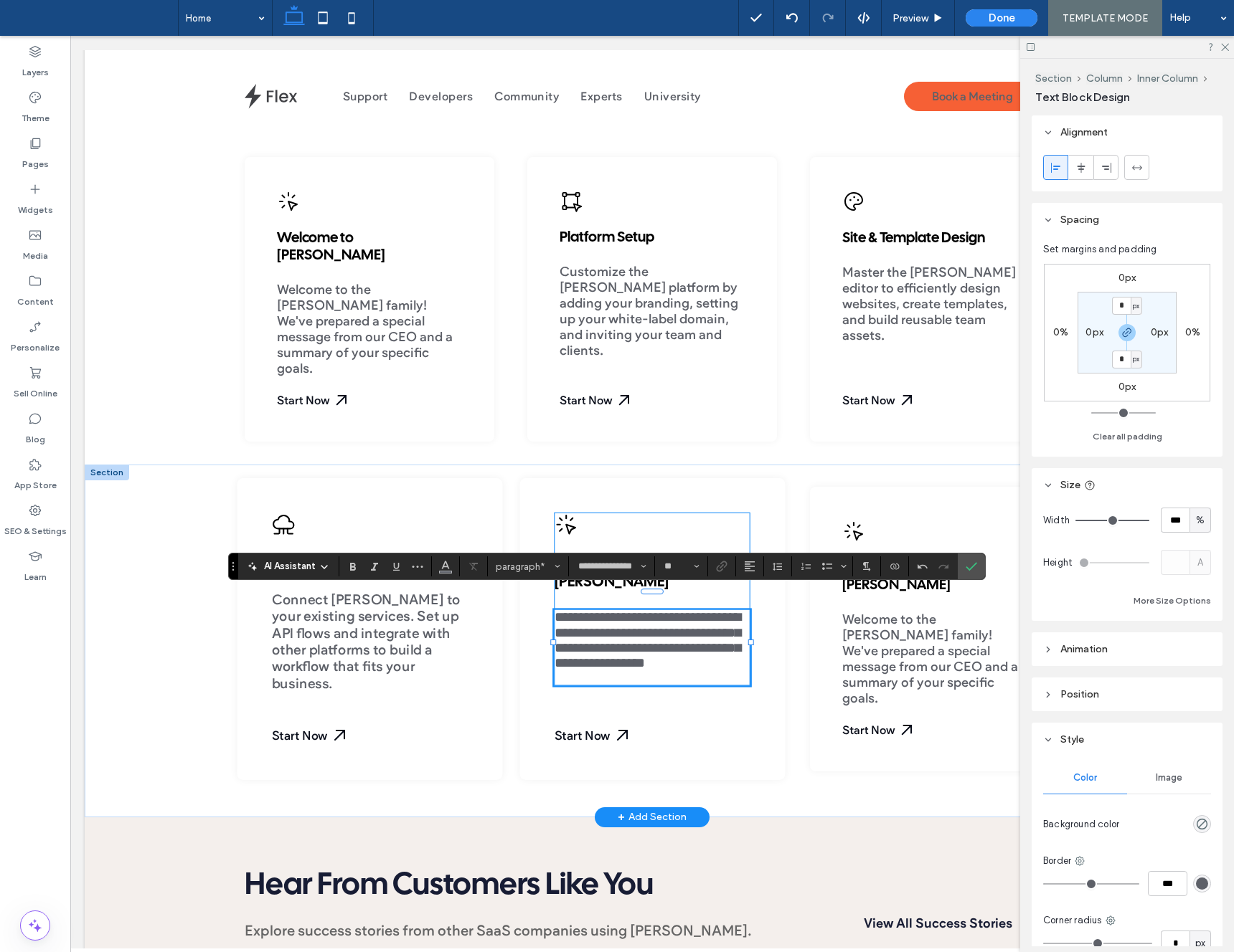
click at [606, 613] on span "**********" at bounding box center [647, 641] width 187 height 59
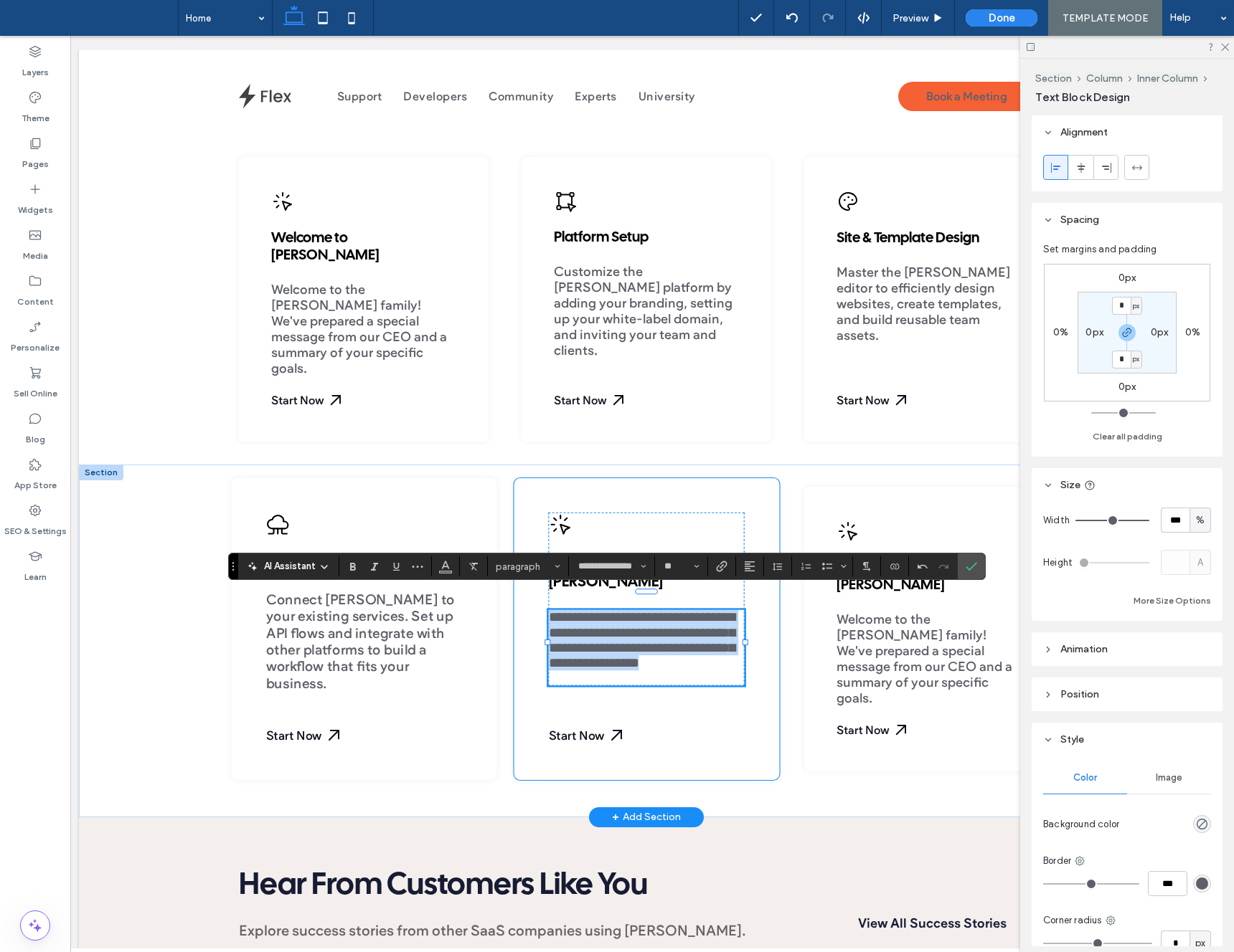
drag, startPoint x: 560, startPoint y: 629, endPoint x: 529, endPoint y: 596, distance: 45.3
click at [531, 599] on div "**********" at bounding box center [646, 629] width 265 height 302
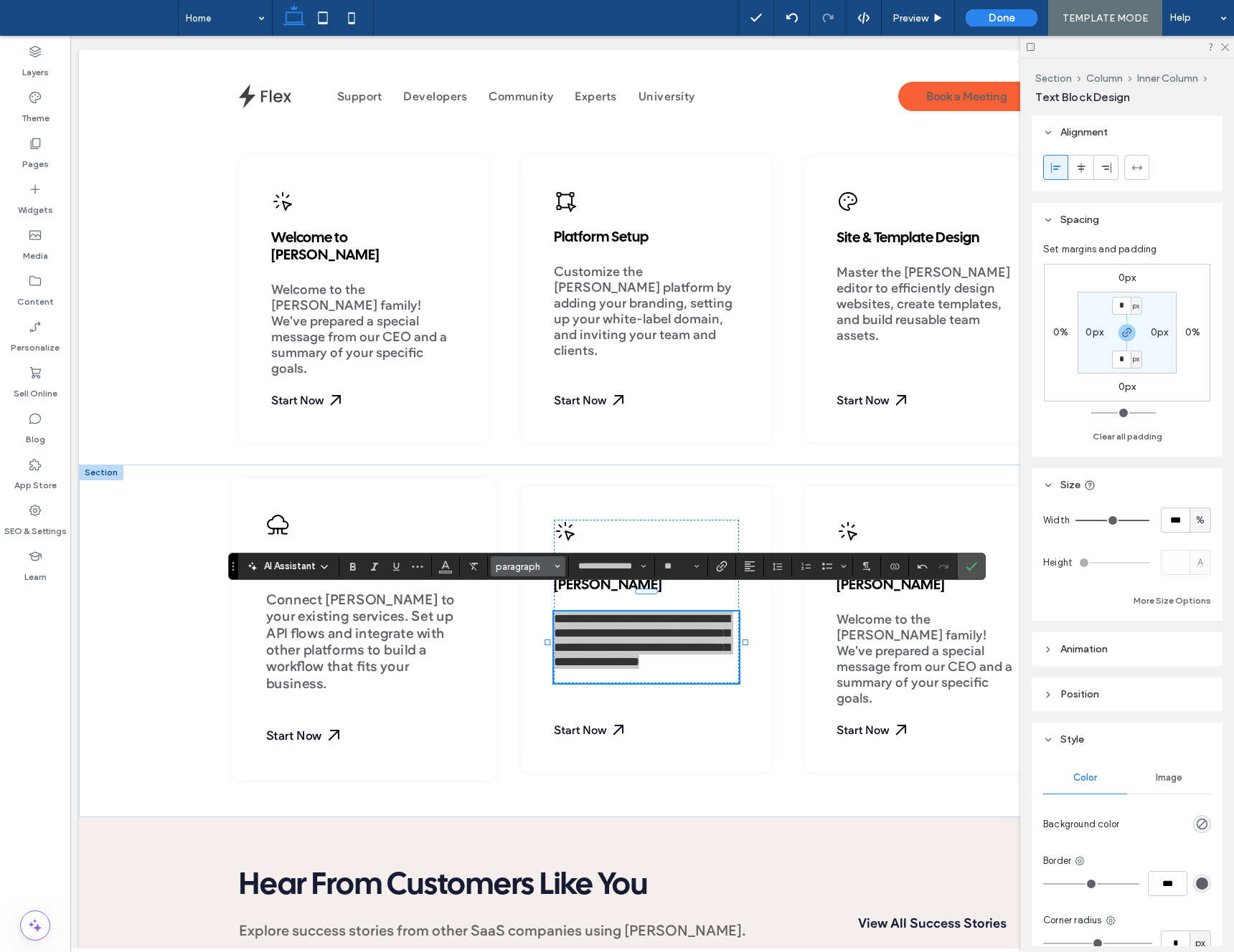
click at [518, 562] on span "paragraph" at bounding box center [523, 566] width 56 height 11
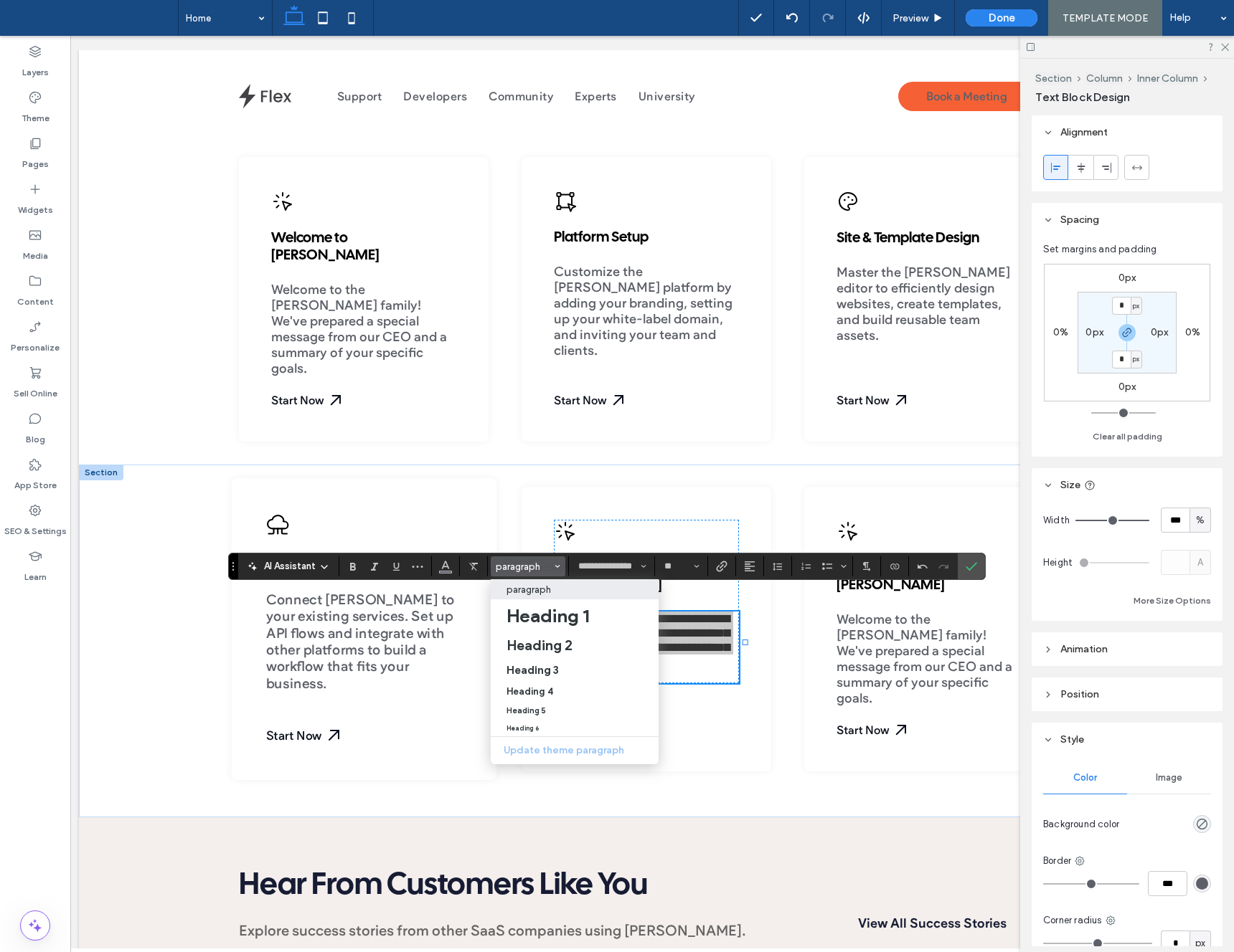
click at [536, 593] on p "paragraph" at bounding box center [529, 589] width 44 height 11
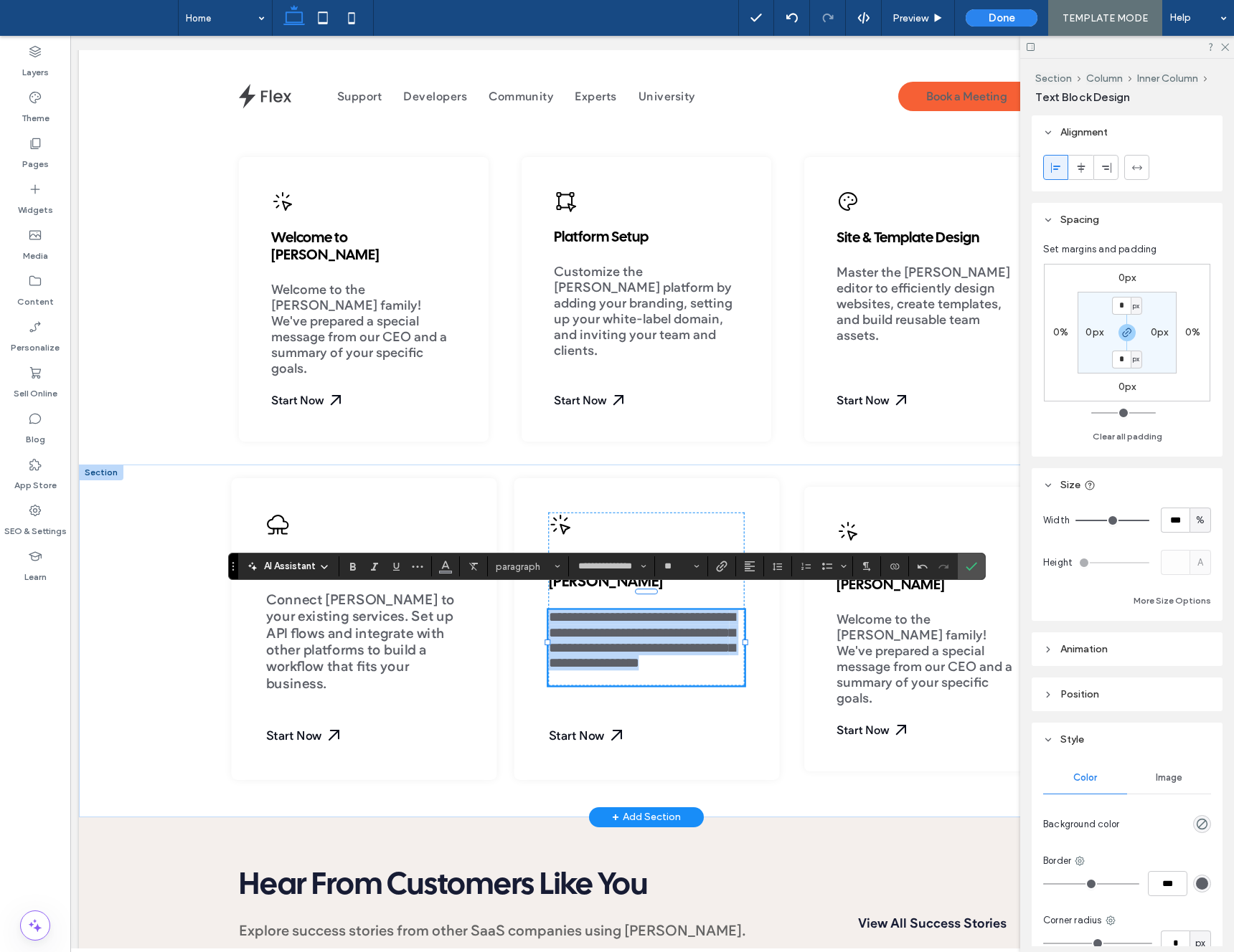
click at [638, 635] on span "**********" at bounding box center [641, 641] width 187 height 59
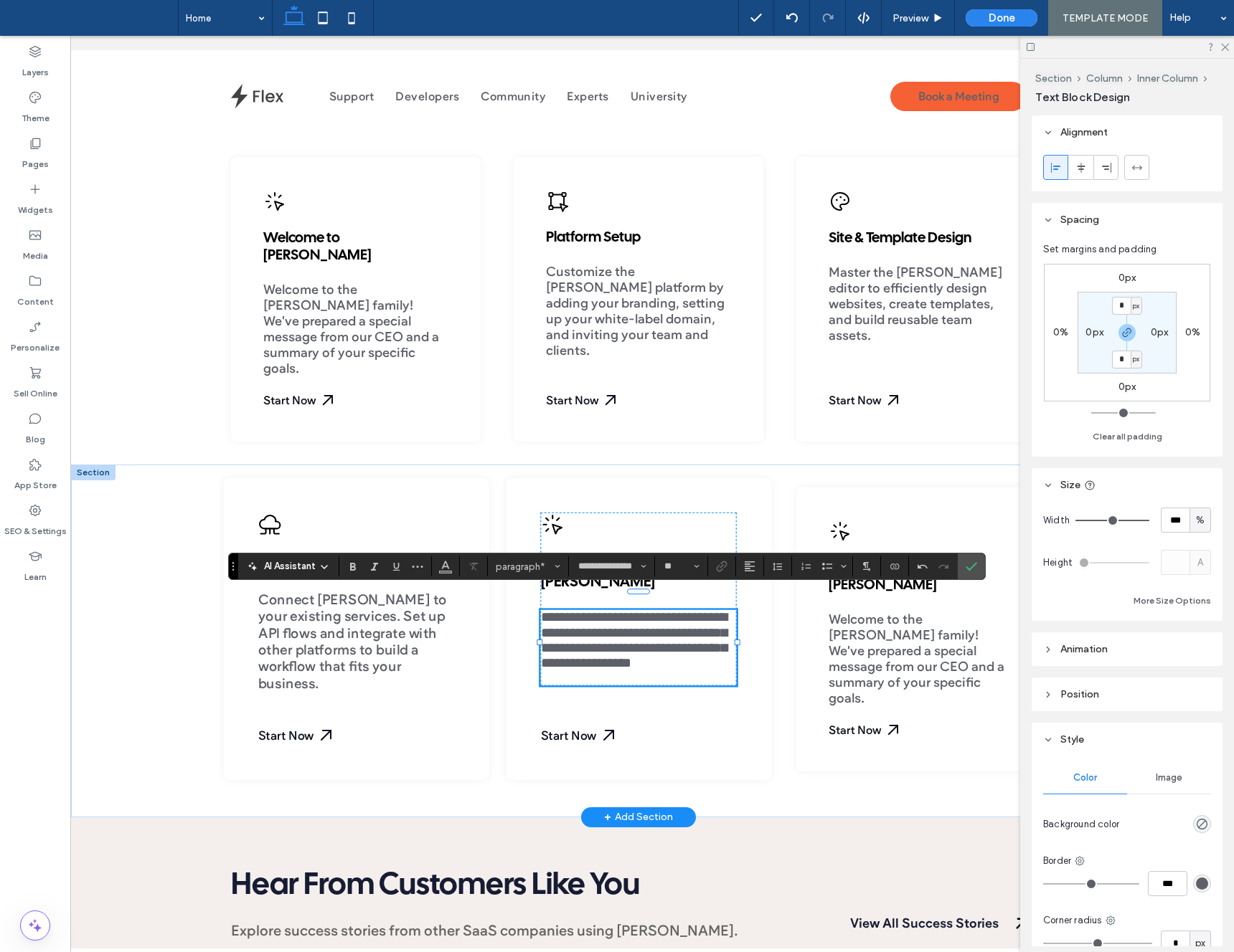
scroll to position [0, 12]
copy span "**********"
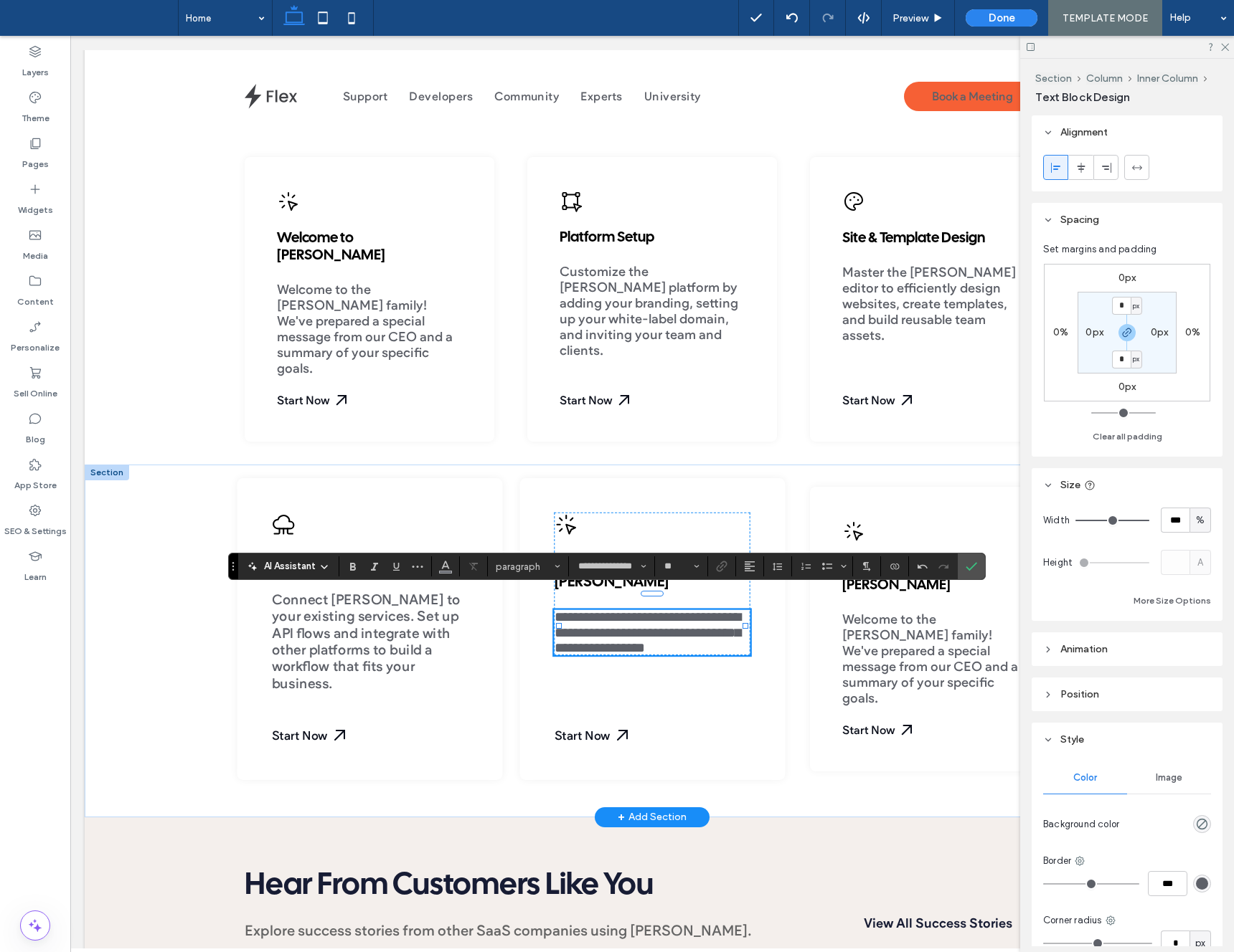
click at [571, 611] on span "**********" at bounding box center [647, 633] width 187 height 44
drag, startPoint x: 968, startPoint y: 567, endPoint x: 876, endPoint y: 538, distance: 96.5
click at [968, 567] on icon "Confirm" at bounding box center [971, 567] width 11 height 11
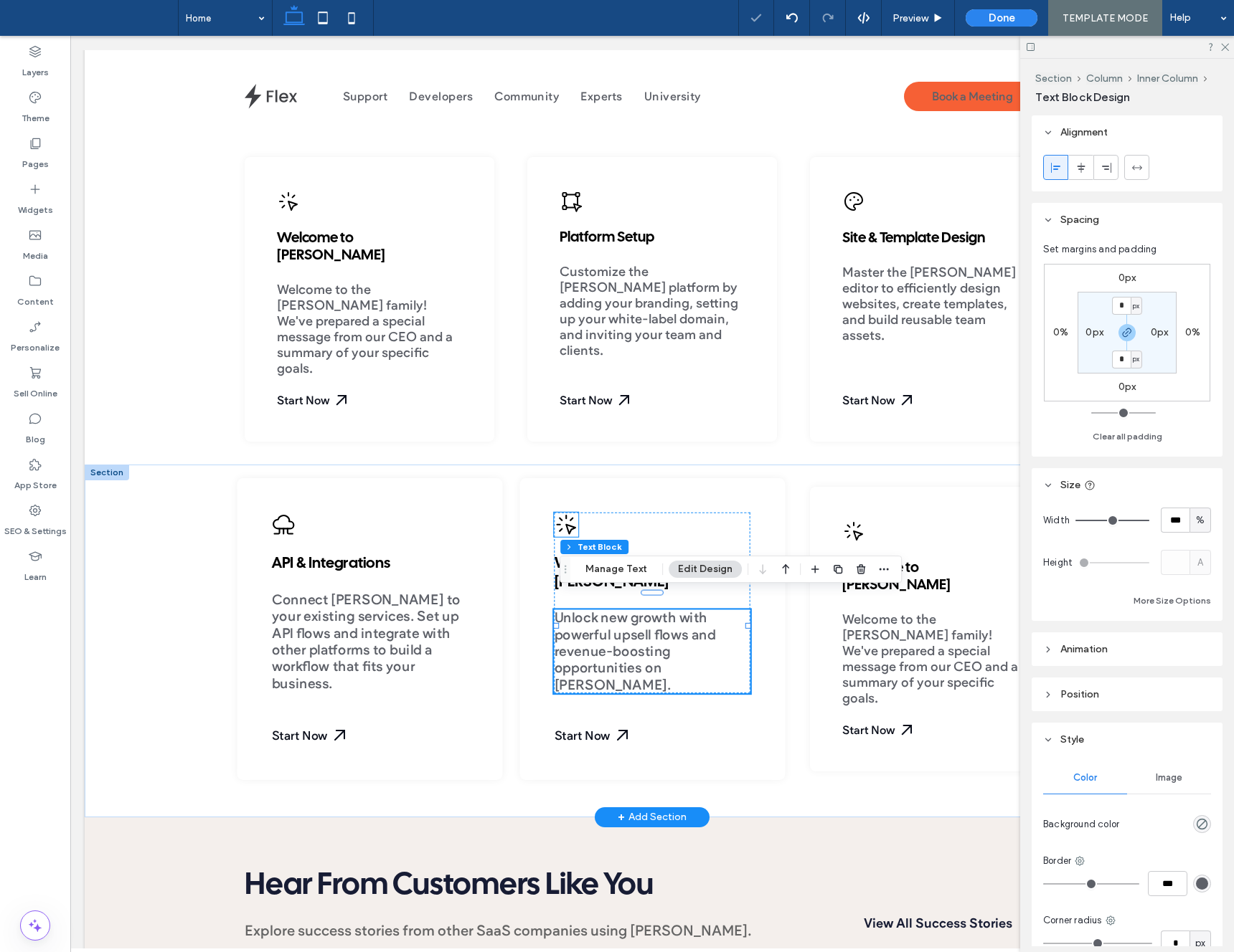
click at [576, 525] on icon at bounding box center [565, 525] width 24 height 24
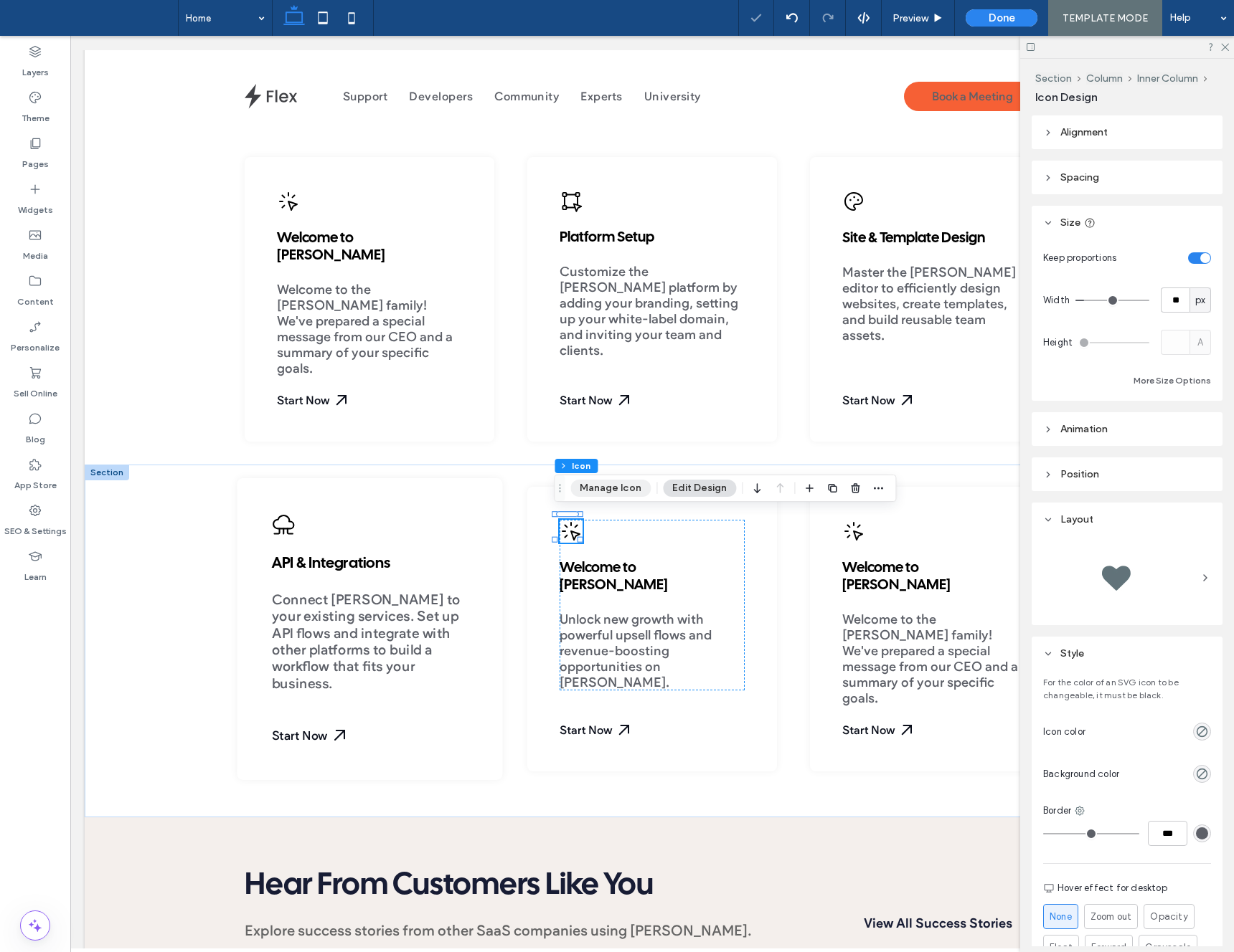
click at [603, 487] on button "Manage Icon" at bounding box center [610, 488] width 80 height 17
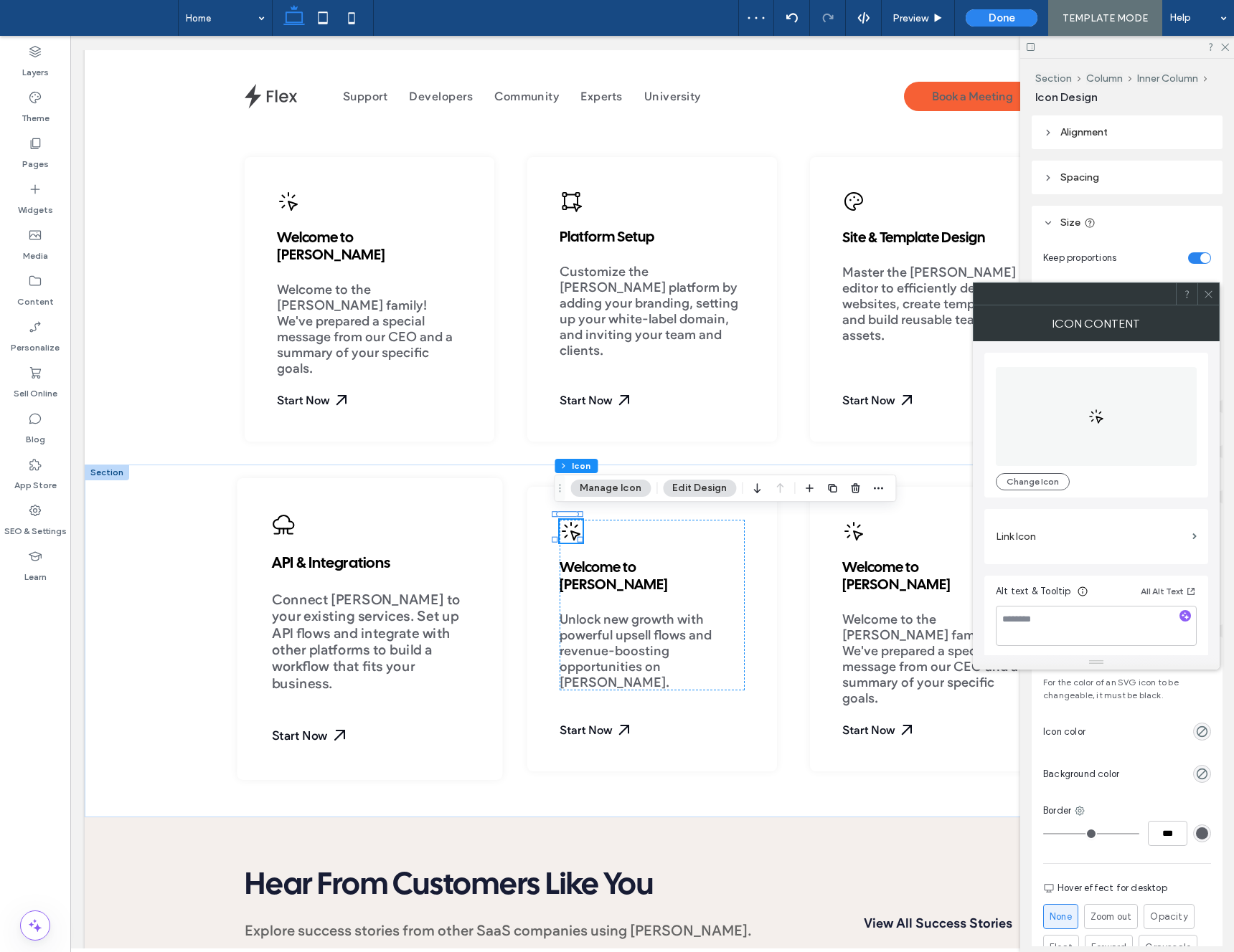
click at [1020, 504] on div "Change Icon Link Icon Alt text & Tooltip All Alt Text" at bounding box center [1096, 500] width 224 height 318
click at [1021, 485] on button "Change Icon" at bounding box center [1032, 482] width 74 height 17
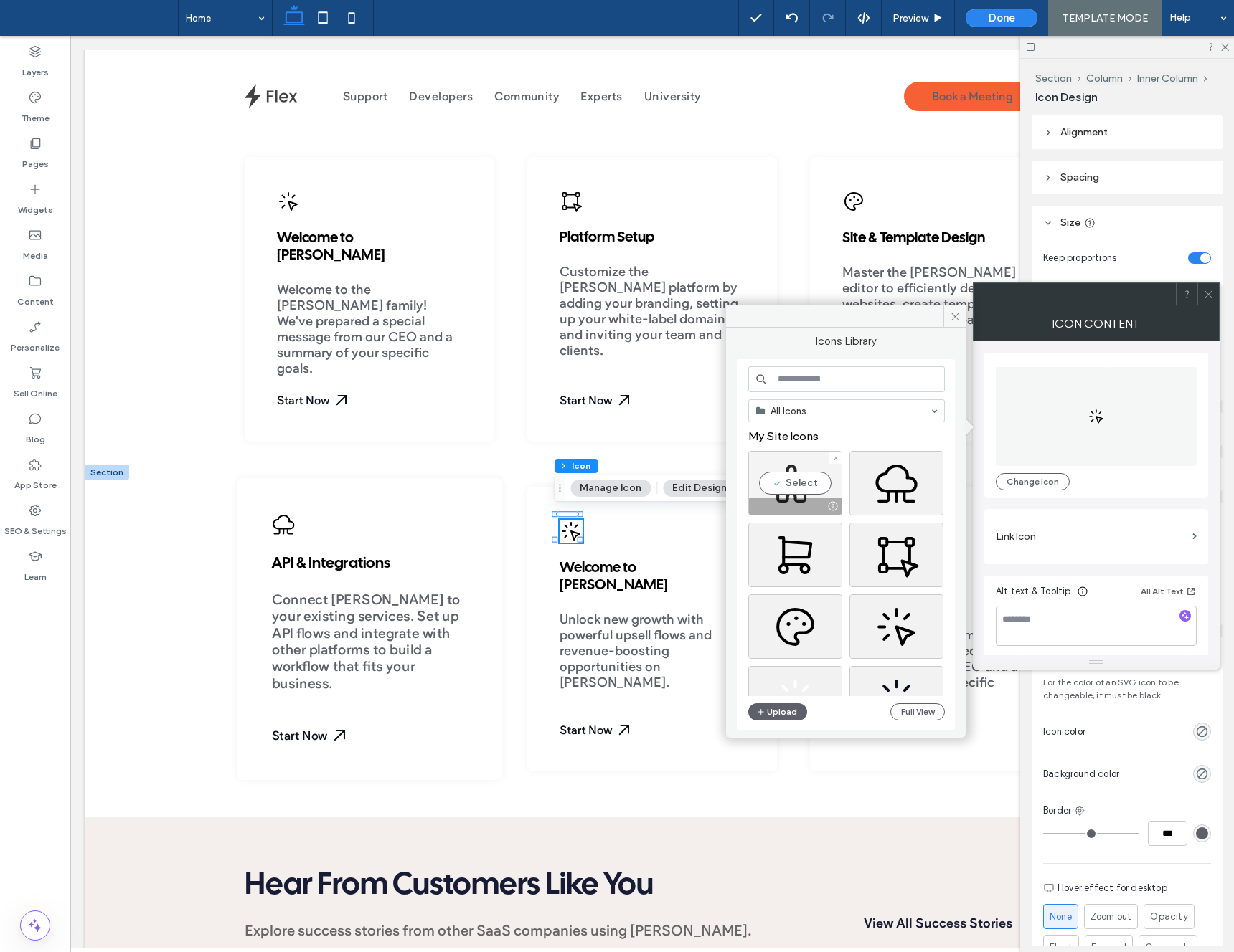
click at [784, 472] on div "Select" at bounding box center [795, 483] width 94 height 64
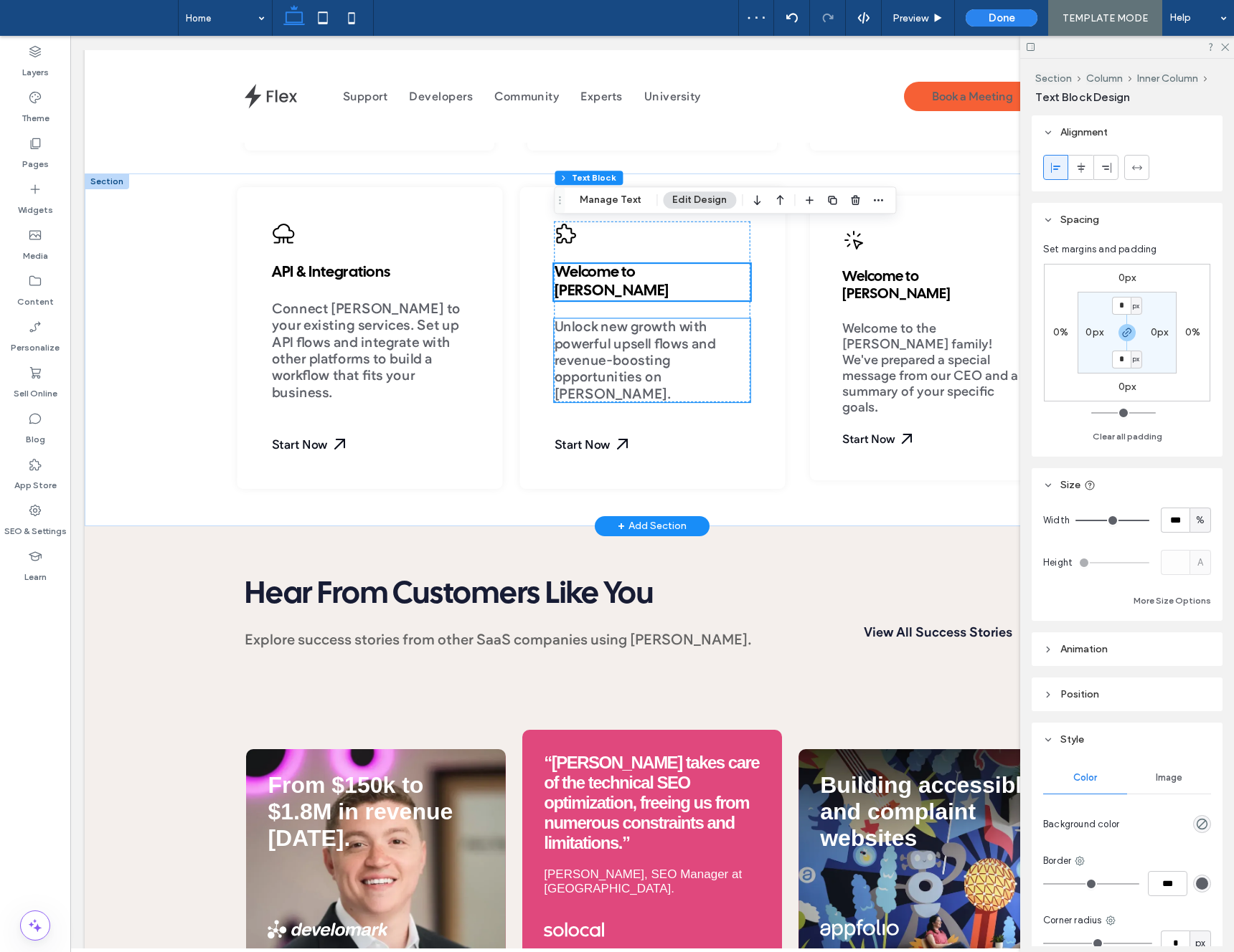
scroll to position [833, 0]
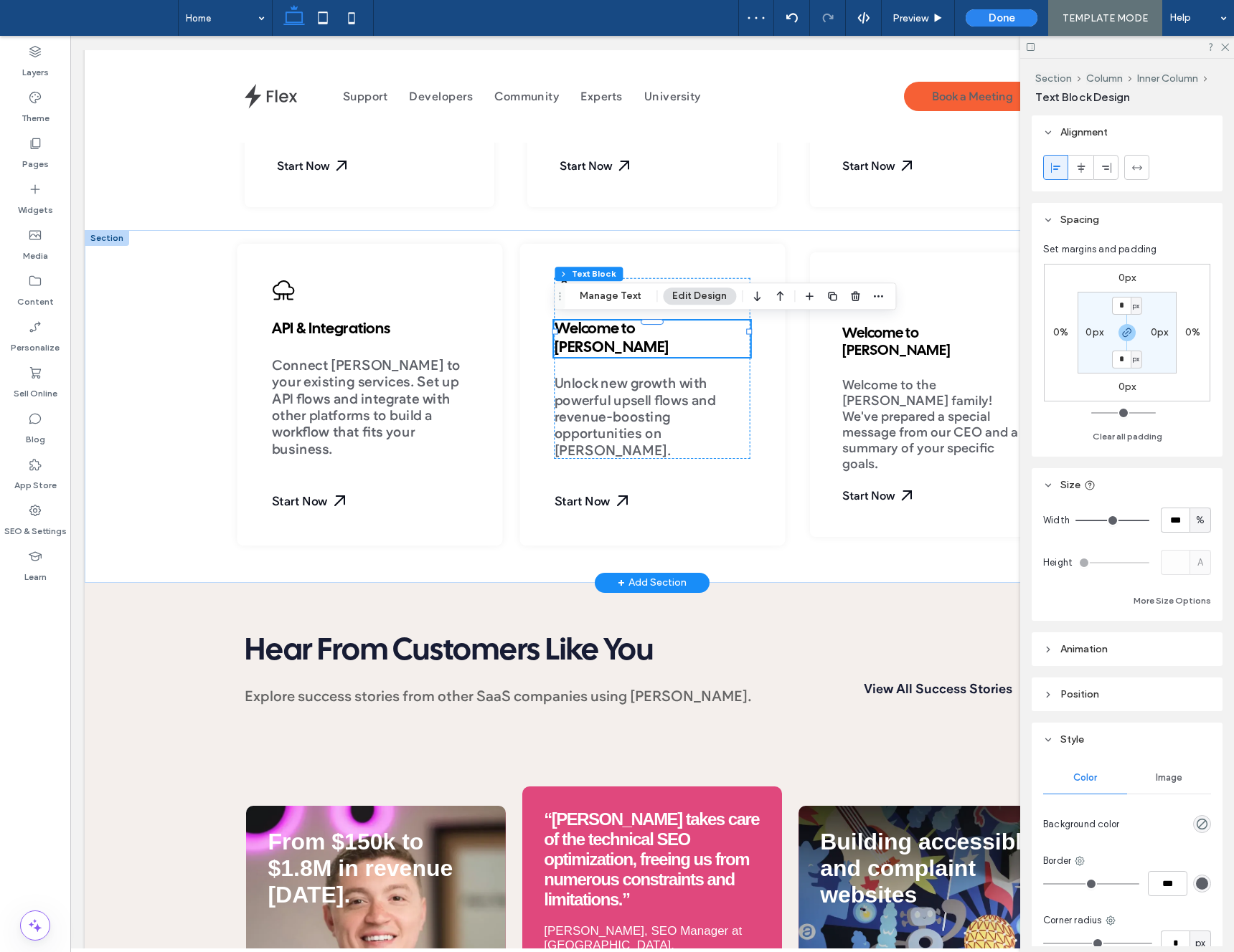
click at [664, 333] on span "Welcome to Duda" at bounding box center [611, 339] width 115 height 33
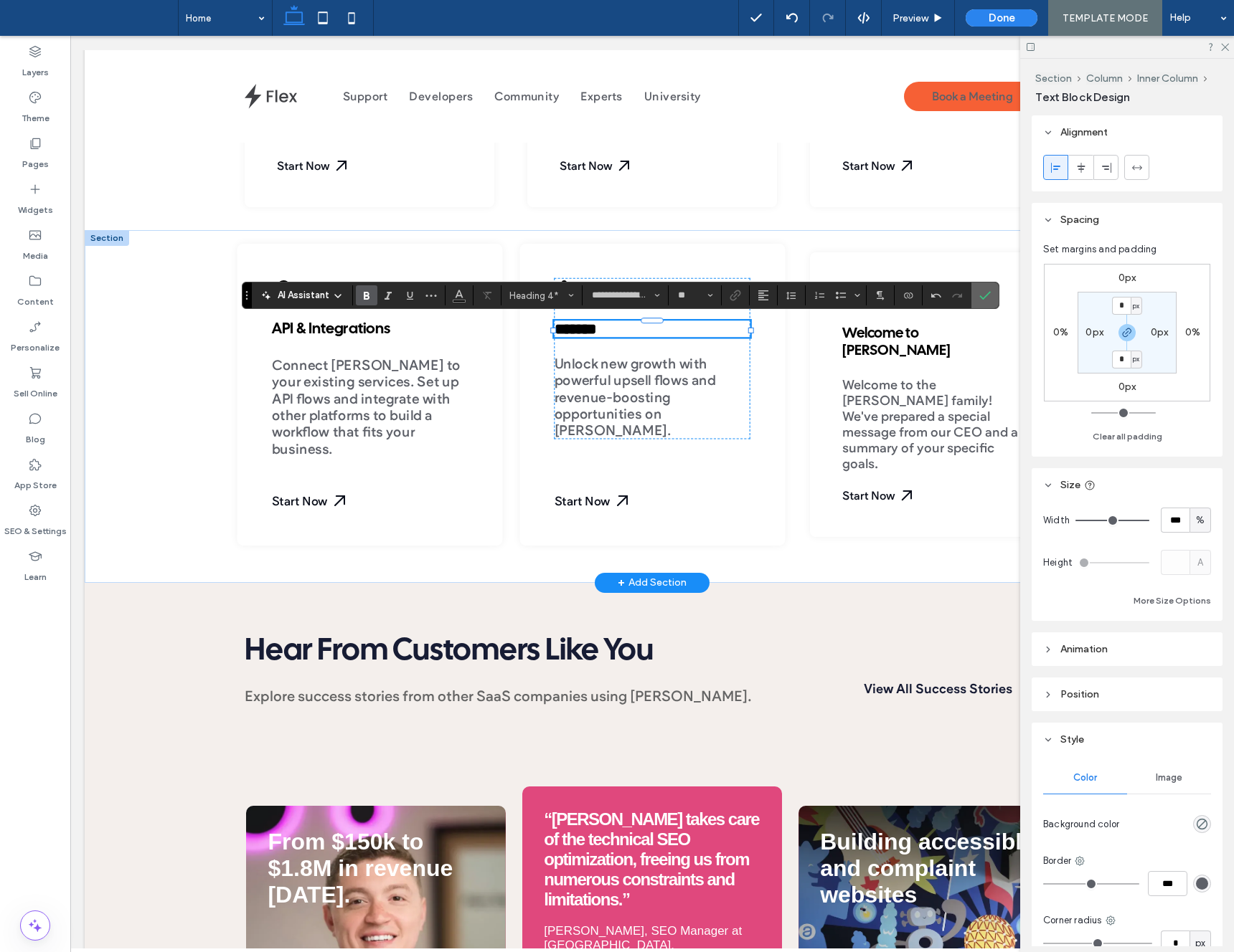
click at [991, 297] on label "Confirm" at bounding box center [985, 295] width 21 height 26
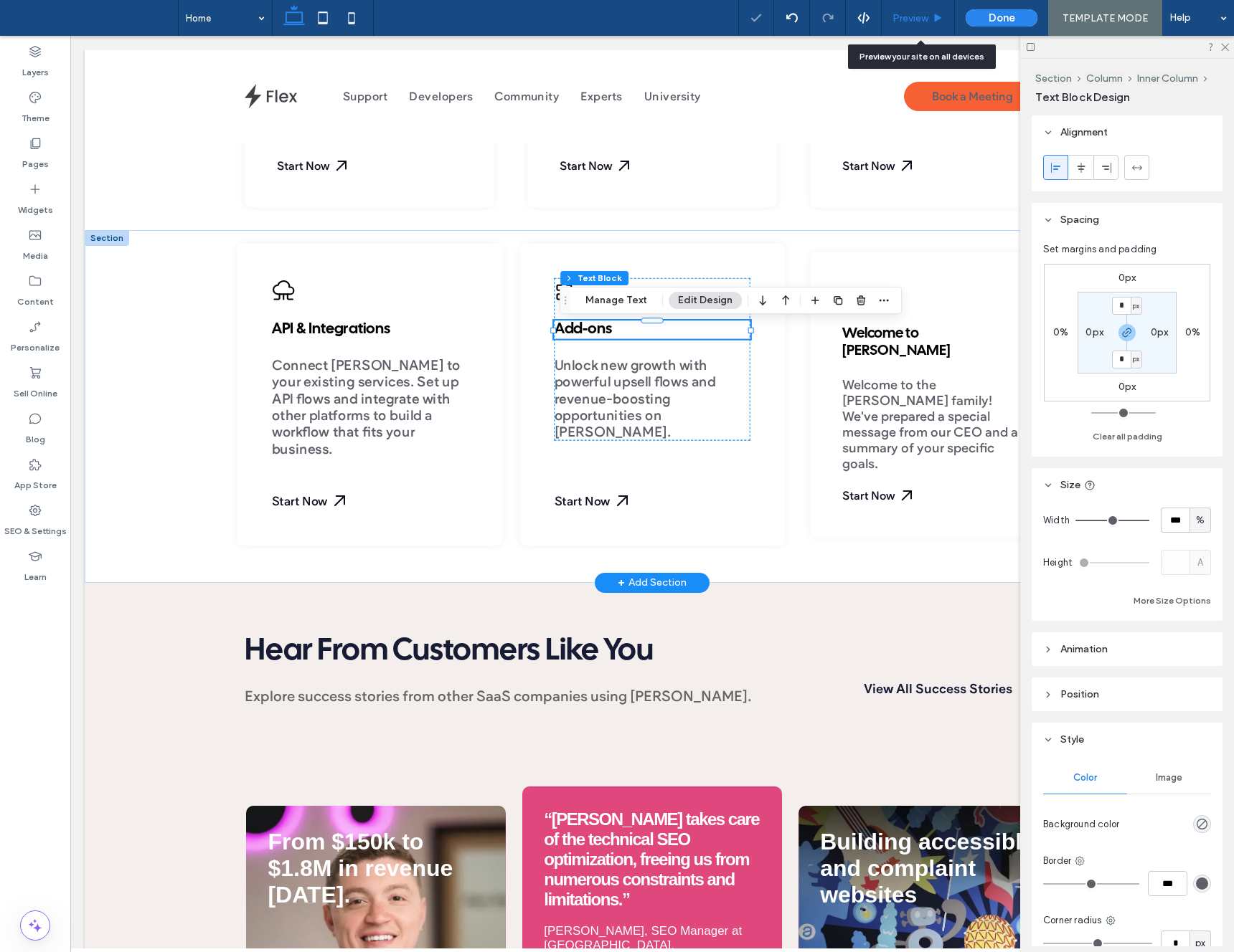
click at [926, 18] on span "Preview" at bounding box center [910, 18] width 35 height 12
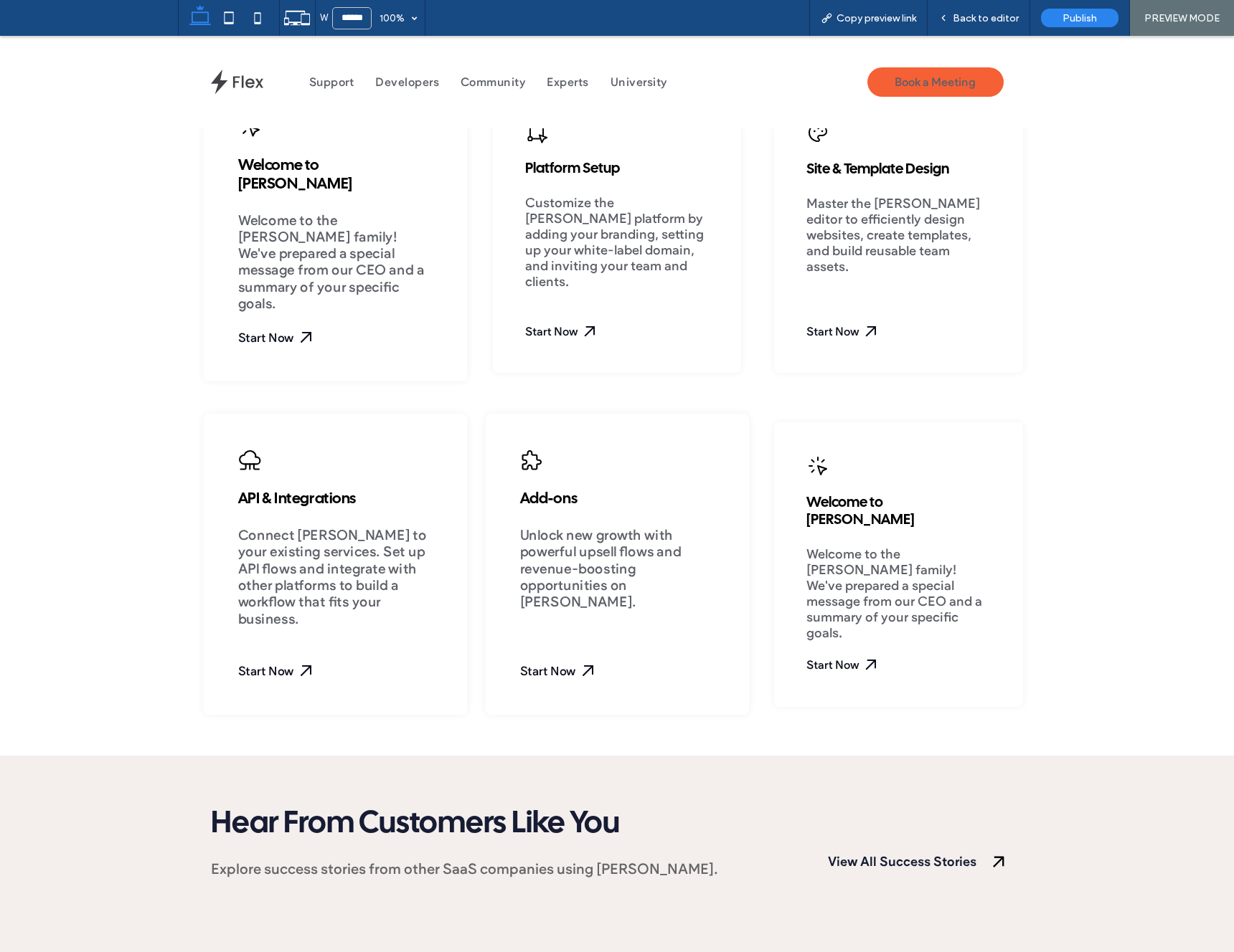
scroll to position [586, 0]
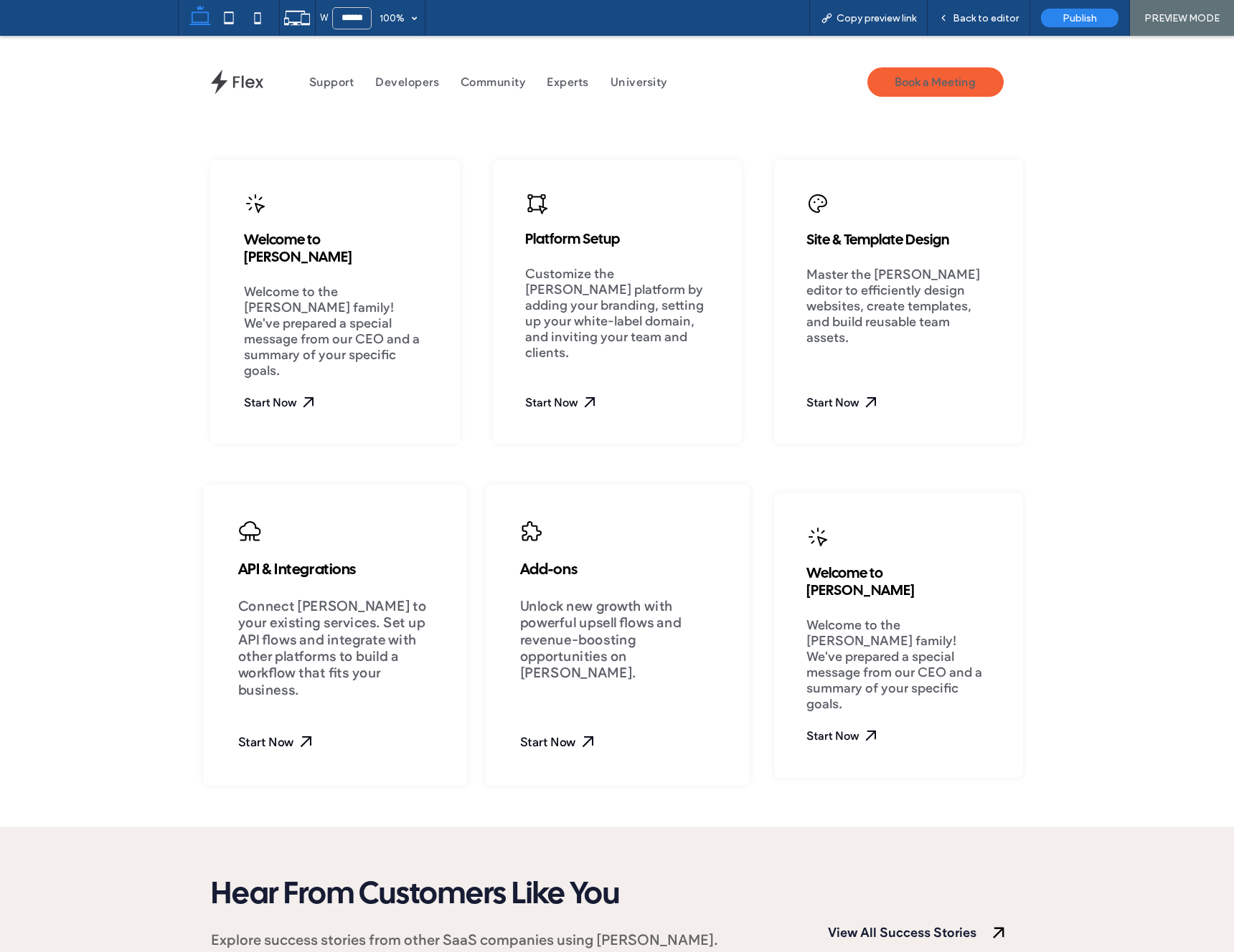
click at [345, 546] on div "API & Integrations Connect Duda to your existing services. Set up API flows and…" at bounding box center [336, 608] width 195 height 179
click at [320, 564] on span "API & Integrations" at bounding box center [298, 571] width 119 height 14
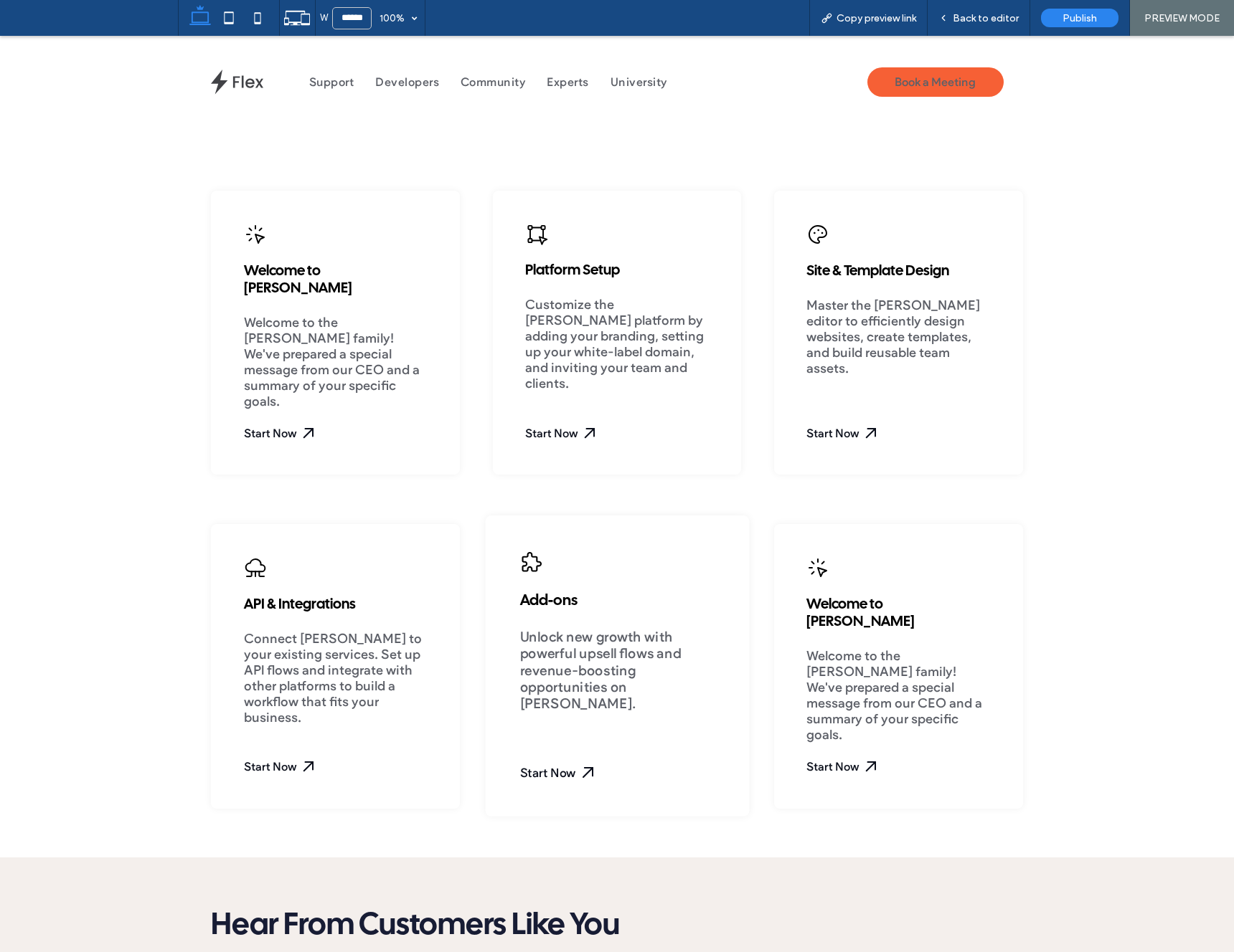
scroll to position [567, 0]
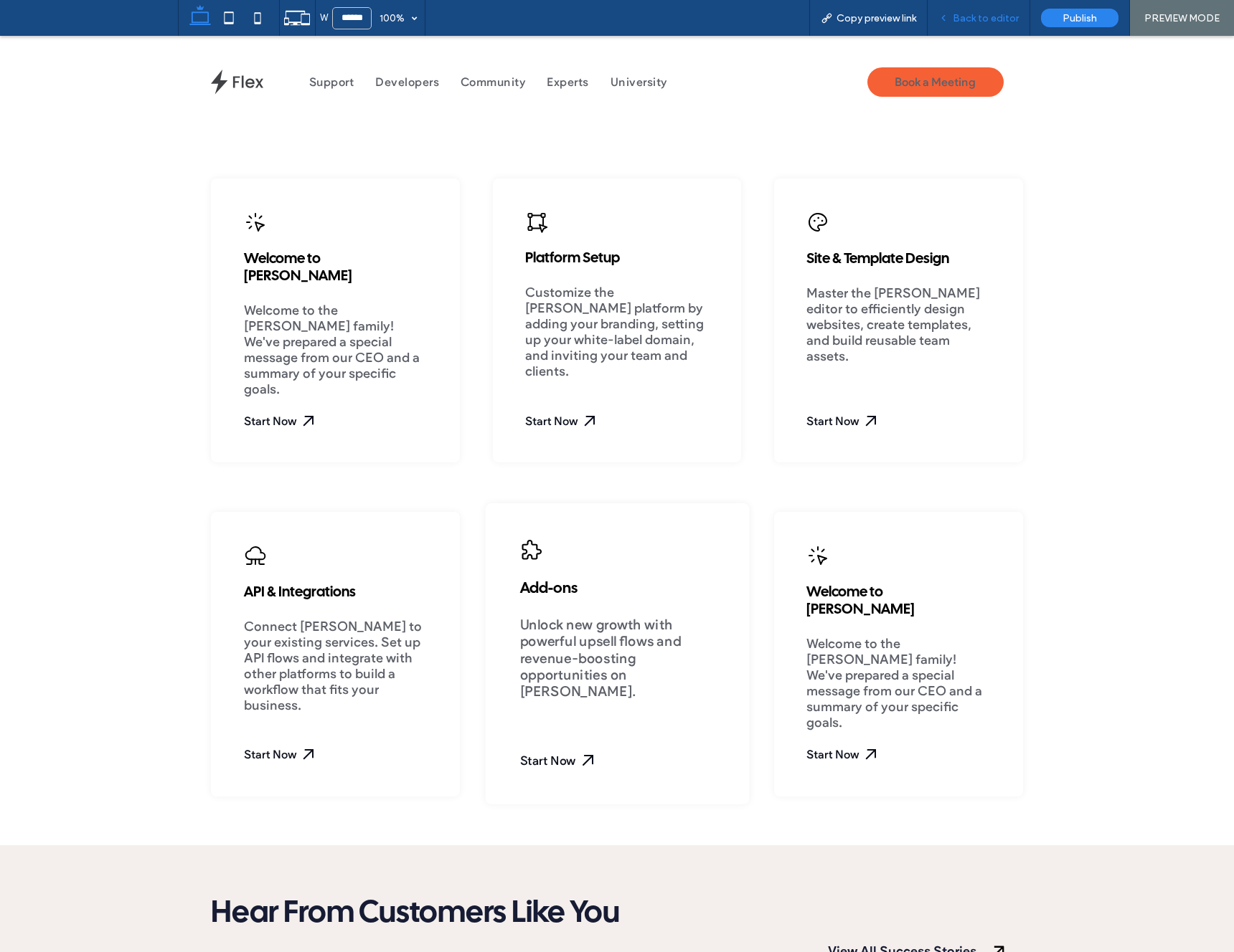
click at [967, 18] on span "Back to editor" at bounding box center [985, 18] width 66 height 12
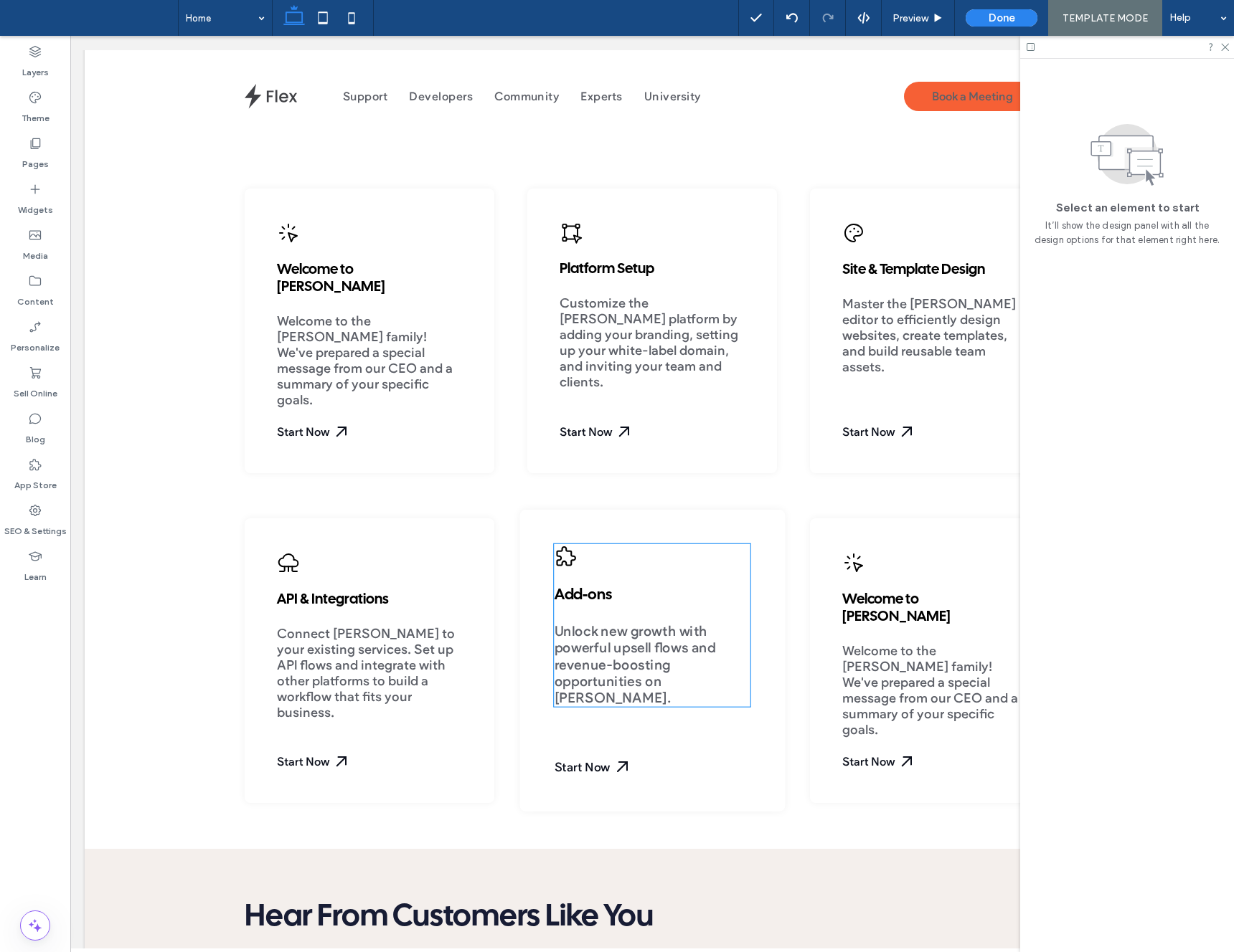
scroll to position [567, 0]
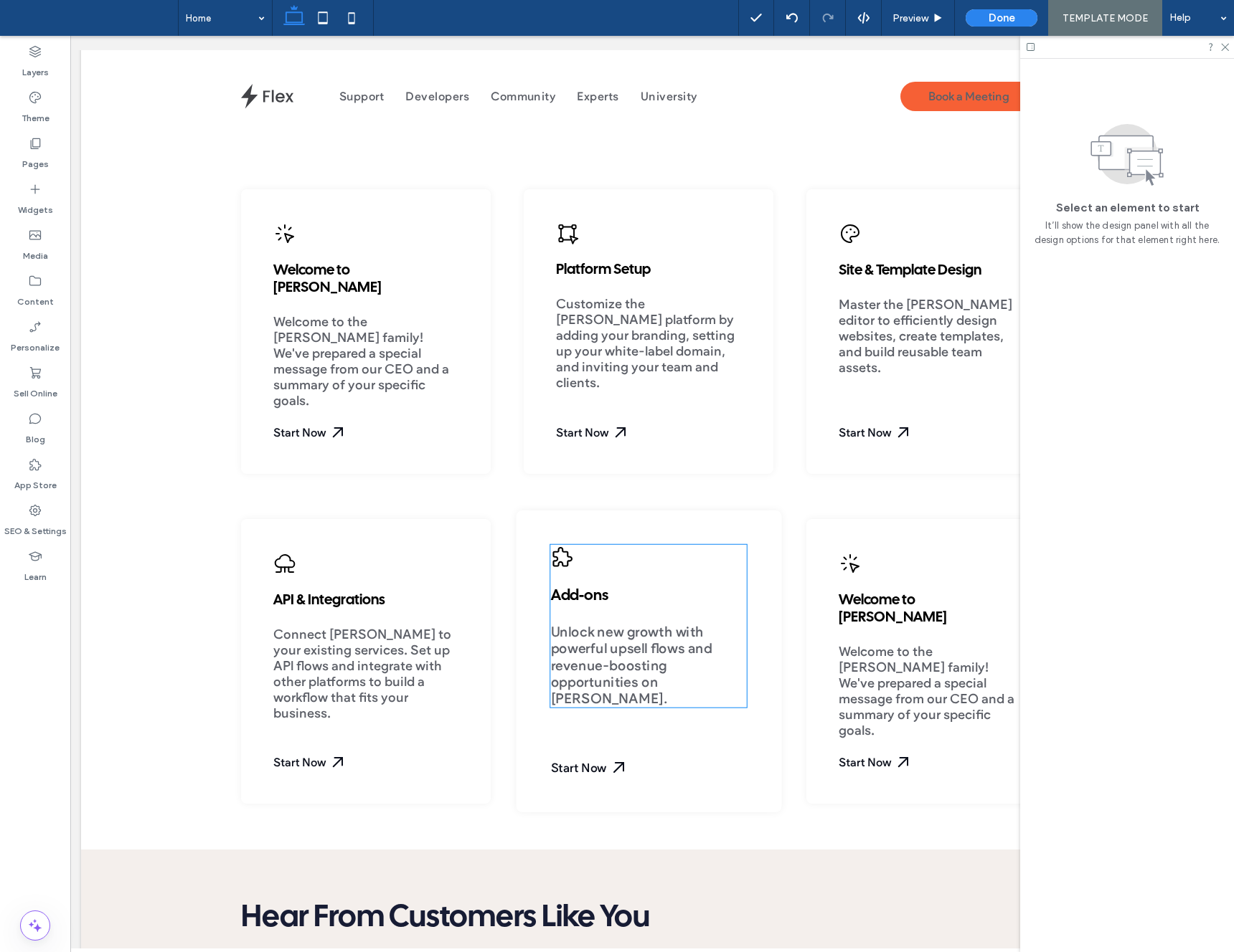
click at [664, 657] on span "Unlock new growth with powerful upsell flows and revenue-boosting opportunities…" at bounding box center [630, 667] width 161 height 84
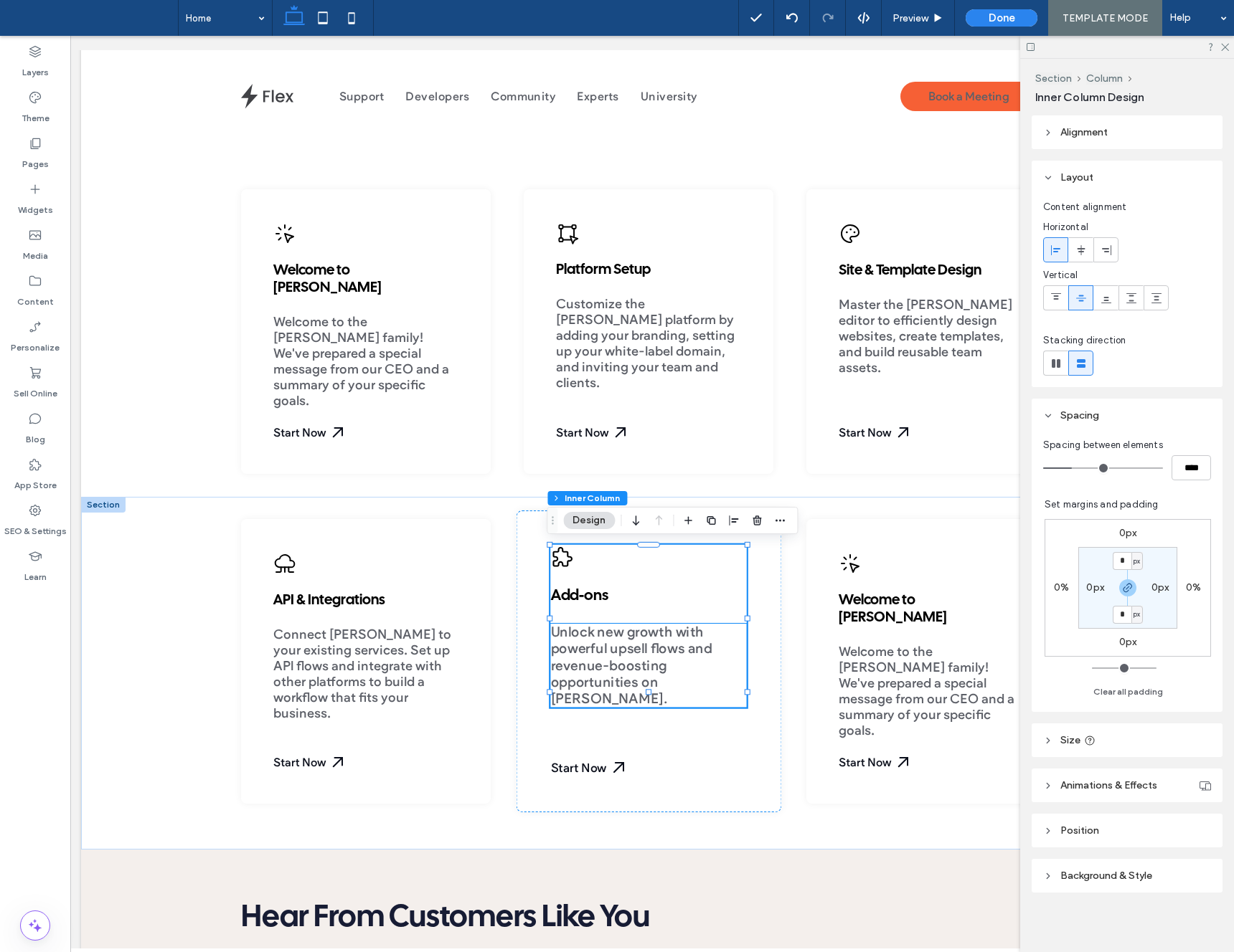
scroll to position [0, 7]
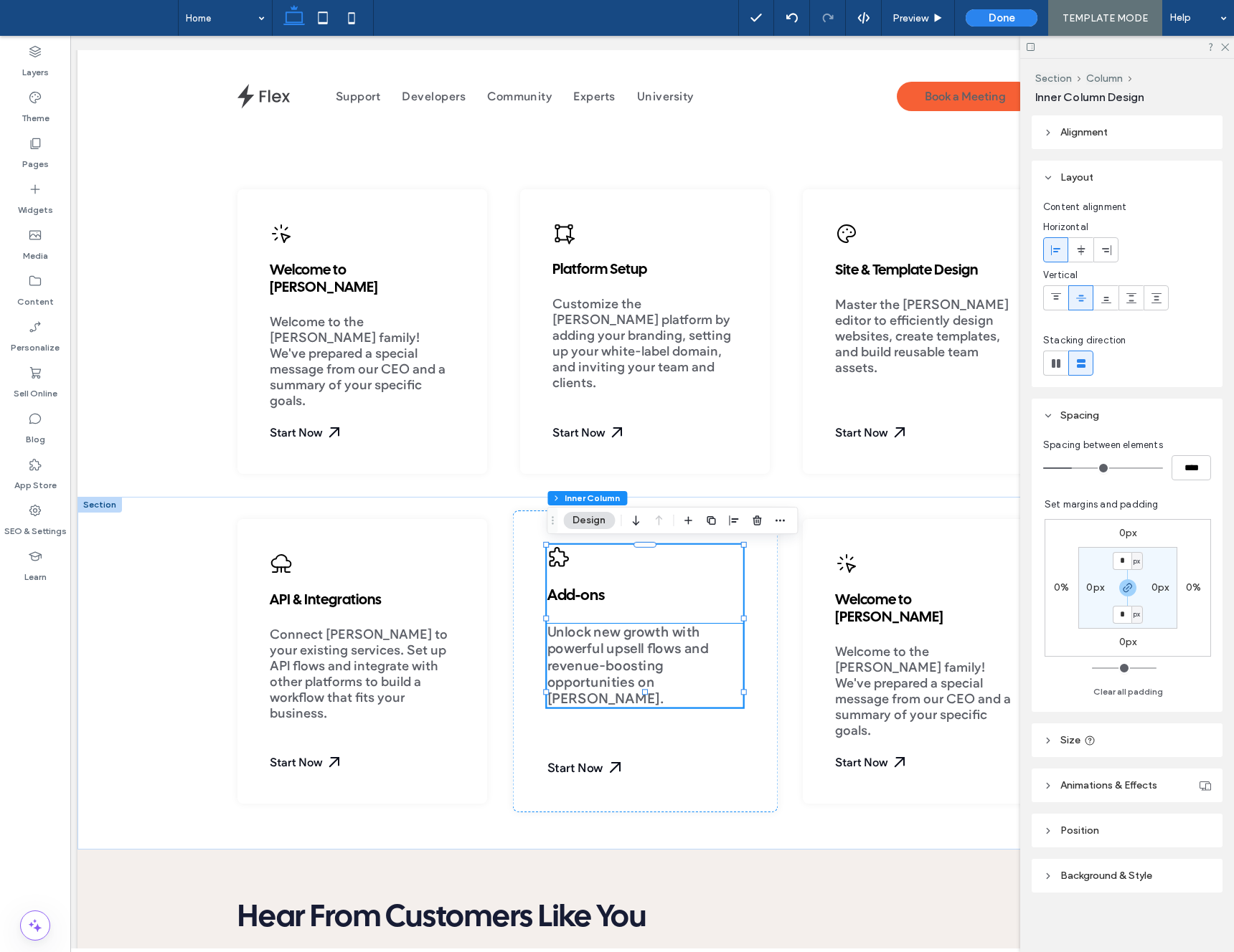
click at [711, 646] on p "Unlock new growth with powerful upsell flows and revenue-boosting opportunities…" at bounding box center [645, 667] width 195 height 84
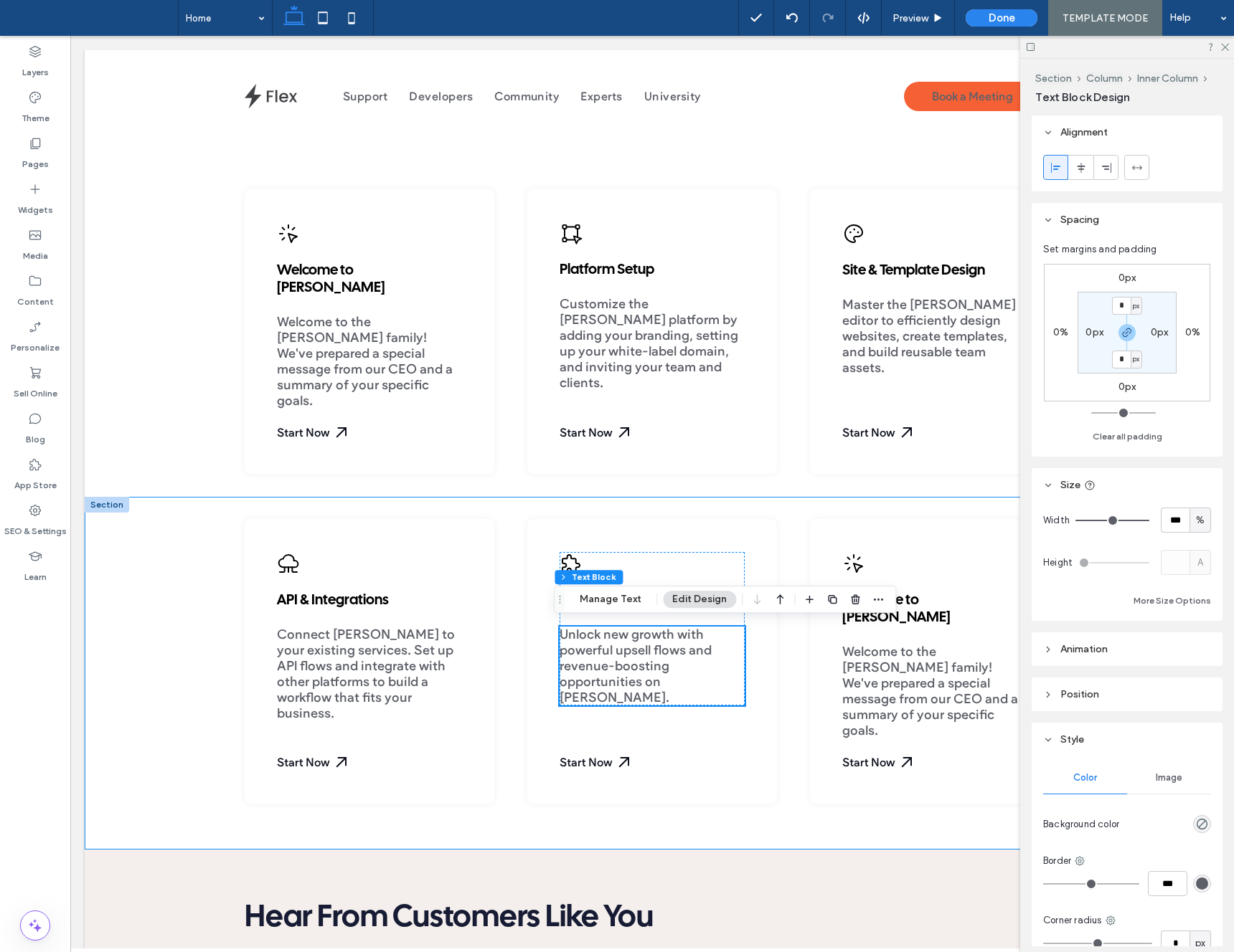
scroll to position [567, 0]
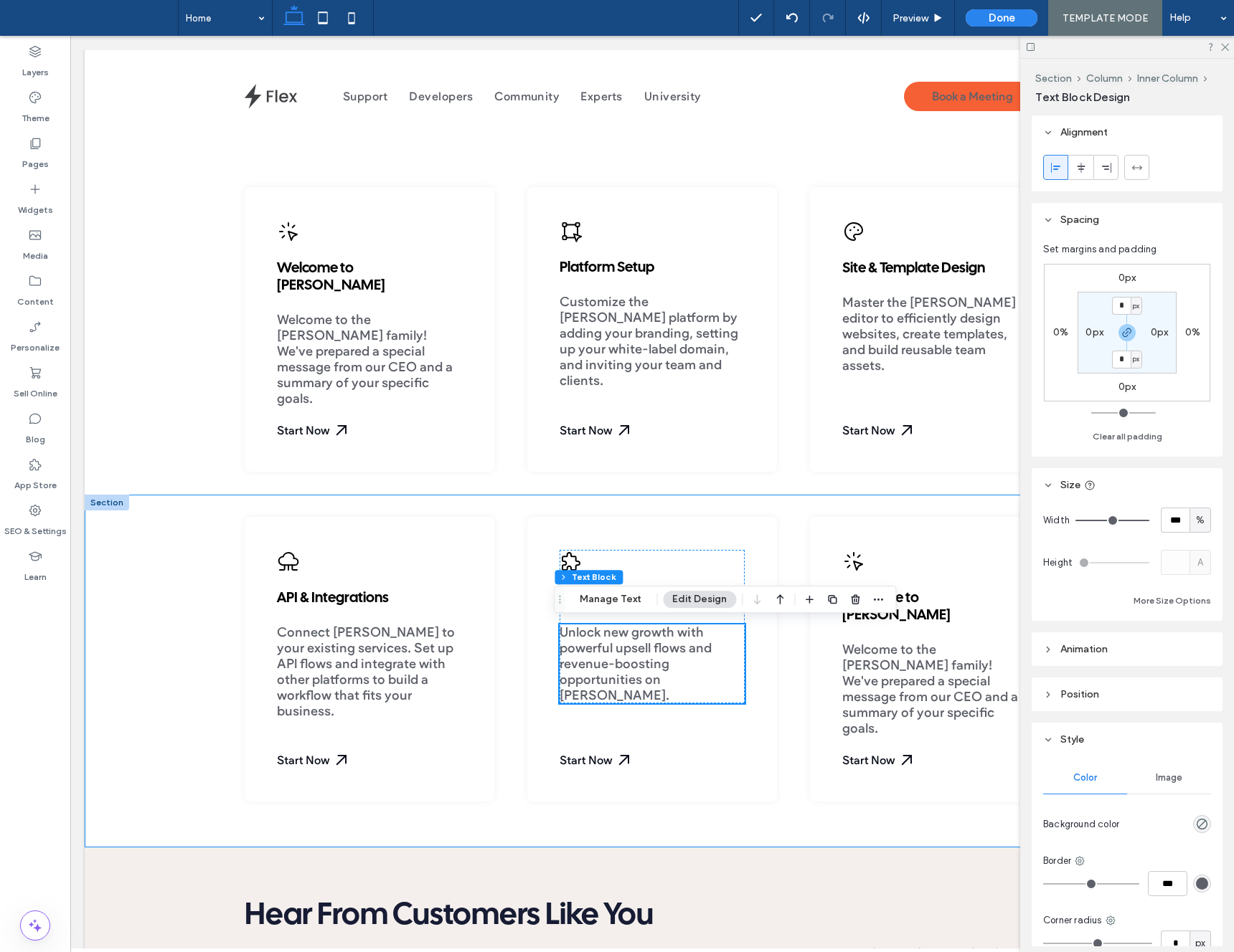
click at [807, 712] on div "API & Integrations Connect Duda to your existing services. Set up API flows and…" at bounding box center [651, 671] width 861 height 352
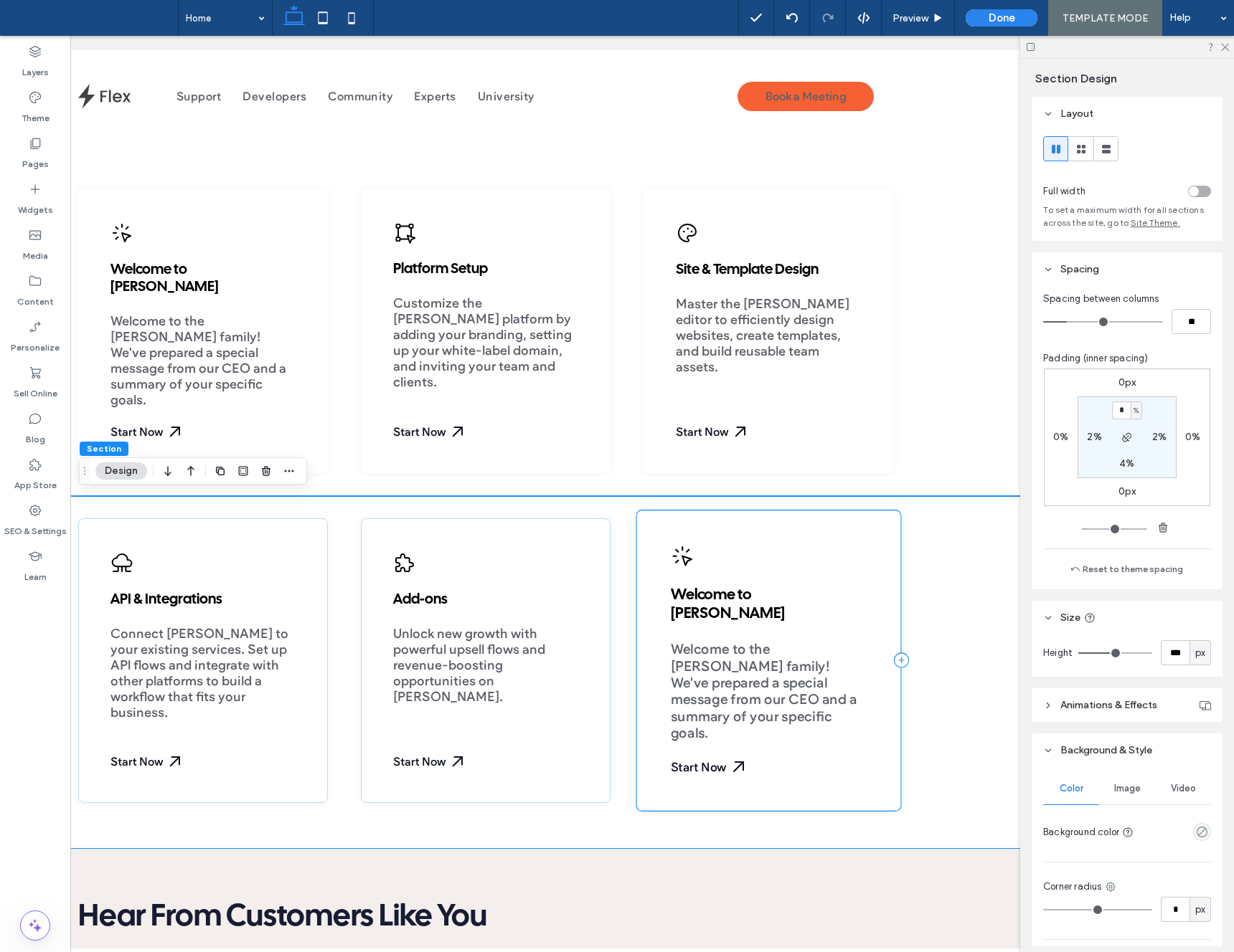
scroll to position [0, 214]
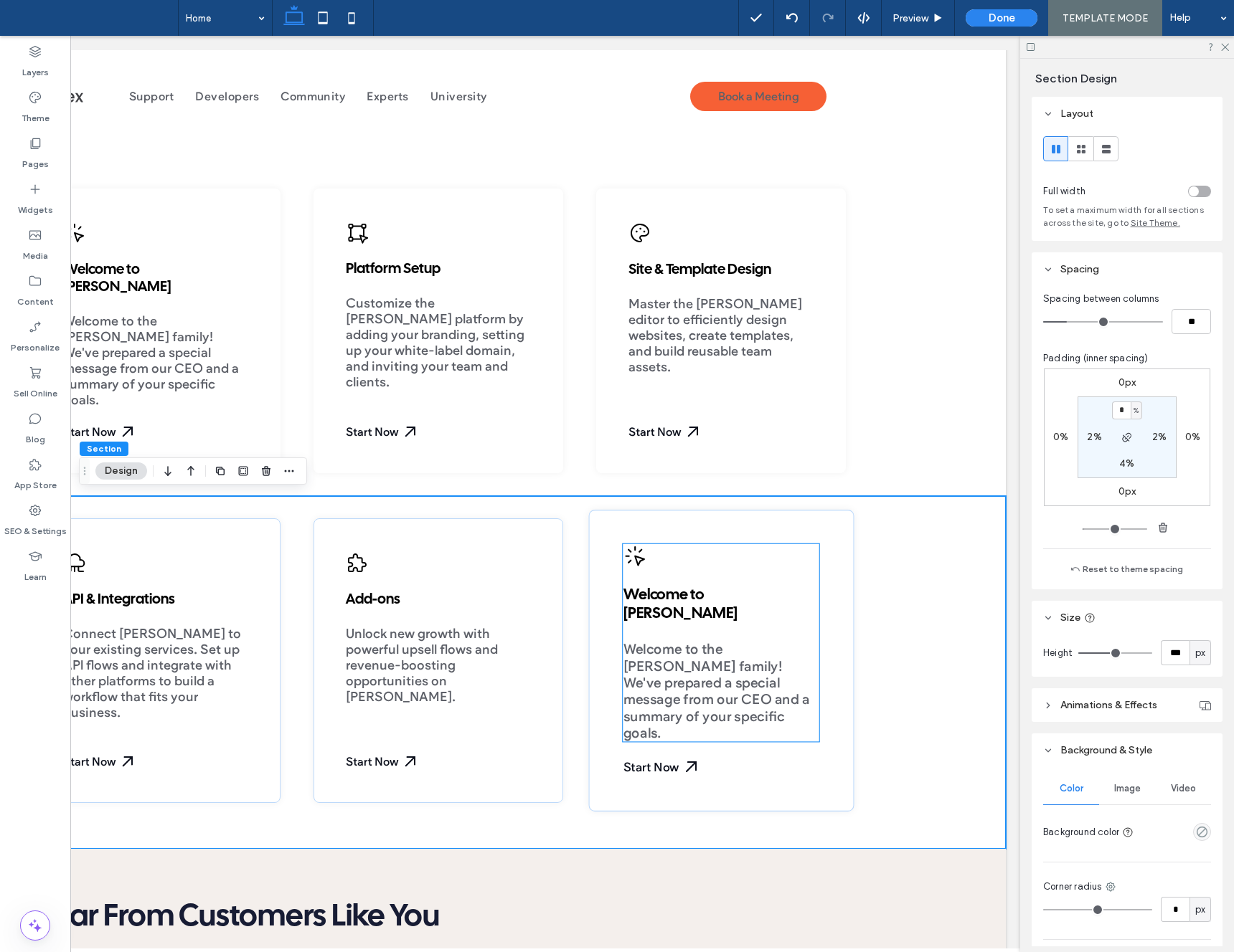
click at [685, 606] on div "Welcome to Duda Welcome to the Duda family! We've prepared a special message fr…" at bounding box center [720, 644] width 195 height 198
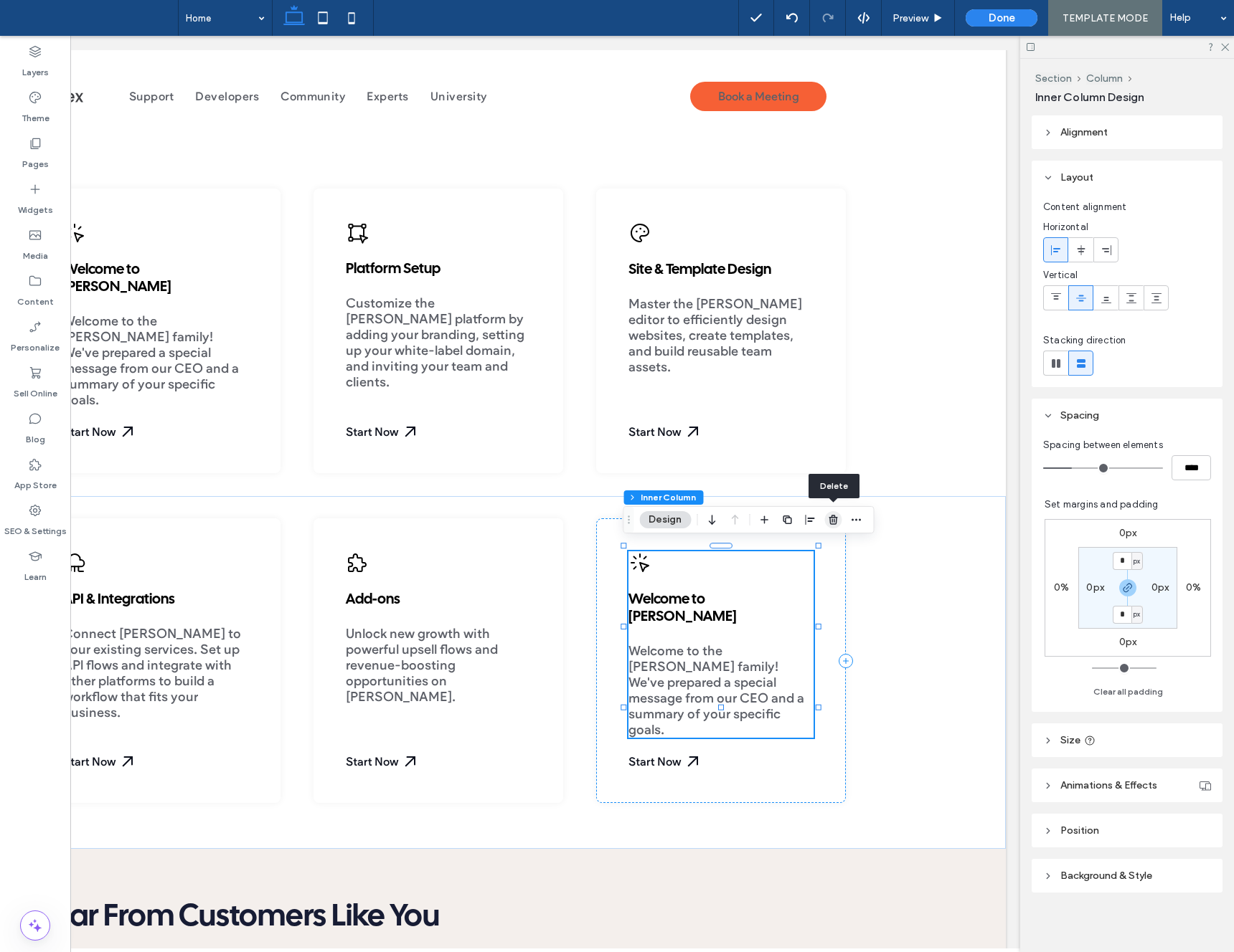
drag, startPoint x: 833, startPoint y: 520, endPoint x: 870, endPoint y: 607, distance: 94.5
click at [833, 520] on use "button" at bounding box center [833, 520] width 9 height 10
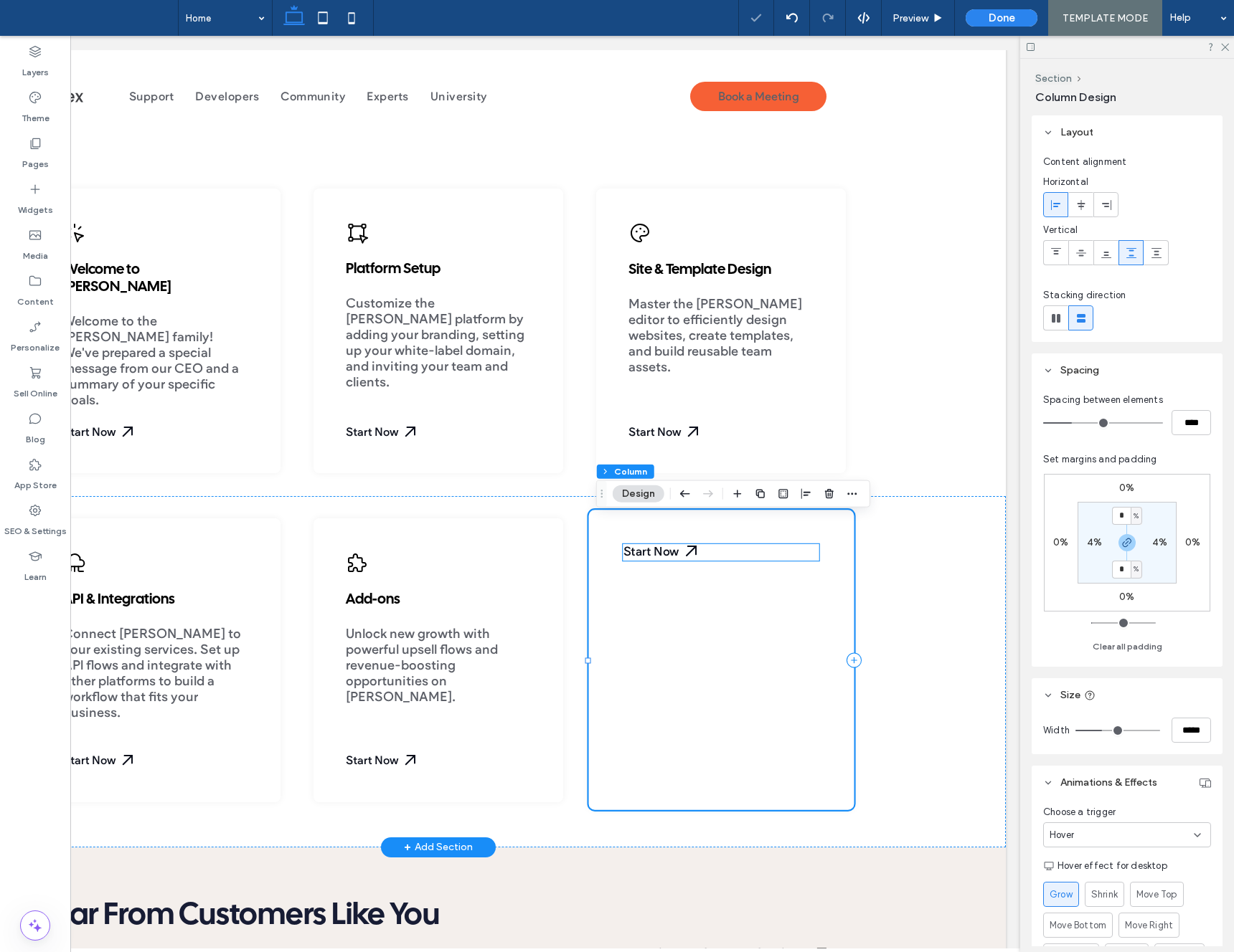
click at [678, 559] on div "Start Now" at bounding box center [720, 553] width 195 height 16
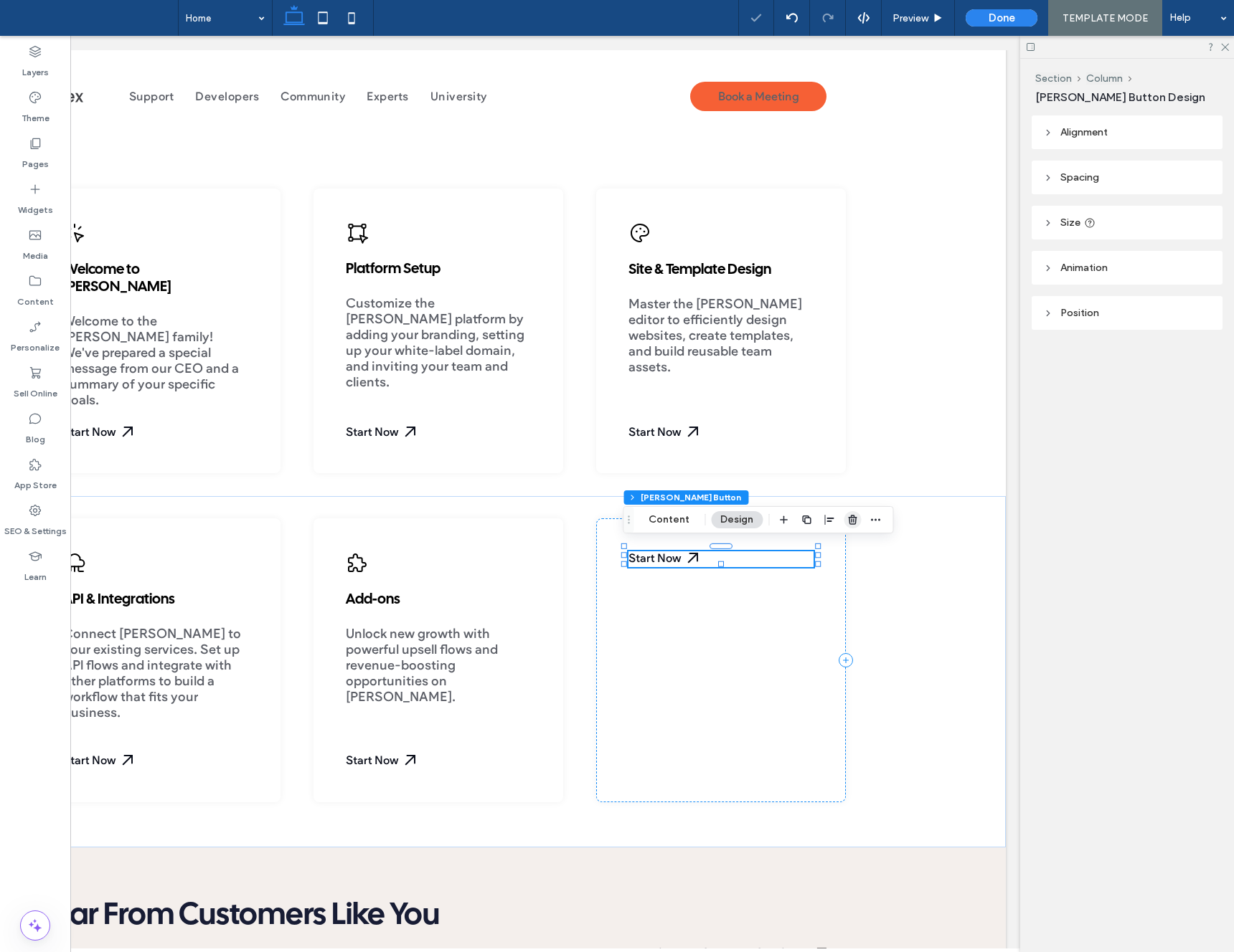
click at [850, 519] on use "button" at bounding box center [852, 520] width 9 height 10
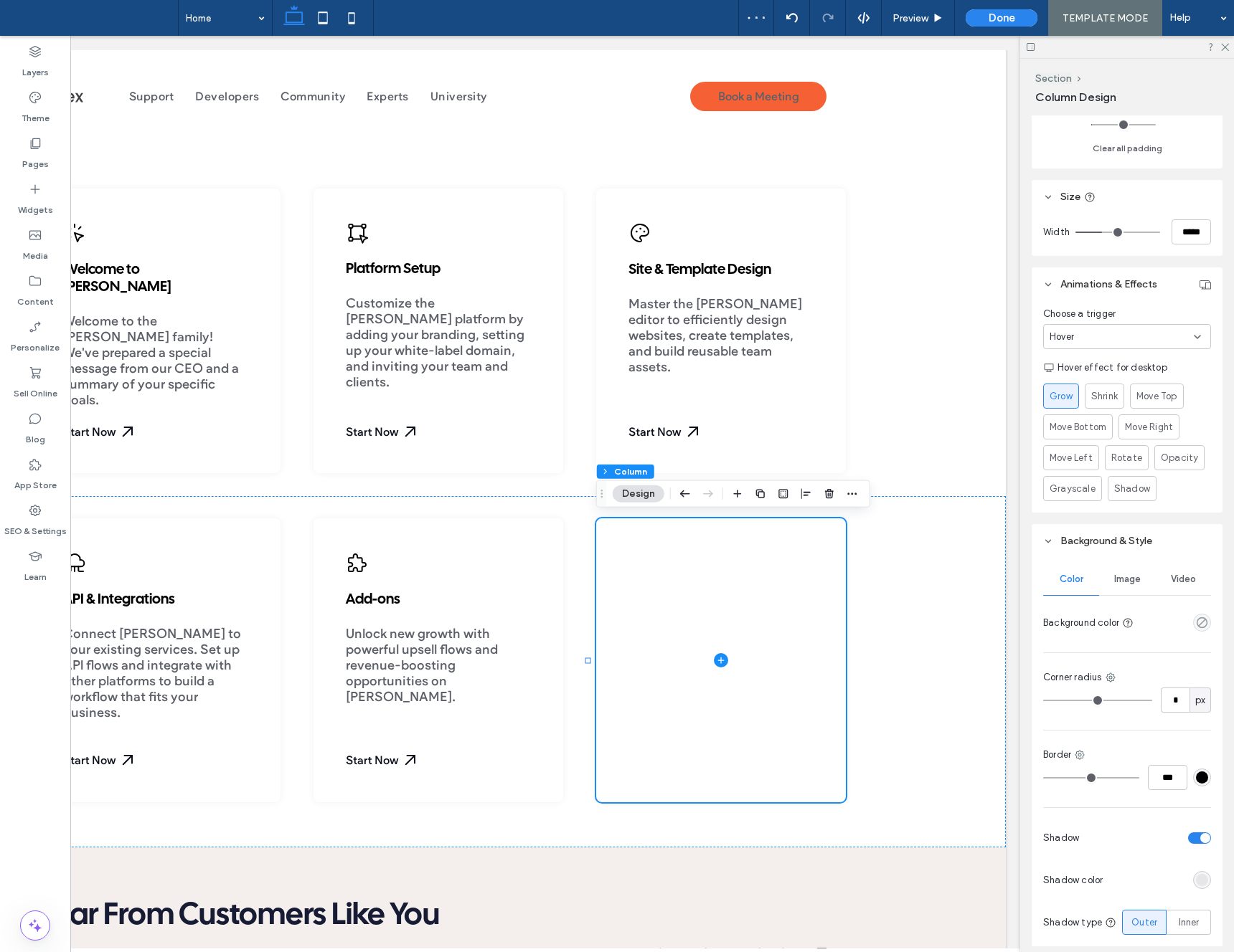
scroll to position [501, 0]
click at [1108, 338] on div "Hover" at bounding box center [1122, 333] width 145 height 14
click at [1078, 362] on div "None" at bounding box center [1128, 359] width 167 height 25
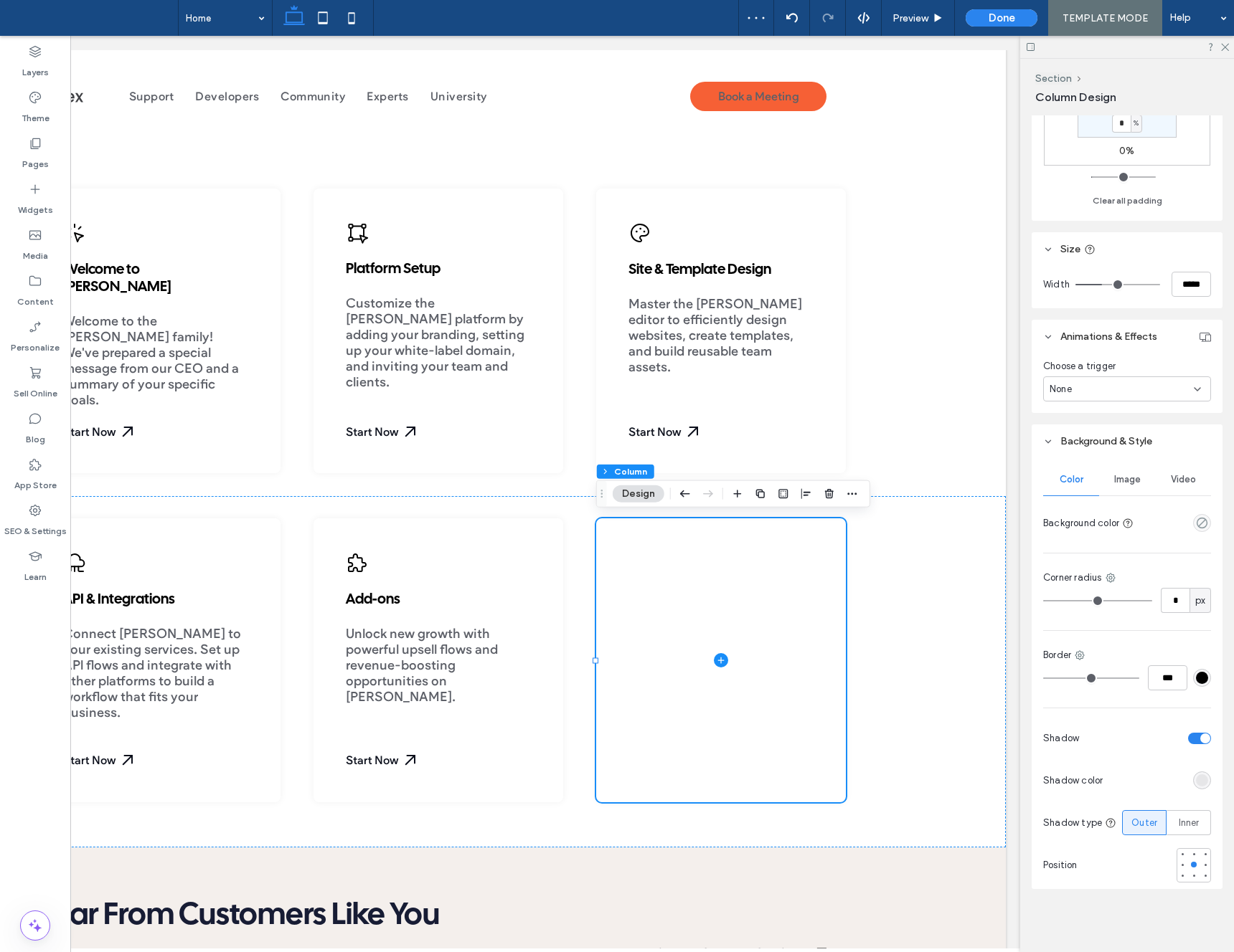
drag, startPoint x: 1207, startPoint y: 737, endPoint x: 1152, endPoint y: 733, distance: 55.1
click at [1207, 737] on div "toggle" at bounding box center [1205, 738] width 10 height 10
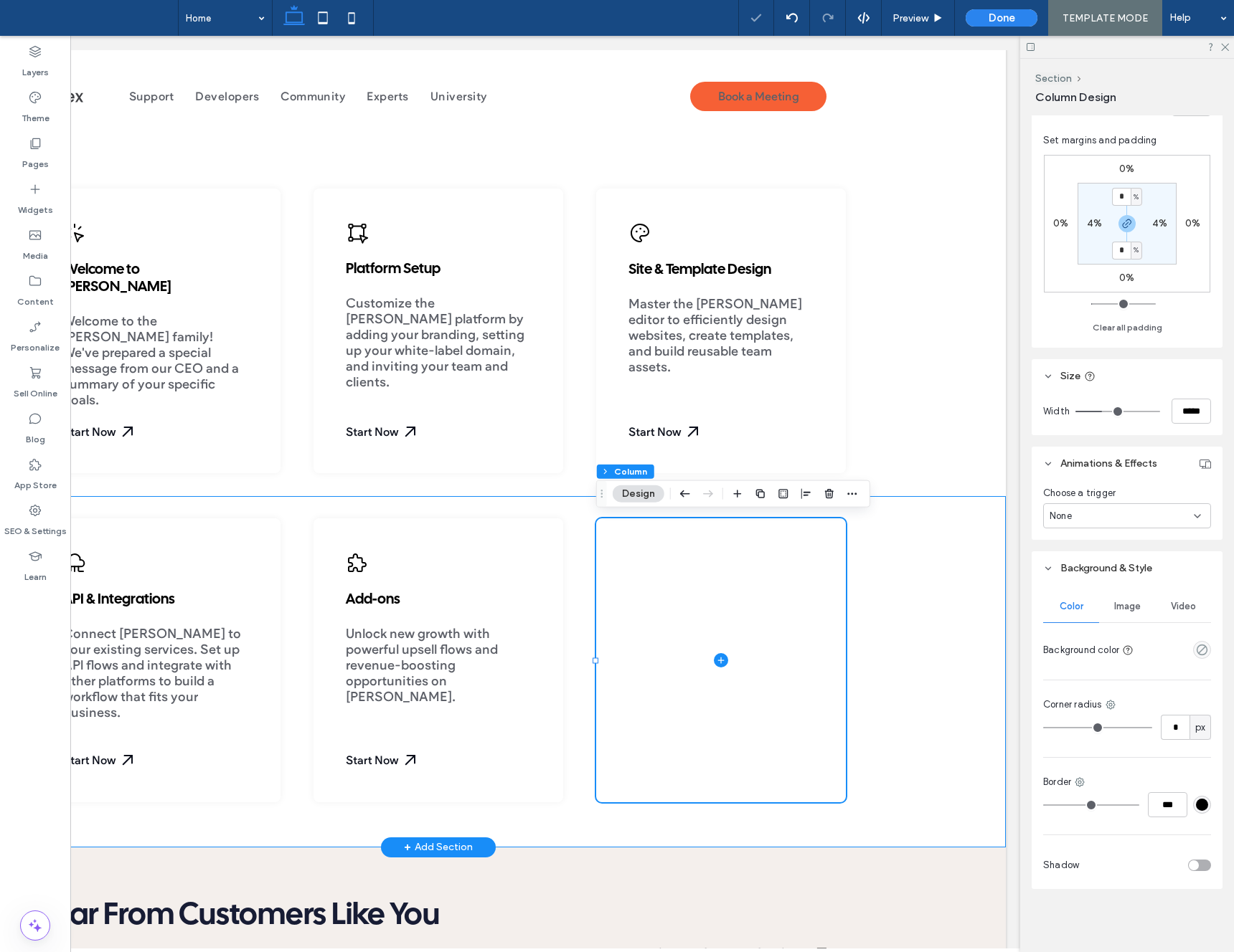
click at [975, 701] on div "API & Integrations Connect Duda to your existing services. Set up API flows and…" at bounding box center [438, 671] width 1135 height 351
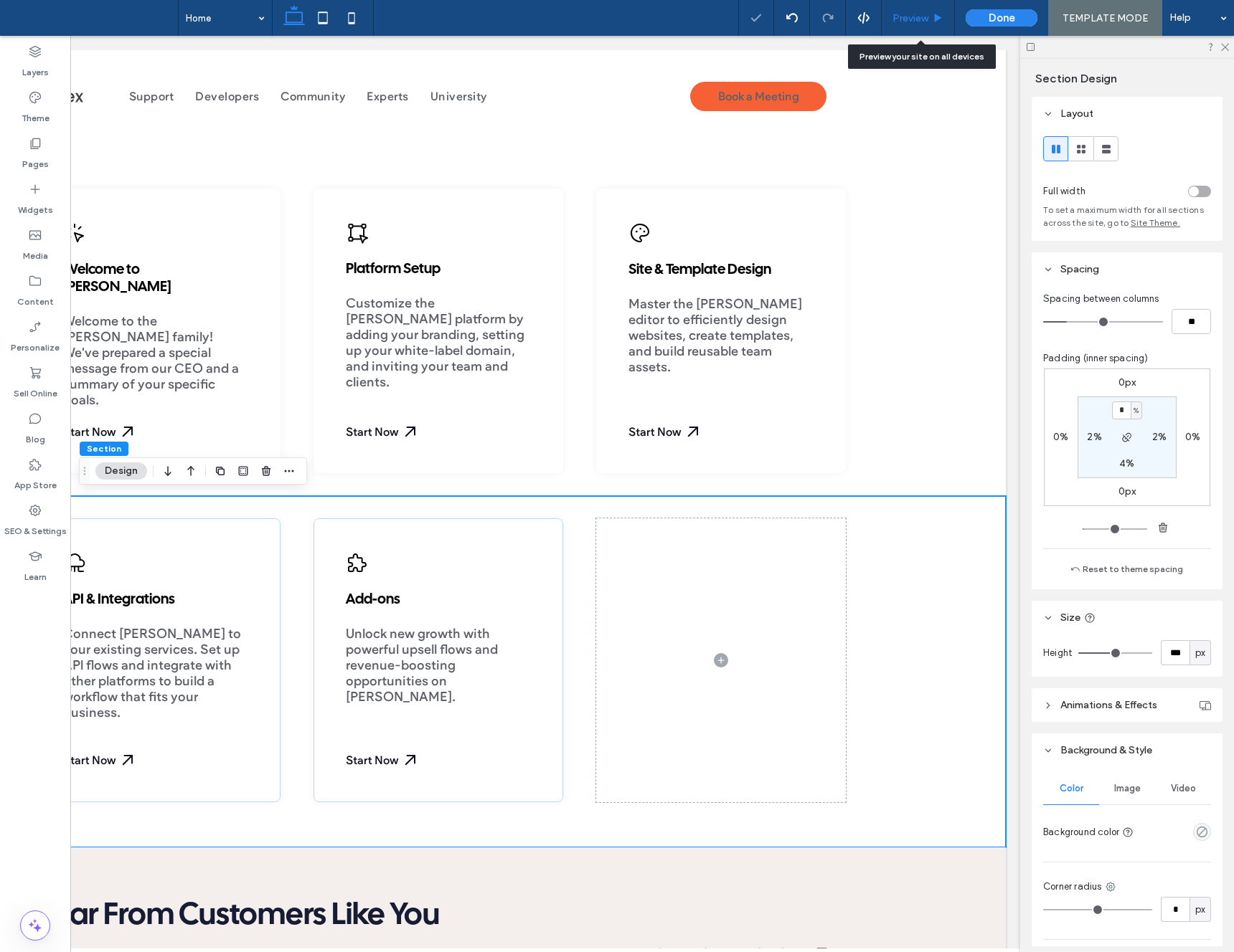
click at [919, 33] on div "Preview" at bounding box center [918, 17] width 73 height 35
click at [920, 23] on span "Preview" at bounding box center [910, 18] width 35 height 12
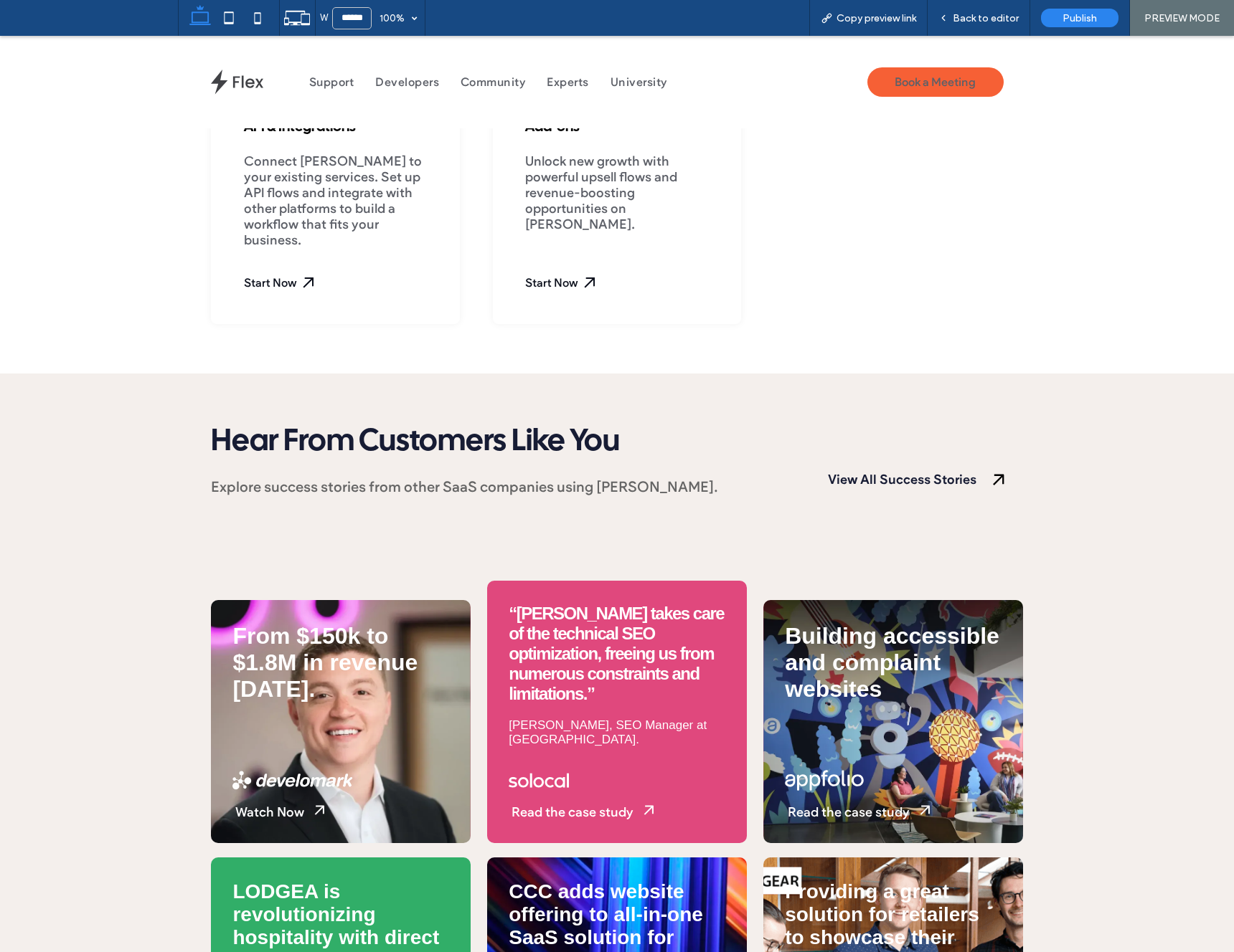
scroll to position [1055, 0]
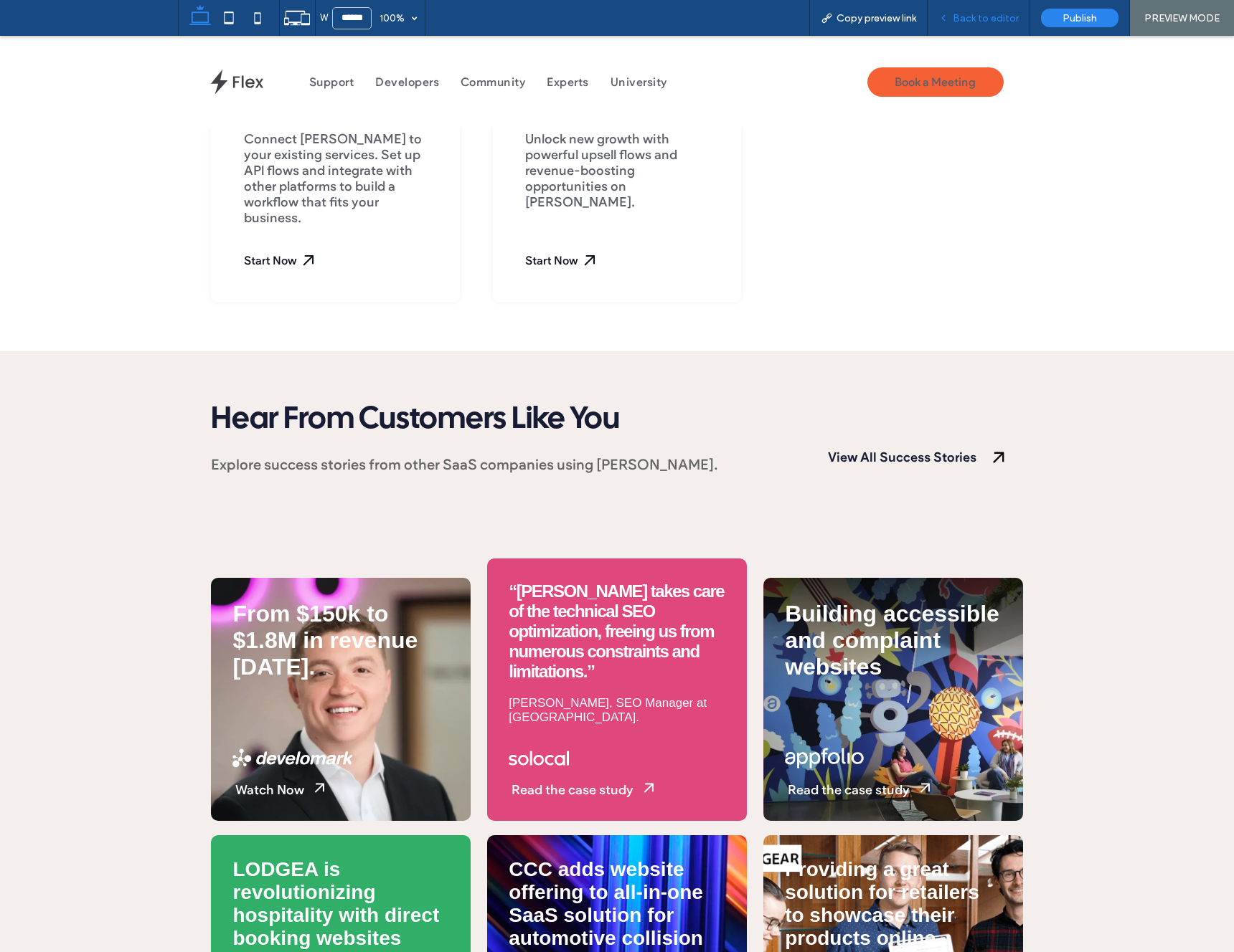
click at [970, 18] on span "Back to editor" at bounding box center [985, 18] width 66 height 12
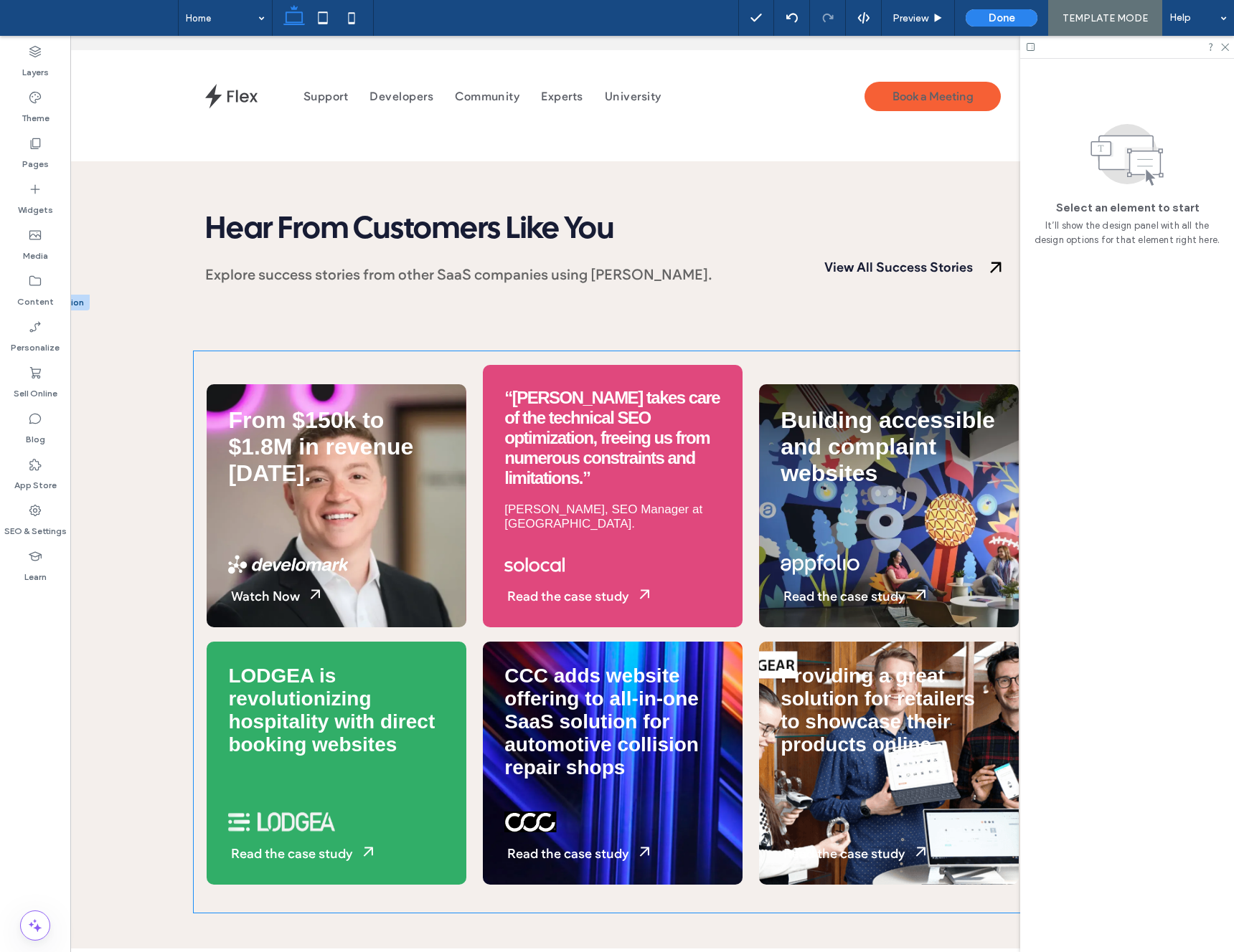
scroll to position [0, 38]
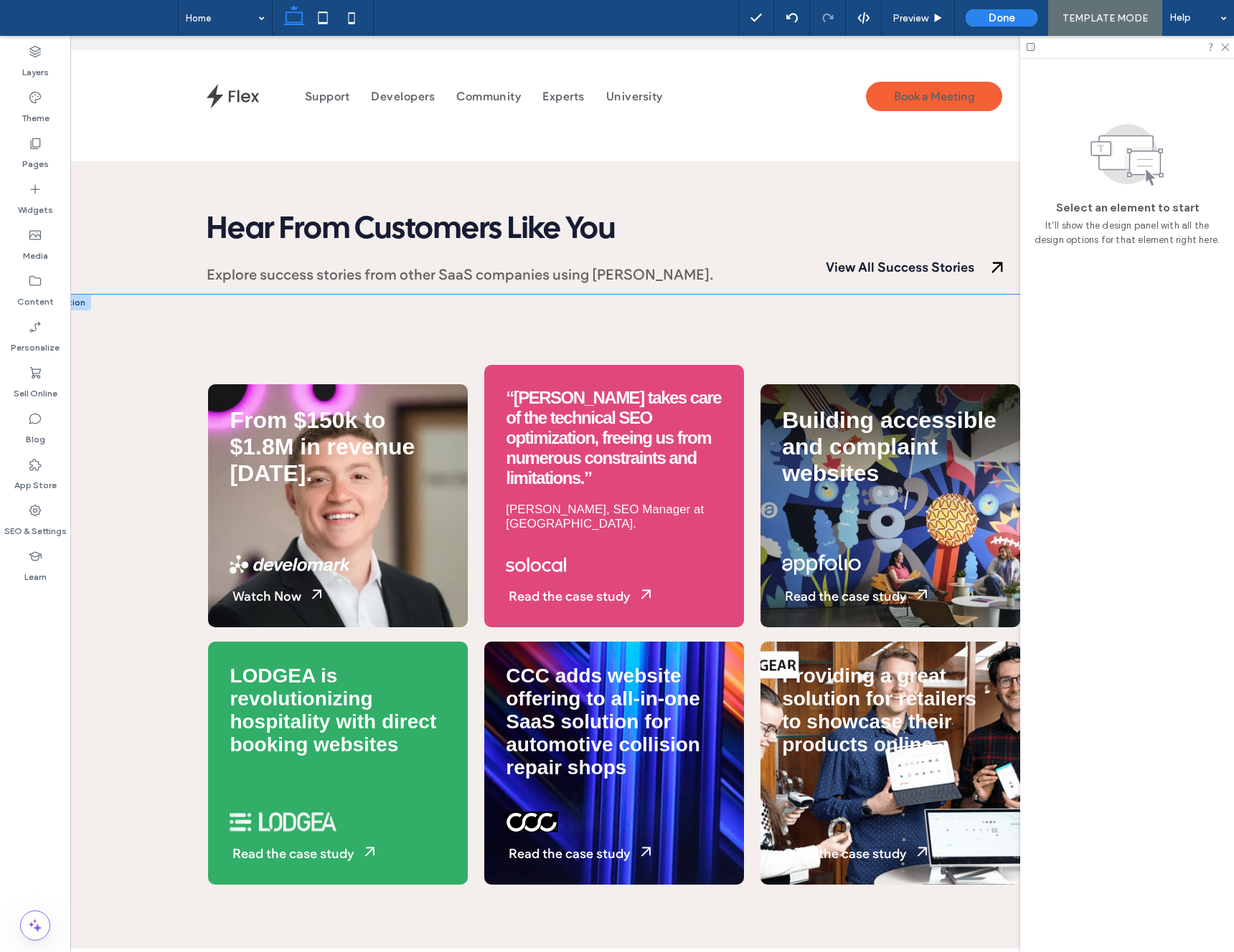
click at [145, 341] on div "From $150k to $1.8M in revenue in 3 years. Watch Now “Duda takes care of the te…" at bounding box center [614, 632] width 1135 height 675
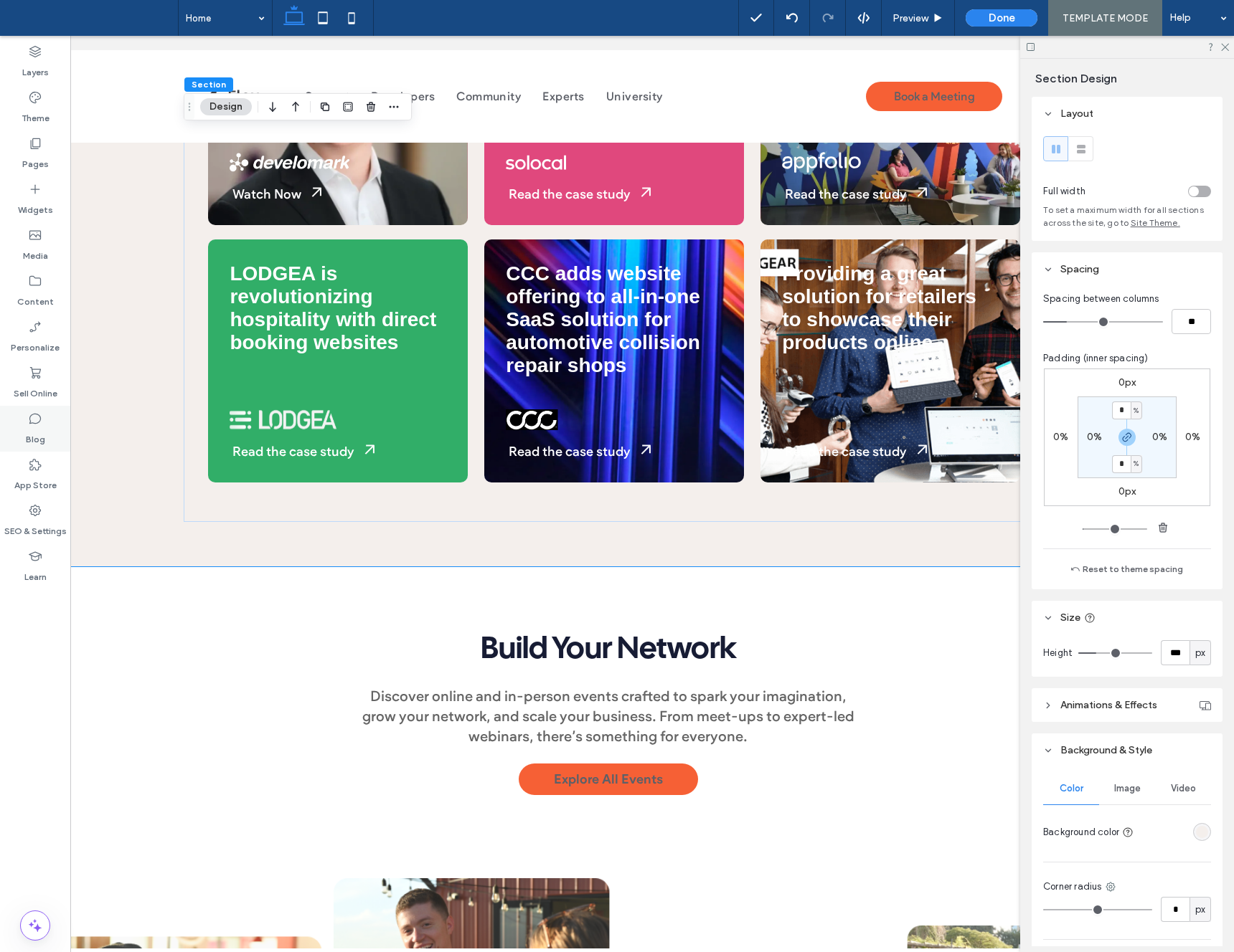
scroll to position [1660, 0]
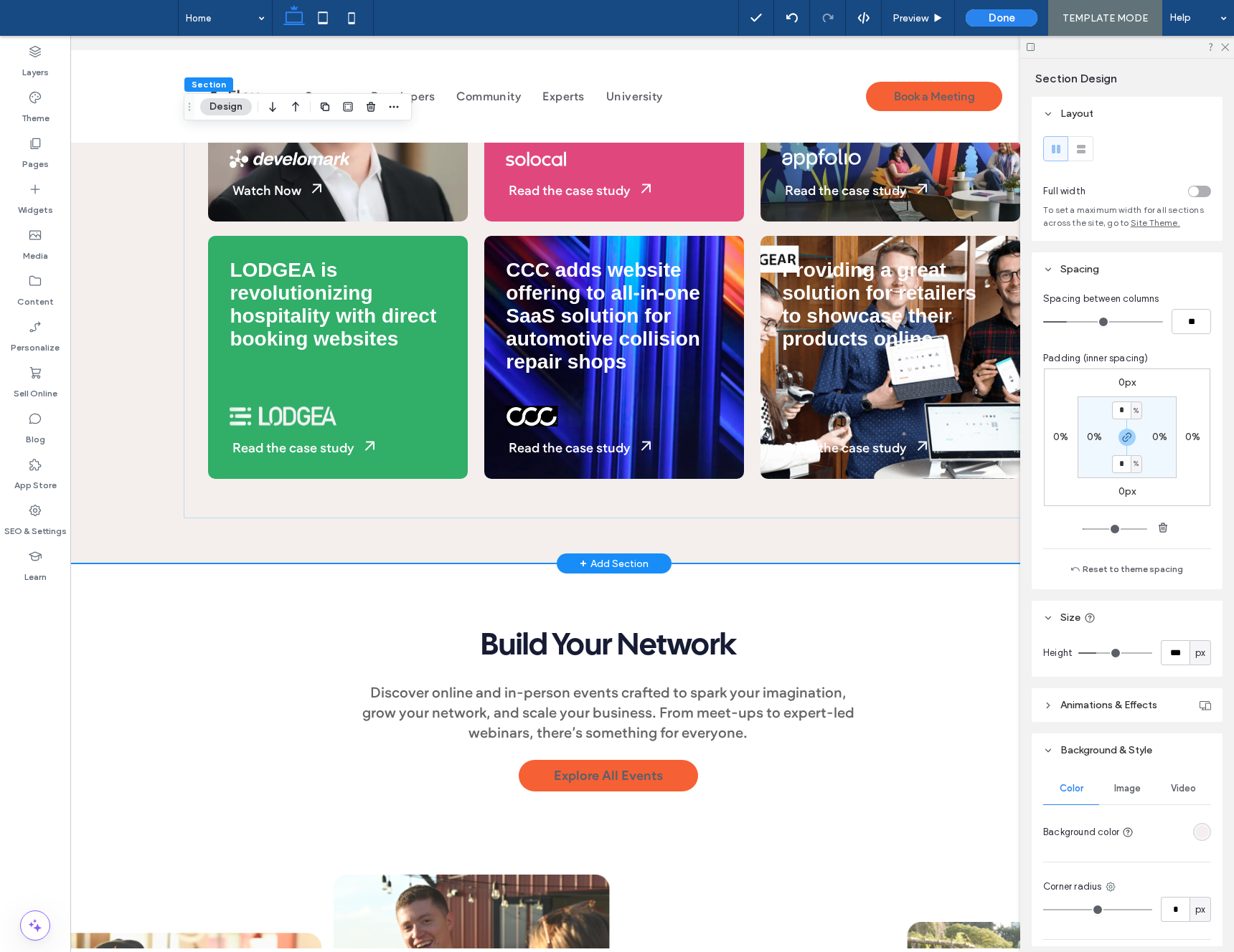
click at [596, 555] on div "+ Add Section" at bounding box center [614, 563] width 69 height 15
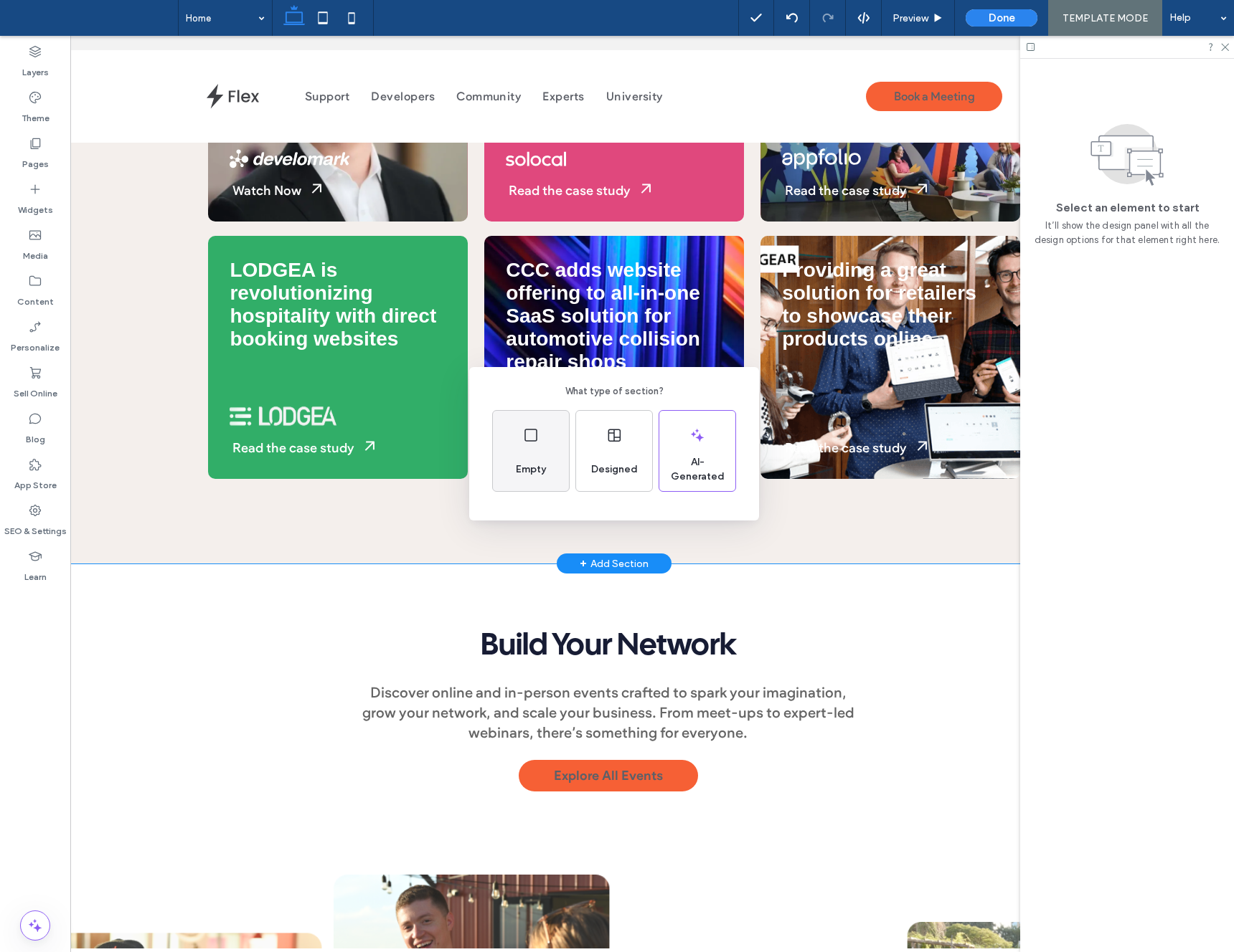
click at [544, 457] on div "Empty" at bounding box center [530, 469] width 41 height 32
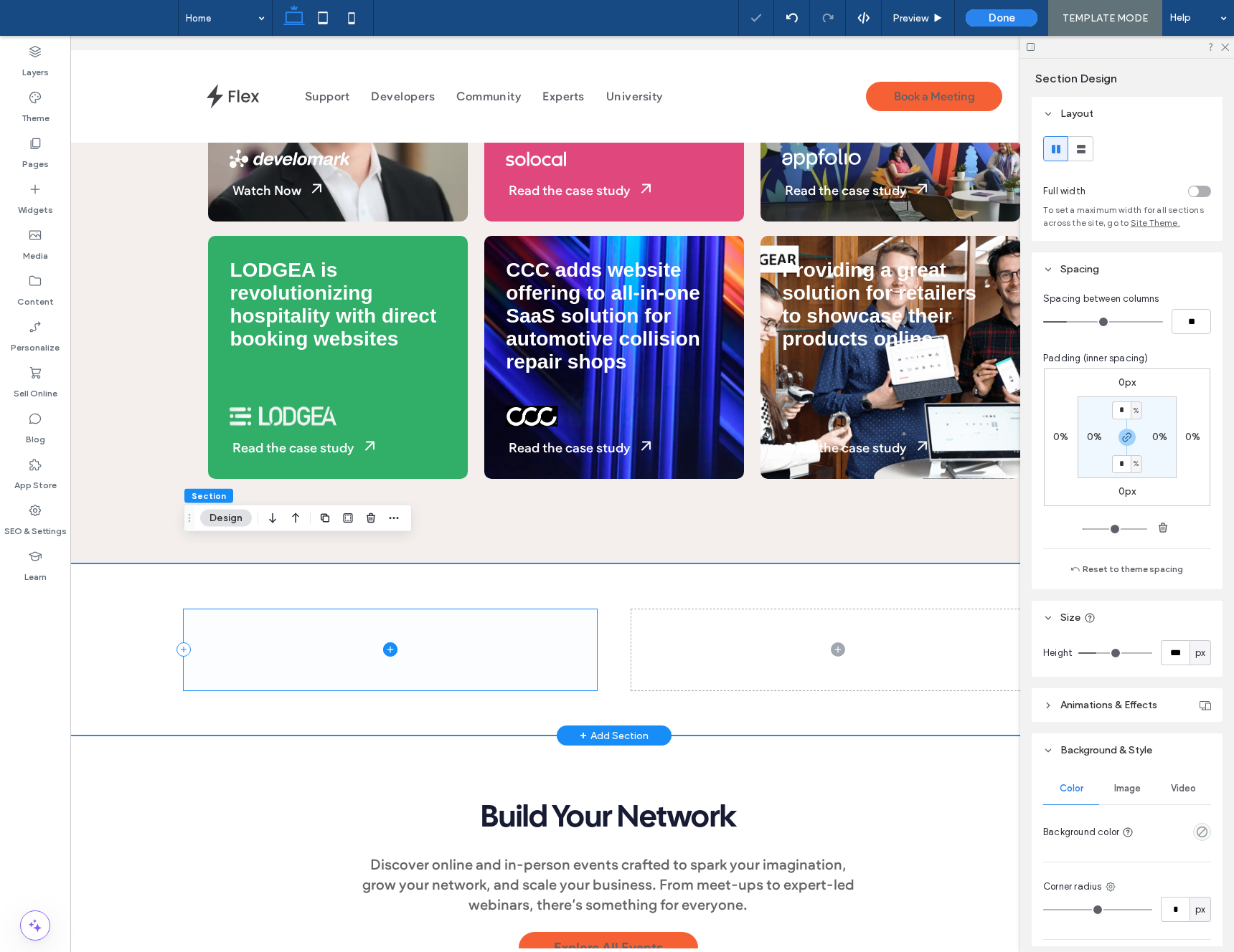
click at [312, 626] on span at bounding box center [390, 650] width 413 height 81
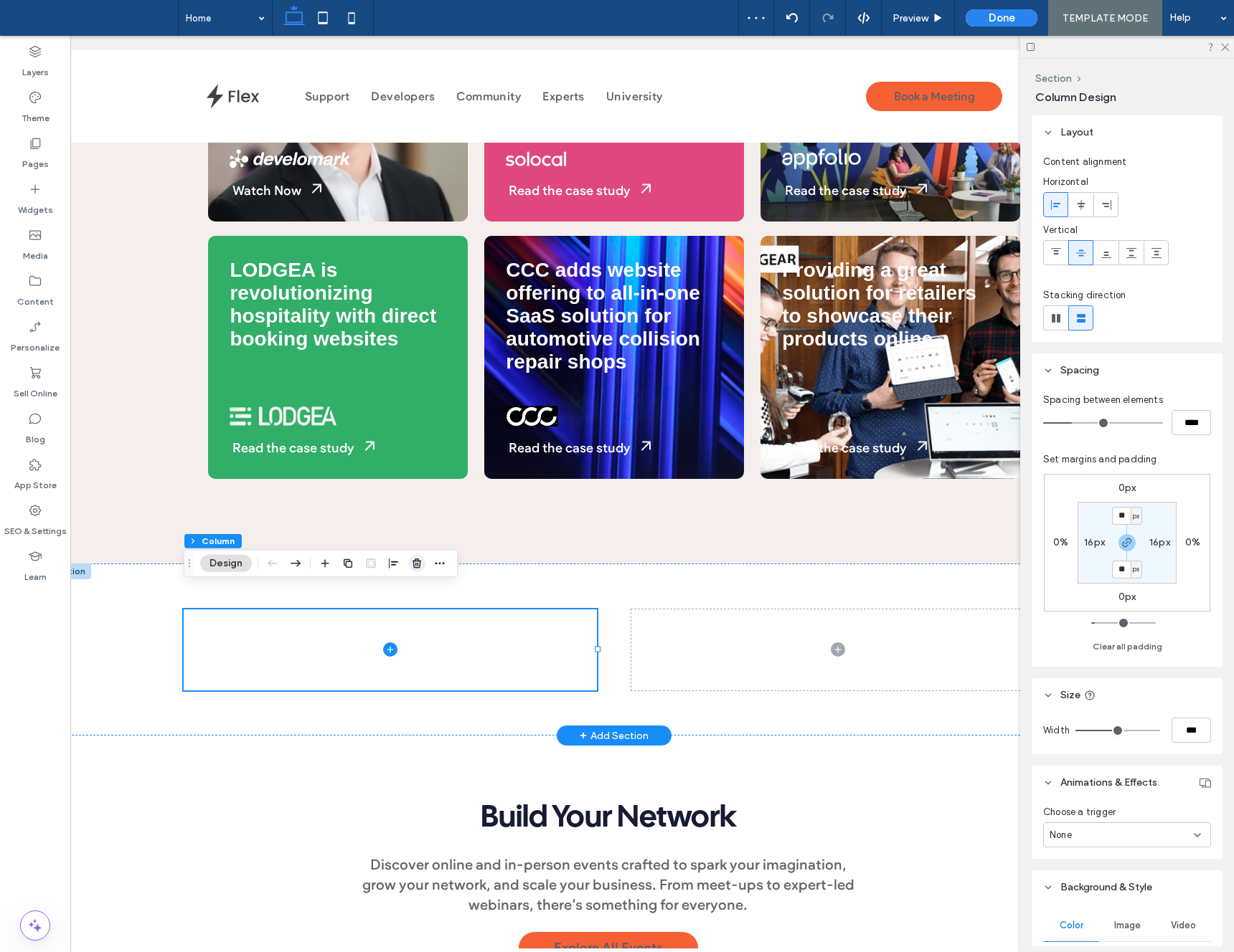
drag, startPoint x: 413, startPoint y: 561, endPoint x: 394, endPoint y: 555, distance: 19.9
click at [413, 561] on use "button" at bounding box center [417, 563] width 9 height 10
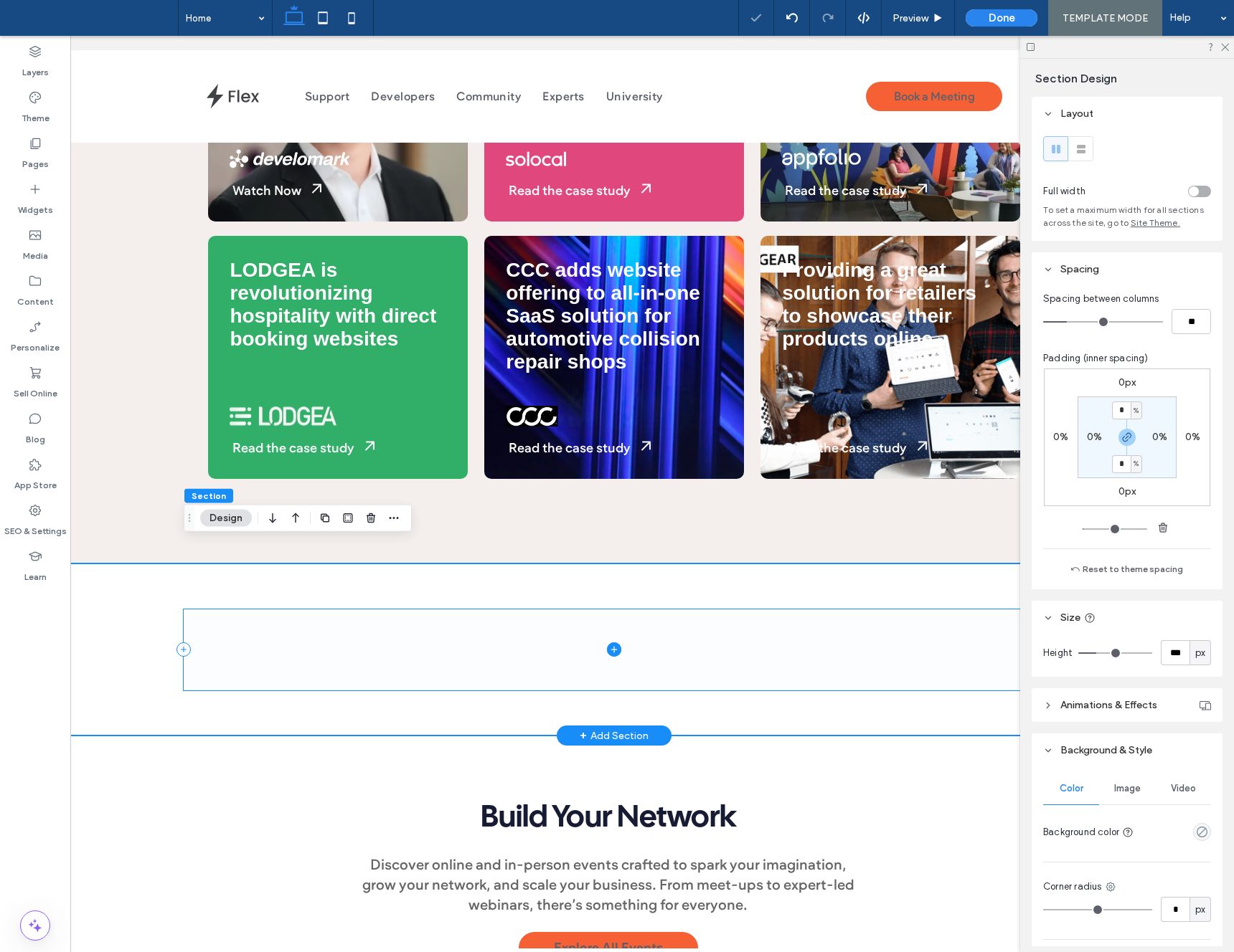
click at [458, 623] on span at bounding box center [614, 650] width 861 height 81
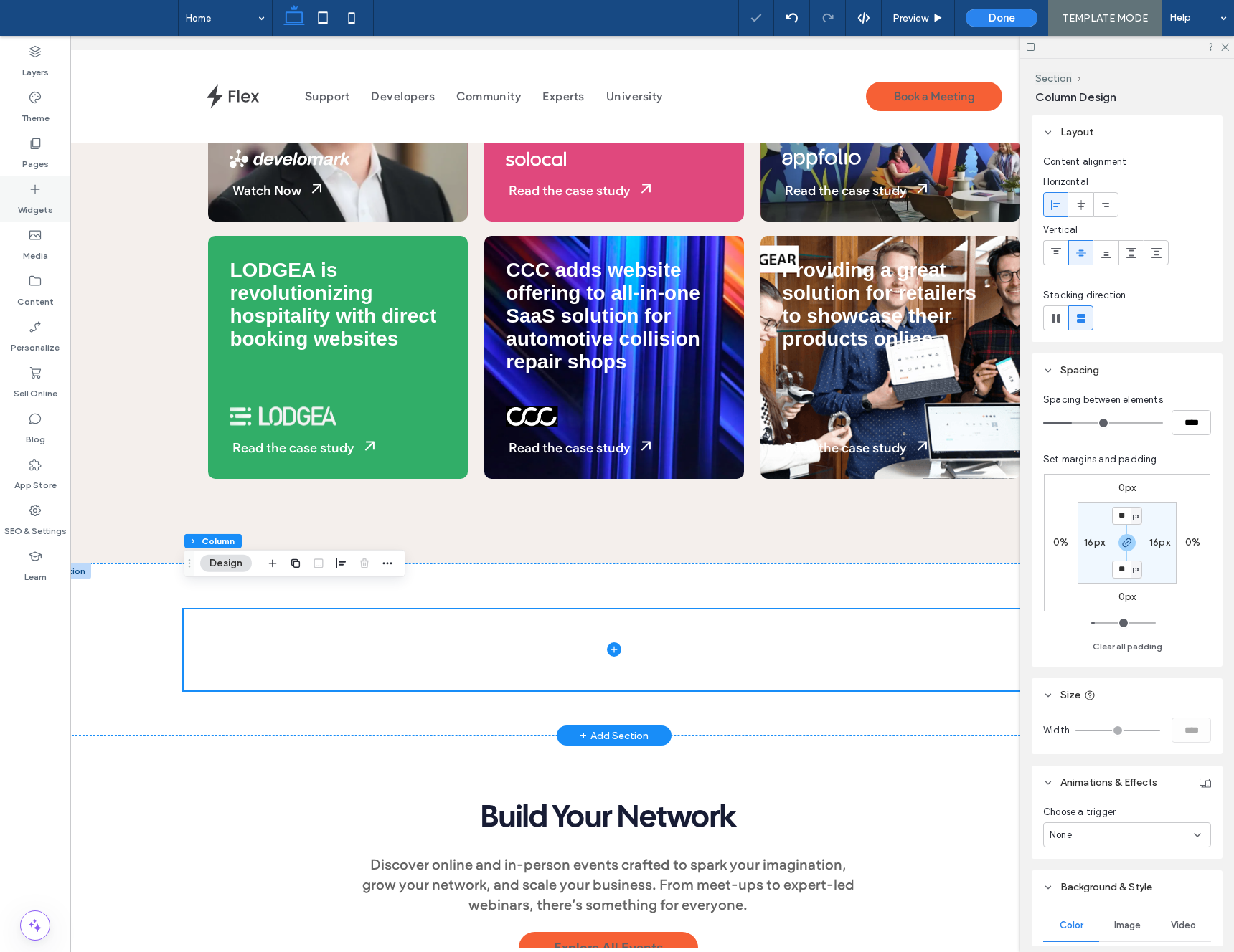
click at [38, 212] on label "Widgets" at bounding box center [35, 206] width 35 height 20
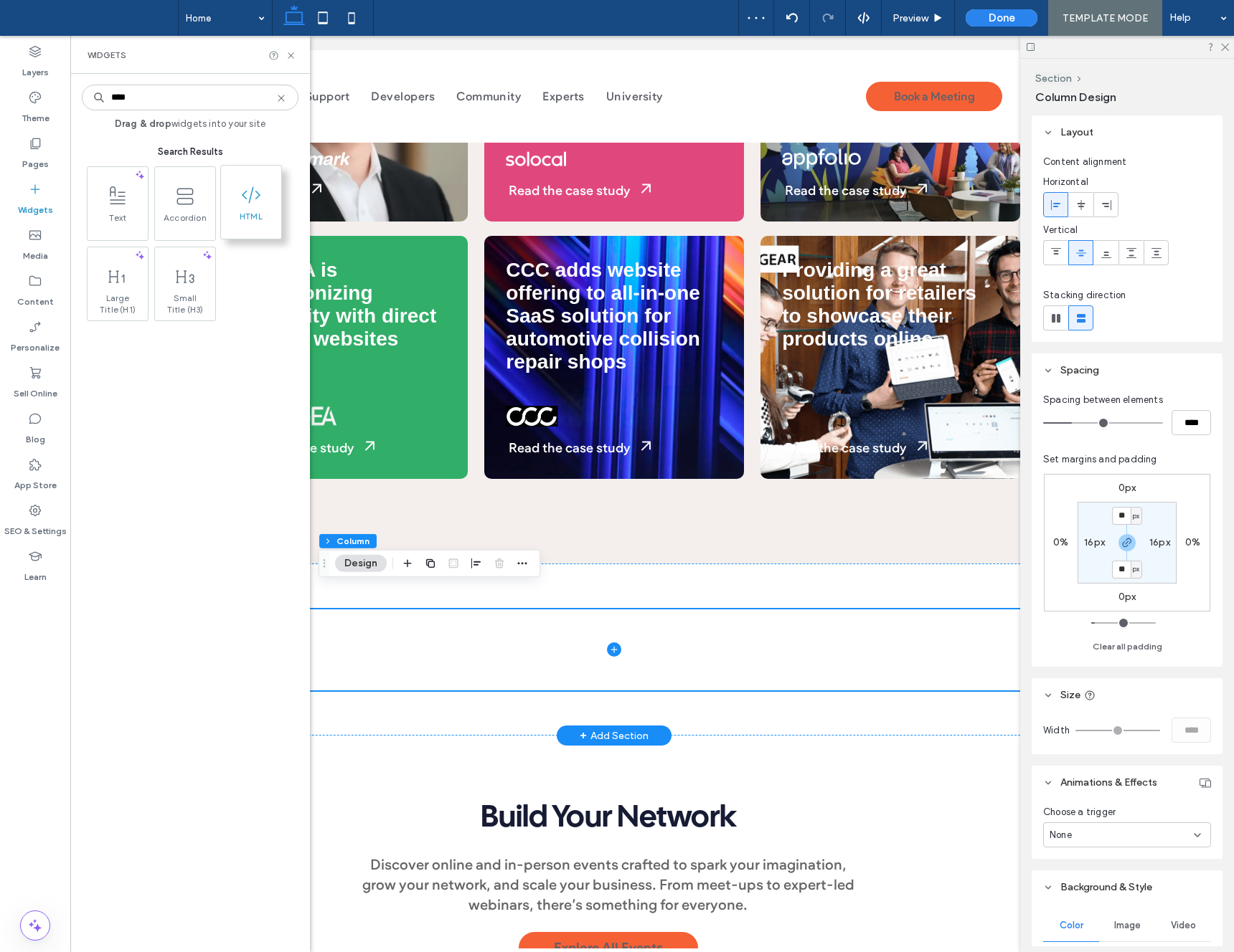
type input "****"
click at [259, 192] on icon at bounding box center [251, 195] width 23 height 23
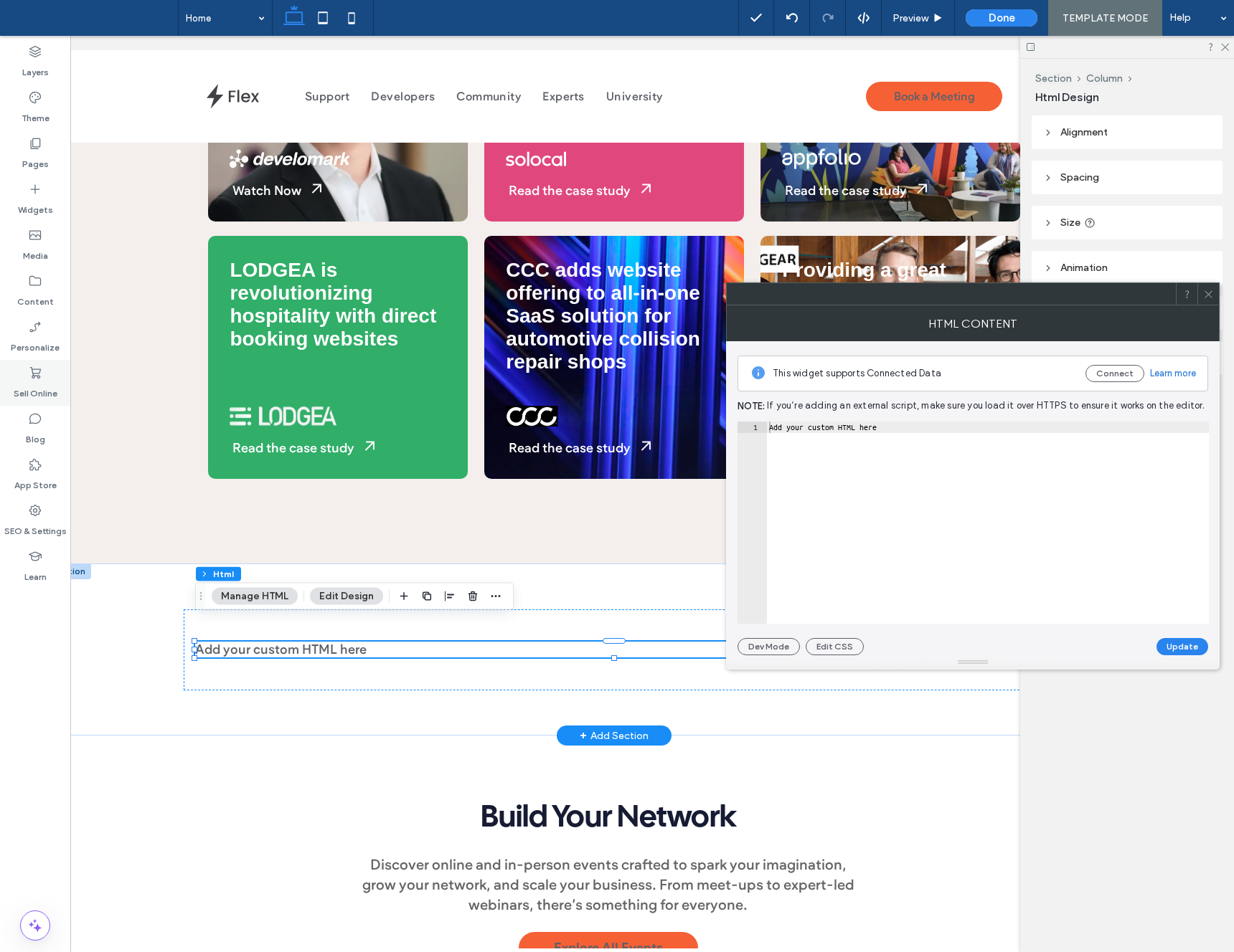
scroll to position [1659, 0]
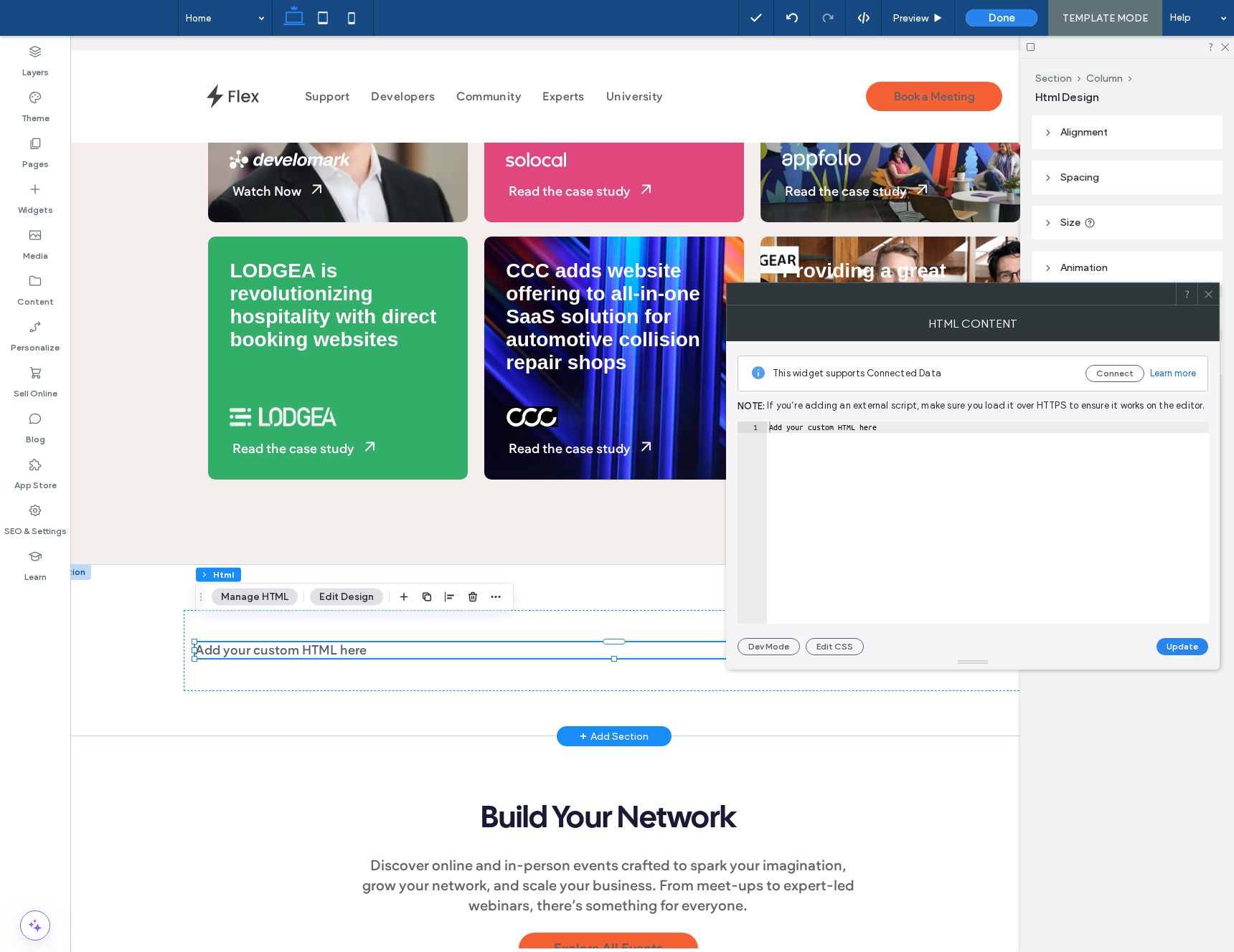
type textarea "**********"
drag, startPoint x: 977, startPoint y: 473, endPoint x: 612, endPoint y: 436, distance: 366.9
paste textarea "Cursor at row 1"
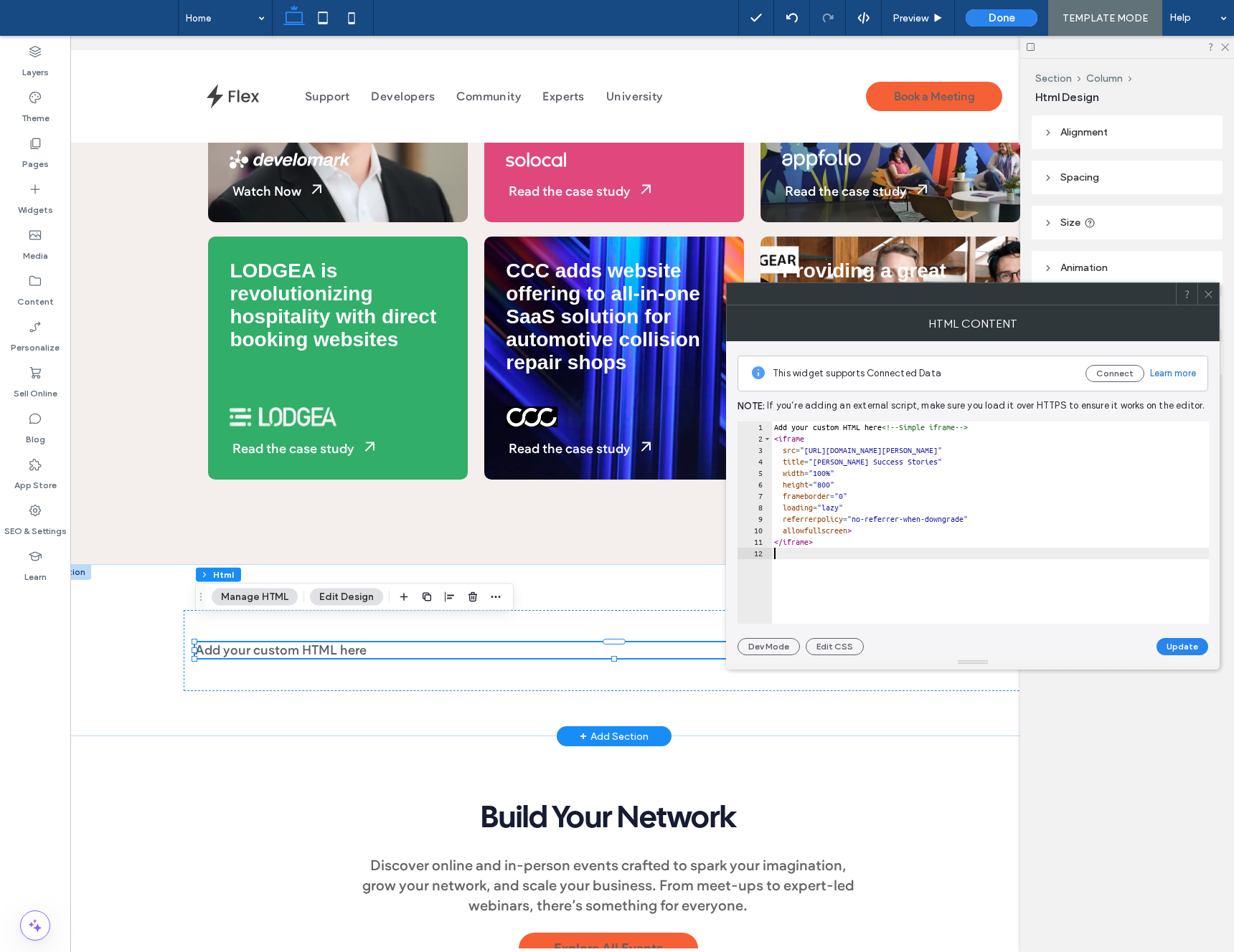
type textarea "**********"
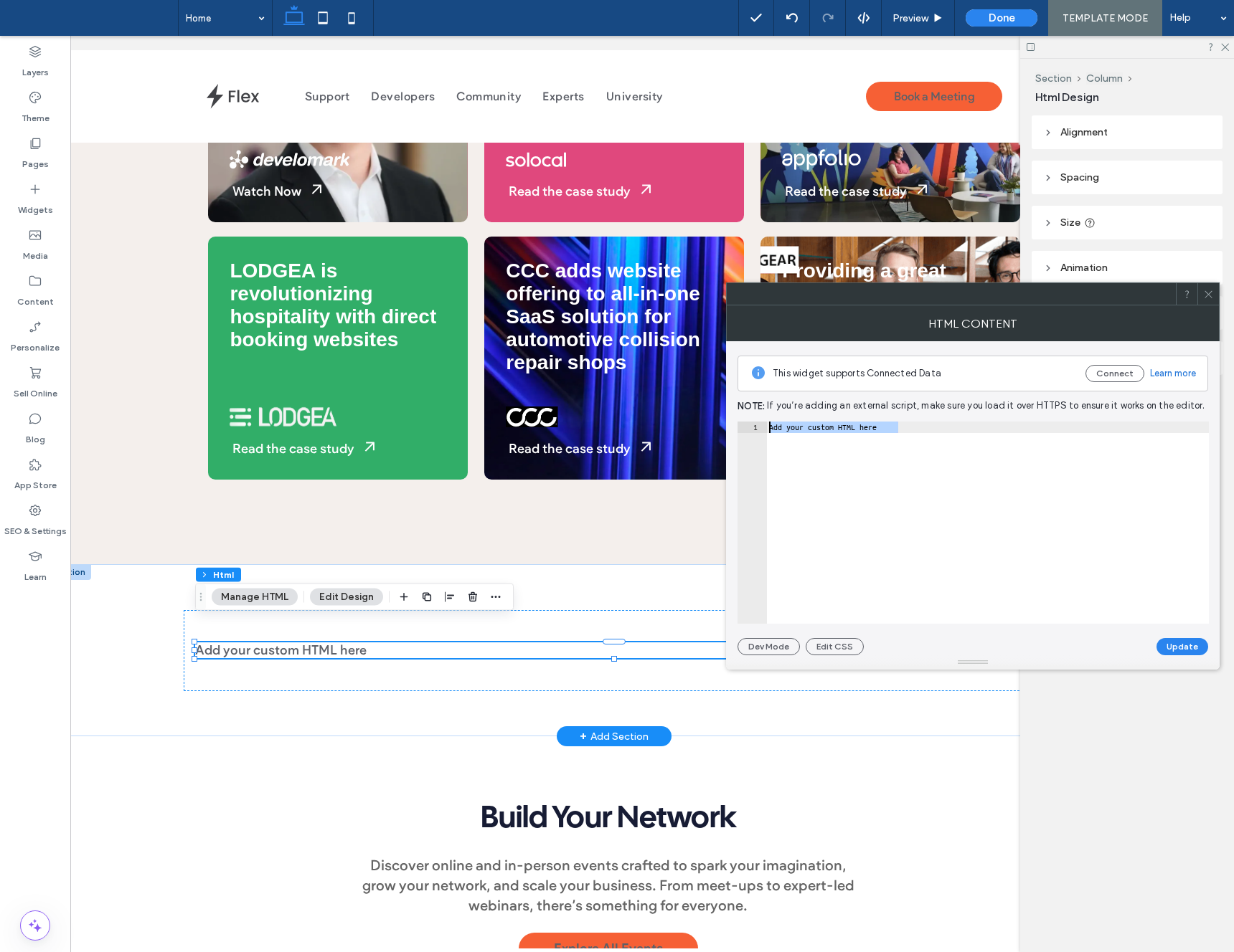
drag, startPoint x: 868, startPoint y: 427, endPoint x: 744, endPoint y: 433, distance: 124.1
click at [744, 433] on div "**********" at bounding box center [973, 522] width 471 height 202
paste textarea "Cursor at row 1"
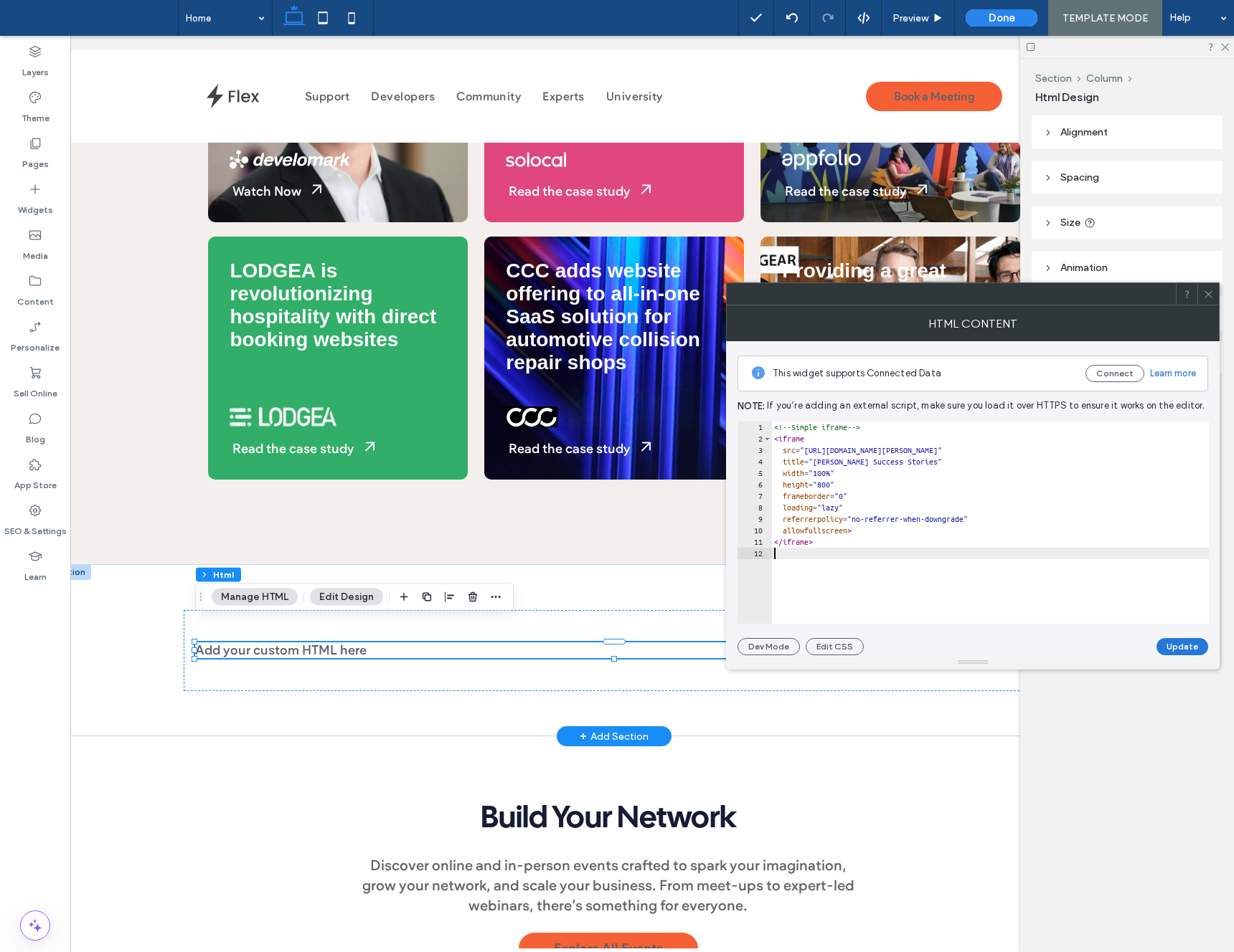
click at [1184, 642] on button "Update" at bounding box center [1182, 646] width 52 height 17
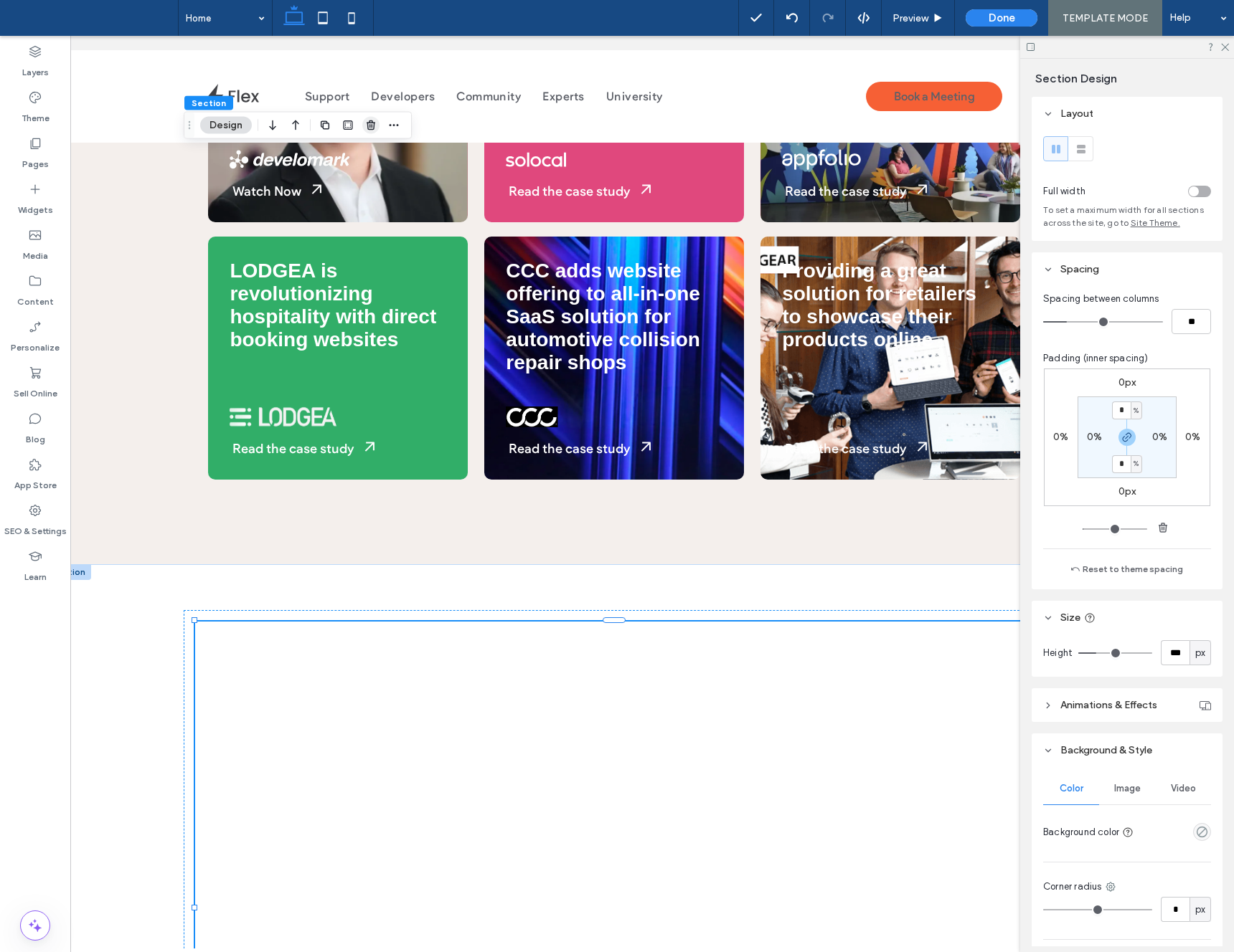
click at [366, 122] on icon "button" at bounding box center [371, 125] width 11 height 11
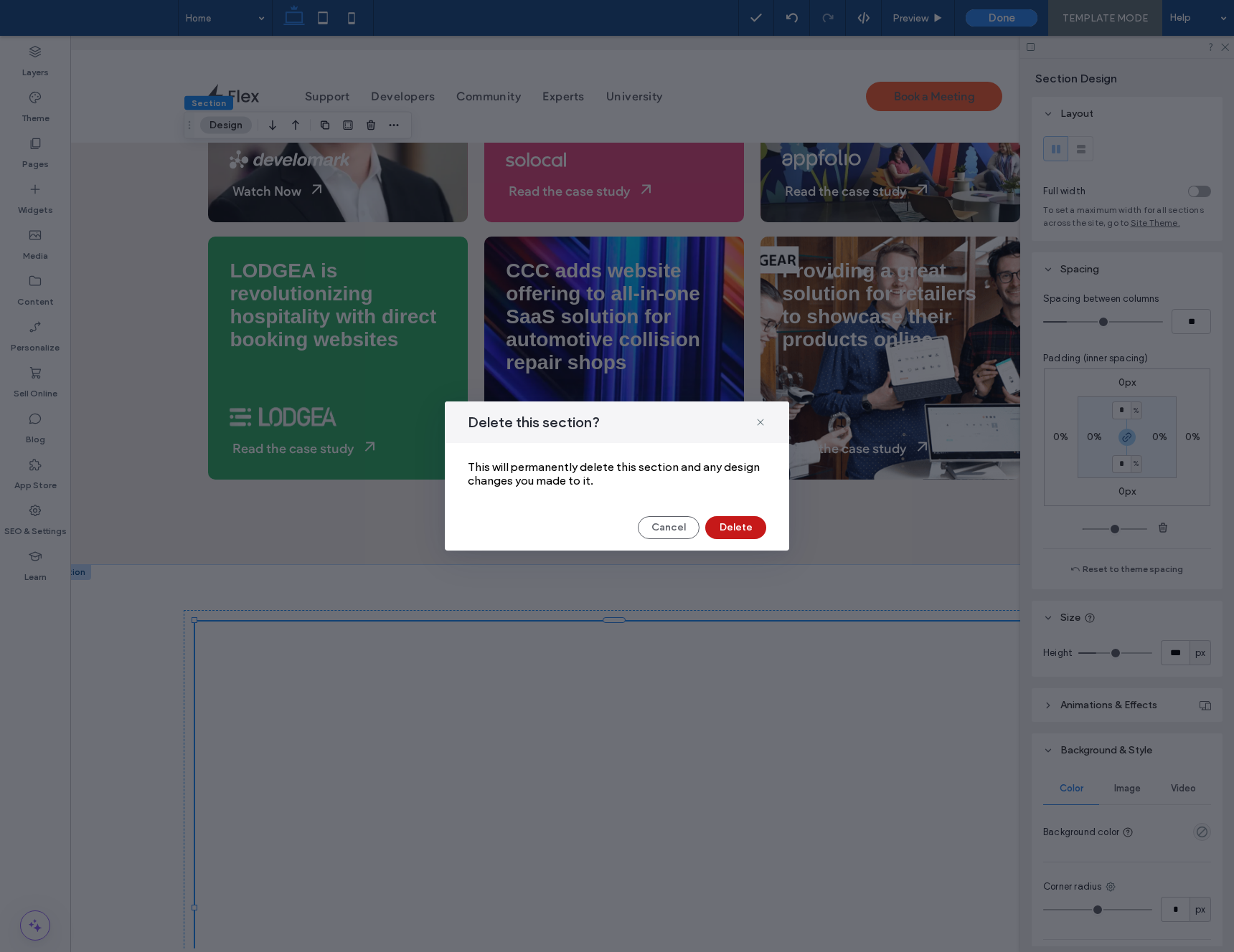
click at [731, 527] on button "Delete" at bounding box center [736, 528] width 61 height 23
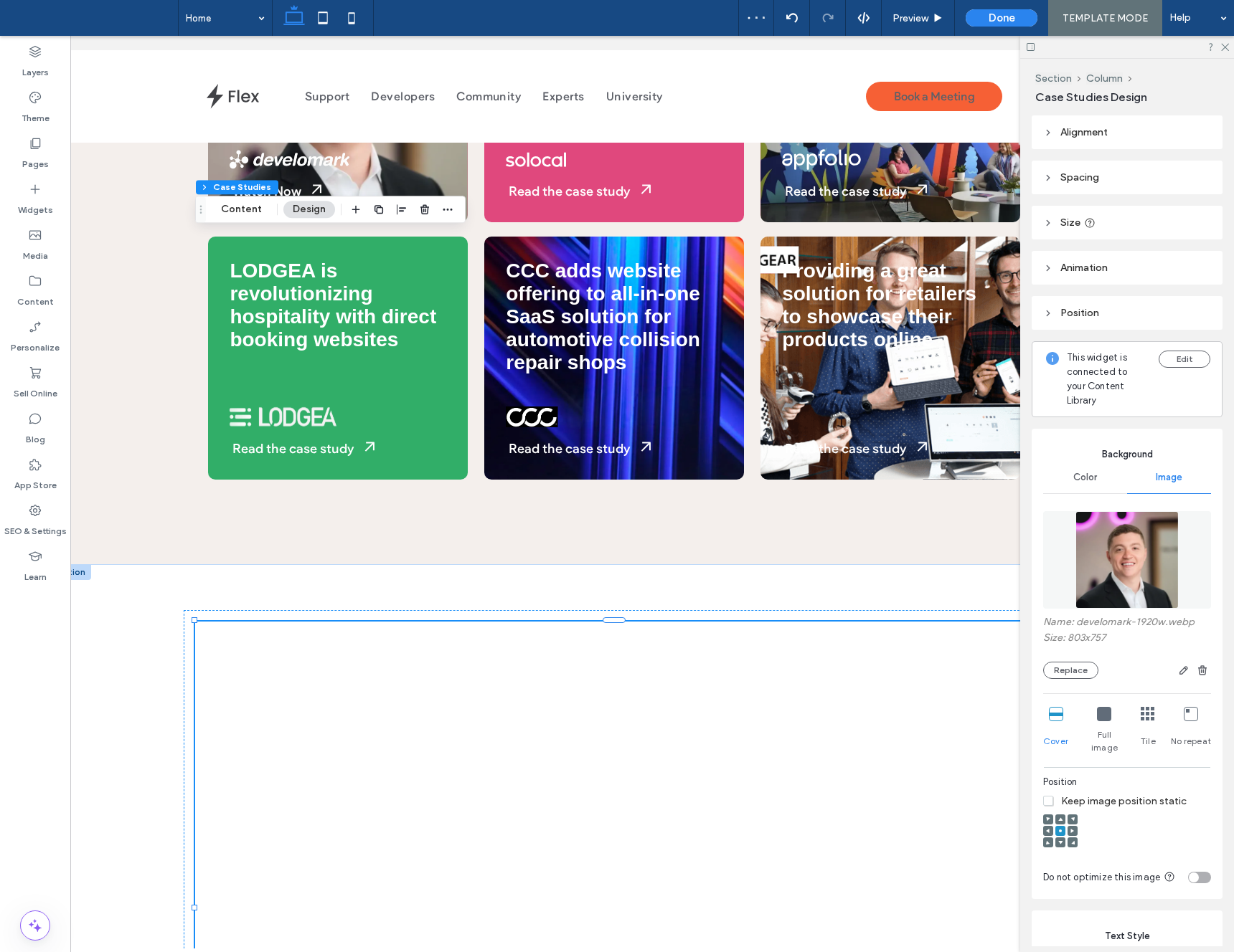
type input "**"
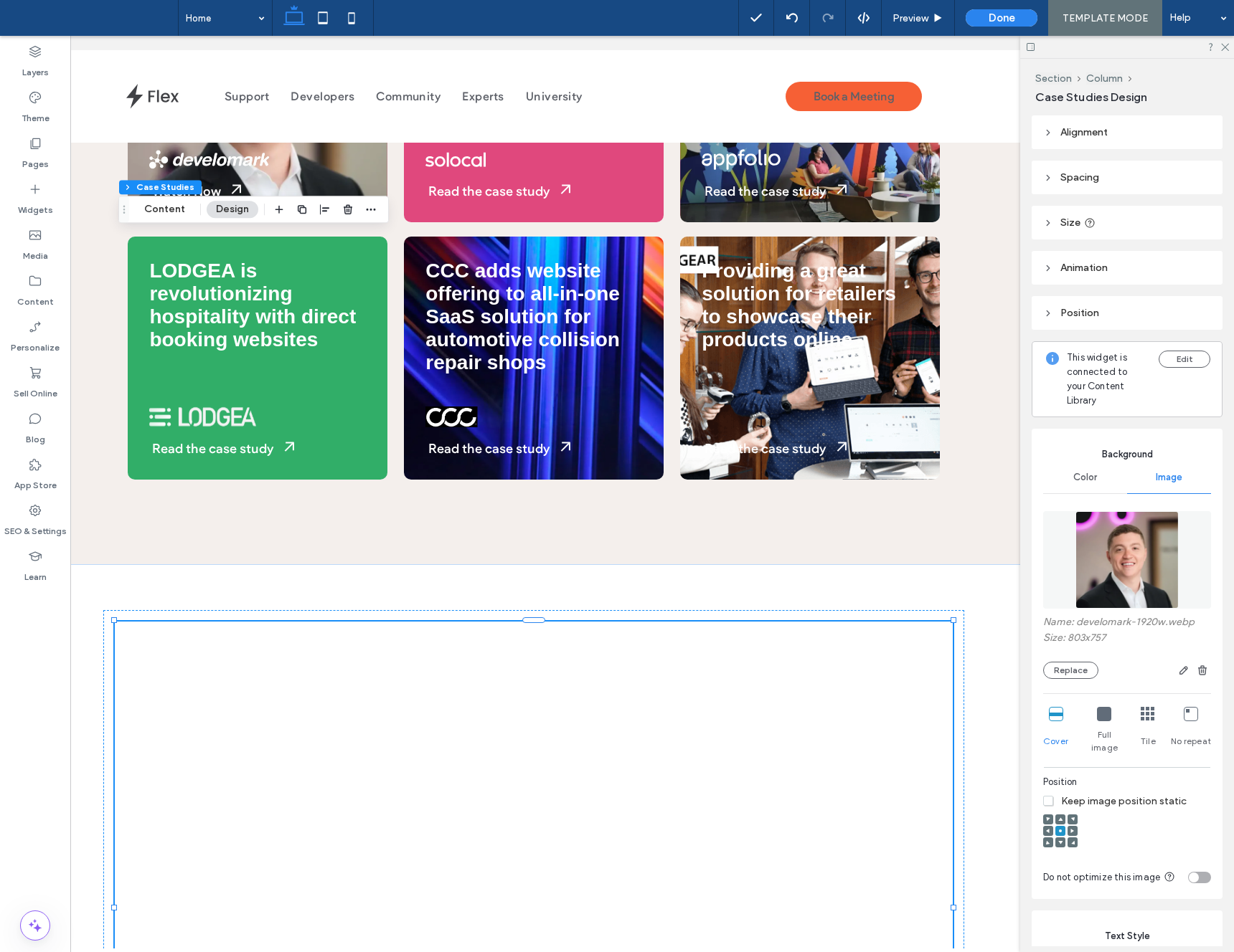
scroll to position [0, 115]
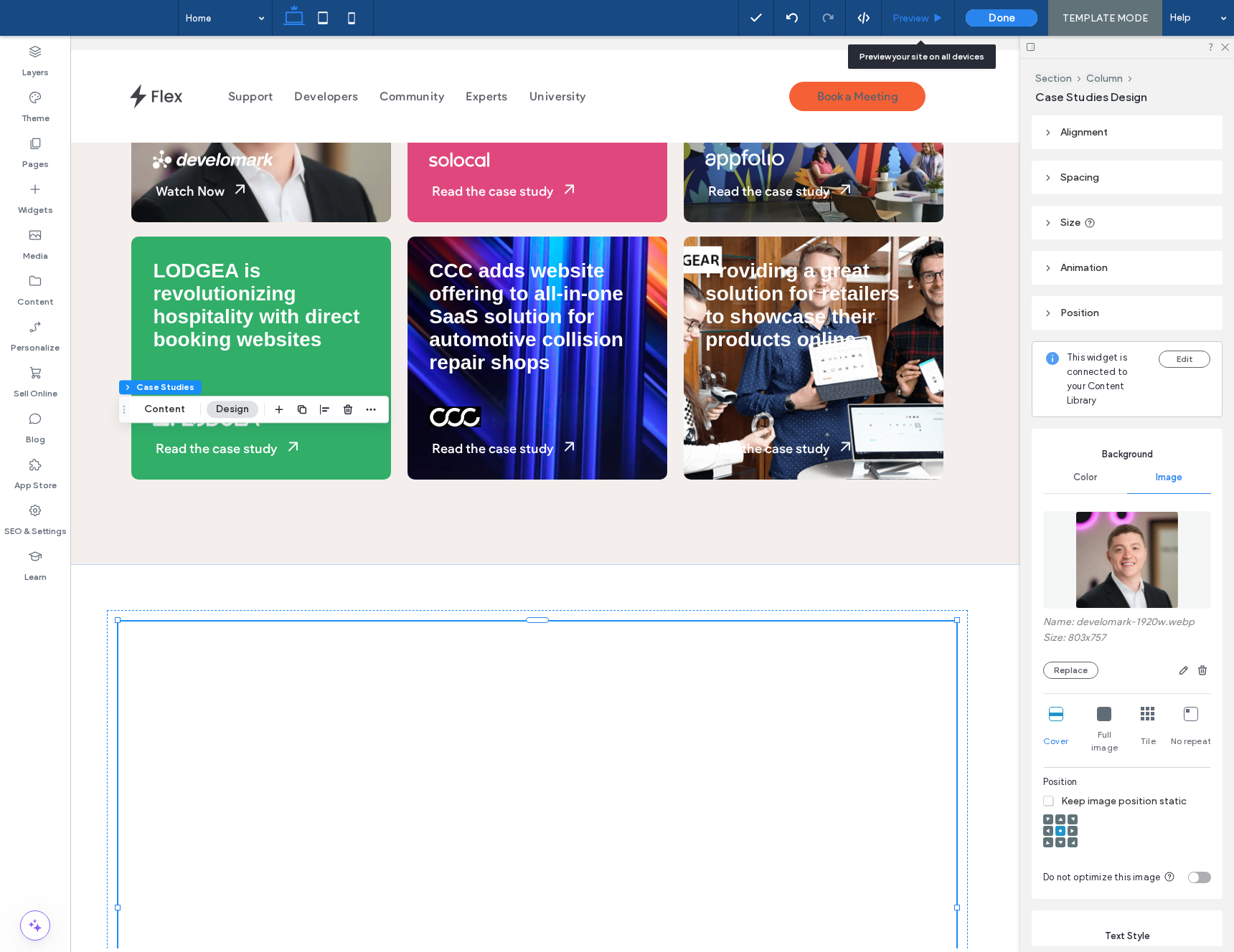
click at [925, 18] on span "Preview" at bounding box center [910, 18] width 35 height 12
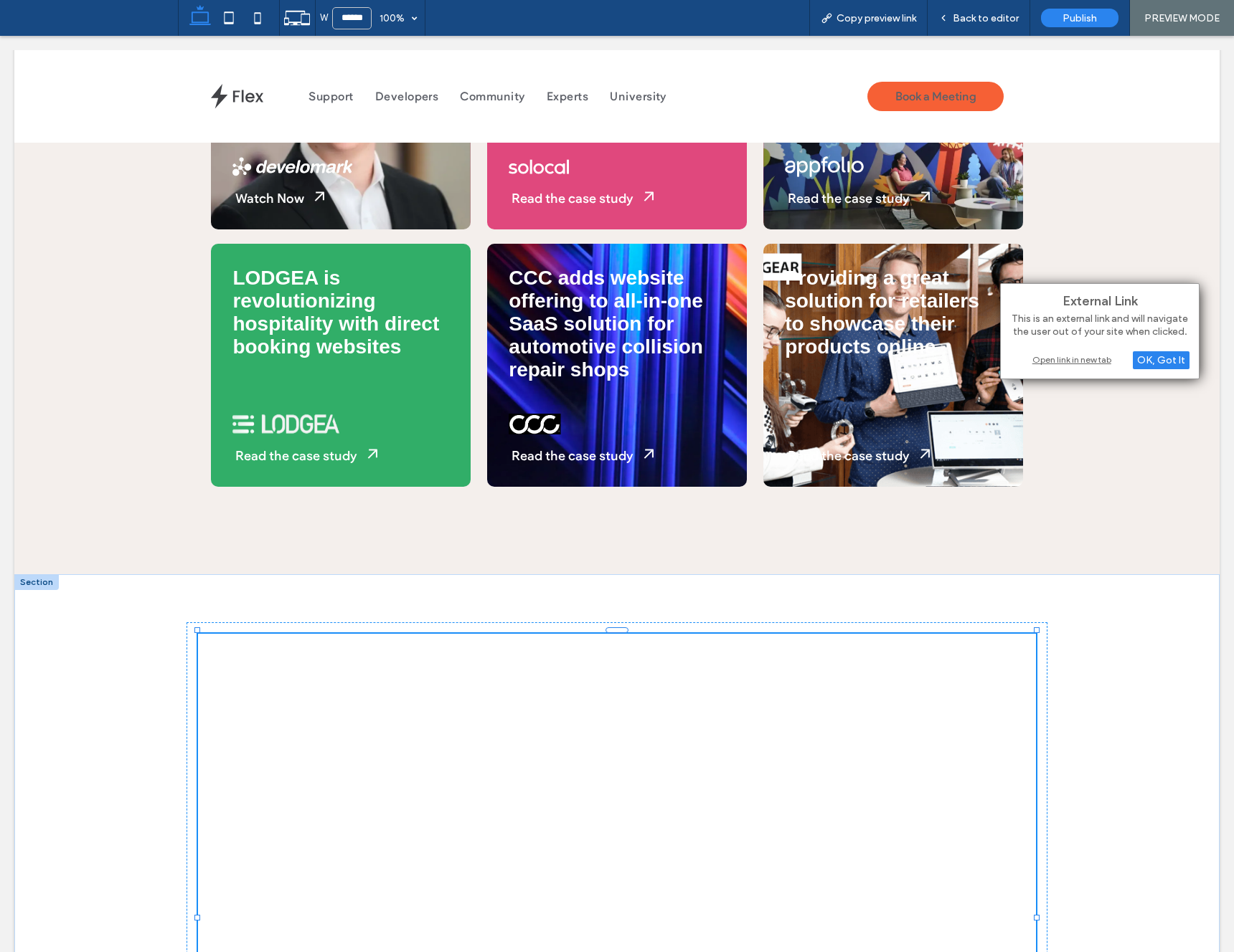
click at [1076, 364] on div "Open link in new tab" at bounding box center [1099, 360] width 179 height 15
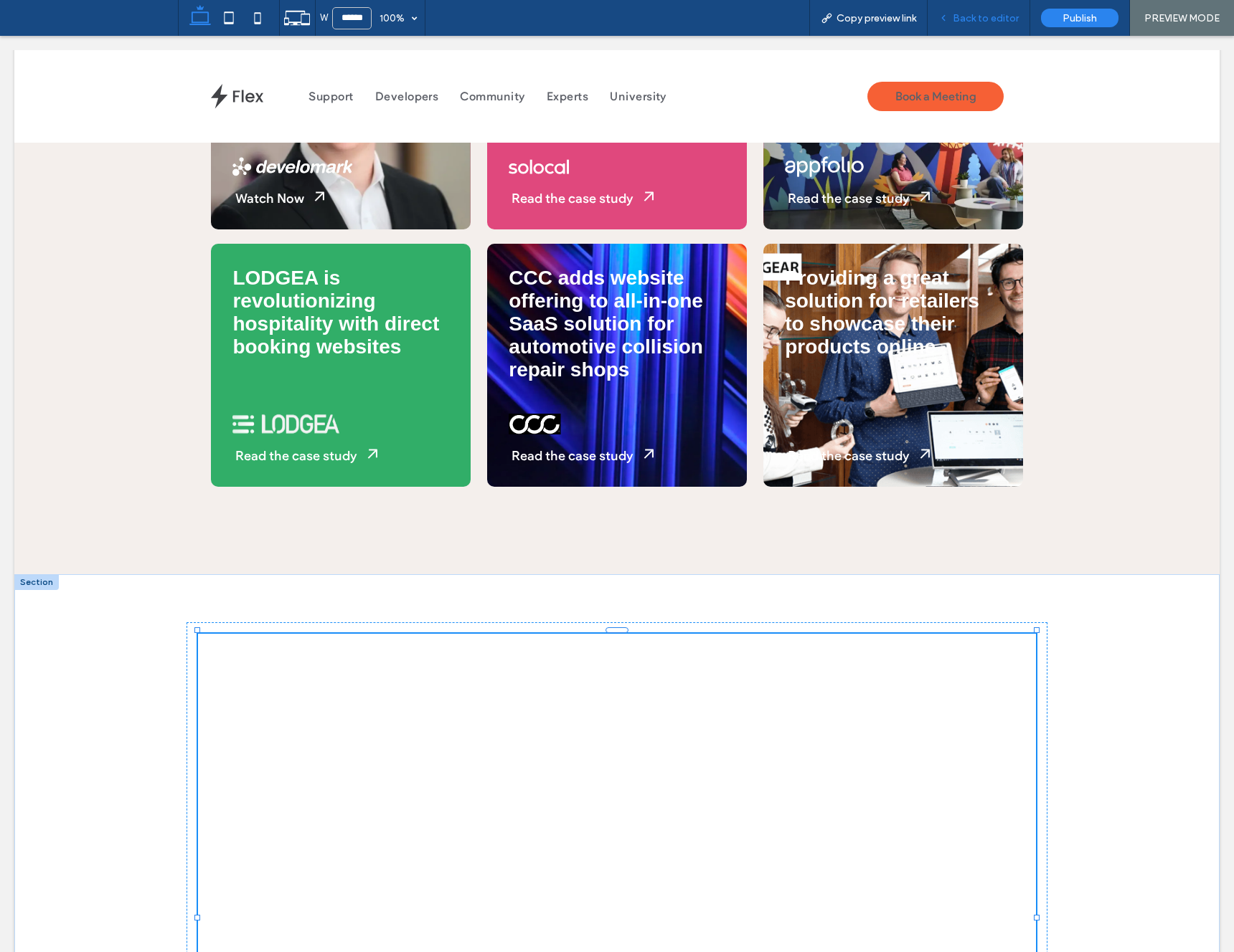
click at [948, 18] on icon at bounding box center [943, 17] width 10 height 10
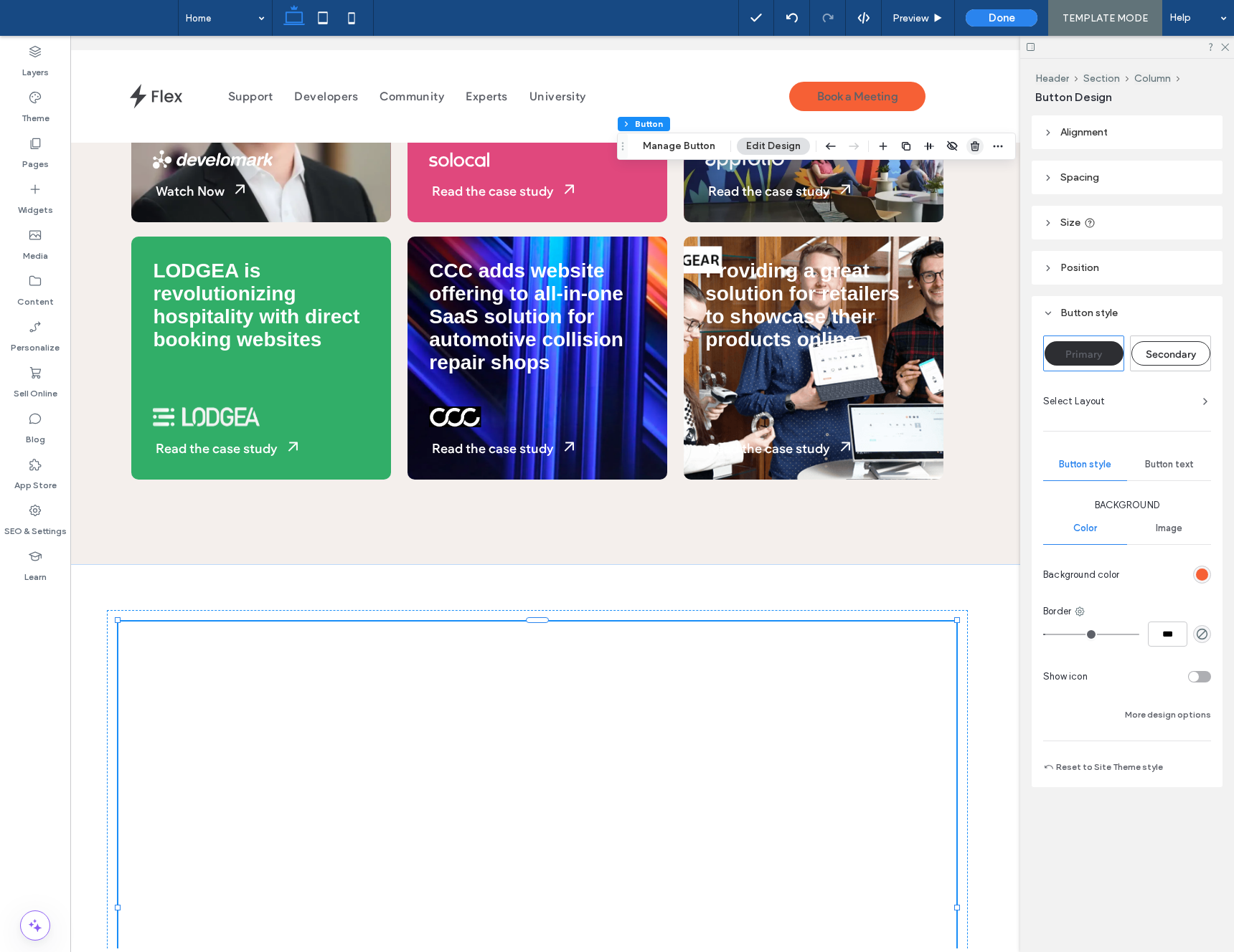
click at [975, 147] on use "button" at bounding box center [974, 147] width 9 height 10
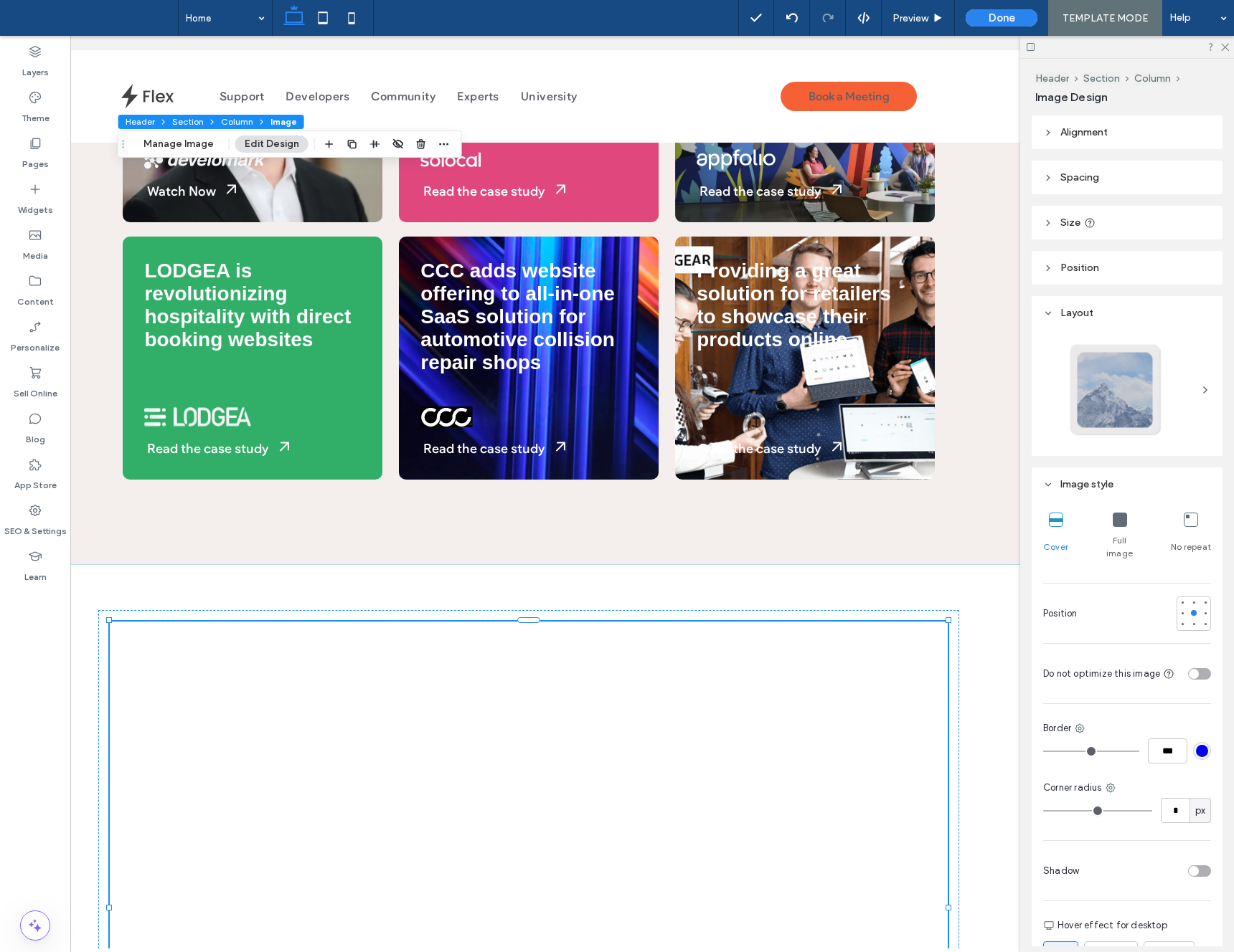
scroll to position [0, 127]
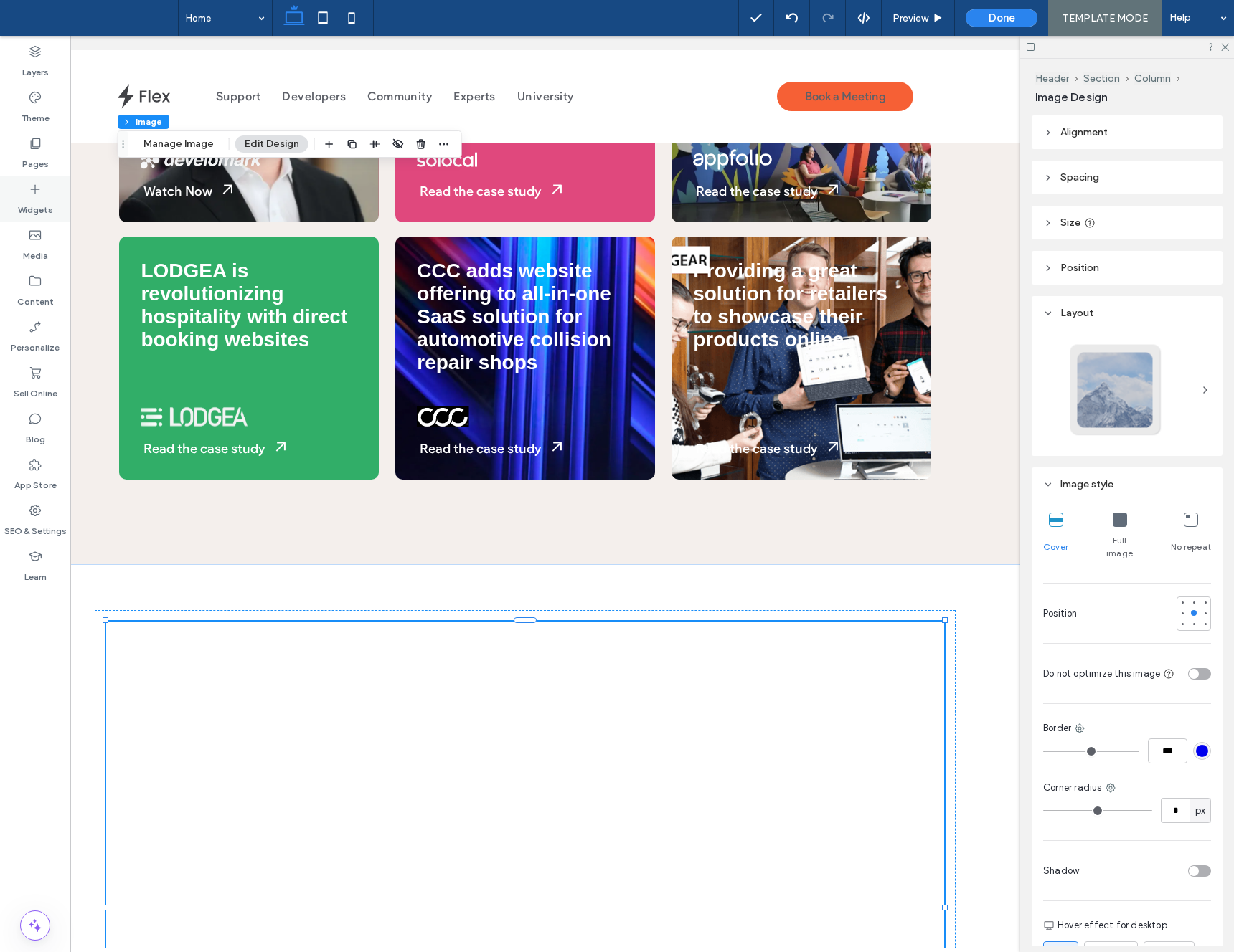
click at [35, 201] on label "Widgets" at bounding box center [35, 206] width 35 height 20
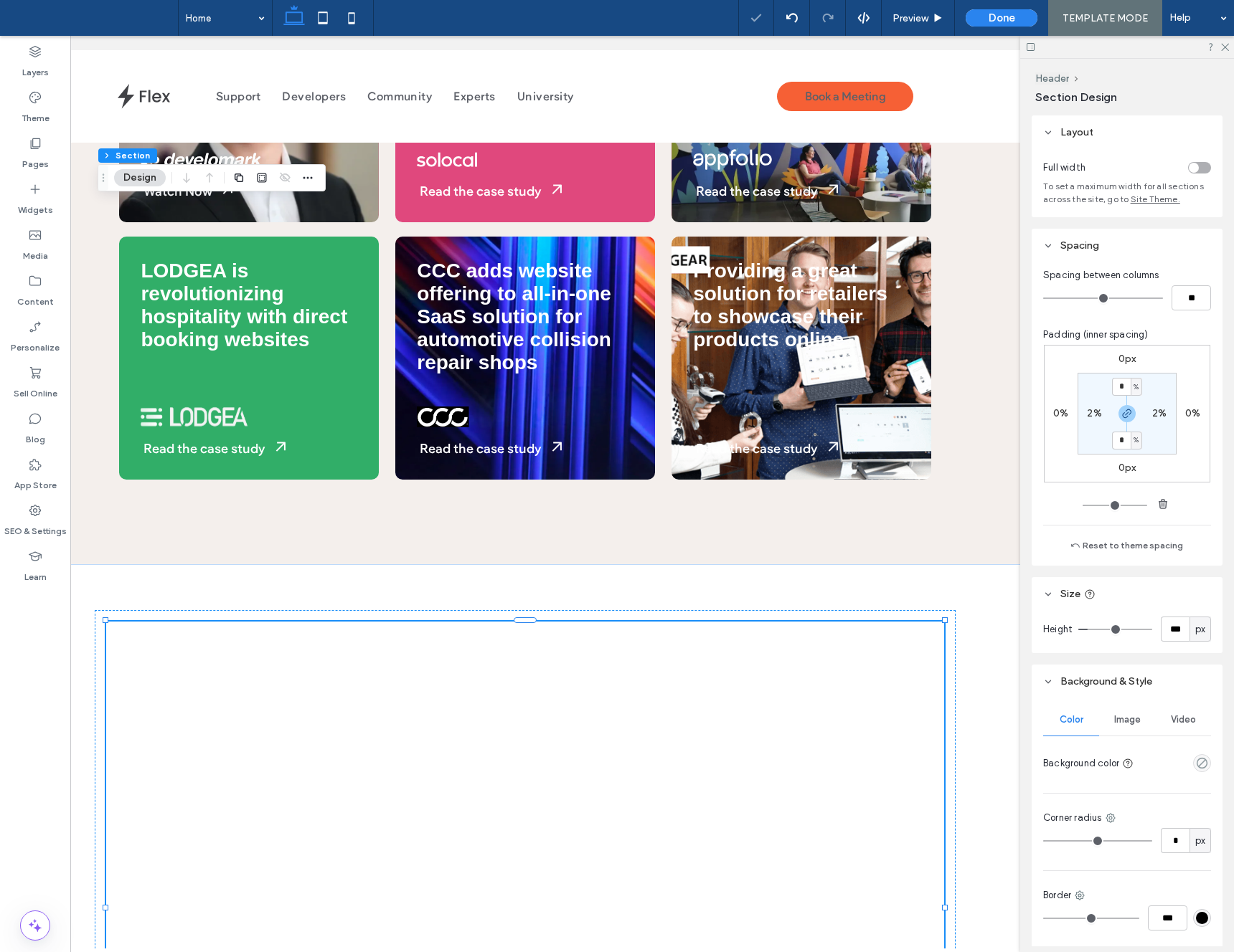
scroll to position [0, 125]
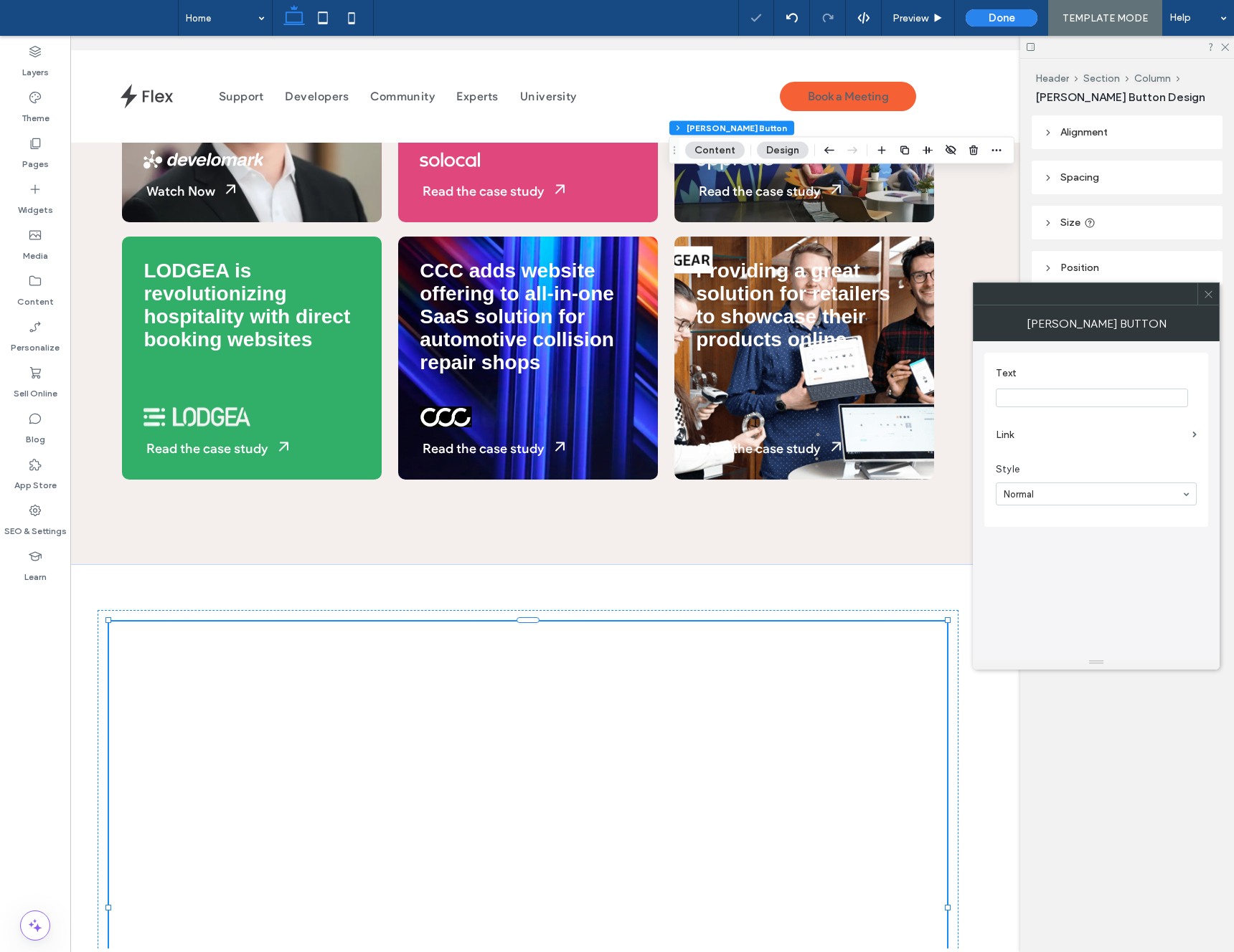
click at [1033, 401] on input "Text" at bounding box center [1091, 397] width 193 height 18
type input "*"
click at [1035, 398] on input "Text" at bounding box center [1091, 397] width 193 height 18
click at [1027, 401] on input "Text" at bounding box center [1091, 397] width 193 height 18
type input "**********"
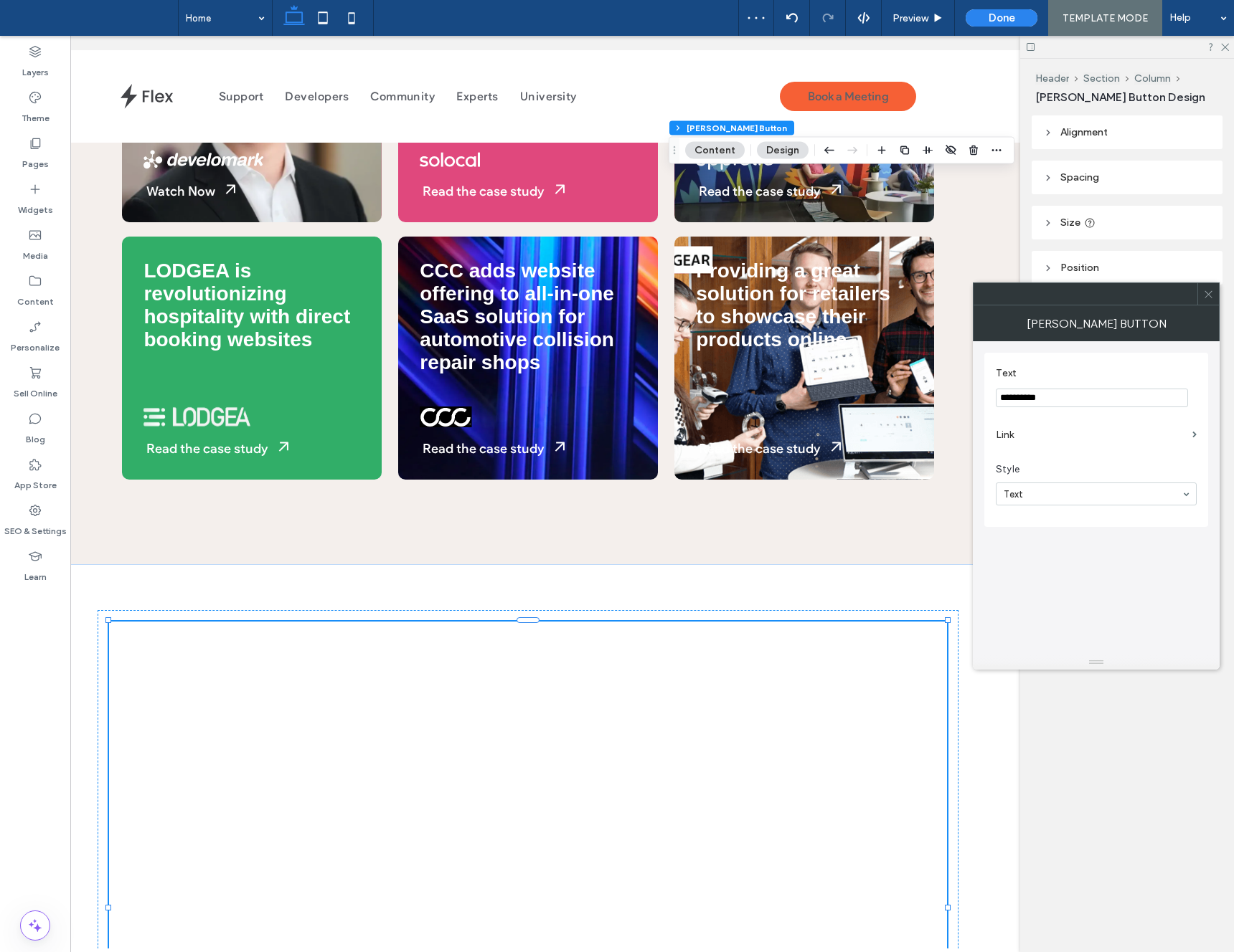
click at [1210, 302] on span at bounding box center [1208, 294] width 11 height 21
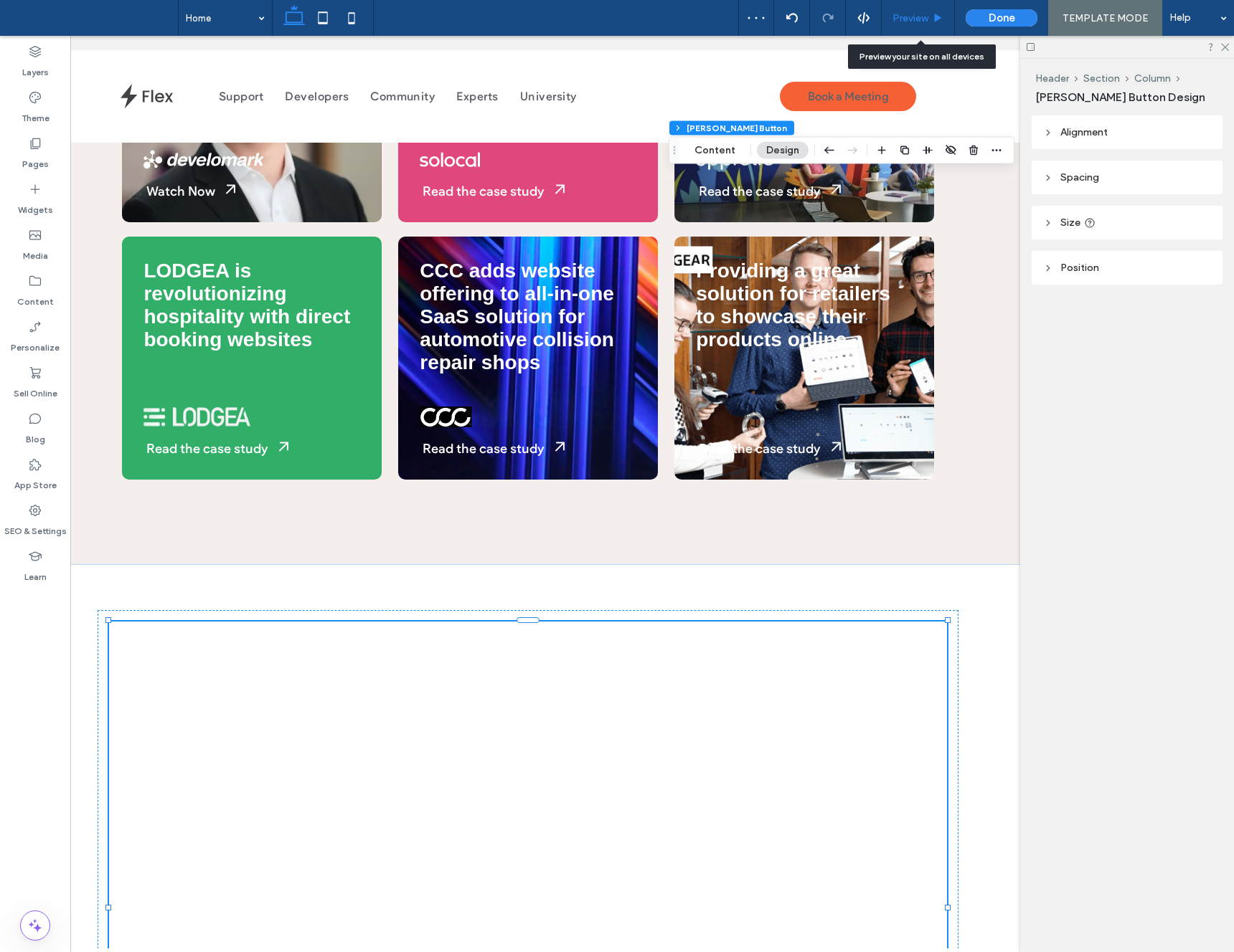
click at [912, 20] on span "Preview" at bounding box center [910, 18] width 35 height 12
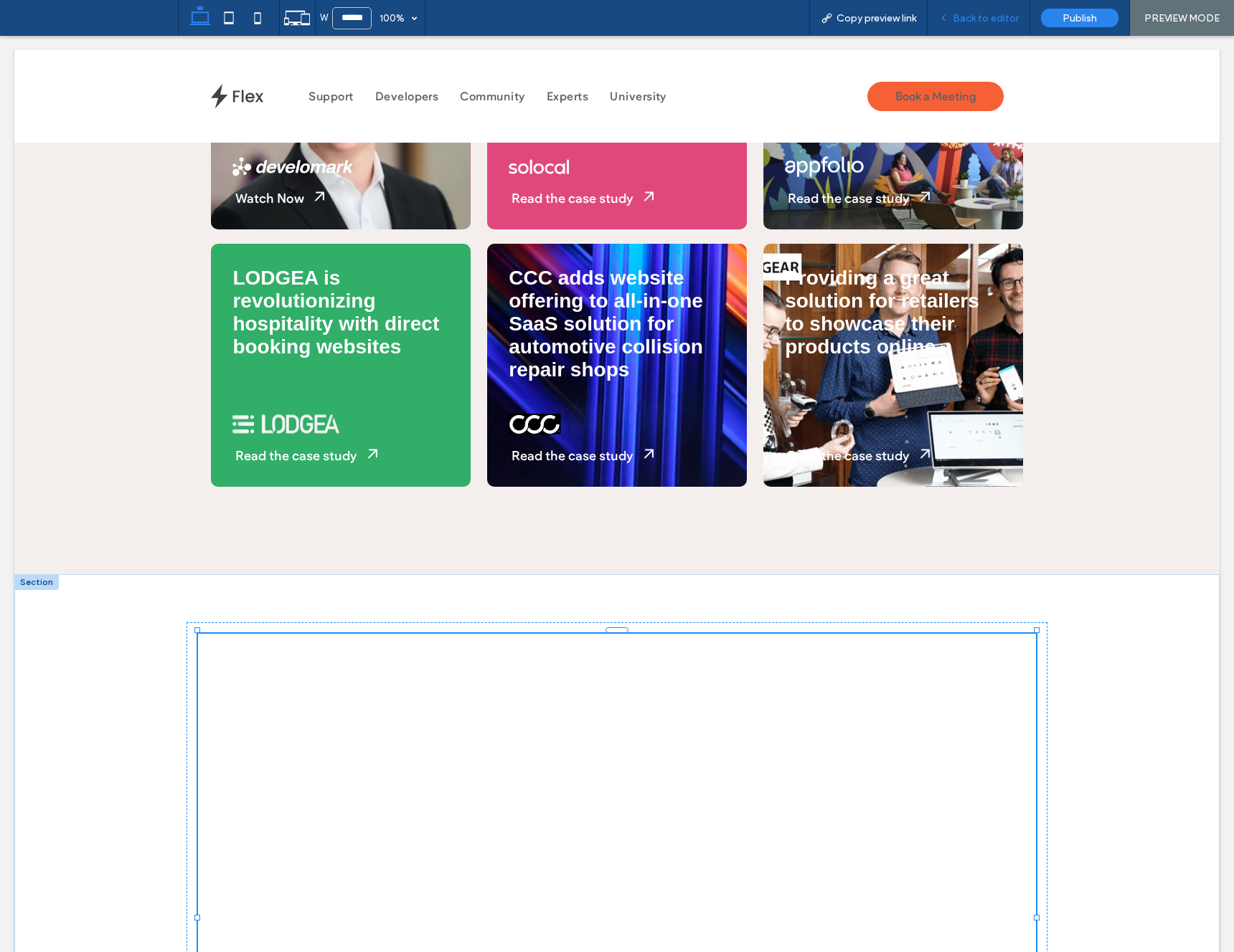
click at [994, 2] on div "Back to editor" at bounding box center [978, 17] width 103 height 35
click at [970, 17] on span "Back to editor" at bounding box center [985, 18] width 66 height 12
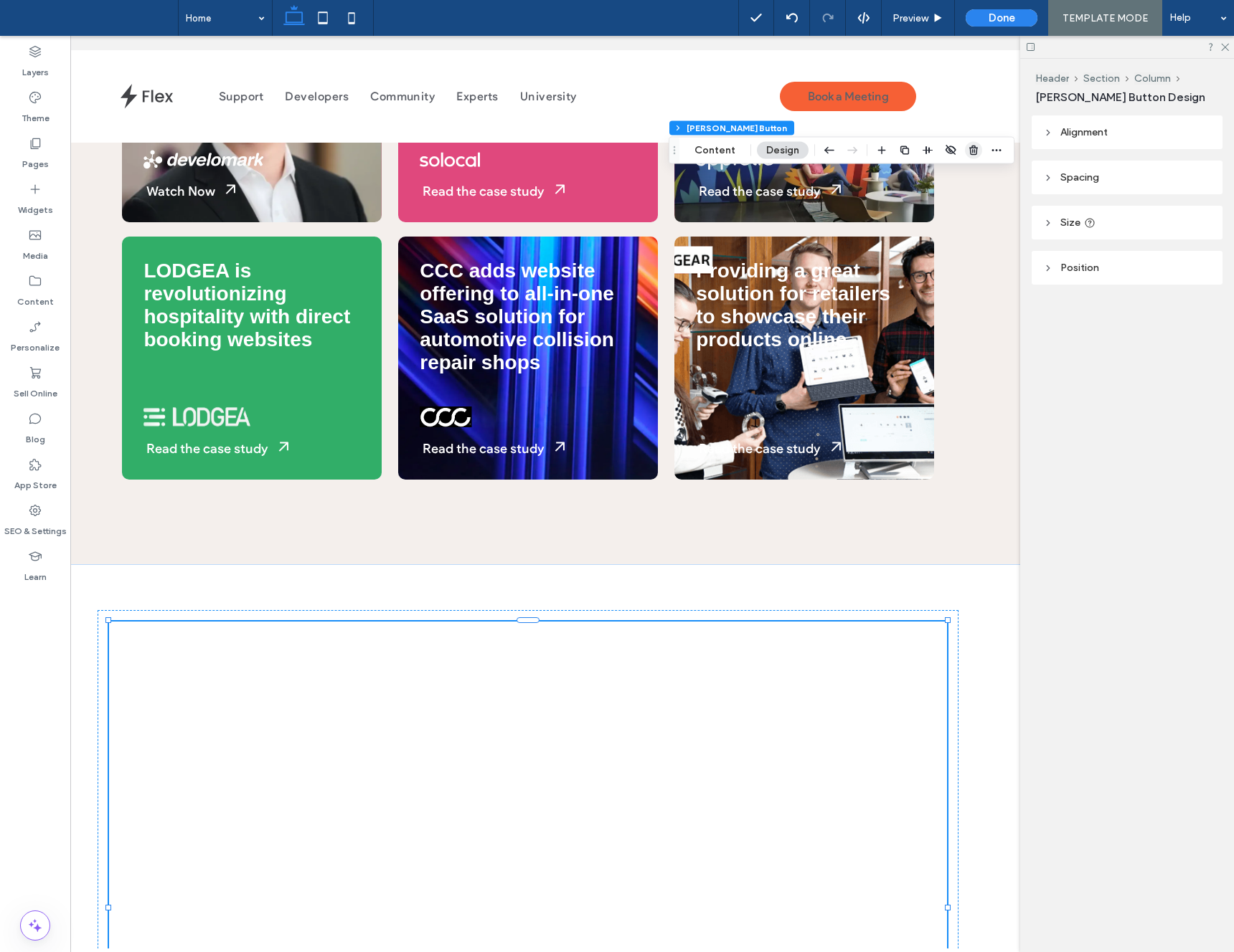
click at [972, 151] on icon "button" at bounding box center [973, 150] width 11 height 11
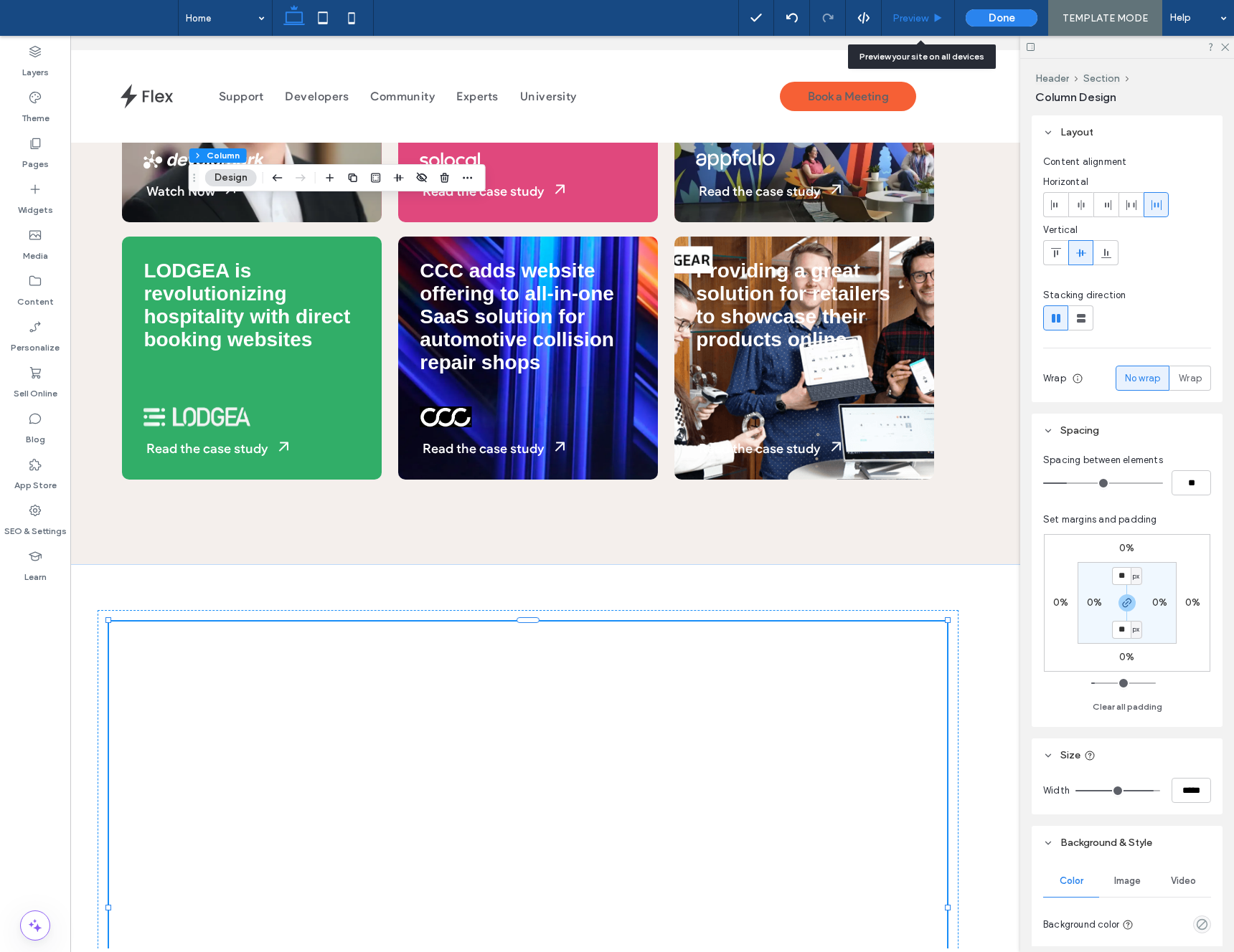
drag, startPoint x: 922, startPoint y: 29, endPoint x: 897, endPoint y: 33, distance: 25.3
click at [922, 29] on div "Preview" at bounding box center [918, 17] width 73 height 35
click at [940, 23] on icon at bounding box center [937, 17] width 11 height 11
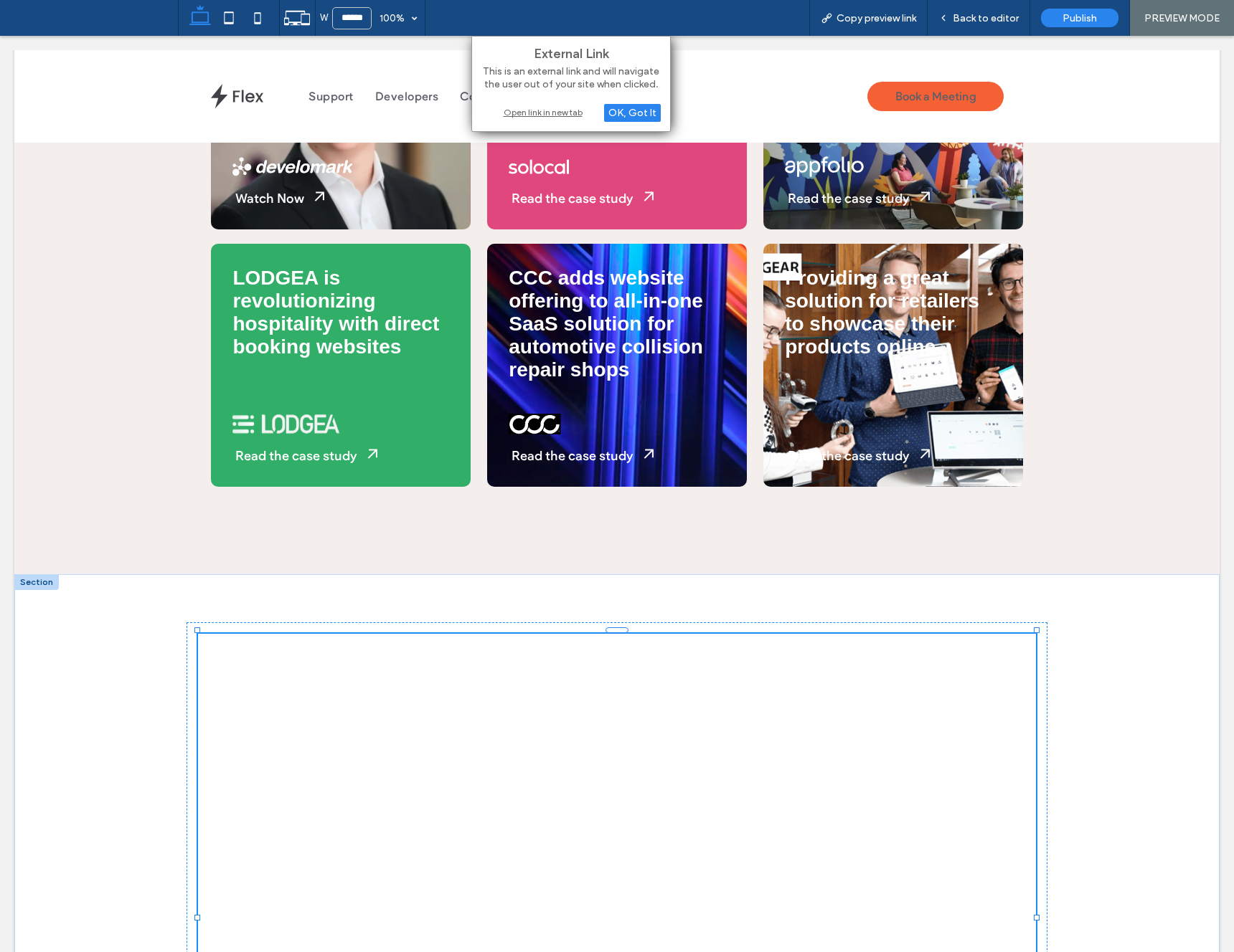
click at [531, 110] on div "Open link in new tab" at bounding box center [570, 112] width 179 height 15
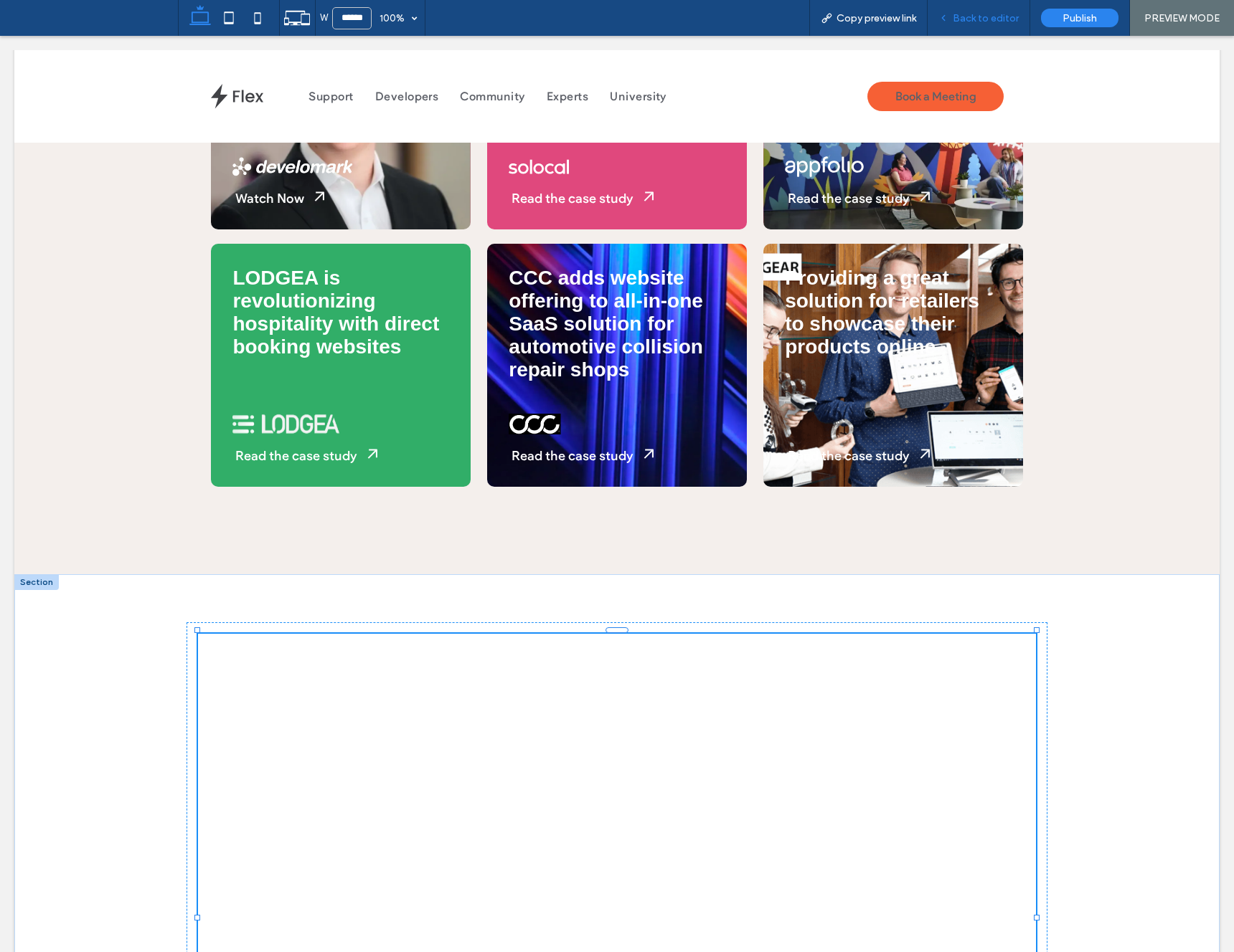
click at [986, 24] on div "Back to editor" at bounding box center [978, 17] width 103 height 35
click at [972, 23] on span "Back to editor" at bounding box center [985, 18] width 66 height 12
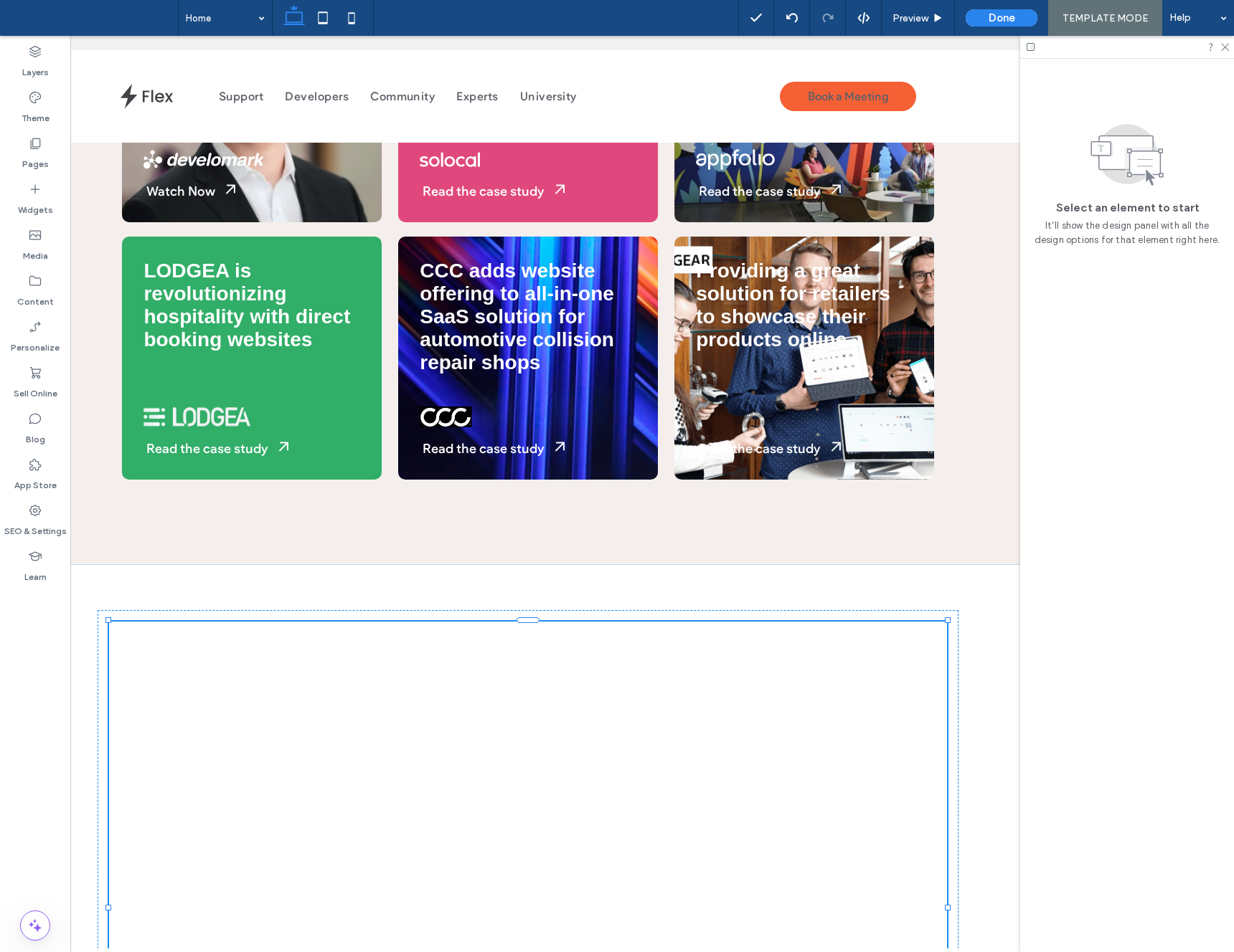
click at [1230, 46] on div at bounding box center [1127, 46] width 214 height 22
click at [1223, 48] on icon at bounding box center [1224, 46] width 10 height 10
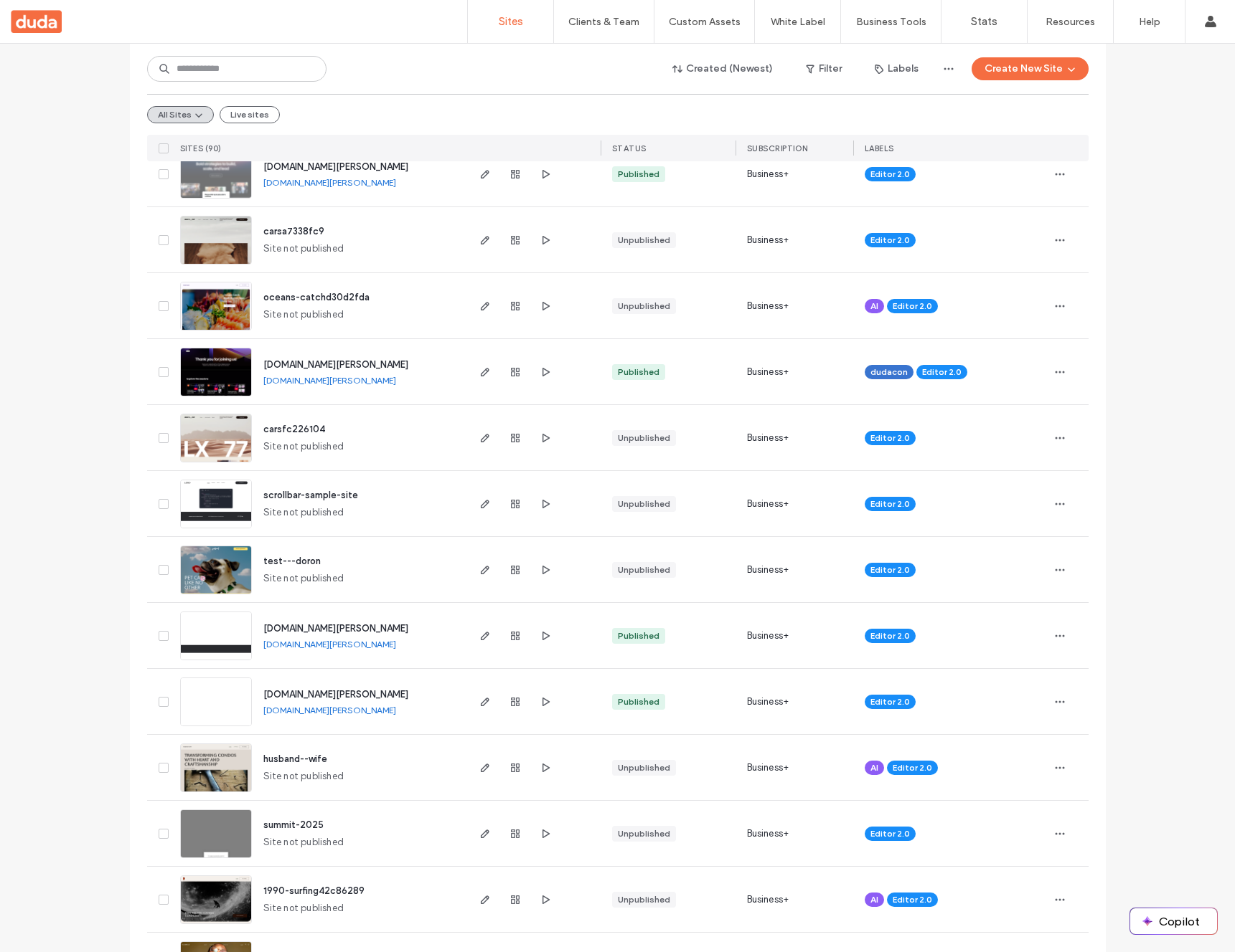
scroll to position [723, 0]
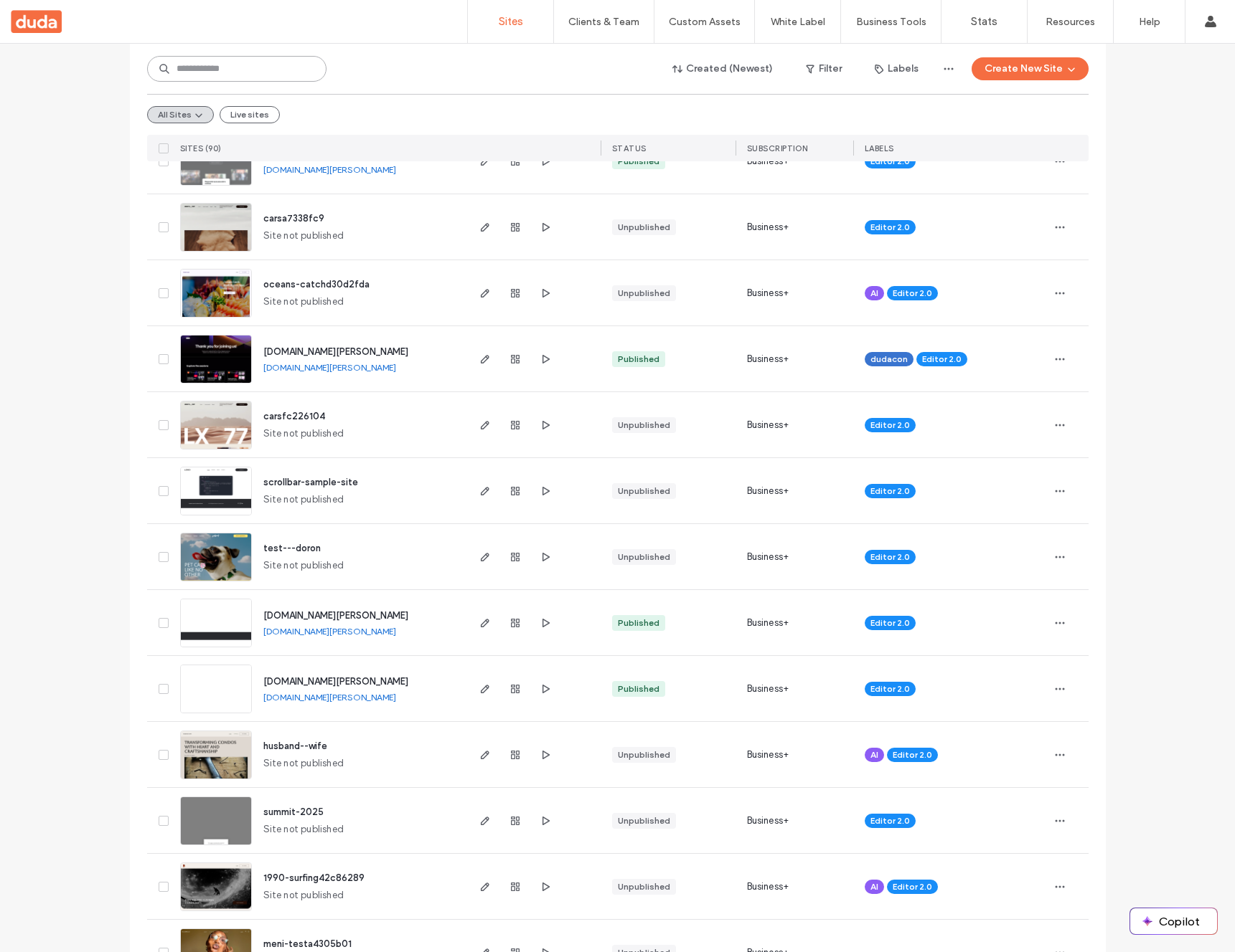
click at [236, 76] on input at bounding box center [237, 68] width 179 height 26
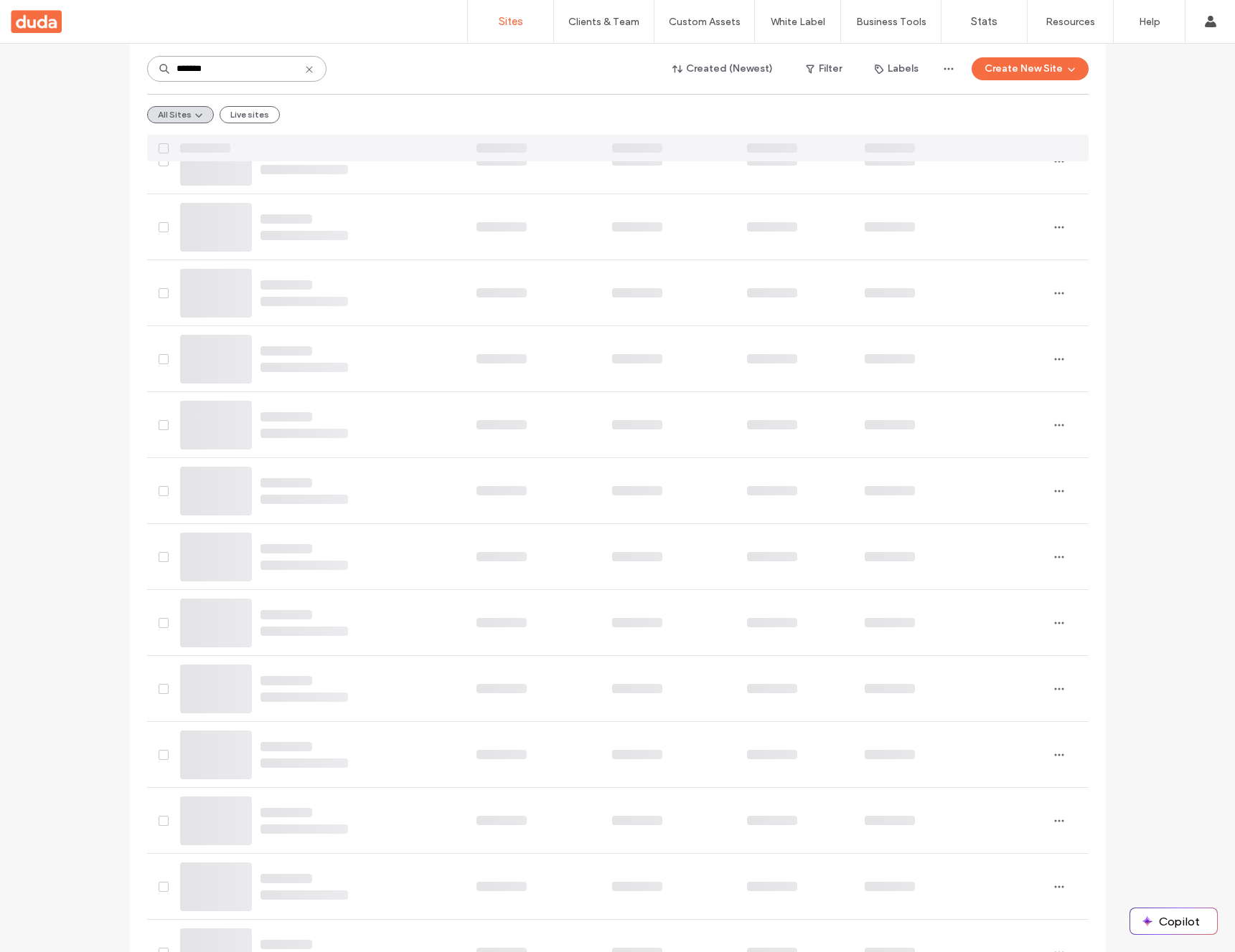
scroll to position [0, 0]
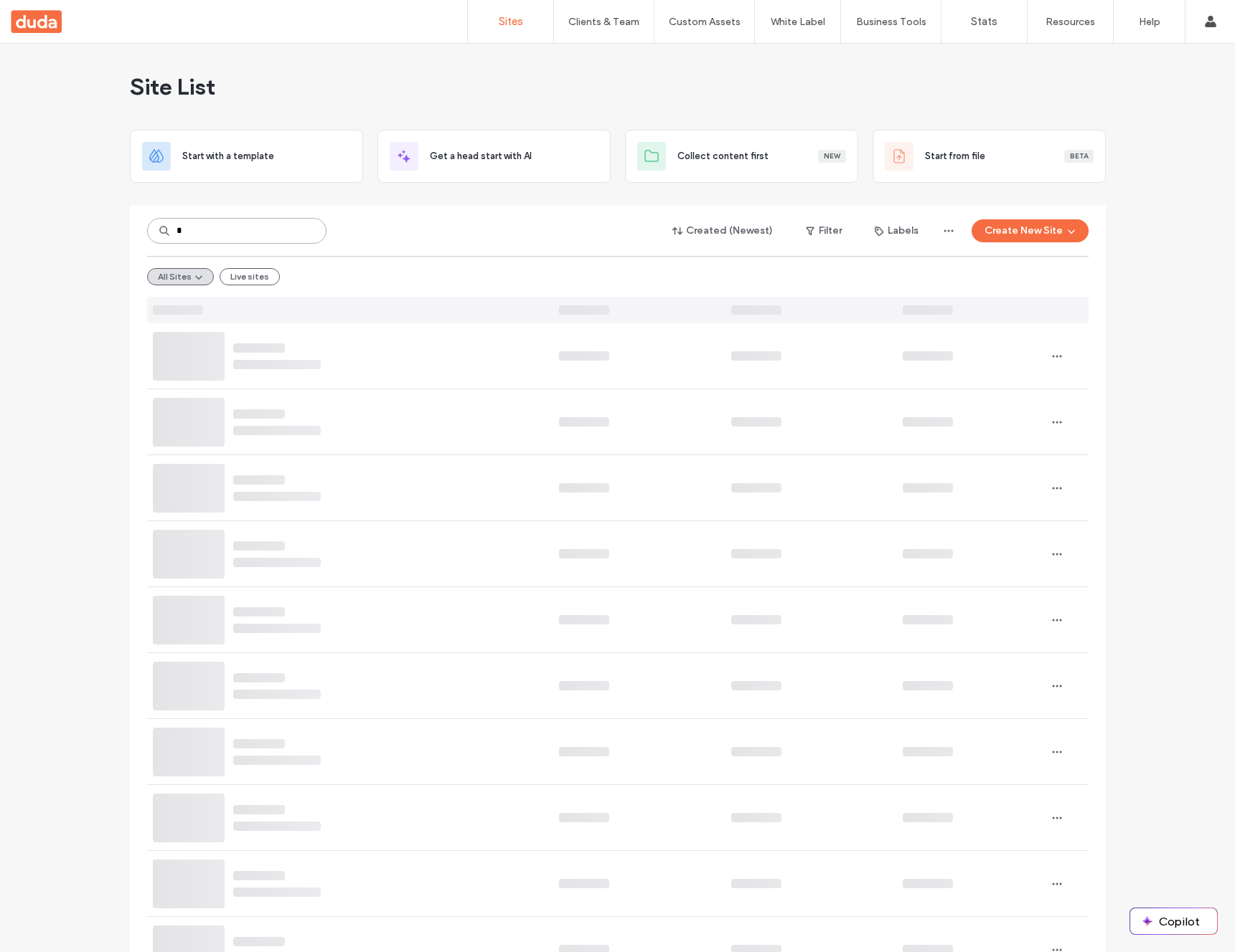
type input "*"
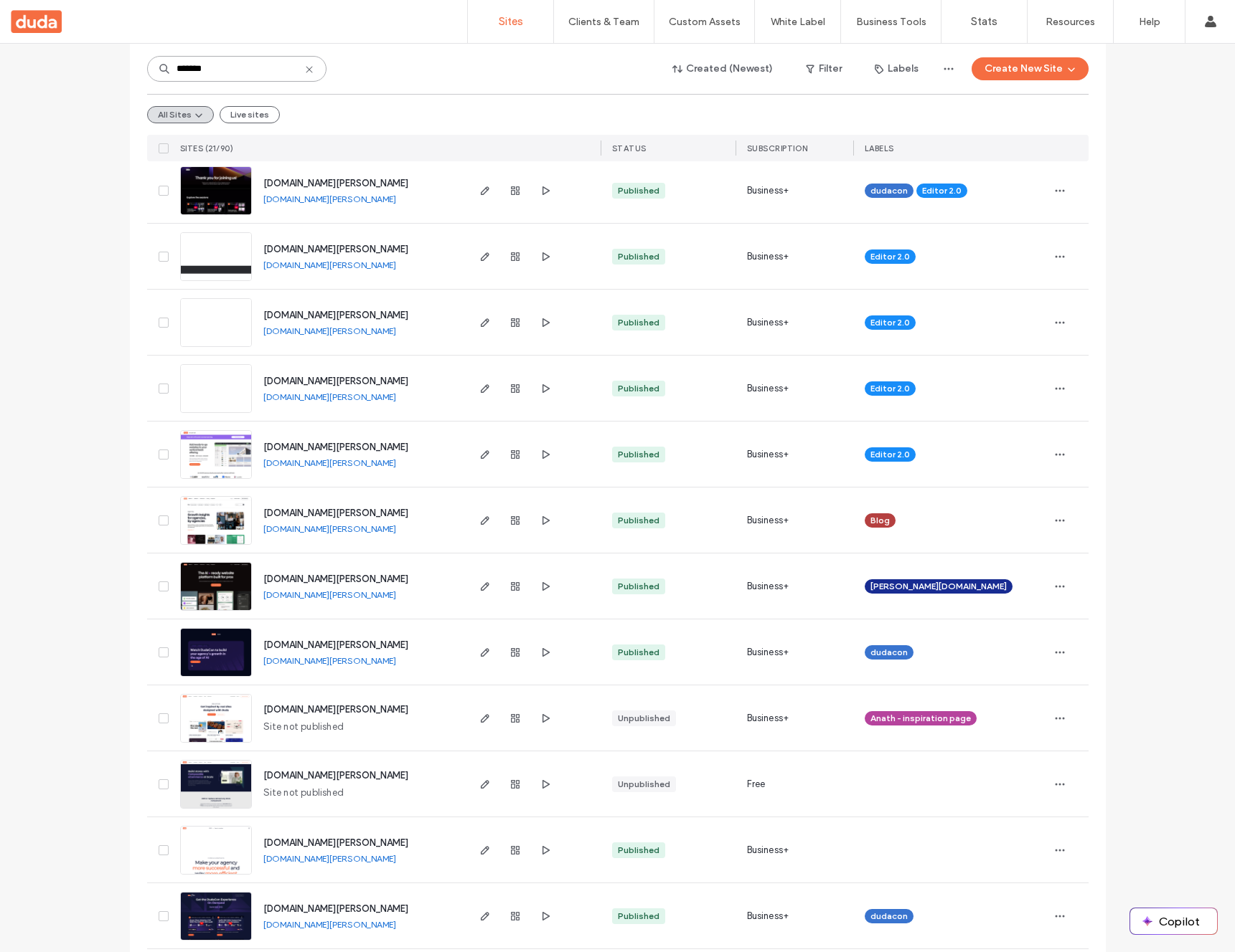
scroll to position [305, 0]
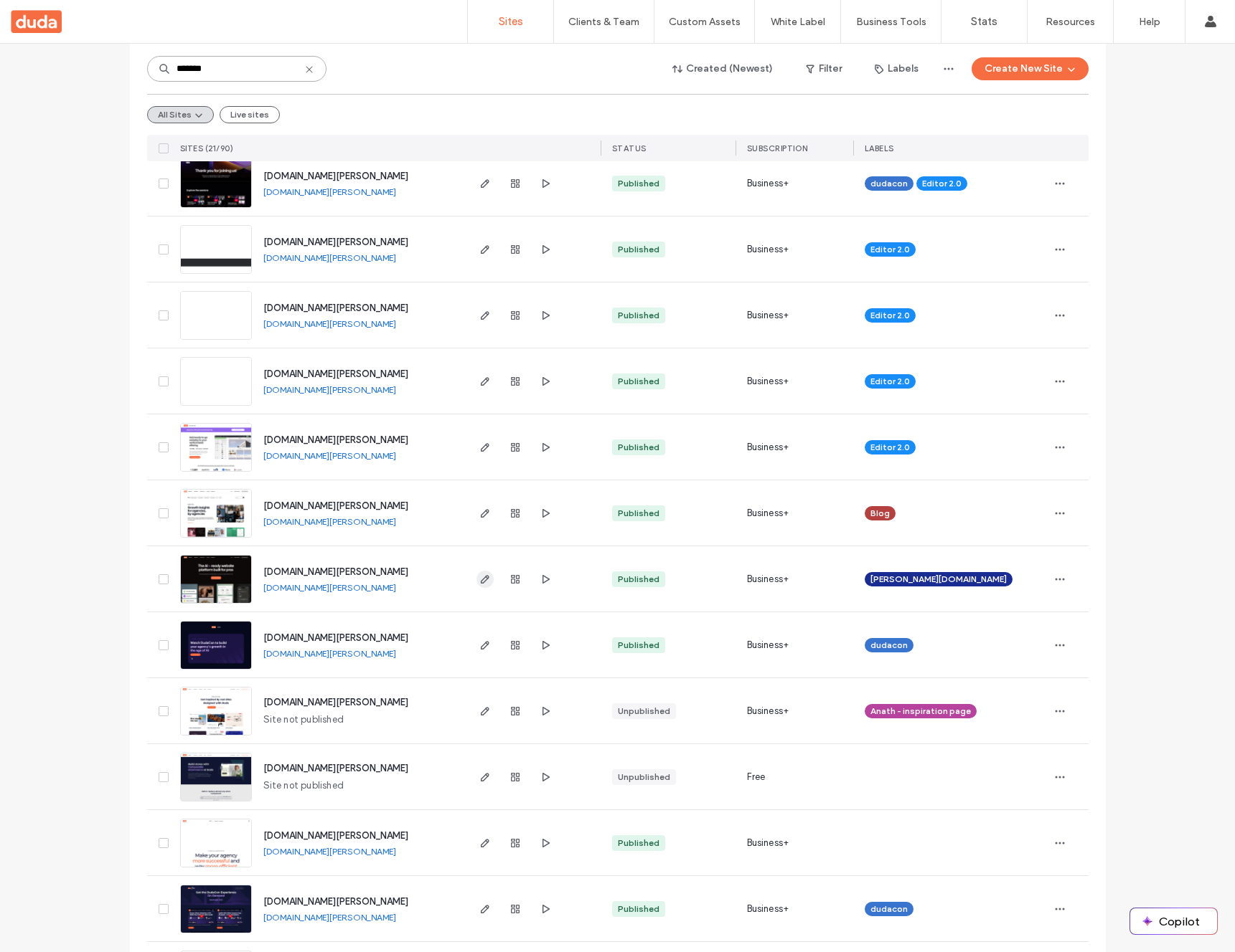
type input "*******"
click at [479, 579] on icon "button" at bounding box center [485, 579] width 11 height 11
